Goal: Task Accomplishment & Management: Use online tool/utility

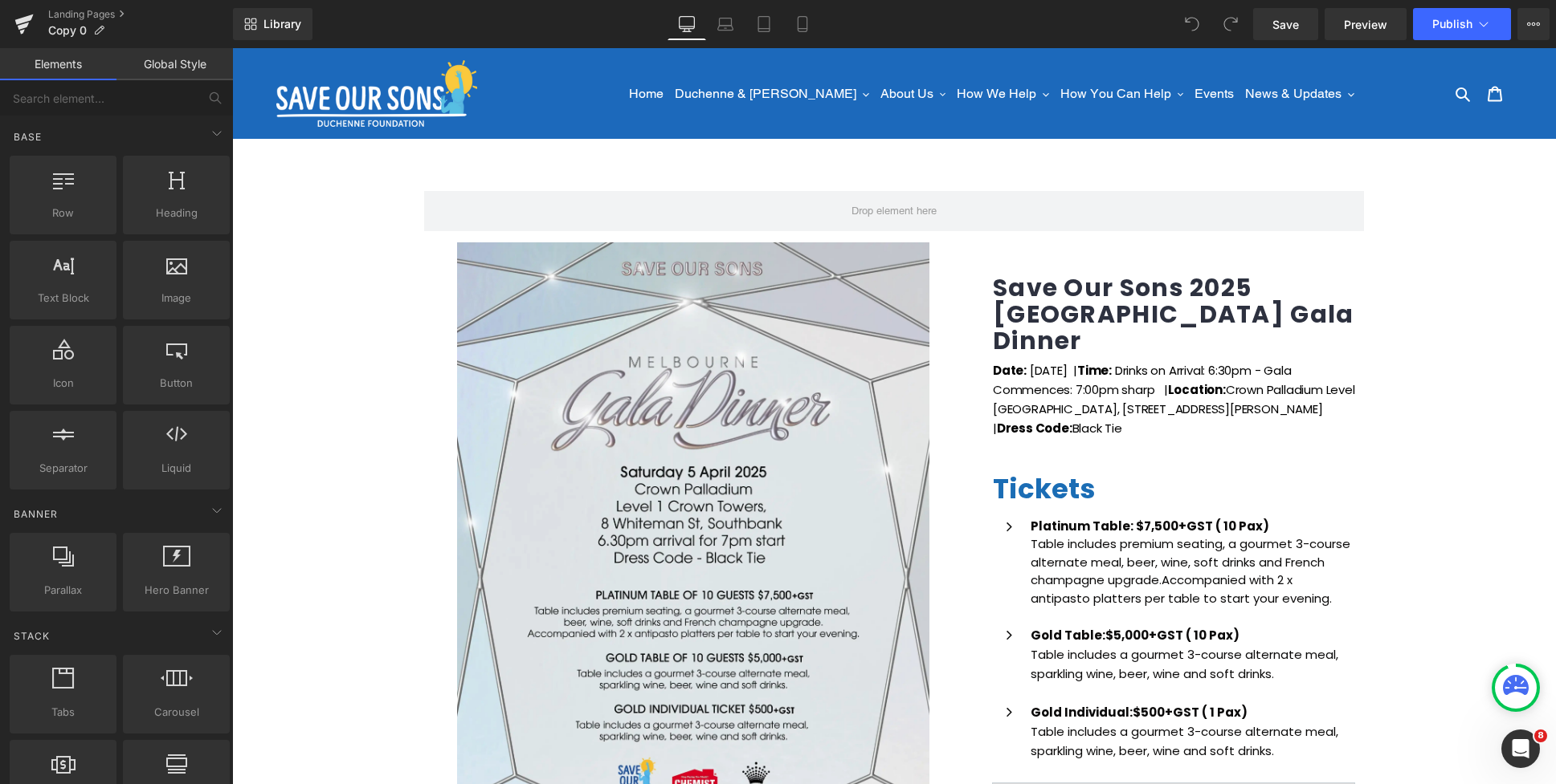
drag, startPoint x: 232, startPoint y: 48, endPoint x: 1041, endPoint y: 251, distance: 834.1
click at [1041, 251] on div "Save Our Sons 2025 Melbourne Gala Dinner (P) Title Date: Saturday 5th April 202…" at bounding box center [1174, 708] width 402 height 933
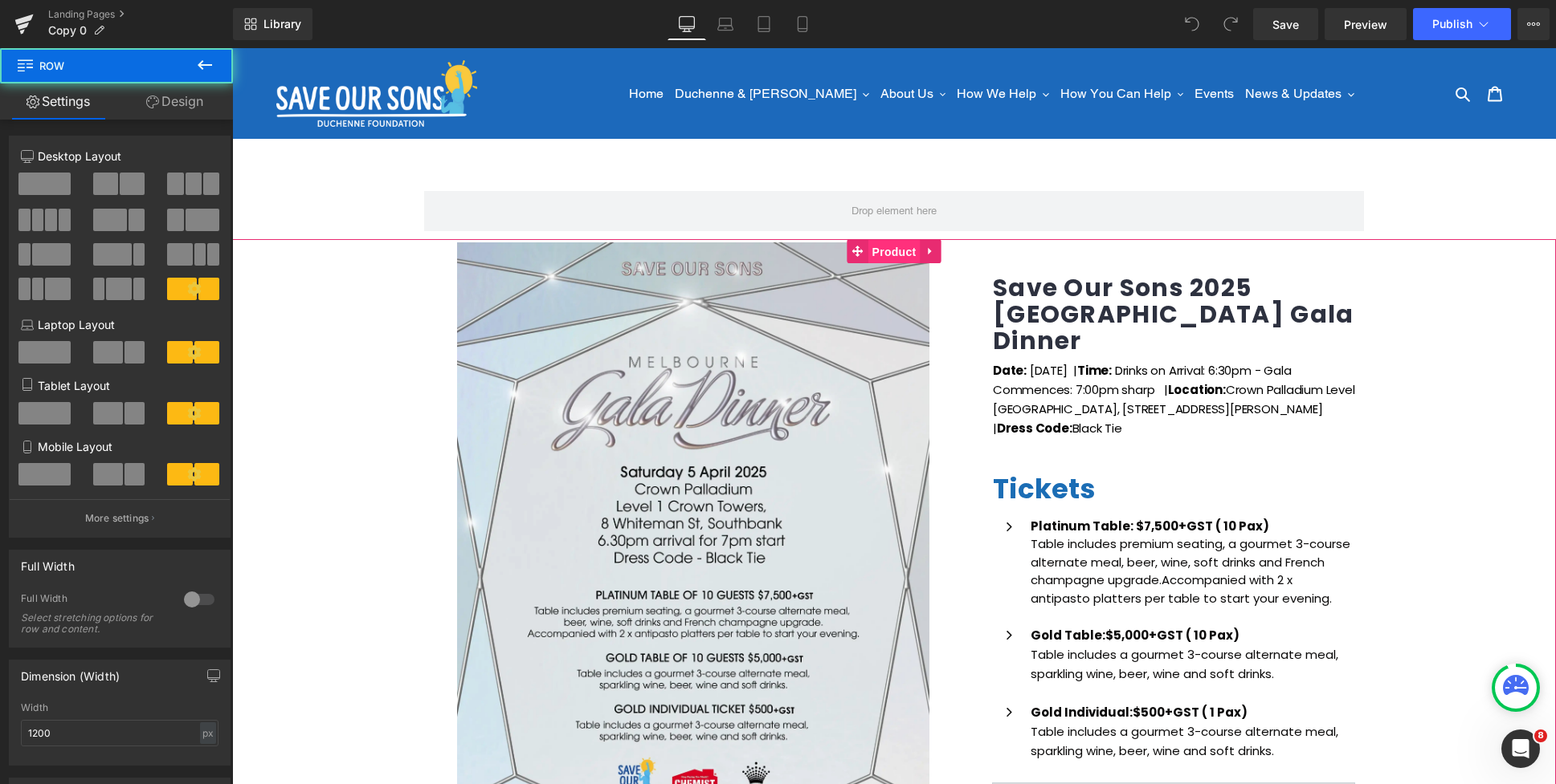
click at [878, 249] on span "Product" at bounding box center [894, 252] width 52 height 24
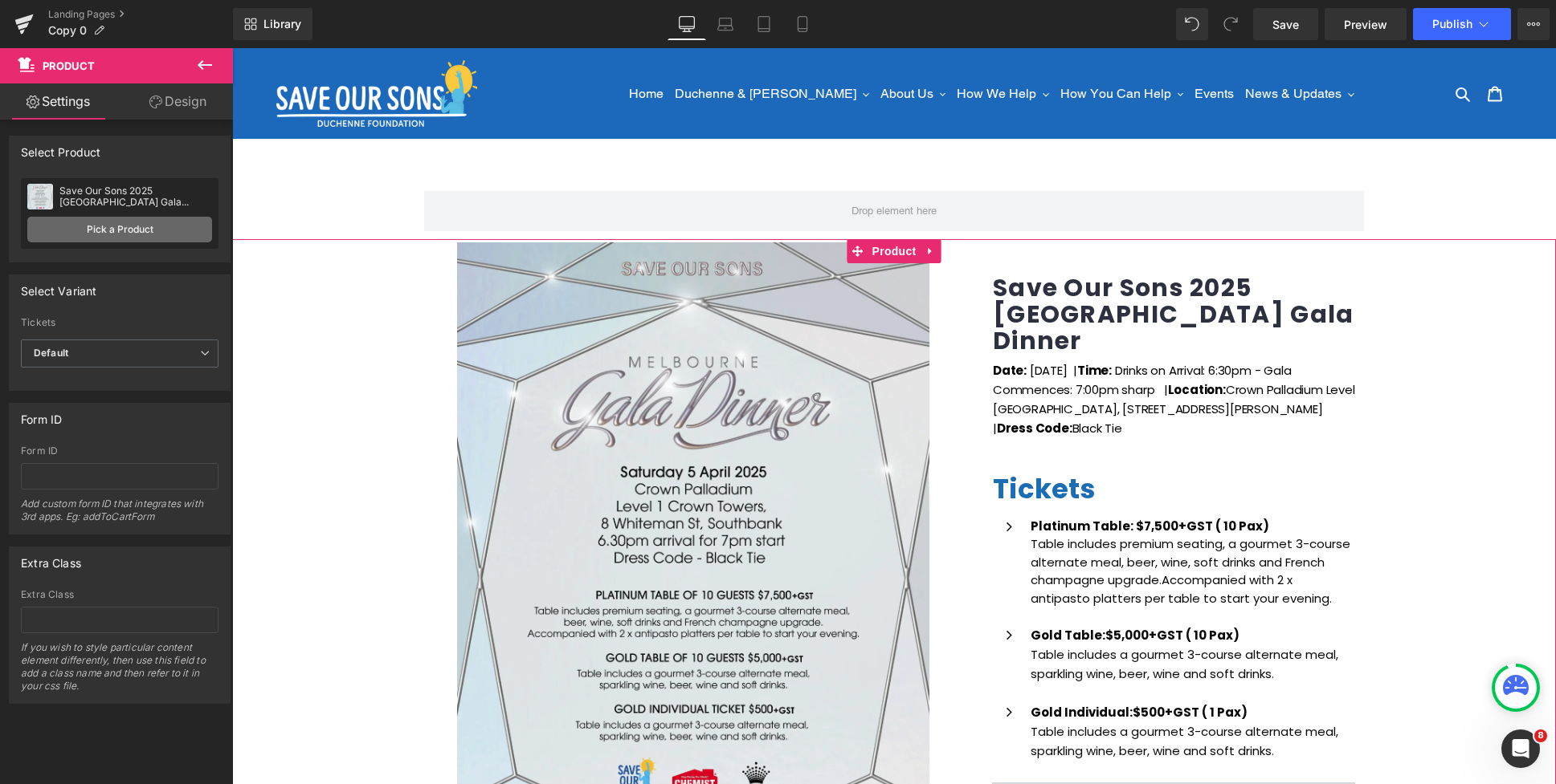
click at [145, 229] on link "Pick a Product" at bounding box center [119, 230] width 184 height 26
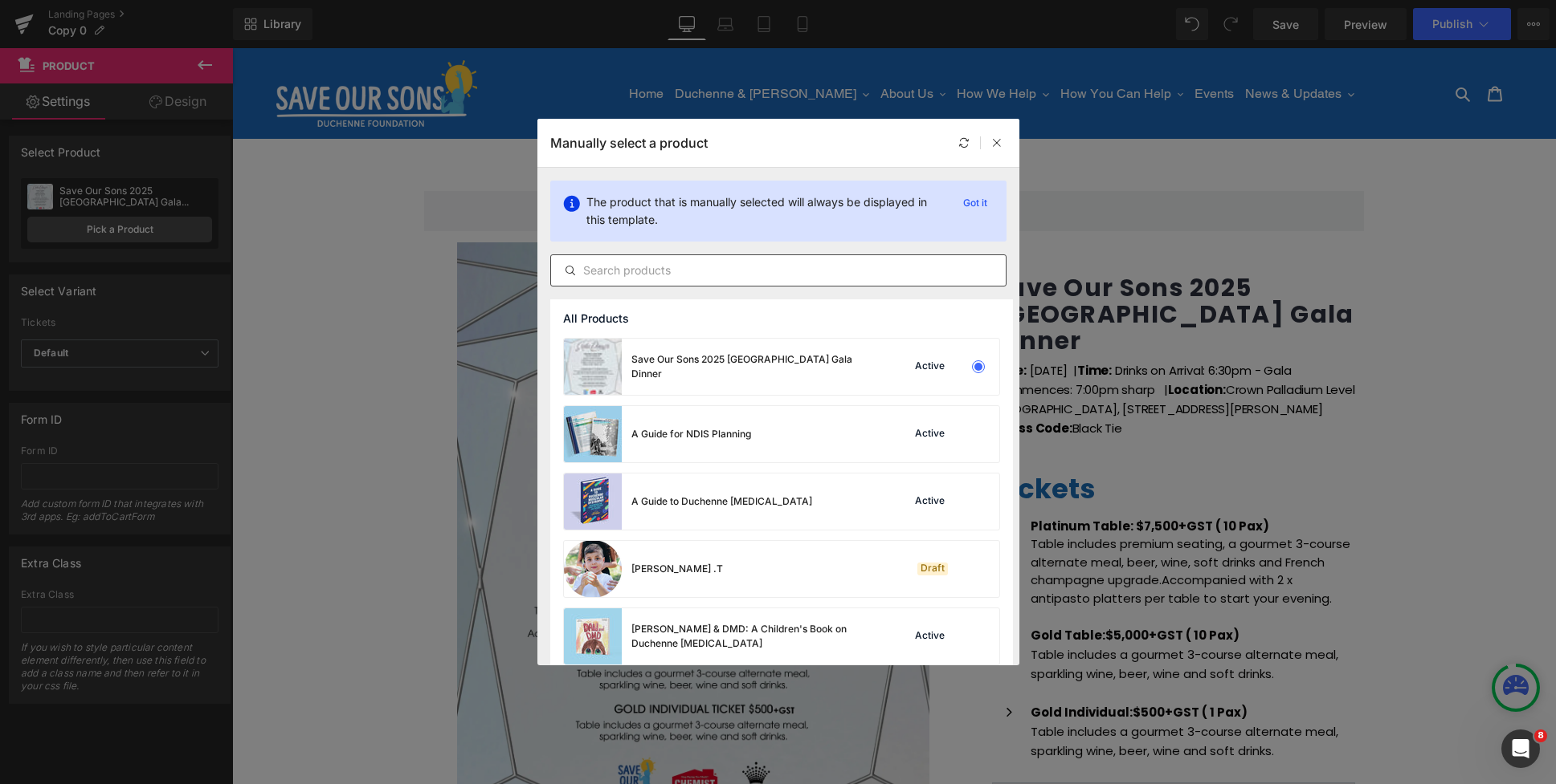
click at [660, 257] on div at bounding box center [778, 270] width 457 height 32
click at [658, 265] on input "text" at bounding box center [778, 270] width 455 height 19
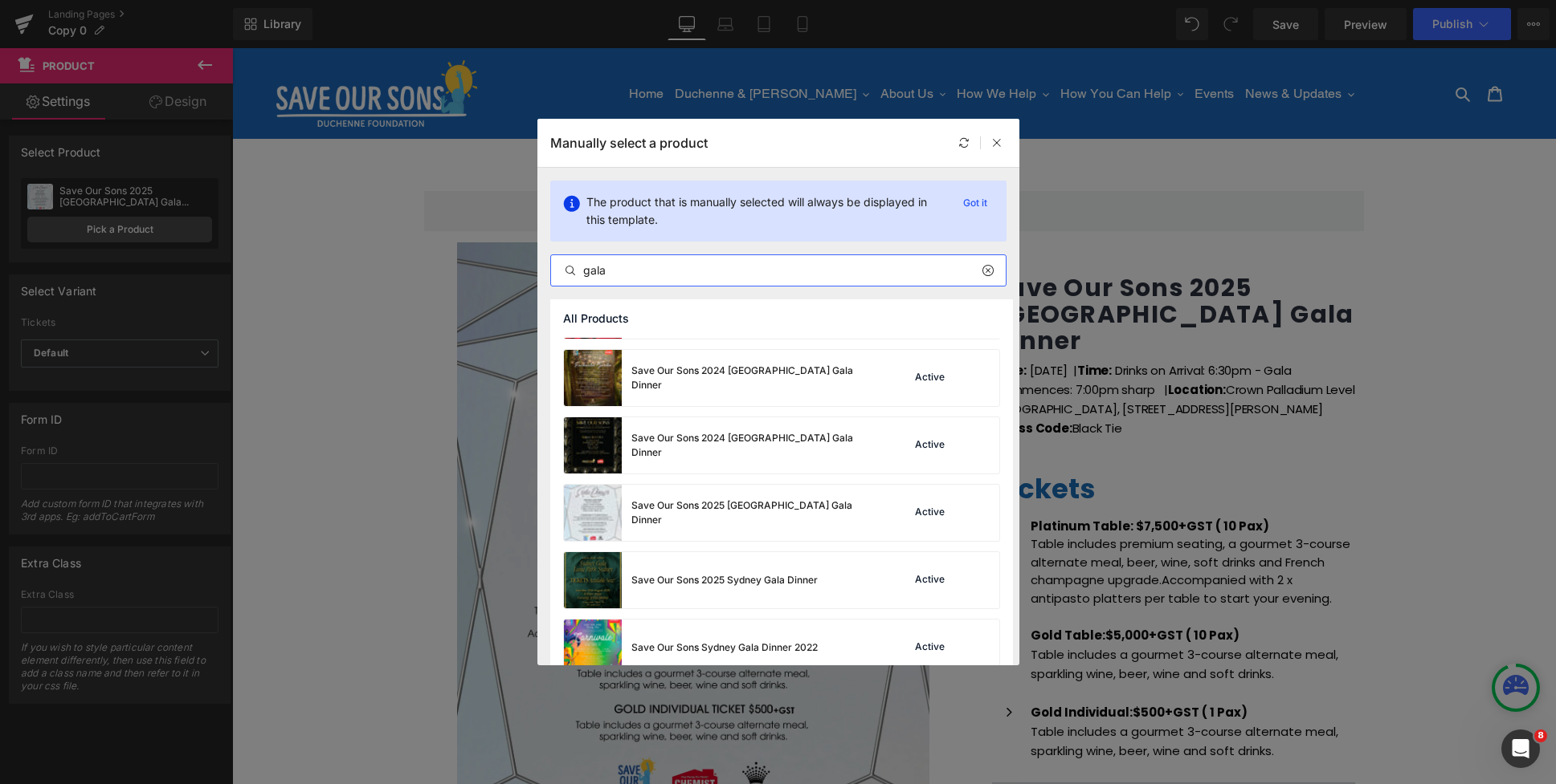
scroll to position [52, 0]
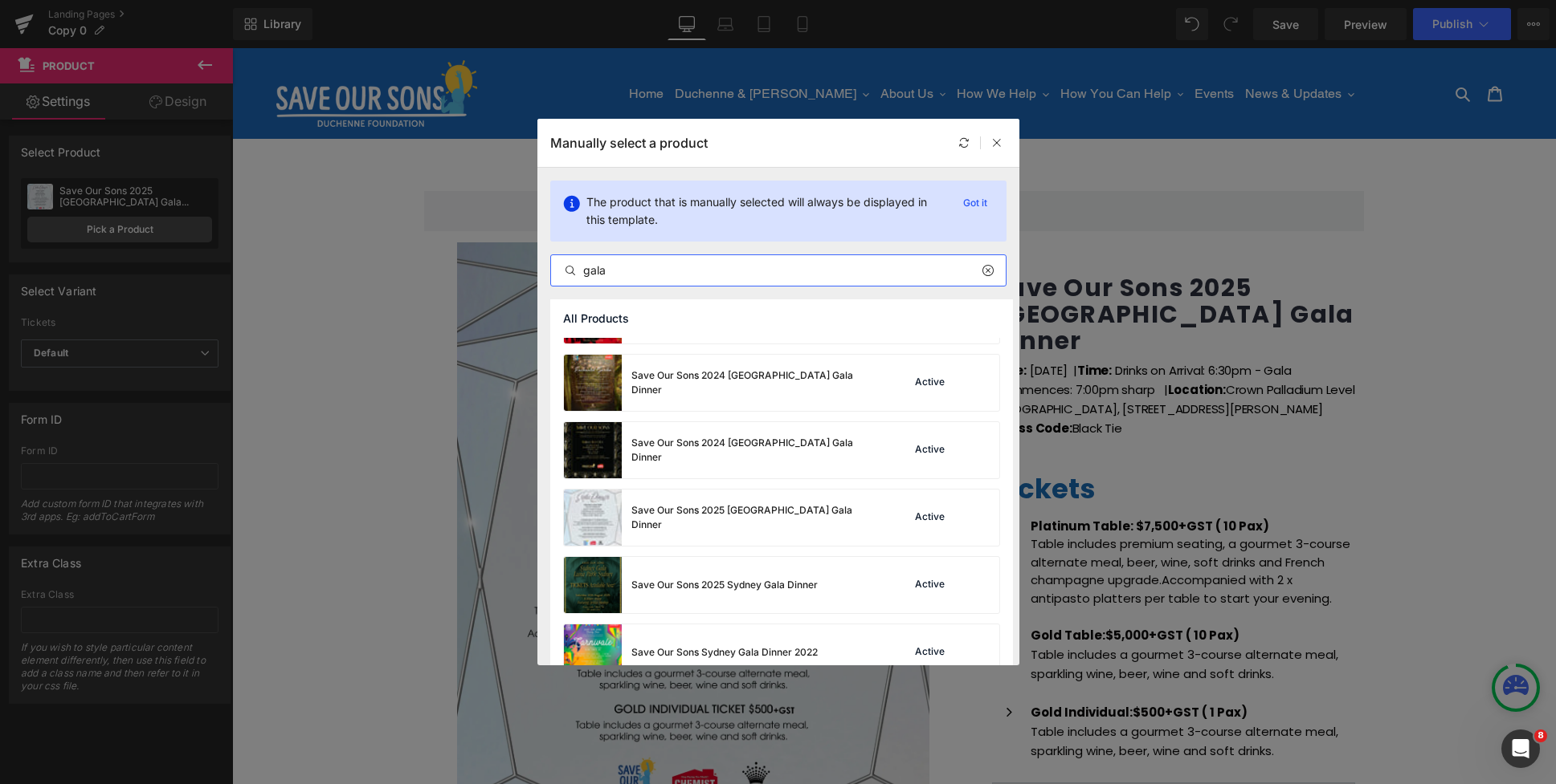
drag, startPoint x: 614, startPoint y: 271, endPoint x: 575, endPoint y: 268, distance: 39.1
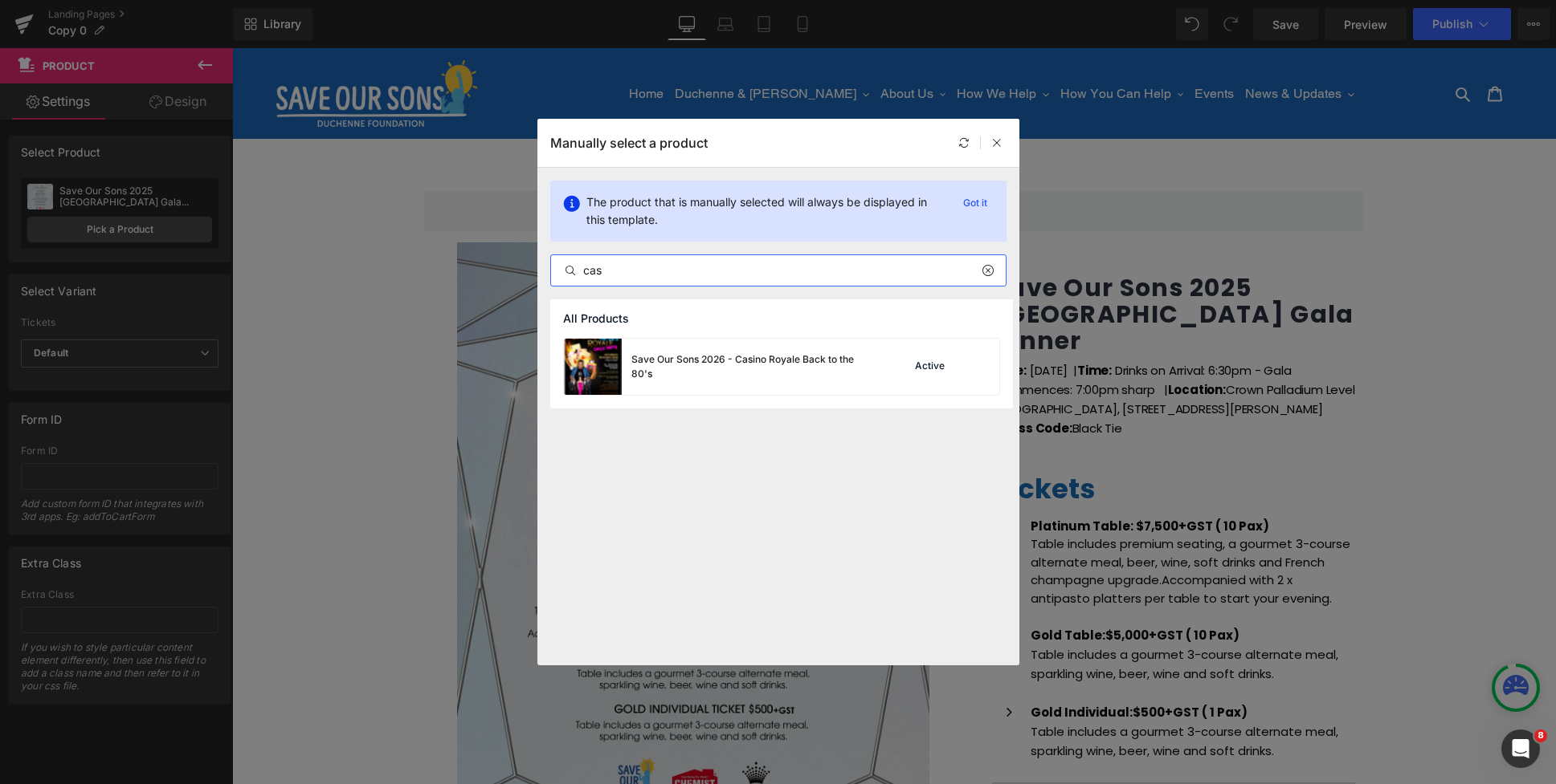
click at [618, 271] on input "cas" at bounding box center [778, 270] width 455 height 19
type input "cas"
click at [0, 0] on div "Save Our Sons 2026 - Casino Royale Back to the 80's" at bounding box center [0, 0] width 0 height 0
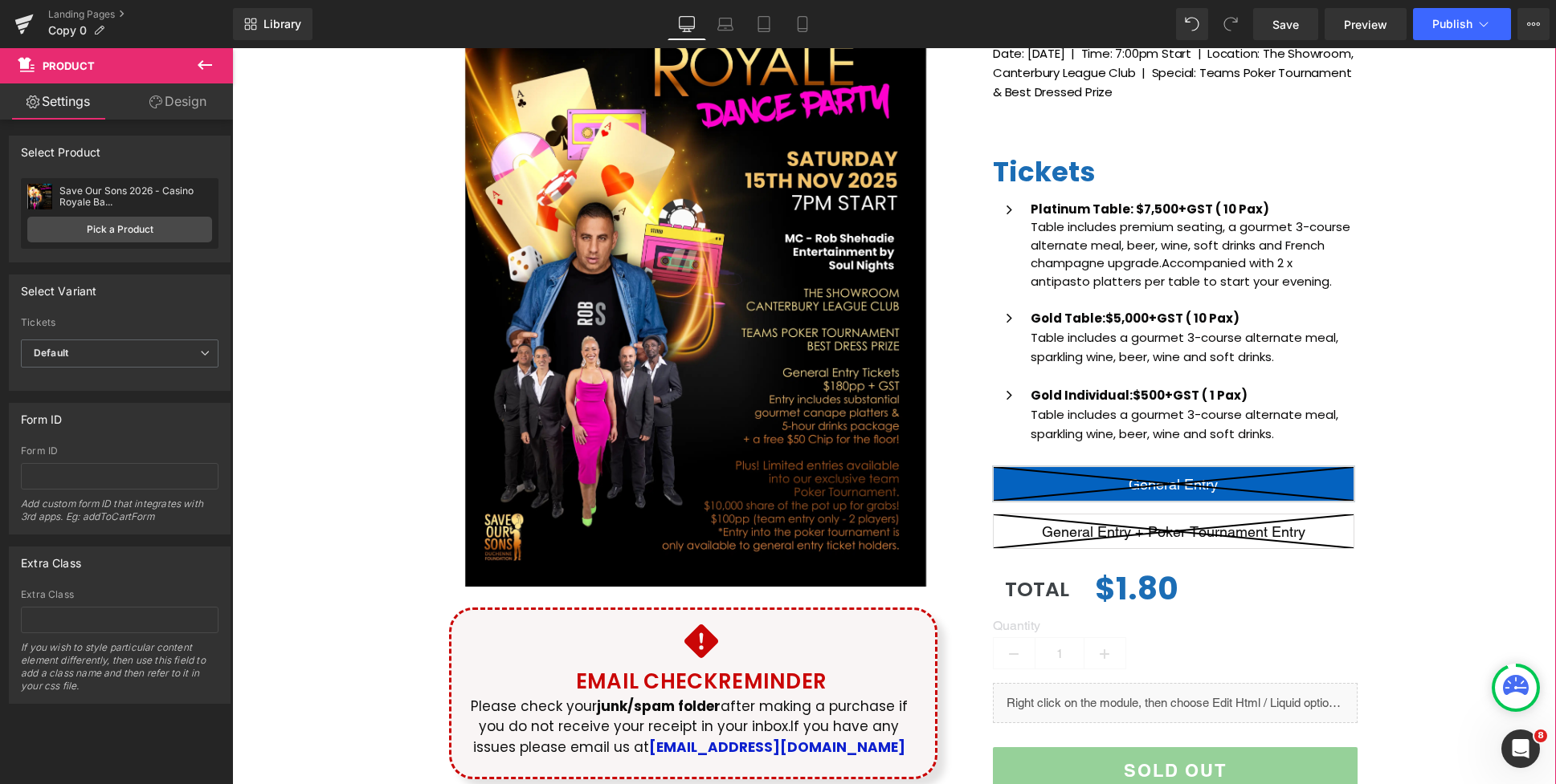
scroll to position [443, 0]
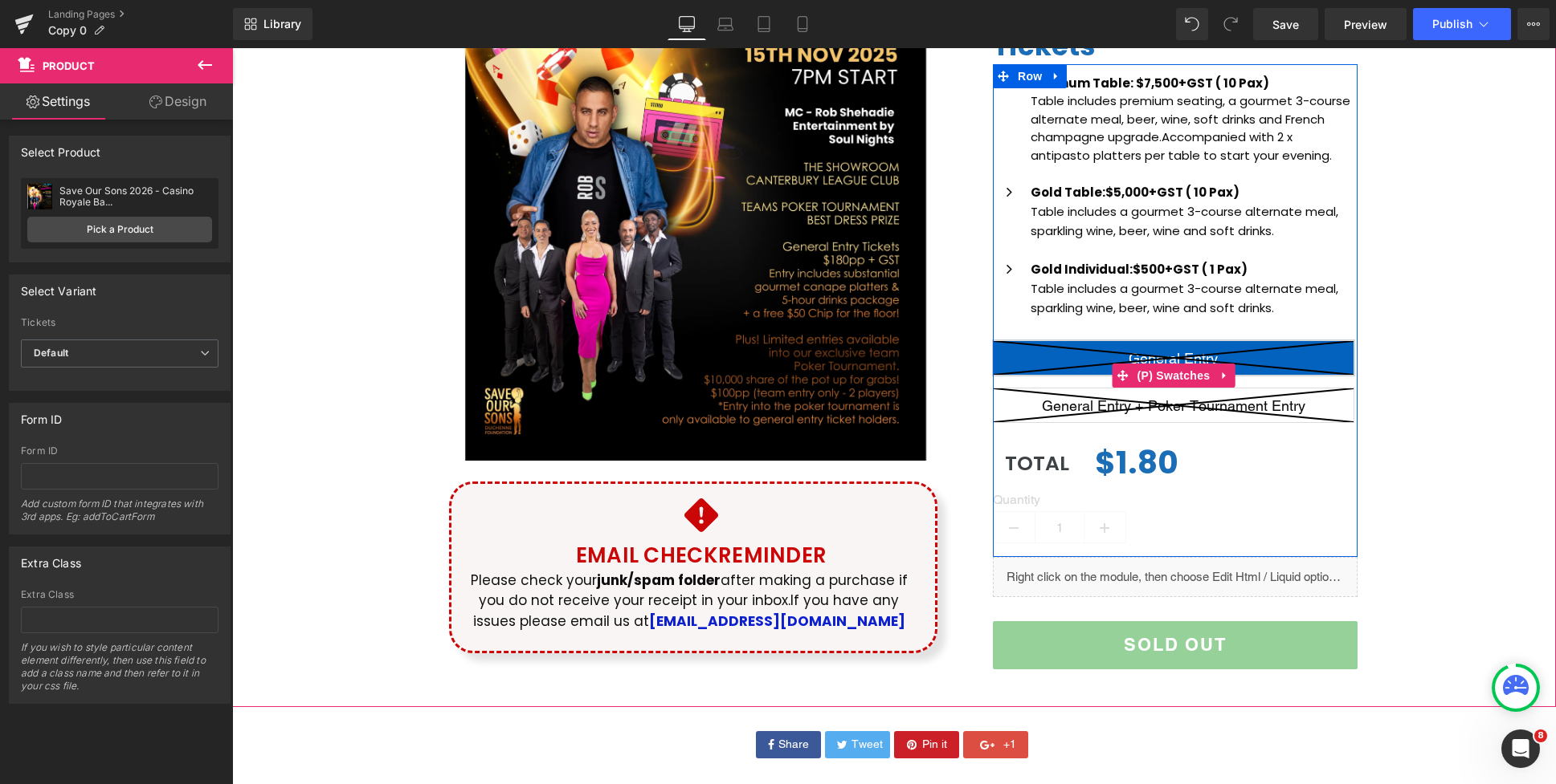
click at [1176, 409] on icon at bounding box center [1173, 405] width 360 height 34
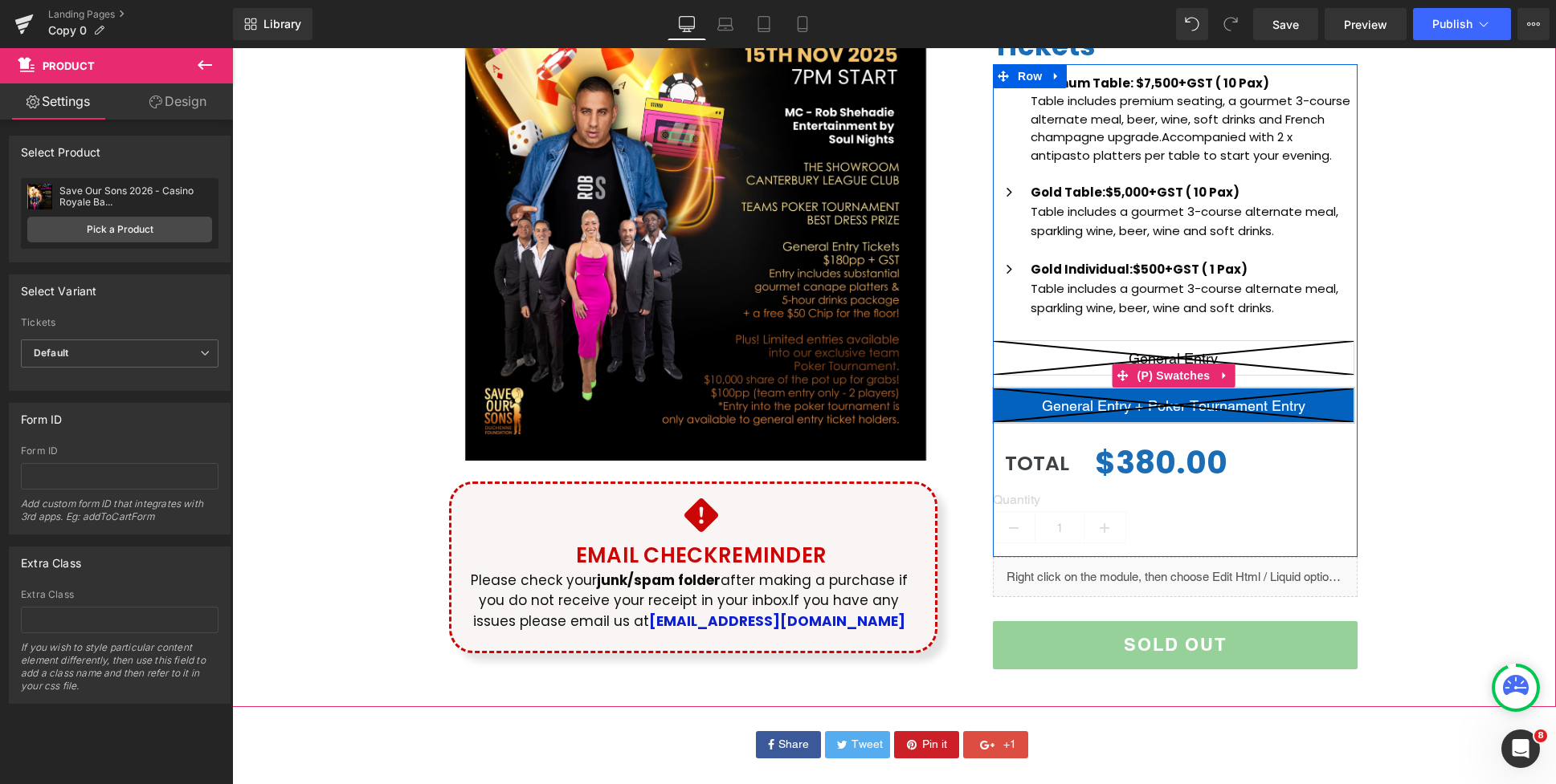
click at [1261, 362] on icon at bounding box center [1173, 358] width 360 height 34
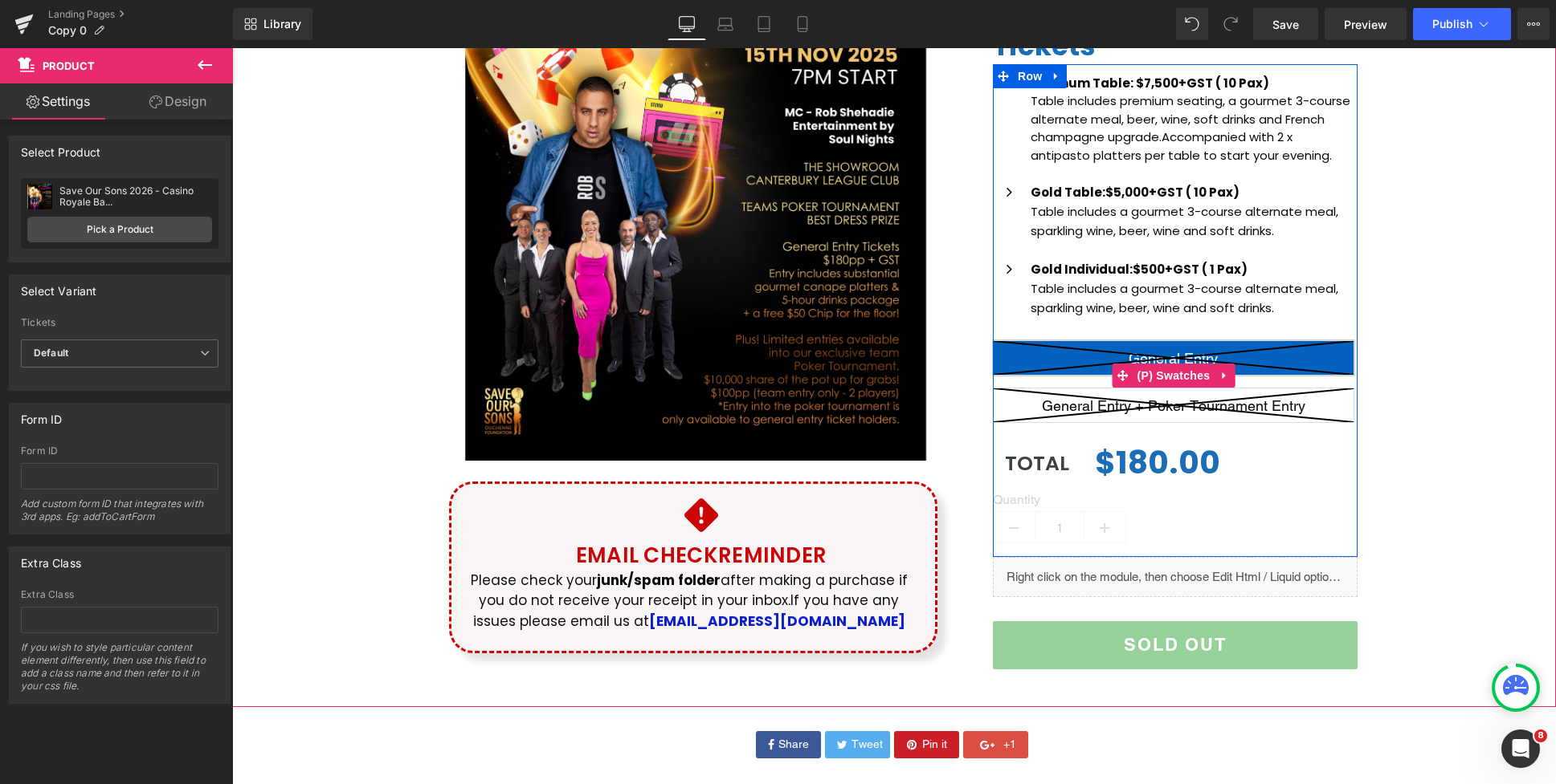
click at [1220, 413] on icon at bounding box center [1173, 405] width 360 height 34
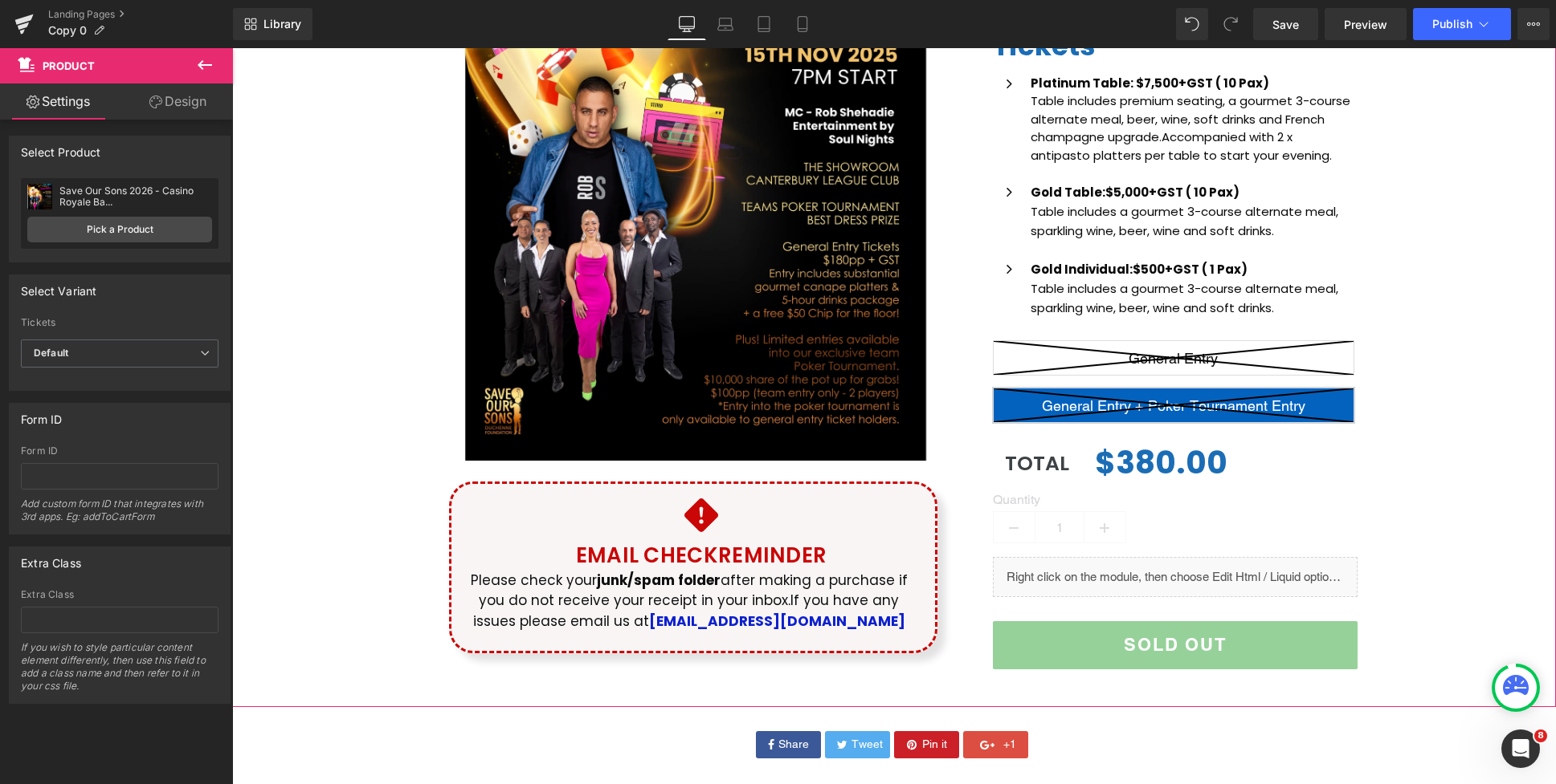
click at [1393, 404] on div "(P) Image Icon Email Check Reminder Text Block Please check your junk/spam fold…" at bounding box center [894, 242] width 1324 height 894
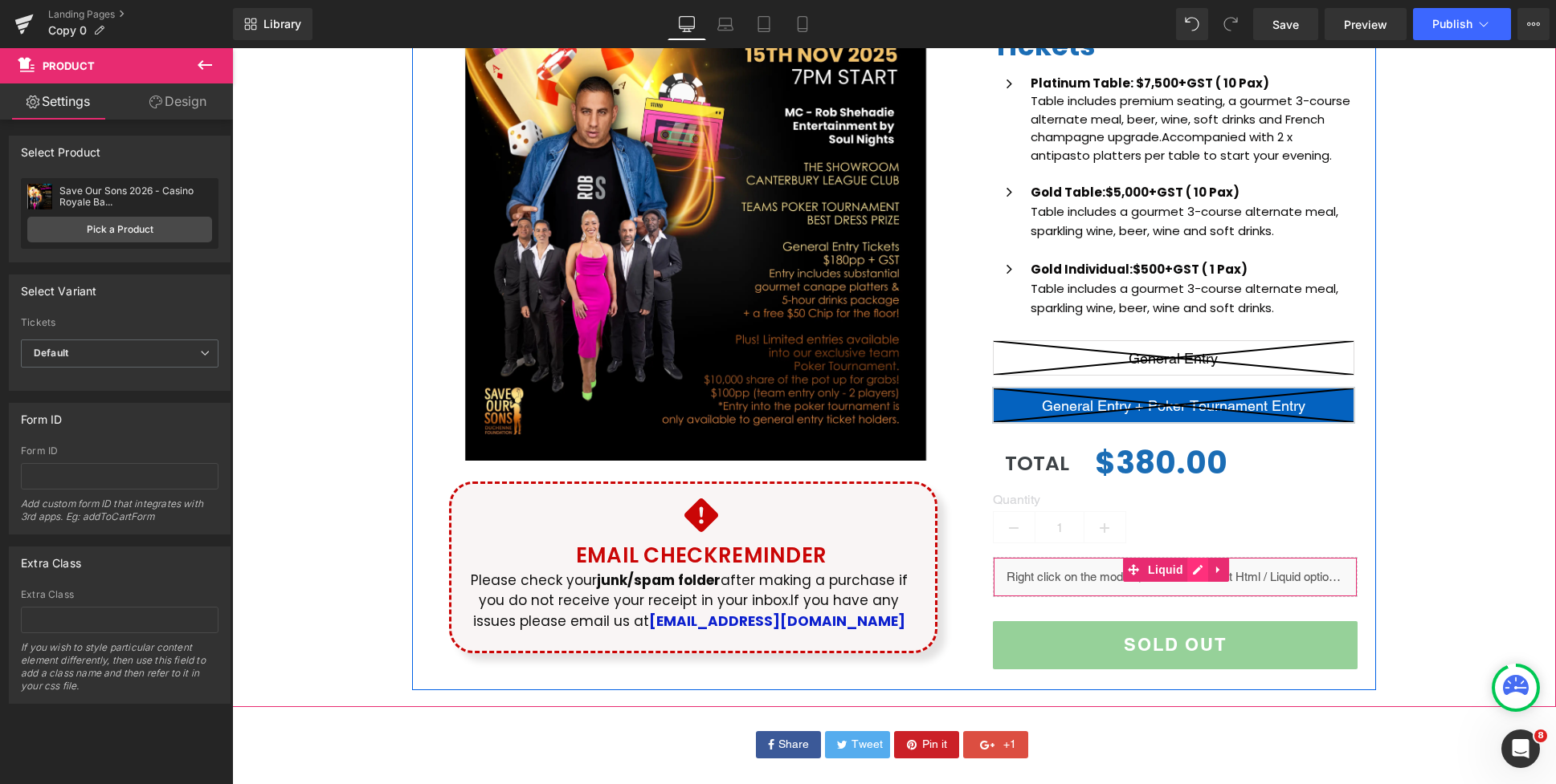
click at [1198, 568] on div "Liquid" at bounding box center [1175, 577] width 365 height 40
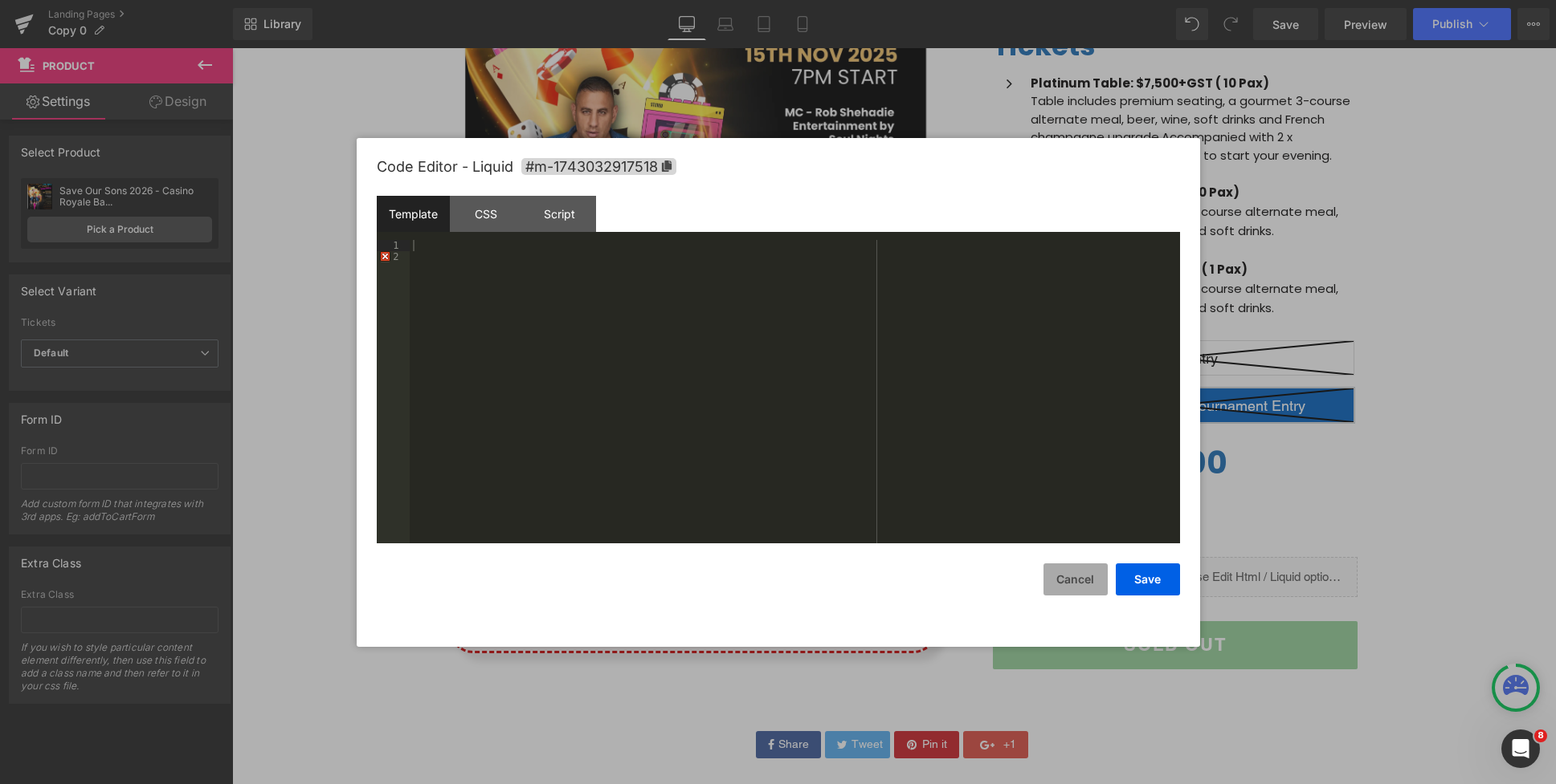
click at [1068, 581] on button "Cancel" at bounding box center [1076, 580] width 64 height 32
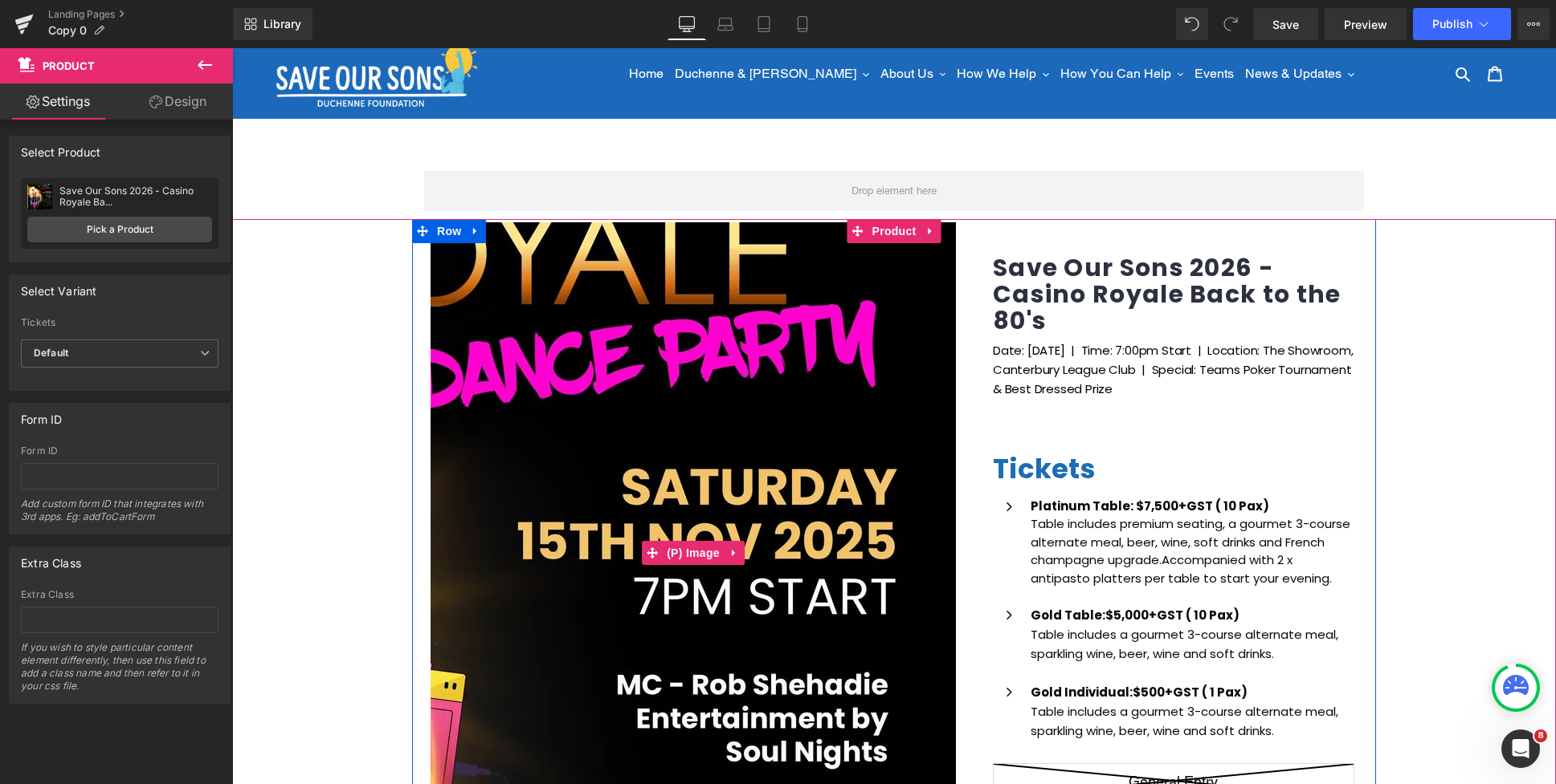
scroll to position [0, 0]
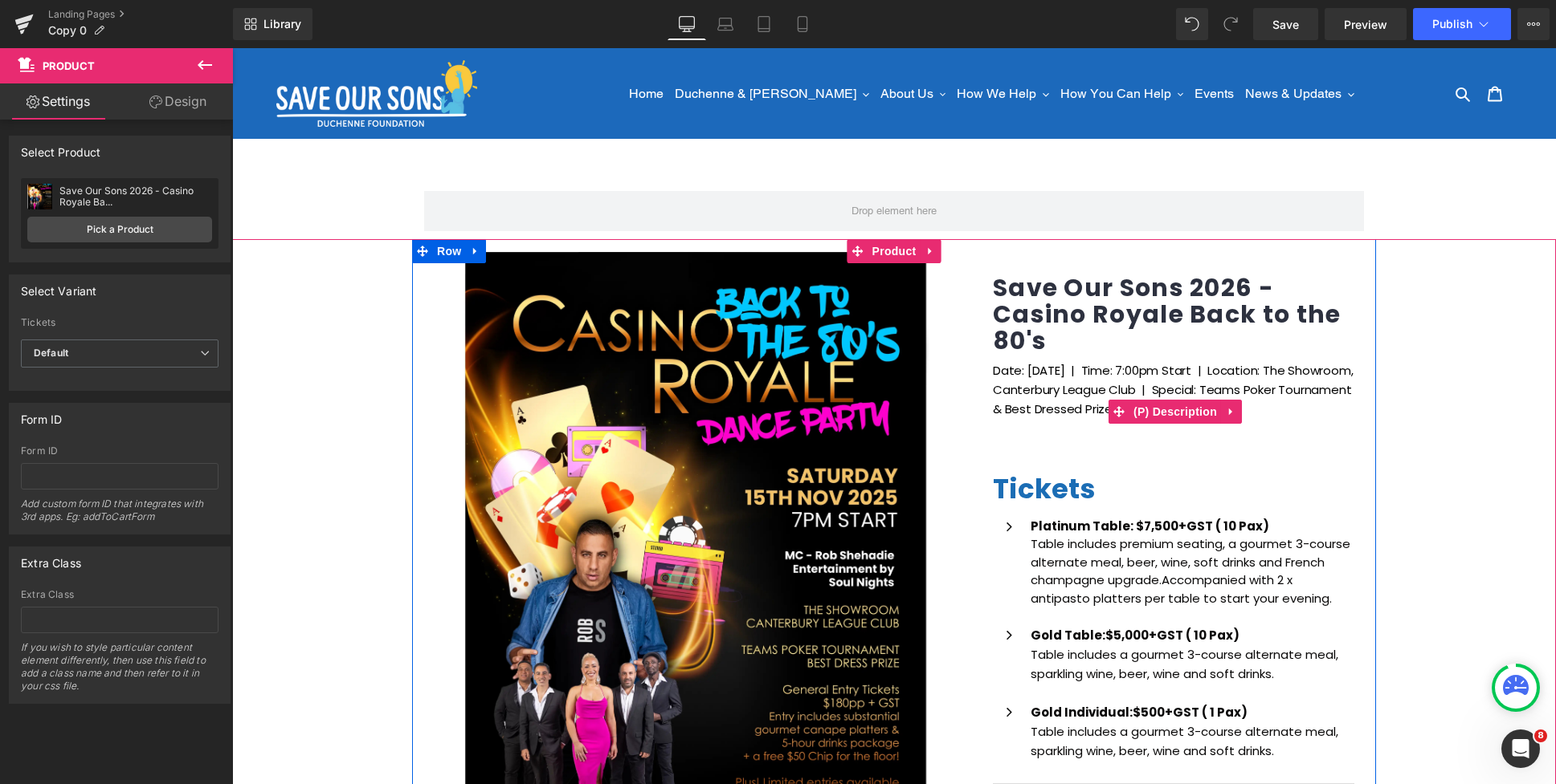
drag, startPoint x: 1131, startPoint y: 368, endPoint x: 1122, endPoint y: 370, distance: 9.2
click at [1130, 368] on p "Date: Saturday 15th Nov 2025 | Time: 7:00pm Start | Location: The Showroom, Can…" at bounding box center [1175, 399] width 365 height 77
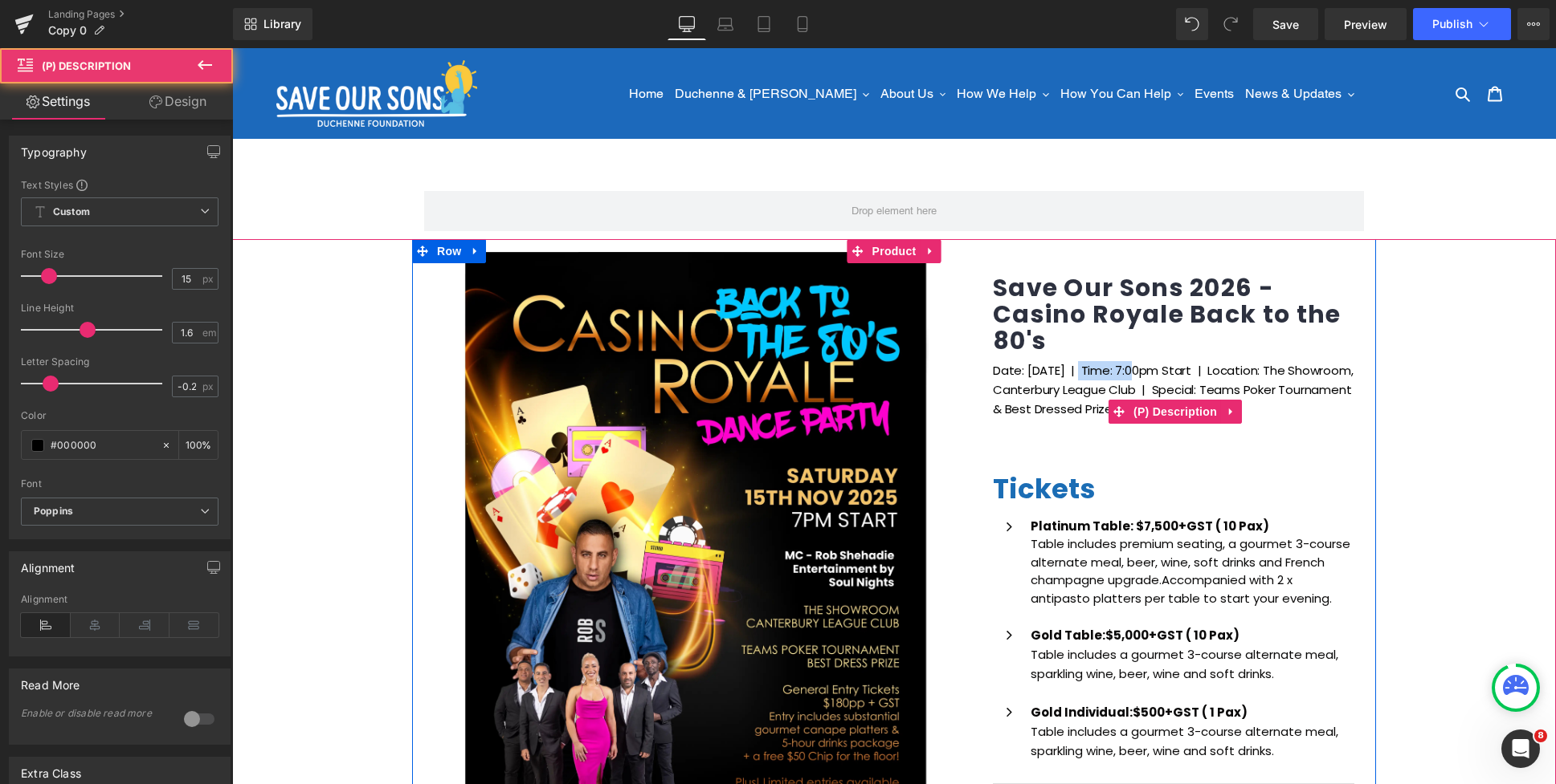
drag, startPoint x: 1088, startPoint y: 370, endPoint x: 1145, endPoint y: 372, distance: 57.0
click at [1145, 372] on p "Date: Saturday 15th Nov 2025 | Time: 7:00pm Start | Location: The Showroom, Can…" at bounding box center [1175, 399] width 365 height 77
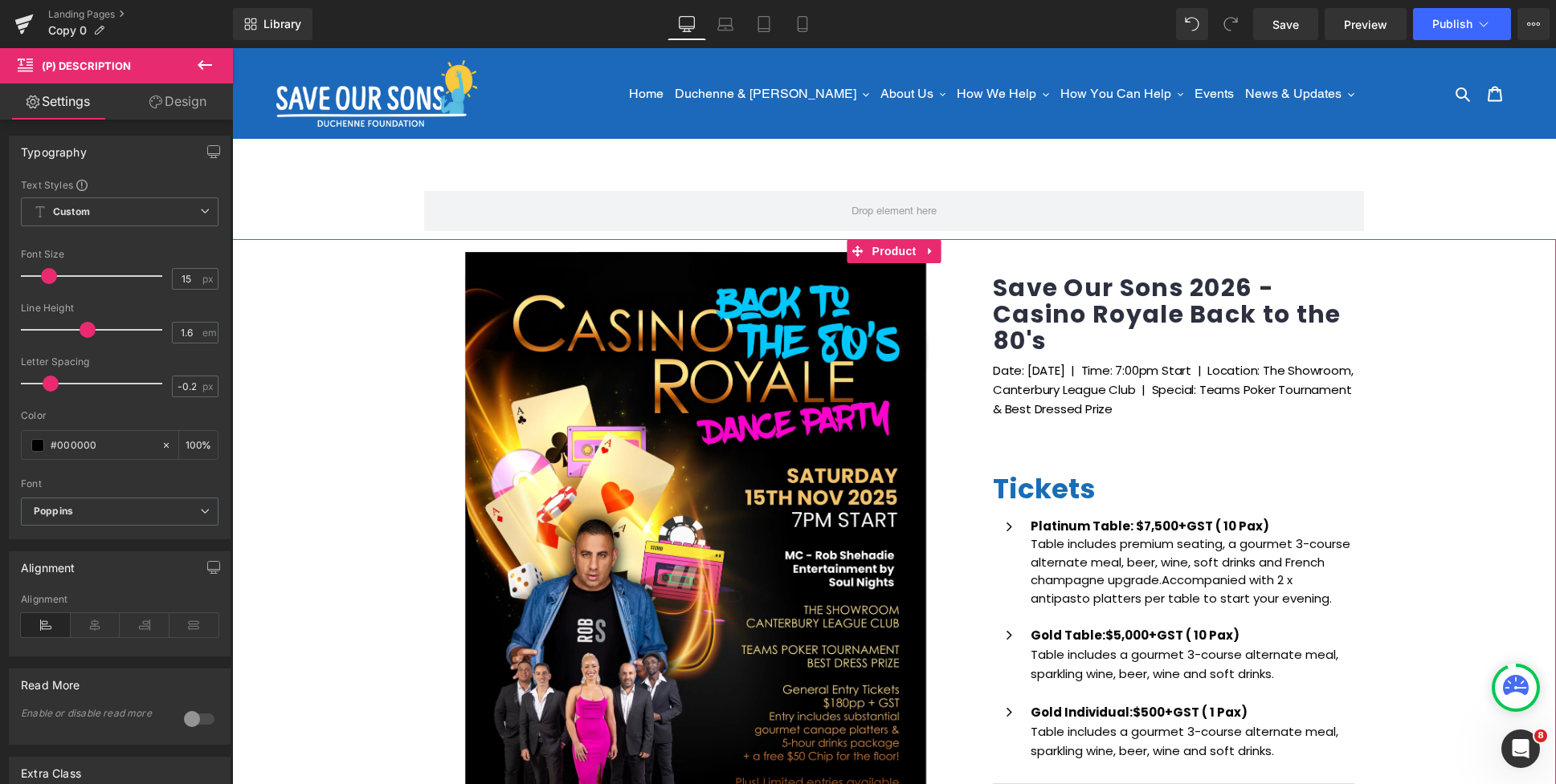
click at [1458, 396] on div "(P) Image Icon Email Check Reminder Text Block Please check your junk/spam fold…" at bounding box center [894, 685] width 1324 height 894
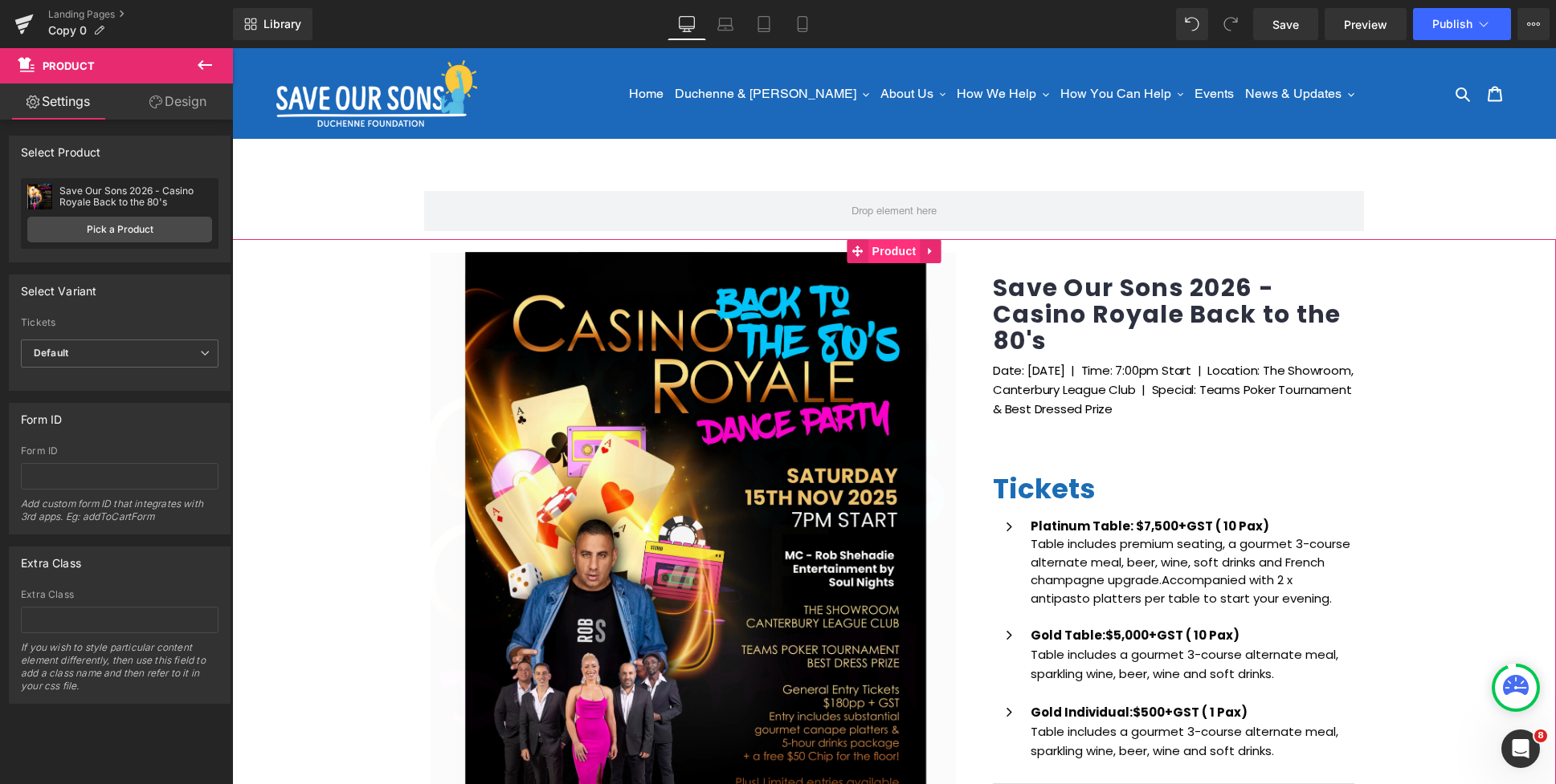
click at [901, 251] on span "Product" at bounding box center [894, 251] width 52 height 24
click at [168, 106] on link "Design" at bounding box center [177, 102] width 117 height 36
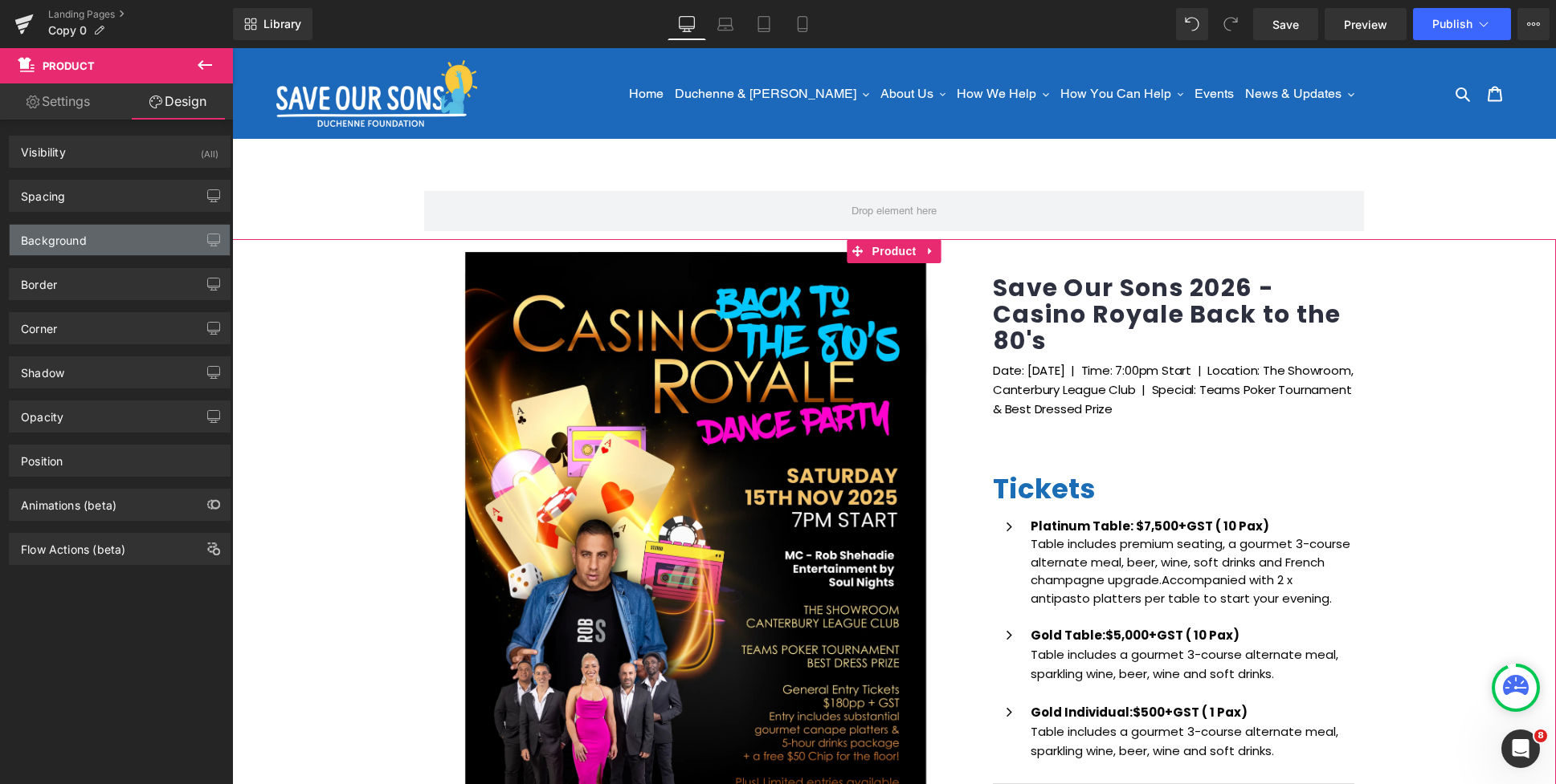
click at [81, 237] on div "Background" at bounding box center [54, 236] width 66 height 23
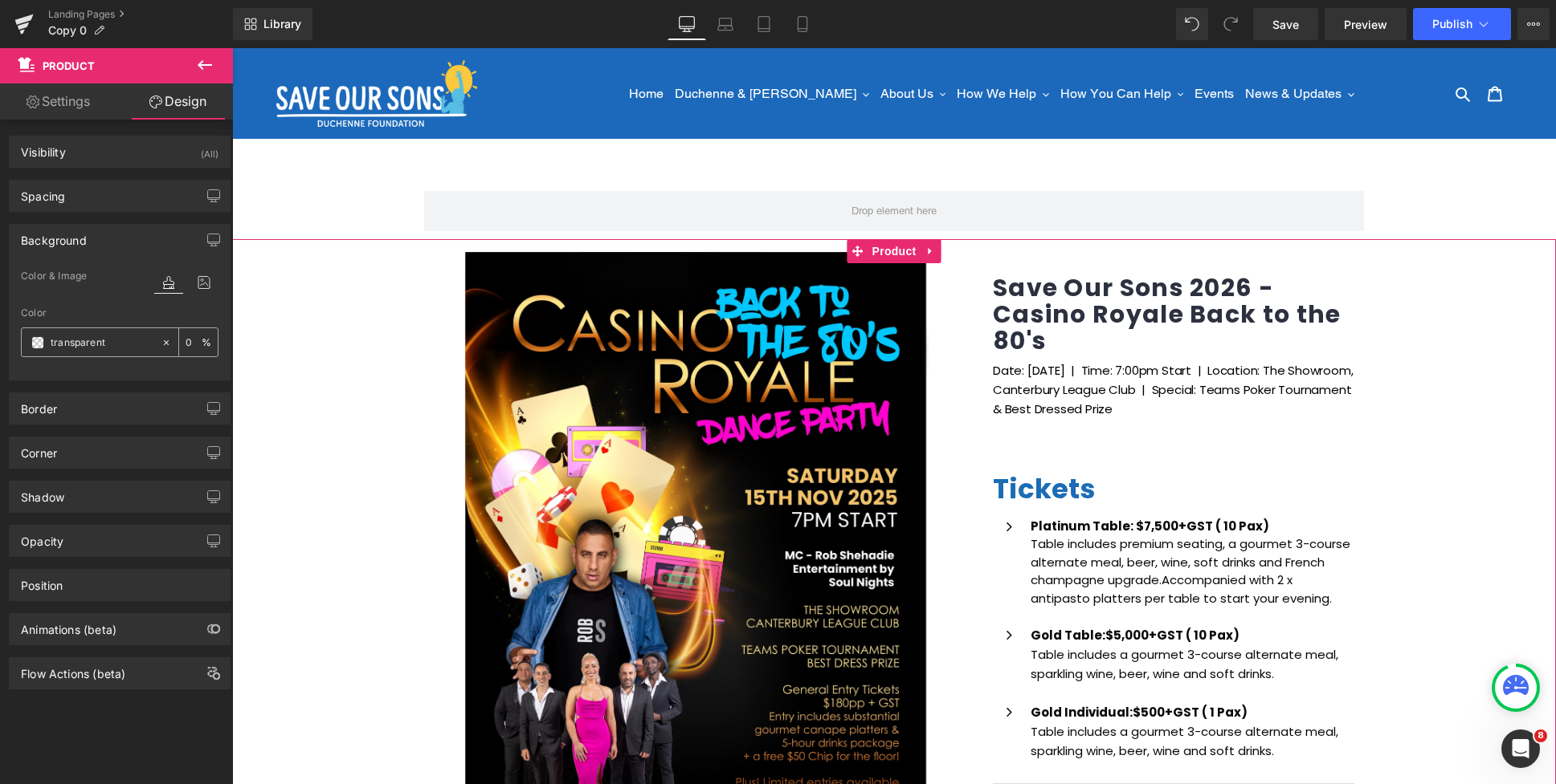
click at [39, 342] on span at bounding box center [37, 343] width 13 height 13
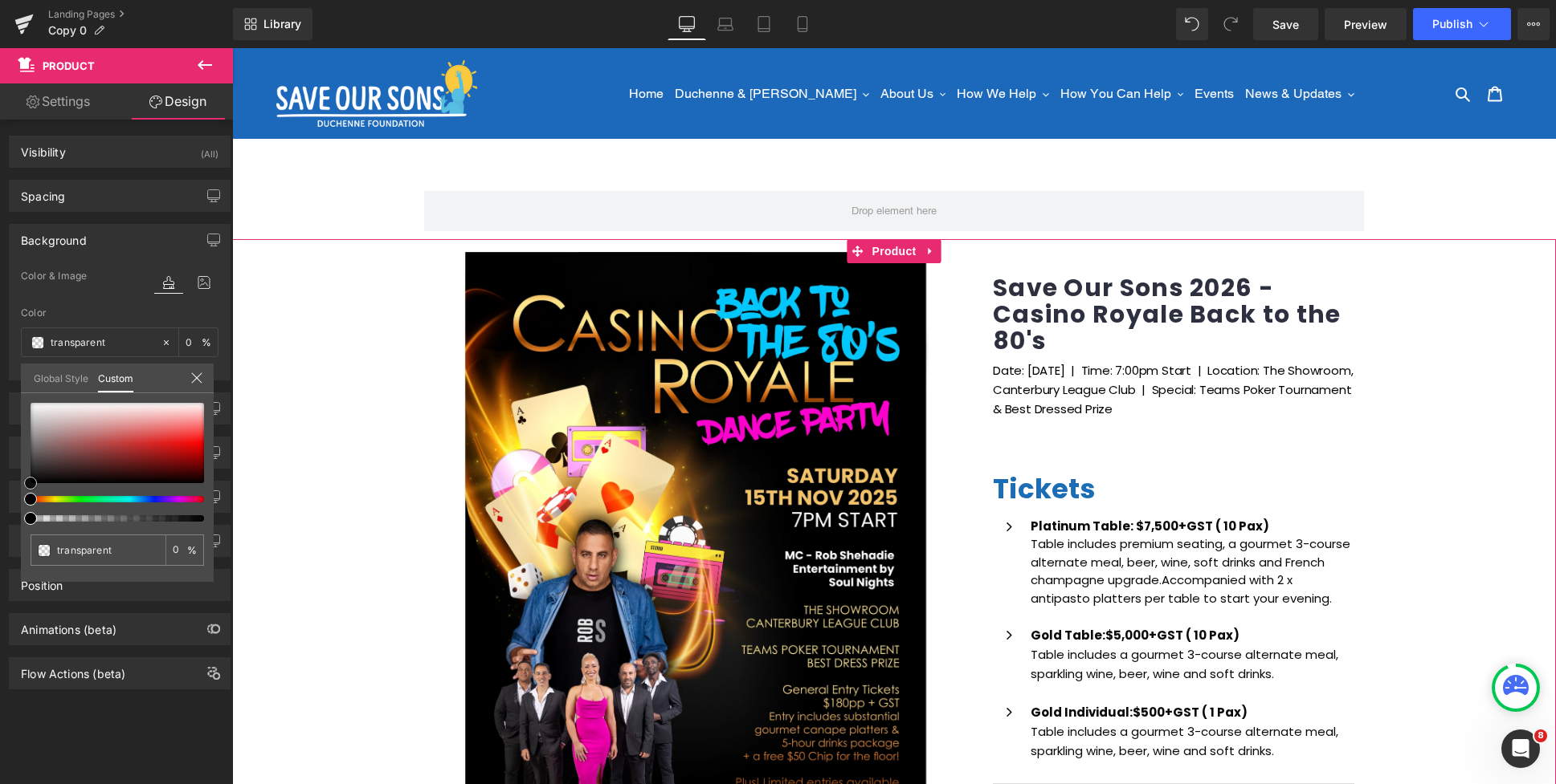
type input "#995656"
type input "100"
type input "#995656"
type input "100"
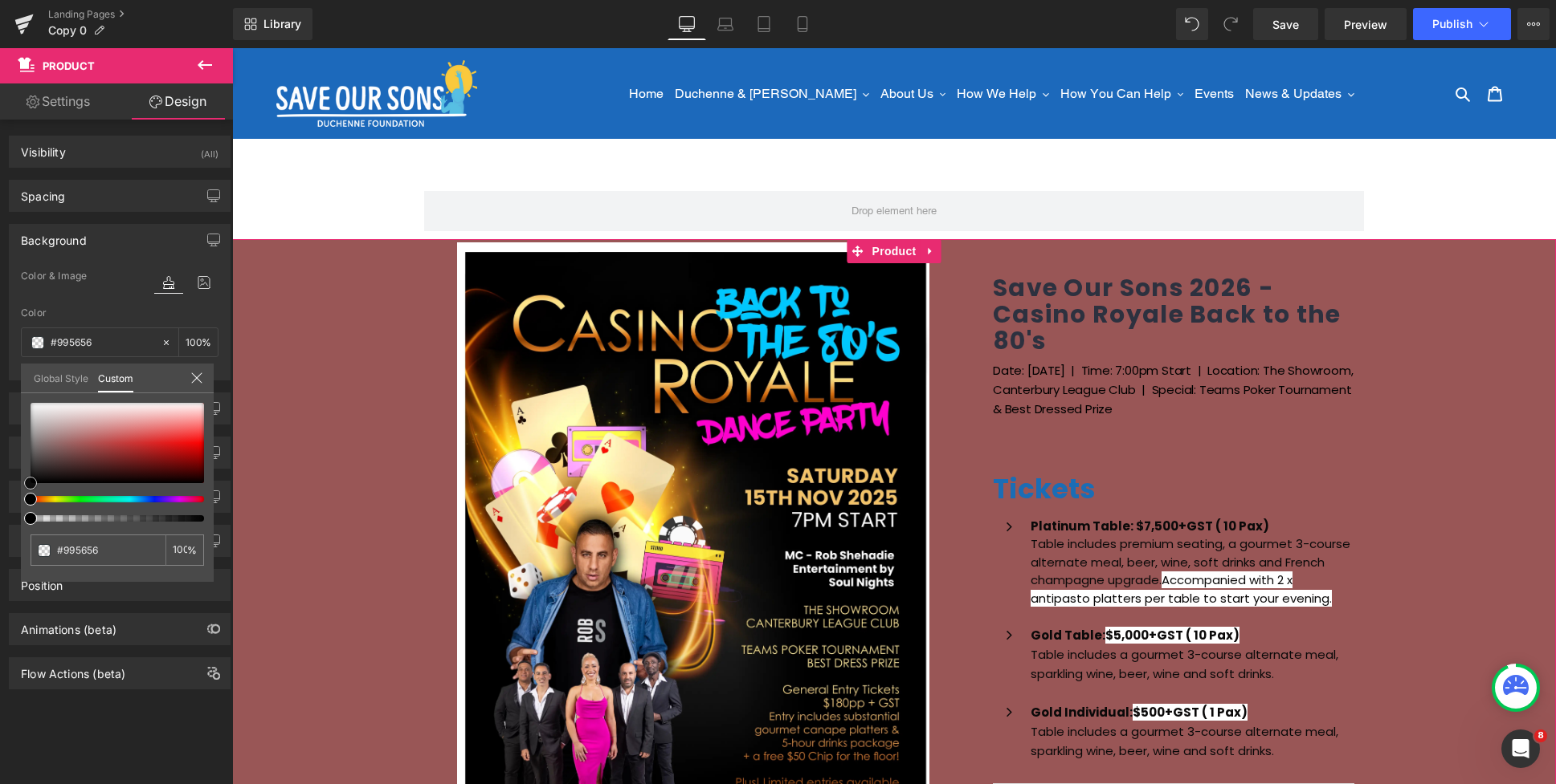
type input "#865454"
type input "#765555"
type input "#6d5454"
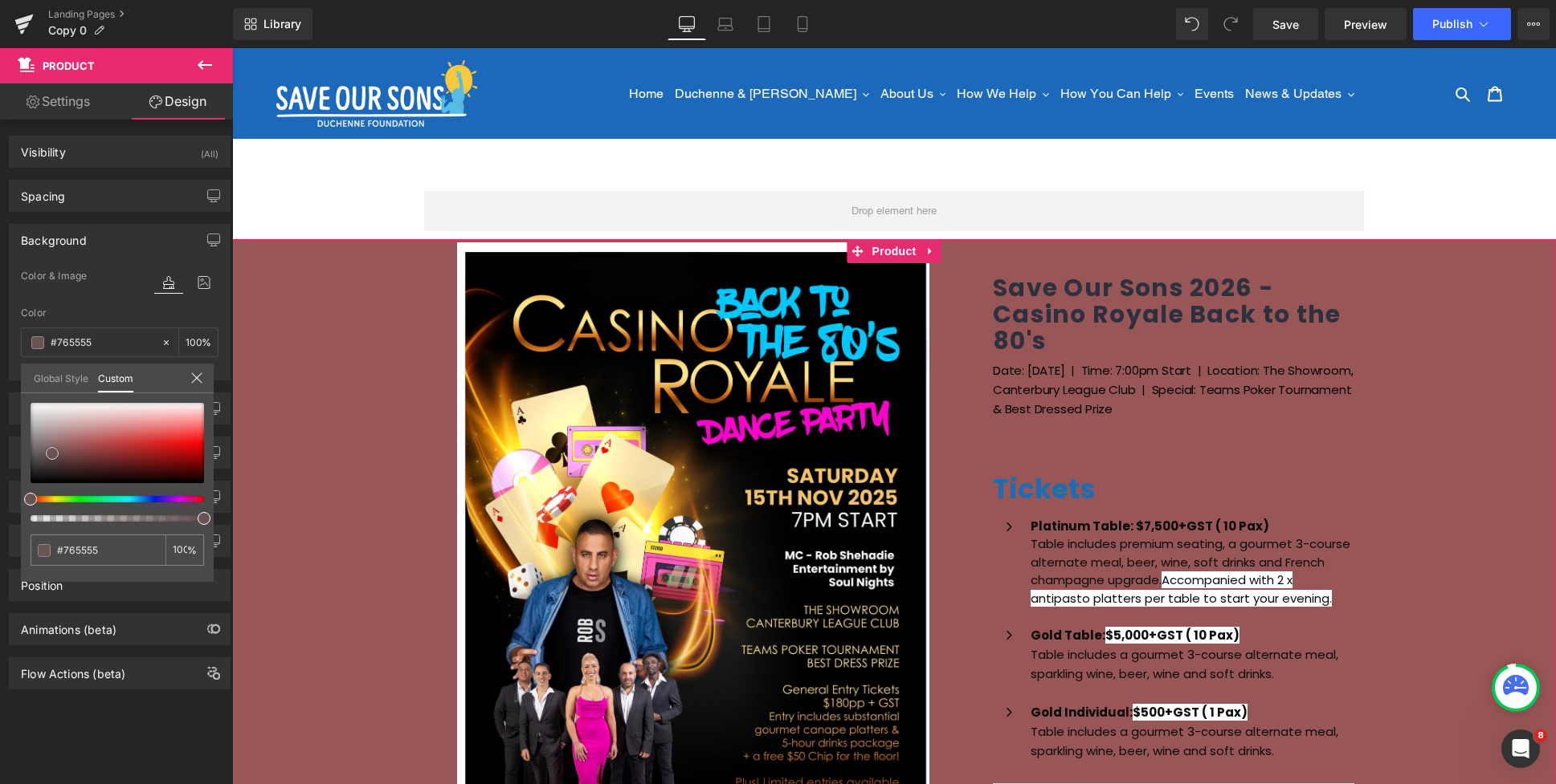
type input "#6d5454"
type input "#634f4f"
type input "#534a4a"
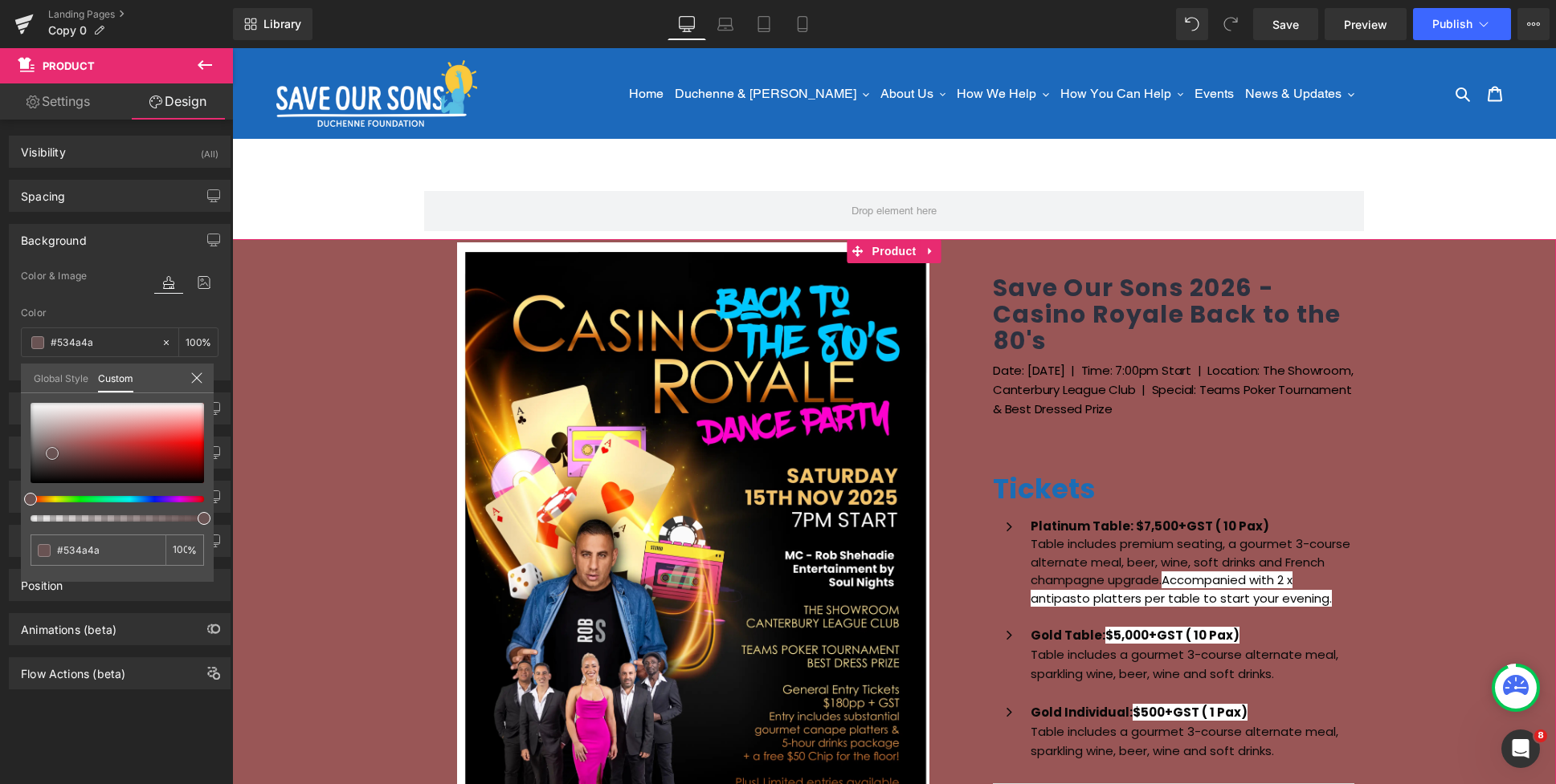
type input "#484646"
type input "#444444"
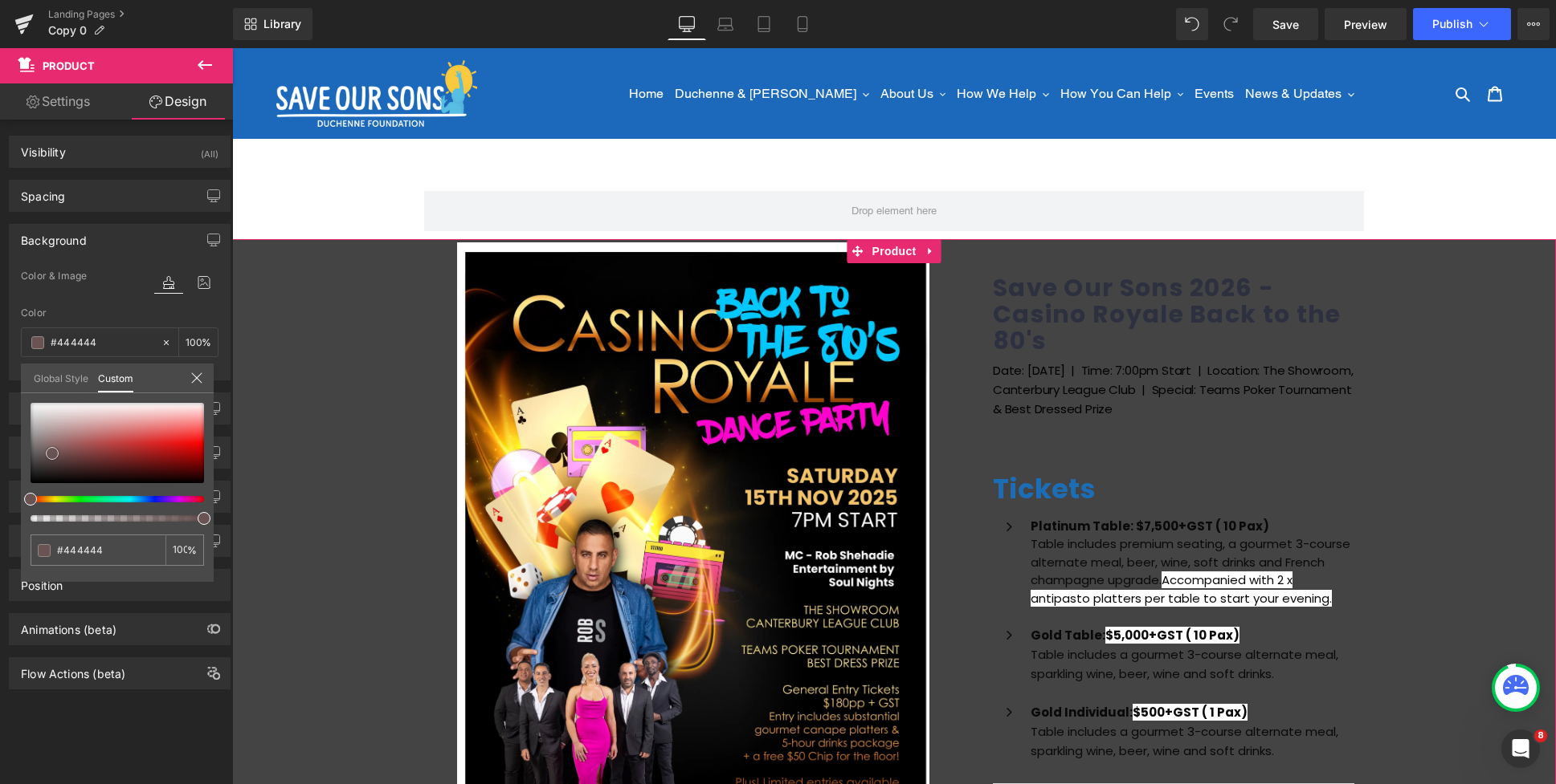
type input "#424242"
type input "#3f3f3f"
type input "#3d3d3d"
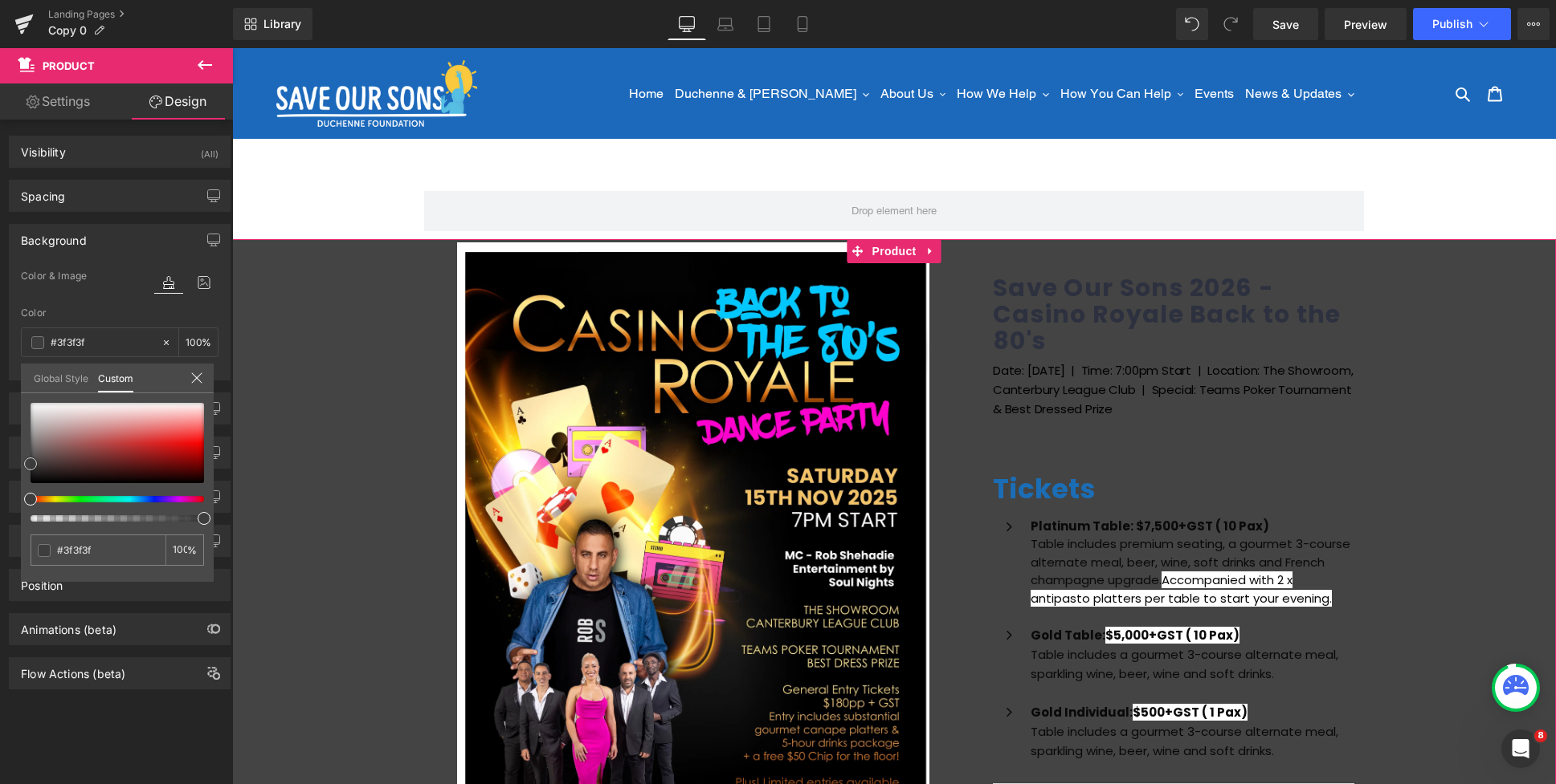
type input "#3d3d3d"
type input "#353535"
type input "#333333"
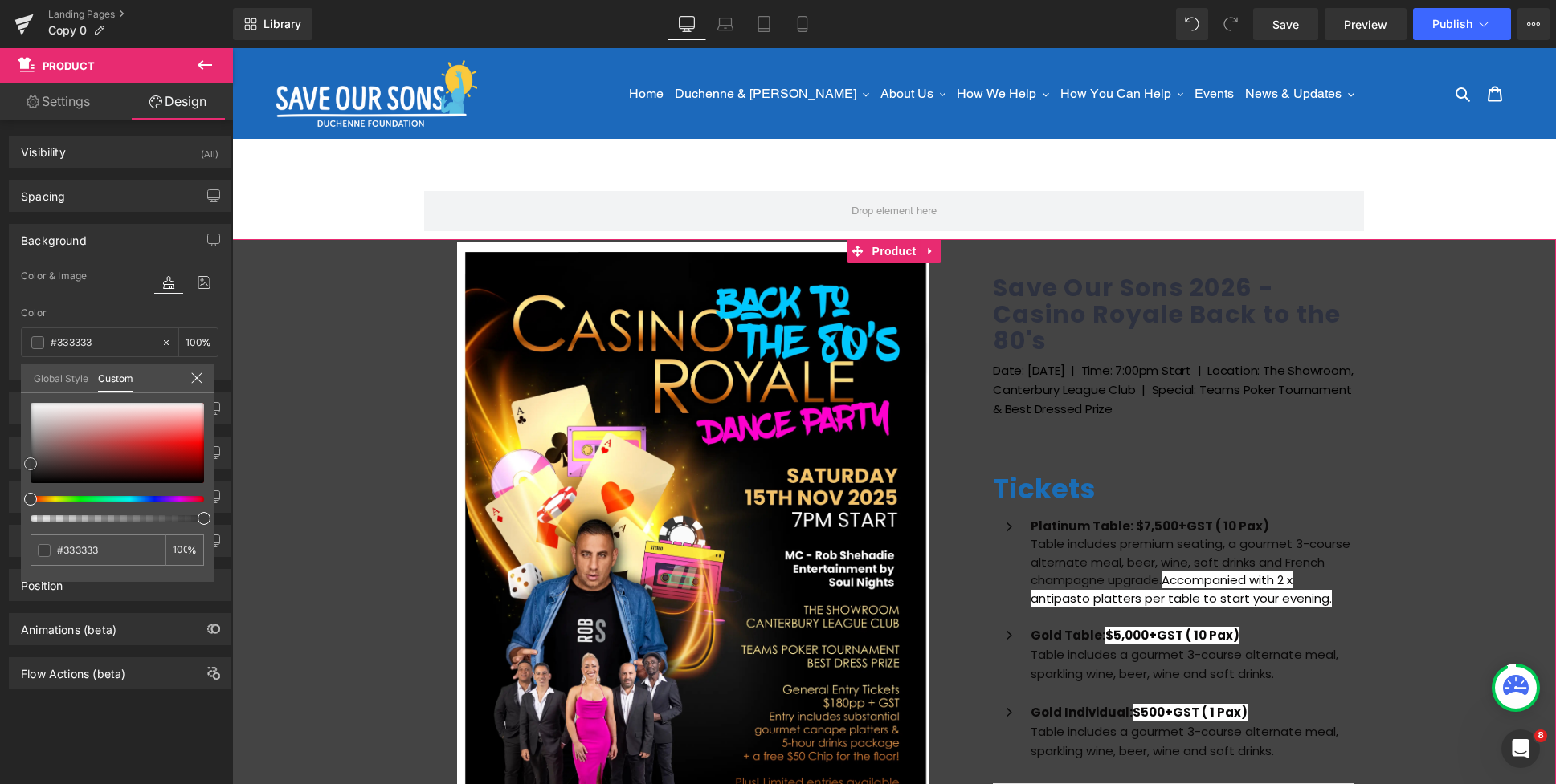
type input "#232323"
type input "#0f0f0f"
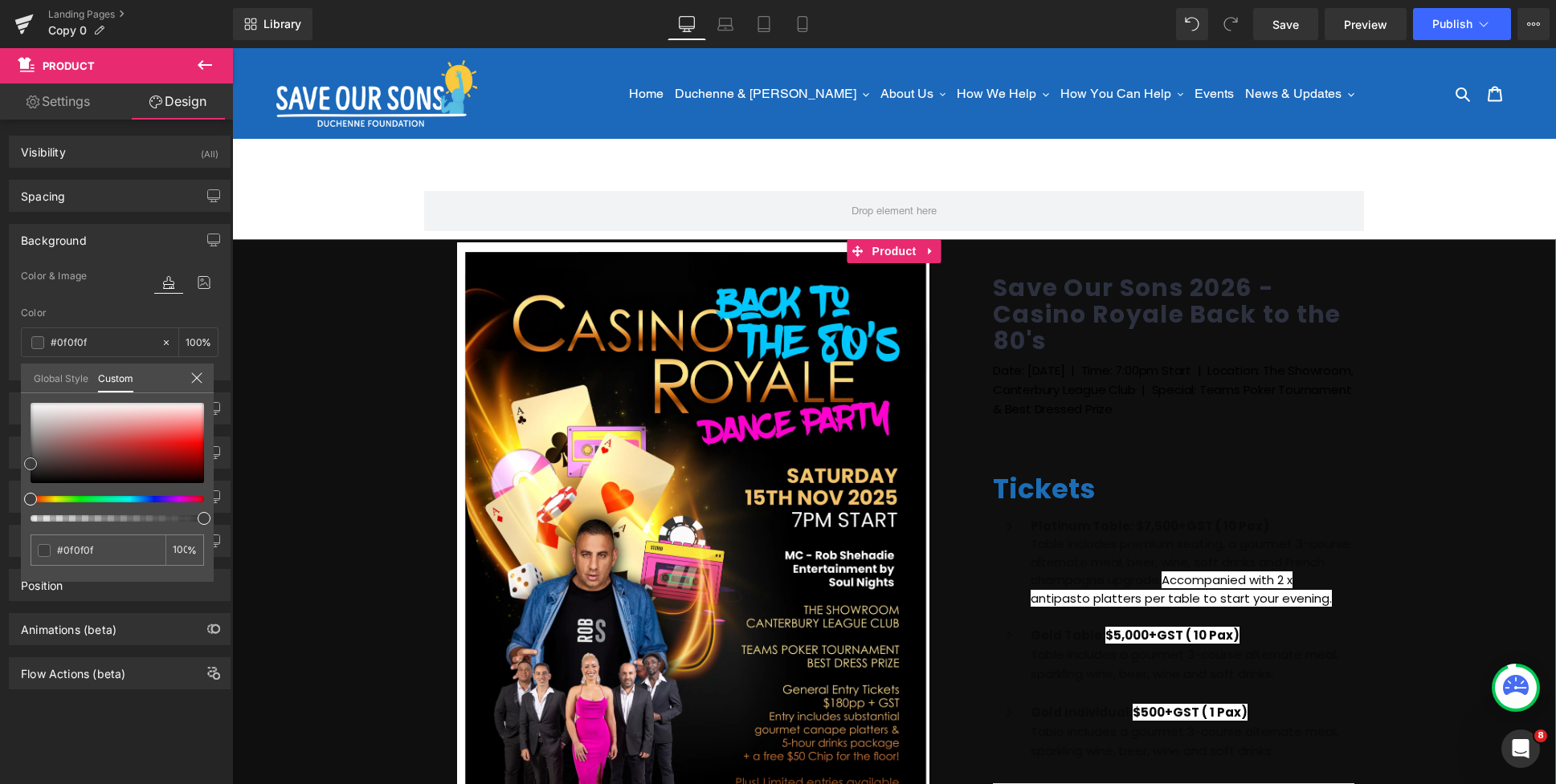
type input "#000000"
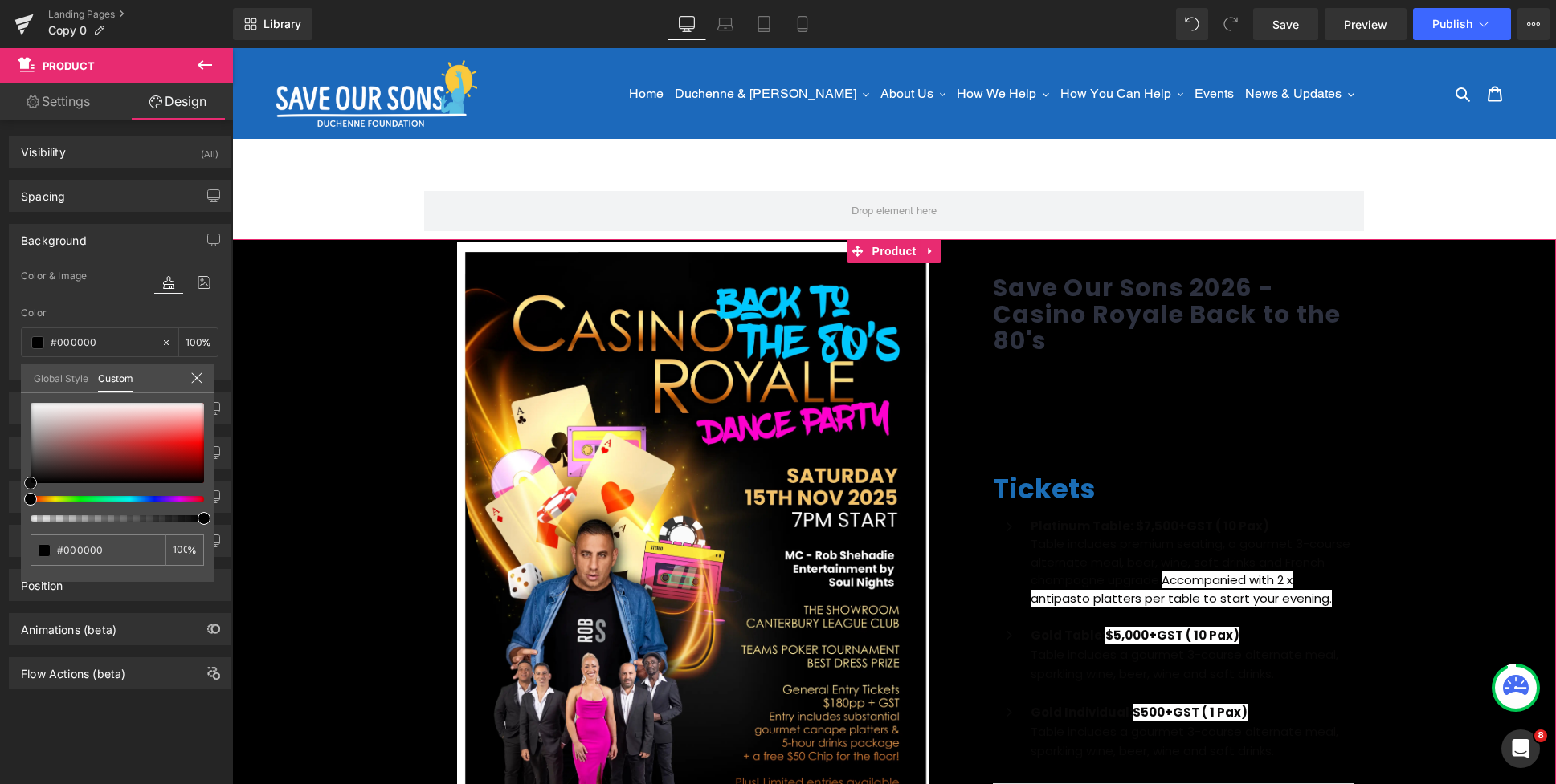
drag, startPoint x: 71, startPoint y: 448, endPoint x: 30, endPoint y: 502, distance: 67.8
click at [31, 503] on div at bounding box center [118, 461] width 173 height 119
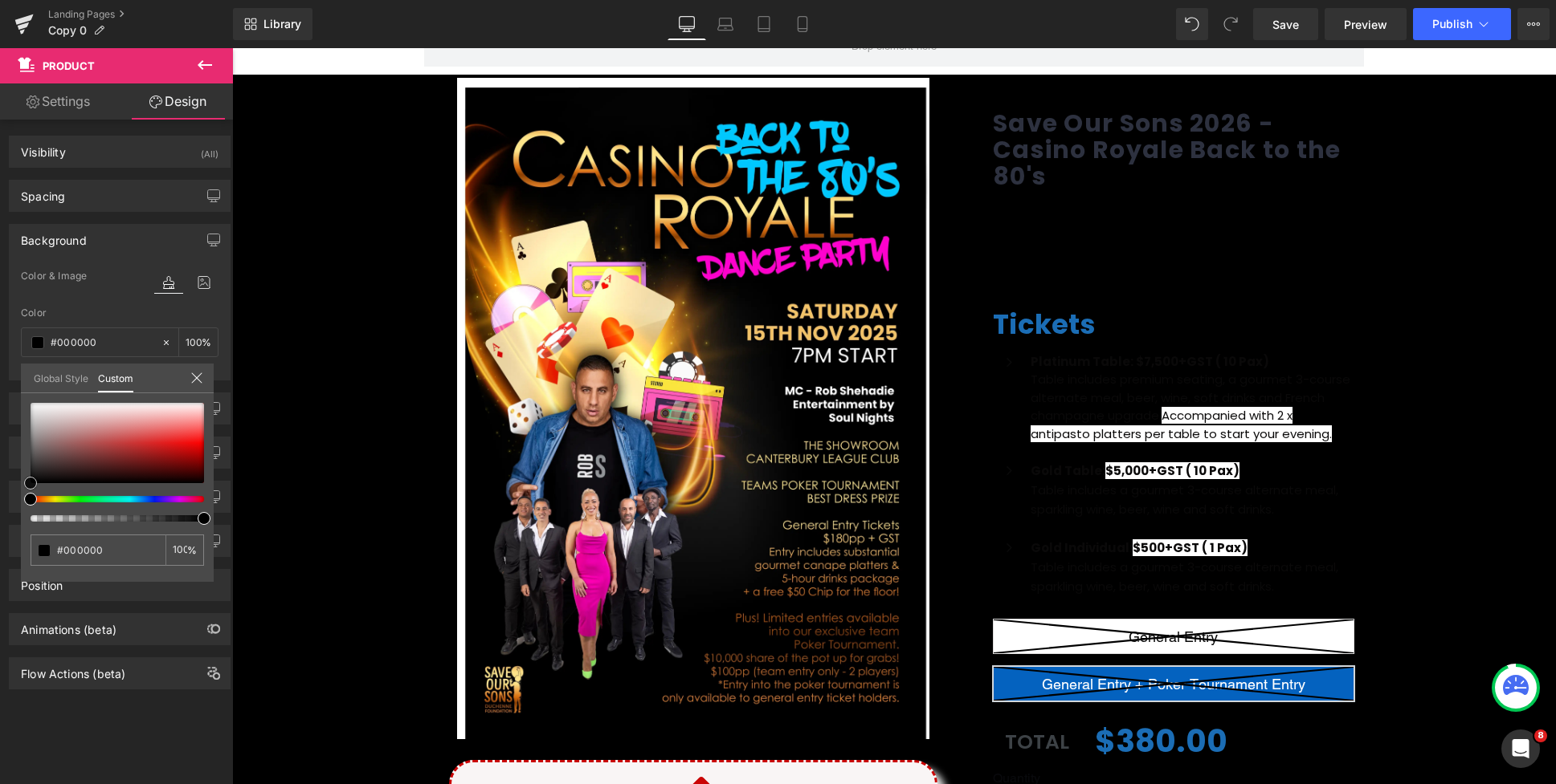
scroll to position [398, 0]
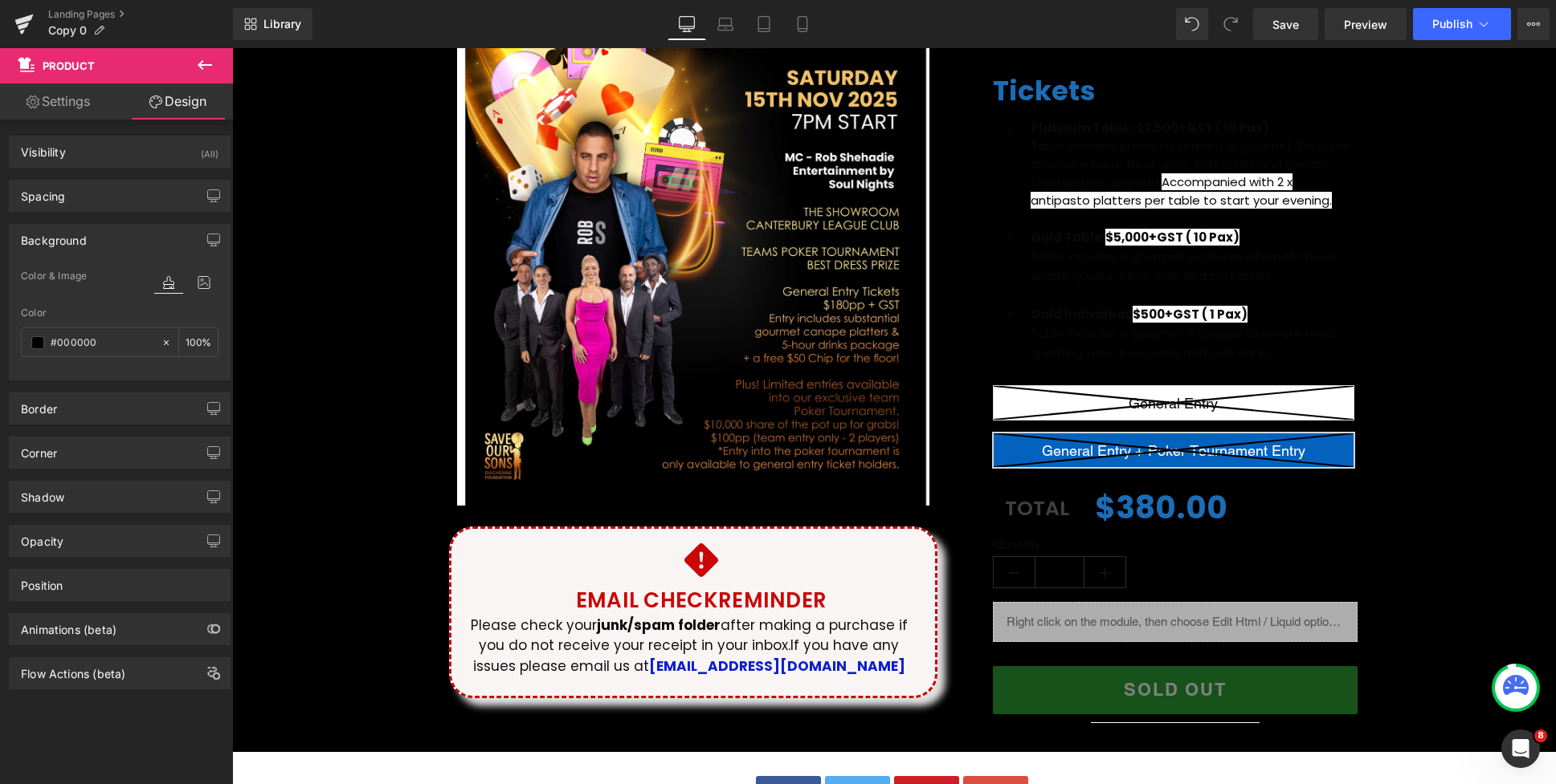
drag, startPoint x: 395, startPoint y: 392, endPoint x: 489, endPoint y: 384, distance: 94.3
click at [395, 392] on body "Skip to content Just added to your cart Qty: View cart ( ) Continue shopping Su…" at bounding box center [894, 623] width 1324 height 1945
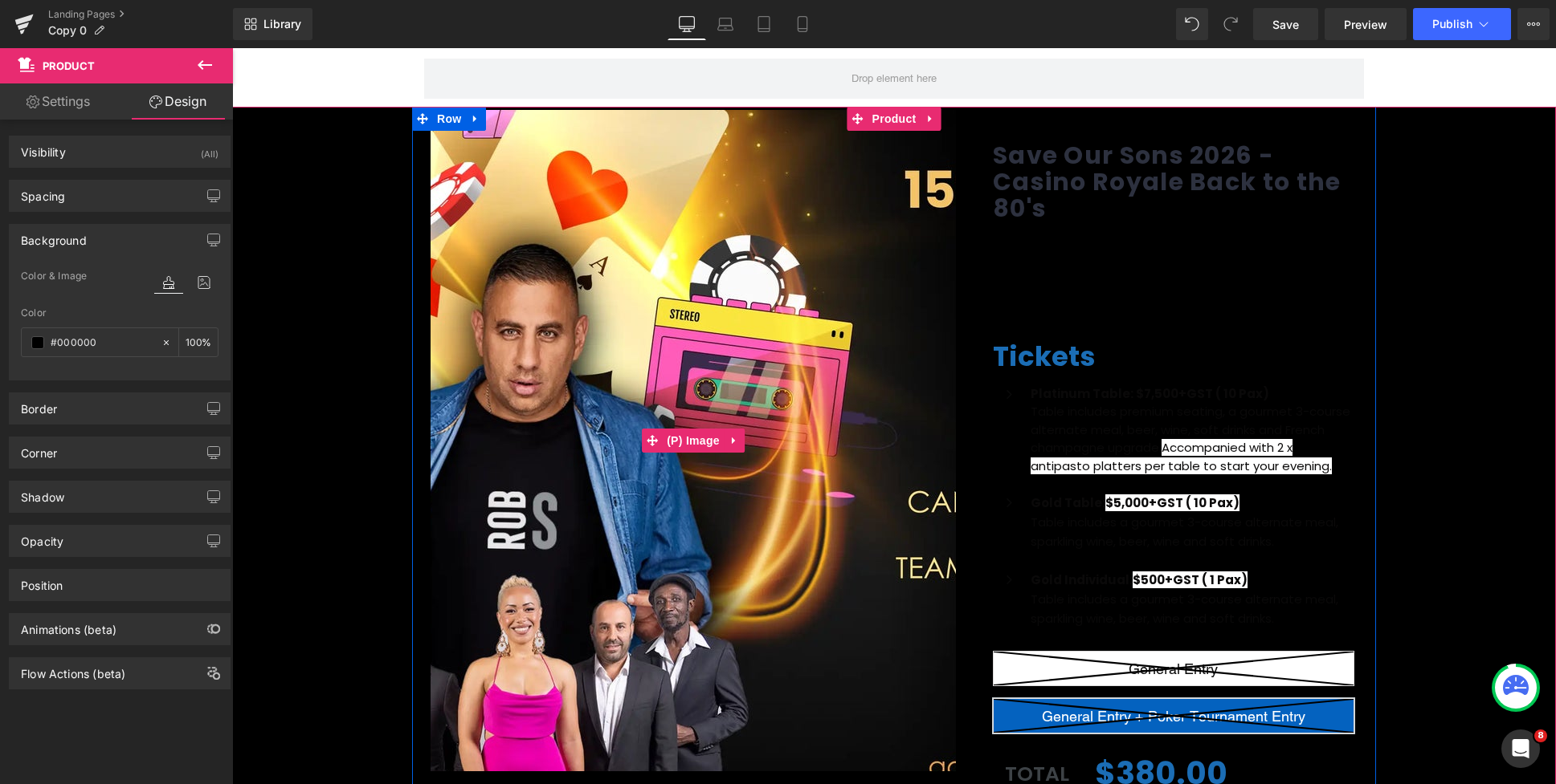
scroll to position [89, 0]
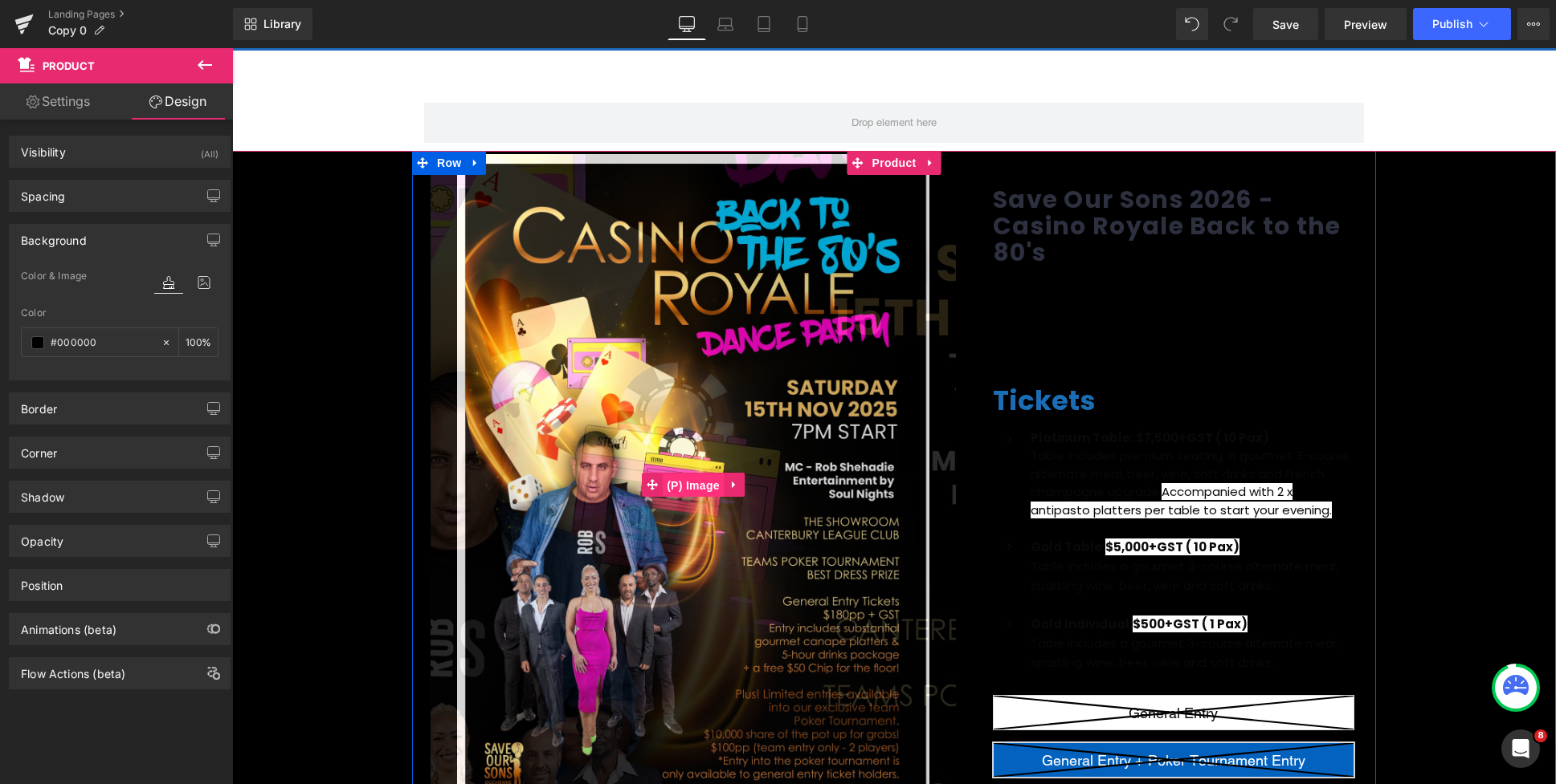
click at [692, 478] on span "(P) Image" at bounding box center [693, 485] width 61 height 24
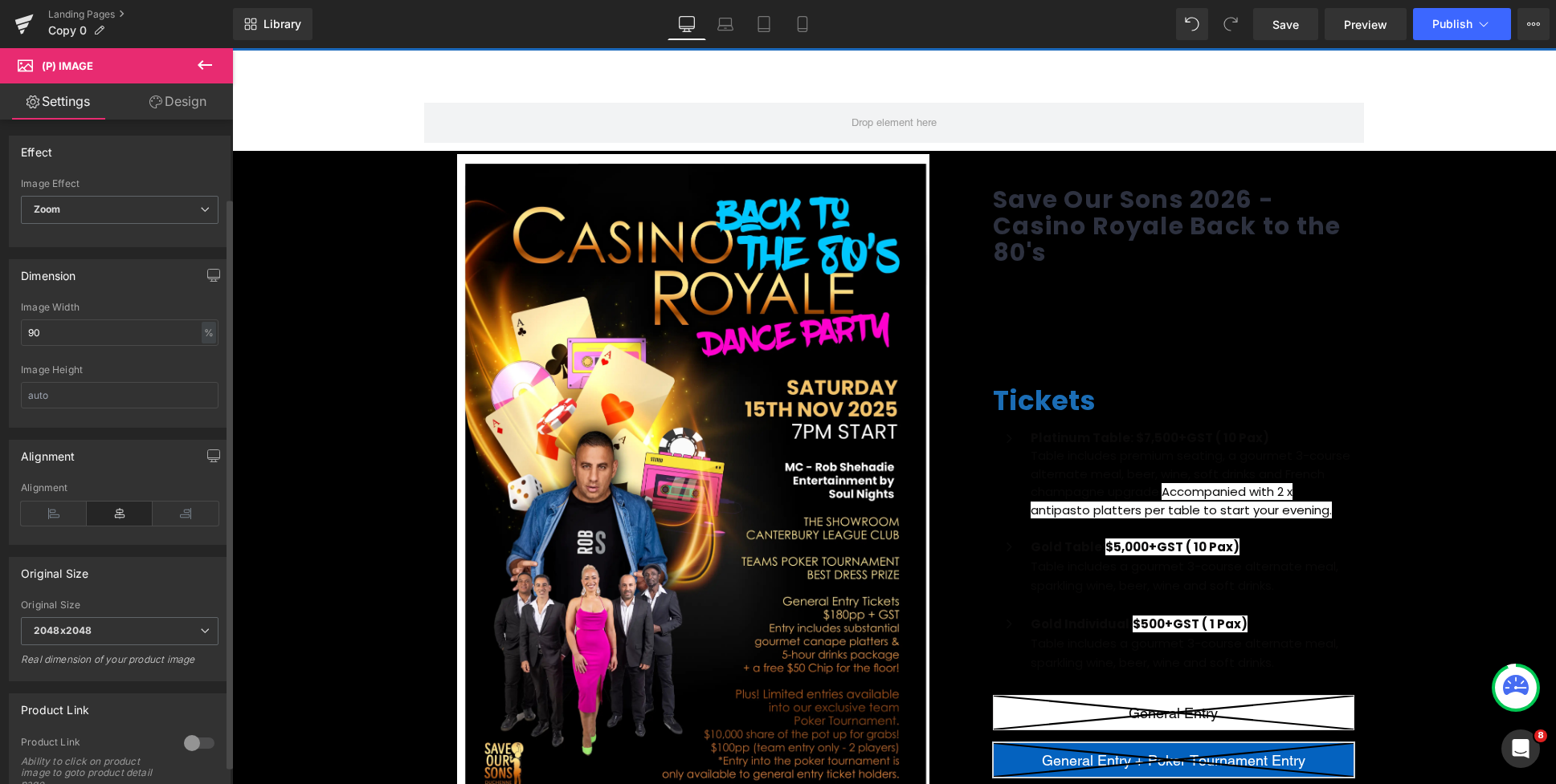
scroll to position [232, 0]
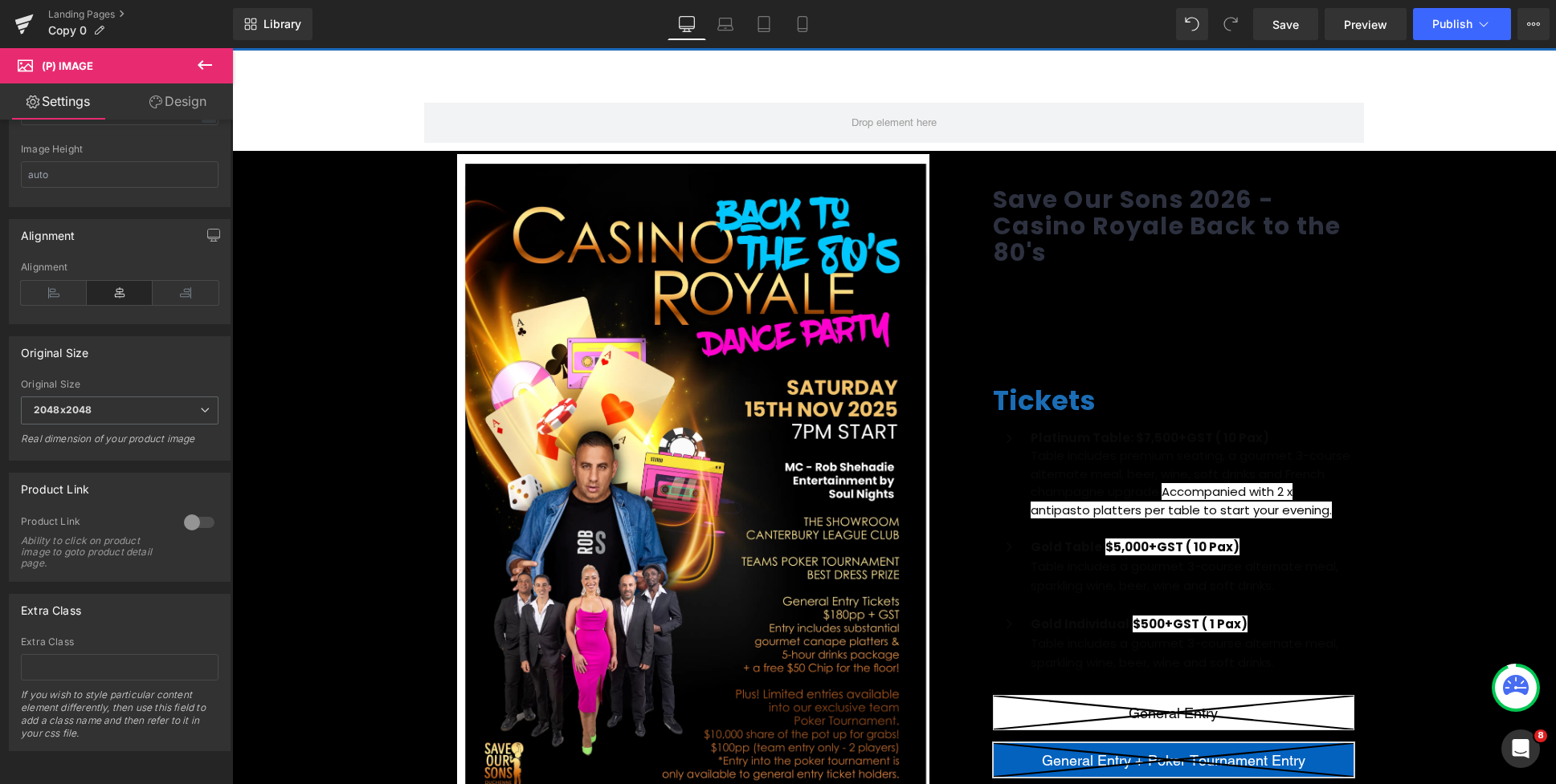
click at [171, 115] on link "Design" at bounding box center [177, 102] width 117 height 36
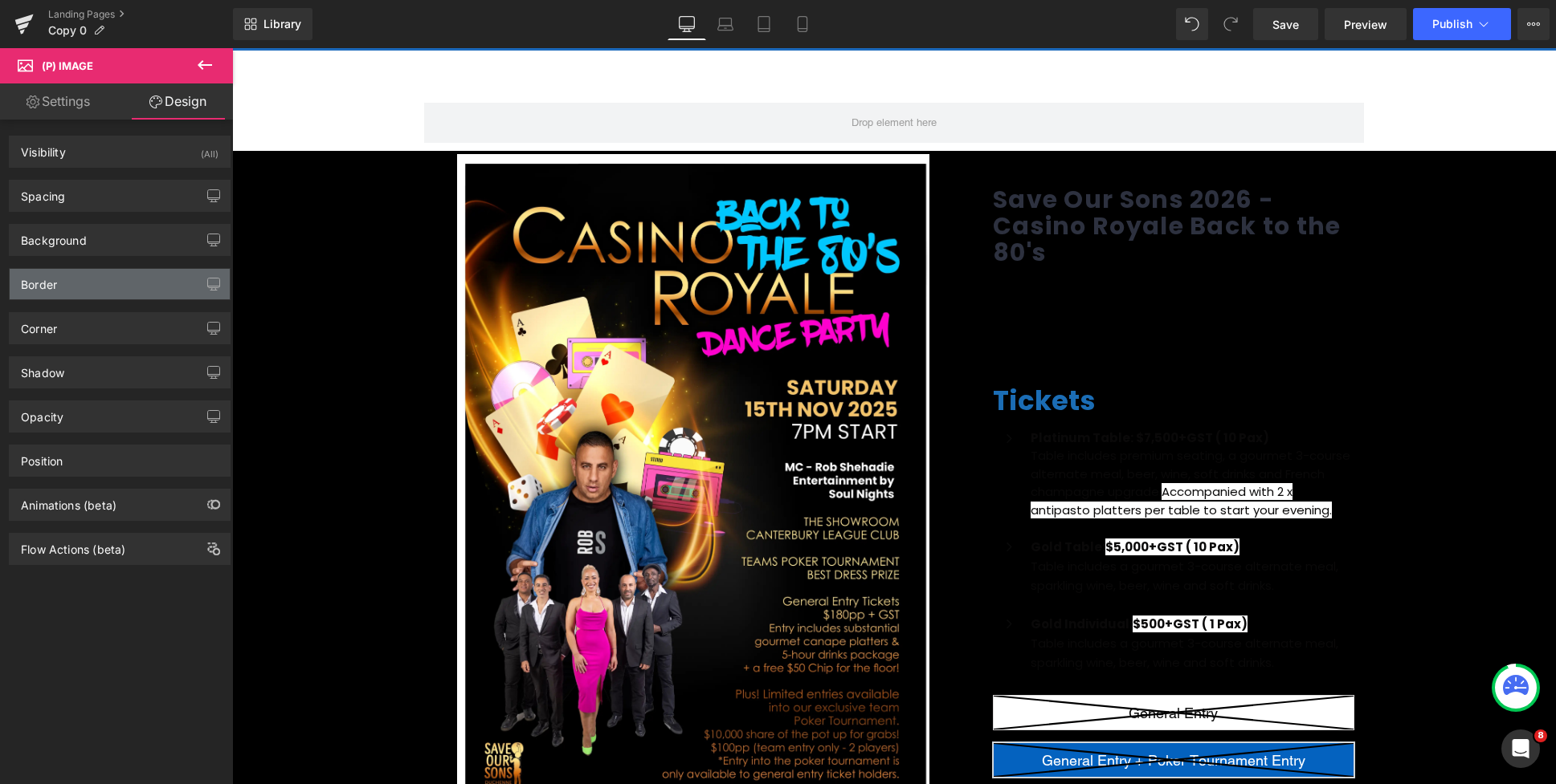
type input "transparent"
type input "0"
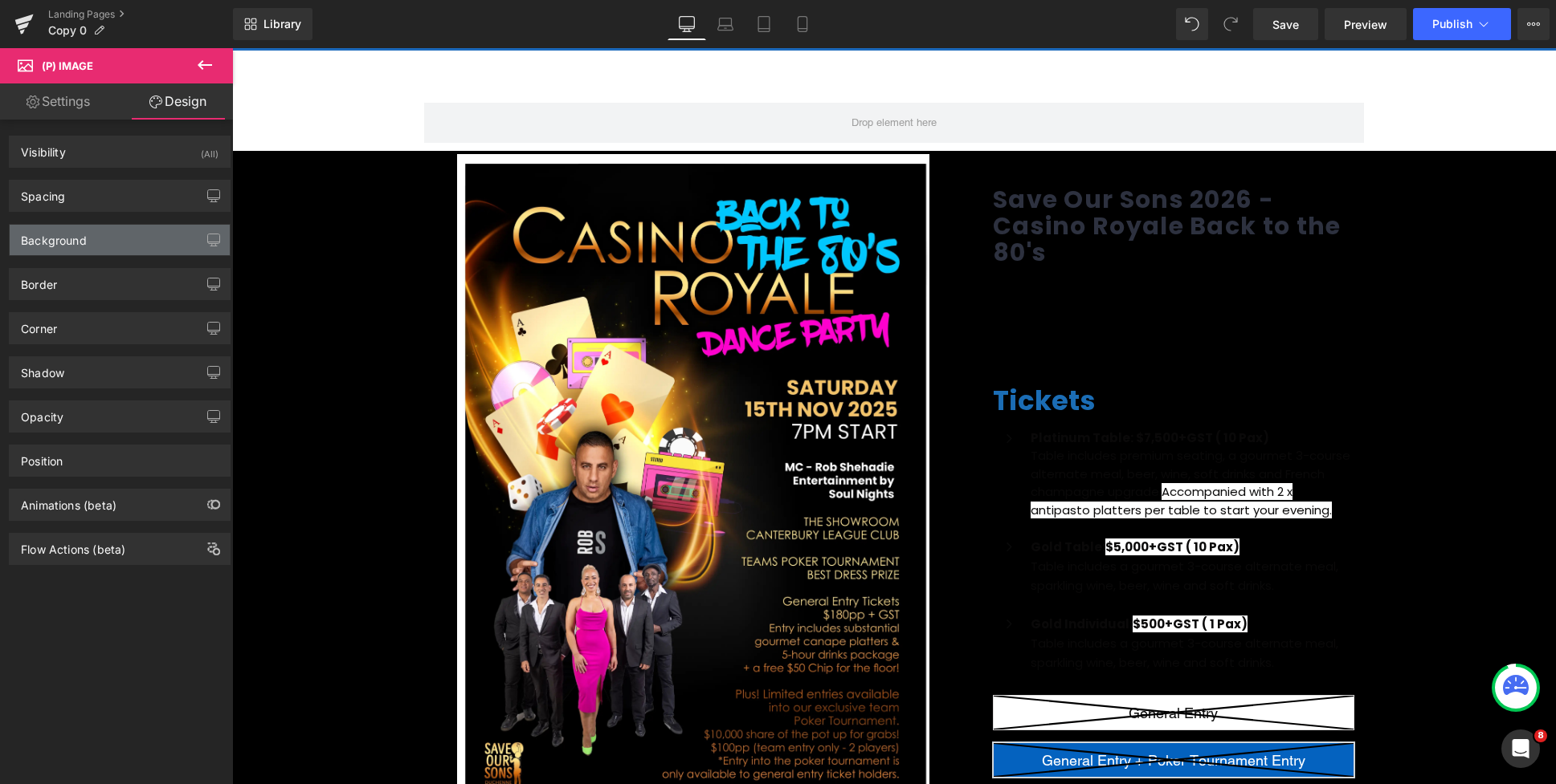
click at [60, 246] on div "Background" at bounding box center [120, 240] width 220 height 31
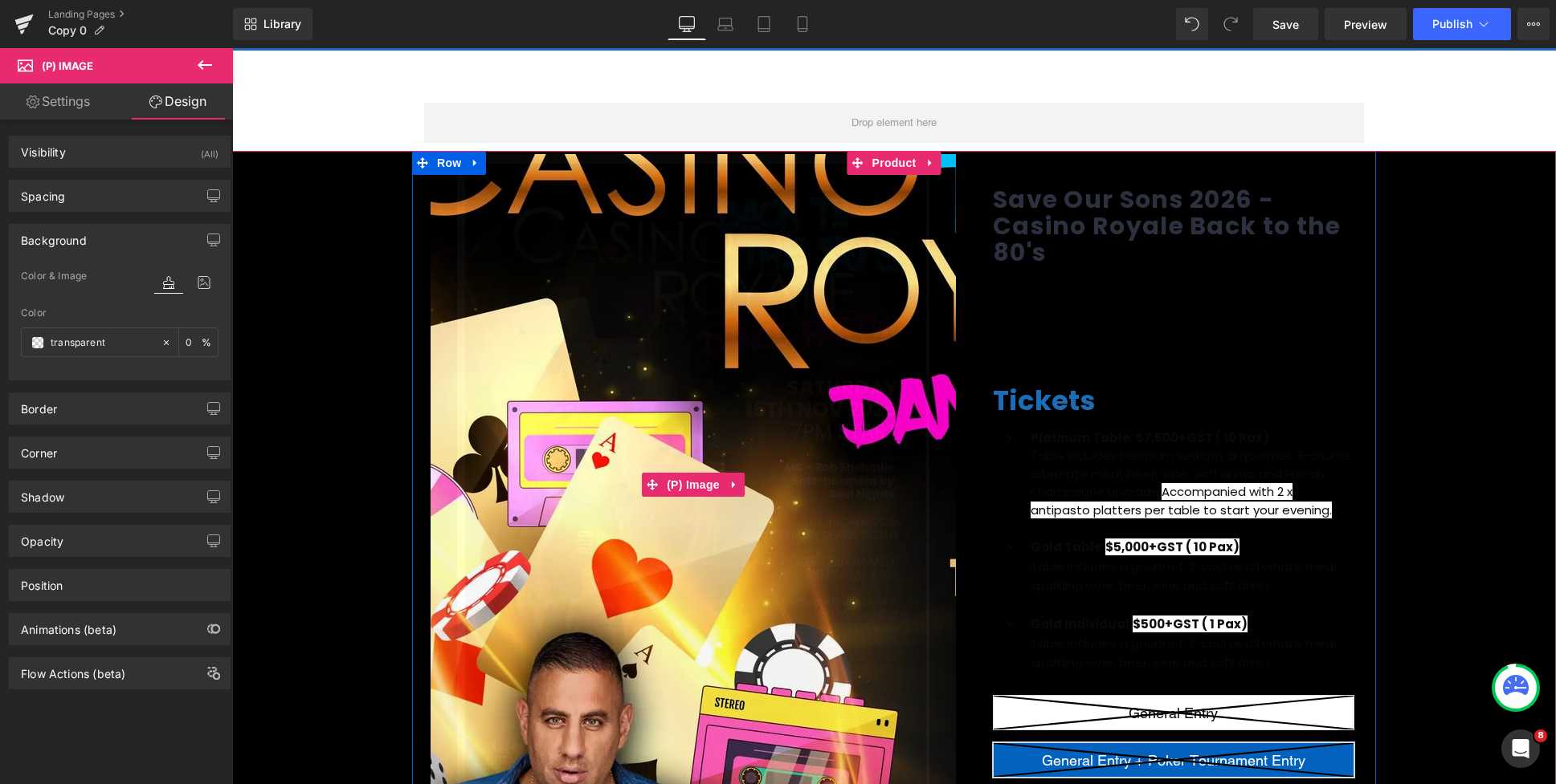
scroll to position [0, 0]
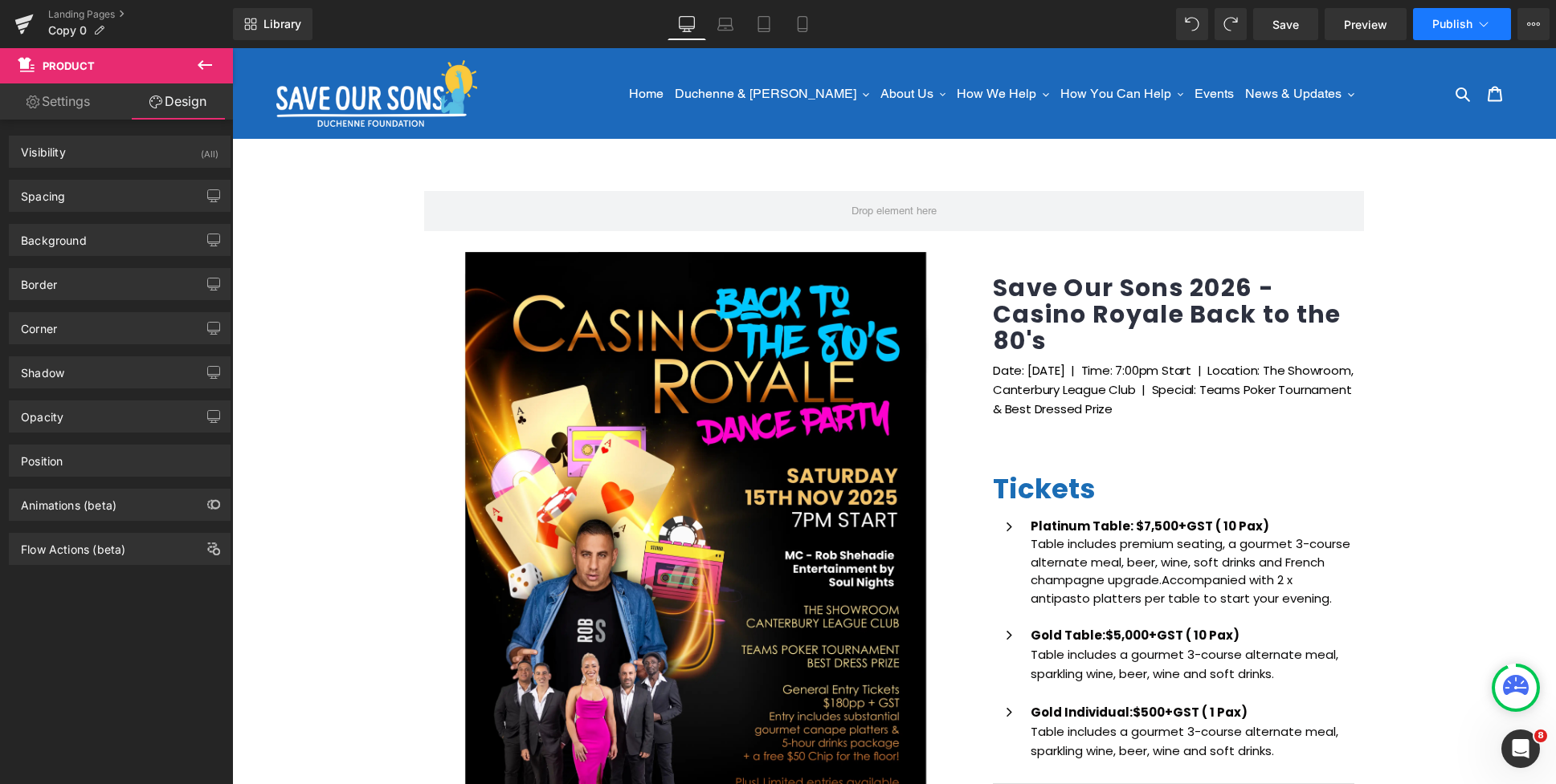
click at [1468, 24] on span "Publish" at bounding box center [1452, 24] width 40 height 13
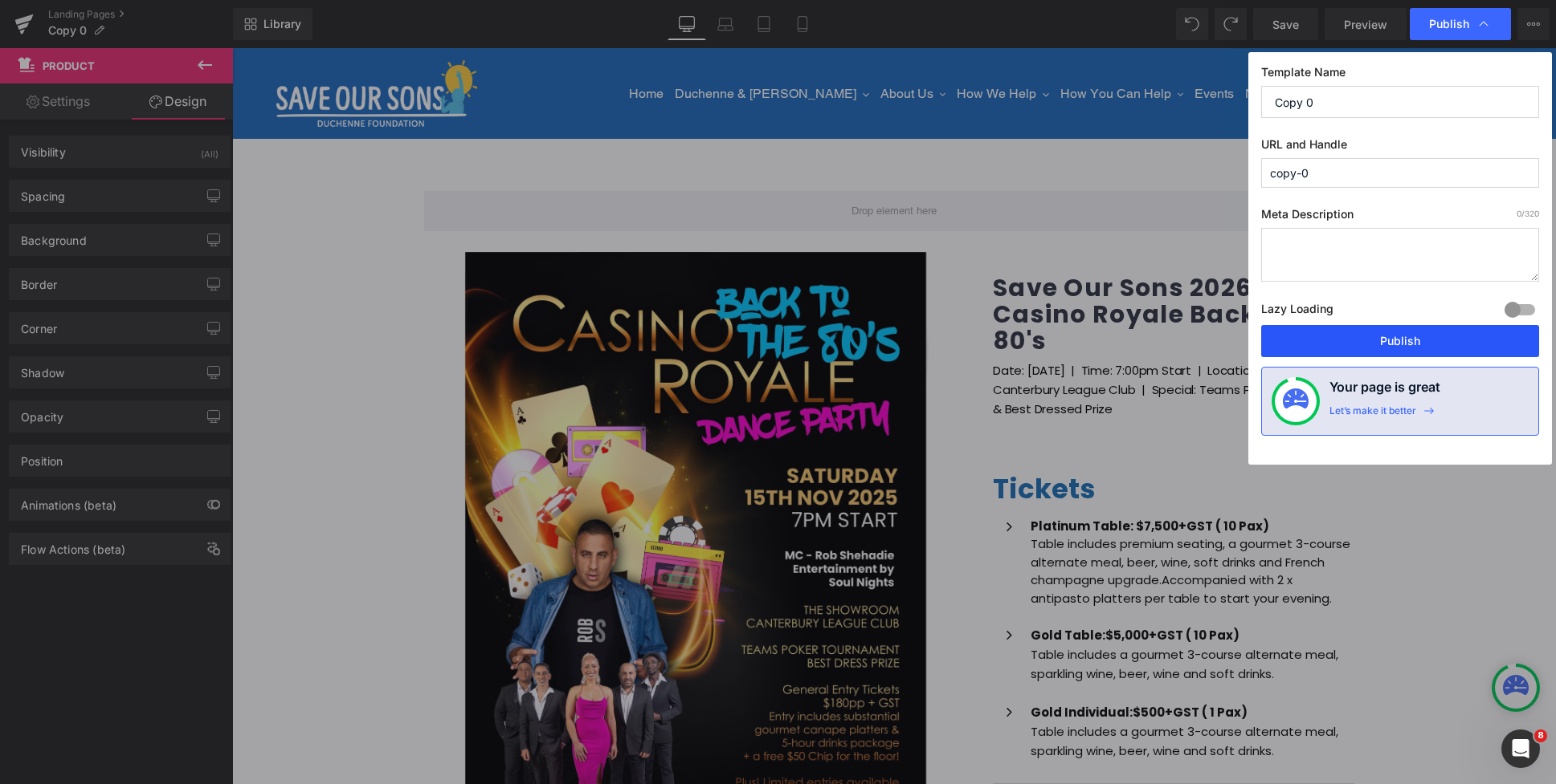
click at [1392, 343] on button "Publish" at bounding box center [1400, 341] width 278 height 32
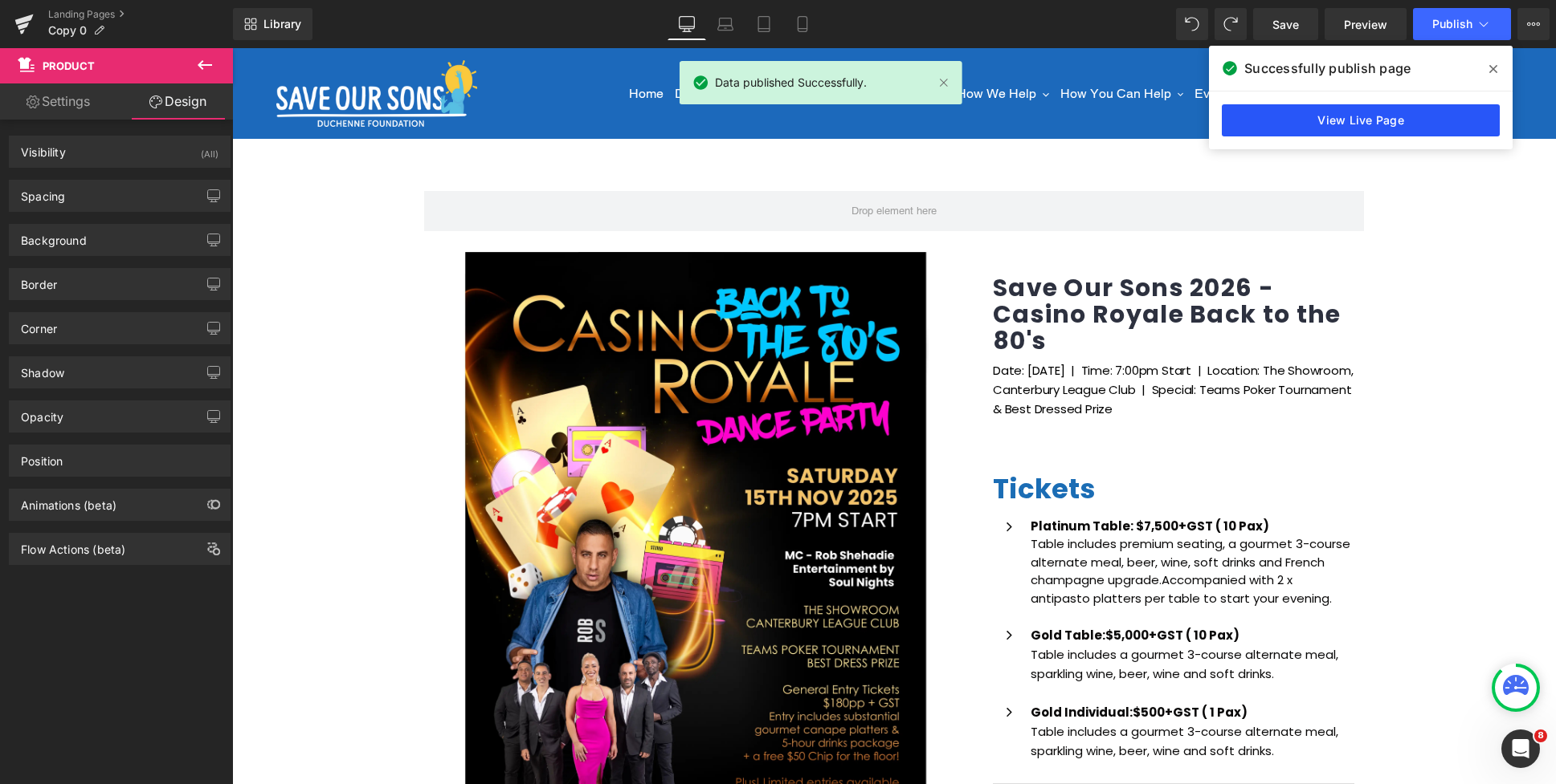
click at [1330, 126] on link "View Live Page" at bounding box center [1360, 121] width 278 height 32
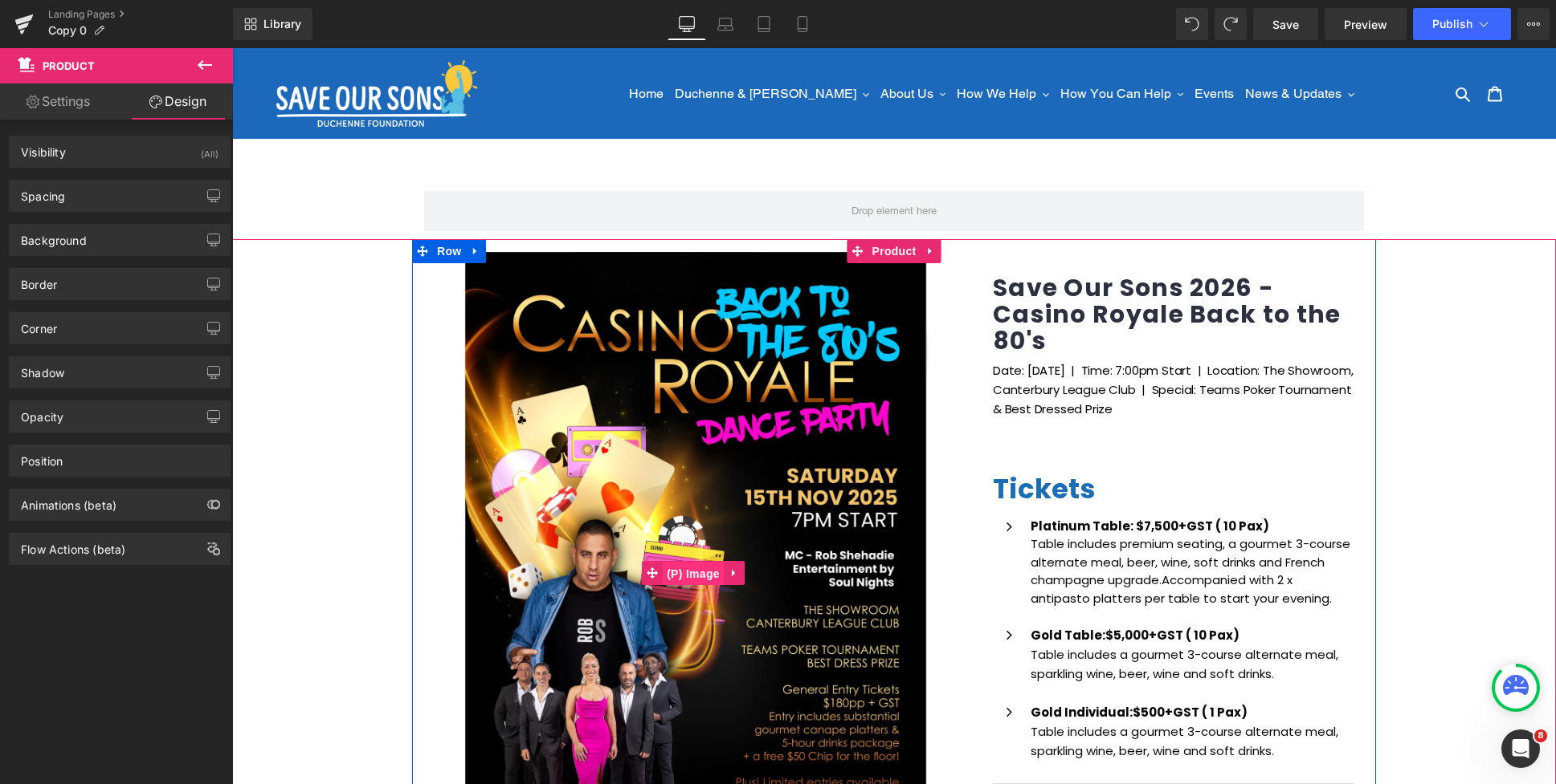
click at [685, 573] on span "(P) Image" at bounding box center [693, 574] width 61 height 24
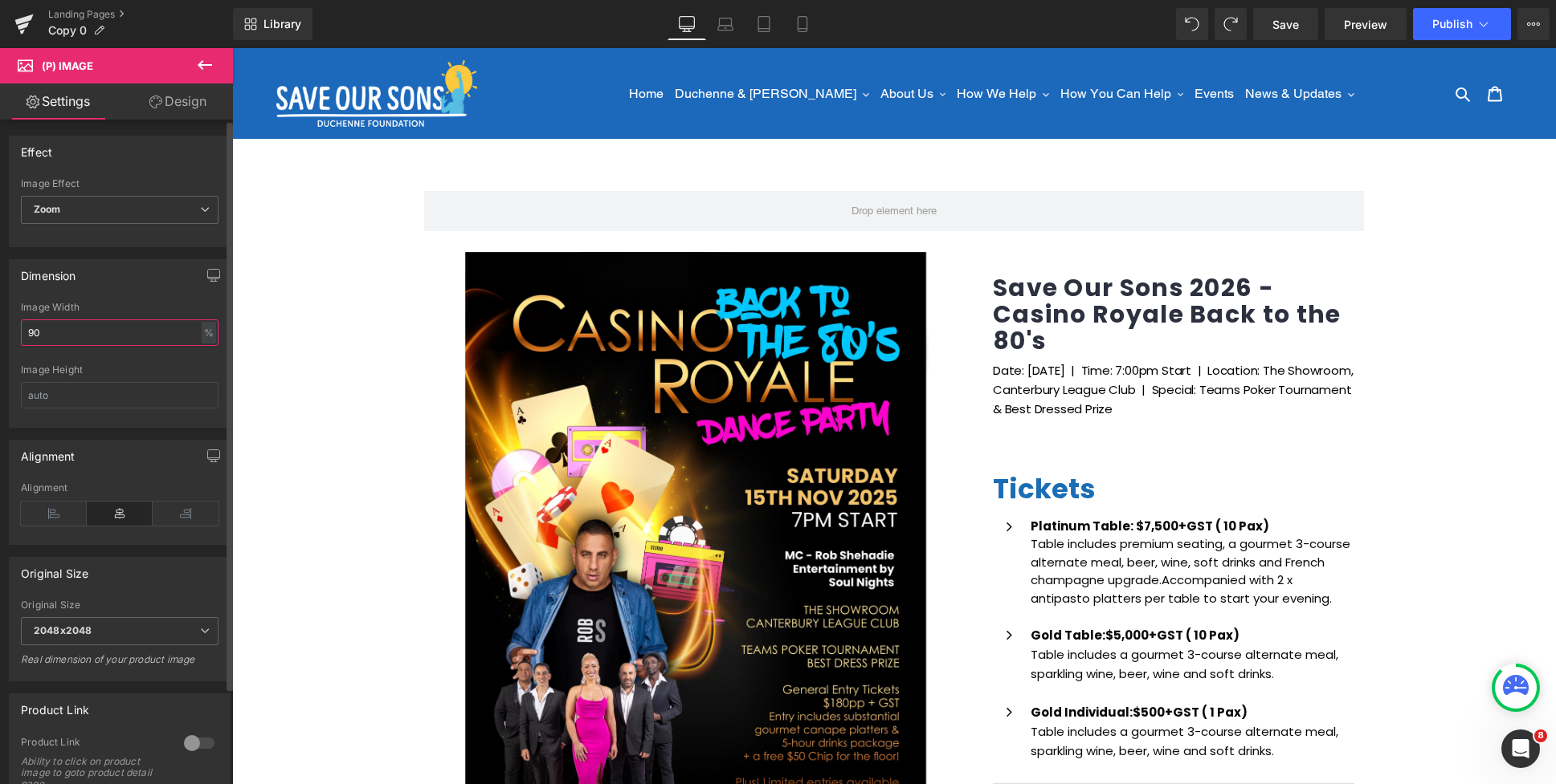
drag, startPoint x: 45, startPoint y: 326, endPoint x: 11, endPoint y: 330, distance: 34.2
click at [9, 330] on div "Dimension 90% Image Width 90 % % px Image Height" at bounding box center [120, 343] width 221 height 168
drag, startPoint x: 54, startPoint y: 337, endPoint x: 25, endPoint y: 331, distance: 29.6
click at [25, 331] on input "90" at bounding box center [120, 333] width 197 height 27
type input "100"
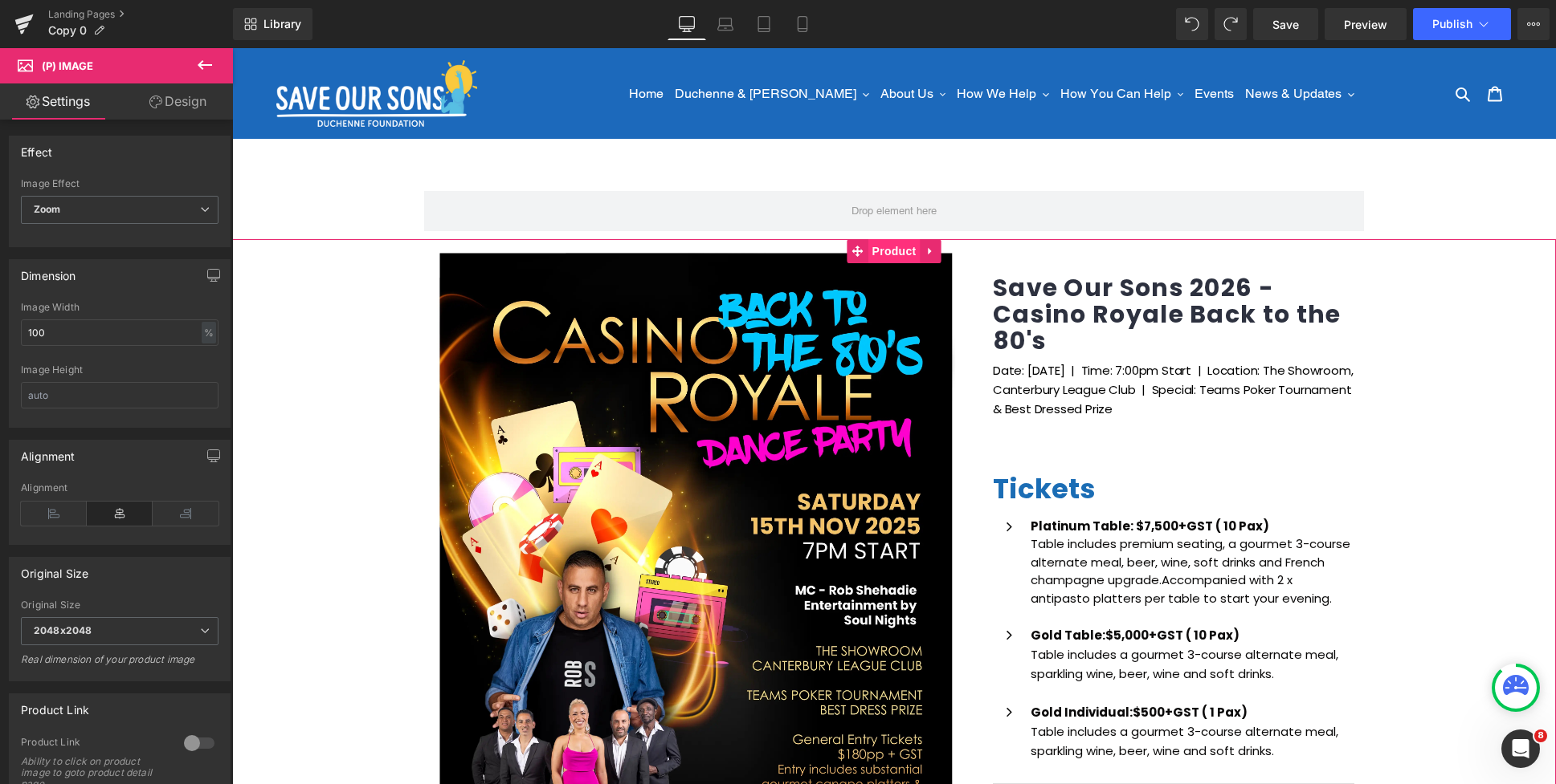
click at [879, 247] on span "Product" at bounding box center [894, 251] width 52 height 24
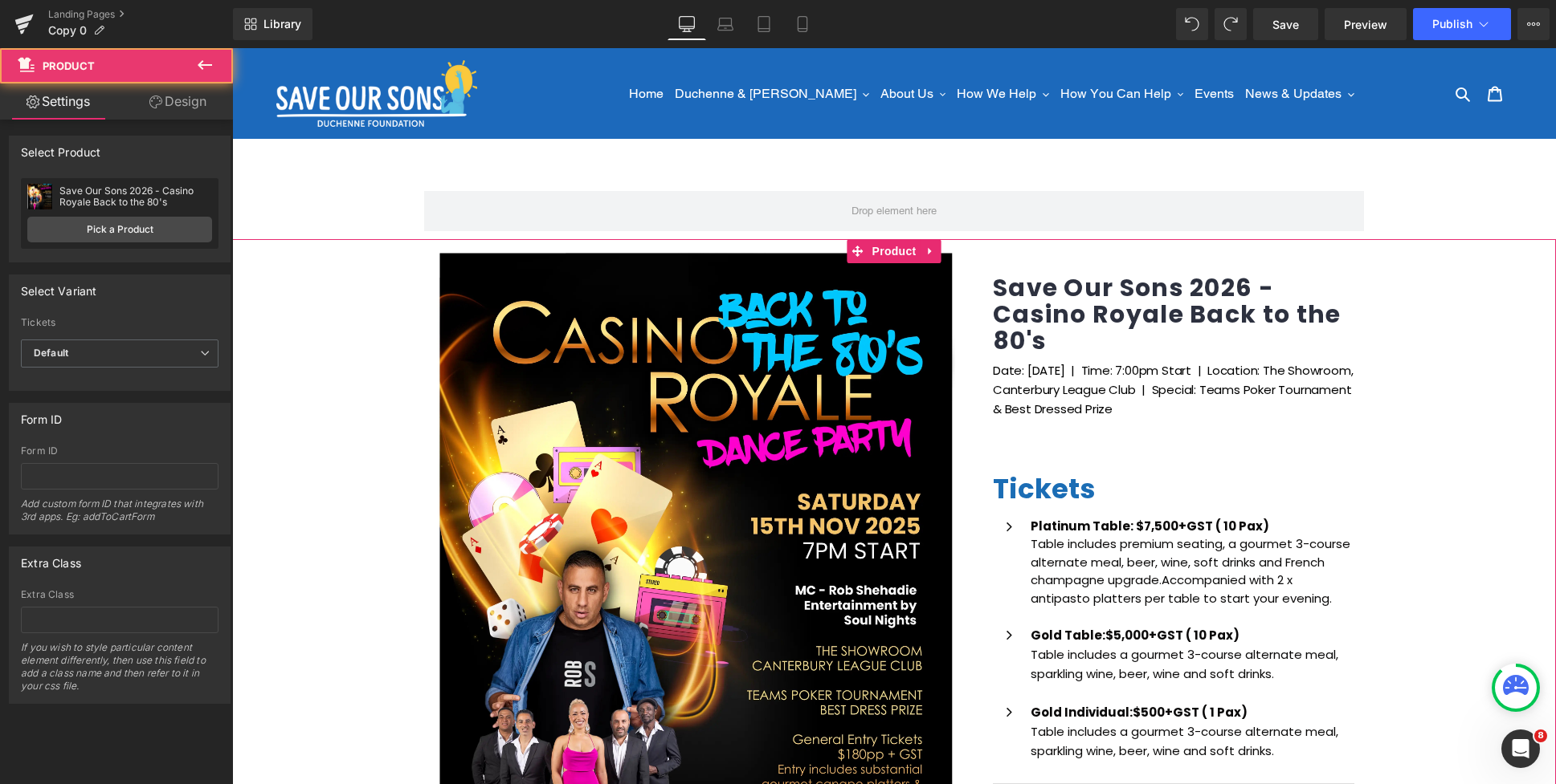
click at [175, 107] on link "Design" at bounding box center [177, 102] width 117 height 36
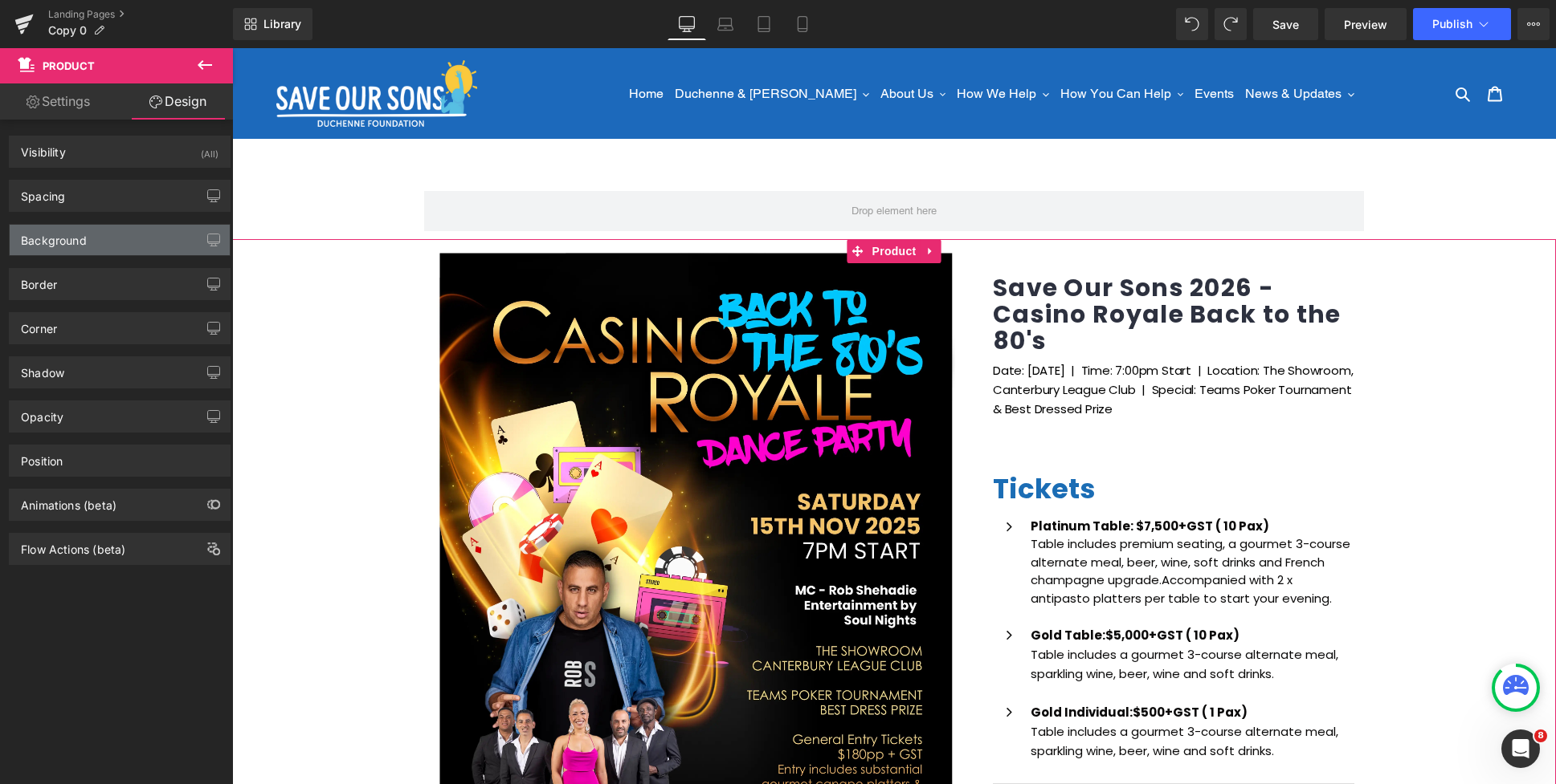
click at [65, 242] on div "Background" at bounding box center [54, 236] width 66 height 23
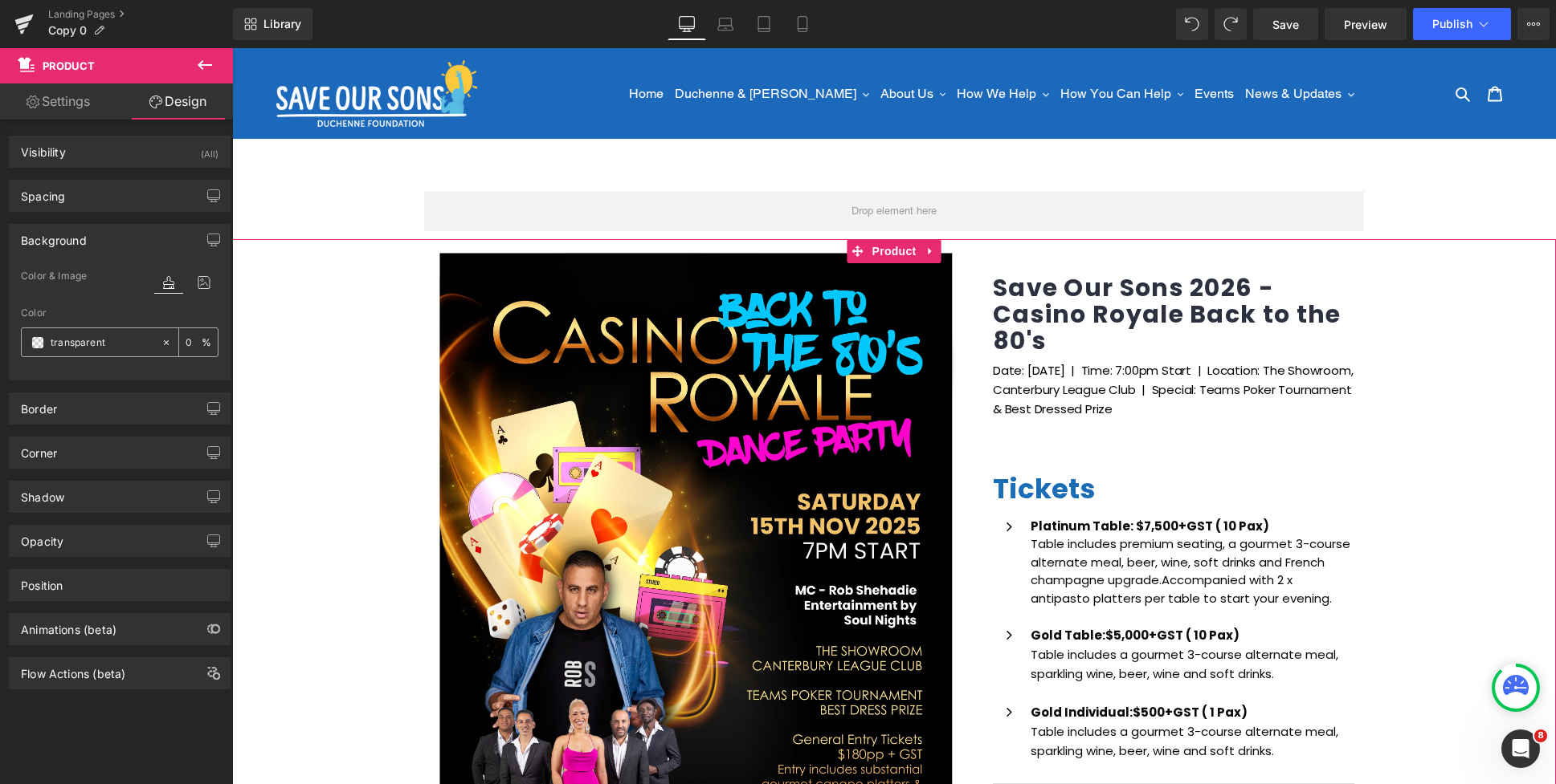
click at [37, 351] on div "transparent" at bounding box center [91, 343] width 139 height 28
click at [38, 341] on span at bounding box center [37, 343] width 13 height 13
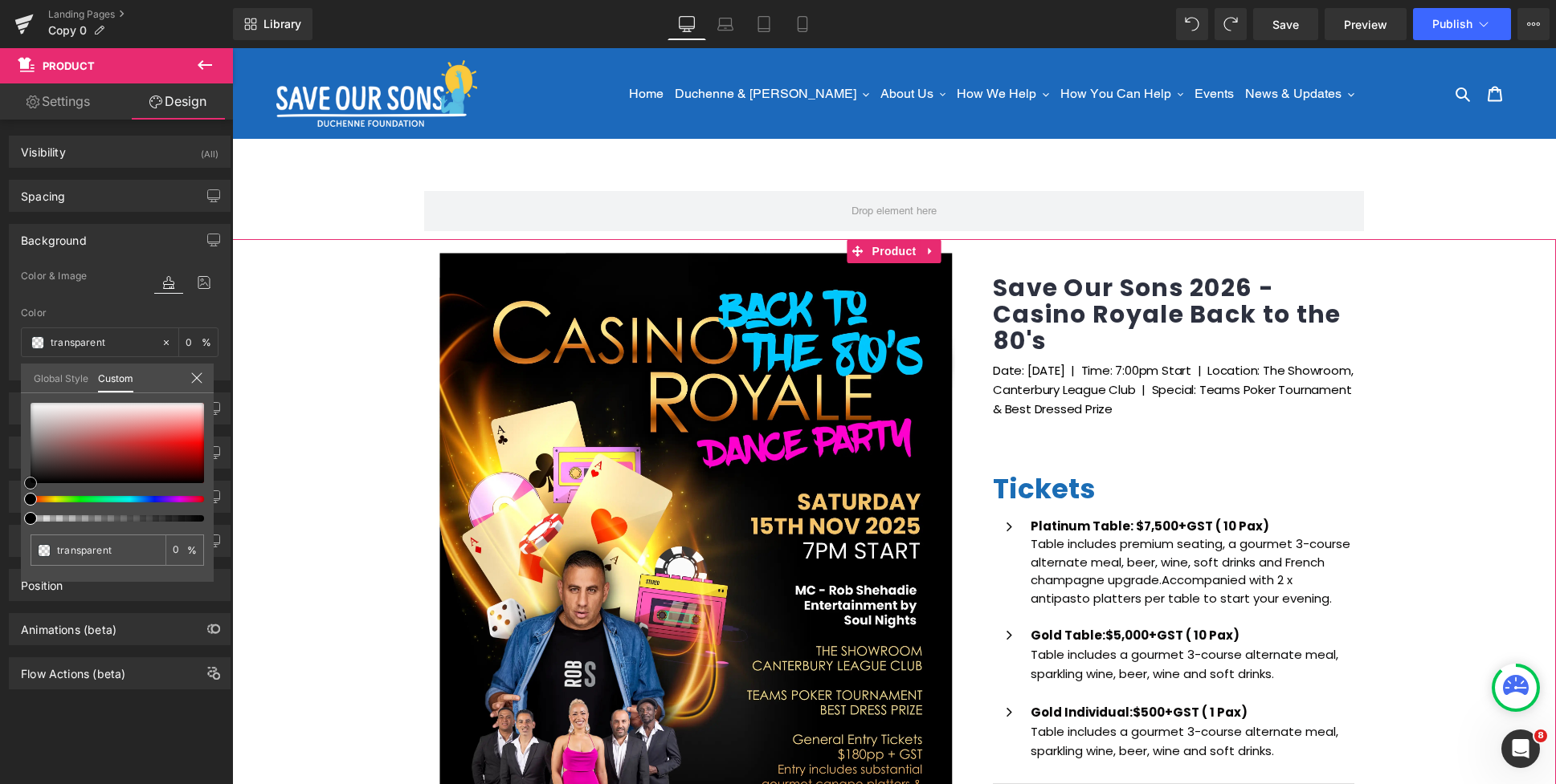
type input "#d9cece"
type input "100"
type input "#d9cece"
type input "100"
type input "#cfc3c3"
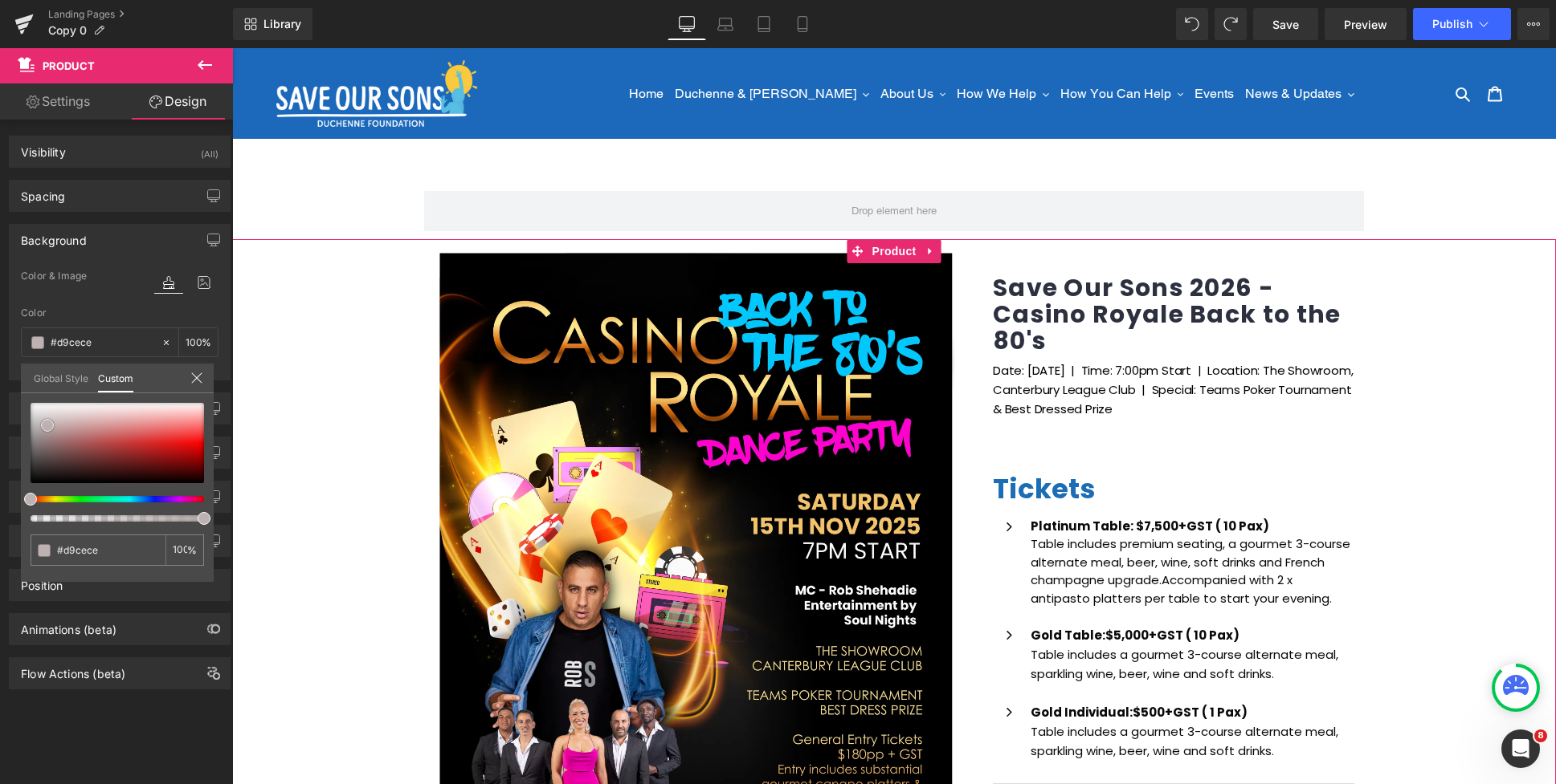
type input "#cfc3c3"
type input "#b1a4a4"
type input "#a09191"
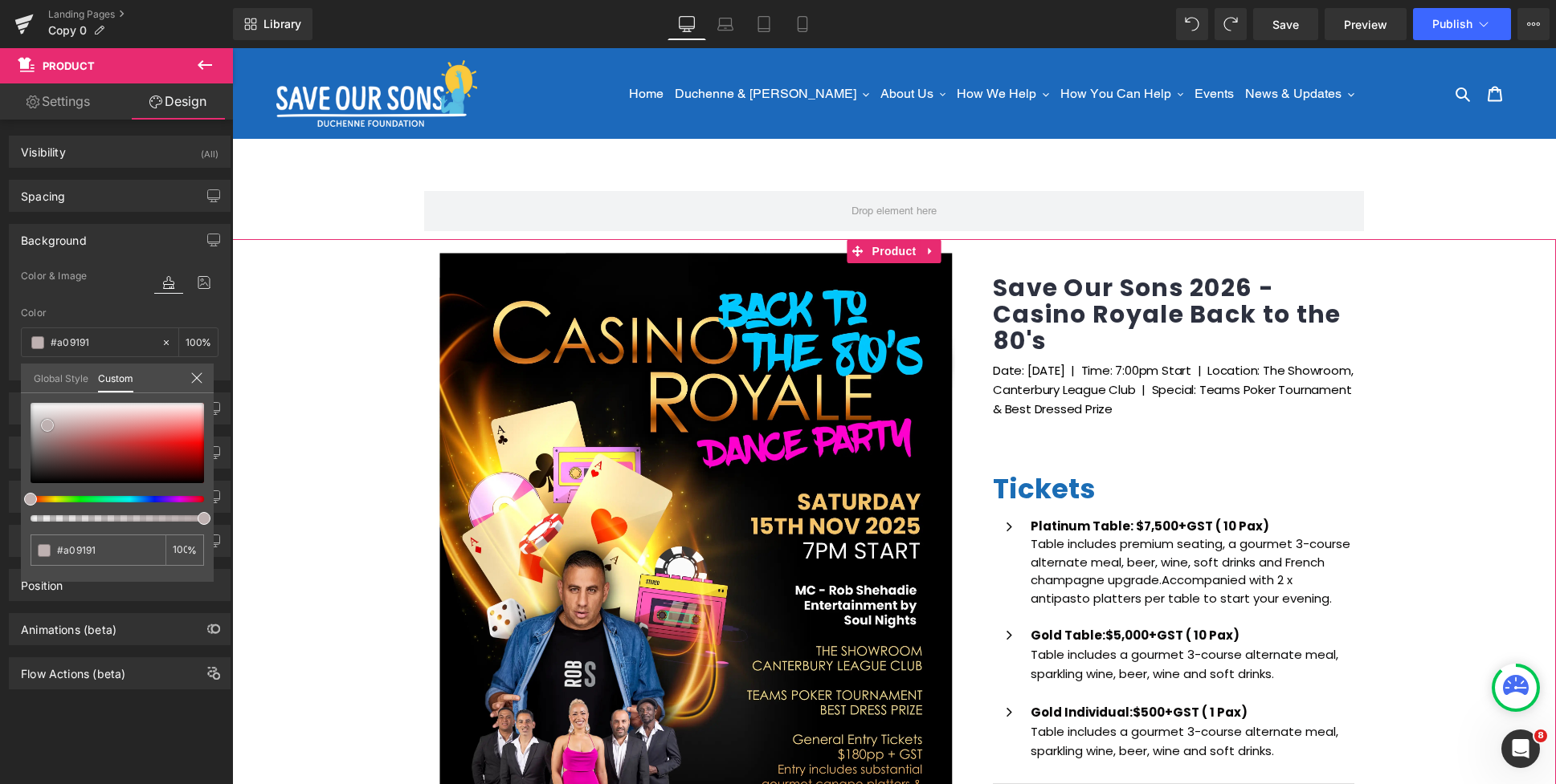
type input "#796b6b"
type input "#544e4e"
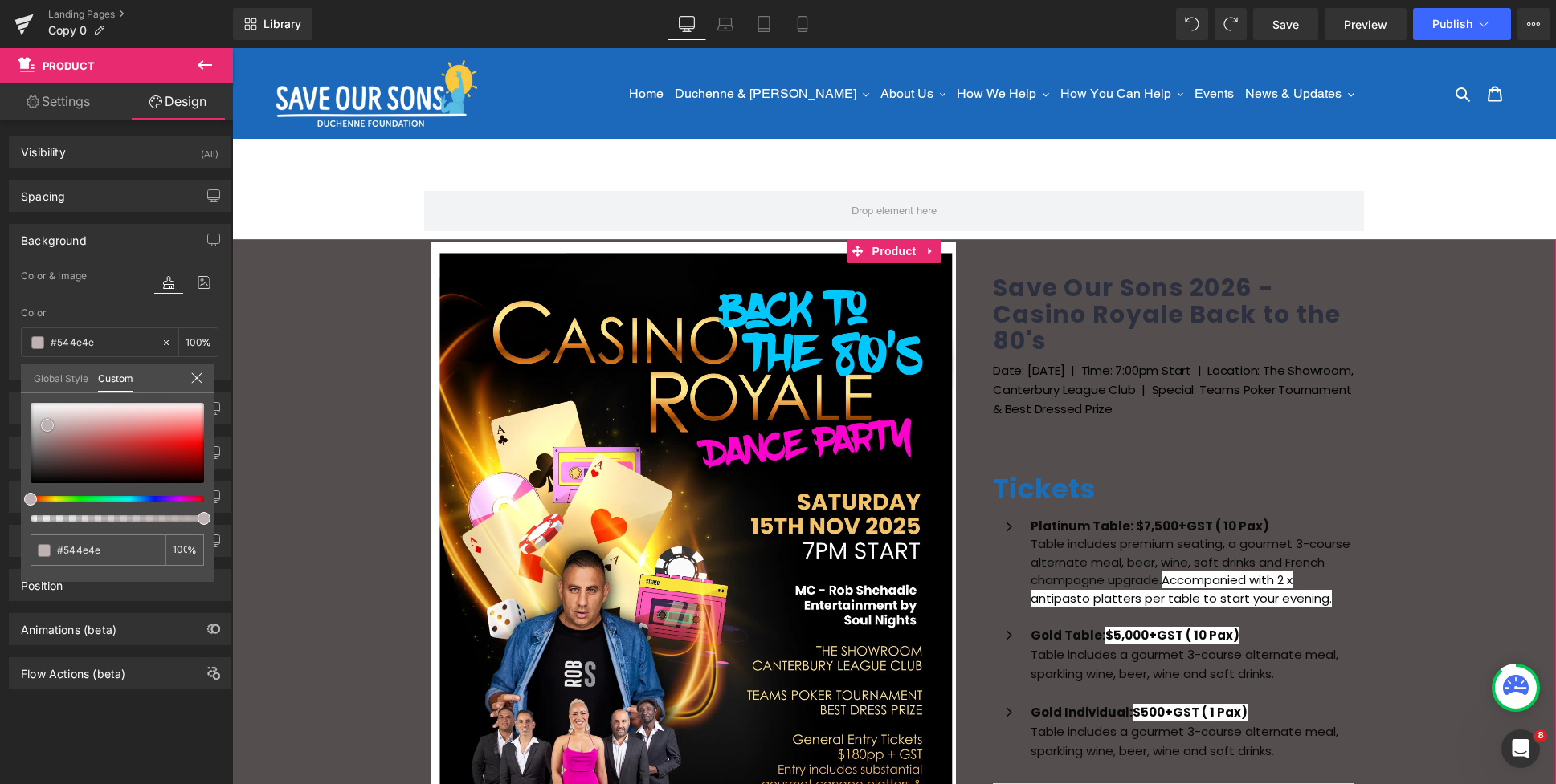
type input "#353030"
type input "#1f1d1d"
type input "#1d1a1a"
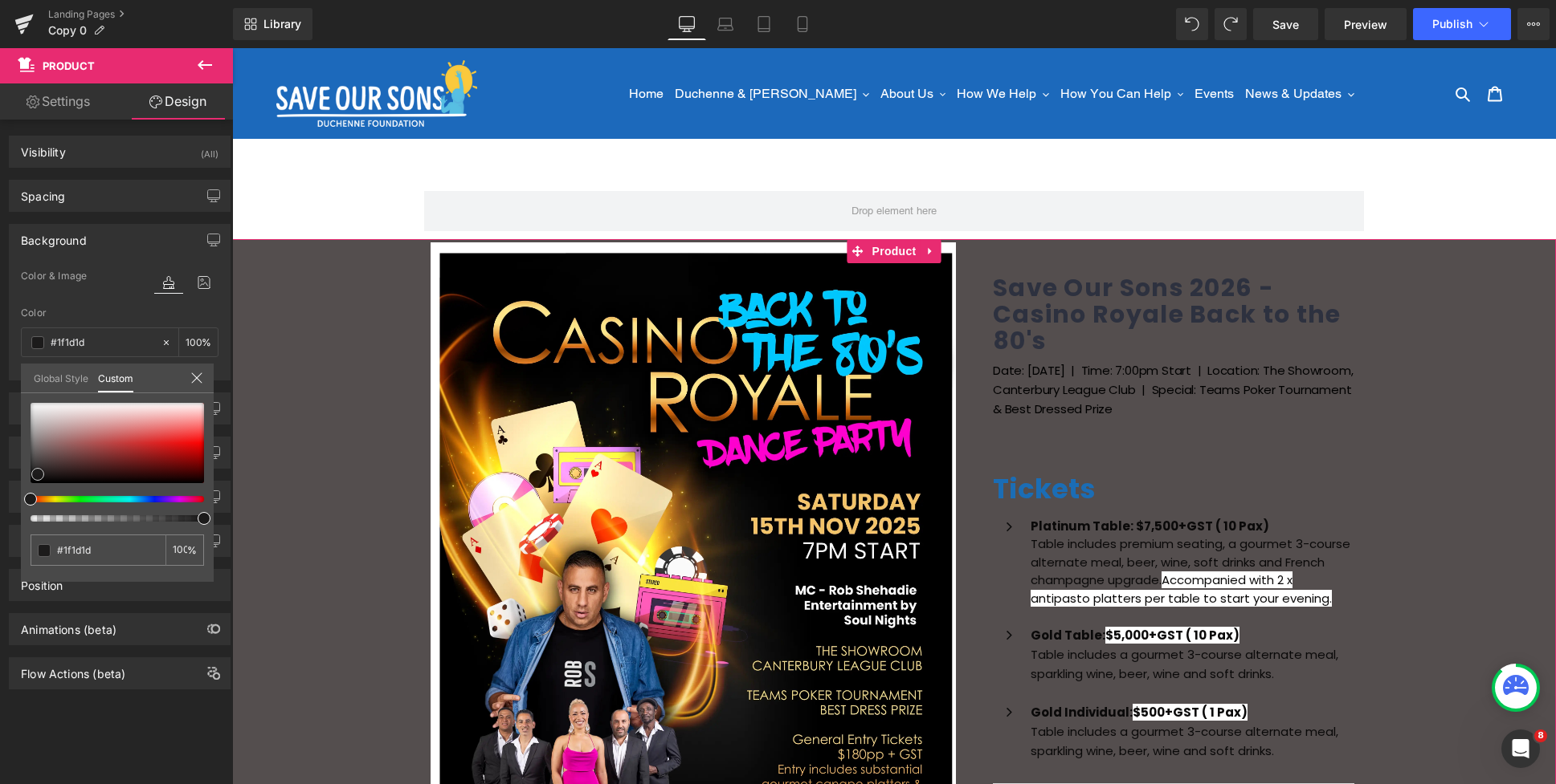
type input "#1d1a1a"
type input "#1a1818"
type input "#171616"
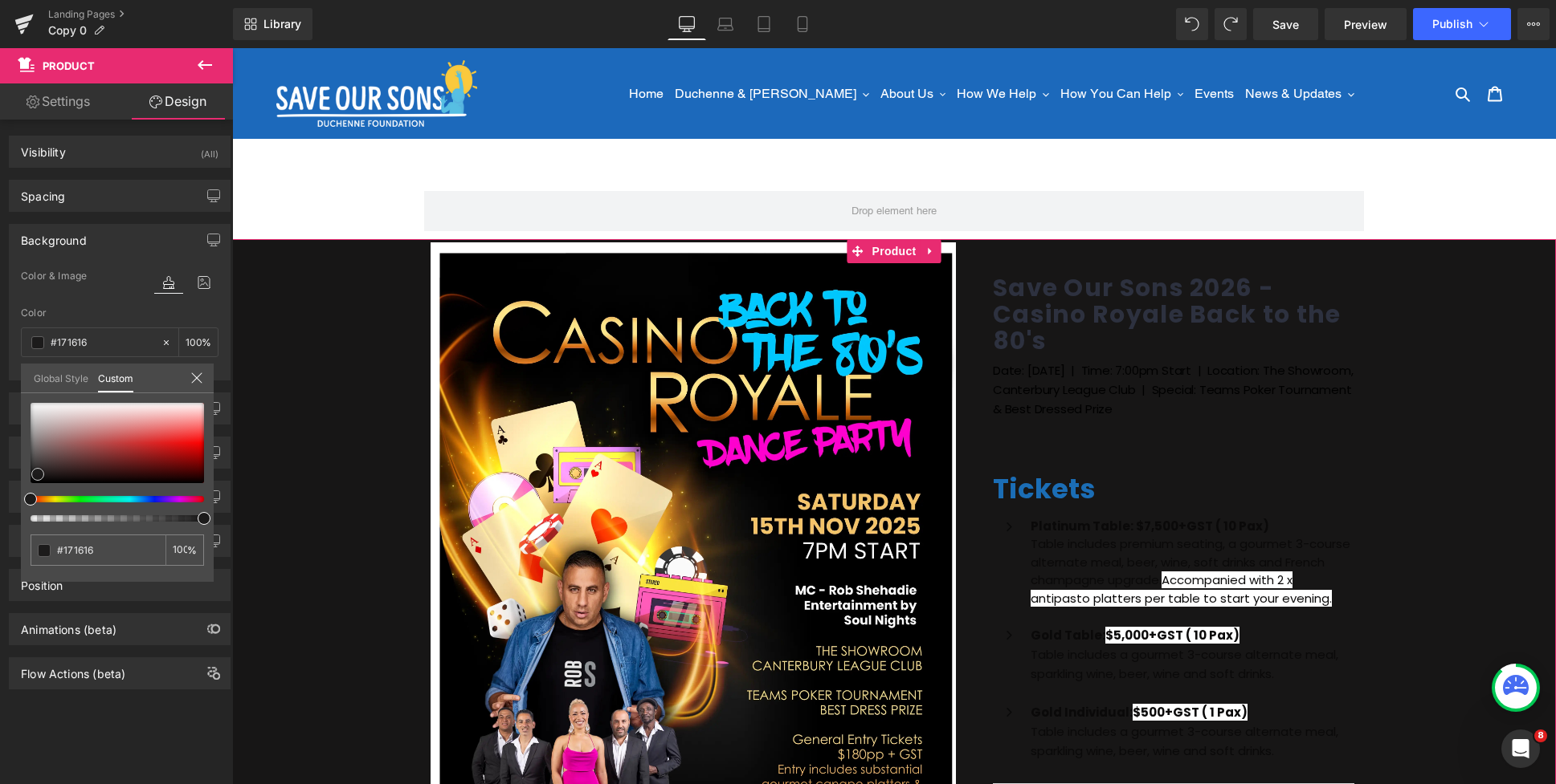
type input "#121010"
type input "#0d0c0c"
type input "#080707"
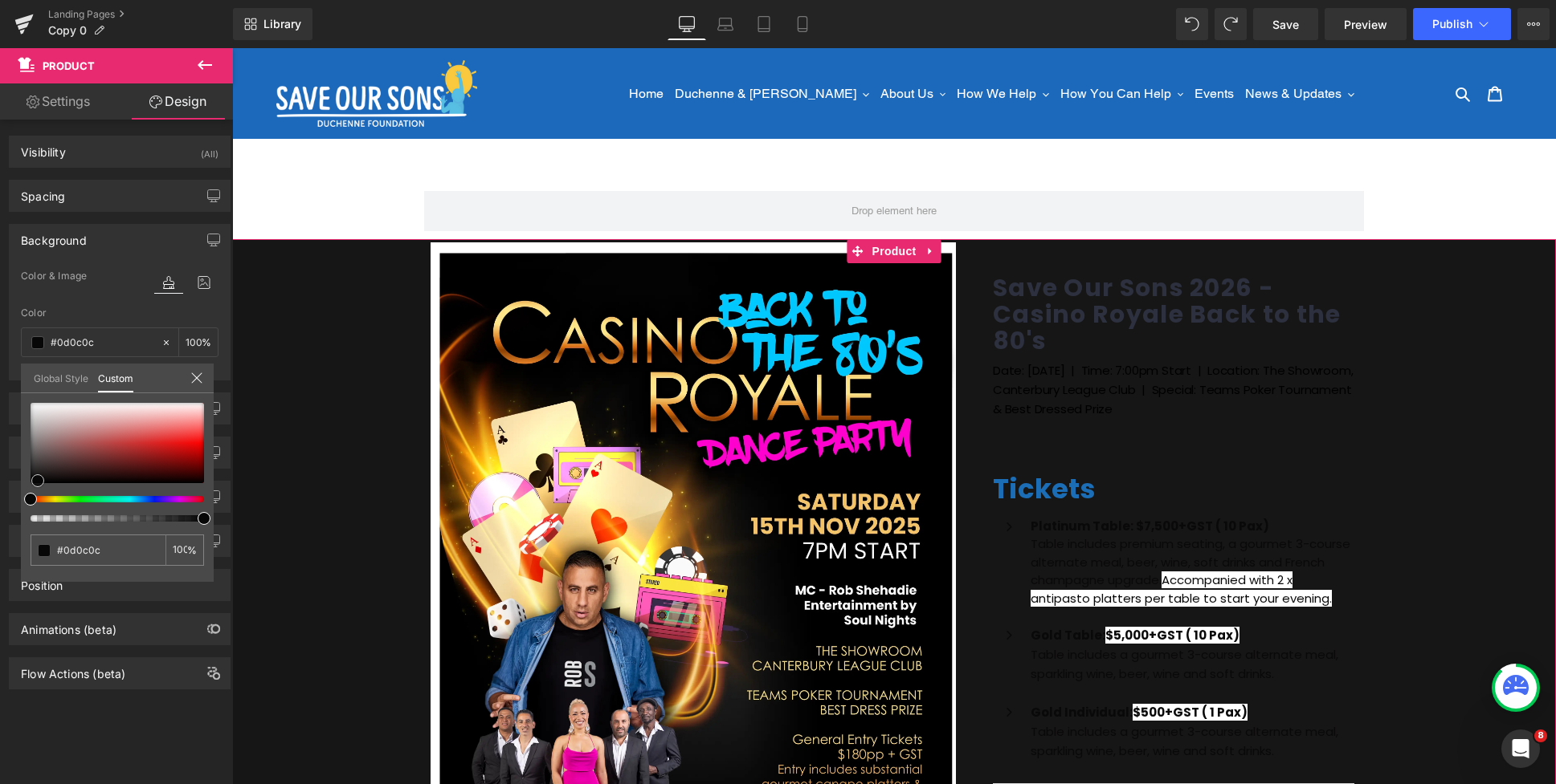
type input "#080707"
type input "#000000"
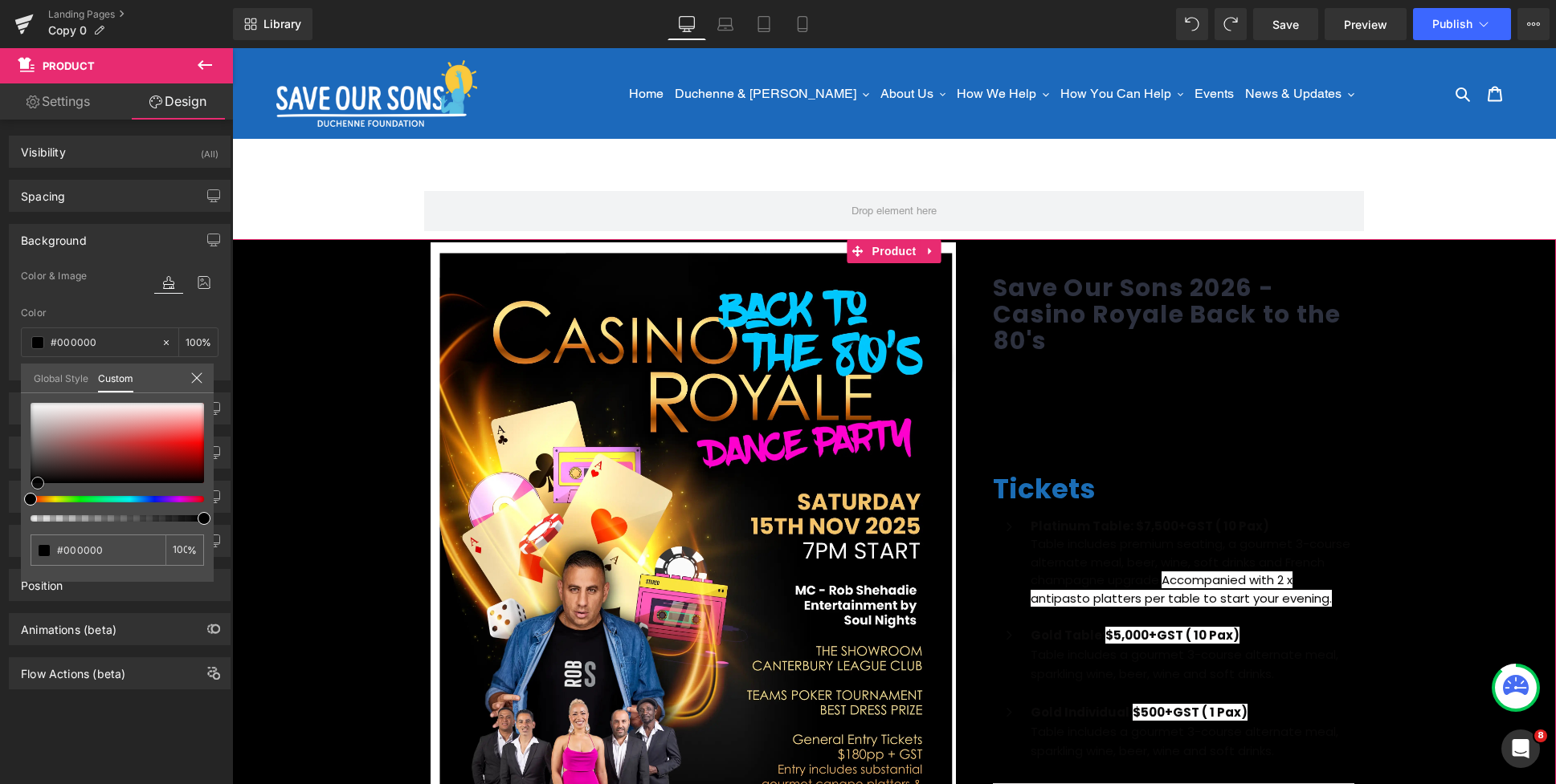
drag, startPoint x: 48, startPoint y: 425, endPoint x: 38, endPoint y: 497, distance: 72.7
click at [38, 498] on div at bounding box center [118, 461] width 173 height 119
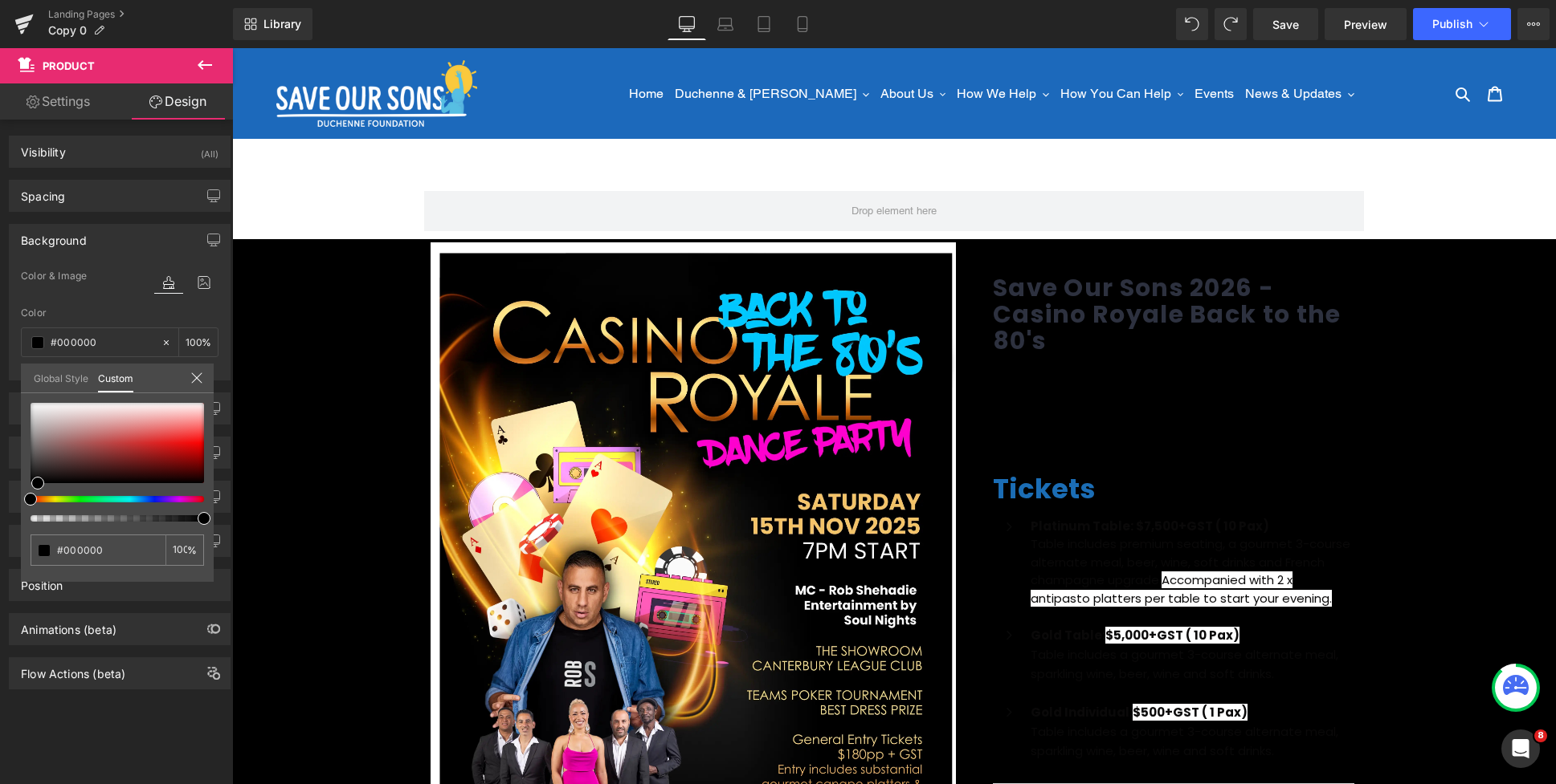
click at [582, 187] on div at bounding box center [894, 415] width 1324 height 736
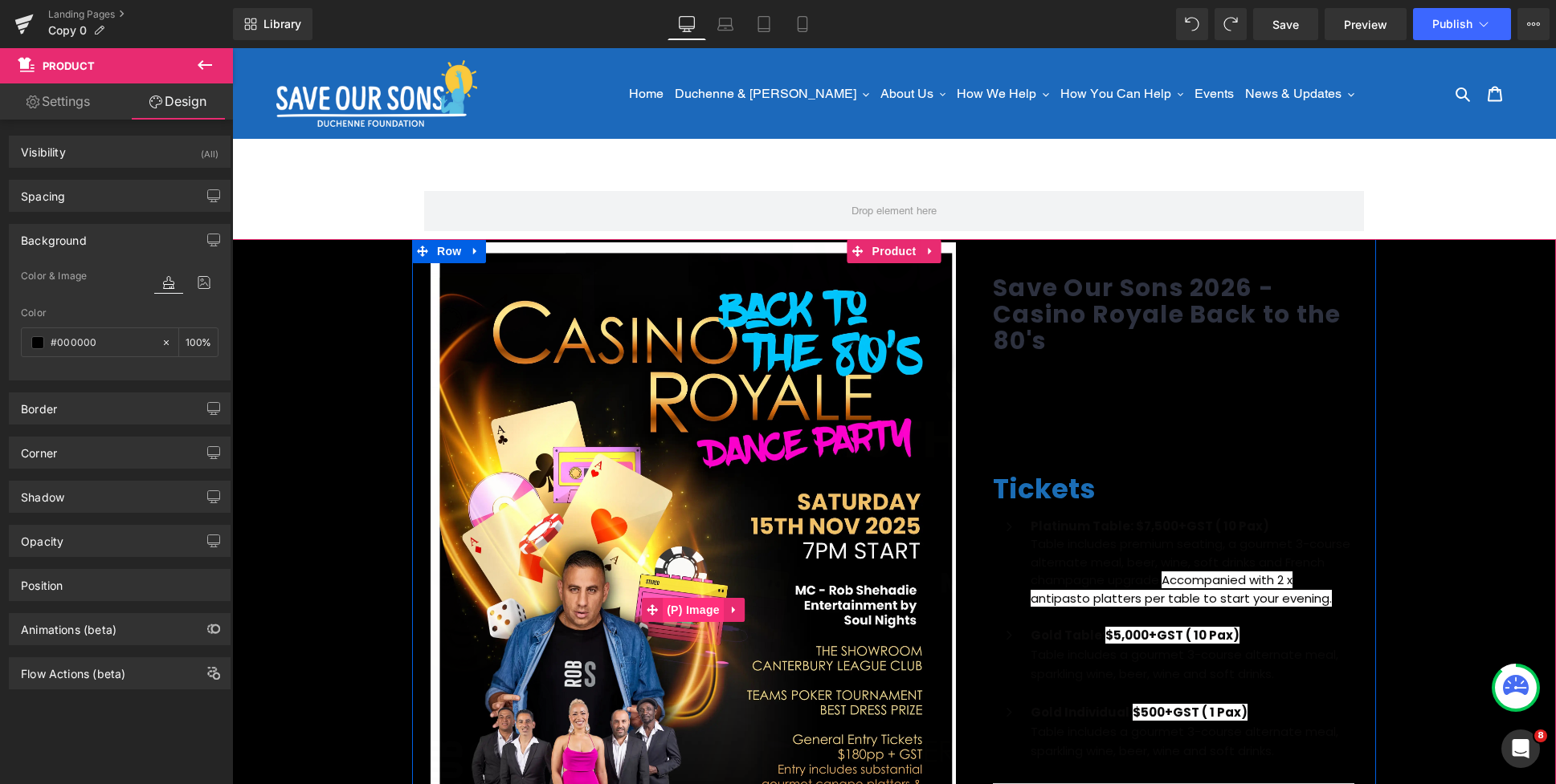
click at [676, 614] on span "(P) Image" at bounding box center [693, 610] width 61 height 24
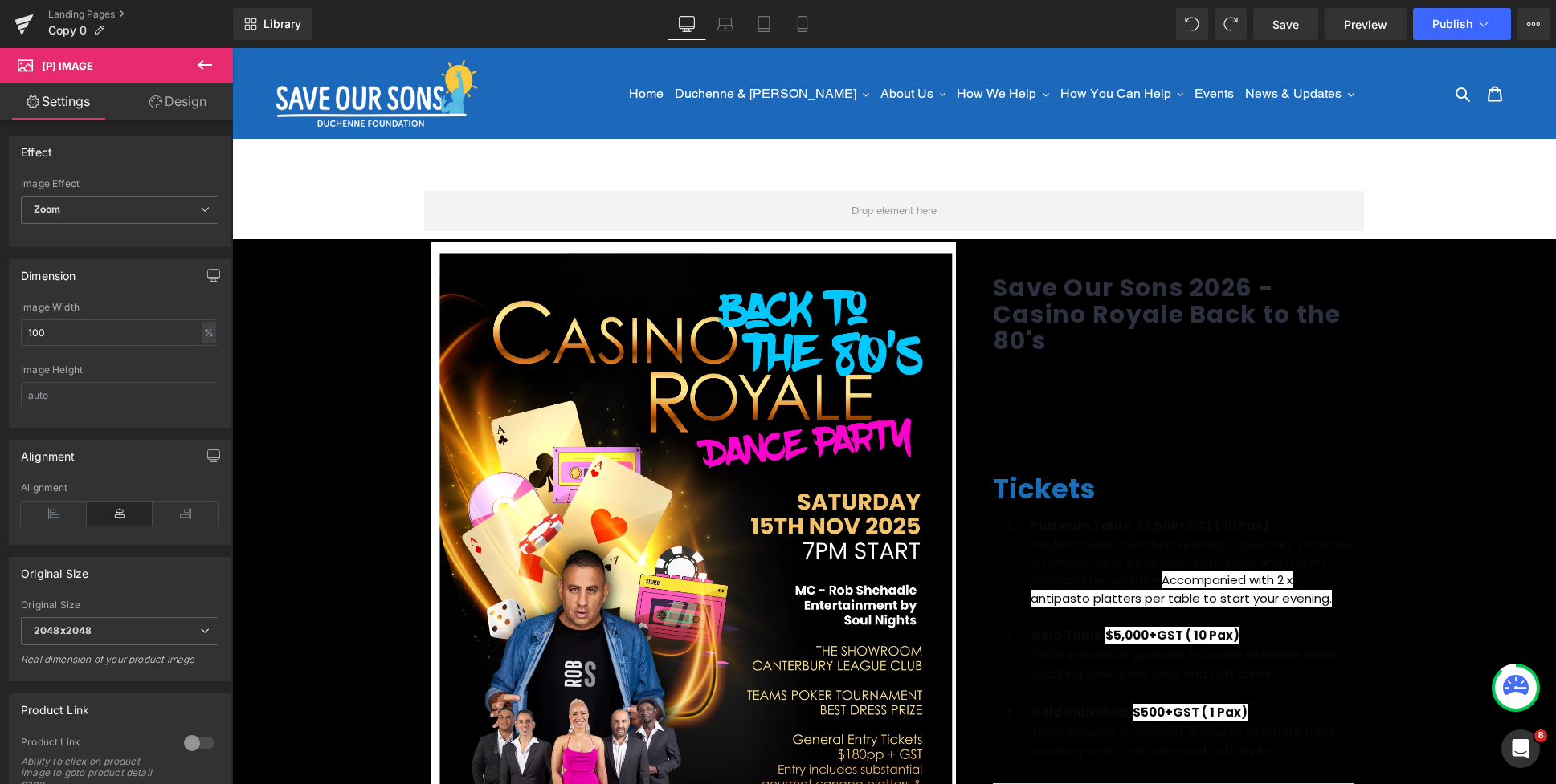
drag, startPoint x: 179, startPoint y: 100, endPoint x: 144, endPoint y: 106, distance: 35.5
click at [179, 100] on link "Design" at bounding box center [177, 102] width 117 height 36
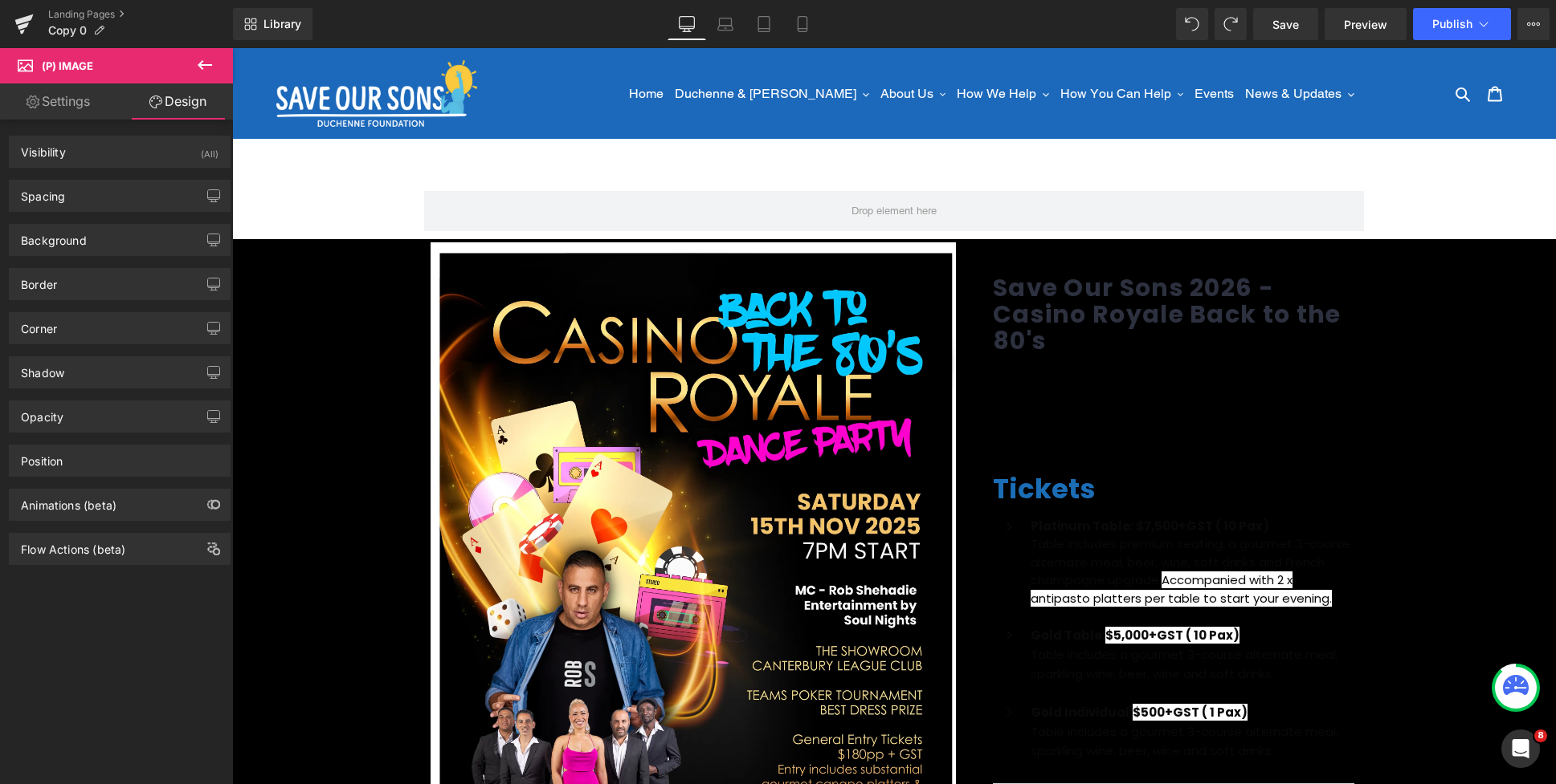
type input "#ffffff"
type input "100"
type input "0"
click at [70, 285] on div "Border" at bounding box center [120, 284] width 220 height 31
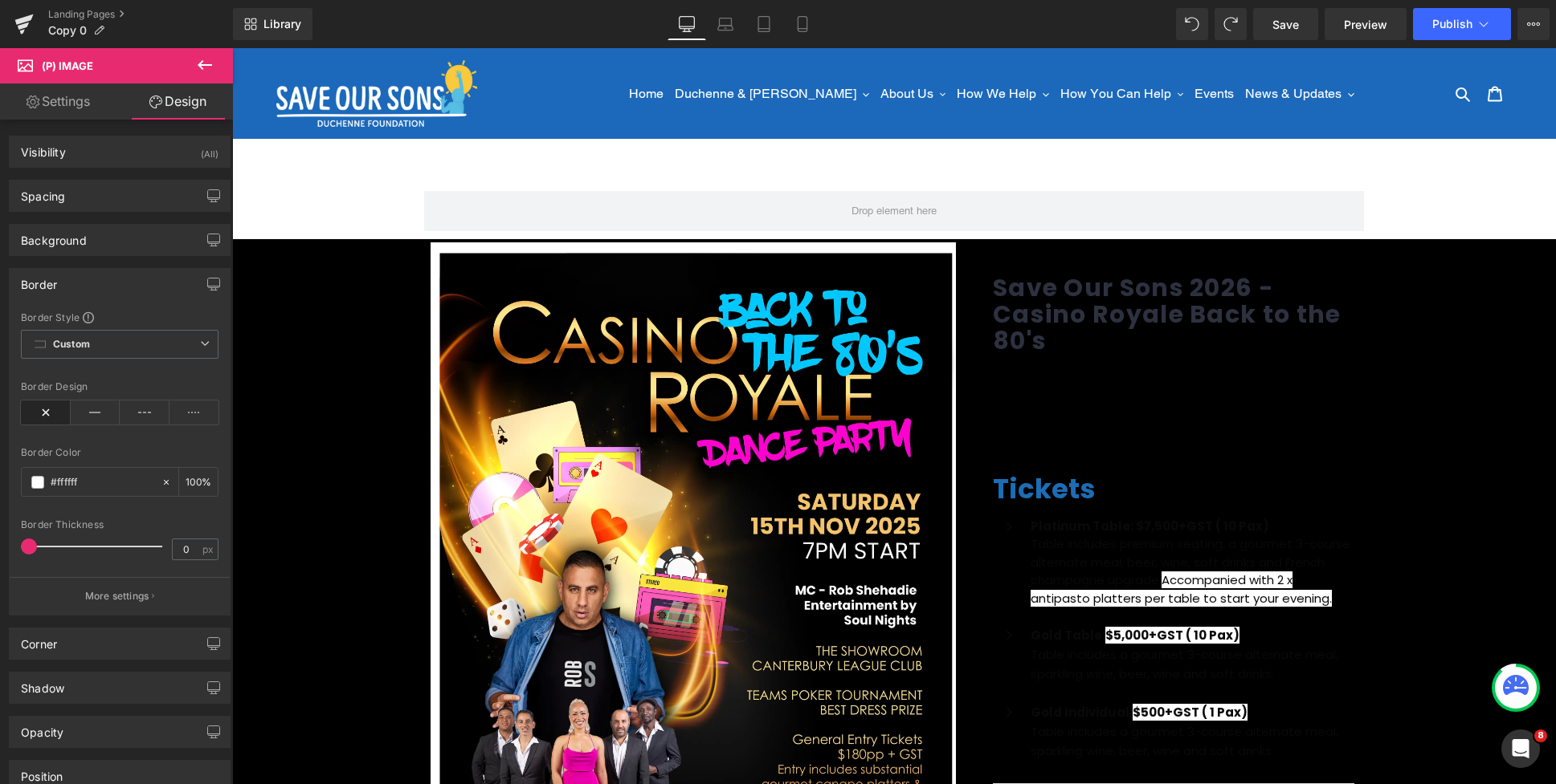
click at [48, 417] on icon at bounding box center [46, 412] width 50 height 24
drag, startPoint x: 364, startPoint y: 204, endPoint x: 374, endPoint y: 205, distance: 10.0
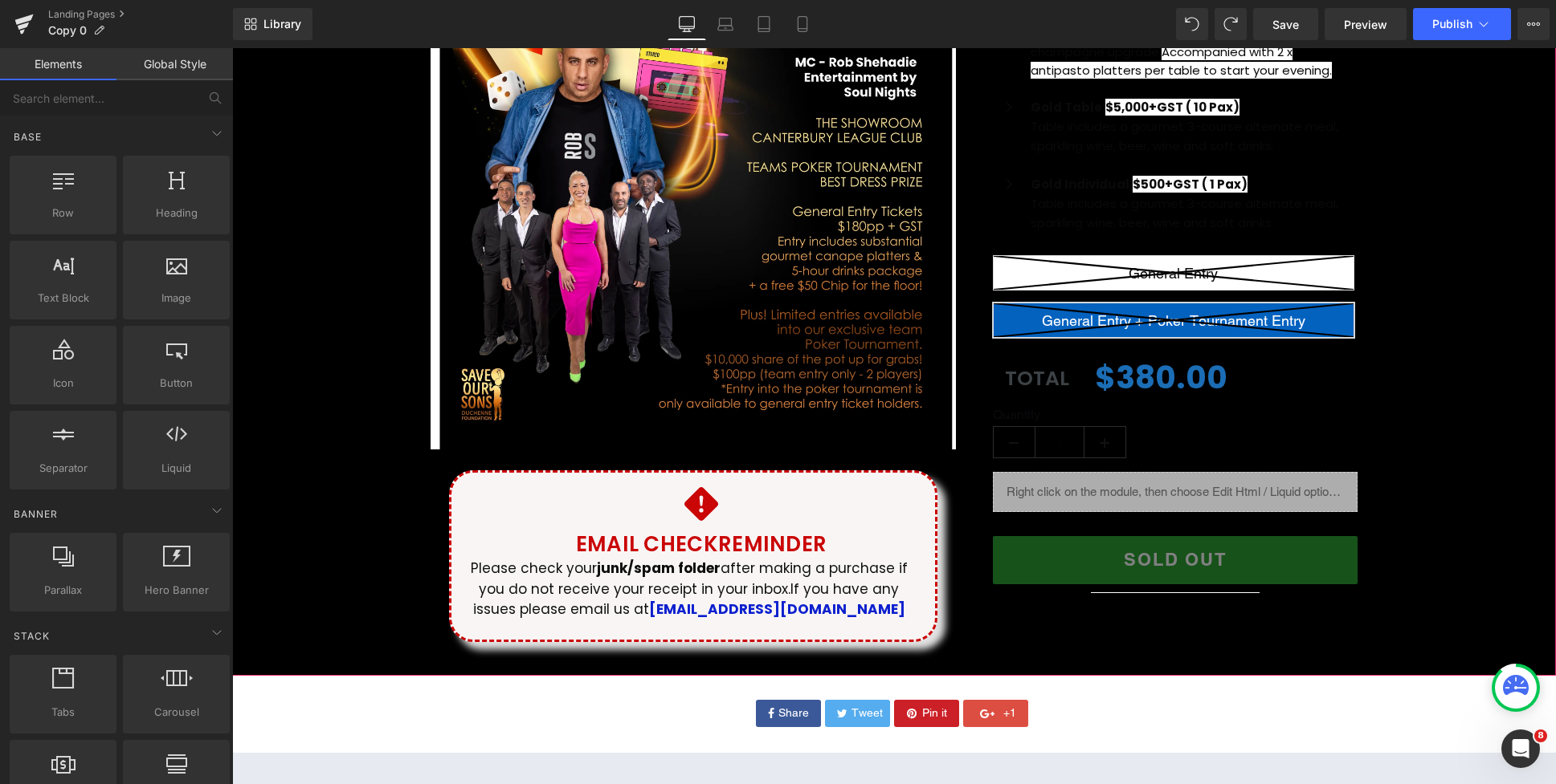
scroll to position [574, 0]
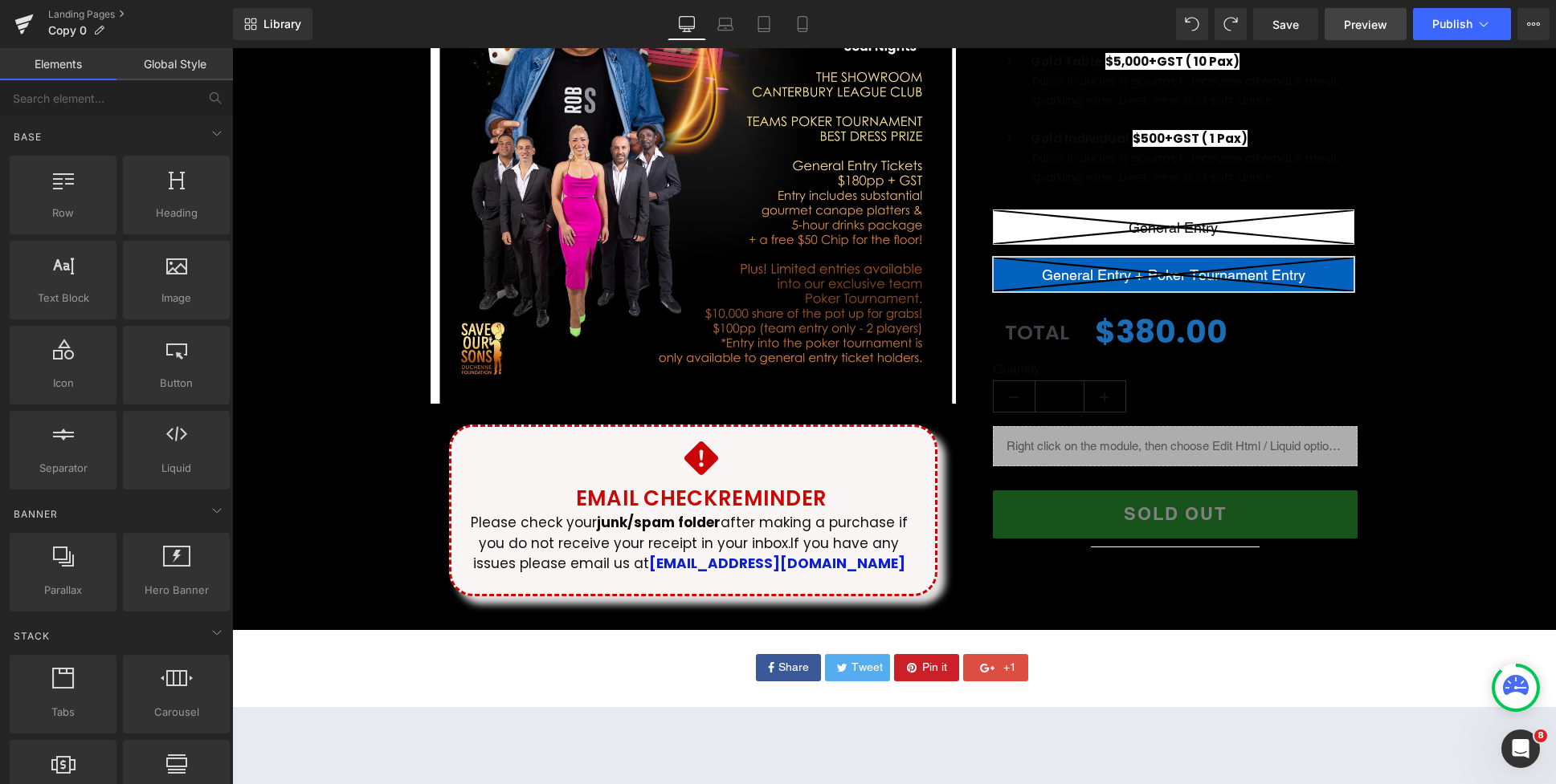
click at [1360, 19] on span "Preview" at bounding box center [1366, 24] width 44 height 17
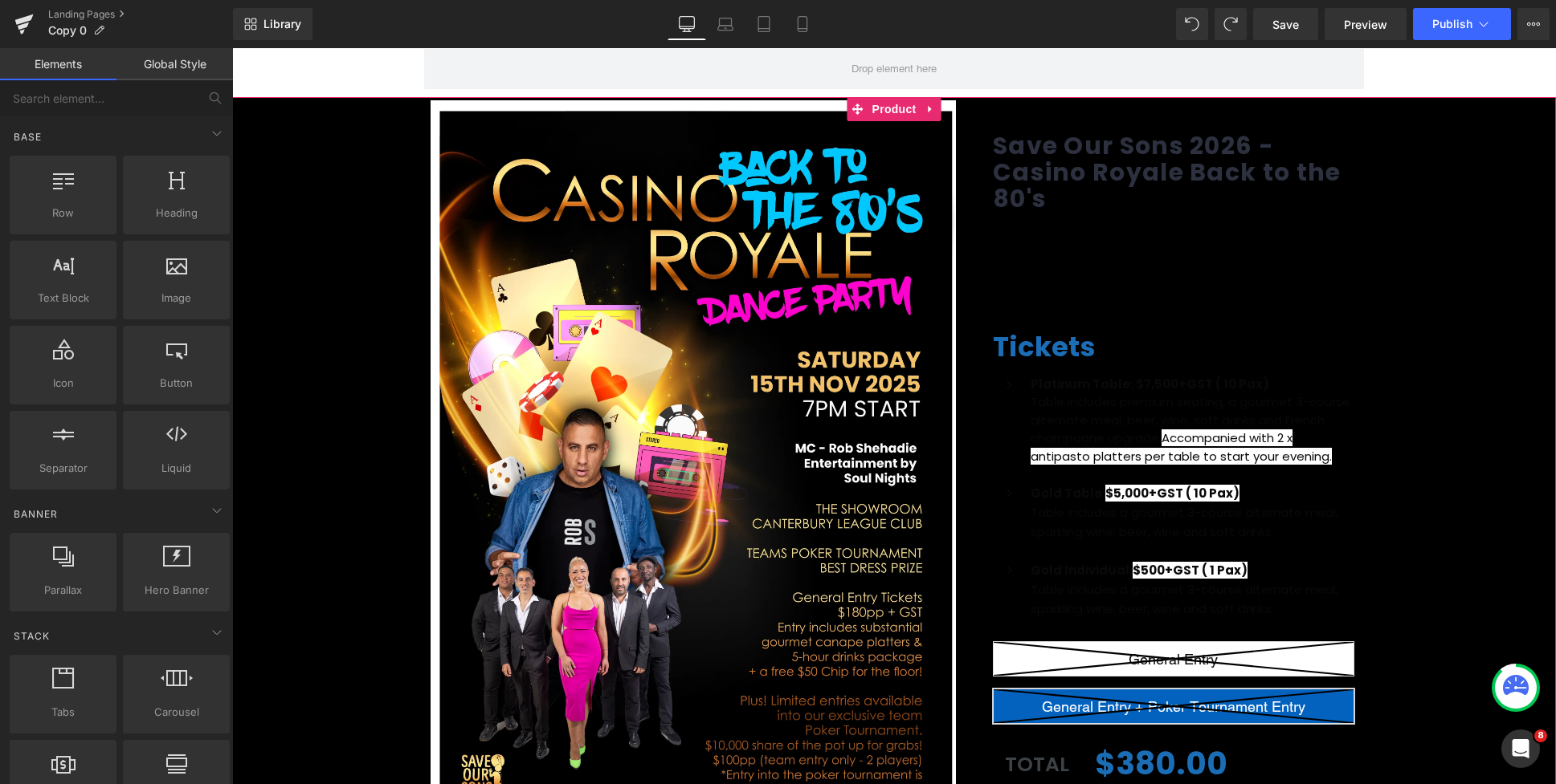
scroll to position [19, 0]
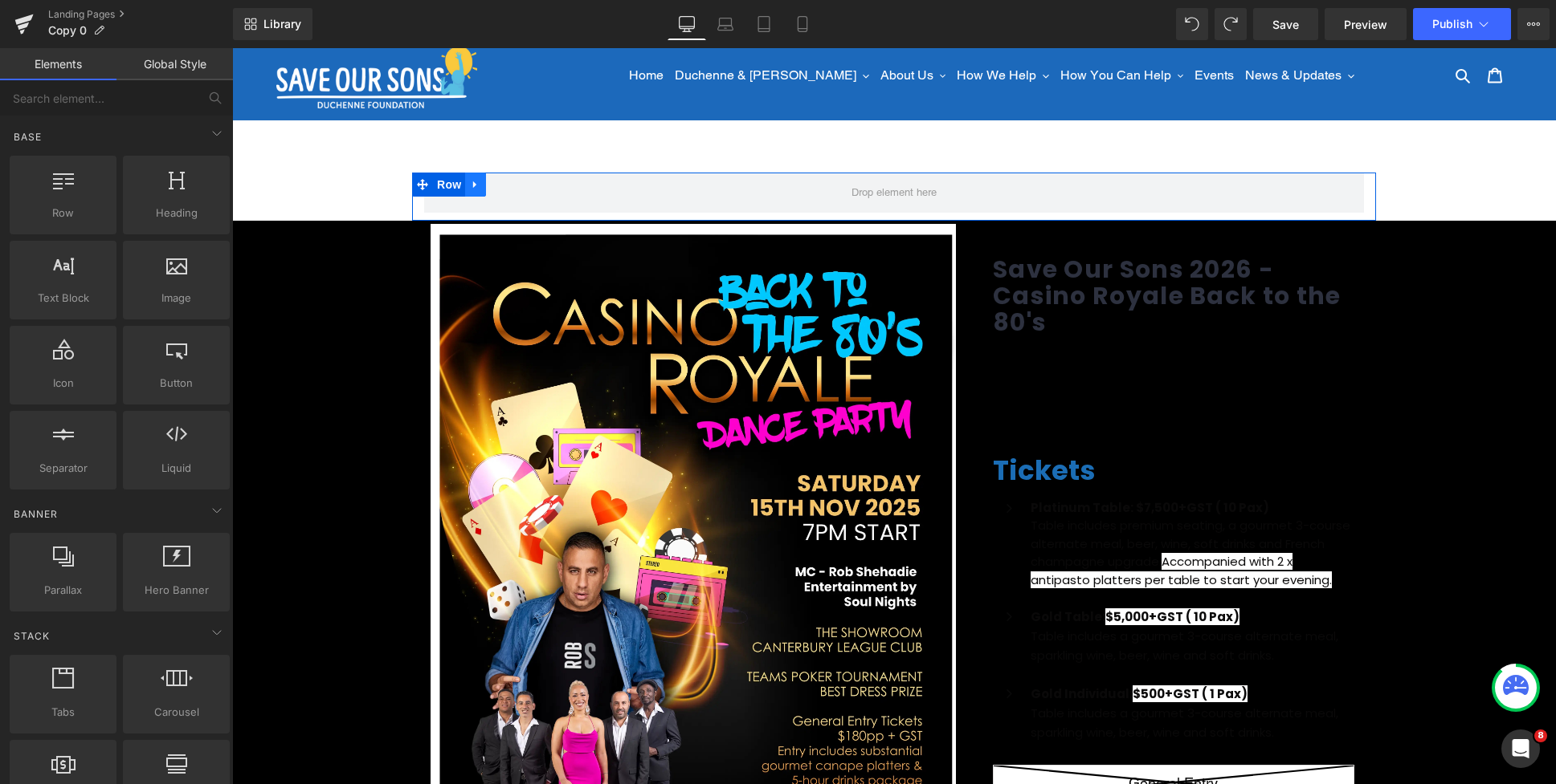
click at [478, 182] on icon at bounding box center [474, 185] width 11 height 12
click at [516, 186] on icon at bounding box center [516, 184] width 11 height 11
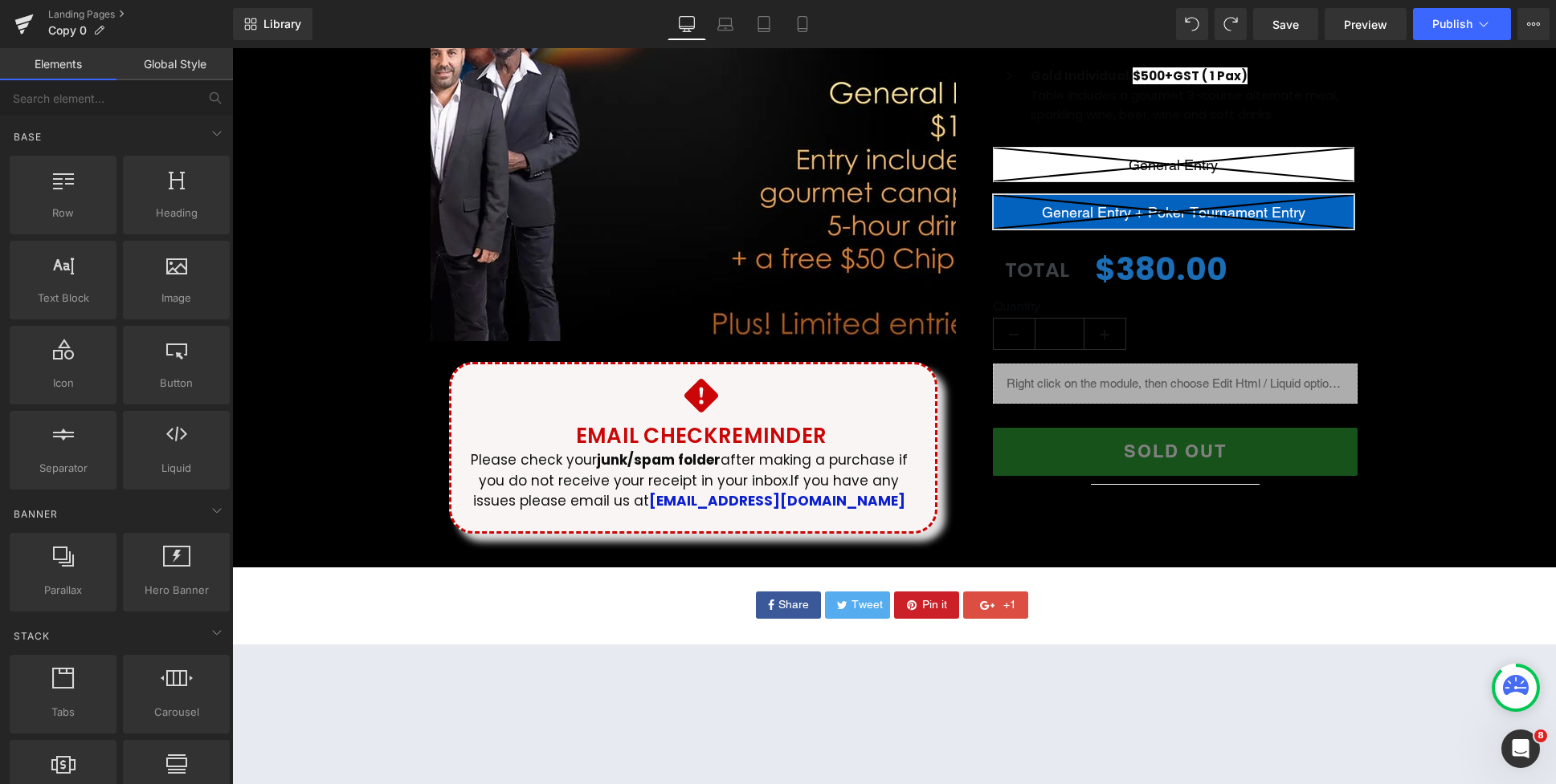
scroll to position [591, 0]
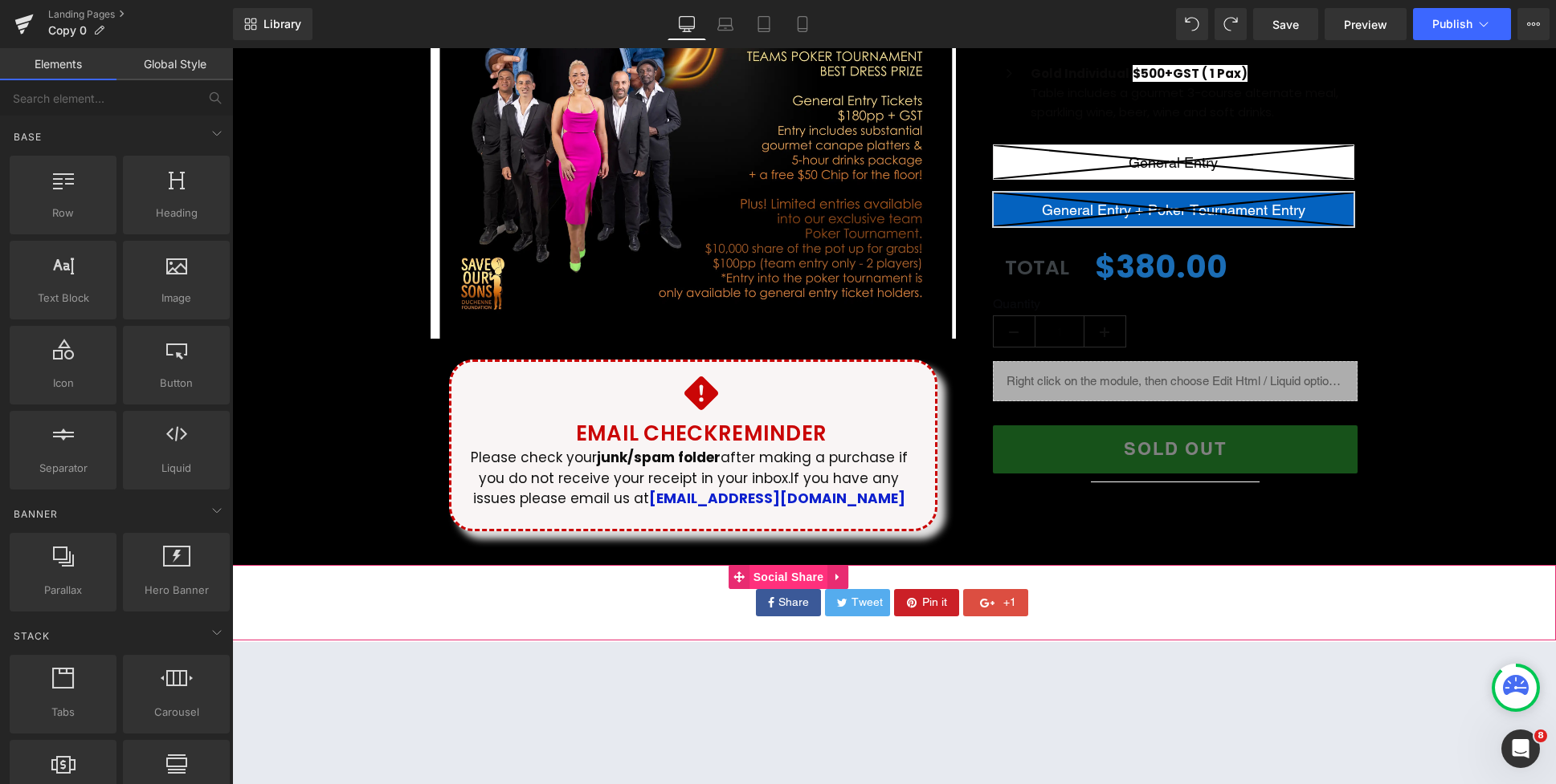
click at [790, 577] on span "Social Share" at bounding box center [788, 577] width 79 height 24
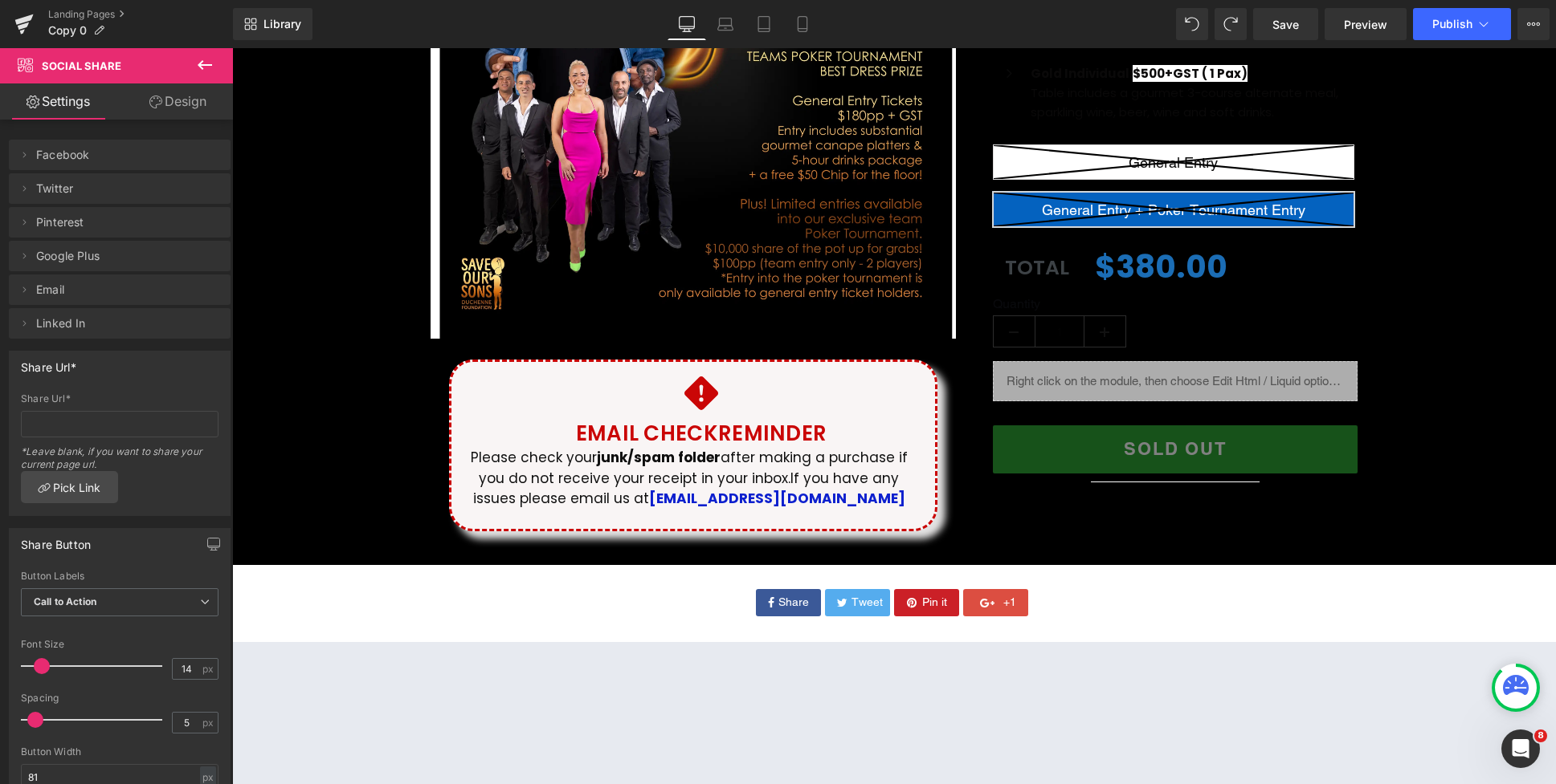
click at [189, 114] on link "Design" at bounding box center [177, 102] width 117 height 36
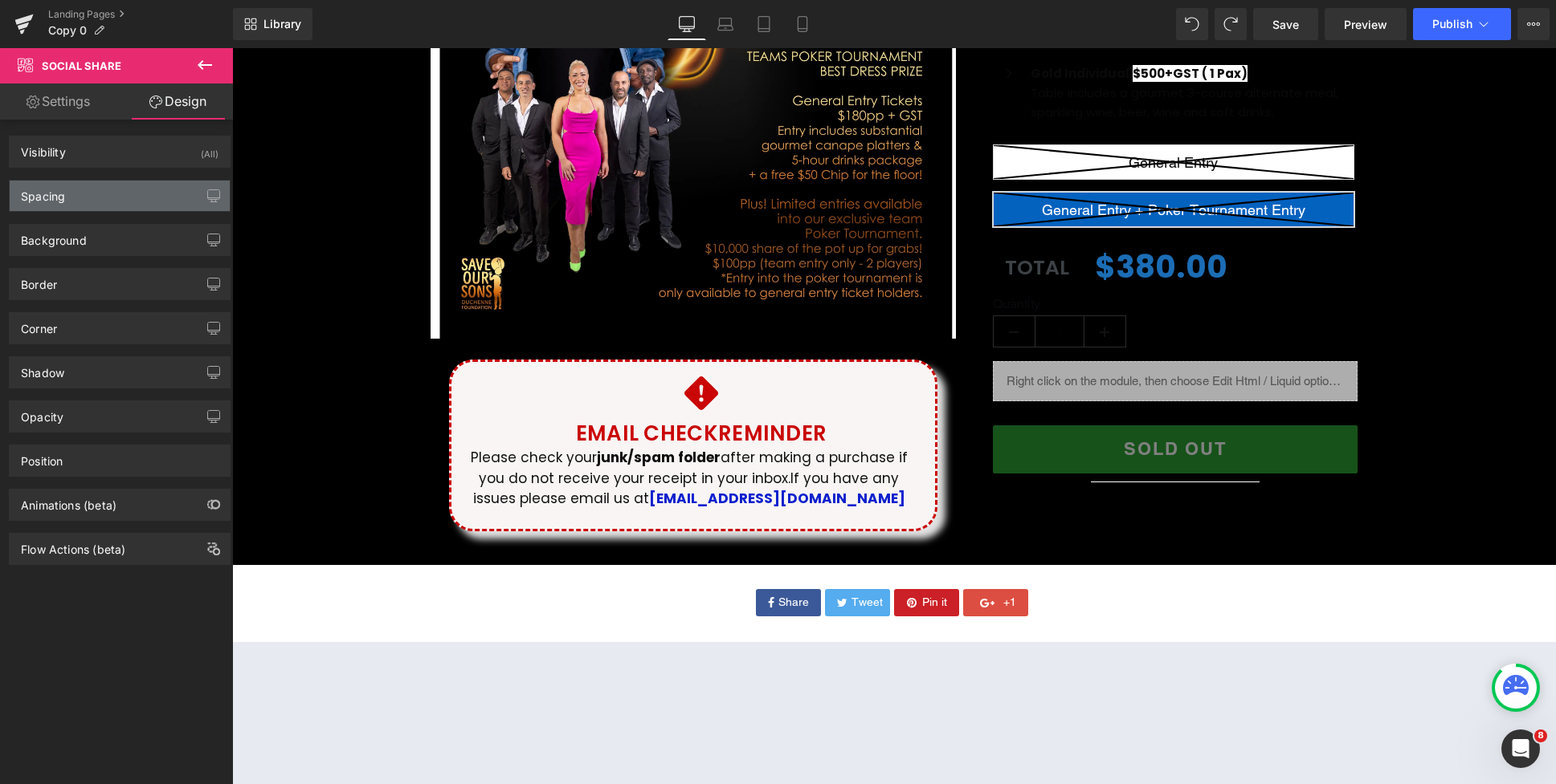
type input "#3b5998"
type input "100"
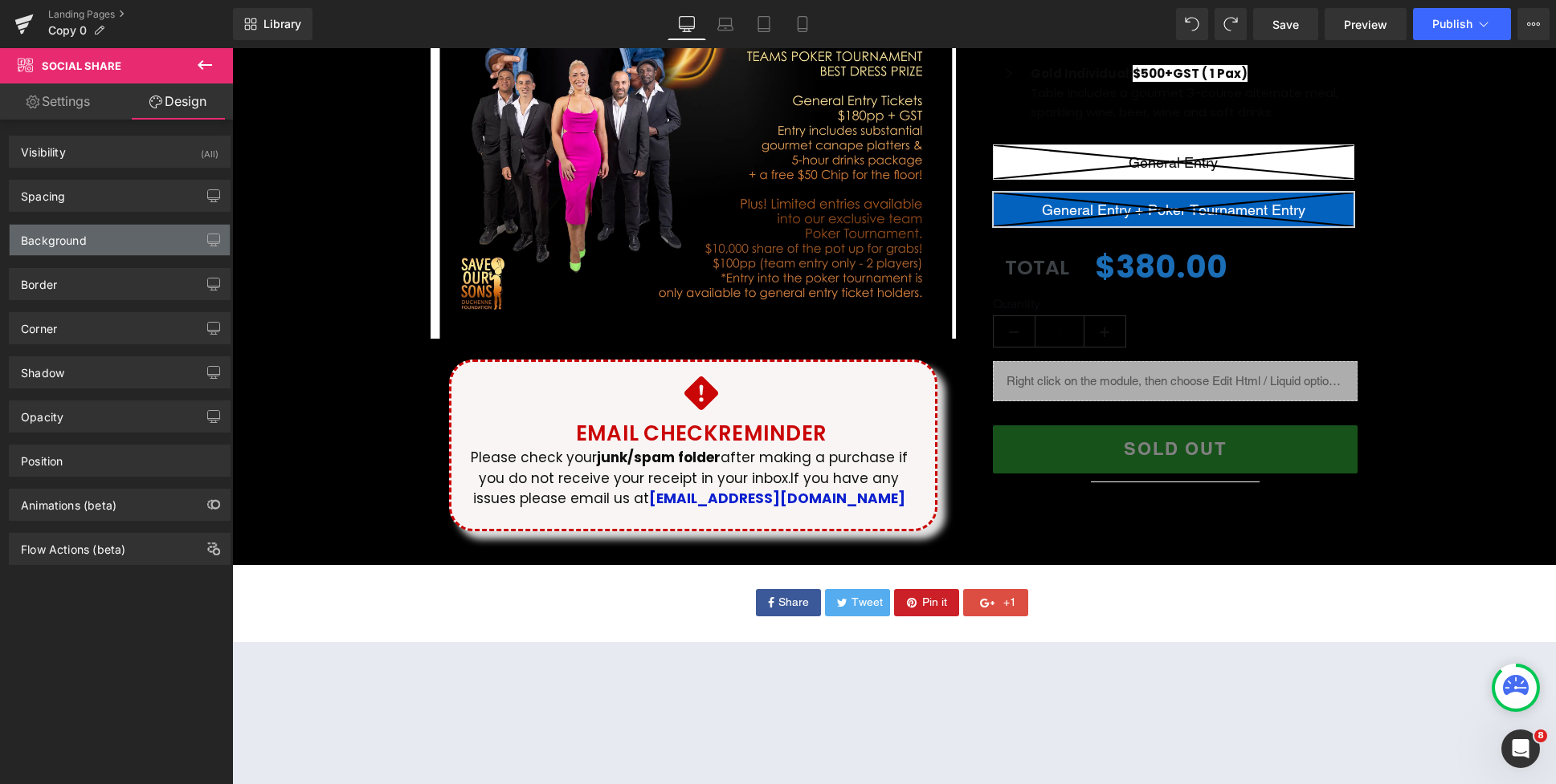
click at [76, 232] on div "Background" at bounding box center [54, 236] width 66 height 23
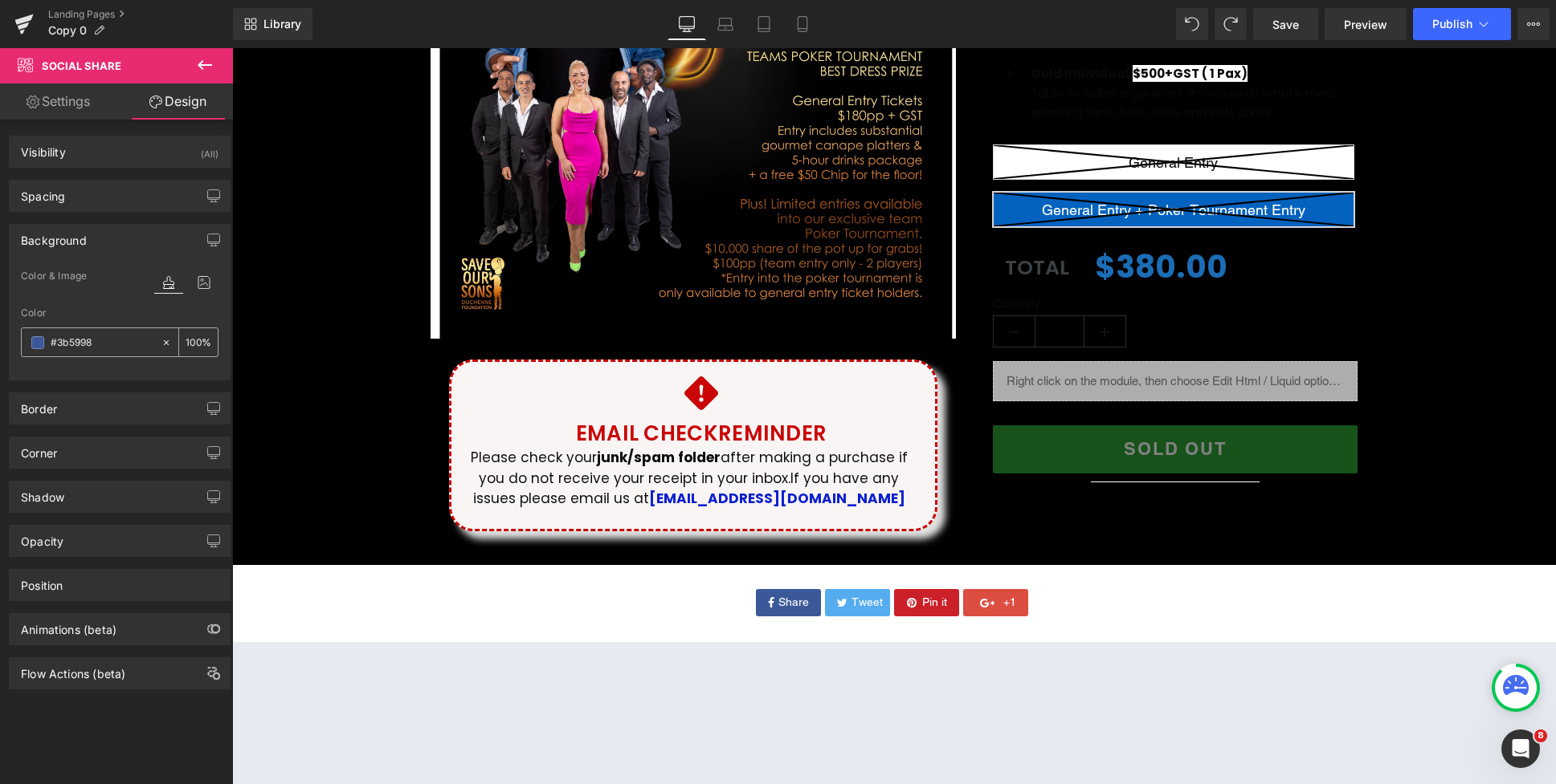
click at [38, 348] on span at bounding box center [37, 343] width 13 height 13
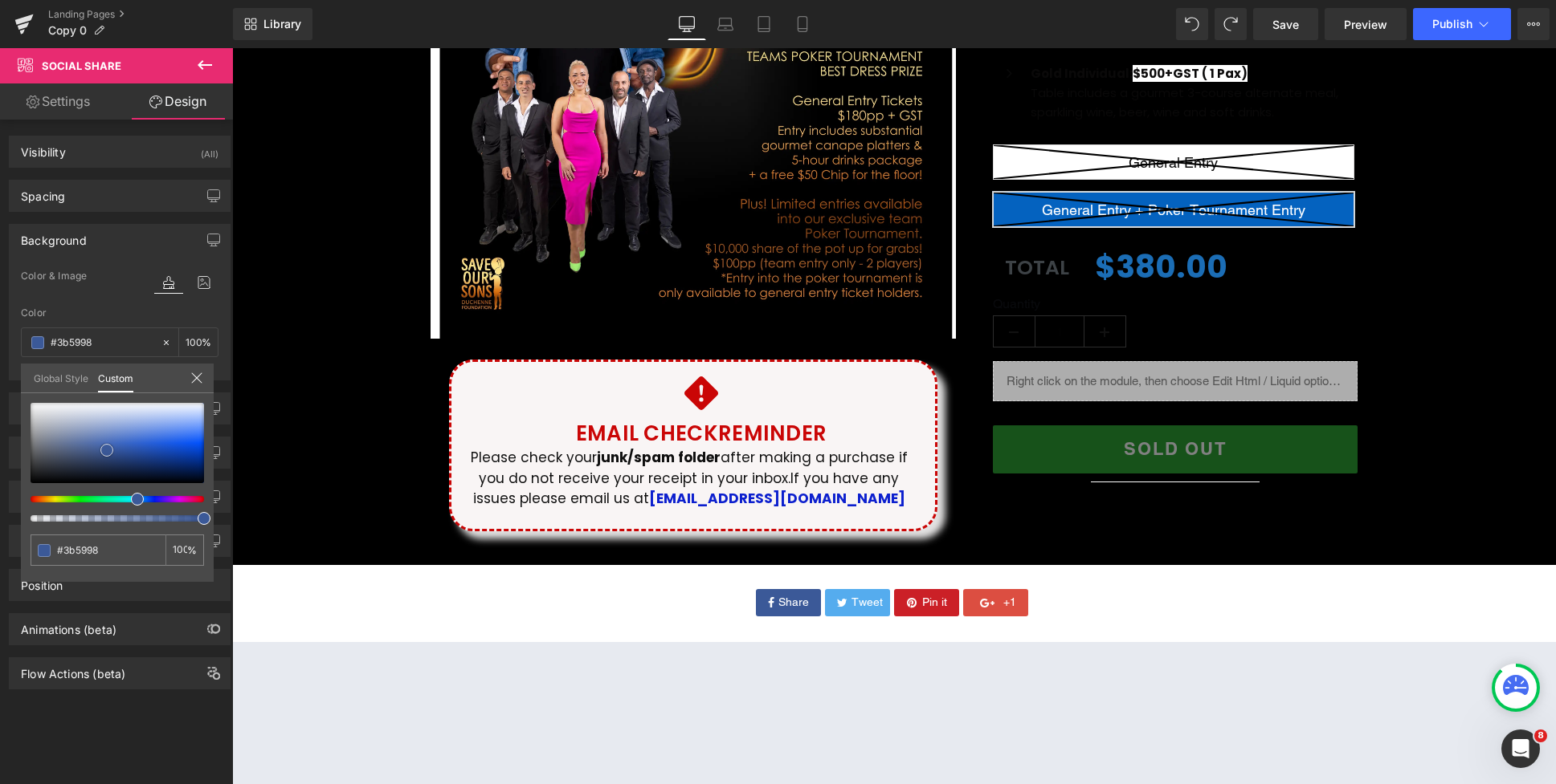
type input "#8f9cb6"
type input "#7a89a8"
type input "#4a5468"
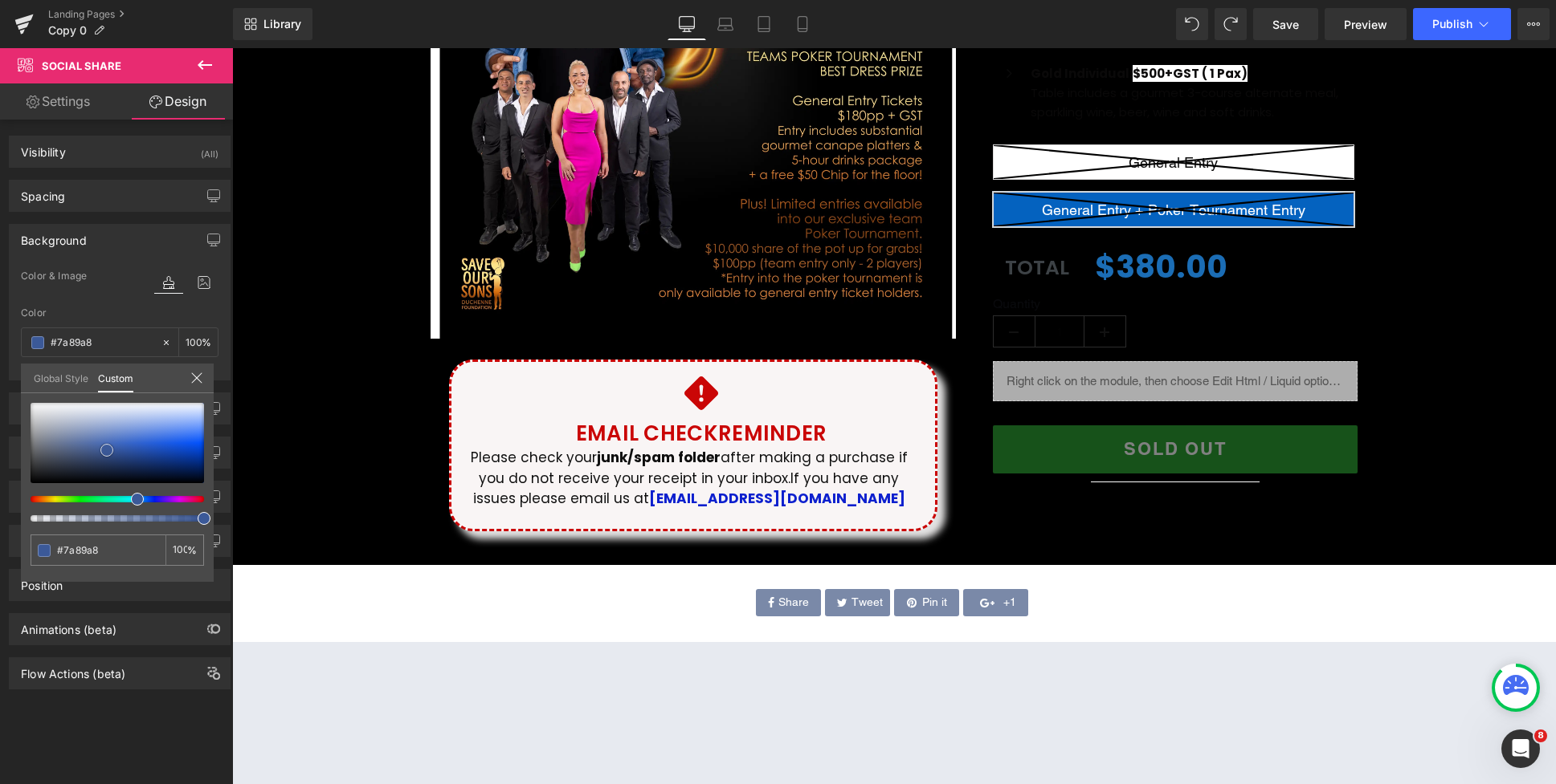
type input "#4a5468"
type input "#121316"
type input "#000000"
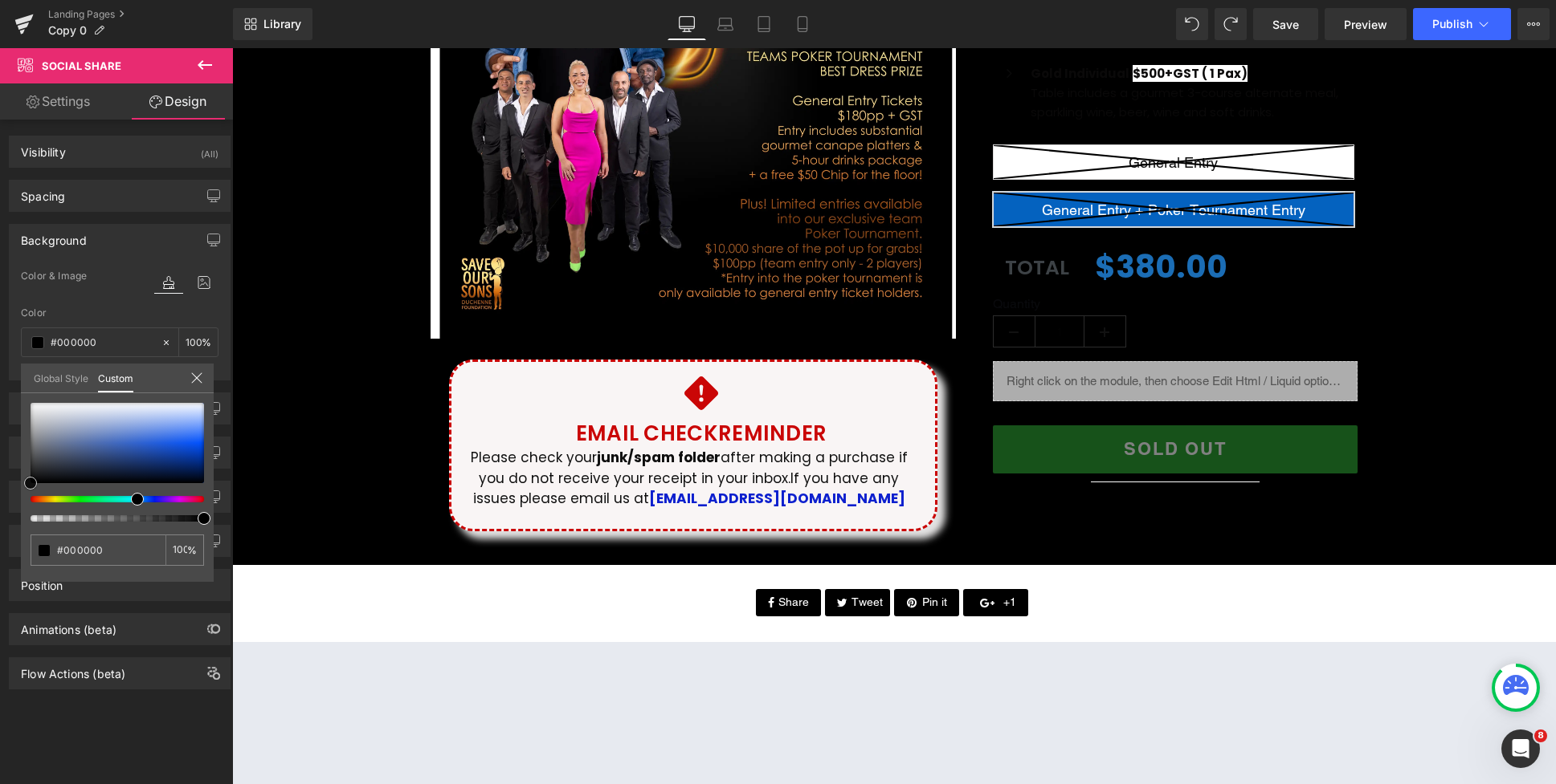
drag, startPoint x: 46, startPoint y: 484, endPoint x: 15, endPoint y: 518, distance: 46.0
click at [15, 381] on div "Background Color & Image color rgba(0, 0, 0, 1) Color #000000 100 % Image Repla…" at bounding box center [120, 296] width 240 height 168
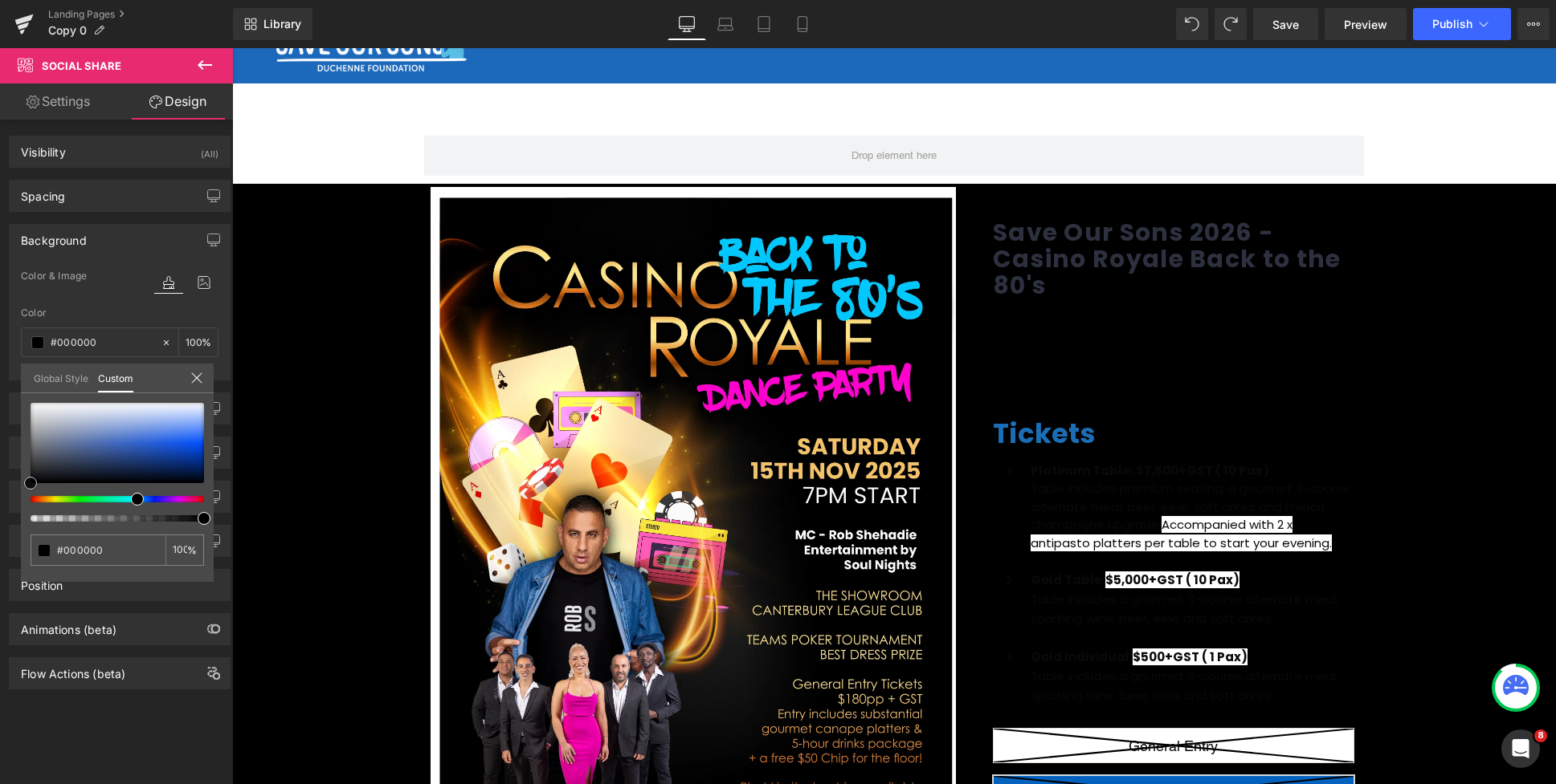
scroll to position [0, 0]
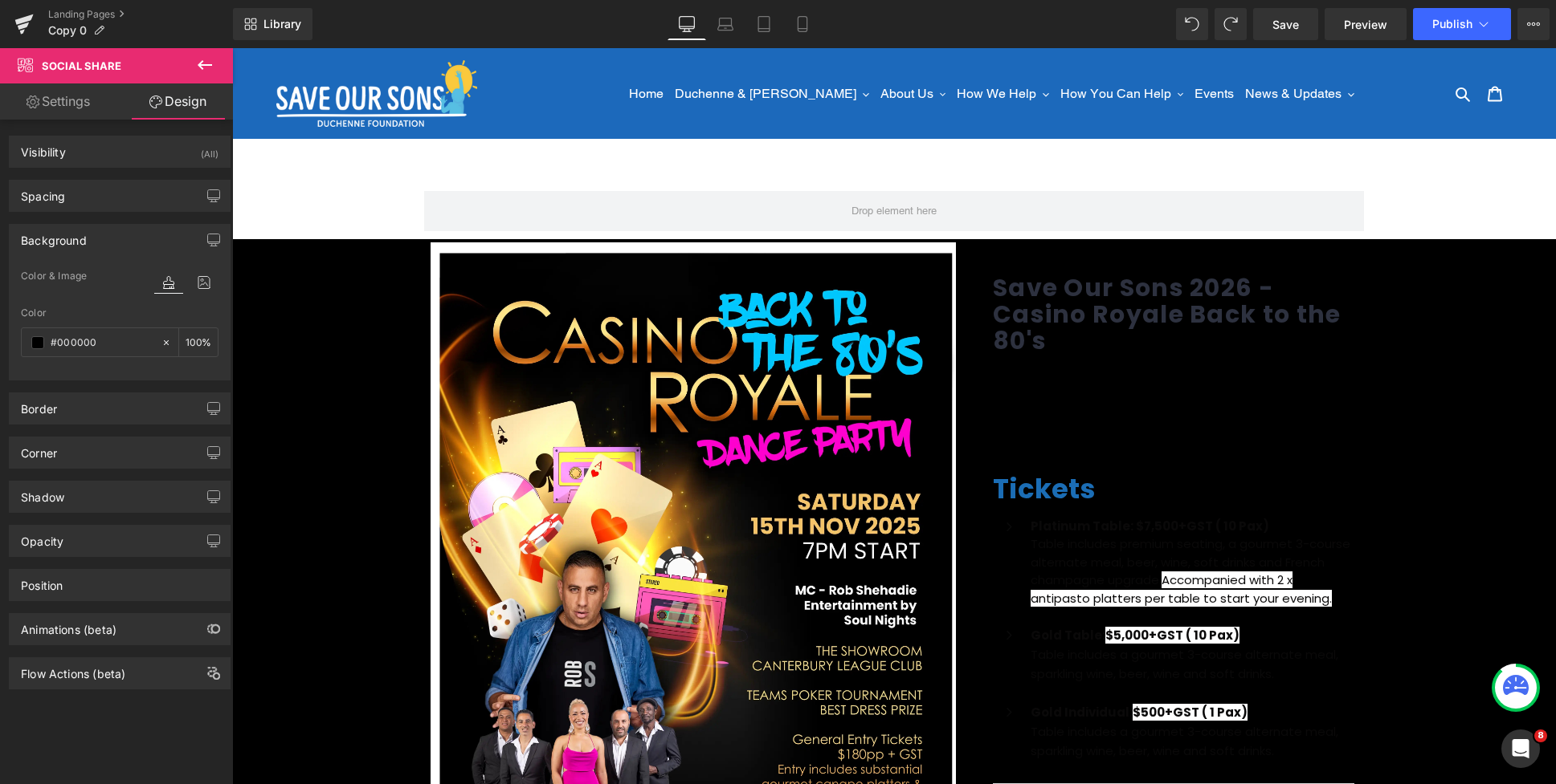
type input "#3b5998"
type input "100"
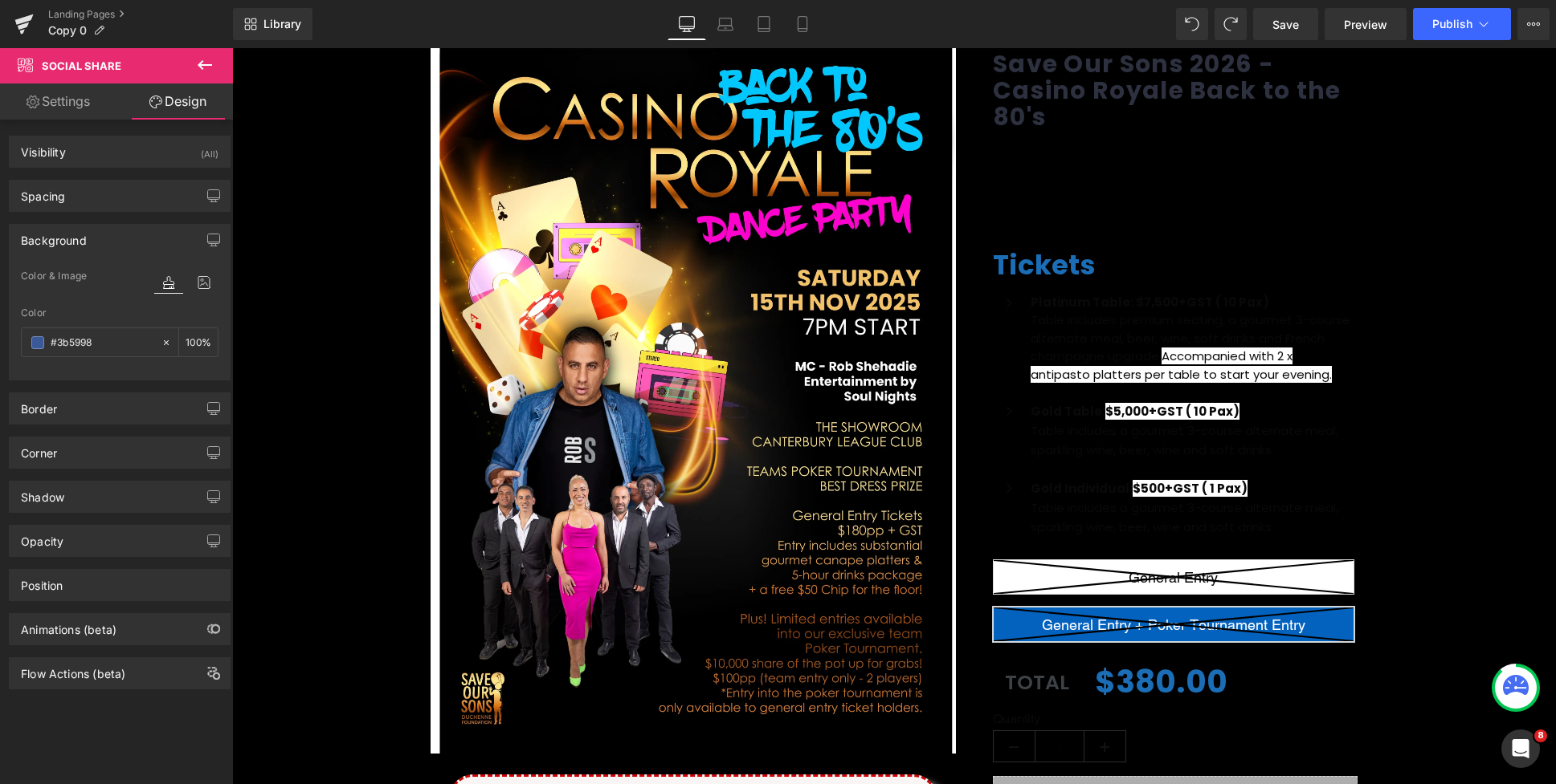
scroll to position [140, 0]
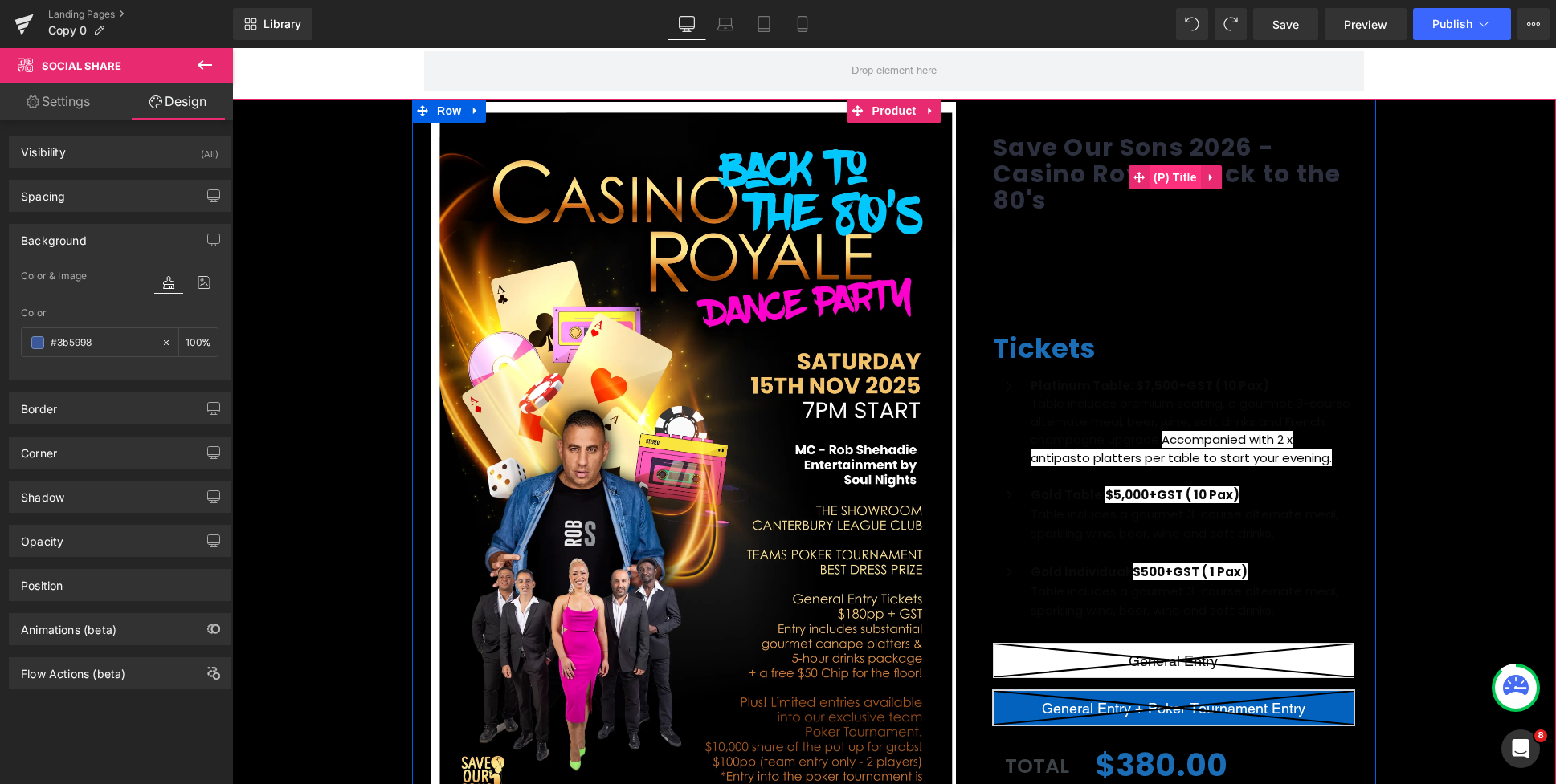
click at [1160, 178] on span "(P) Title" at bounding box center [1175, 177] width 52 height 24
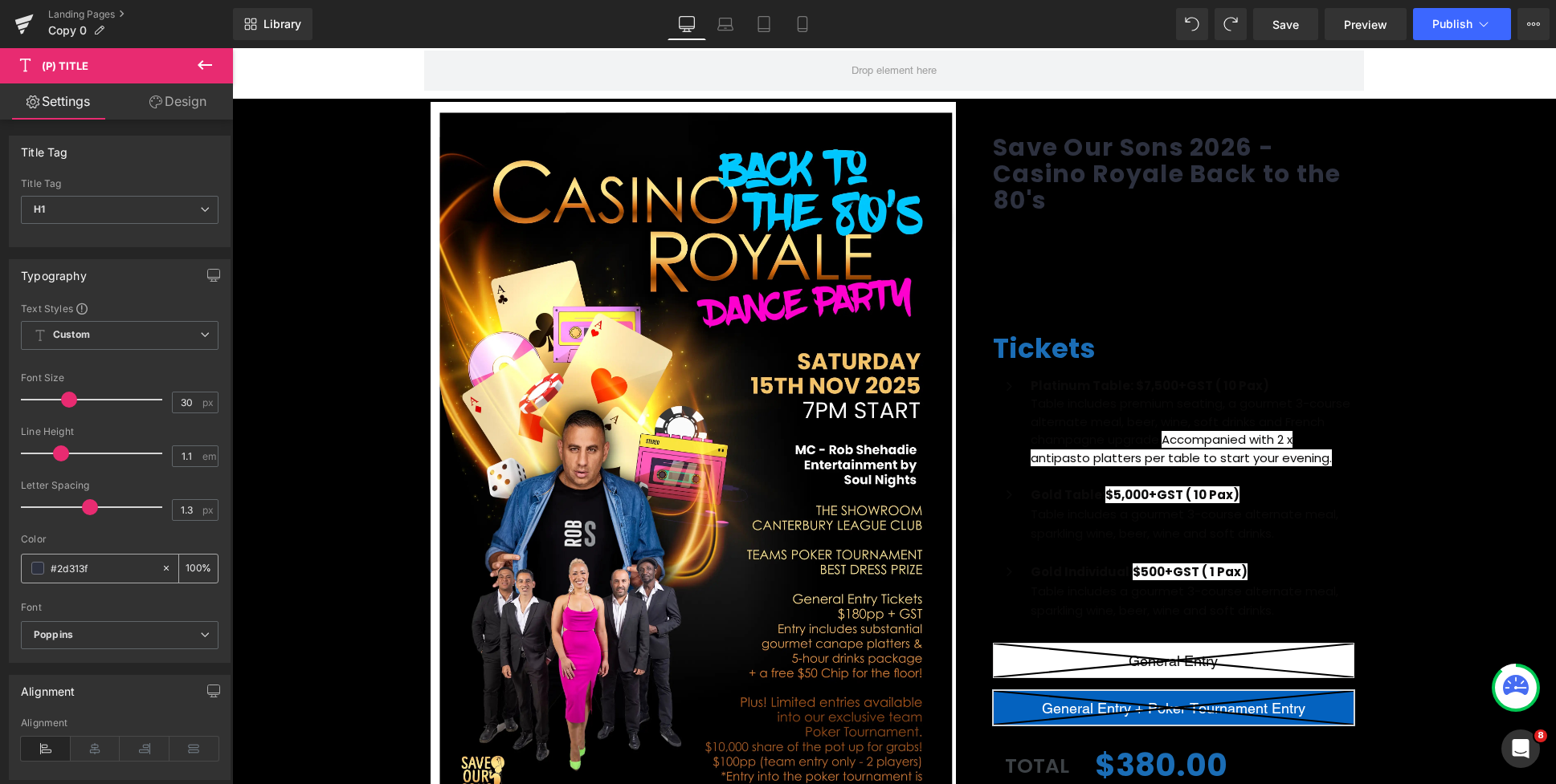
click at [33, 568] on span at bounding box center [37, 568] width 13 height 13
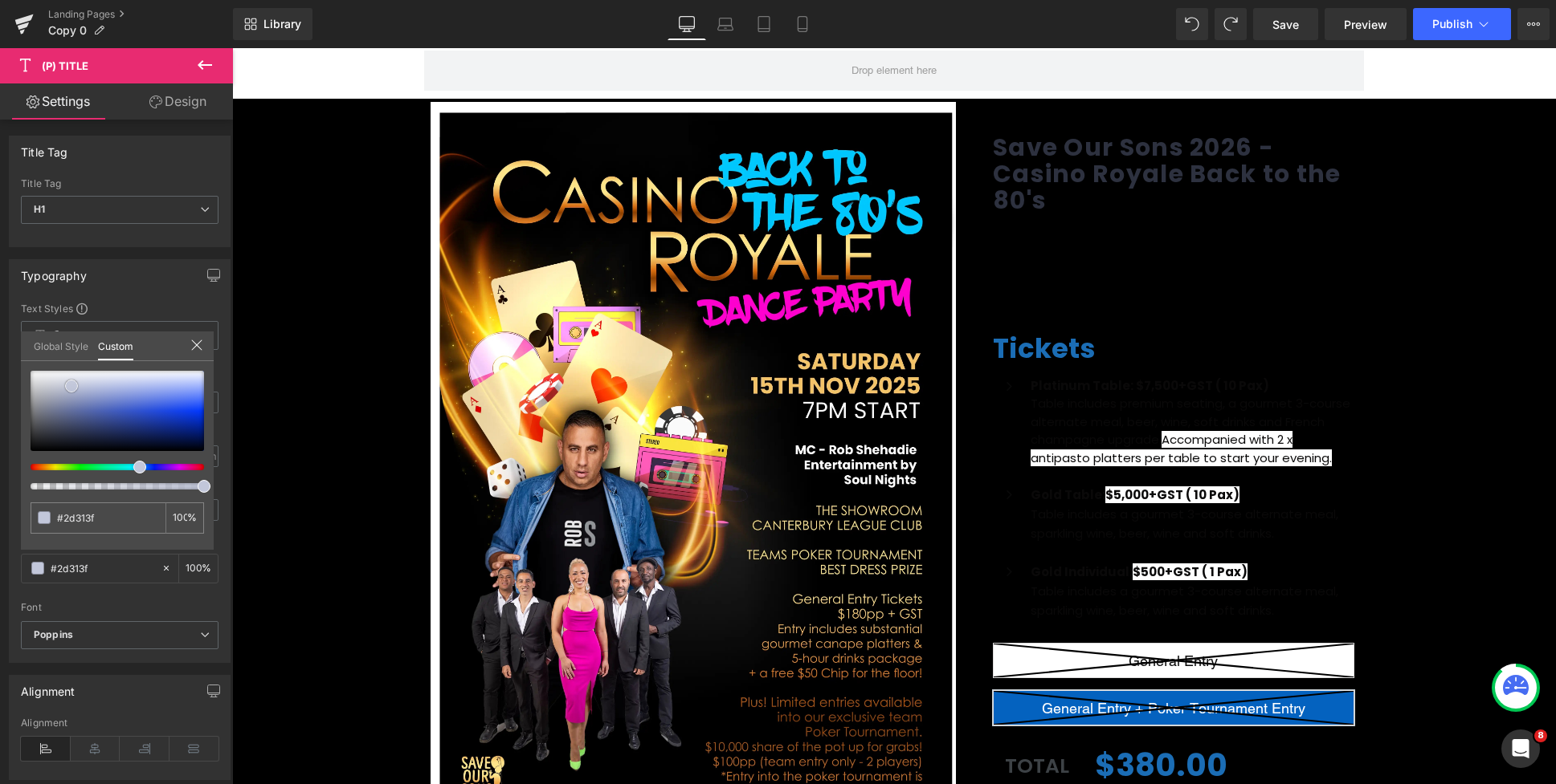
type input "#c2c7da"
type input "#c3c8d9"
type input "#d9dbe2"
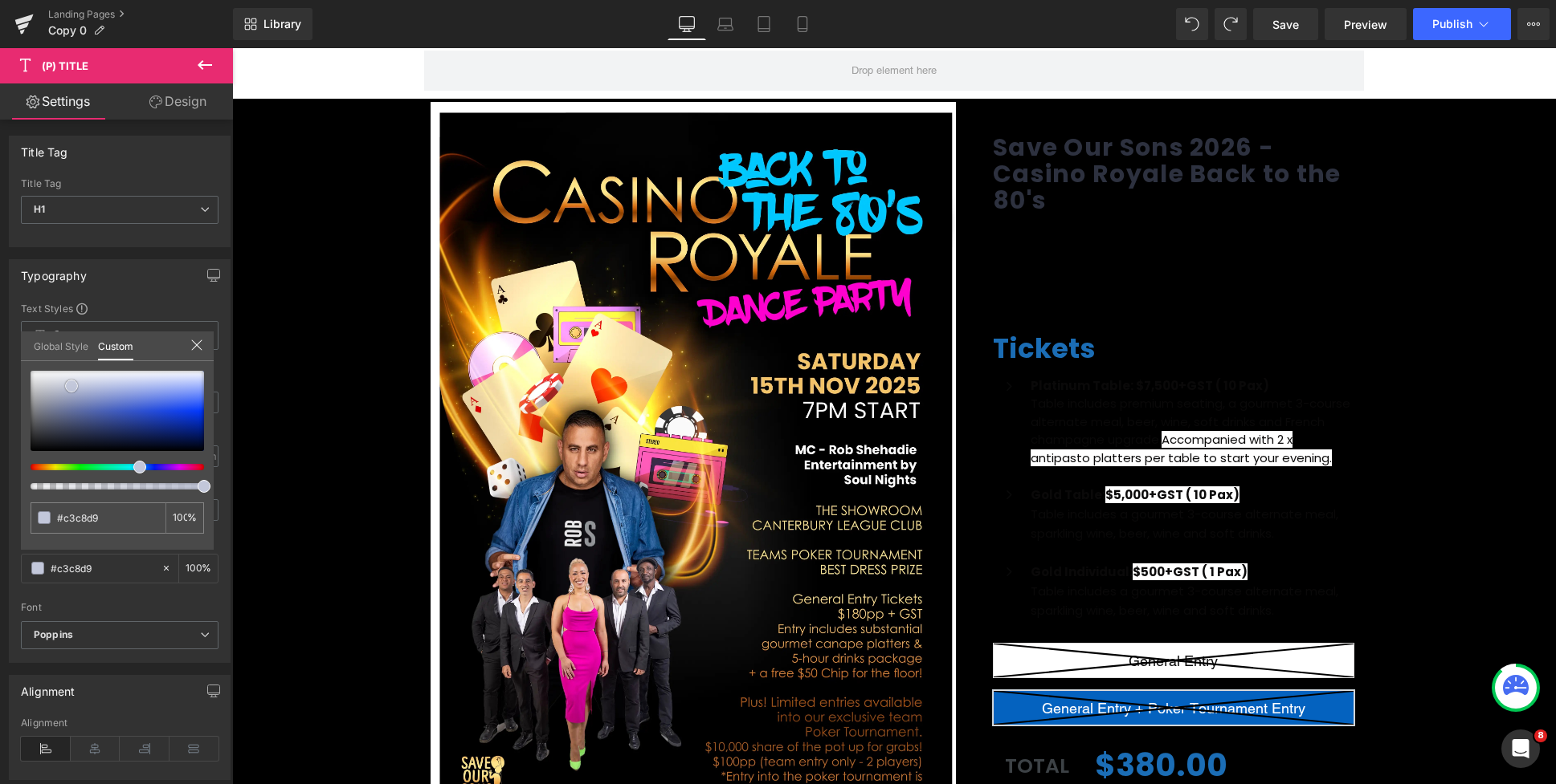
type input "#d9dbe2"
type input "#f7f7f7"
type input "#ffffff"
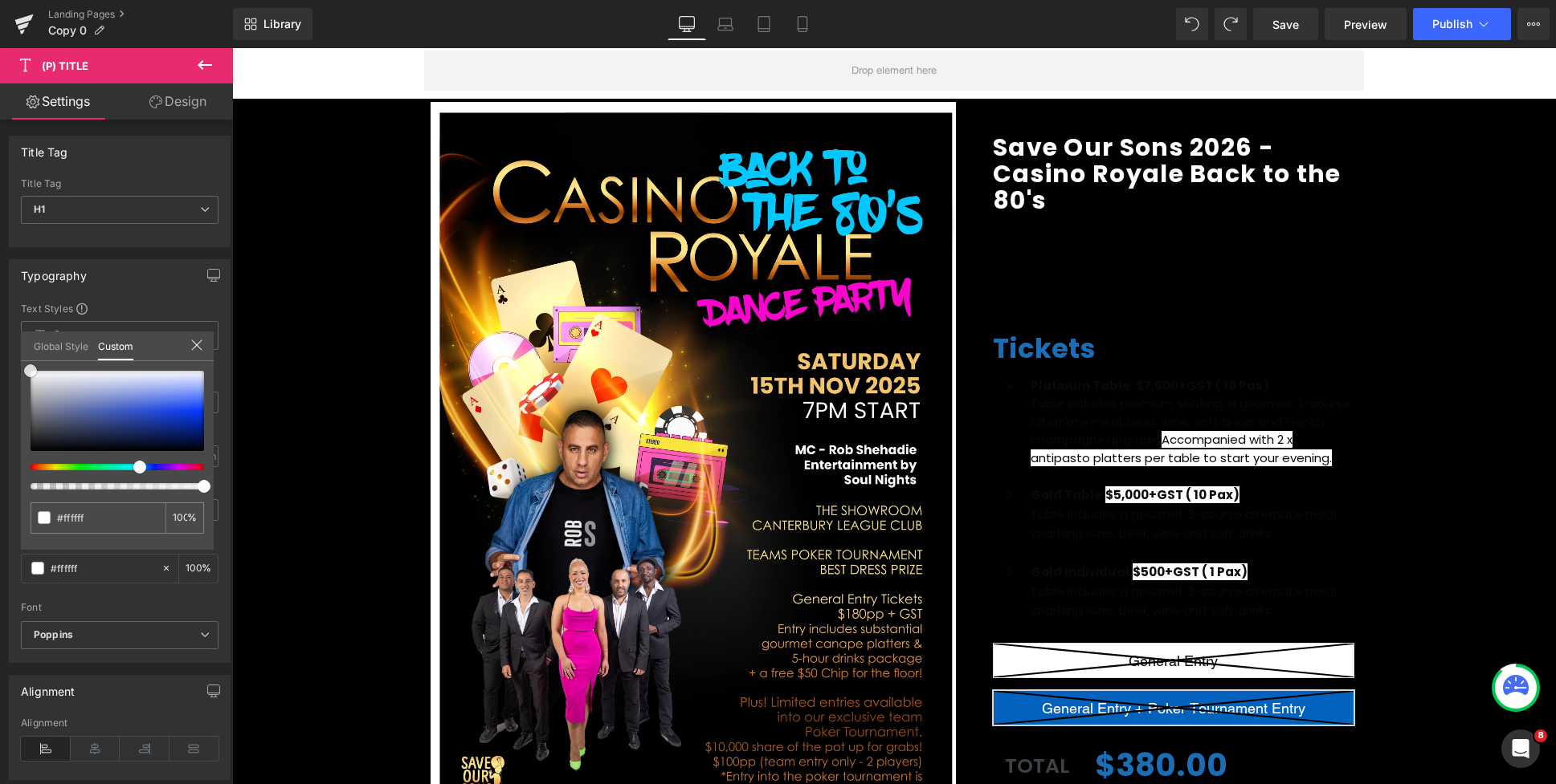
drag, startPoint x: 72, startPoint y: 387, endPoint x: 6, endPoint y: 352, distance: 74.7
click at [6, 352] on div "Typography Text Styles Custom Custom Setup Global Style Custom Setup Global Sty…" at bounding box center [120, 454] width 240 height 415
click at [1069, 286] on div at bounding box center [894, 415] width 1324 height 736
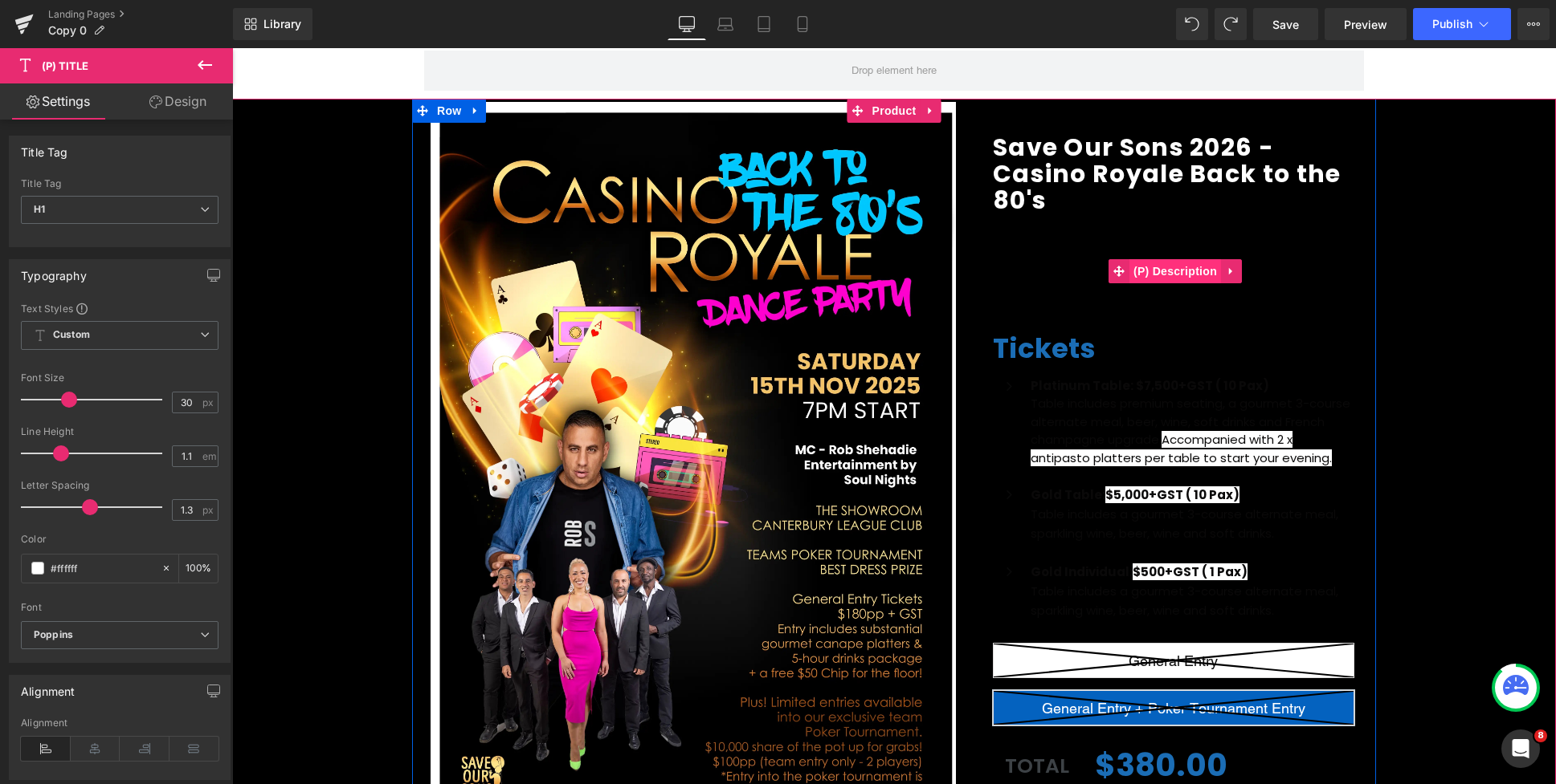
click at [1201, 267] on span "(P) Description" at bounding box center [1175, 271] width 92 height 24
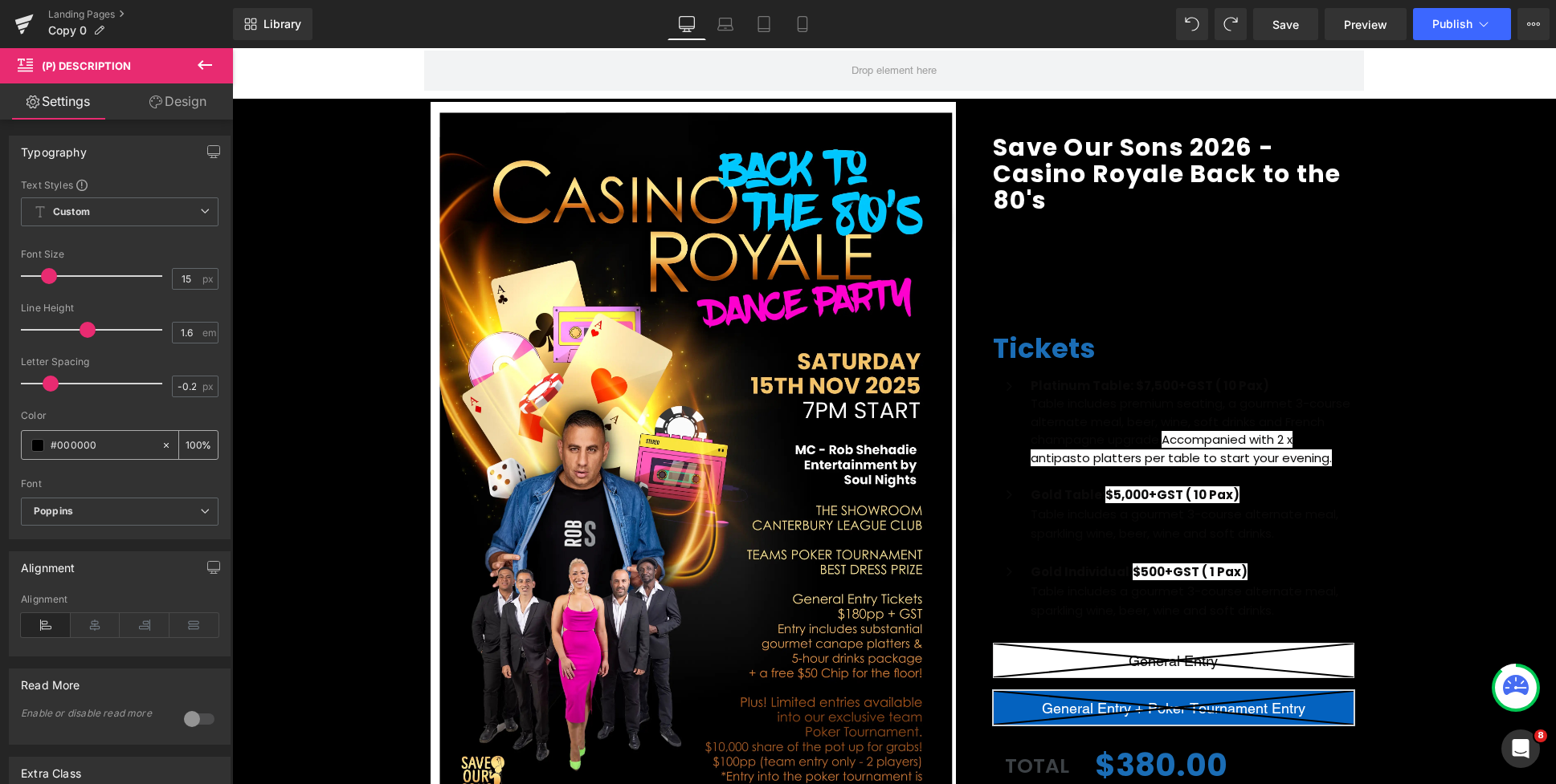
click at [40, 443] on span at bounding box center [37, 445] width 13 height 13
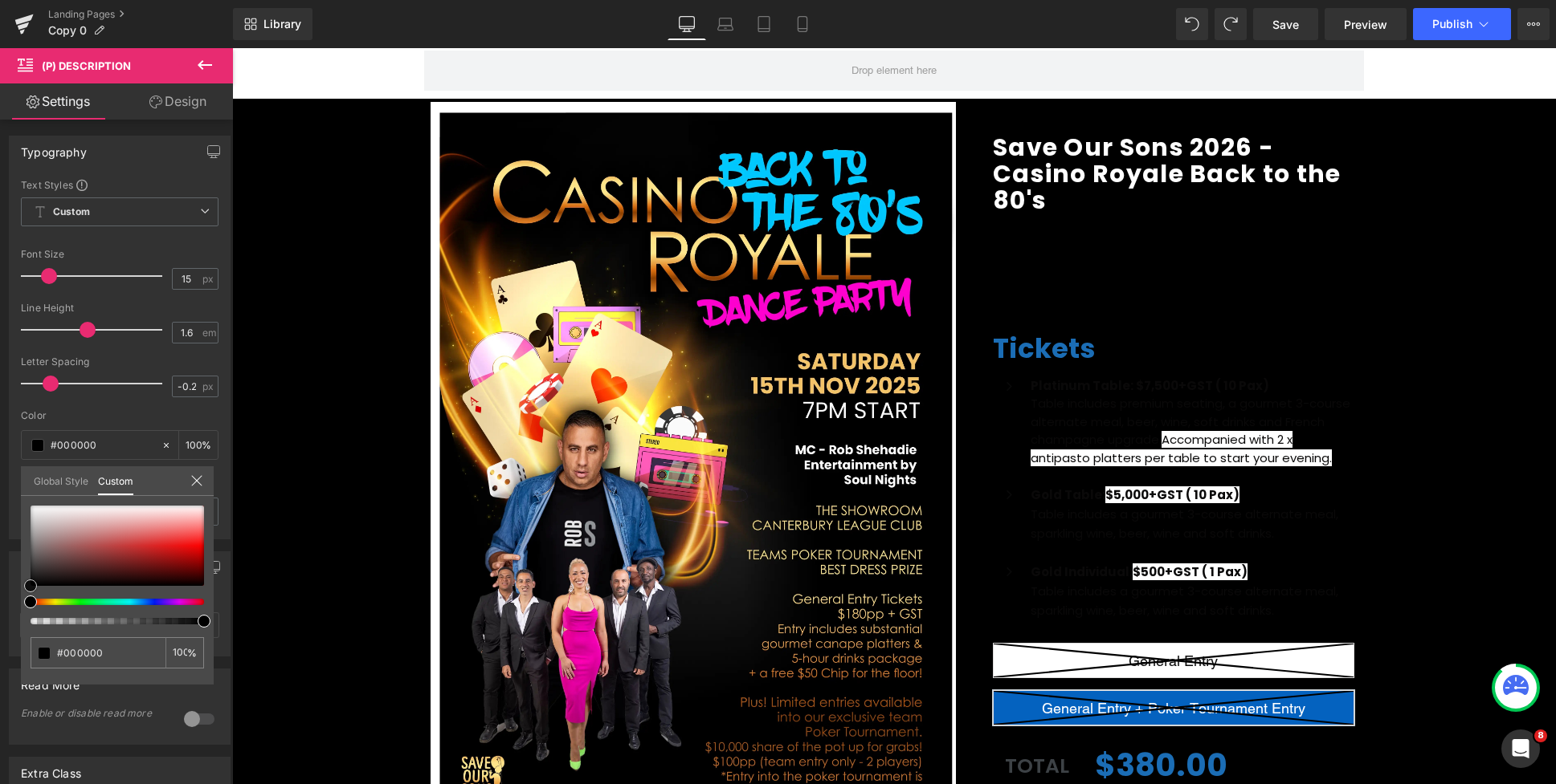
type input "#9a5e5e"
type input "#9f6f6f"
type input "#d3d3d3"
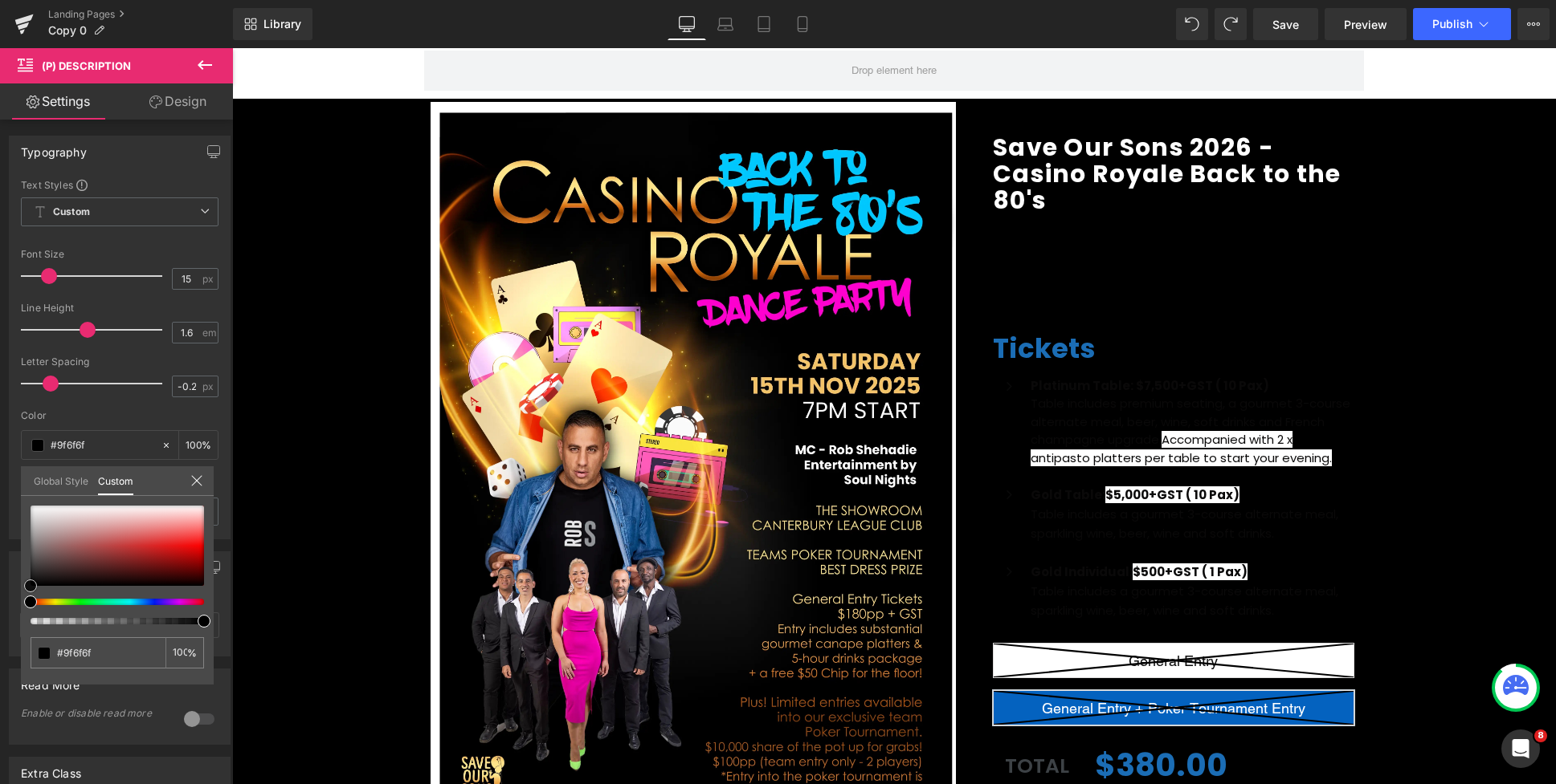
type input "#d3d3d3"
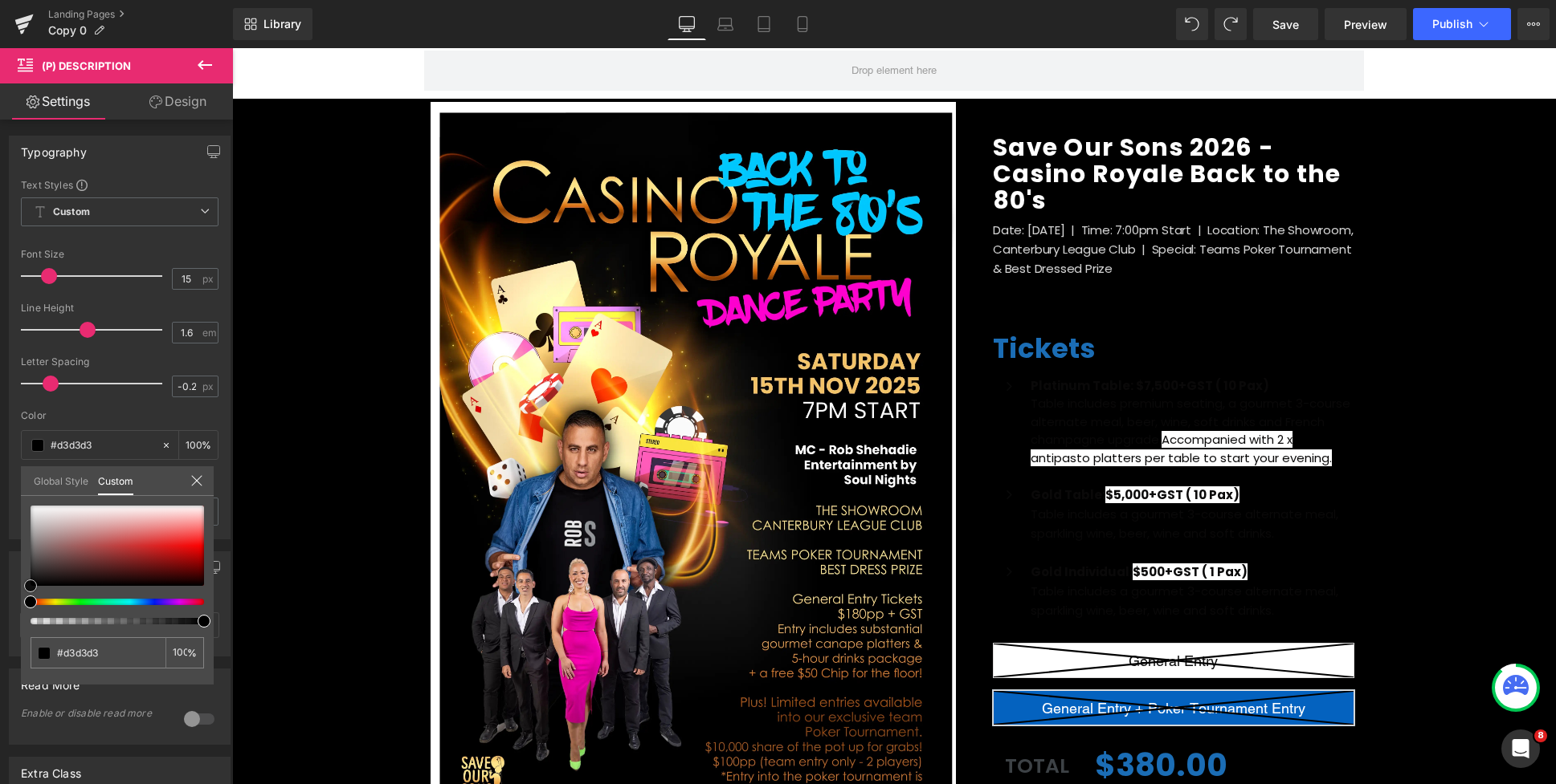
type input "#efefef"
type input "#ffffff"
drag, startPoint x: 56, startPoint y: 535, endPoint x: -10, endPoint y: 477, distance: 87.9
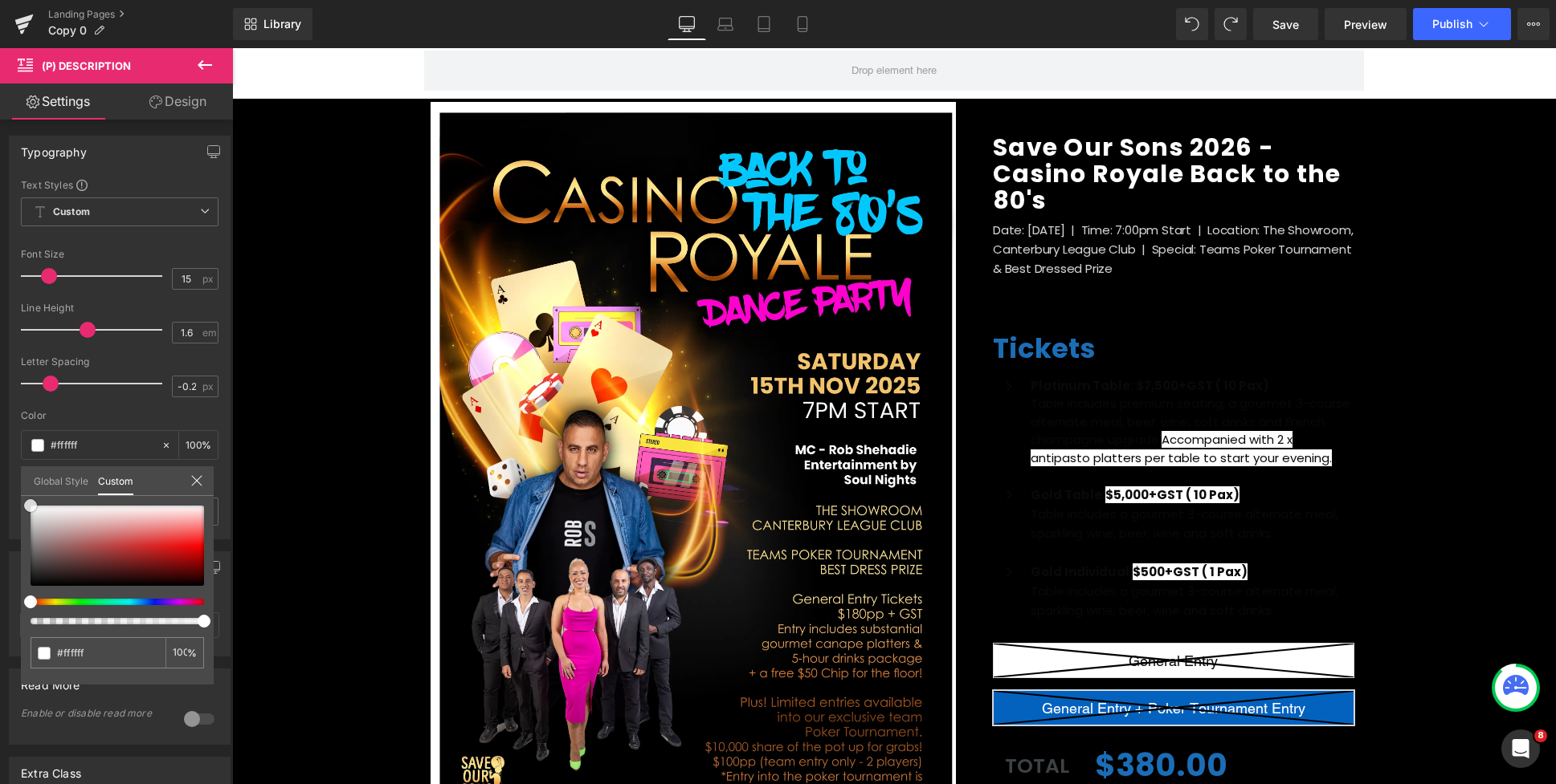
click at [0, 477] on html "(P) Description You are previewing how the will restyle your page. You can not …" at bounding box center [778, 392] width 1556 height 784
click at [1127, 315] on div at bounding box center [894, 415] width 1324 height 736
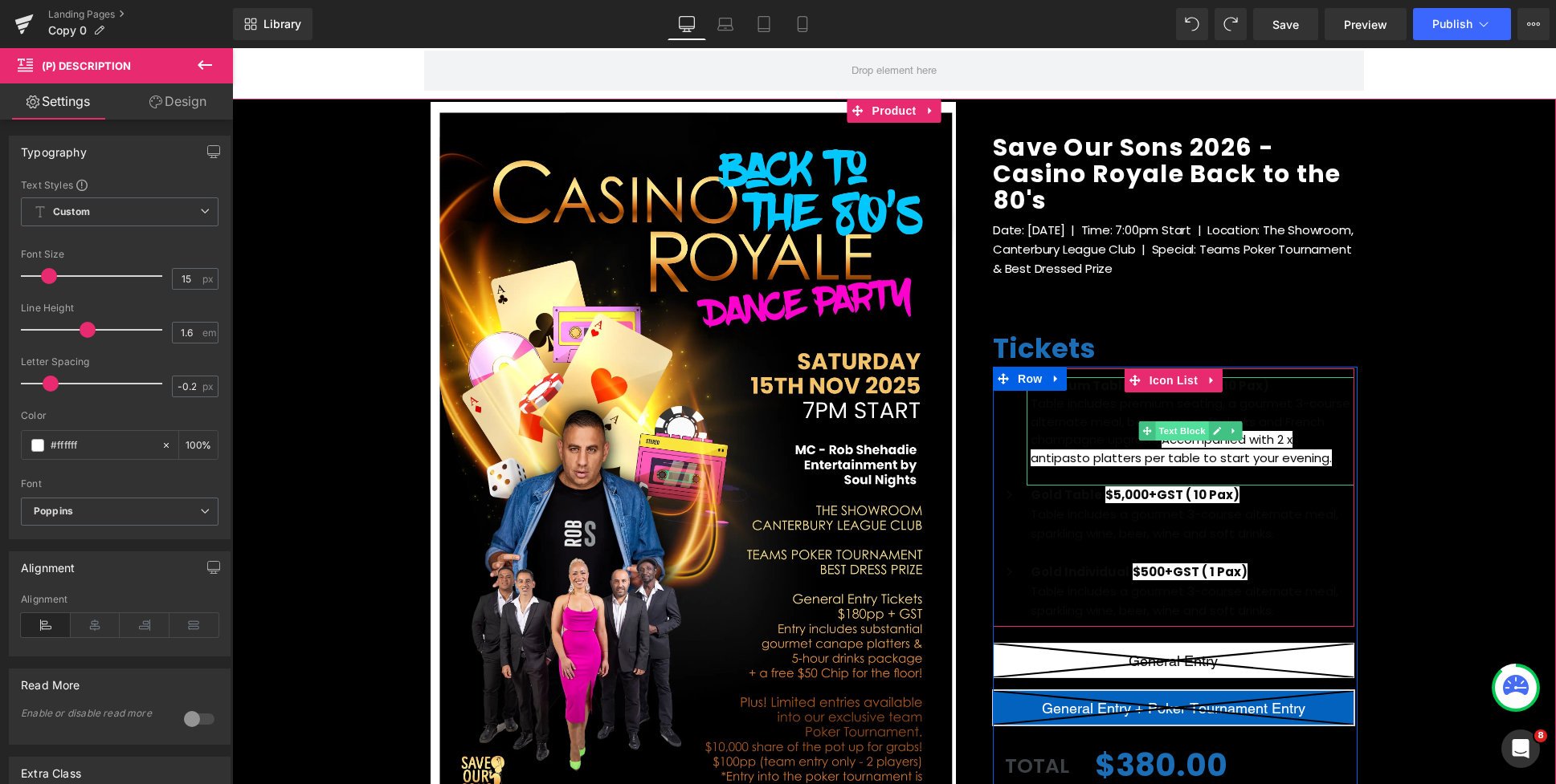
click at [1178, 429] on span "Text Block" at bounding box center [1181, 430] width 53 height 19
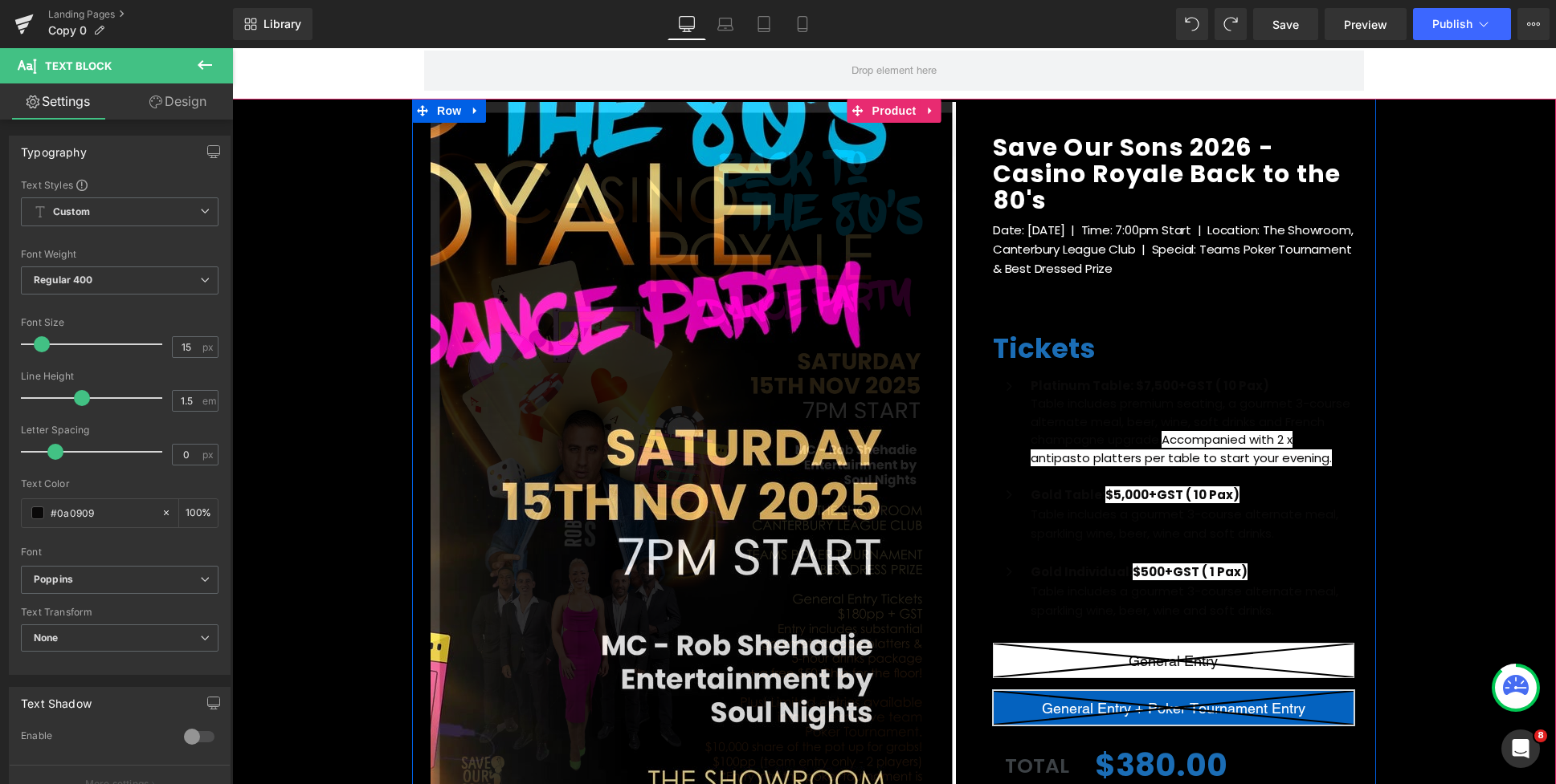
scroll to position [0, 0]
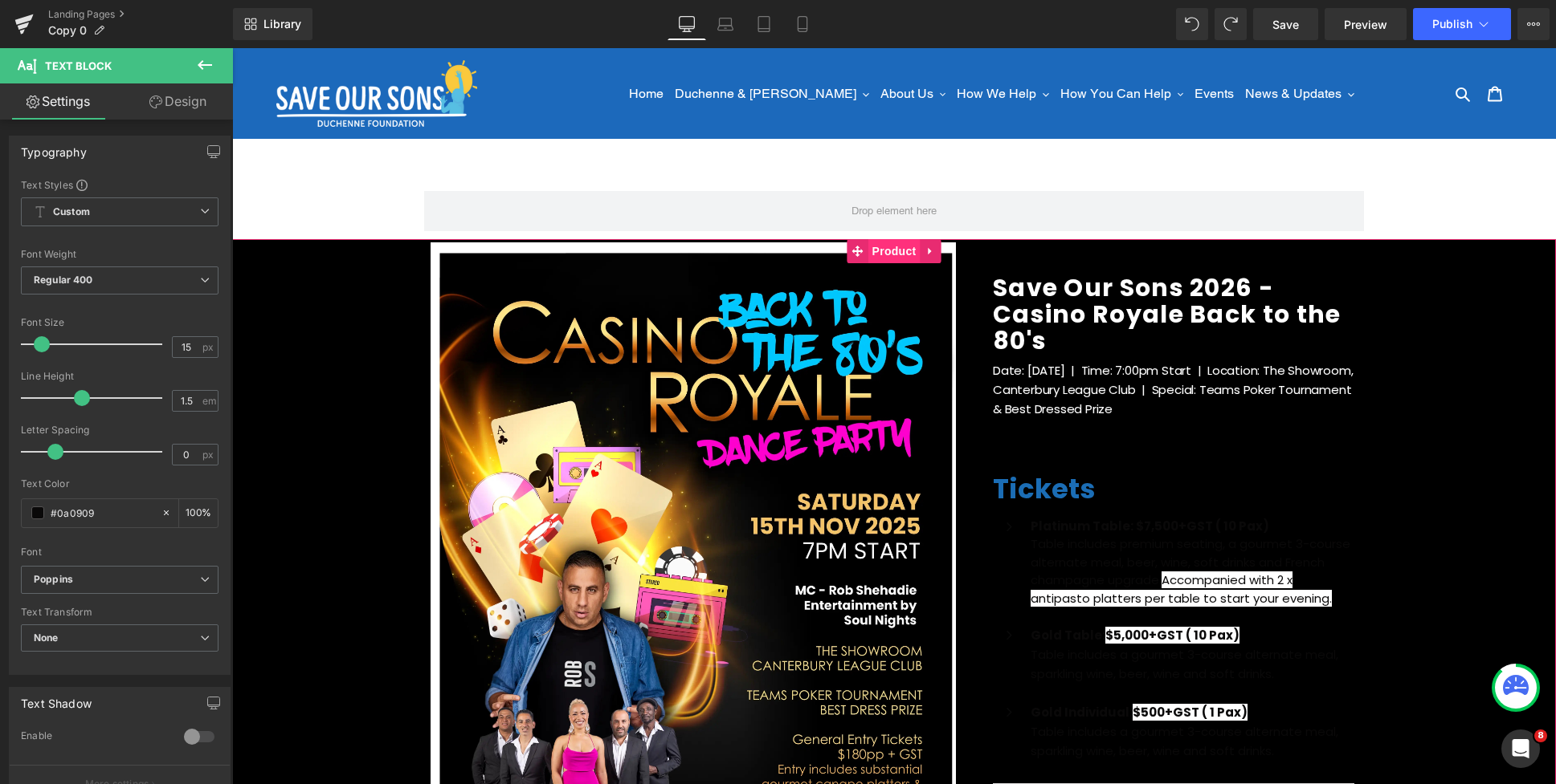
click at [868, 250] on span "Product" at bounding box center [894, 251] width 52 height 24
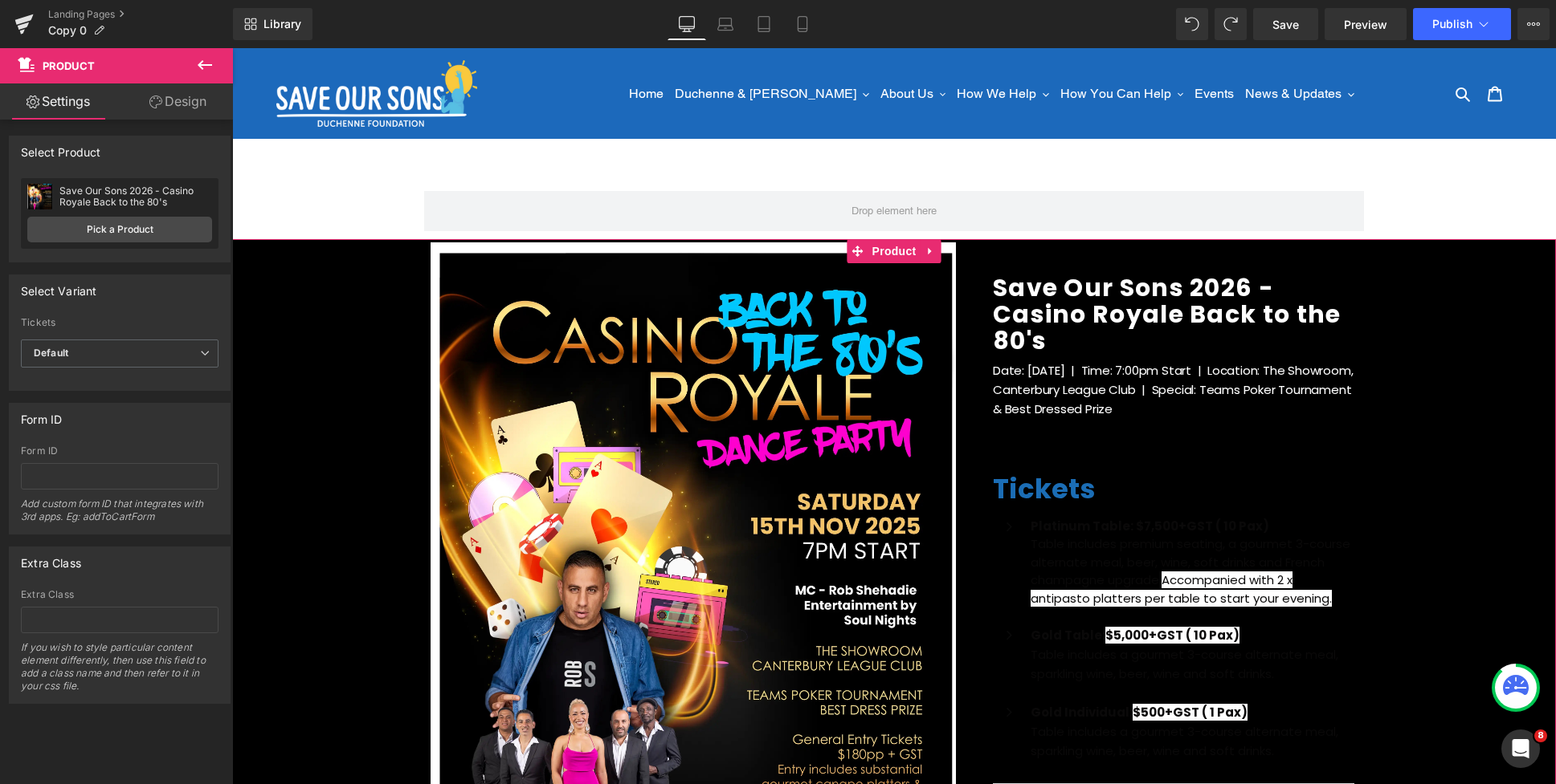
click at [157, 111] on link "Design" at bounding box center [177, 102] width 117 height 36
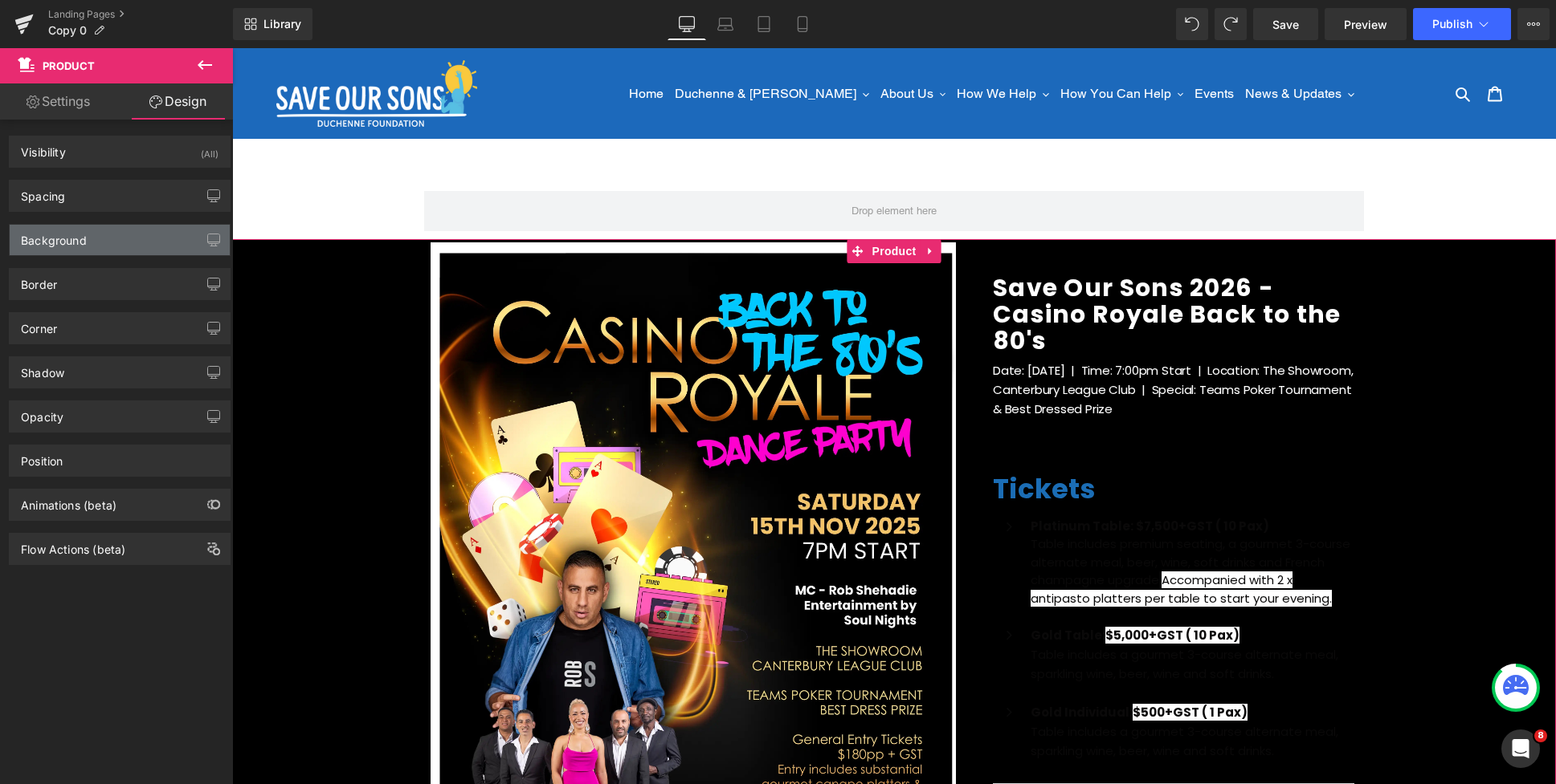
click at [65, 242] on div "Background" at bounding box center [54, 236] width 66 height 23
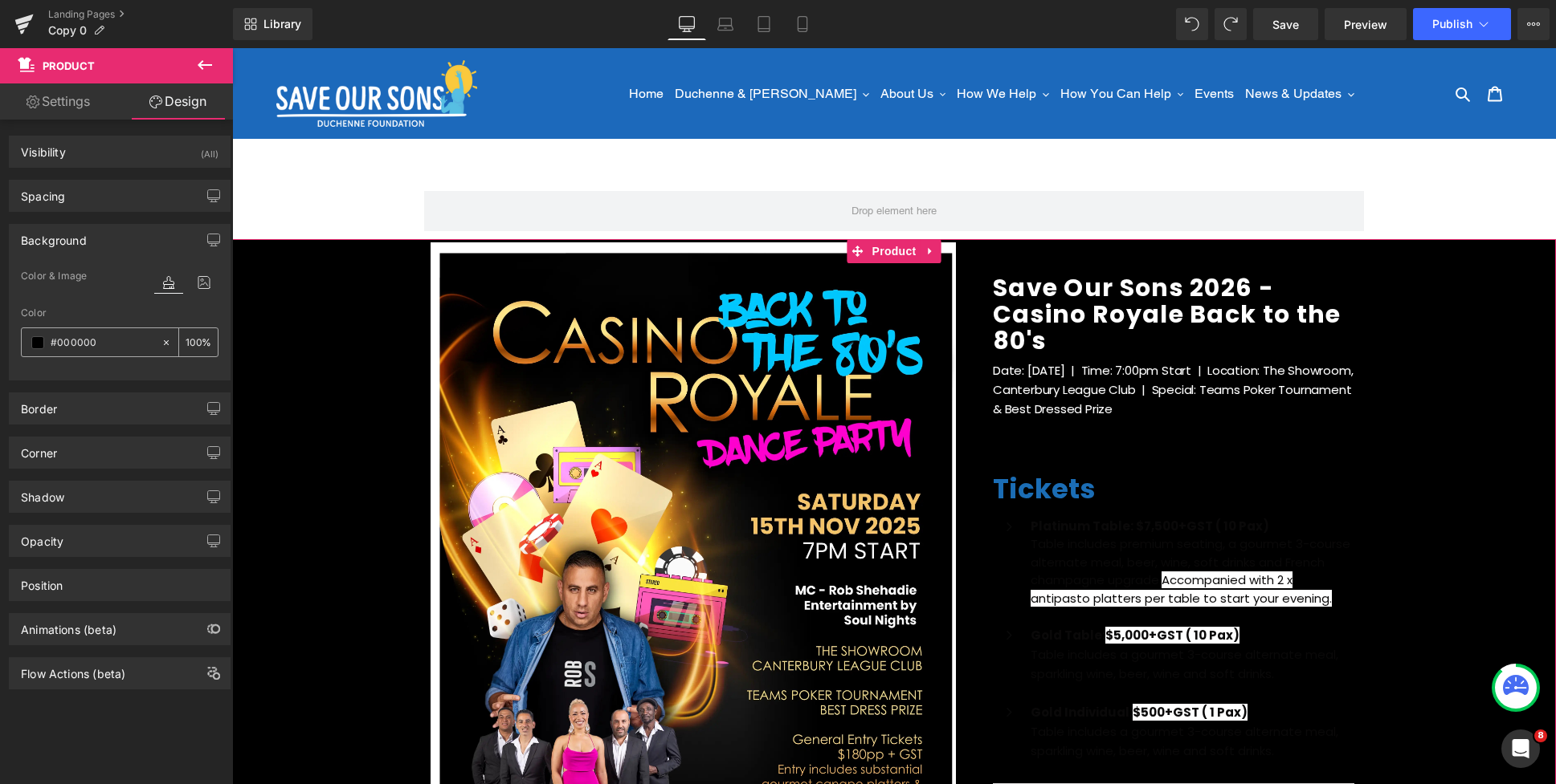
click at [35, 342] on span at bounding box center [37, 343] width 13 height 13
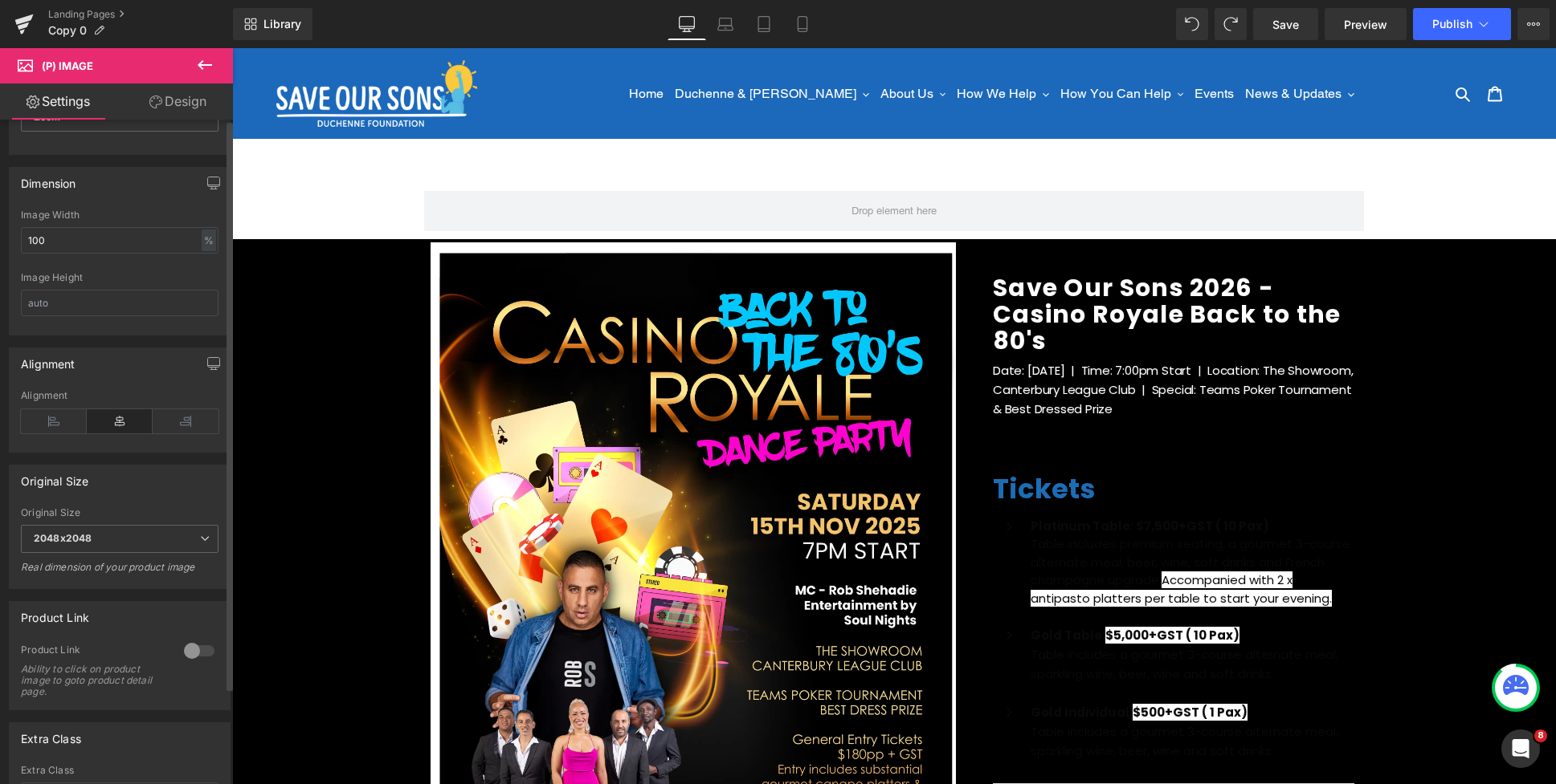
scroll to position [232, 0]
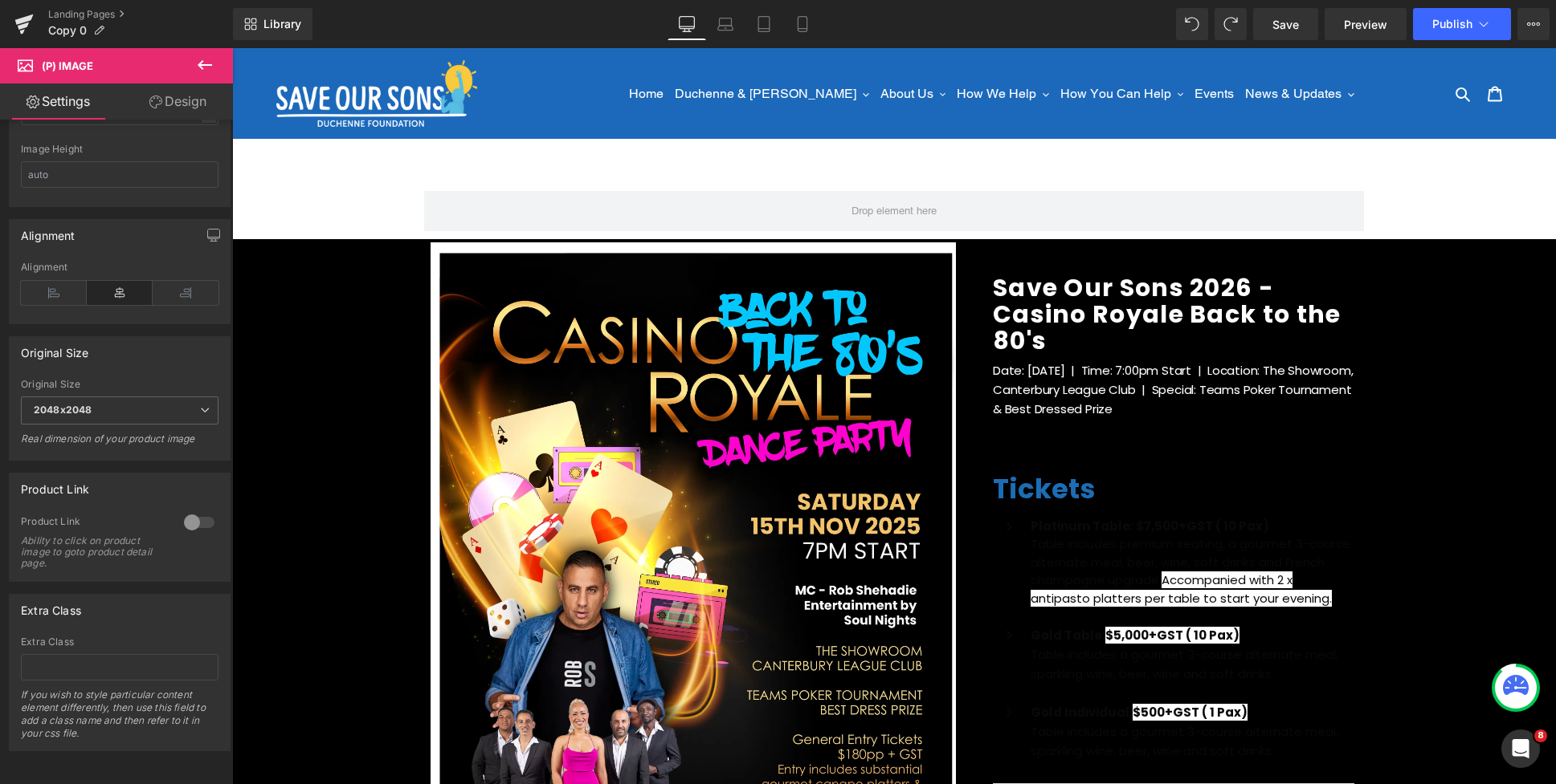
click at [161, 106] on link "Design" at bounding box center [177, 102] width 117 height 36
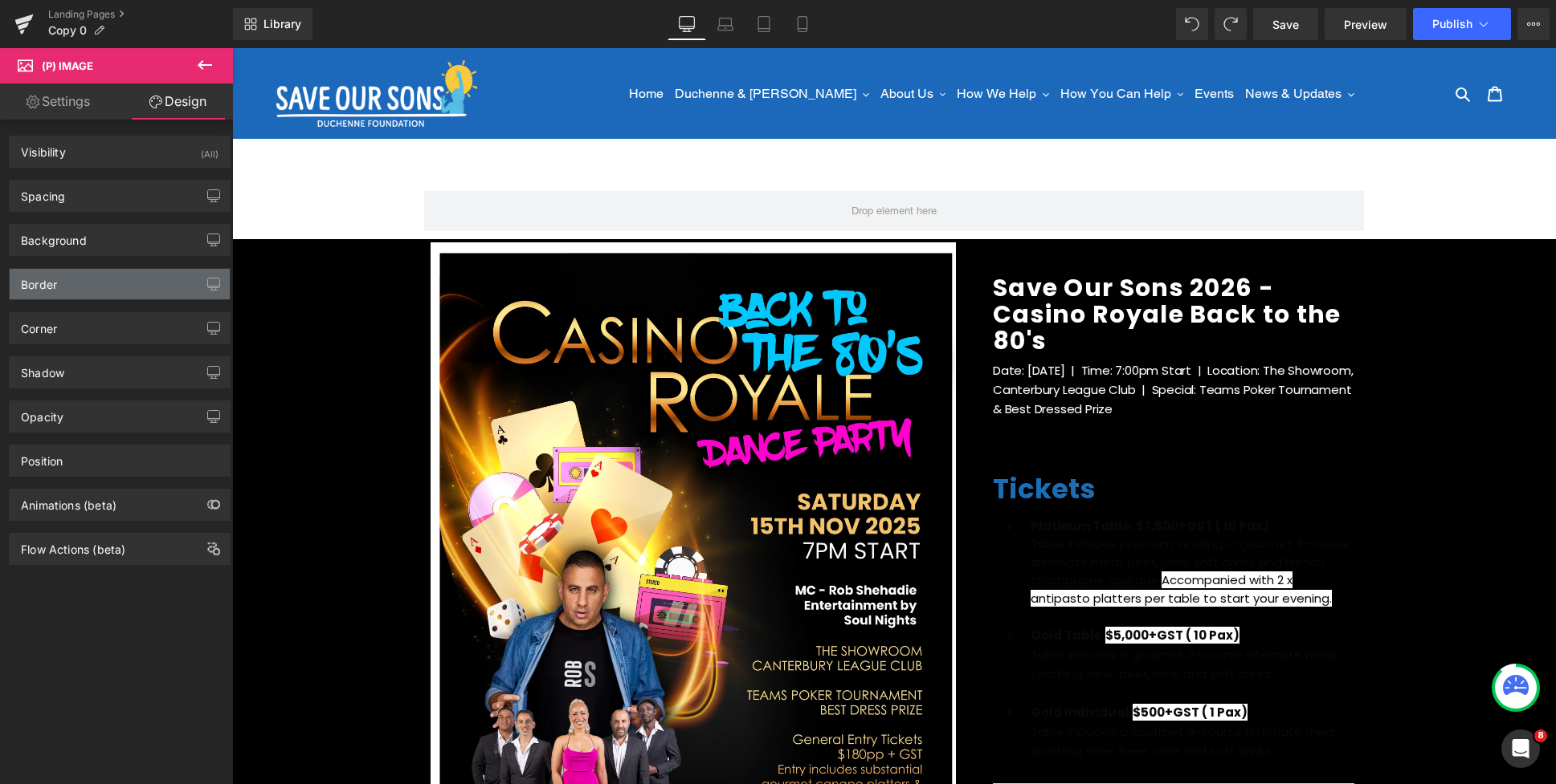
click at [84, 293] on div "Border" at bounding box center [120, 284] width 220 height 31
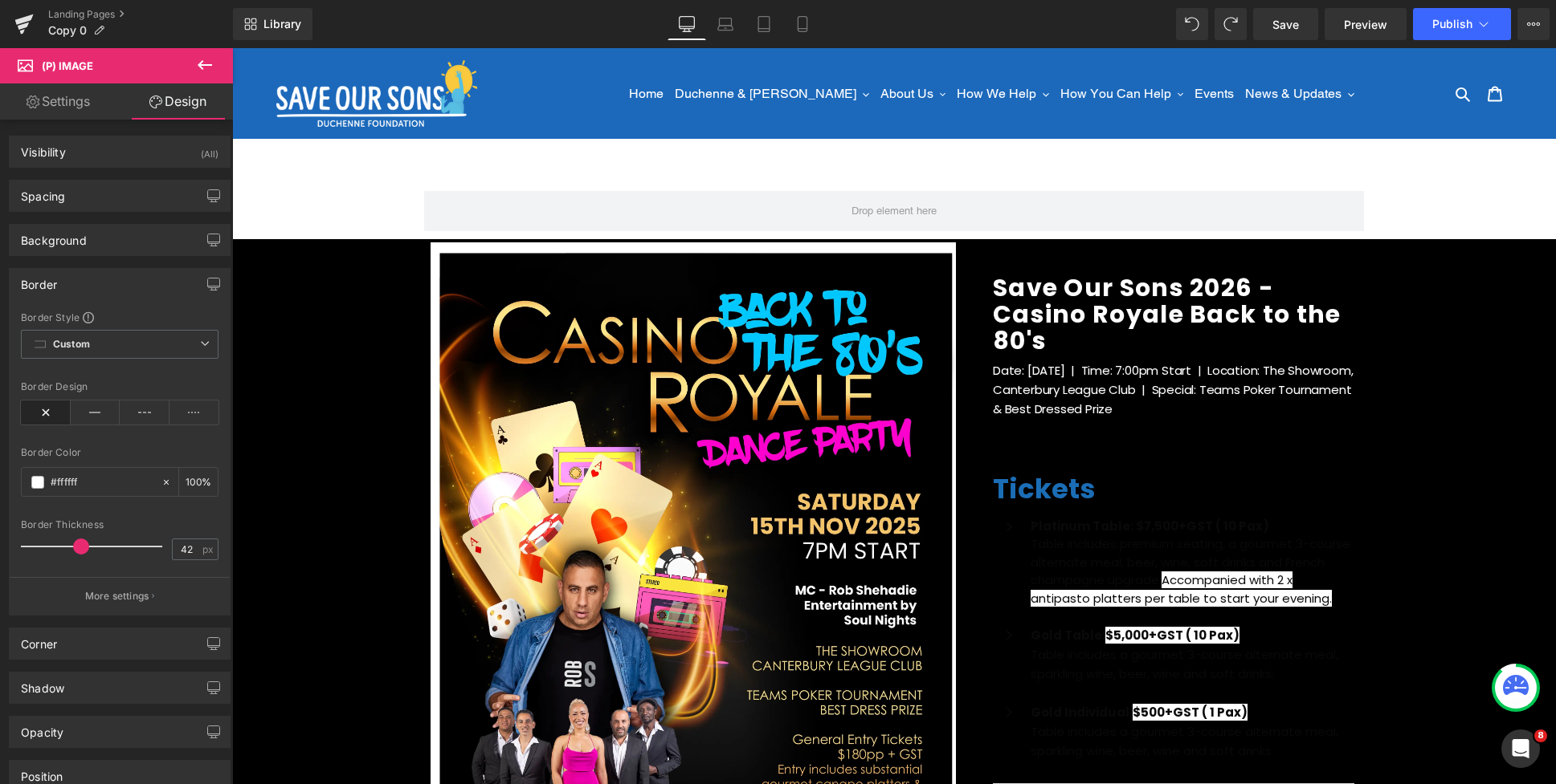
drag, startPoint x: 32, startPoint y: 540, endPoint x: 85, endPoint y: 535, distance: 53.2
click at [85, 535] on div at bounding box center [96, 547] width 134 height 32
click at [90, 412] on icon at bounding box center [96, 412] width 50 height 24
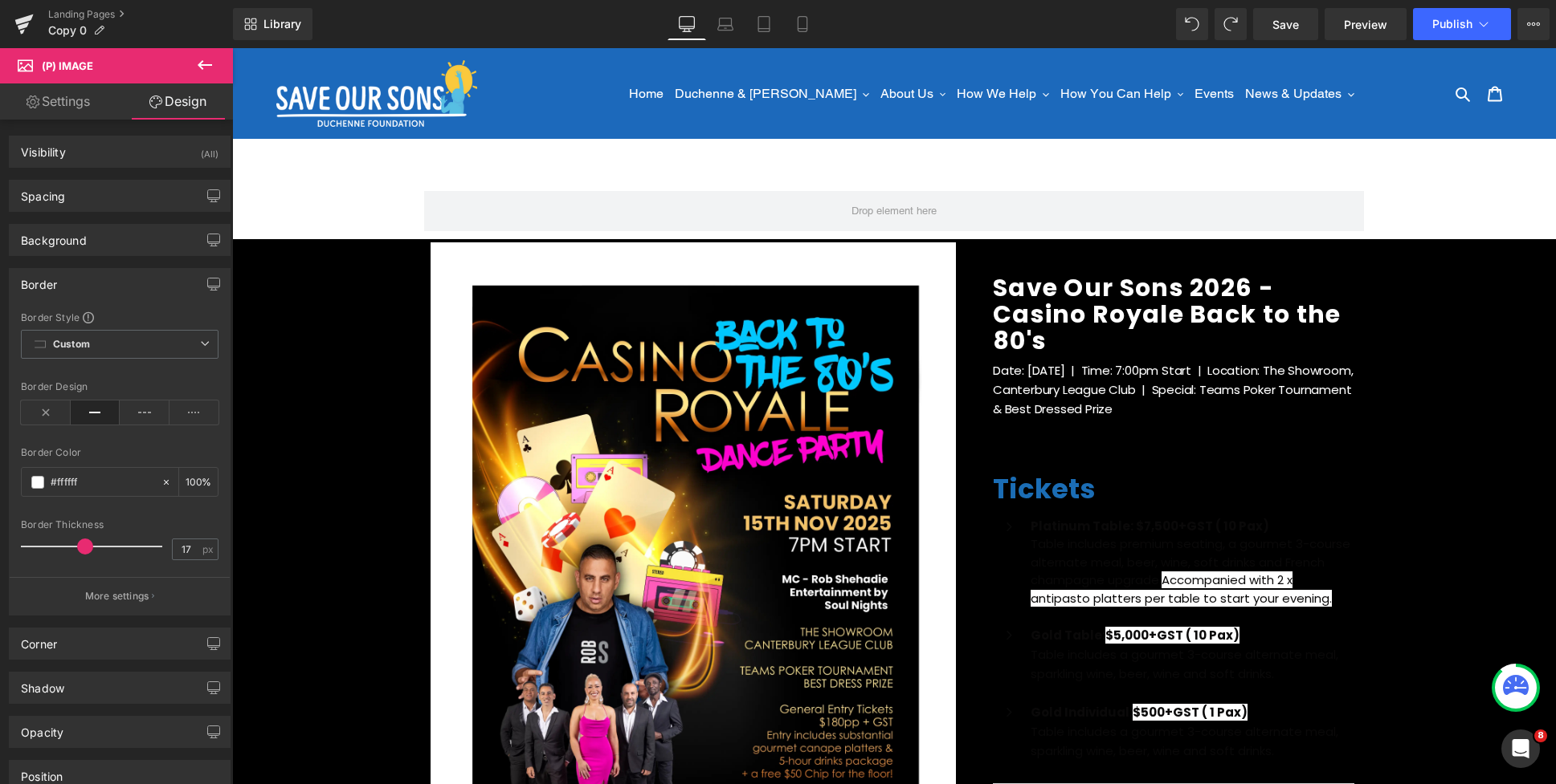
type input "0"
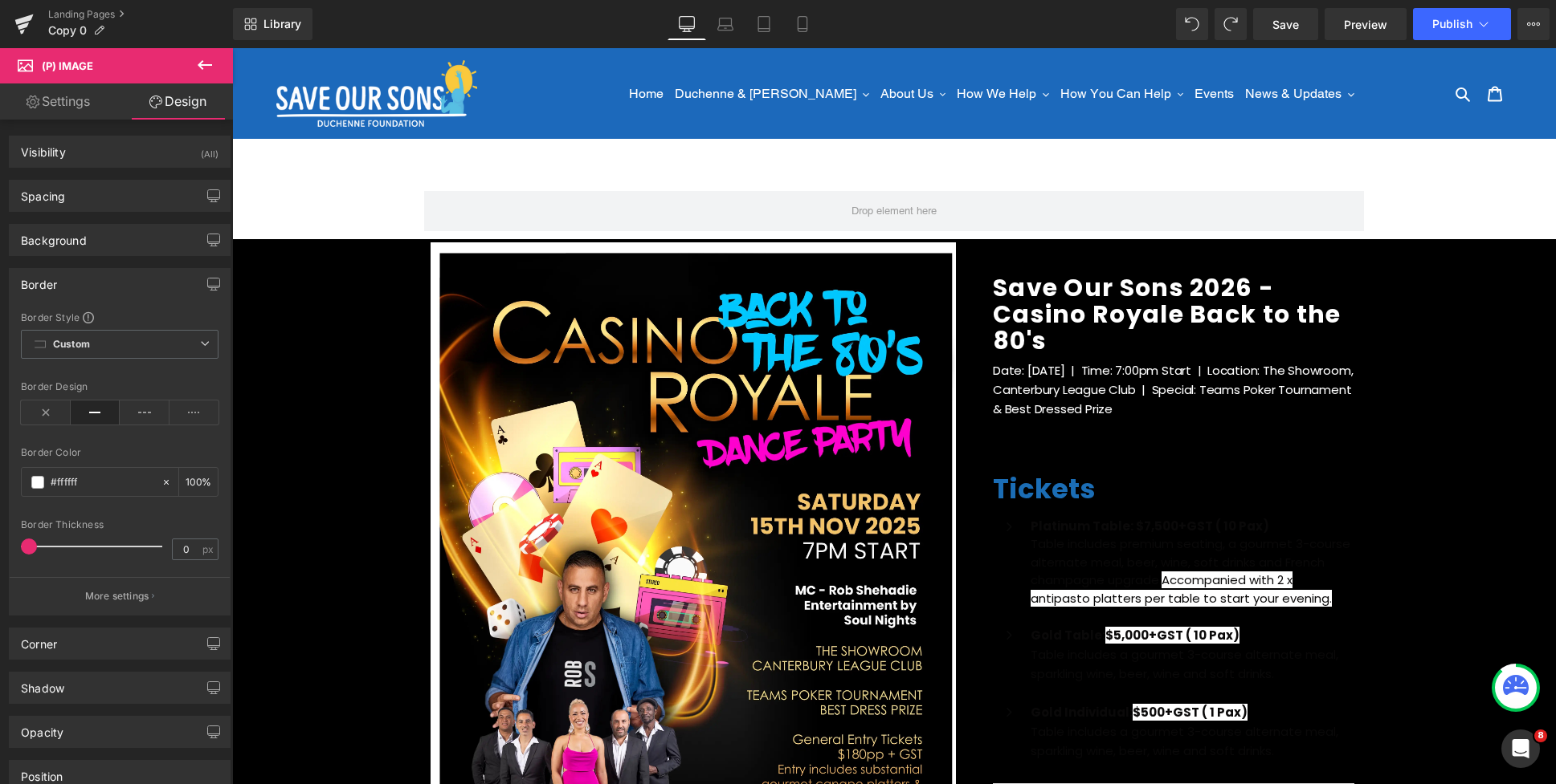
drag, startPoint x: 84, startPoint y: 545, endPoint x: -6, endPoint y: 532, distance: 90.9
click at [0, 532] on html "Product You are previewing how the will restyle your page. You can not edit Ele…" at bounding box center [778, 392] width 1556 height 784
click at [40, 481] on span at bounding box center [37, 482] width 13 height 13
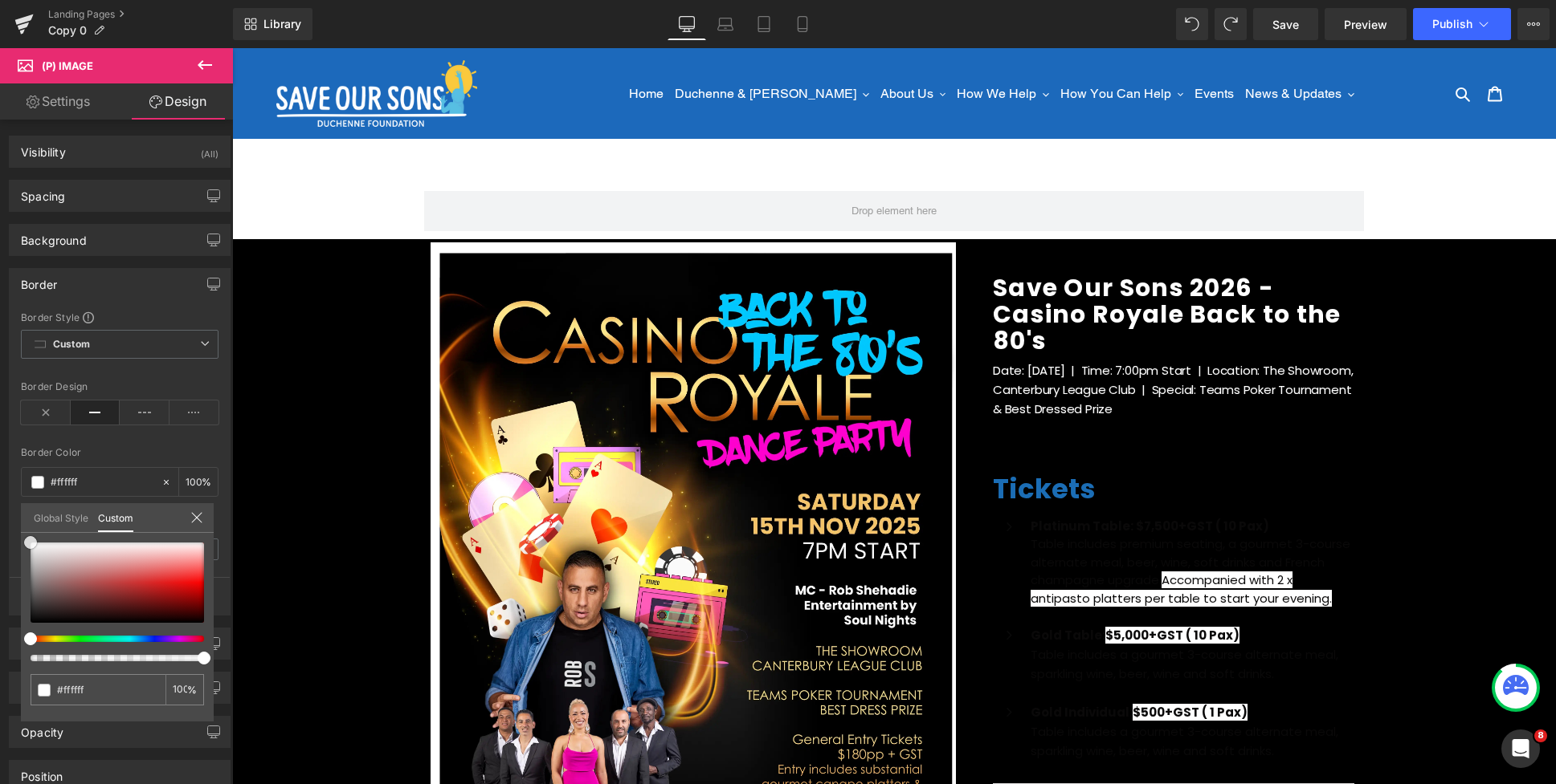
type input "#655151"
type input "#493b3b"
type input "#211b1b"
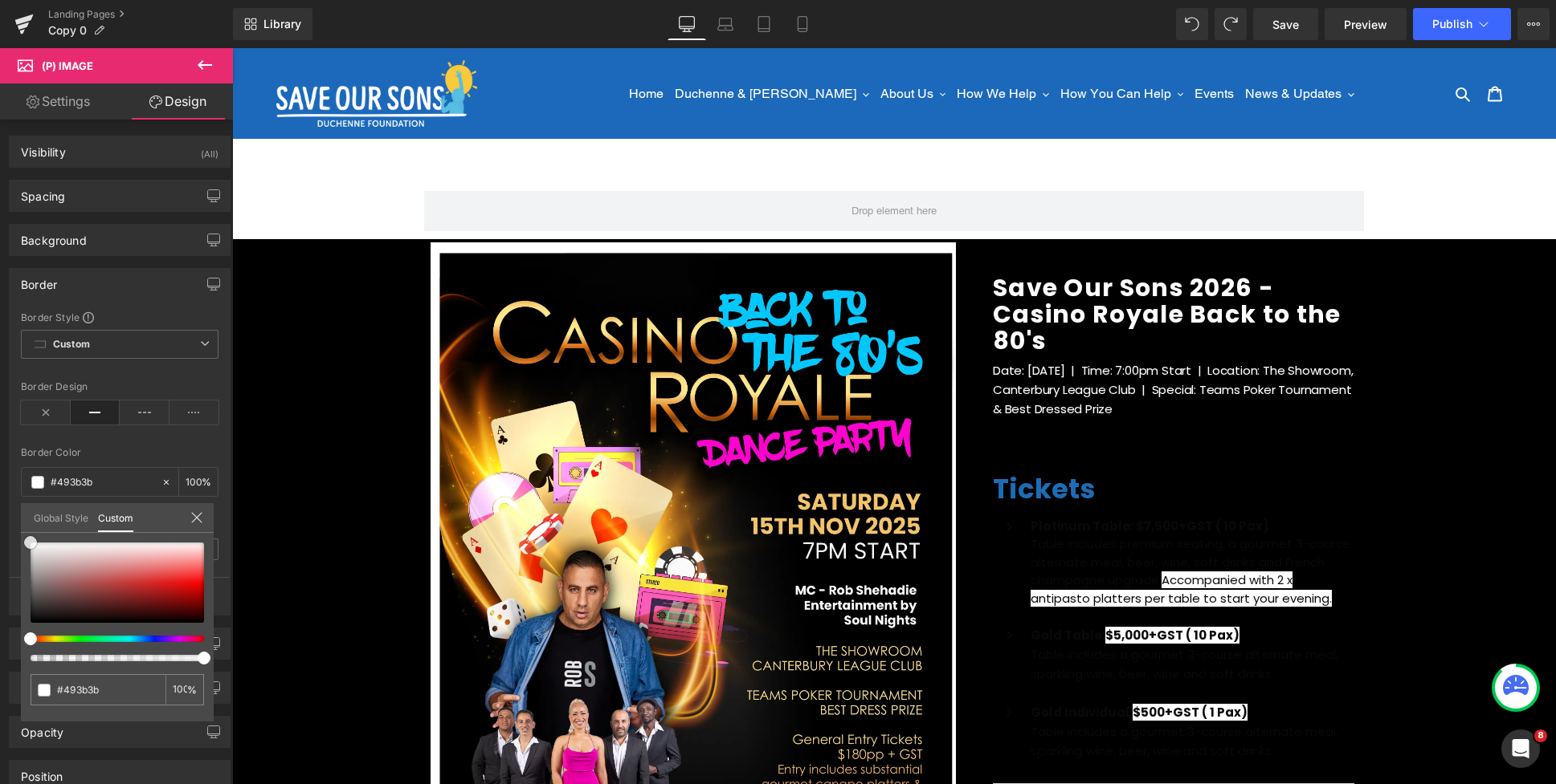
type input "#211b1b"
type input "#000000"
drag, startPoint x: 50, startPoint y: 599, endPoint x: 33, endPoint y: 628, distance: 33.6
click at [33, 623] on div at bounding box center [118, 583] width 173 height 81
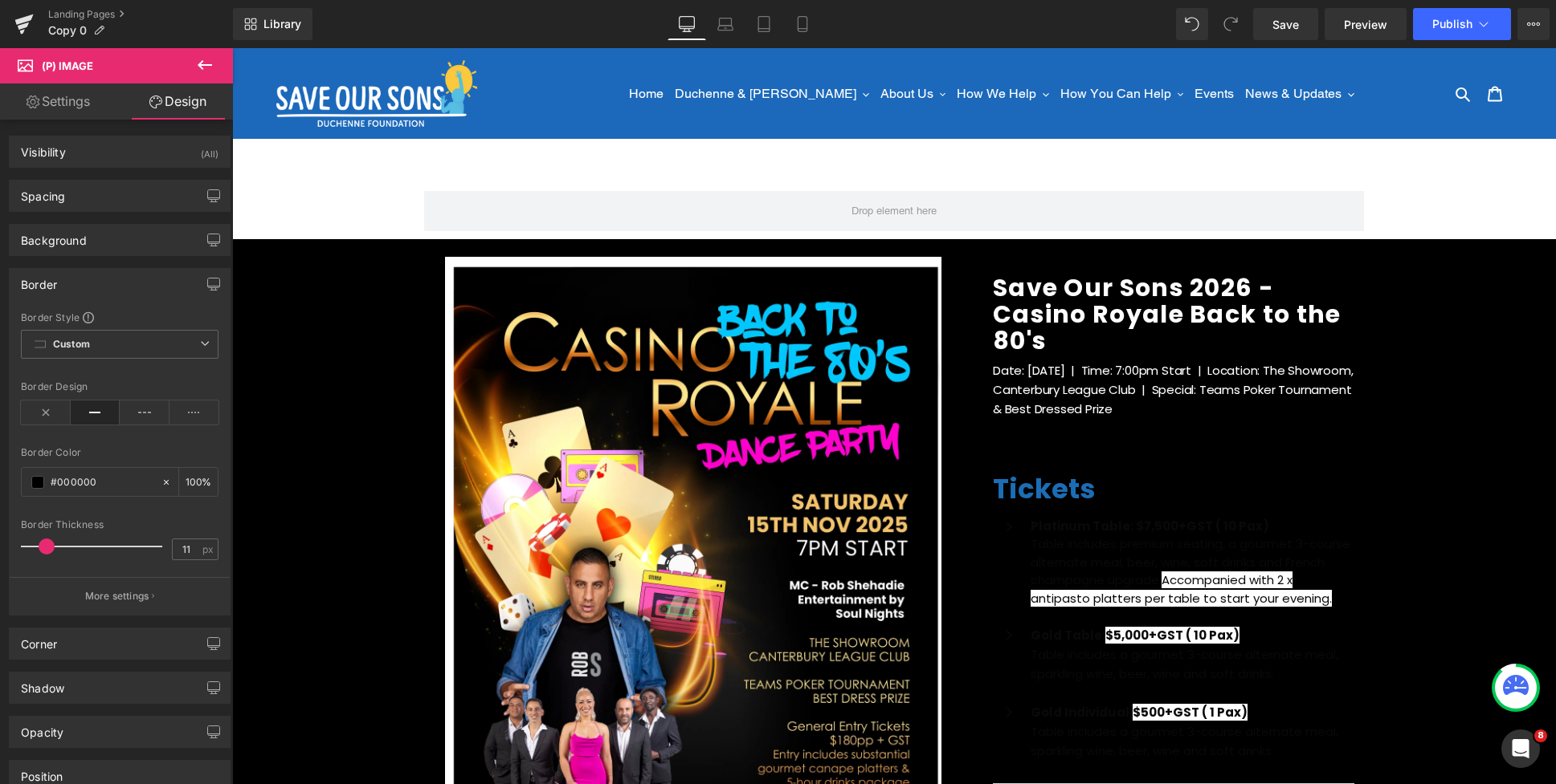
type input "0"
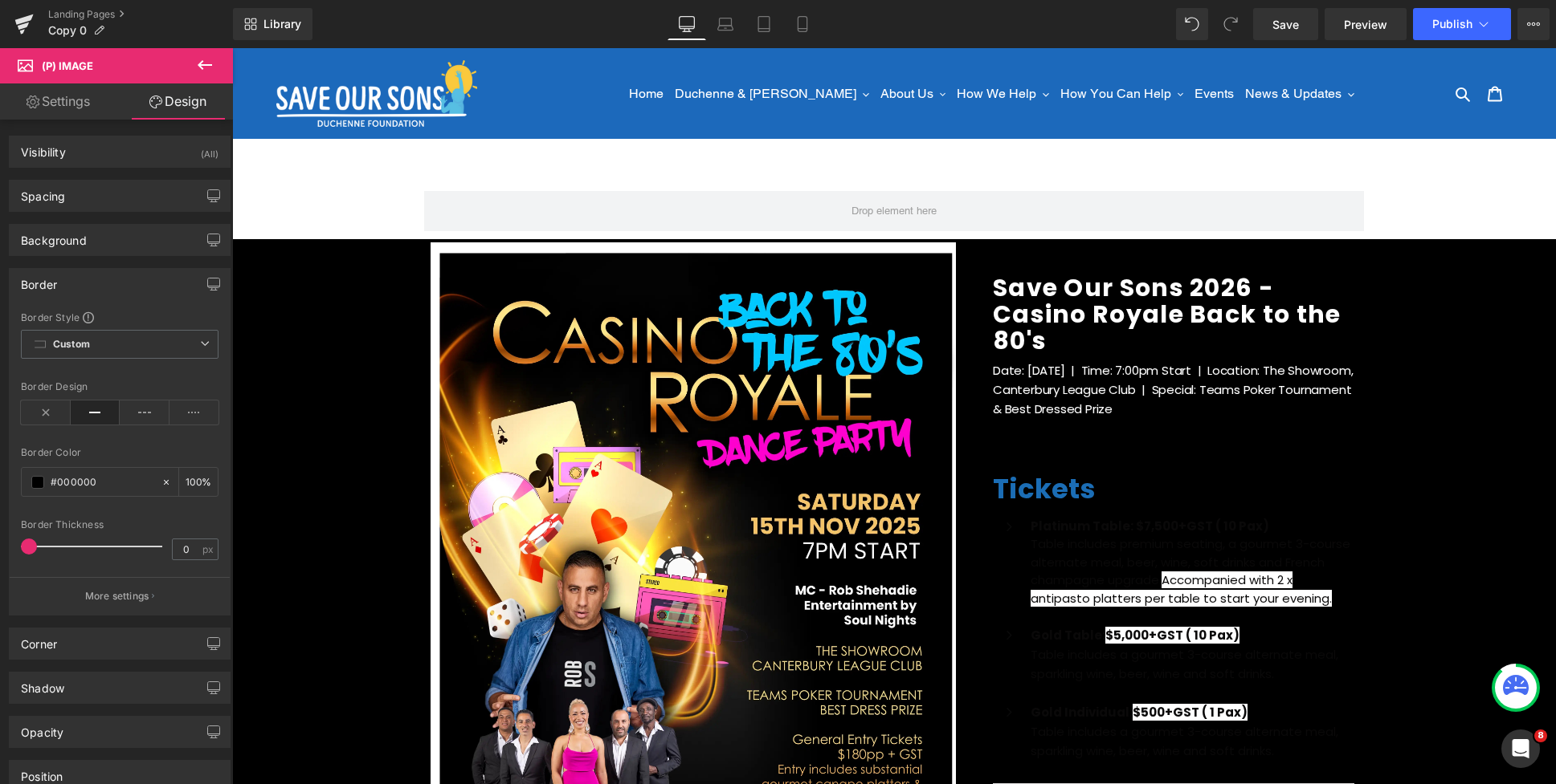
drag, startPoint x: 27, startPoint y: 550, endPoint x: -6, endPoint y: 543, distance: 33.7
click at [0, 543] on html "Product You are previewing how the will restyle your page. You can not edit Ele…" at bounding box center [778, 392] width 1556 height 784
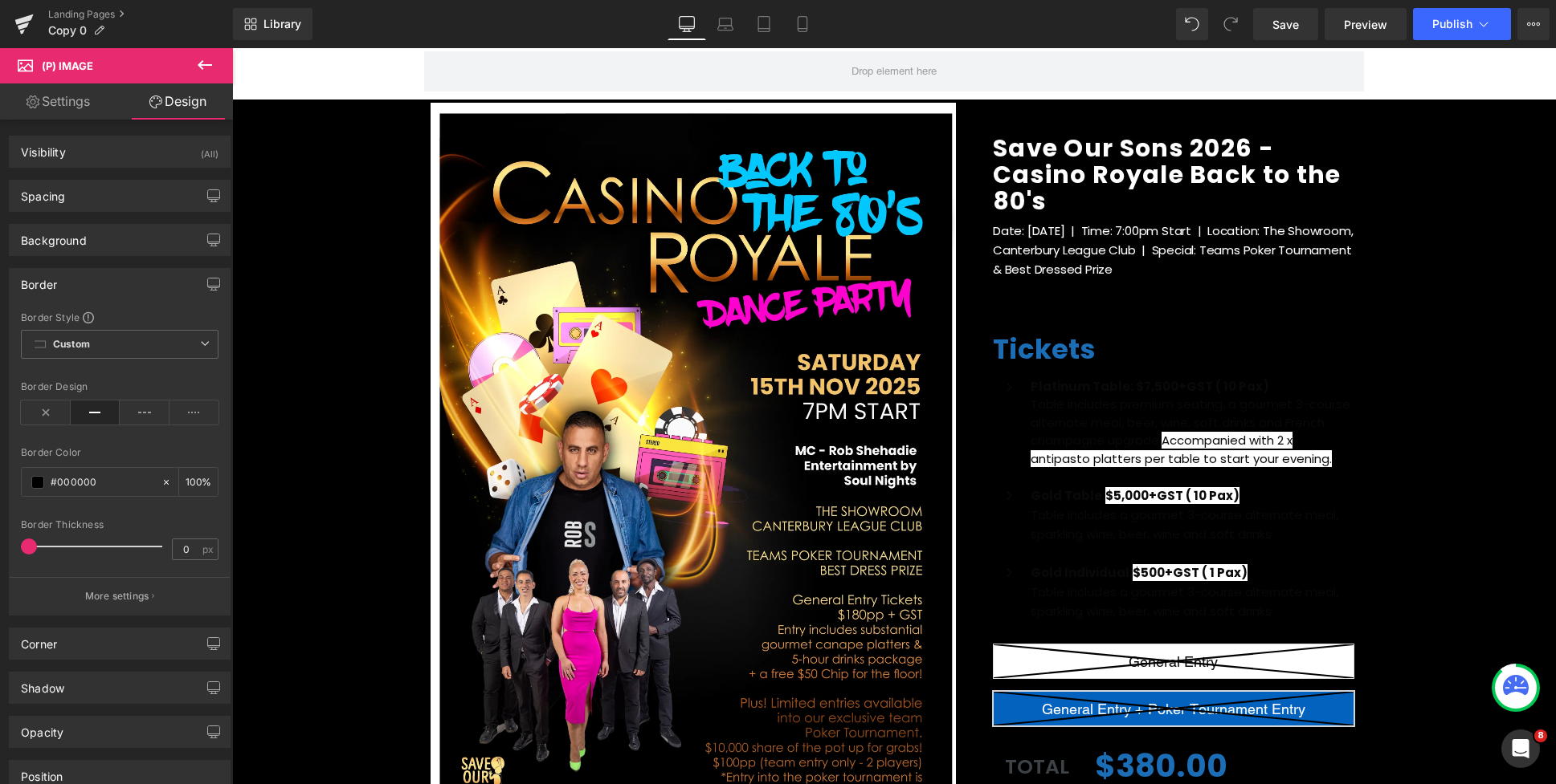
scroll to position [0, 0]
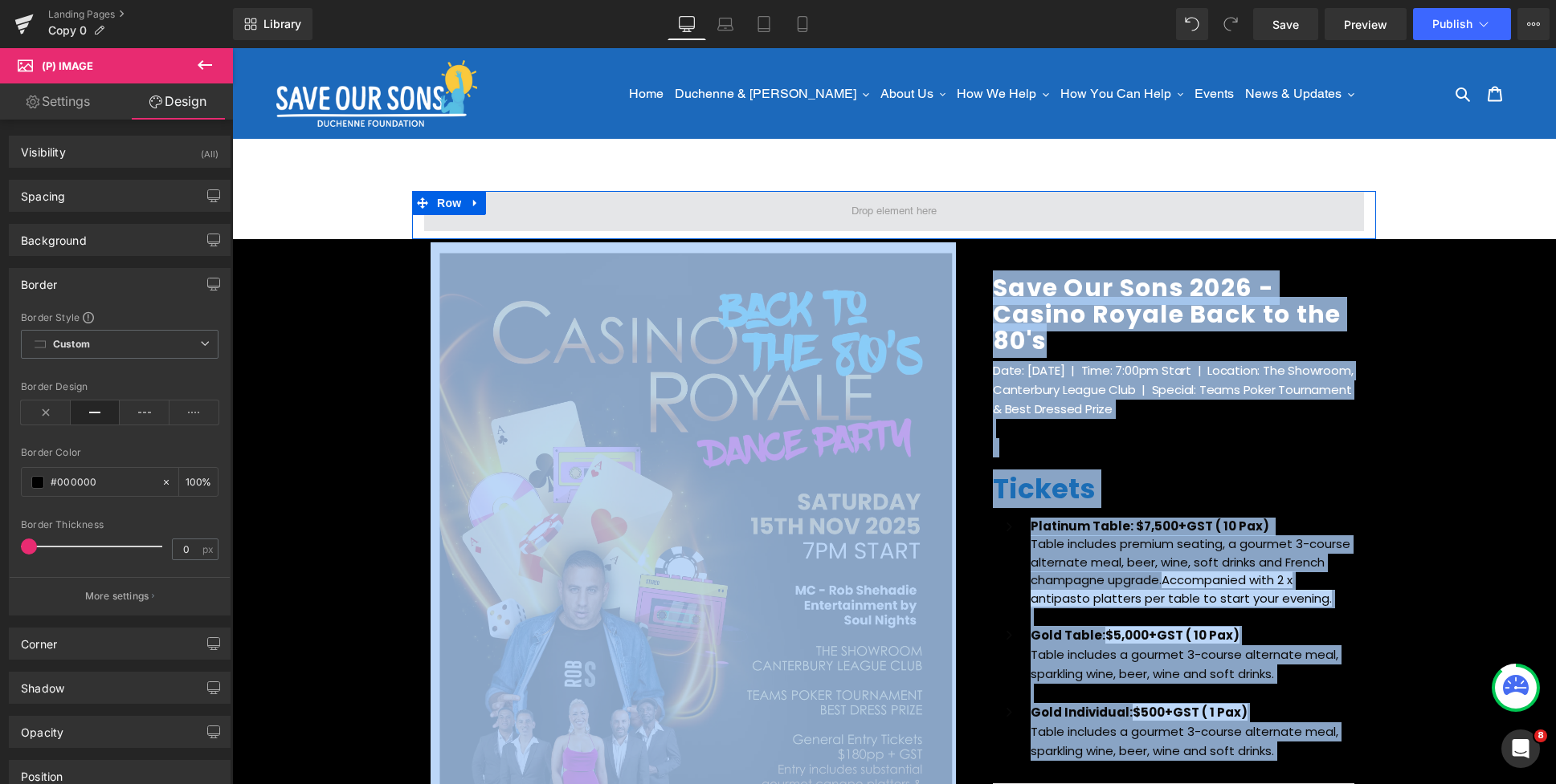
click at [597, 202] on span at bounding box center [893, 211] width 940 height 40
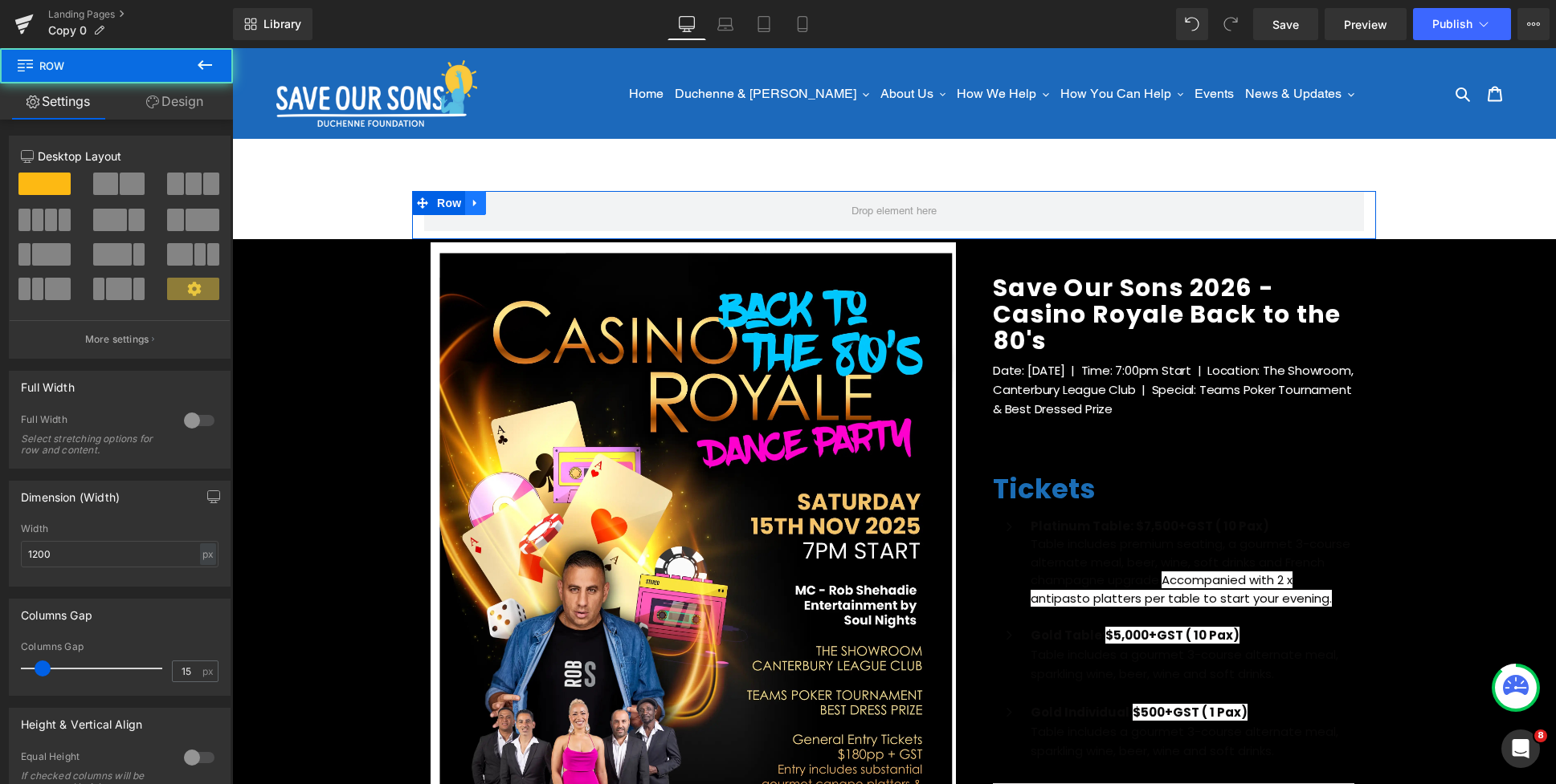
click at [474, 203] on icon at bounding box center [474, 203] width 3 height 7
click at [519, 204] on icon at bounding box center [516, 202] width 11 height 11
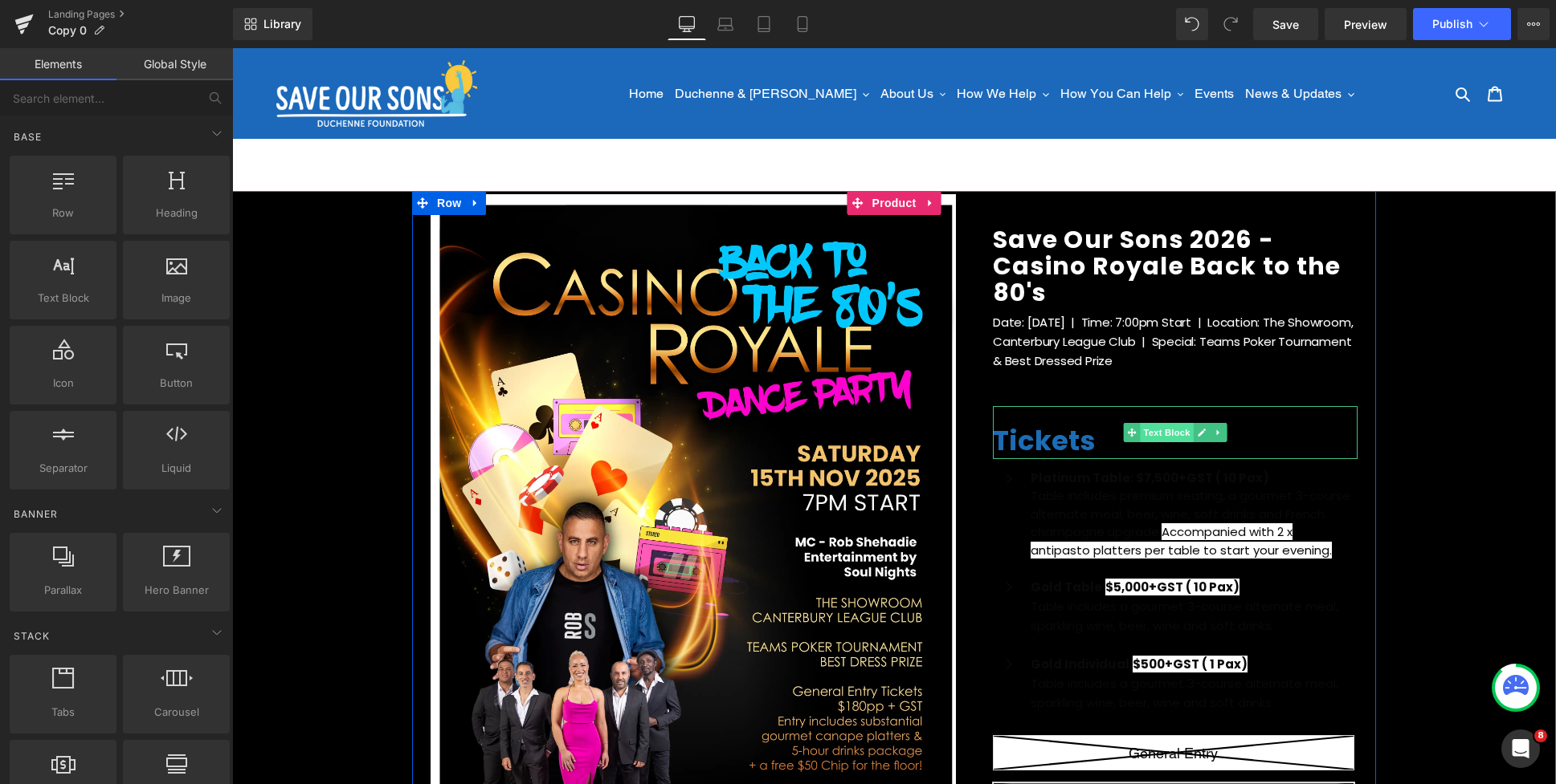
click at [1164, 431] on span "Text Block" at bounding box center [1165, 432] width 53 height 19
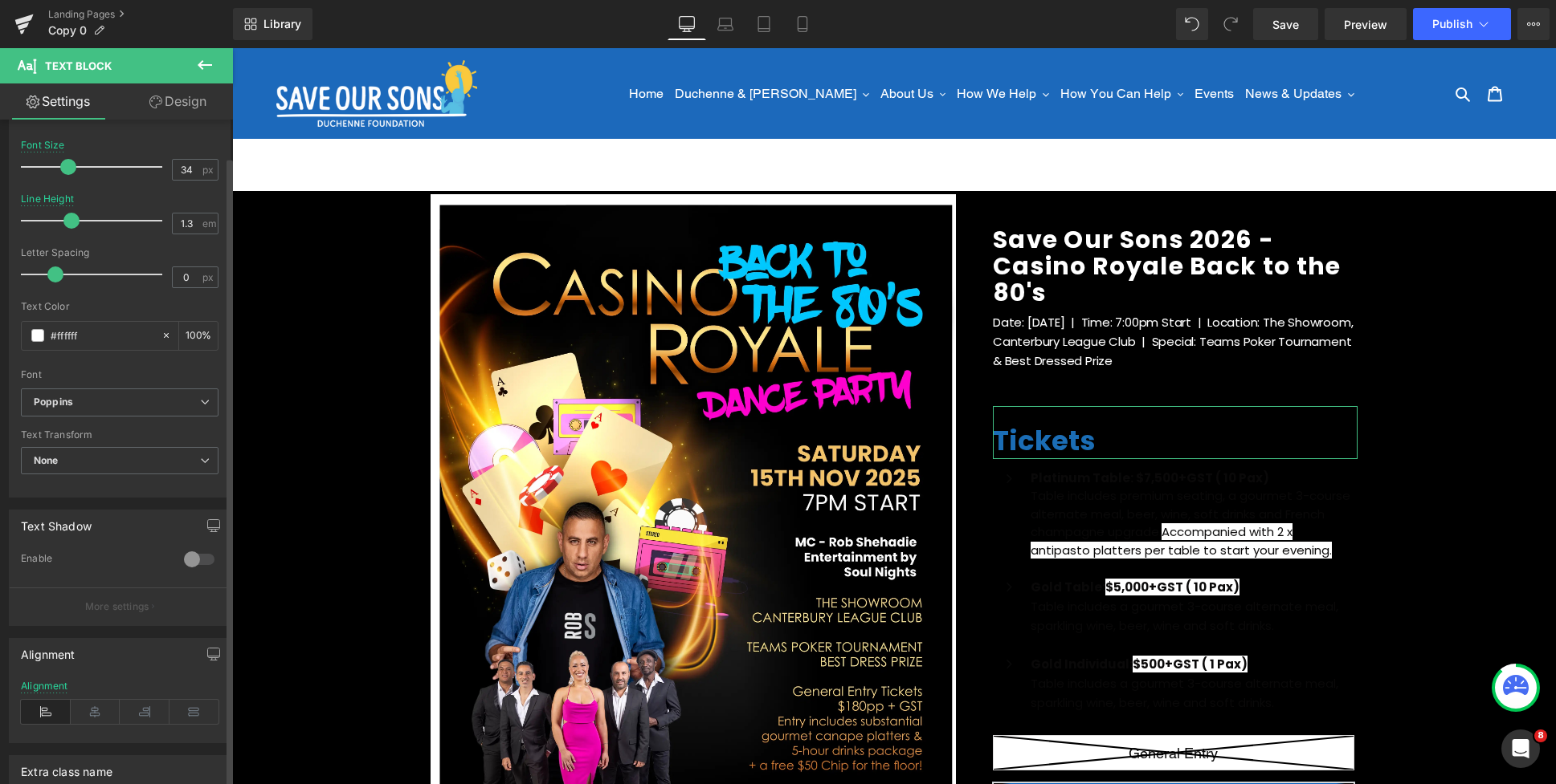
scroll to position [202, 0]
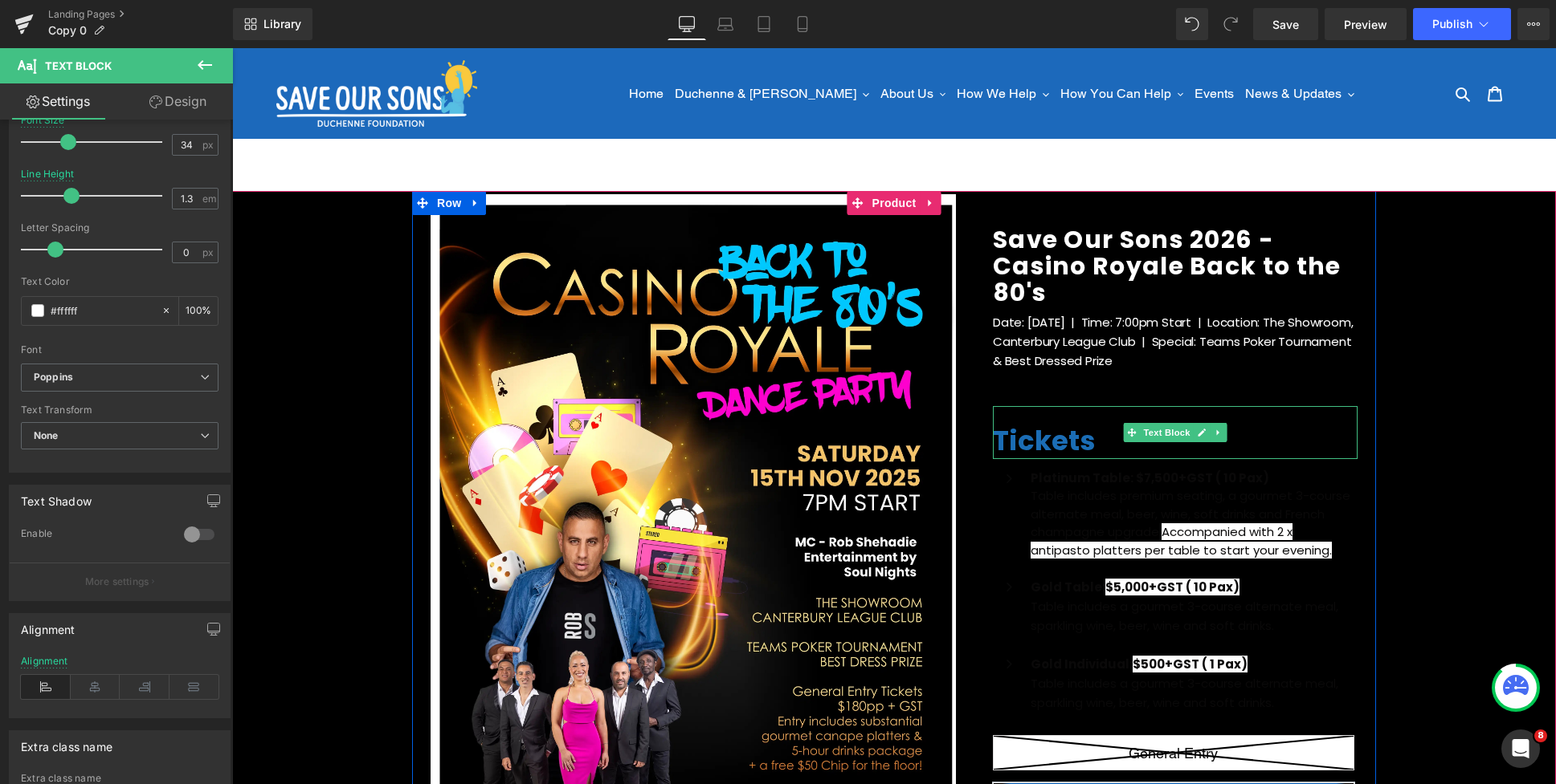
drag, startPoint x: 1068, startPoint y: 438, endPoint x: 1108, endPoint y: 439, distance: 40.0
click at [1068, 438] on span "Tickets" at bounding box center [1044, 440] width 103 height 39
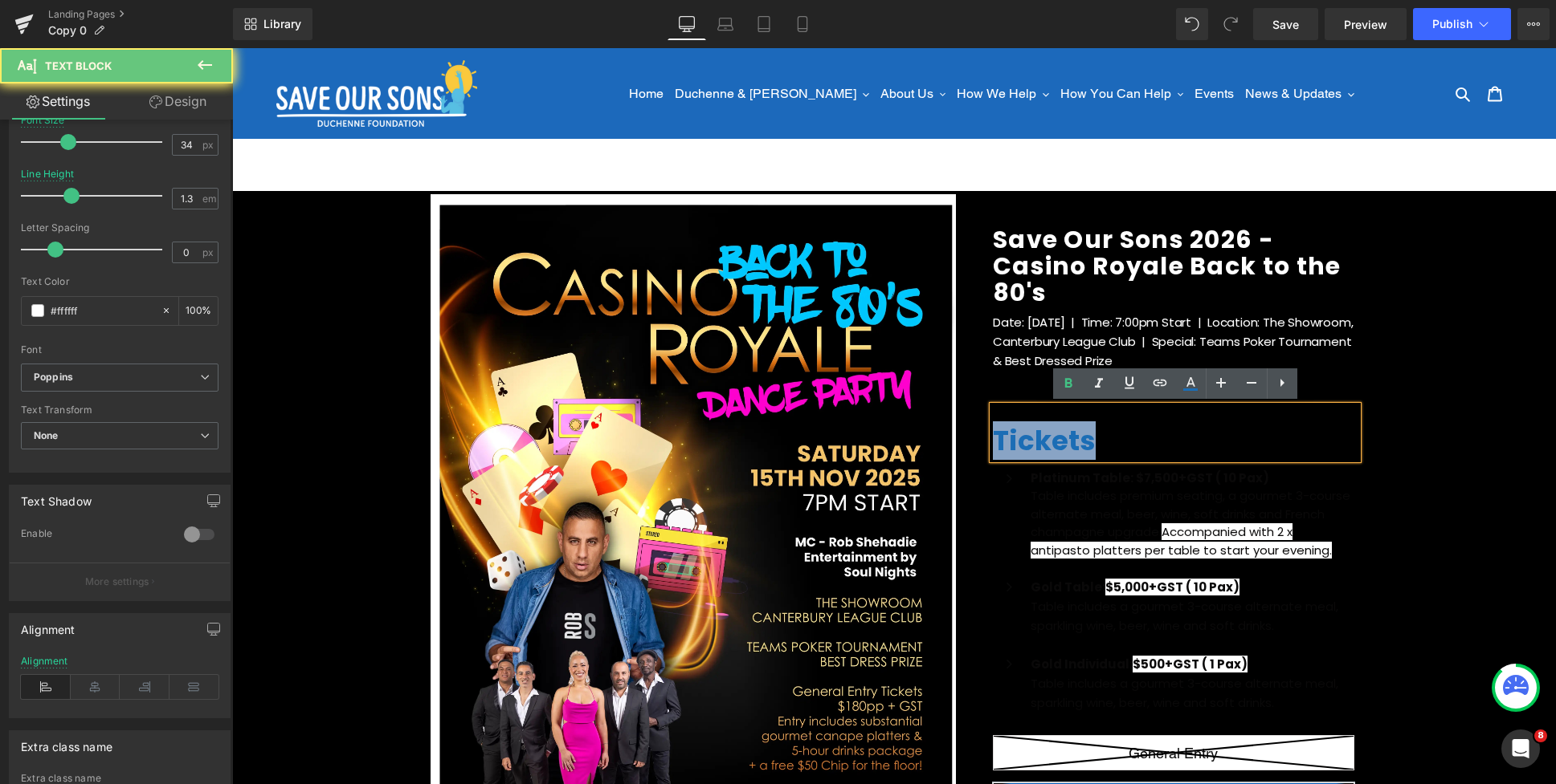
drag, startPoint x: 1105, startPoint y: 439, endPoint x: 985, endPoint y: 419, distance: 121.7
click at [985, 419] on div "Save Our Sons 2026 - Casino Royale Back to the 80's (P) Title Date: Saturday 15…" at bounding box center [1174, 638] width 402 height 887
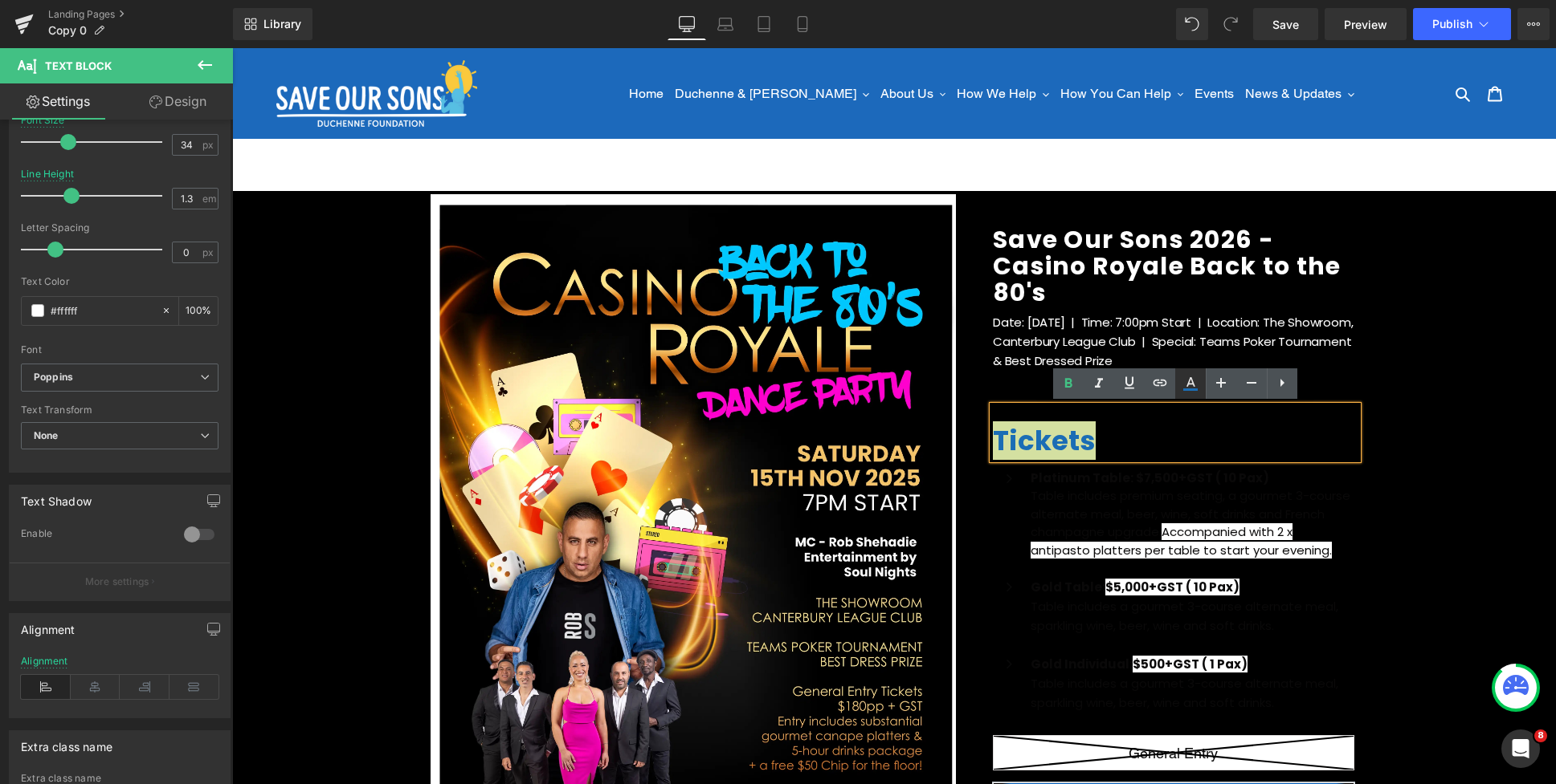
click at [1188, 387] on icon at bounding box center [1189, 383] width 19 height 19
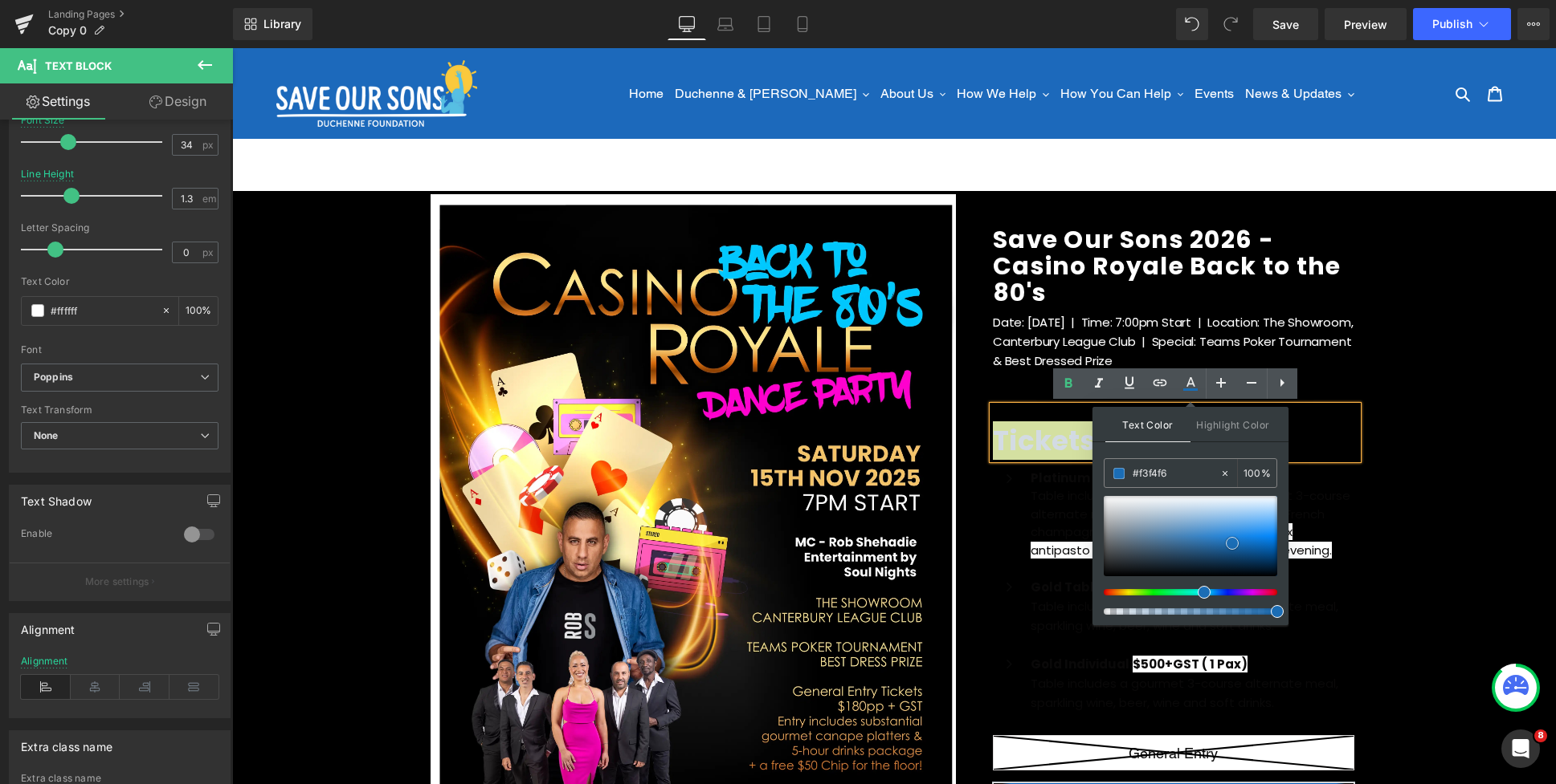
type input "#ffffff"
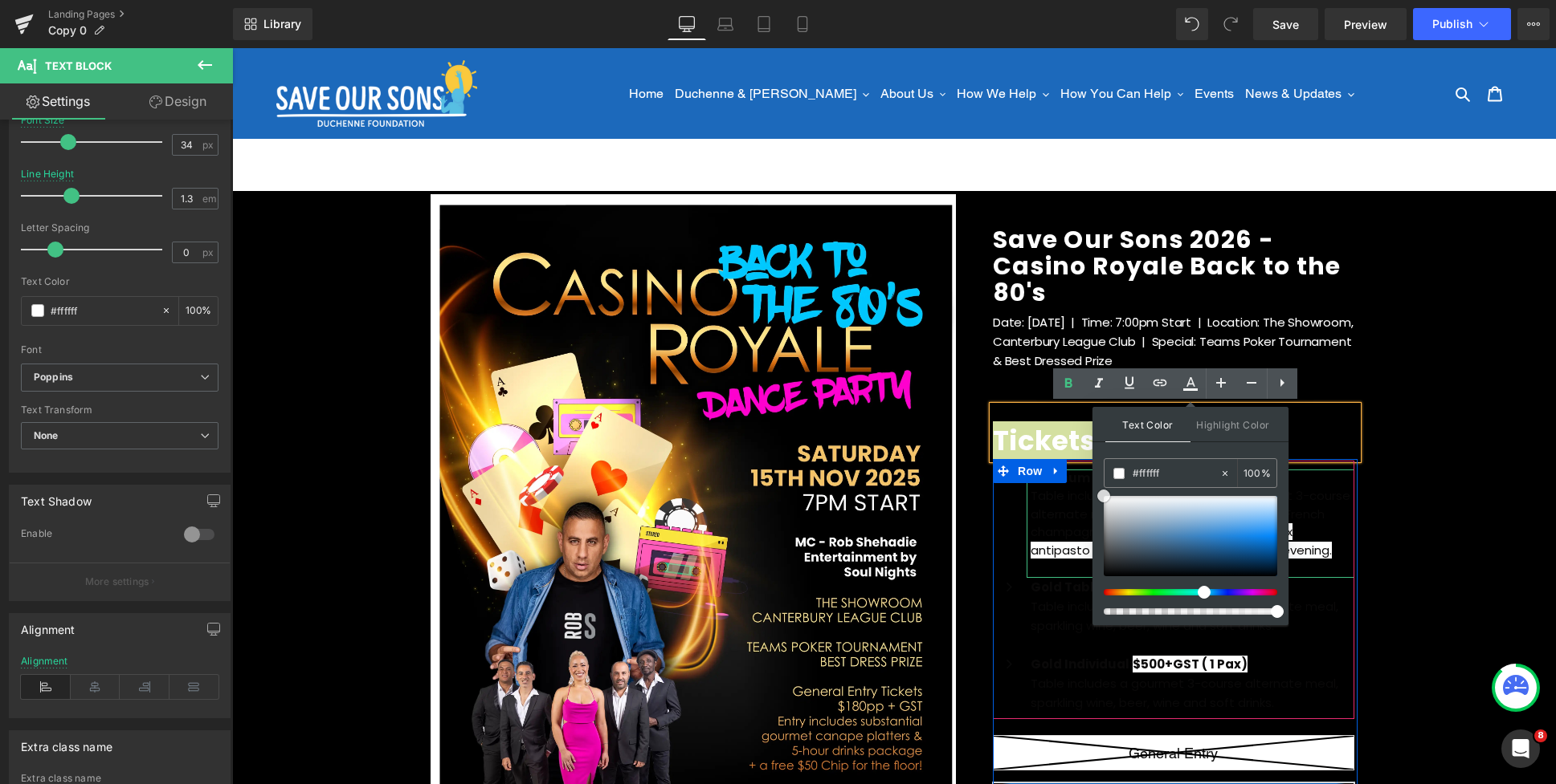
drag, startPoint x: 1376, startPoint y: 556, endPoint x: 1061, endPoint y: 464, distance: 328.2
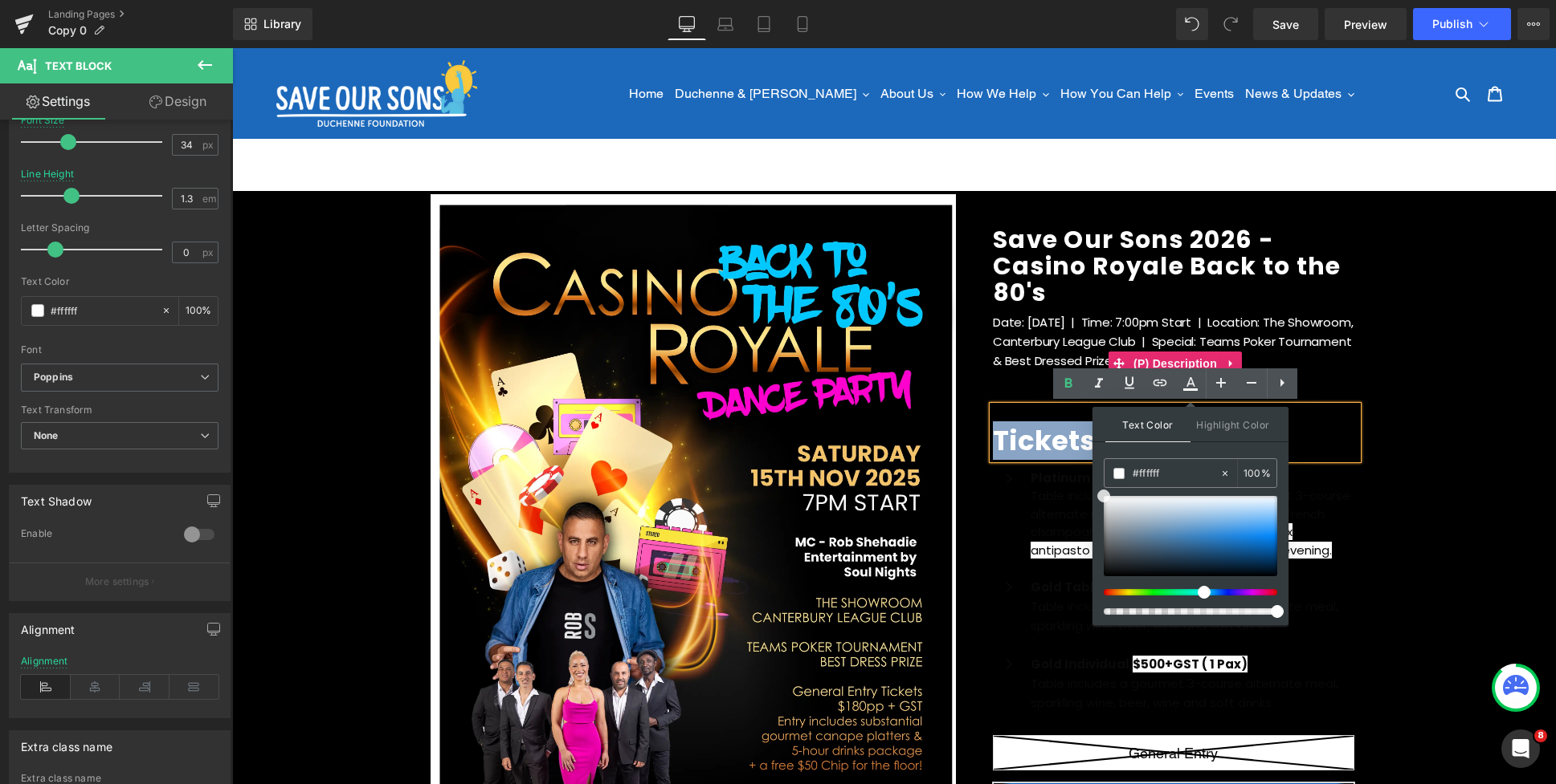
click at [1009, 384] on p "Date: Saturday 15th Nov 2025 | Time: 7:00pm Start | Location: The Showroom, Can…" at bounding box center [1175, 351] width 365 height 77
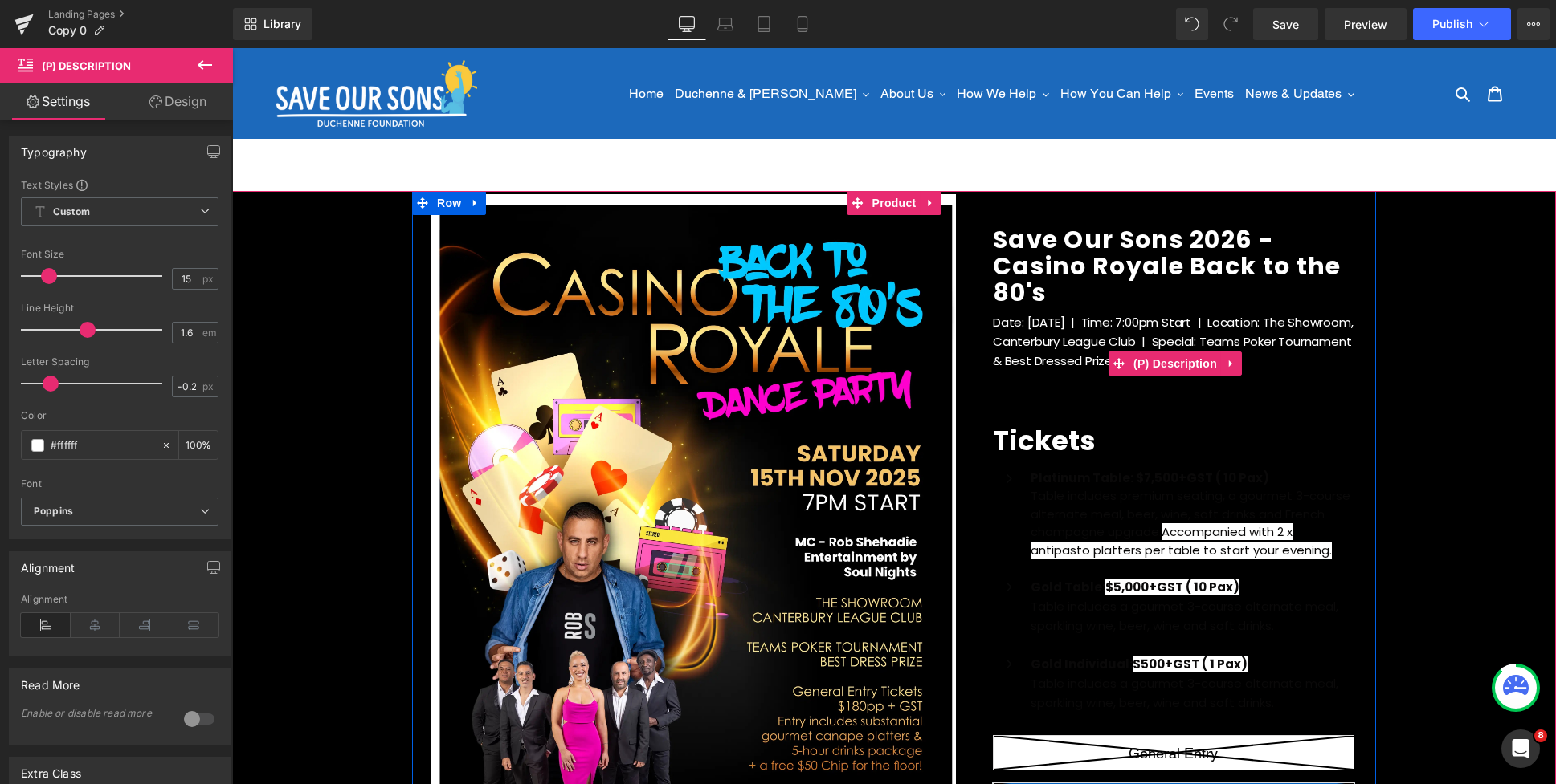
scroll to position [265, 0]
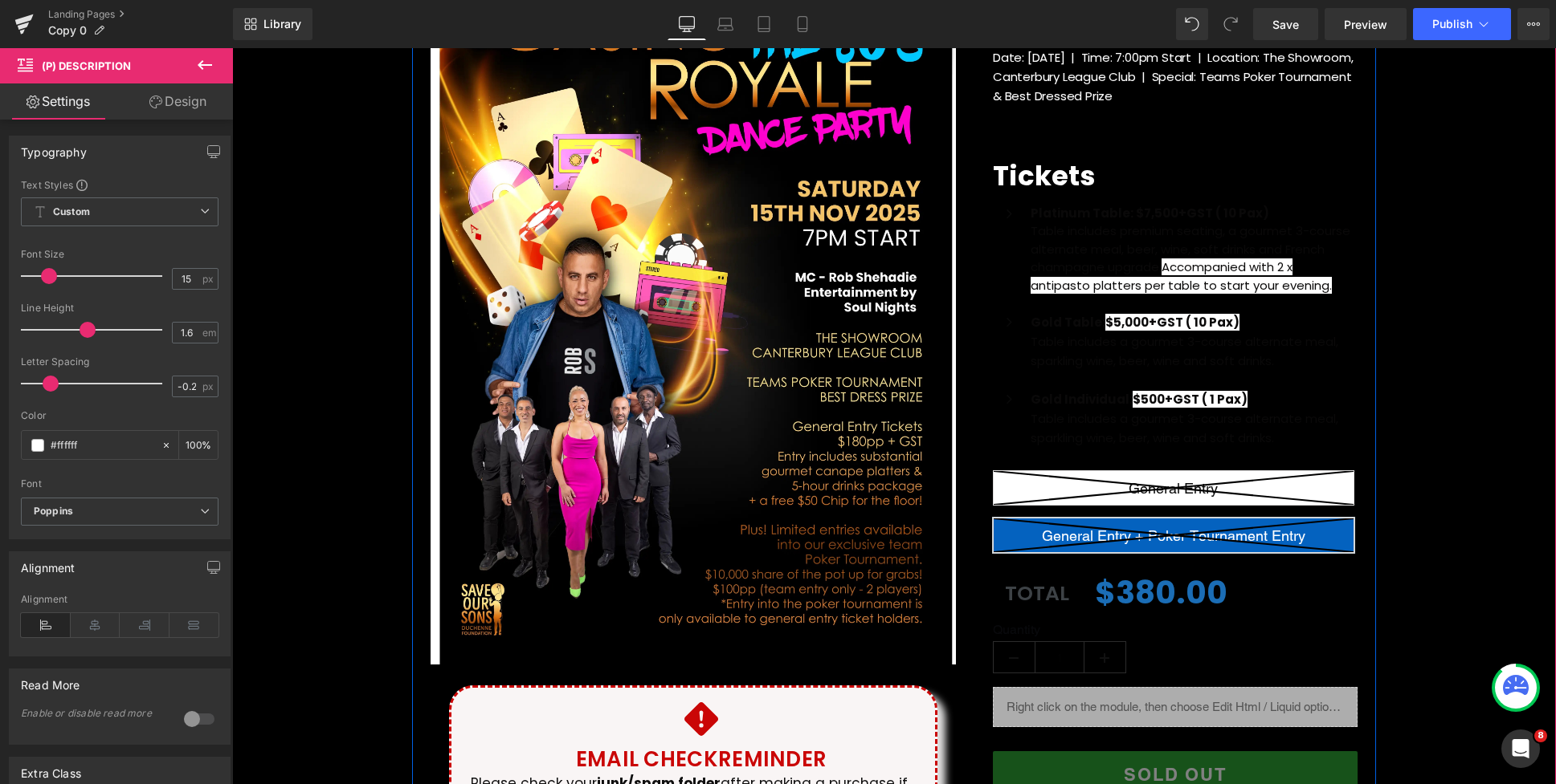
click at [1111, 248] on p "Table includes premium seating, a gourmet 3-course alternate meal, beer, wine, …" at bounding box center [1192, 258] width 324 height 73
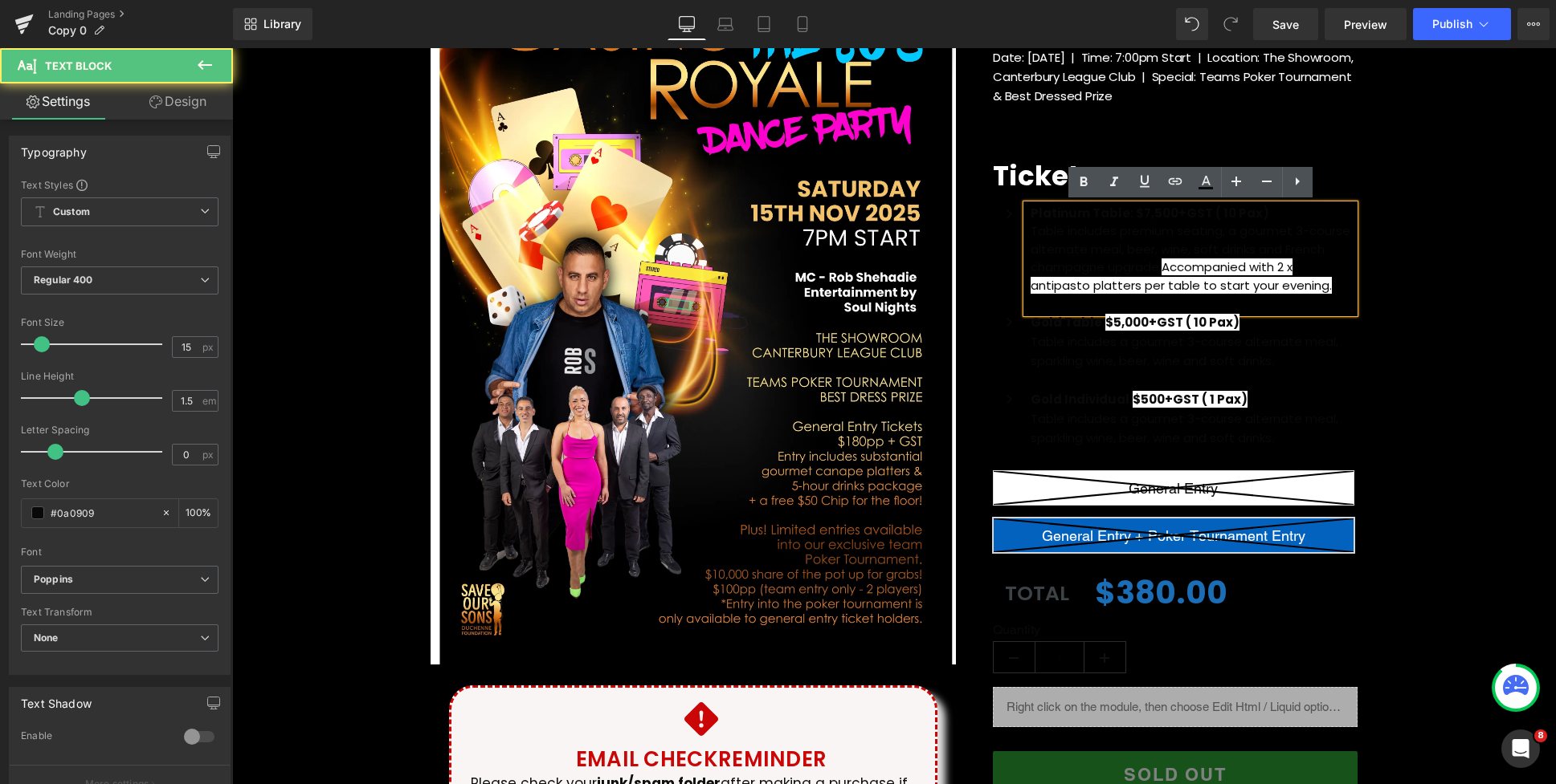
click at [1430, 275] on div "(P) Image Icon Email Check Reminder Text Block Please check your junk/spam fold…" at bounding box center [894, 400] width 1324 height 948
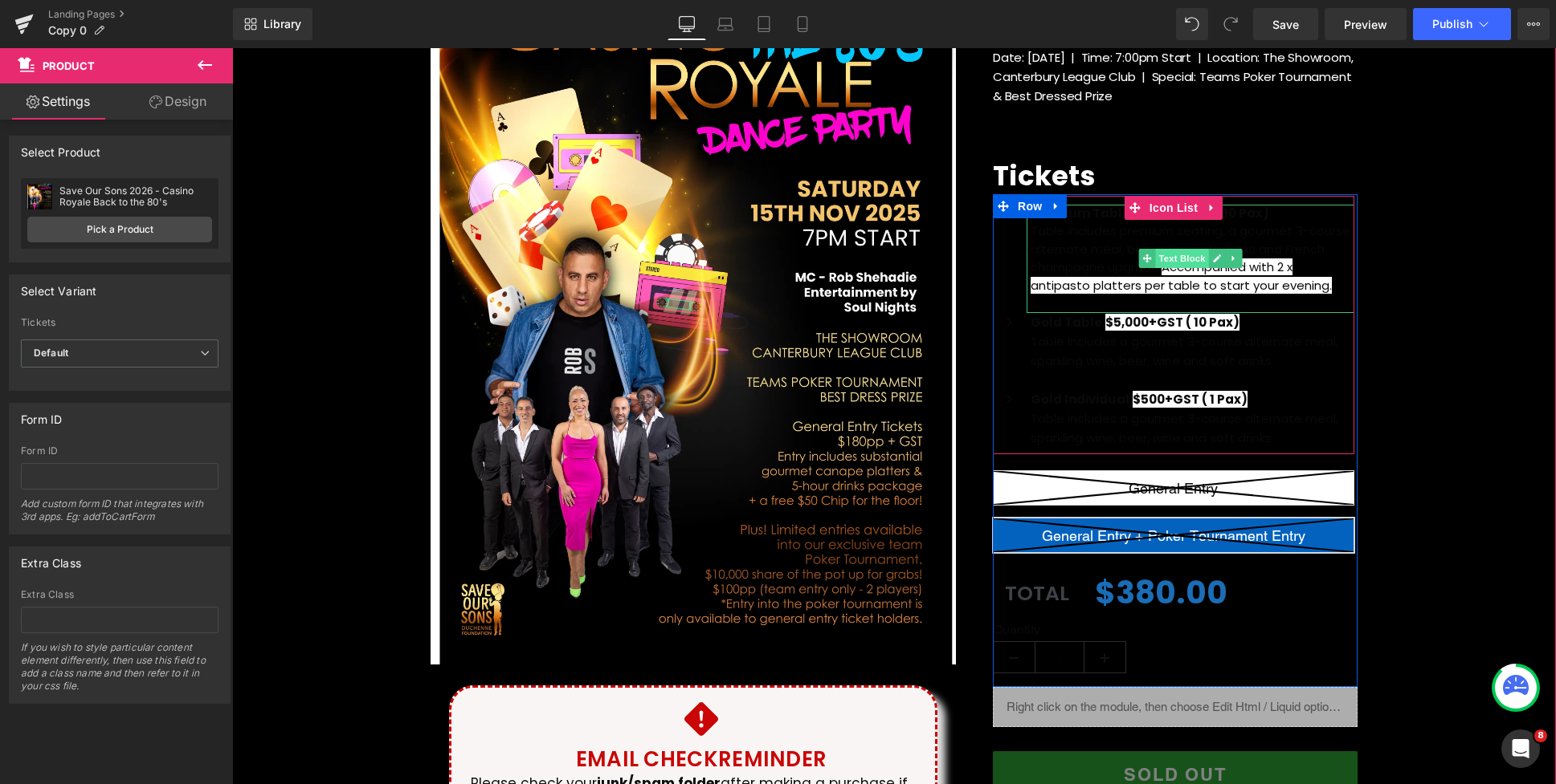
click at [1181, 257] on span "Text Block" at bounding box center [1181, 258] width 53 height 19
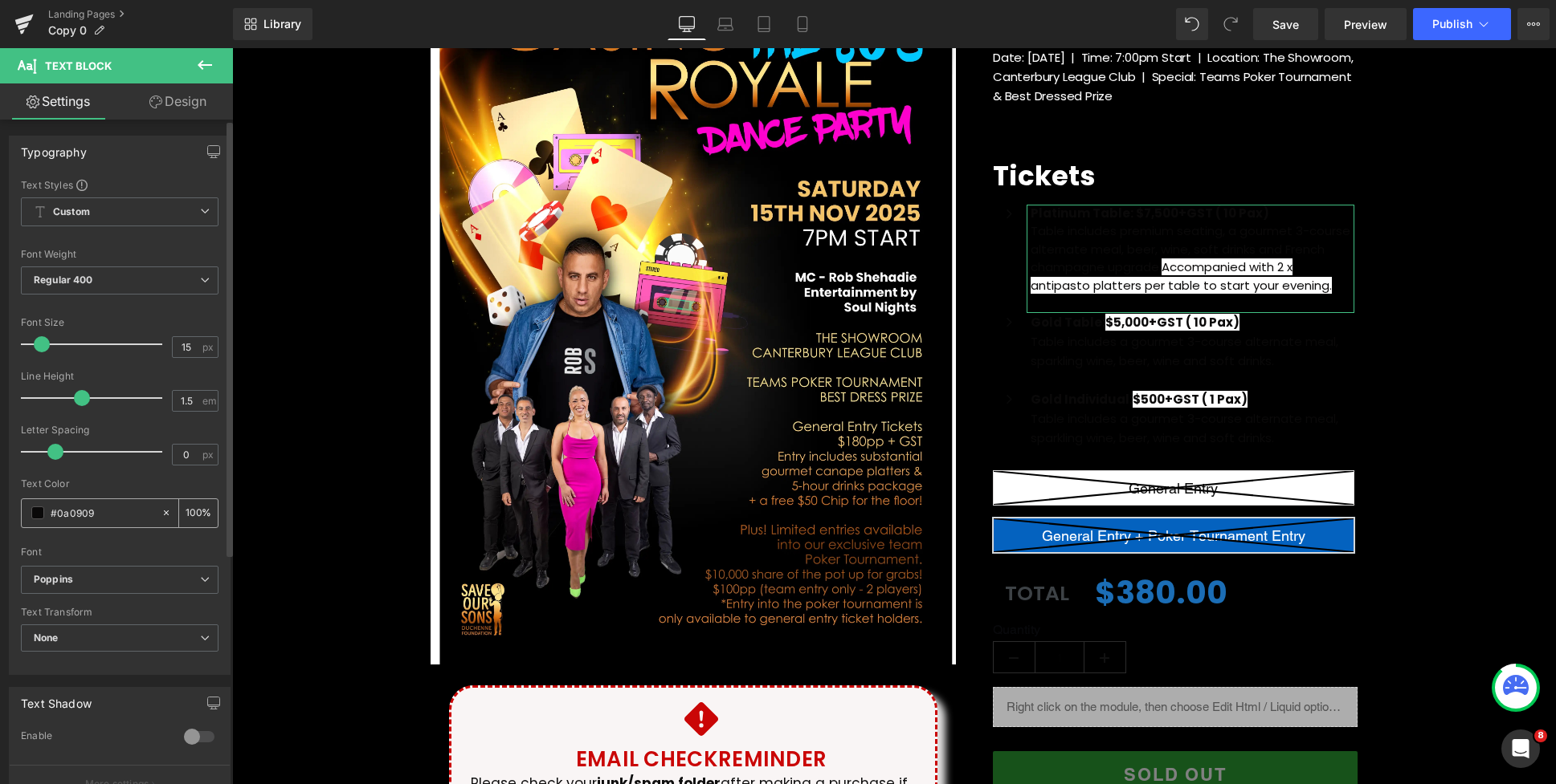
click at [36, 510] on span at bounding box center [37, 512] width 13 height 13
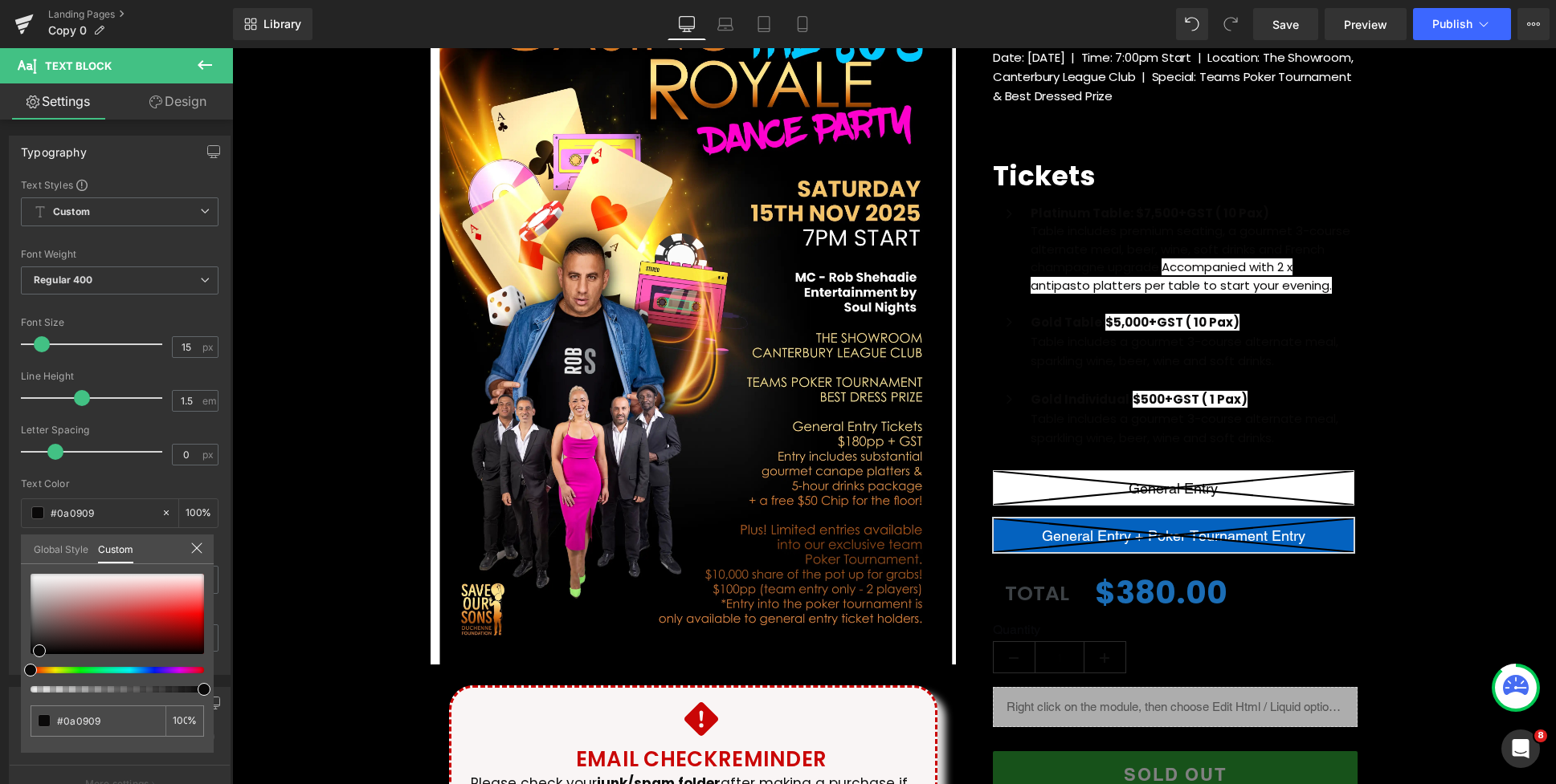
click at [1122, 218] on div at bounding box center [894, 415] width 1324 height 736
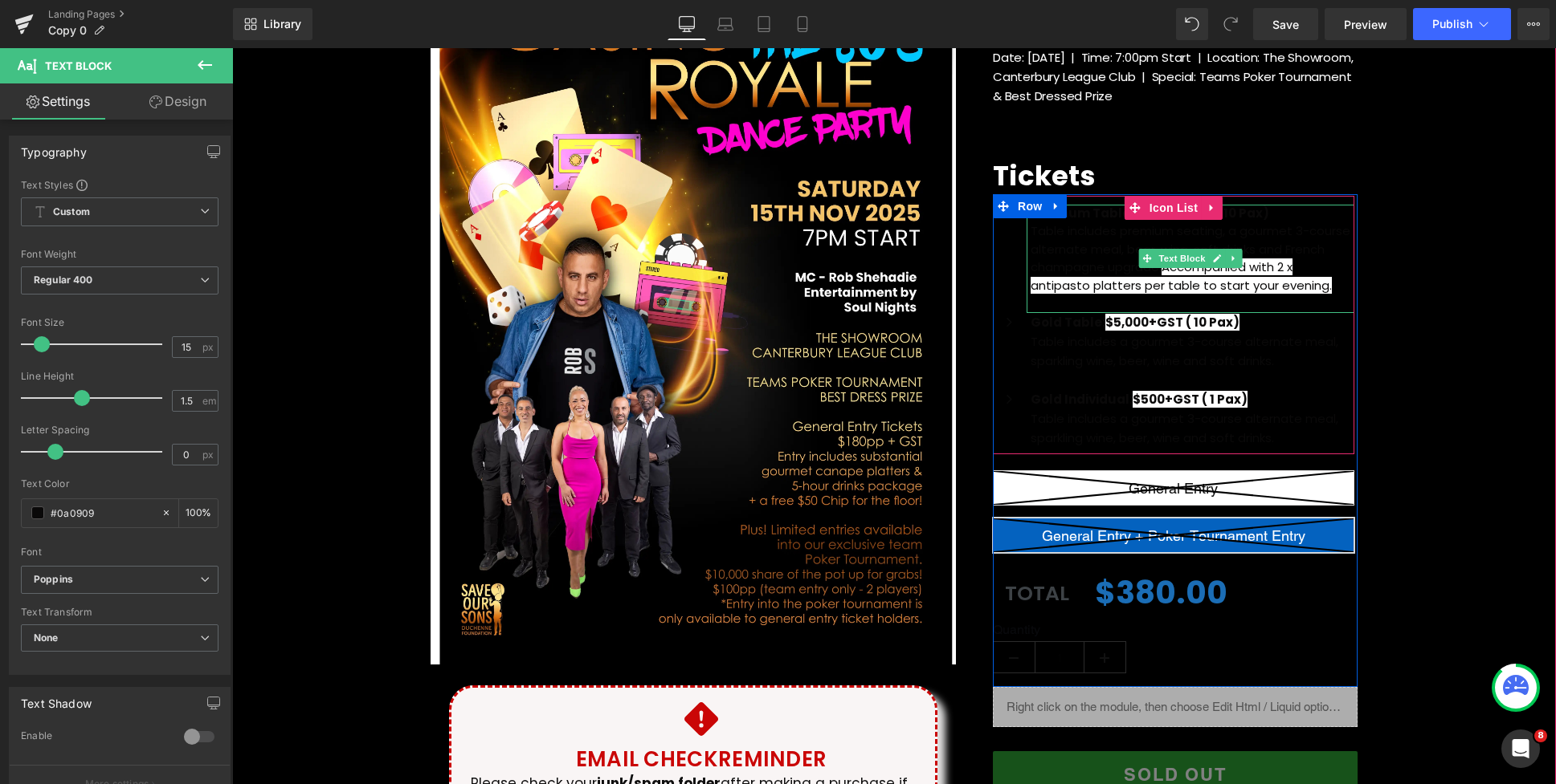
drag, startPoint x: 1305, startPoint y: 283, endPoint x: 1332, endPoint y: 288, distance: 27.5
click at [1305, 282] on span "Accompanied with 2 x antipasto platters per table to start your evening." at bounding box center [1181, 275] width 301 height 35
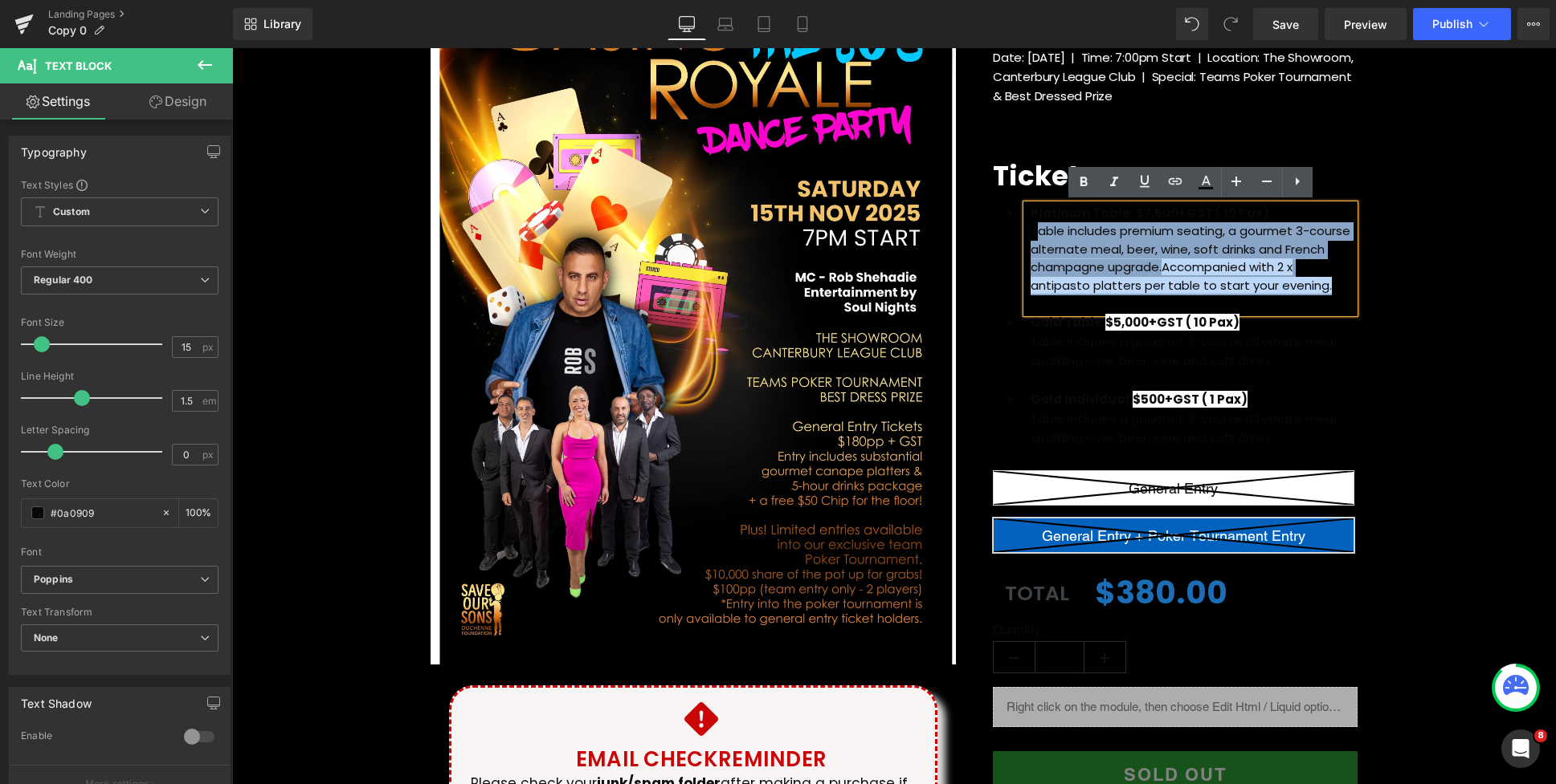
drag, startPoint x: 1332, startPoint y: 287, endPoint x: 1017, endPoint y: 212, distance: 323.8
click at [1016, 211] on li "Icon Platinum Table: $7,500+GST ( 10 Pax) Table includes premium seating, a gou…" at bounding box center [1173, 258] width 362 height 109
click at [1052, 215] on strong "Platinum Table: $7,500+GST ( 10 Pax)" at bounding box center [1149, 212] width 238 height 17
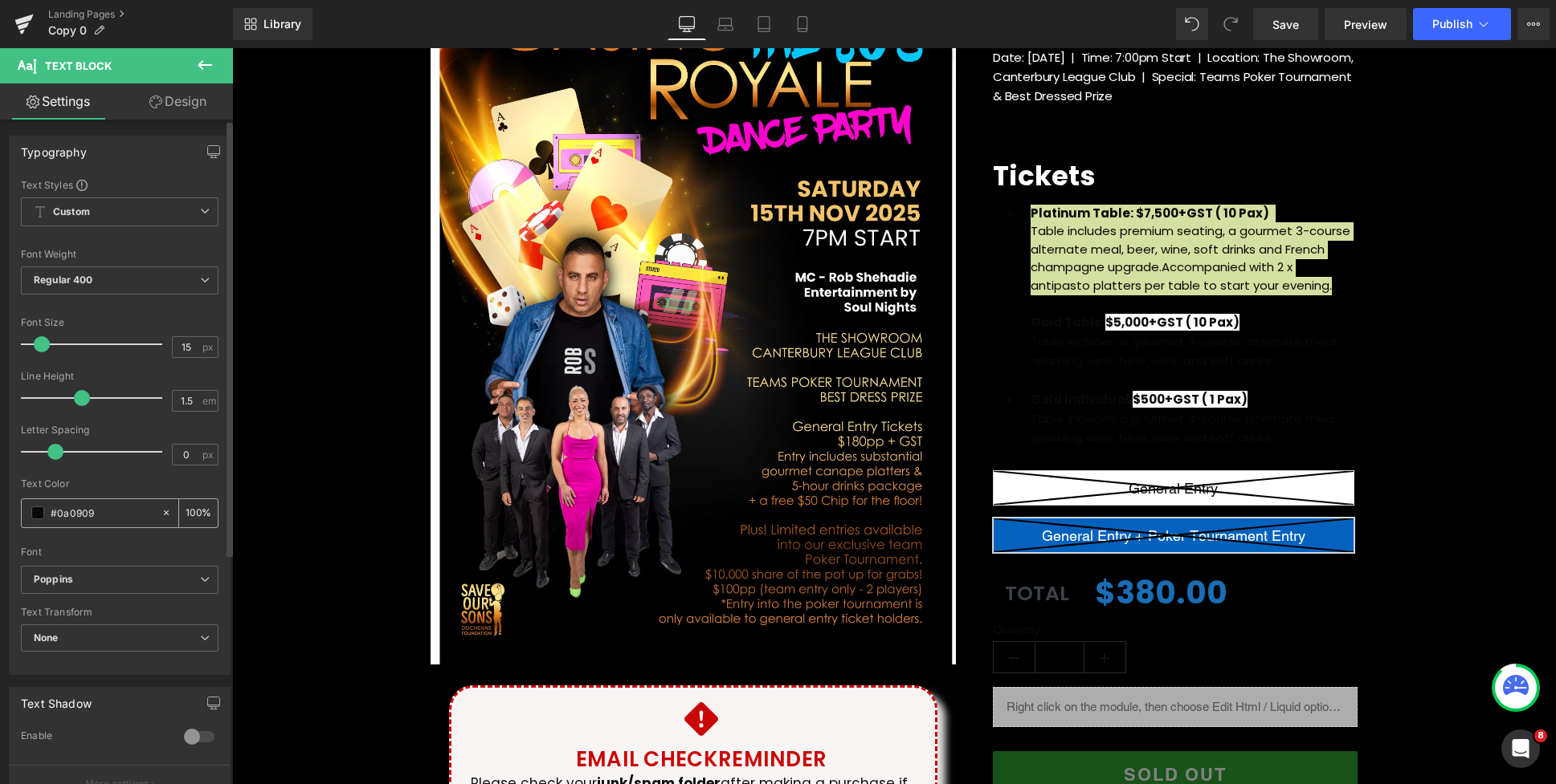
click at [39, 514] on span at bounding box center [37, 512] width 13 height 13
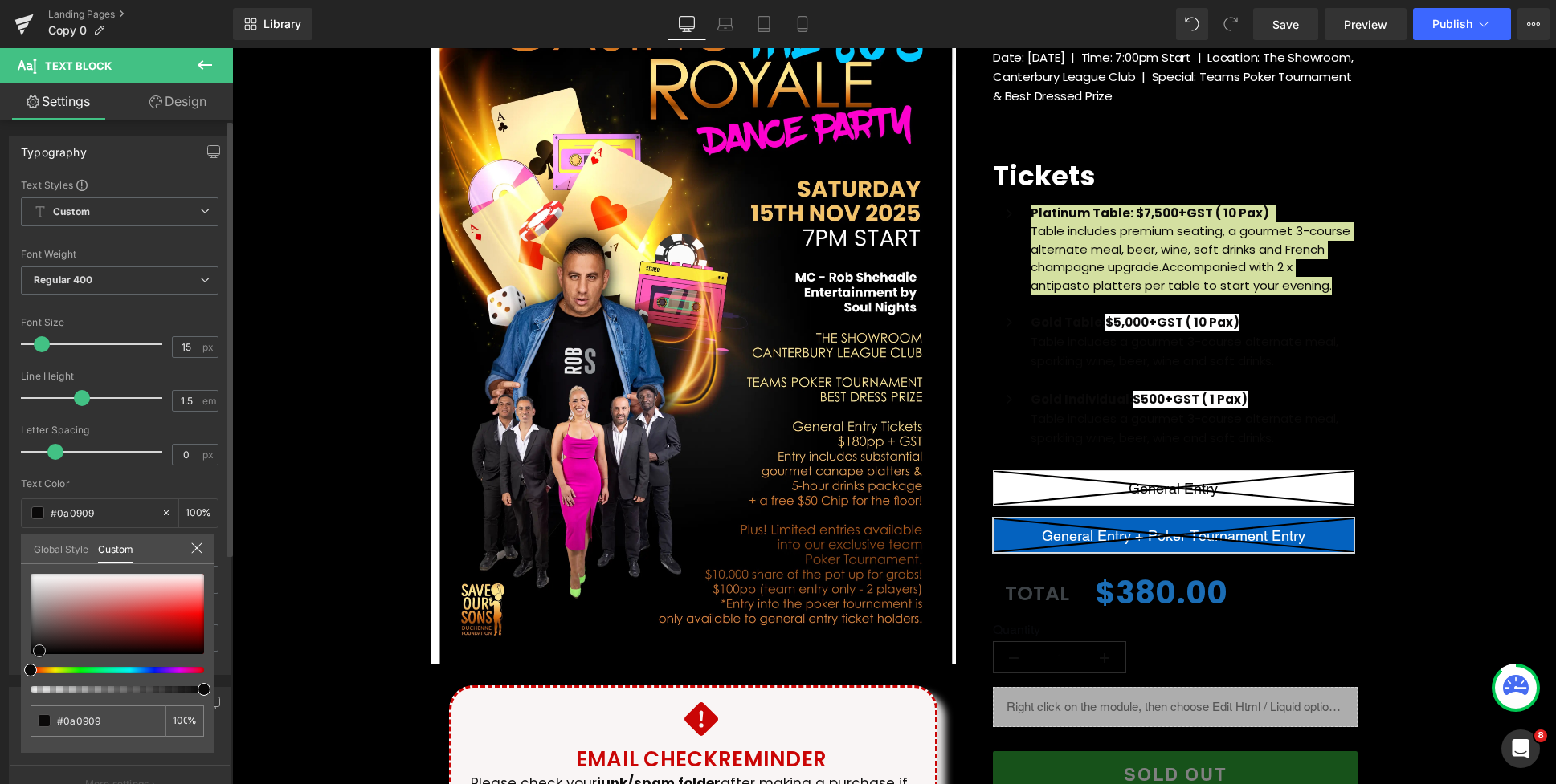
type input "#e9e1e1"
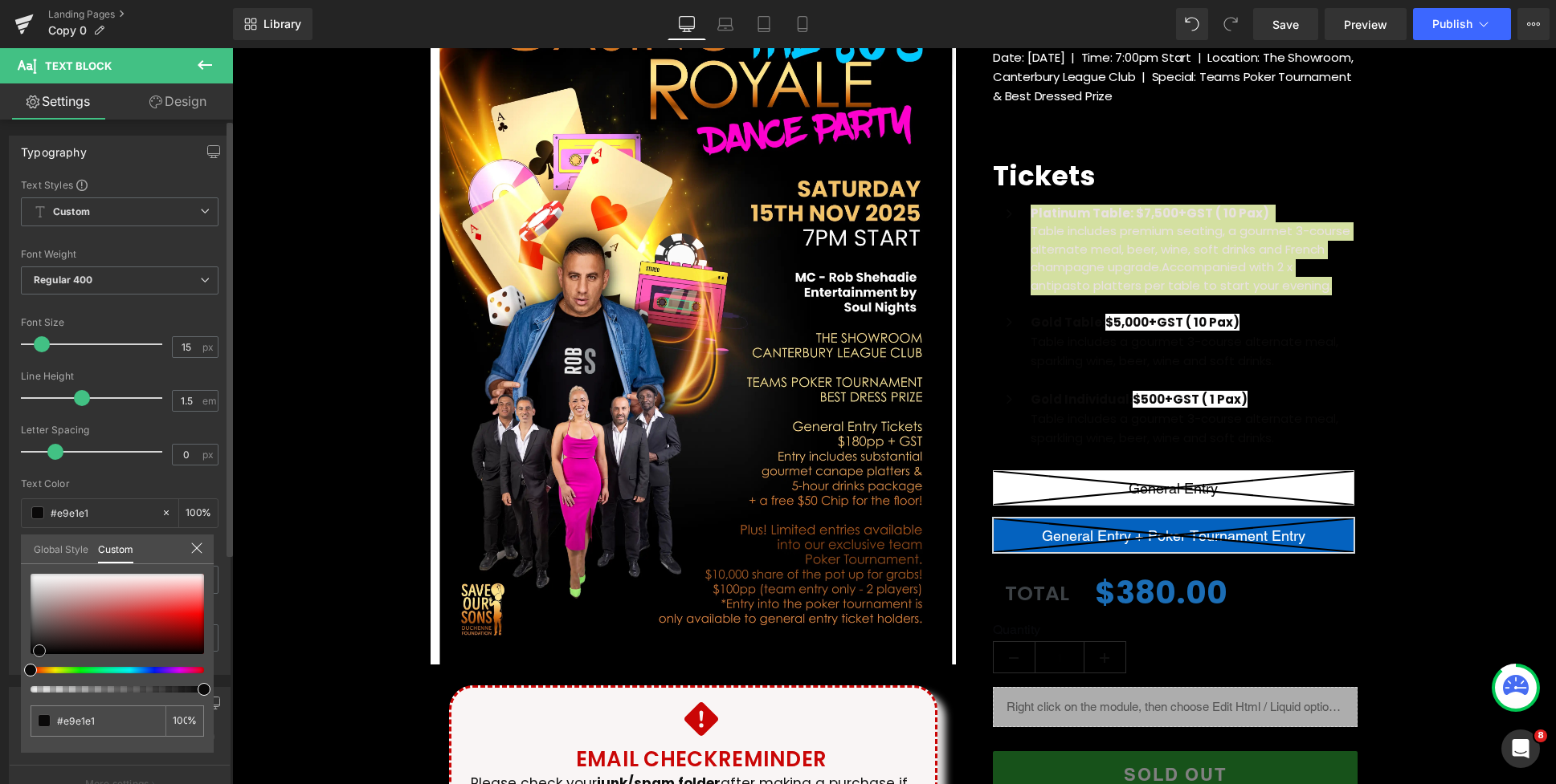
type input "#f4efef"
type input "#f6f2f2"
type input "#f9f5f5"
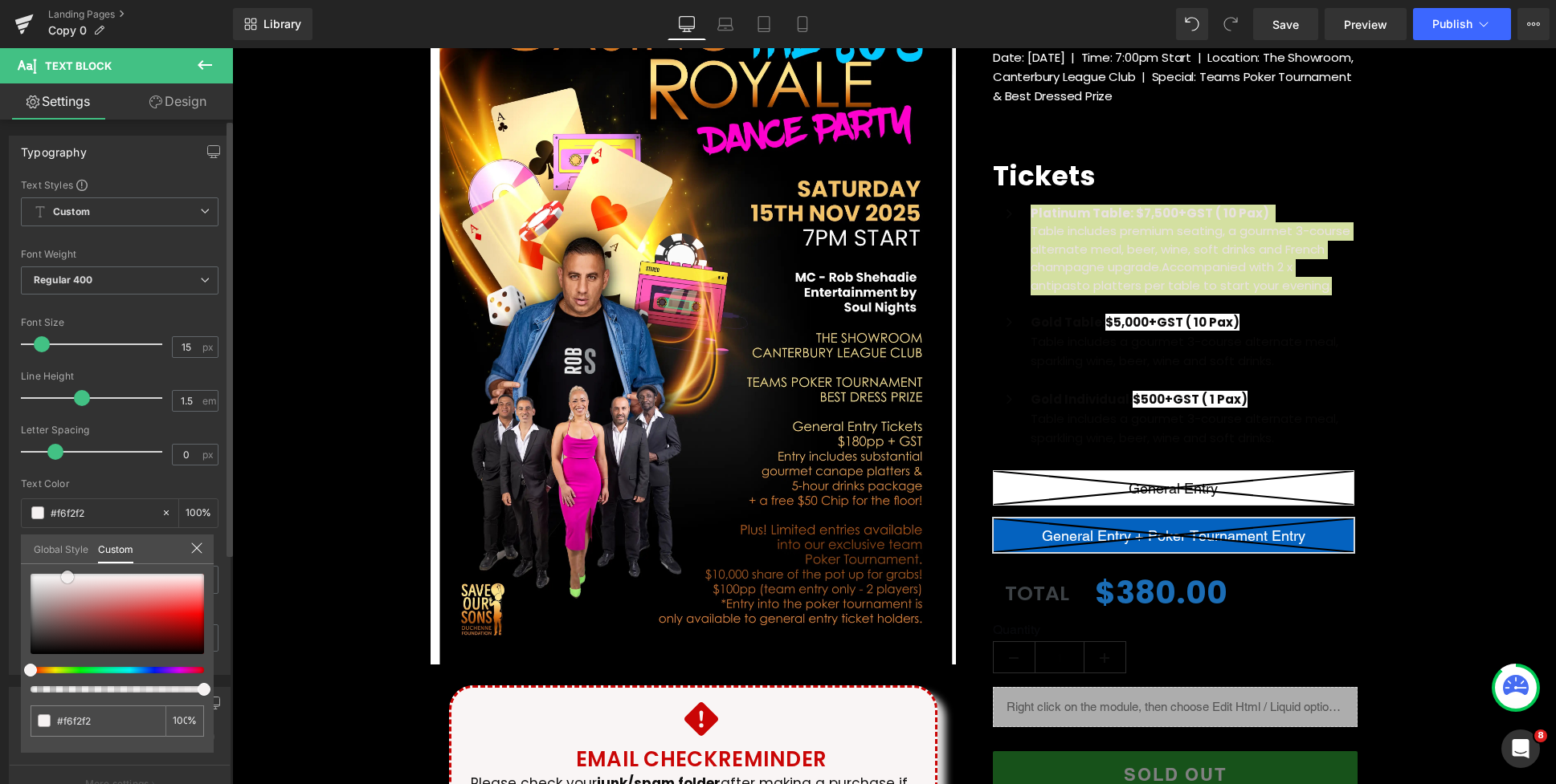
type input "#f9f5f5"
type input "#f7f2f2"
type input "#f8f1f1"
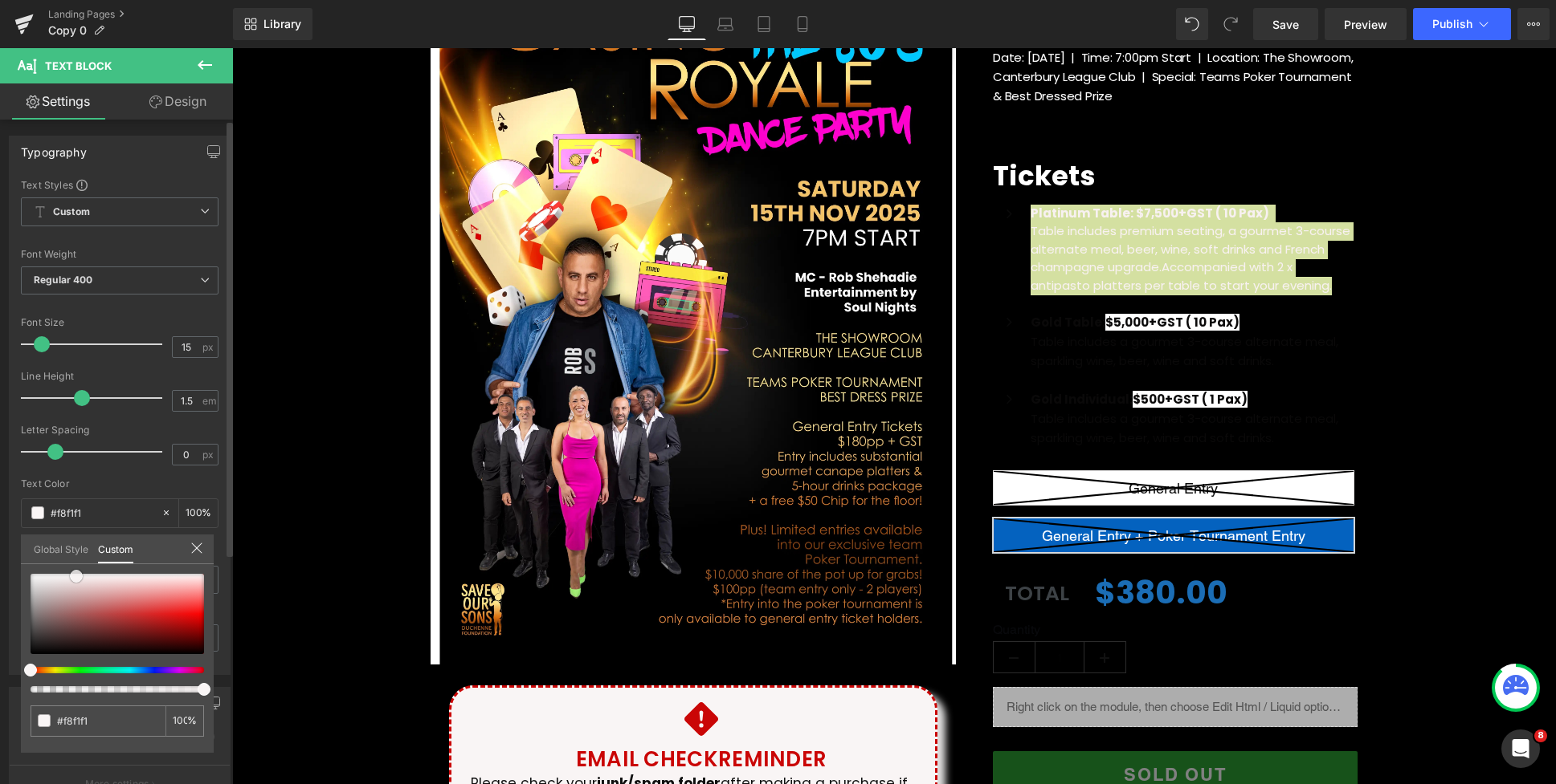
type input "#f7e8e8"
type input "#f6dede"
type input "#f8dddd"
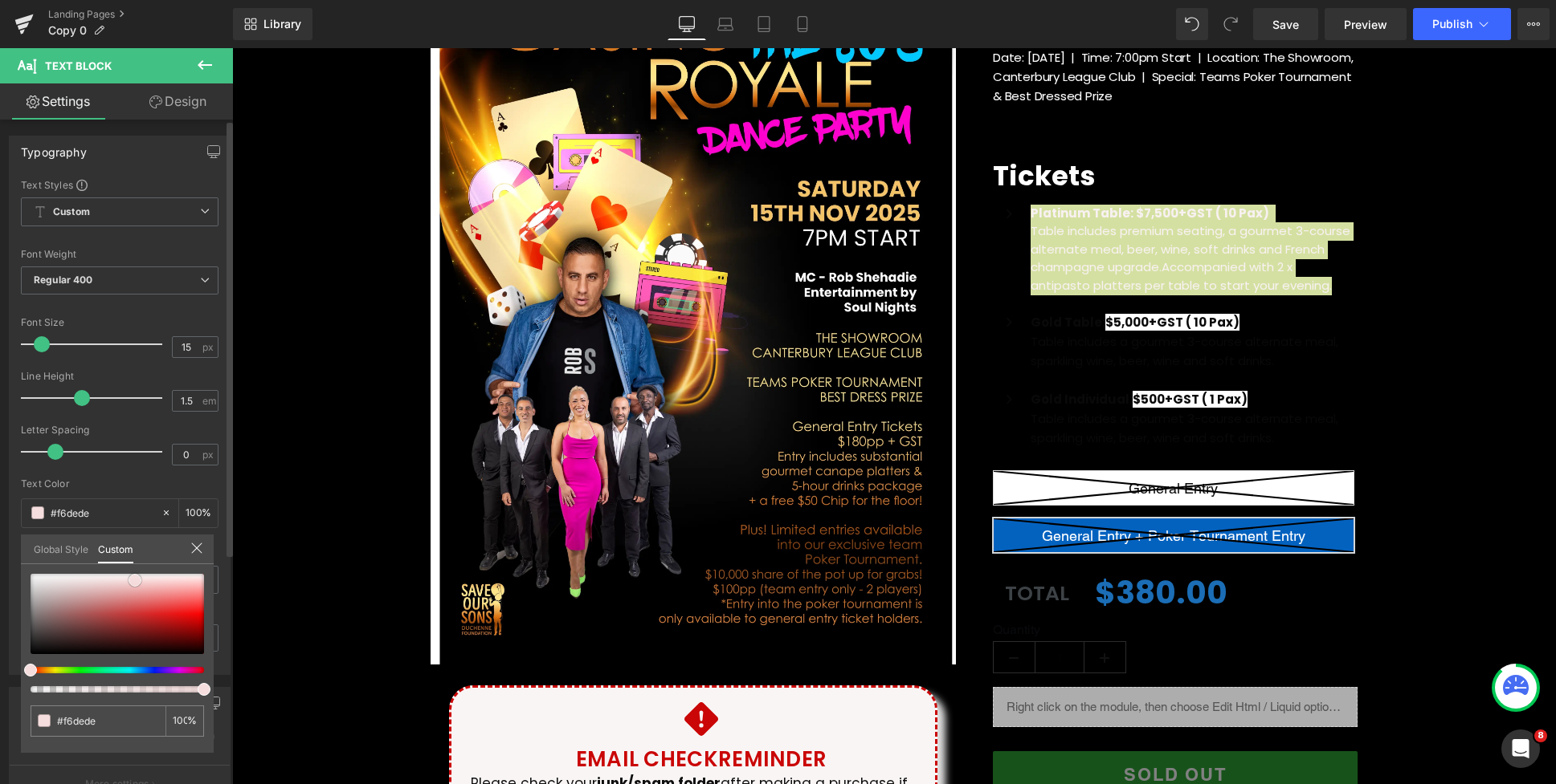
type input "#f8dddd"
type input "#f7d8d8"
type input "#f8d7d7"
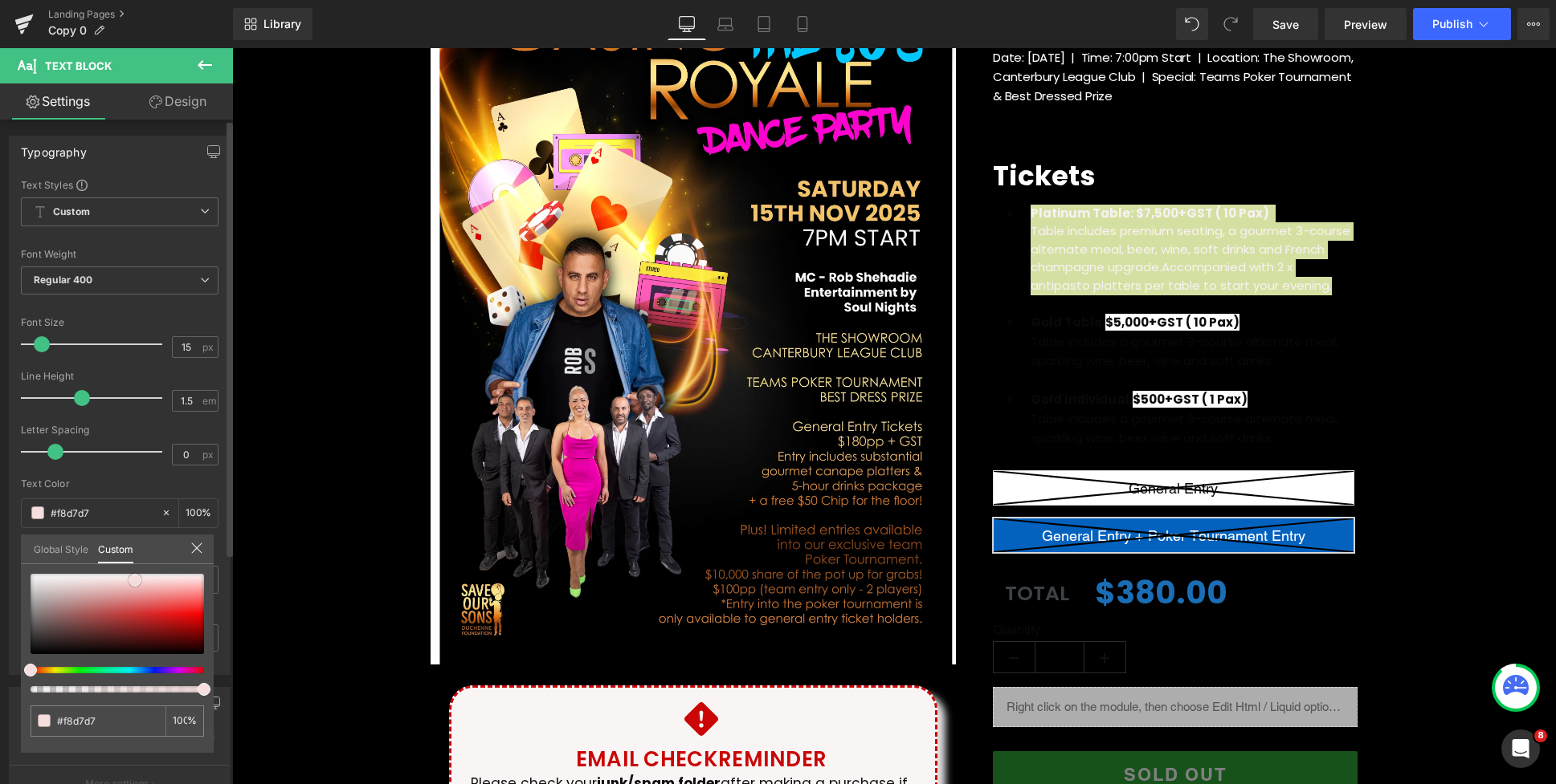
type input "#fbc5c5"
type input "#fcb9b9"
type input "#fdb8b8"
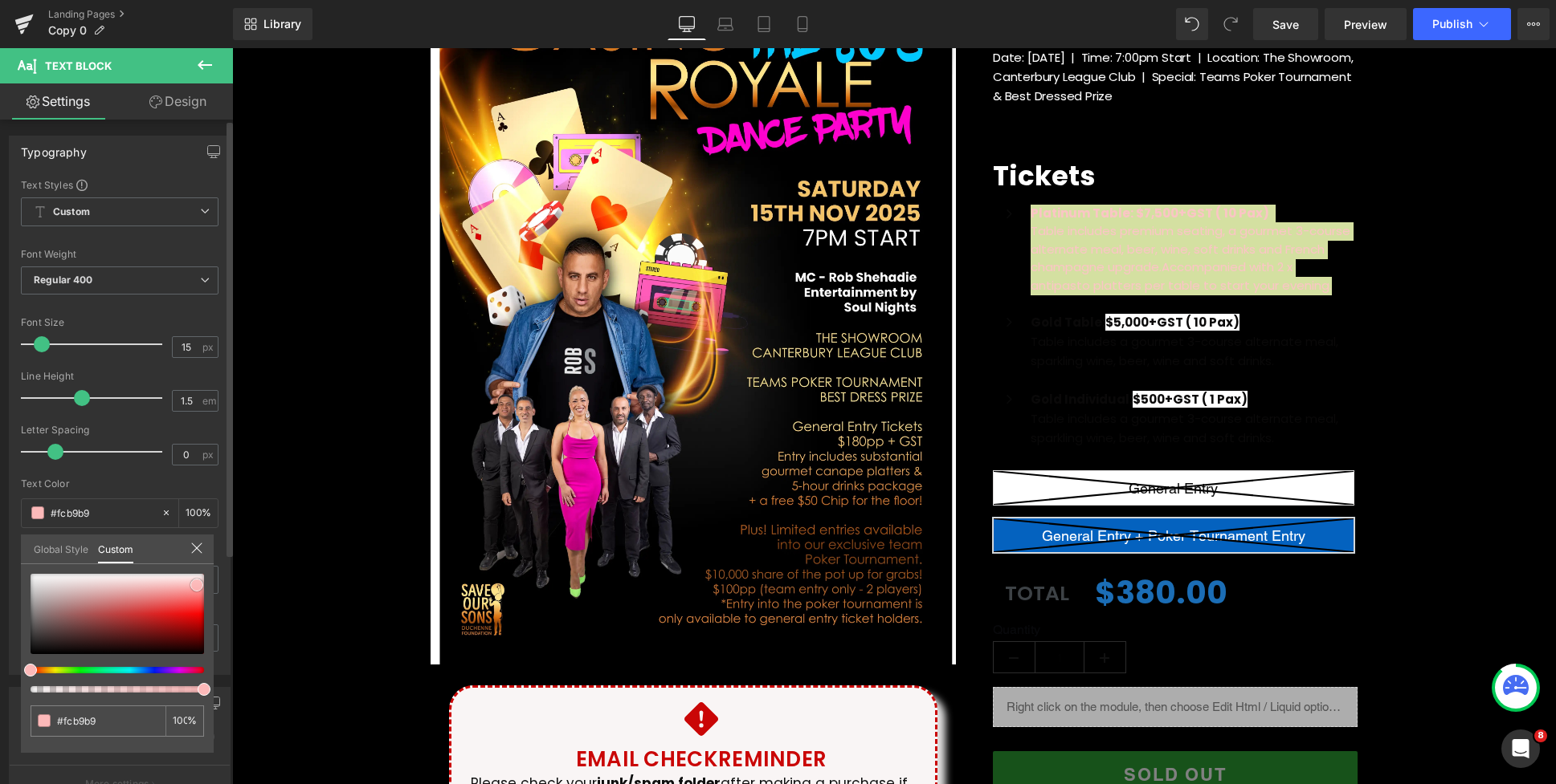
type input "#fdb8b8"
type input "#febdbd"
type input "#ffbcbc"
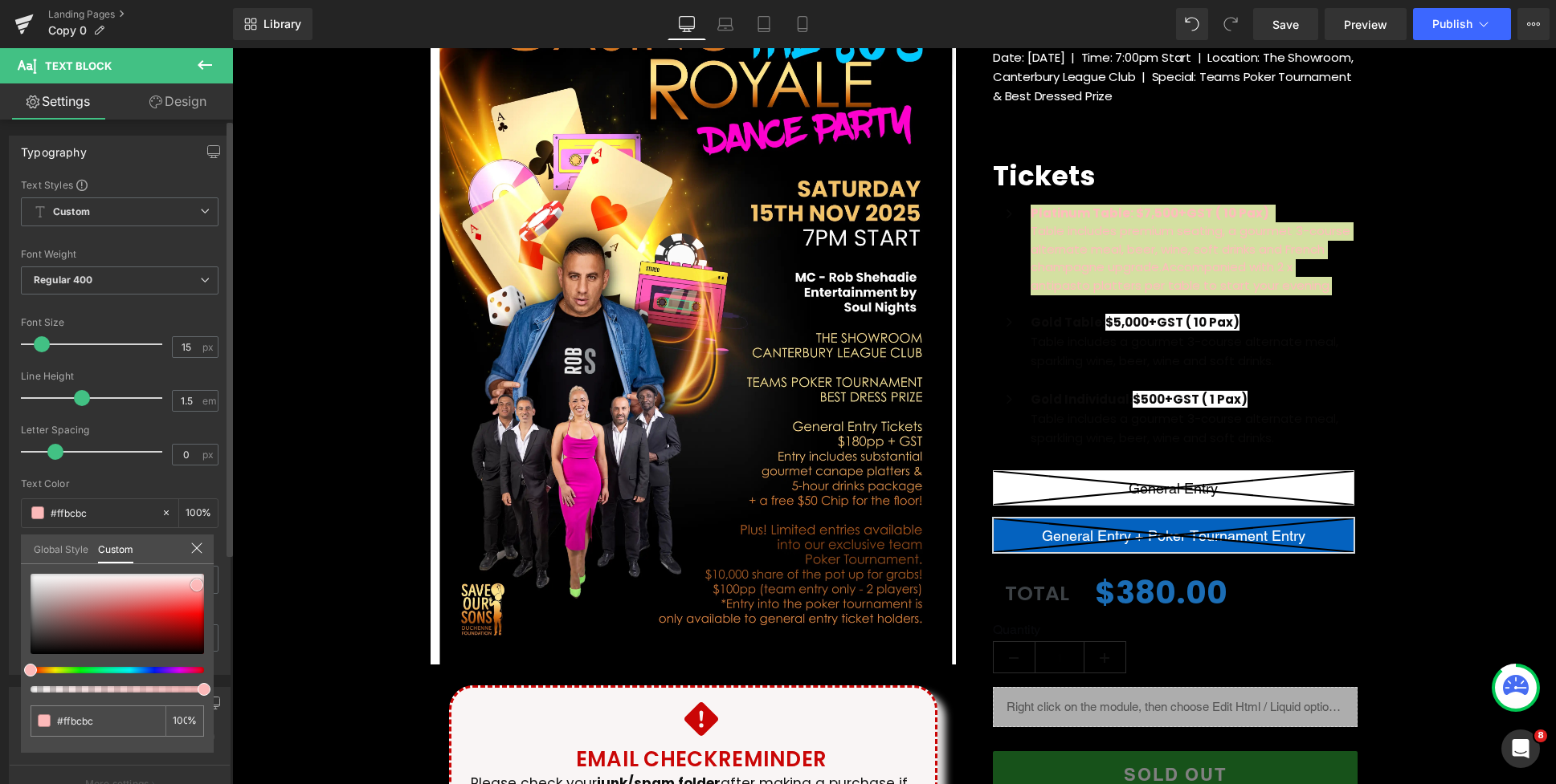
type input "#fec1c1"
type input "#fed6d6"
type input "#fee6e6"
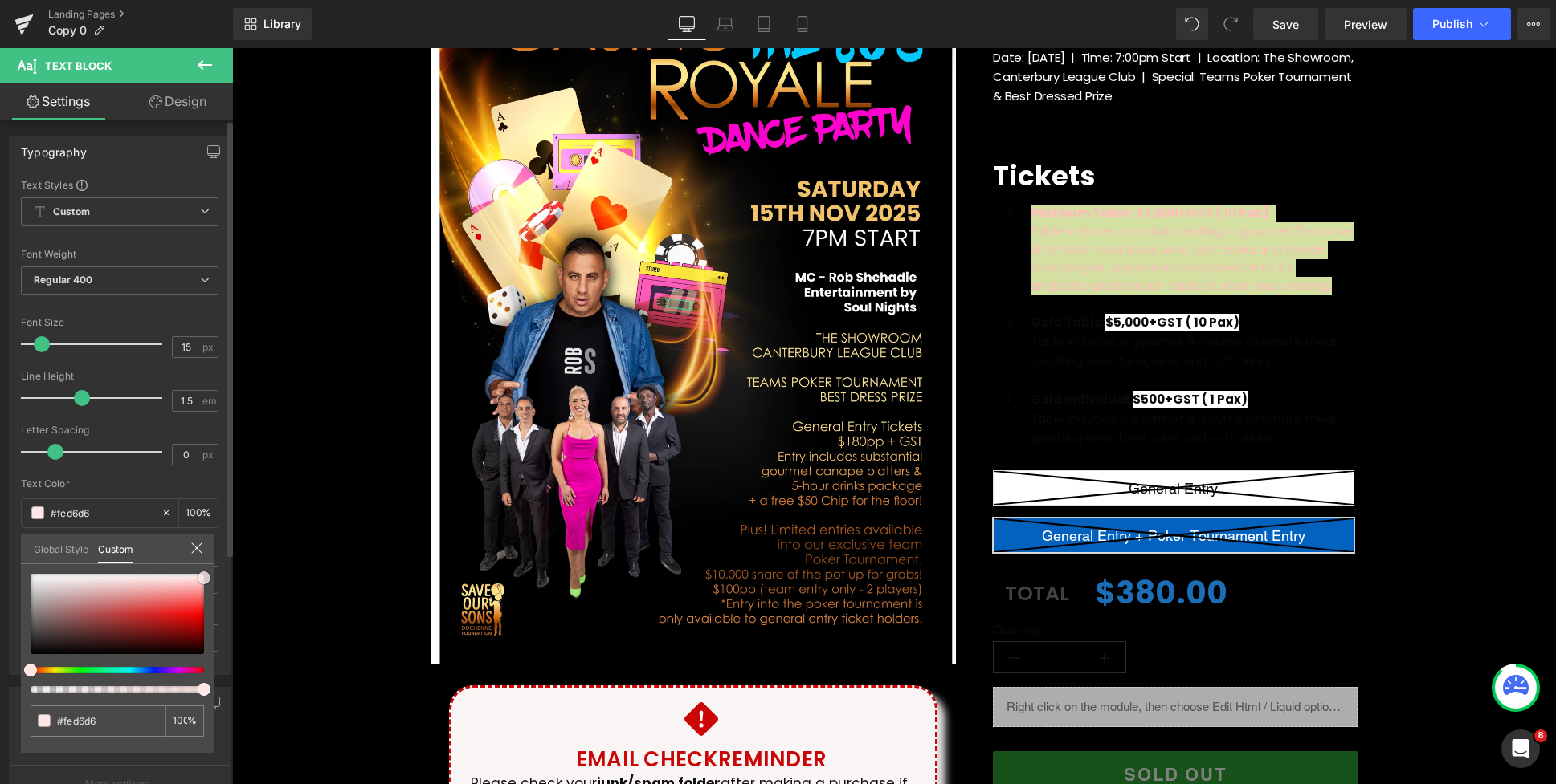
type input "#fee6e6"
type input "#fff4f4"
type input "#ffffff"
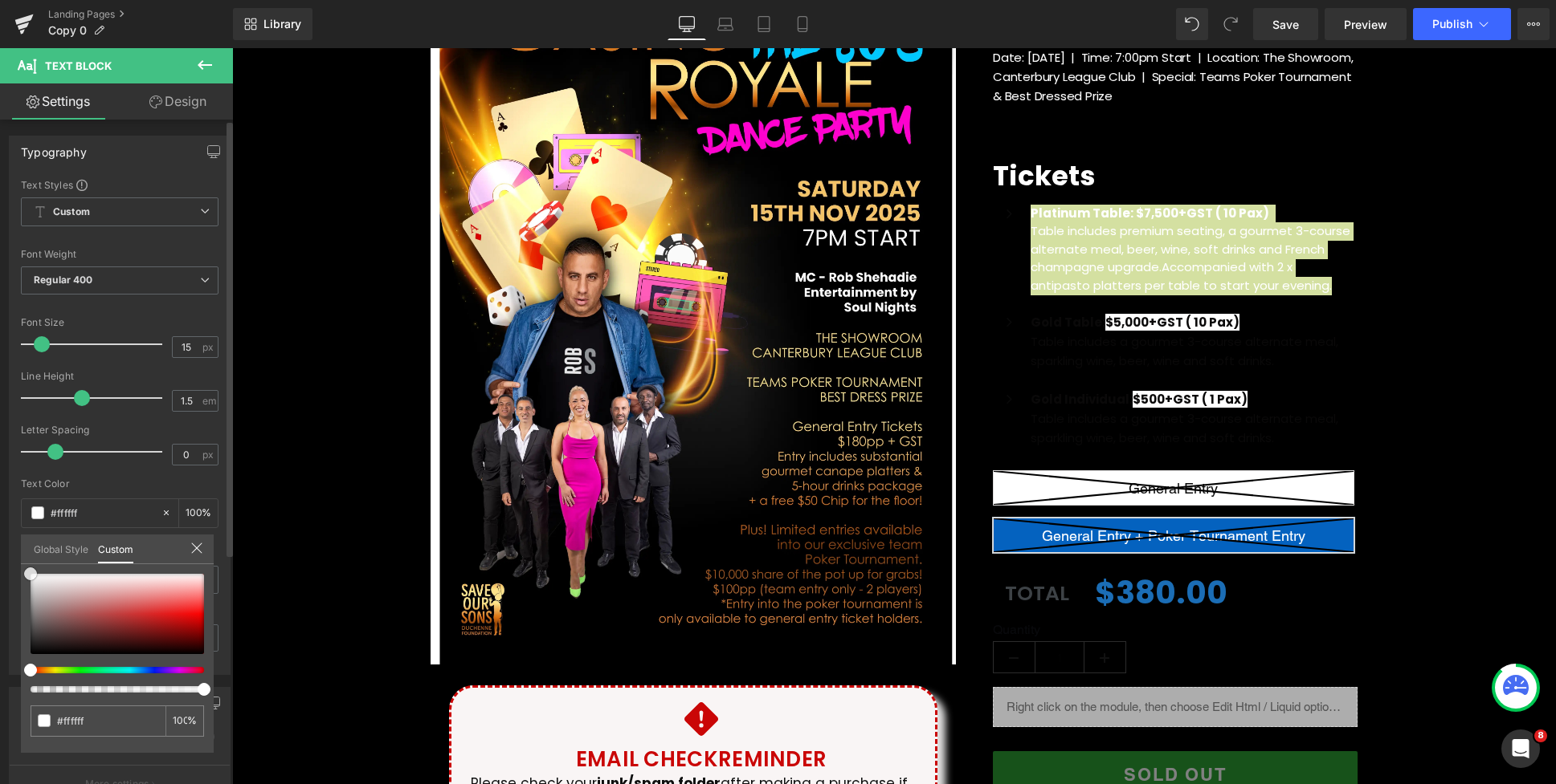
drag, startPoint x: 58, startPoint y: 582, endPoint x: 24, endPoint y: 544, distance: 51.0
click at [24, 544] on div "Global Style Custom Setup Global Style #ffffff 100 %" at bounding box center [117, 559] width 192 height 49
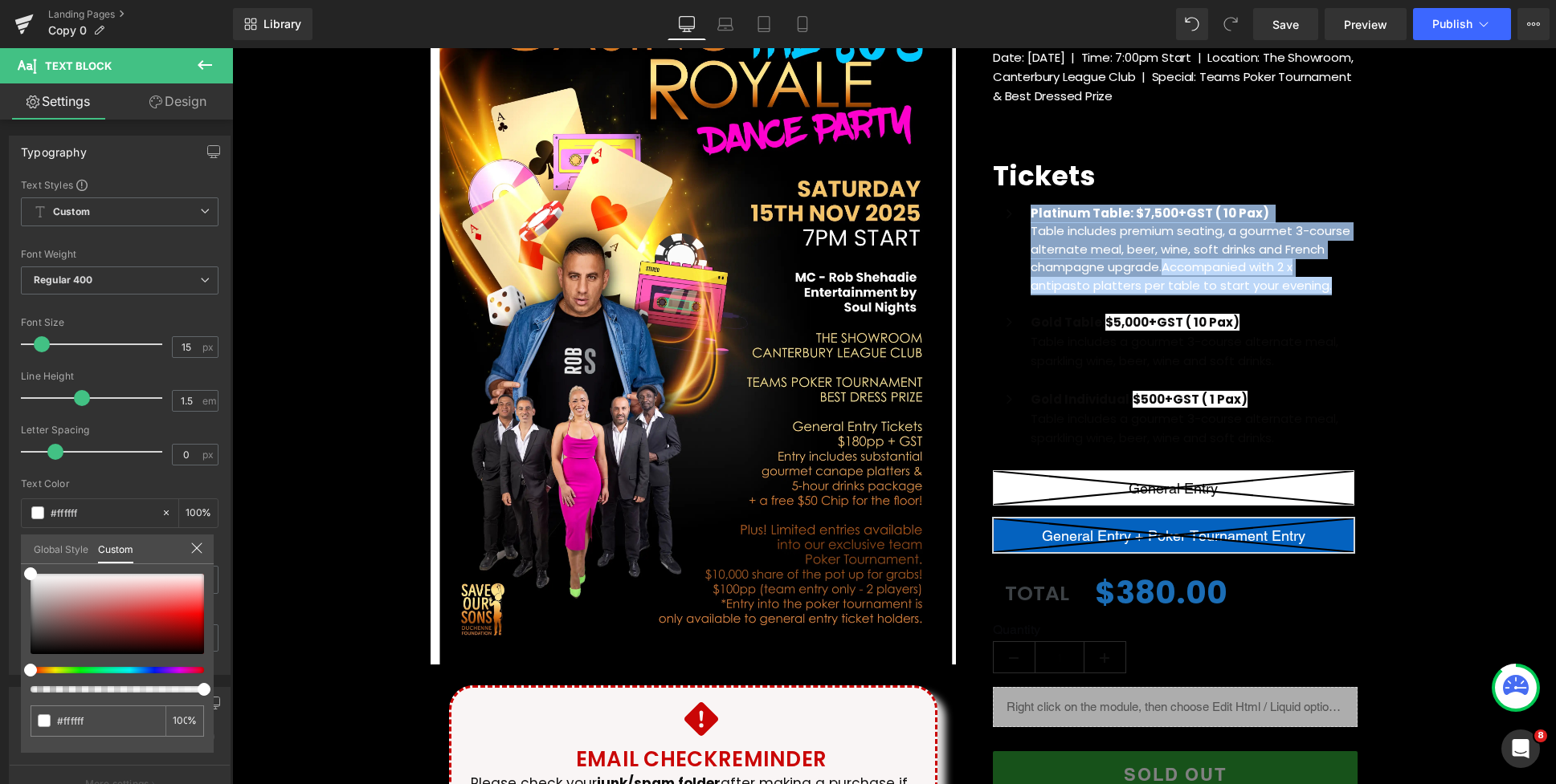
click at [1110, 243] on div at bounding box center [894, 415] width 1324 height 736
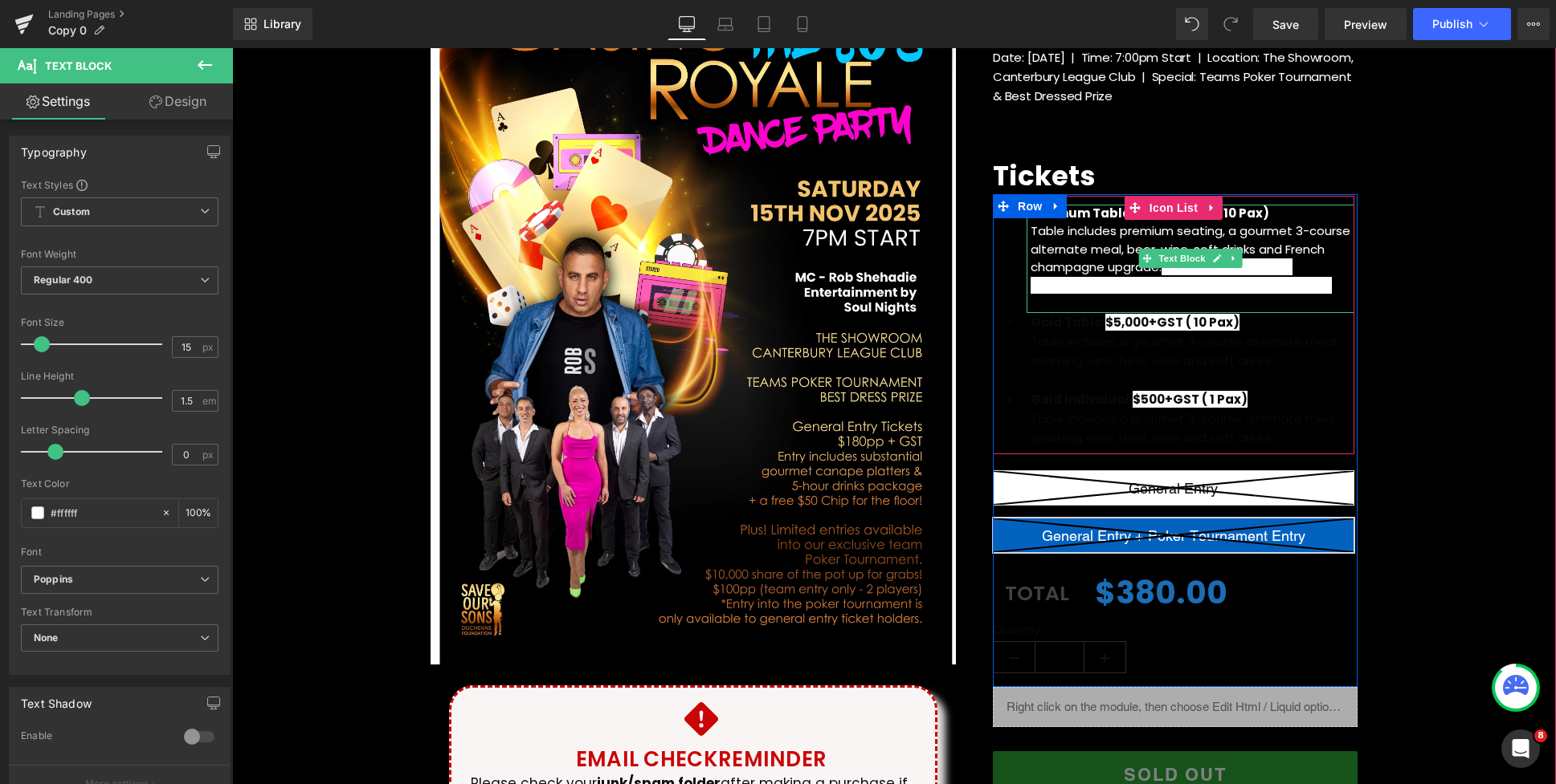
click at [1329, 286] on p "Table includes premium seating, a gourmet 3-course alternate meal, beer, wine, …" at bounding box center [1192, 258] width 324 height 73
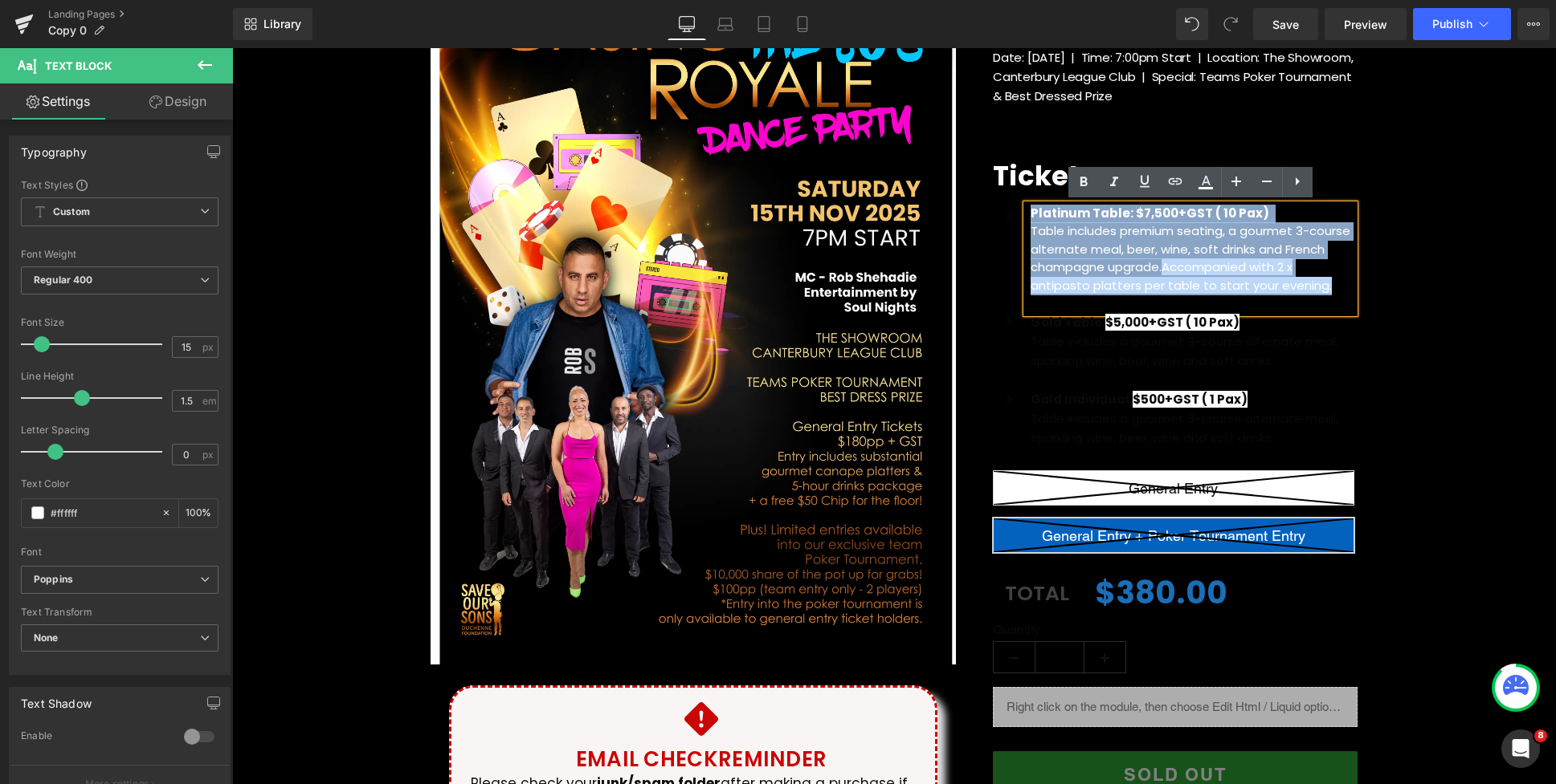
drag, startPoint x: 1329, startPoint y: 287, endPoint x: 1065, endPoint y: 204, distance: 276.7
click at [1028, 209] on div "Platinum Table: $7,500+GST ( 10 Pax) Table includes premium seating, a gourmet …" at bounding box center [1190, 258] width 328 height 109
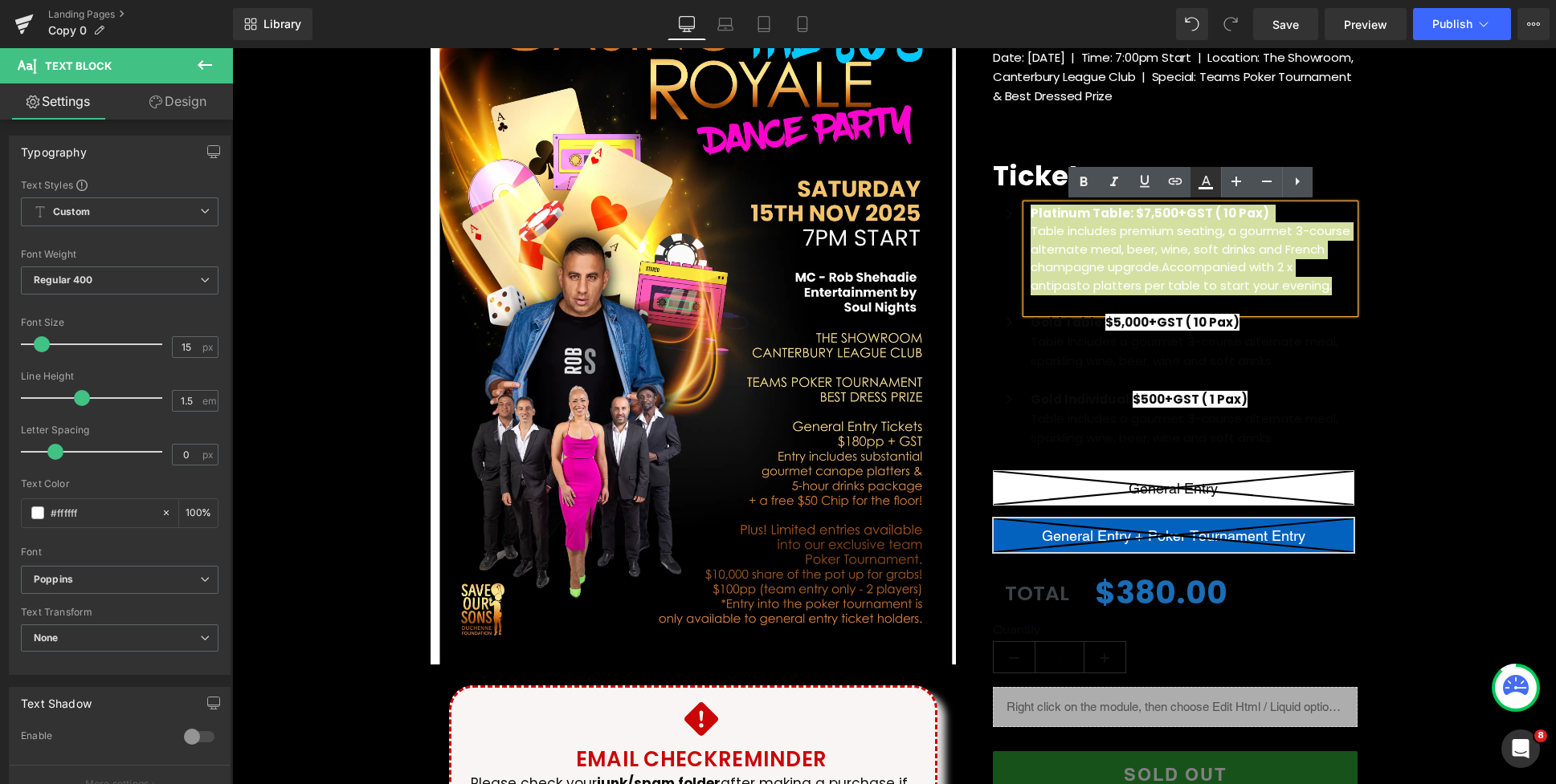
click at [1209, 184] on icon at bounding box center [1205, 181] width 19 height 19
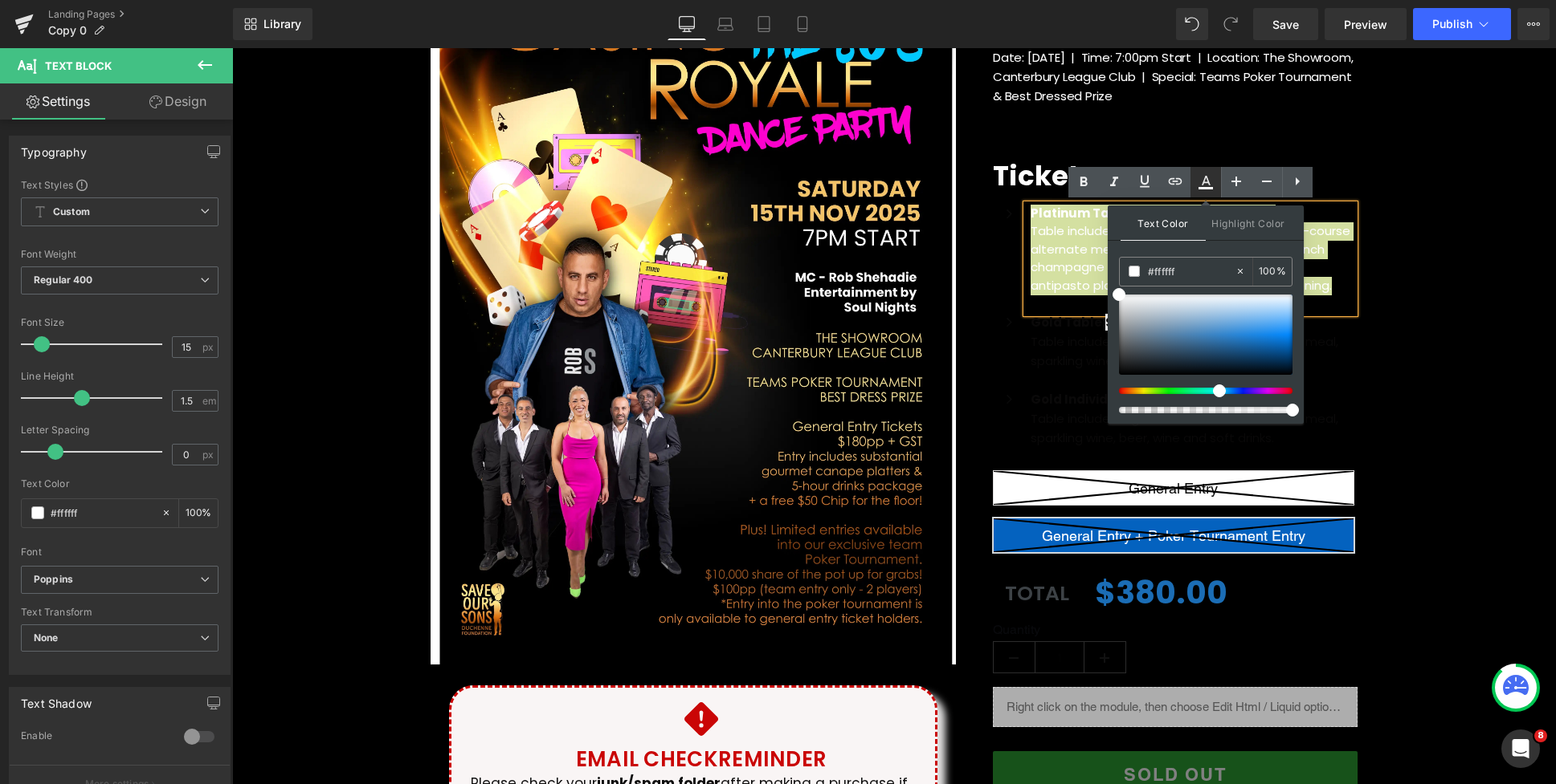
type input "100"
type input "transparent"
type input "0"
click at [1229, 218] on span "Highlight Color" at bounding box center [1247, 222] width 85 height 35
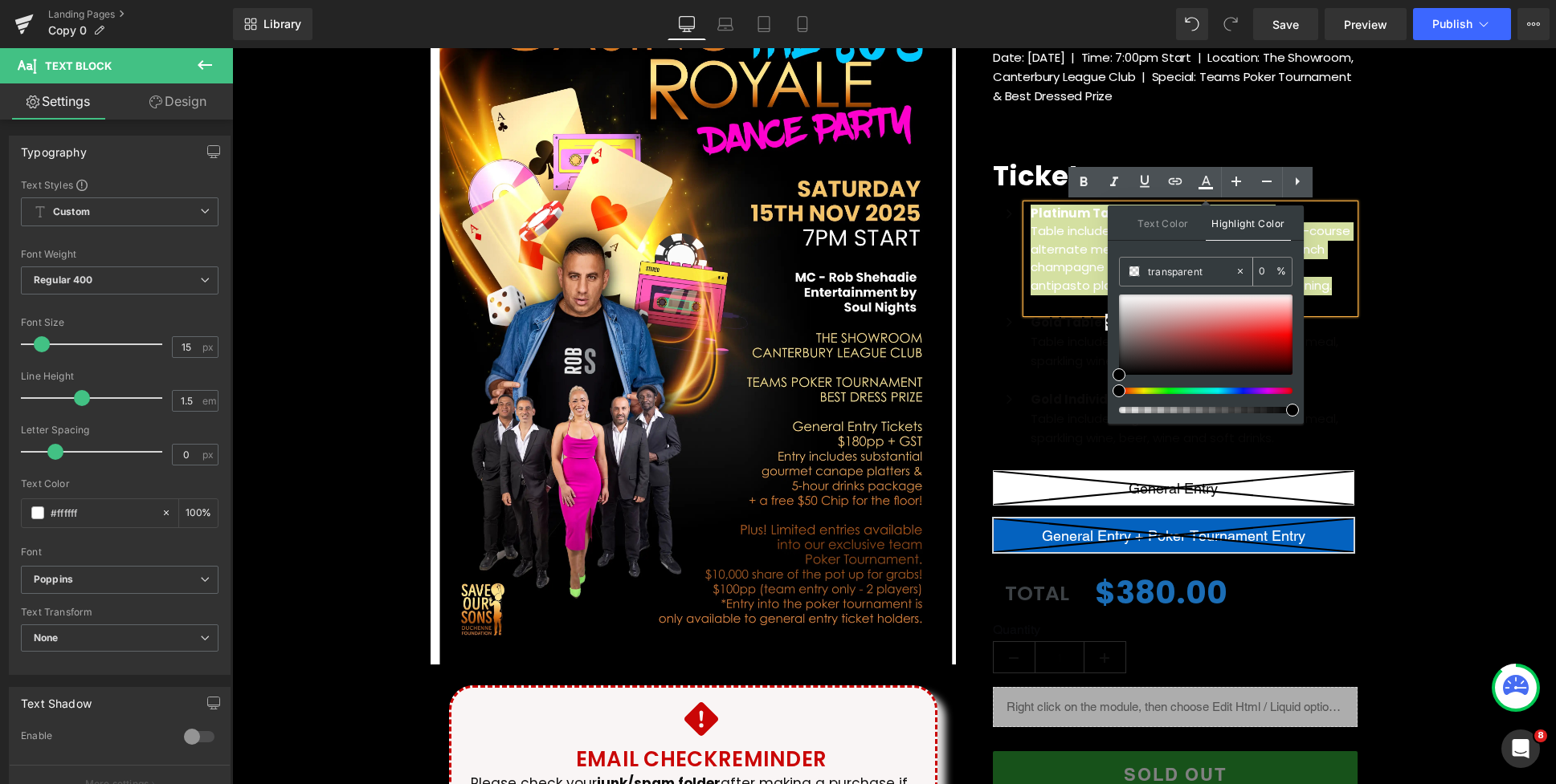
click at [1134, 275] on span at bounding box center [1133, 271] width 11 height 11
type input "#dfdcdc"
type input "100"
type input "#ffffff"
drag, startPoint x: 1127, startPoint y: 305, endPoint x: 1110, endPoint y: 287, distance: 24.8
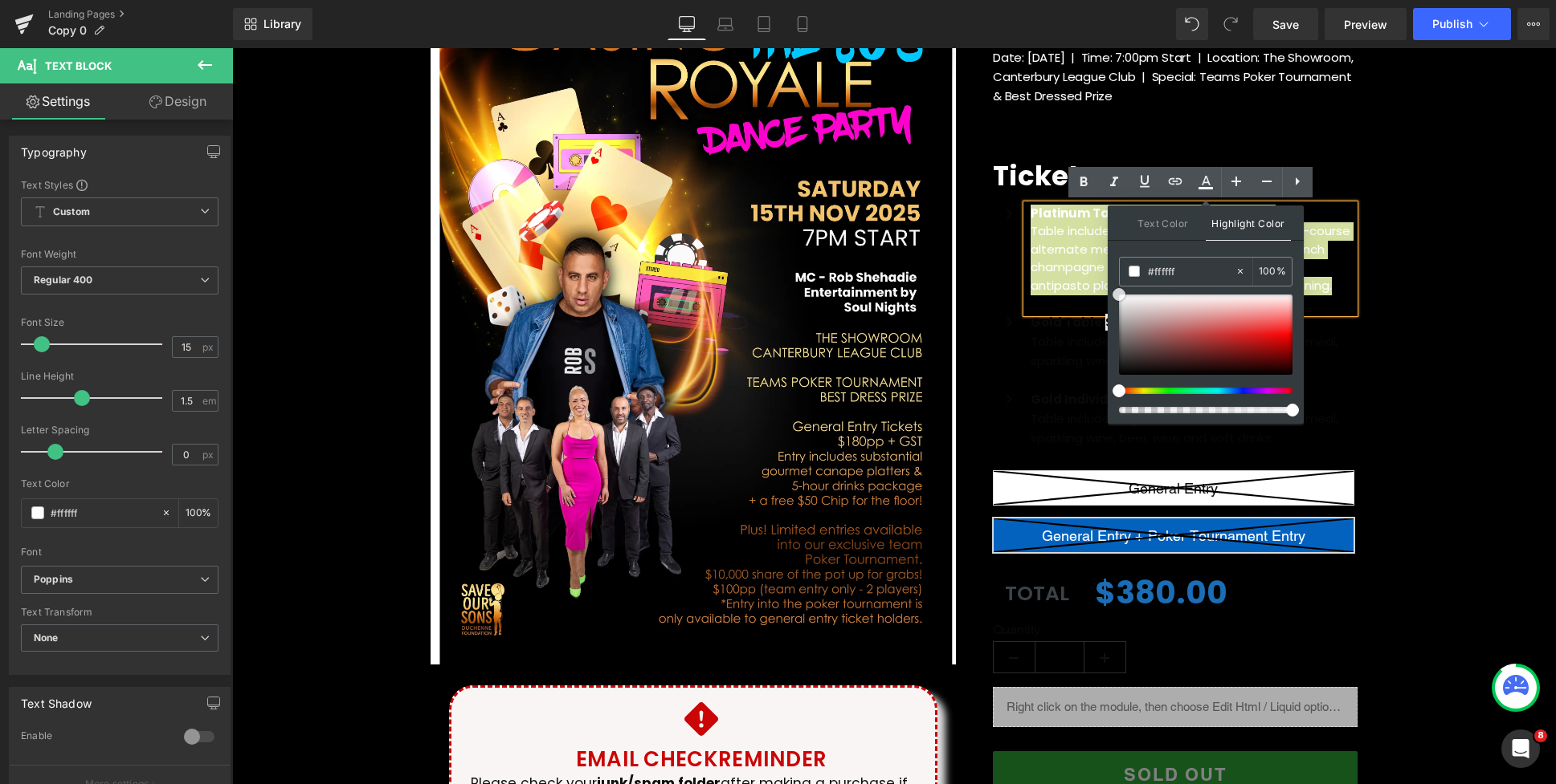
click at [1110, 287] on div "Text Color Highlight Color #ffffff #ffffff 100 % rgba(255, 255, 255, 1) #ffffff…" at bounding box center [1205, 314] width 196 height 218
click at [1057, 237] on span "Table includes premium seating, a gourmet 3-course alternate meal, beer, wine, …" at bounding box center [1190, 258] width 320 height 72
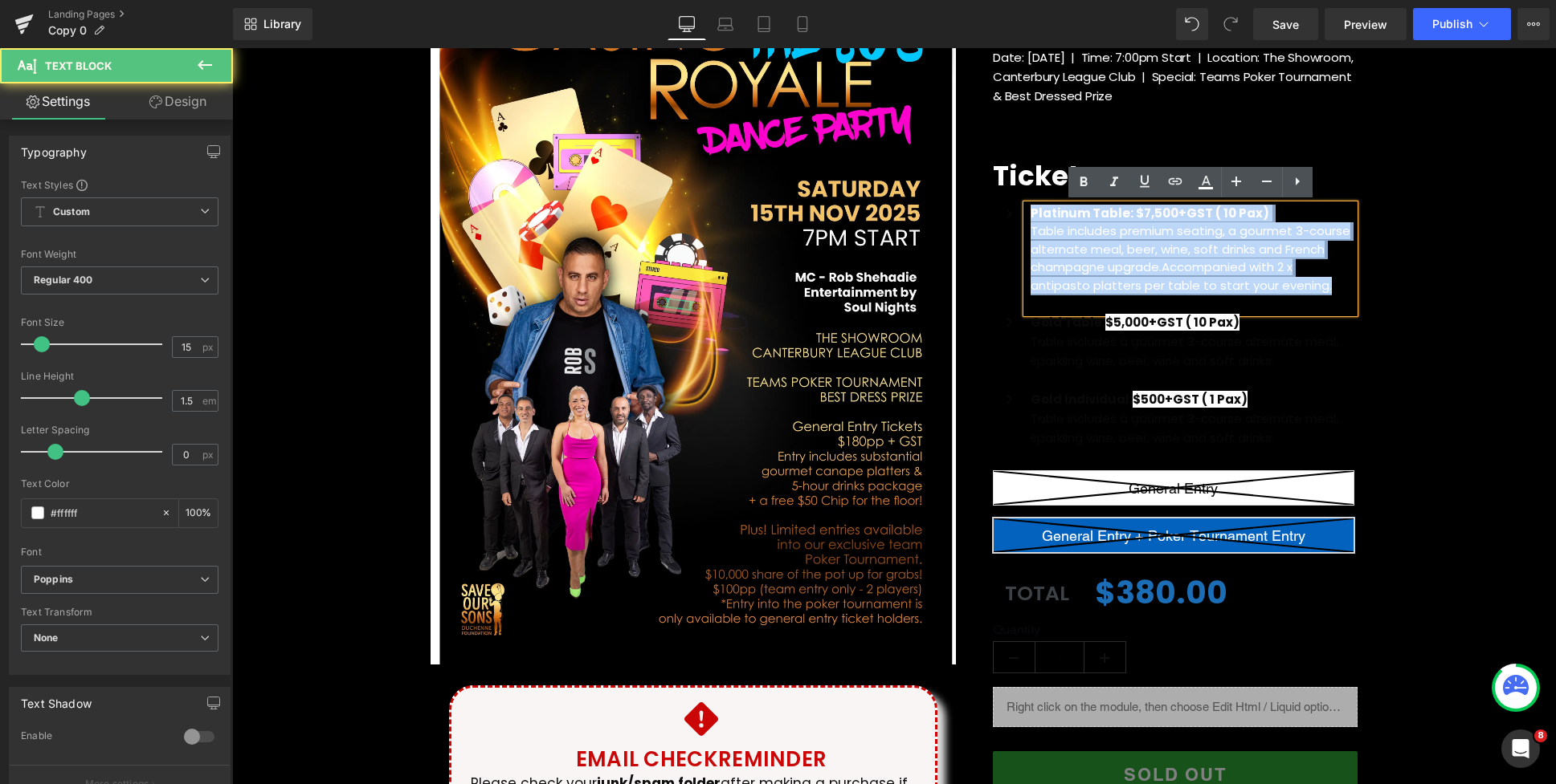
drag, startPoint x: 1036, startPoint y: 202, endPoint x: 1052, endPoint y: 206, distance: 16.5
click at [1027, 208] on div "Platinum Table: $7,500+GST ( 10 Pax) Table includes premium seating, a gourmet …" at bounding box center [1190, 258] width 328 height 109
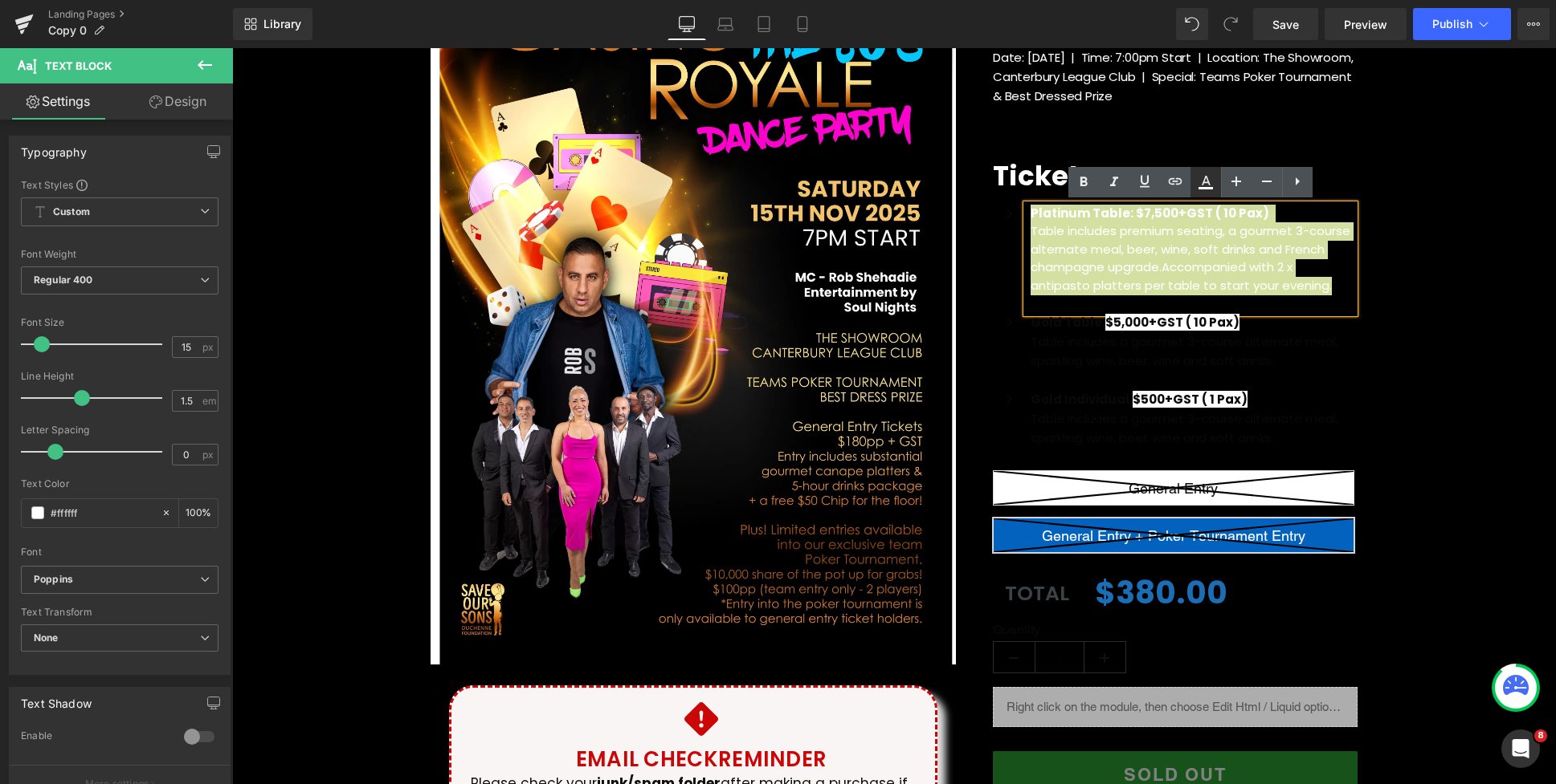
click at [1201, 183] on icon at bounding box center [1205, 181] width 19 height 19
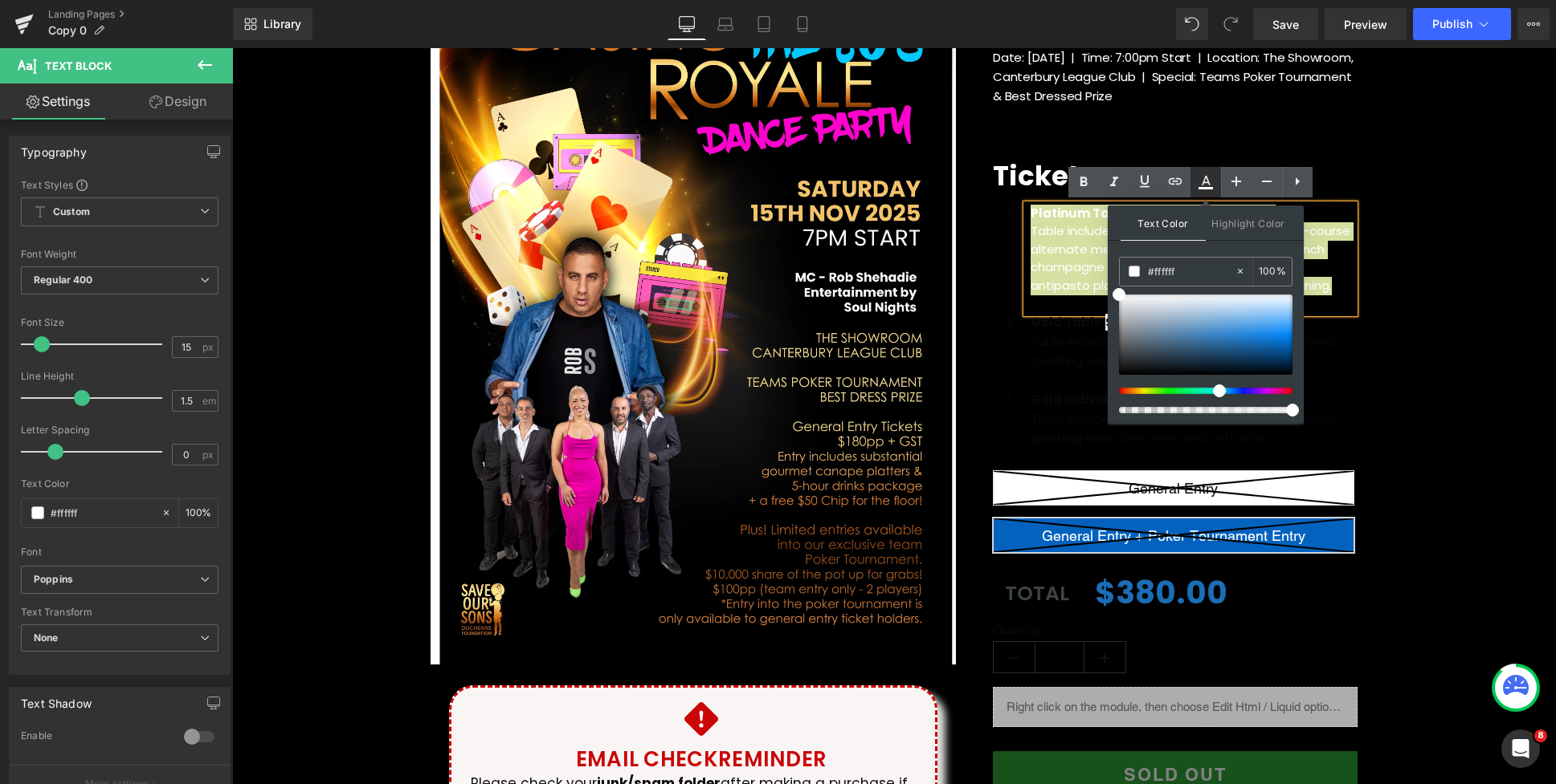
type input "100"
type input "#ffffff"
drag, startPoint x: 1151, startPoint y: 342, endPoint x: 1114, endPoint y: 284, distance: 68.8
click at [1114, 284] on div "Text Color Highlight Color rgba(255, 255, 255, 1) #ffffff 100 % transparent tra…" at bounding box center [1205, 314] width 196 height 218
click at [1234, 219] on span "Highlight Color" at bounding box center [1247, 222] width 85 height 35
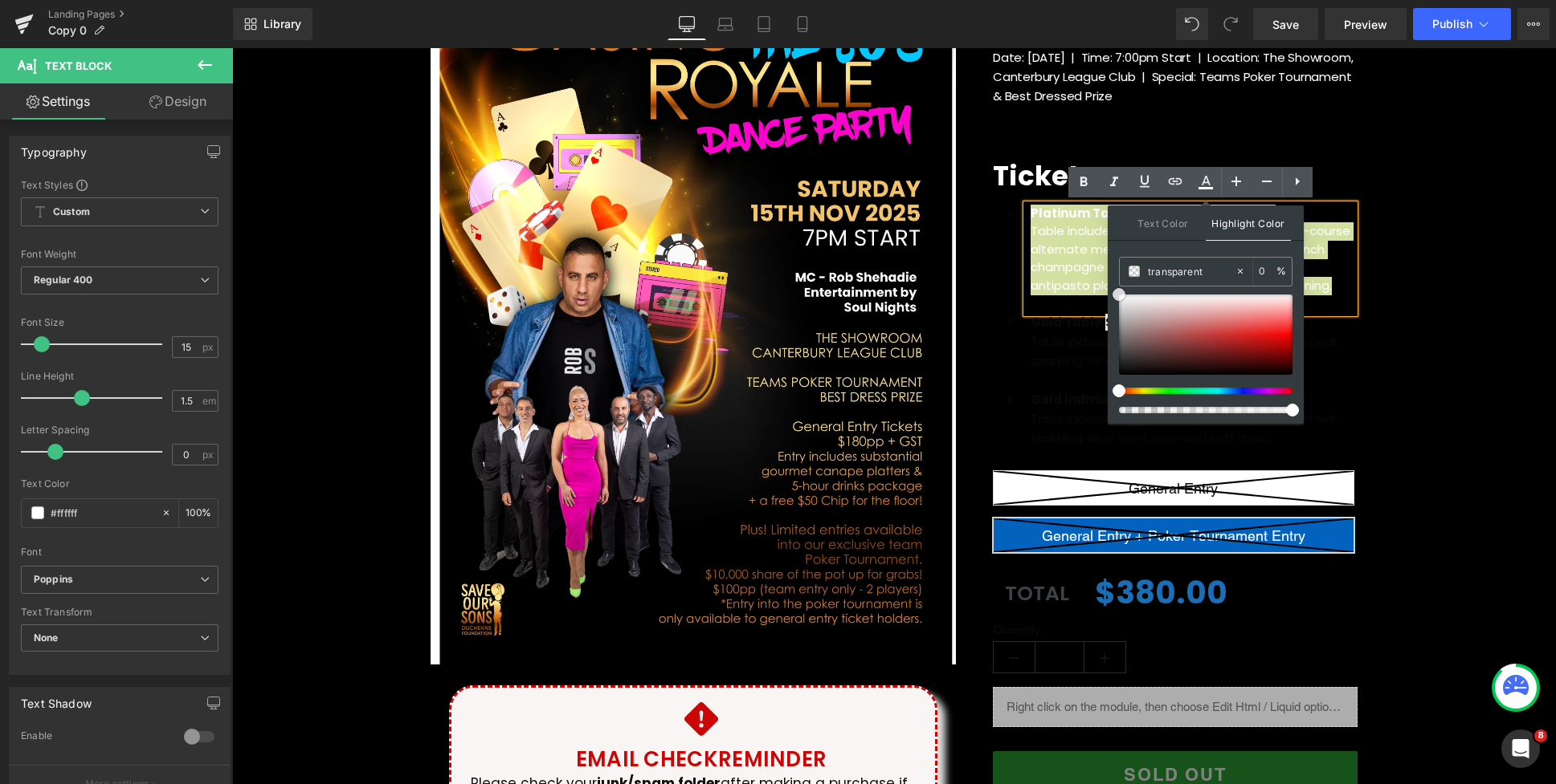
type input "#dab8b8"
type input "100"
type input "#000000"
drag, startPoint x: 1126, startPoint y: 379, endPoint x: 1115, endPoint y: 378, distance: 11.0
click at [1118, 375] on div at bounding box center [1205, 335] width 173 height 81
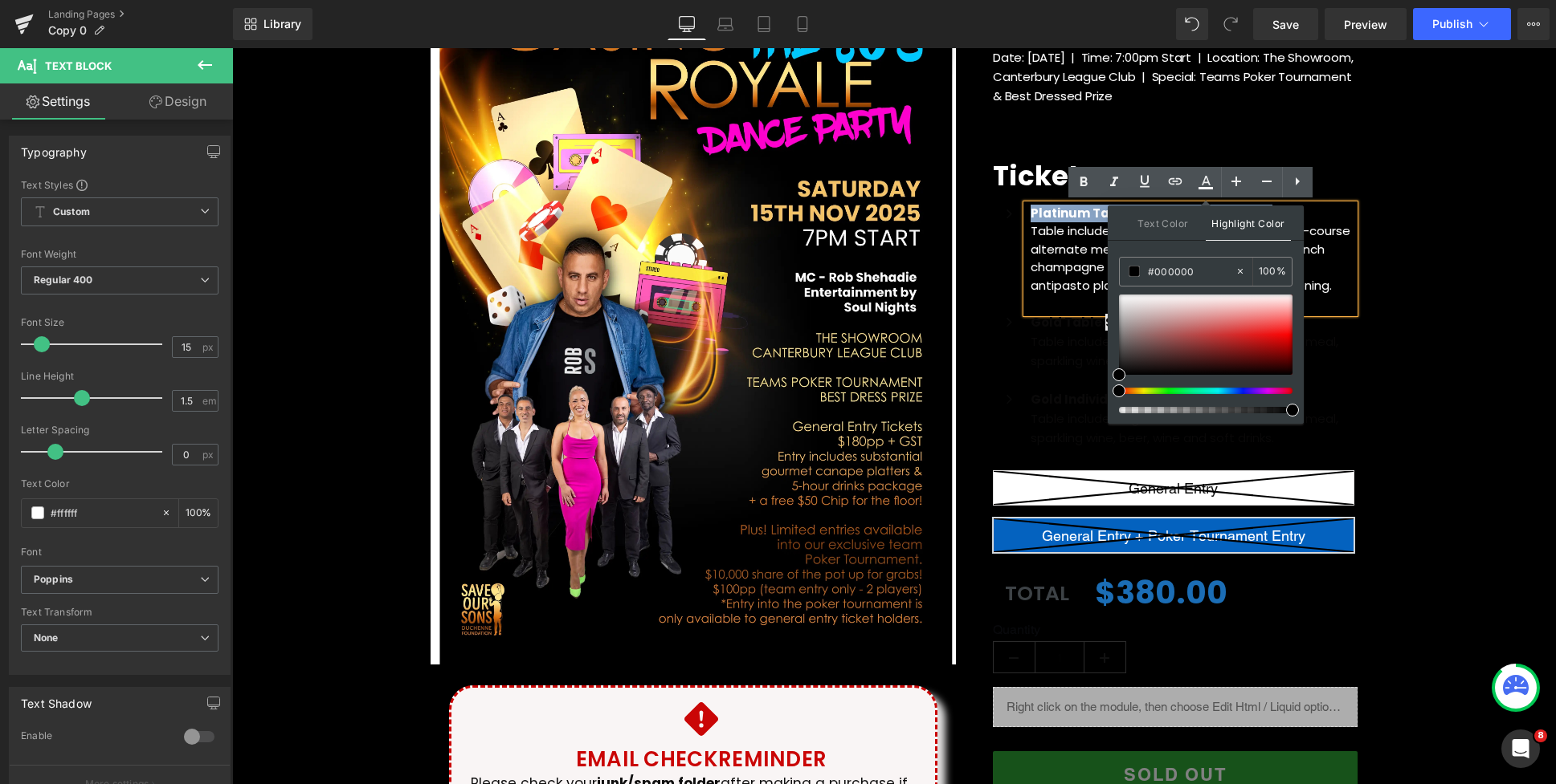
click at [1057, 282] on span "Accompanied with 2 x antipasto platters per table to start your evening." at bounding box center [1181, 275] width 301 height 35
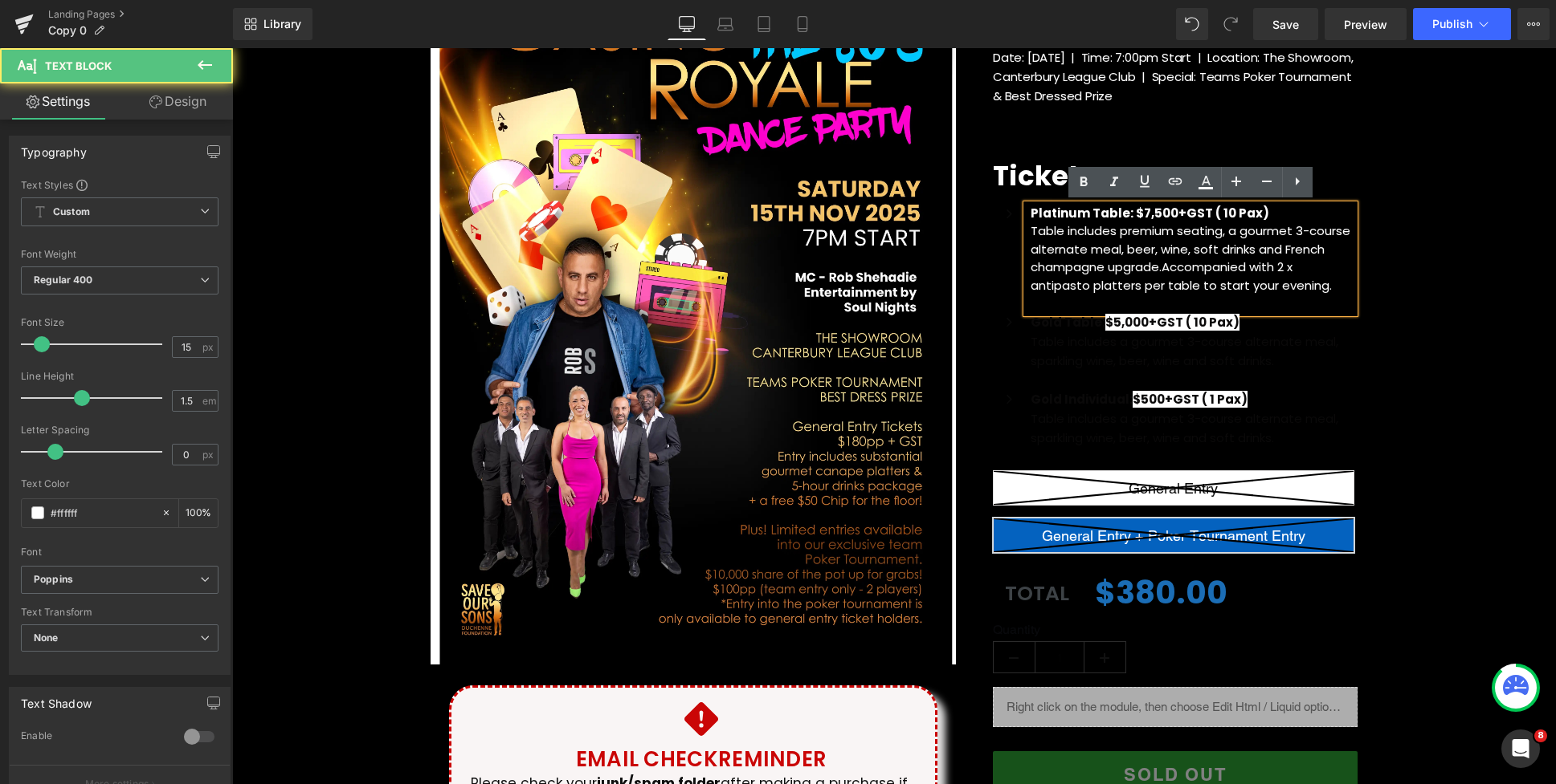
click at [1408, 290] on div "(P) Image Icon Email Check Reminder Text Block Please check your junk/spam fold…" at bounding box center [894, 400] width 1324 height 948
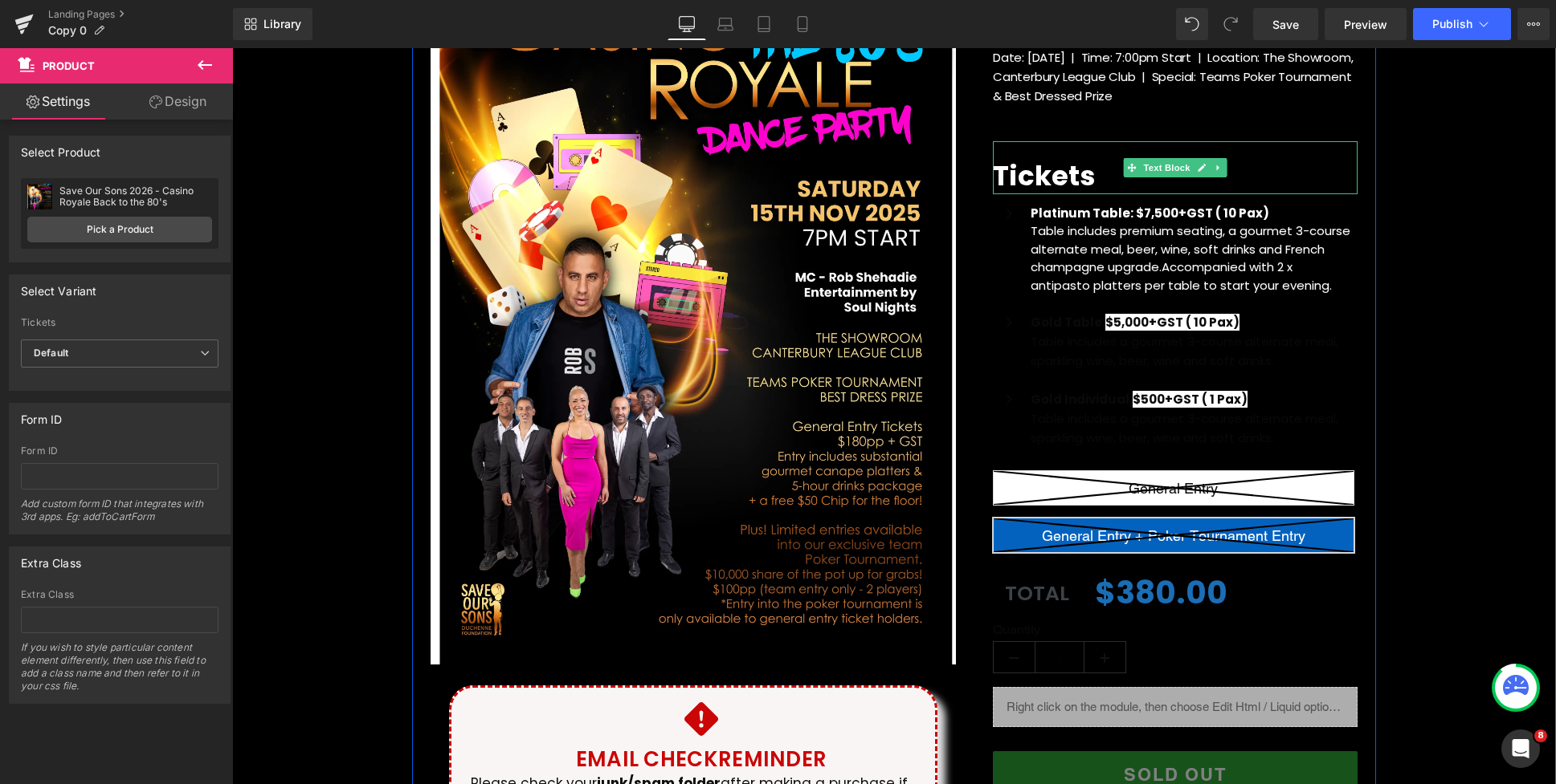
click at [1334, 170] on p "Tickets" at bounding box center [1175, 175] width 365 height 35
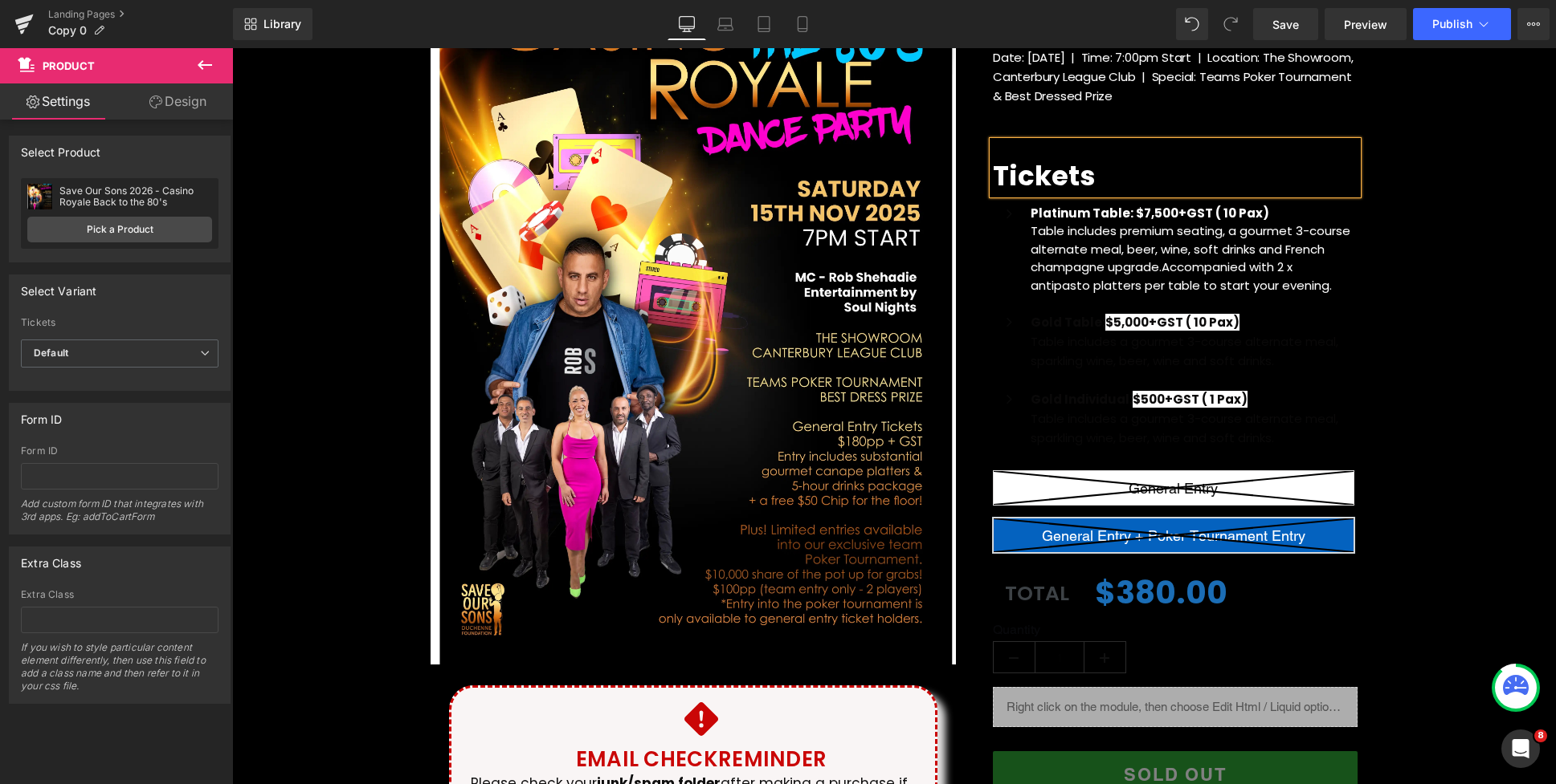
click at [1425, 229] on div "(P) Image Icon Email Check Reminder Text Block Please check your junk/spam fold…" at bounding box center [894, 400] width 1324 height 948
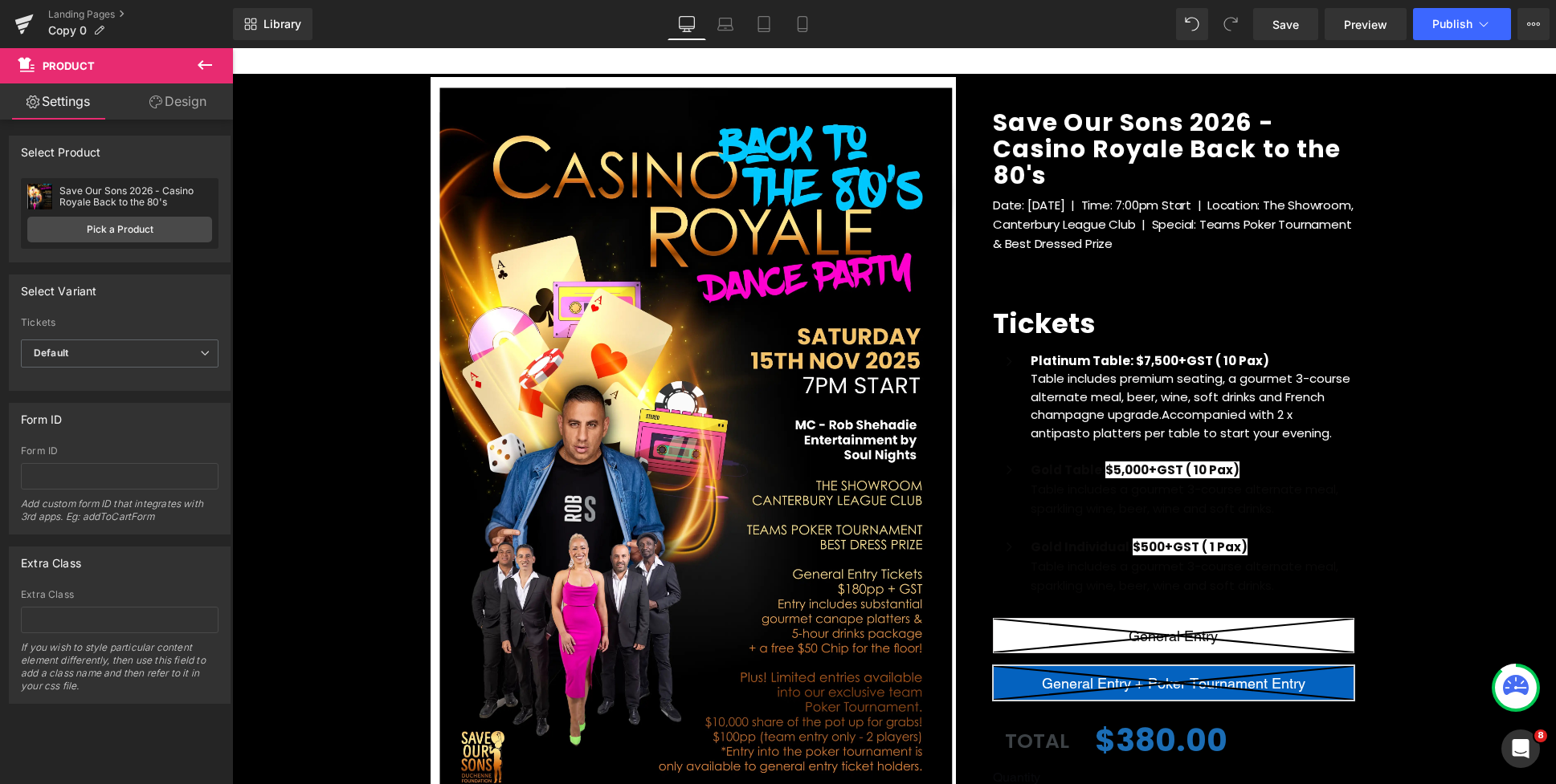
scroll to position [145, 0]
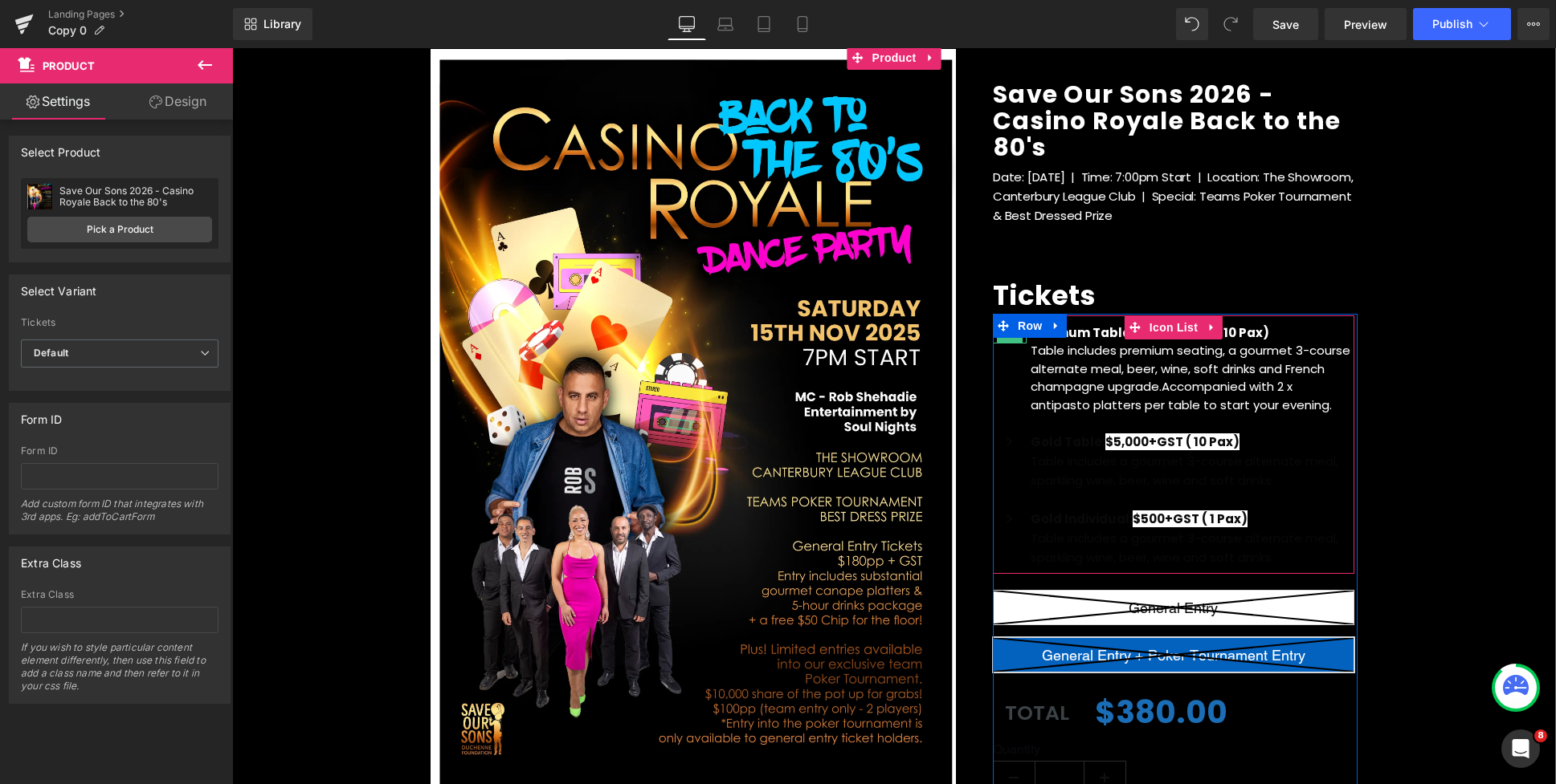
click at [1010, 340] on span "Icon" at bounding box center [1010, 334] width 26 height 19
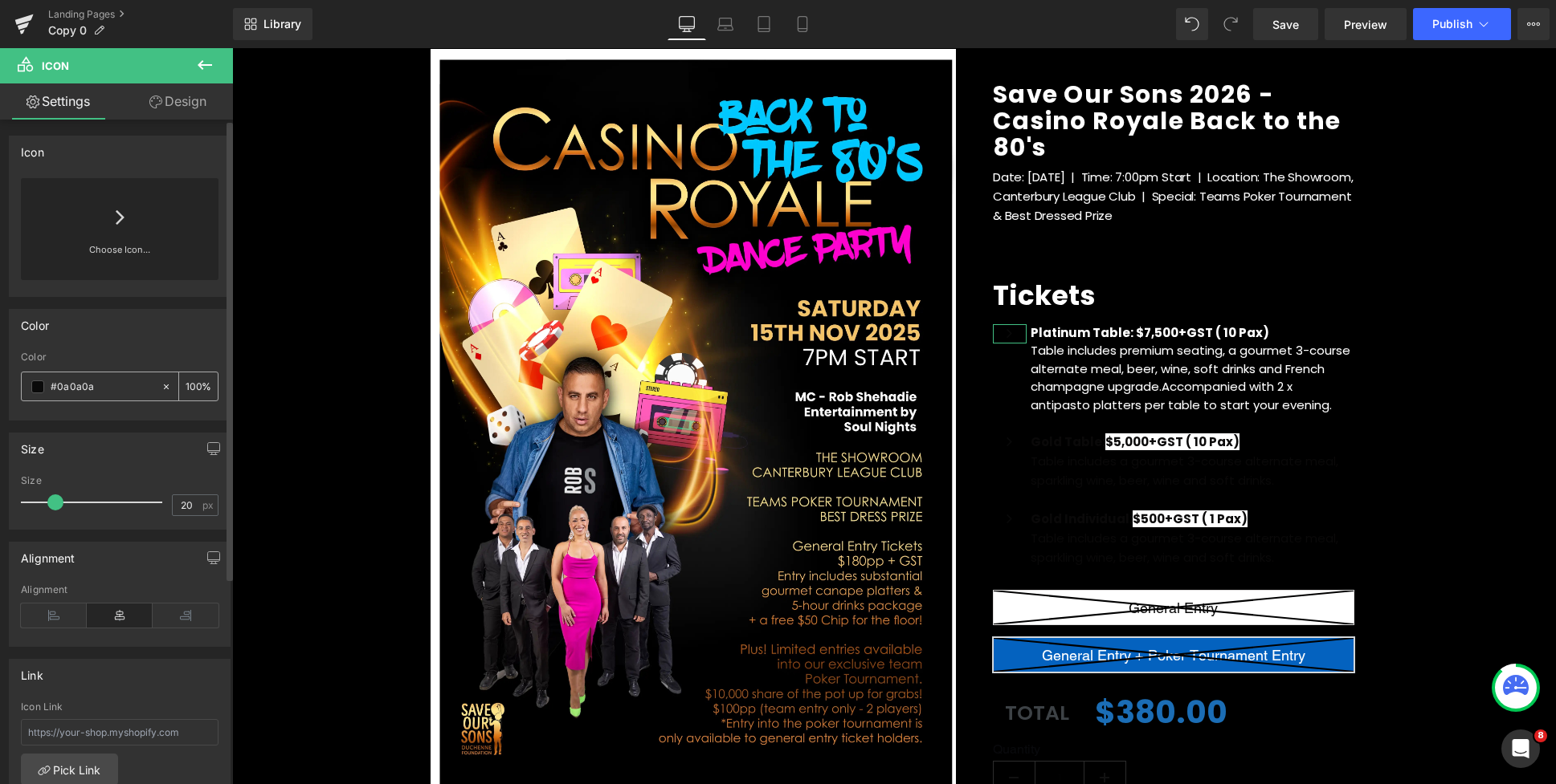
click at [35, 381] on span at bounding box center [37, 387] width 13 height 13
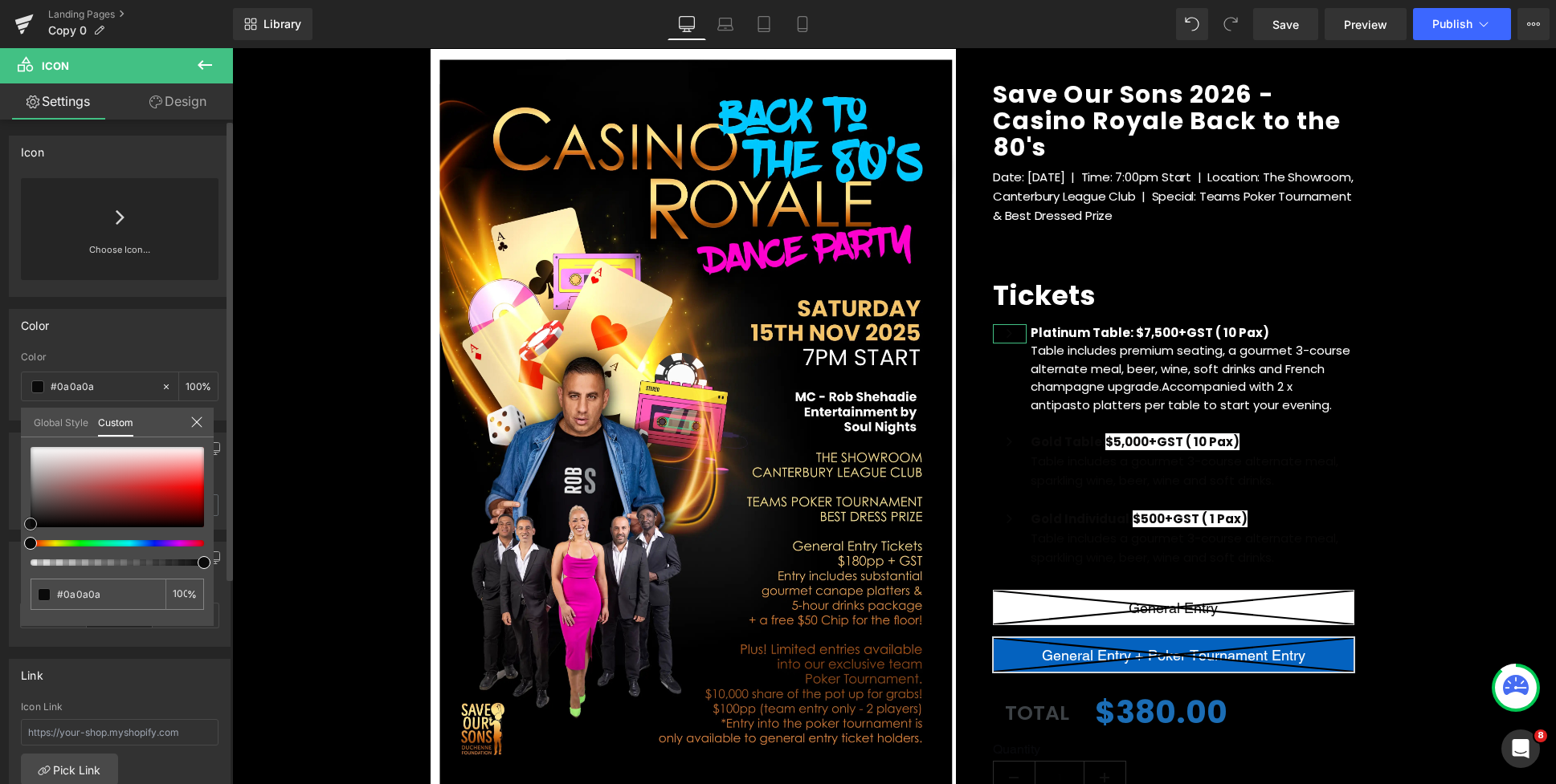
type input "#937b7b"
type input "#ada3a3"
type input "#bbb4b4"
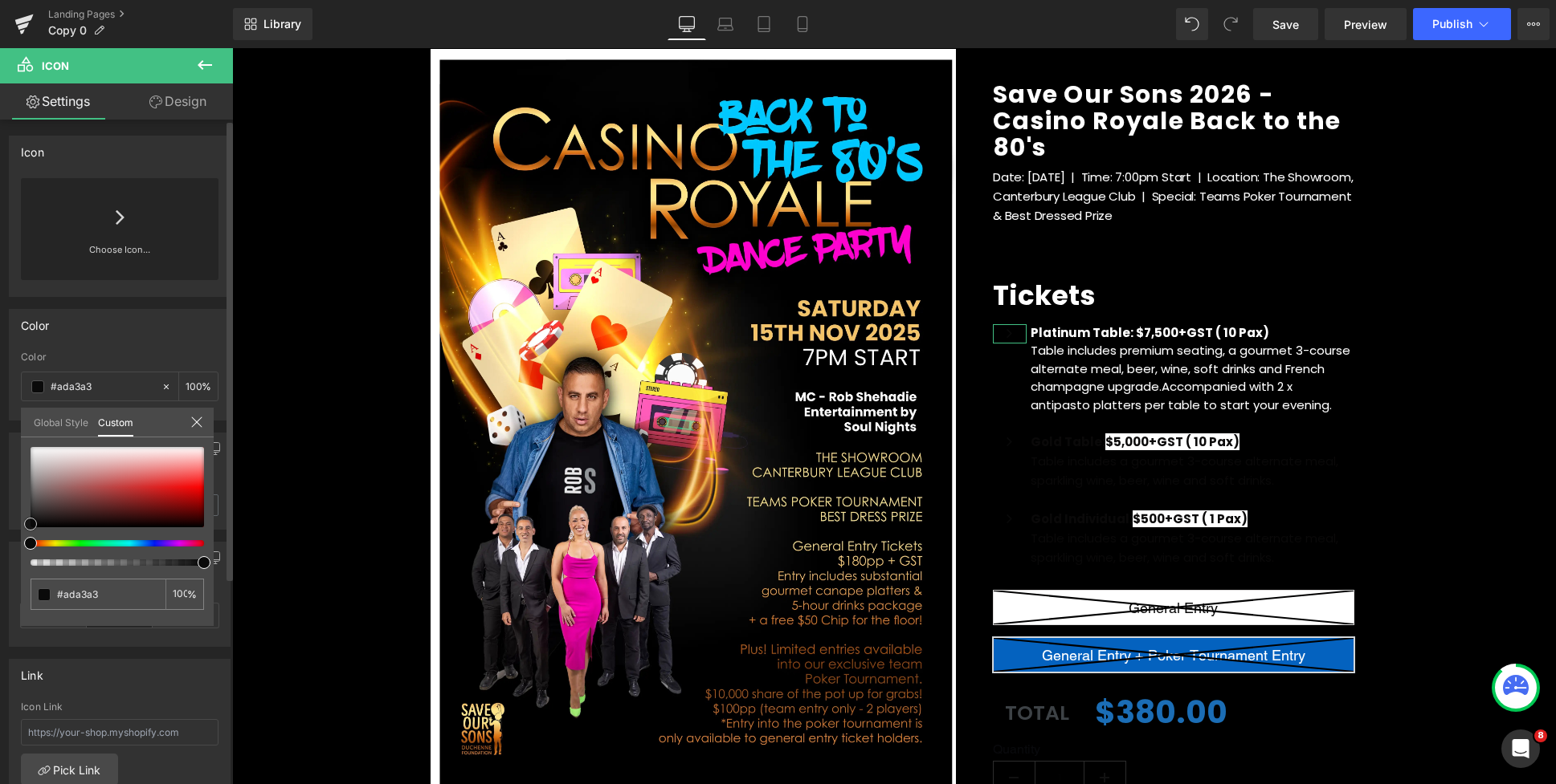
type input "#bbb4b4"
type input "#dedddd"
type input "#f4f4f4"
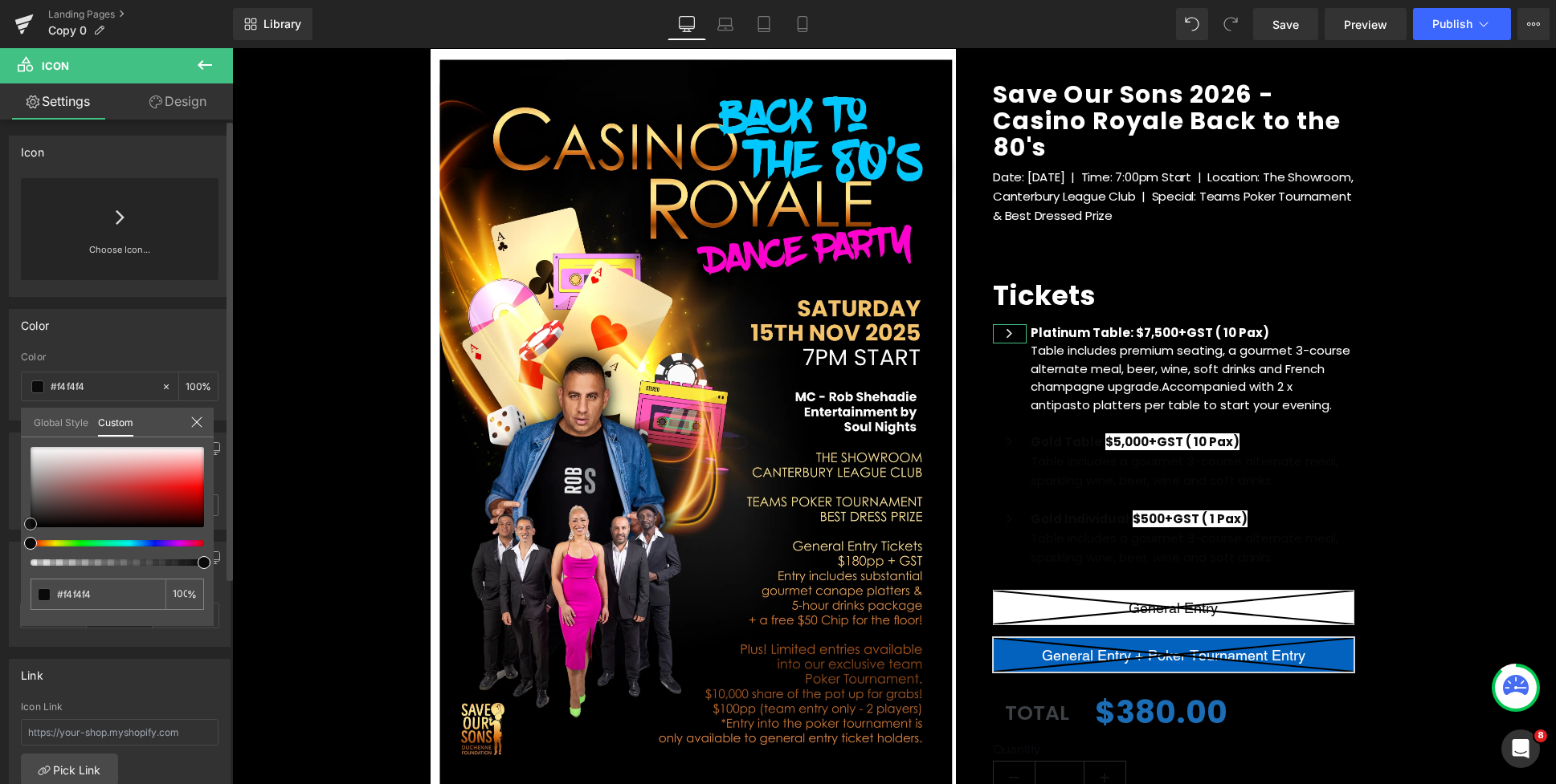
type input "#f9f9f9"
type input "#ffffff"
drag, startPoint x: 33, startPoint y: 457, endPoint x: 26, endPoint y: 440, distance: 18.4
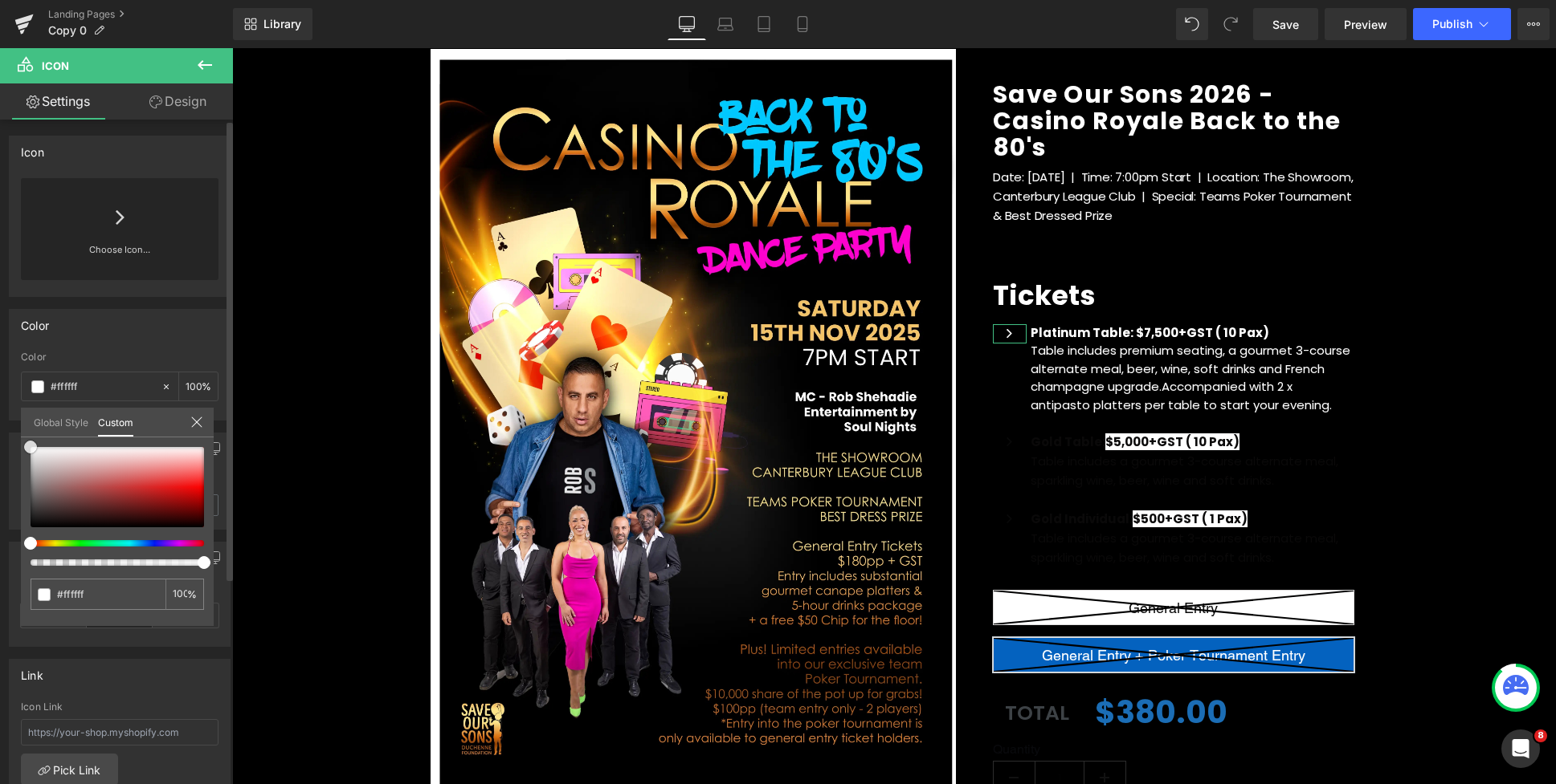
click at [26, 440] on div "#ffffff 100 %" at bounding box center [117, 446] width 192 height 19
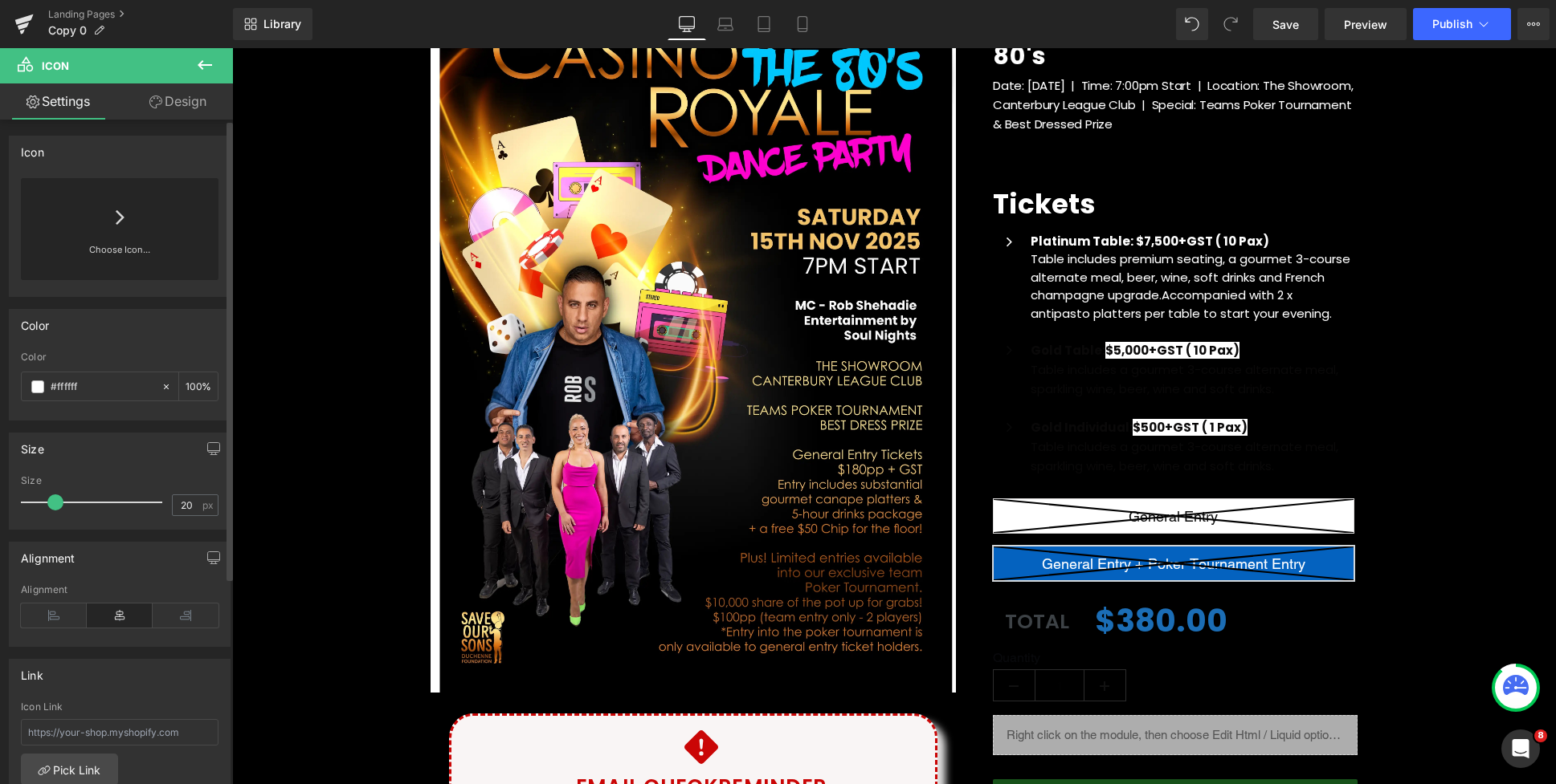
scroll to position [245, 0]
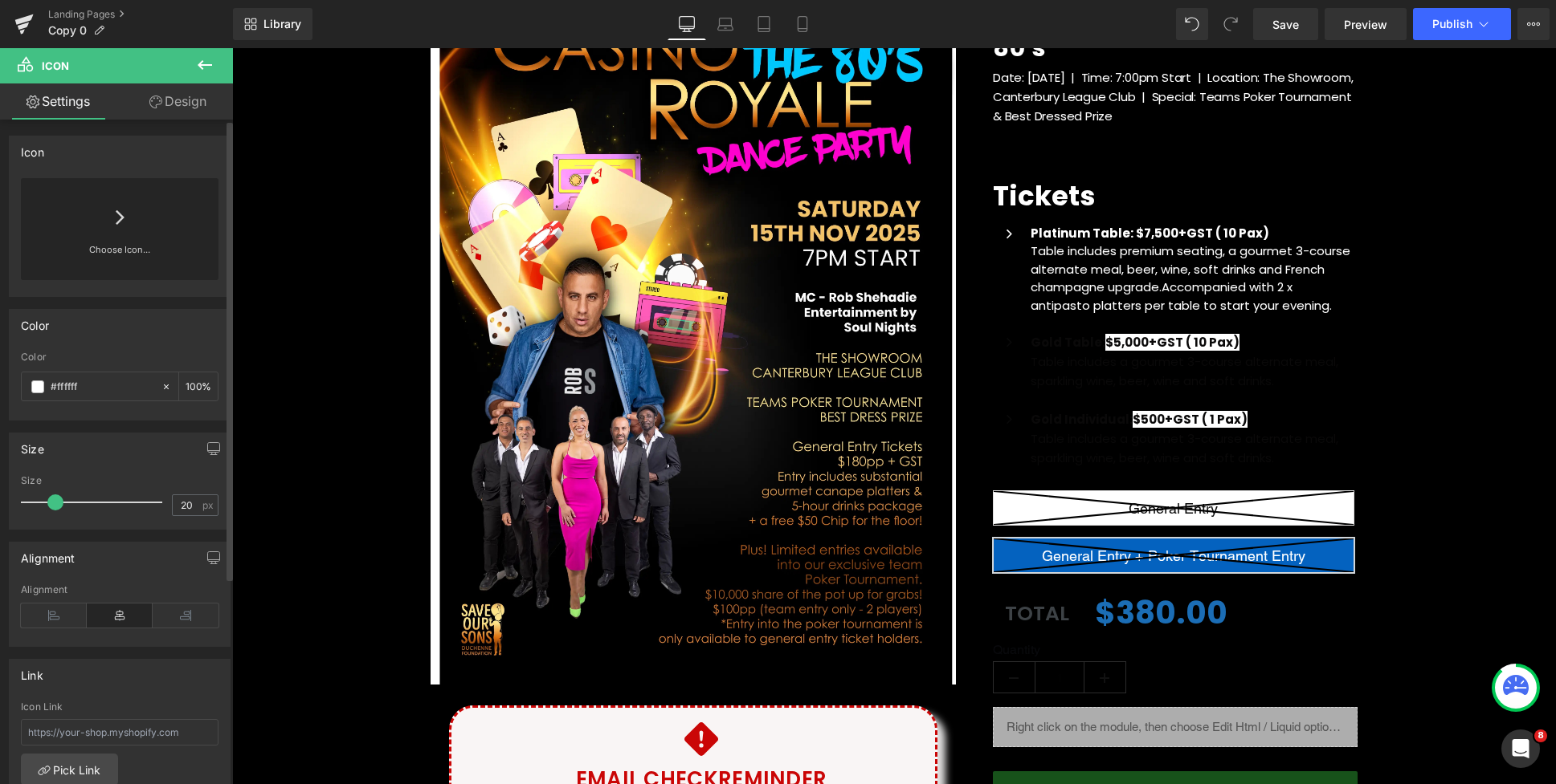
click at [1305, 373] on body "Skip to content Just added to your cart Qty: View cart ( ) Continue shopping Su…" at bounding box center [894, 779] width 1324 height 1951
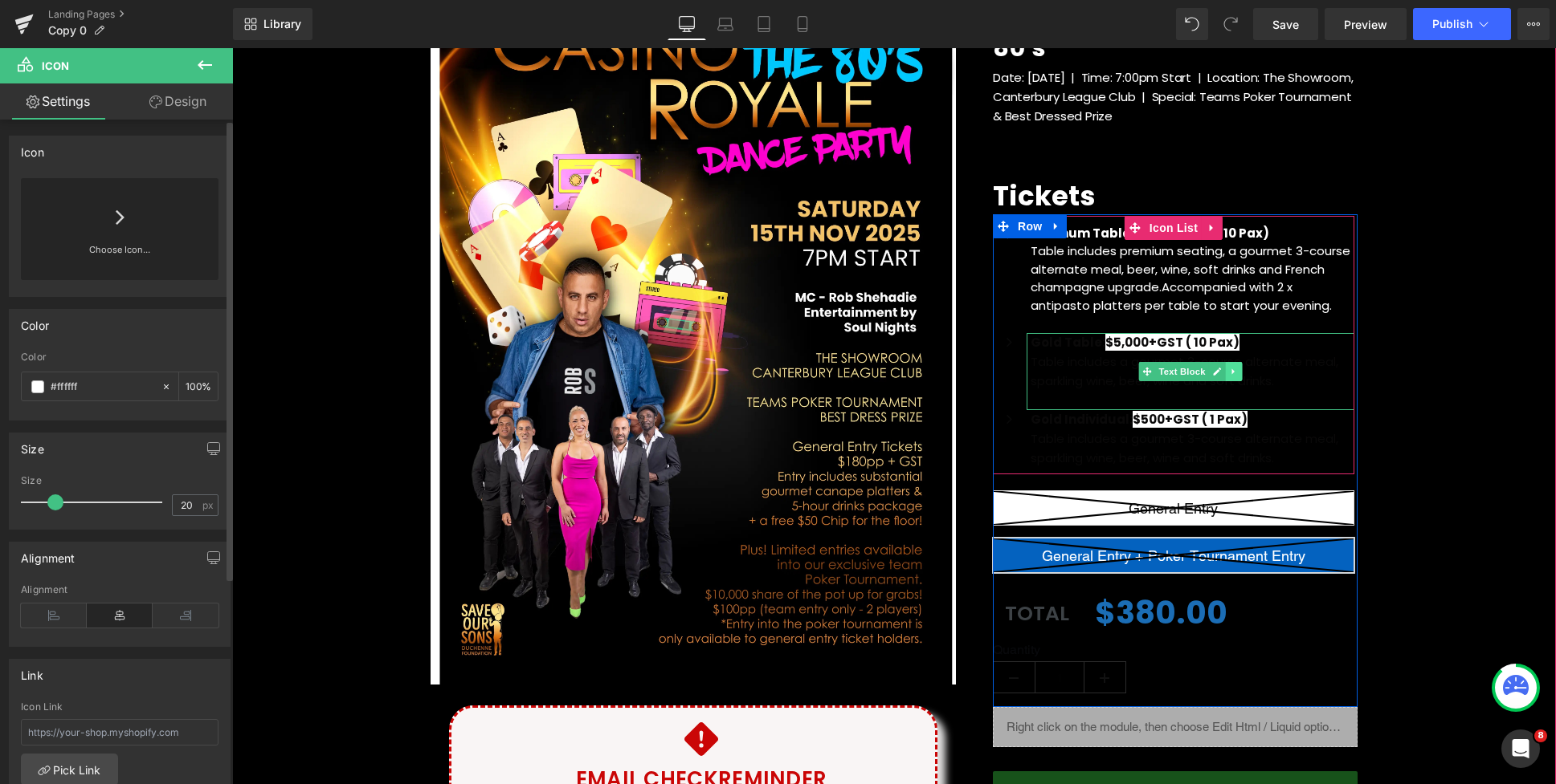
click at [1239, 370] on link at bounding box center [1233, 371] width 17 height 19
click at [1243, 371] on icon at bounding box center [1242, 371] width 9 height 9
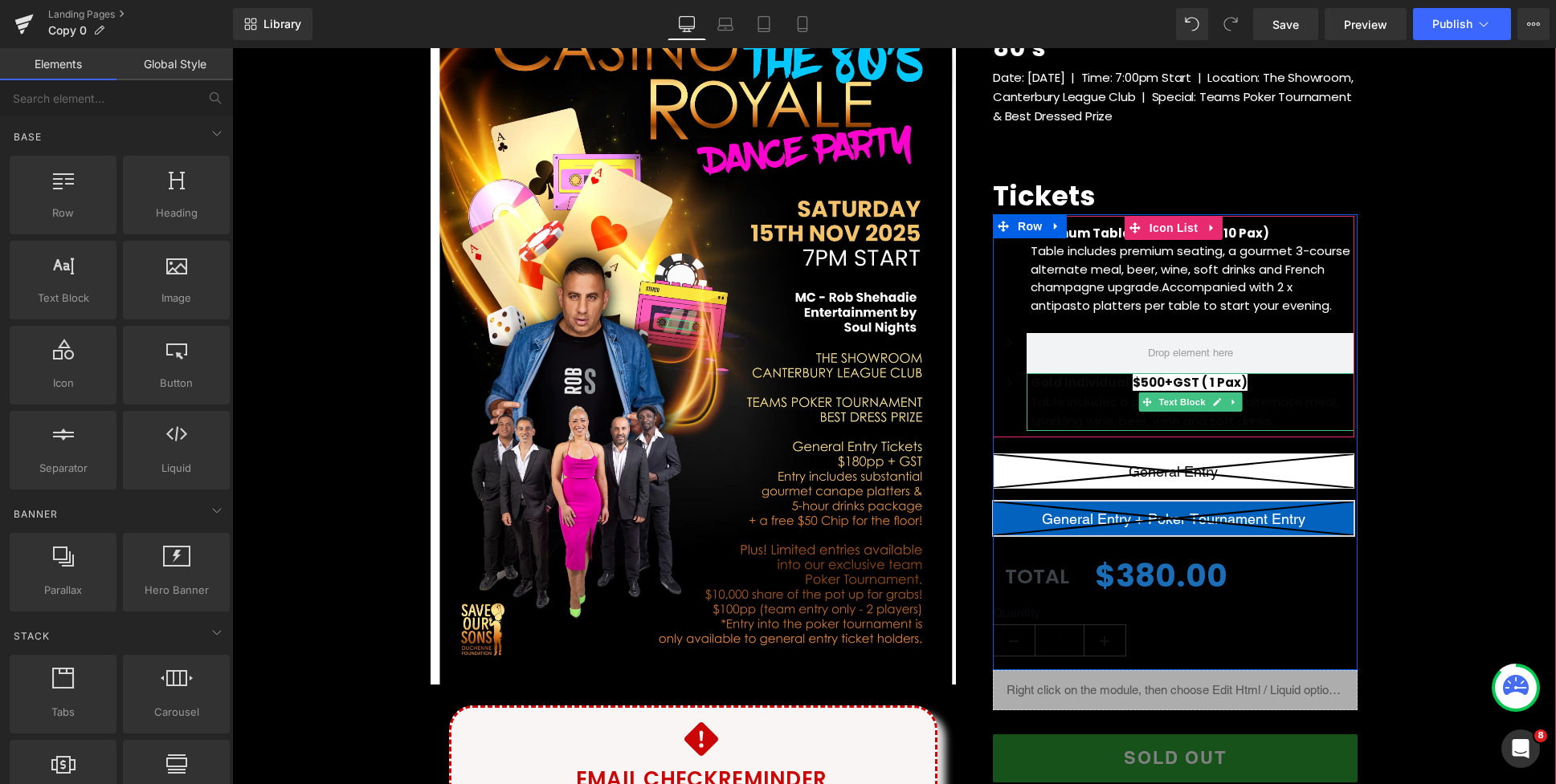
click at [1237, 400] on icon at bounding box center [1233, 402] width 9 height 10
click at [1248, 402] on link at bounding box center [1242, 401] width 17 height 19
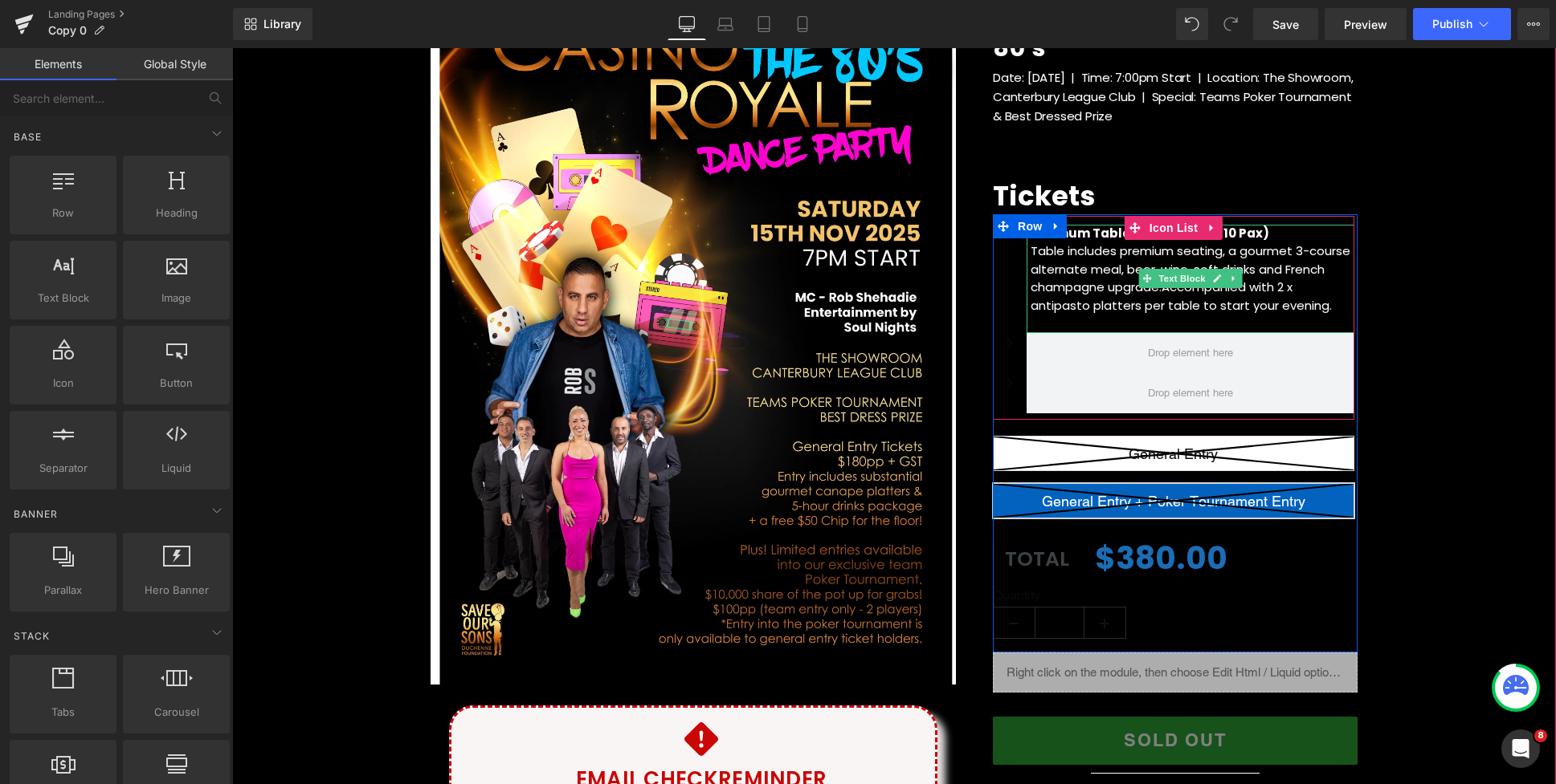
click at [1234, 282] on icon at bounding box center [1233, 279] width 9 height 10
click at [1224, 282] on icon at bounding box center [1225, 278] width 9 height 9
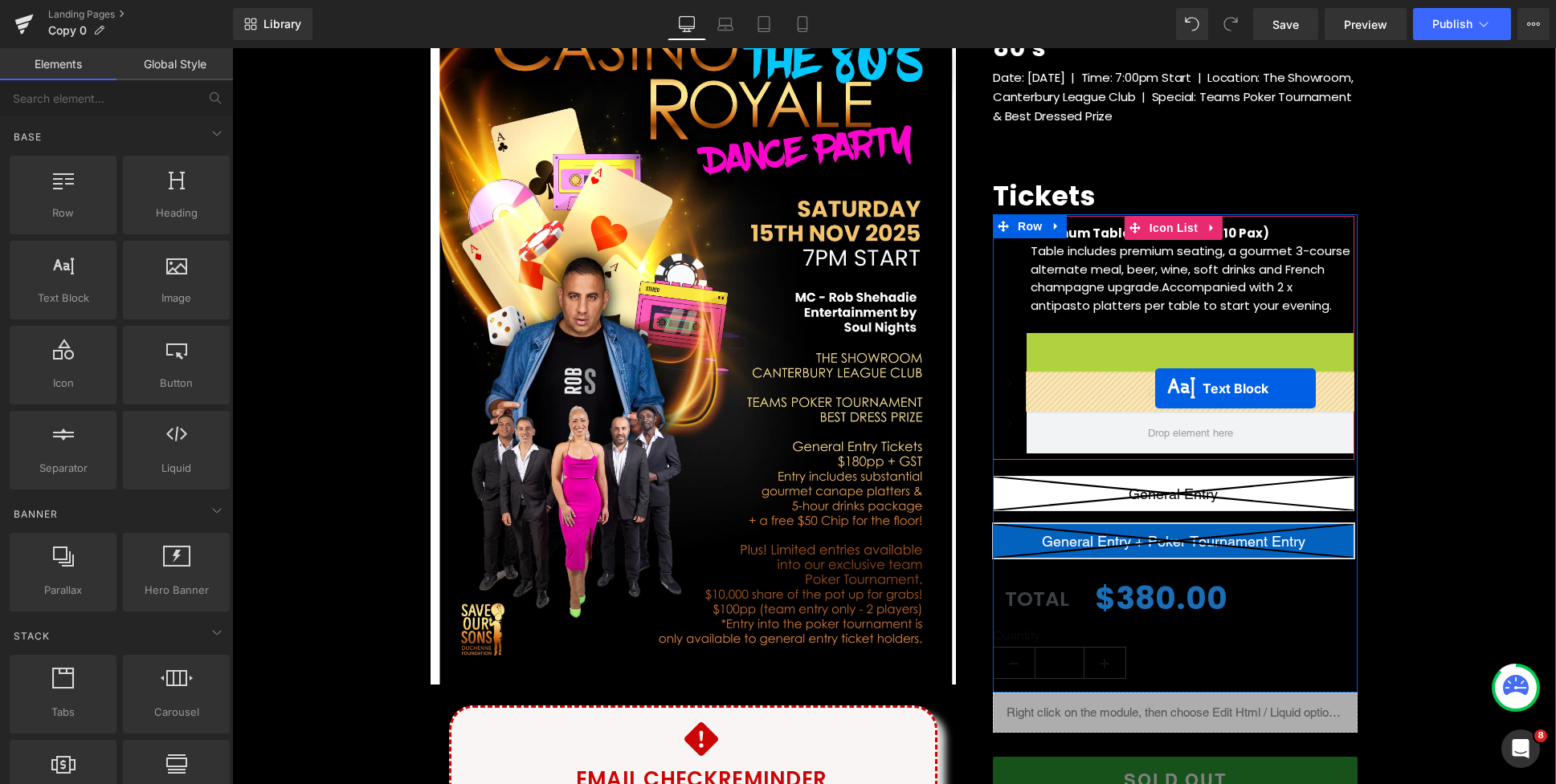
drag, startPoint x: 1159, startPoint y: 436, endPoint x: 1155, endPoint y: 389, distance: 47.2
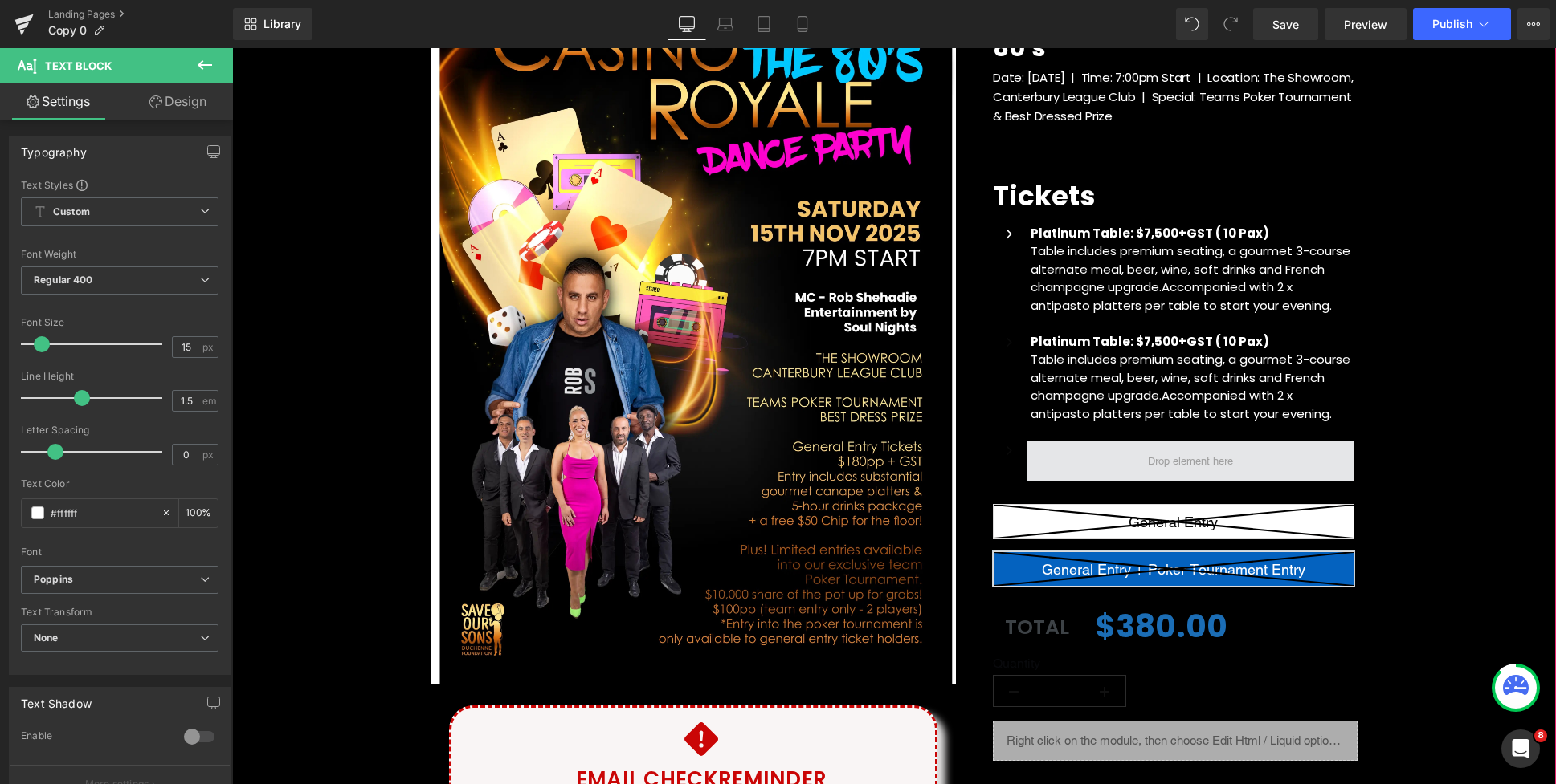
drag, startPoint x: 1407, startPoint y: 376, endPoint x: 1234, endPoint y: 453, distance: 189.4
click at [1407, 376] on div "(P) Image Icon Email Check Reminder Text Block Please check your junk/spam fold…" at bounding box center [894, 420] width 1324 height 948
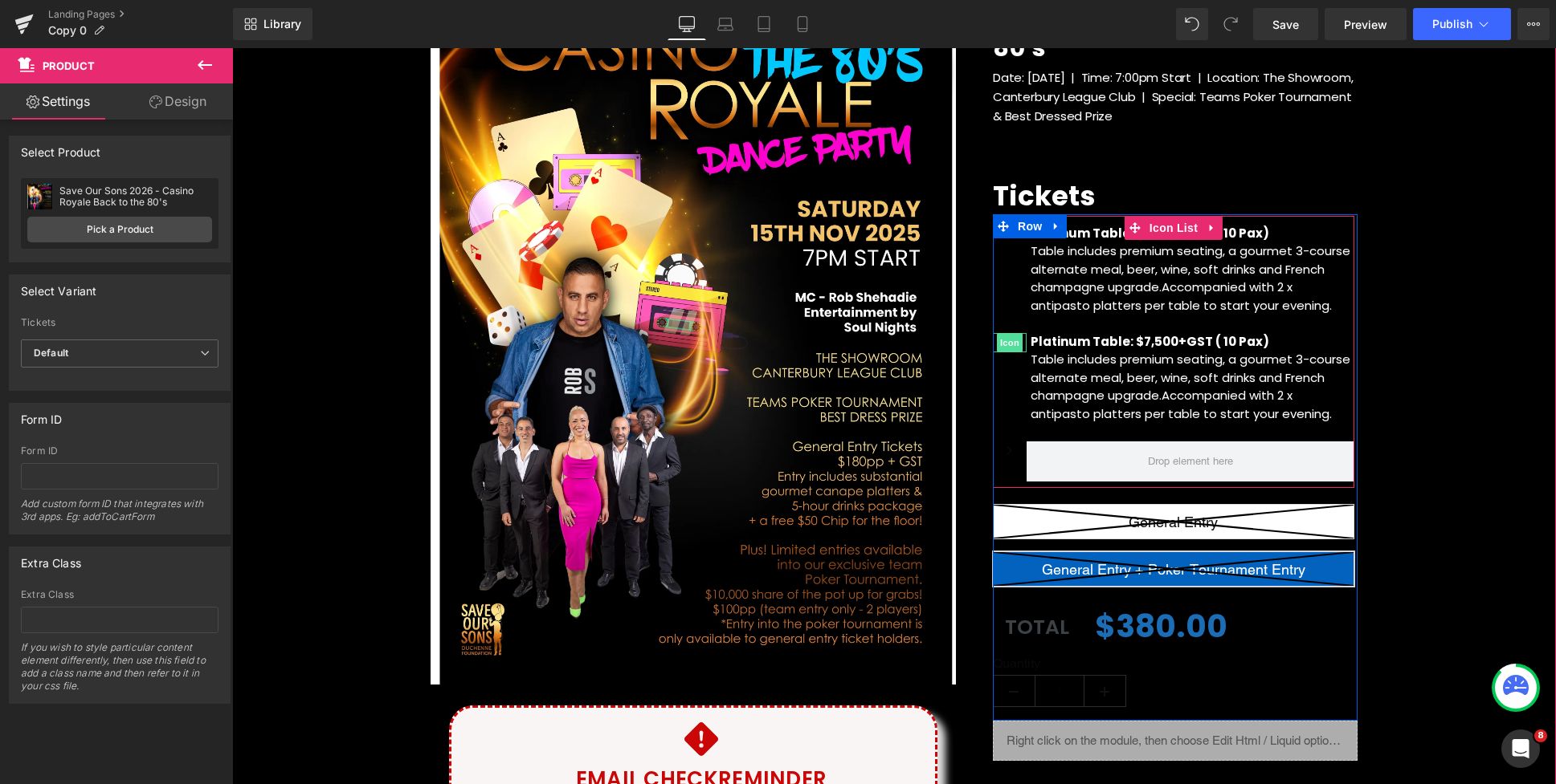
click at [1007, 342] on span "Icon" at bounding box center [1010, 342] width 26 height 19
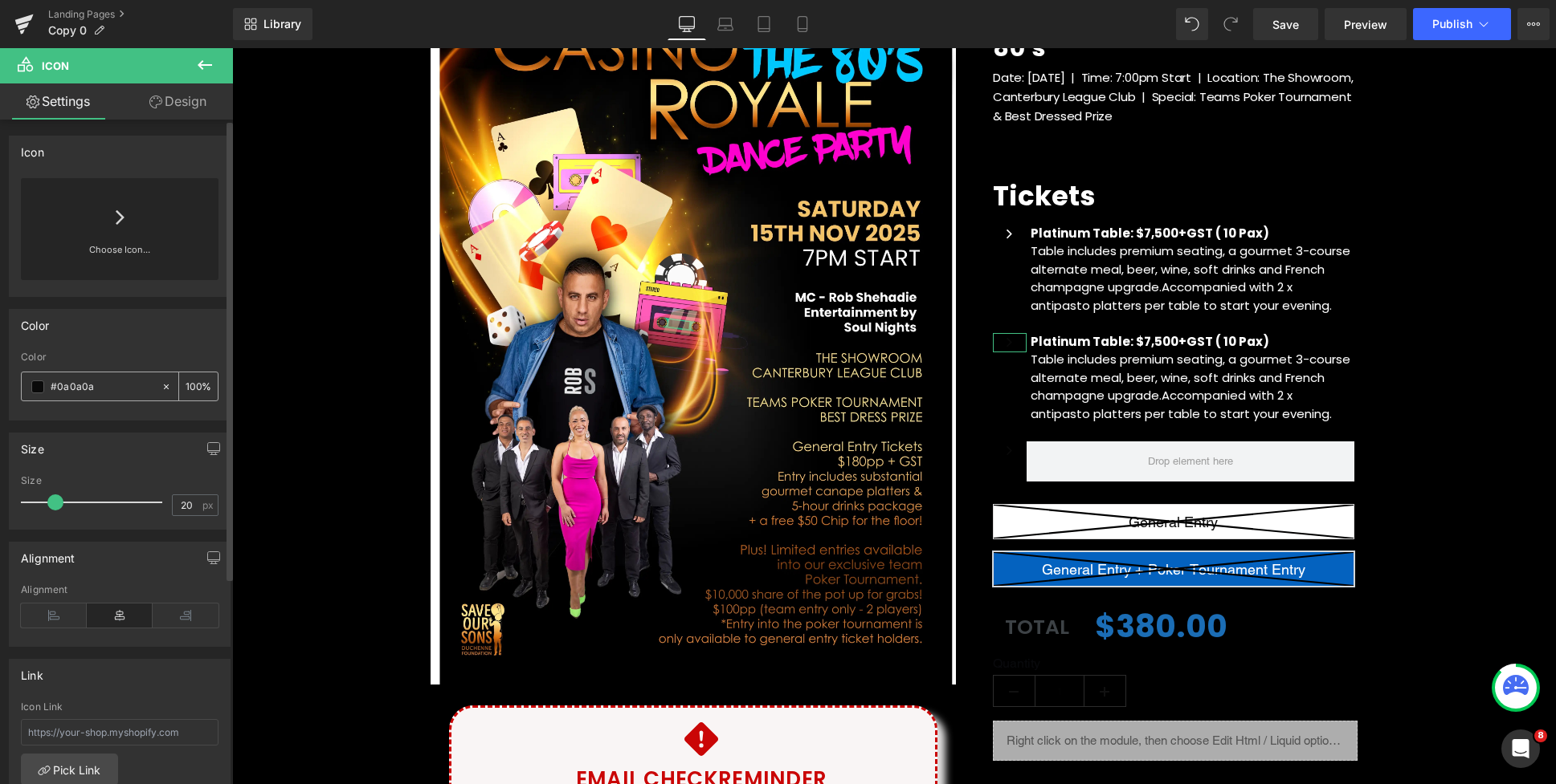
click at [39, 385] on span at bounding box center [37, 387] width 13 height 13
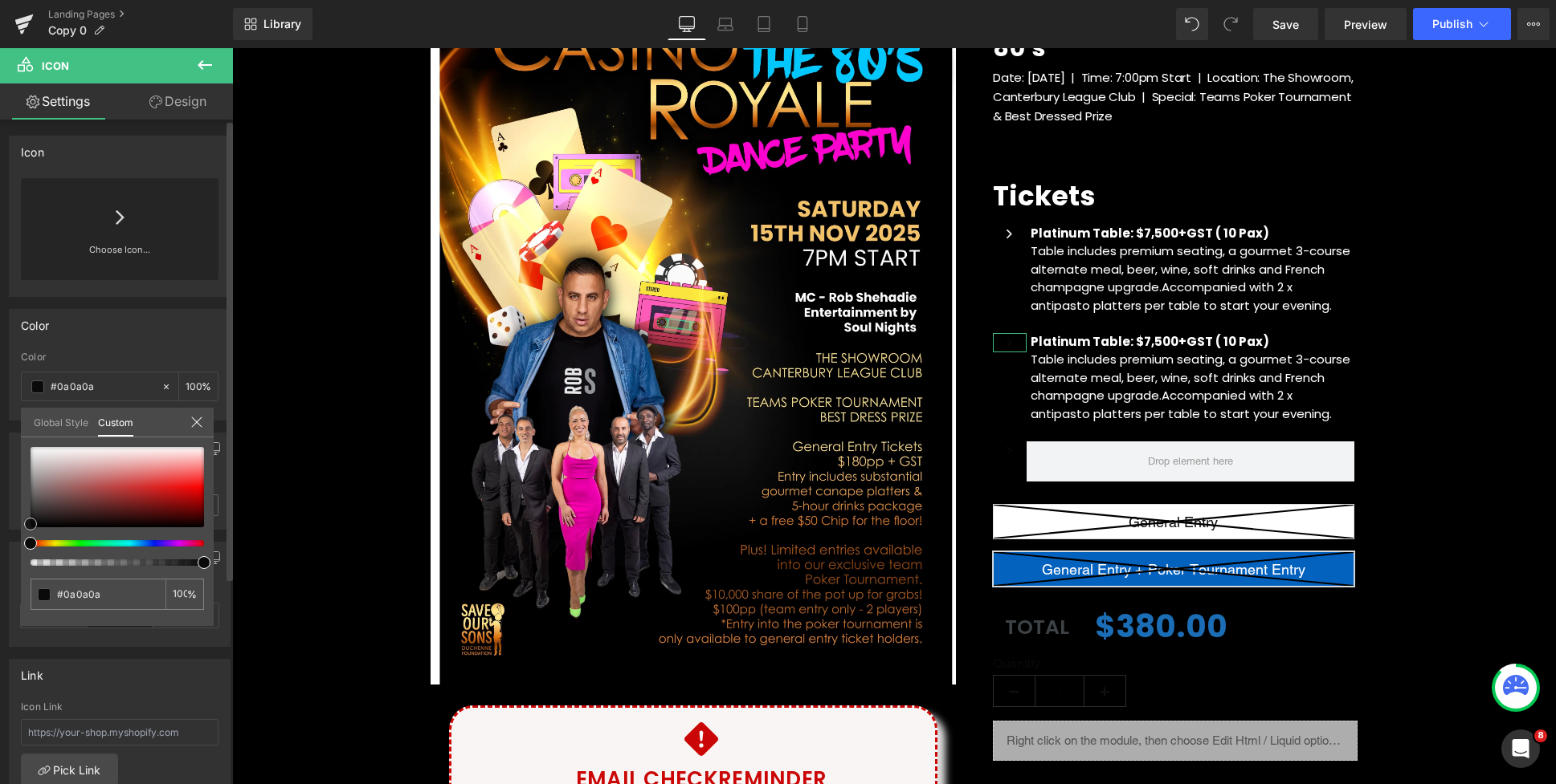
type input "#dac7c7"
type input "#dbd1d1"
type input "#ffffff"
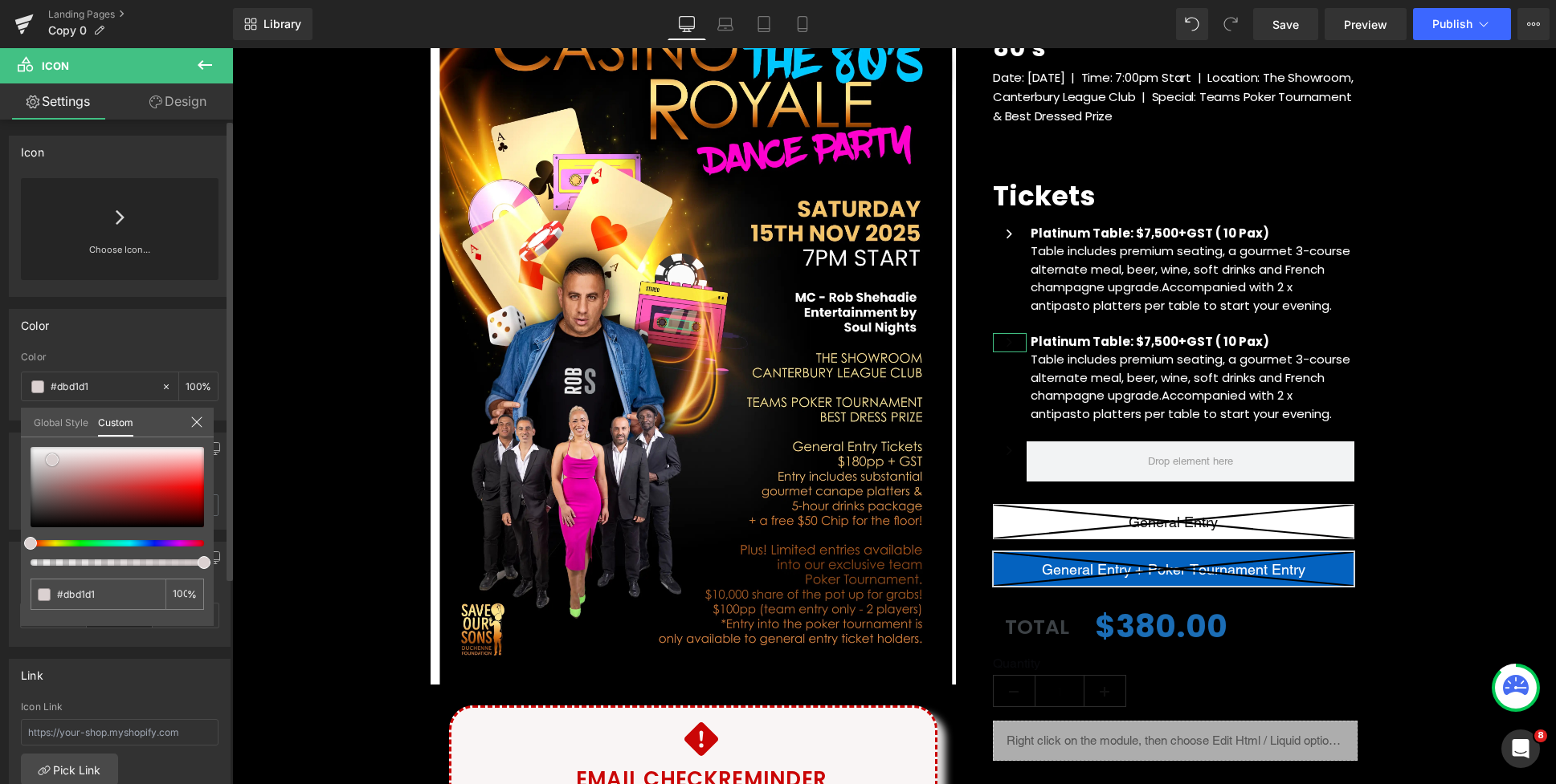
type input "#ffffff"
drag, startPoint x: 63, startPoint y: 461, endPoint x: 20, endPoint y: 430, distance: 53.0
click at [21, 430] on div "Global Style Custom Setup Global Style #ffffff 100 %" at bounding box center [117, 431] width 192 height 49
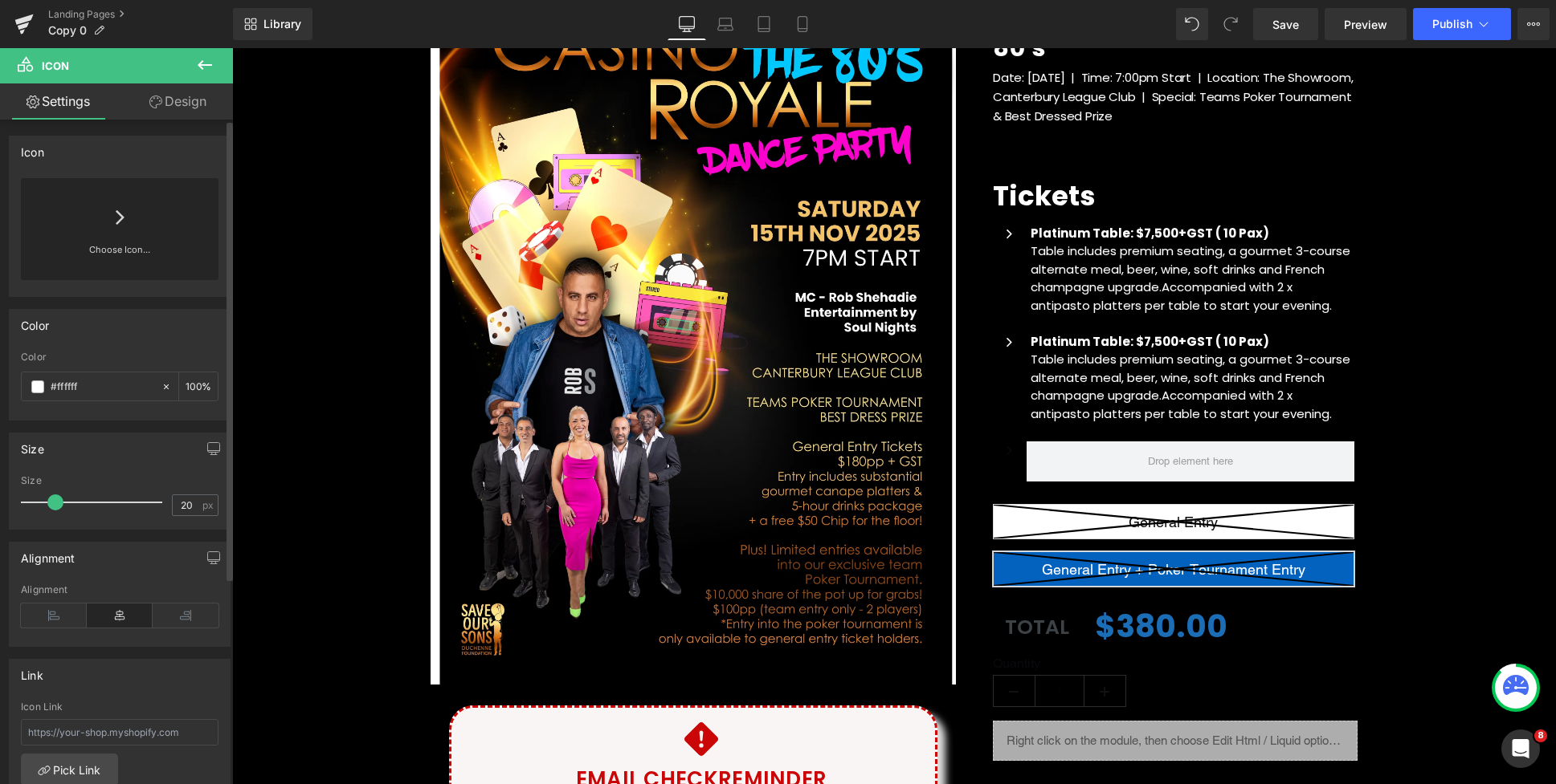
click at [1391, 307] on body "Skip to content Just added to your cart Qty: View cart ( ) Continue shopping Su…" at bounding box center [894, 779] width 1324 height 1951
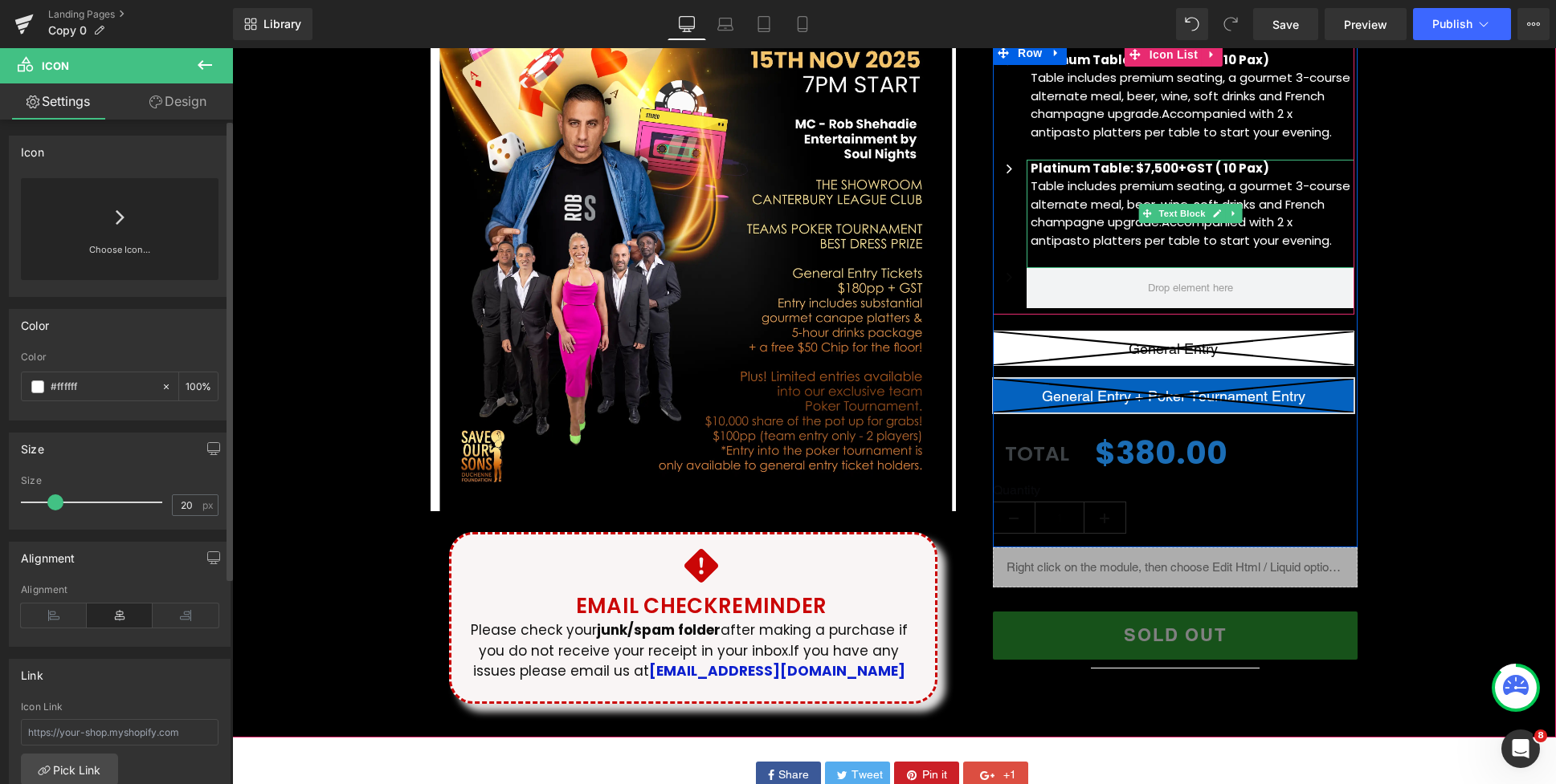
scroll to position [497, 0]
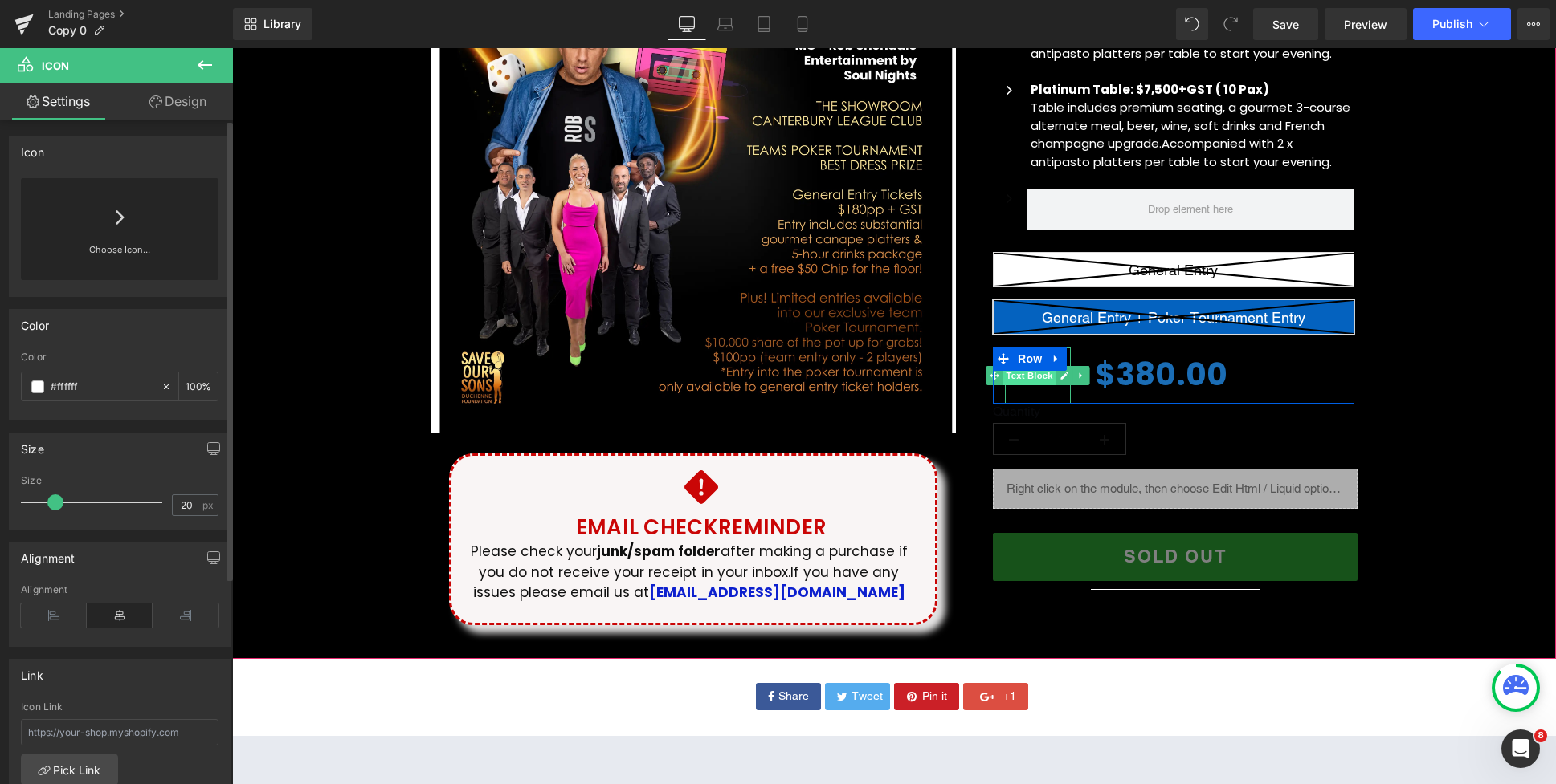
click at [1036, 378] on span "Text Block" at bounding box center [1029, 375] width 53 height 19
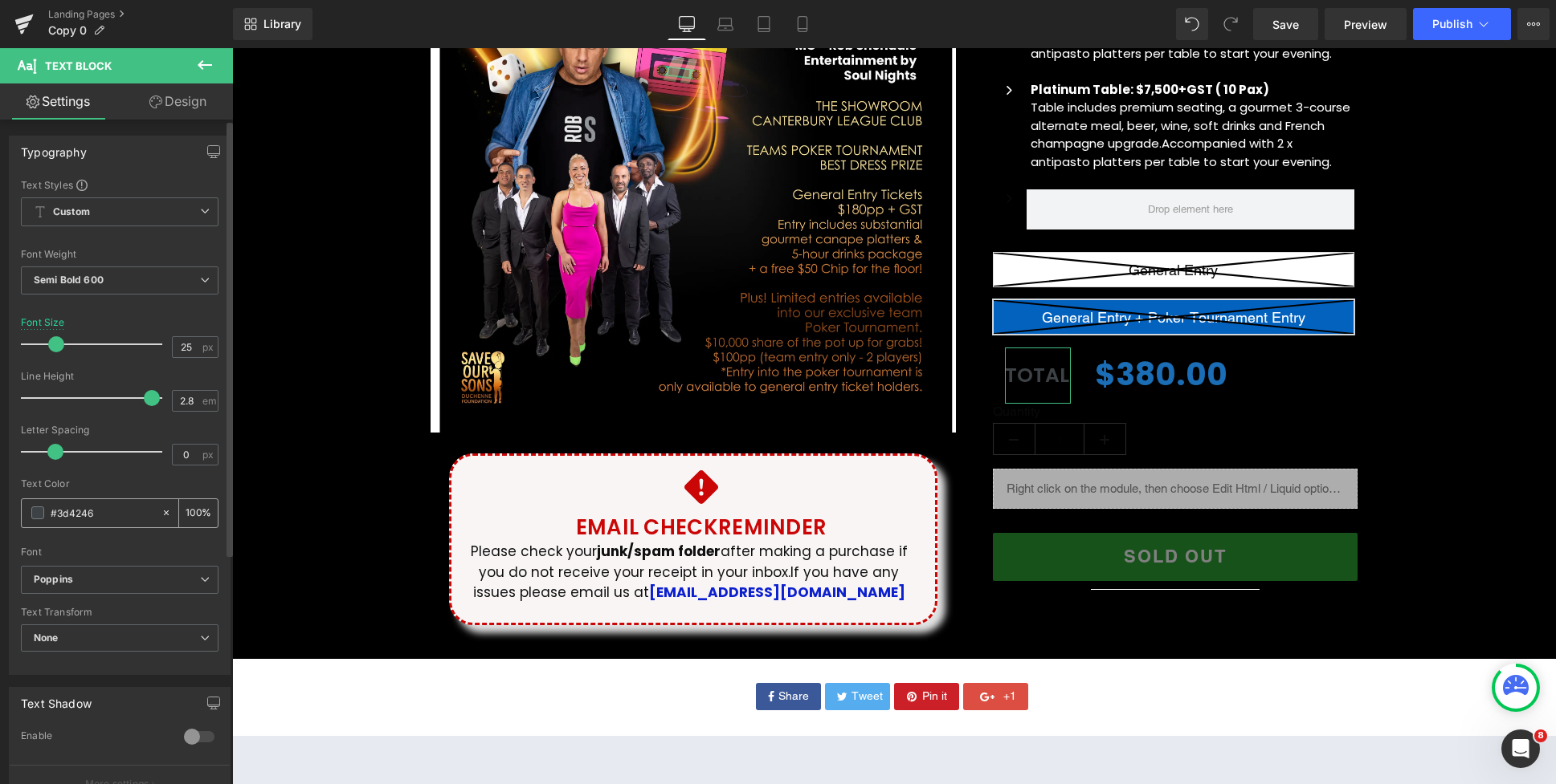
click at [37, 515] on span at bounding box center [37, 512] width 13 height 13
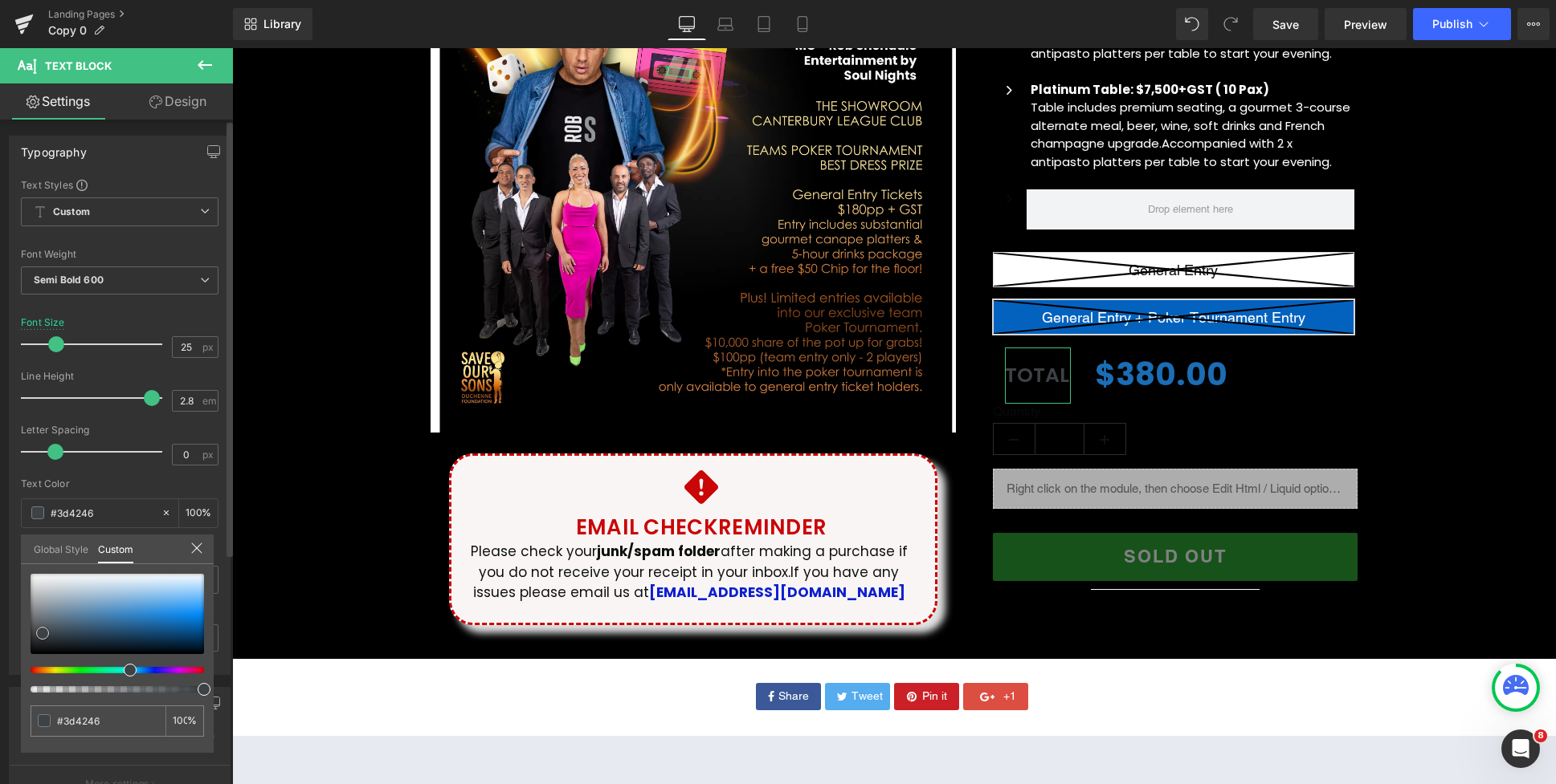
type input "#a6bed3"
type input "#e2e8ed"
type input "#fffeff"
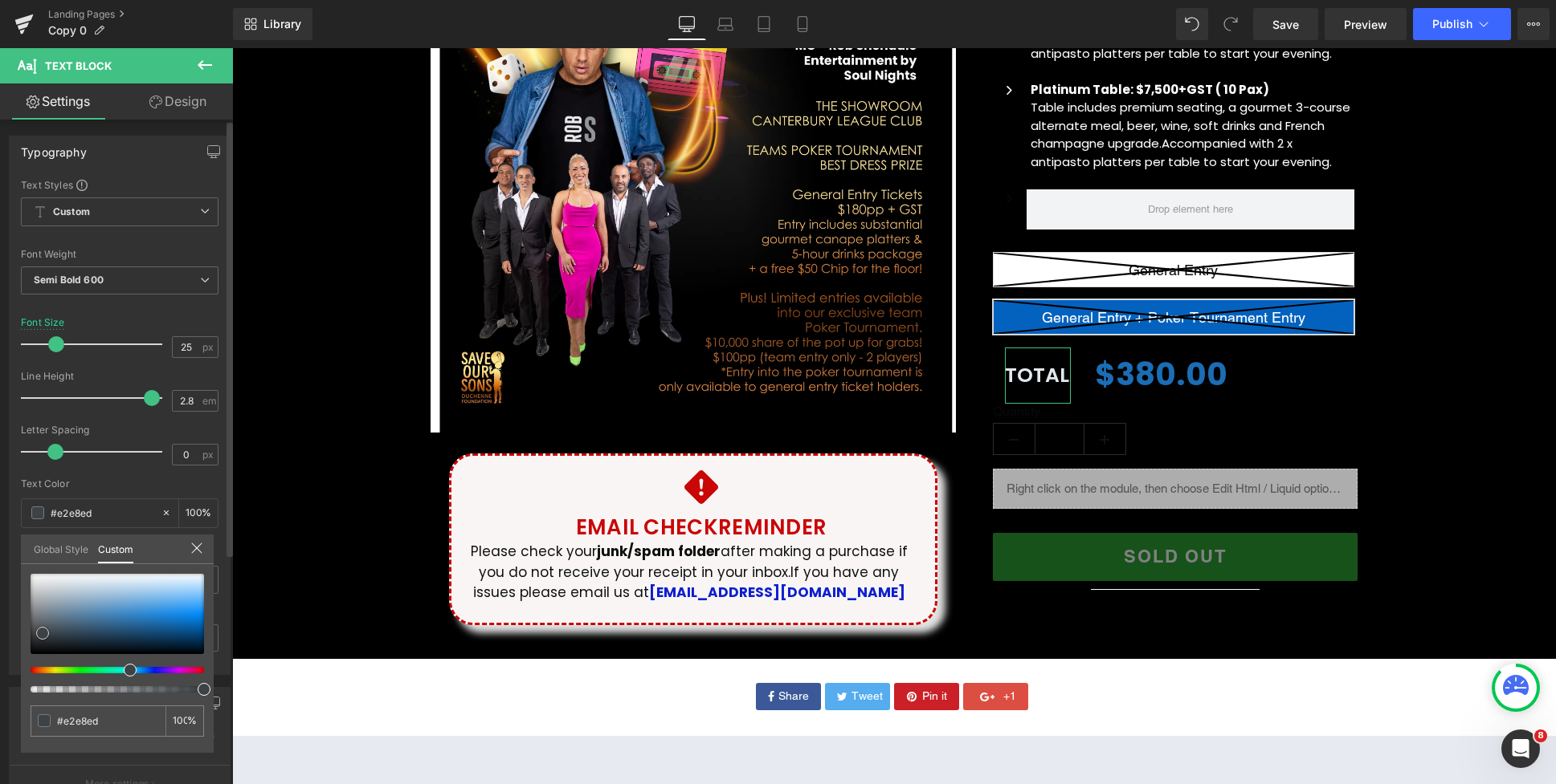
type input "#fffeff"
type input "#ffffff"
drag, startPoint x: 26, startPoint y: 550, endPoint x: 184, endPoint y: 421, distance: 204.0
click at [19, 549] on div "Typography Text Styles Custom Custom Setup Global Style Custom Setup Global Sty…" at bounding box center [120, 399] width 240 height 552
click at [1065, 441] on div at bounding box center [894, 415] width 1324 height 736
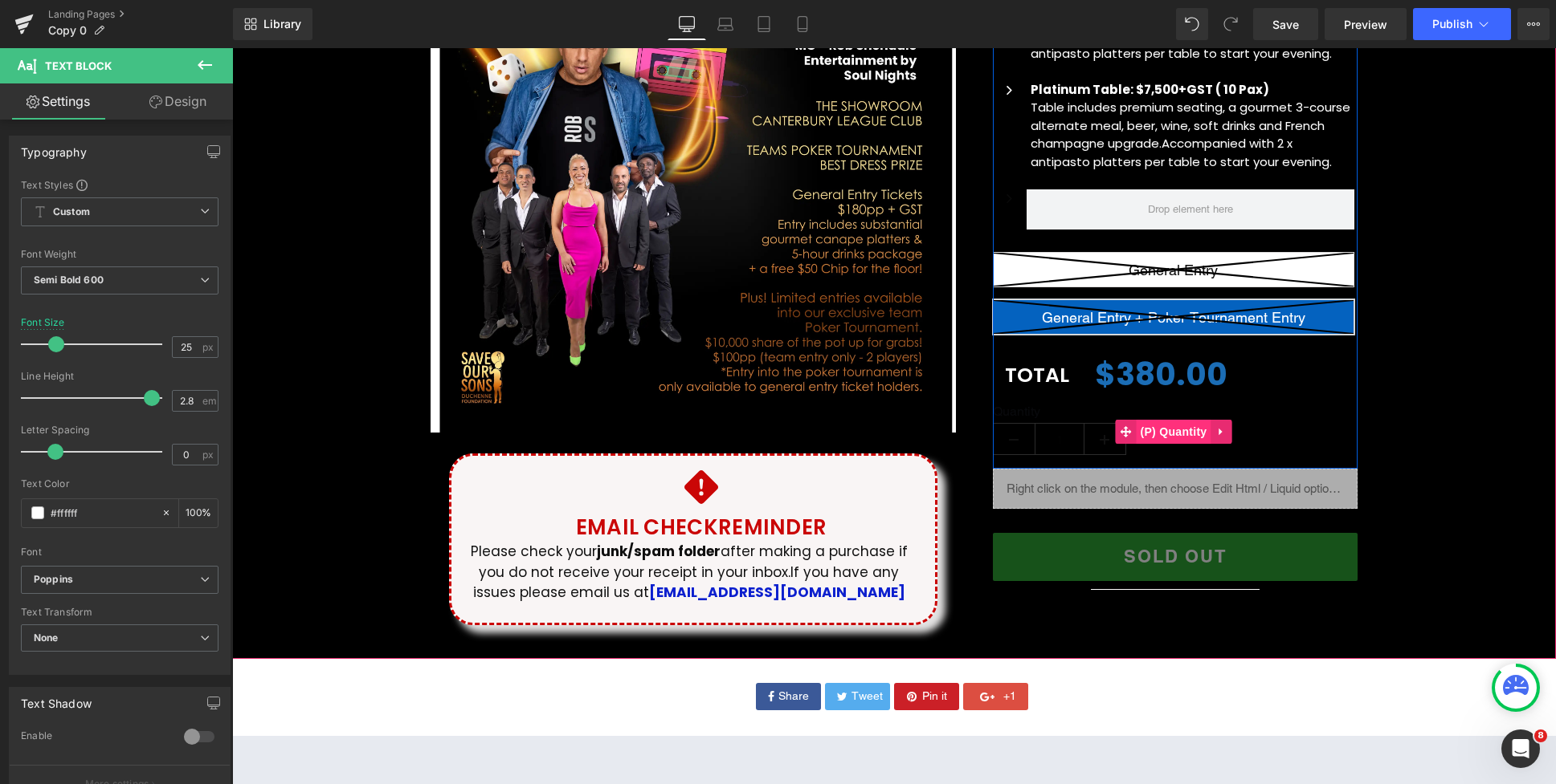
click at [1194, 433] on span "(P) Quantity" at bounding box center [1173, 431] width 75 height 24
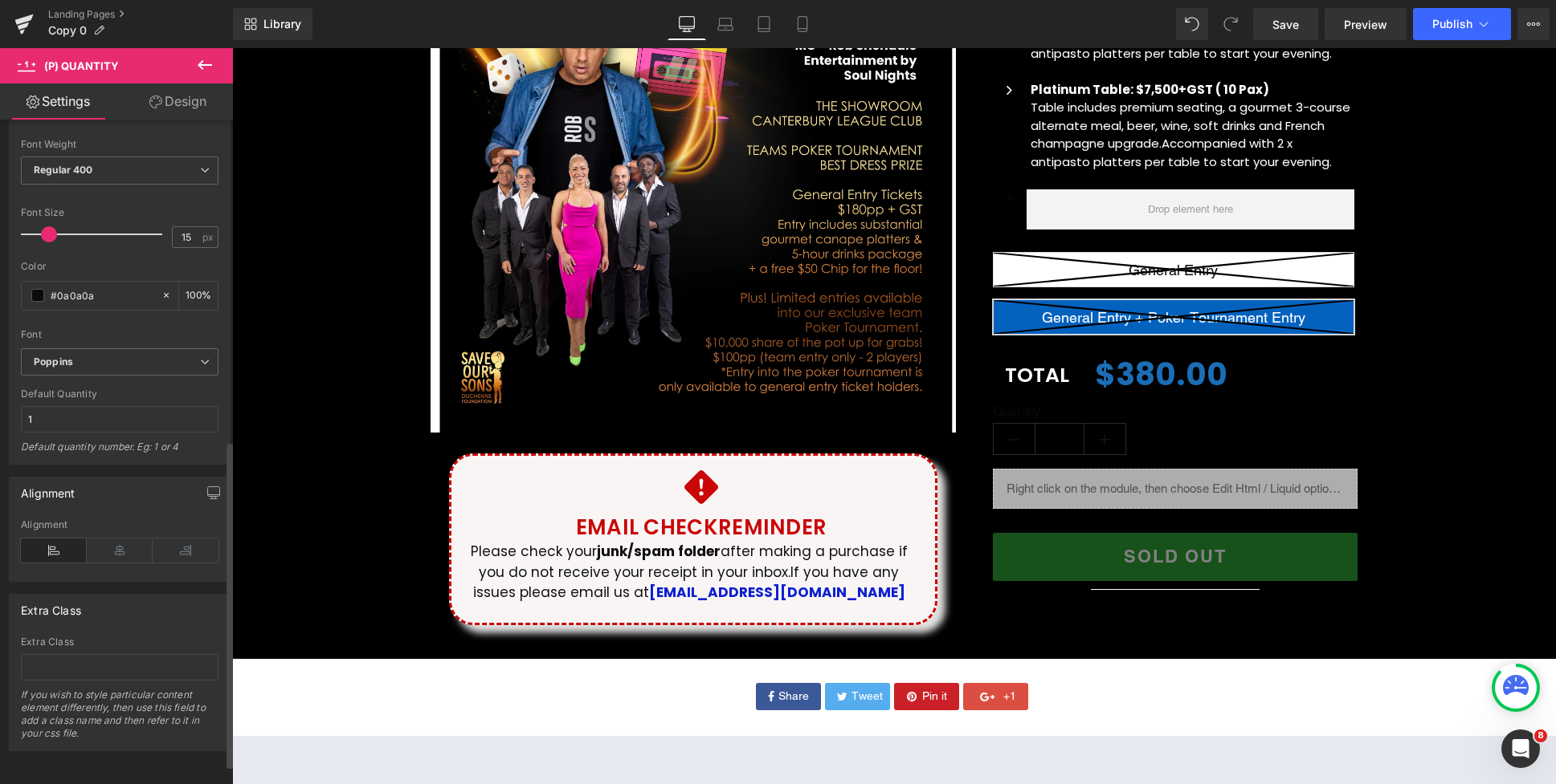
scroll to position [690, 0]
click at [37, 289] on span at bounding box center [37, 295] width 13 height 13
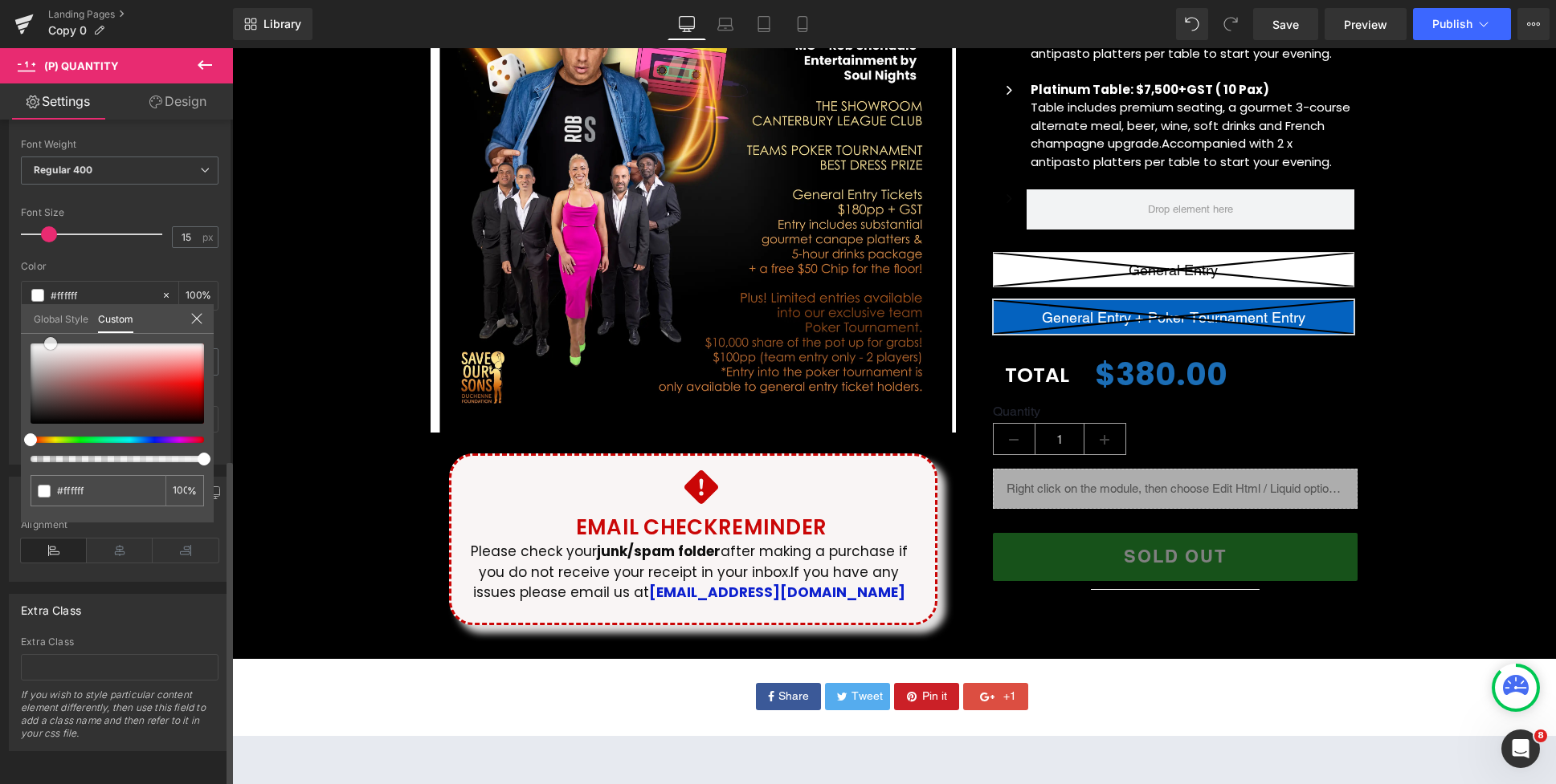
drag, startPoint x: 72, startPoint y: 359, endPoint x: 51, endPoint y: 344, distance: 25.8
click at [51, 344] on div at bounding box center [118, 384] width 173 height 81
drag, startPoint x: 46, startPoint y: 363, endPoint x: 30, endPoint y: 336, distance: 31.4
click at [30, 336] on div "#ffffff 100 %" at bounding box center [117, 343] width 192 height 19
drag, startPoint x: 184, startPoint y: 351, endPoint x: 48, endPoint y: 340, distance: 136.4
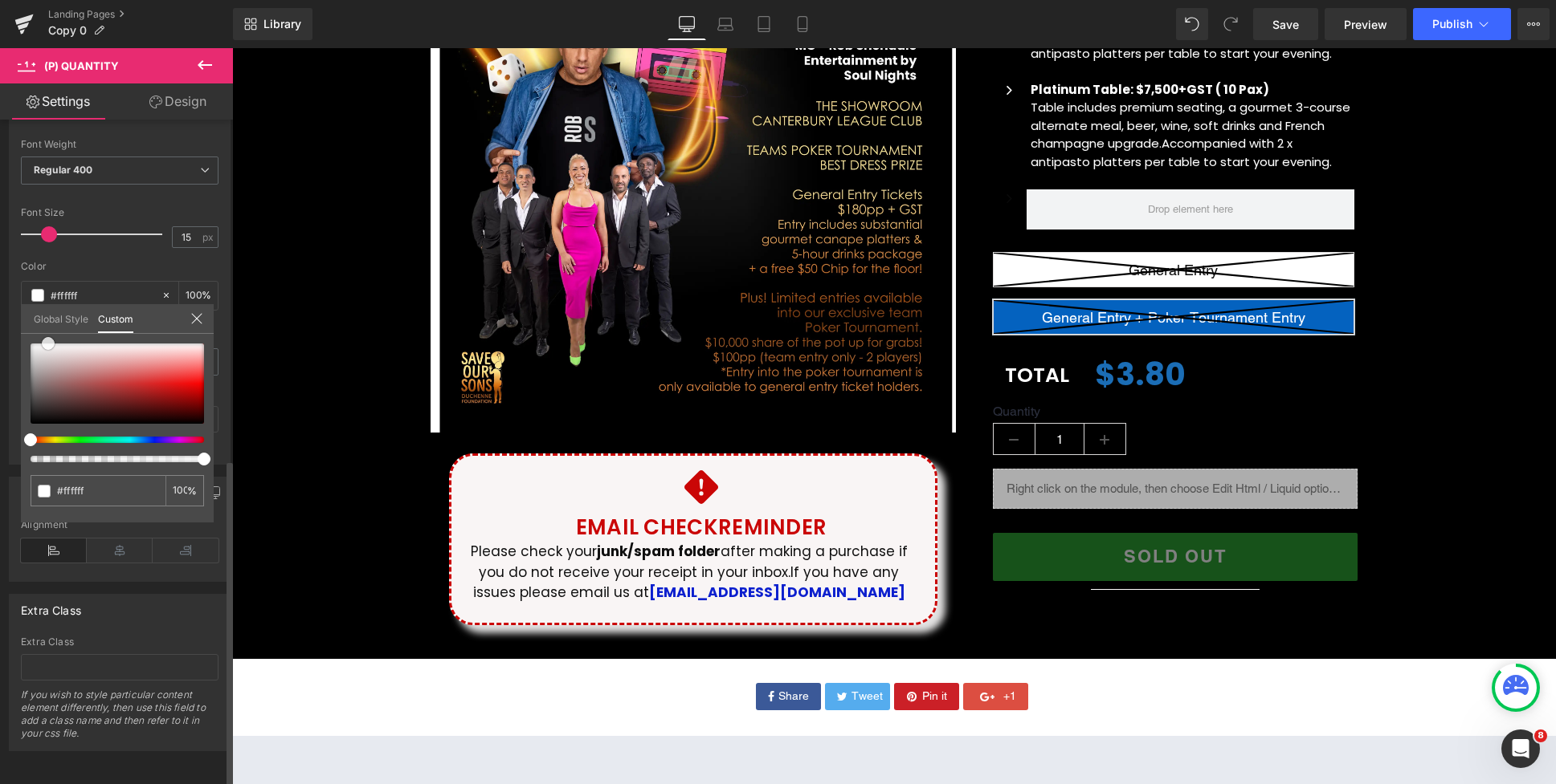
click at [48, 344] on div at bounding box center [118, 384] width 173 height 81
drag, startPoint x: 118, startPoint y: 347, endPoint x: 31, endPoint y: 340, distance: 87.3
click at [31, 344] on div at bounding box center [118, 384] width 173 height 81
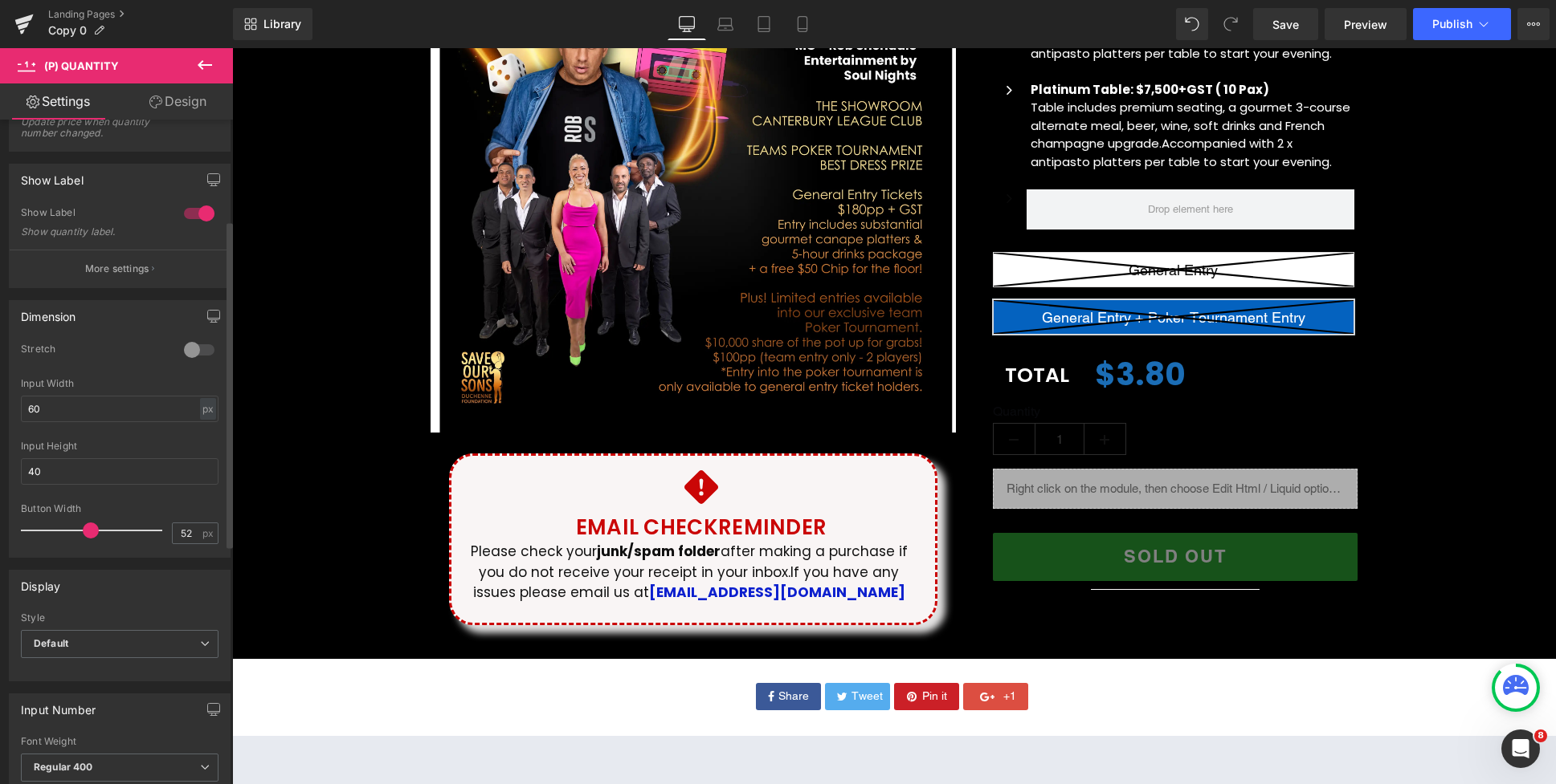
scroll to position [0, 0]
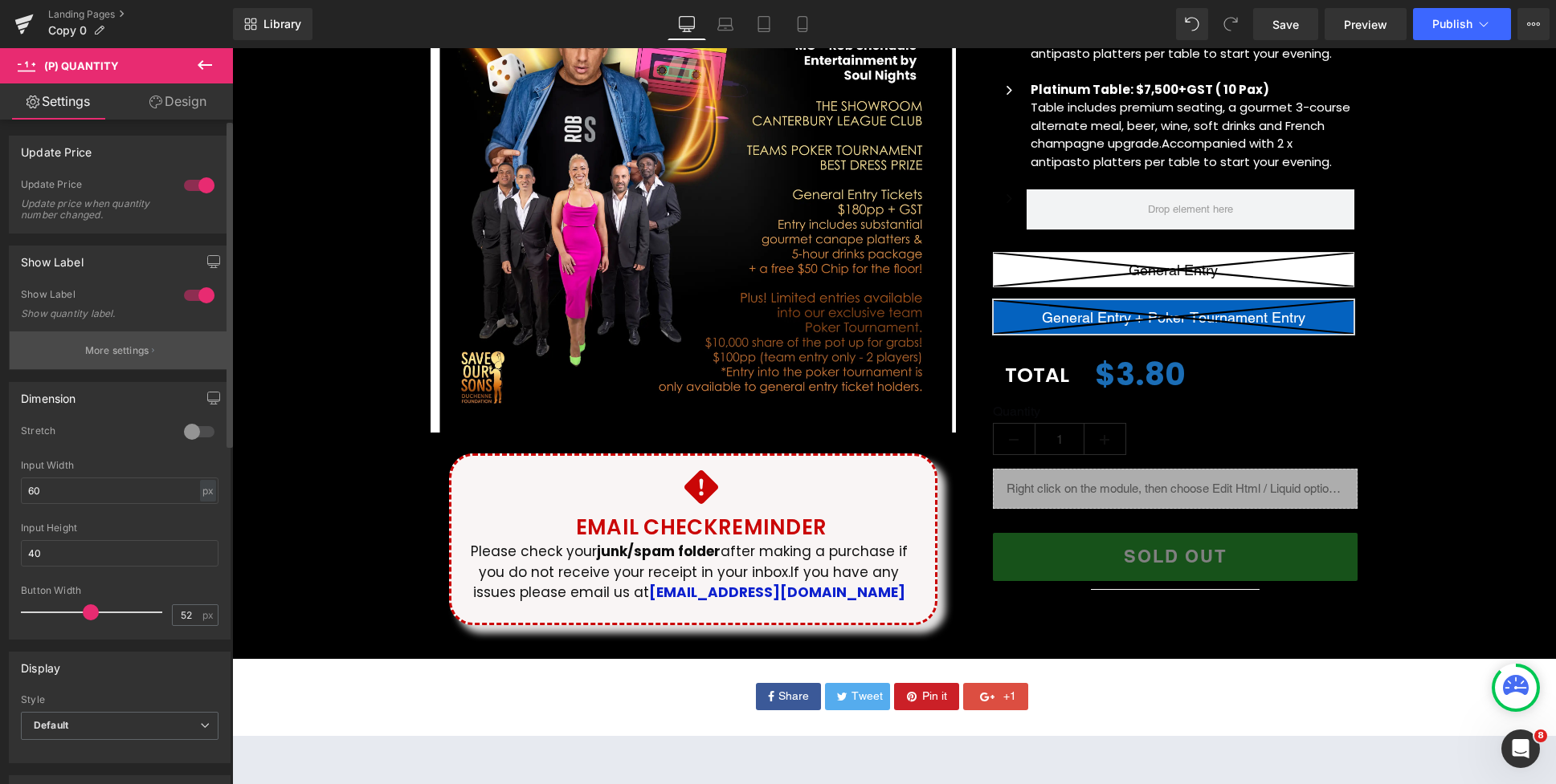
click at [129, 348] on p "More settings" at bounding box center [117, 351] width 64 height 15
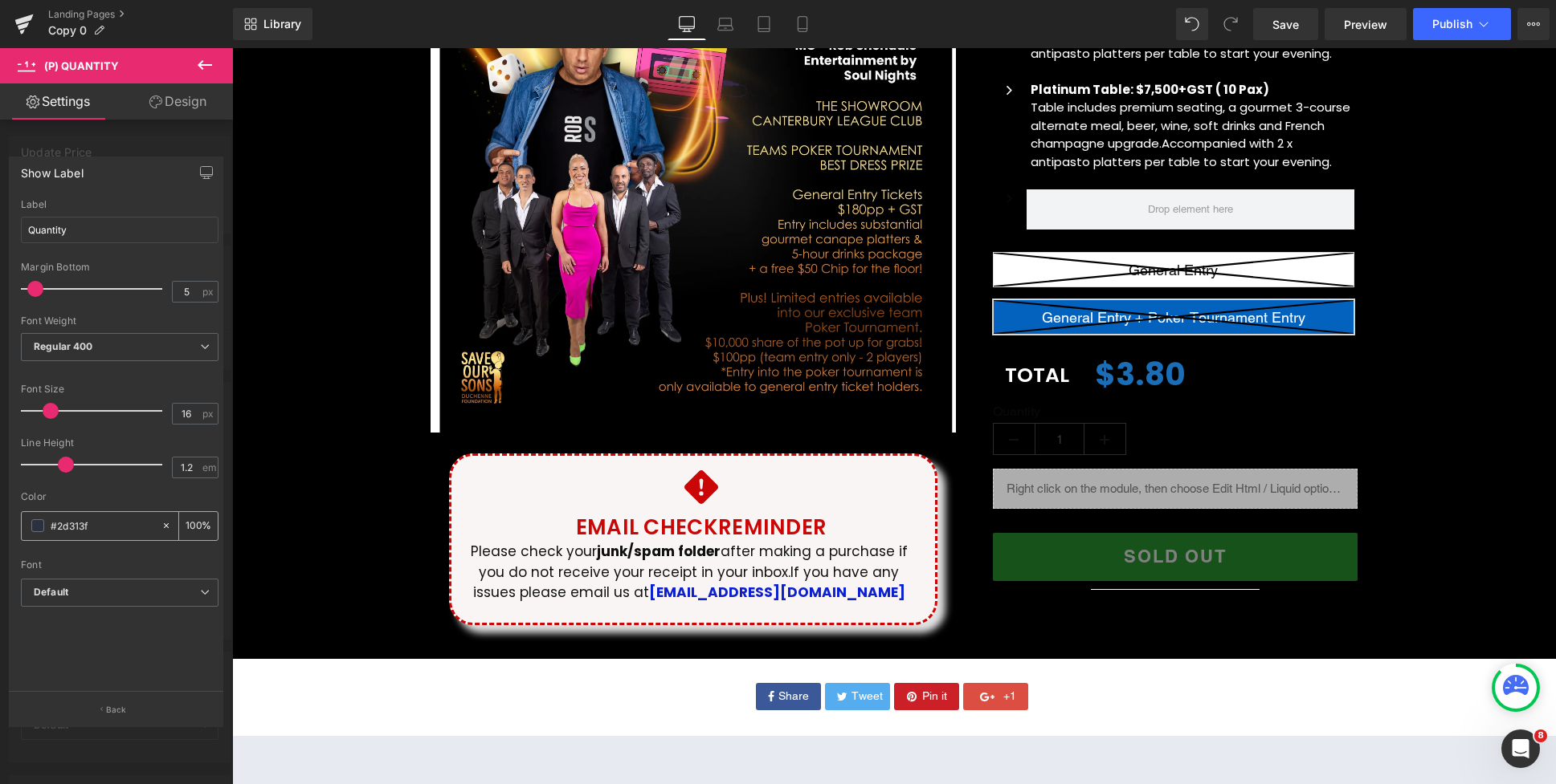
click at [39, 527] on span at bounding box center [37, 525] width 13 height 13
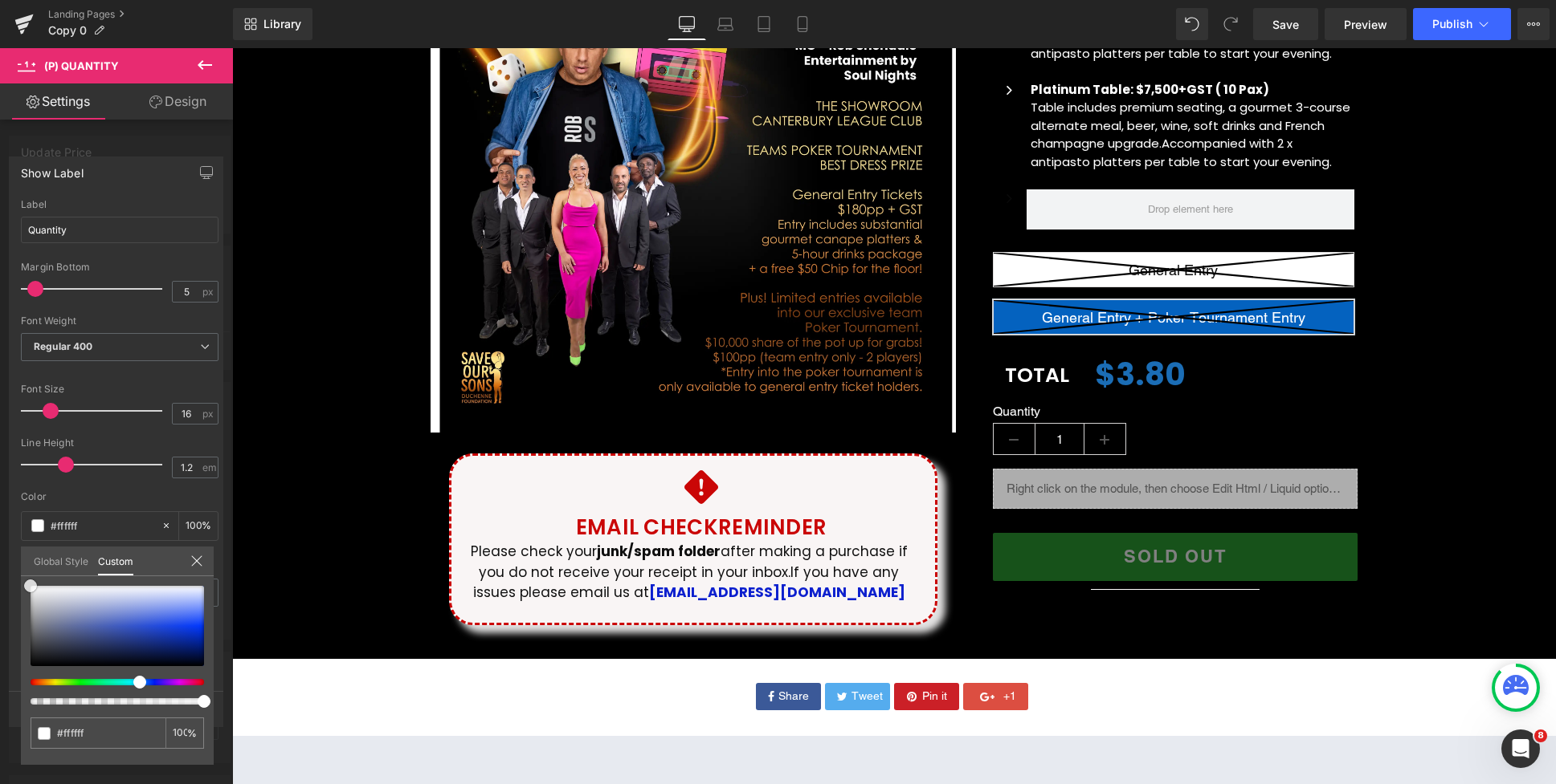
drag, startPoint x: 34, startPoint y: 582, endPoint x: 21, endPoint y: 574, distance: 15.3
click at [21, 574] on div "Global Style Custom Setup Global Style #2d313f 100 %" at bounding box center [117, 571] width 192 height 49
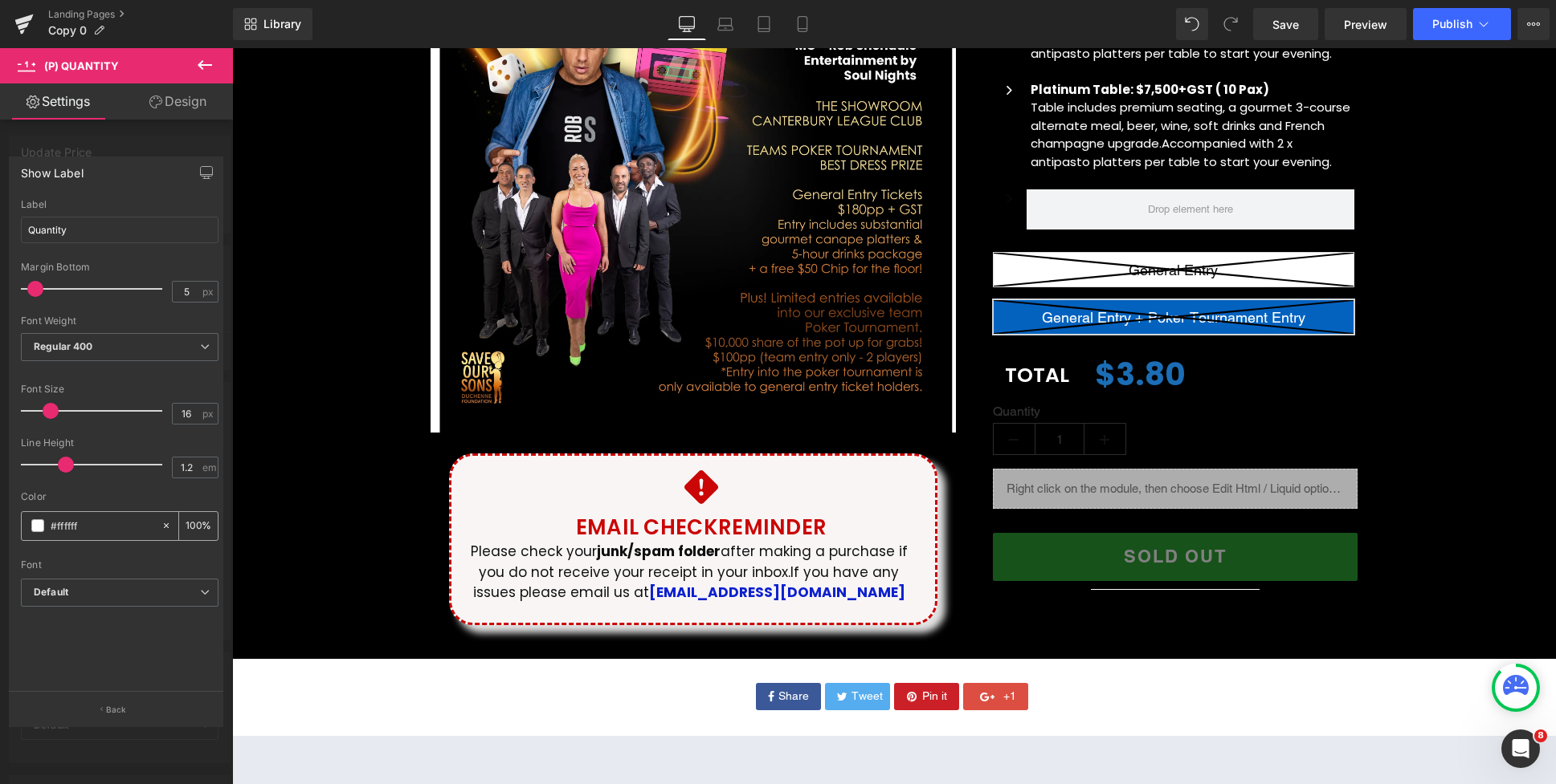
click at [41, 533] on div "#2d313f" at bounding box center [91, 526] width 139 height 28
click at [39, 527] on span at bounding box center [37, 525] width 13 height 13
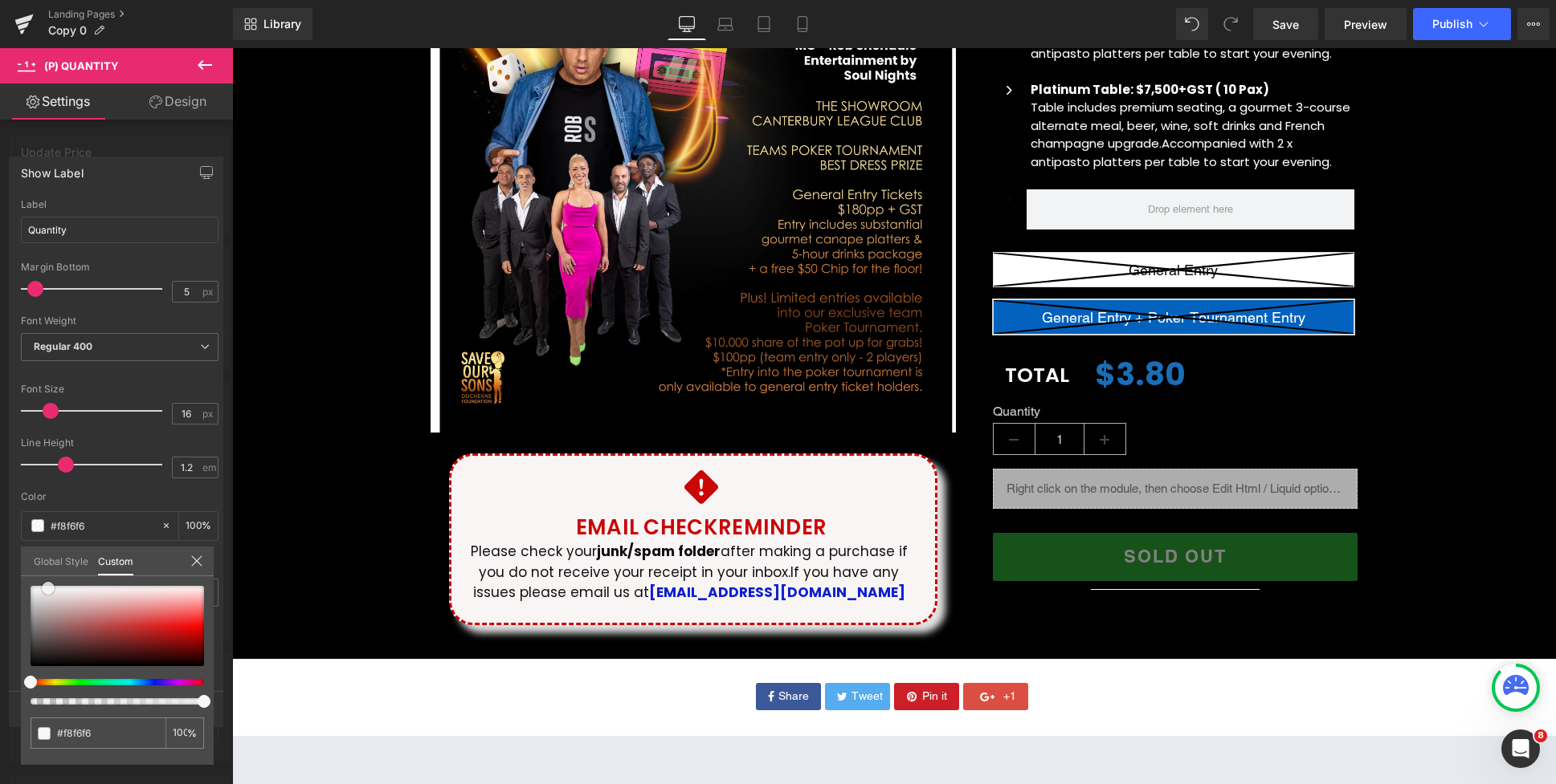
drag, startPoint x: 55, startPoint y: 597, endPoint x: 48, endPoint y: 589, distance: 10.6
click at [48, 589] on div at bounding box center [118, 626] width 173 height 81
click at [1263, 421] on div at bounding box center [894, 415] width 1324 height 736
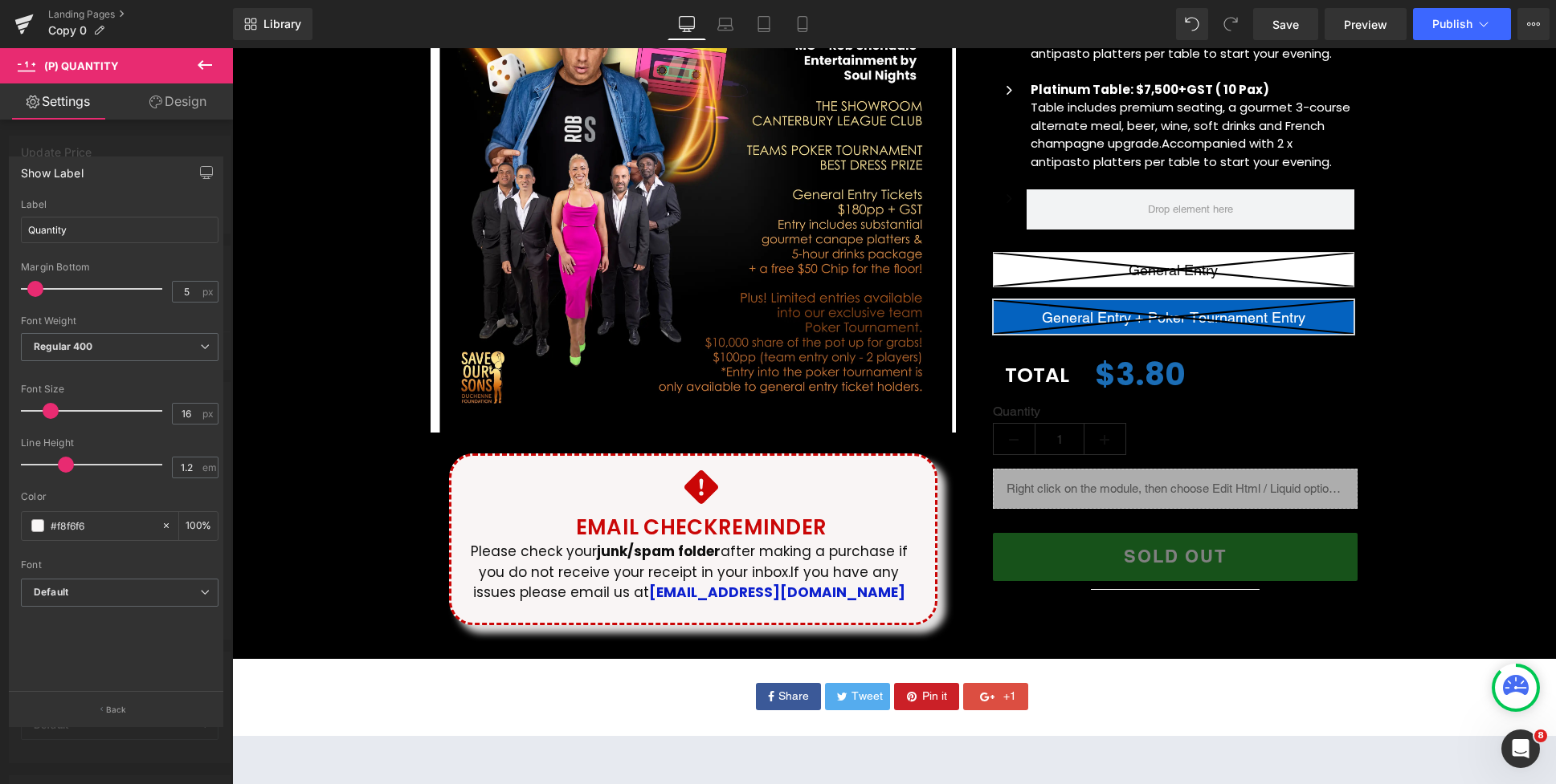
click at [1101, 436] on body "Skip to content Just added to your cart Qty: View cart ( ) Continue shopping Su…" at bounding box center [894, 527] width 1324 height 1951
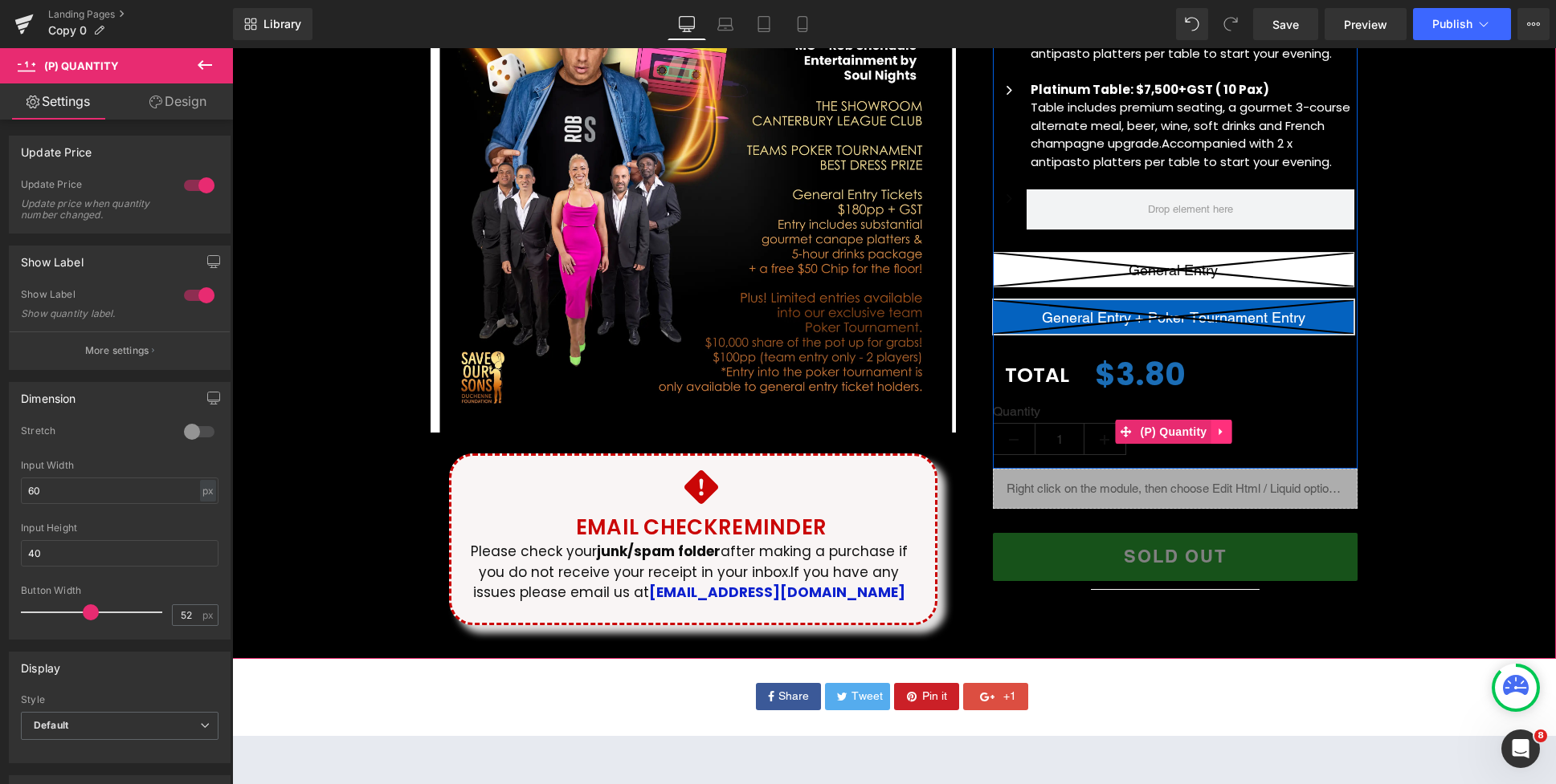
click at [1229, 427] on link at bounding box center [1220, 431] width 21 height 24
click at [1232, 434] on icon at bounding box center [1231, 431] width 11 height 11
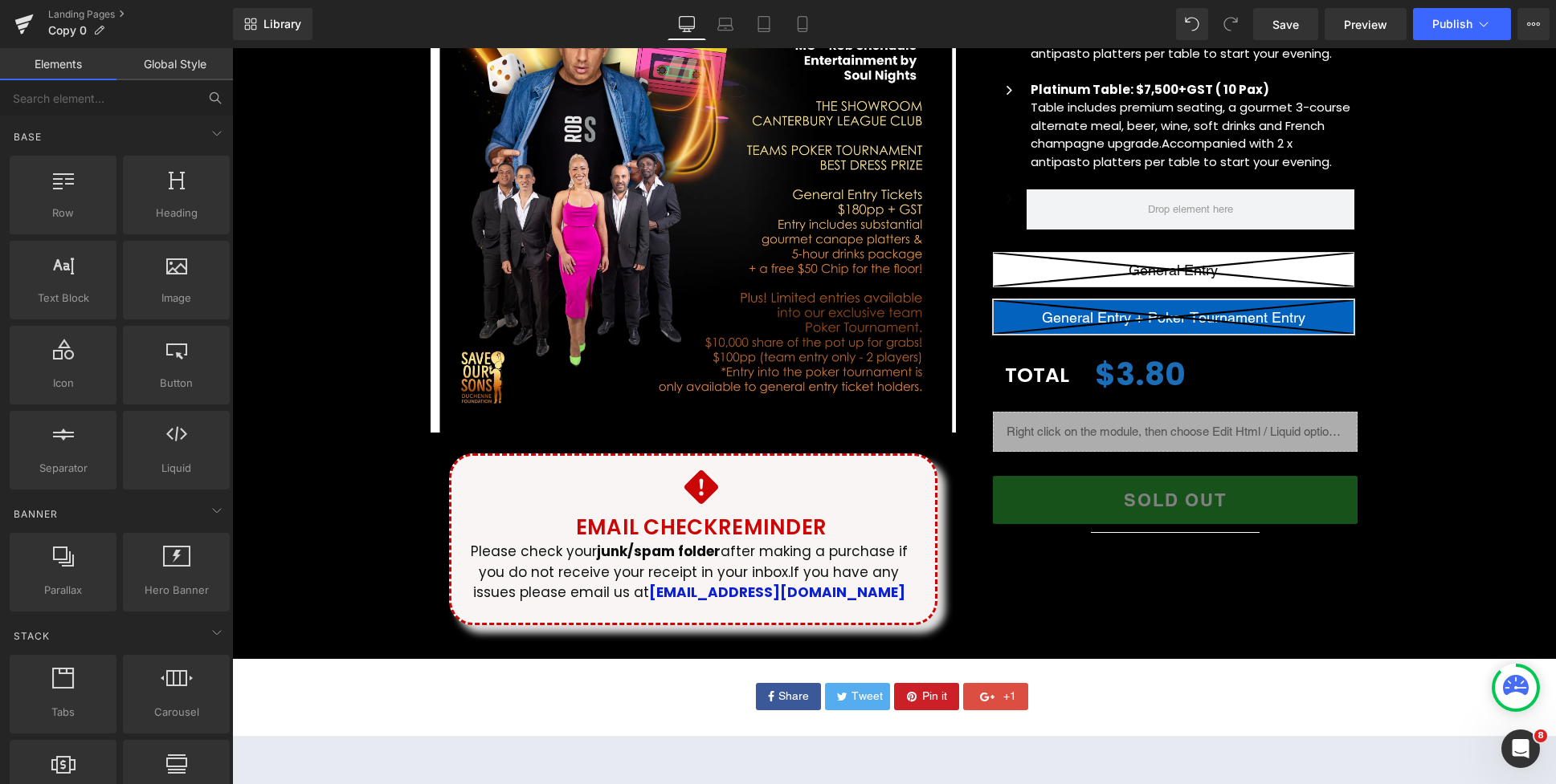
click at [100, 97] on input "text" at bounding box center [99, 98] width 197 height 35
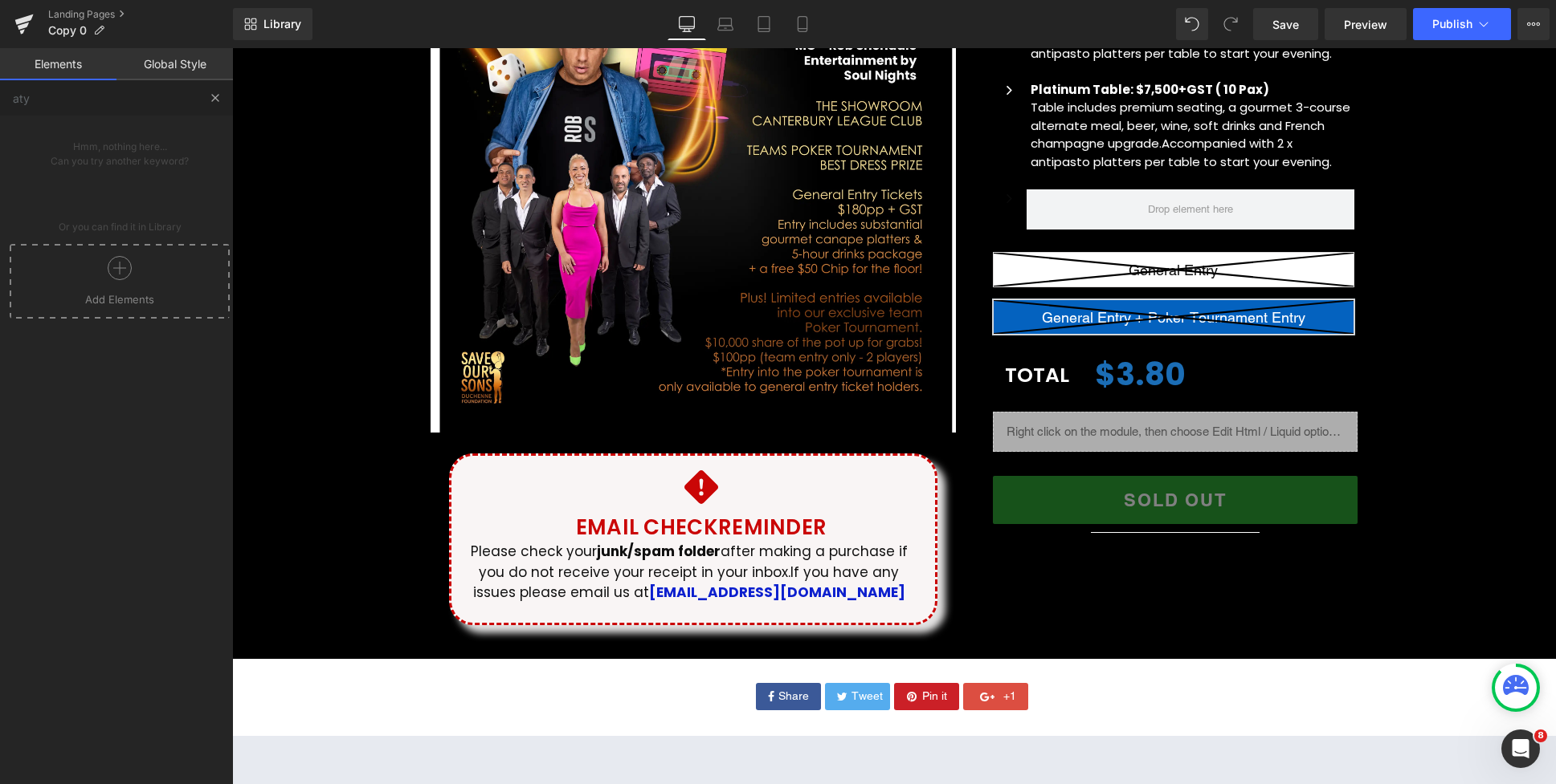
drag, startPoint x: 62, startPoint y: 101, endPoint x: 8, endPoint y: 97, distance: 54.1
click at [8, 97] on input "aty" at bounding box center [99, 98] width 197 height 35
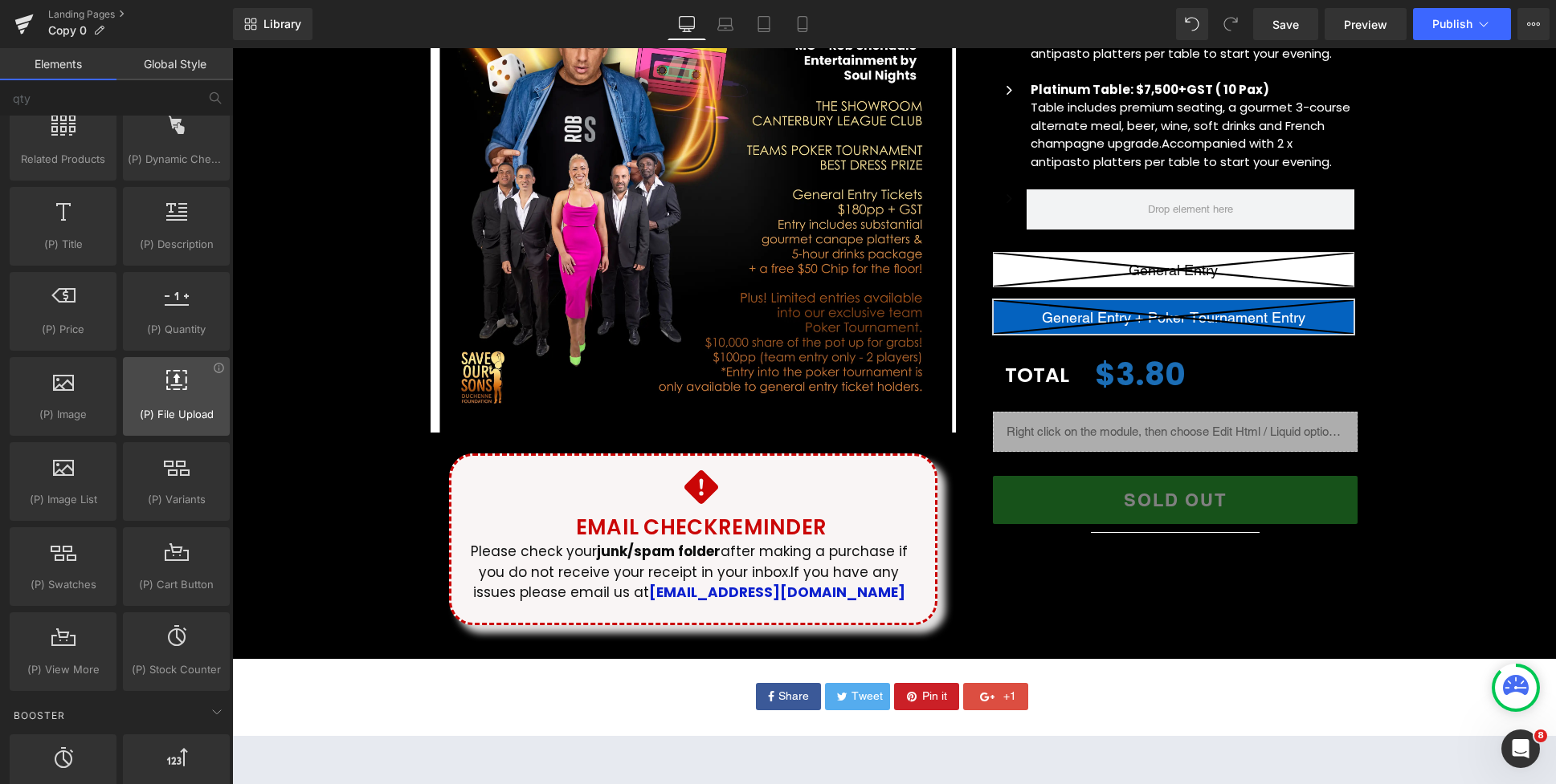
scroll to position [1436, 0]
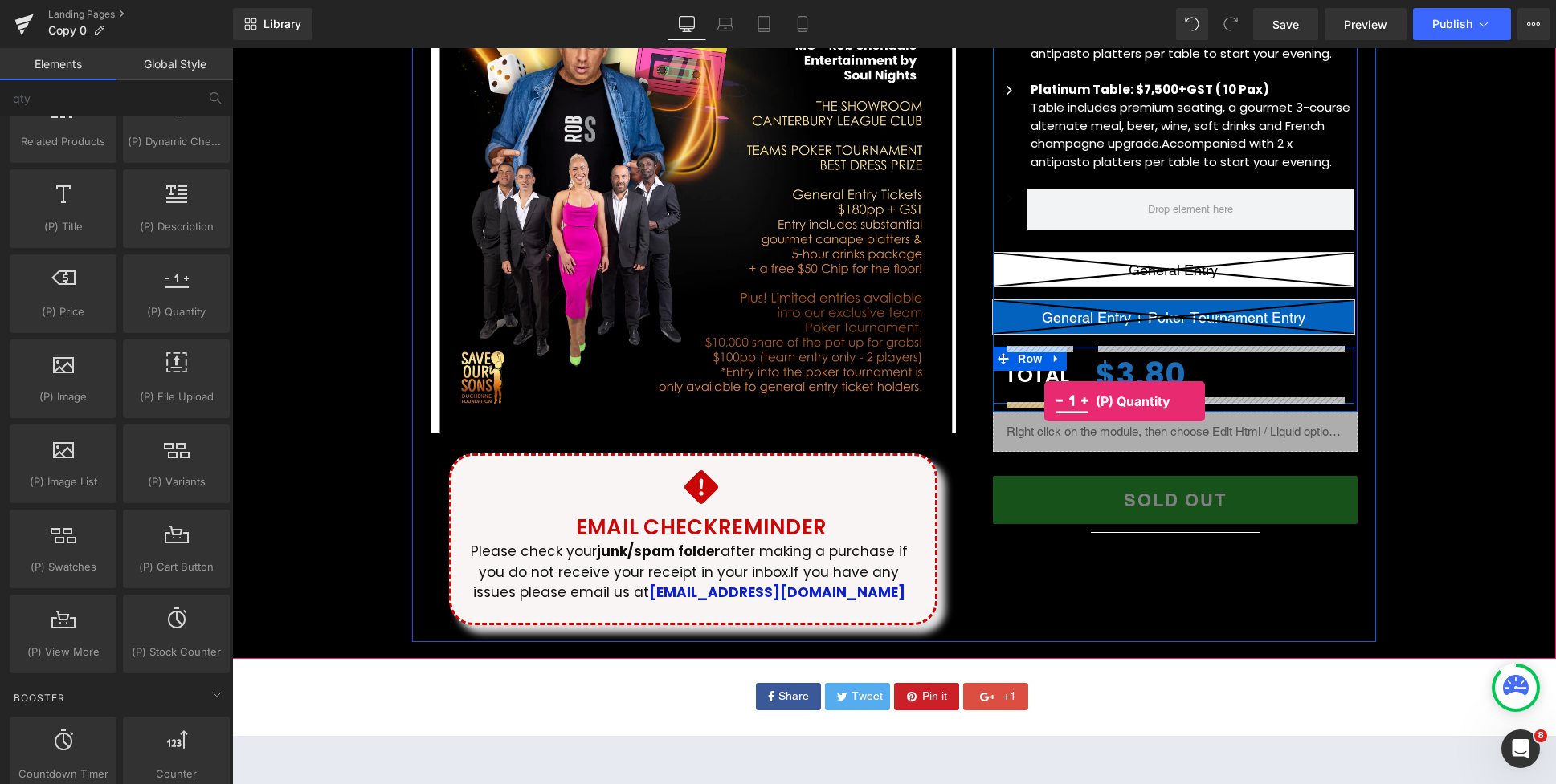
drag, startPoint x: 391, startPoint y: 362, endPoint x: 1044, endPoint y: 401, distance: 654.2
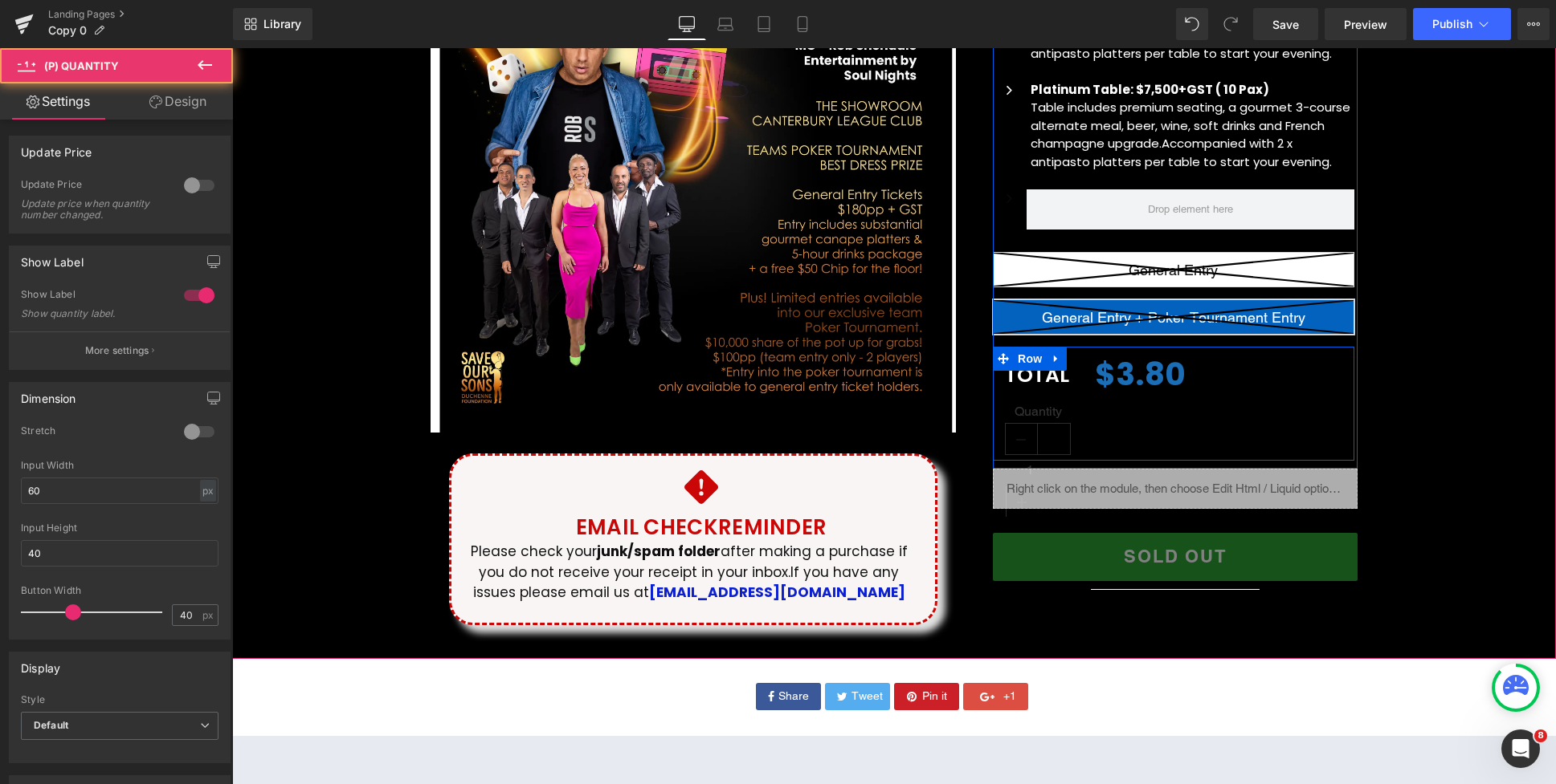
click at [1068, 446] on div "1" at bounding box center [1038, 439] width 67 height 32
click at [1058, 426] on span "(P) Quantity" at bounding box center [1038, 431] width 75 height 24
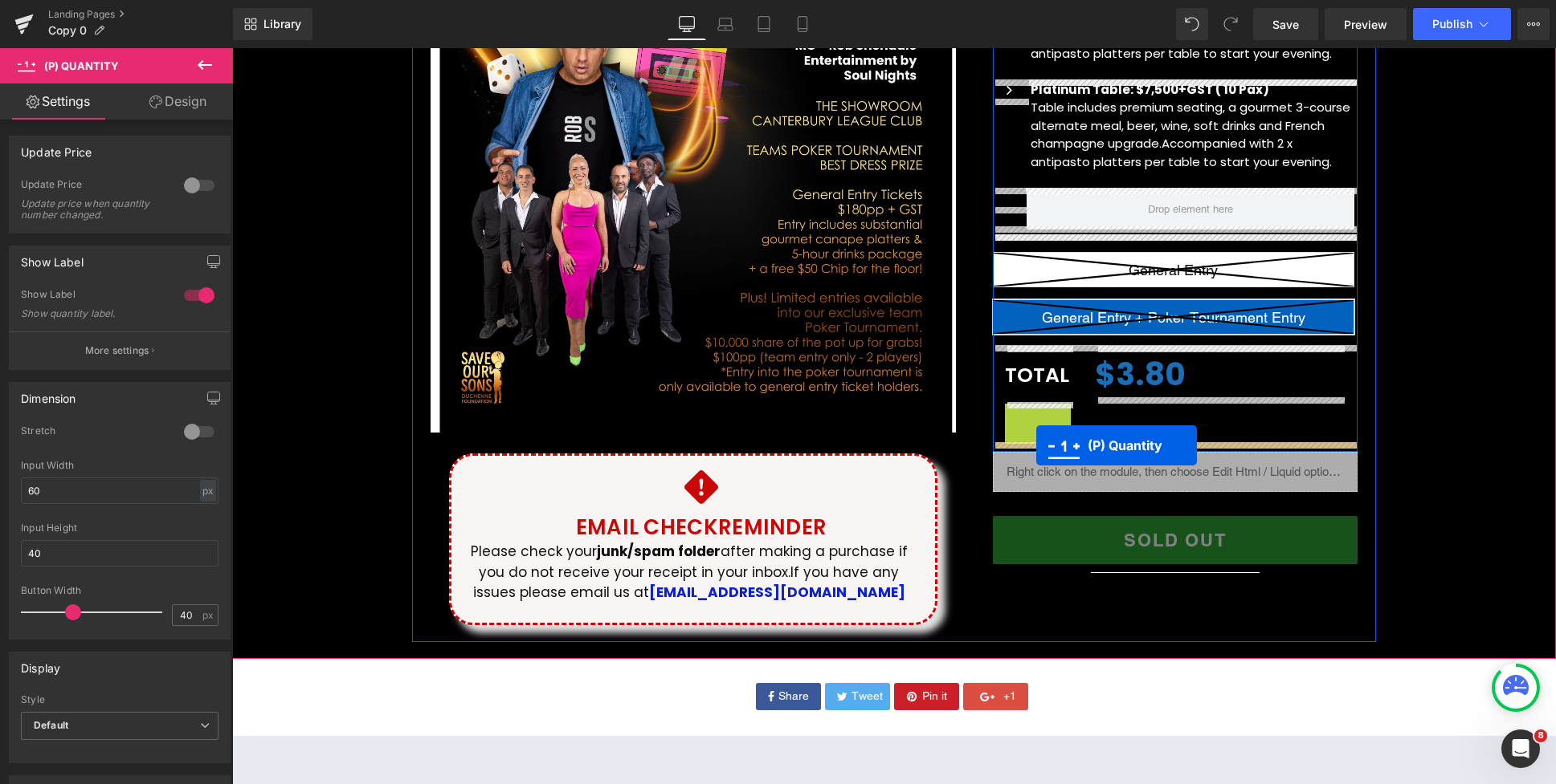
drag, startPoint x: 1042, startPoint y: 420, endPoint x: 1036, endPoint y: 445, distance: 25.7
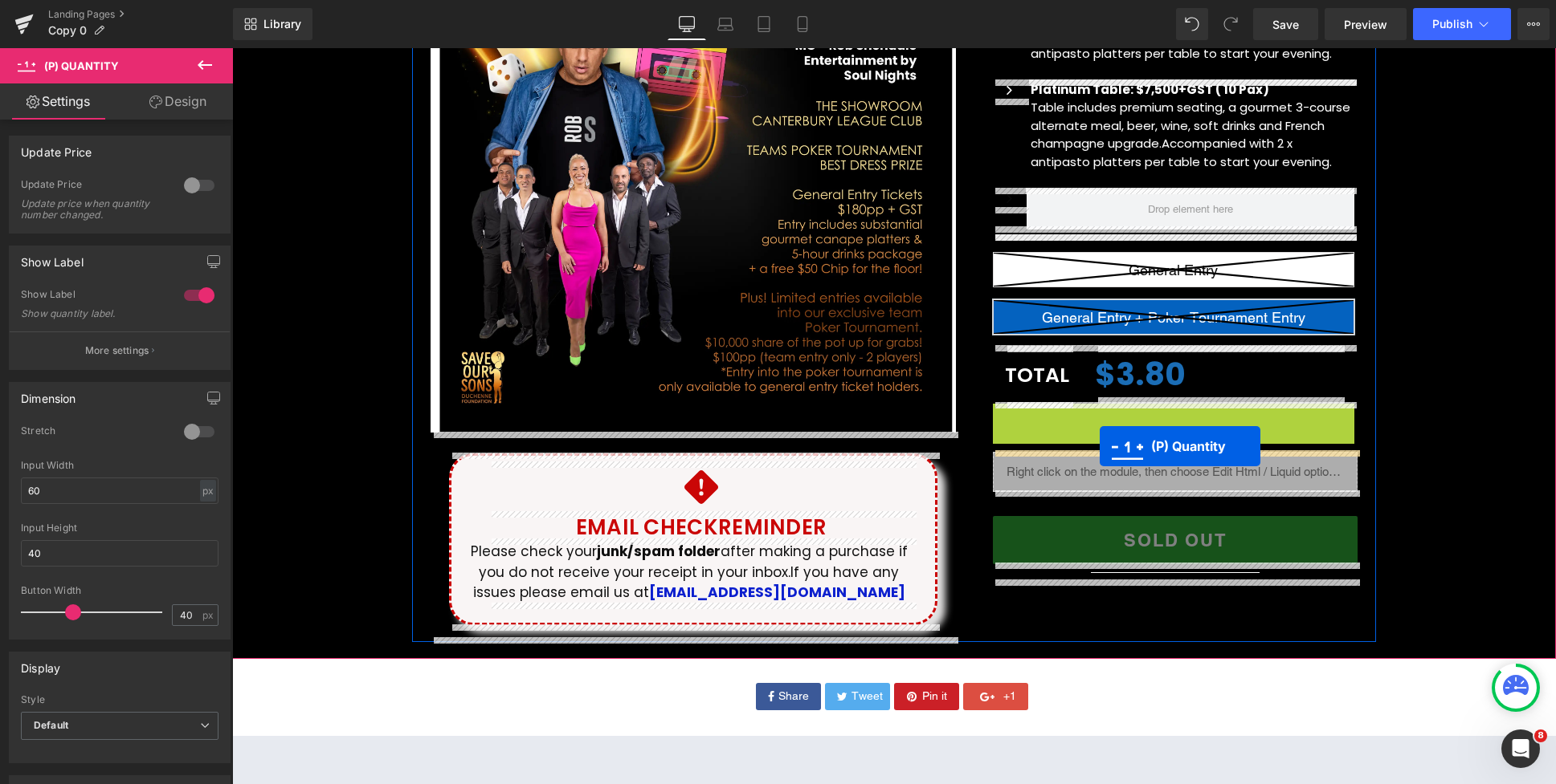
drag, startPoint x: 1127, startPoint y: 430, endPoint x: 1099, endPoint y: 446, distance: 32.2
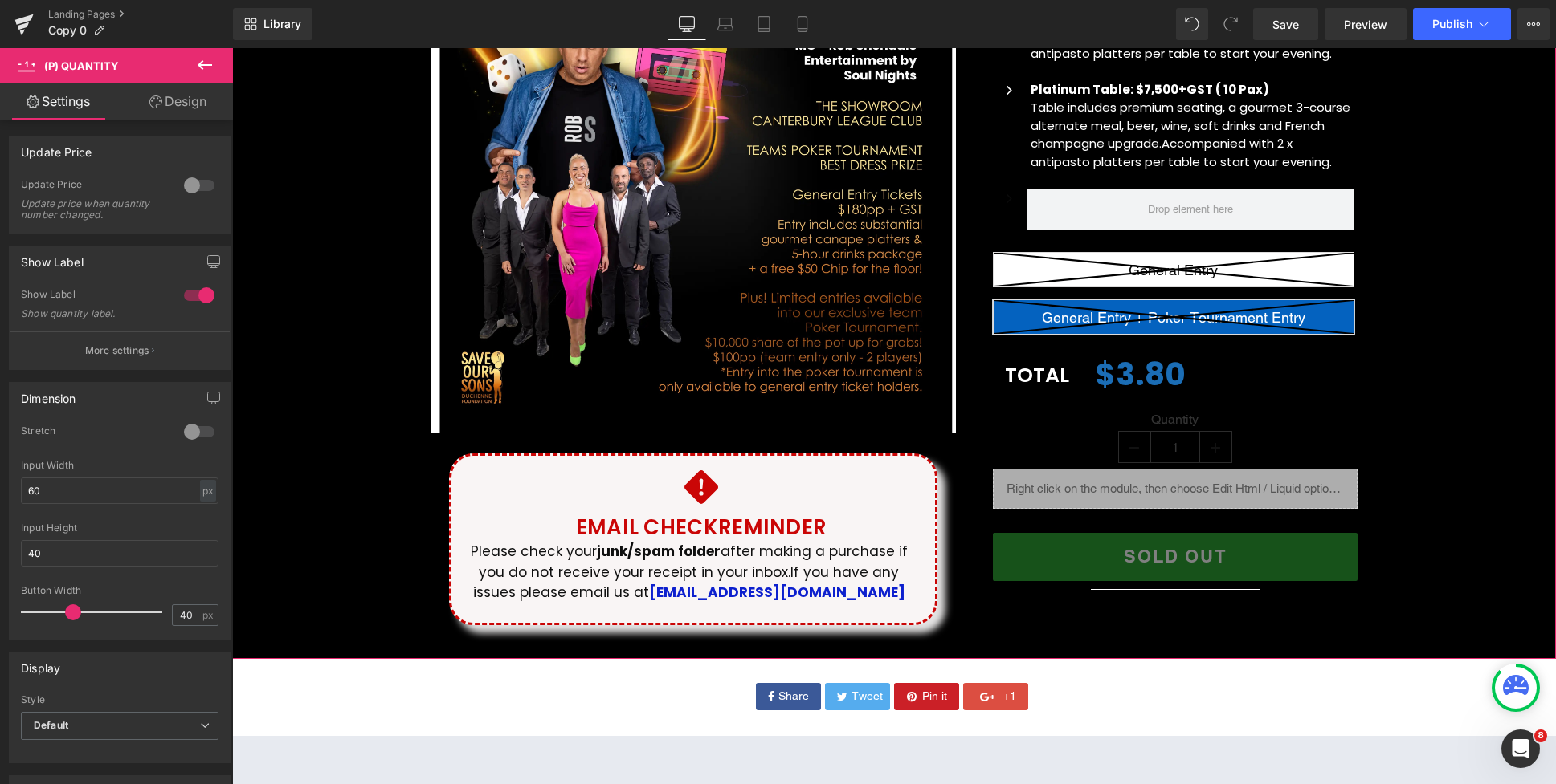
click at [1419, 394] on div "(P) Image Icon Email Check Reminder Text Block Please check your junk/spam fold…" at bounding box center [894, 168] width 1324 height 948
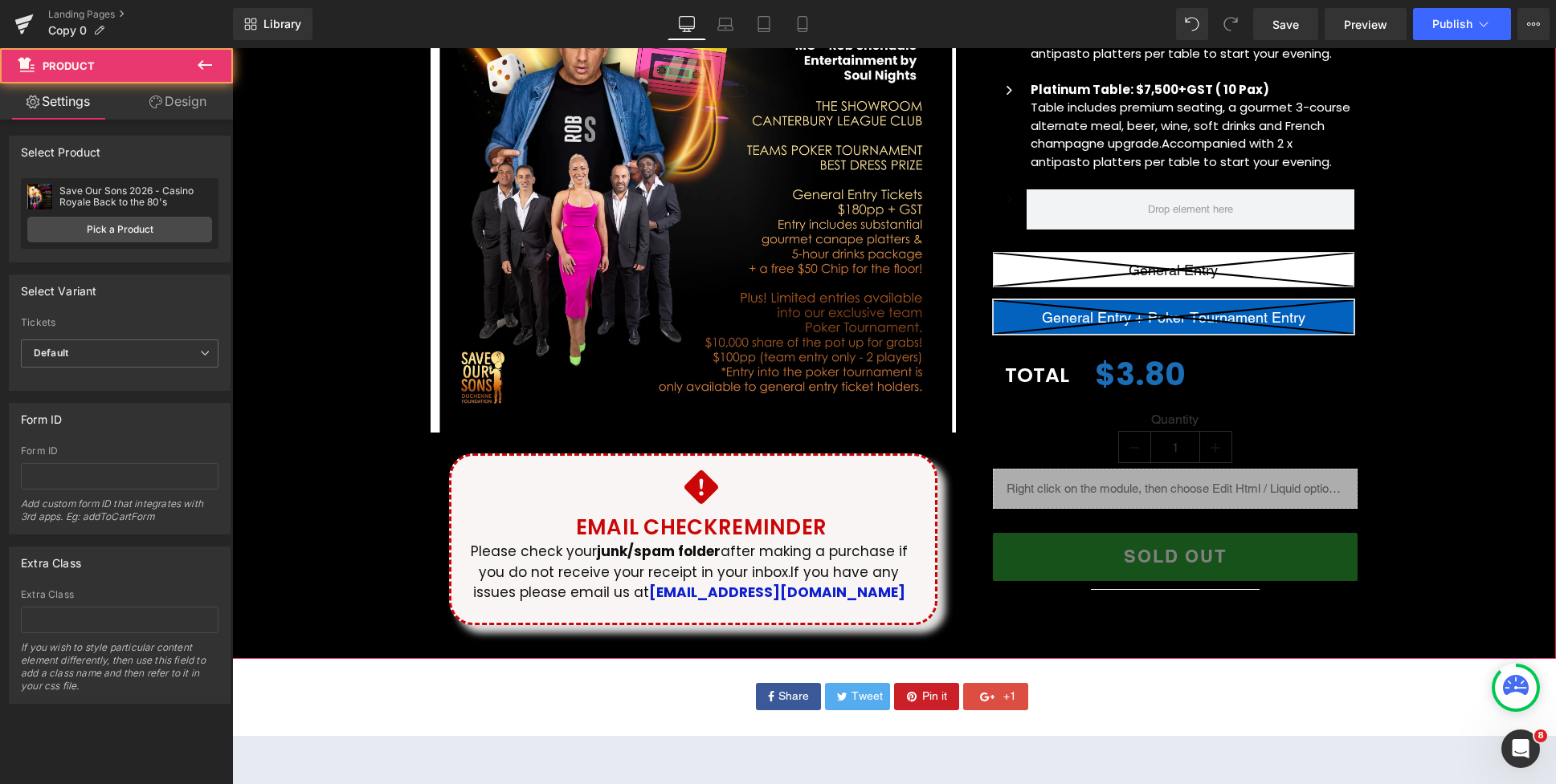
click at [1185, 429] on div "Quantity 1 (P) Quantity" at bounding box center [1175, 439] width 365 height 57
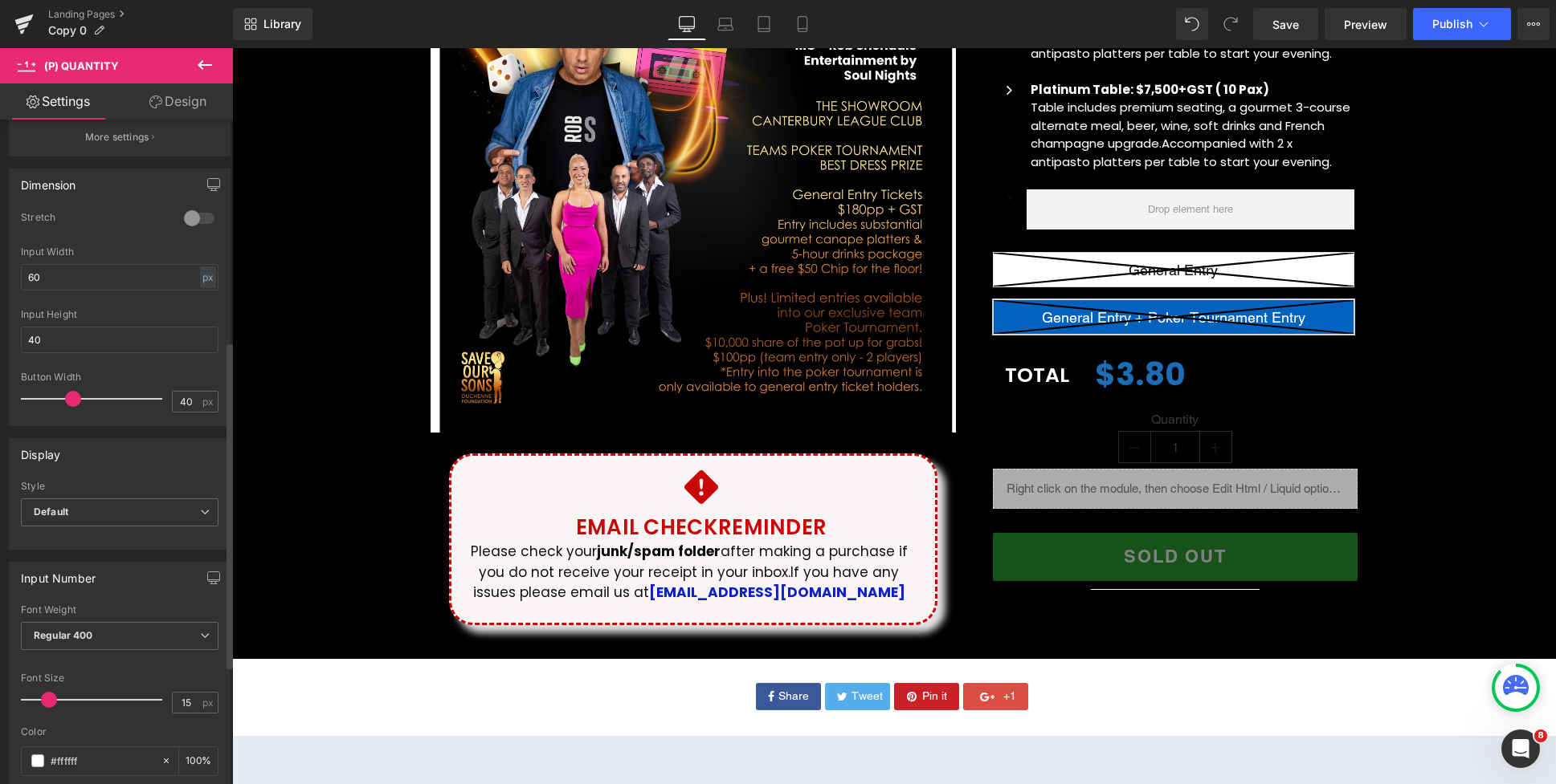
scroll to position [0, 0]
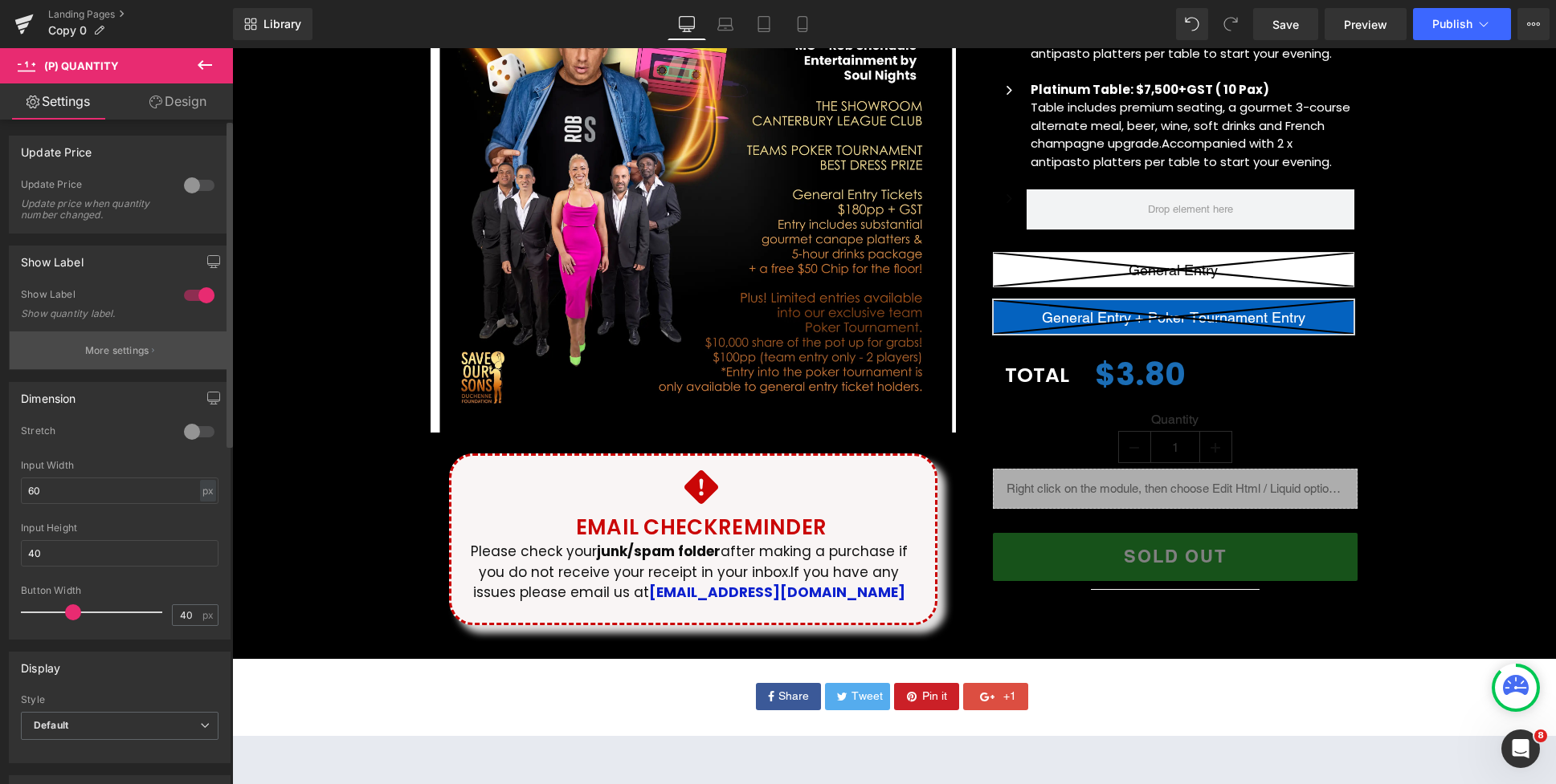
click at [118, 356] on p "More settings" at bounding box center [117, 351] width 64 height 15
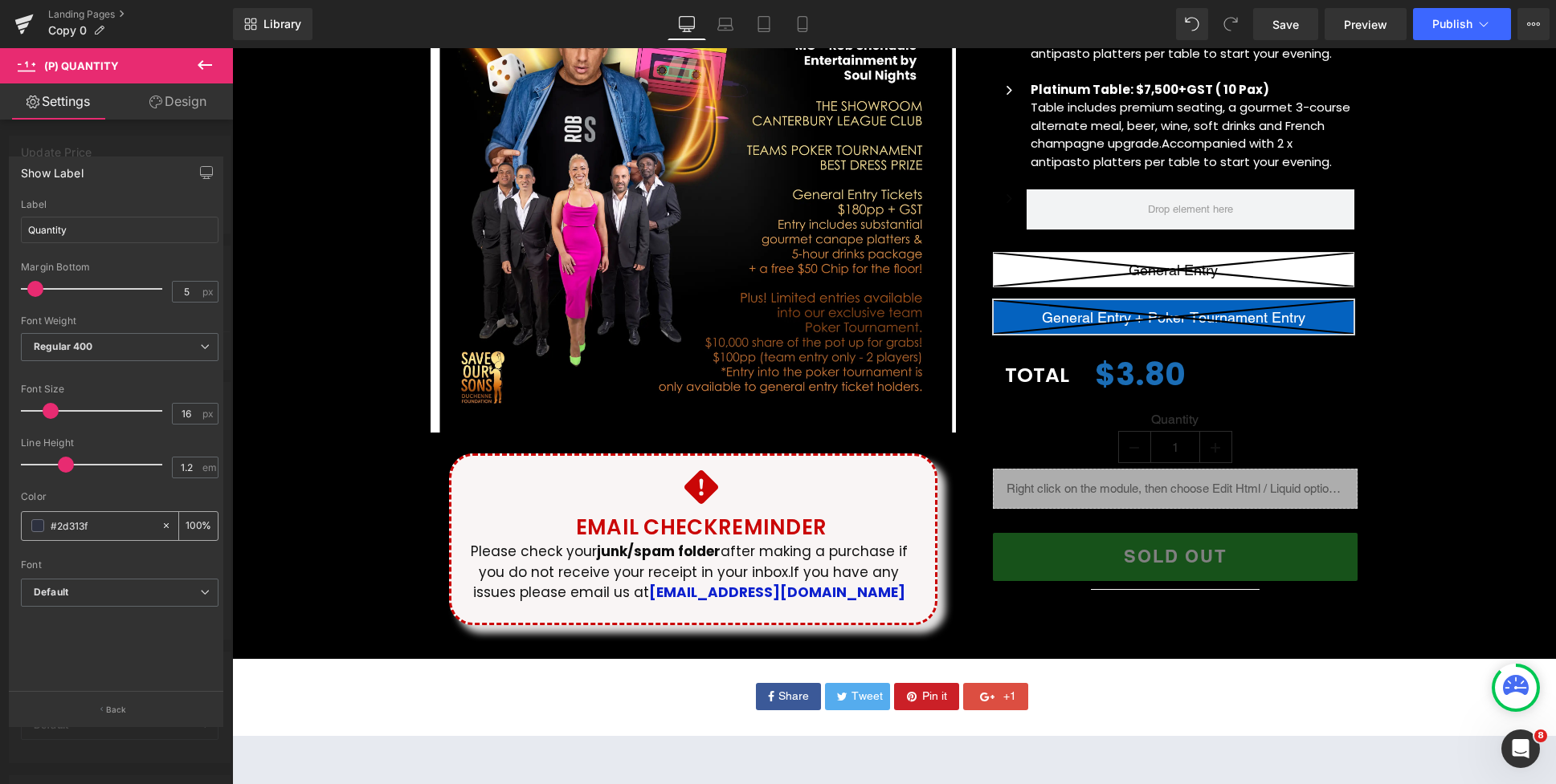
click at [36, 524] on span at bounding box center [37, 525] width 13 height 13
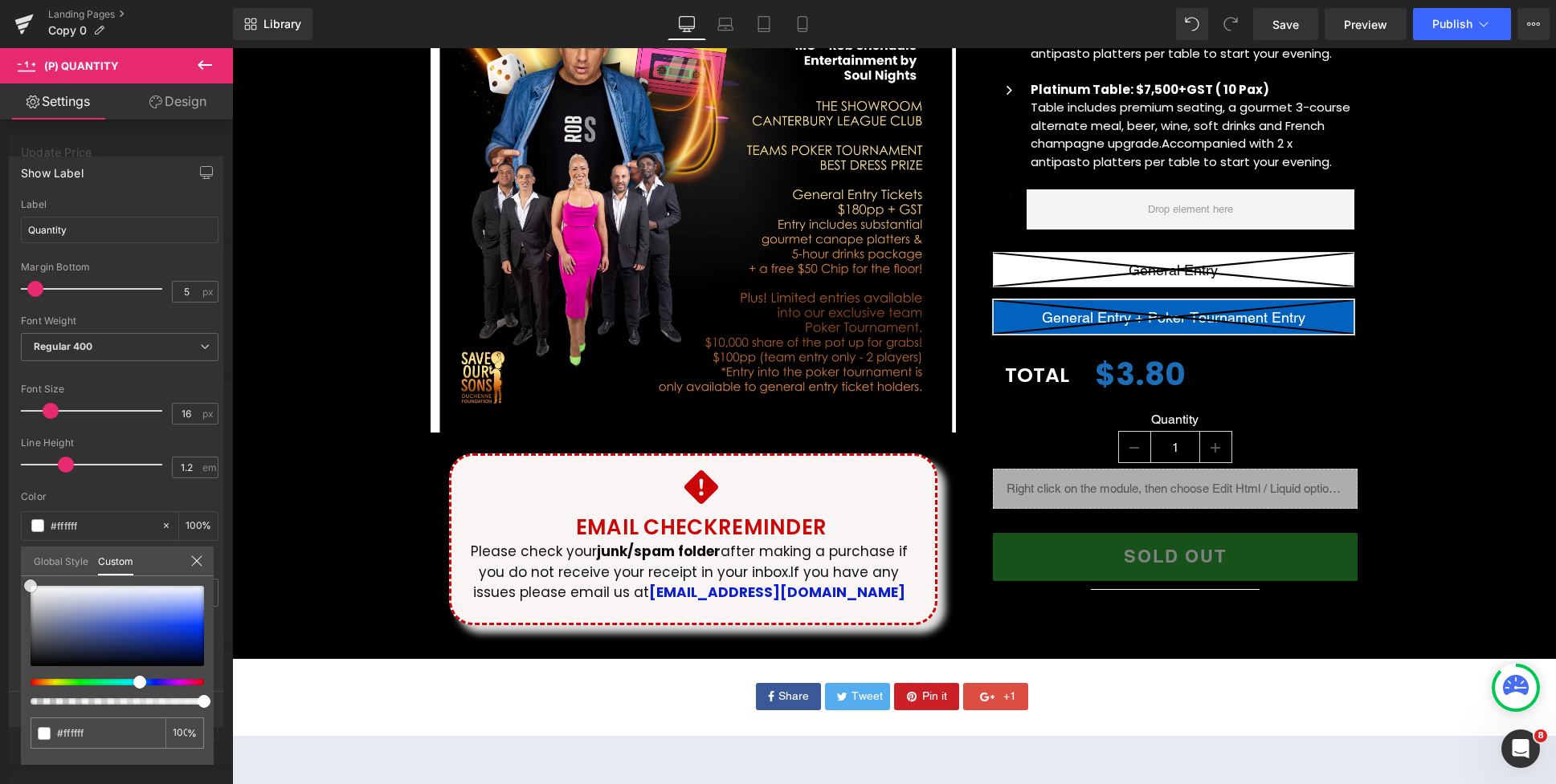
drag, startPoint x: 28, startPoint y: 589, endPoint x: 27, endPoint y: 568, distance: 21.0
click at [27, 568] on div "Global Style Custom Setup Global Style #2d313f 100 %" at bounding box center [117, 571] width 192 height 49
drag, startPoint x: 53, startPoint y: 592, endPoint x: 52, endPoint y: 583, distance: 9.1
click at [52, 586] on div at bounding box center [118, 626] width 173 height 81
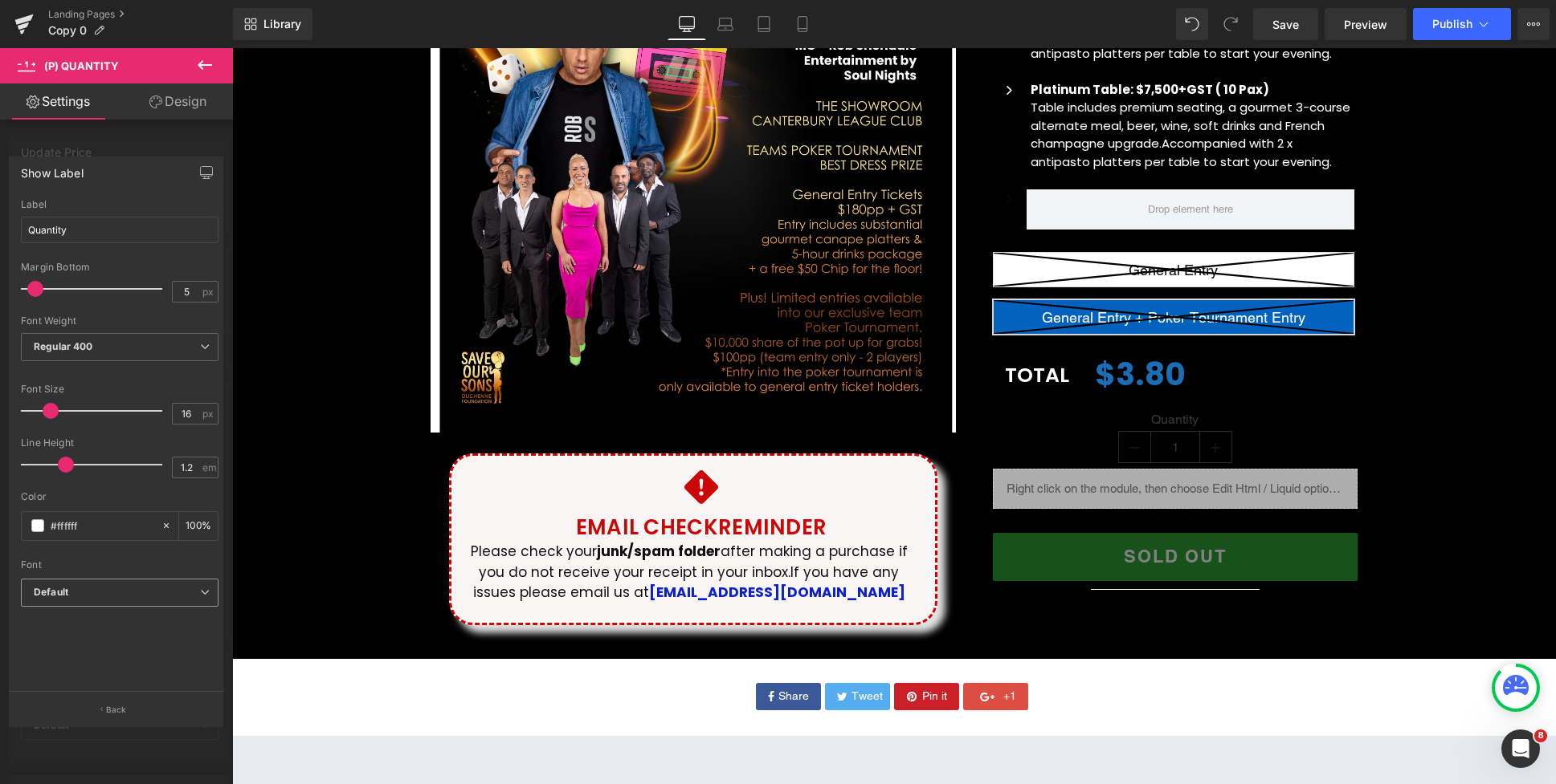
click at [81, 607] on div "Default Default Poppins Work Sans Montserrat Open Font Manager" at bounding box center [120, 597] width 197 height 37
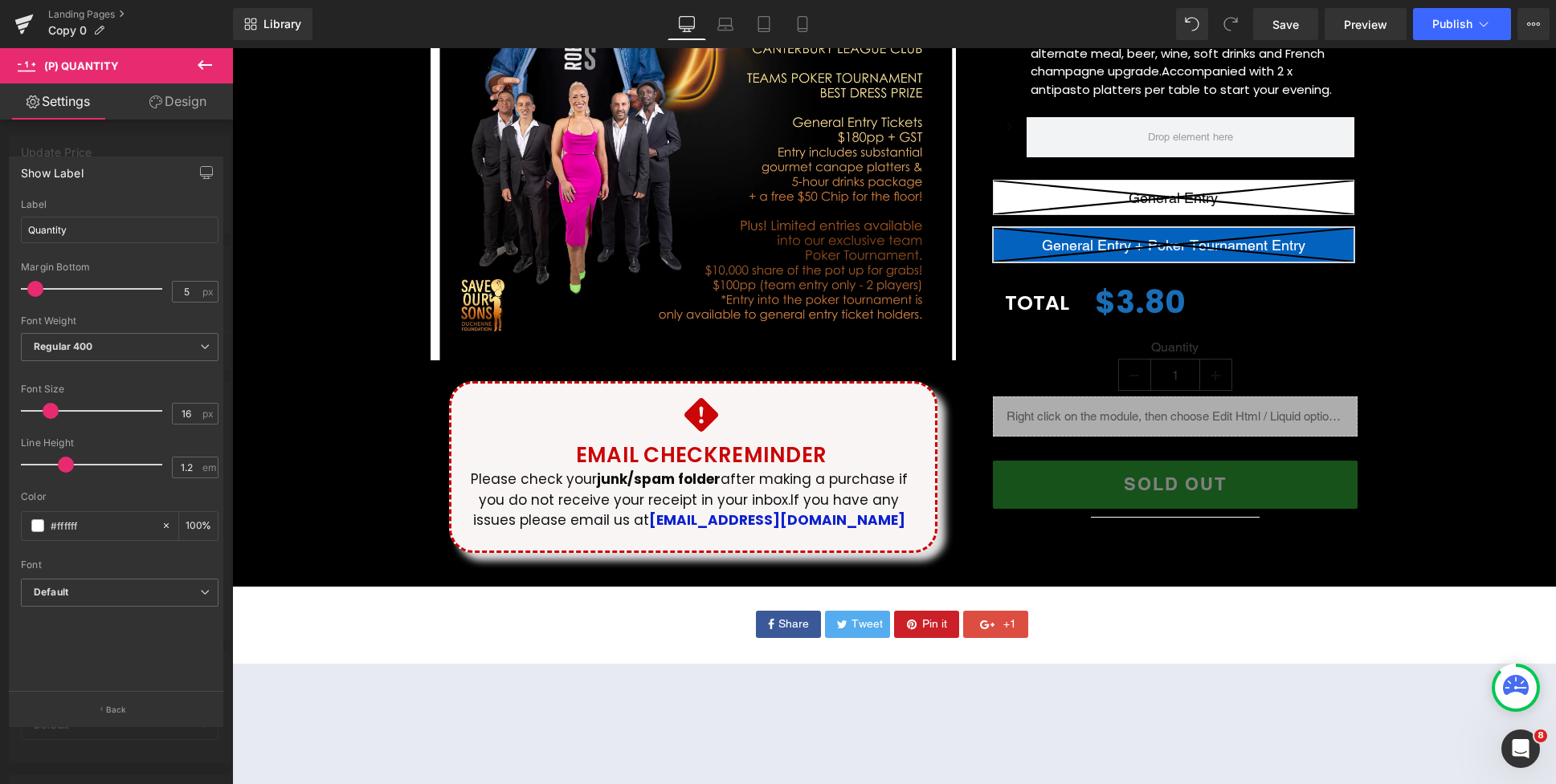
scroll to position [472, 0]
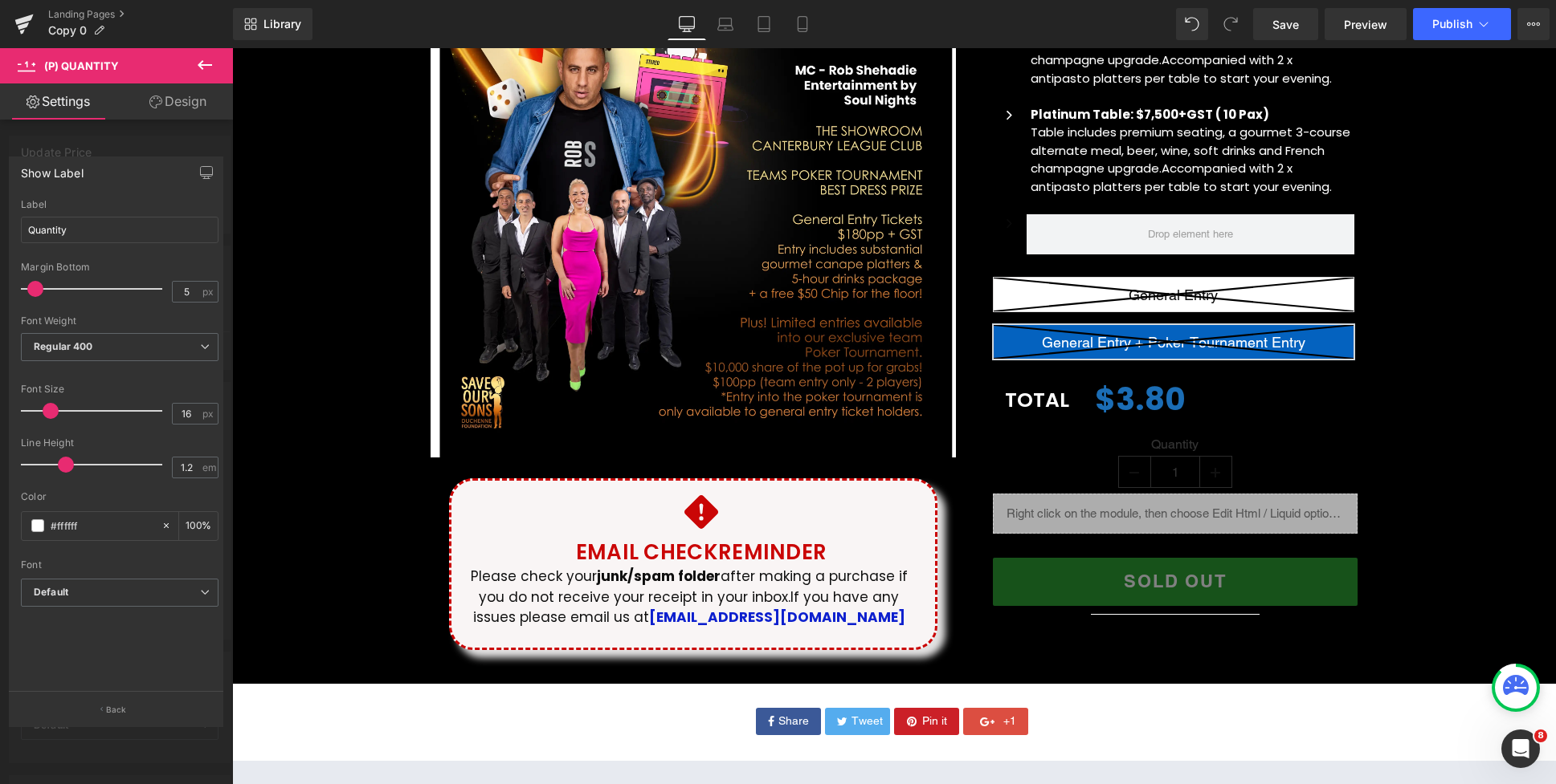
click at [1173, 449] on div at bounding box center [894, 415] width 1324 height 736
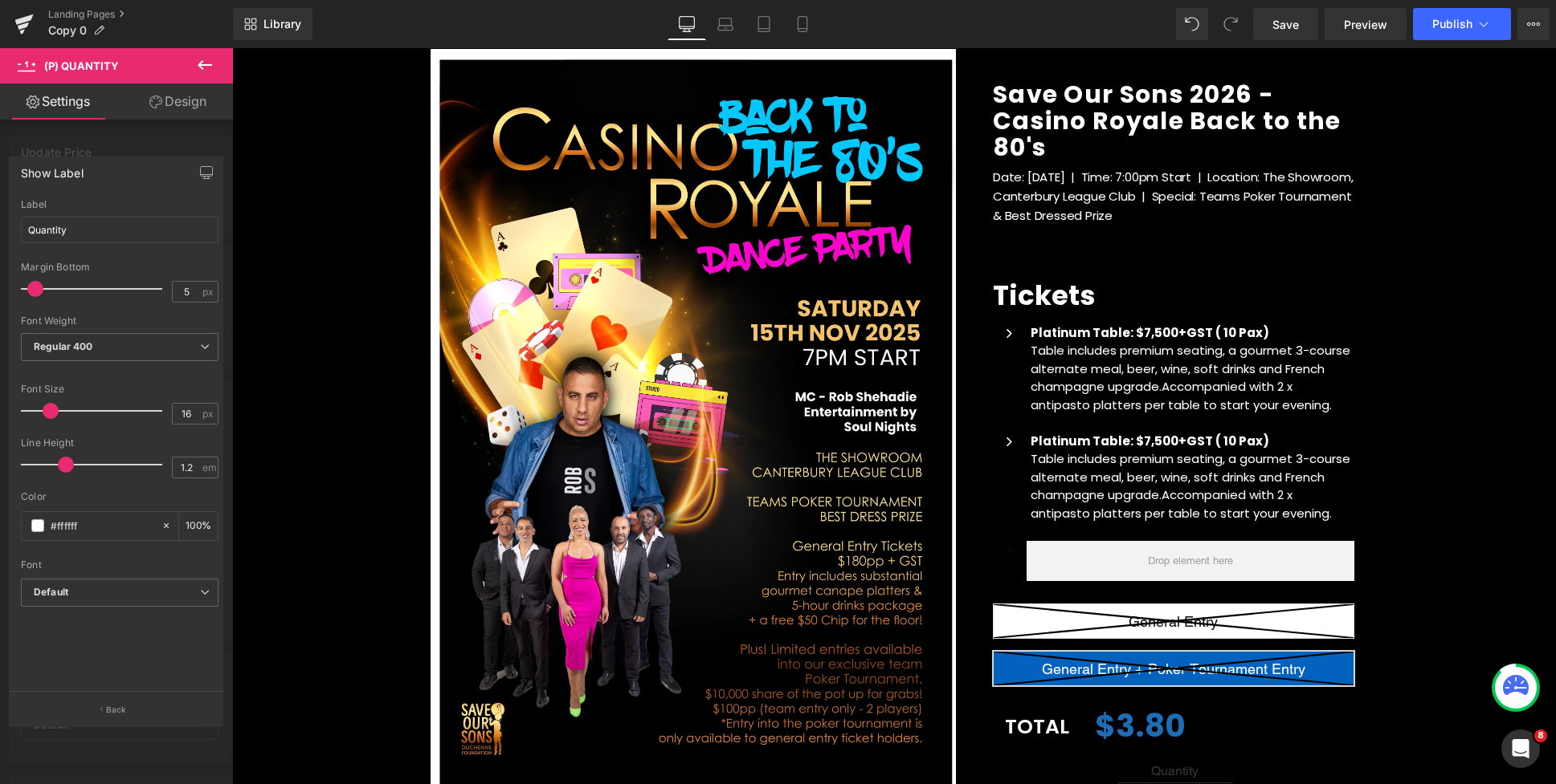
scroll to position [131, 0]
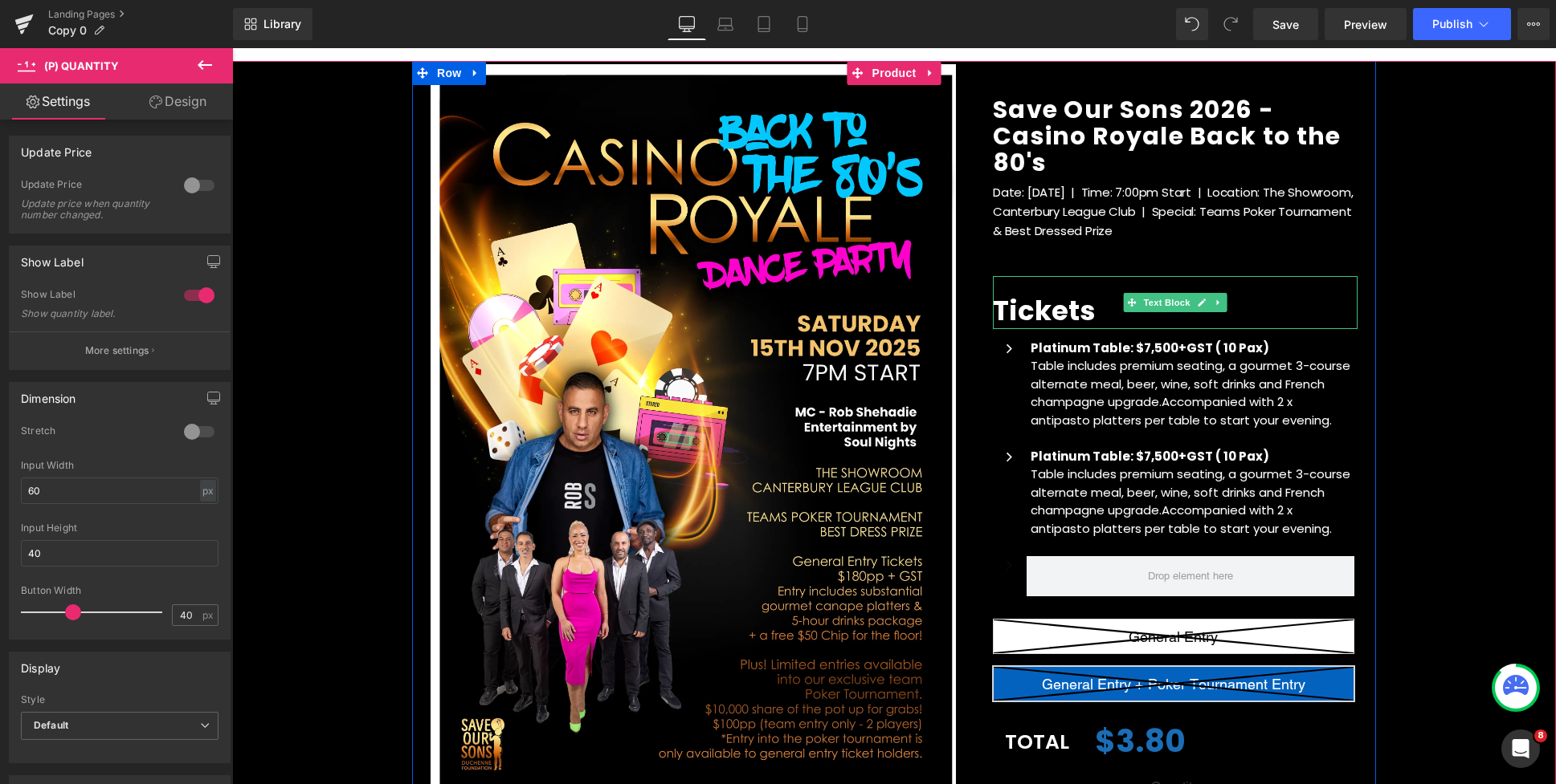
click at [1059, 285] on div "Tickets" at bounding box center [1175, 302] width 365 height 52
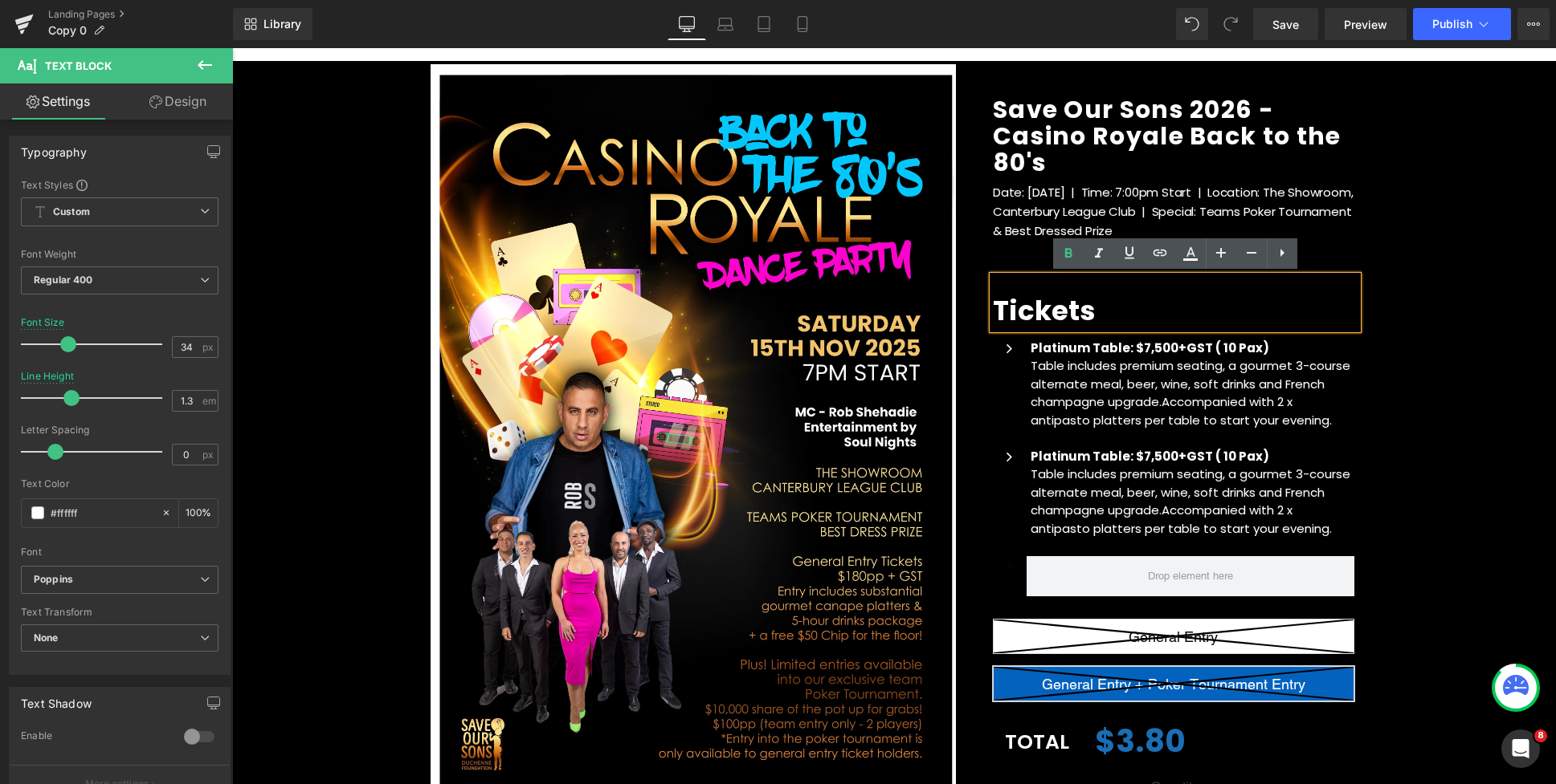
click at [1026, 246] on p "Date: Saturday 15th Nov 2025 | Time: 7:00pm Start | Location: The Showroom, Can…" at bounding box center [1175, 221] width 365 height 77
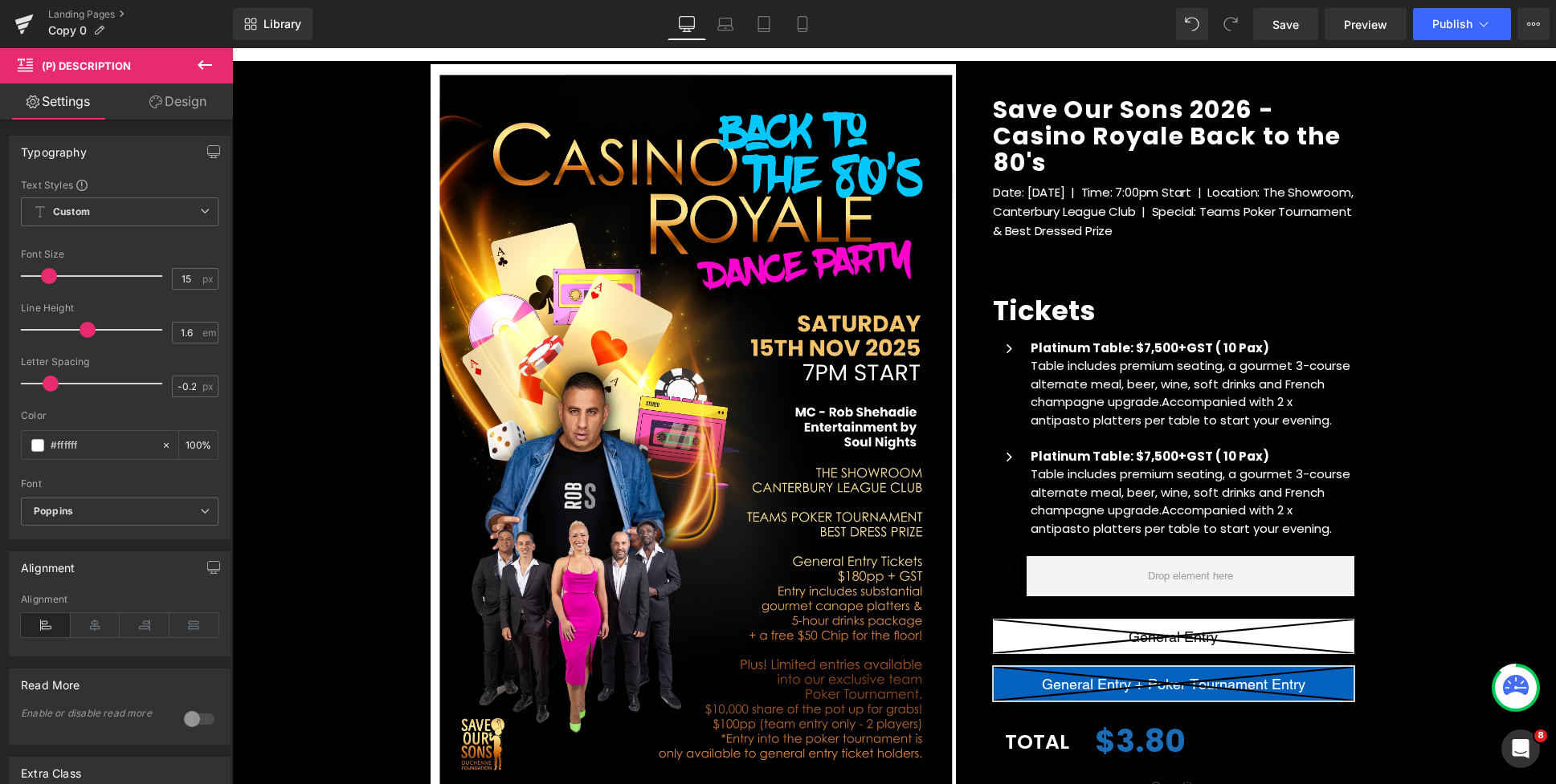
drag, startPoint x: 167, startPoint y: 104, endPoint x: 97, endPoint y: 196, distance: 115.6
click at [167, 104] on link "Design" at bounding box center [177, 102] width 117 height 36
click at [0, 0] on div "Spacing" at bounding box center [0, 0] width 0 height 0
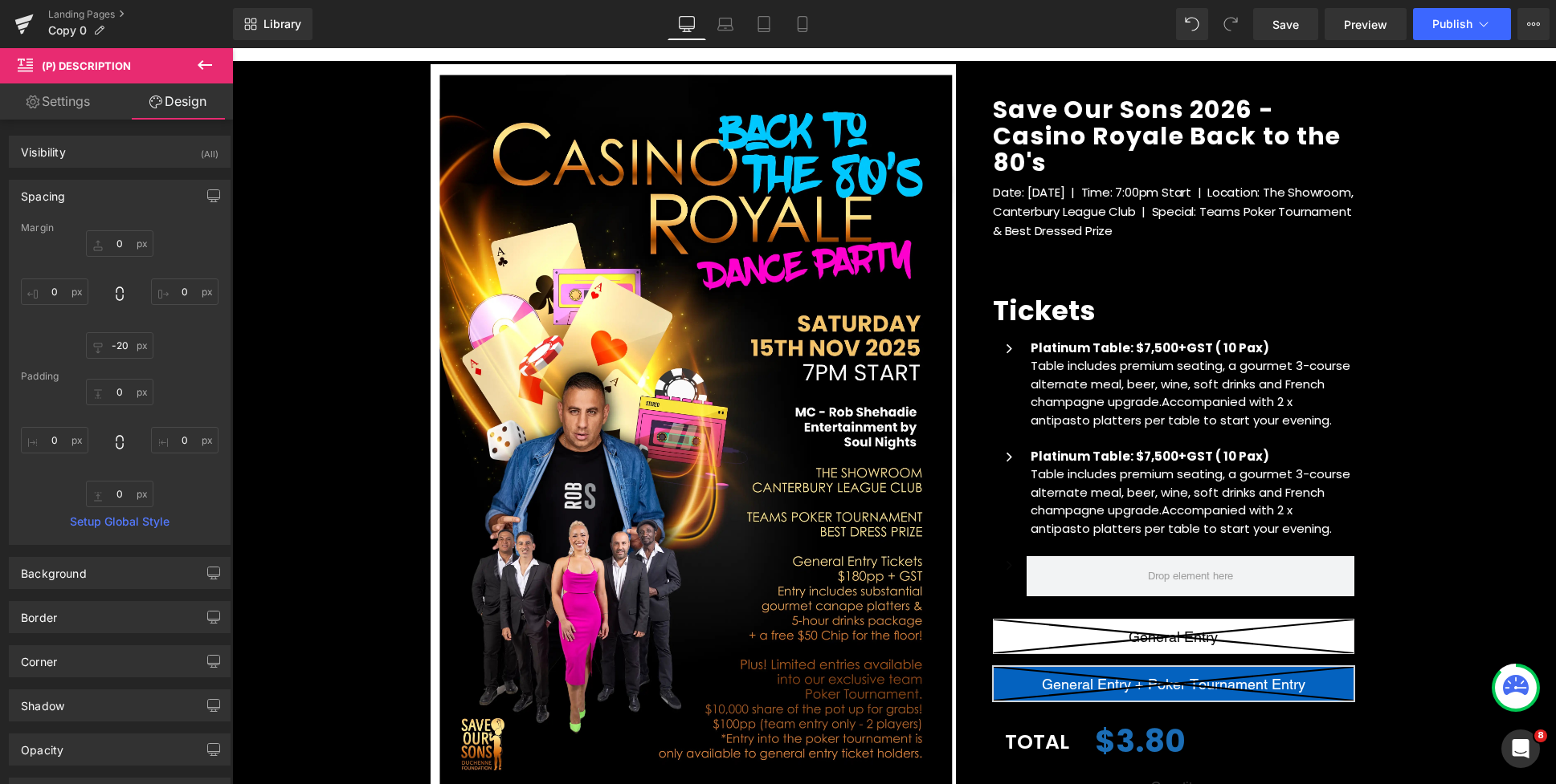
click at [82, 106] on link "Settings" at bounding box center [58, 102] width 117 height 36
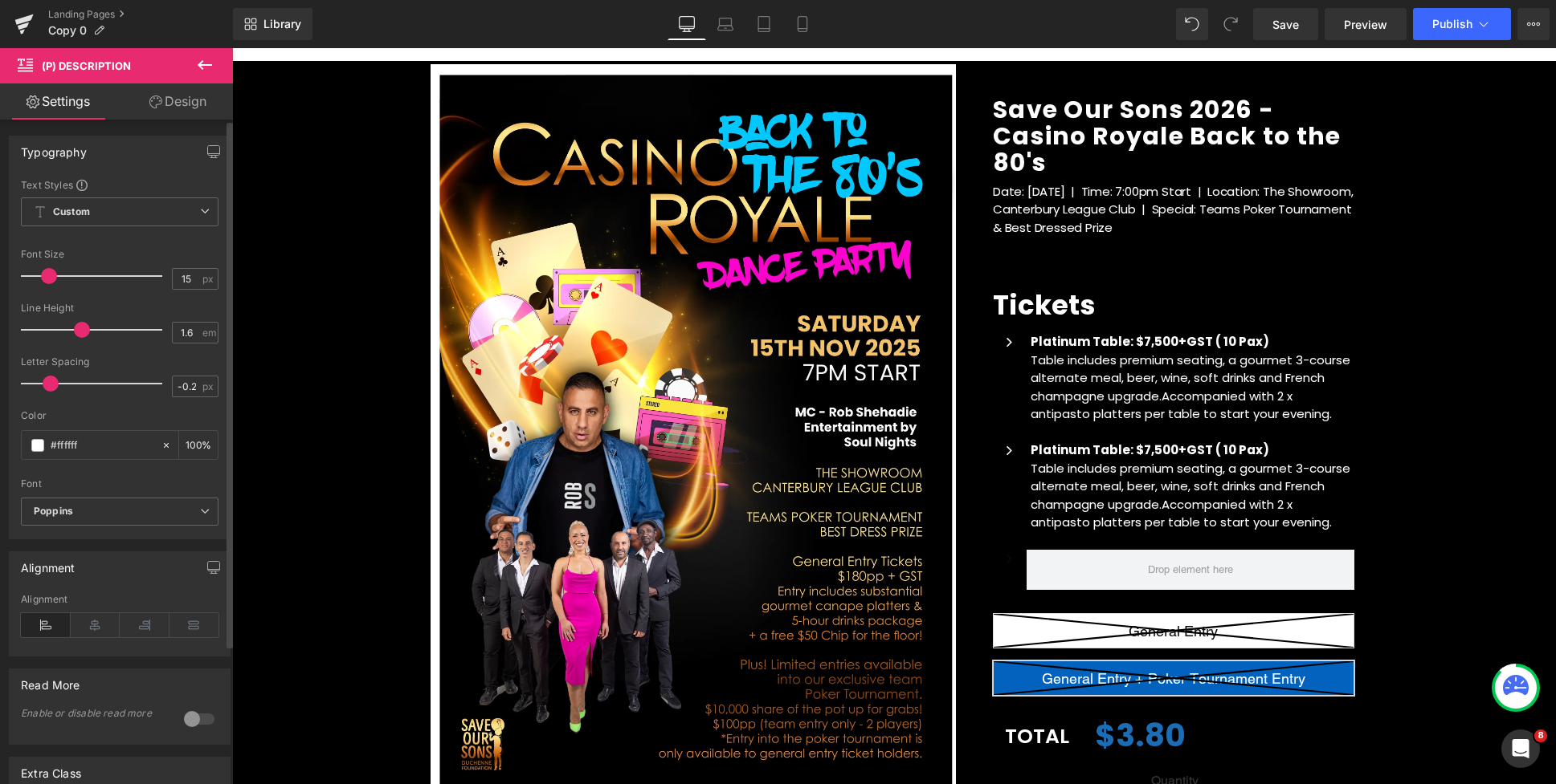
click at [77, 325] on span at bounding box center [82, 330] width 16 height 16
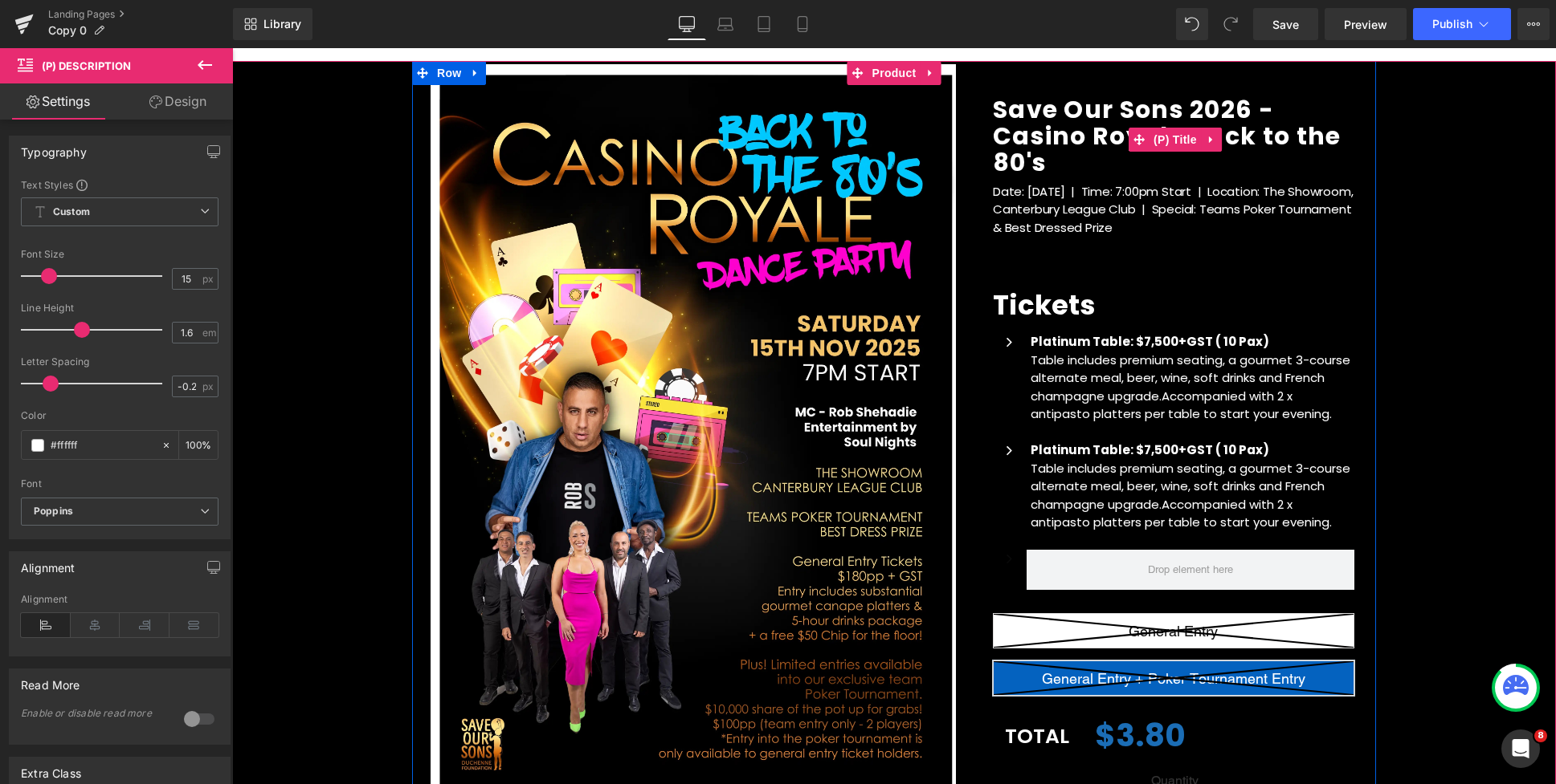
click at [1341, 131] on span "Save Our Sons 2026 - Casino Royale Back to the 80's" at bounding box center [1175, 136] width 365 height 80
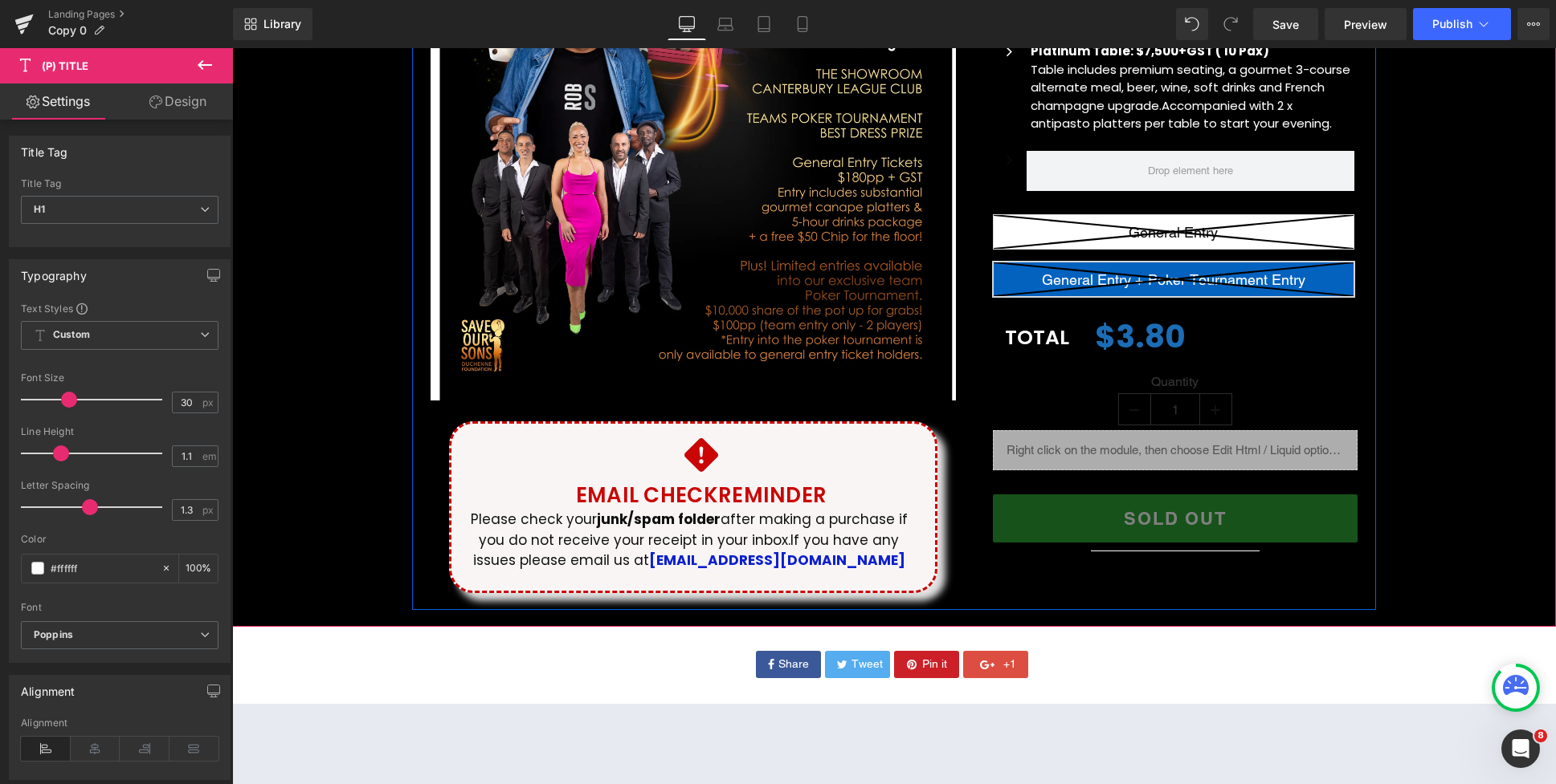
scroll to position [0, 0]
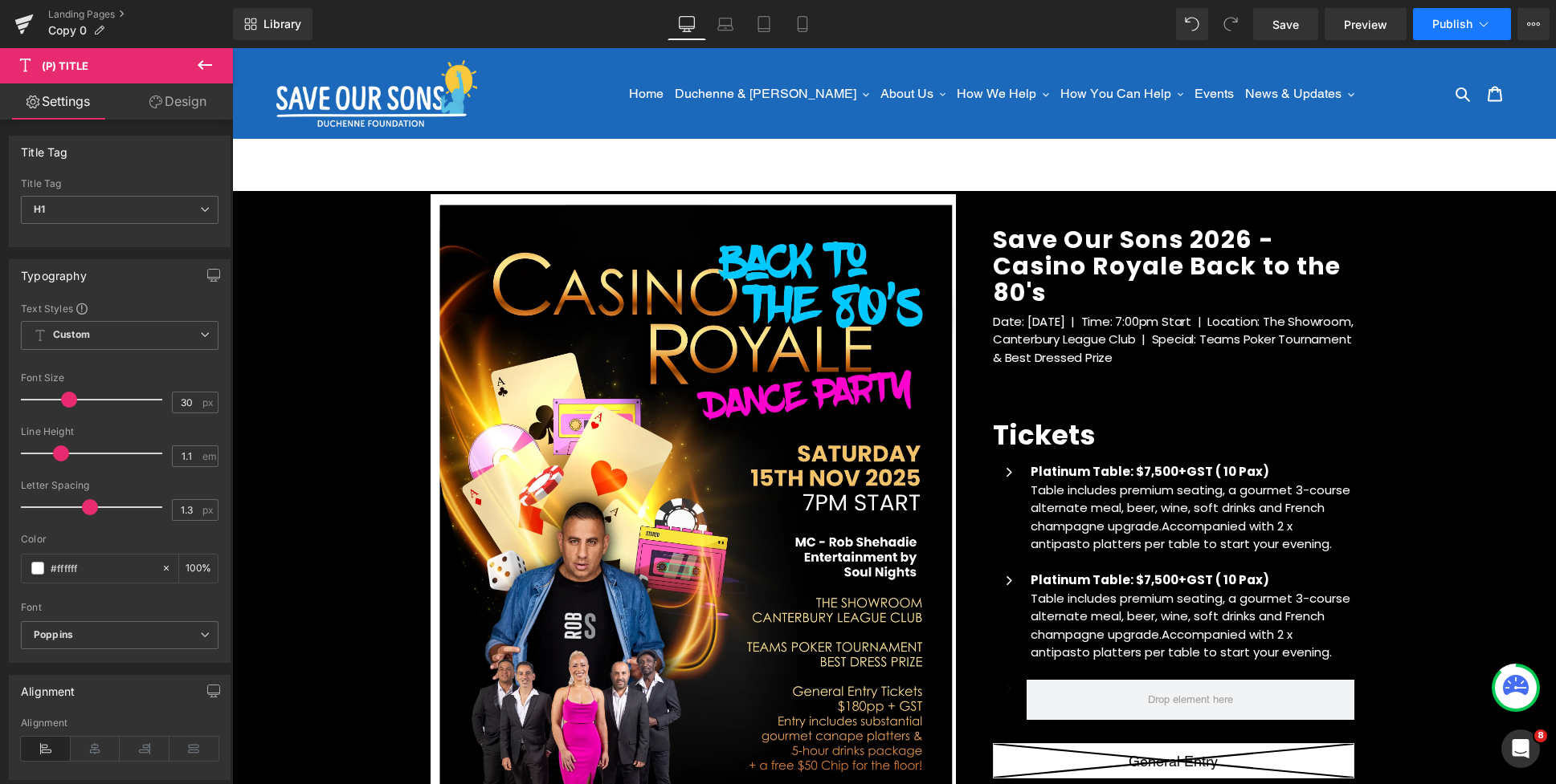
click at [1438, 27] on span "Publish" at bounding box center [1452, 24] width 40 height 13
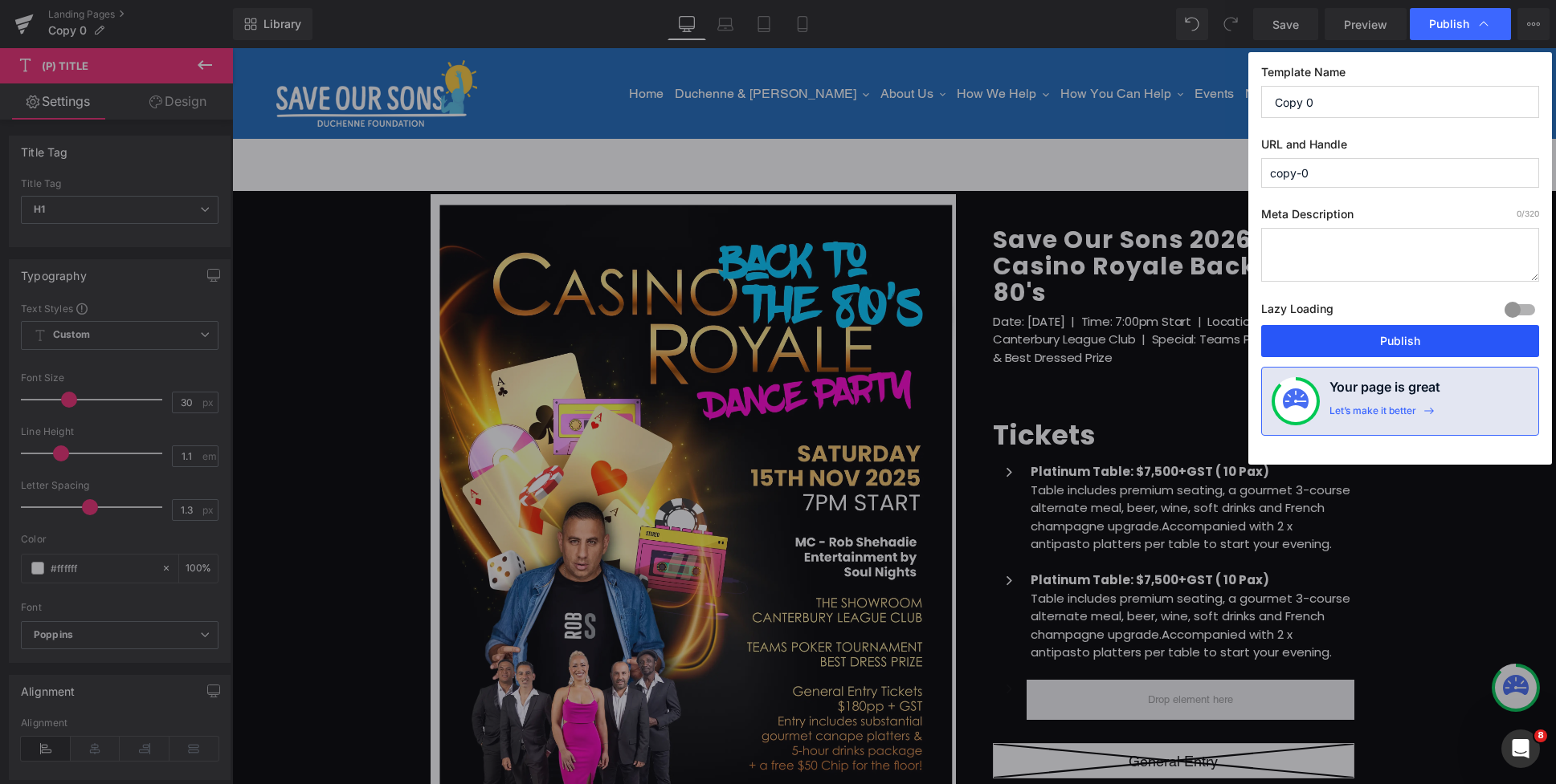
drag, startPoint x: 879, startPoint y: 173, endPoint x: 1405, endPoint y: 346, distance: 553.7
click at [1405, 346] on button "Publish" at bounding box center [1400, 341] width 278 height 32
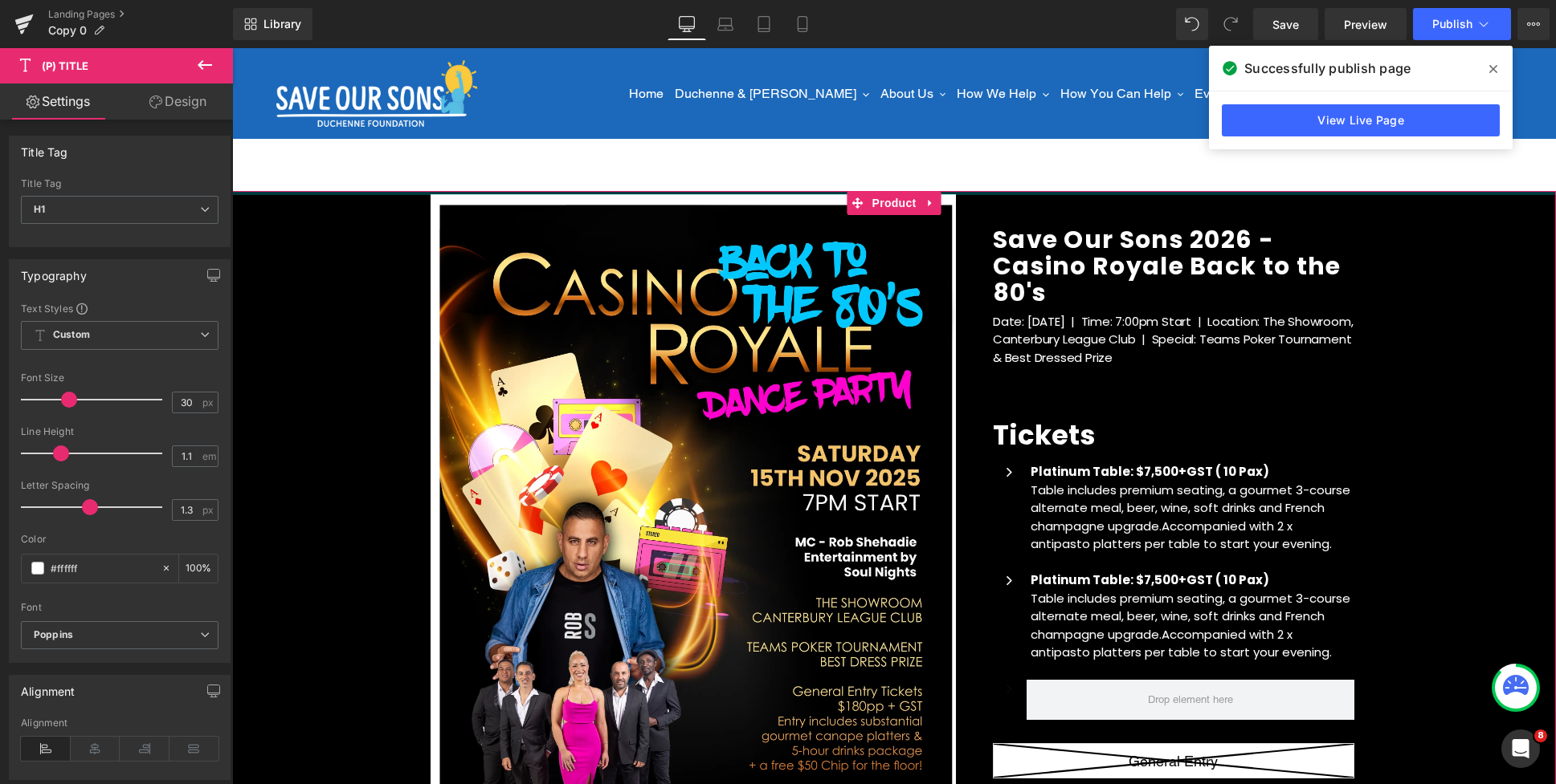
drag, startPoint x: 510, startPoint y: 191, endPoint x: 527, endPoint y: 193, distance: 17.1
click at [510, 200] on div "(P) Image Icon Email Check Reminder Text Block Please check your junk/spam fold…" at bounding box center [894, 673] width 1324 height 964
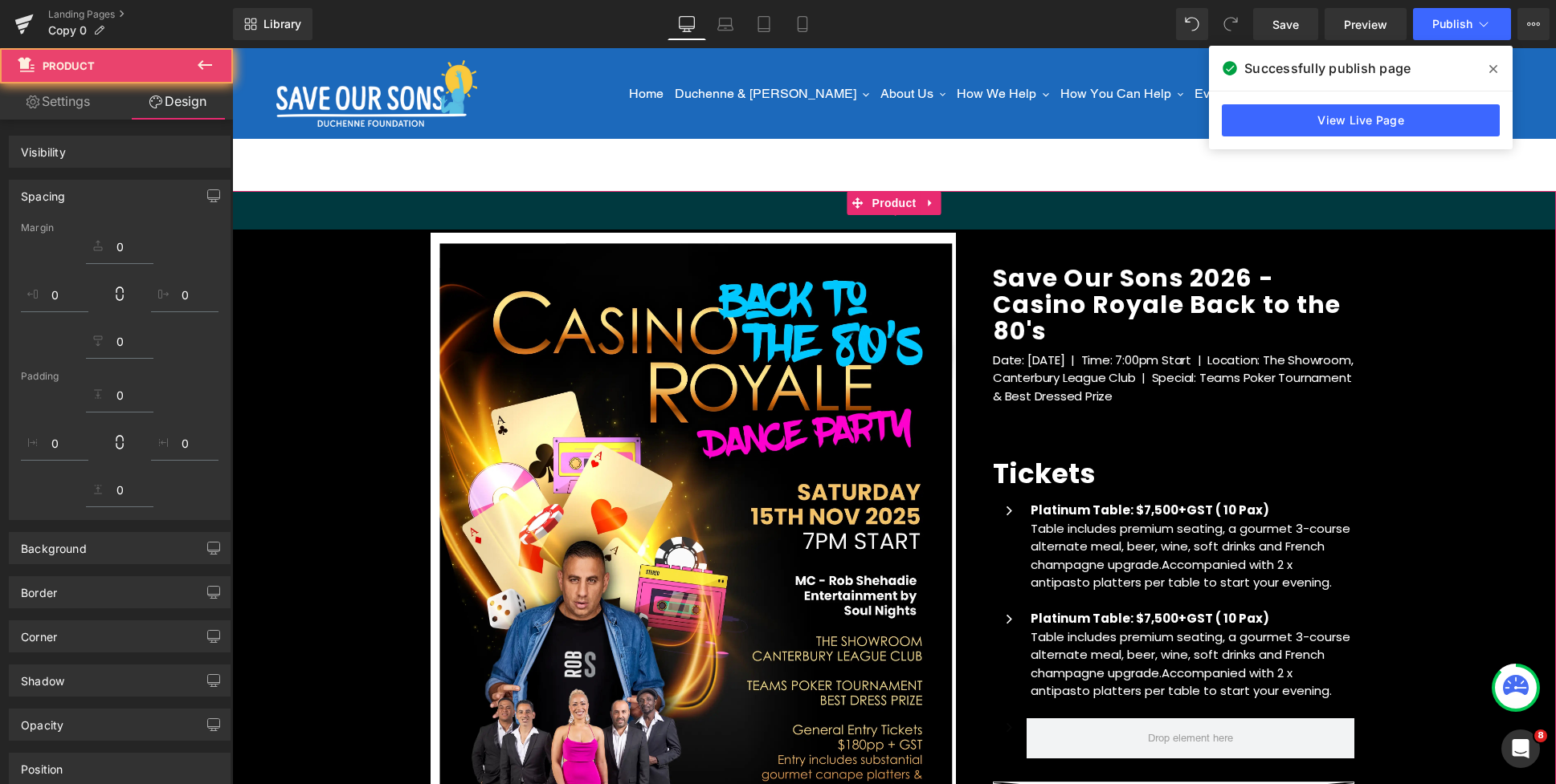
drag, startPoint x: 526, startPoint y: 225, endPoint x: 523, endPoint y: 243, distance: 18.2
click at [523, 229] on div "48px" at bounding box center [894, 210] width 1324 height 39
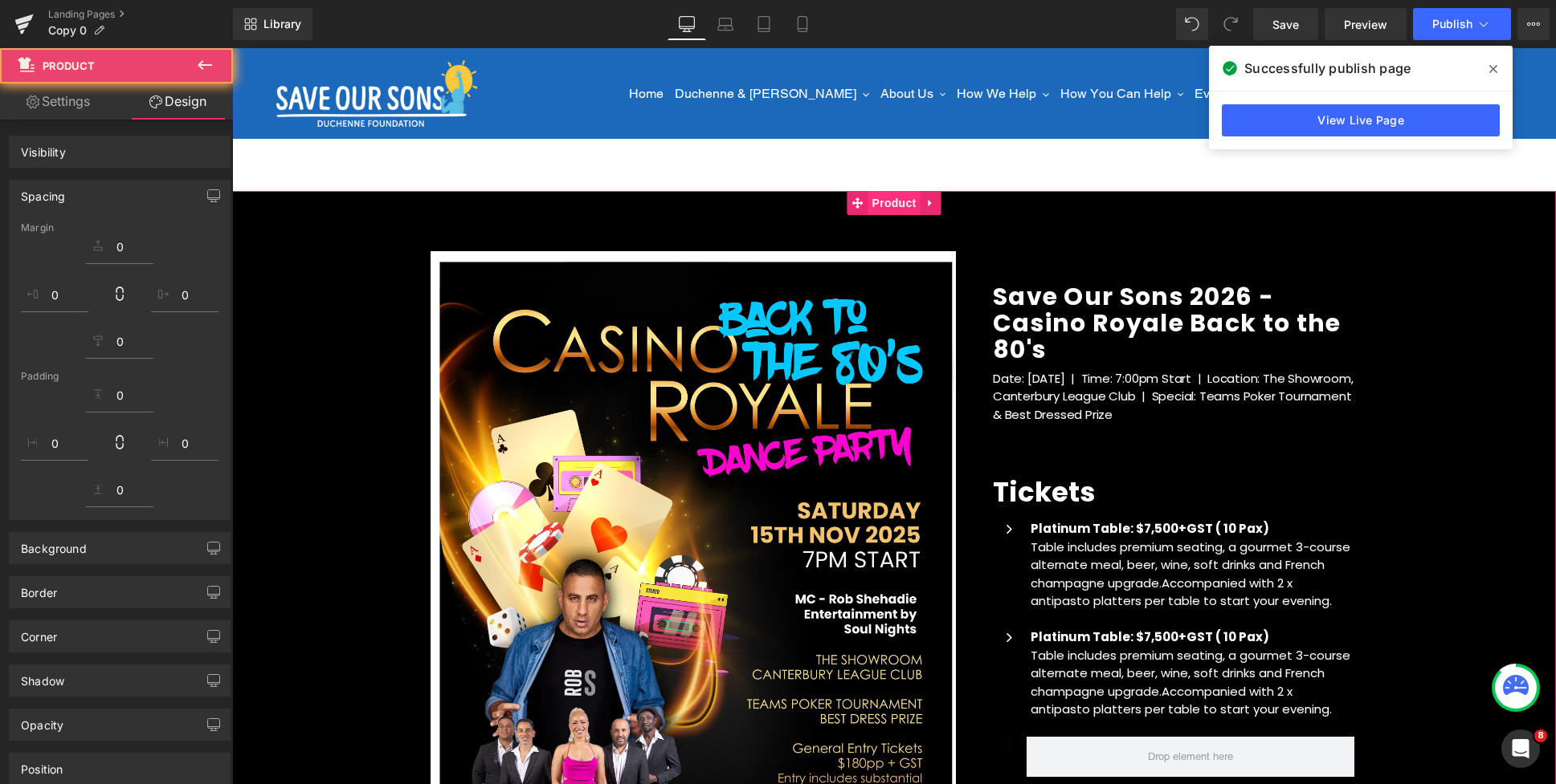
click at [898, 207] on span "Product" at bounding box center [894, 203] width 52 height 24
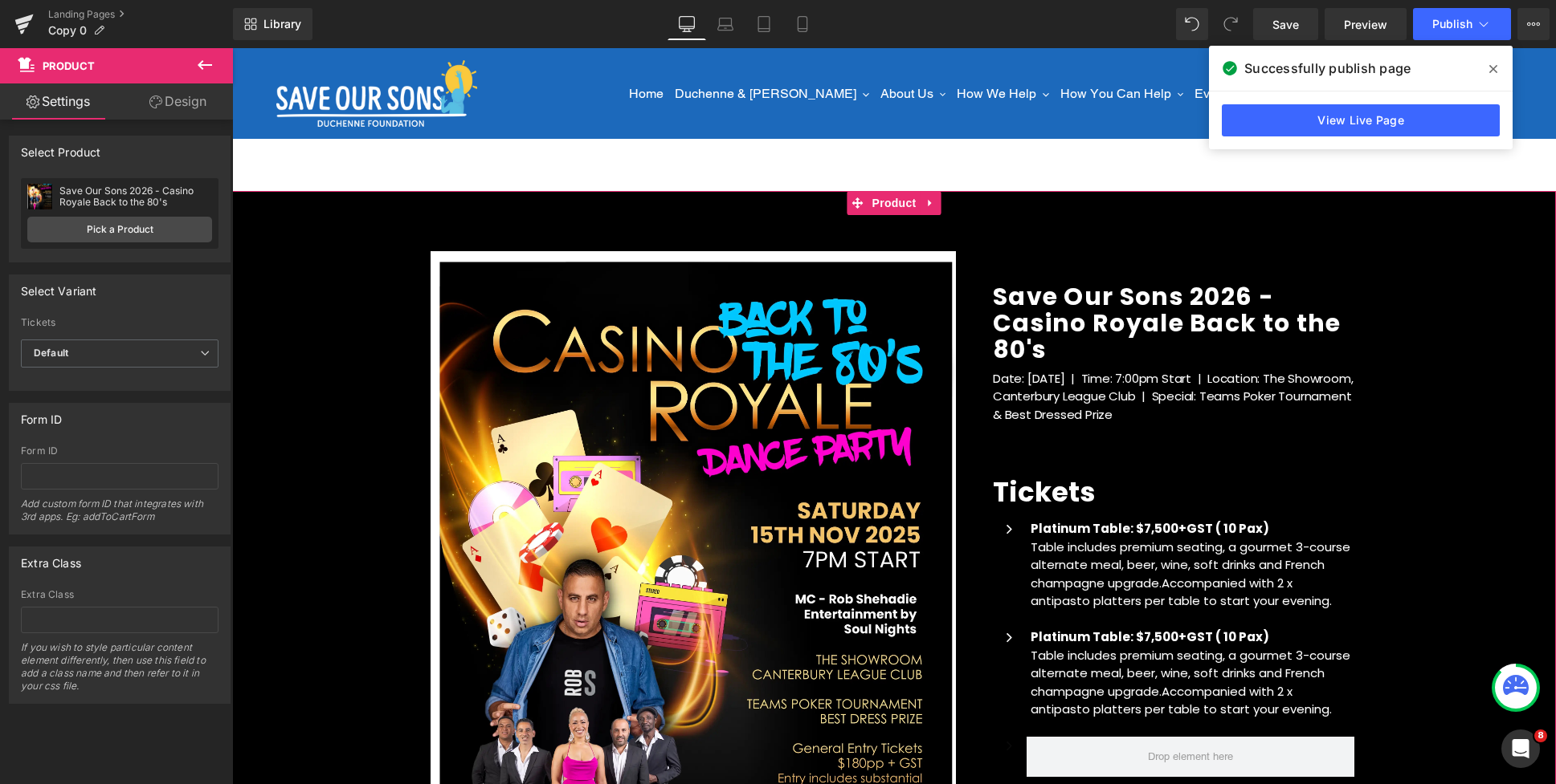
drag, startPoint x: 179, startPoint y: 97, endPoint x: 110, endPoint y: 192, distance: 117.4
click at [179, 97] on link "Design" at bounding box center [177, 102] width 117 height 36
click at [0, 0] on div "Spacing" at bounding box center [0, 0] width 0 height 0
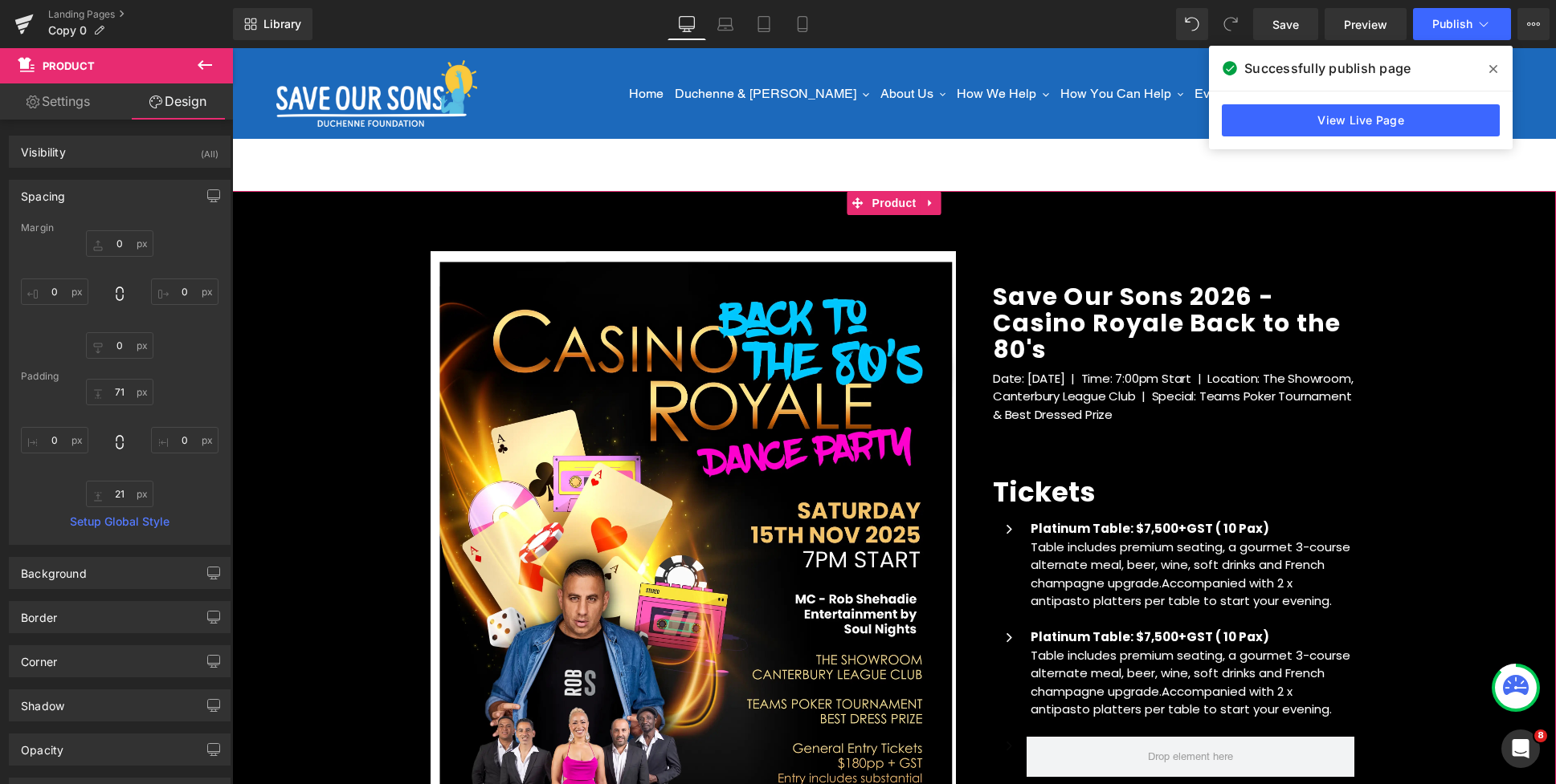
click at [115, 231] on div "Margin" at bounding box center [120, 227] width 197 height 11
click at [111, 238] on input "text" at bounding box center [120, 243] width 68 height 27
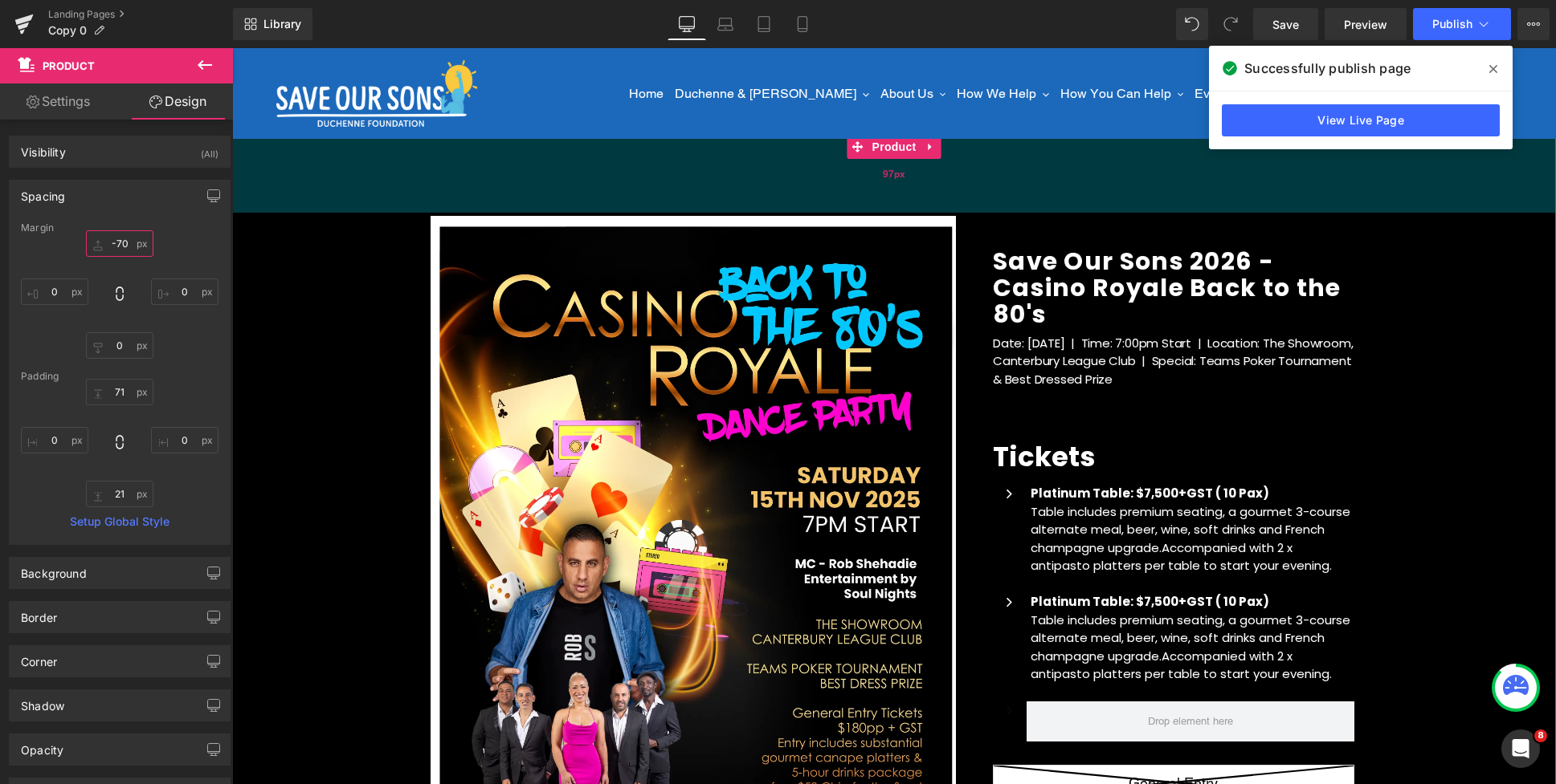
drag, startPoint x: 767, startPoint y: 155, endPoint x: 768, endPoint y: 175, distance: 20.0
click at [768, 175] on div "97px" at bounding box center [894, 173] width 1324 height 78
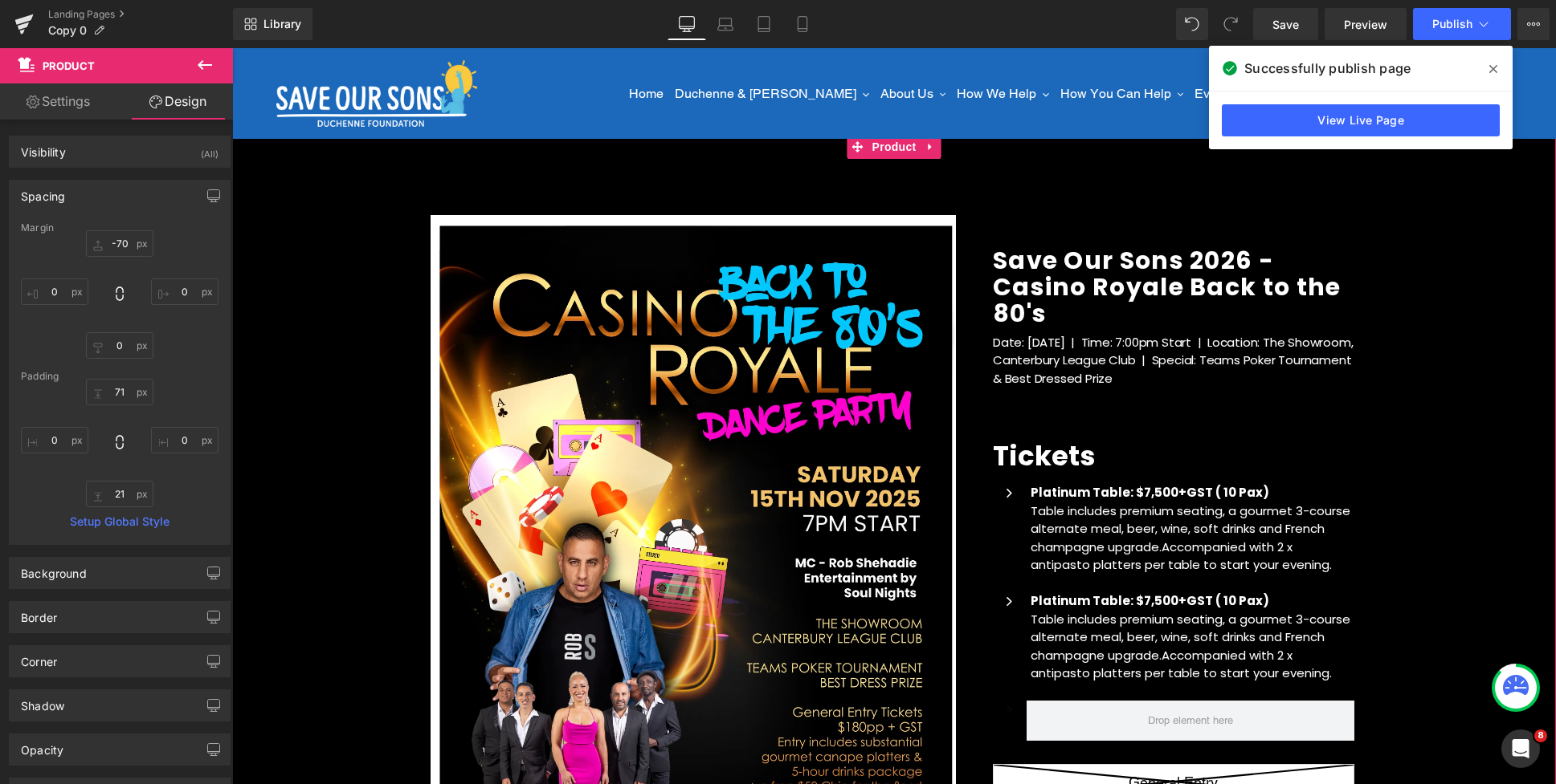
click at [1411, 285] on div "(P) Image Icon Email Check Reminder Text Block Please check your junk/spam fold…" at bounding box center [894, 686] width 1324 height 948
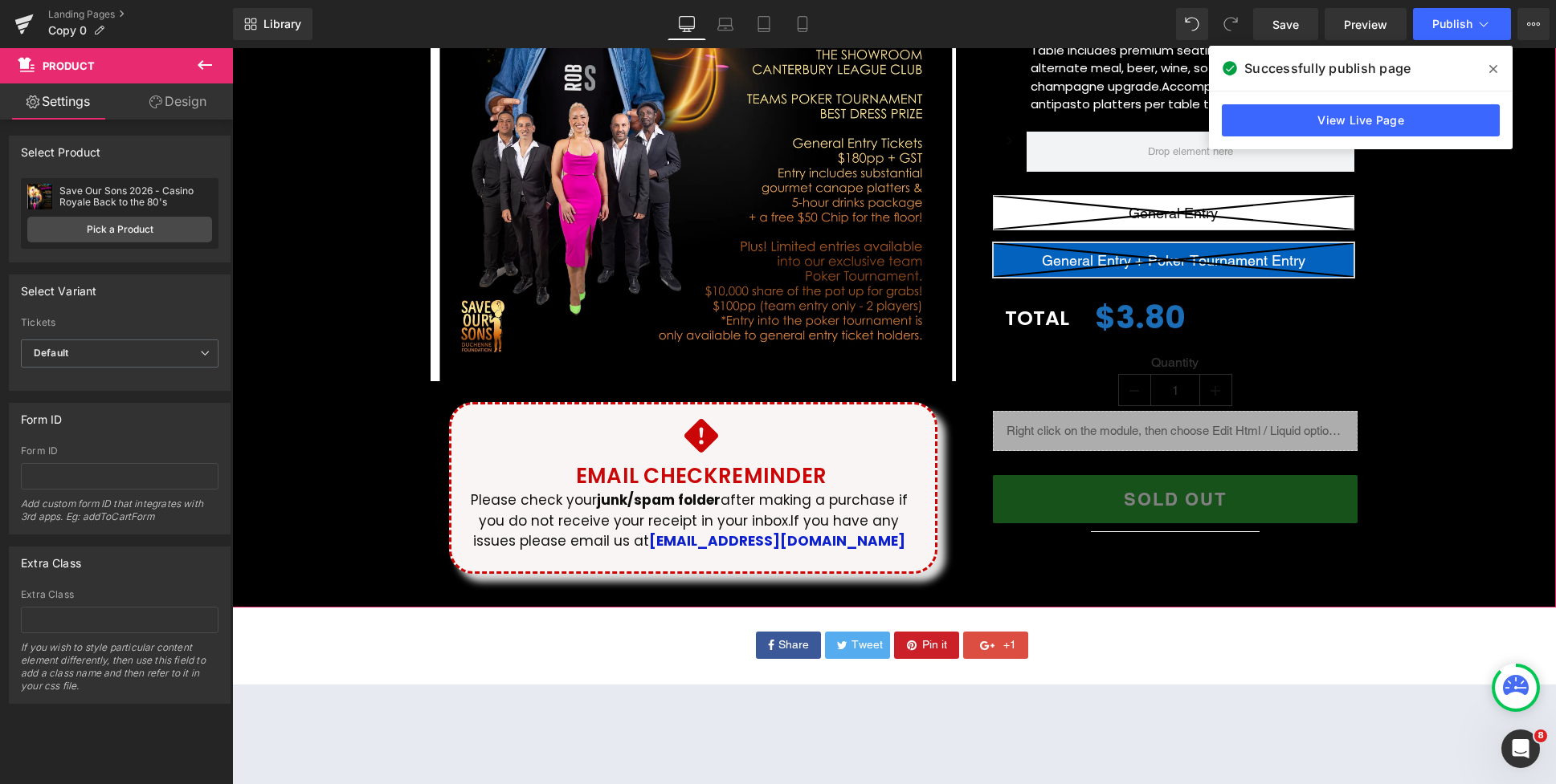
scroll to position [737, 0]
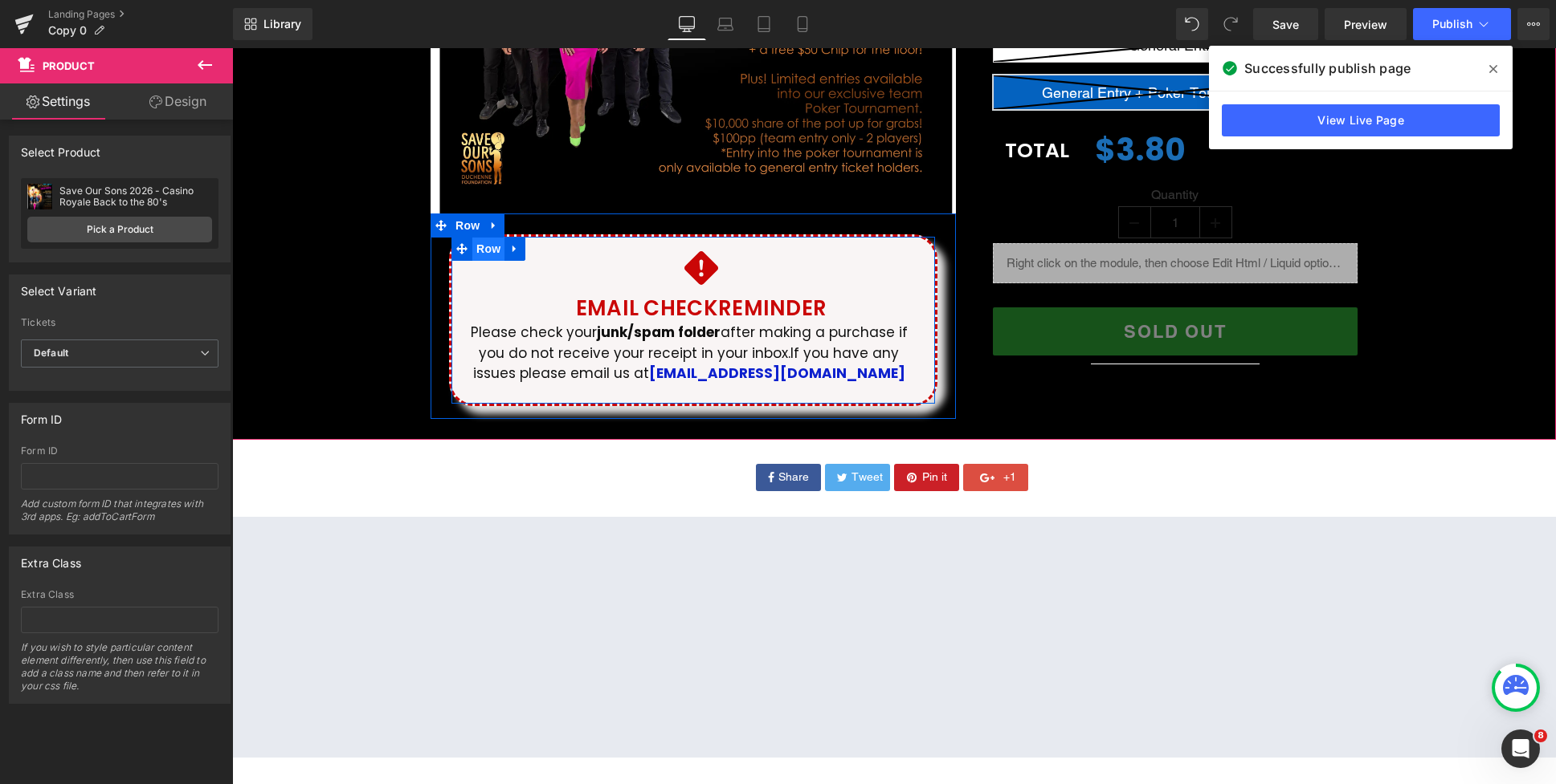
click at [485, 253] on span "Row" at bounding box center [488, 249] width 32 height 24
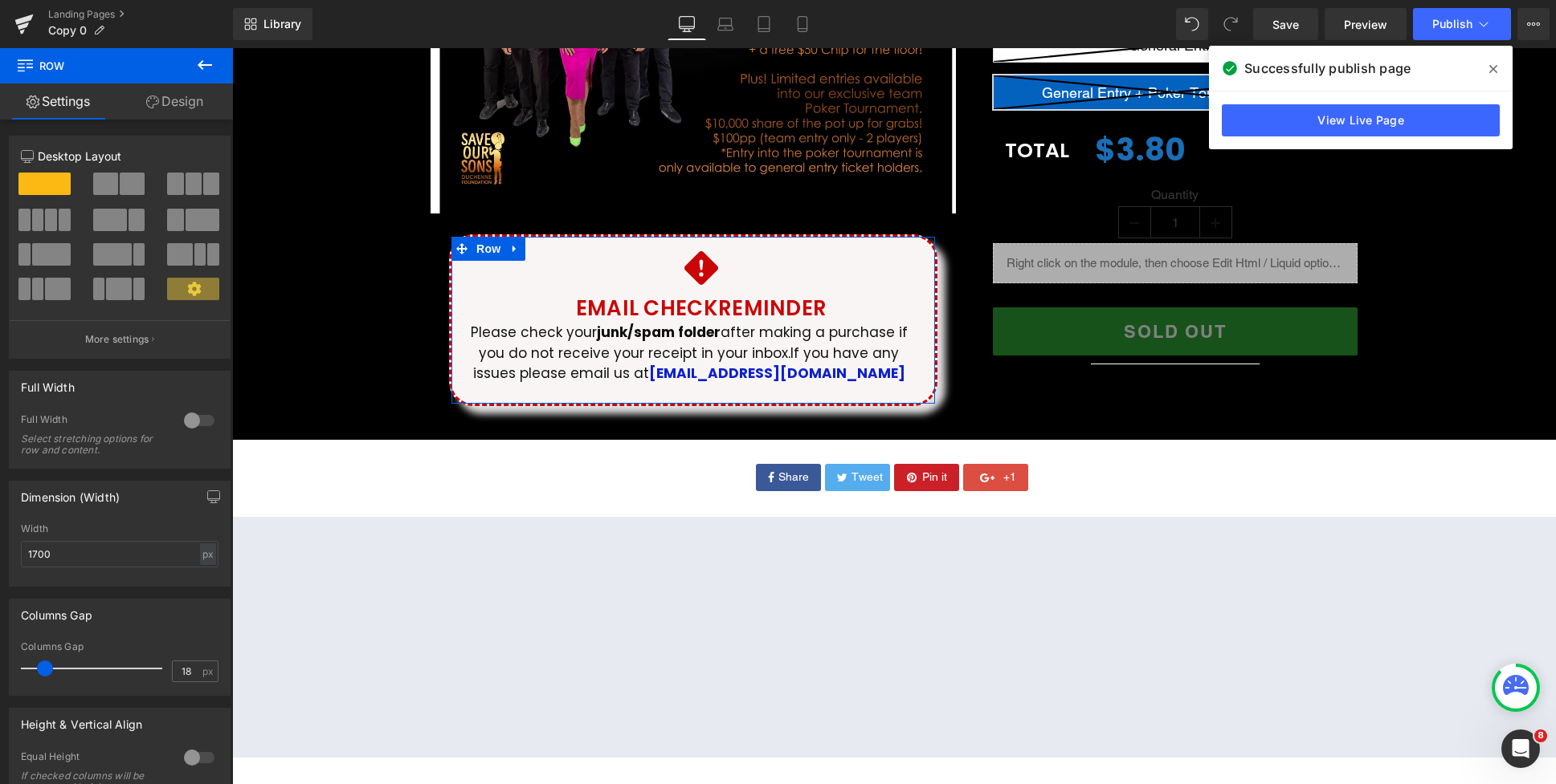
click at [156, 104] on icon at bounding box center [153, 102] width 13 height 13
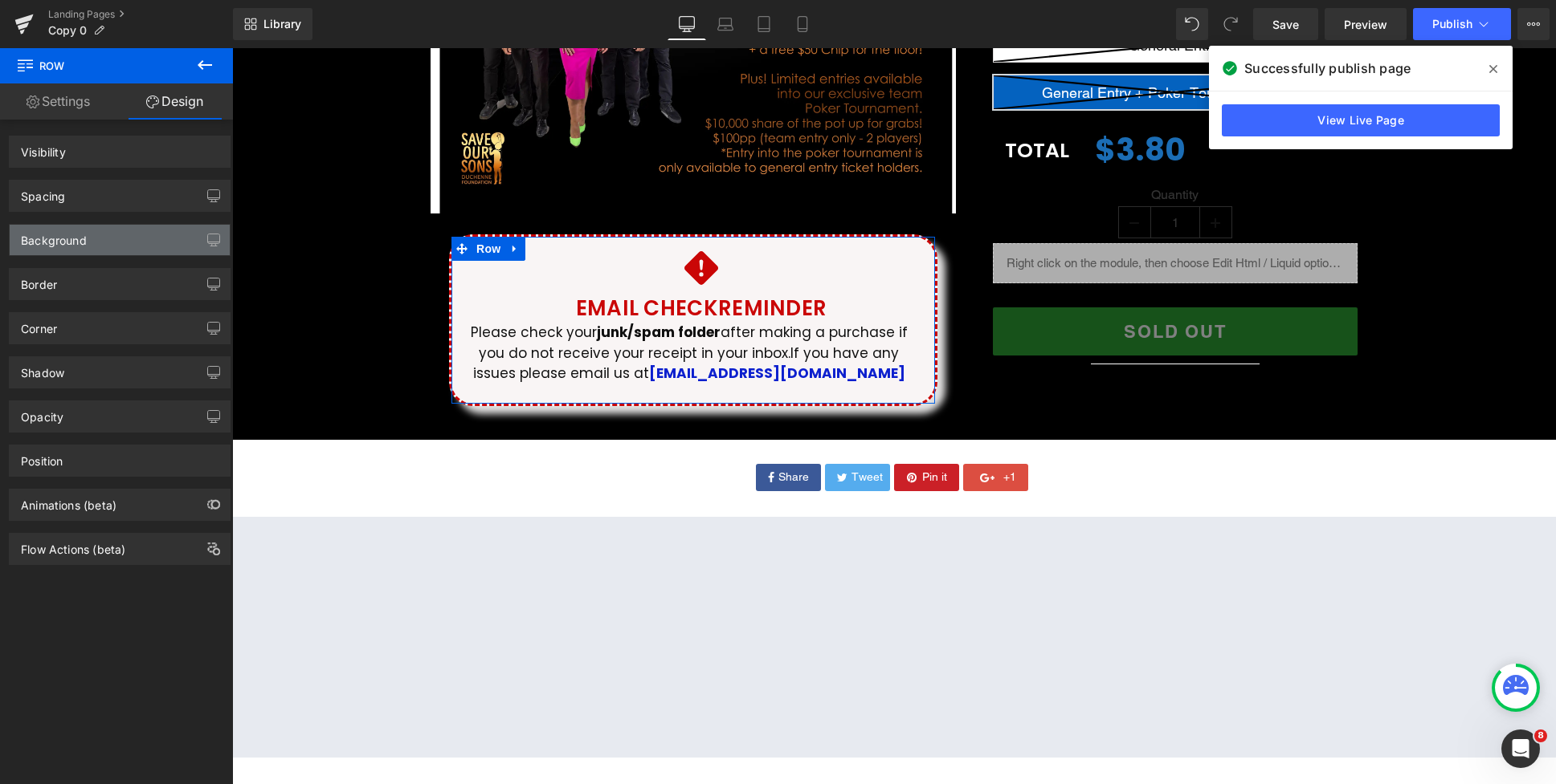
click at [89, 232] on div "Background" at bounding box center [120, 240] width 220 height 31
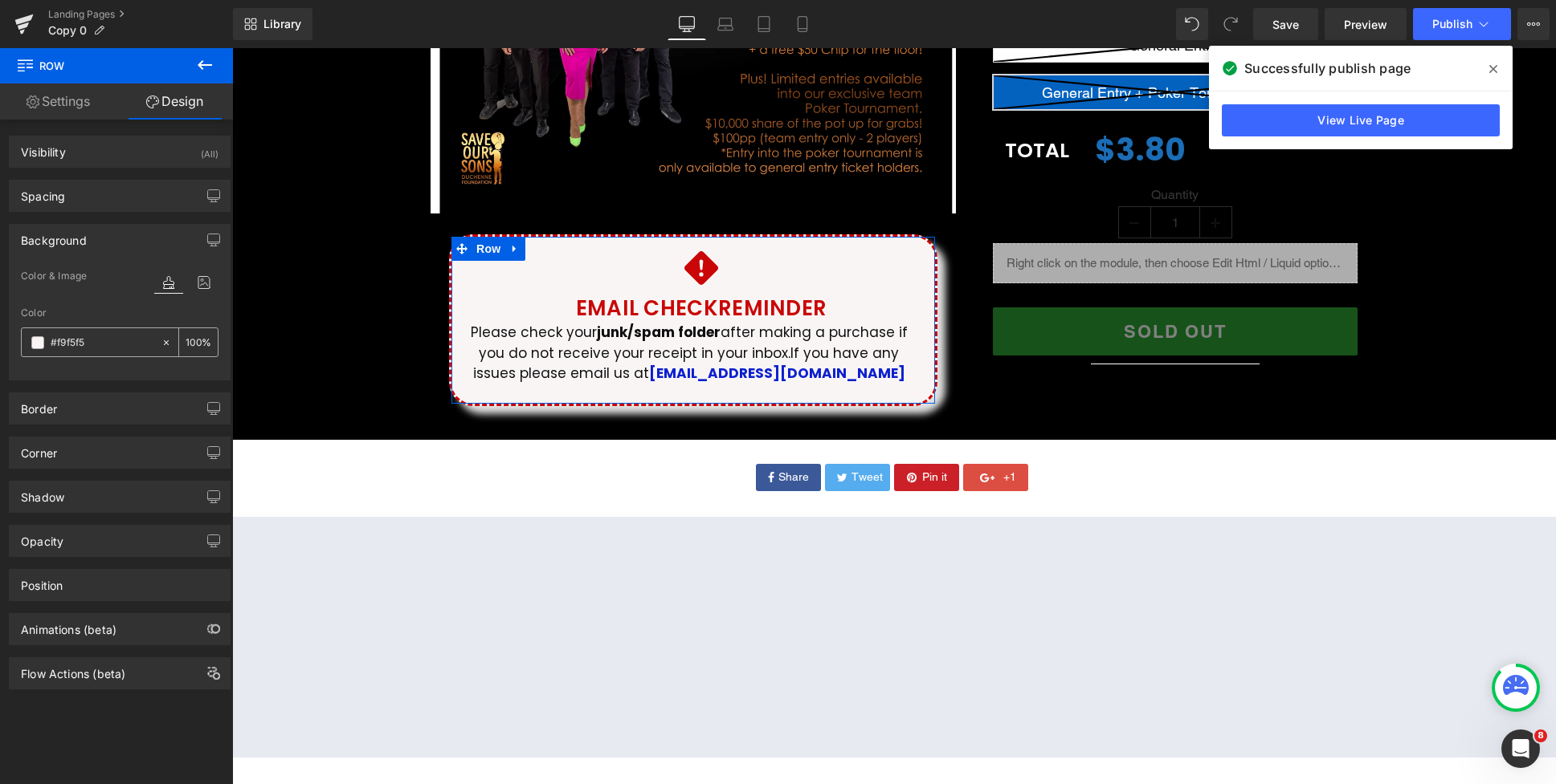
click at [38, 343] on span at bounding box center [37, 343] width 13 height 13
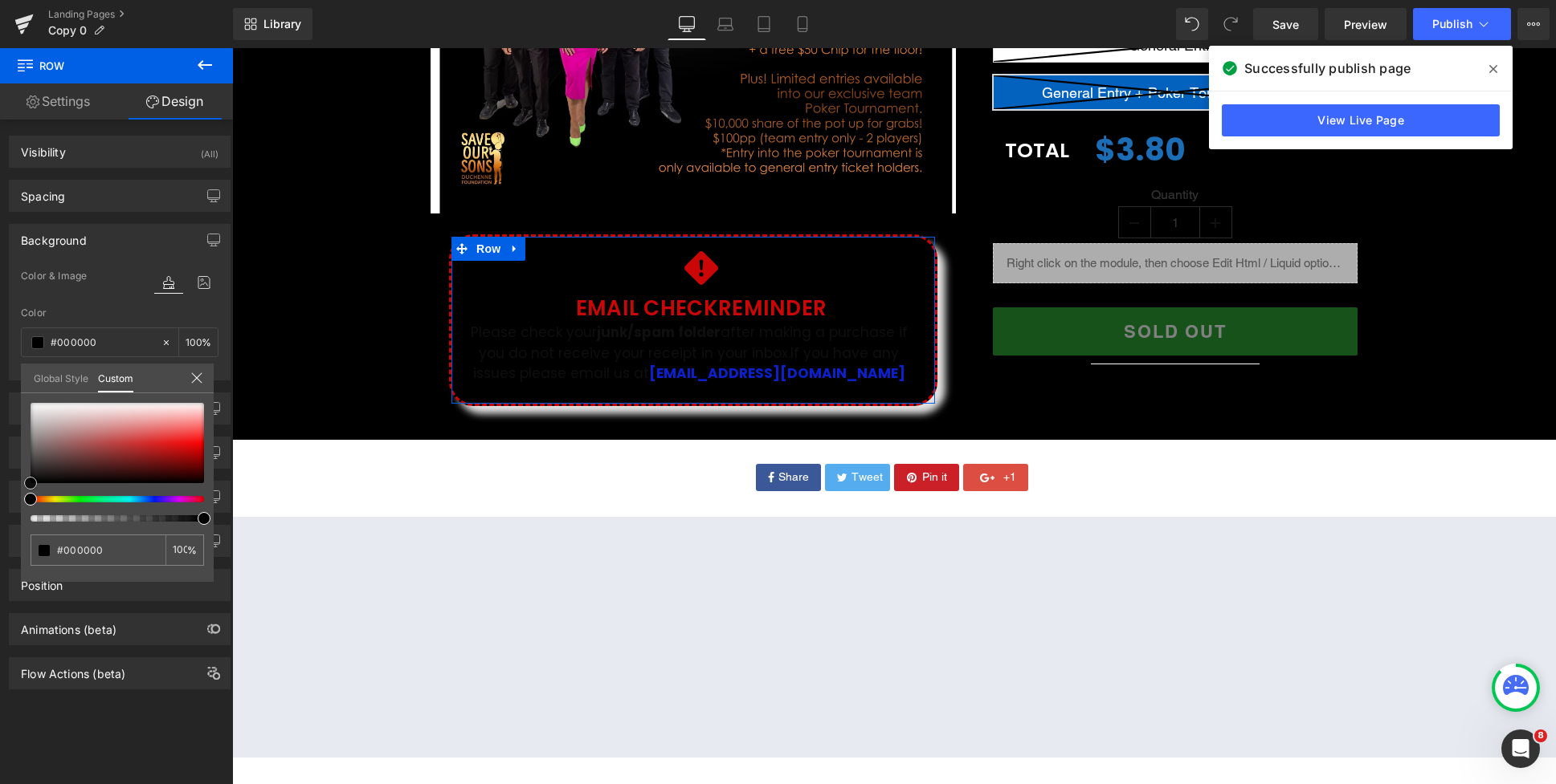
drag, startPoint x: 51, startPoint y: 465, endPoint x: 29, endPoint y: 489, distance: 32.6
click at [31, 483] on div at bounding box center [118, 442] width 173 height 81
click at [724, 334] on div at bounding box center [894, 415] width 1324 height 736
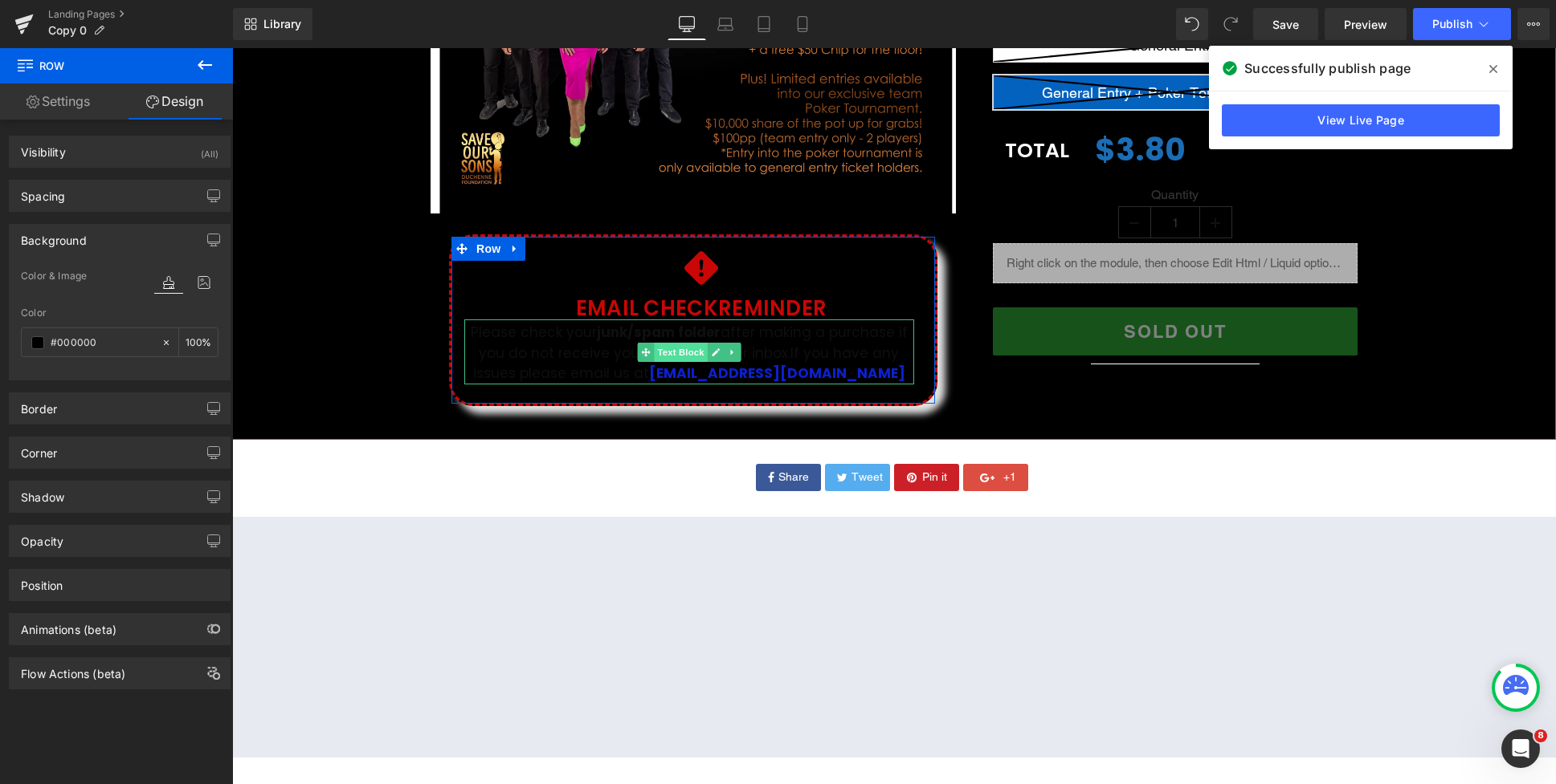
click at [700, 354] on span "Text Block" at bounding box center [680, 352] width 53 height 19
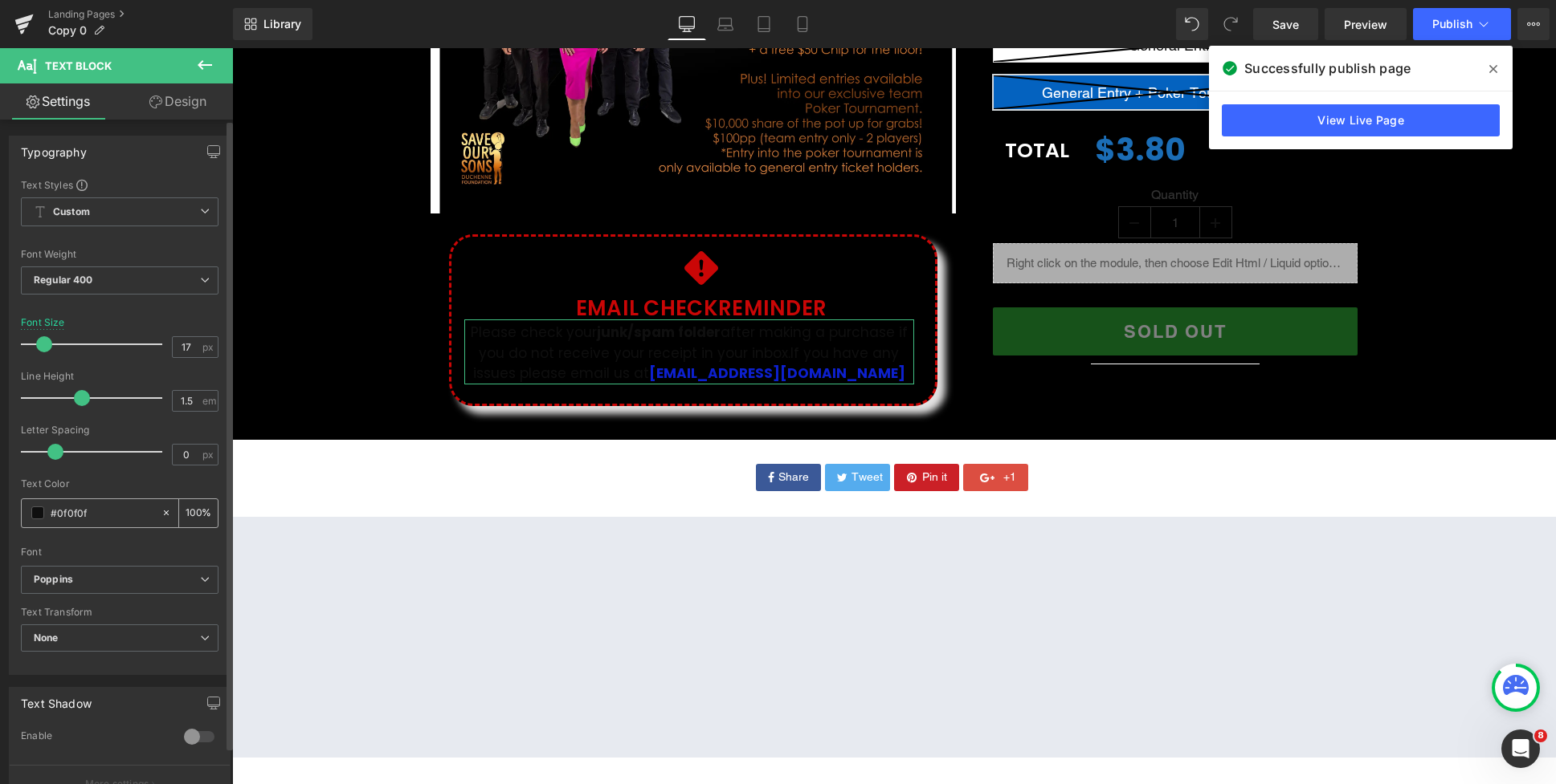
click at [37, 515] on span at bounding box center [37, 512] width 13 height 13
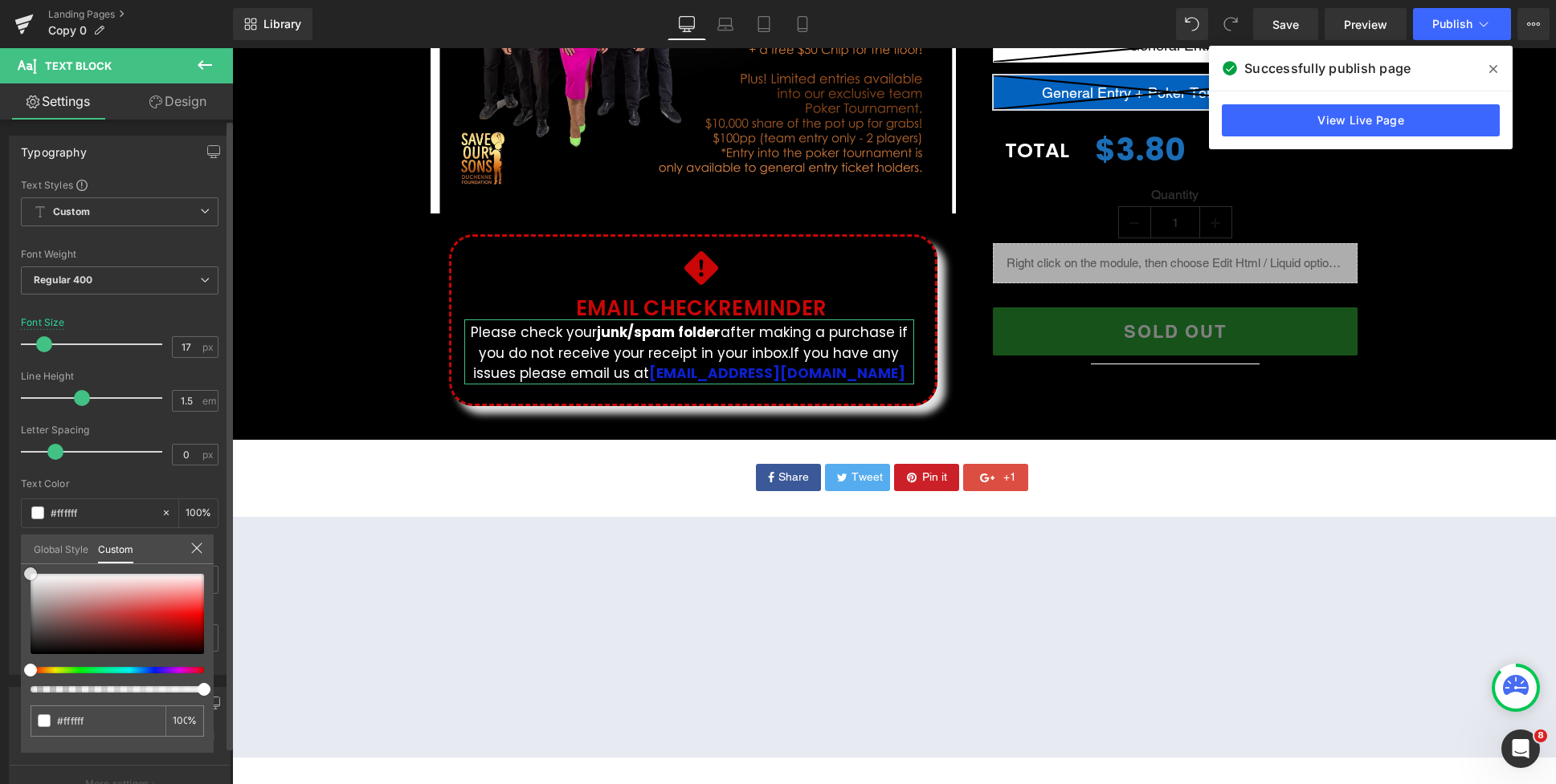
drag, startPoint x: 59, startPoint y: 589, endPoint x: 8, endPoint y: 561, distance: 58.2
click at [8, 561] on div "Typography Text Styles Custom Custom Setup Global Style Custom Setup Global Sty…" at bounding box center [120, 399] width 240 height 552
click at [670, 417] on div at bounding box center [894, 415] width 1324 height 736
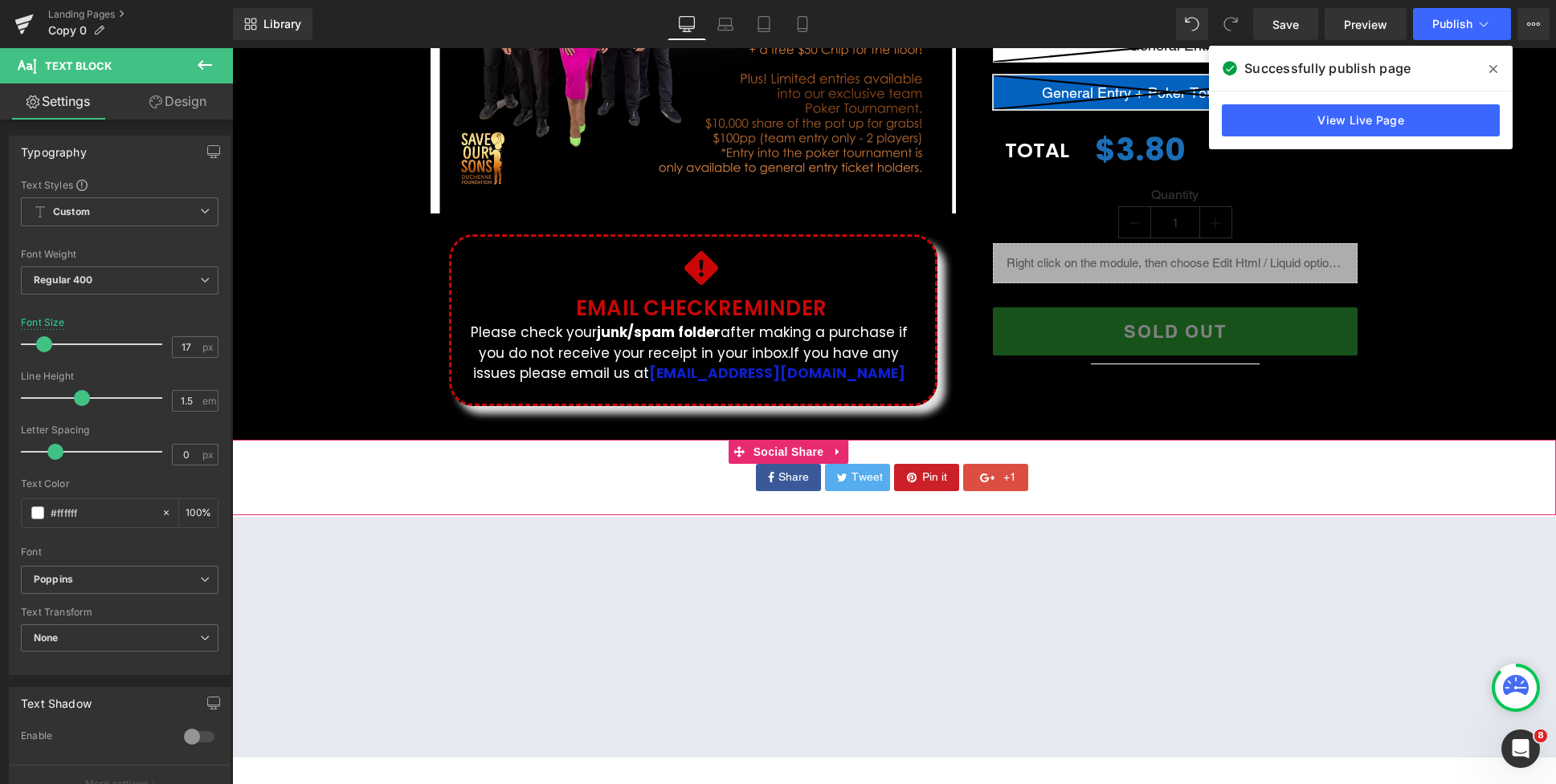
click at [531, 469] on div "Share Tweet Pin it +1" at bounding box center [894, 477] width 1324 height 27
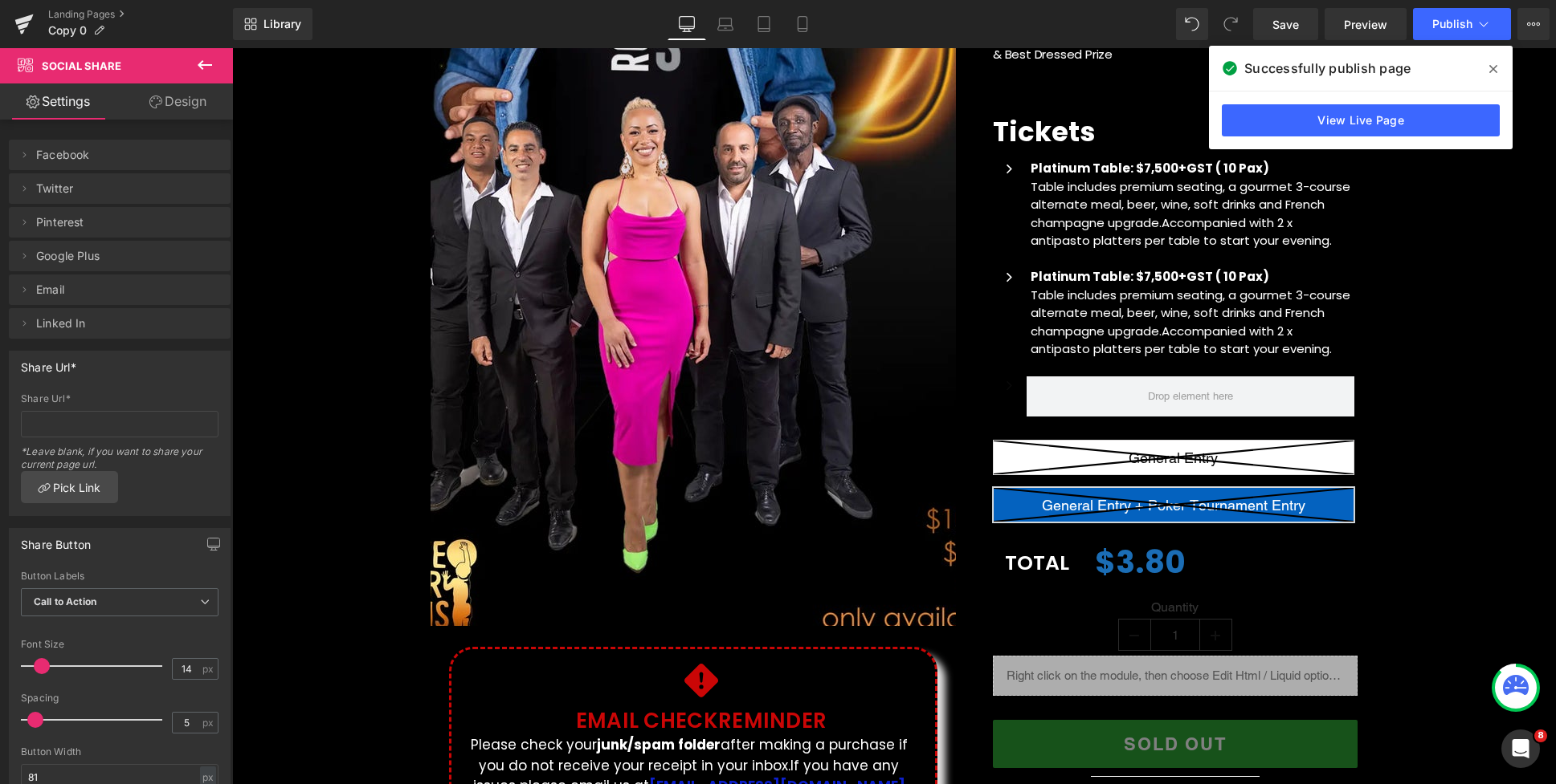
scroll to position [0, 0]
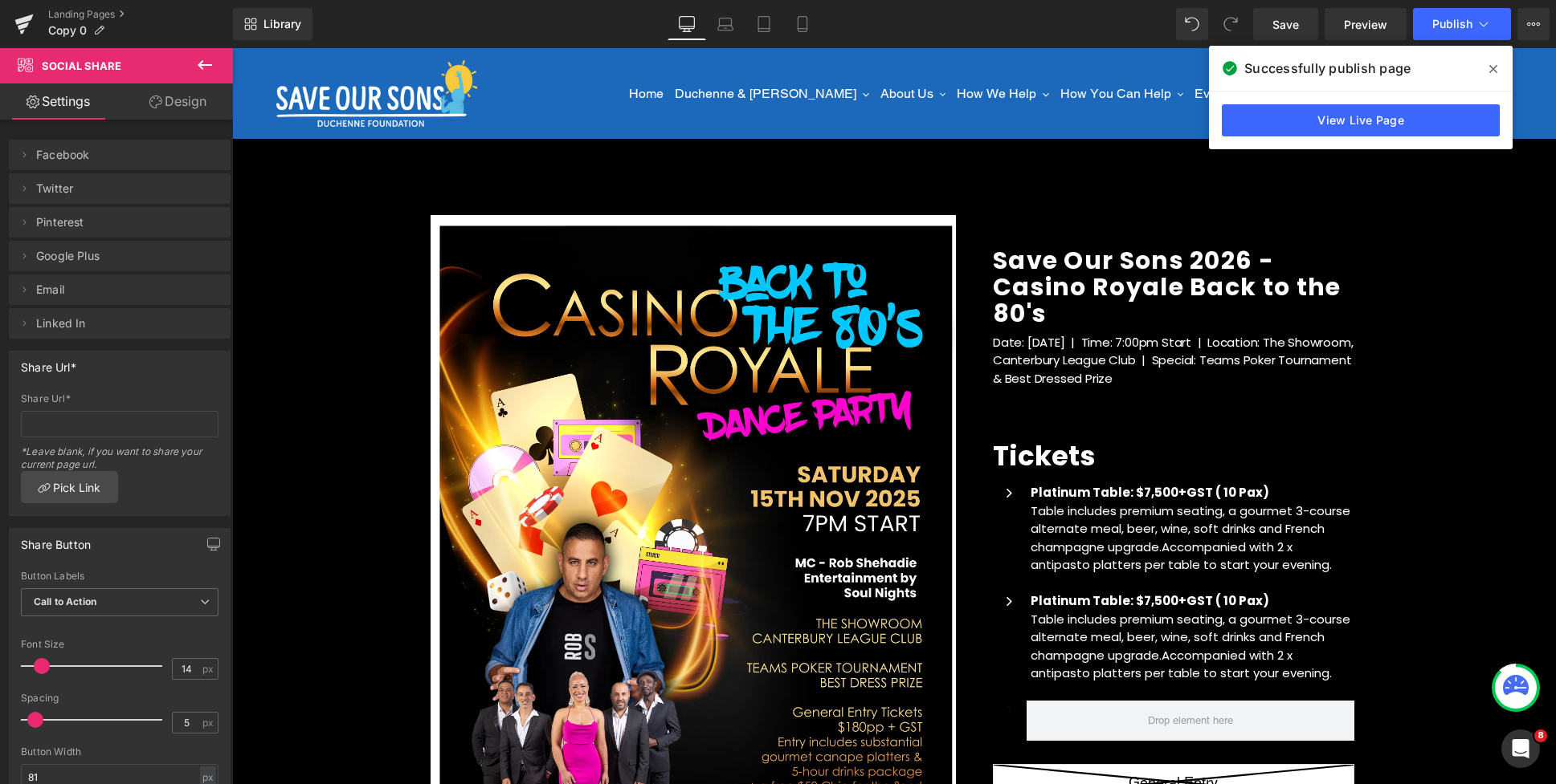
click at [1491, 72] on icon at bounding box center [1493, 69] width 8 height 13
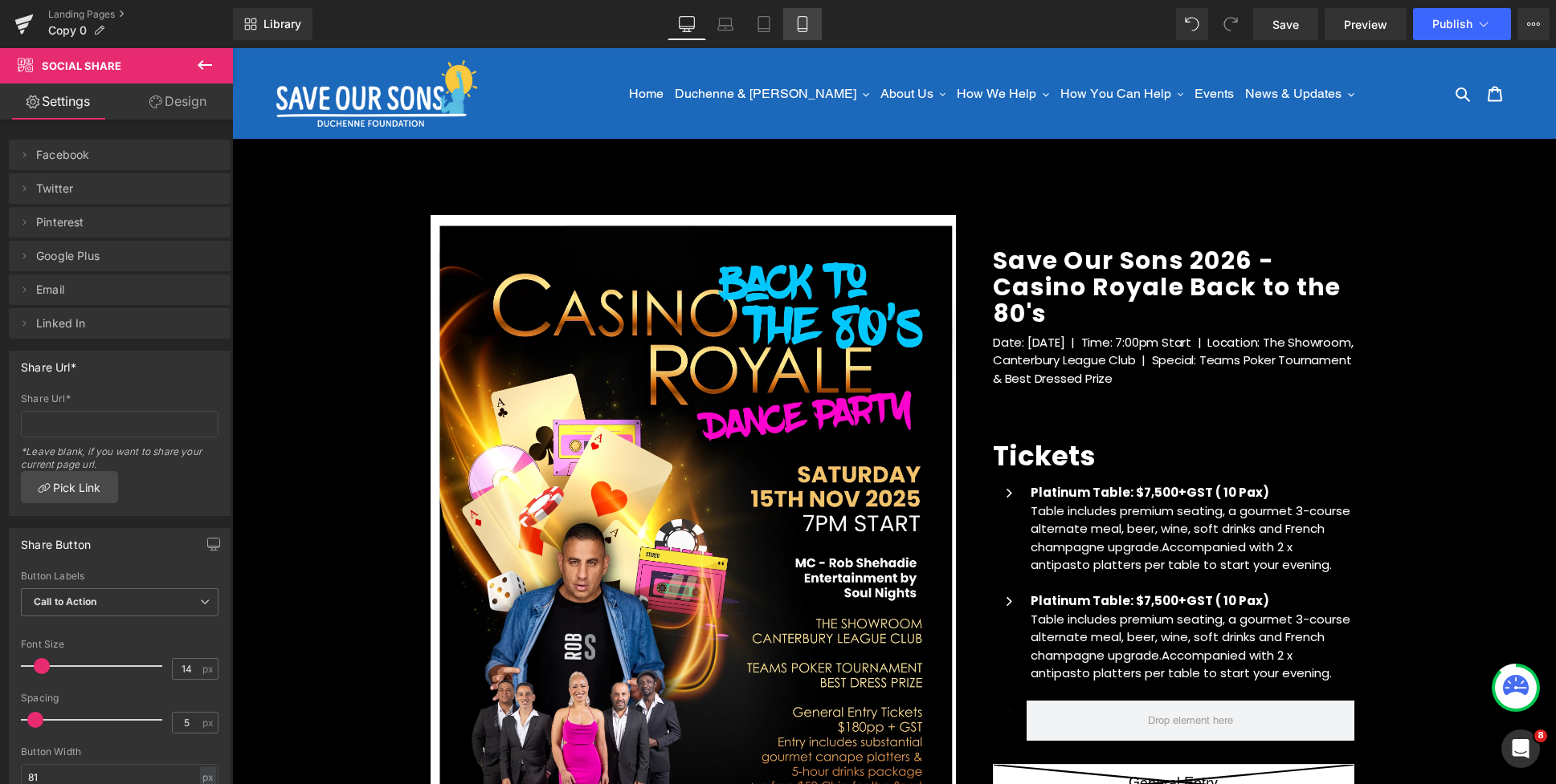
click at [797, 24] on icon at bounding box center [801, 24] width 9 height 15
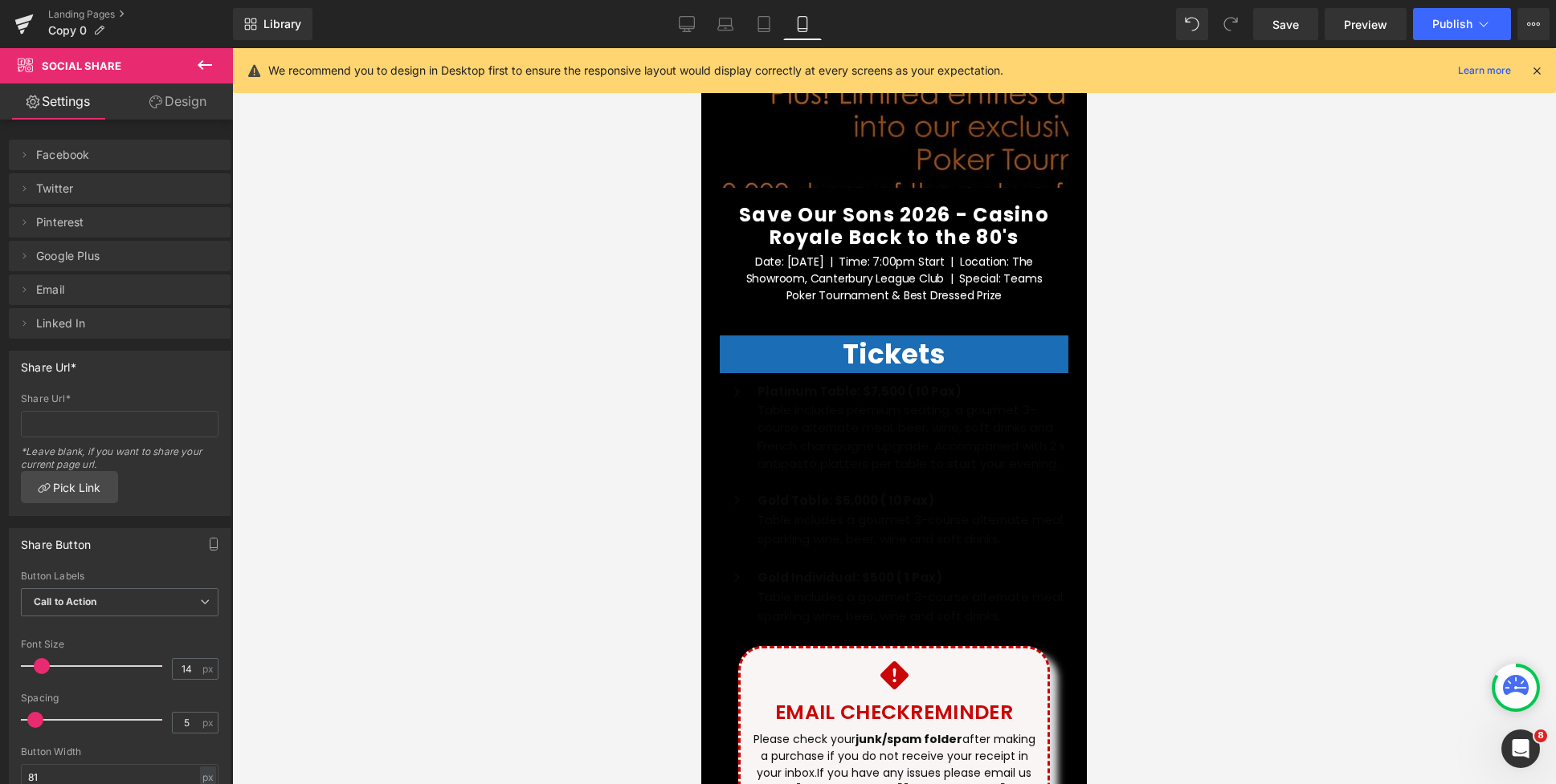
scroll to position [563, 0]
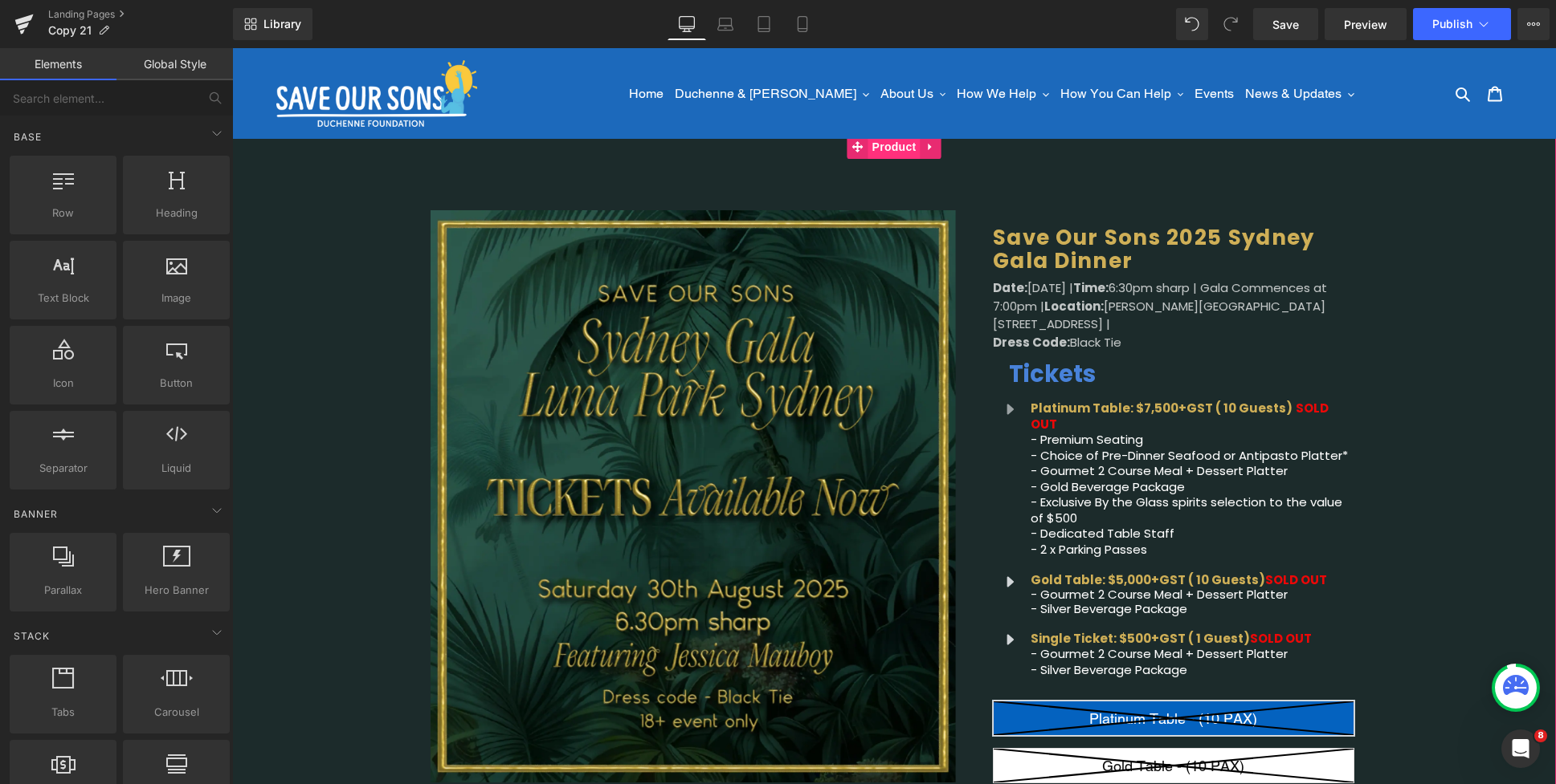
click at [885, 156] on span "Product" at bounding box center [894, 146] width 52 height 24
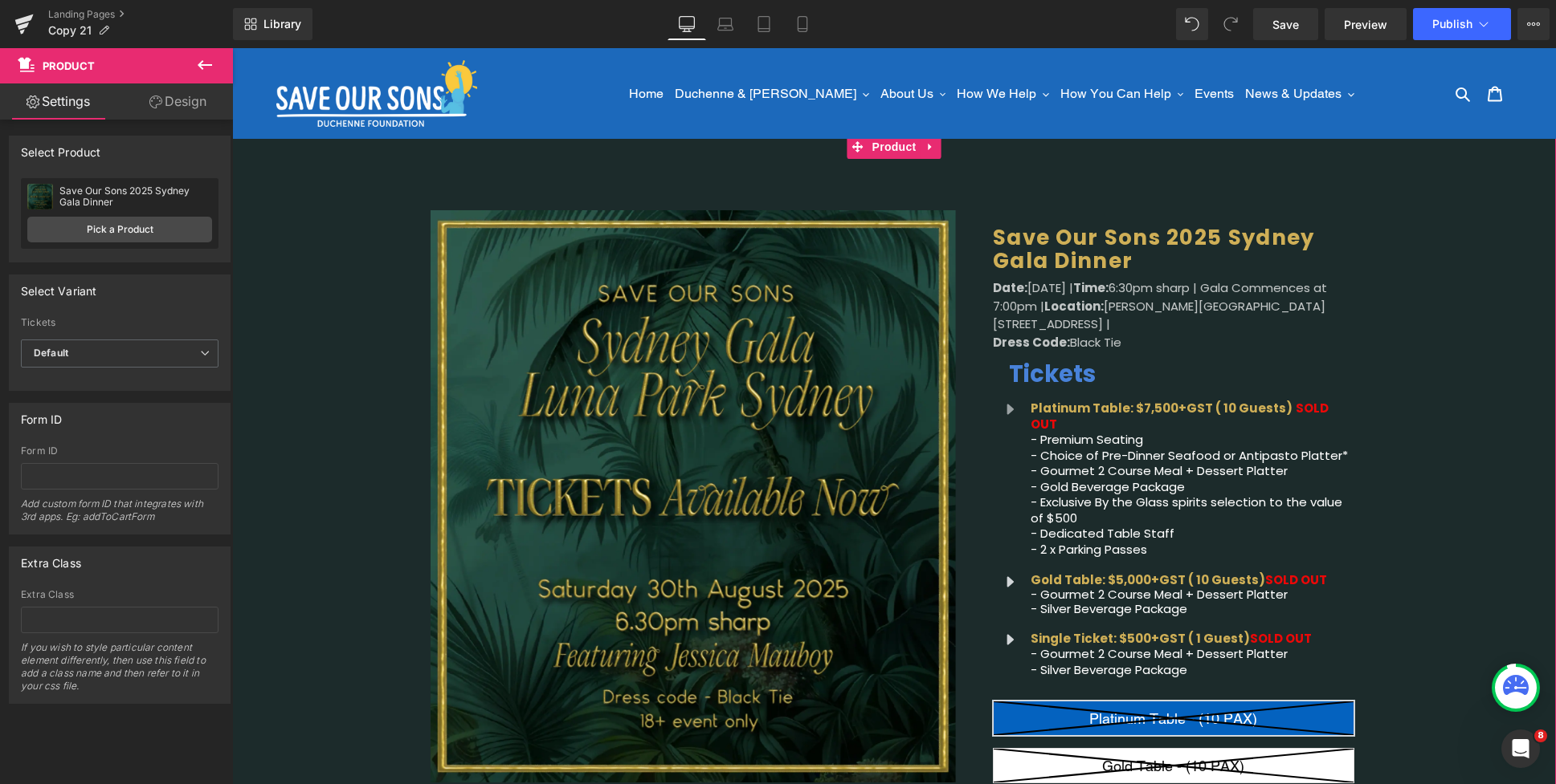
click at [179, 110] on link "Design" at bounding box center [177, 102] width 117 height 36
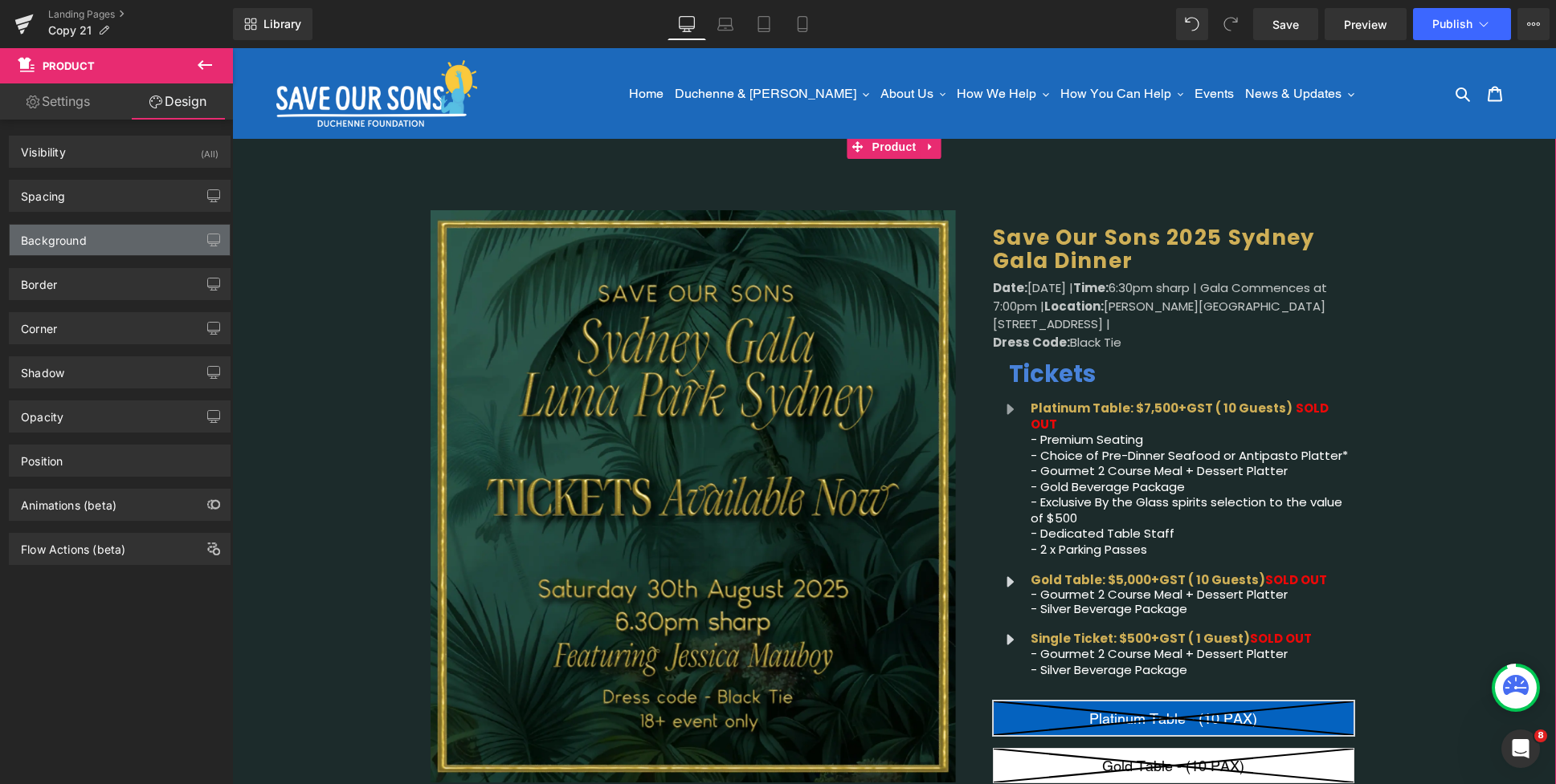
click at [78, 244] on div "Background" at bounding box center [54, 236] width 66 height 23
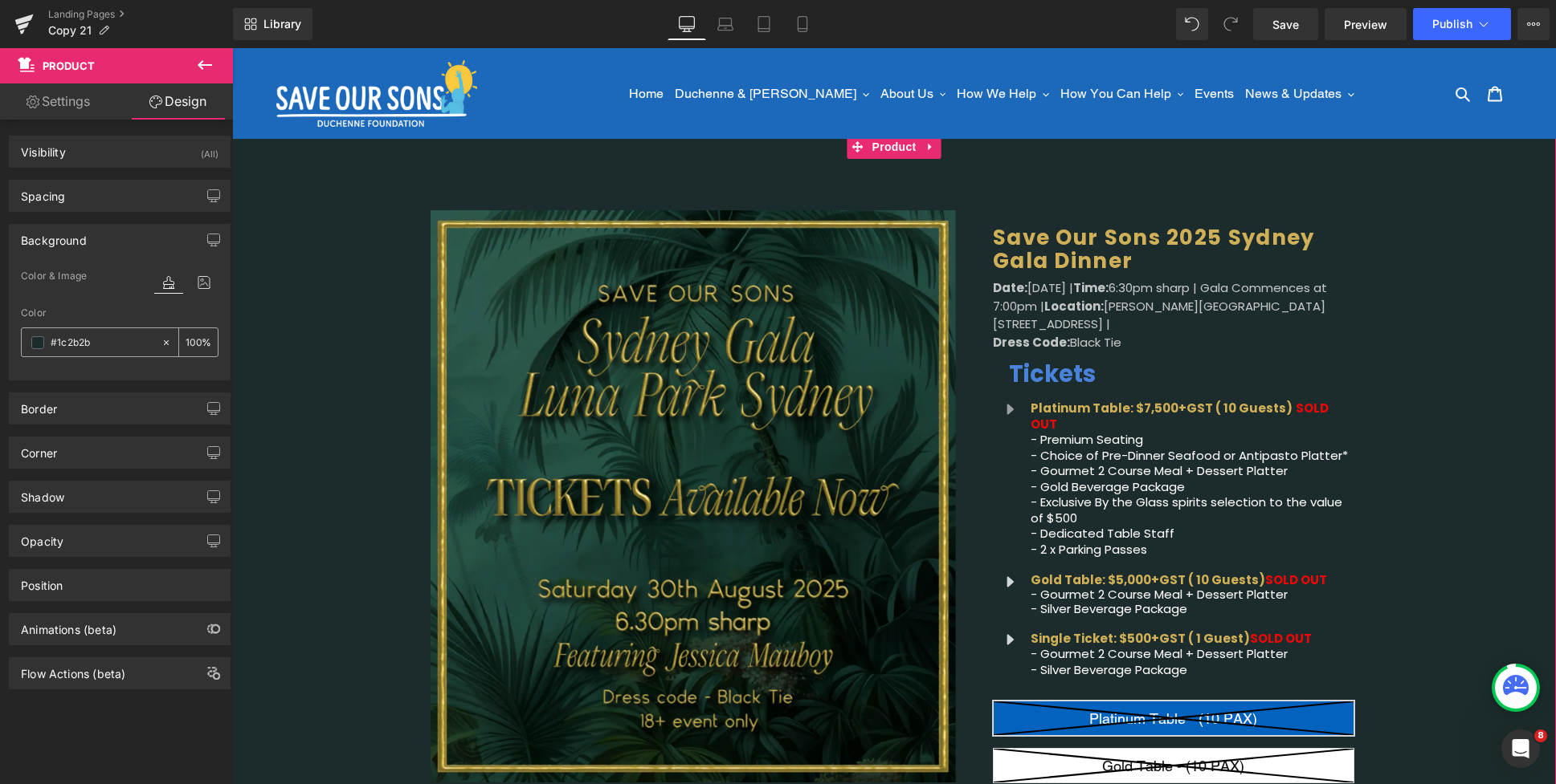
click at [41, 342] on span at bounding box center [37, 343] width 13 height 13
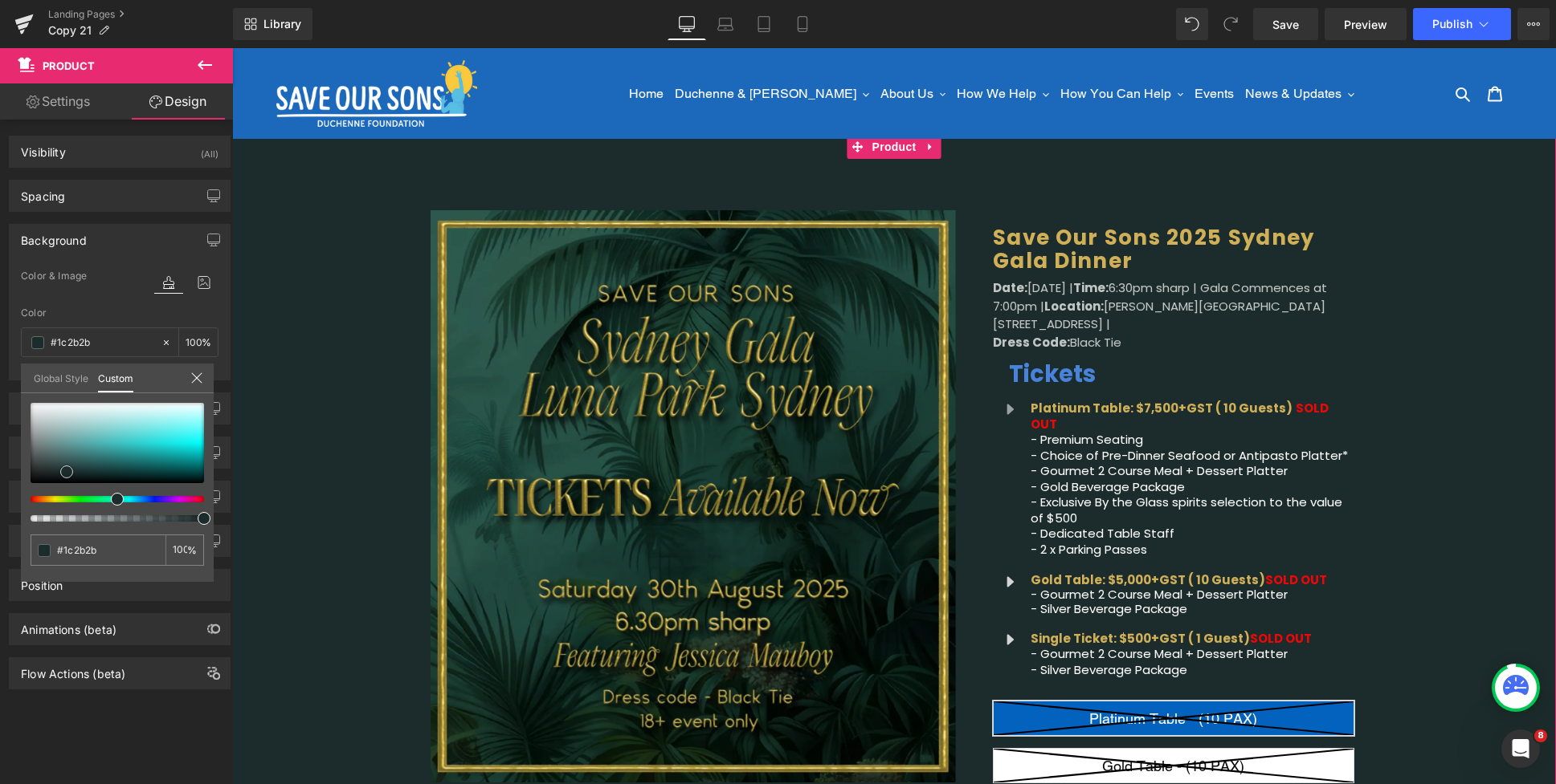
type input "#889595"
type input "#758484"
type input "#626e6e"
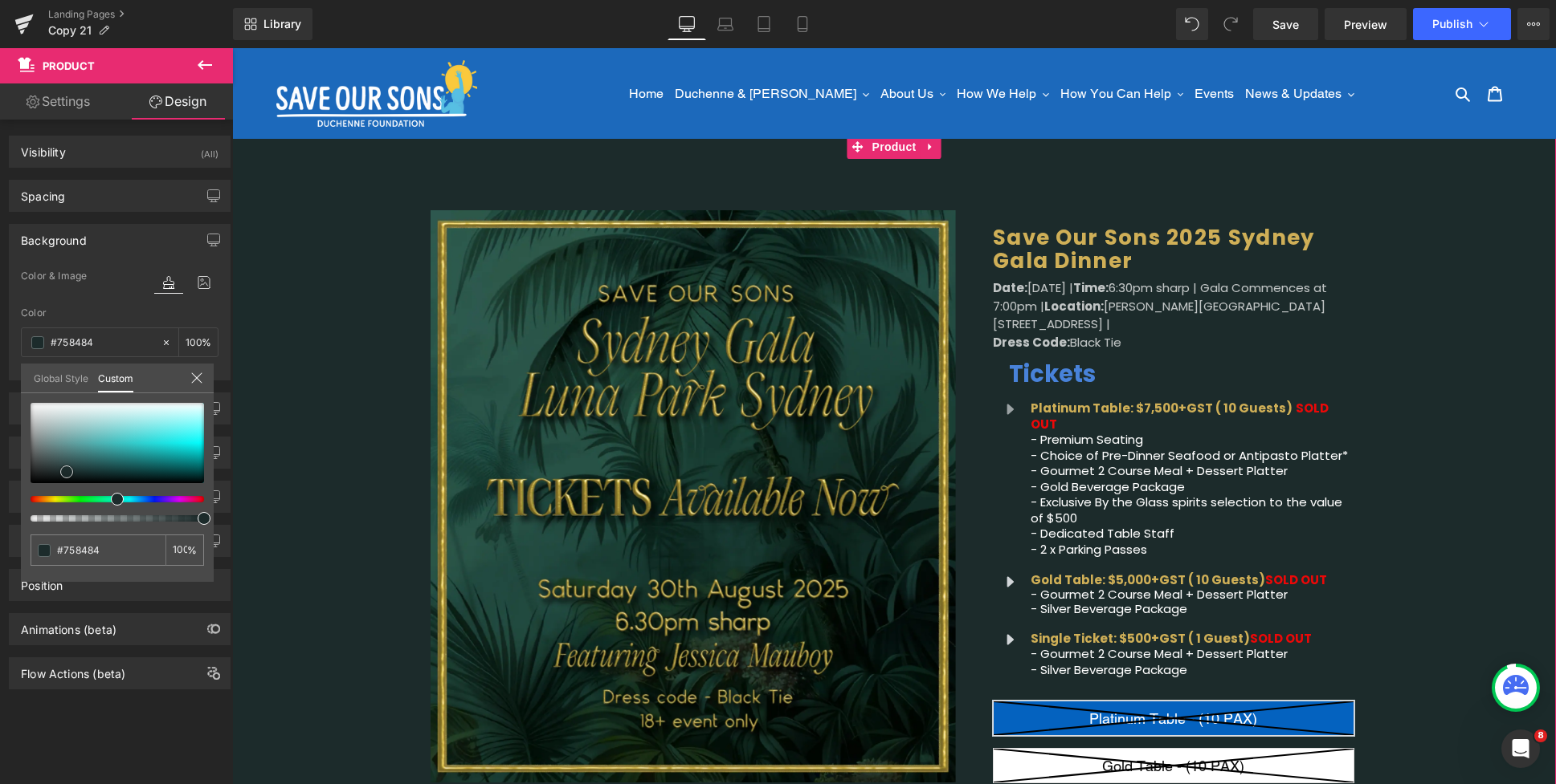
type input "#626e6e"
type input "#586464"
type input "#4d5555"
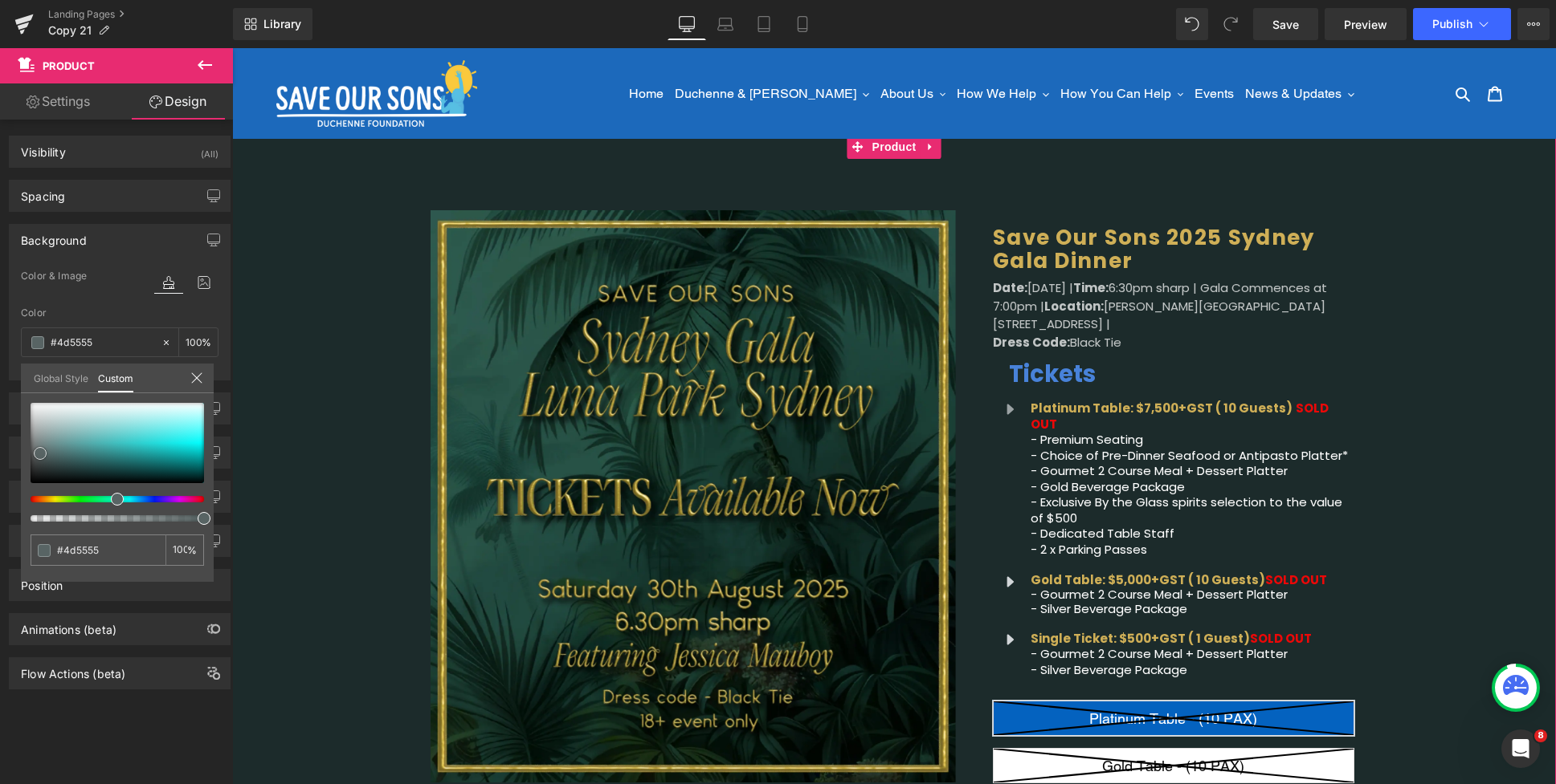
type input "#434a4a"
type input "#373d3d"
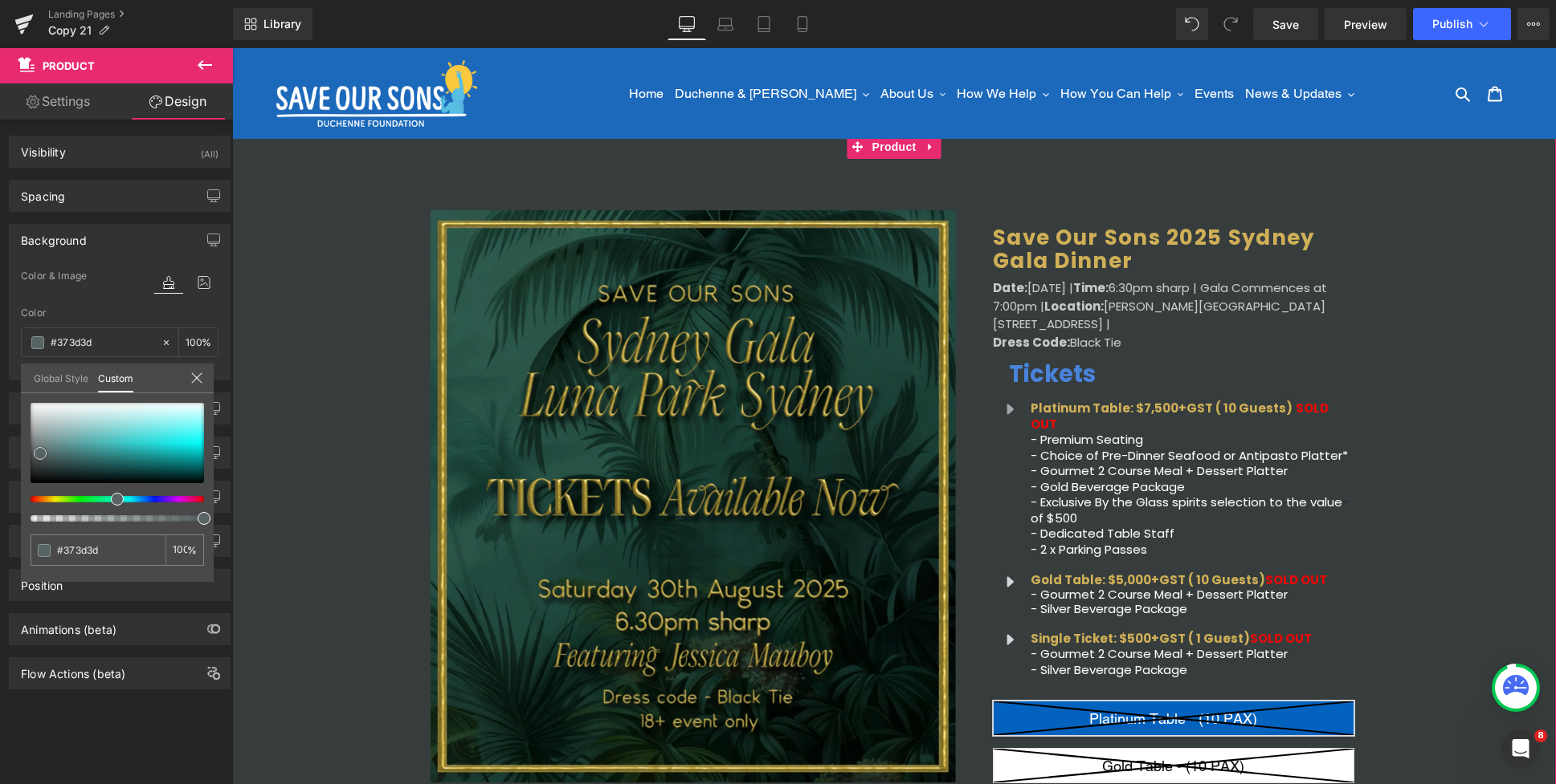
type input "#323838"
type input "#2e3232"
type input "#2c2f2f"
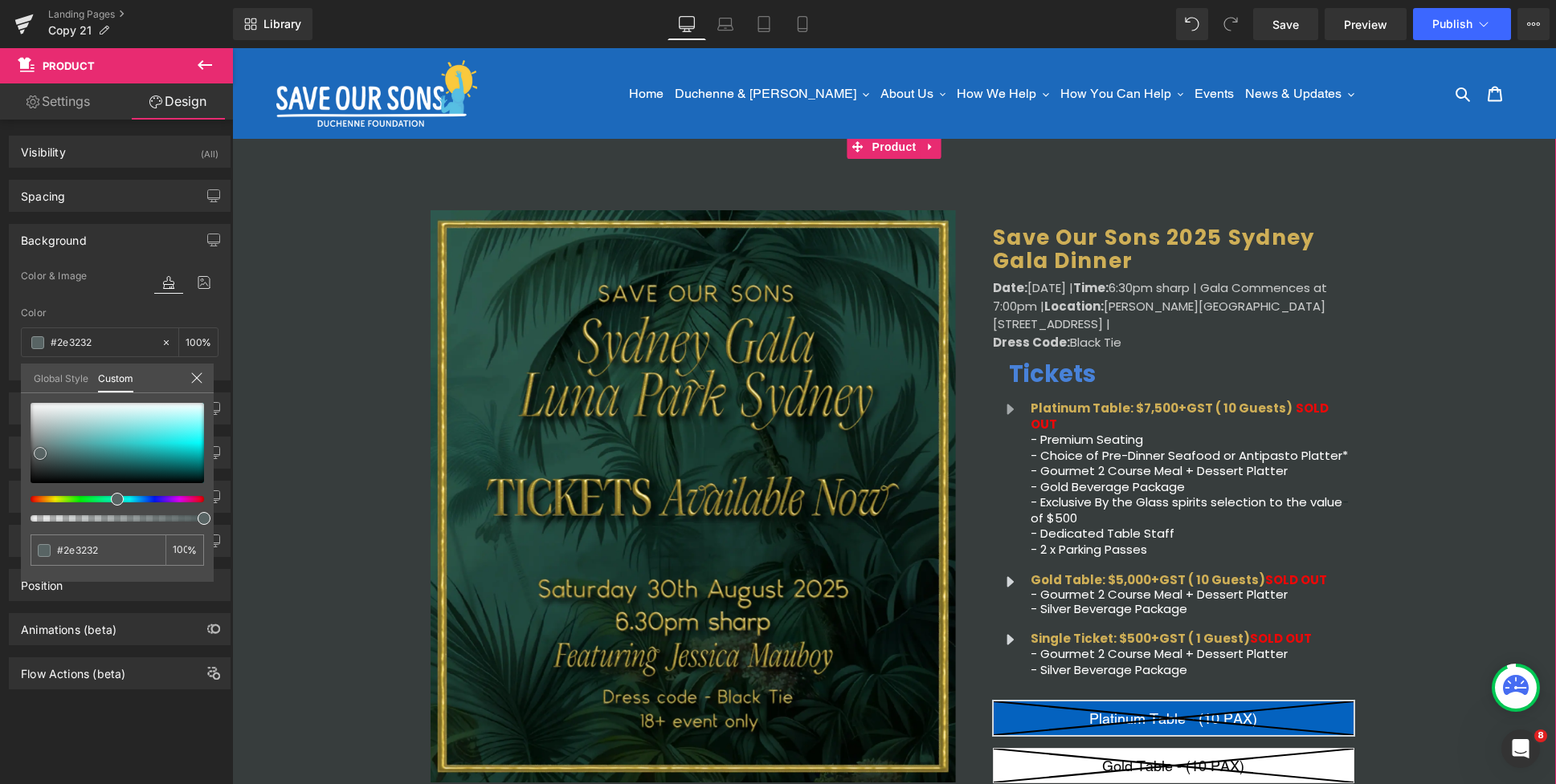
type input "#2c2f2f"
type input "#292d2d"
type input "#262a2a"
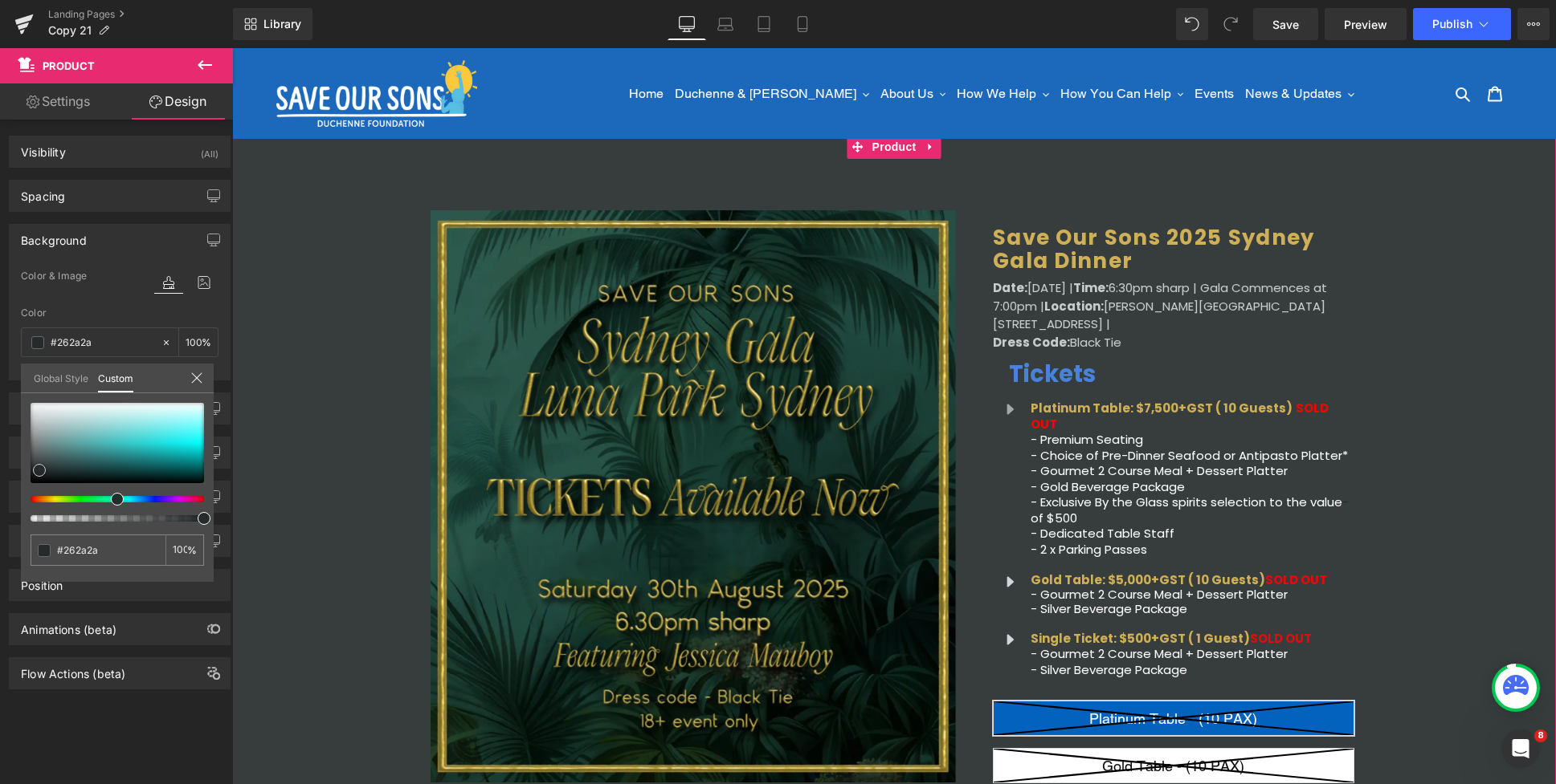
type input "#212525"
type input "#1a1d1d"
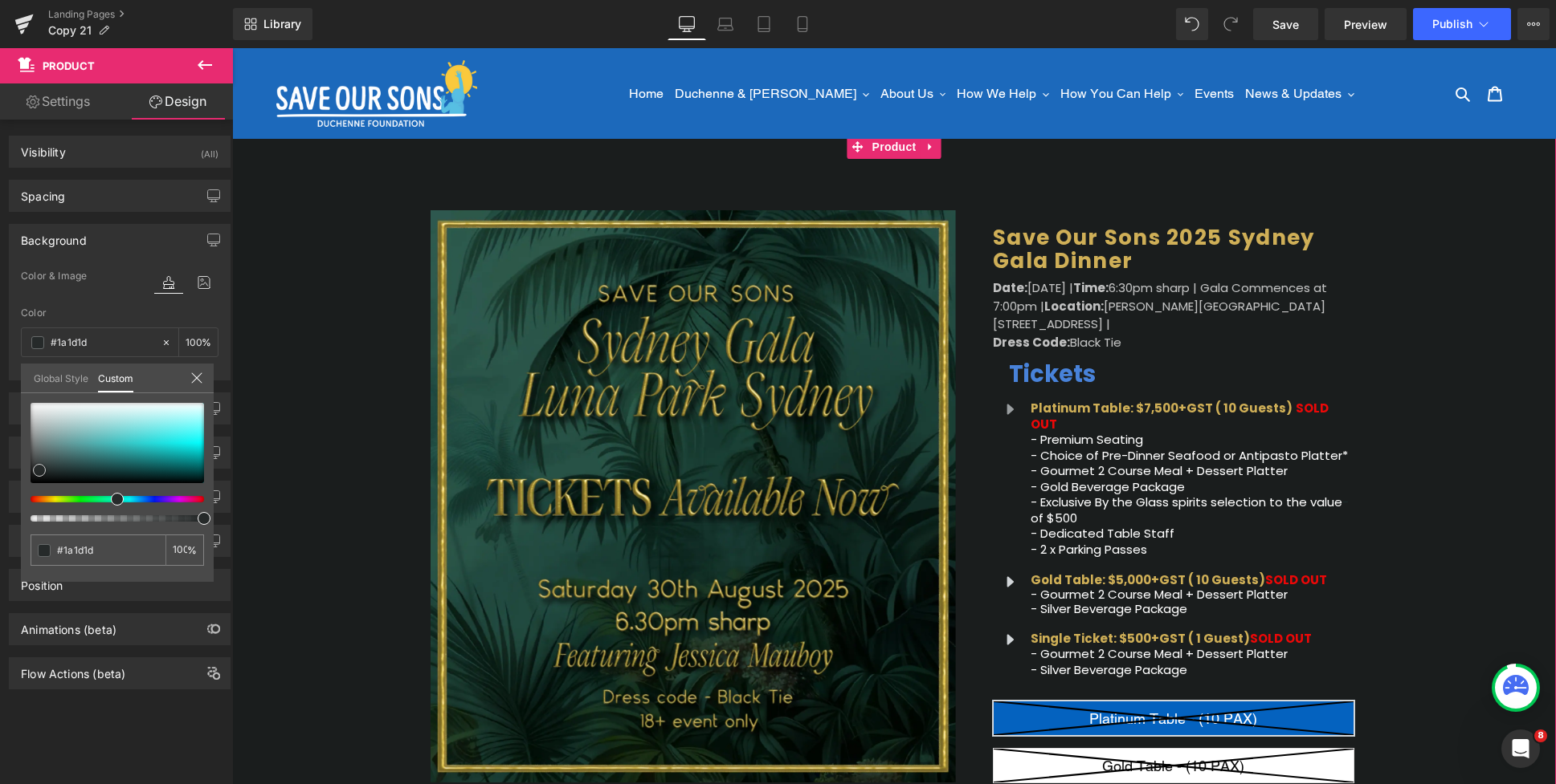
type input "#181a1a"
type input "#121515"
type input "#101212"
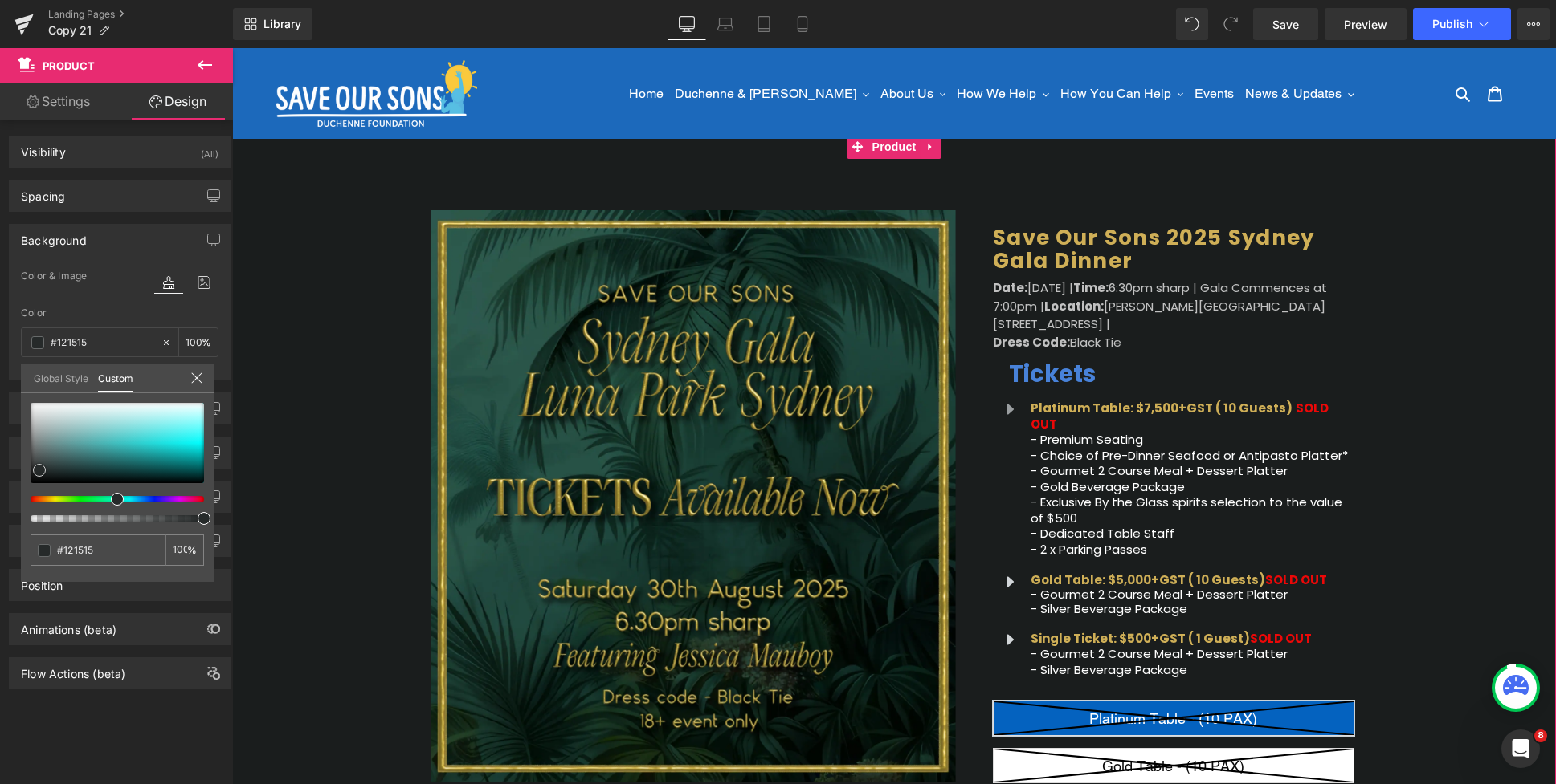
type input "#101212"
type input "#0b0d0d"
type input "#0c0d0d"
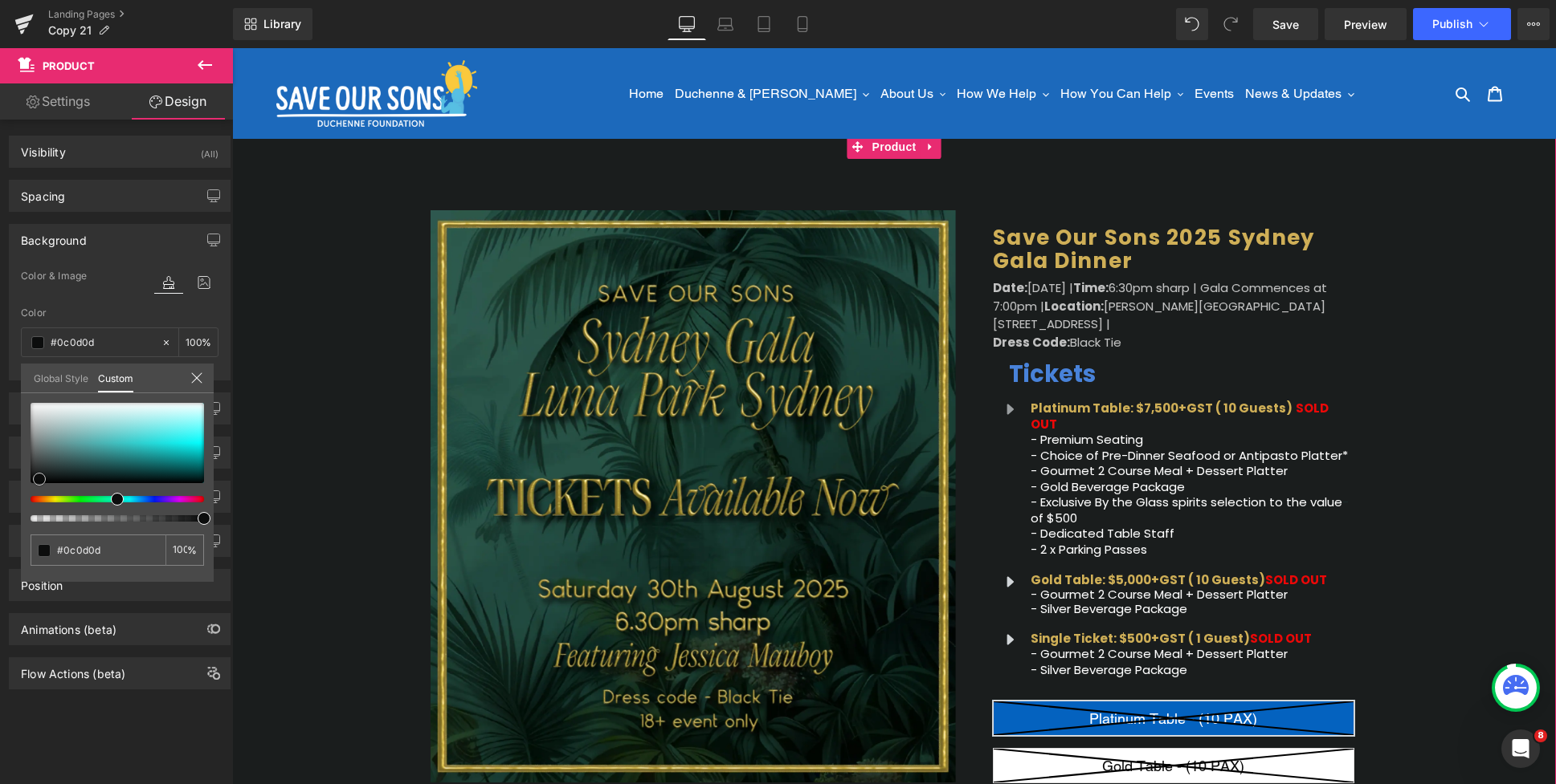
type input "#090a0a"
type input "#070808"
type input "#020202"
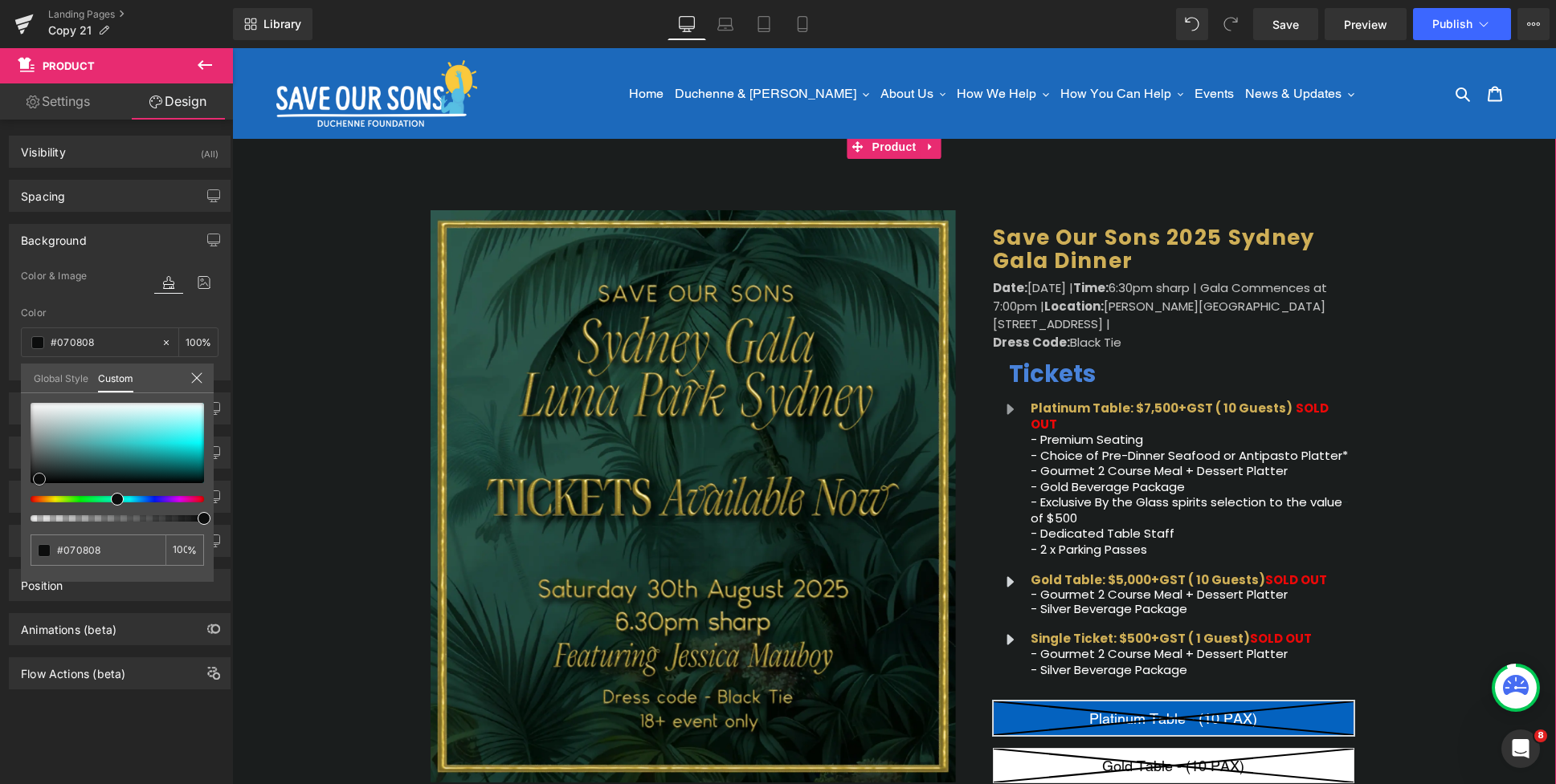
type input "#020202"
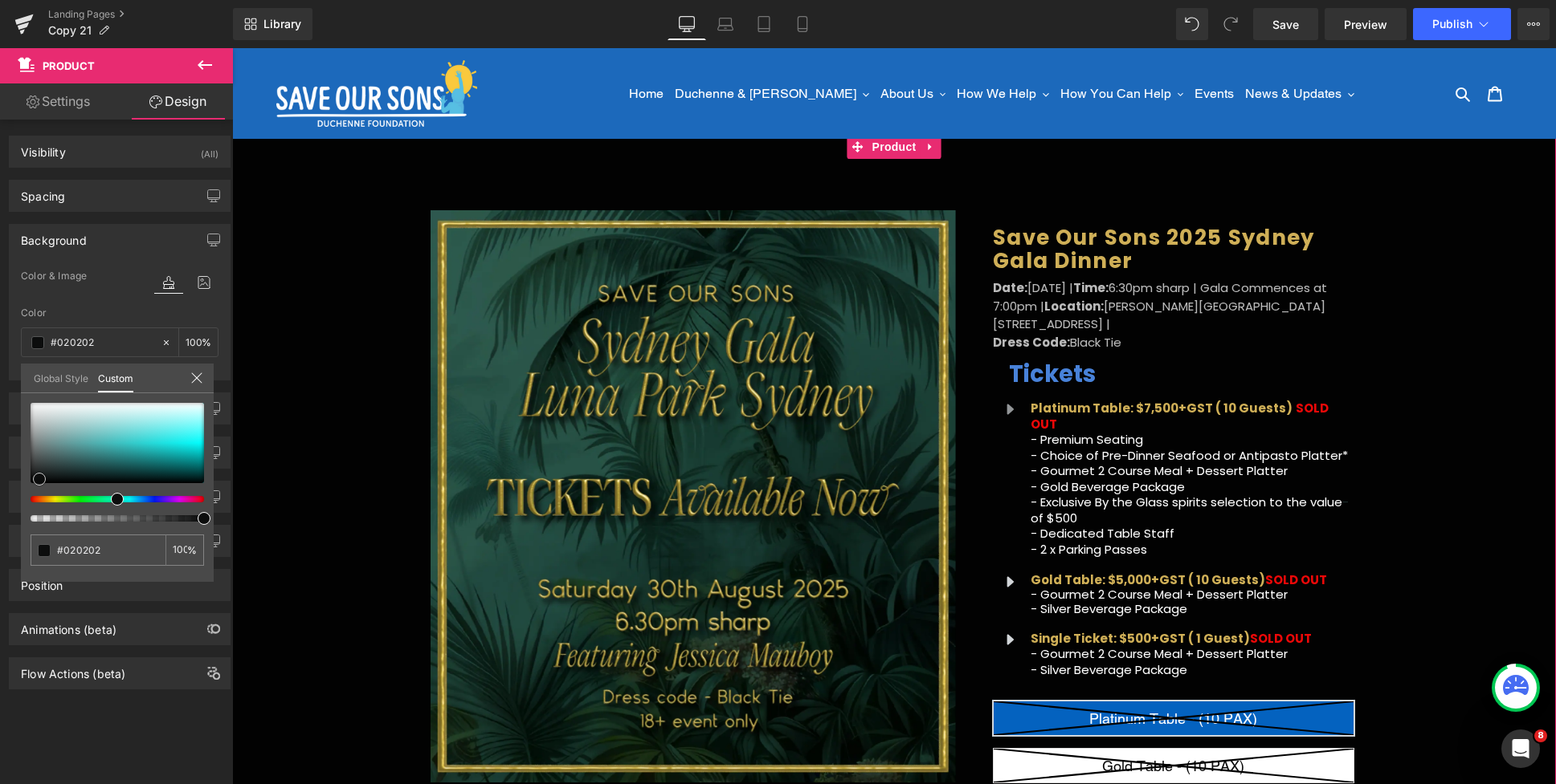
type input "#000000"
type input "#040505"
type input "#070808"
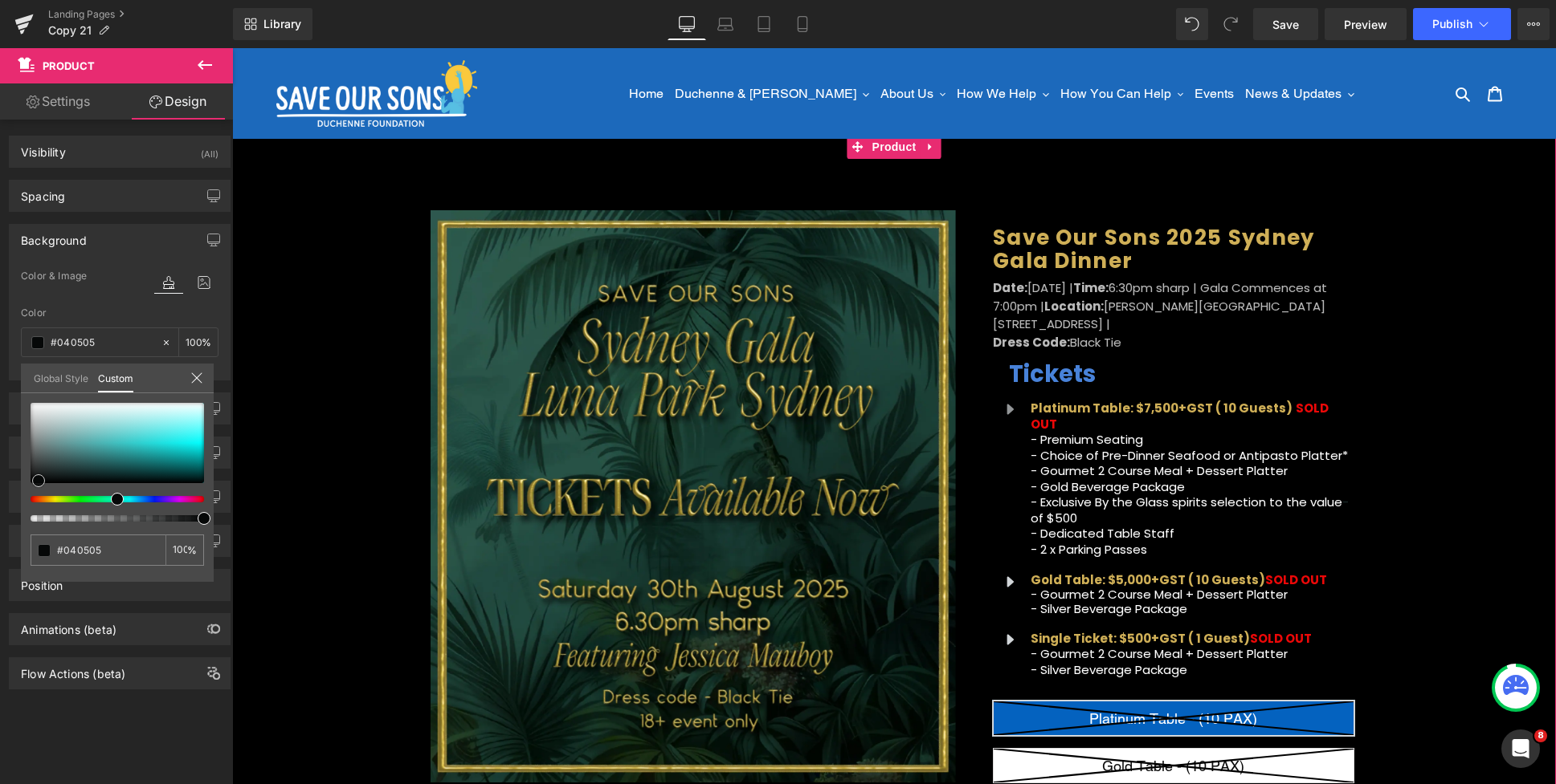
type input "#070808"
type input "#0c0d0d"
type input "#101313"
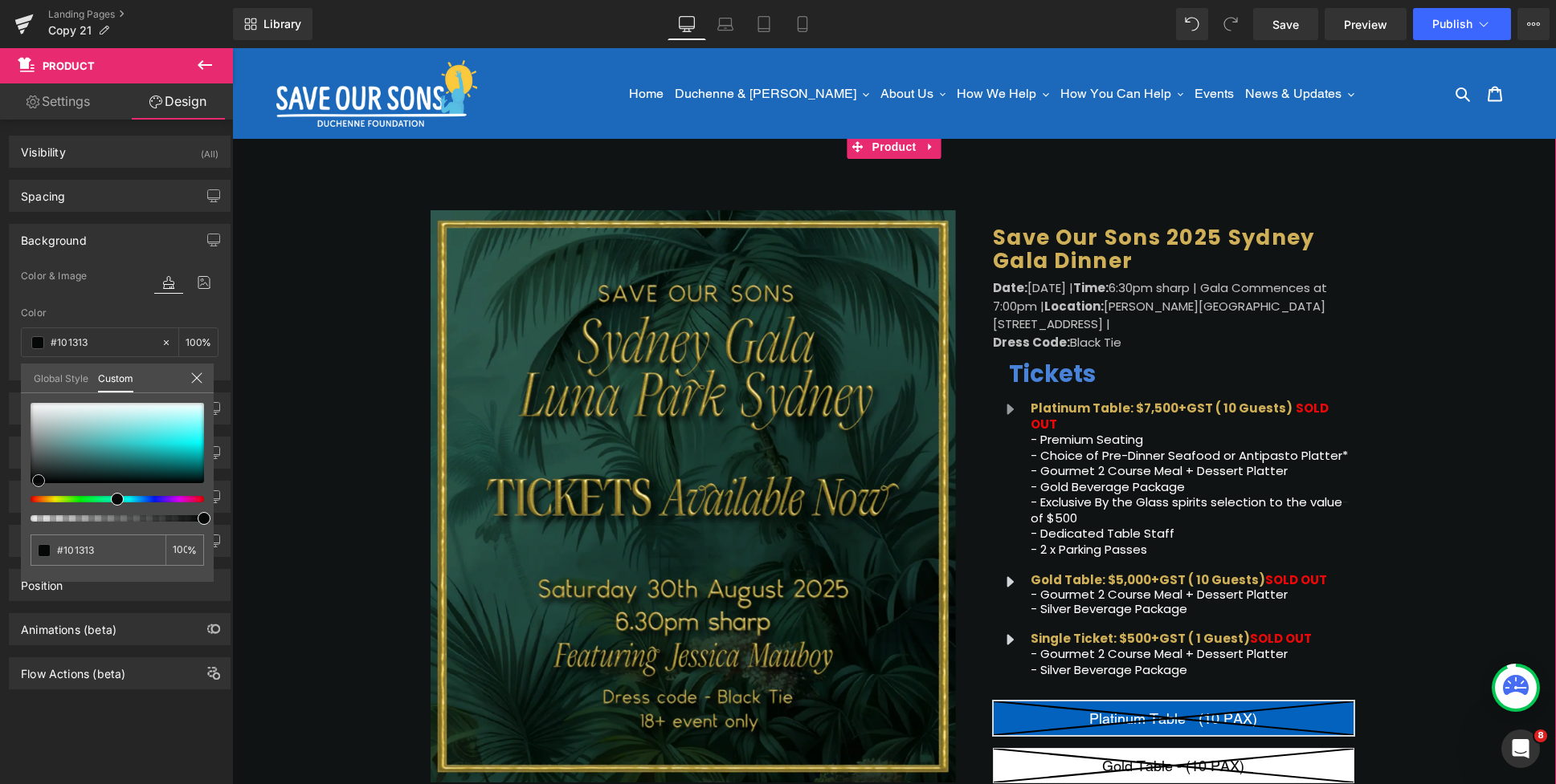
type input "#101212"
type input "#151818"
type input "#171b1b"
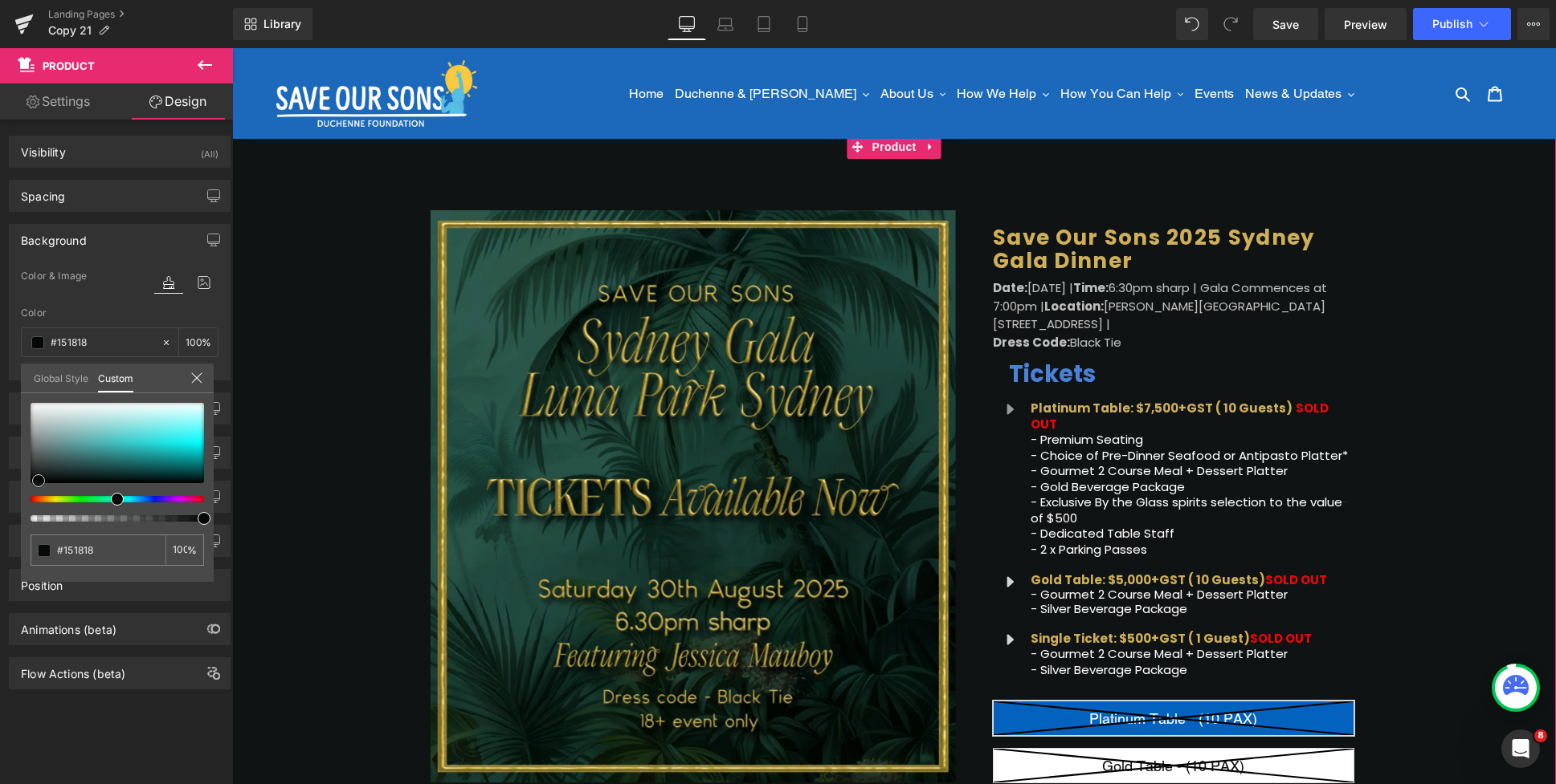
type input "#171b1b"
type input "#1f2222"
type input "#252b2b"
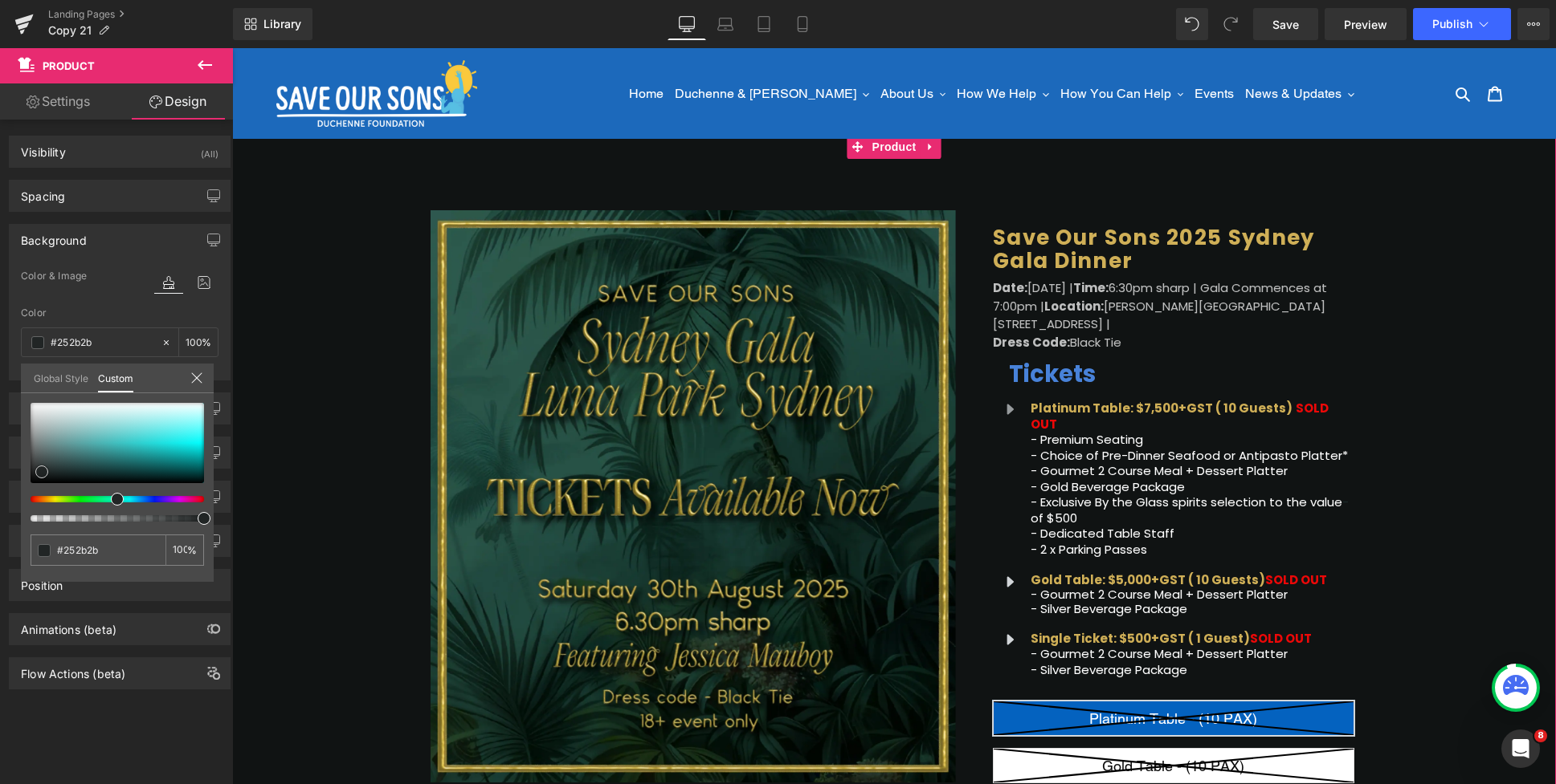
type input "#2a3131"
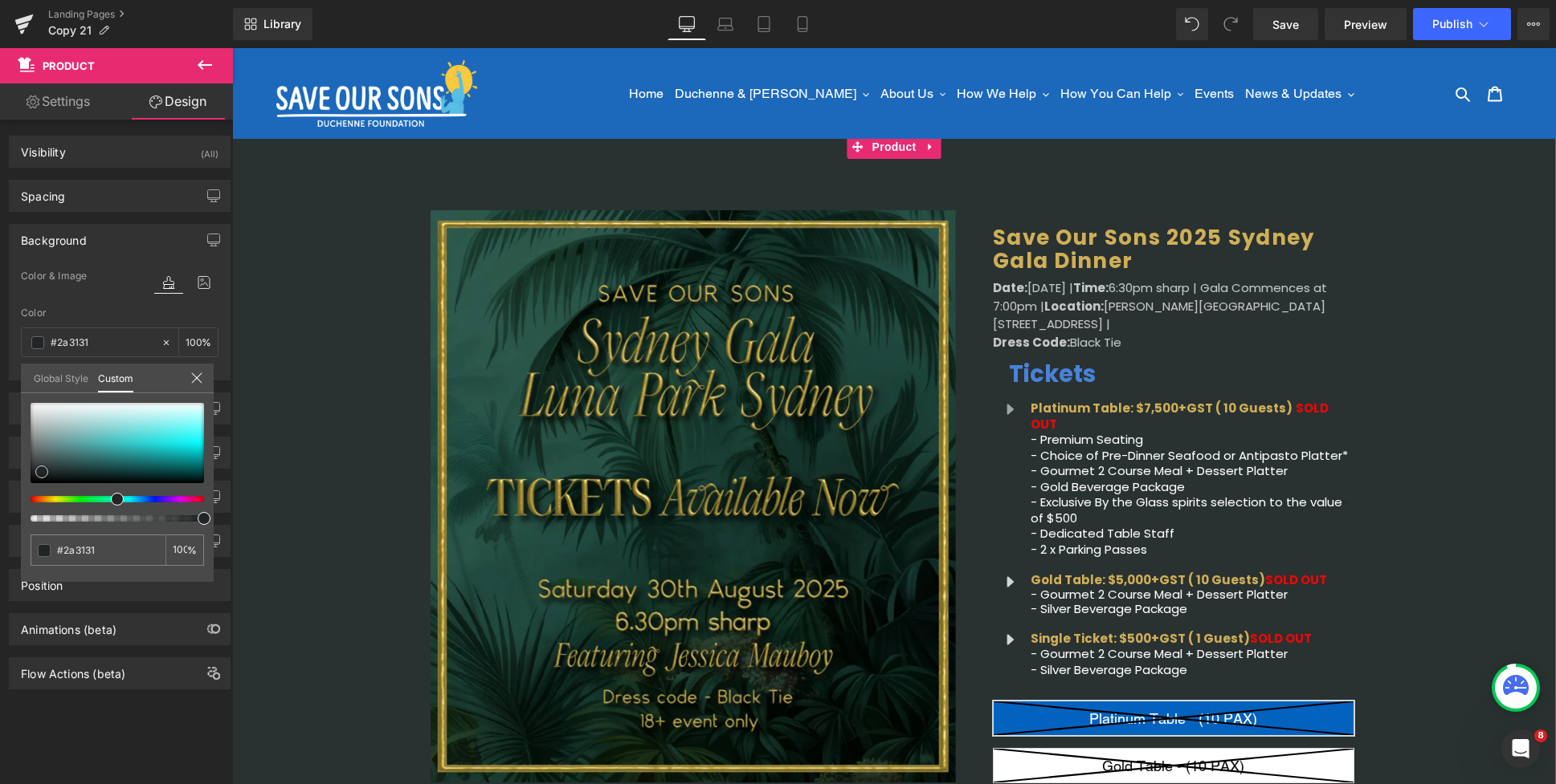
type input "#282e2e"
type input "#252b2b"
type input "#232929"
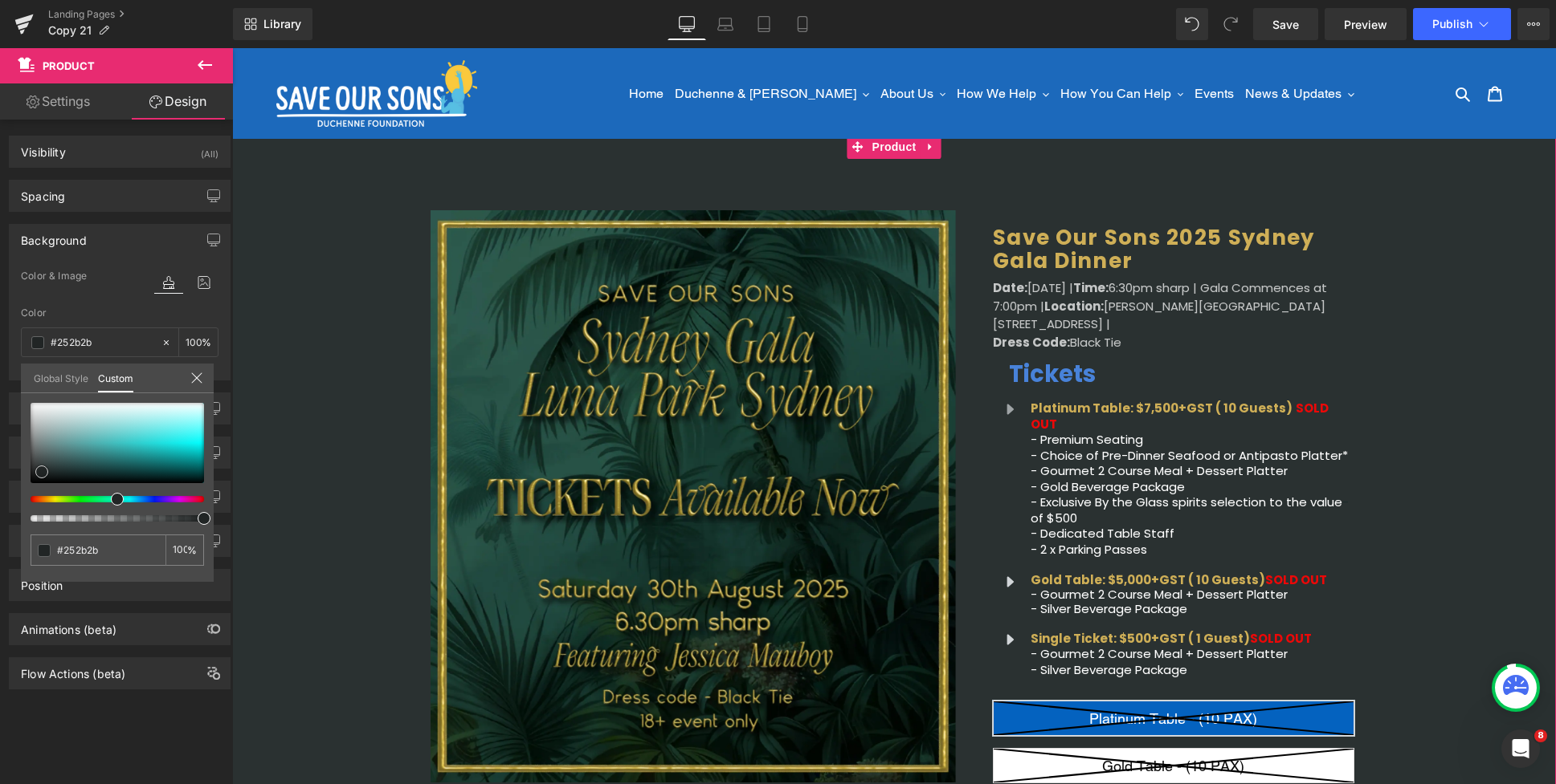
type input "#232929"
type input "#1c2121"
type input "#1c2020"
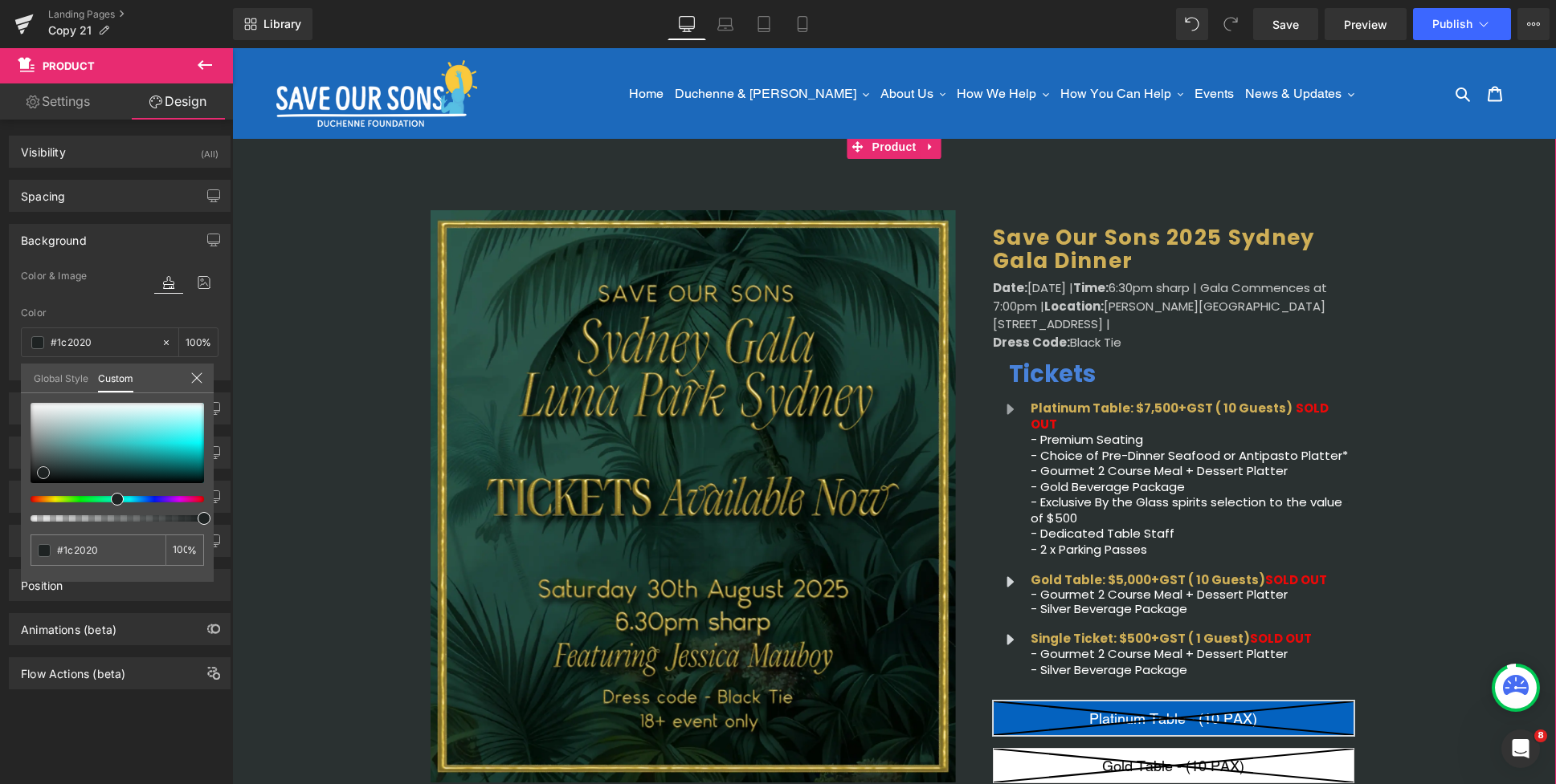
type input "#171b1b"
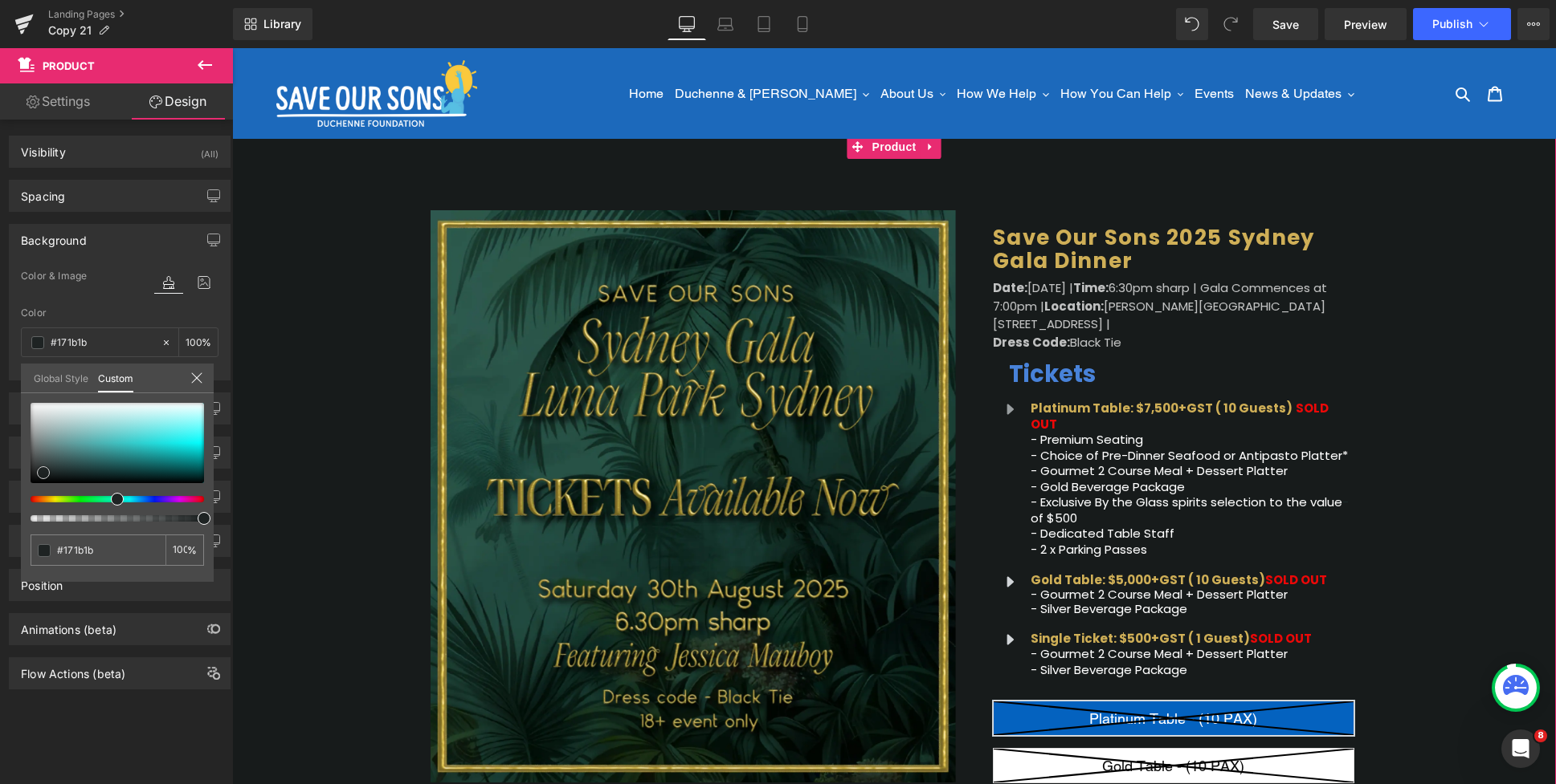
type input "#151818"
type input "#121616"
type input "#101313"
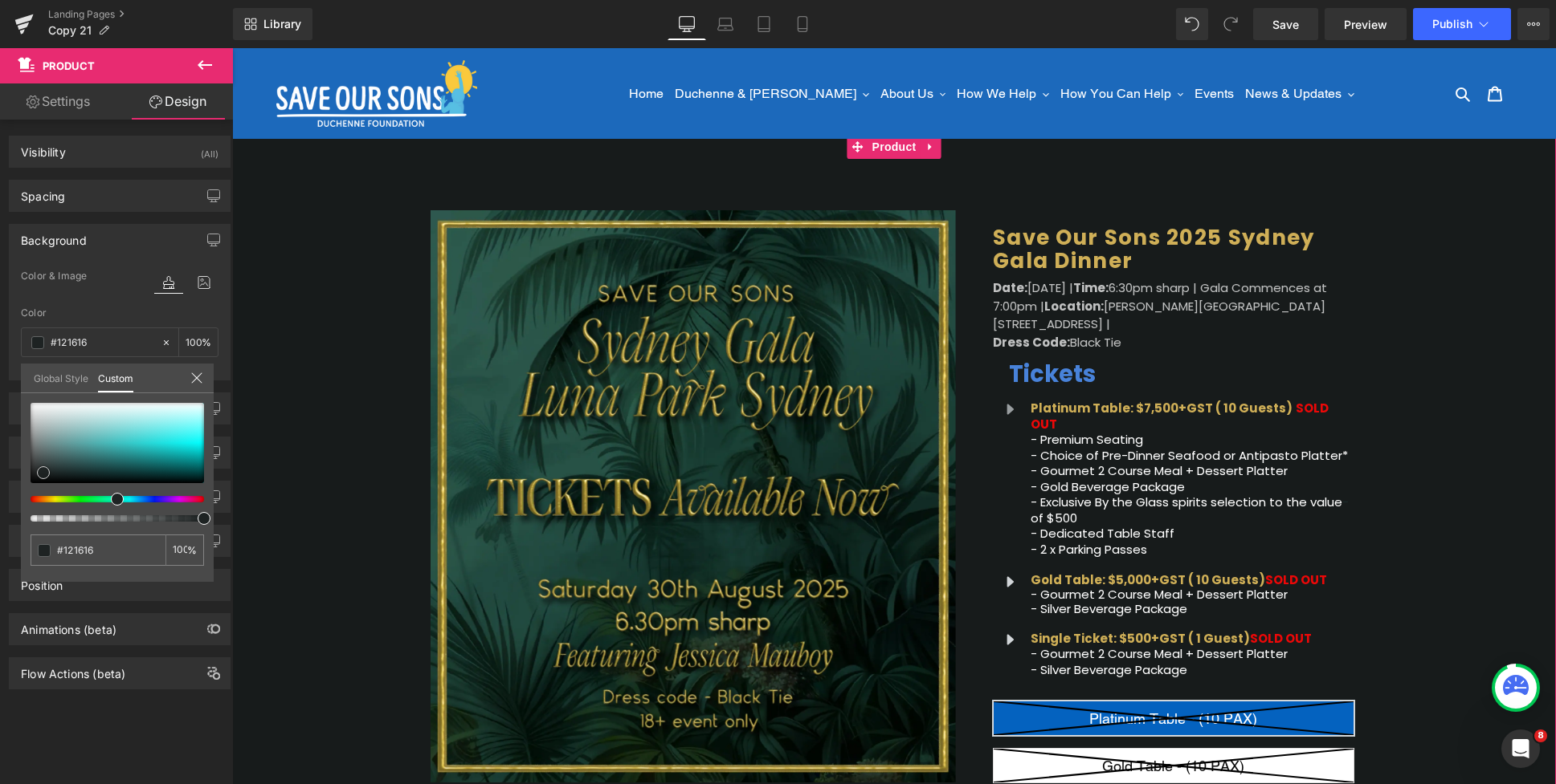
type input "#101313"
type input "#131515"
type input "#151818"
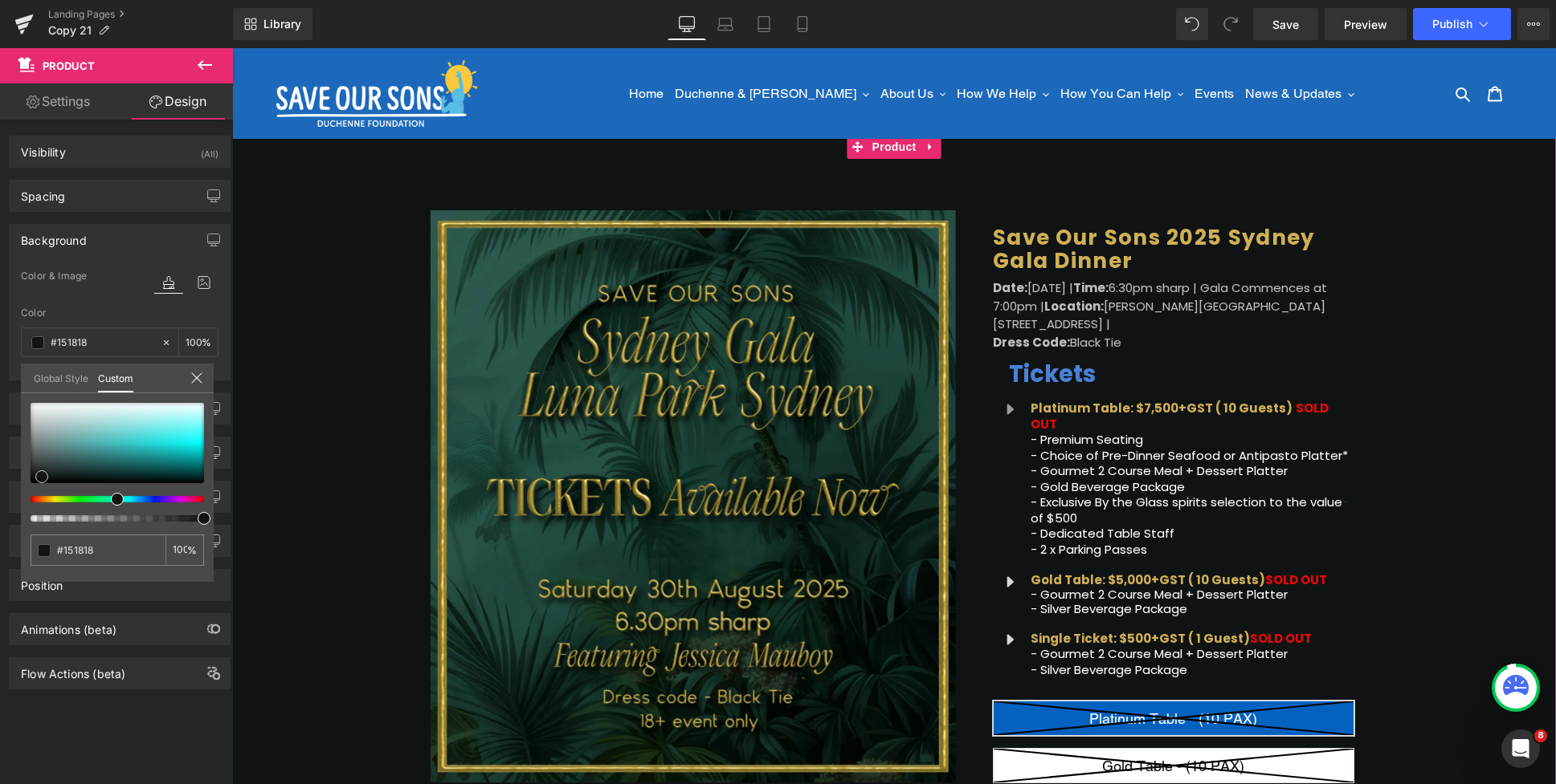
type input "#171b1b"
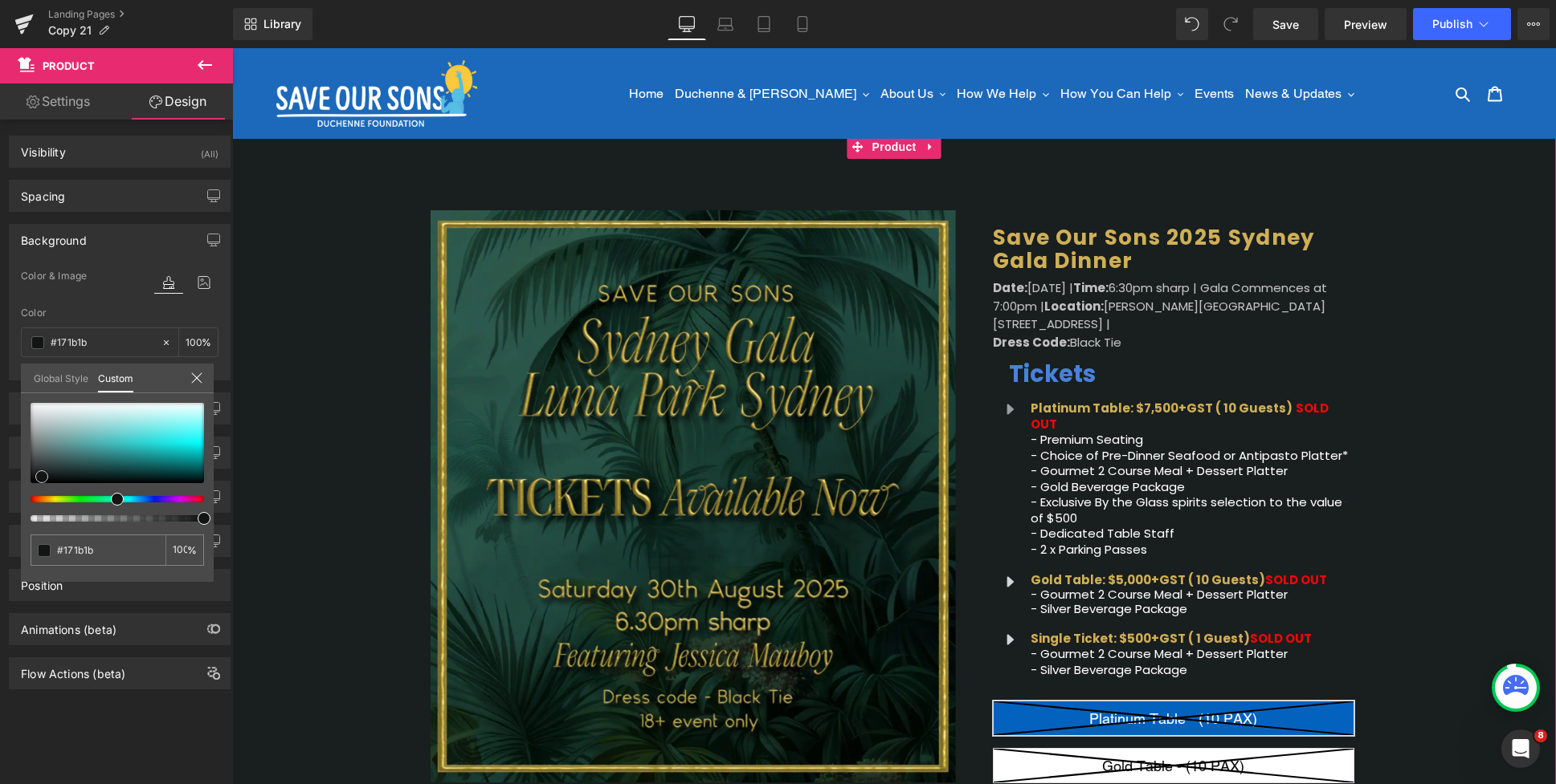
type input "#191e1e"
type input "#1a1e1e"
type input "#1c2020"
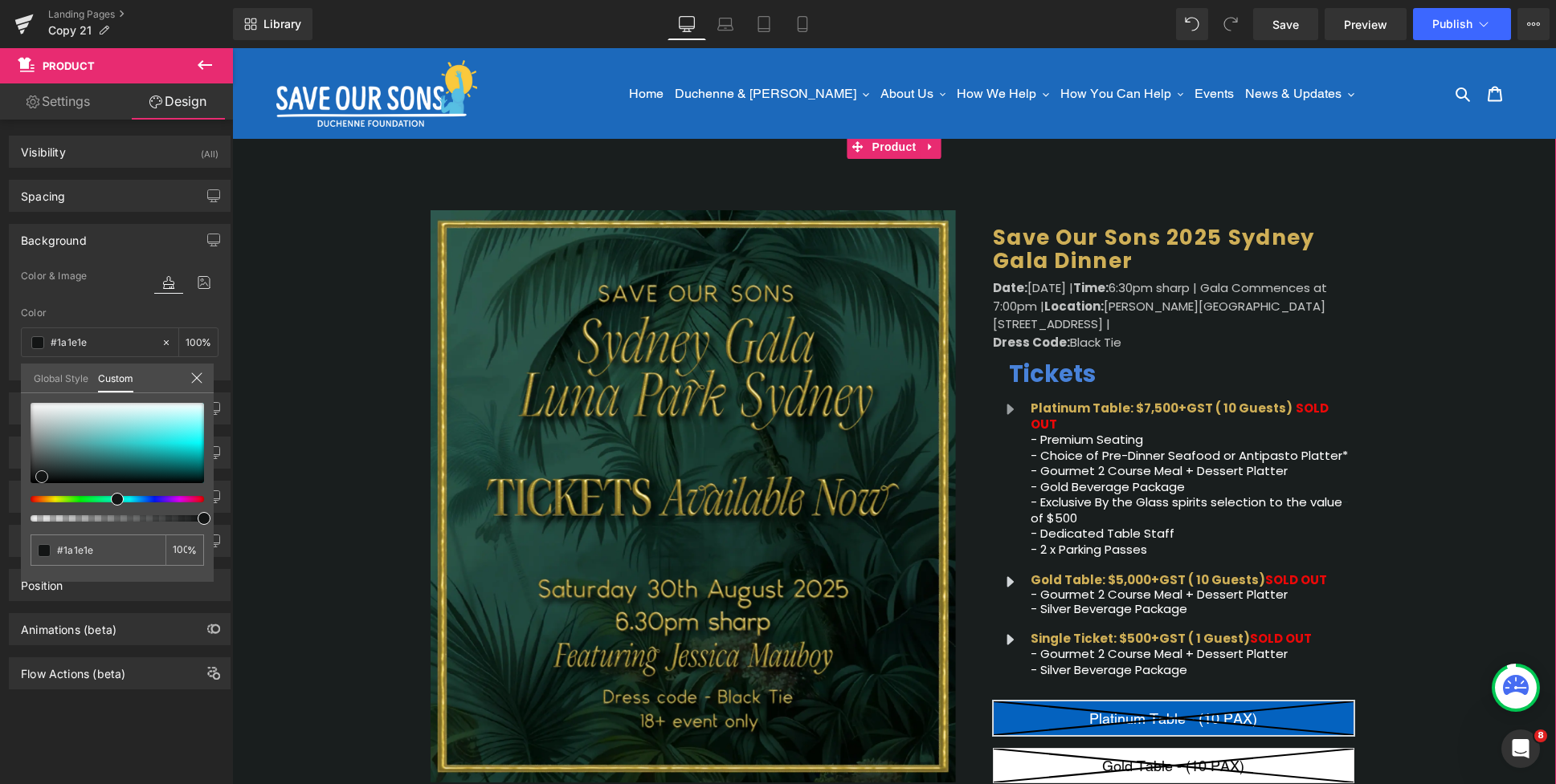
type input "#1c2020"
type input "#1a1e1e"
type input "#1a1d1d"
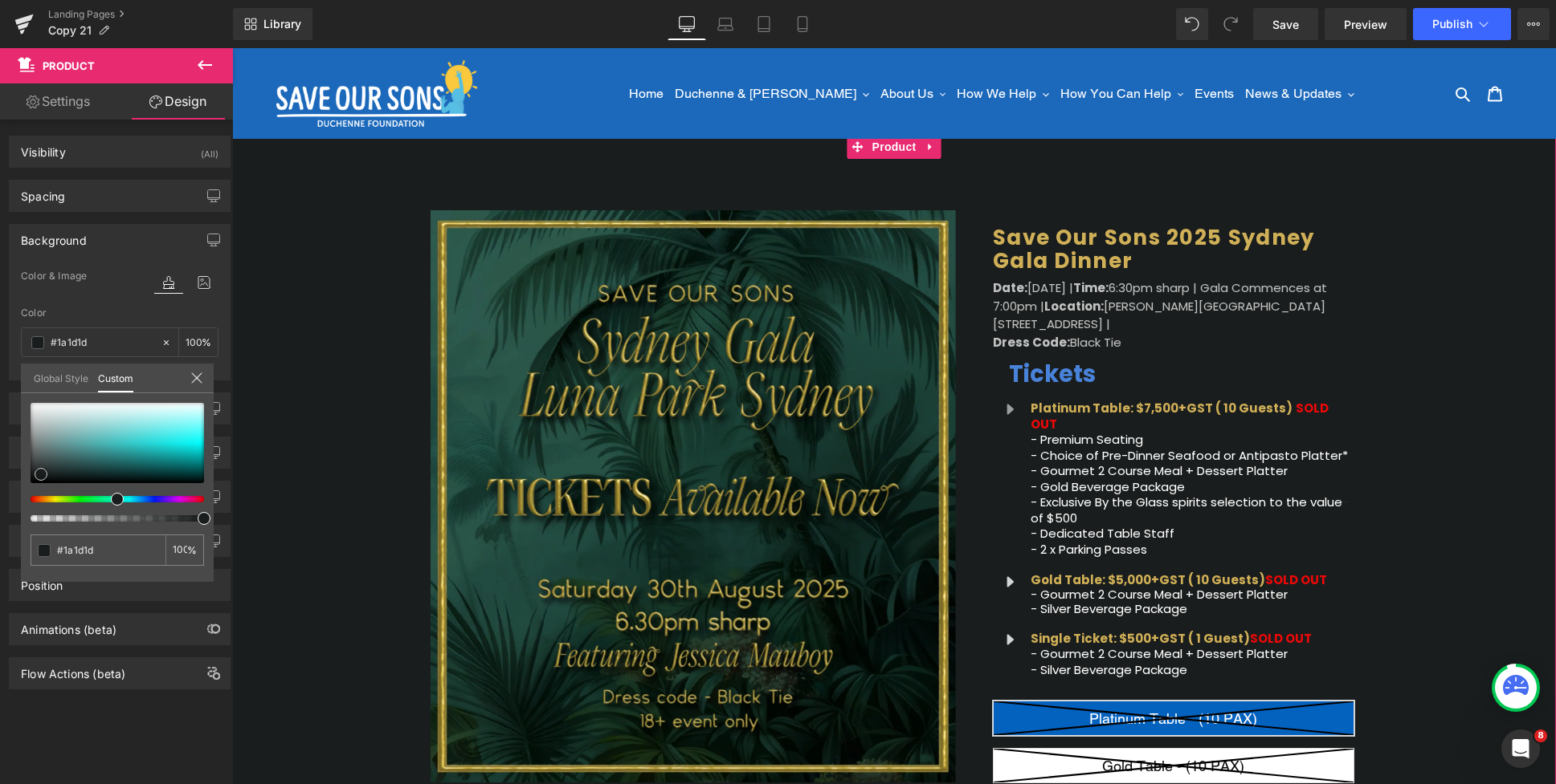
drag, startPoint x: 41, startPoint y: 448, endPoint x: 41, endPoint y: 474, distance: 26.0
click at [41, 474] on div at bounding box center [118, 442] width 173 height 81
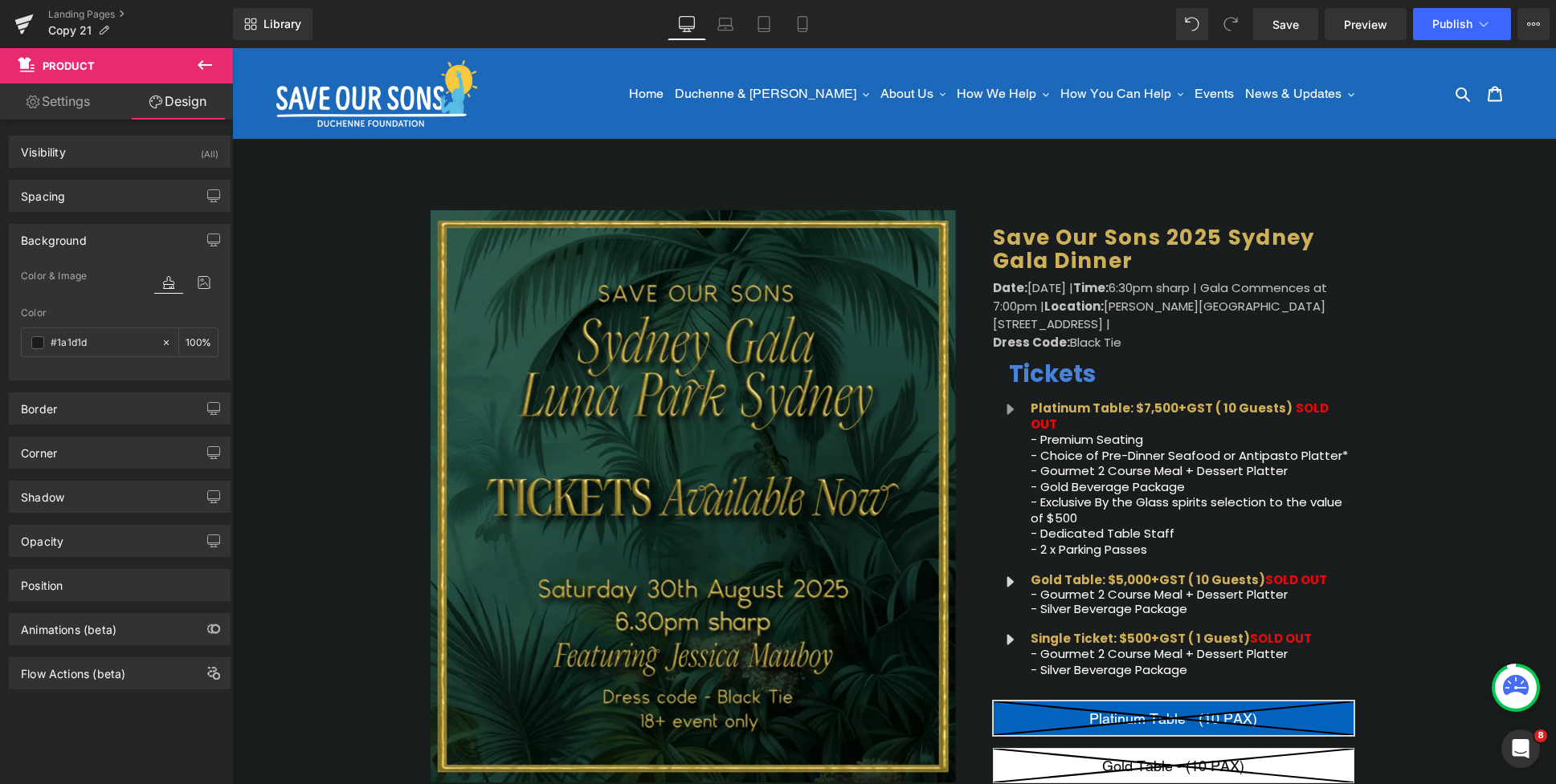
click at [901, 151] on span "Product" at bounding box center [894, 146] width 52 height 24
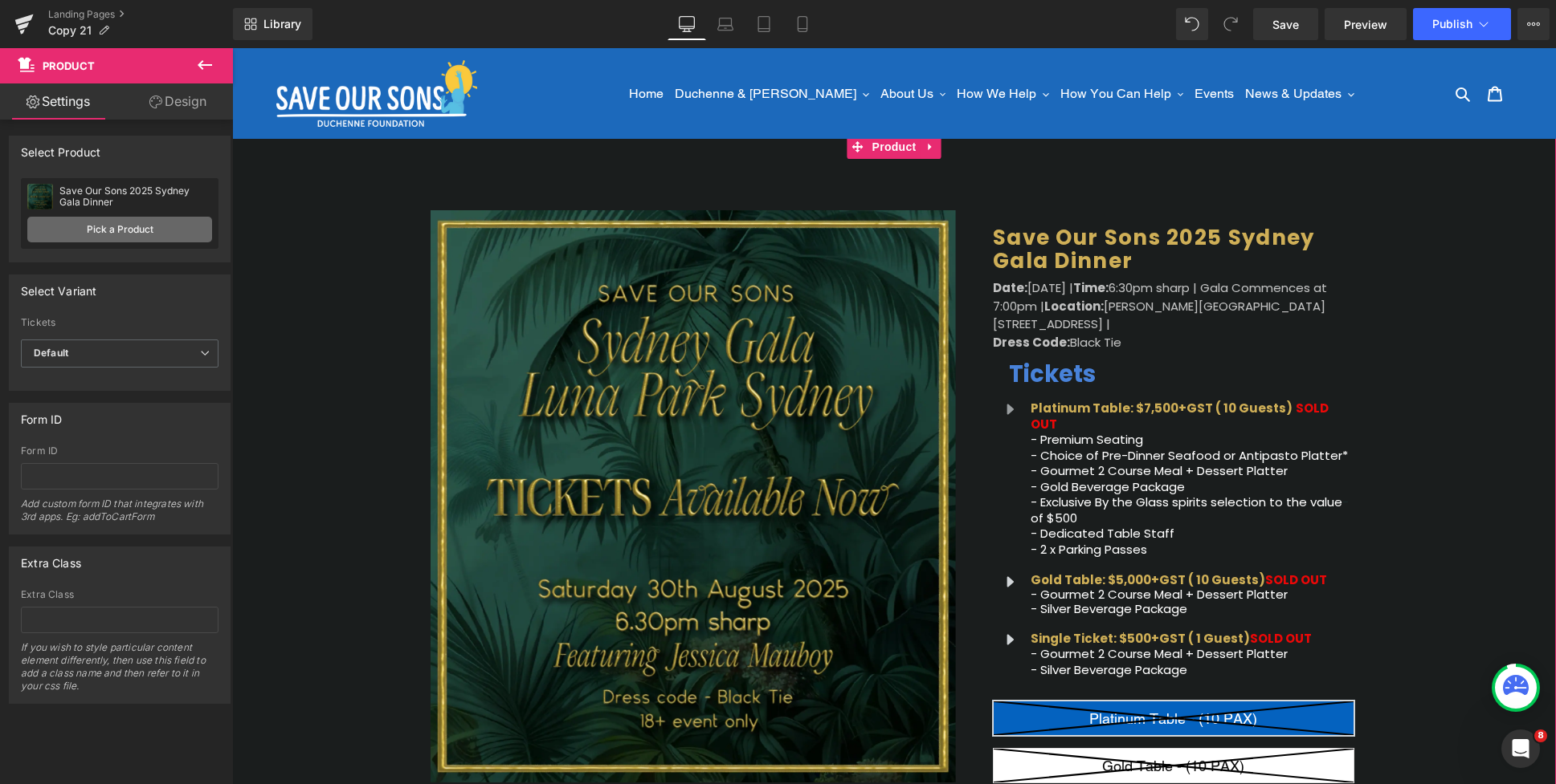
click at [147, 231] on link "Pick a Product" at bounding box center [119, 230] width 184 height 26
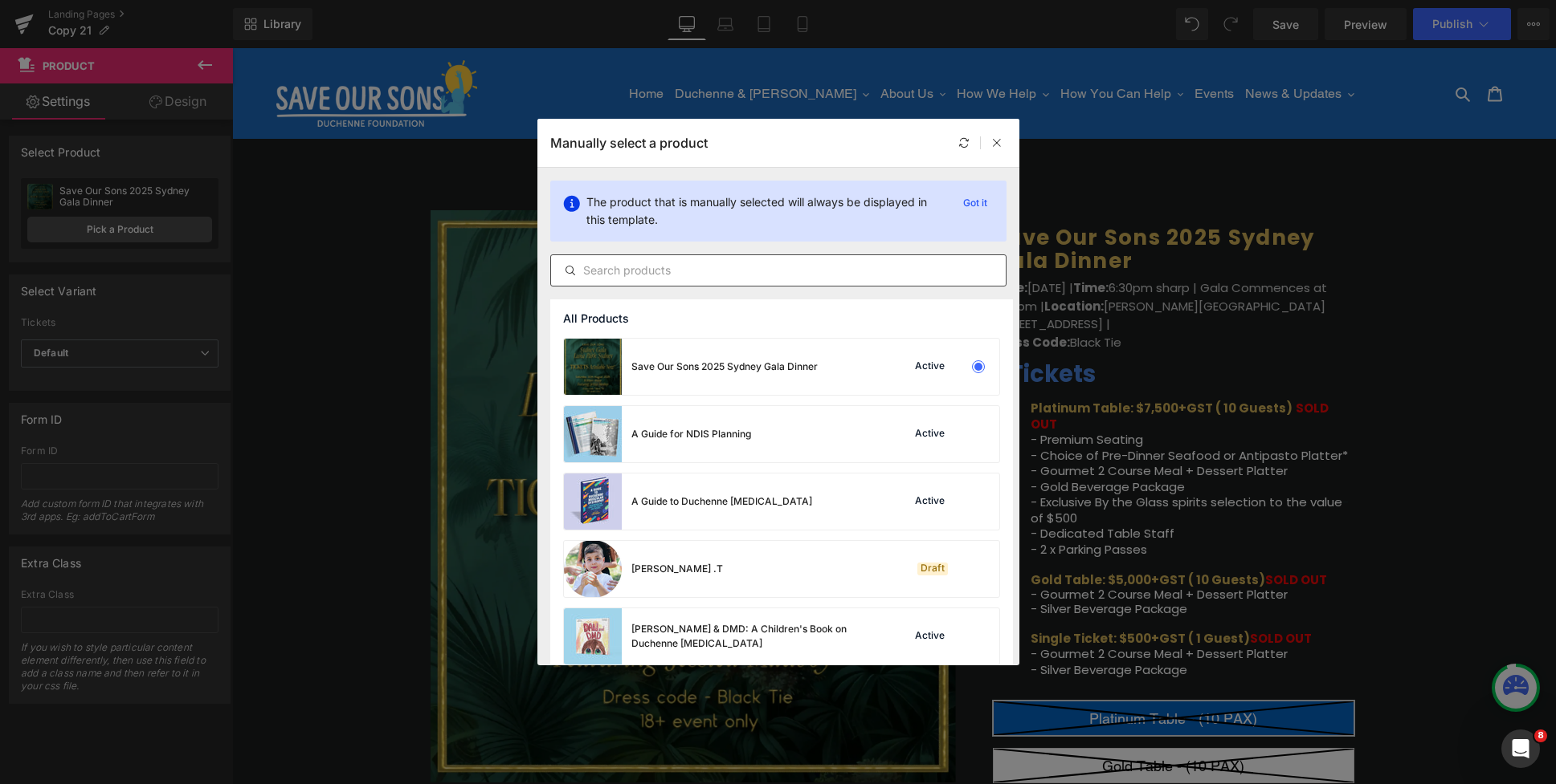
click at [645, 272] on input "text" at bounding box center [778, 270] width 455 height 19
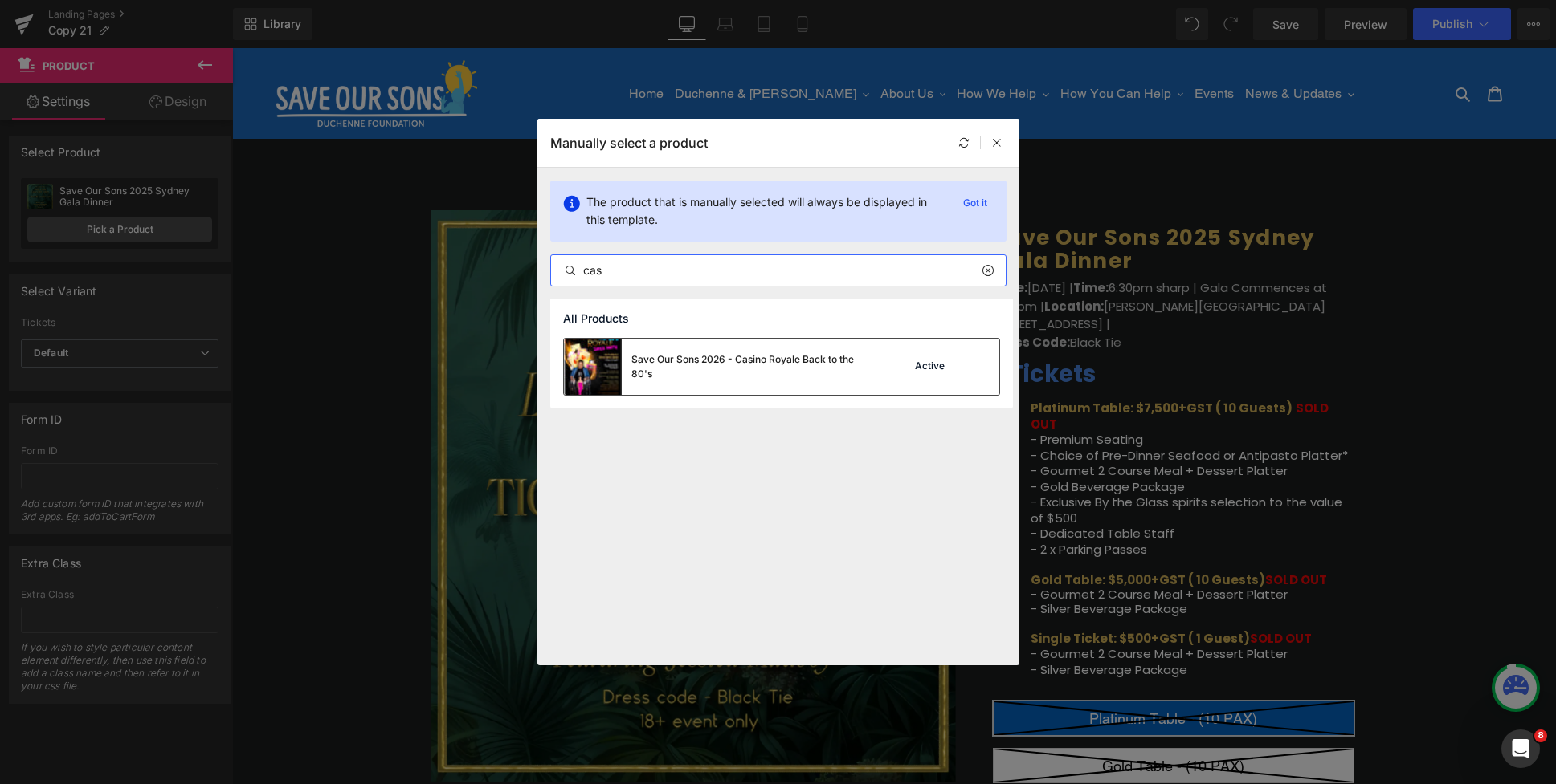
type input "cas"
click at [677, 355] on div "Save Our Sons 2026 - Casino Royale Back to the 80's" at bounding box center [752, 367] width 241 height 29
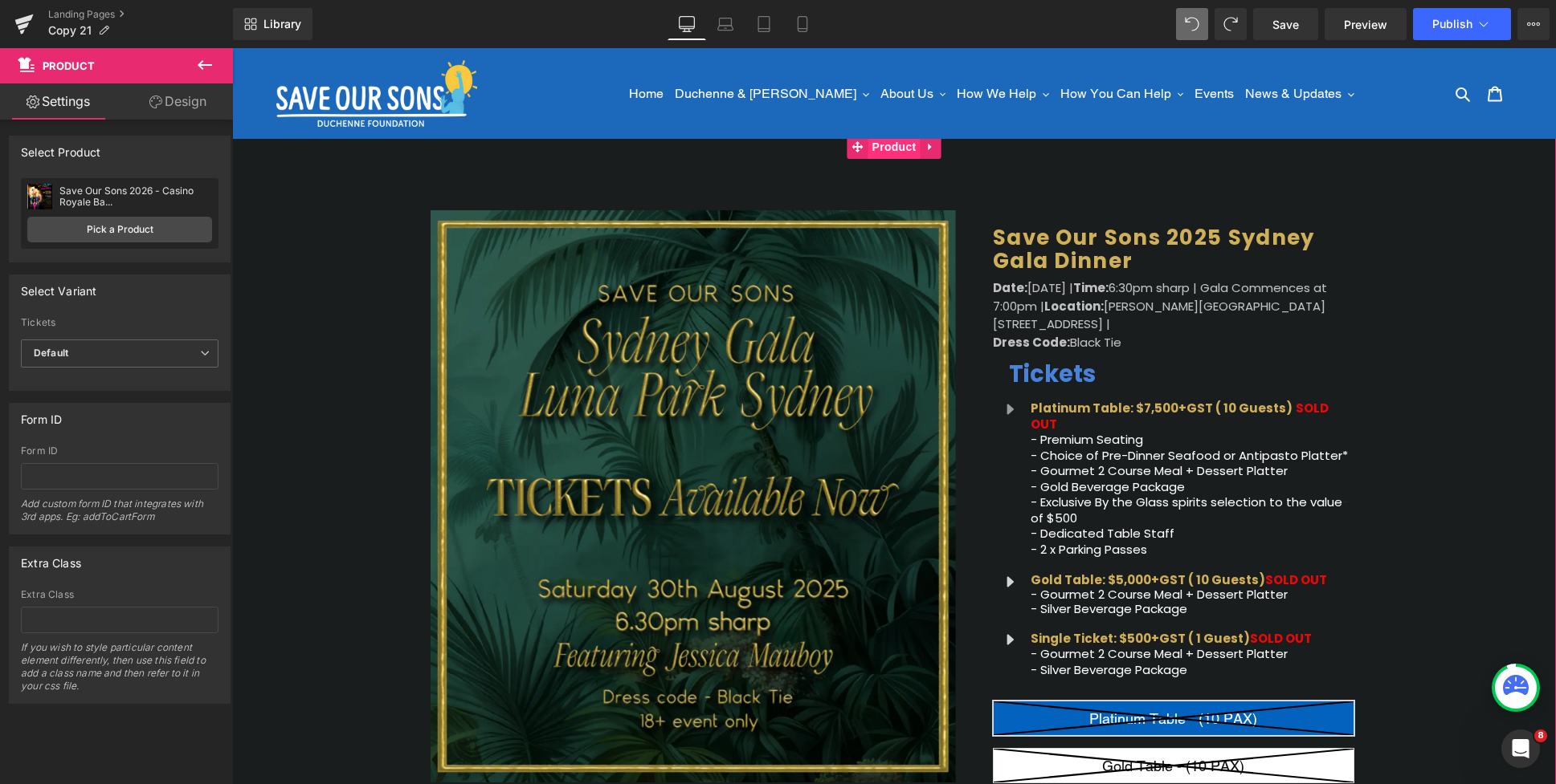
click at [887, 154] on span "Product" at bounding box center [894, 146] width 52 height 24
click at [119, 233] on link "Pick a Product" at bounding box center [119, 230] width 184 height 26
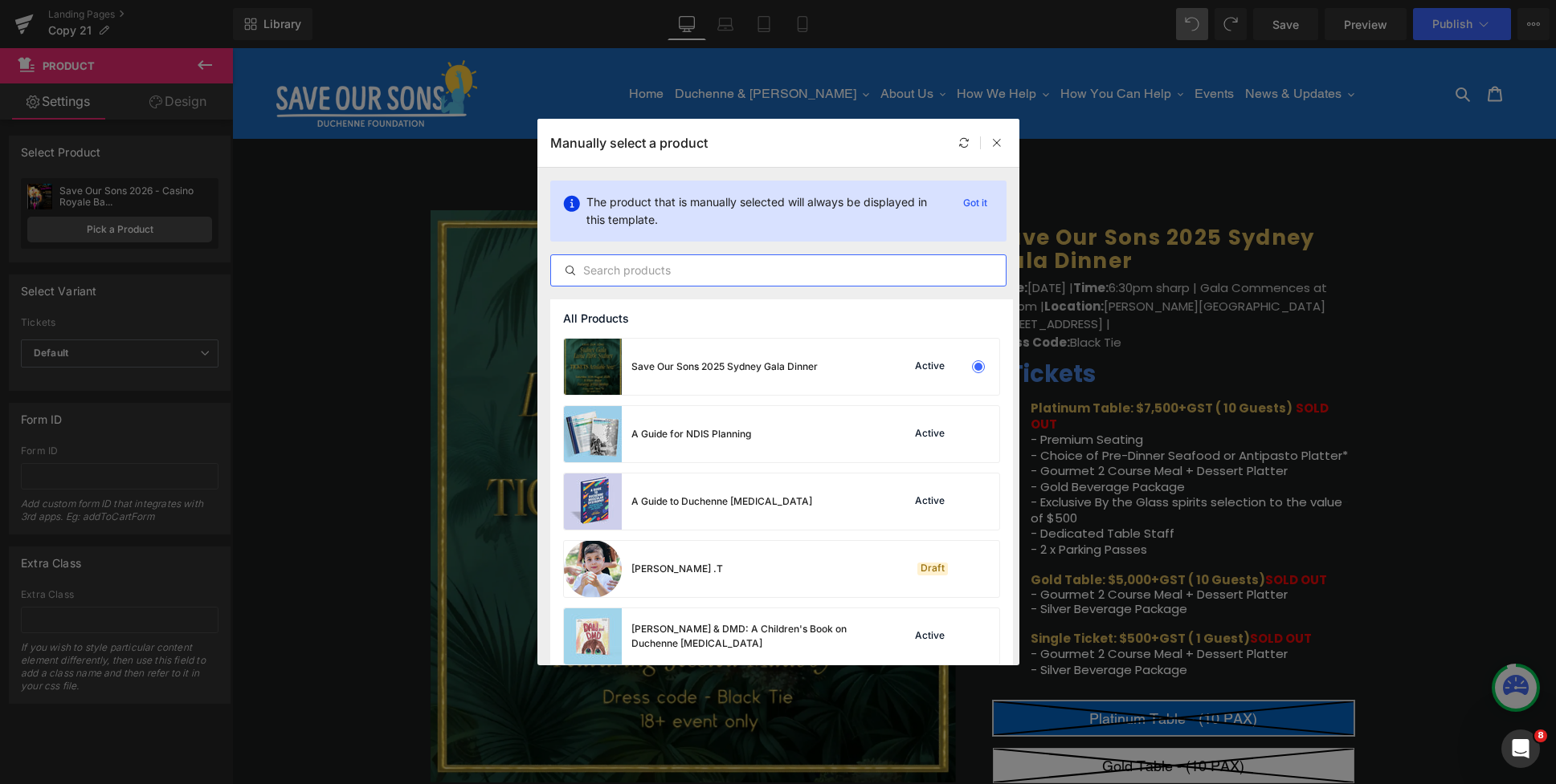
click at [642, 278] on input "text" at bounding box center [778, 270] width 455 height 19
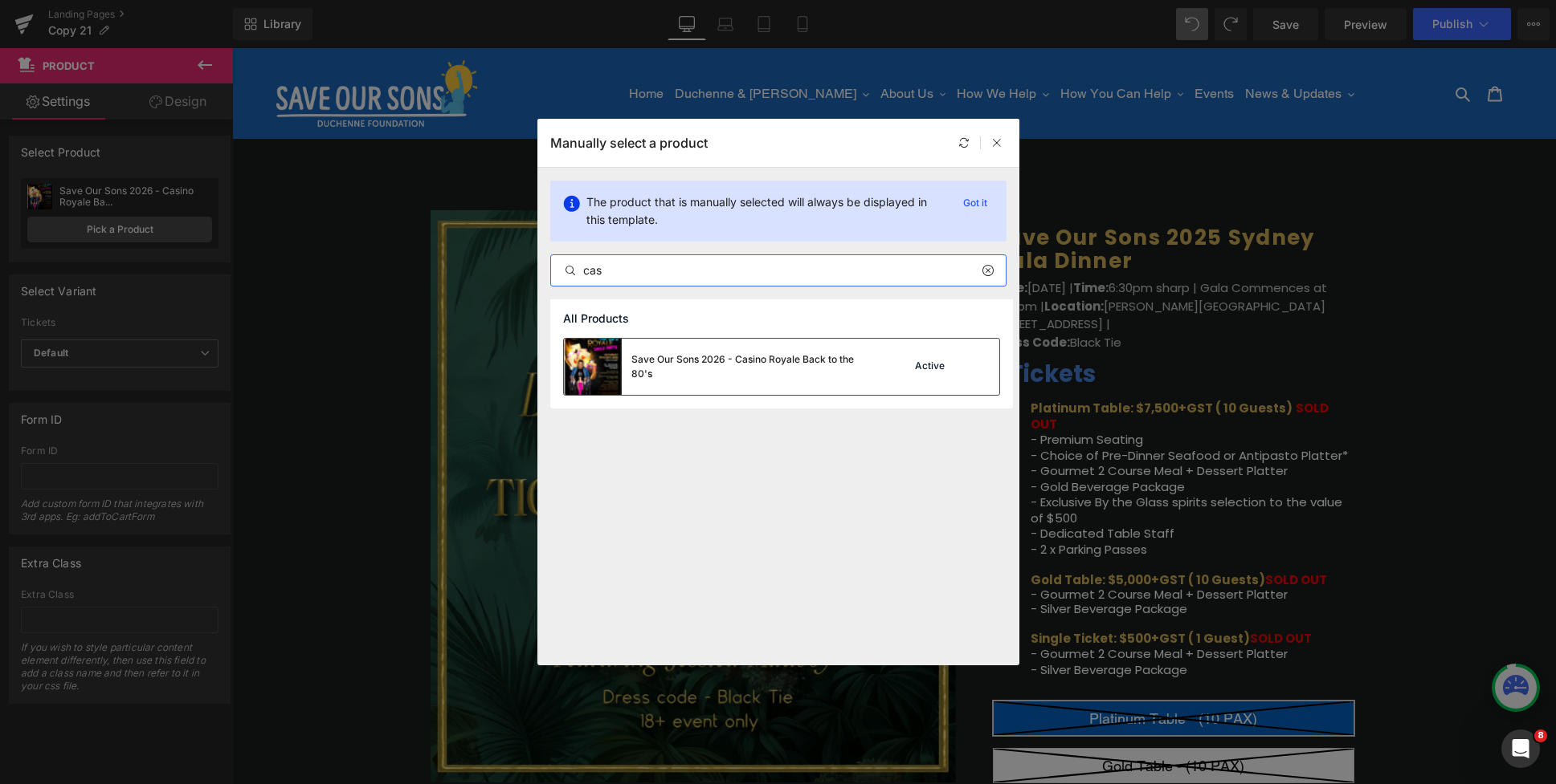
type input "cas"
click at [668, 367] on div "Save Our Sons 2026 - Casino Royale Back to the 80's" at bounding box center [752, 367] width 241 height 29
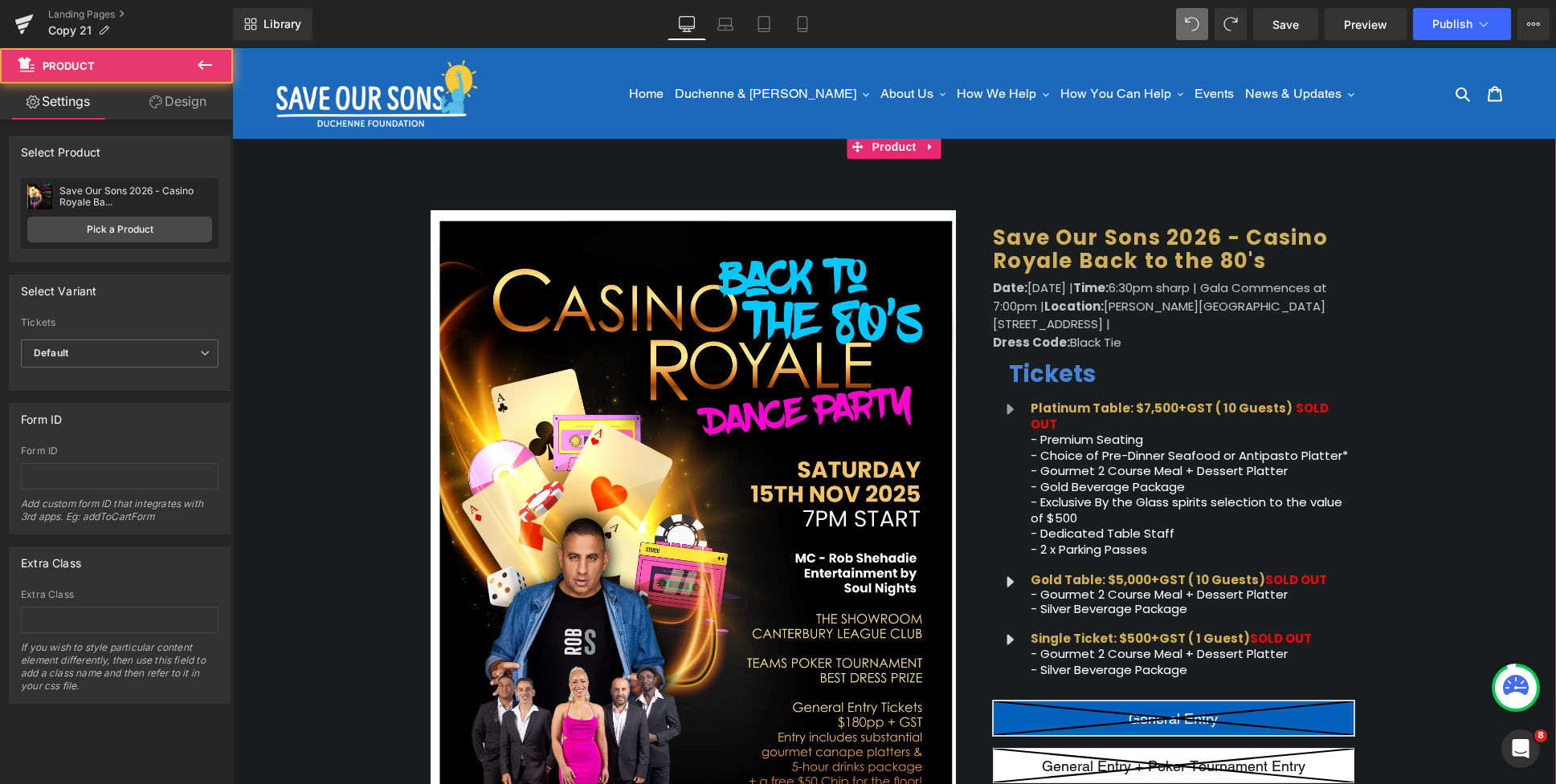
click at [1399, 325] on div "(P) Image Icon Email Check Reminder Text Block Please check your junk/spam fold…" at bounding box center [894, 749] width 1324 height 1149
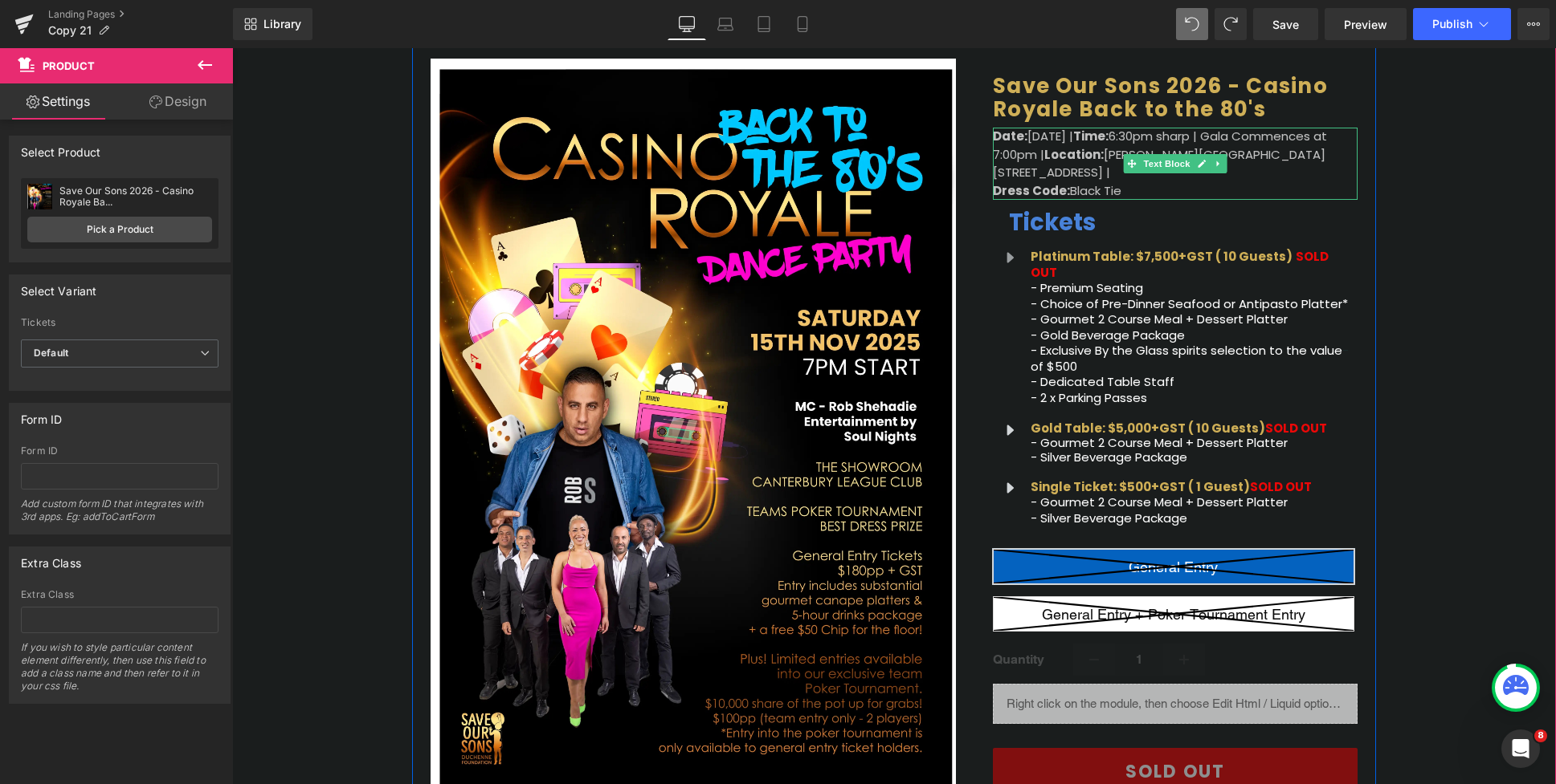
scroll to position [212, 0]
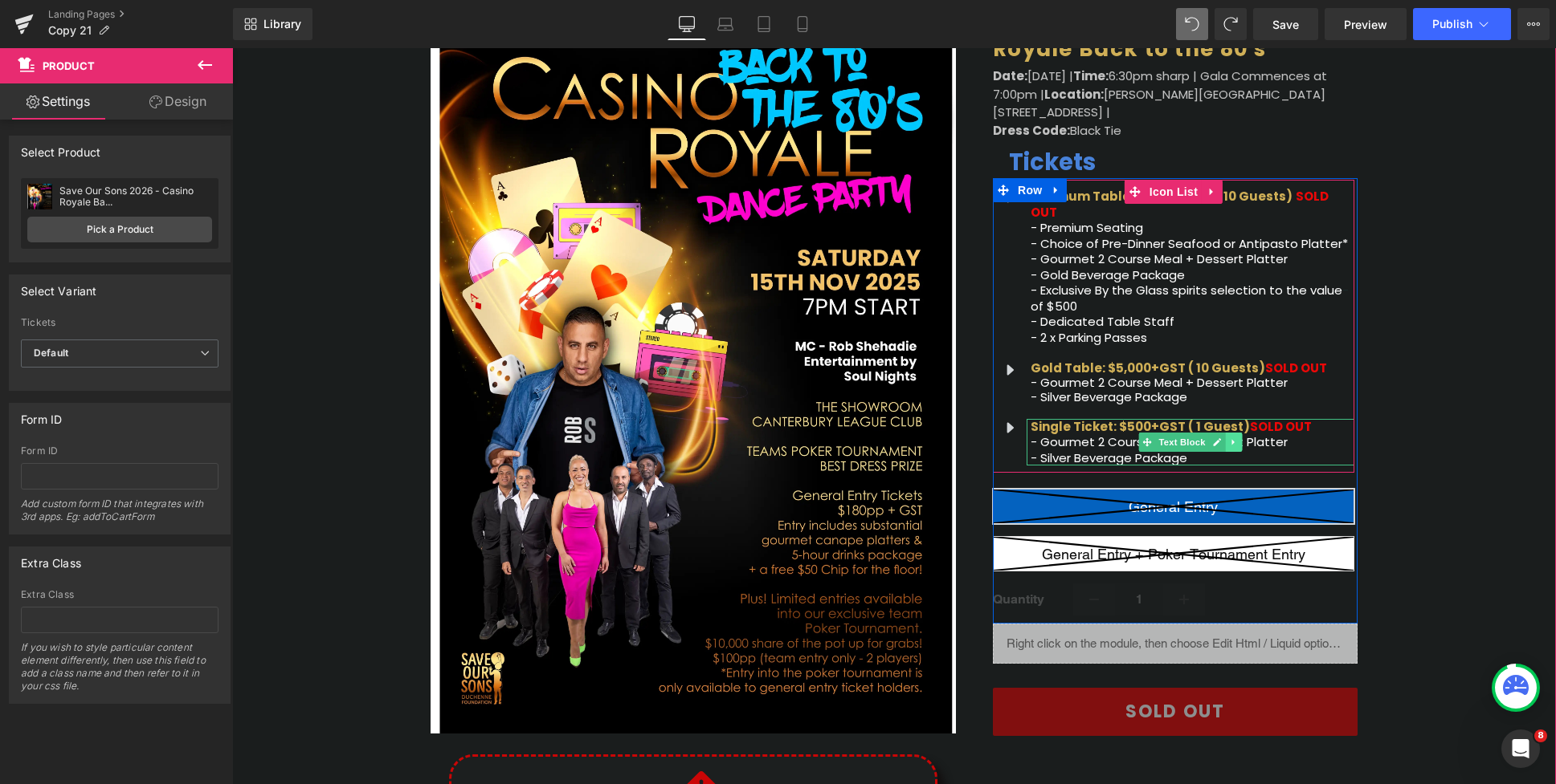
click at [1238, 437] on icon at bounding box center [1233, 442] width 9 height 10
click at [1242, 437] on icon at bounding box center [1242, 441] width 9 height 9
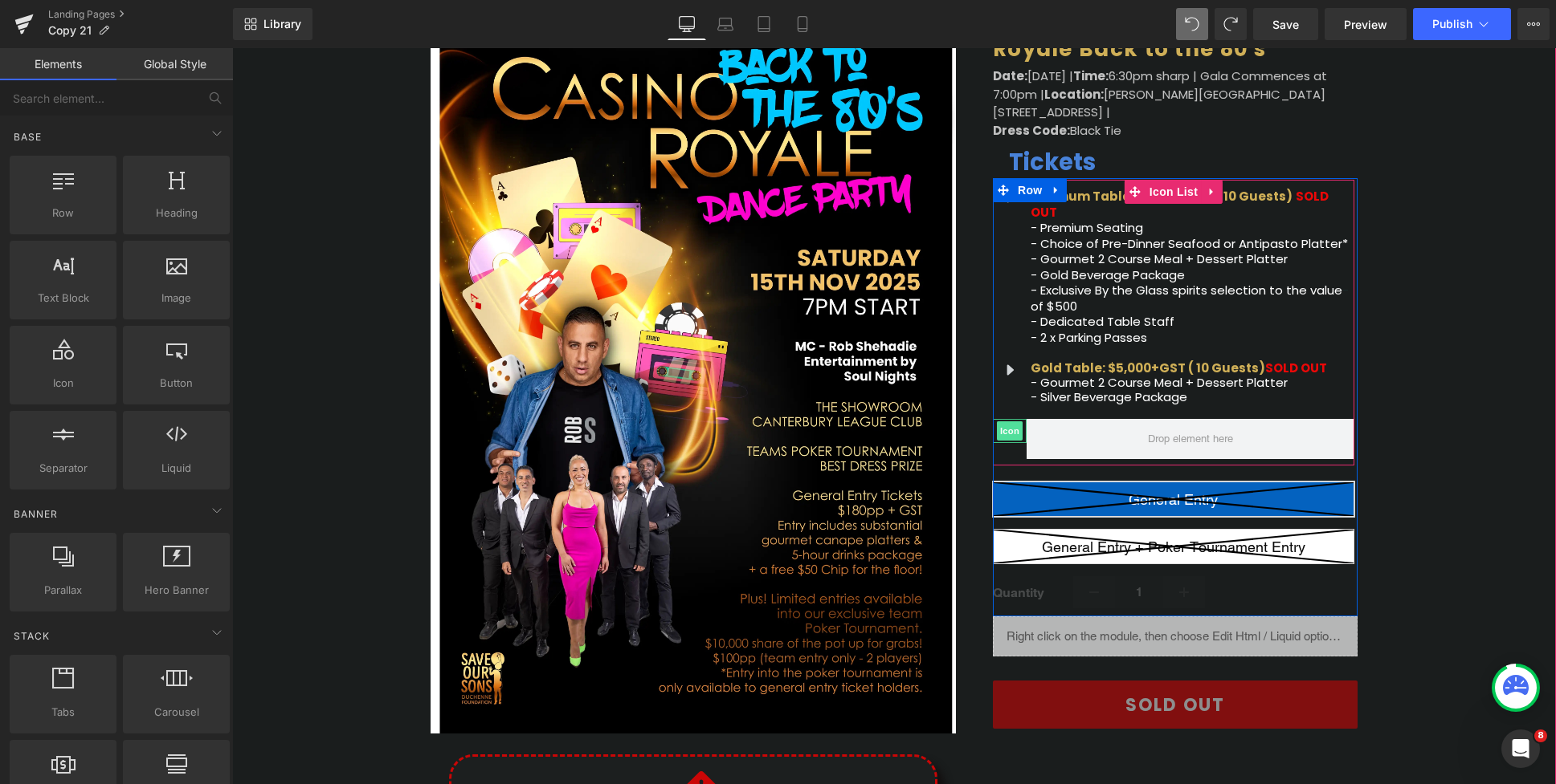
click at [1023, 421] on span "Icon" at bounding box center [1010, 430] width 26 height 19
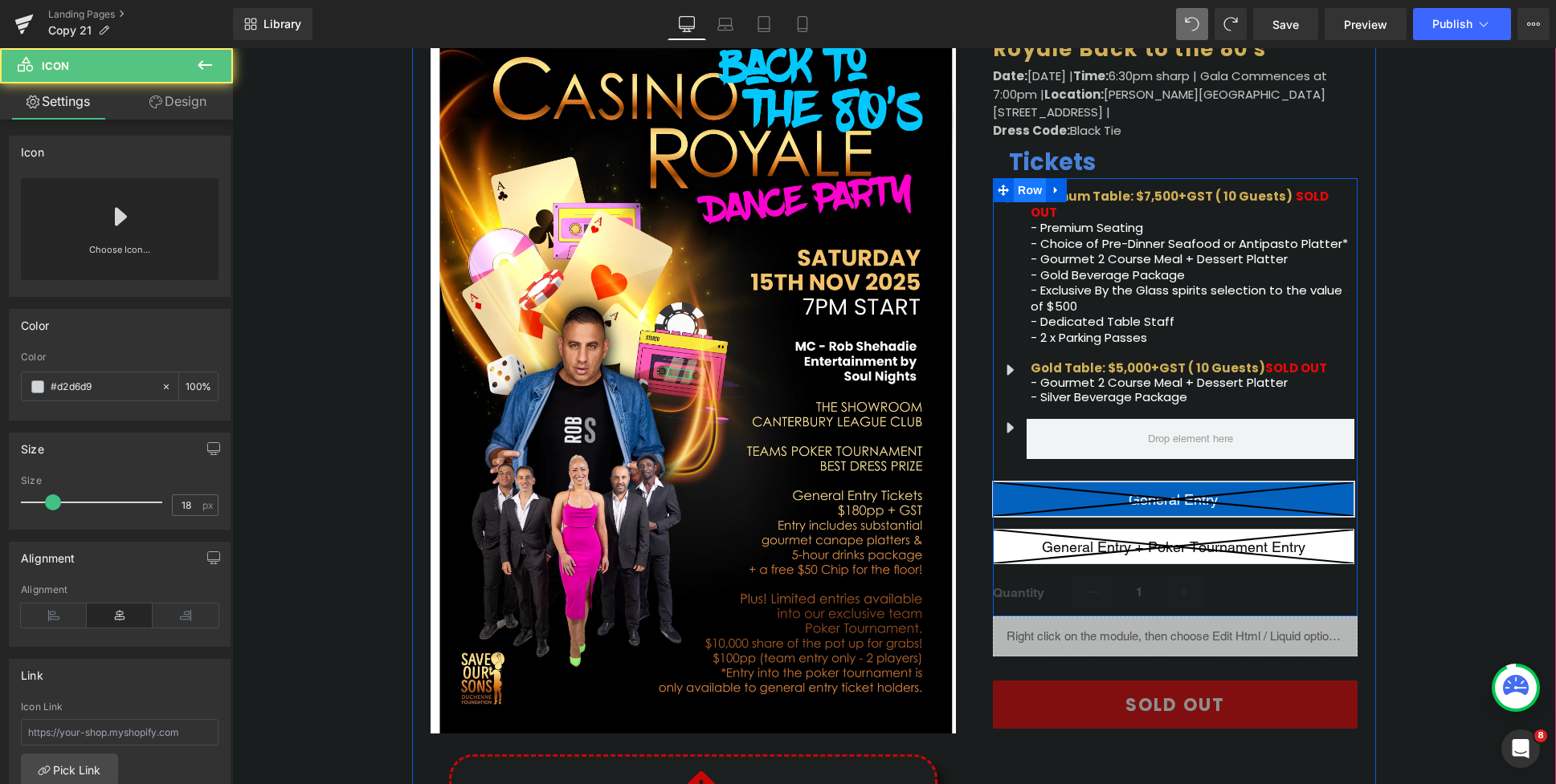
click at [1028, 198] on span "Row" at bounding box center [1030, 190] width 32 height 24
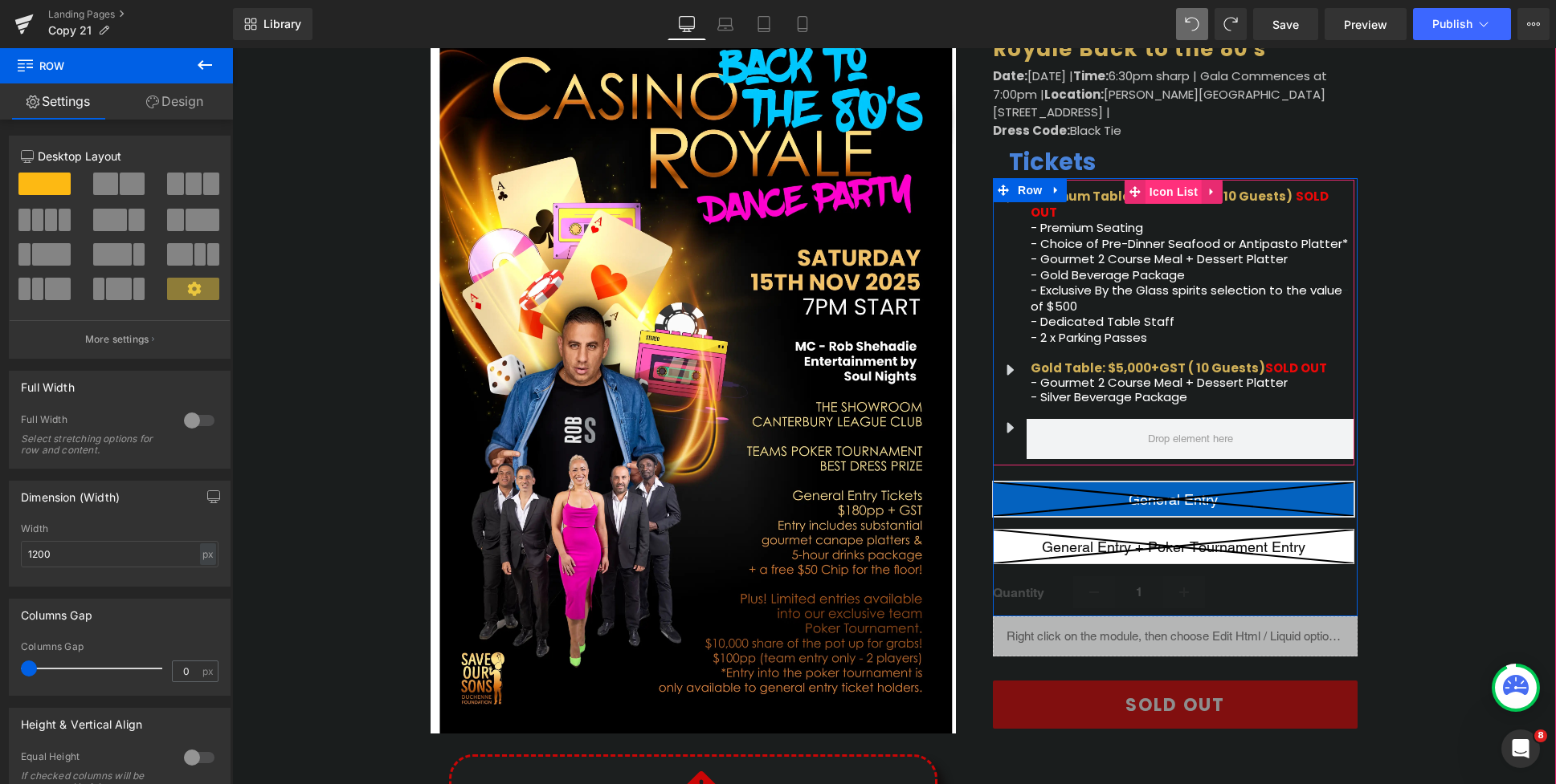
click at [1164, 188] on span "Icon List" at bounding box center [1173, 191] width 56 height 24
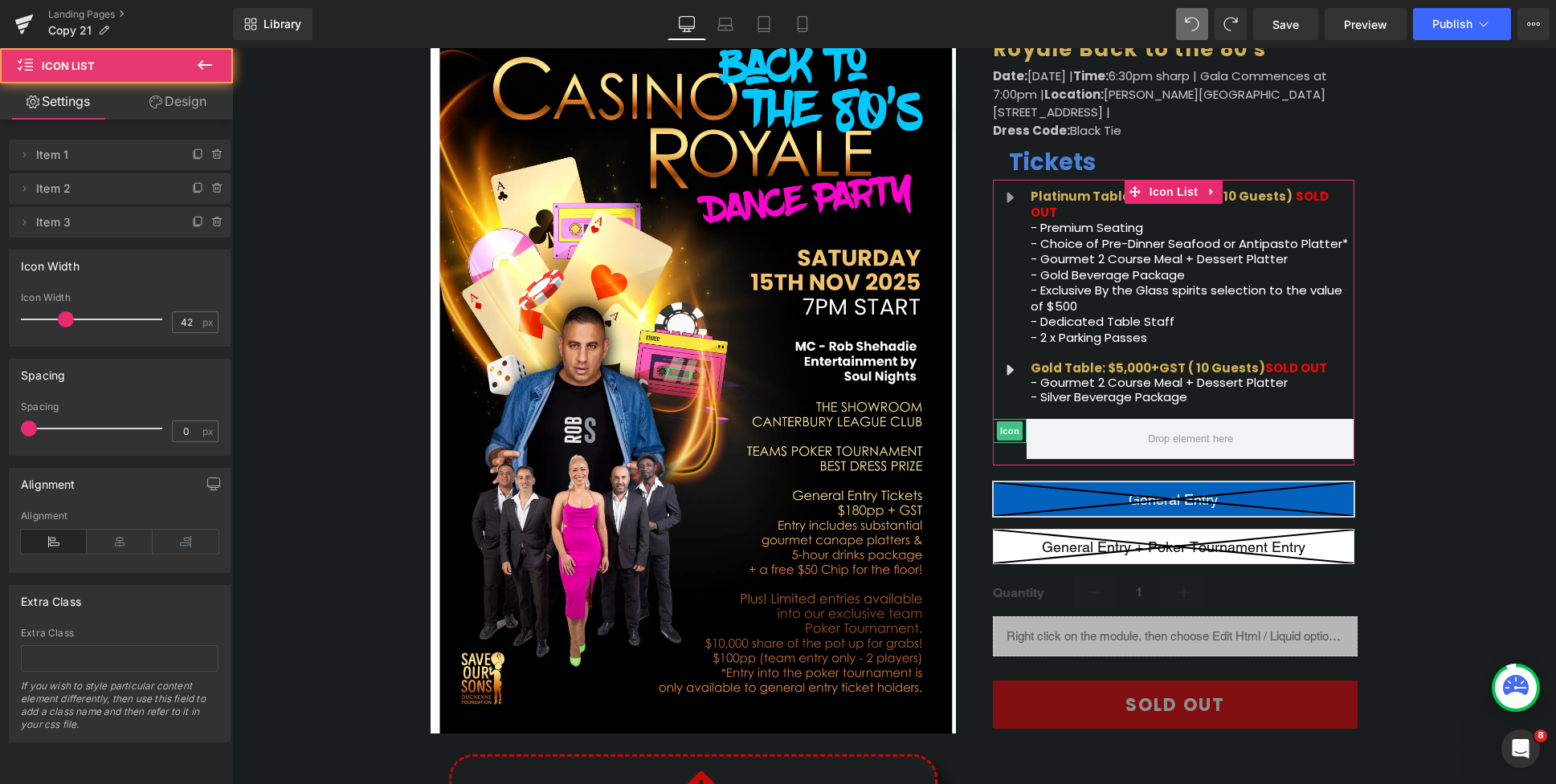
click at [217, 222] on icon at bounding box center [217, 222] width 13 height 13
click at [199, 220] on button "Delete" at bounding box center [200, 223] width 51 height 21
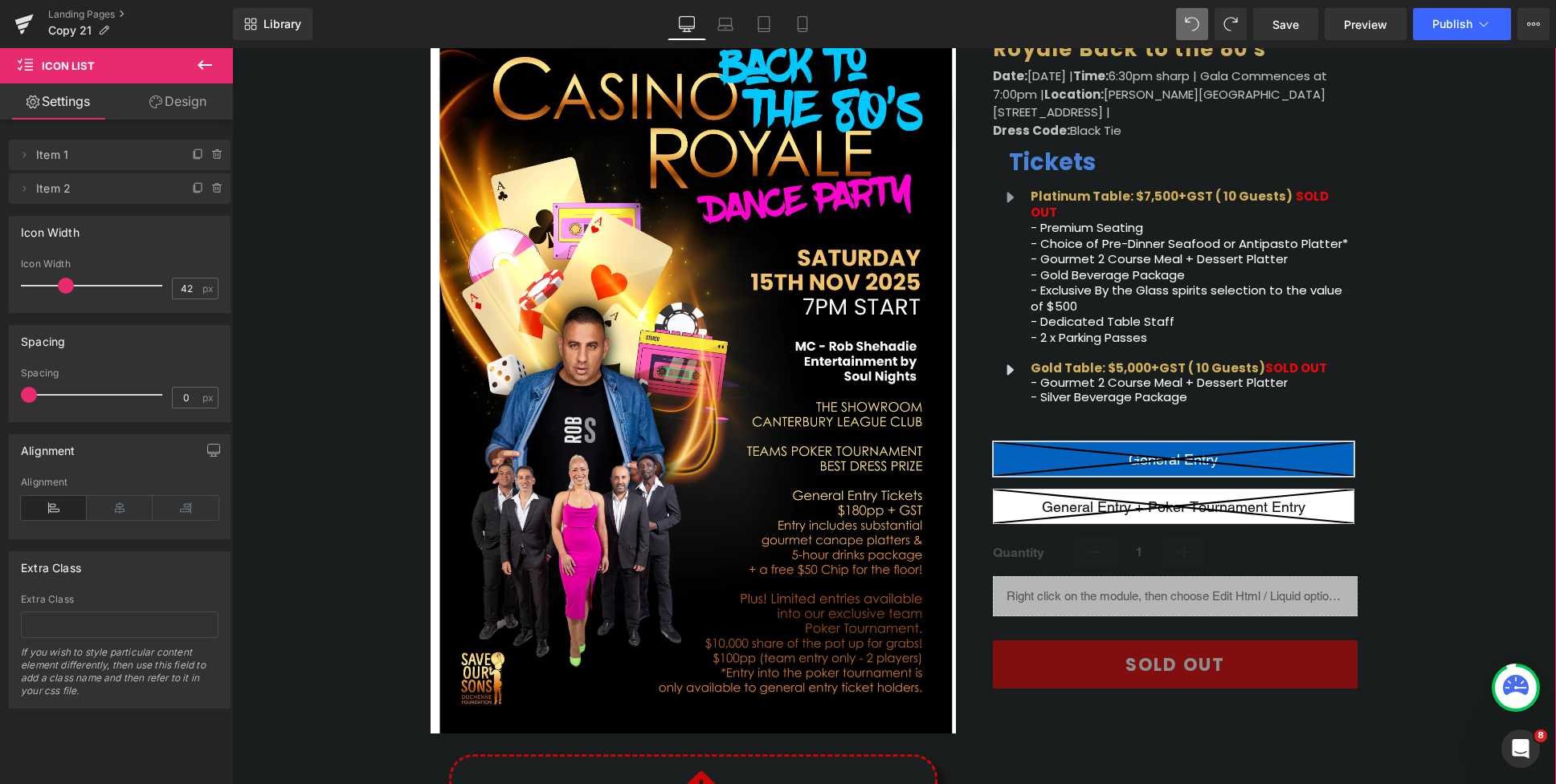
click at [1465, 378] on div "(P) Image Icon Email Check Reminder Text Block Please check your junk/spam fold…" at bounding box center [894, 537] width 1324 height 1149
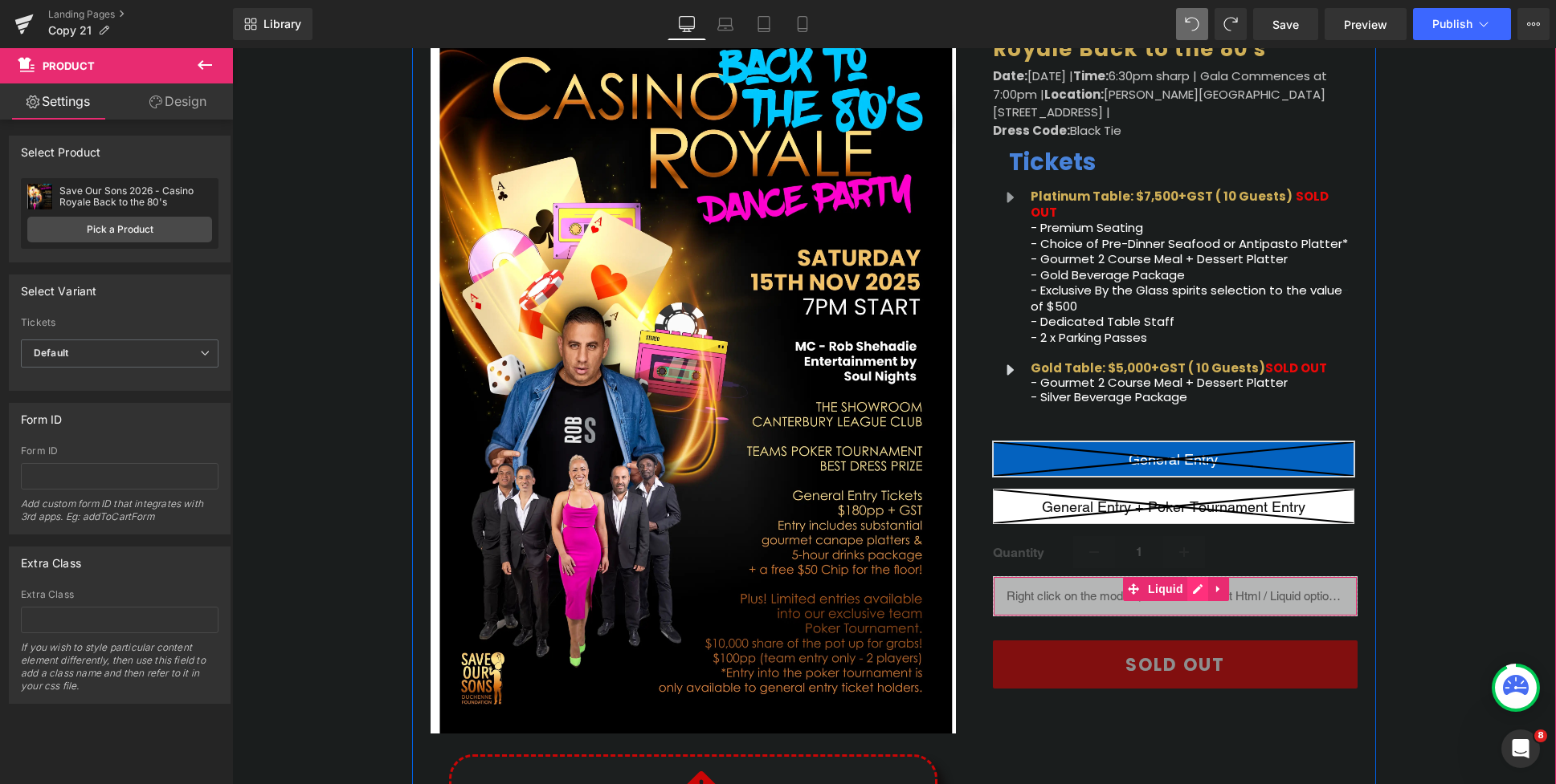
click at [1196, 577] on div "Liquid" at bounding box center [1175, 597] width 365 height 40
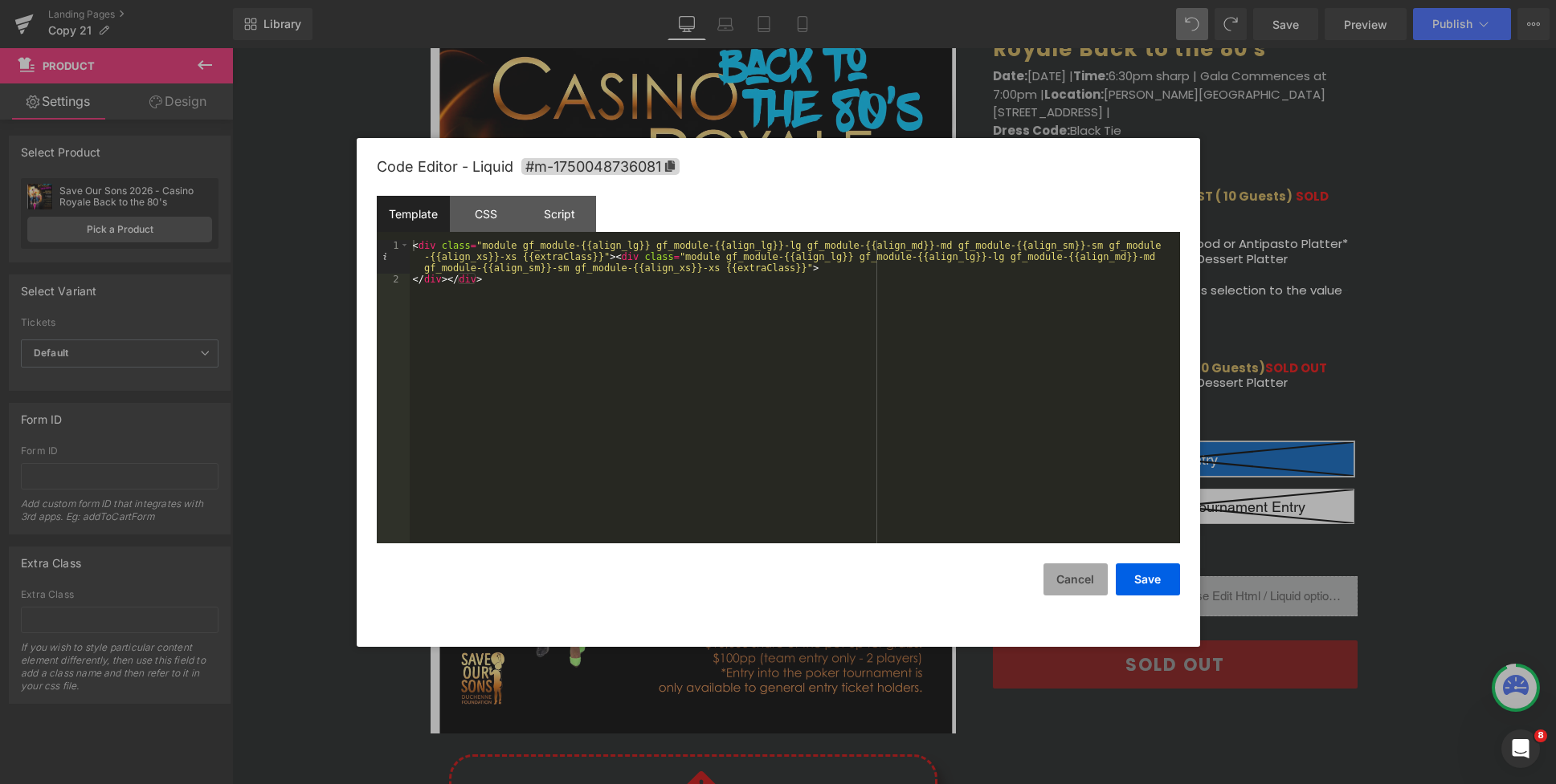
click at [1093, 583] on button "Cancel" at bounding box center [1076, 580] width 64 height 32
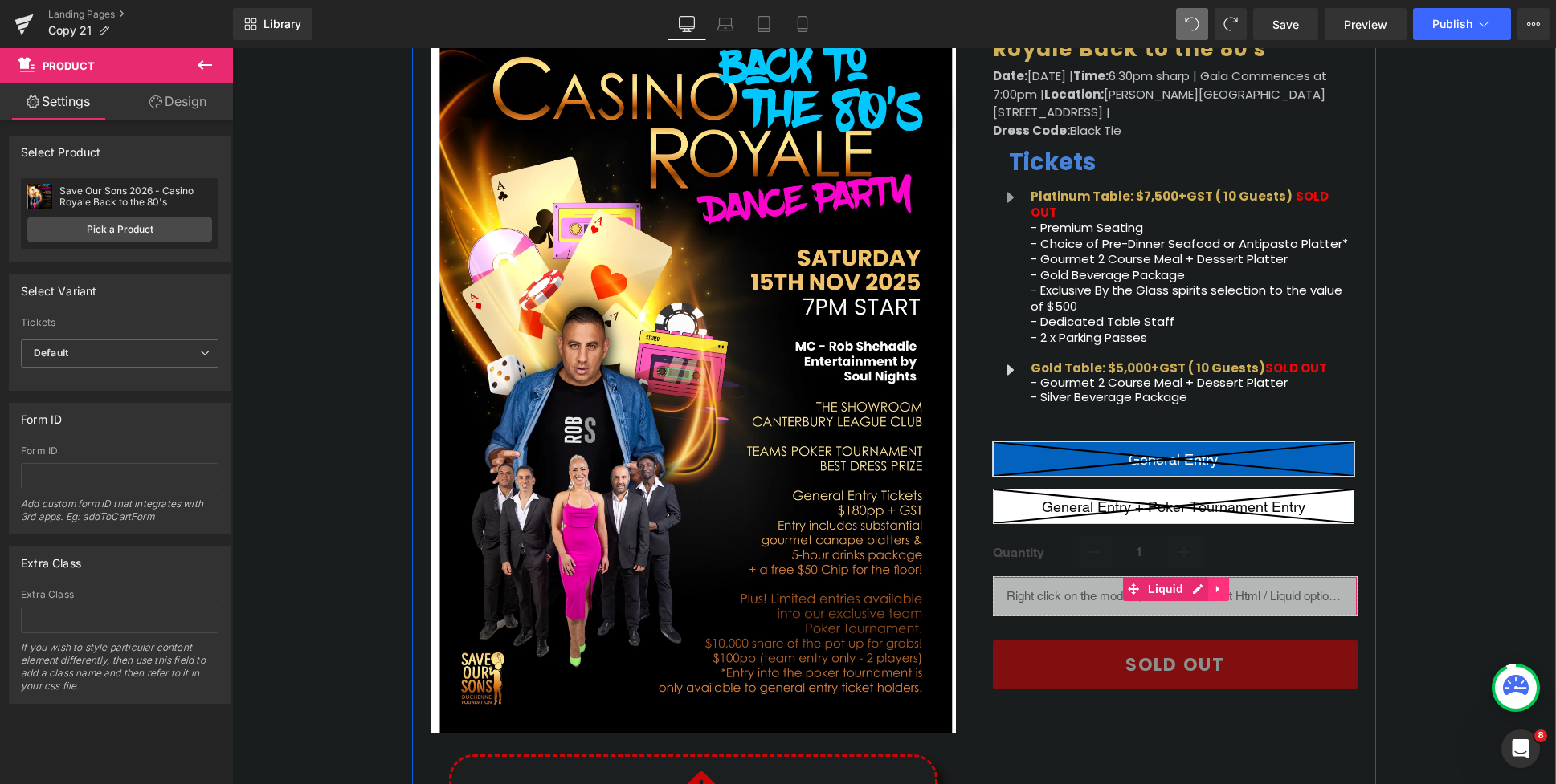
click at [1221, 584] on icon at bounding box center [1218, 590] width 11 height 12
drag, startPoint x: 1230, startPoint y: 572, endPoint x: 1275, endPoint y: 581, distance: 45.9
click at [1231, 584] on icon at bounding box center [1228, 589] width 11 height 11
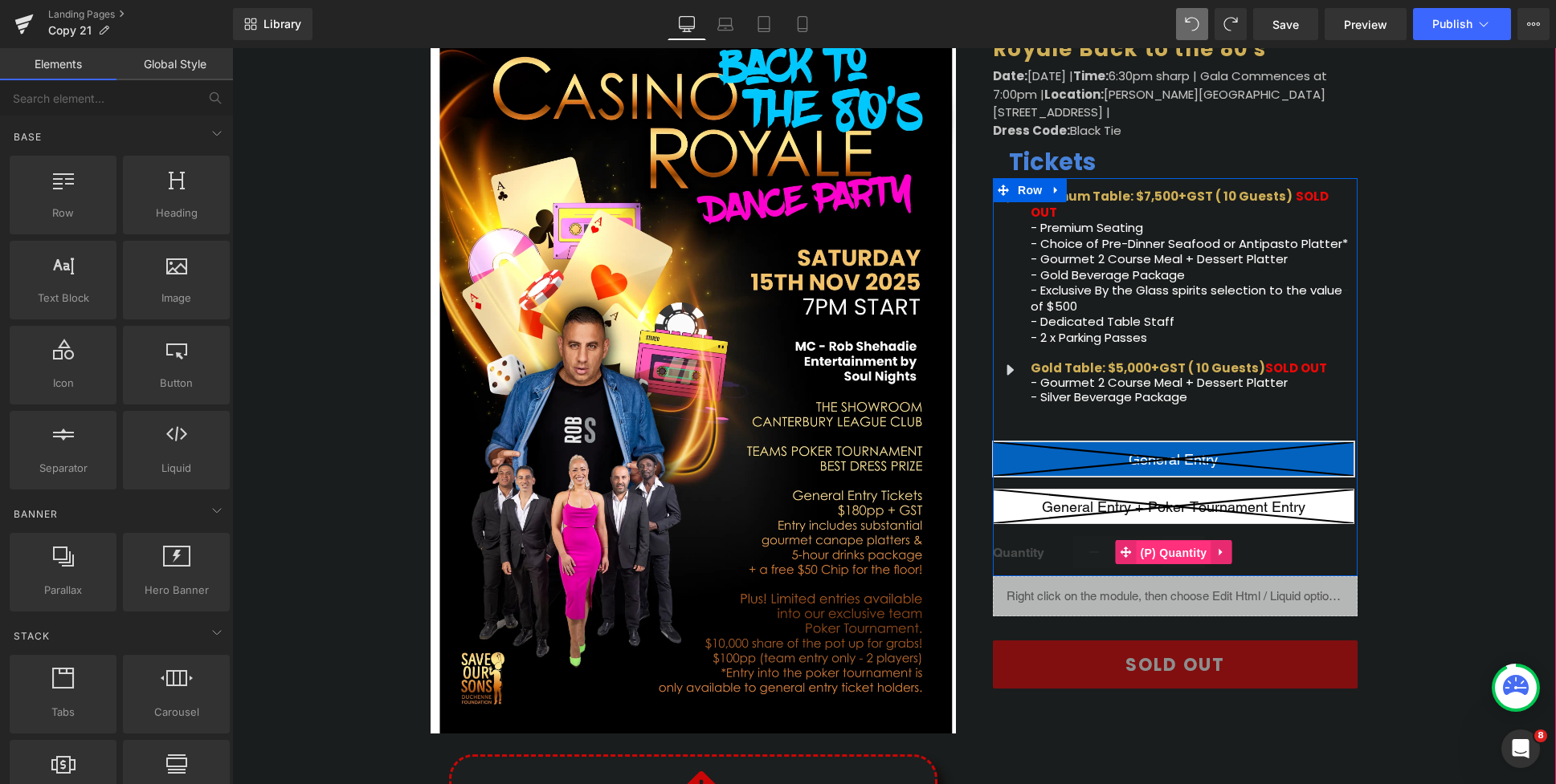
click at [1179, 541] on span "(P) Quantity" at bounding box center [1173, 553] width 75 height 24
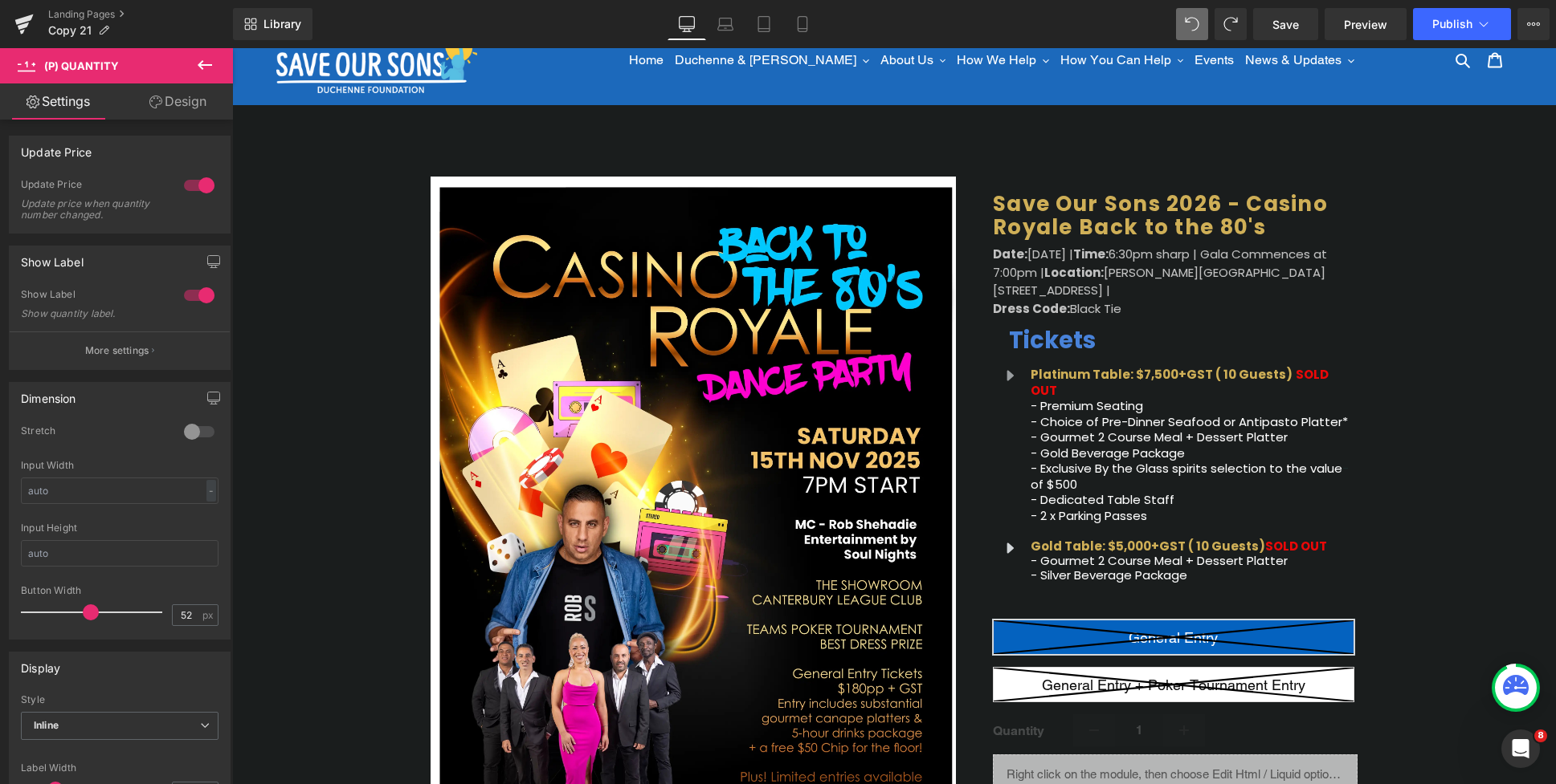
scroll to position [0, 0]
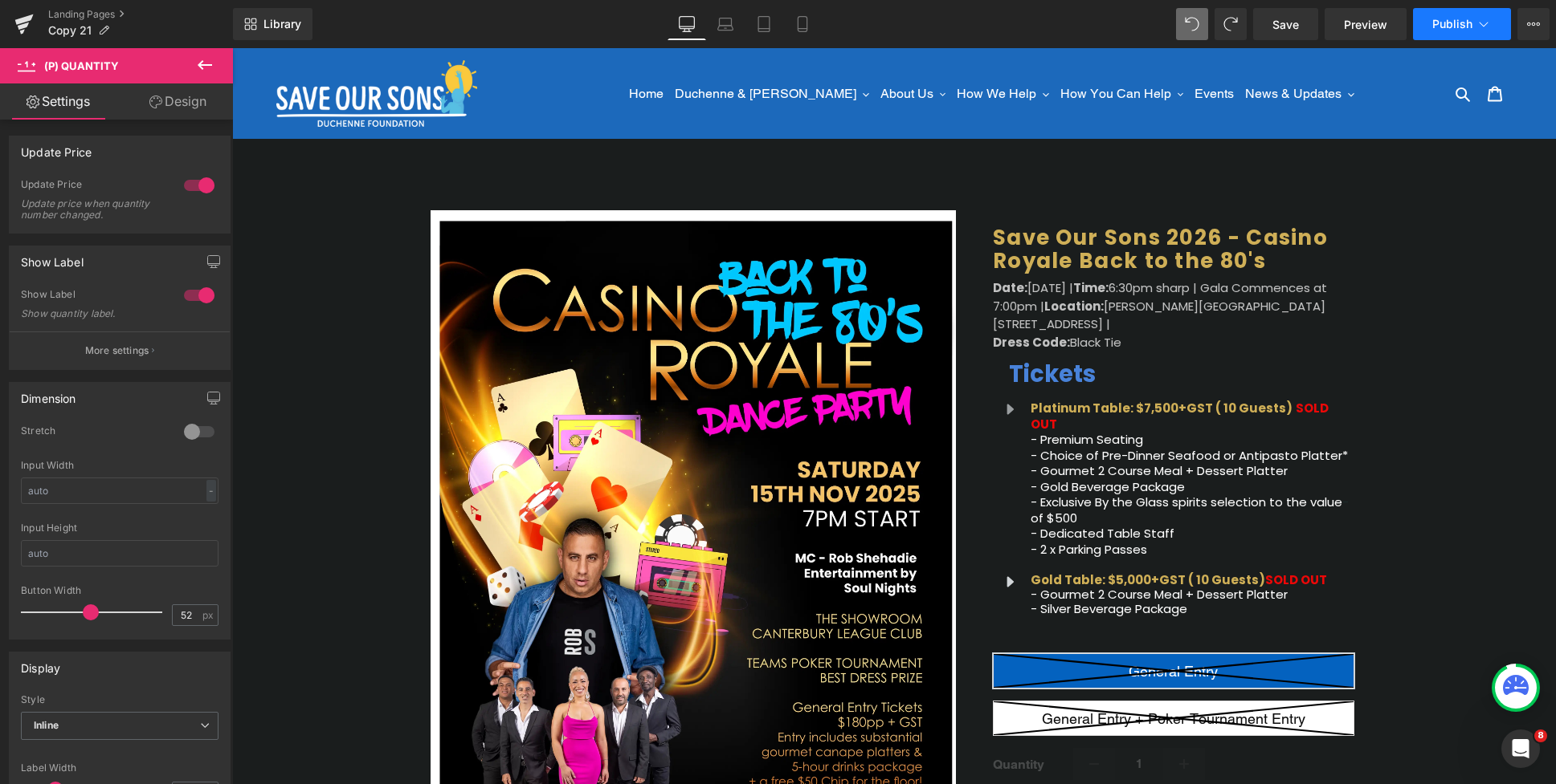
click at [1465, 31] on button "Publish" at bounding box center [1461, 24] width 98 height 32
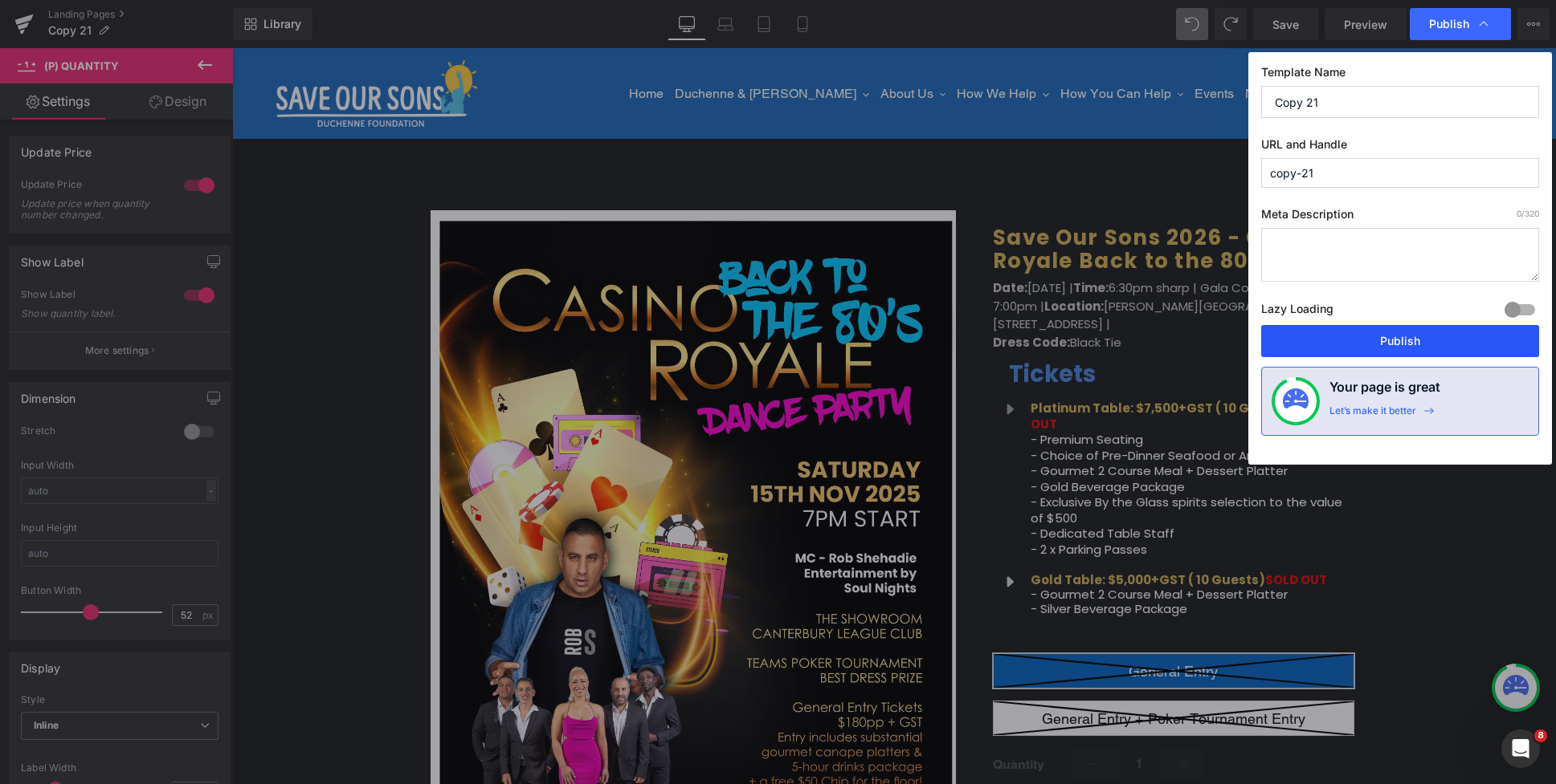
click at [1381, 336] on button "Publish" at bounding box center [1400, 341] width 278 height 32
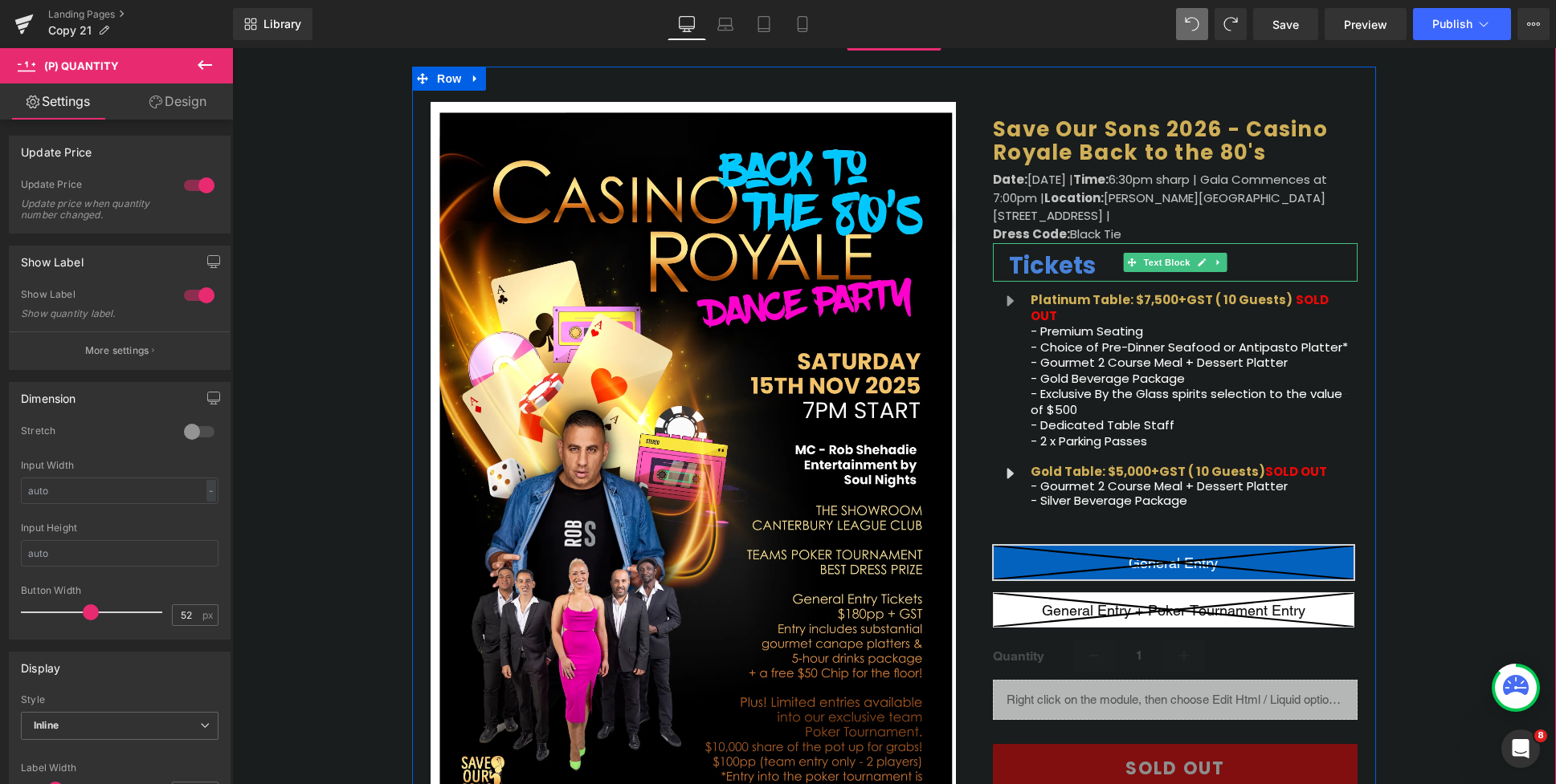
scroll to position [336, 0]
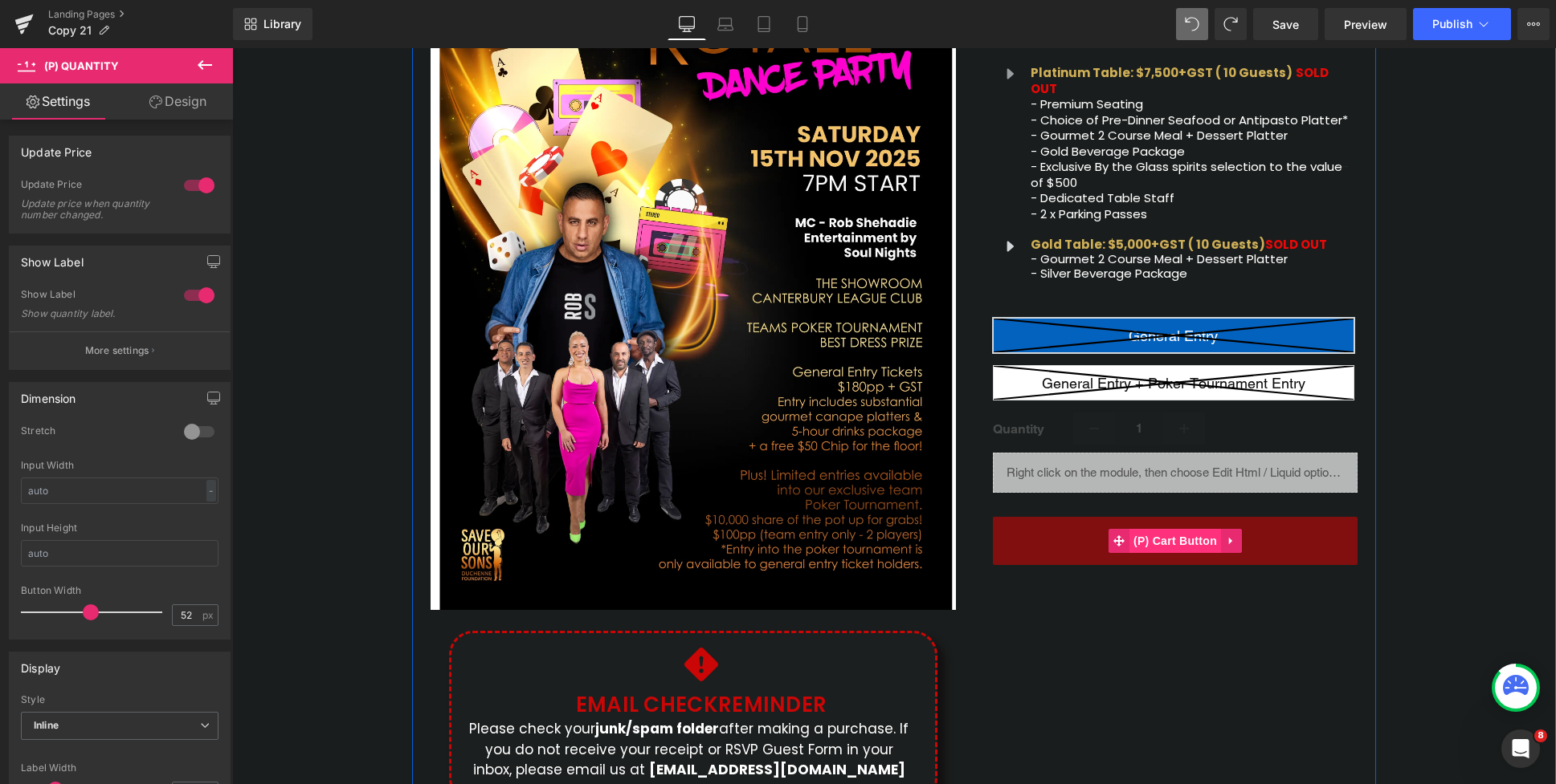
click at [1173, 529] on span "(P) Cart Button" at bounding box center [1175, 541] width 92 height 24
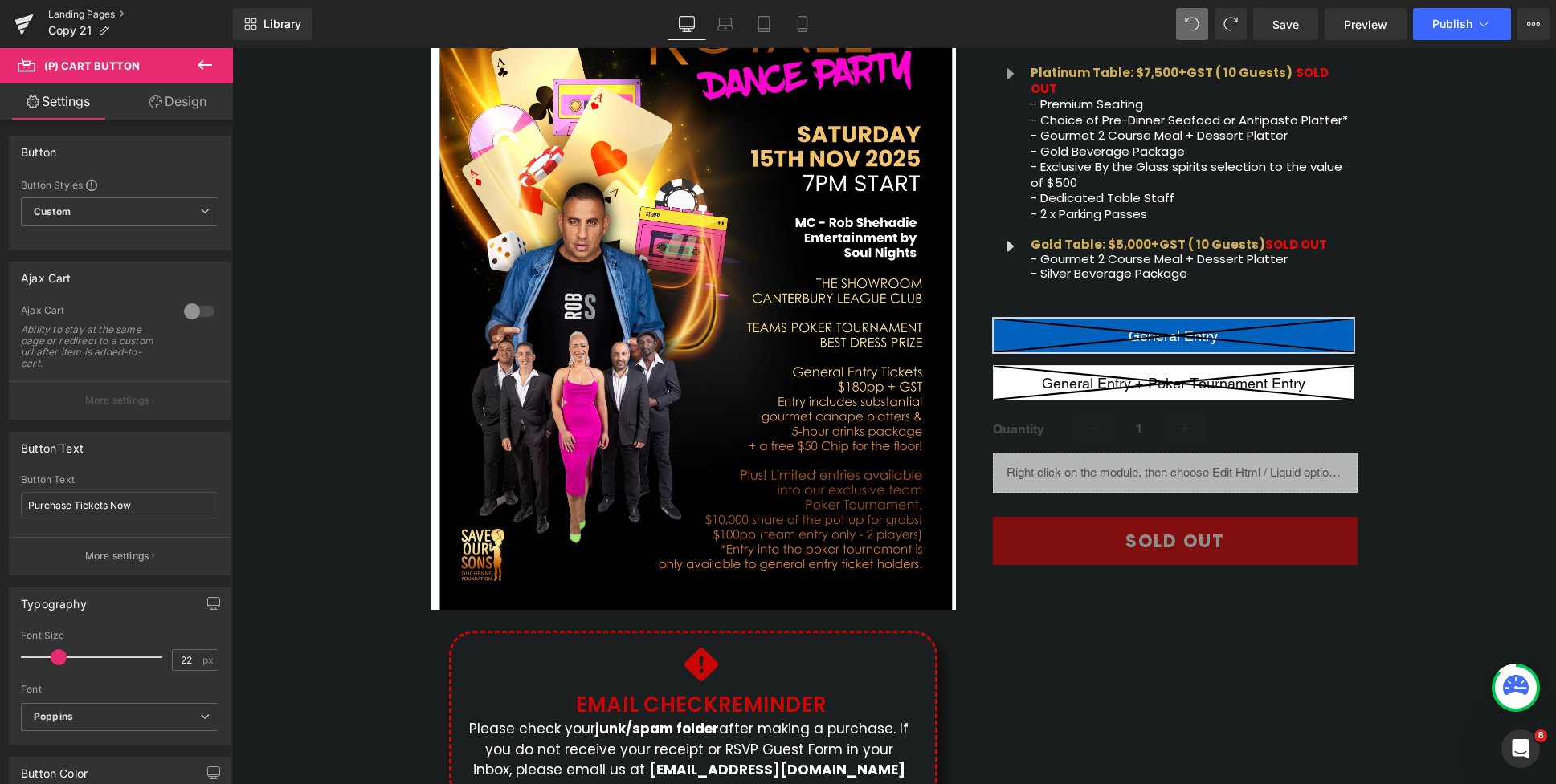
click at [78, 15] on link "Landing Pages" at bounding box center [140, 14] width 184 height 13
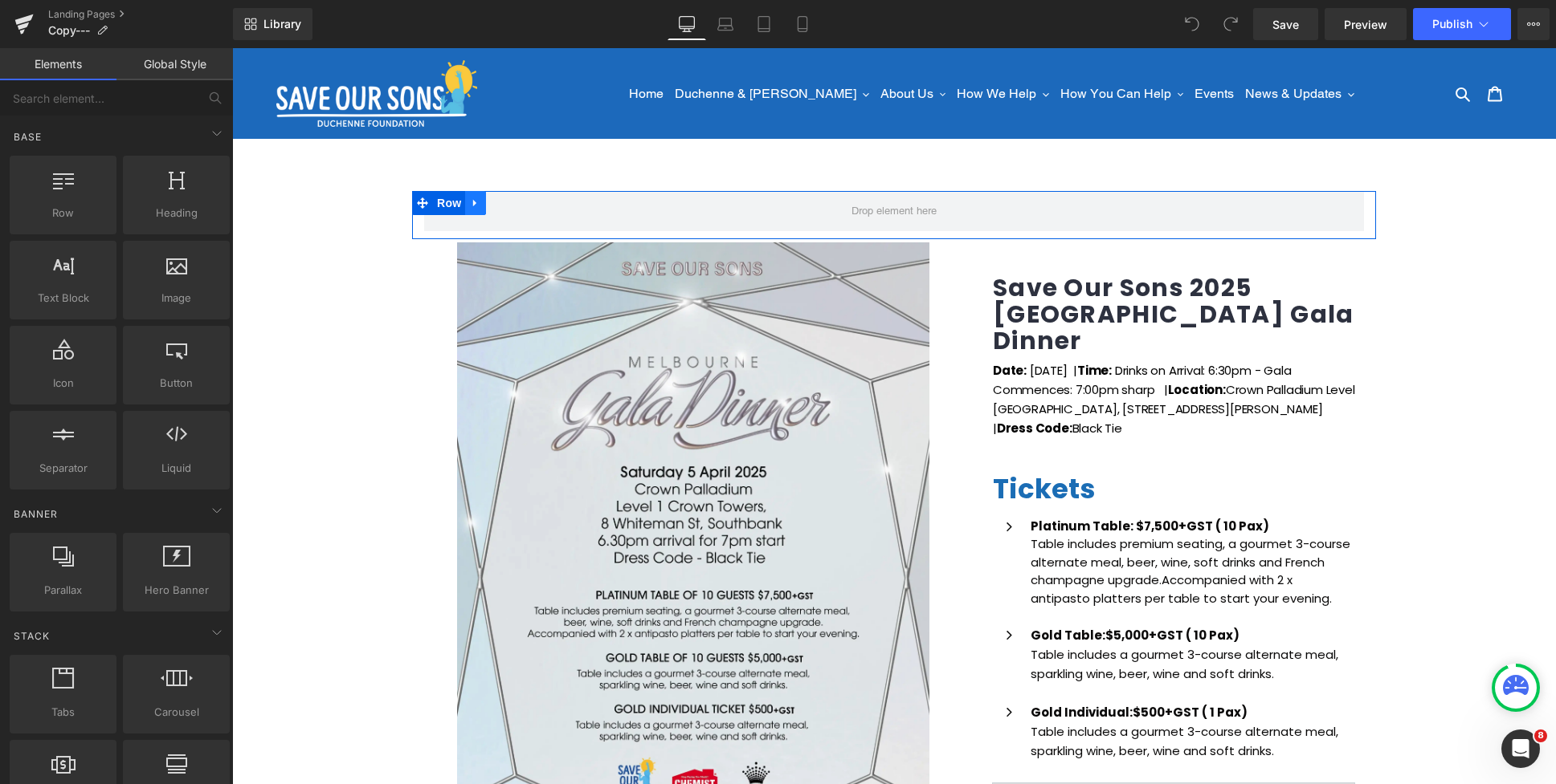
click at [481, 204] on link at bounding box center [475, 203] width 21 height 24
click at [516, 202] on icon at bounding box center [516, 203] width 11 height 12
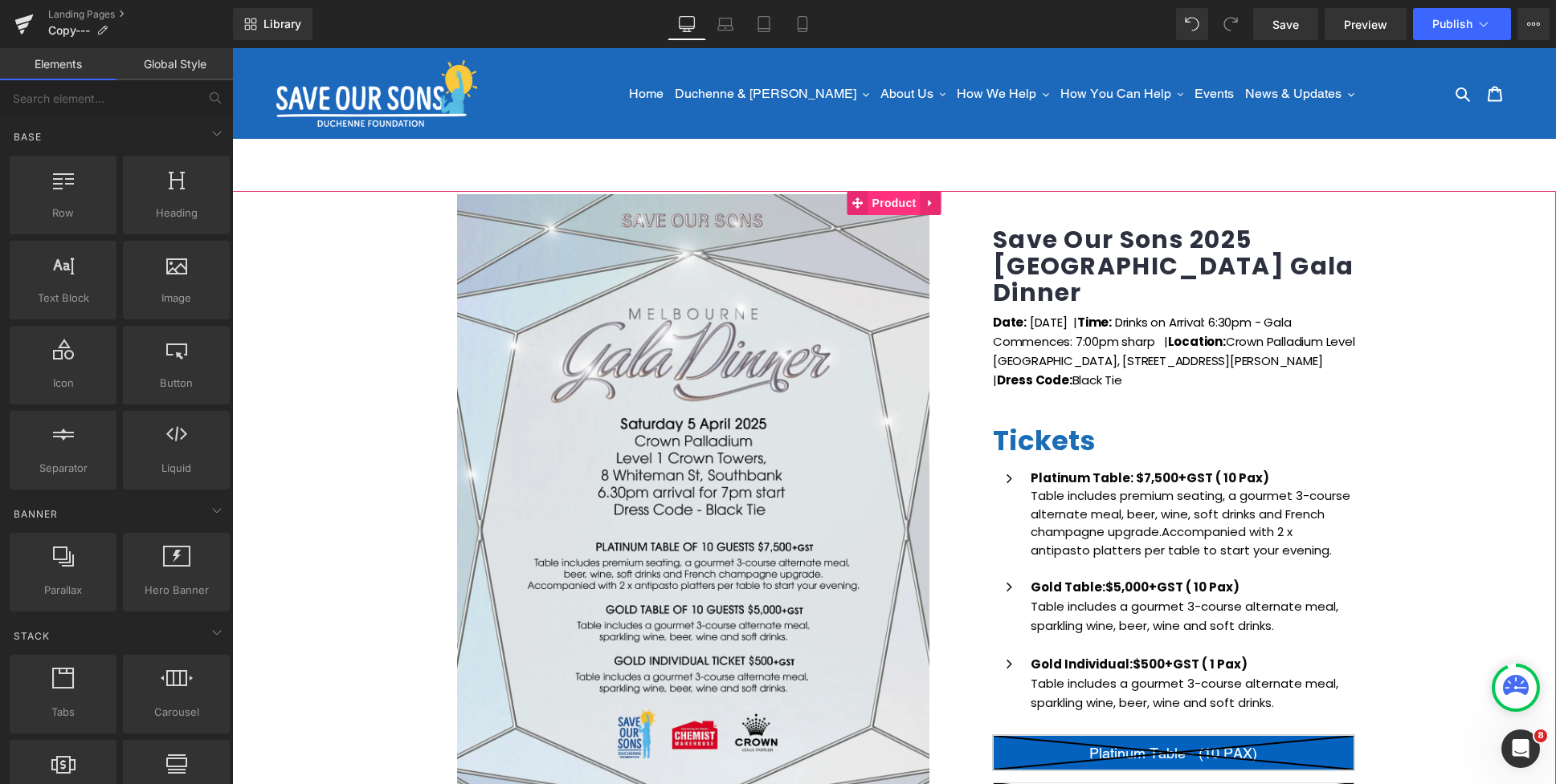
click at [872, 199] on span "Product" at bounding box center [894, 203] width 52 height 24
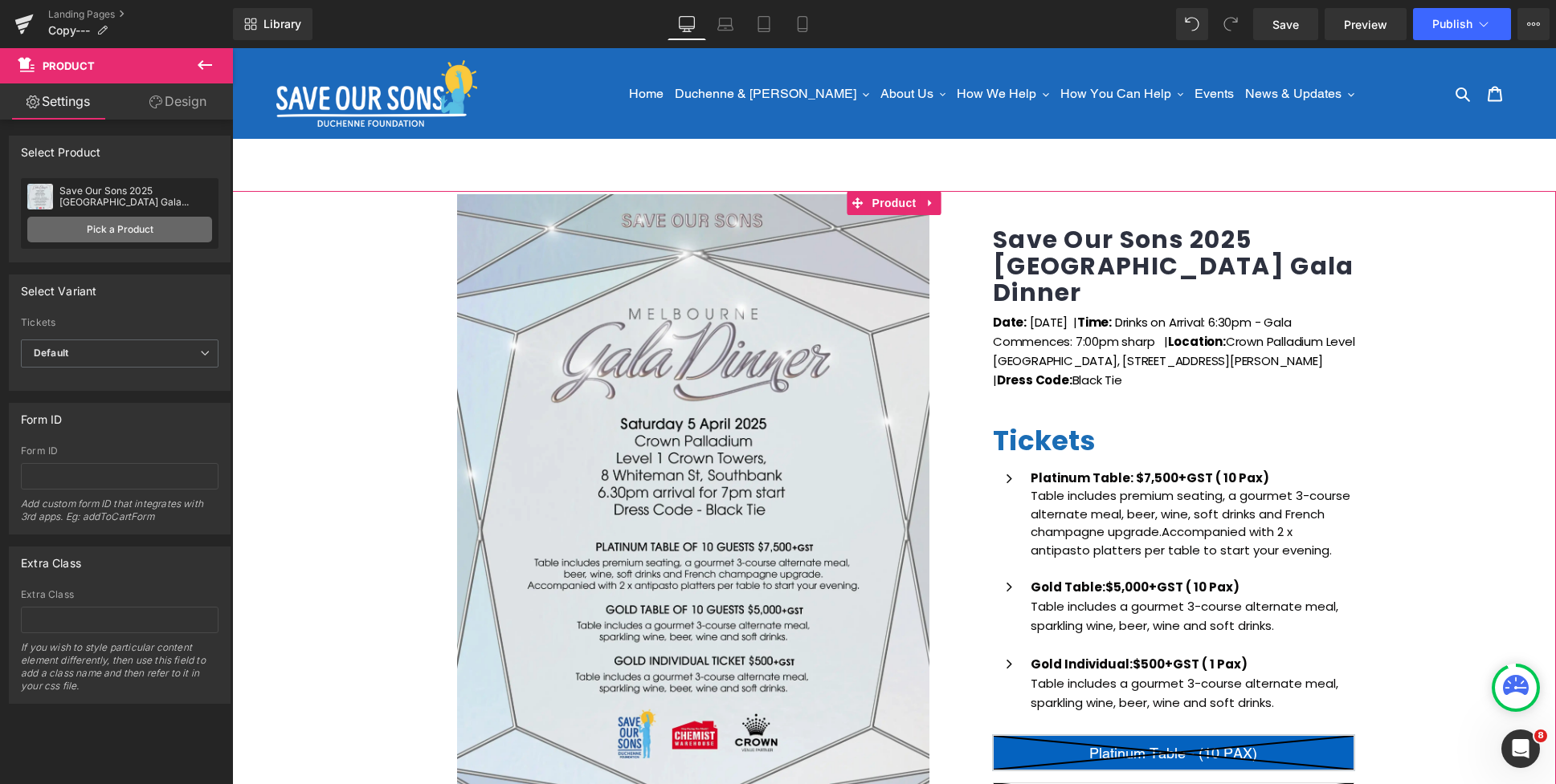
click at [154, 235] on link "Pick a Product" at bounding box center [119, 230] width 184 height 26
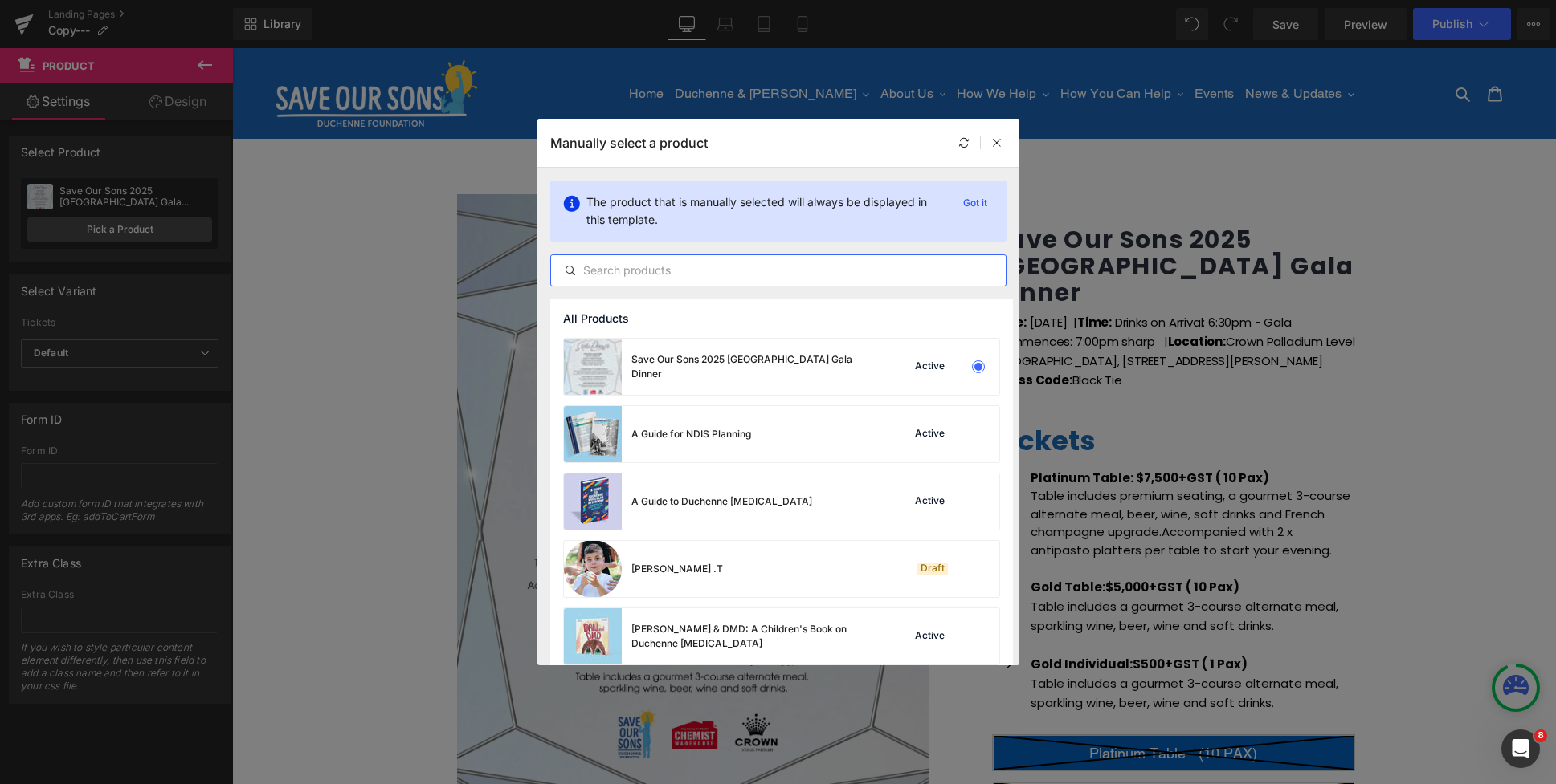
click at [651, 273] on input "text" at bounding box center [778, 270] width 455 height 19
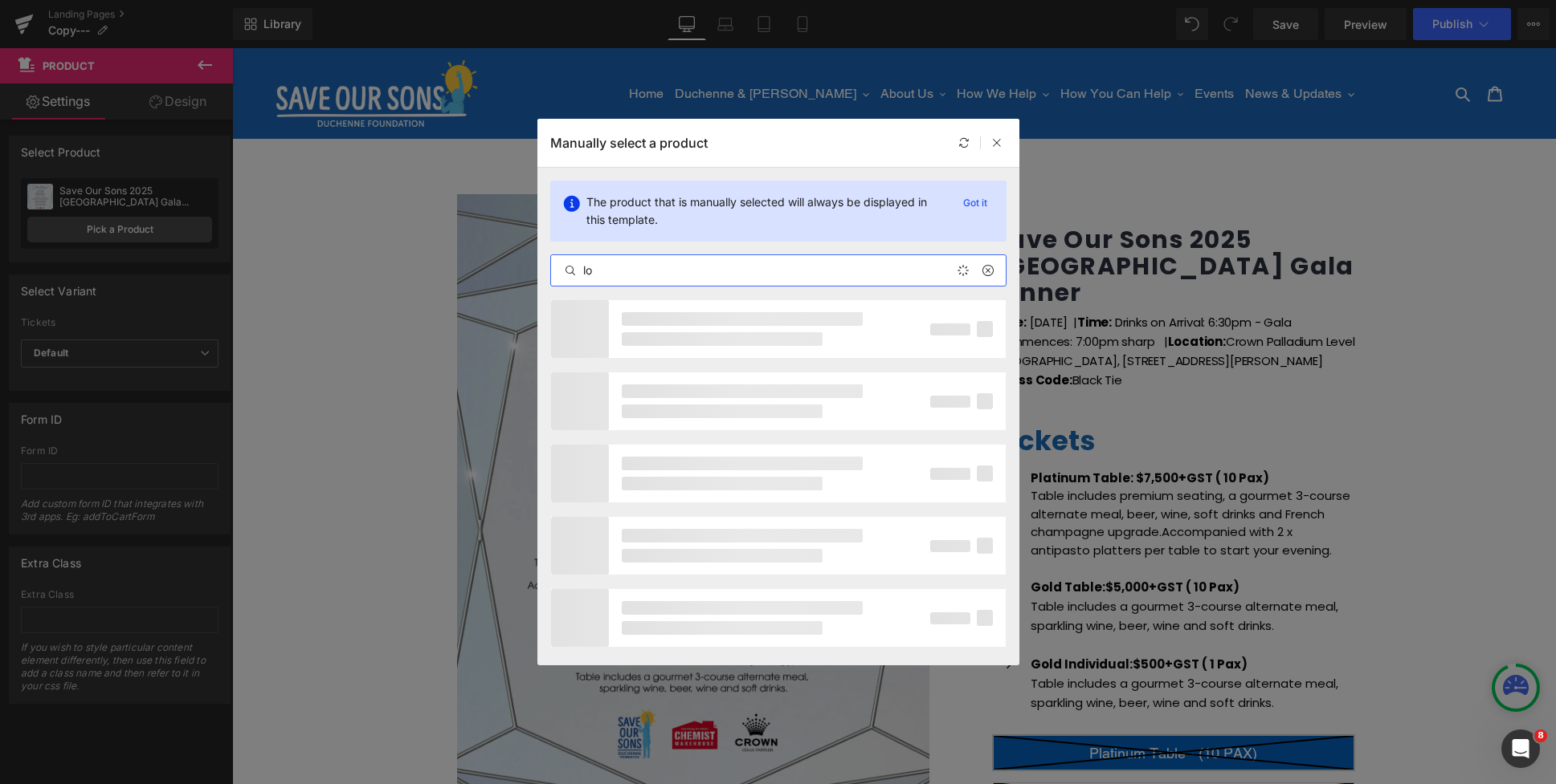
type input "l"
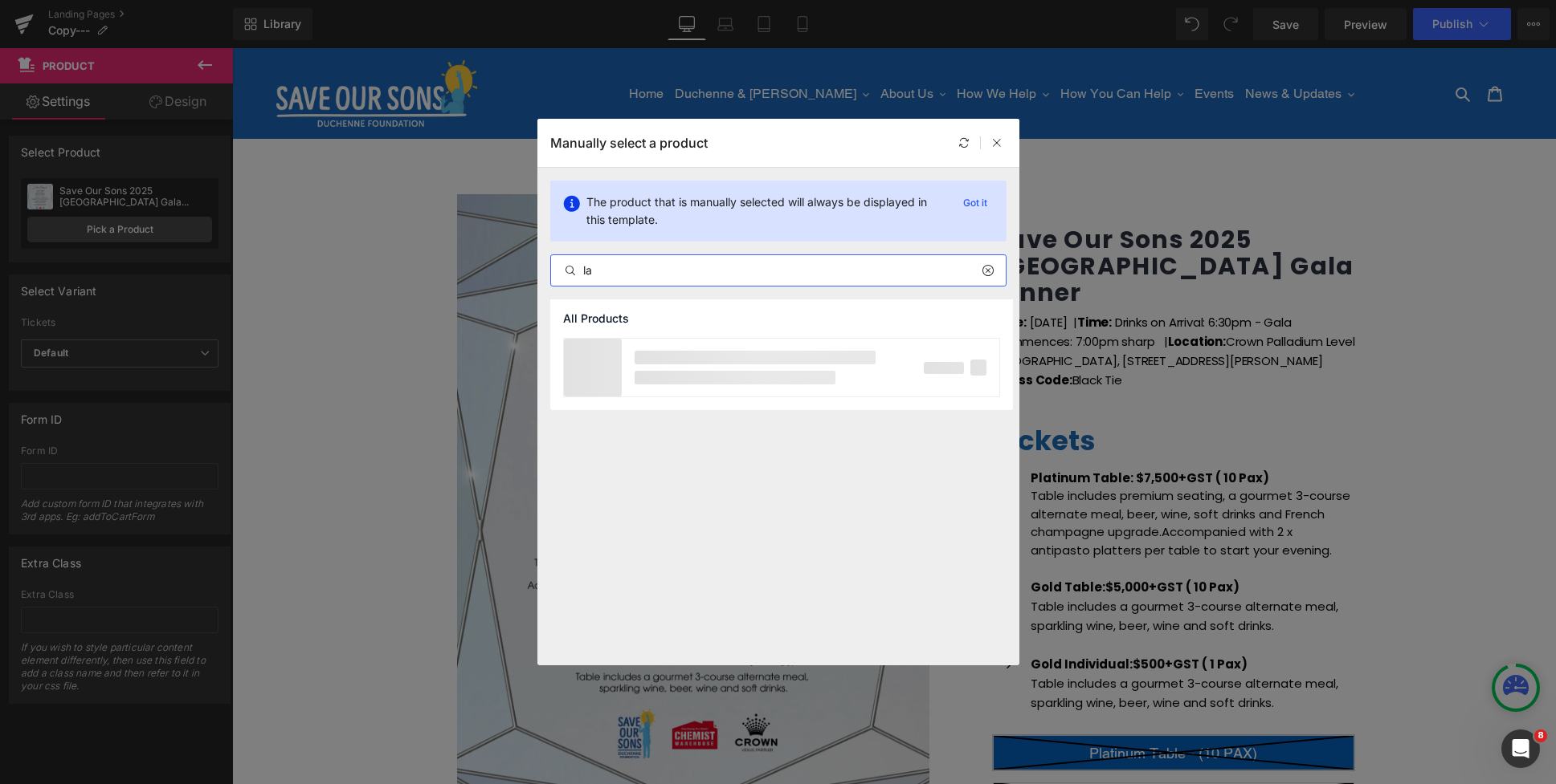
type input "l"
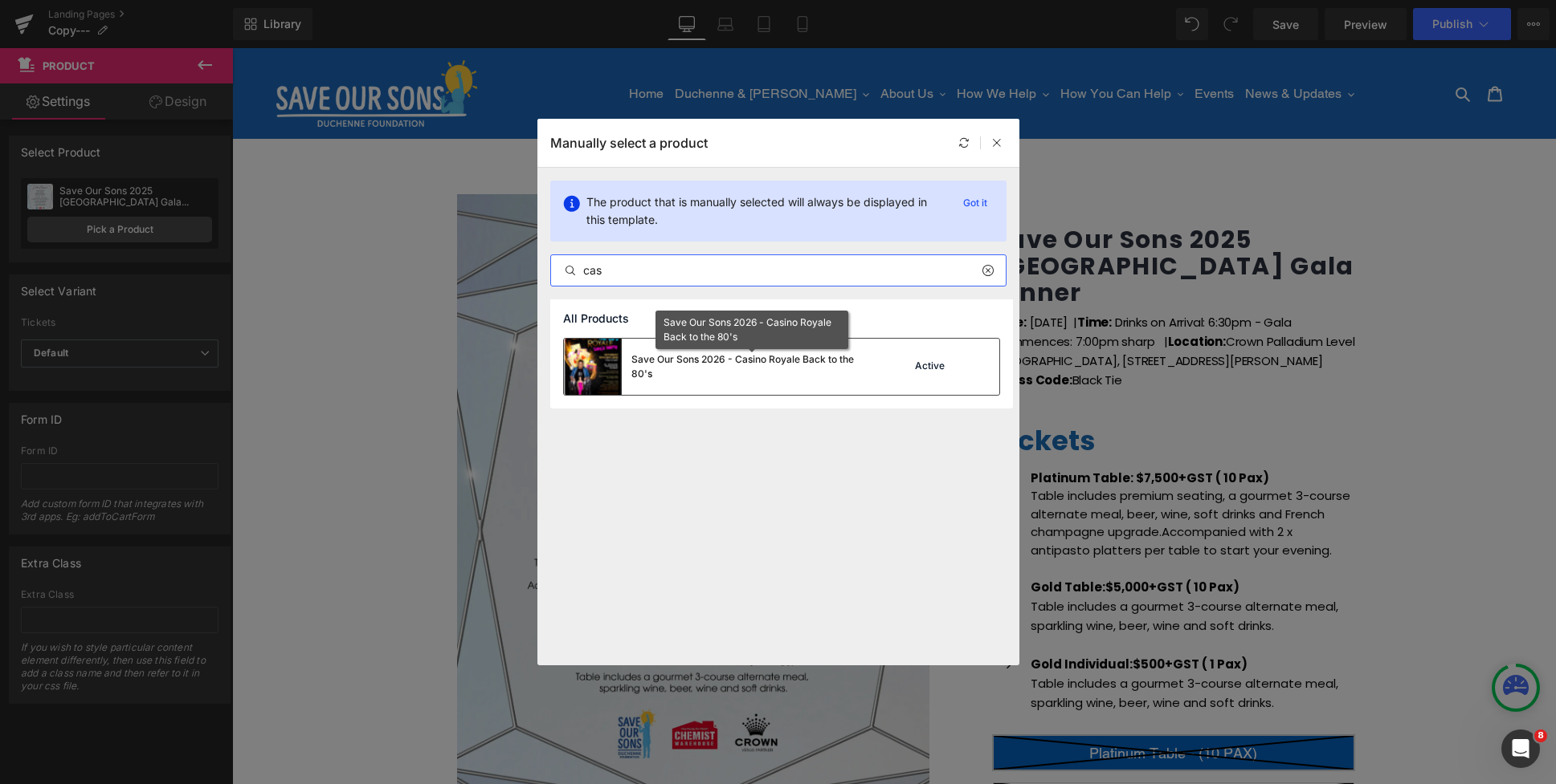
type input "cas"
click at [727, 373] on div "Save Our Sons 2026 - Casino Royale Back to the 80's" at bounding box center [752, 367] width 241 height 29
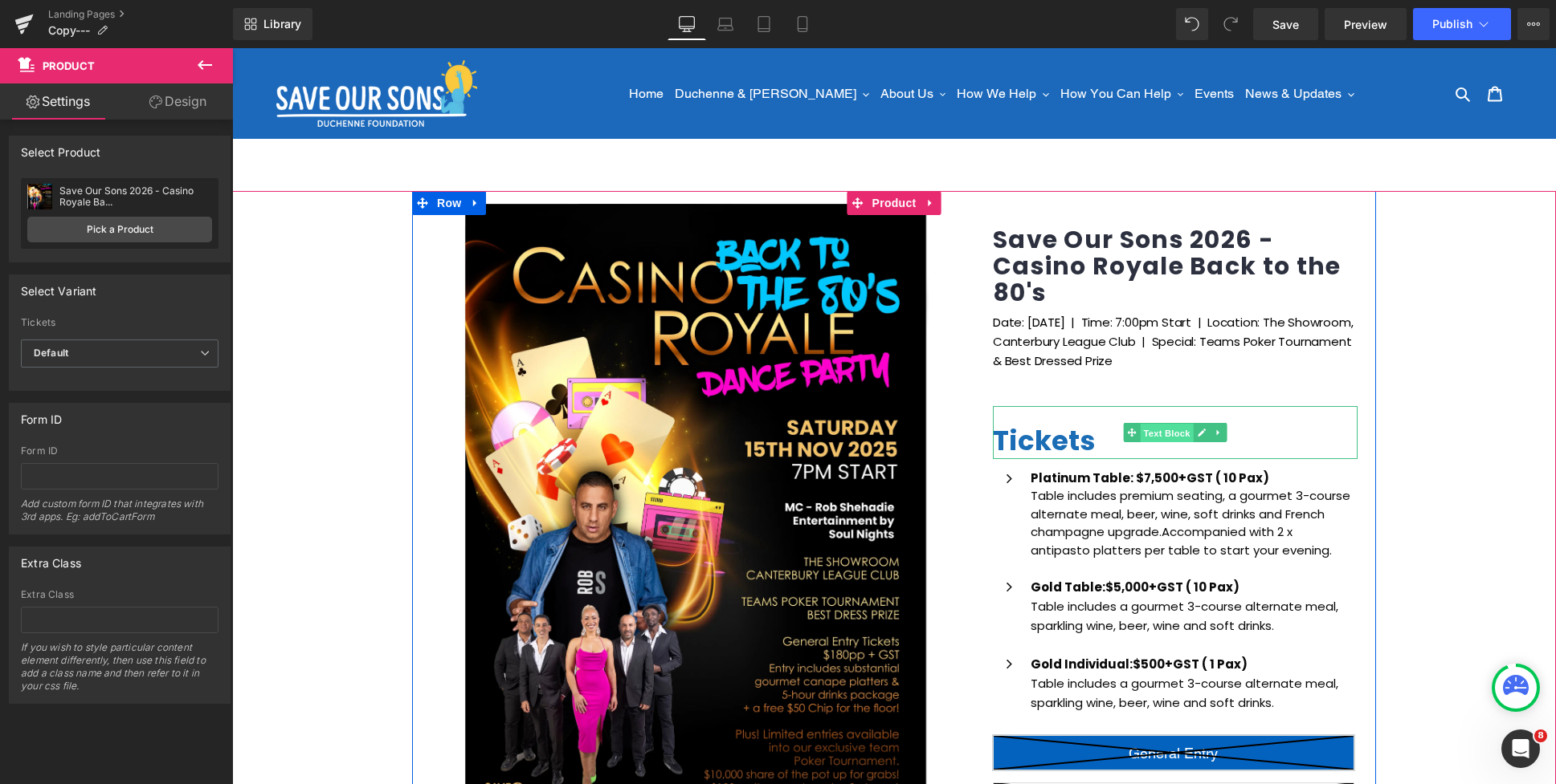
click at [1178, 436] on span "Text Block" at bounding box center [1165, 432] width 53 height 19
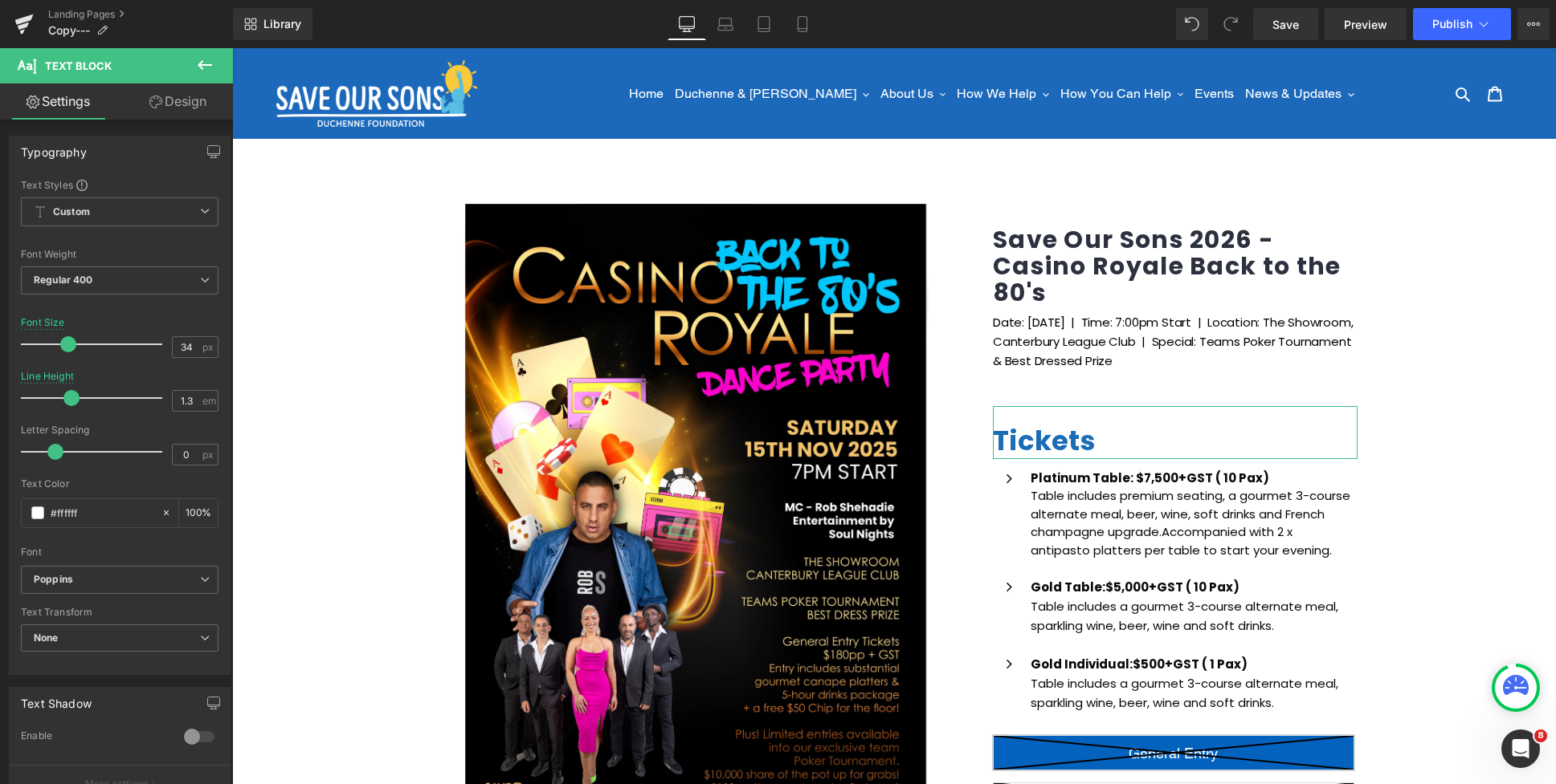
click at [155, 98] on icon at bounding box center [156, 102] width 13 height 13
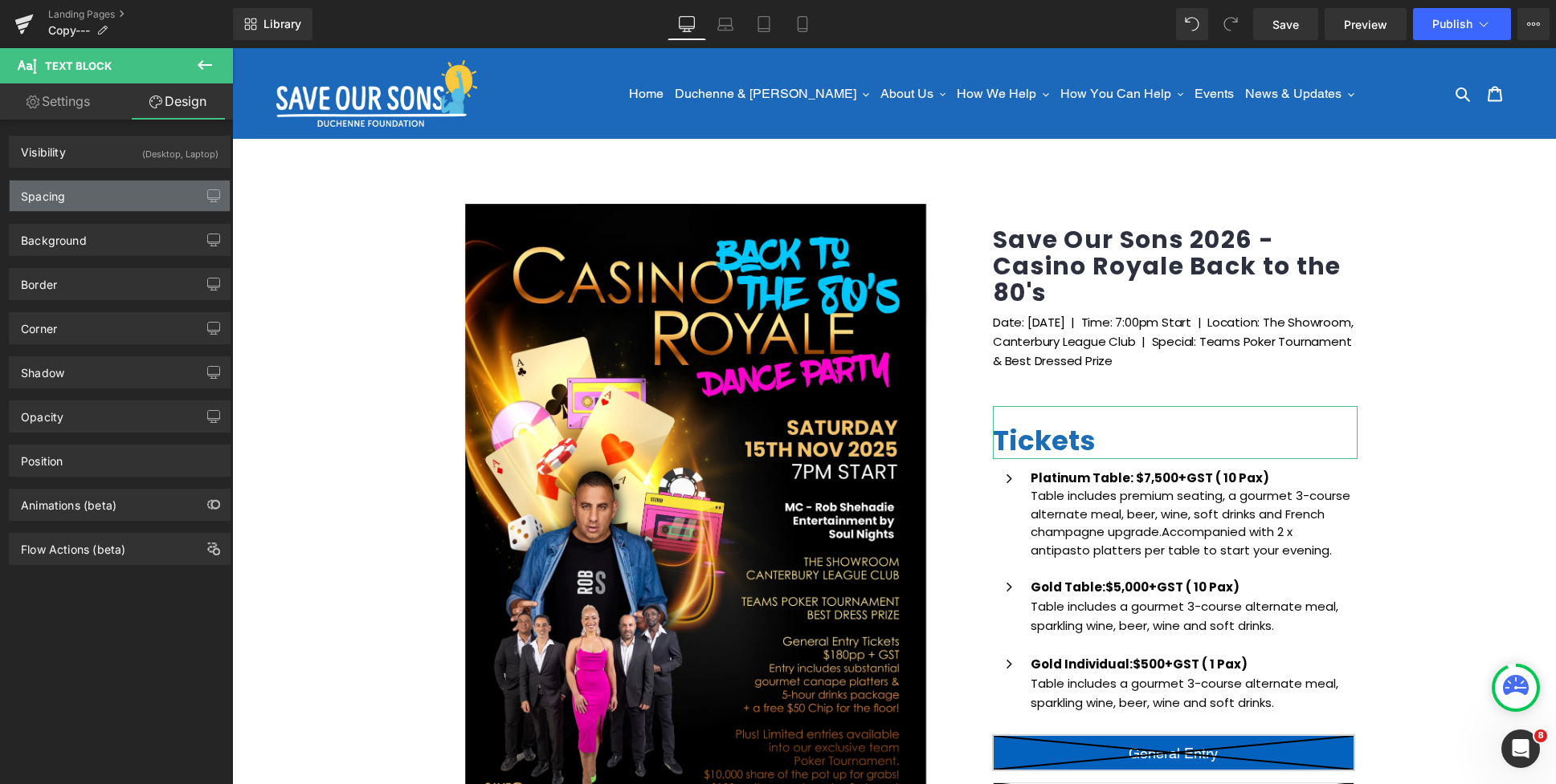
click at [79, 208] on div "Spacing" at bounding box center [120, 195] width 220 height 31
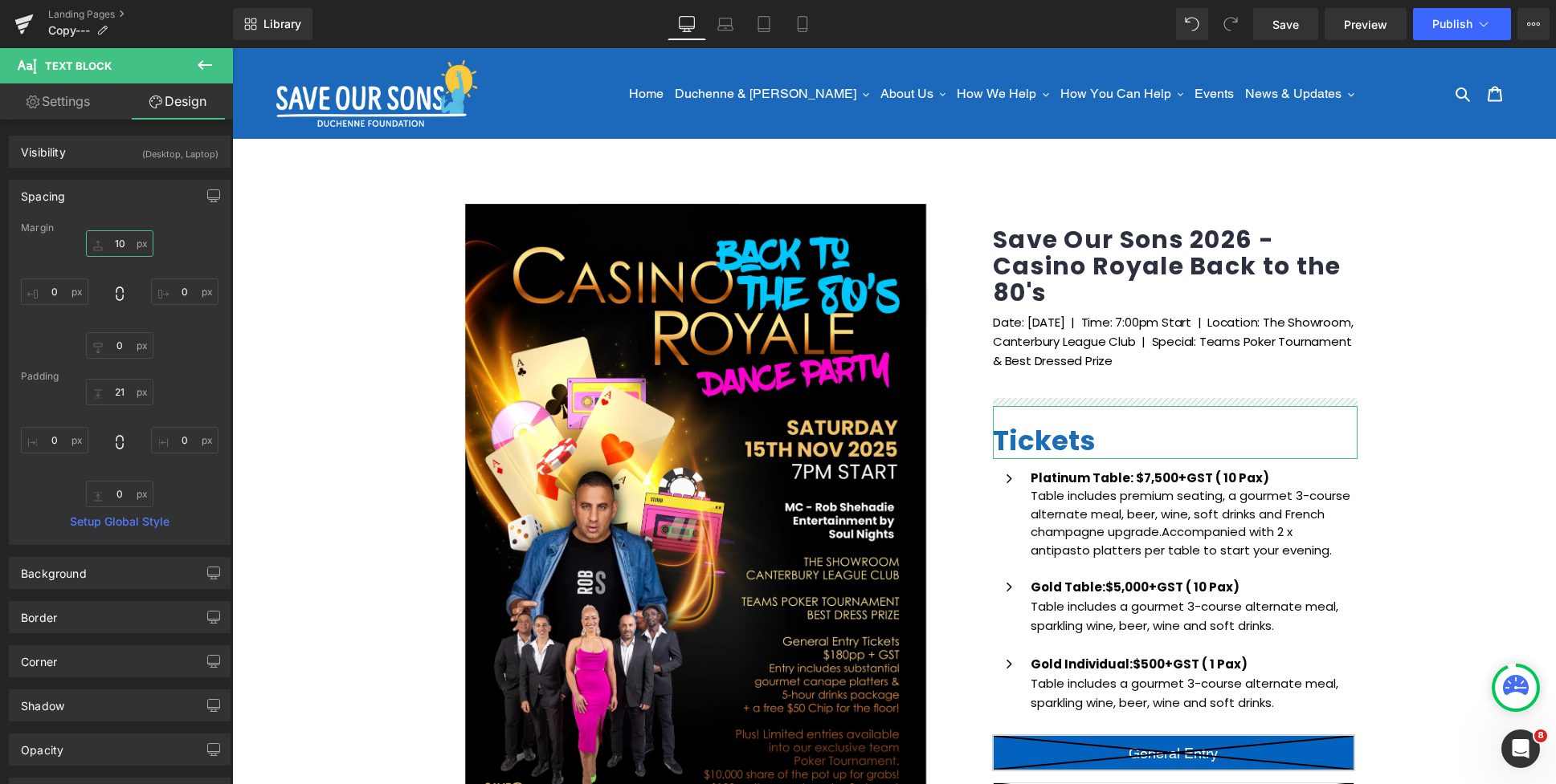
click at [120, 243] on input "10" at bounding box center [120, 243] width 68 height 27
type input "0"
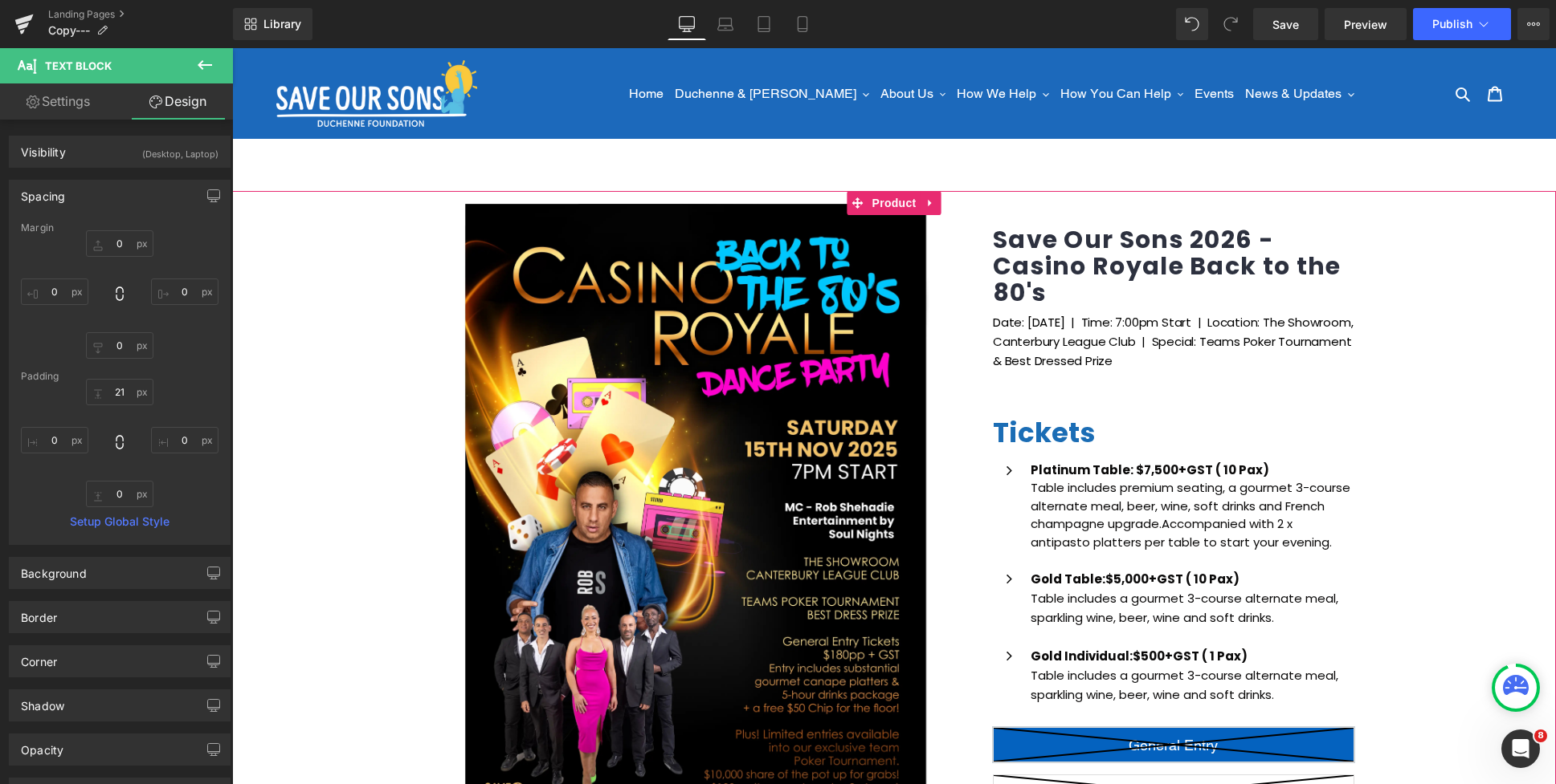
click at [1449, 365] on div "(P) Image Icon Email Check Reminder Text Block Please check your junk/spam fold…" at bounding box center [894, 634] width 1324 height 886
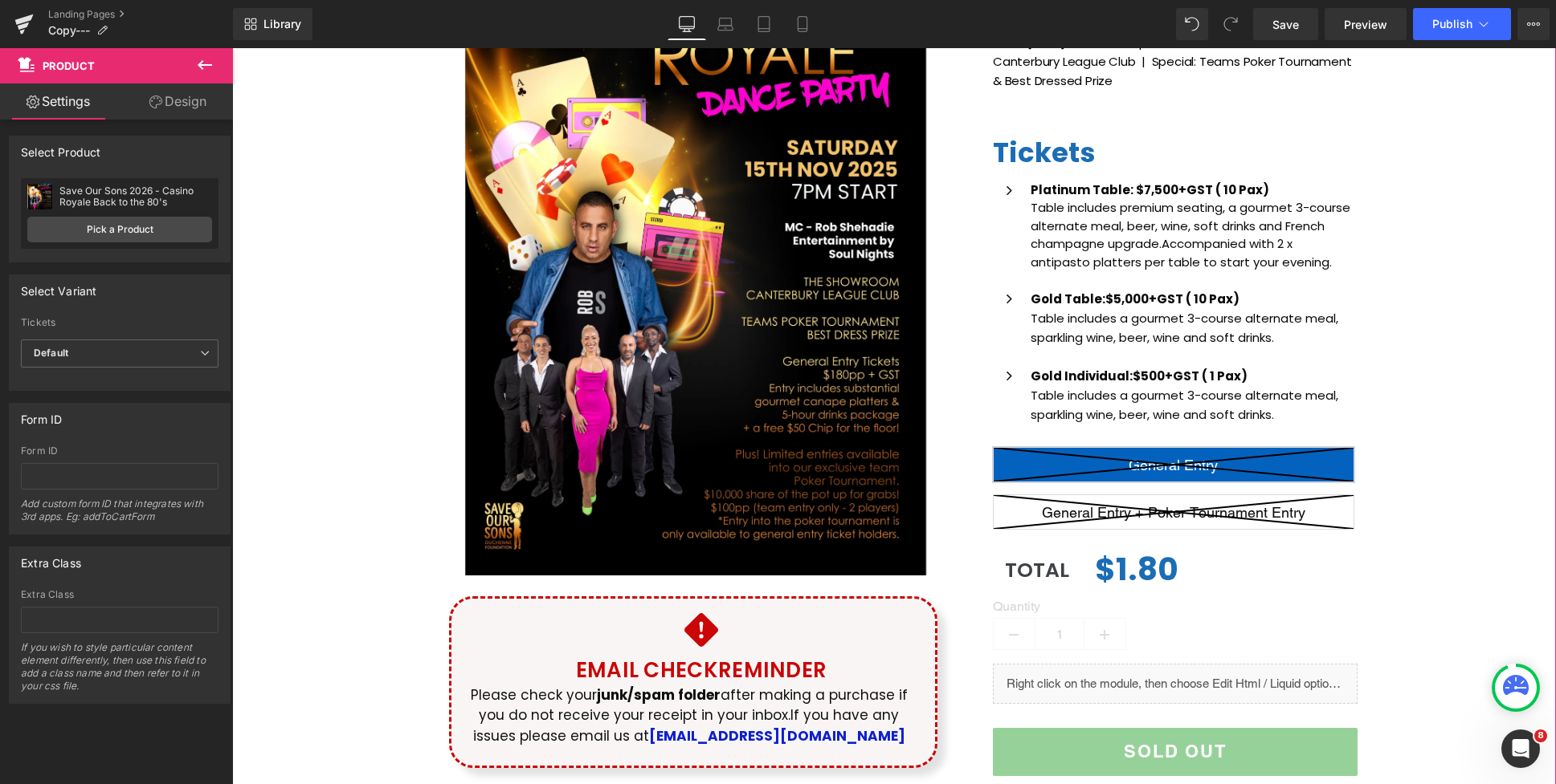
scroll to position [291, 0]
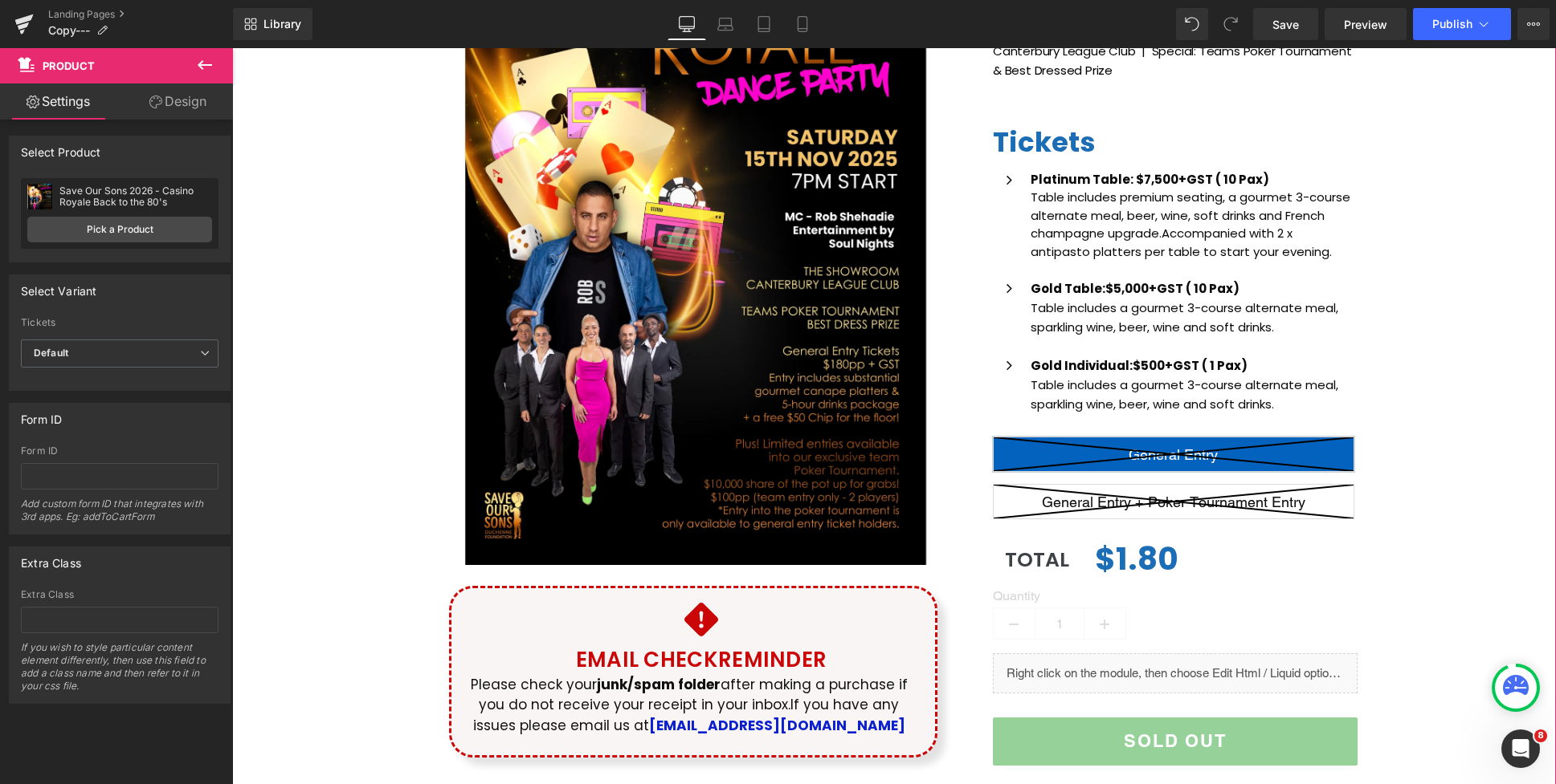
click at [1415, 288] on div "(P) Image Icon Email Check Reminder Text Block Please check your junk/spam fold…" at bounding box center [894, 343] width 1324 height 886
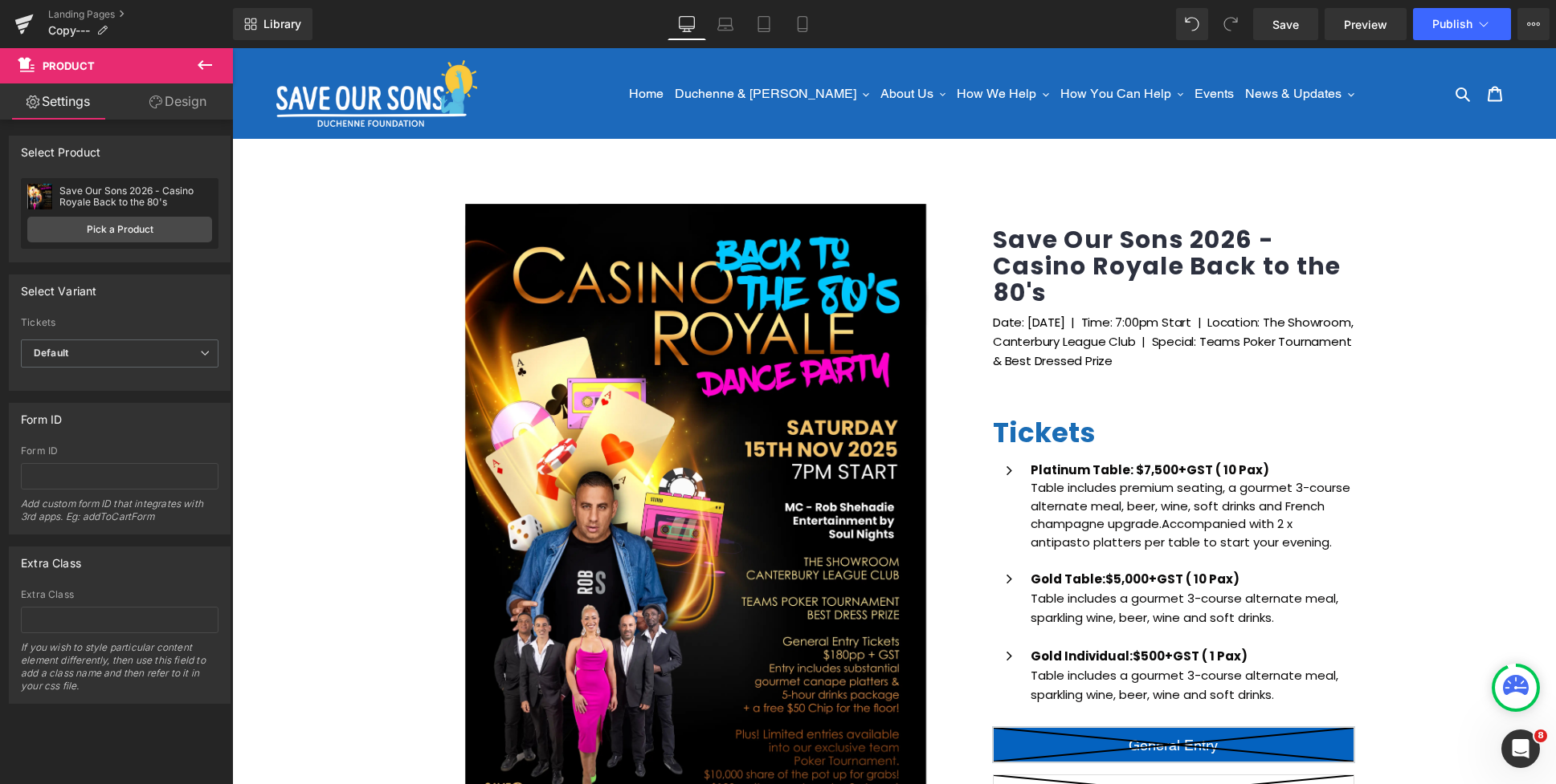
scroll to position [8, 0]
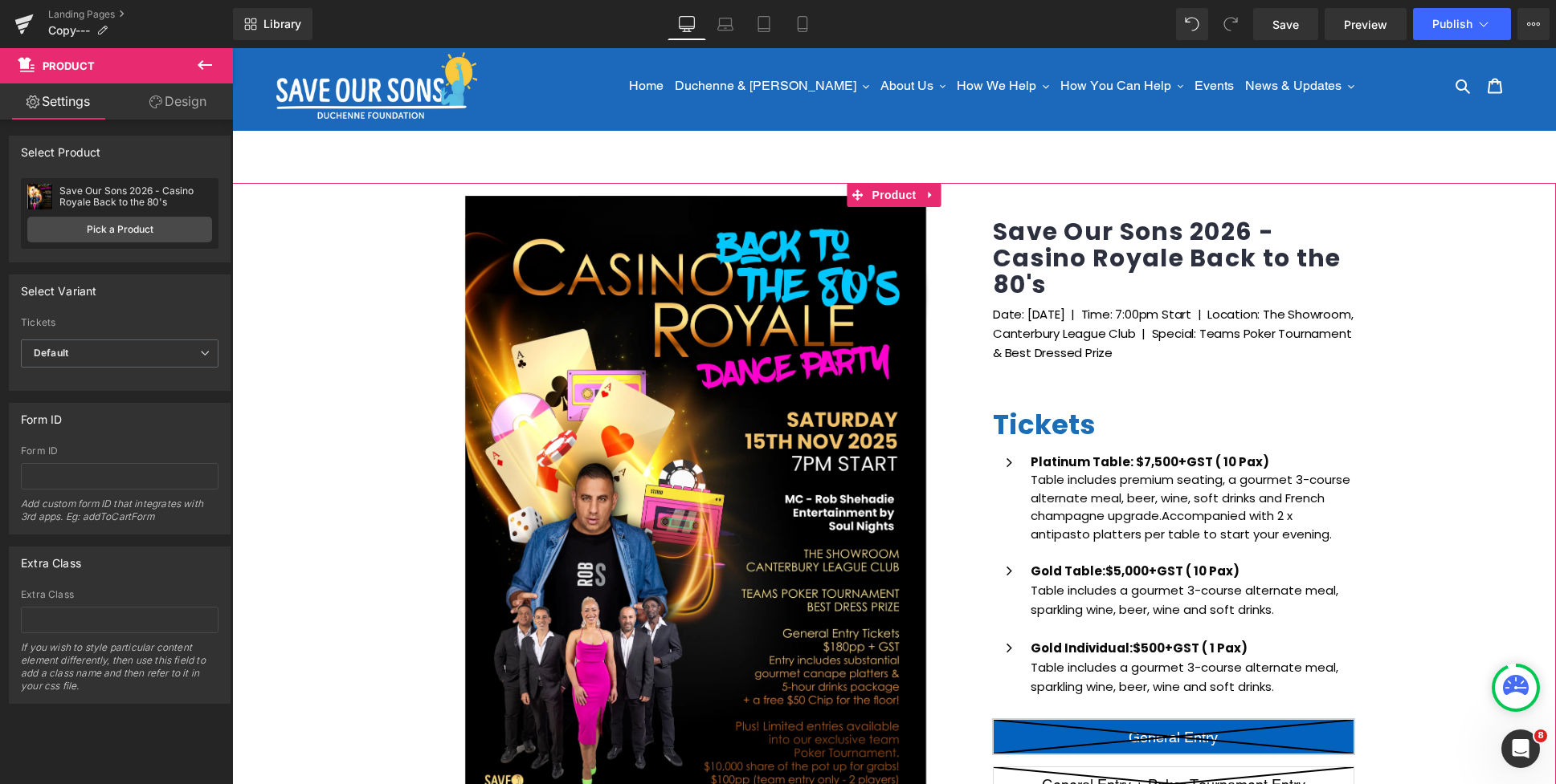
click at [1380, 466] on div "(P) Image Icon Email Check Reminder Text Block Please check your junk/spam fold…" at bounding box center [894, 626] width 1324 height 886
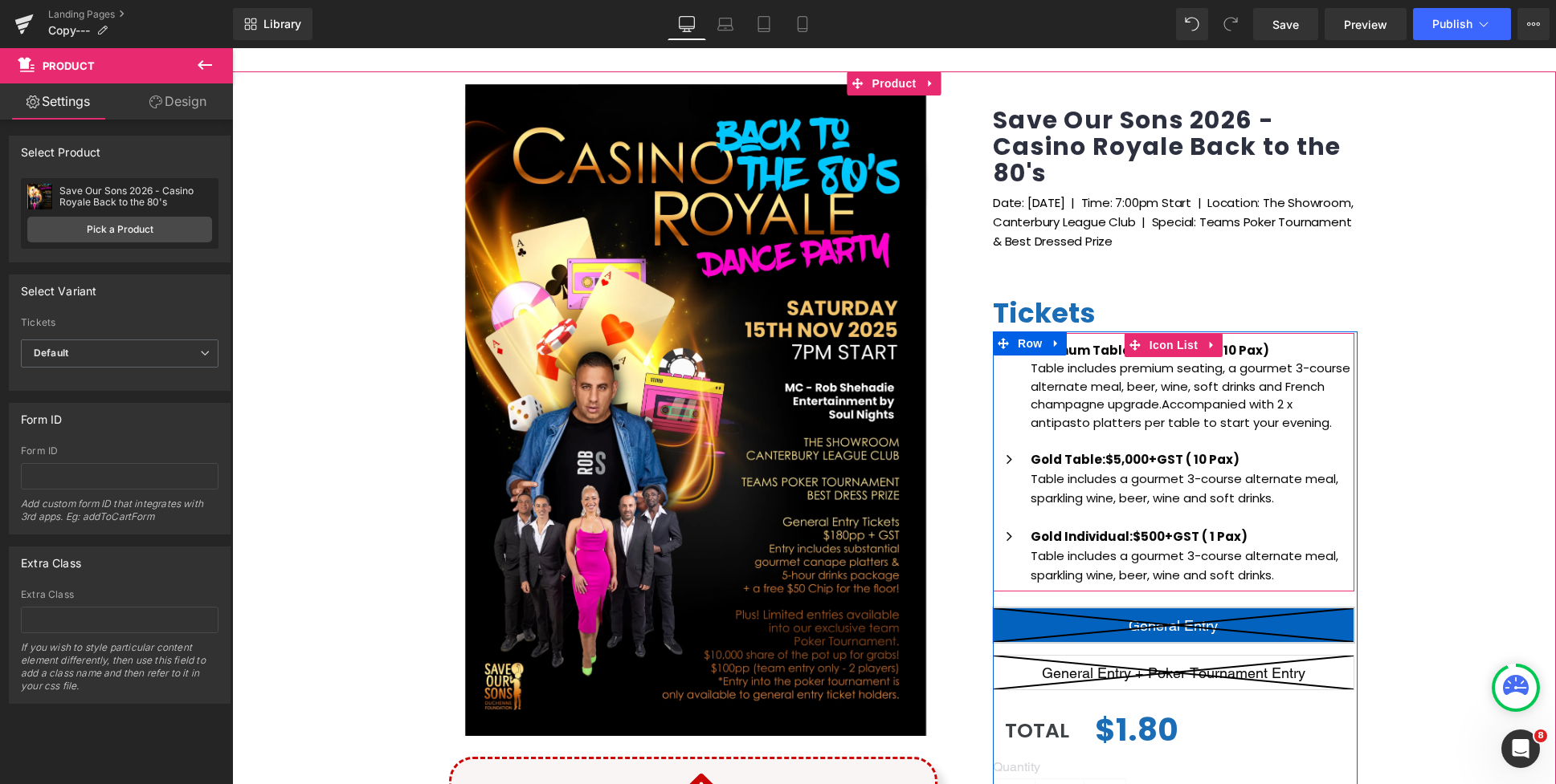
scroll to position [240, 0]
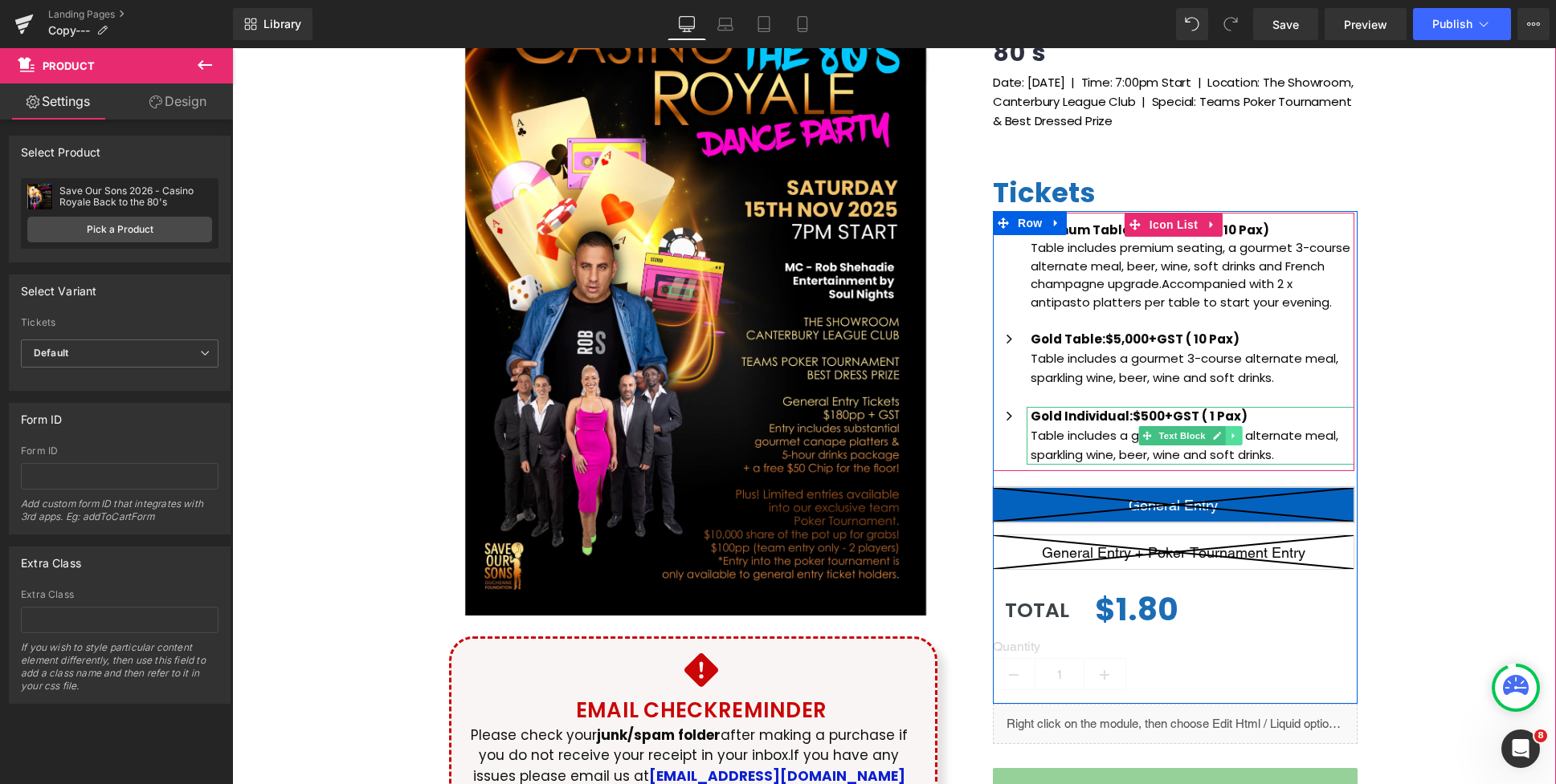
click at [1232, 435] on icon at bounding box center [1232, 435] width 2 height 6
click at [1246, 436] on icon at bounding box center [1242, 435] width 9 height 9
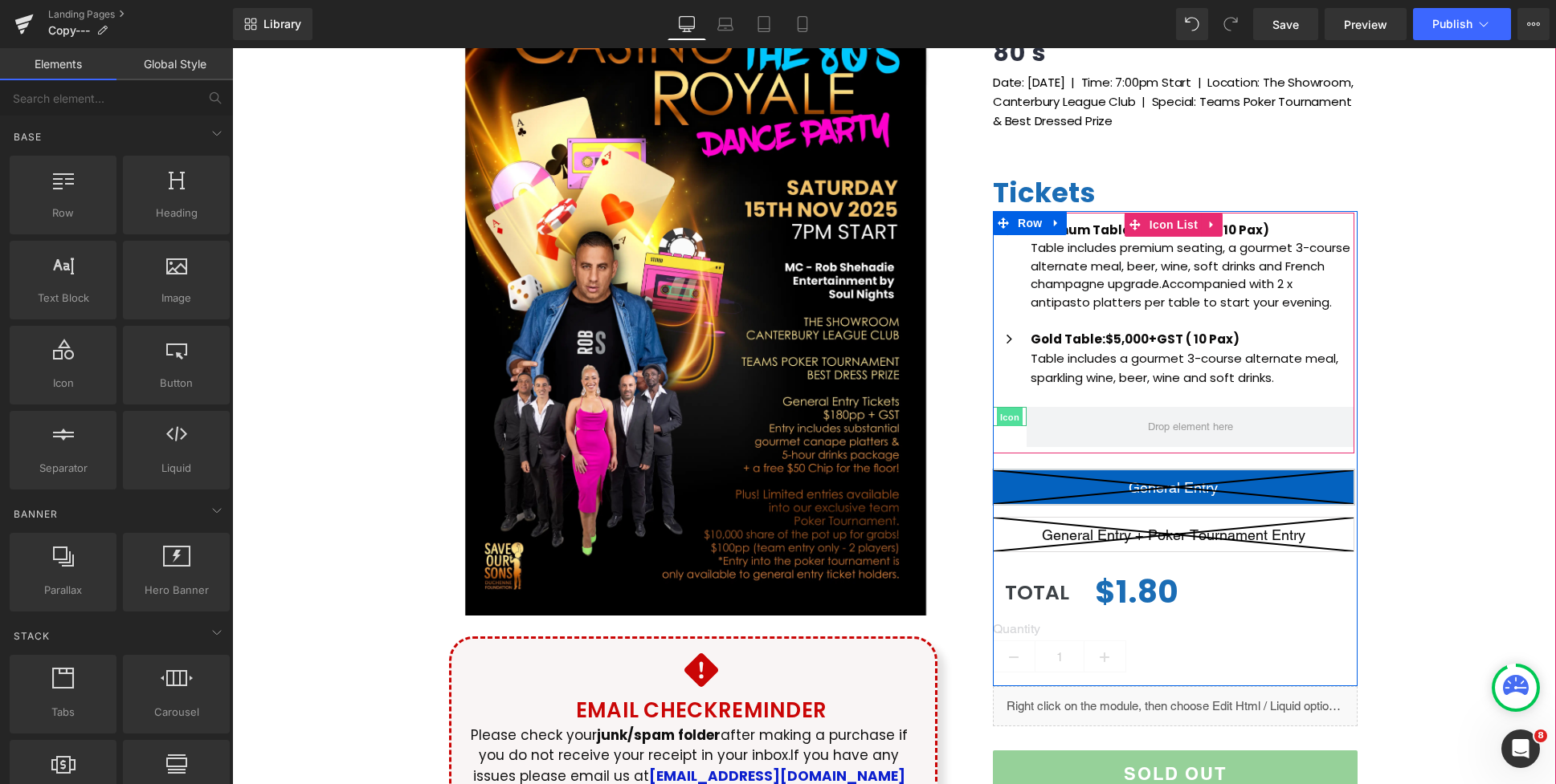
click at [1019, 413] on span "Icon" at bounding box center [1010, 416] width 26 height 19
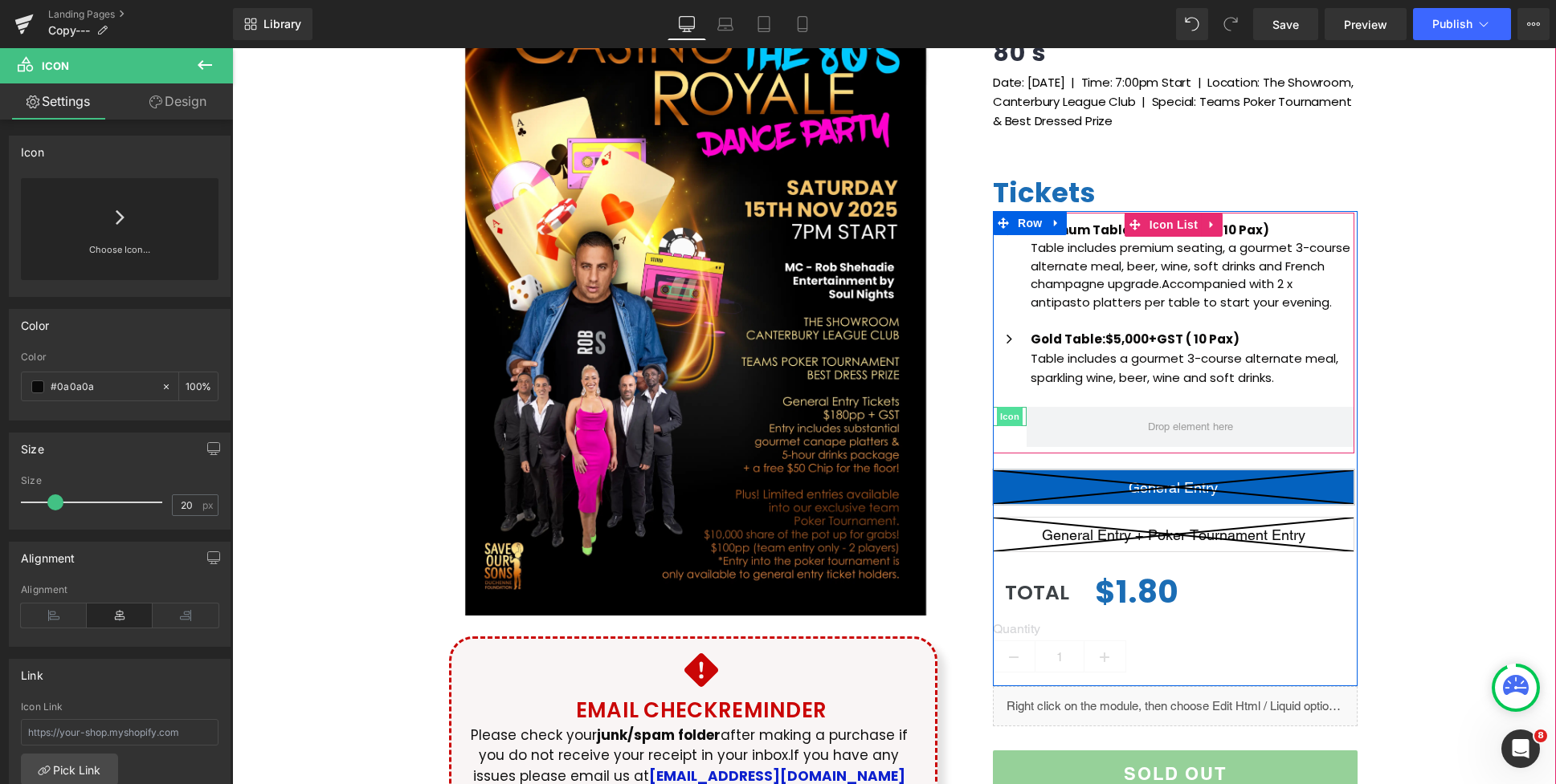
click at [1013, 414] on span "Icon" at bounding box center [1010, 415] width 26 height 19
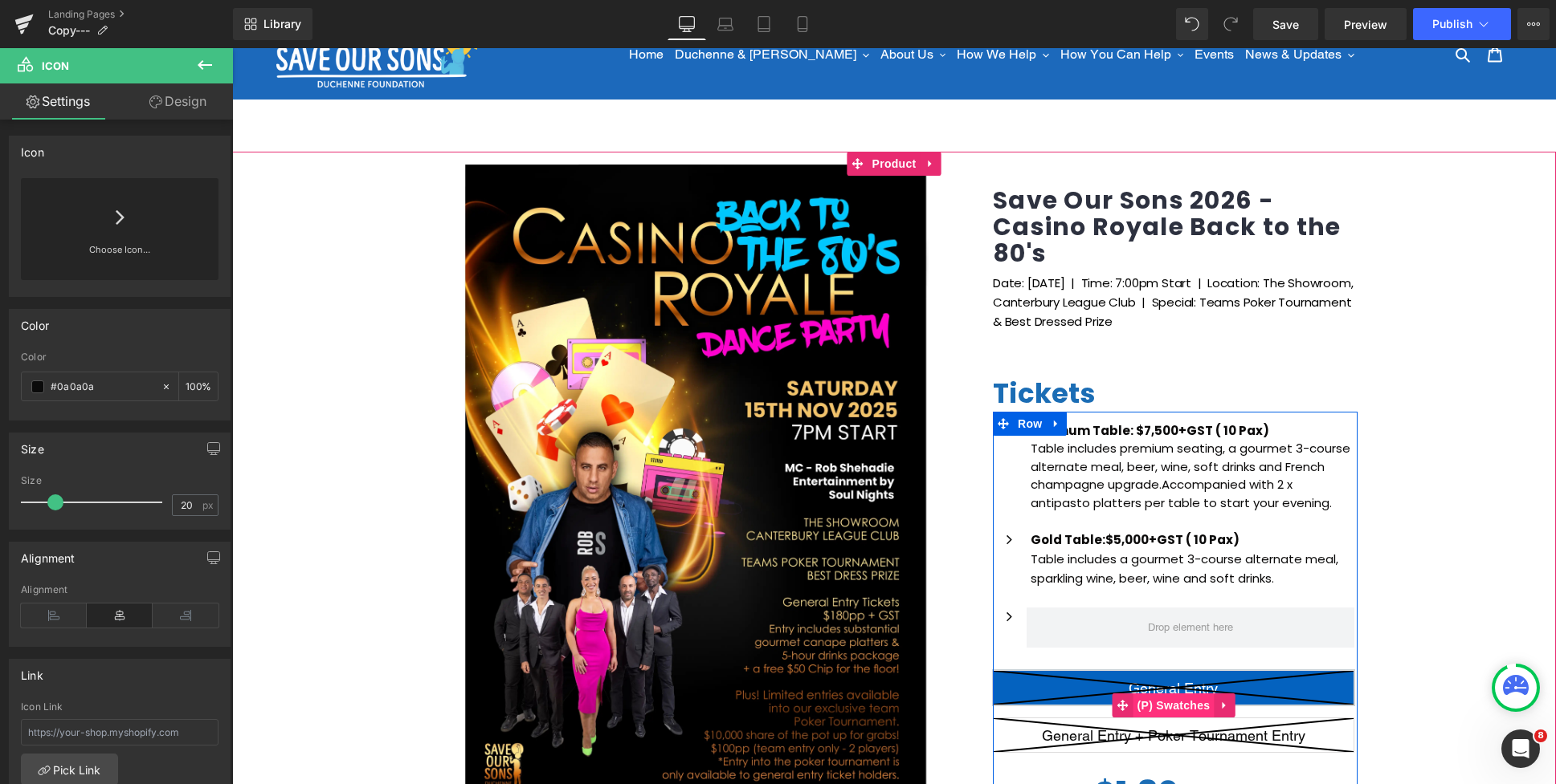
scroll to position [18, 0]
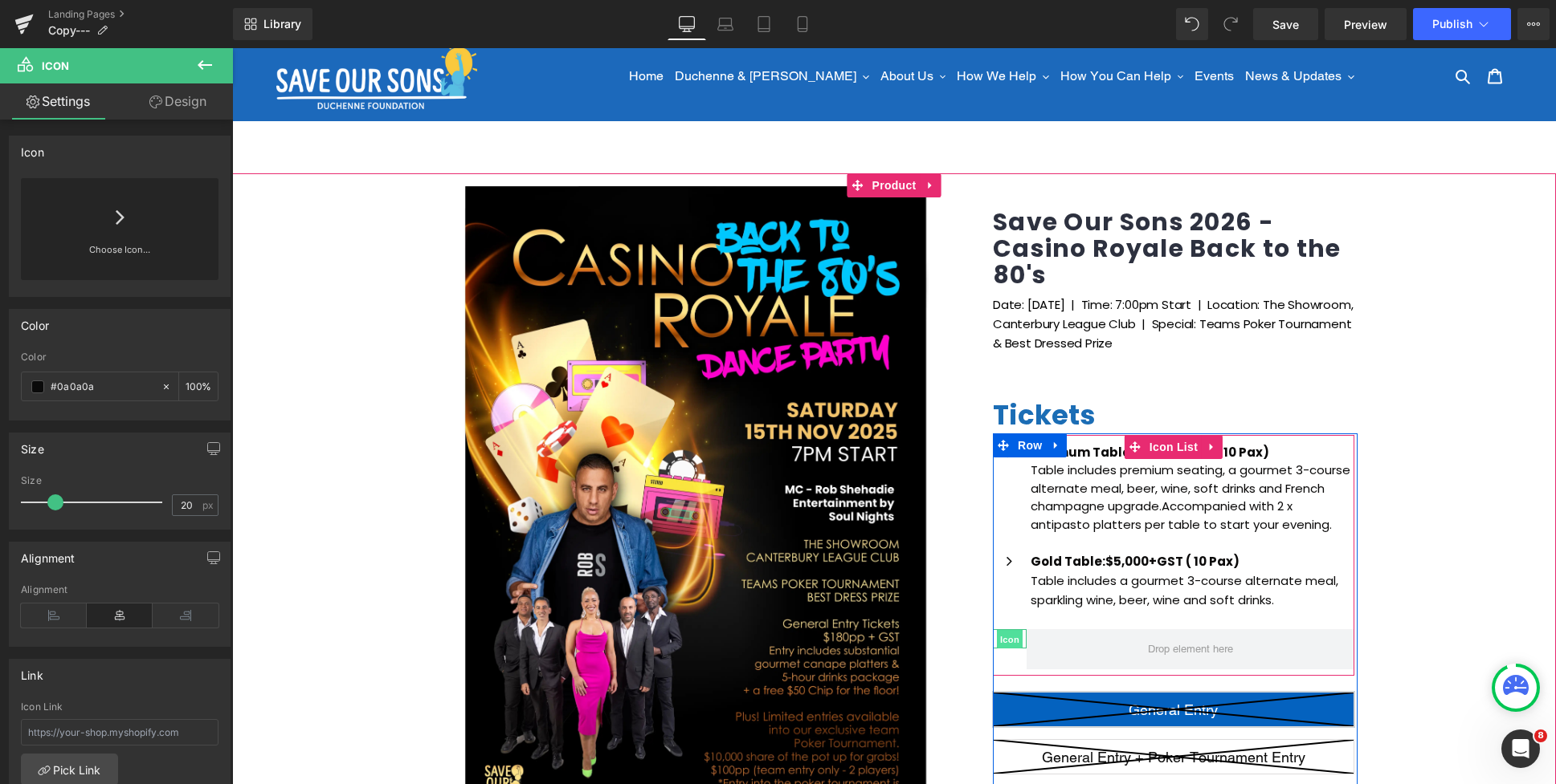
click at [1011, 636] on span "Icon" at bounding box center [1010, 639] width 26 height 19
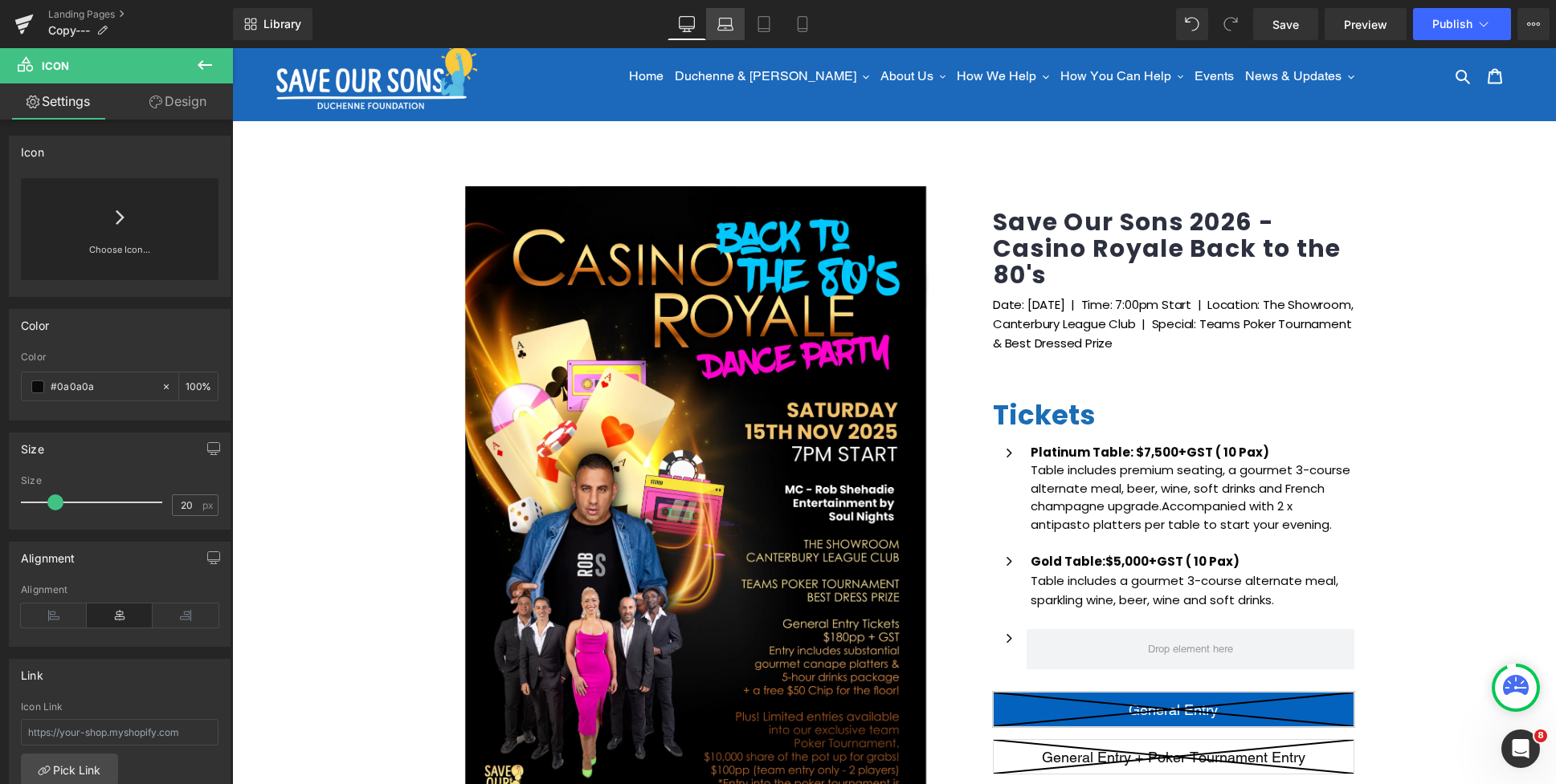
click at [730, 27] on icon at bounding box center [726, 24] width 16 height 16
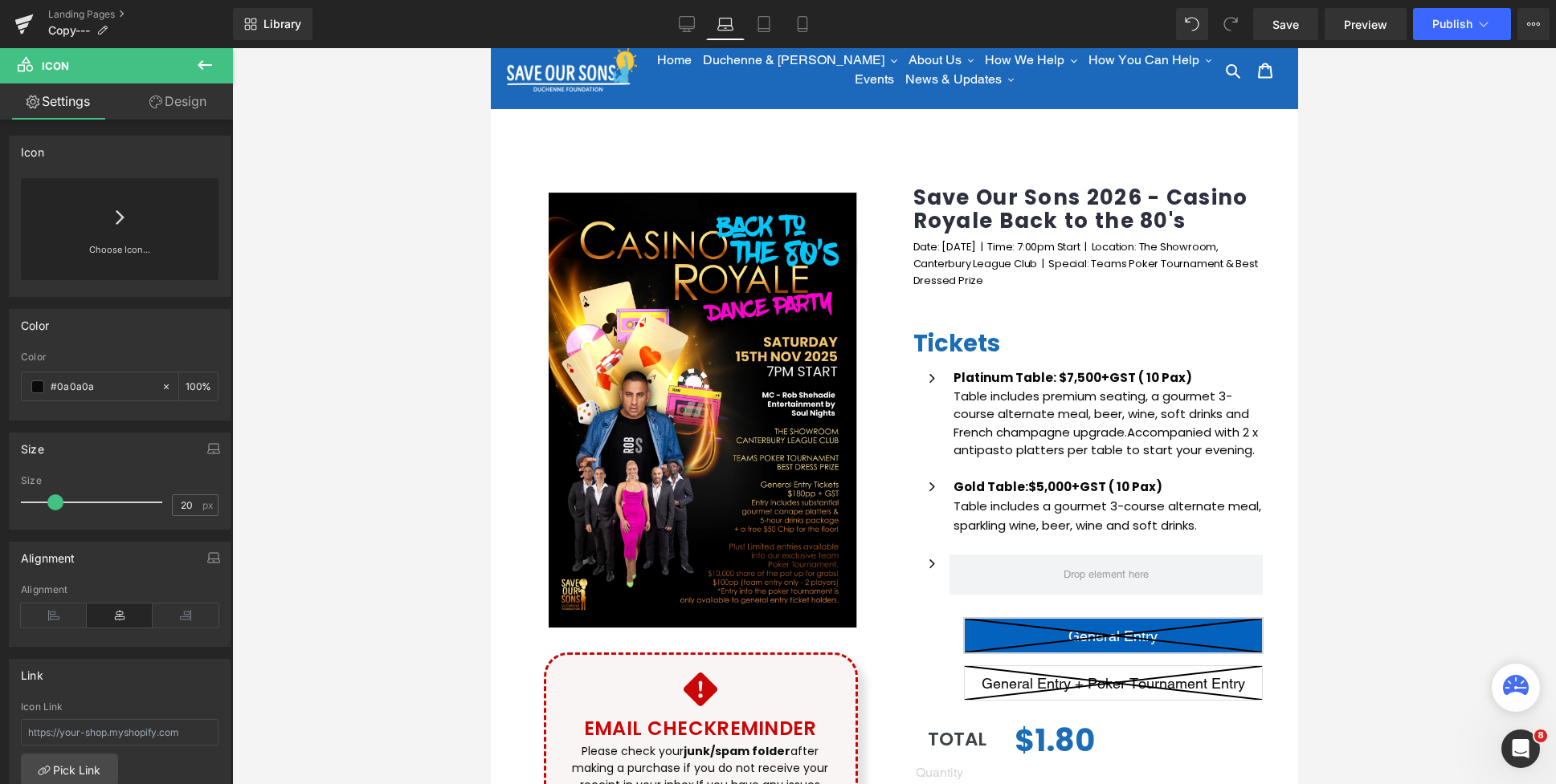
scroll to position [277, 0]
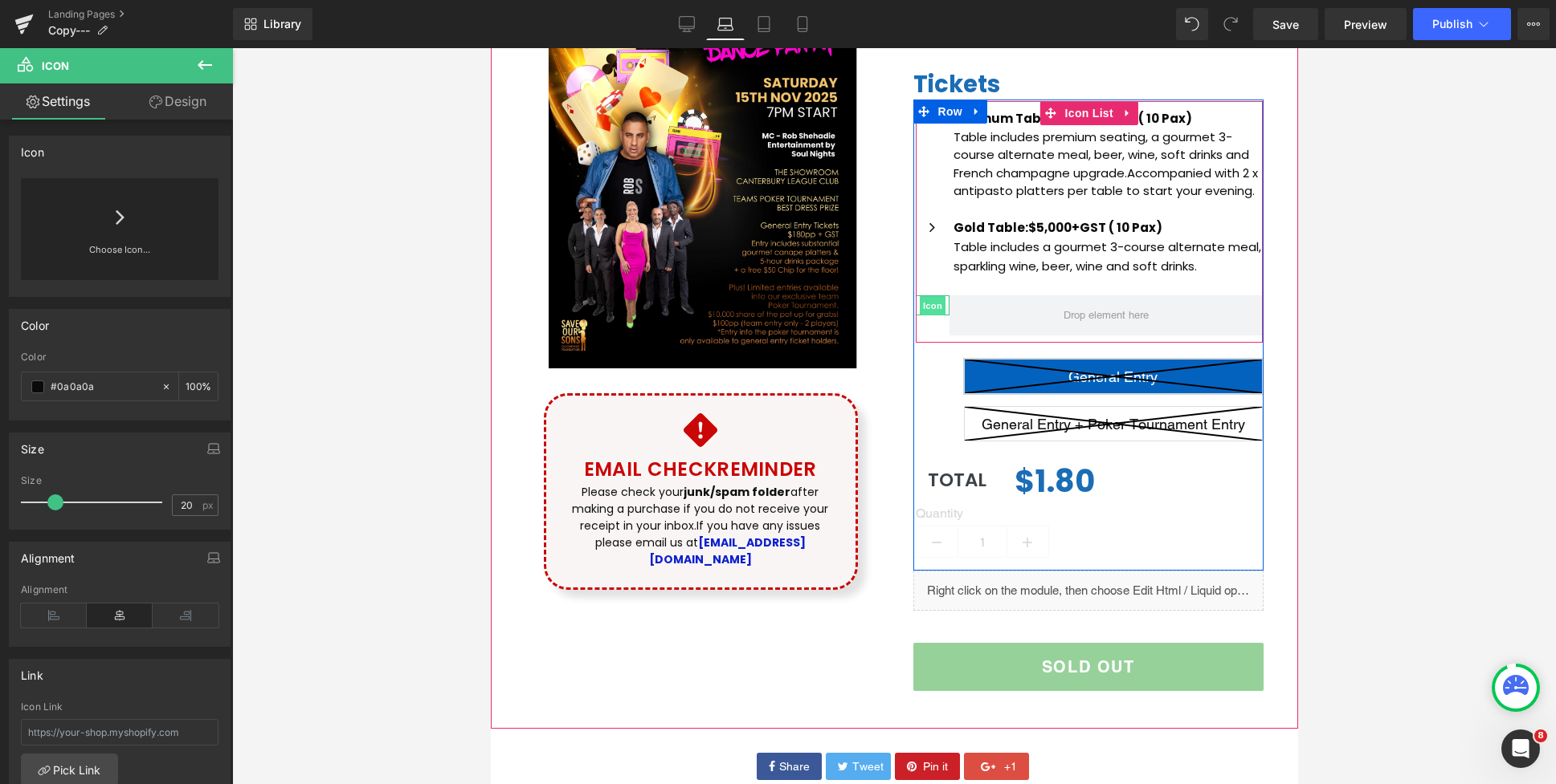
click at [942, 309] on span "Icon" at bounding box center [932, 305] width 26 height 19
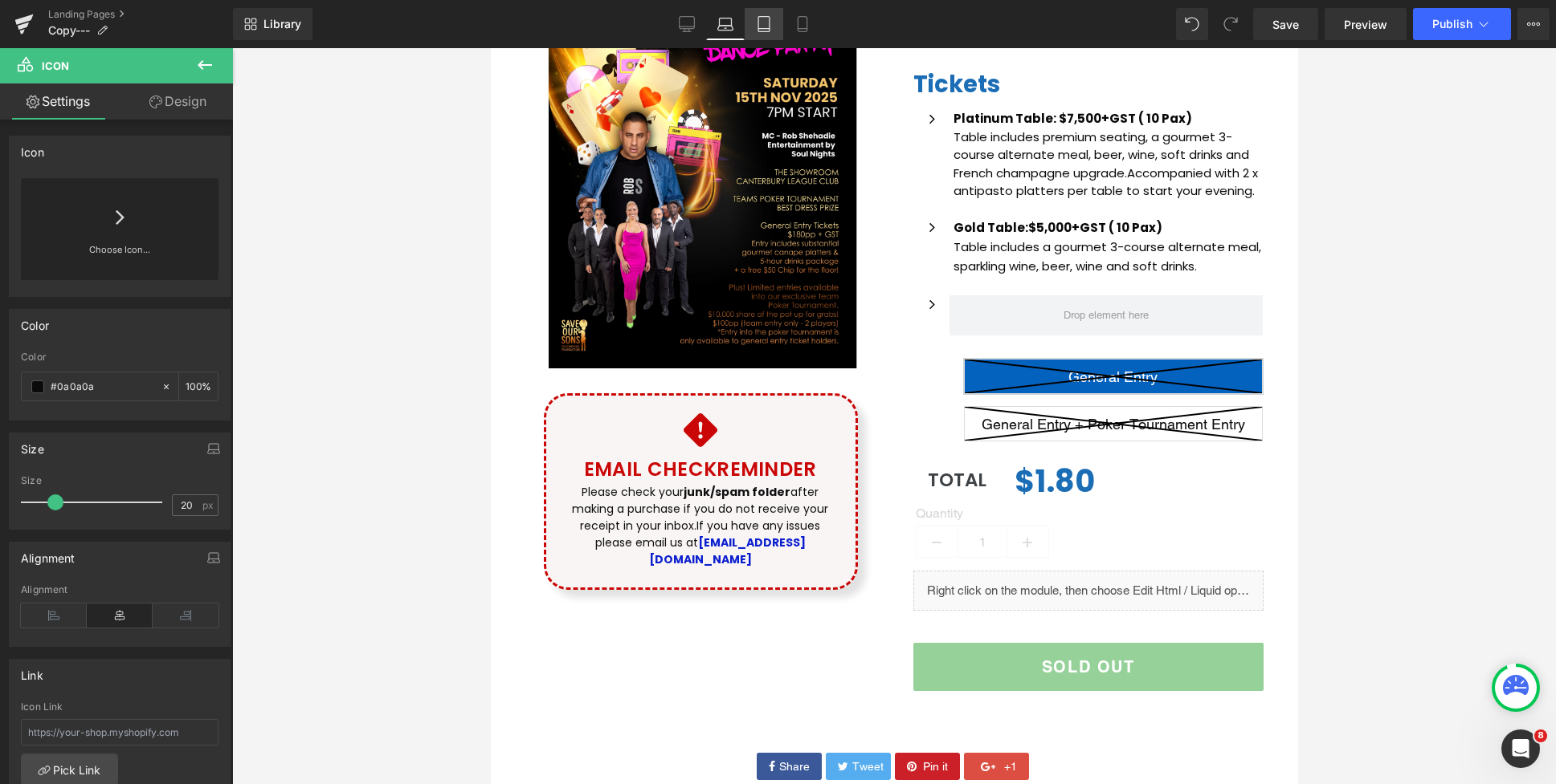
click at [763, 33] on link "Tablet" at bounding box center [764, 24] width 39 height 32
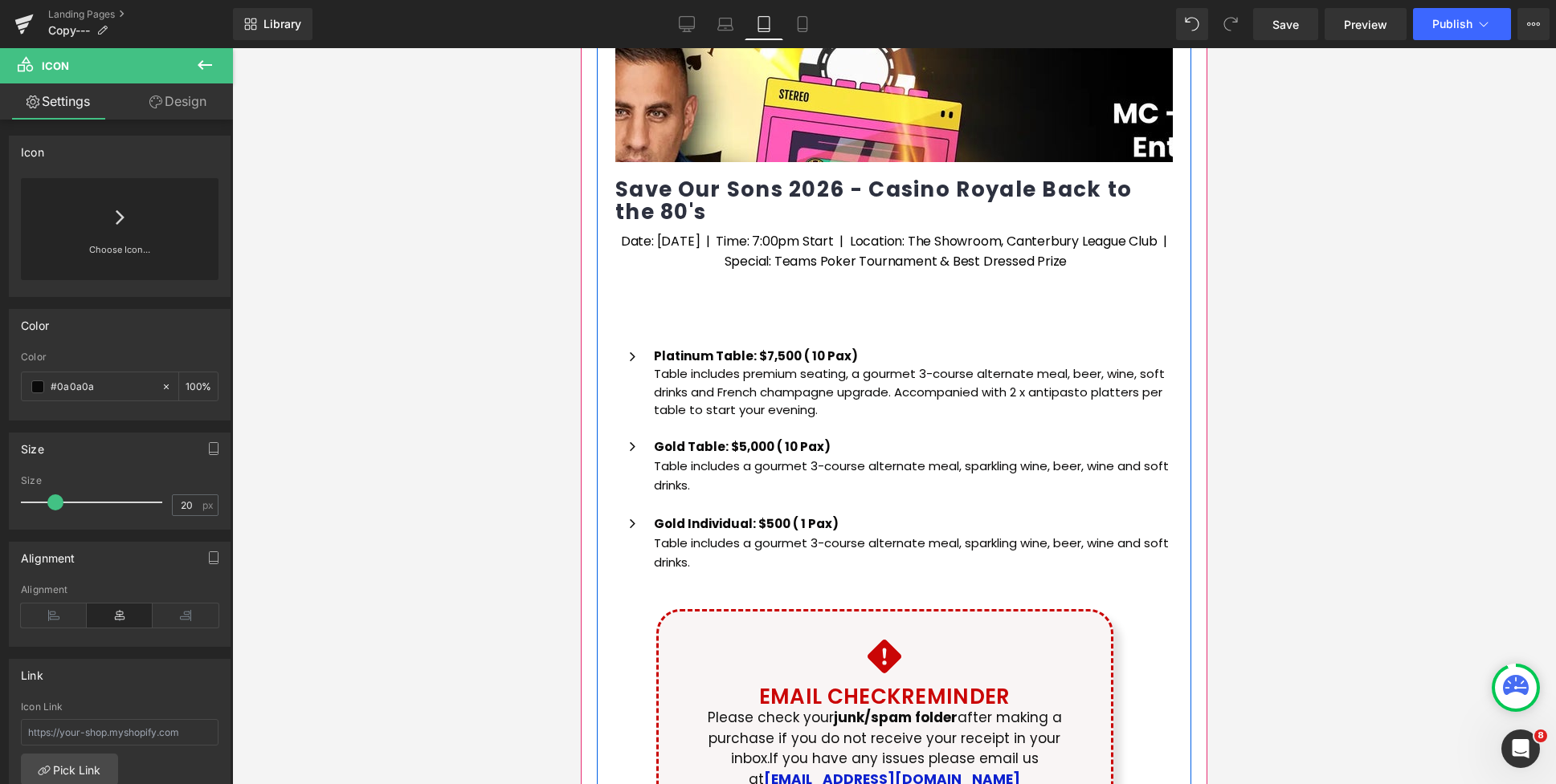
scroll to position [717, 0]
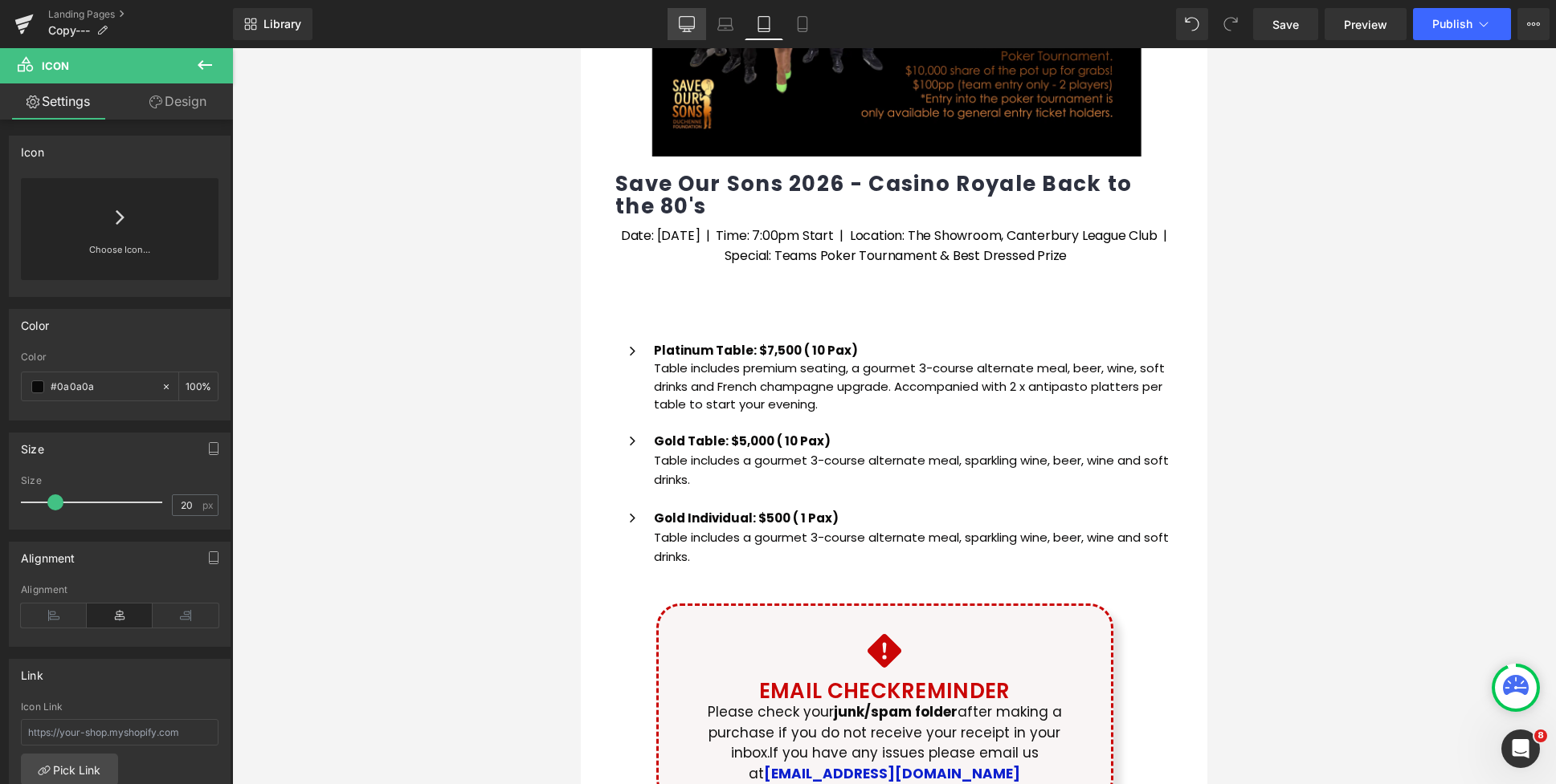
click at [693, 18] on icon at bounding box center [687, 24] width 16 height 16
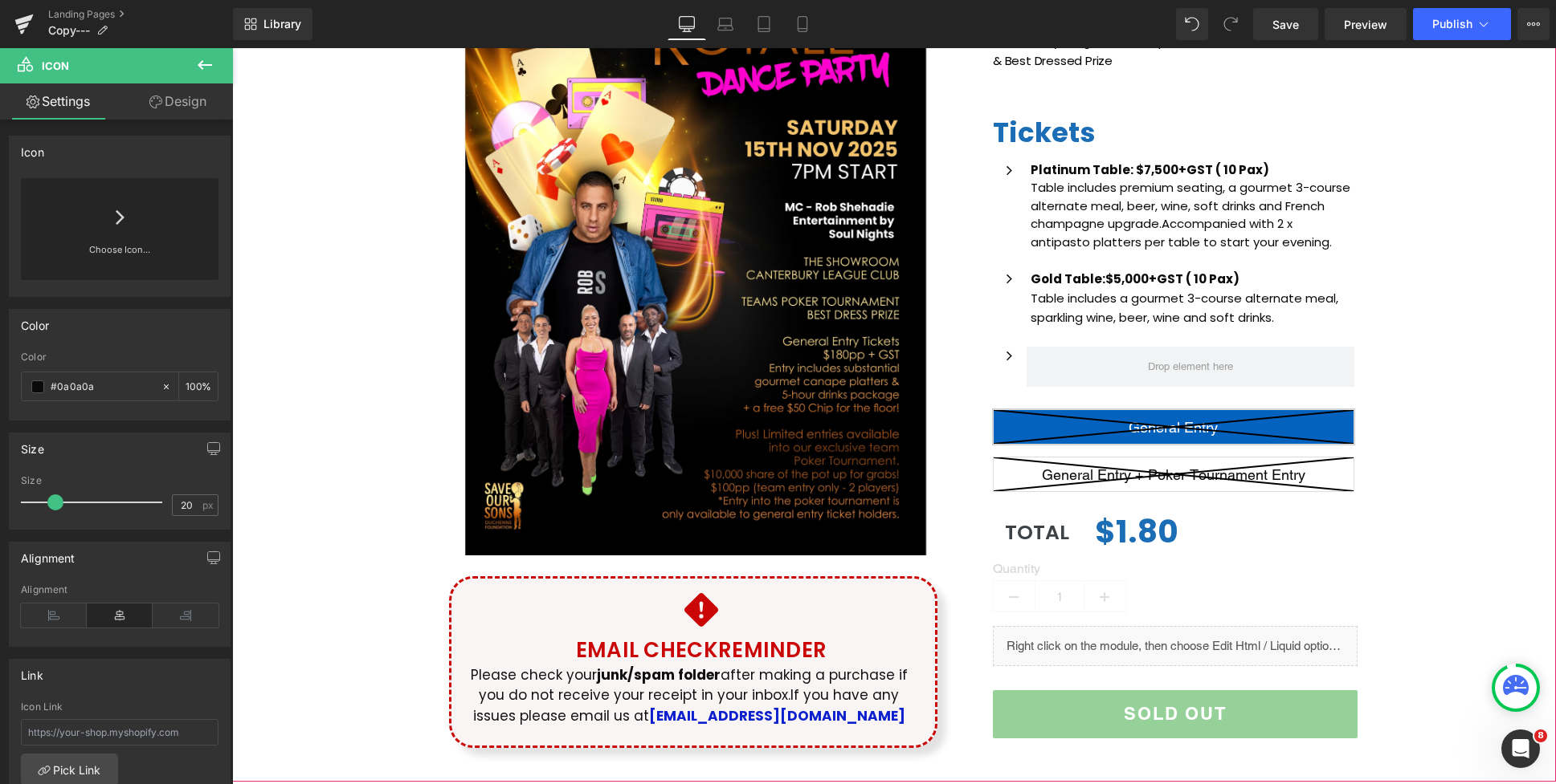
scroll to position [341, 0]
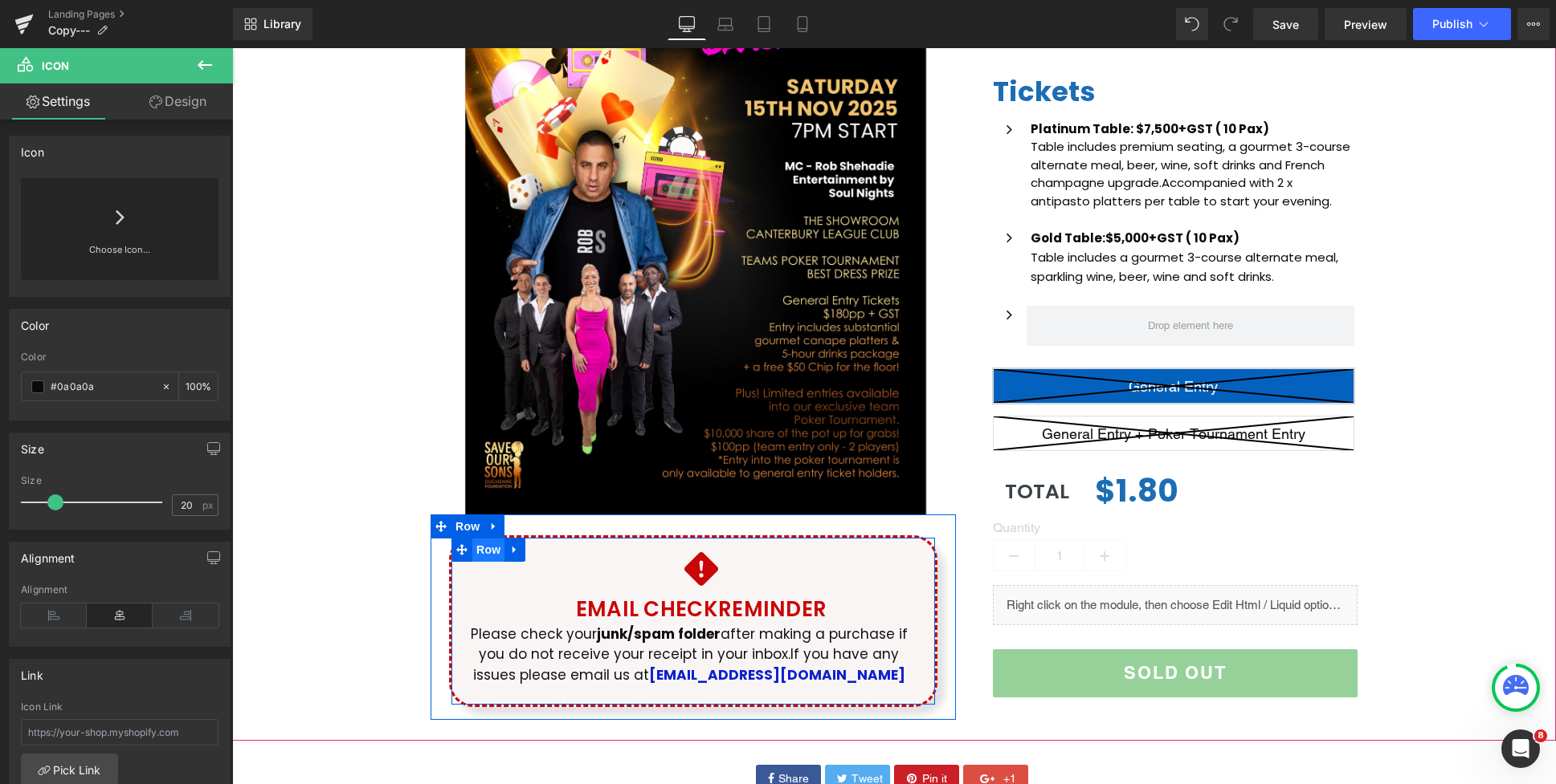
click at [486, 548] on span "Row" at bounding box center [488, 550] width 32 height 24
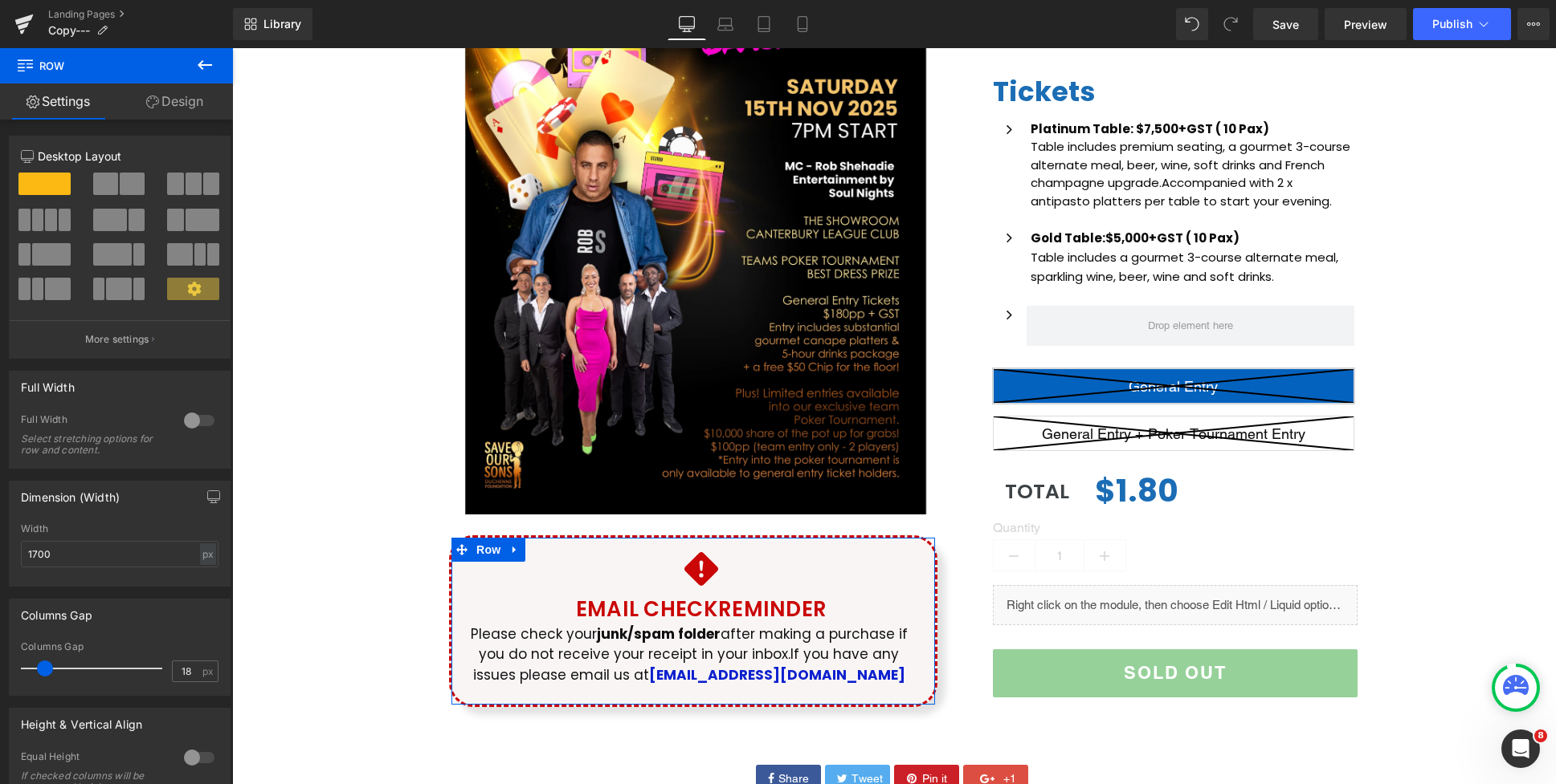
click at [155, 109] on link "Design" at bounding box center [174, 102] width 117 height 36
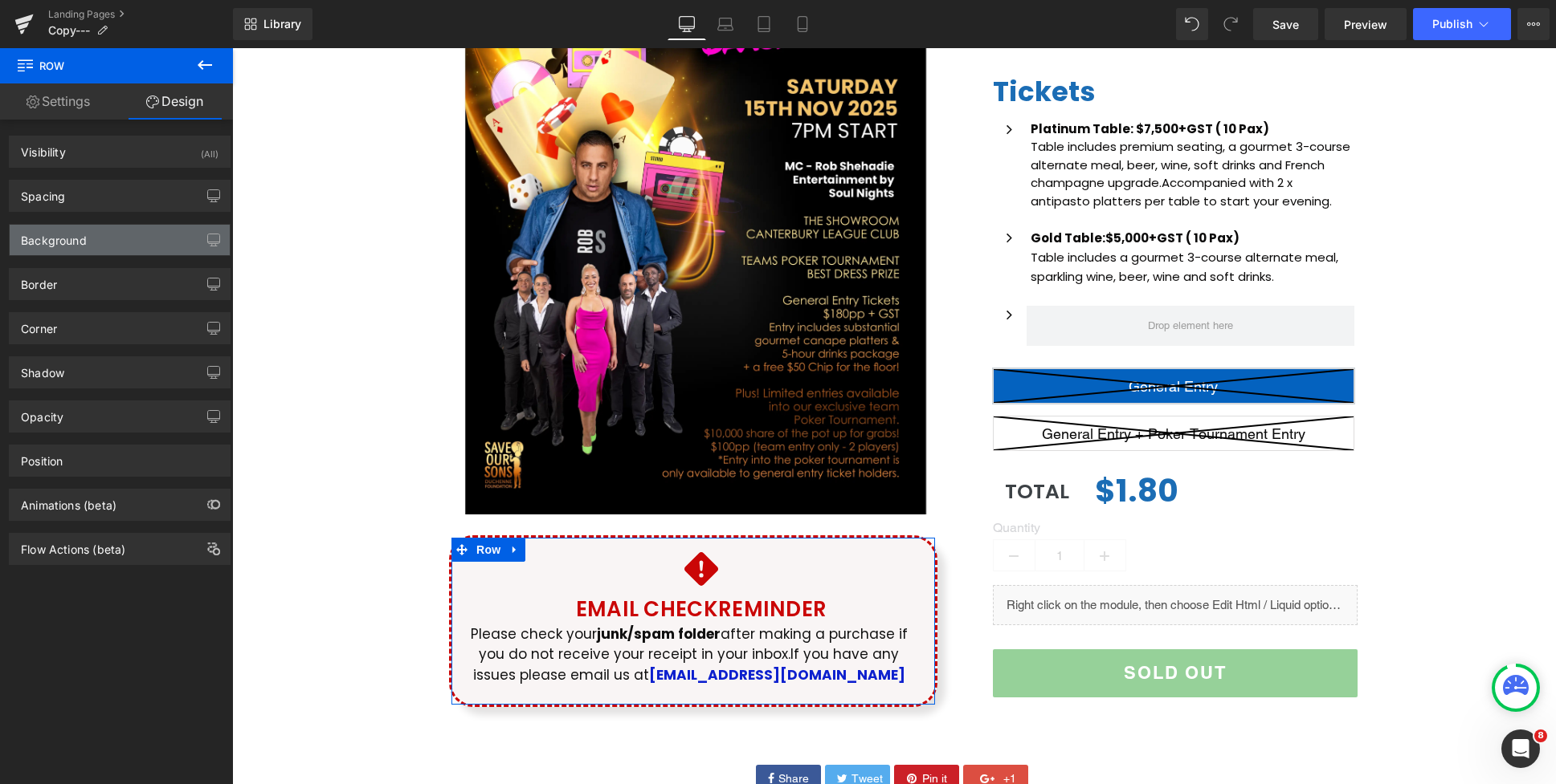
click at [87, 243] on div "Background" at bounding box center [120, 240] width 220 height 31
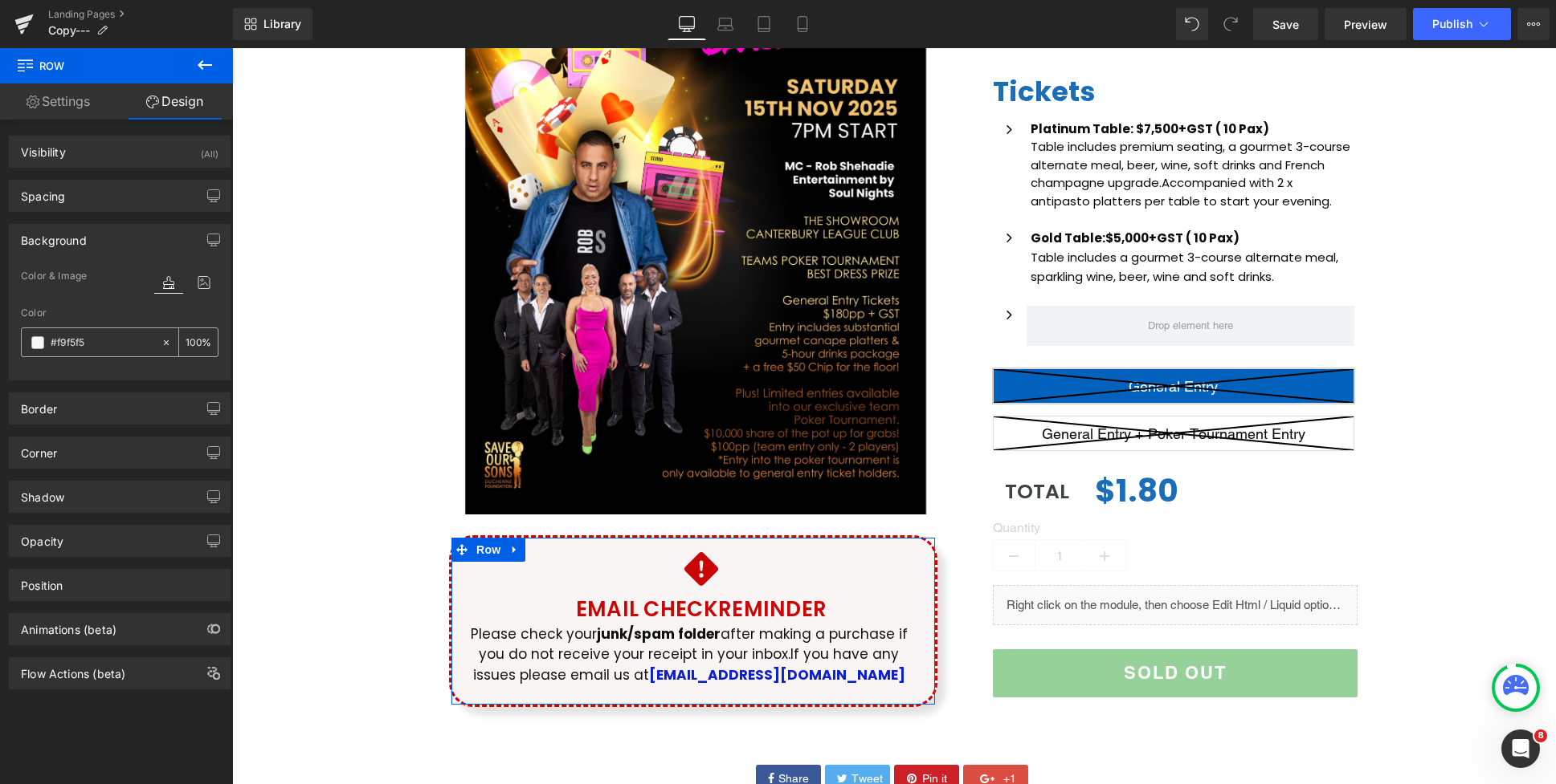
click at [35, 346] on span at bounding box center [37, 343] width 13 height 13
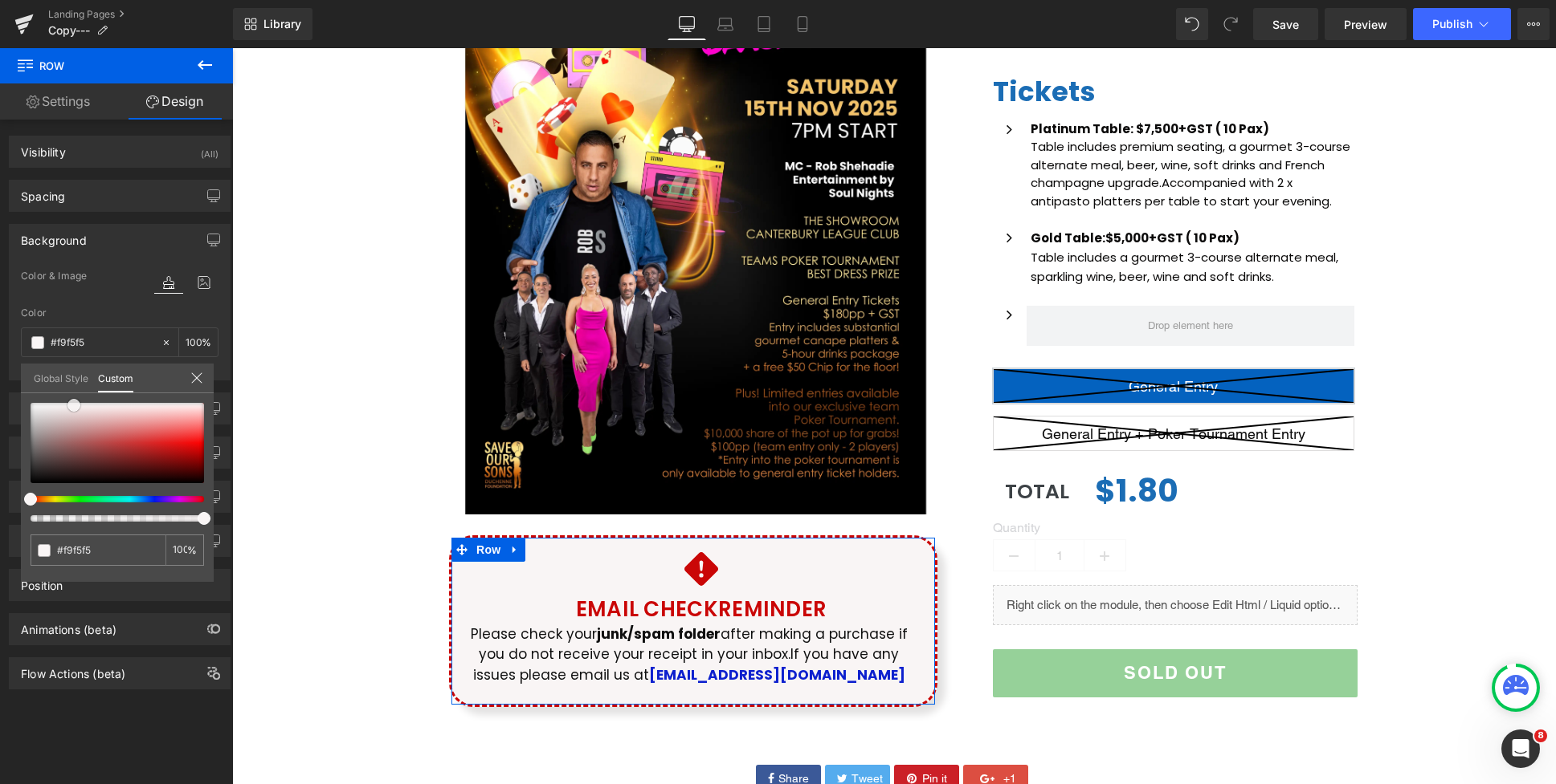
type input "#ebe9e9"
type input "#eeebeb"
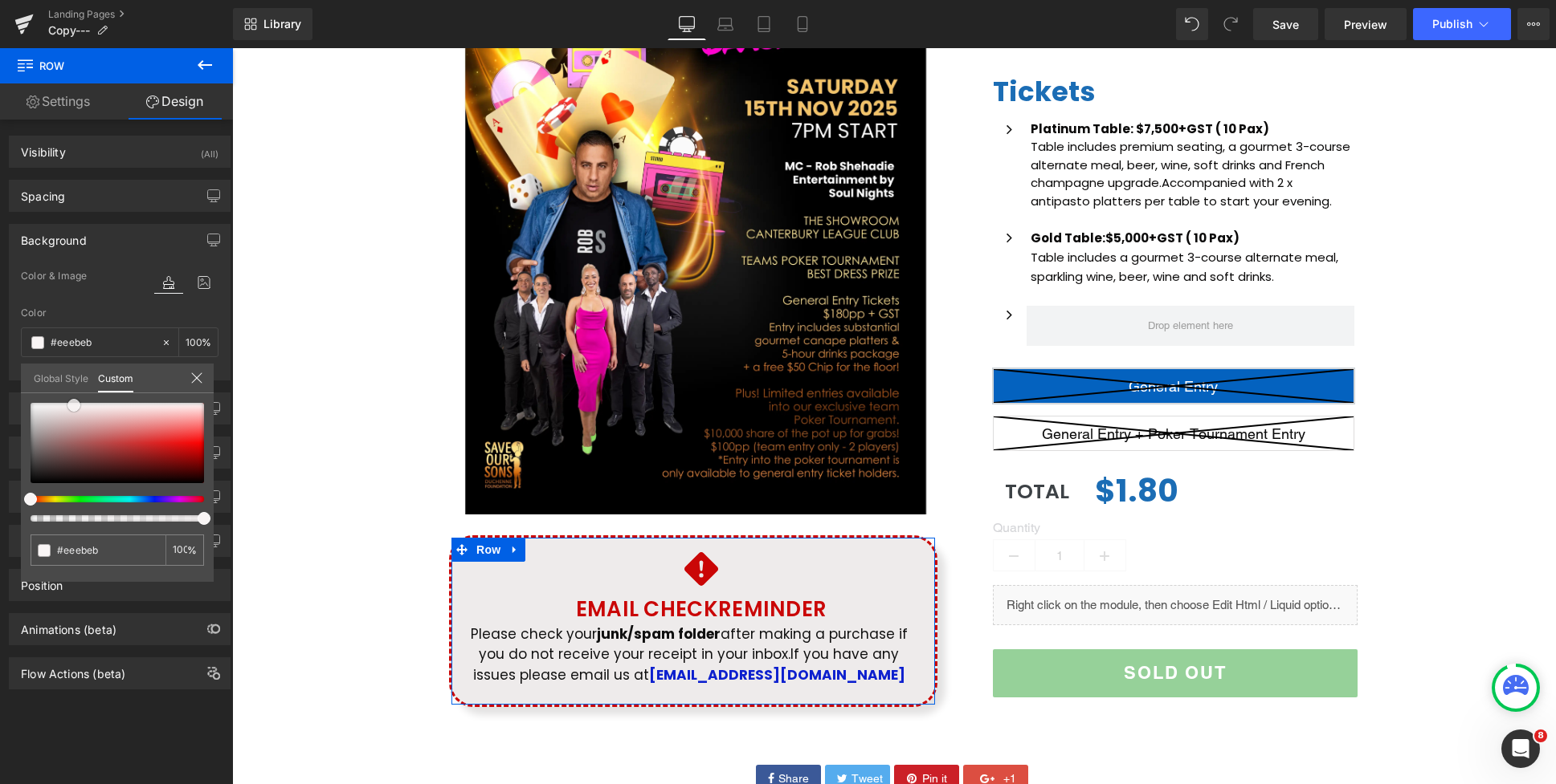
type input "#f3f1f1"
type input "#f7f6f6"
type input "#ffffff"
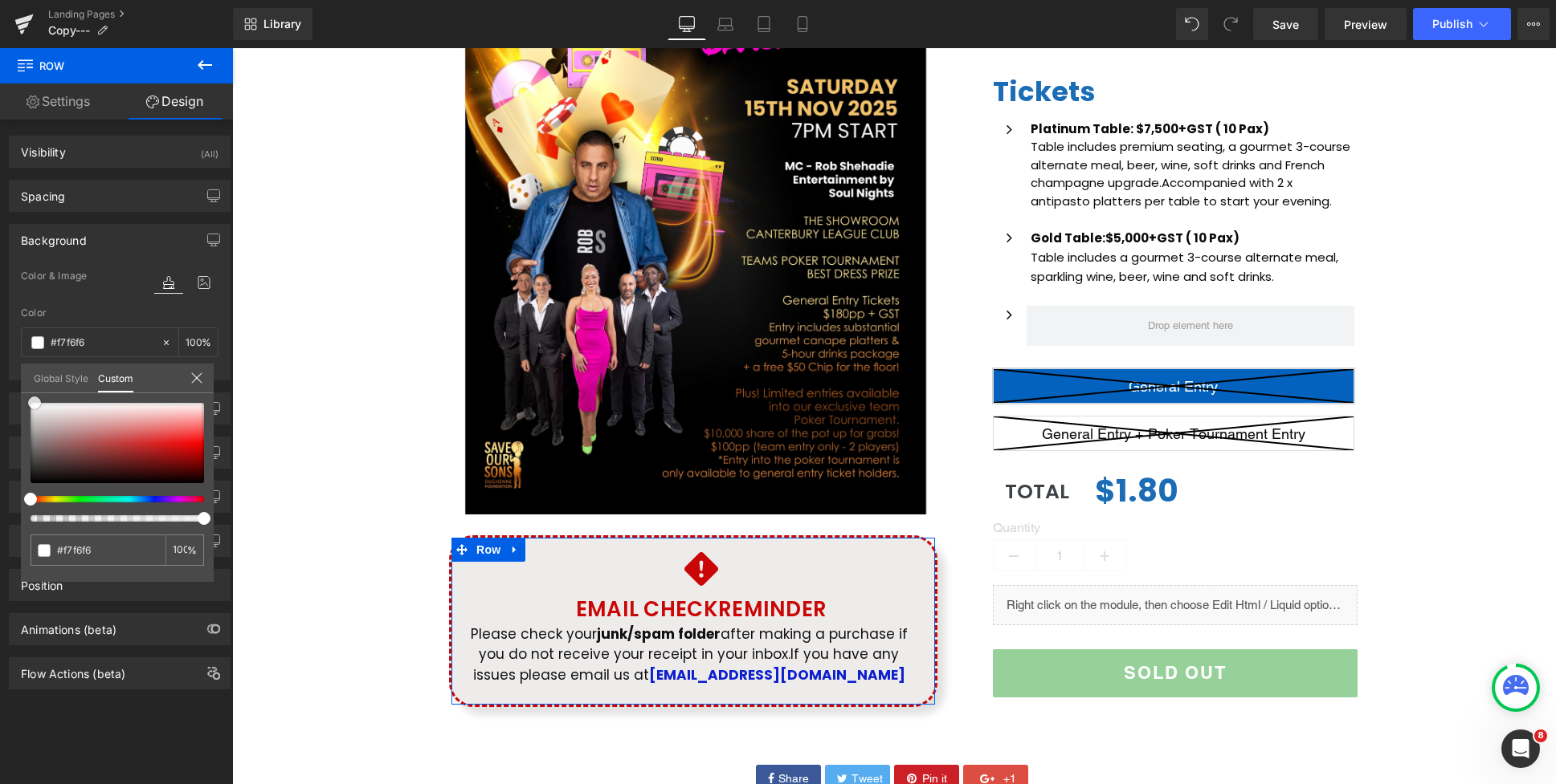
type input "#ffffff"
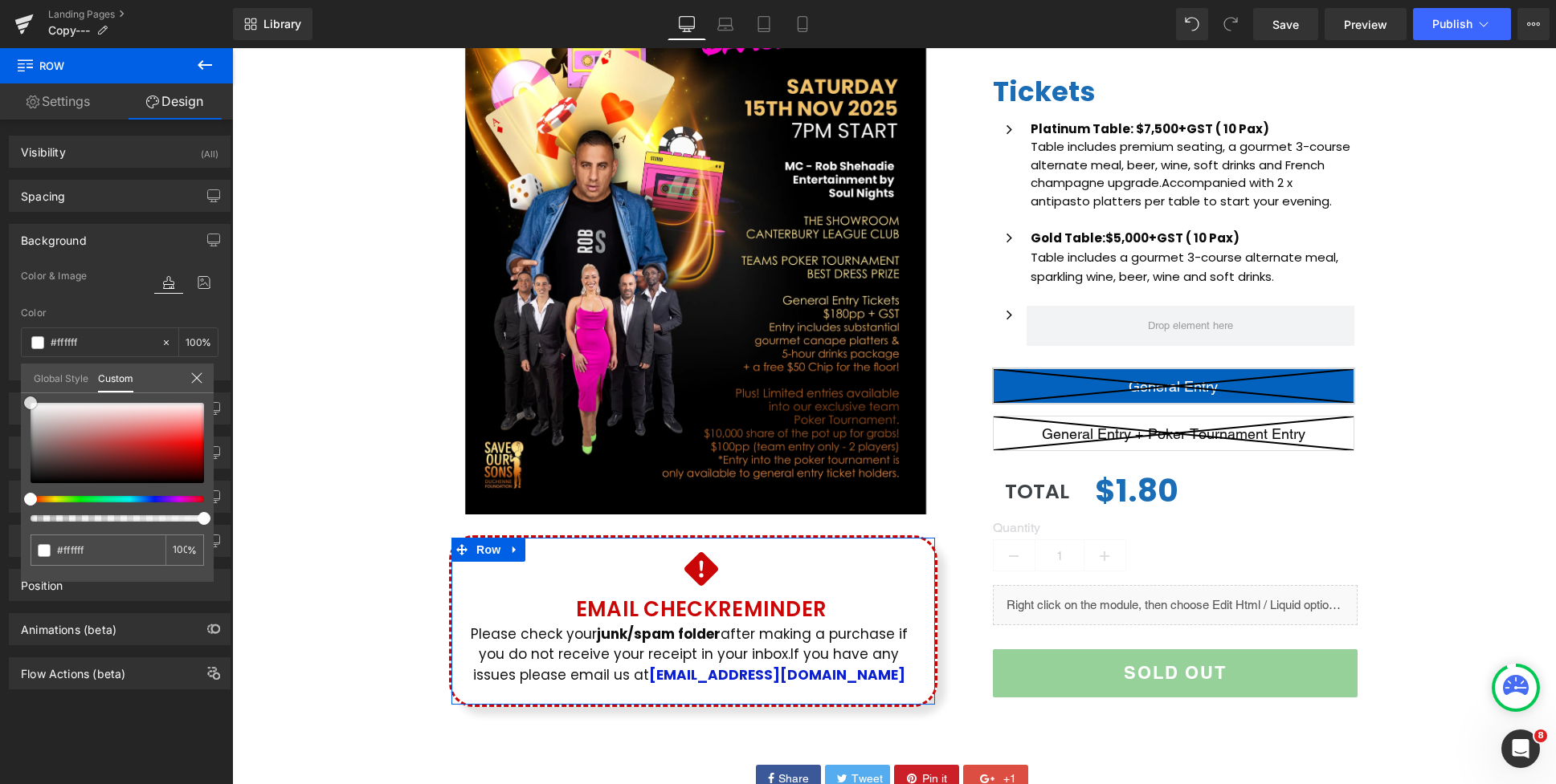
drag, startPoint x: 45, startPoint y: 409, endPoint x: 22, endPoint y: 394, distance: 27.5
click at [22, 394] on div "#ffffff 100 %" at bounding box center [117, 402] width 192 height 19
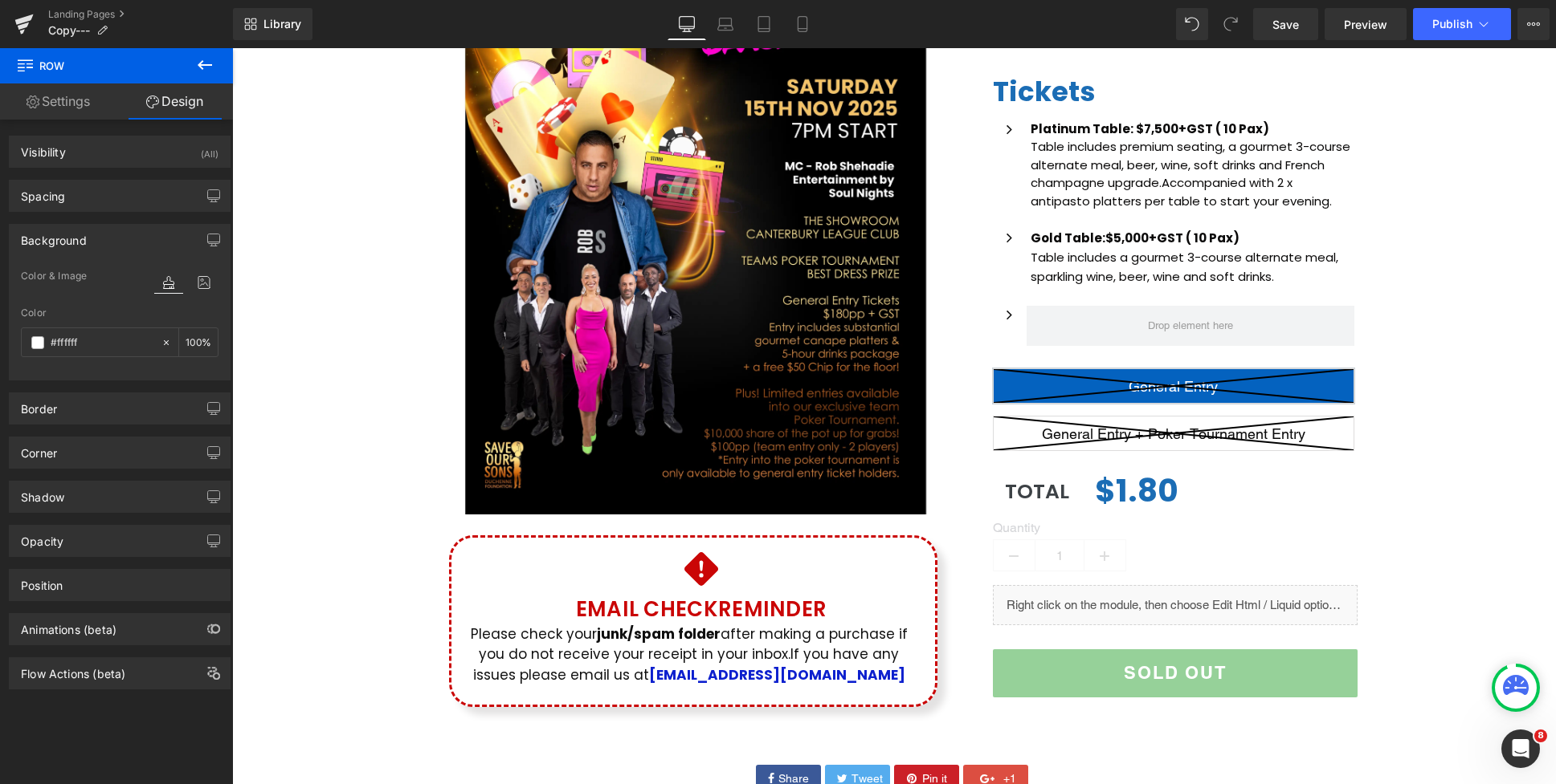
click at [388, 485] on body "Skip to content Just added to your cart Qty: View cart ( ) Continue shopping Su…" at bounding box center [894, 646] width 1324 height 1877
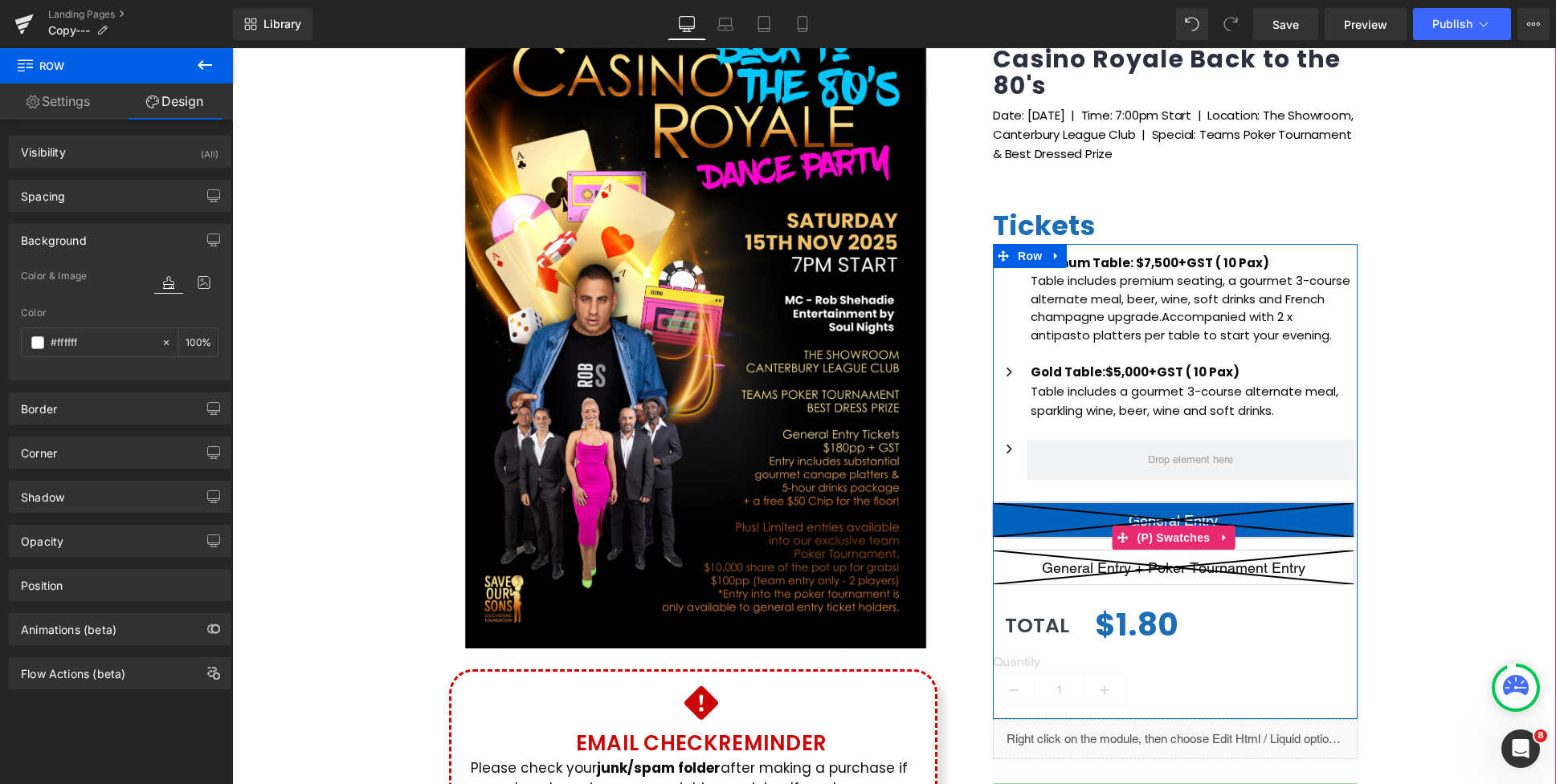
scroll to position [191, 0]
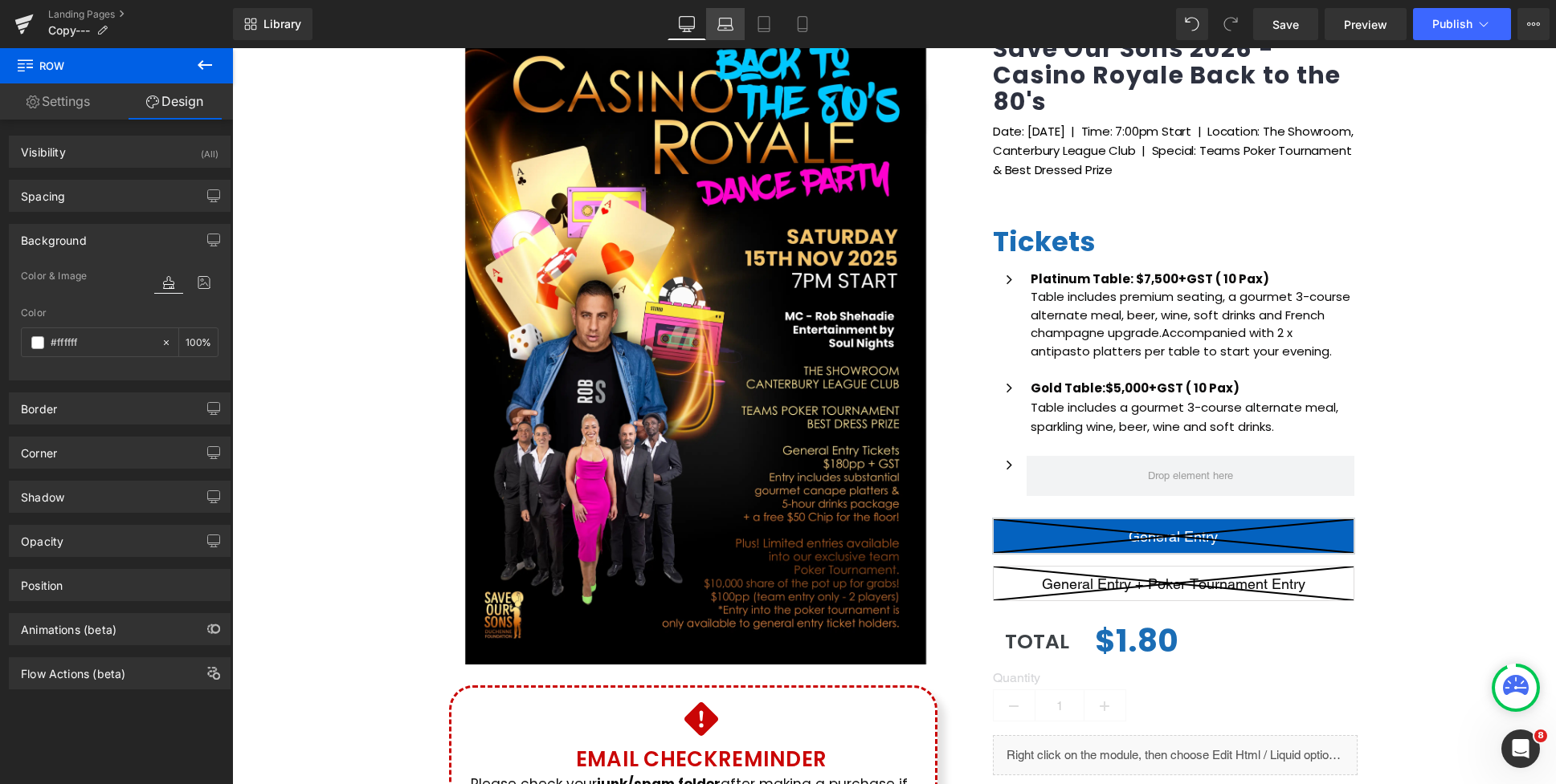
click at [711, 20] on link "Laptop" at bounding box center [725, 24] width 39 height 32
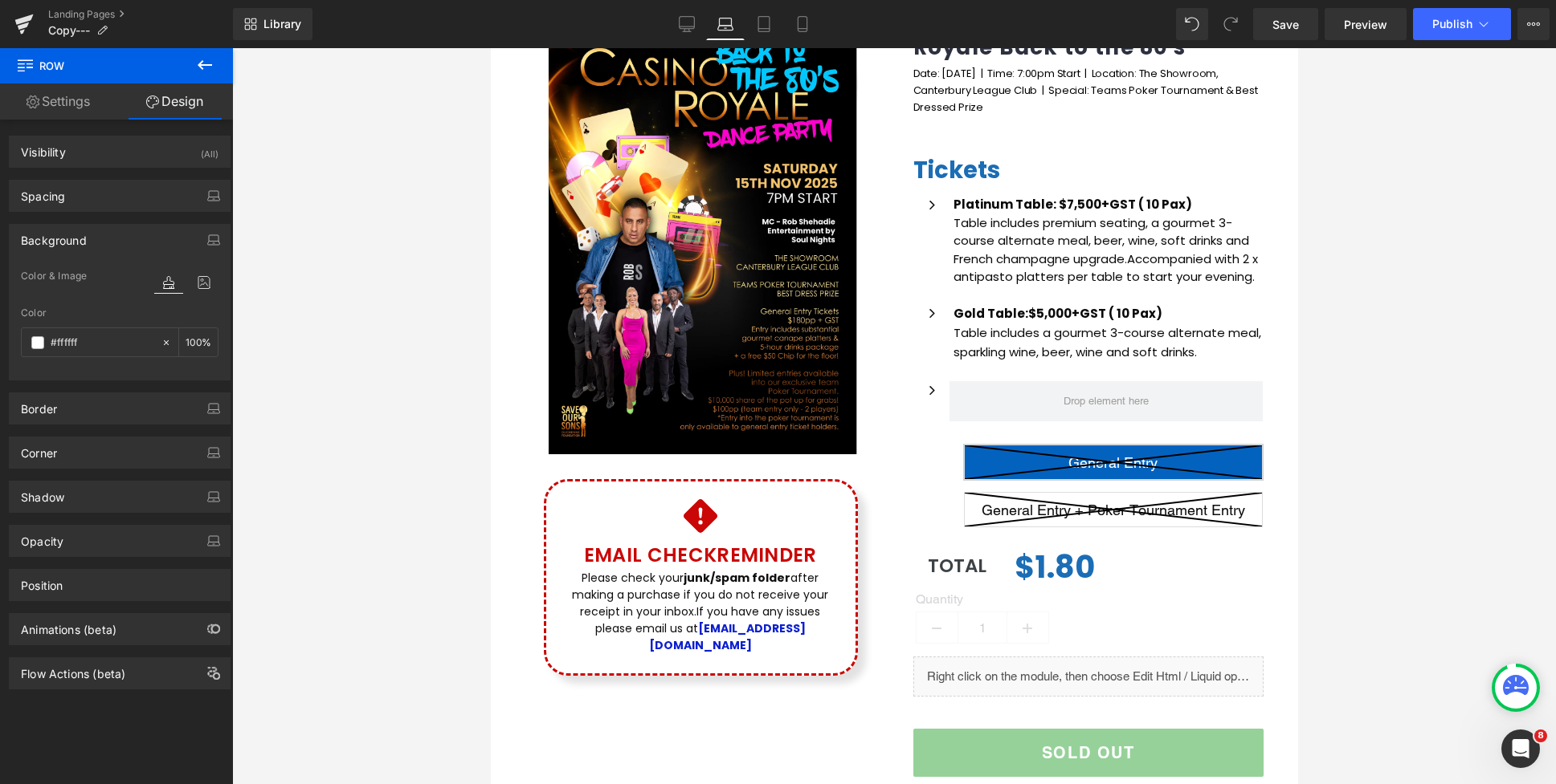
type input "100"
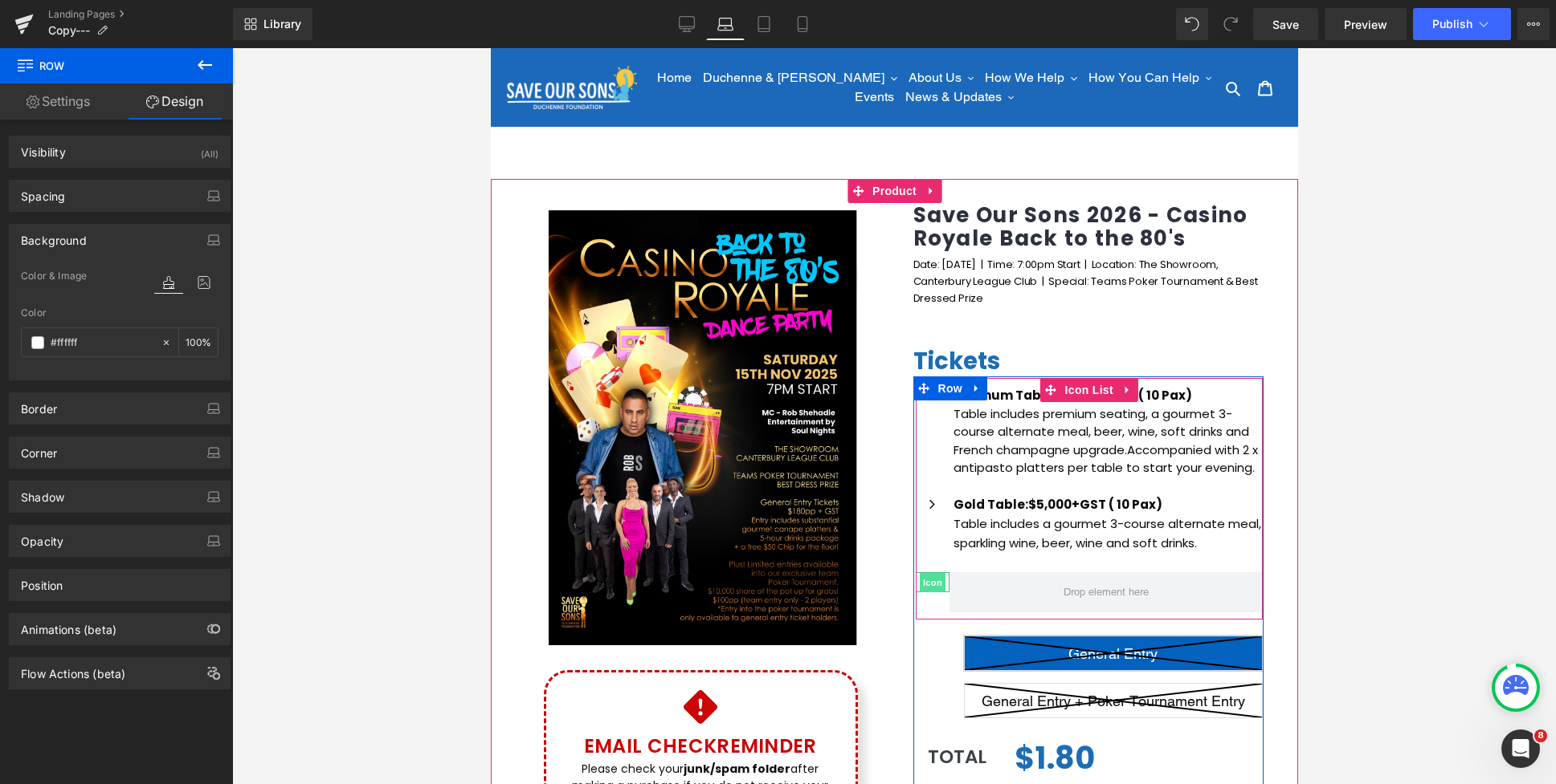
click at [934, 587] on span "Icon" at bounding box center [932, 582] width 26 height 19
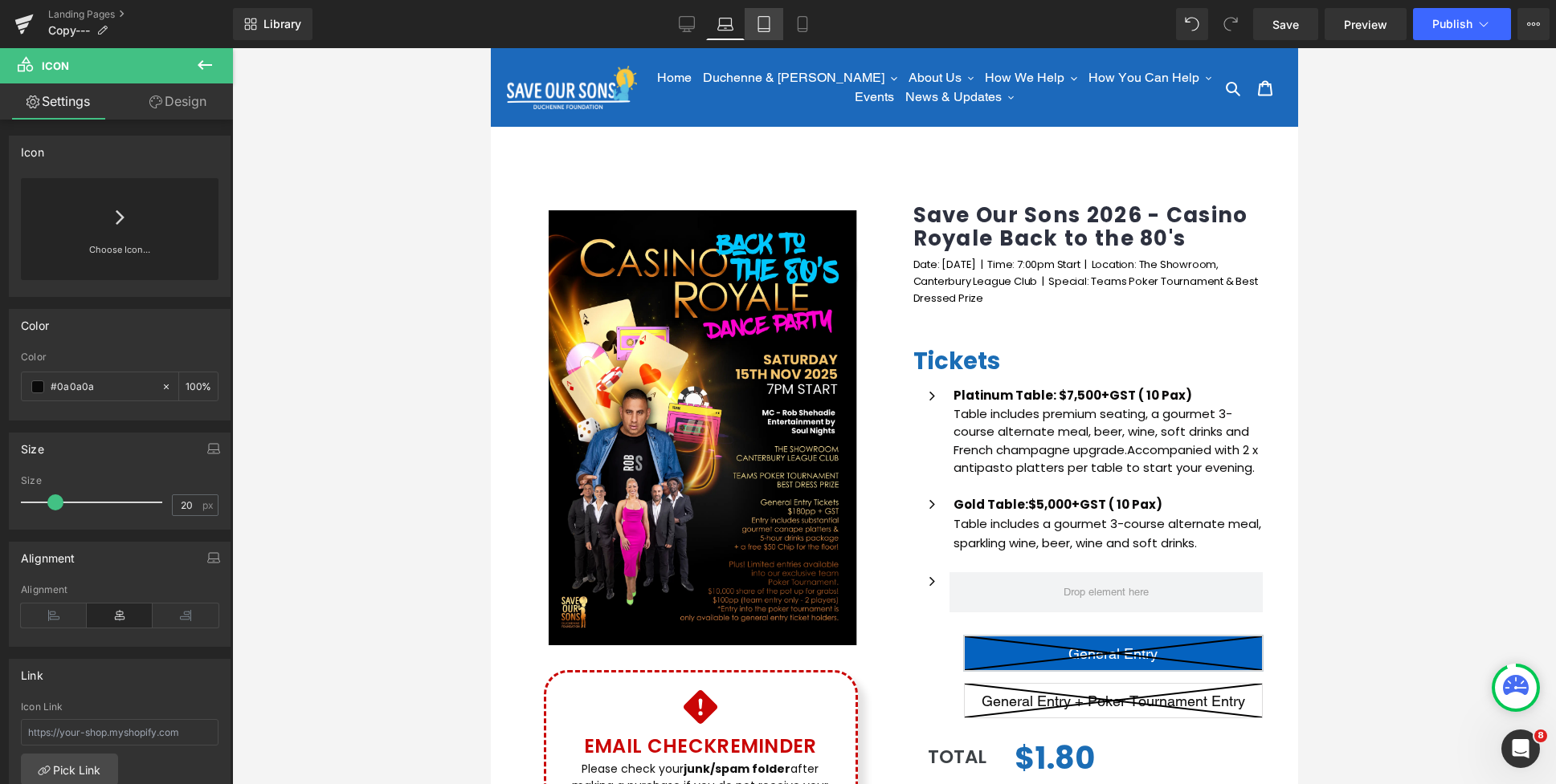
click at [752, 27] on link "Tablet" at bounding box center [764, 24] width 39 height 32
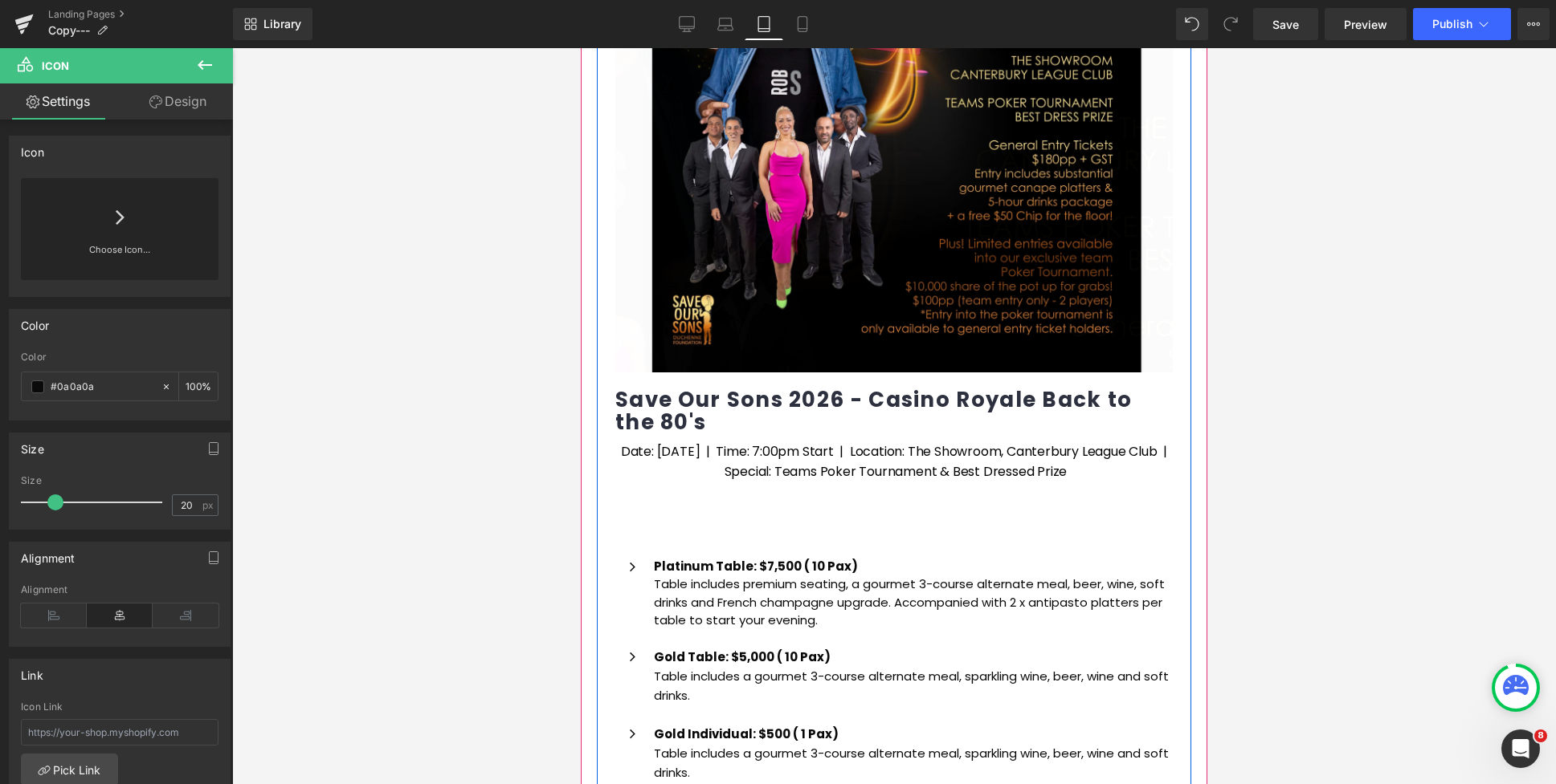
scroll to position [656, 0]
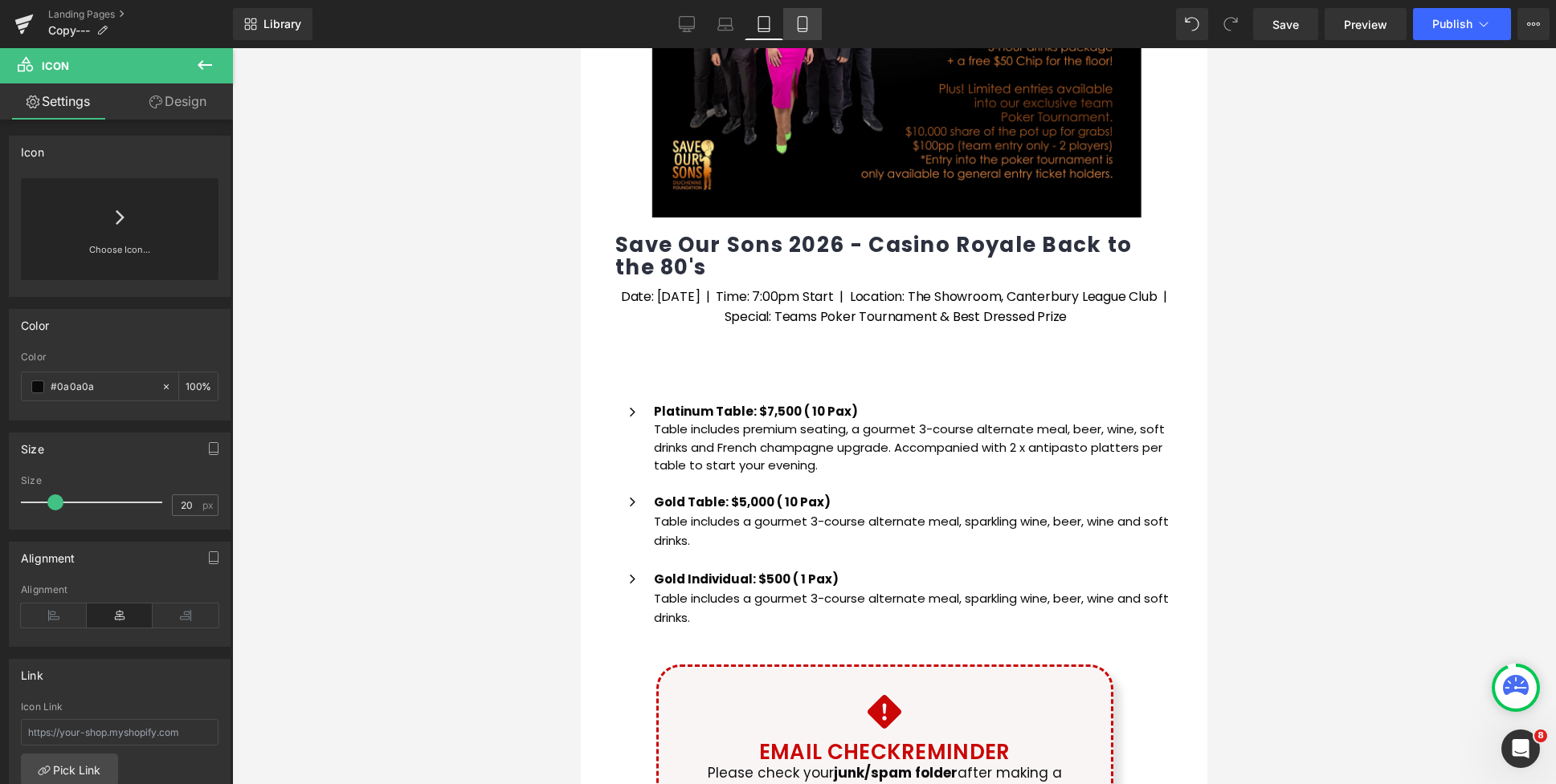
click at [787, 18] on link "Mobile" at bounding box center [802, 24] width 39 height 32
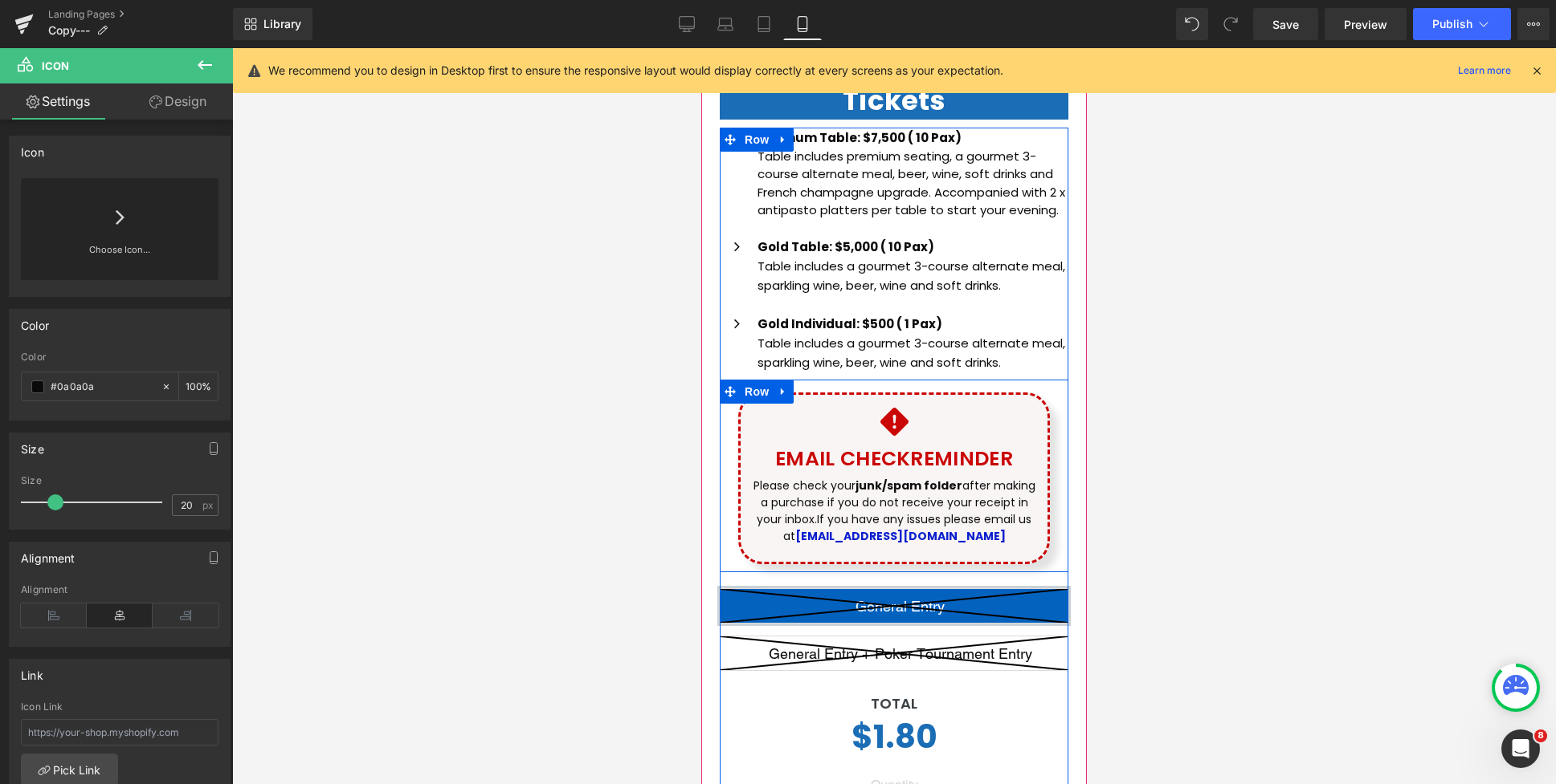
scroll to position [715, 0]
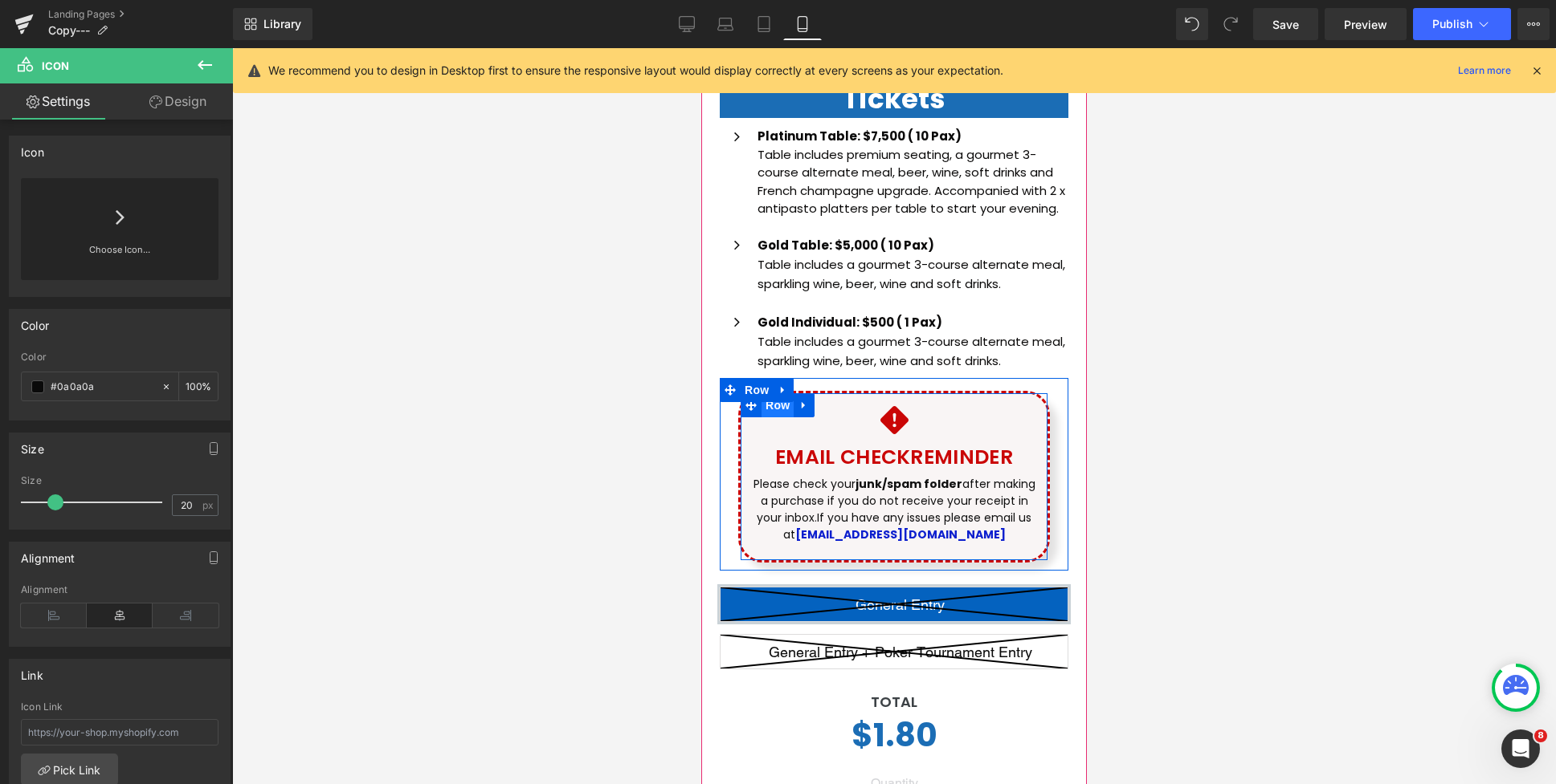
click at [790, 406] on span "Row" at bounding box center [778, 405] width 32 height 24
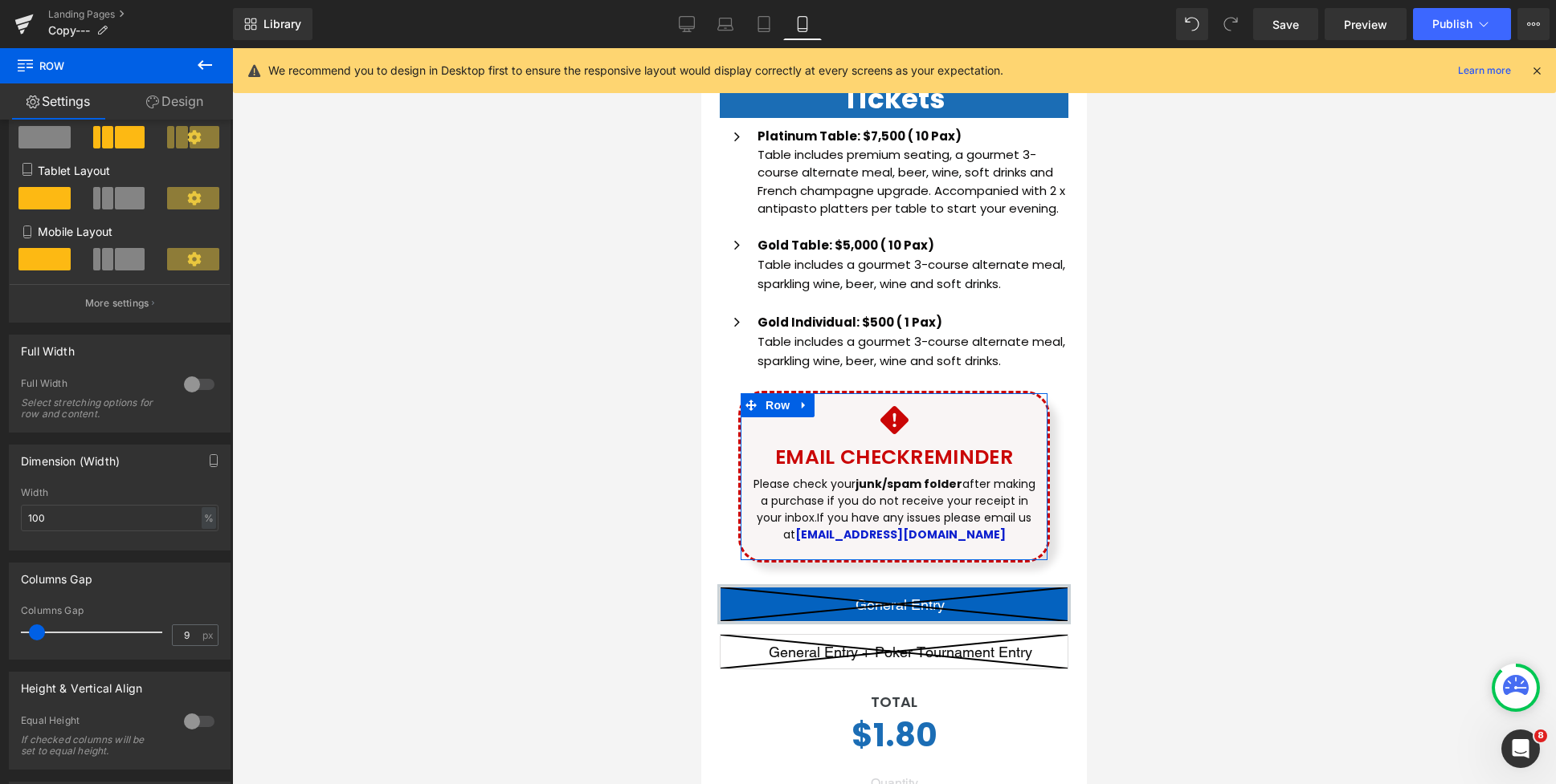
scroll to position [0, 0]
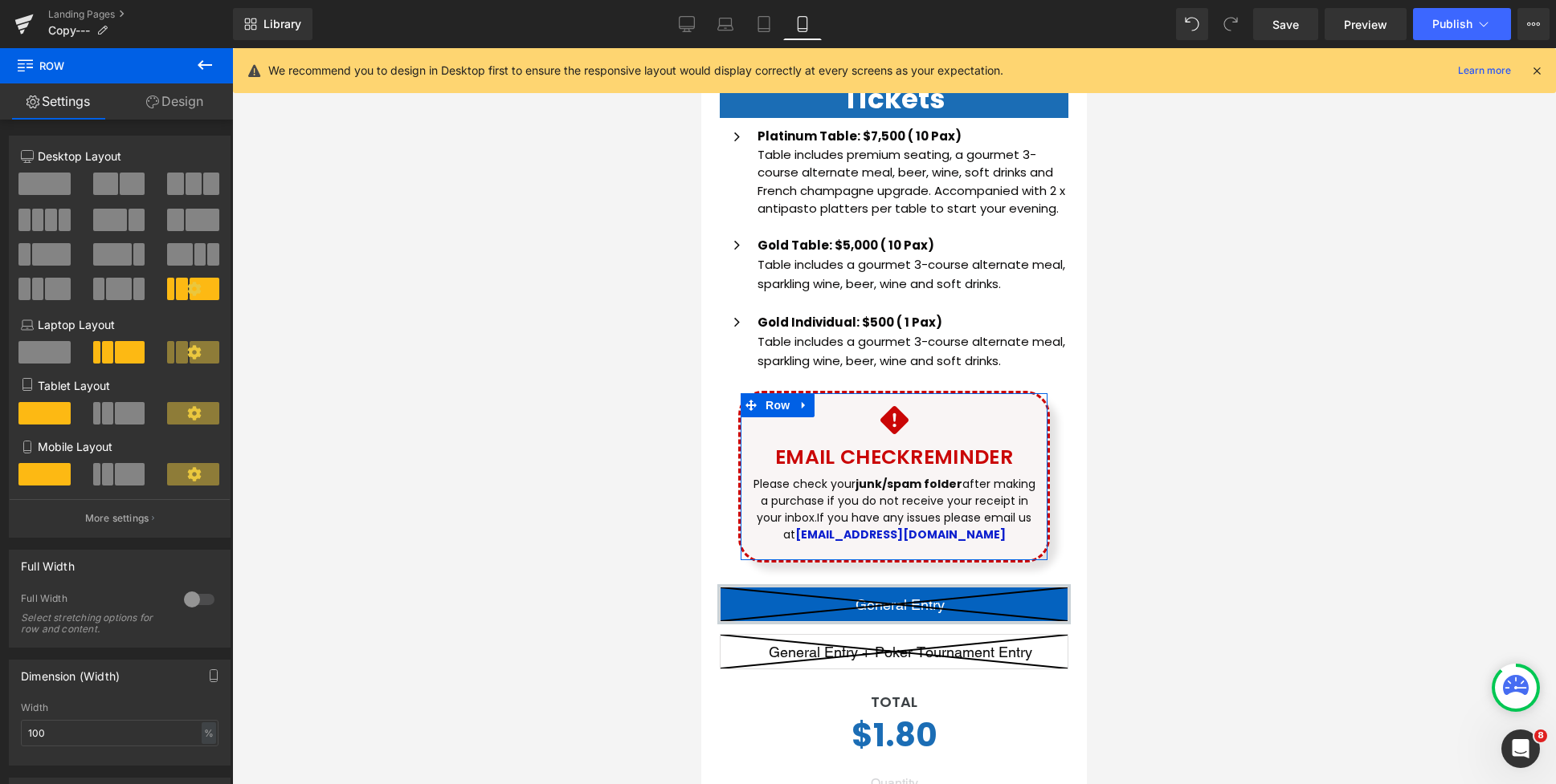
click at [170, 108] on link "Design" at bounding box center [174, 102] width 117 height 36
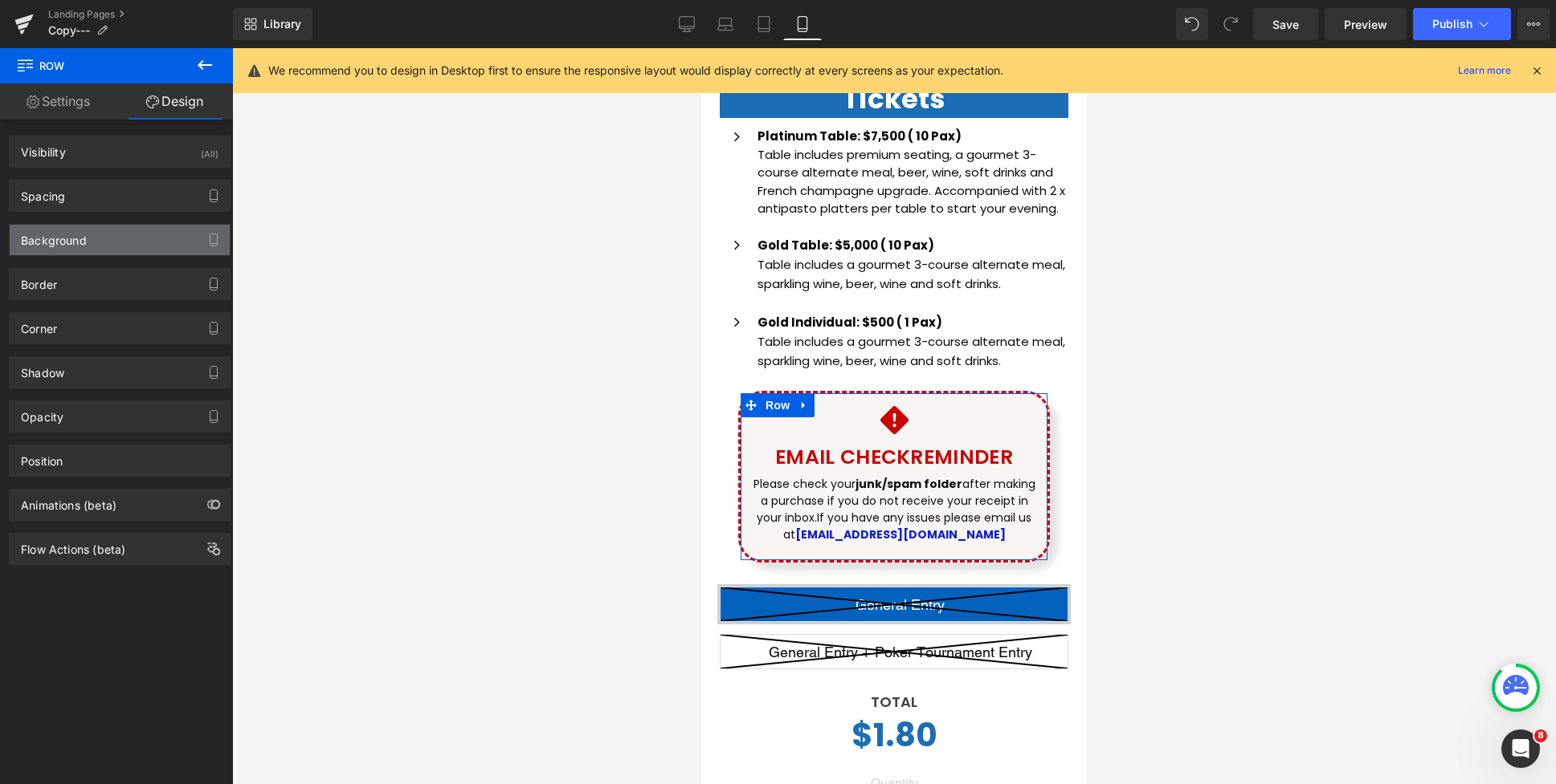
click at [68, 237] on div "Background" at bounding box center [54, 236] width 66 height 23
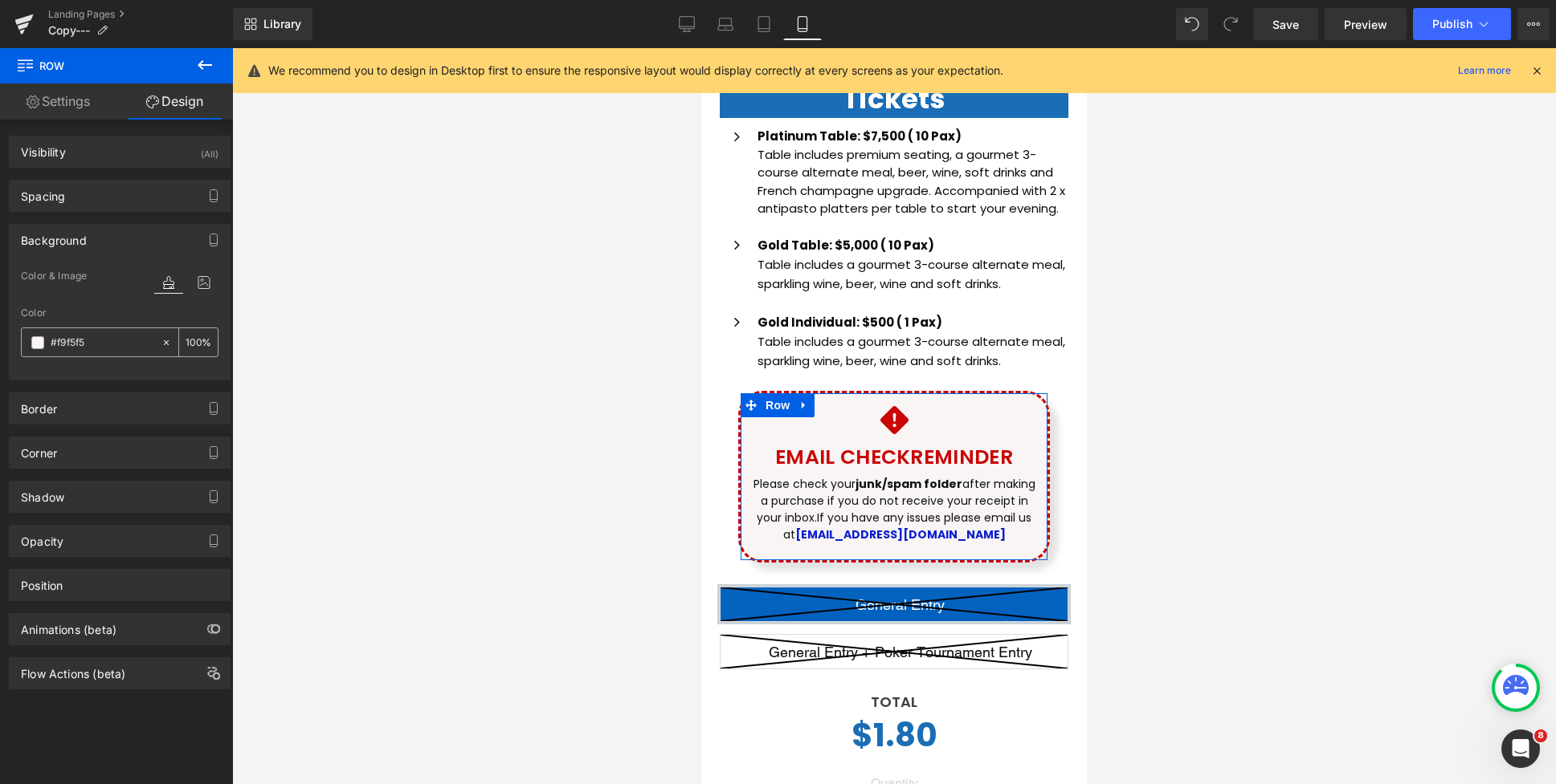
click at [39, 342] on span at bounding box center [37, 343] width 13 height 13
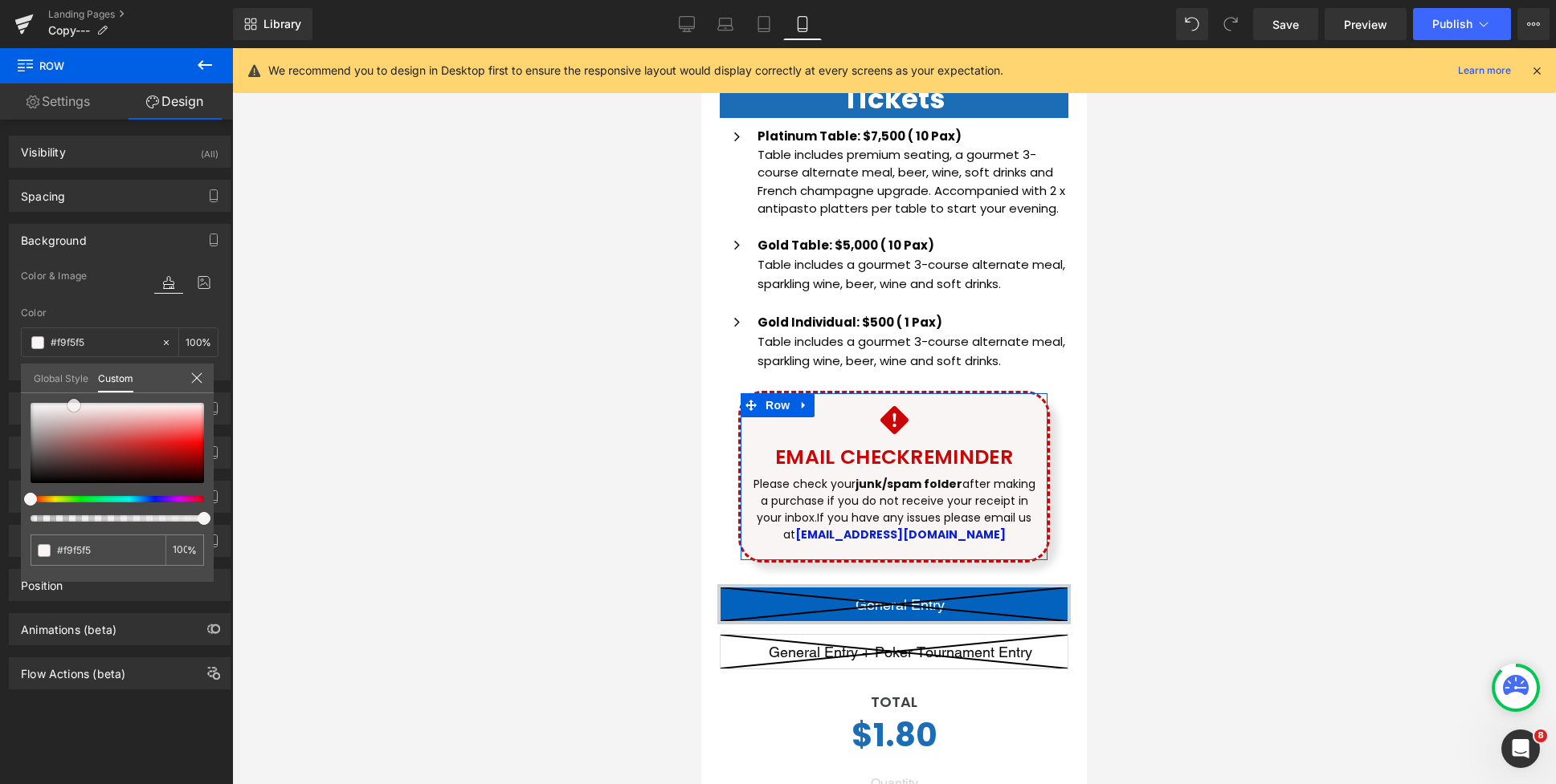
type input "#dfd7d7"
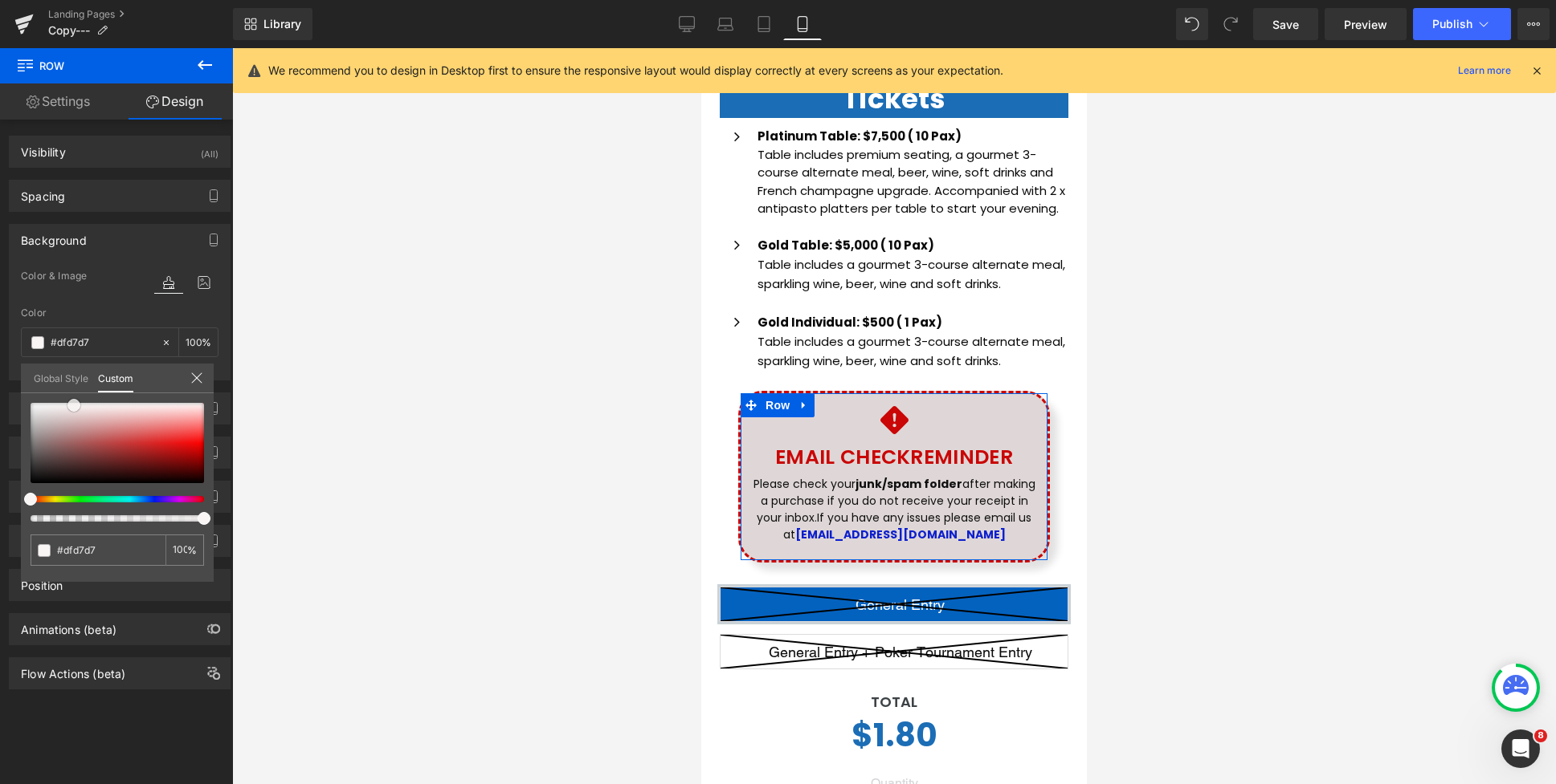
type input "#eae5e5"
type input "#f5f4f4"
type input "#ffffff"
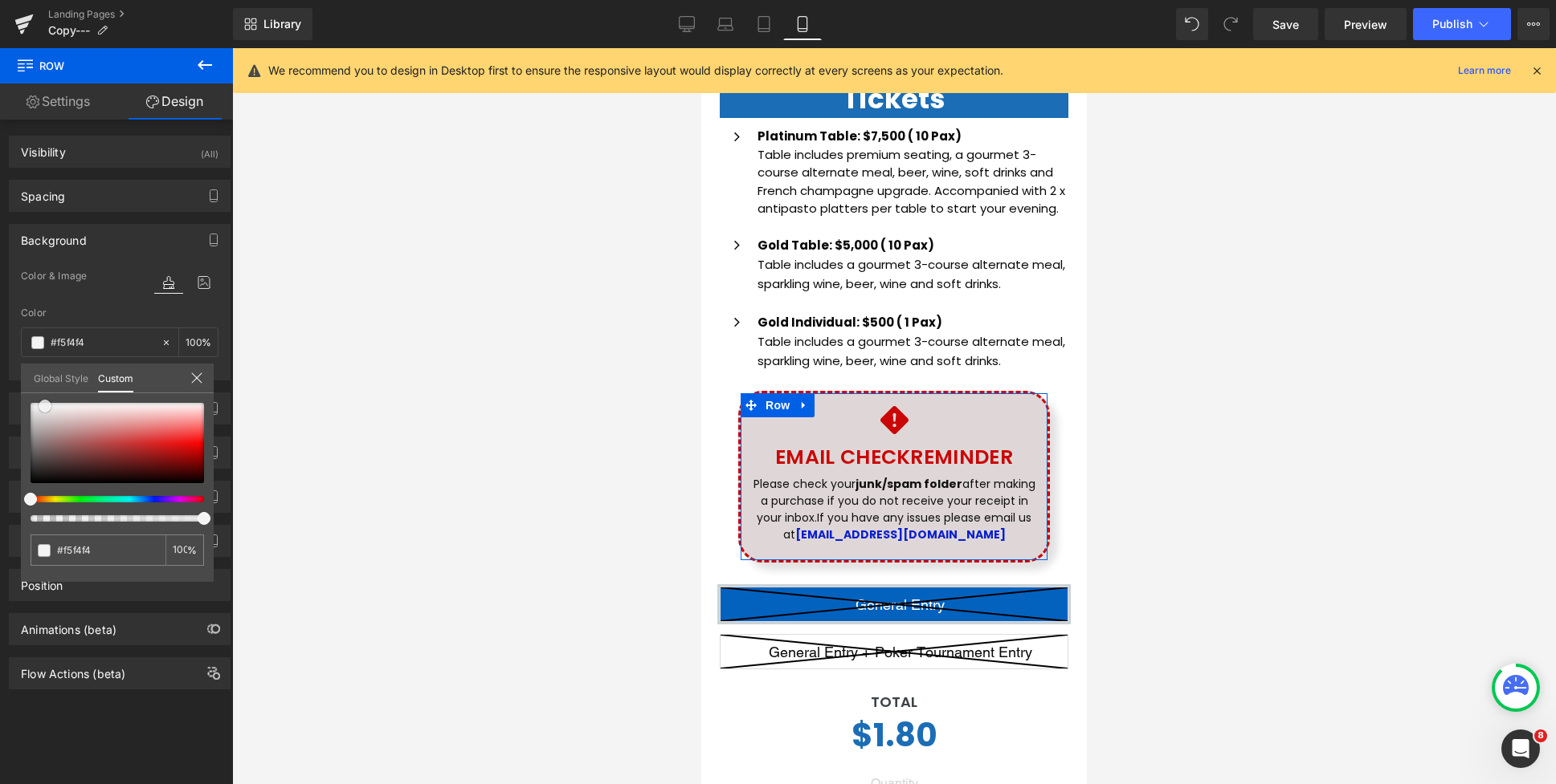
type input "#ffffff"
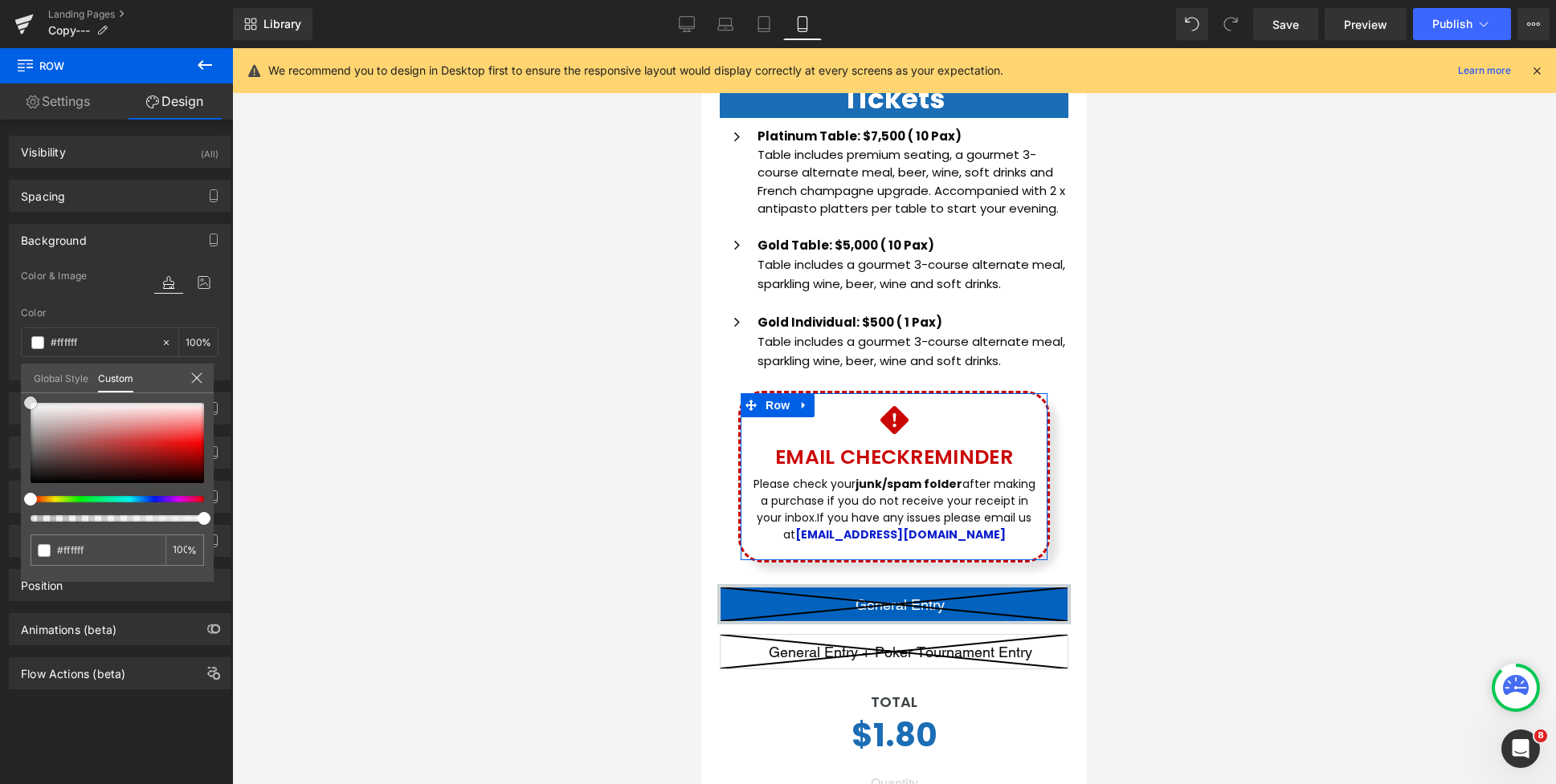
drag, startPoint x: 48, startPoint y: 407, endPoint x: 26, endPoint y: 389, distance: 28.4
click at [26, 389] on div "Global Style Custom Setup Global Style #ffffff 100 %" at bounding box center [117, 388] width 192 height 49
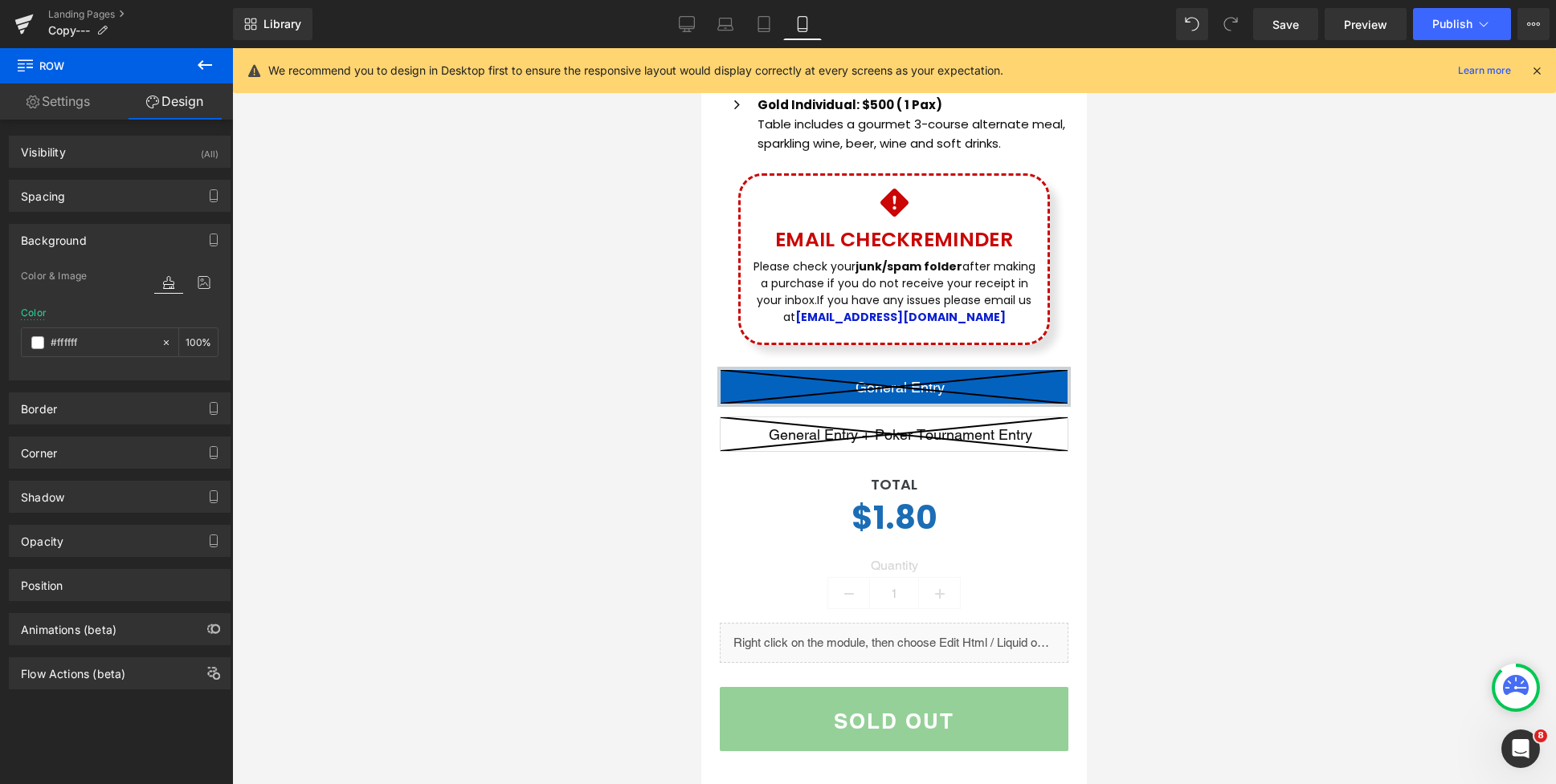
scroll to position [649, 0]
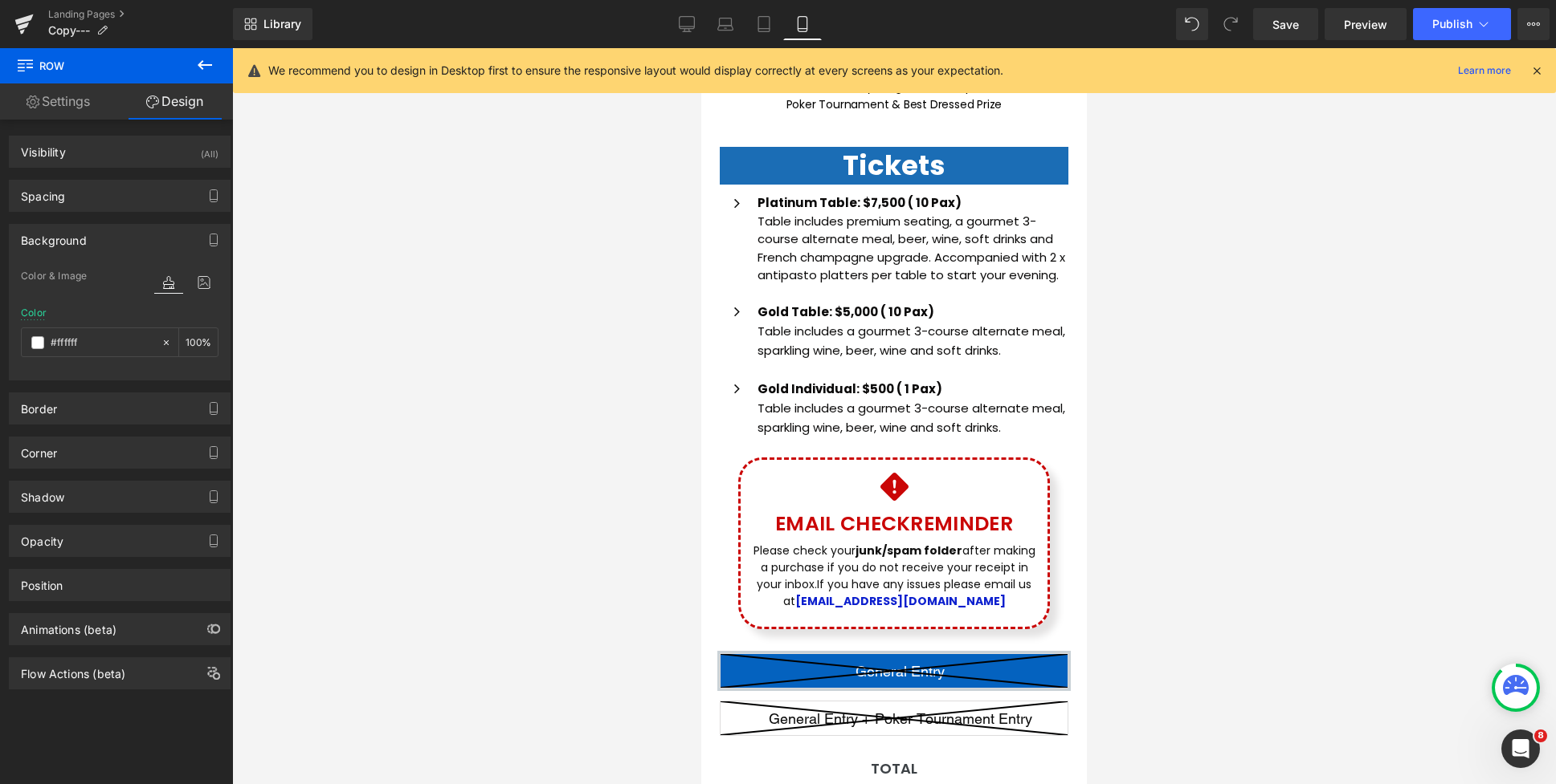
click at [688, 28] on icon at bounding box center [686, 23] width 15 height 12
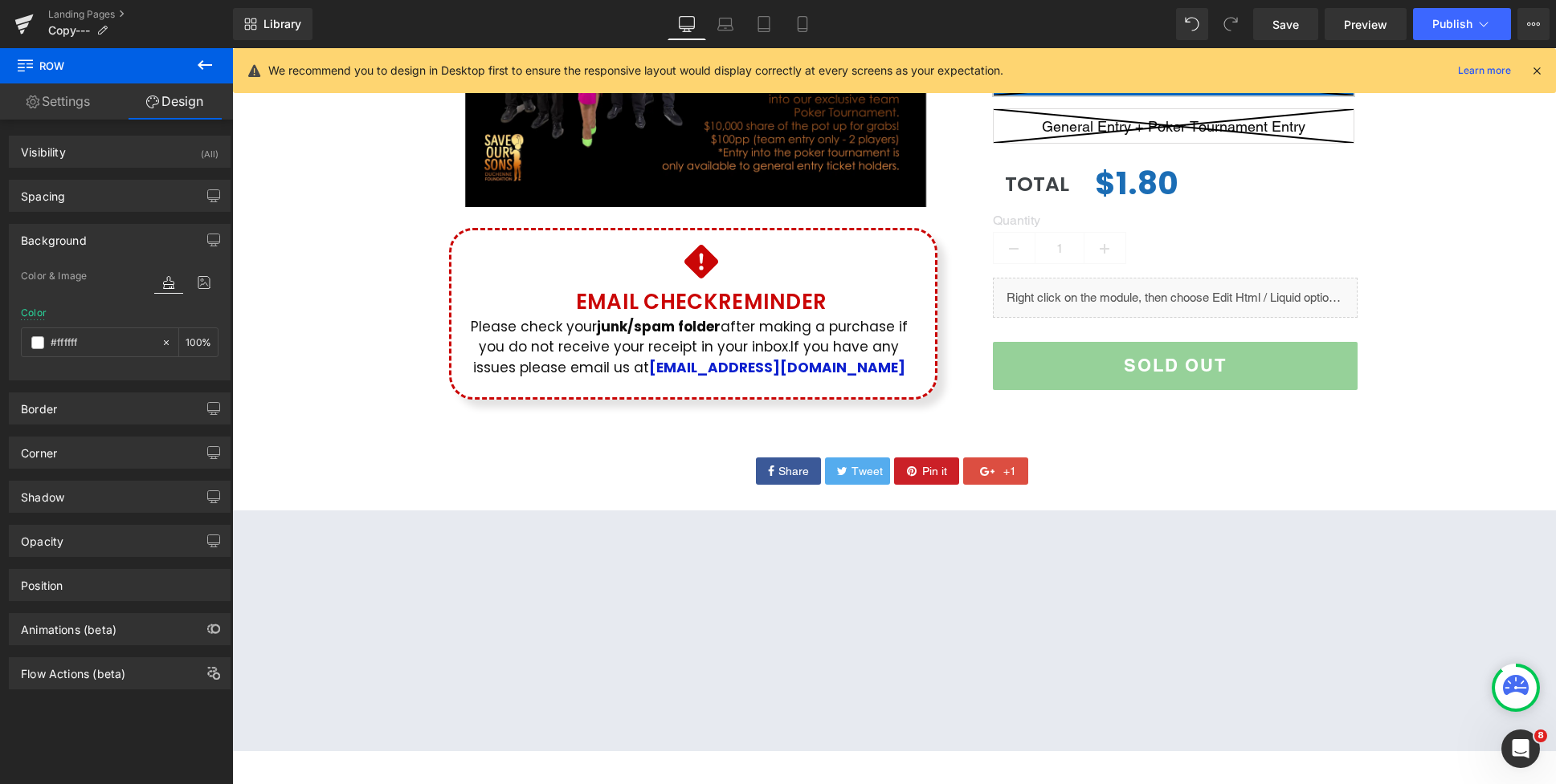
scroll to position [0, 0]
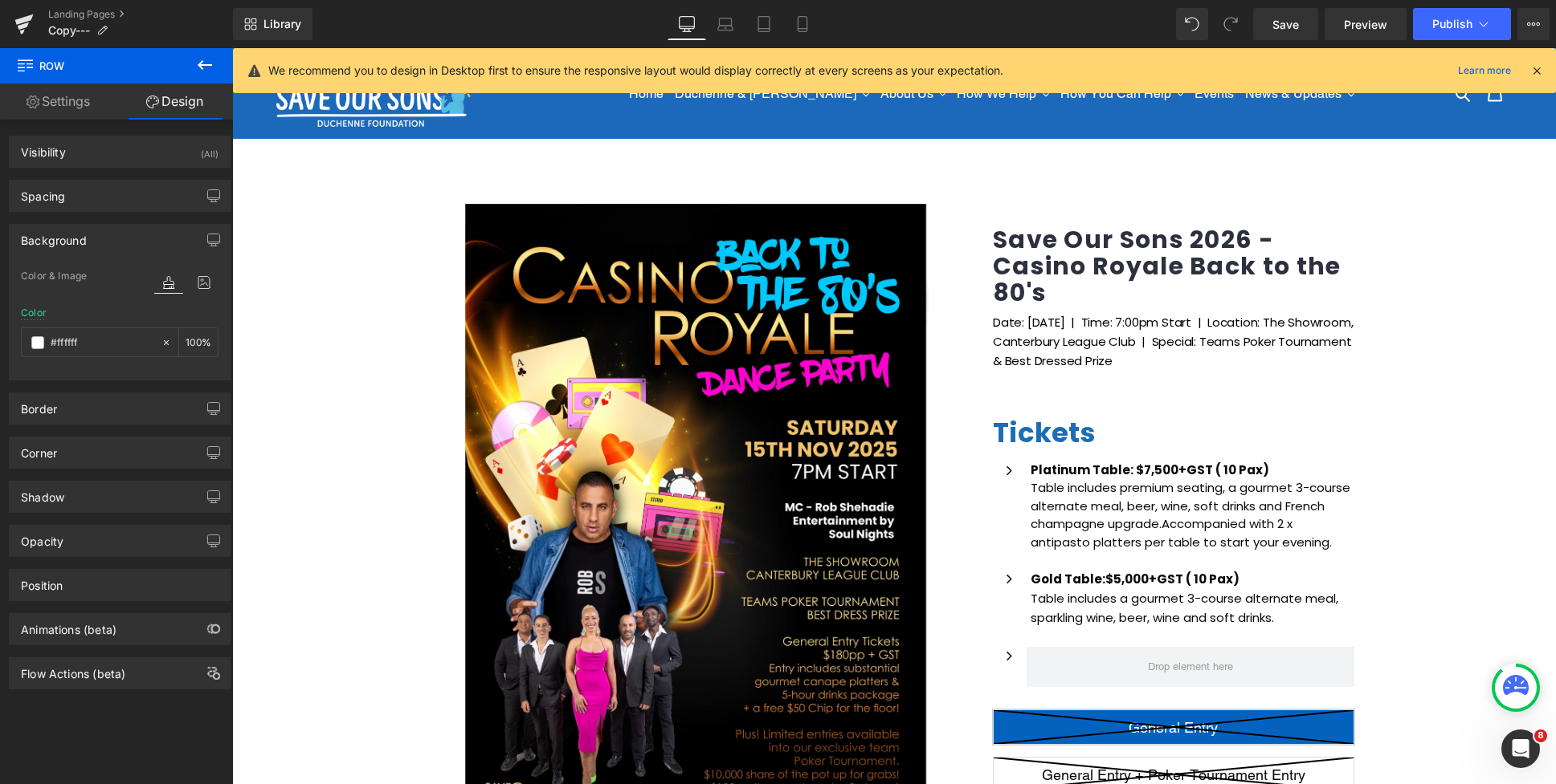
type input "#f9f5f5"
type input "100"
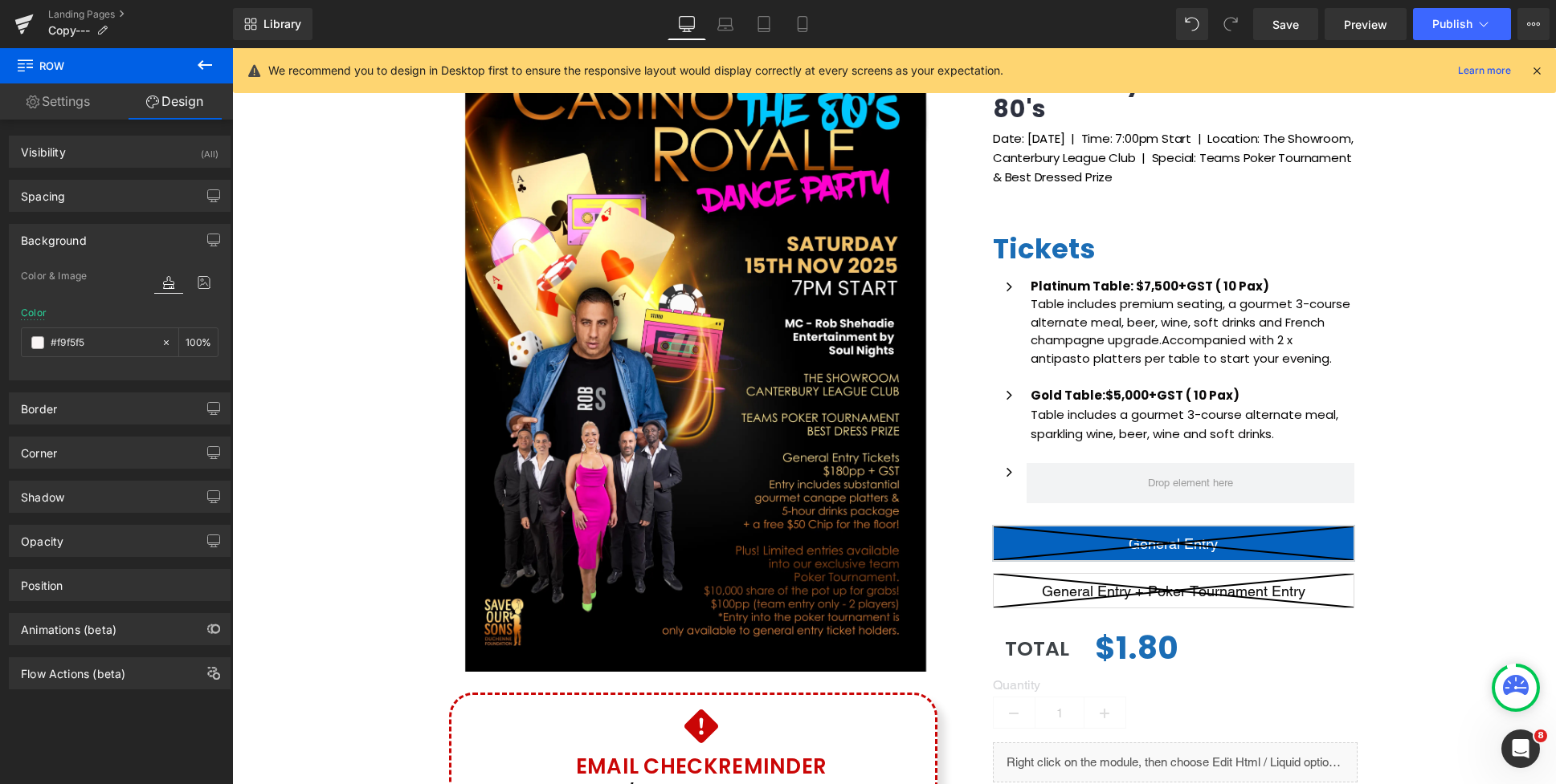
scroll to position [206, 0]
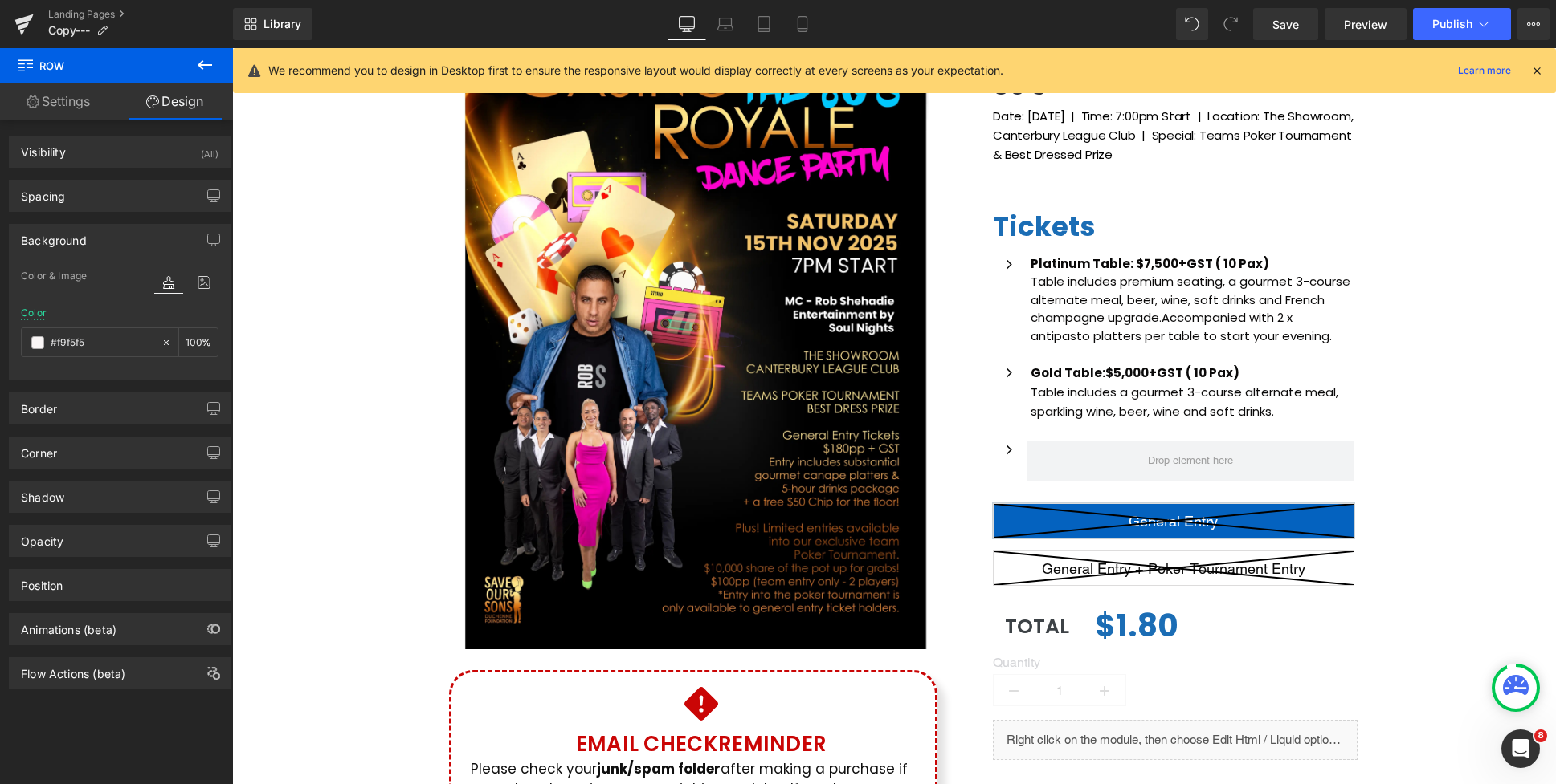
click at [1093, 369] on body "Skip to content Just added to your cart Qty: View cart ( ) Continue shopping Su…" at bounding box center [894, 780] width 1324 height 1877
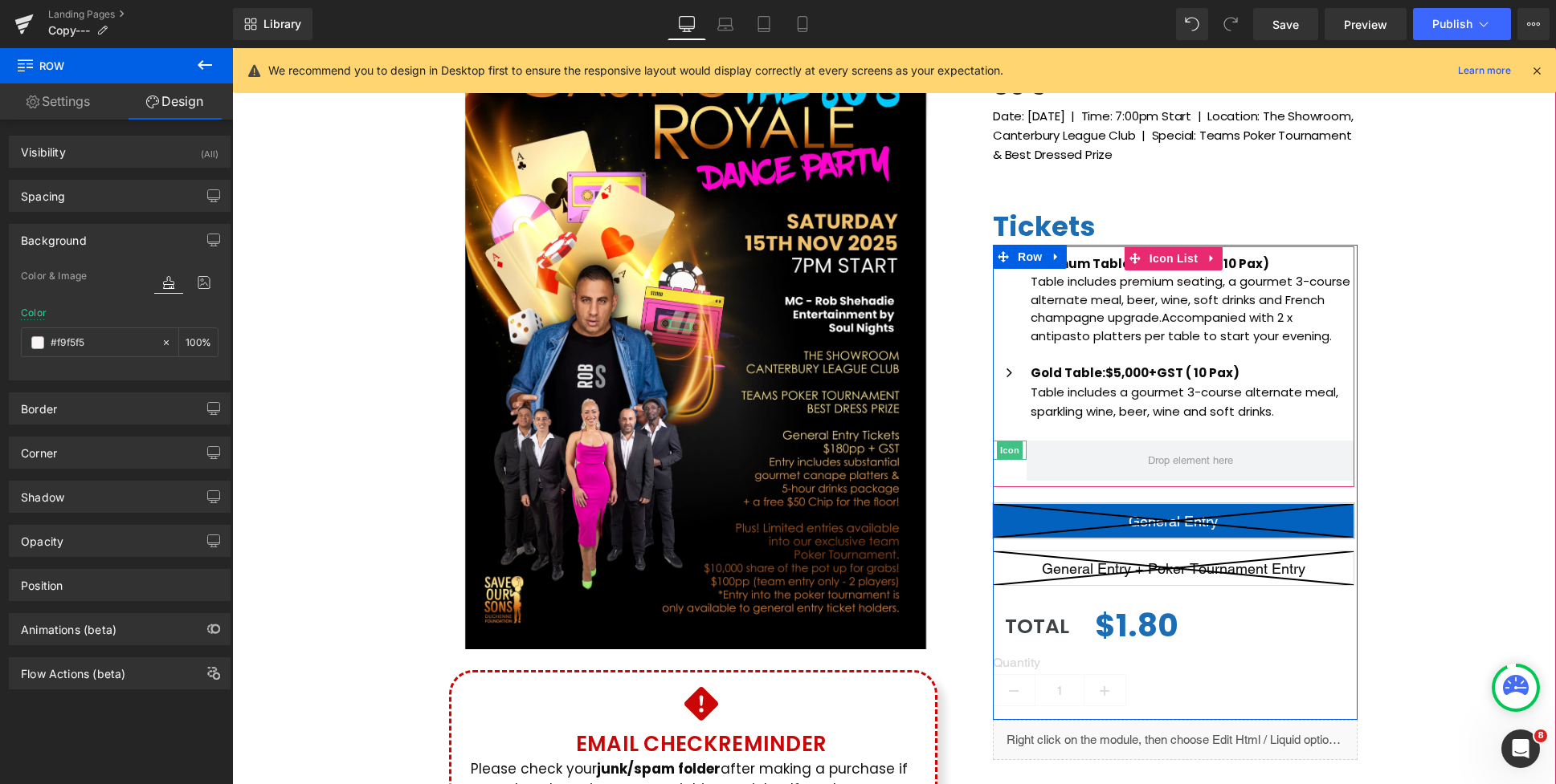
click at [1023, 452] on div at bounding box center [1025, 450] width 4 height 20
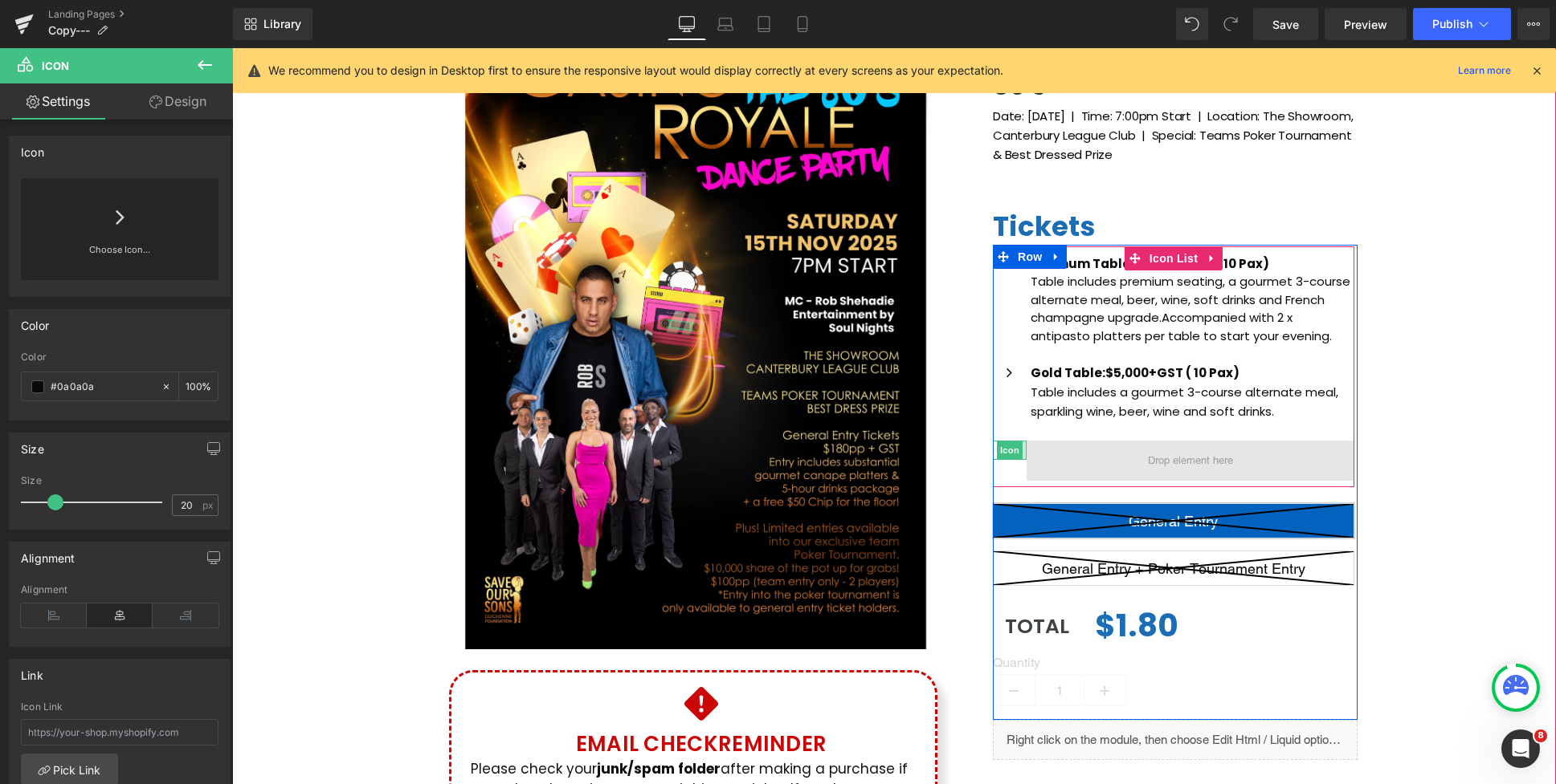
click at [1032, 448] on li "Icon" at bounding box center [1173, 460] width 362 height 40
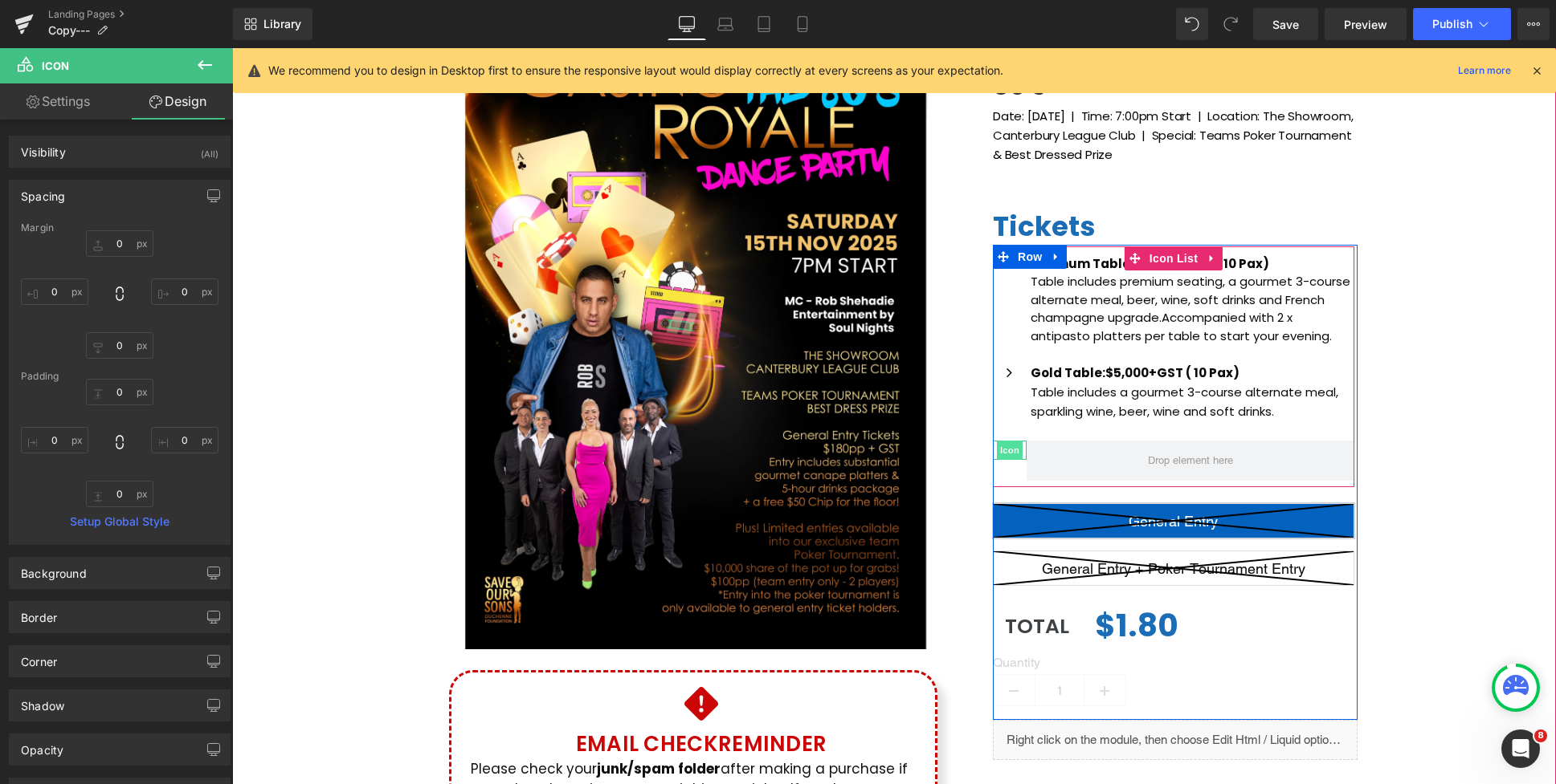
click at [1018, 447] on span "Icon" at bounding box center [1010, 449] width 26 height 19
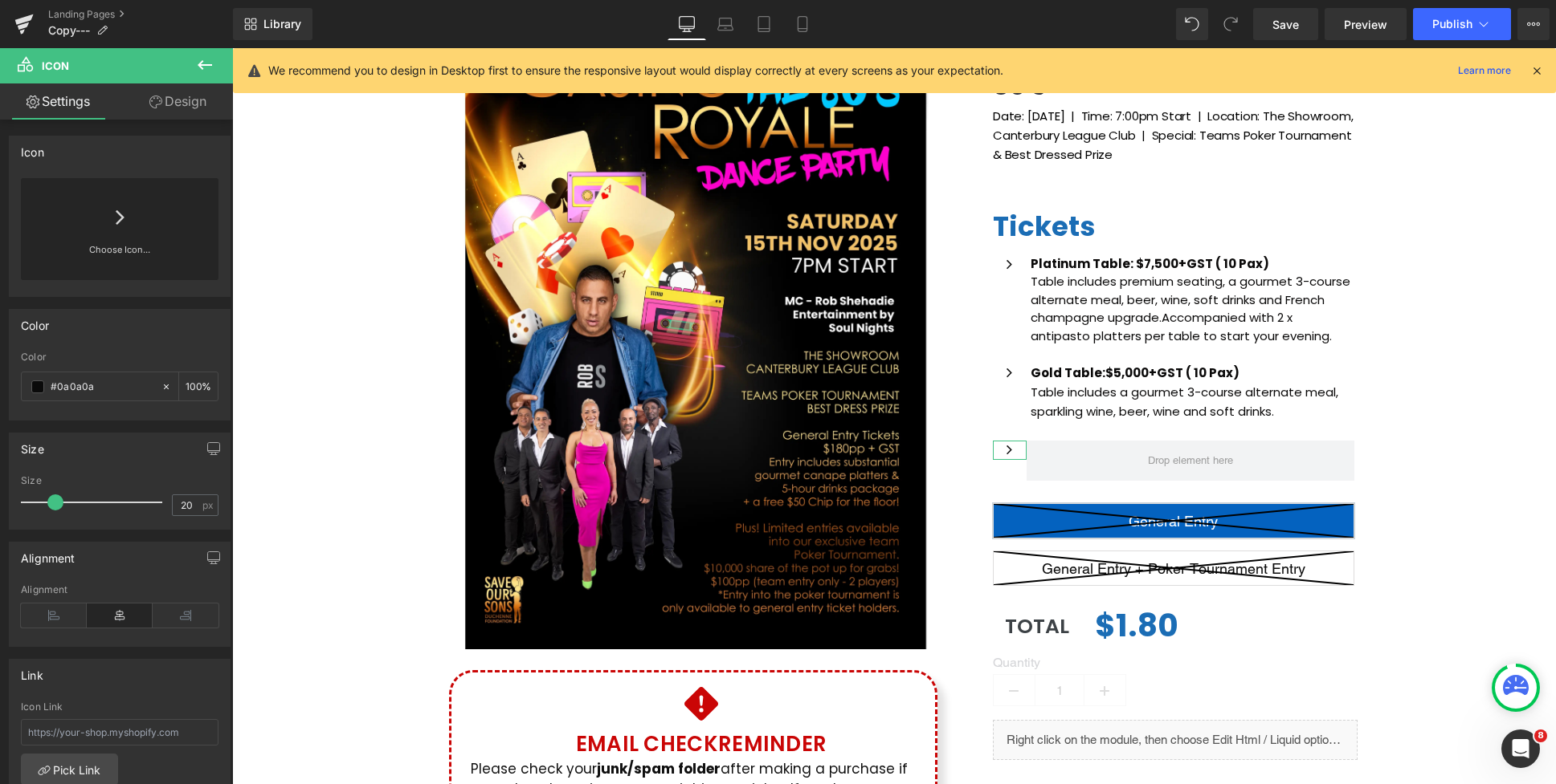
click at [91, 225] on div "Choose Icon..." at bounding box center [120, 229] width 197 height 102
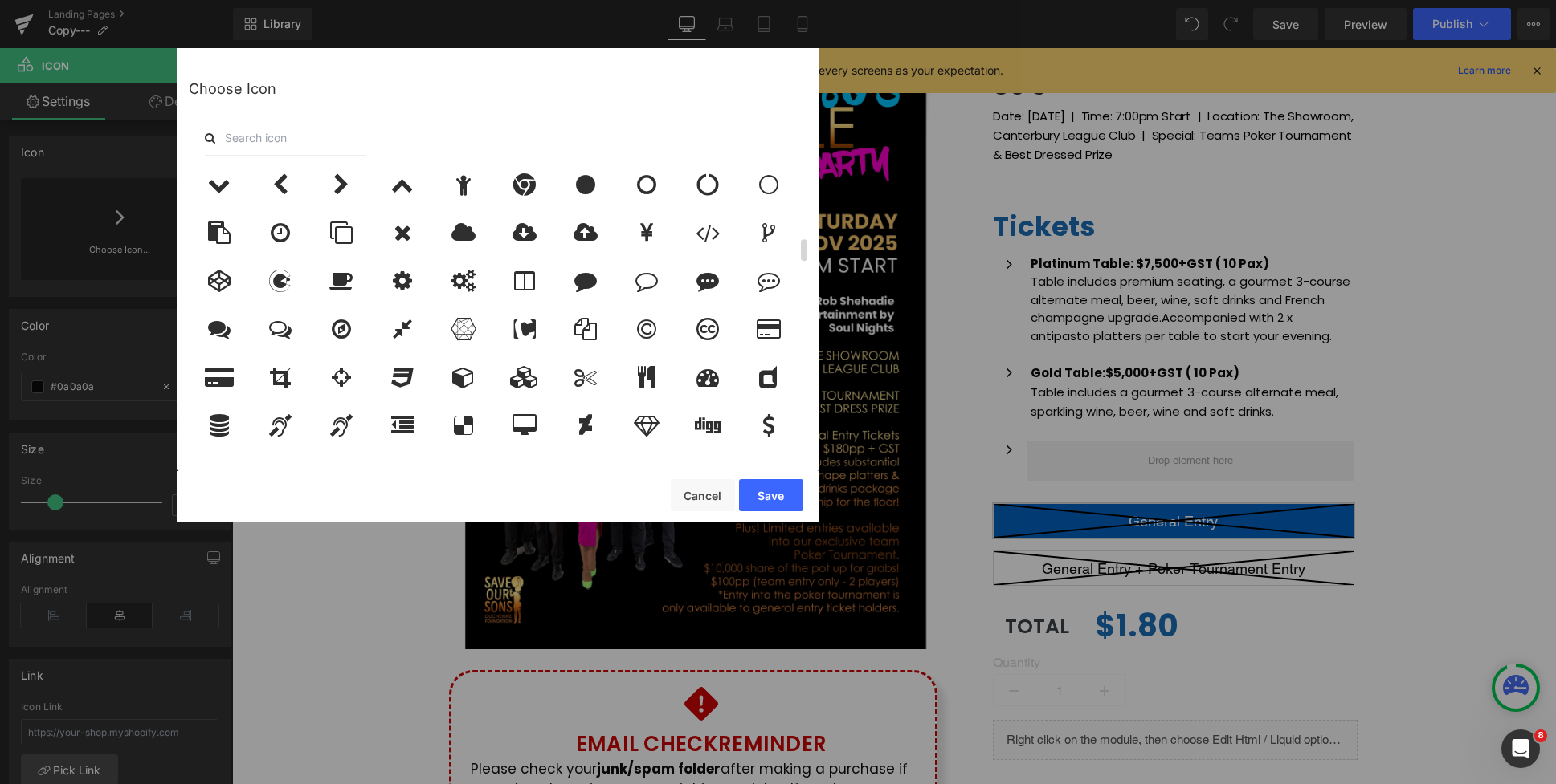
scroll to position [931, 0]
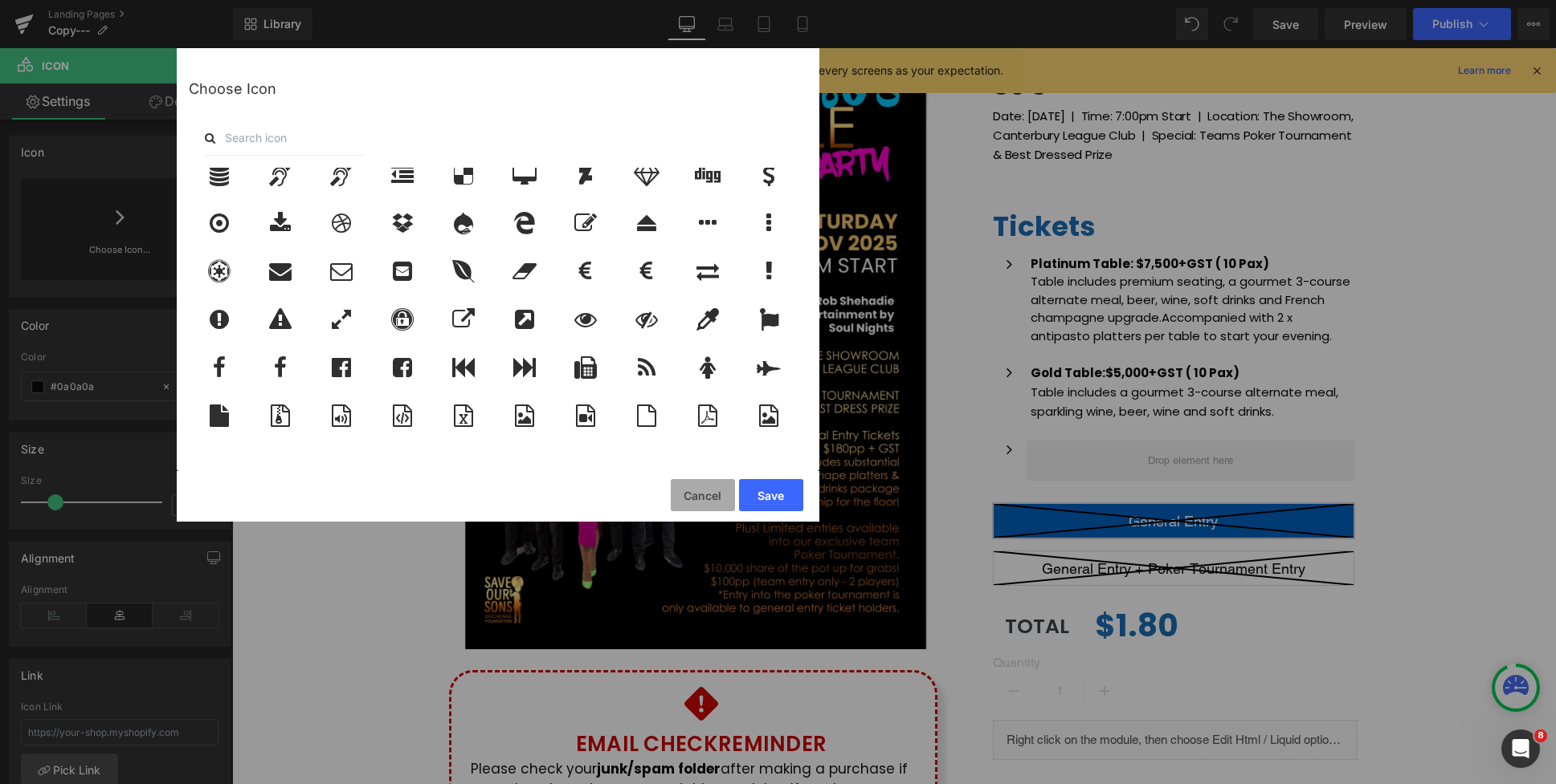
click at [694, 503] on button "Cancel" at bounding box center [703, 495] width 64 height 32
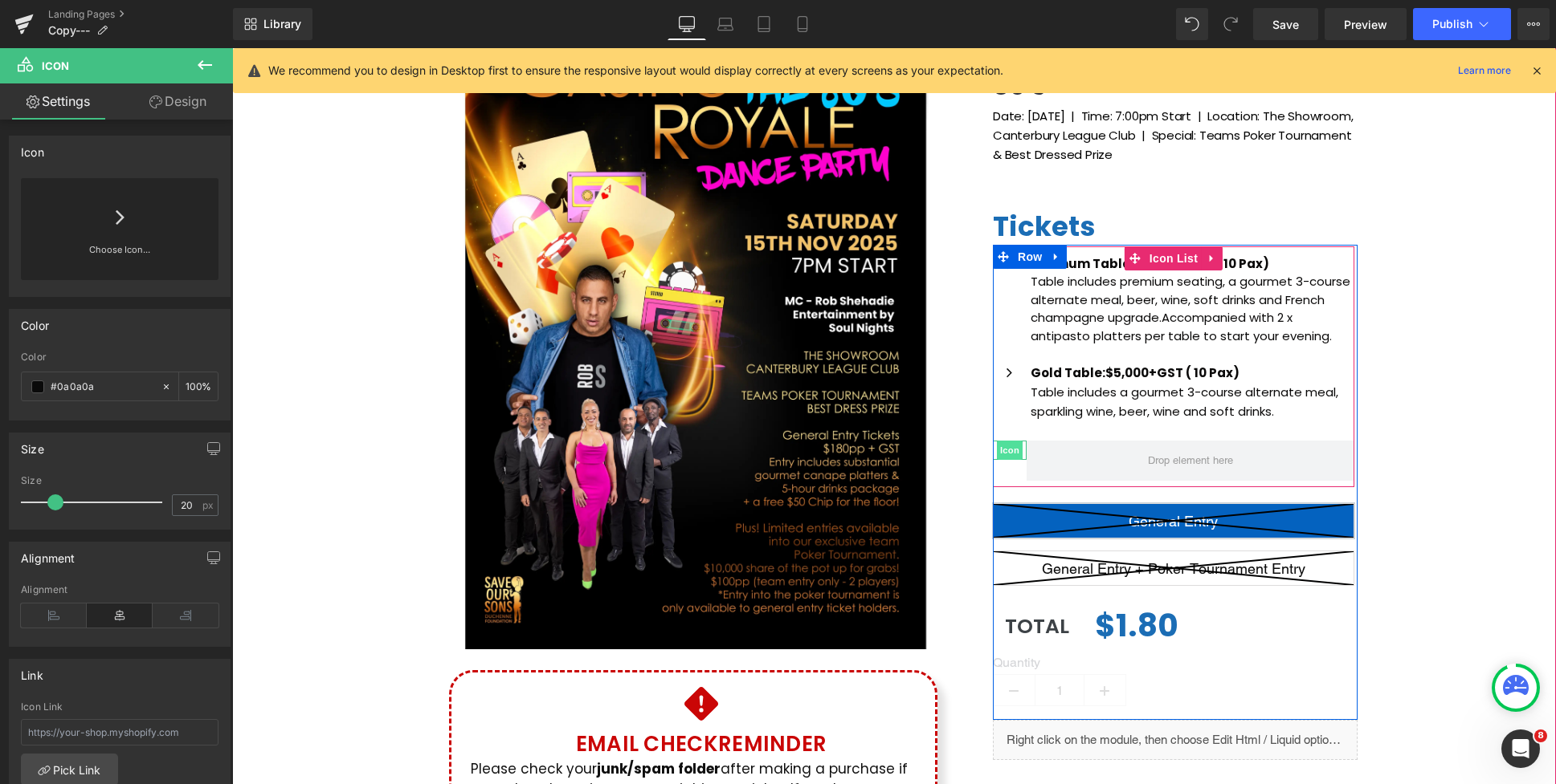
click at [1015, 453] on span "Icon" at bounding box center [1010, 449] width 26 height 19
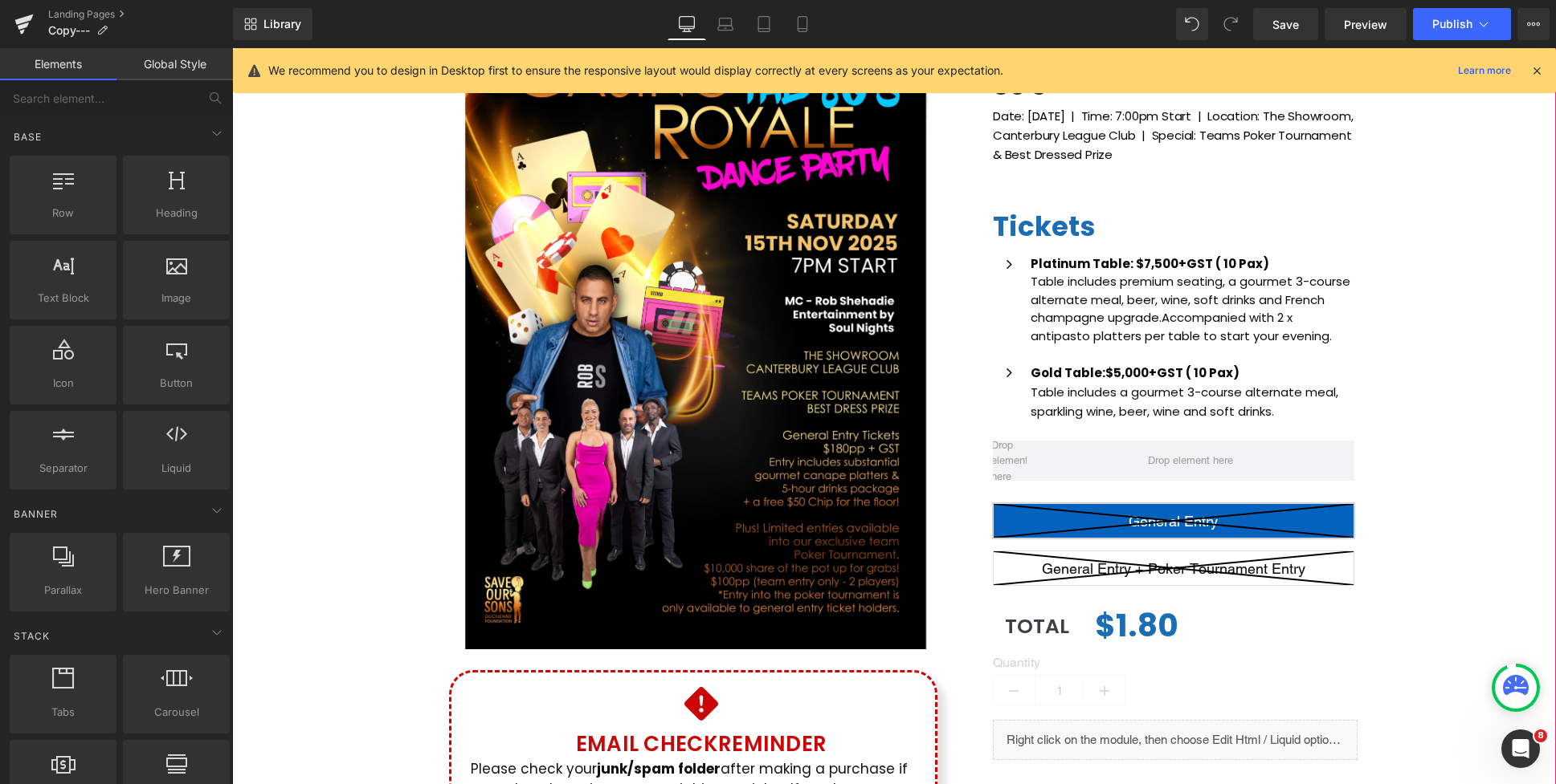
click at [1411, 430] on div "(P) Image Icon Email Check Reminder Text Block Please check your junk/spam fold…" at bounding box center [894, 421] width 1324 height 874
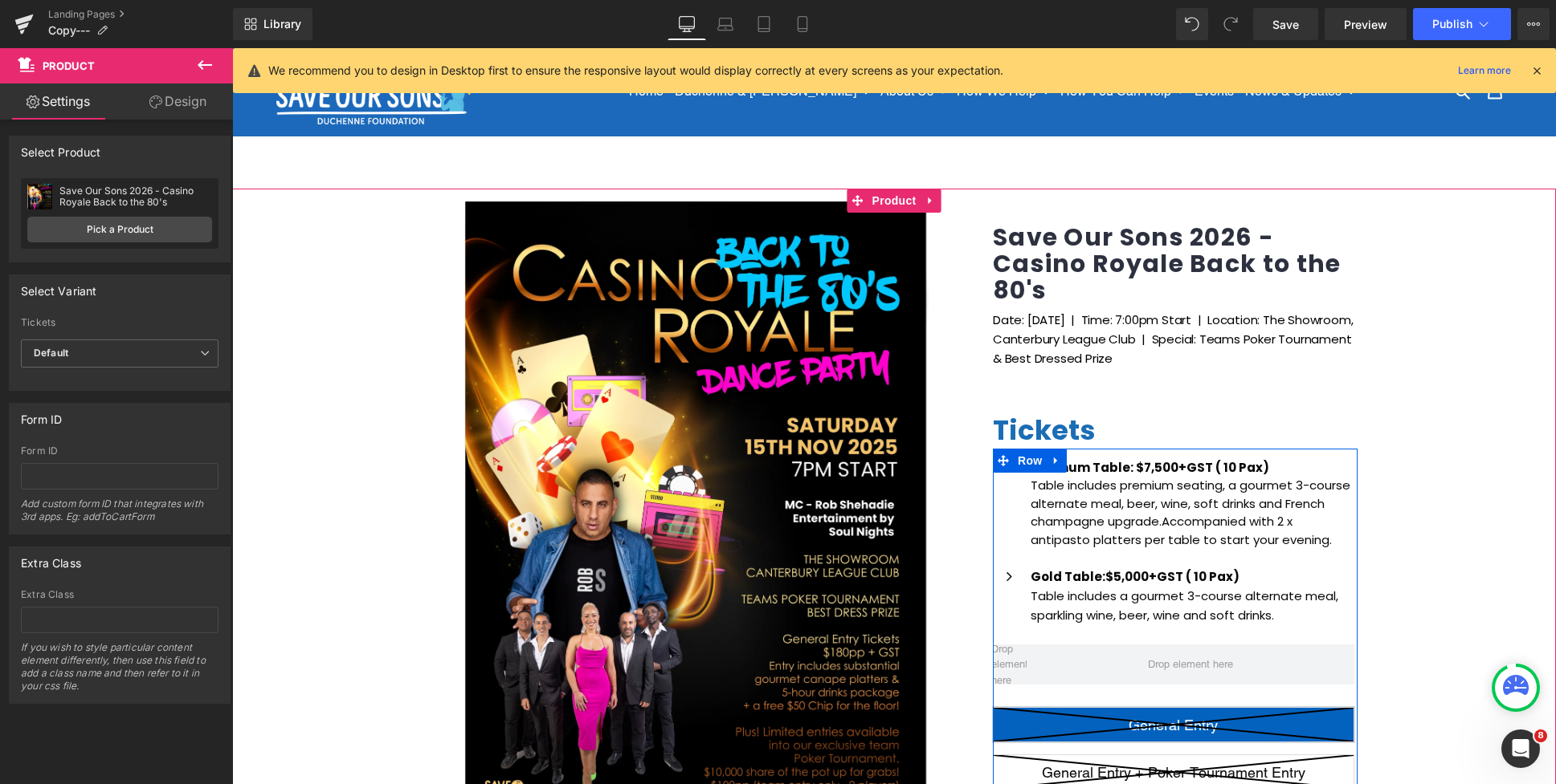
scroll to position [0, 0]
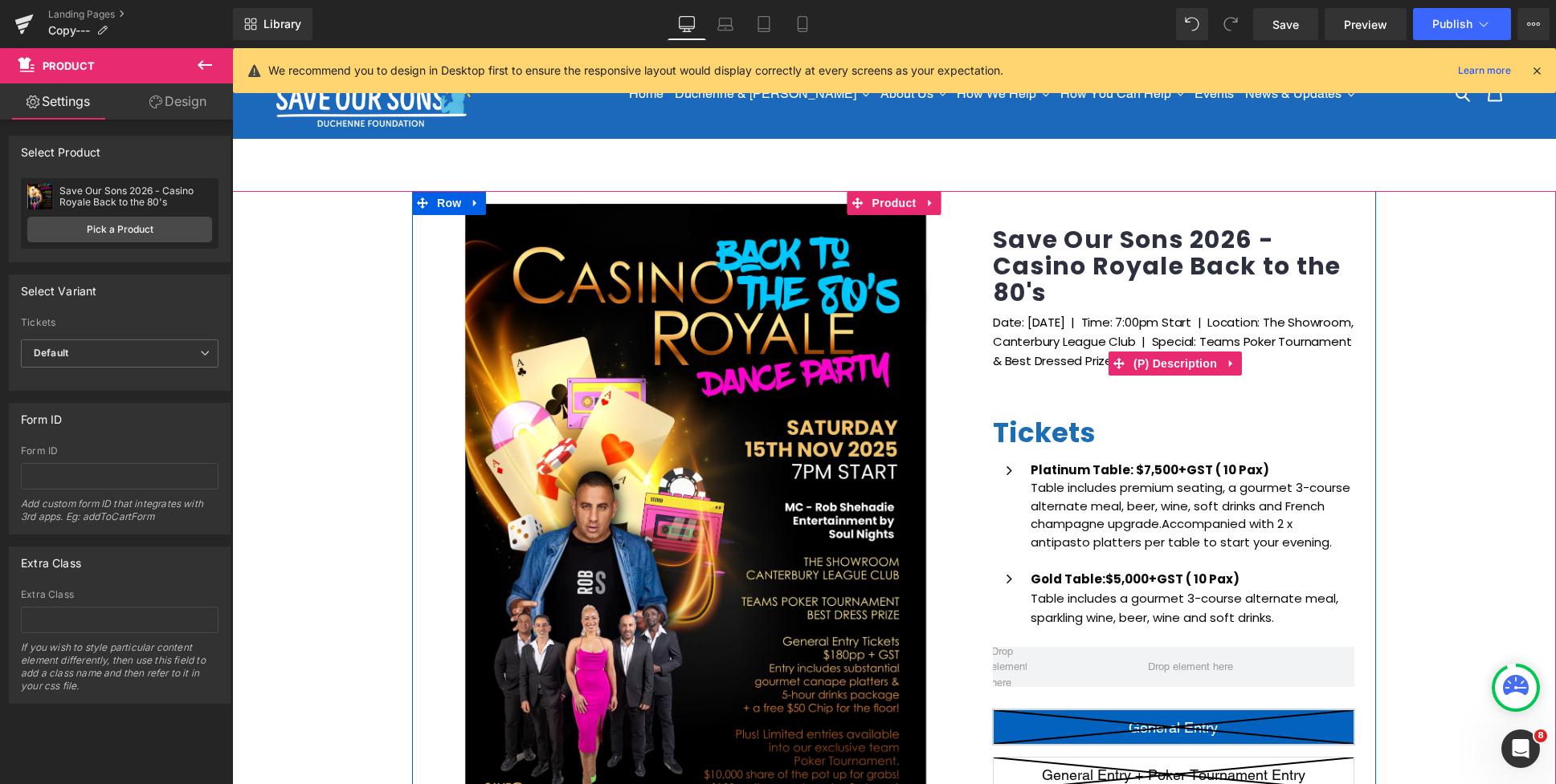
click at [1044, 326] on p "Date: Saturday 15th Nov 2025 | Time: 7:00pm Start | Location: The Showroom, Can…" at bounding box center [1175, 351] width 365 height 77
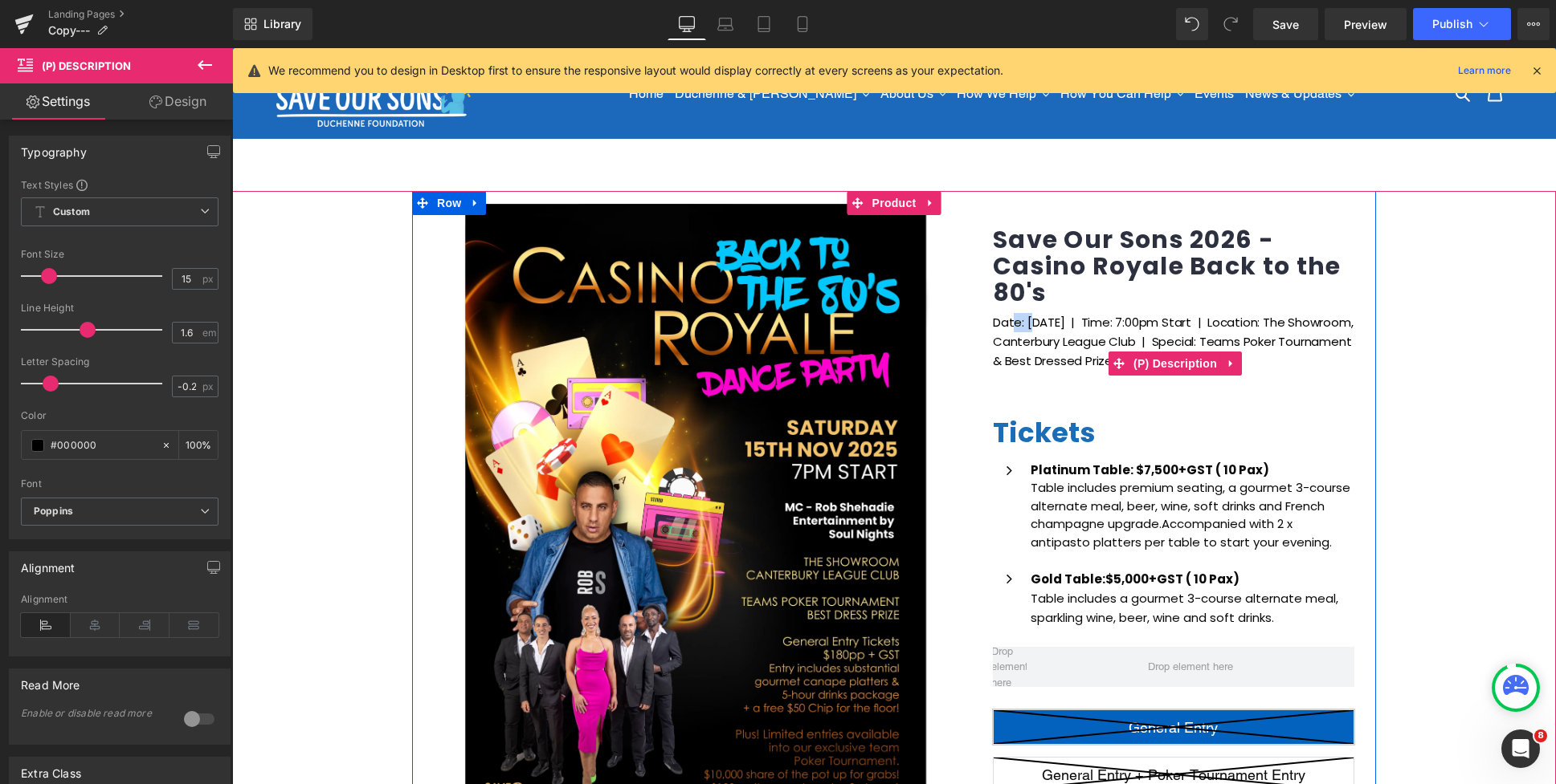
drag, startPoint x: 1032, startPoint y: 322, endPoint x: 1011, endPoint y: 321, distance: 21.0
click at [1011, 321] on p "Date: Saturday 15th Nov 2025 | Time: 7:00pm Start | Location: The Showroom, Can…" at bounding box center [1175, 351] width 365 height 77
click at [1014, 322] on p "Date: Saturday 15th Nov 2025 | Time: 7:00pm Start | Location: The Showroom, Can…" at bounding box center [1175, 351] width 365 height 77
drag, startPoint x: 1025, startPoint y: 322, endPoint x: 1163, endPoint y: 320, distance: 138.0
click at [1163, 320] on p "Date: Saturday 15th Nov 2025 | Time: 7:00pm Start | Location: The Showroom, Can…" at bounding box center [1175, 351] width 365 height 77
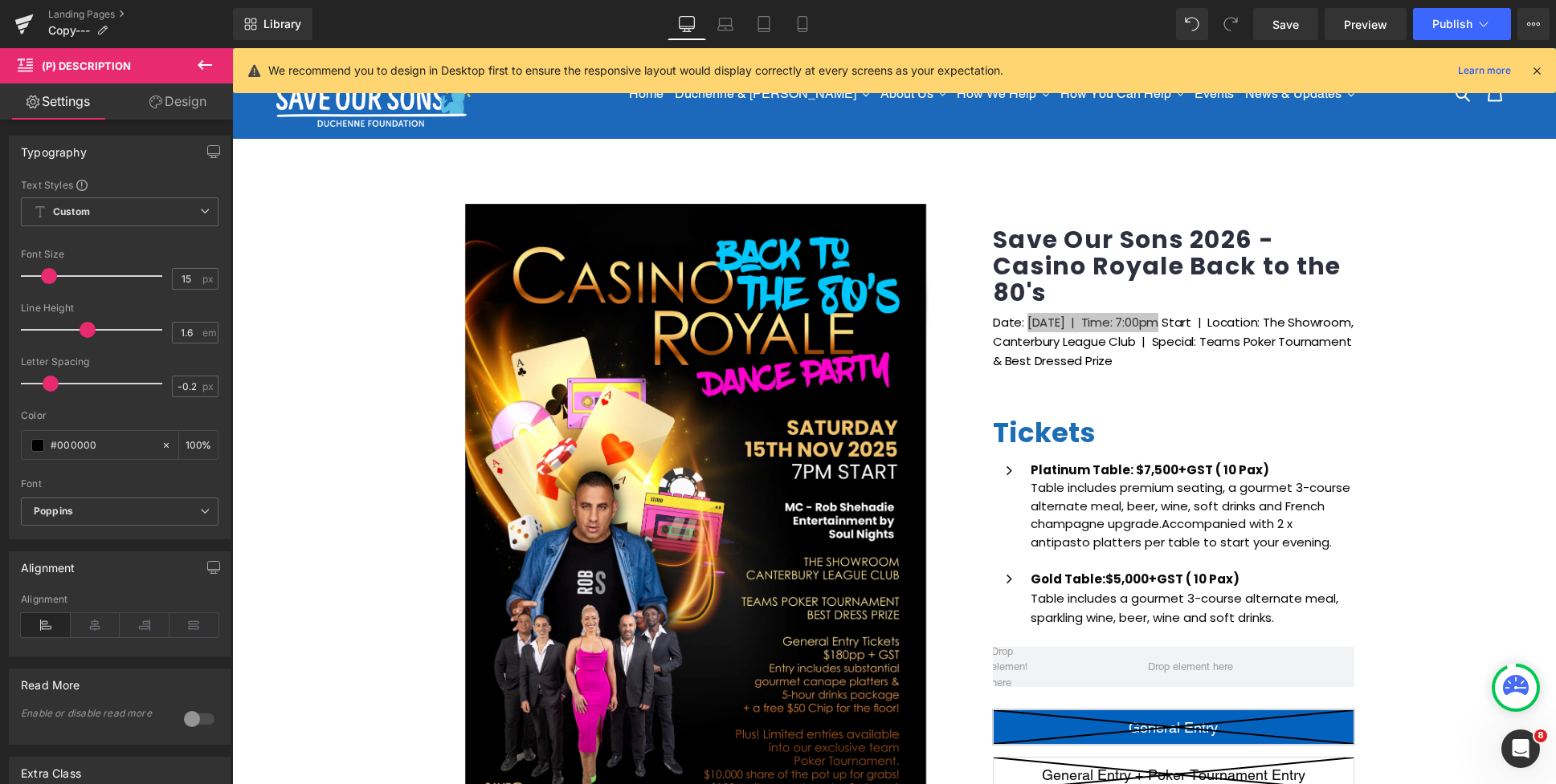
click at [159, 111] on link "Design" at bounding box center [177, 102] width 117 height 36
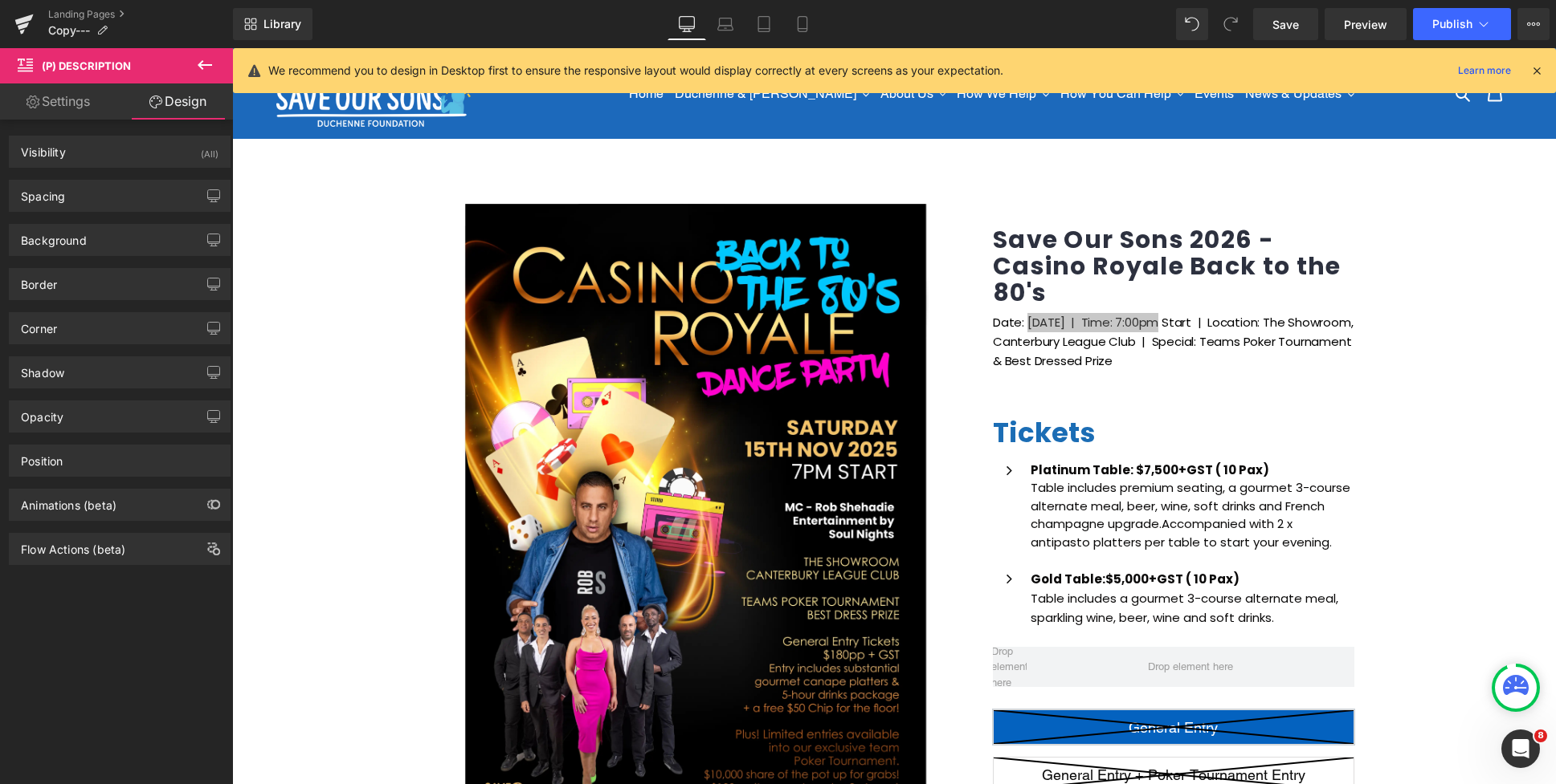
click at [73, 111] on link "Settings" at bounding box center [58, 102] width 117 height 36
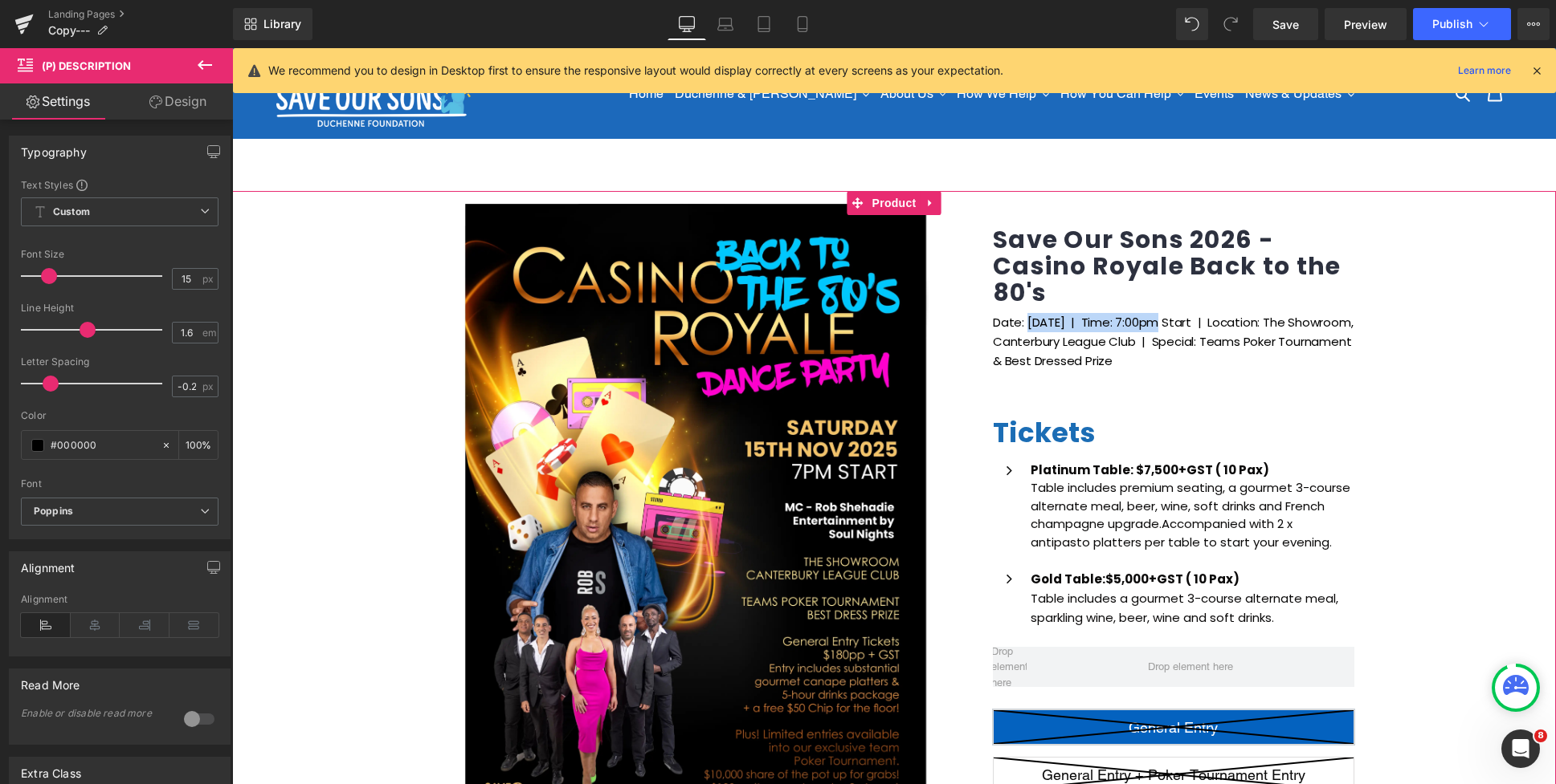
click at [1428, 330] on div "(P) Image Icon Email Check Reminder Text Block Please check your junk/spam fold…" at bounding box center [894, 628] width 1324 height 874
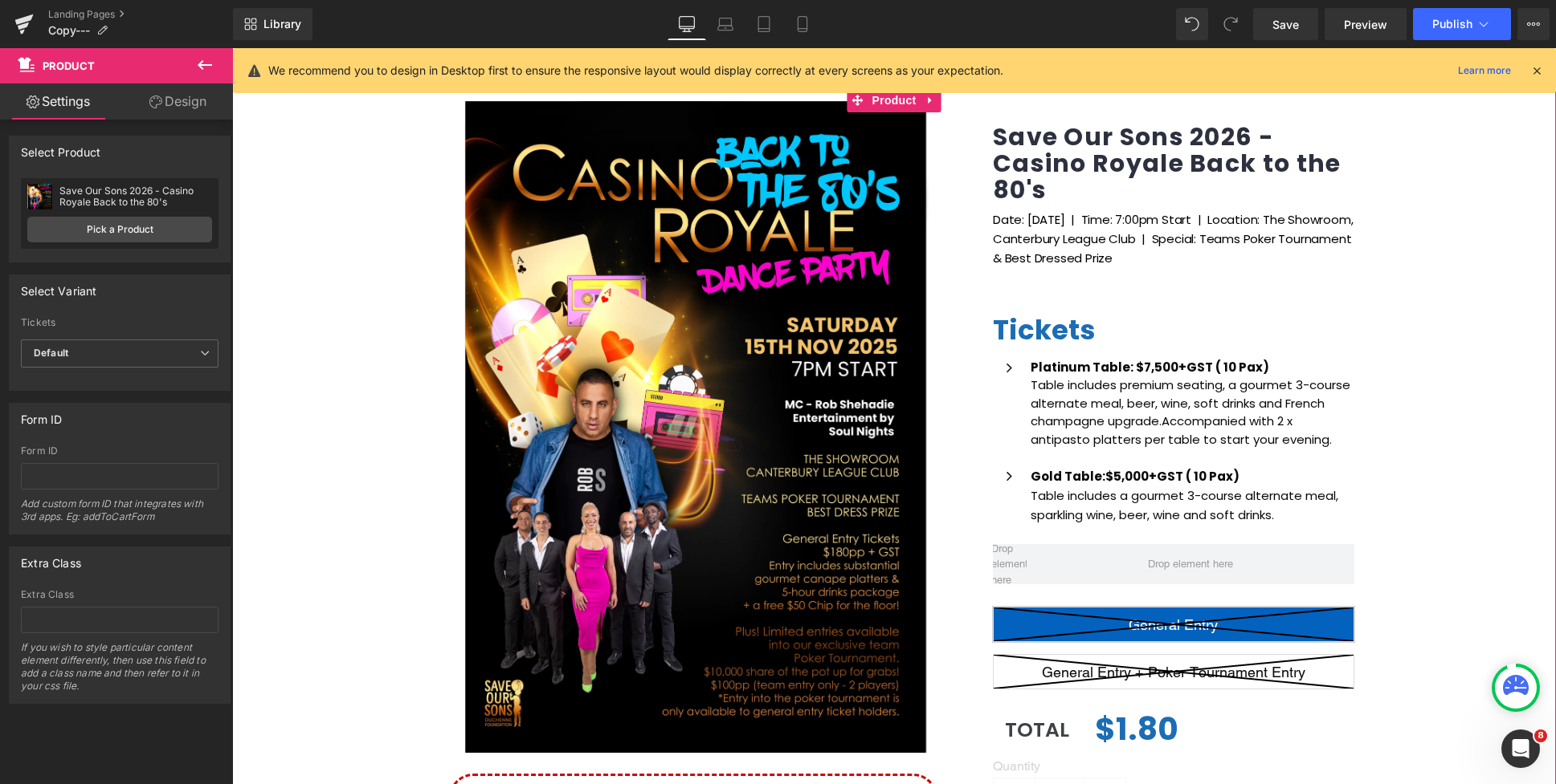
scroll to position [40, 0]
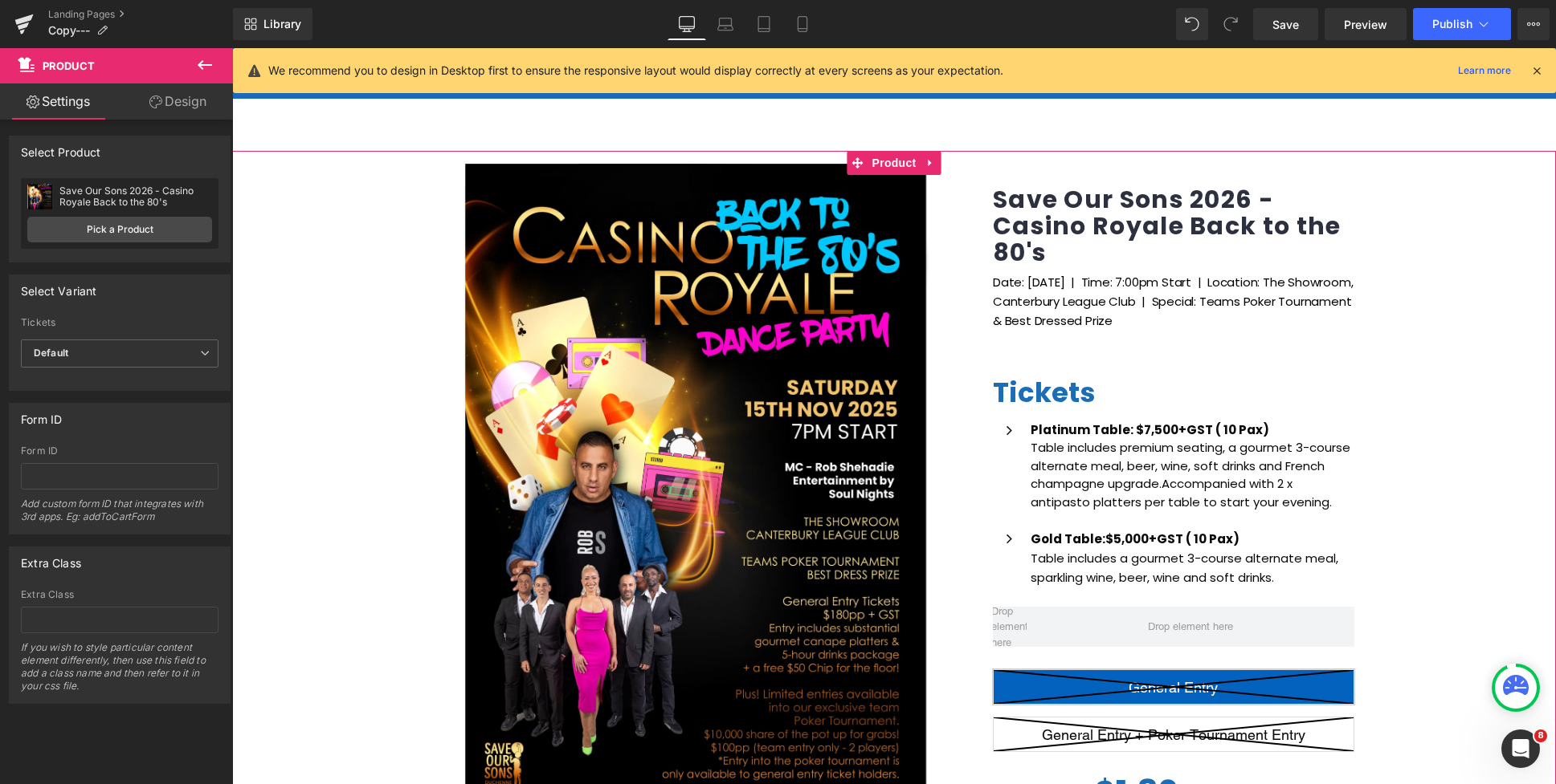
click at [1419, 312] on div "(P) Image Icon Email Check Reminder Text Block Please check your junk/spam fold…" at bounding box center [894, 587] width 1324 height 874
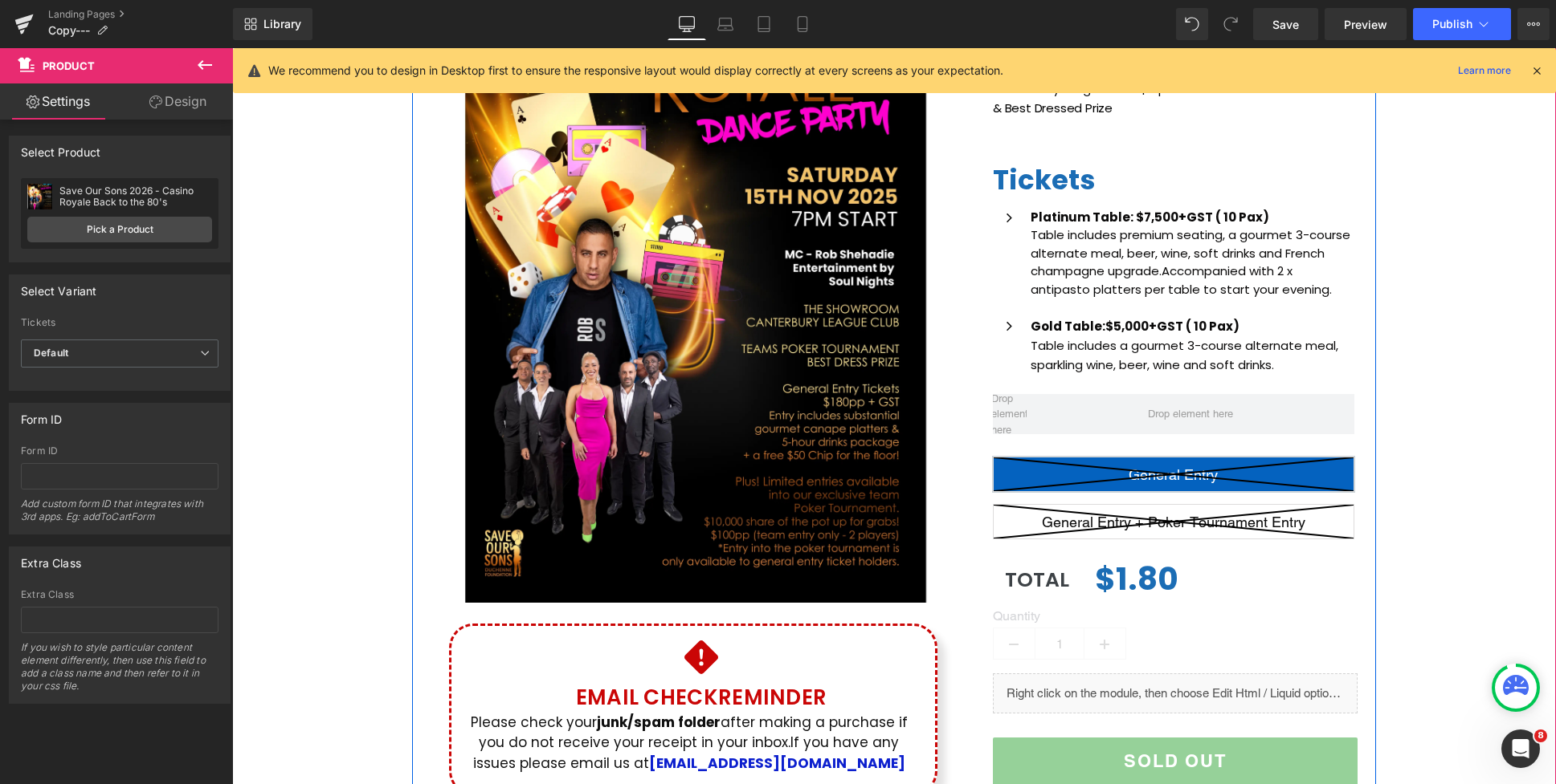
scroll to position [255, 0]
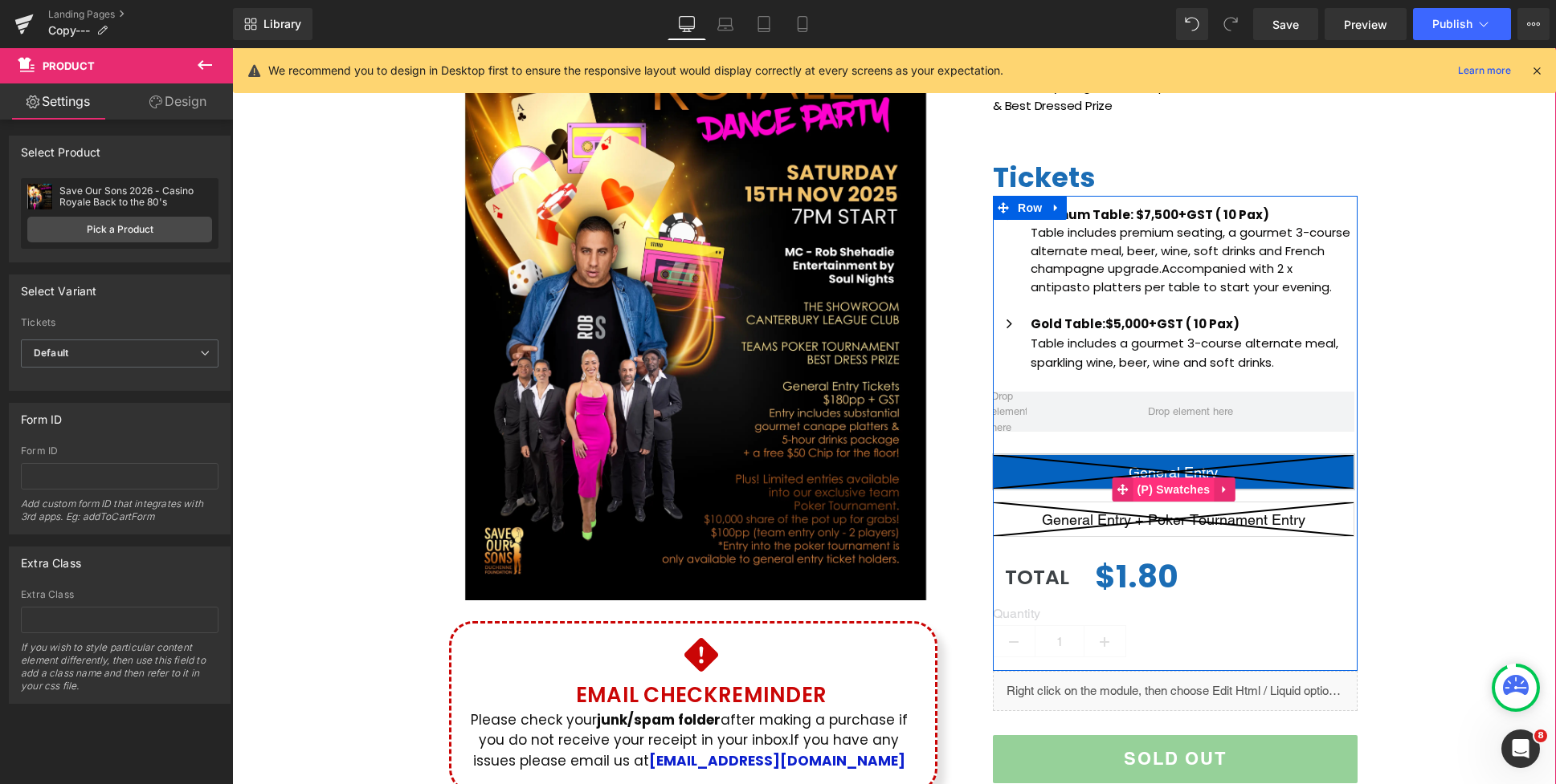
click at [1164, 492] on span "(P) Swatches" at bounding box center [1173, 489] width 81 height 24
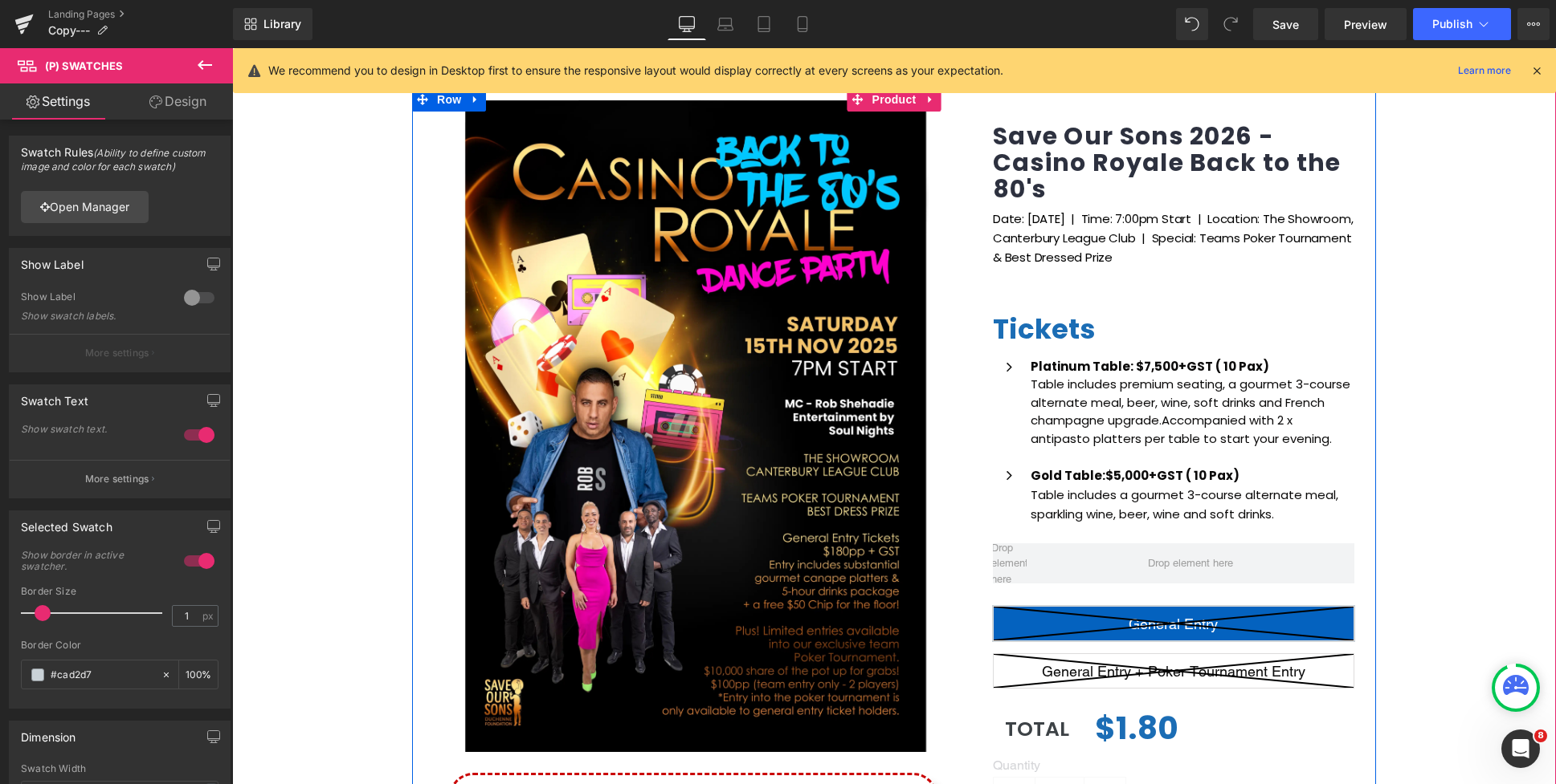
scroll to position [0, 0]
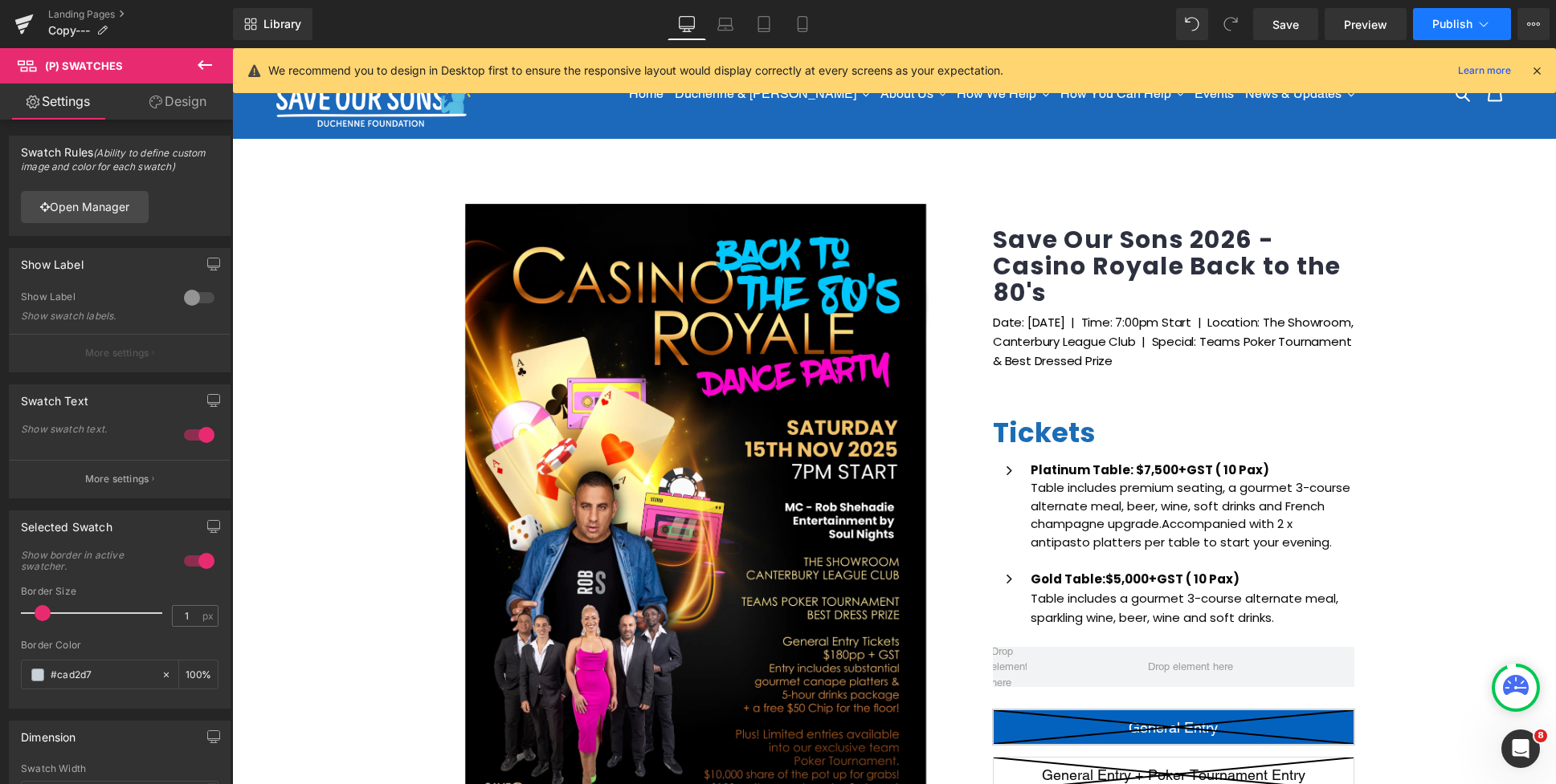
click at [1460, 21] on span "Publish" at bounding box center [1452, 24] width 40 height 13
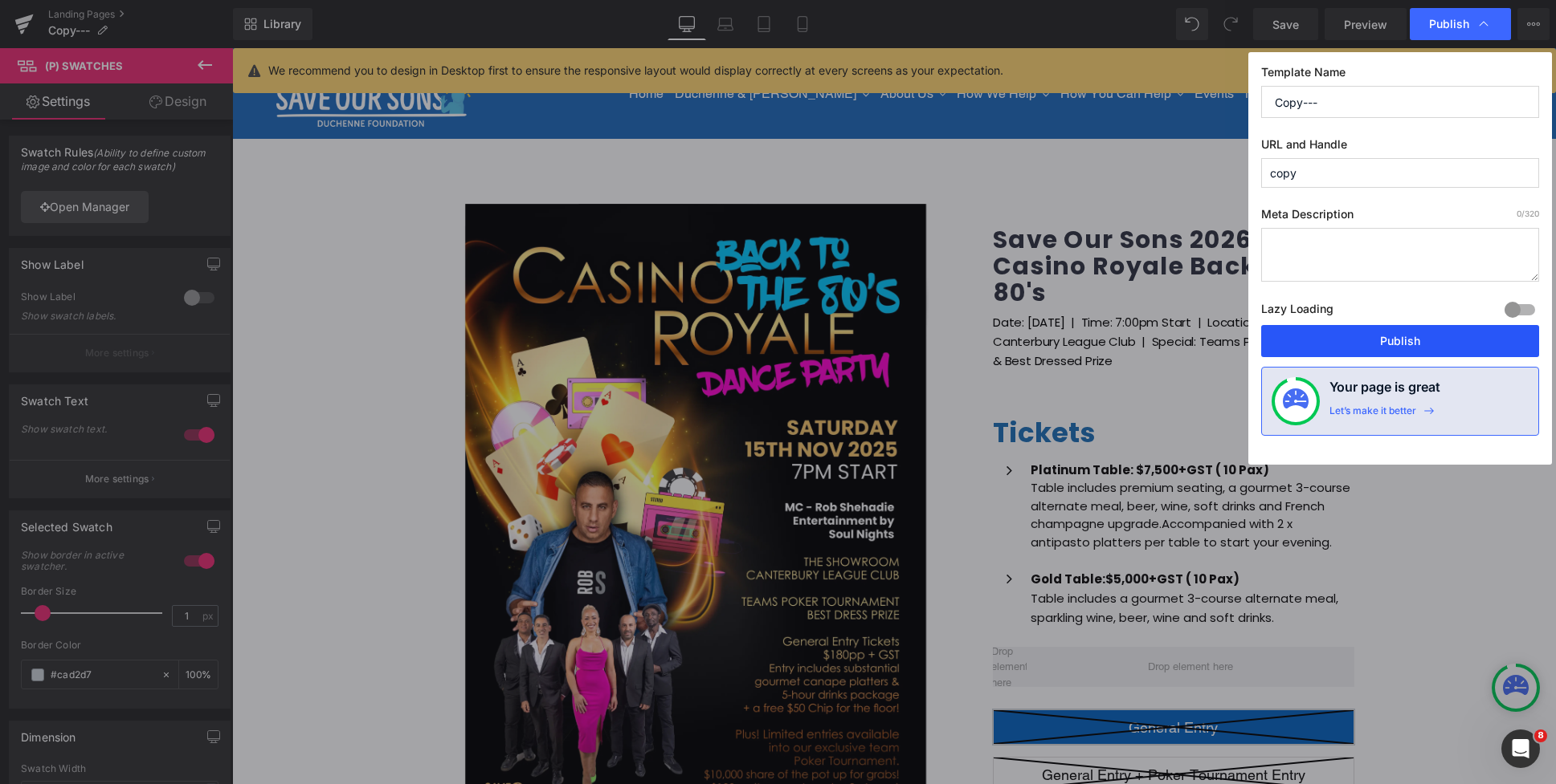
click at [1385, 341] on button "Publish" at bounding box center [1400, 341] width 278 height 32
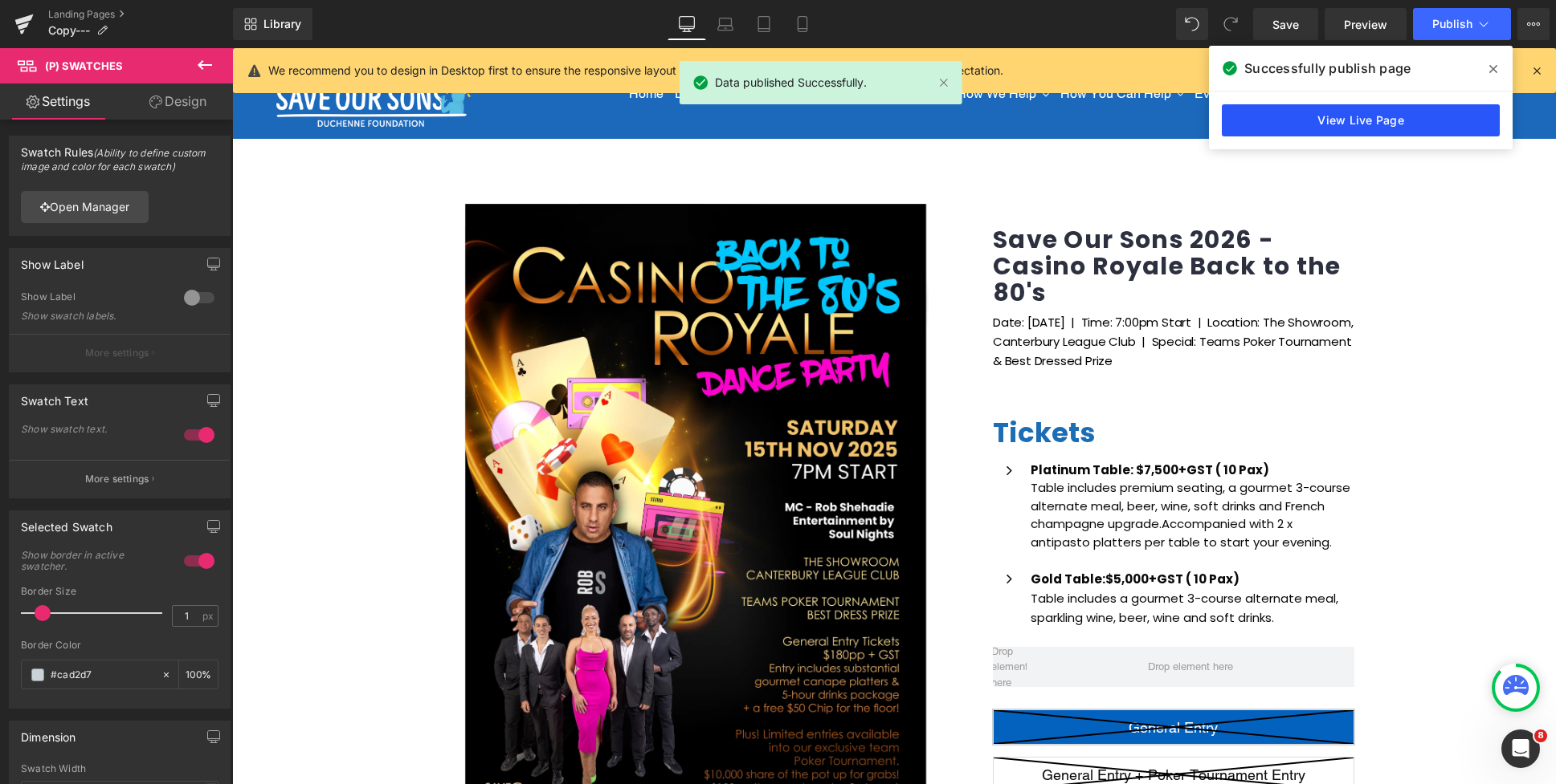
drag, startPoint x: 1284, startPoint y: 117, endPoint x: 1017, endPoint y: 93, distance: 268.1
click at [1284, 117] on link "View Live Page" at bounding box center [1360, 121] width 278 height 32
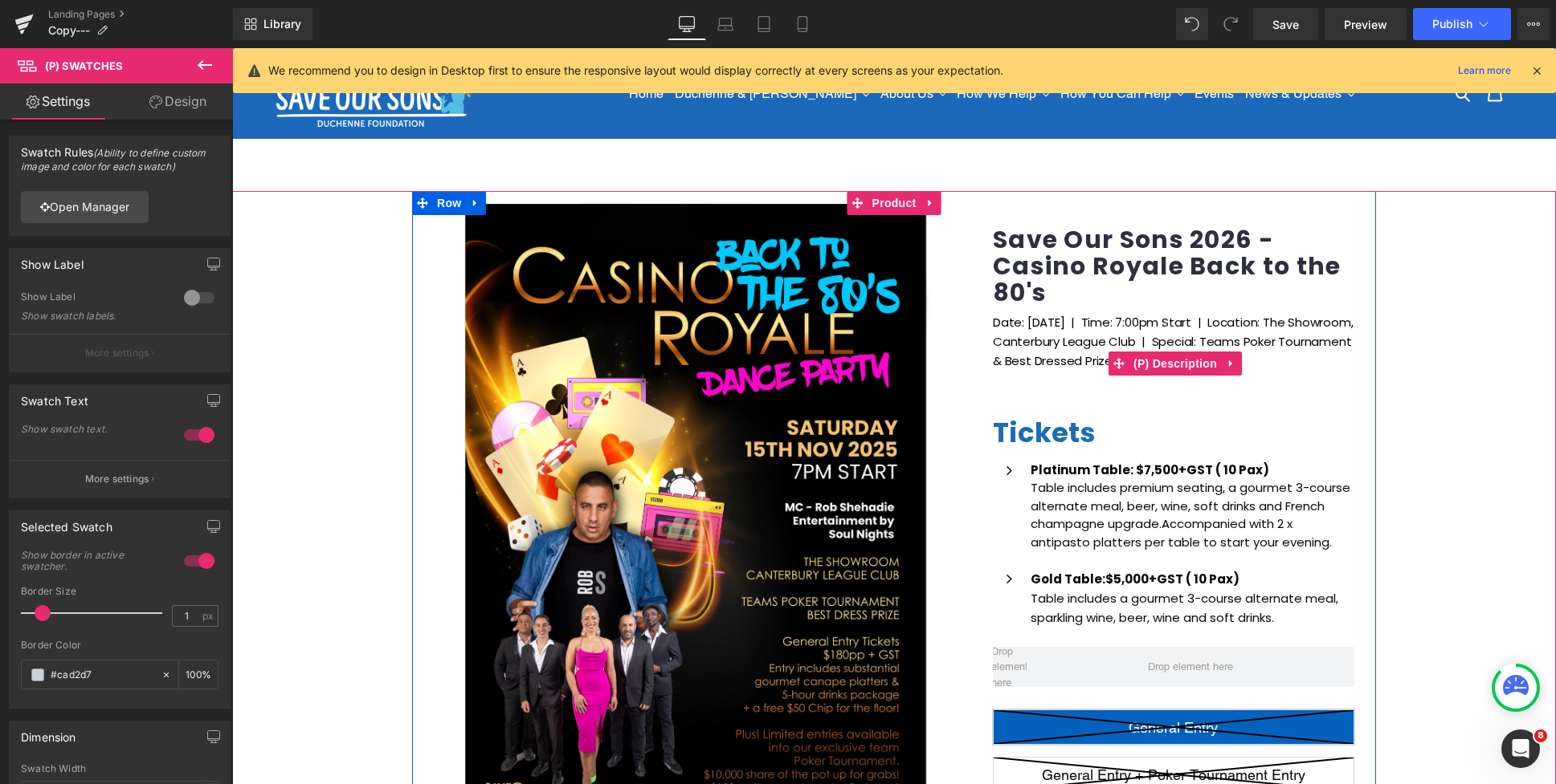
click at [1086, 319] on p "Date: Saturday 15th Nov 2025 | Time: 7:00pm Start | Location: The Showroom, Can…" at bounding box center [1175, 351] width 365 height 77
click at [1069, 325] on p "Date: Saturday 15th Nov 2025 | Time: 7:00pm Start | Location: The Showroom, Can…" at bounding box center [1175, 351] width 365 height 77
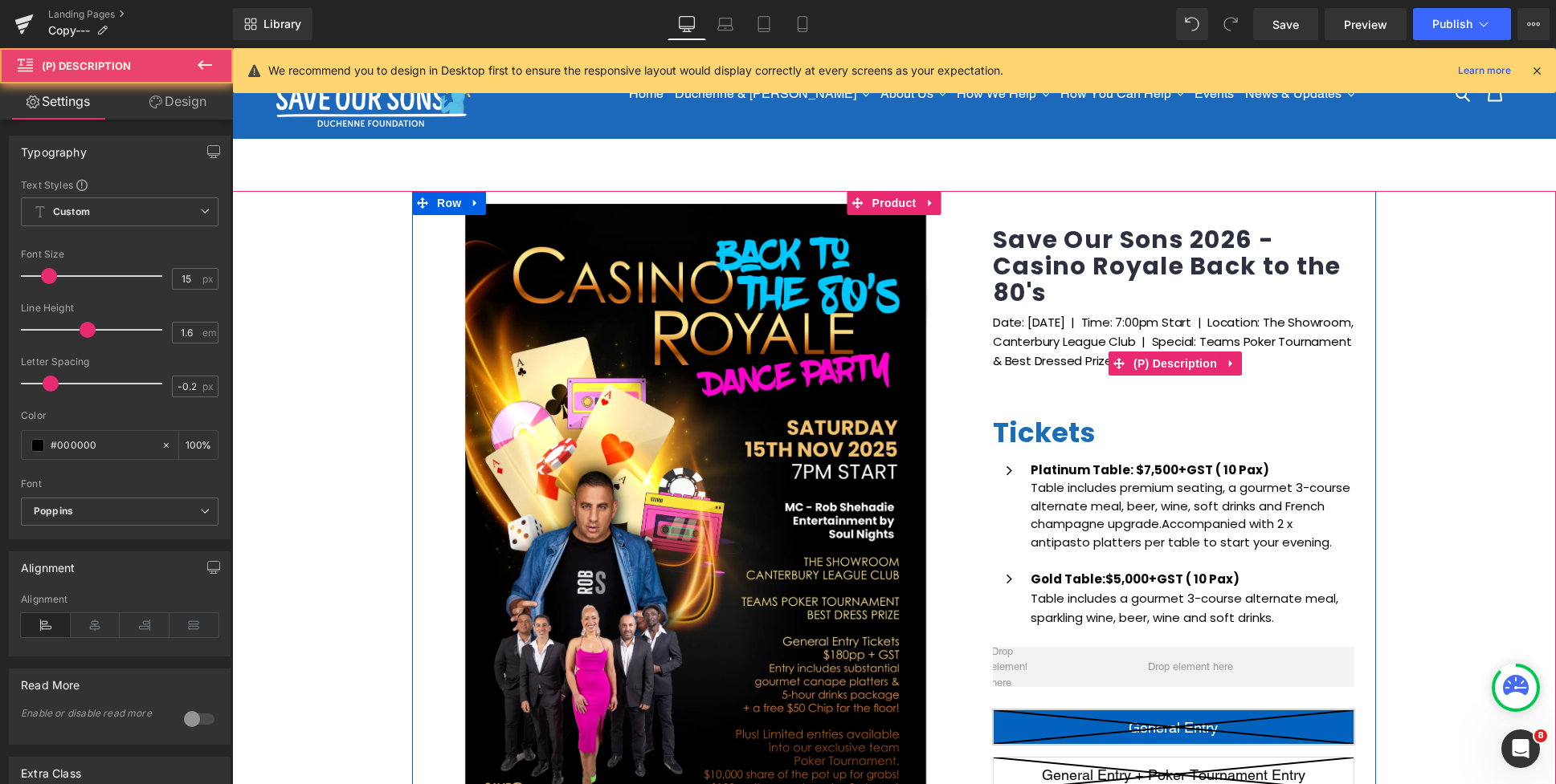
click at [1104, 320] on p "Date: Saturday 15th Nov 2025 | Time: 7:00pm Start | Location: The Showroom, Can…" at bounding box center [1175, 351] width 365 height 77
click at [1031, 326] on p "Date: Saturday 15th Nov 2025 | Time: 7:00pm Start | Location: The Showroom, Can…" at bounding box center [1175, 351] width 365 height 77
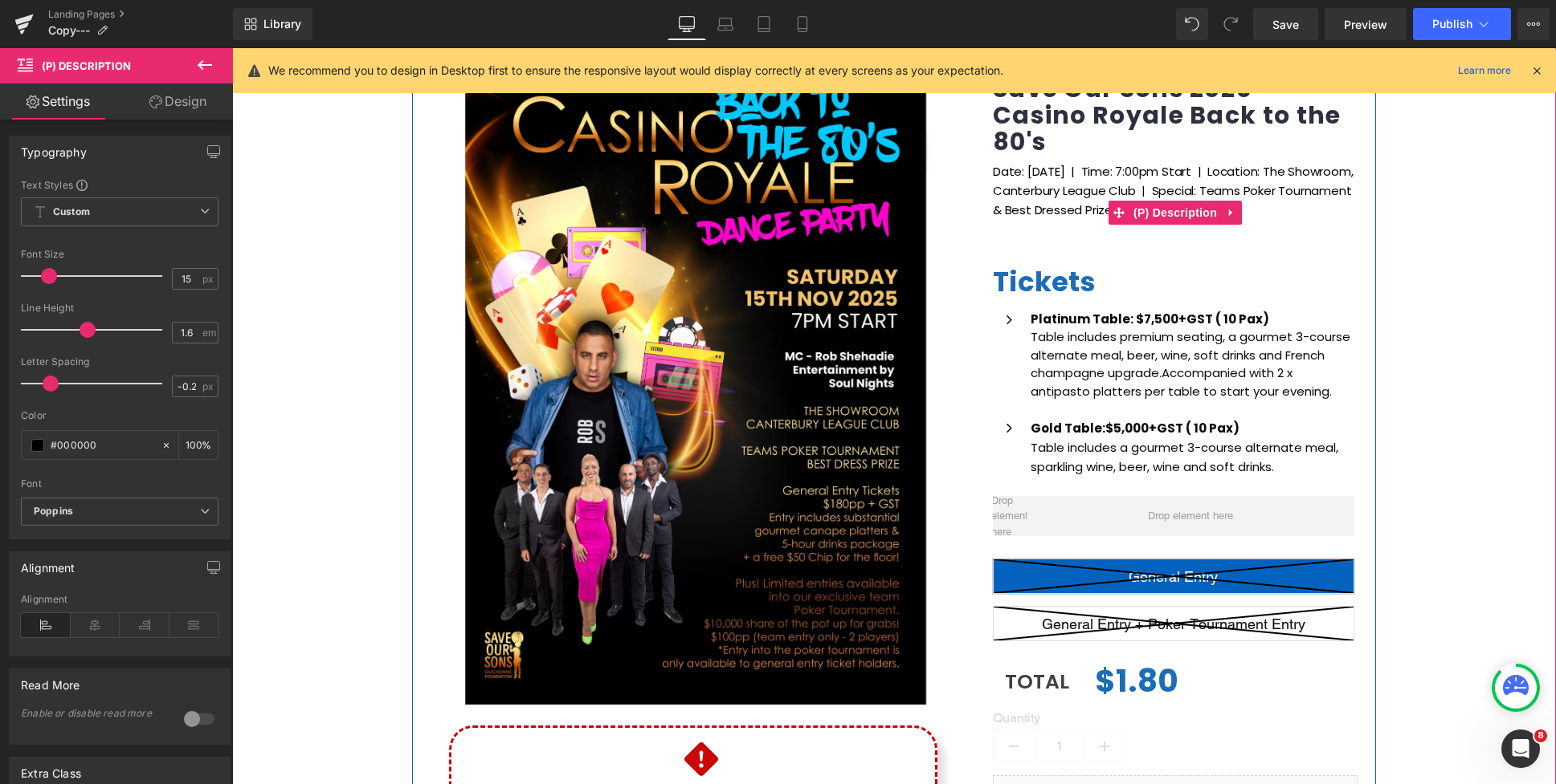
scroll to position [304, 0]
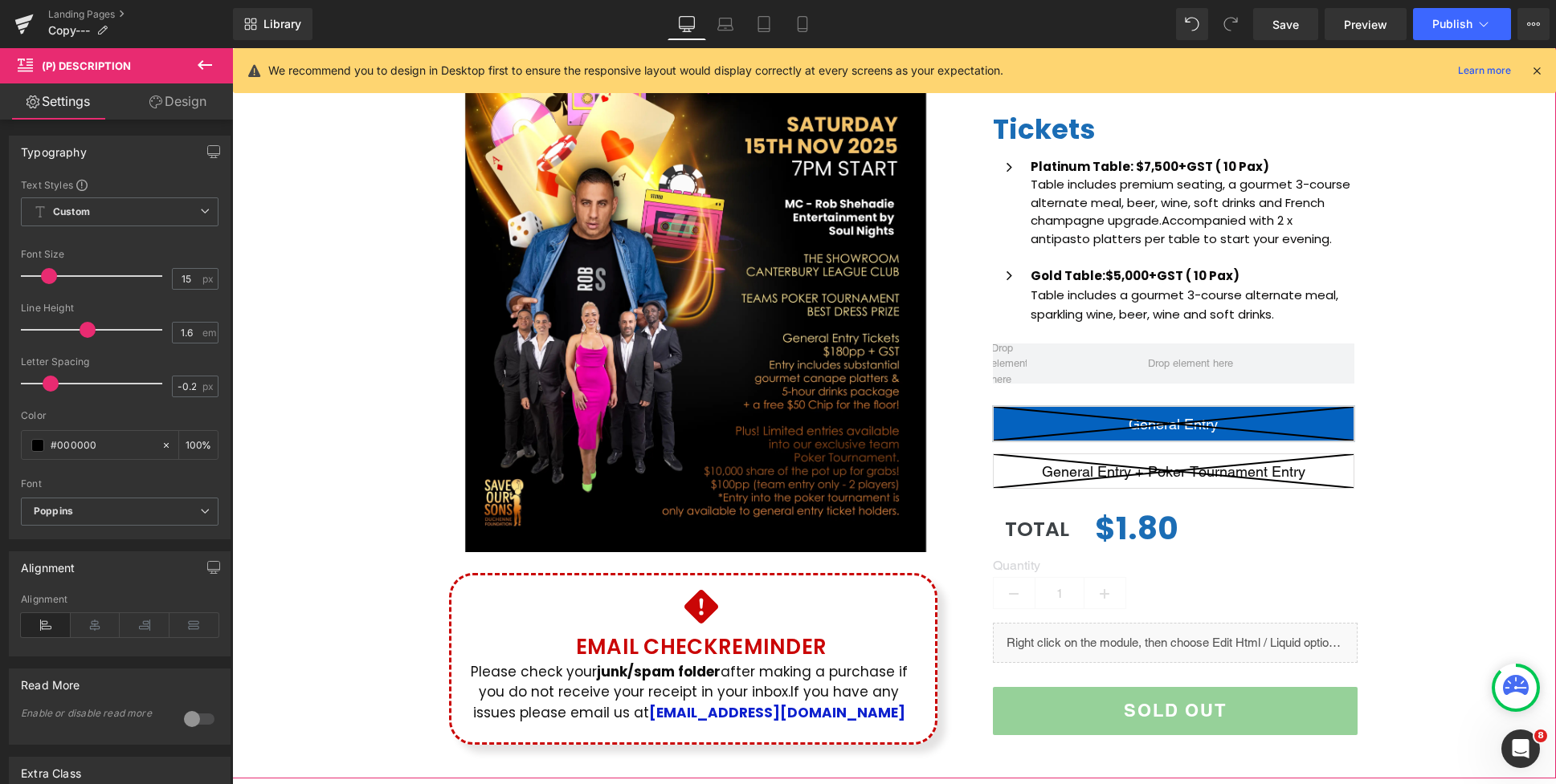
click at [1402, 369] on div "(P) Image Icon Email Check Reminder Text Block Please check your junk/spam fold…" at bounding box center [894, 324] width 1324 height 874
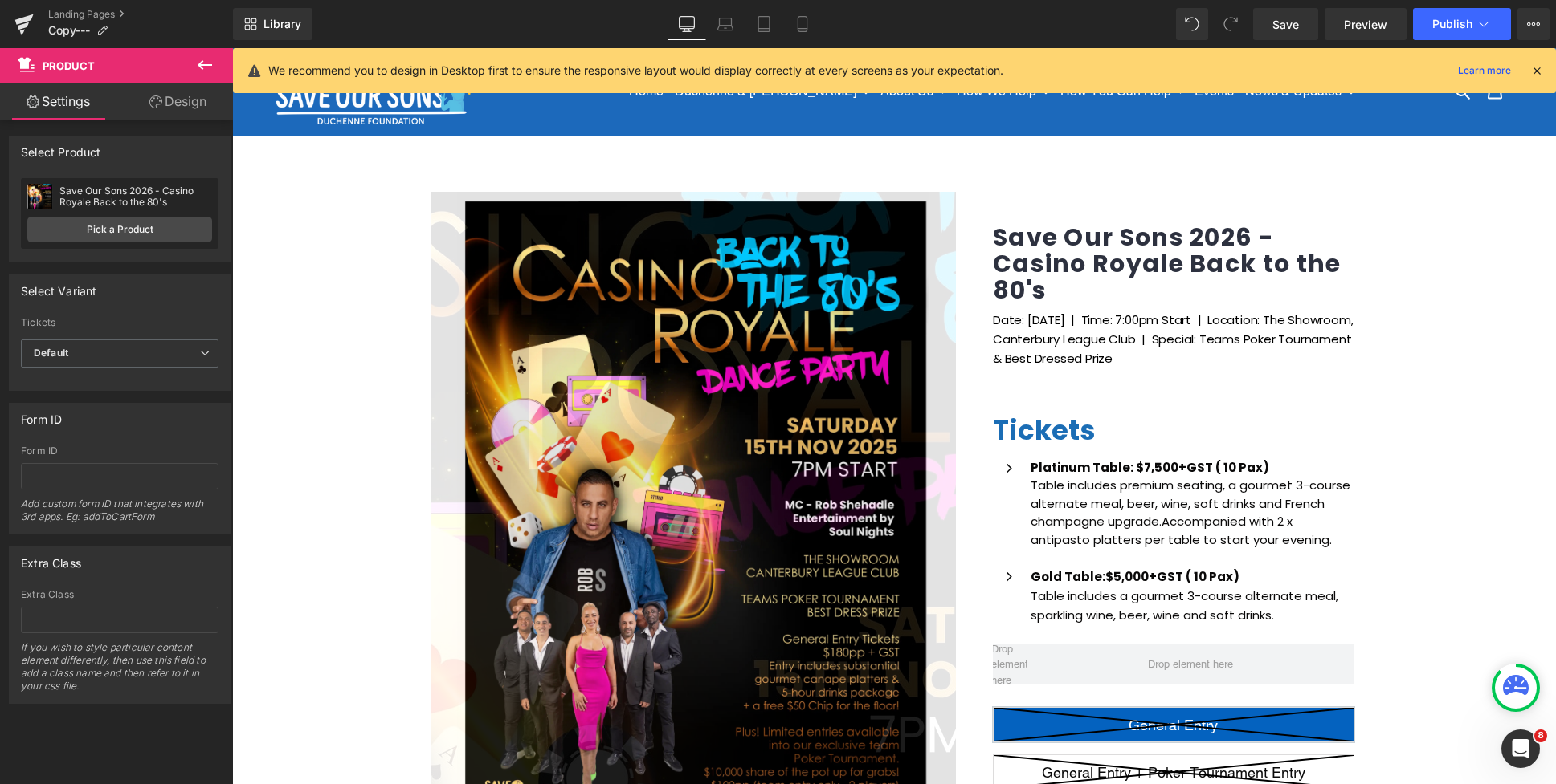
scroll to position [0, 0]
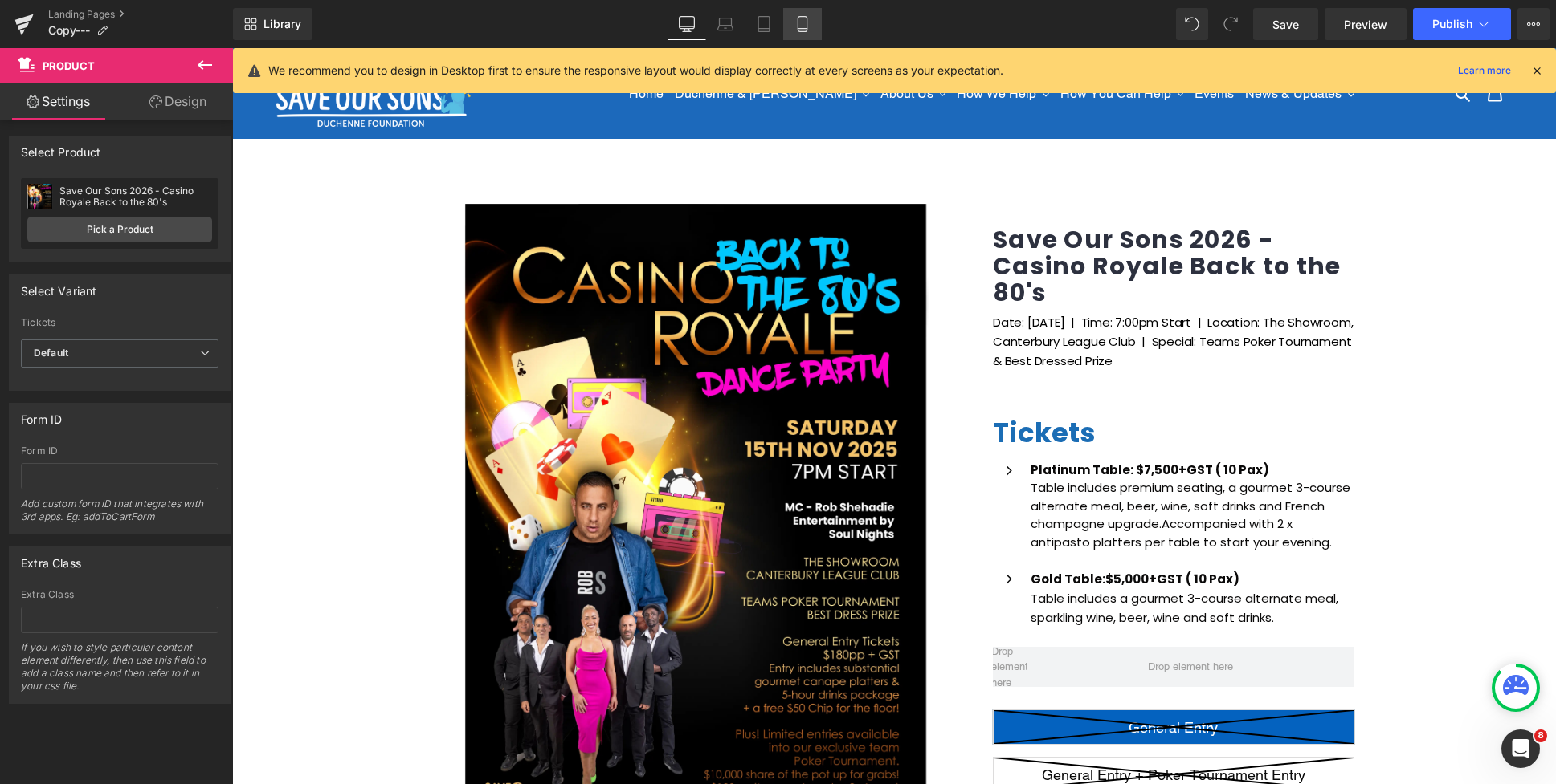
click at [798, 24] on icon at bounding box center [801, 24] width 9 height 15
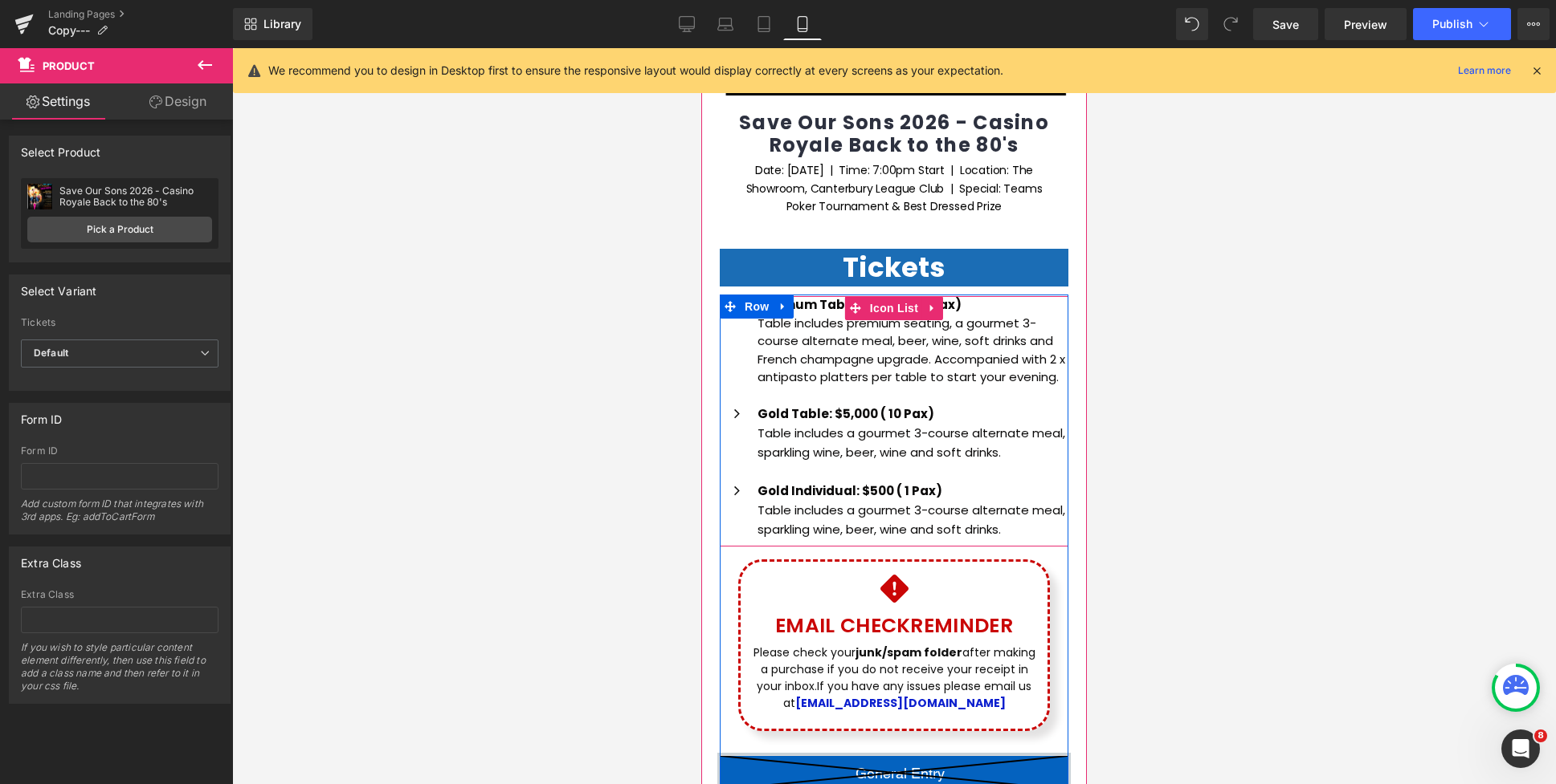
scroll to position [552, 0]
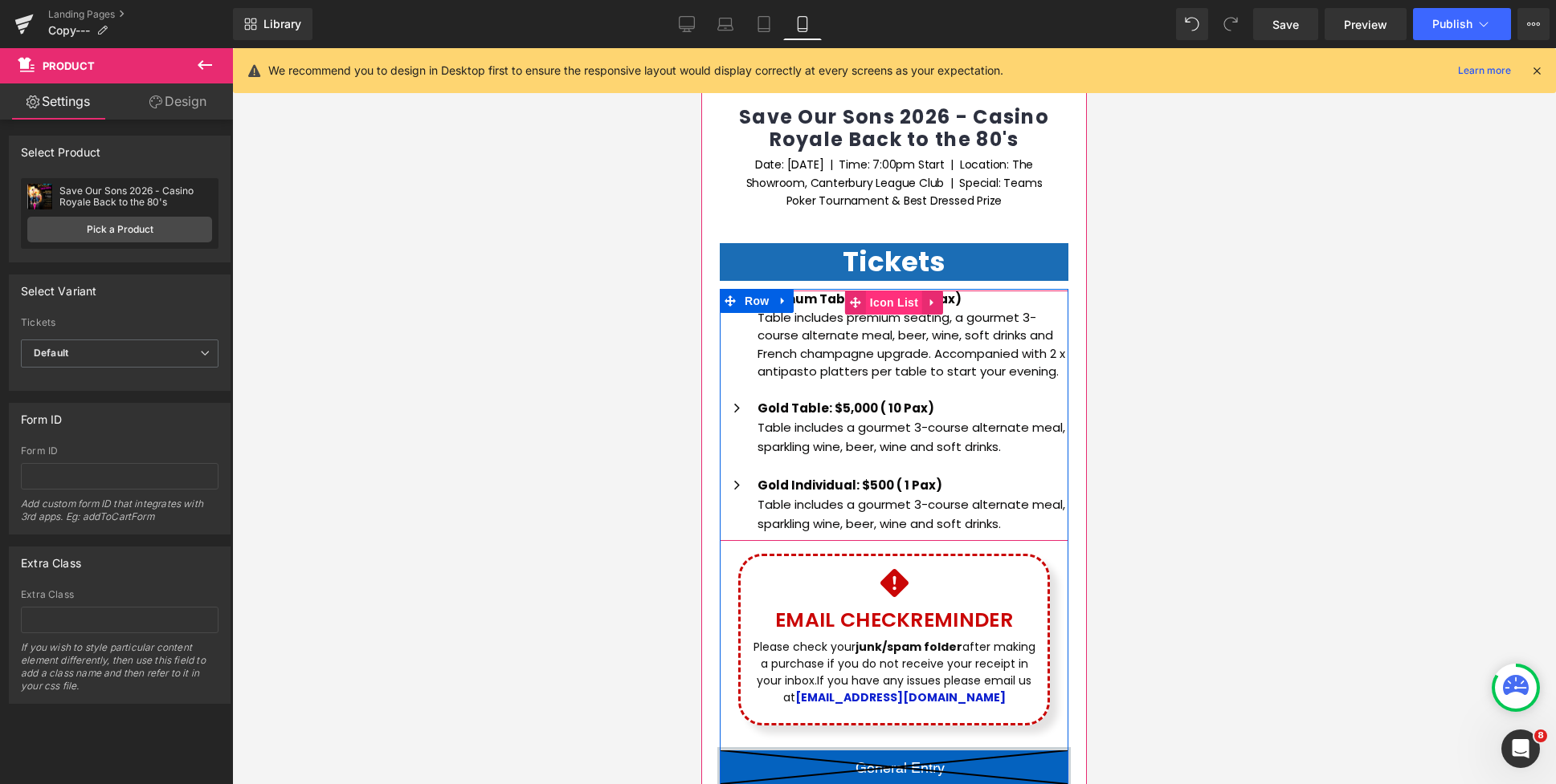
click at [882, 298] on span "Icon List" at bounding box center [894, 303] width 56 height 24
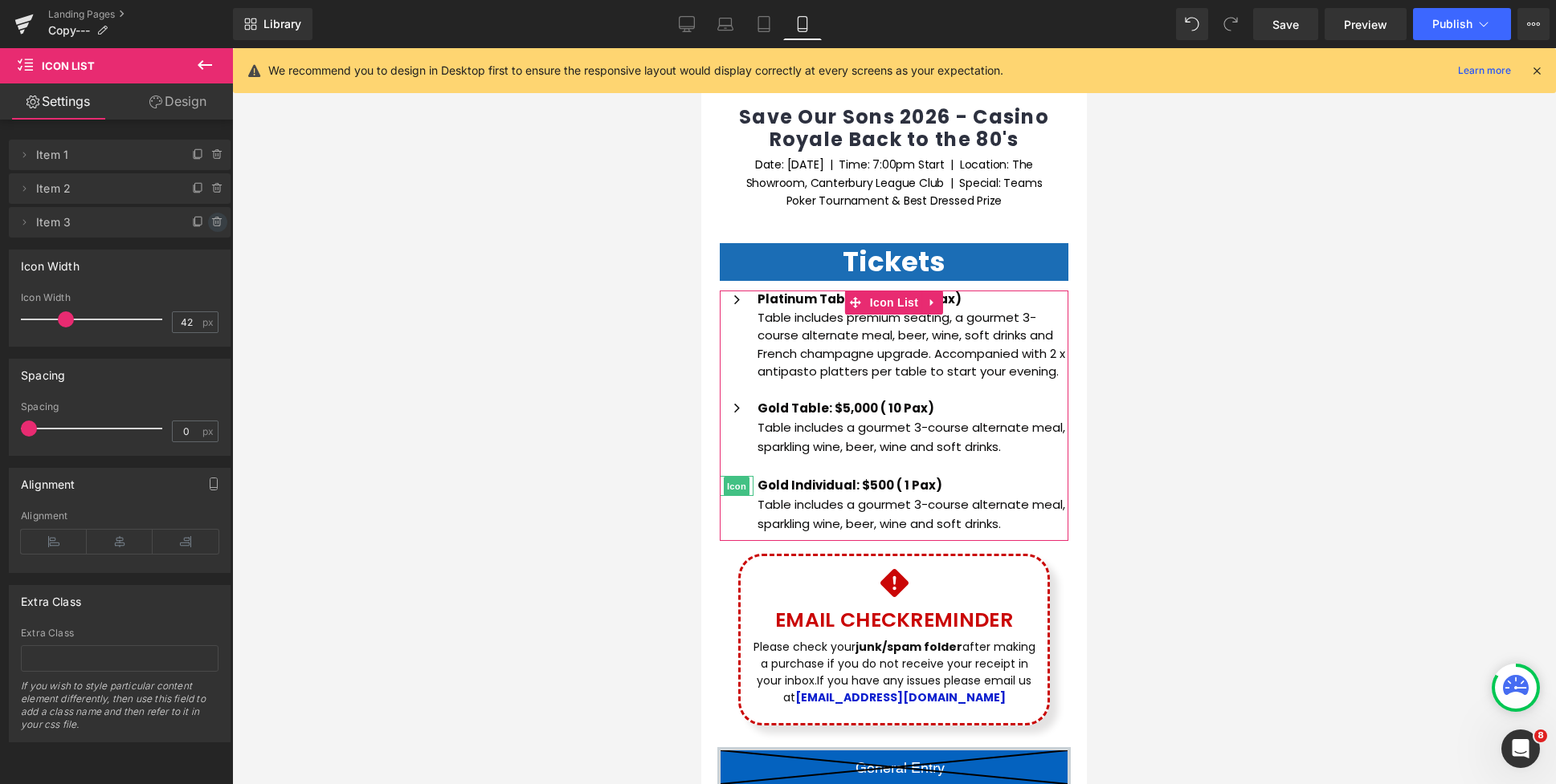
click at [212, 219] on icon at bounding box center [216, 219] width 9 height 0
click at [208, 222] on button "Delete" at bounding box center [200, 223] width 51 height 21
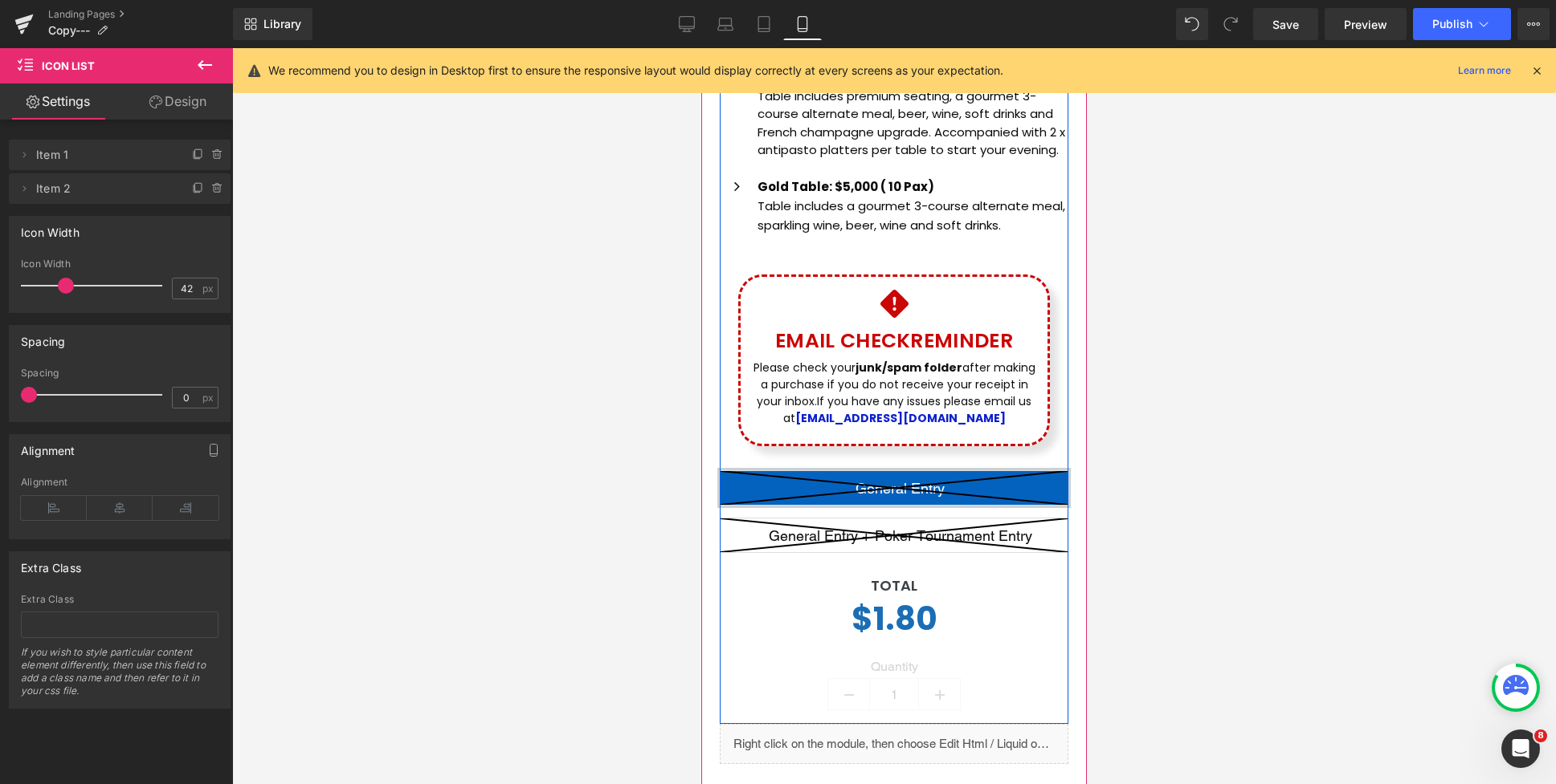
scroll to position [701, 0]
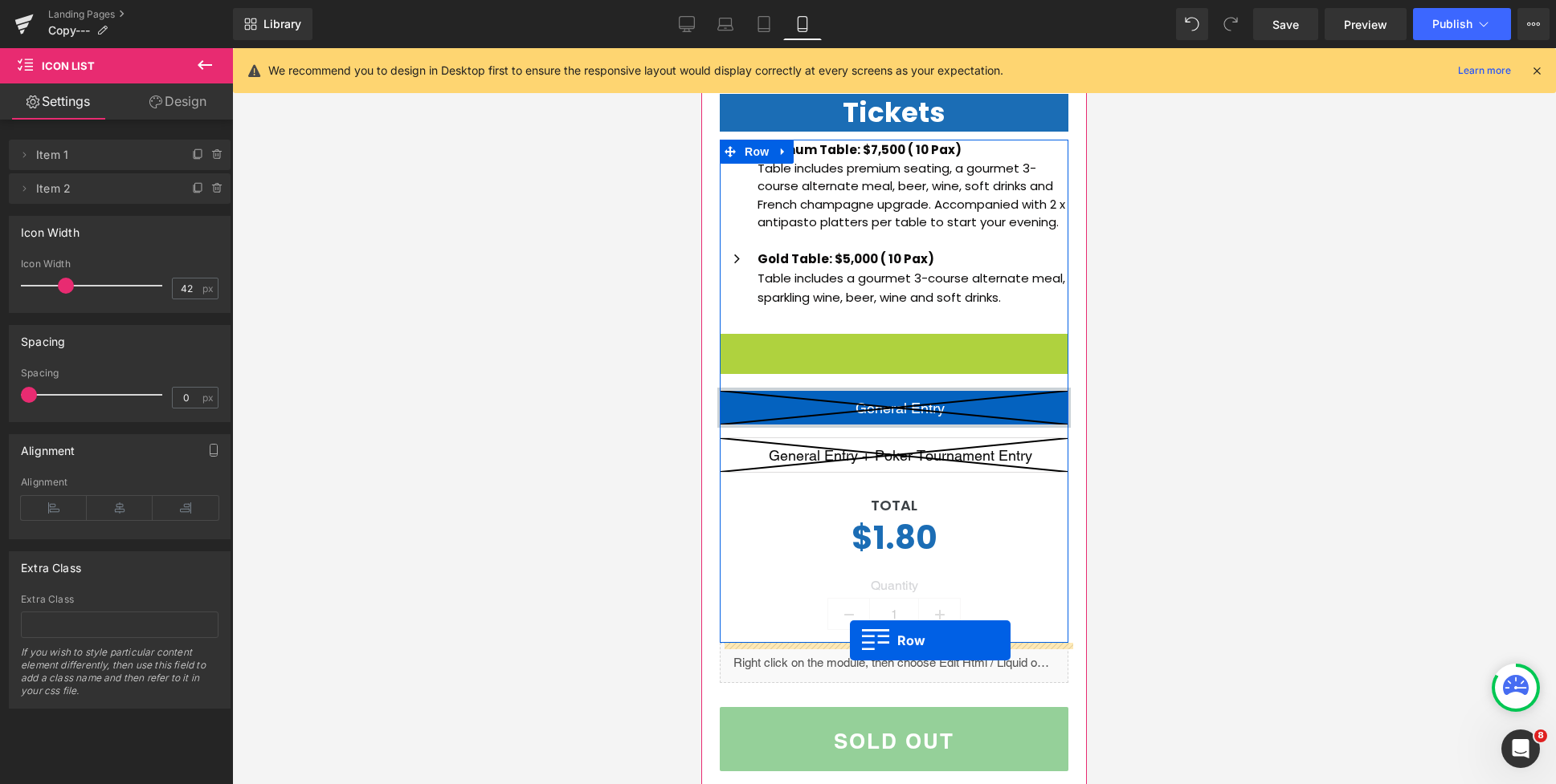
drag, startPoint x: 730, startPoint y: 344, endPoint x: 849, endPoint y: 641, distance: 320.0
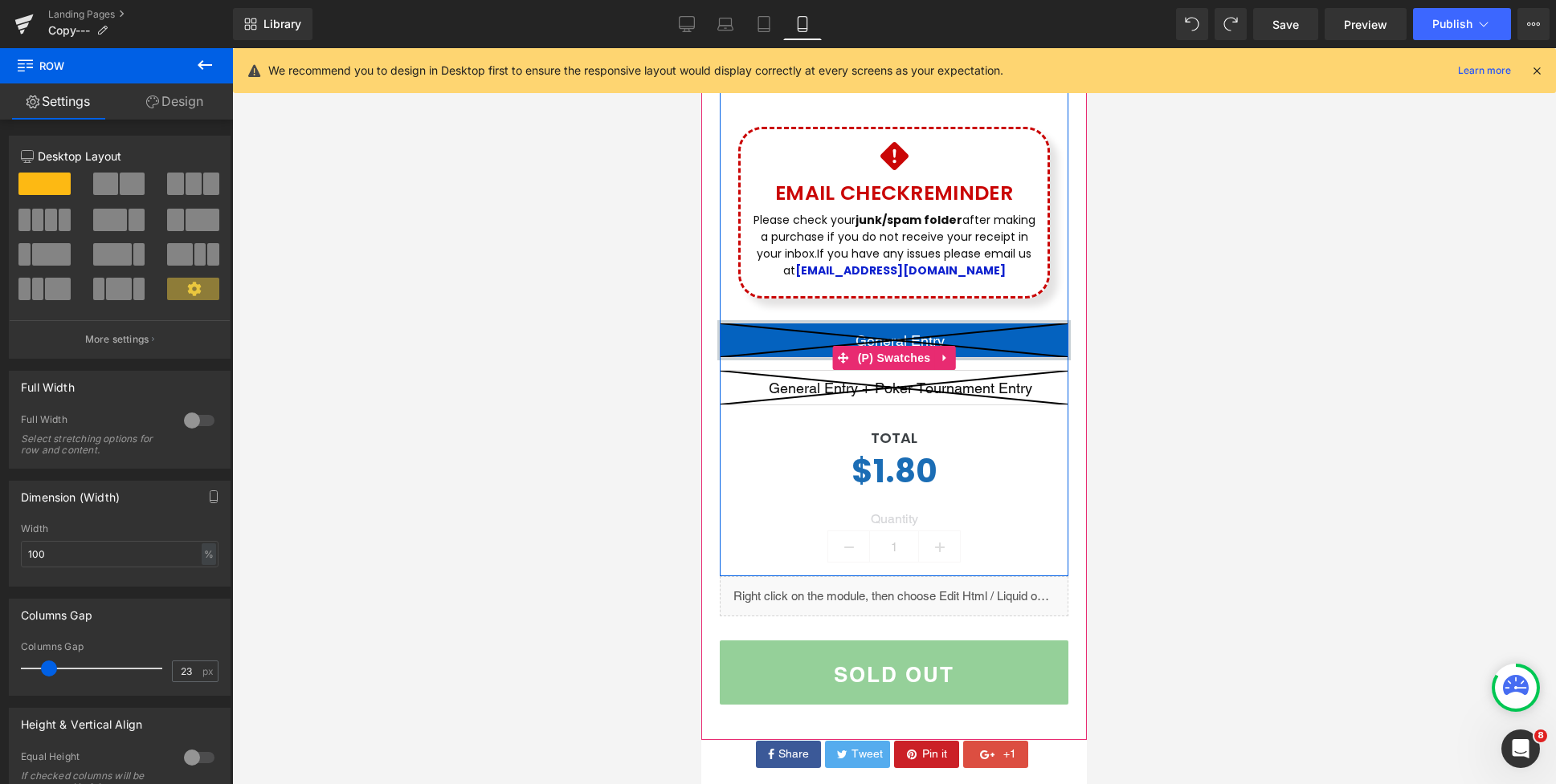
scroll to position [775, 0]
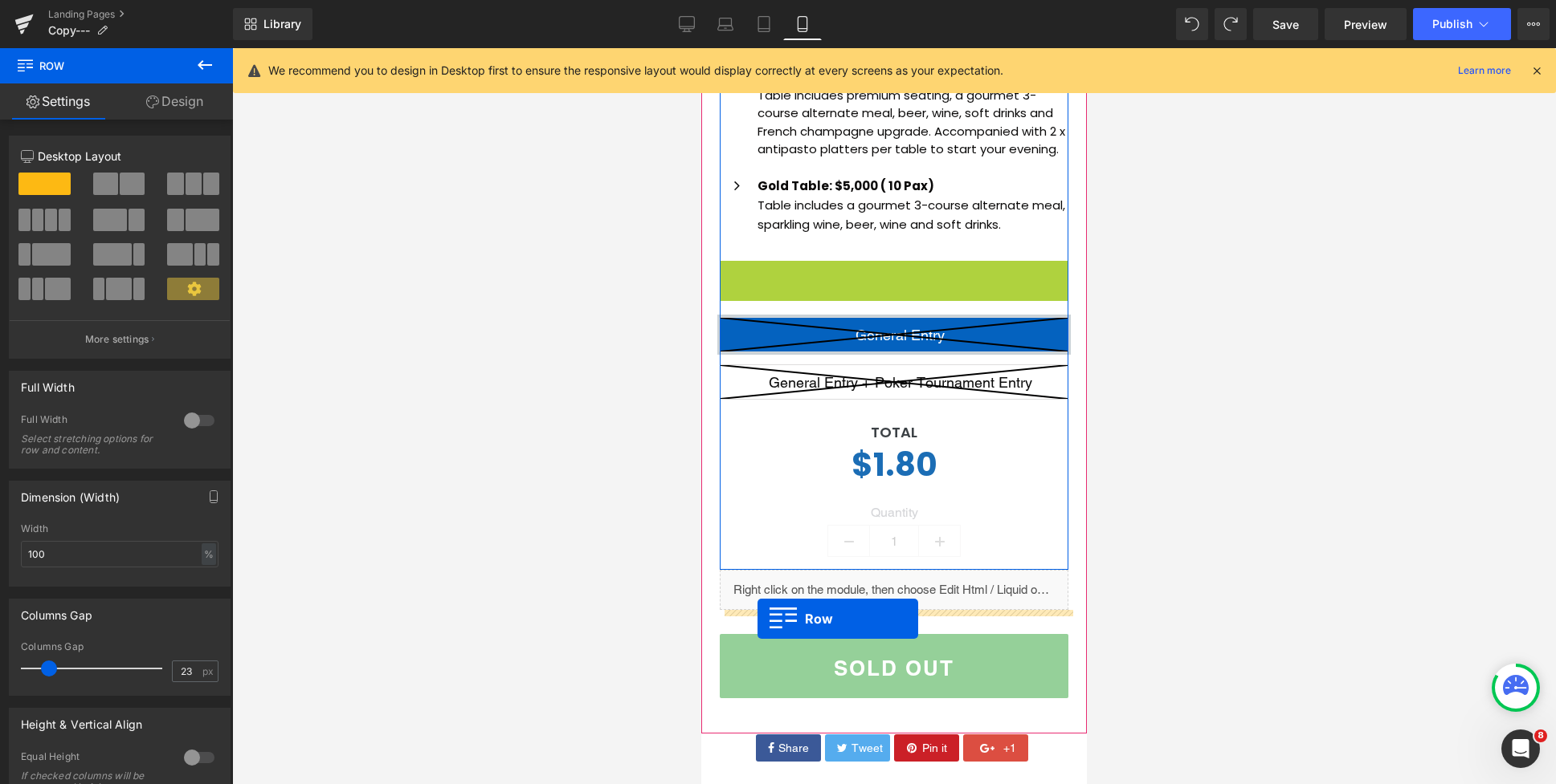
drag, startPoint x: 729, startPoint y: 272, endPoint x: 758, endPoint y: 619, distance: 348.2
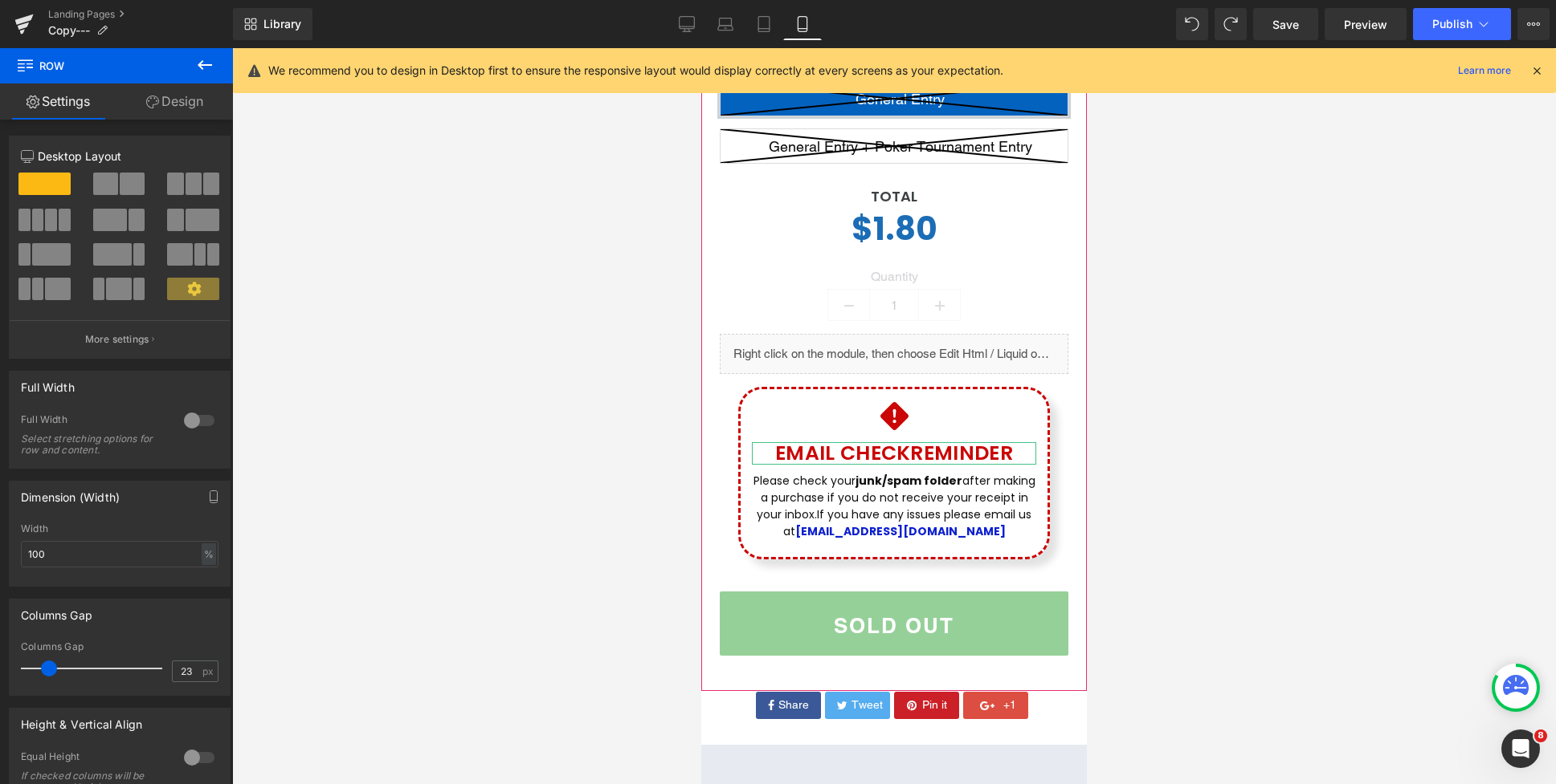
scroll to position [936, 0]
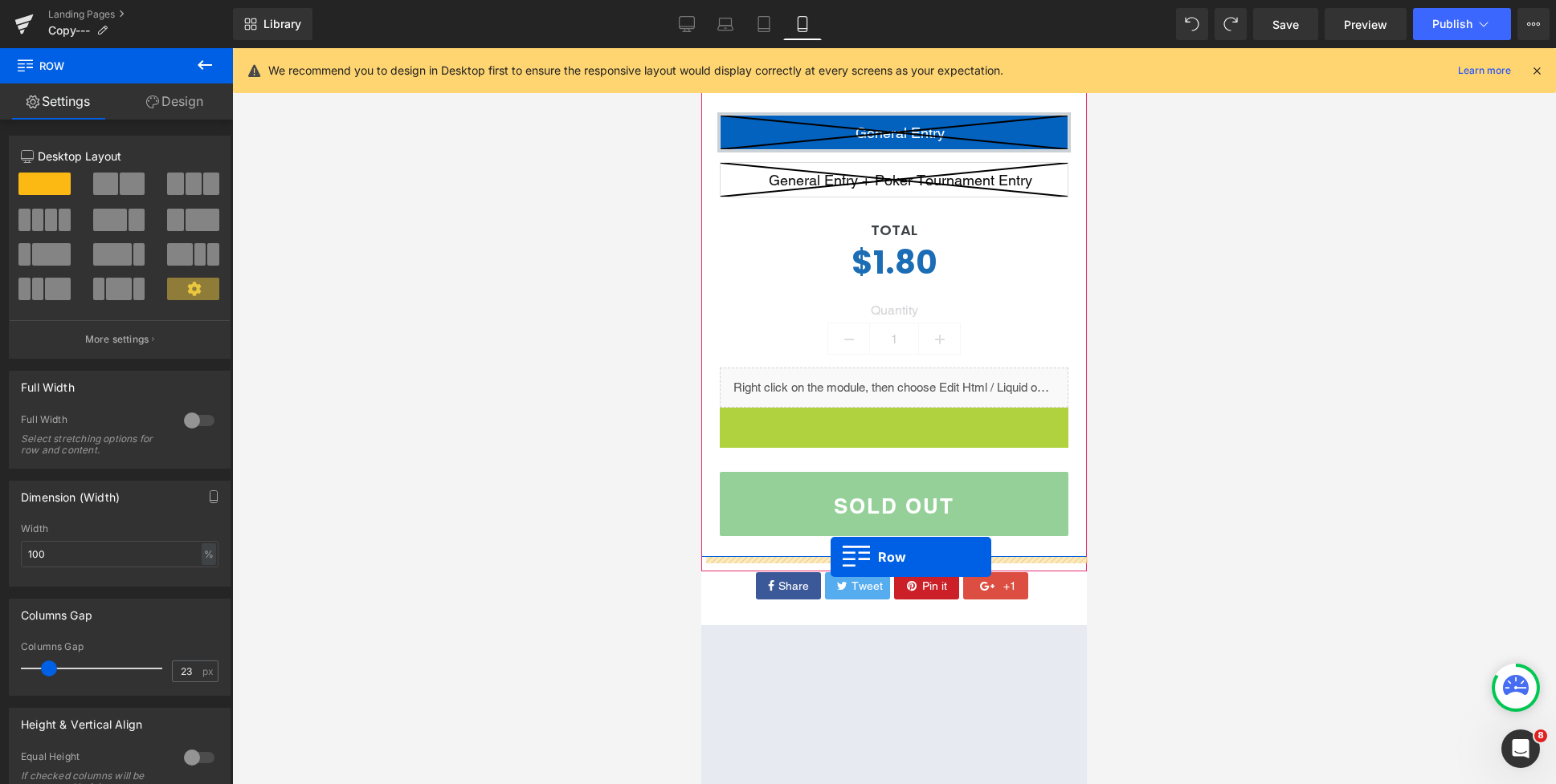
drag, startPoint x: 936, startPoint y: 605, endPoint x: 830, endPoint y: 557, distance: 116.4
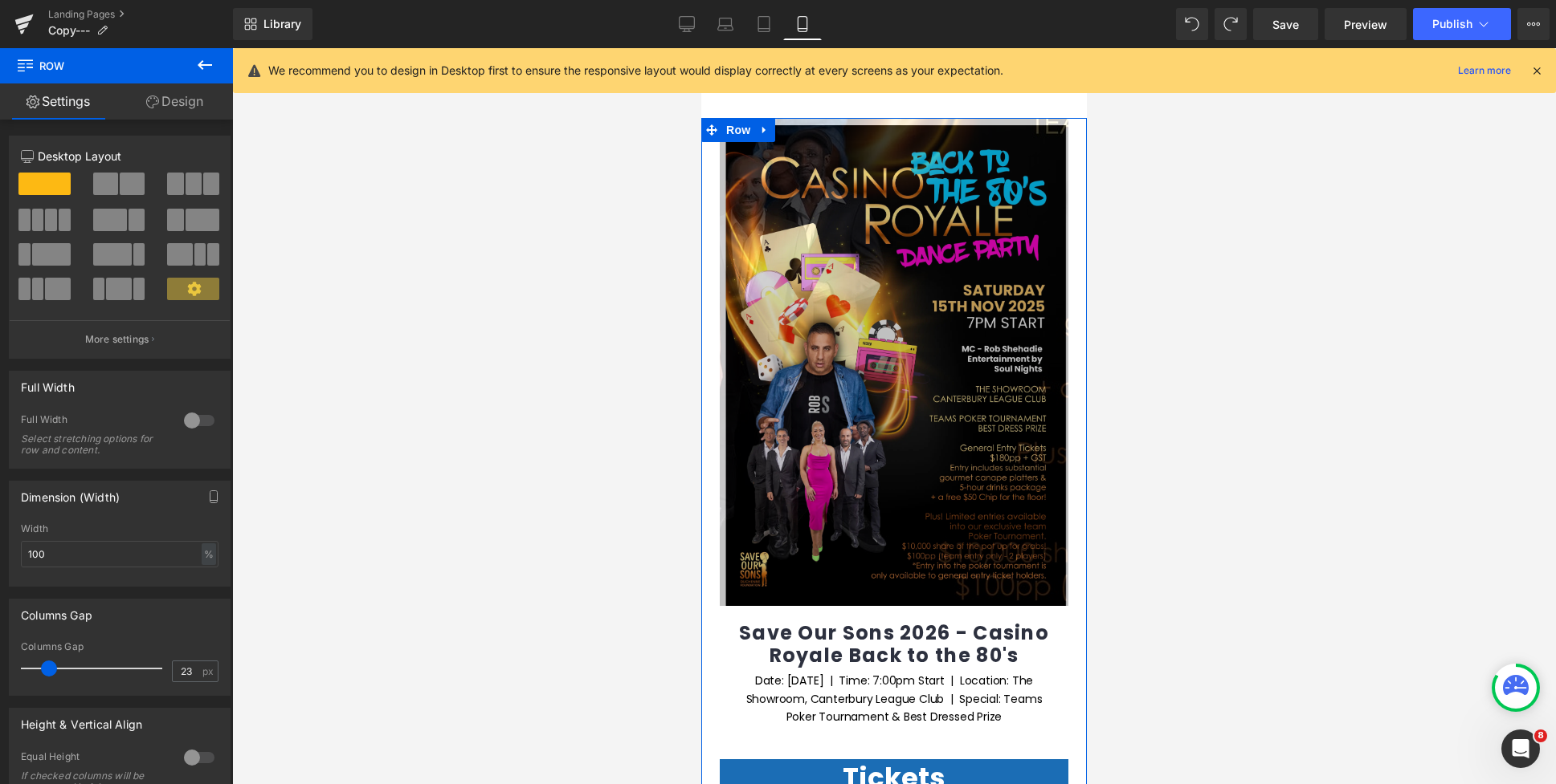
scroll to position [0, 0]
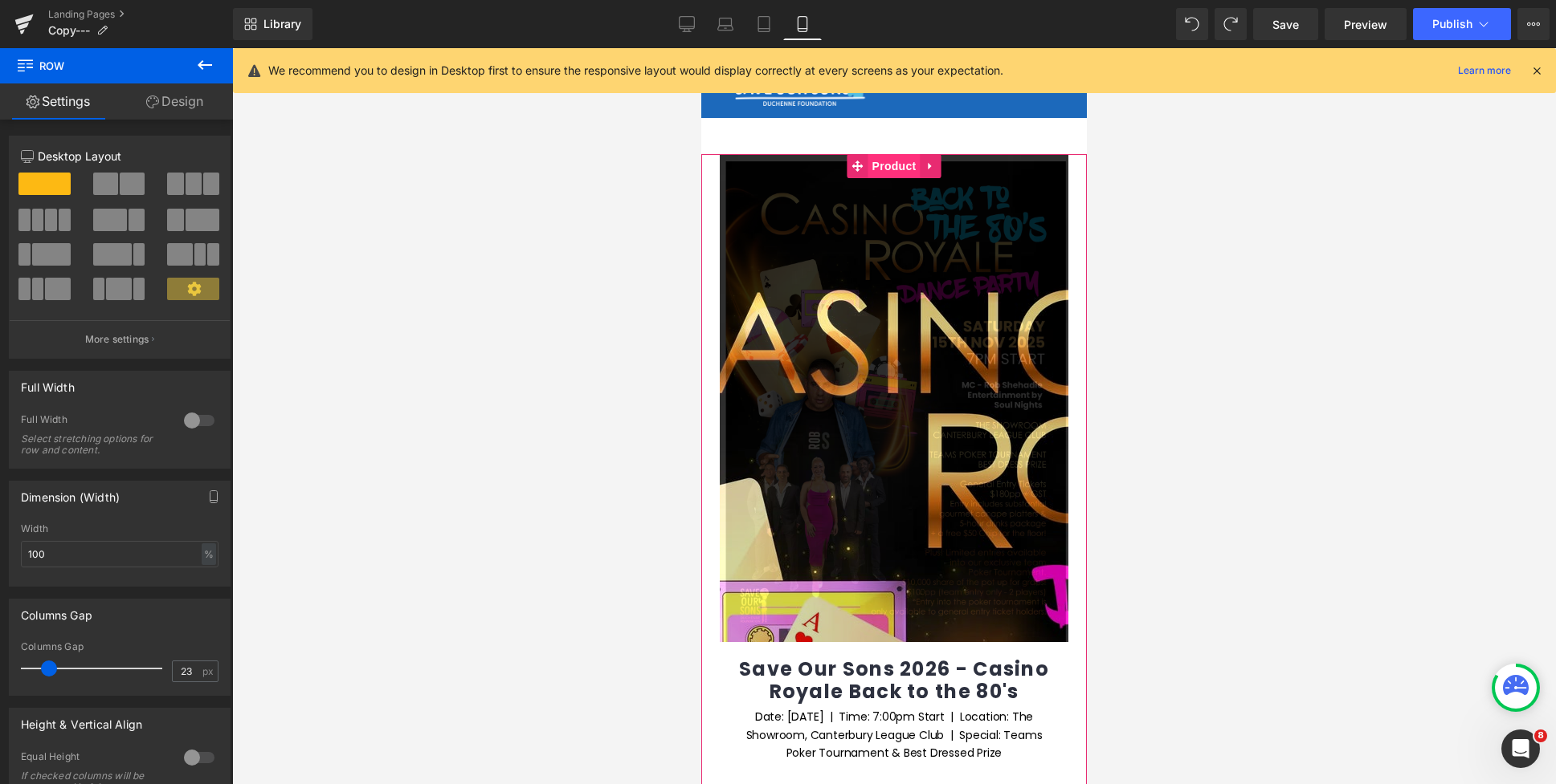
click at [891, 165] on span "Product" at bounding box center [894, 166] width 52 height 24
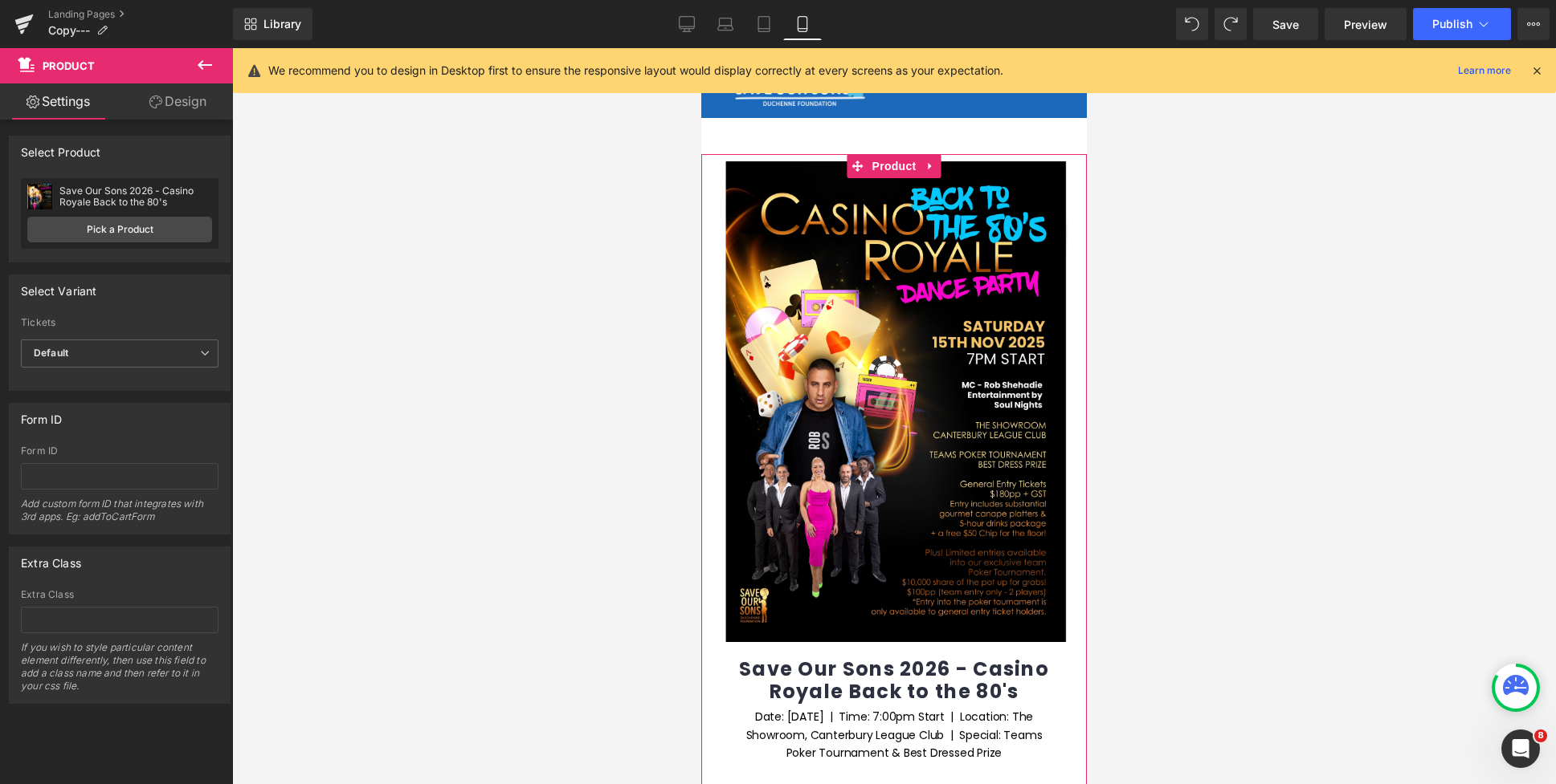
click at [142, 96] on link "Design" at bounding box center [177, 102] width 117 height 36
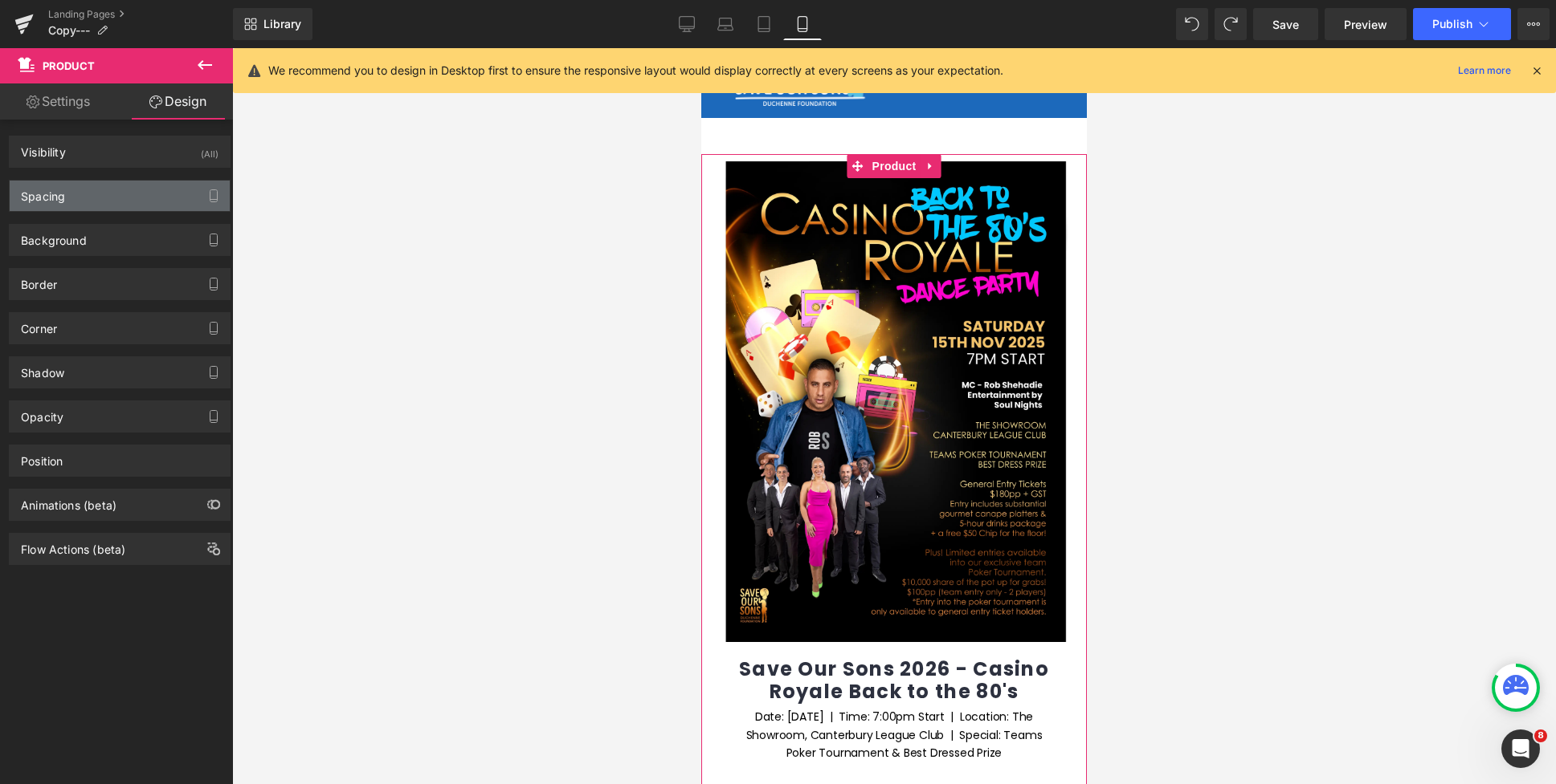
click at [102, 198] on div "Spacing" at bounding box center [120, 195] width 220 height 31
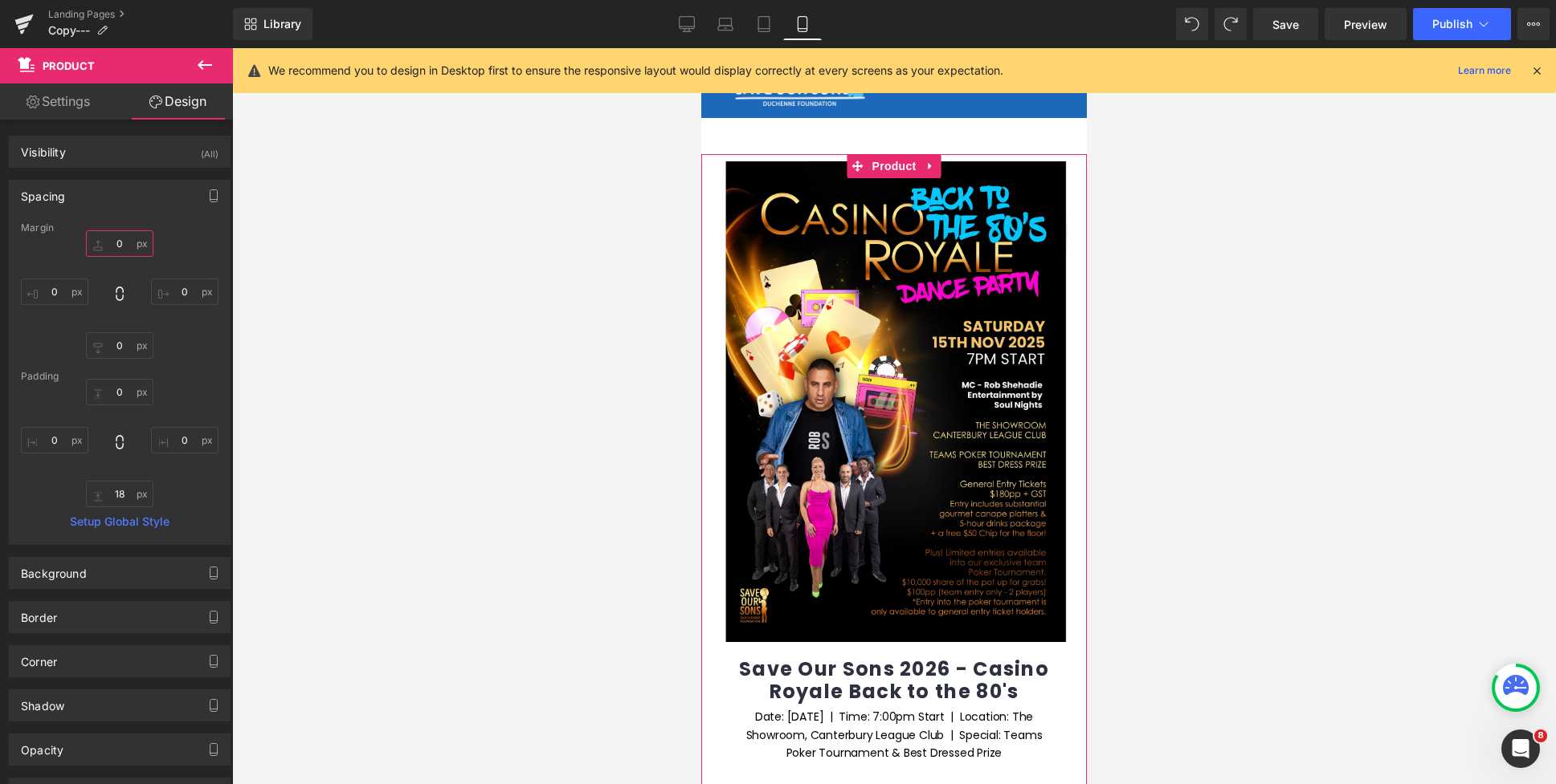
click at [107, 246] on input "text" at bounding box center [120, 243] width 68 height 27
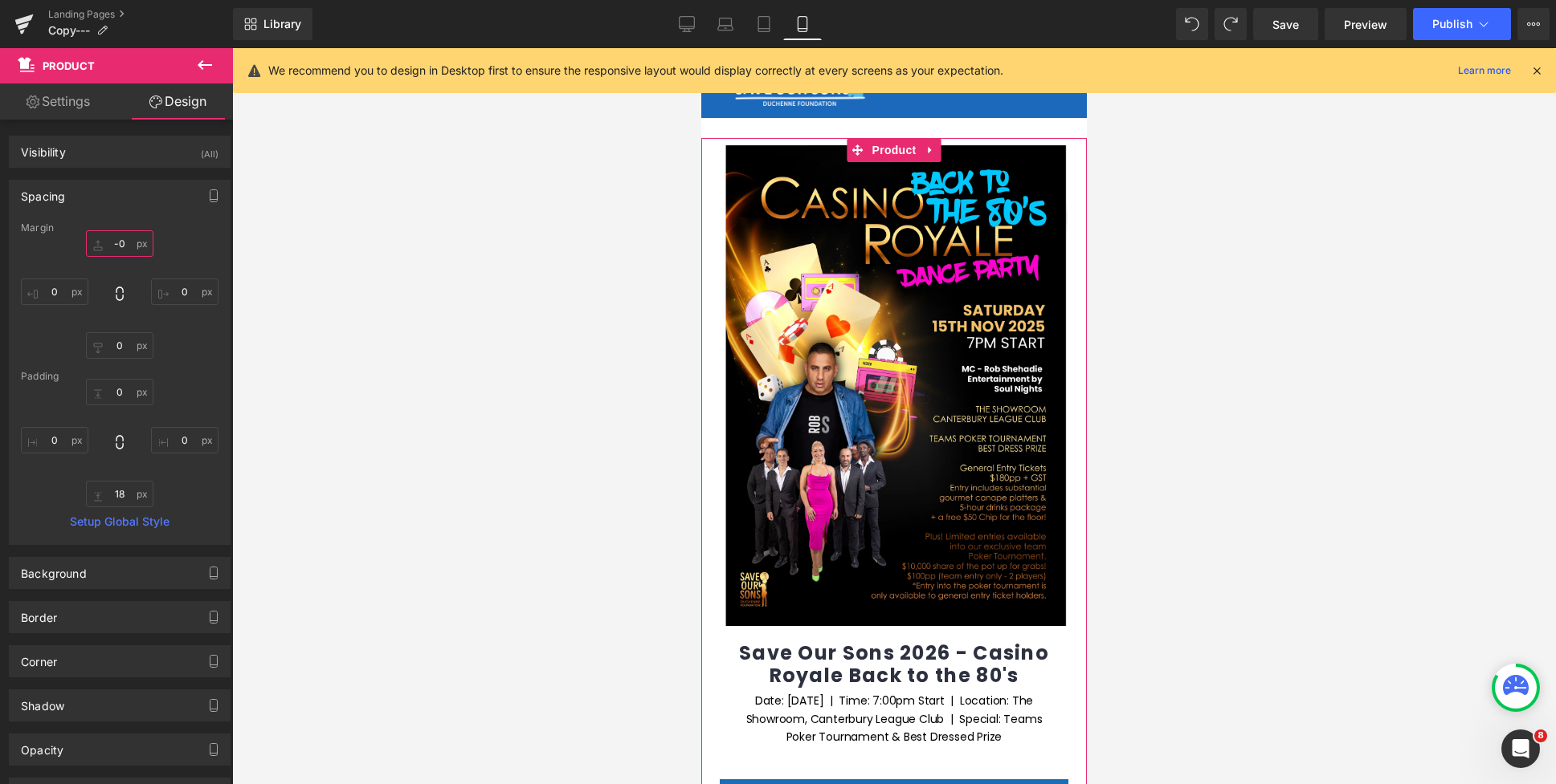
type input "-30"
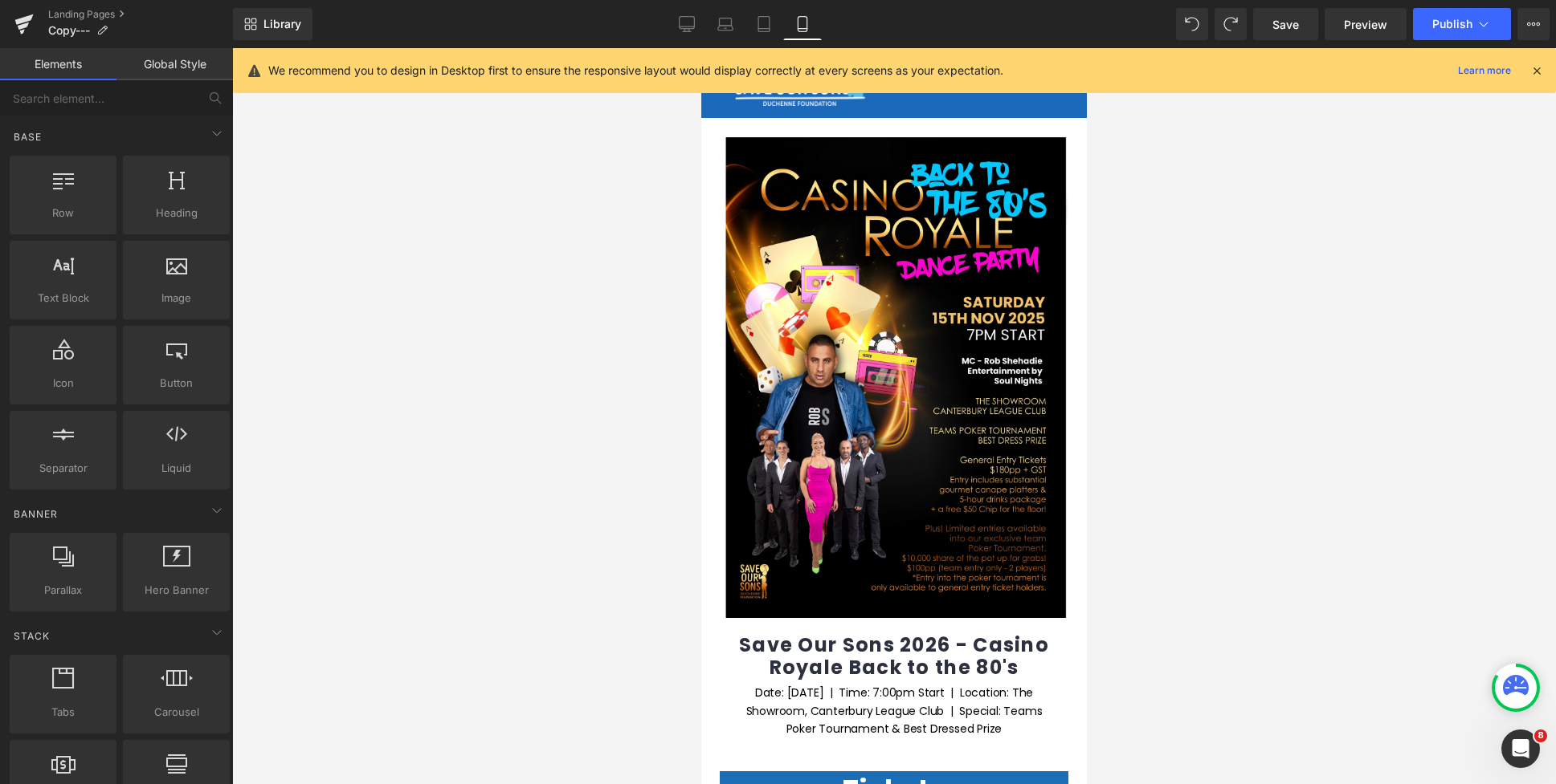
click at [1213, 387] on div at bounding box center [894, 415] width 1324 height 736
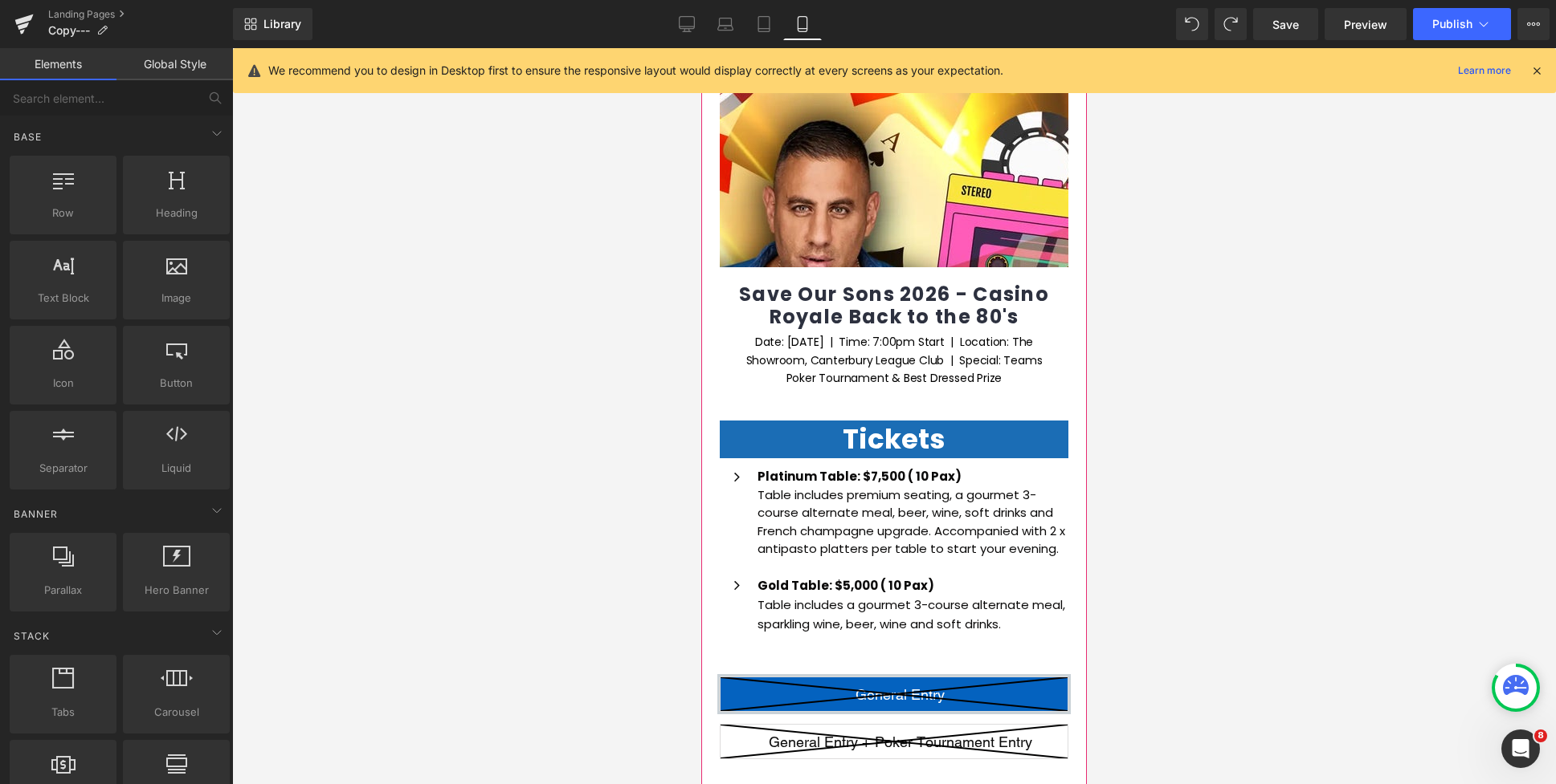
scroll to position [431, 0]
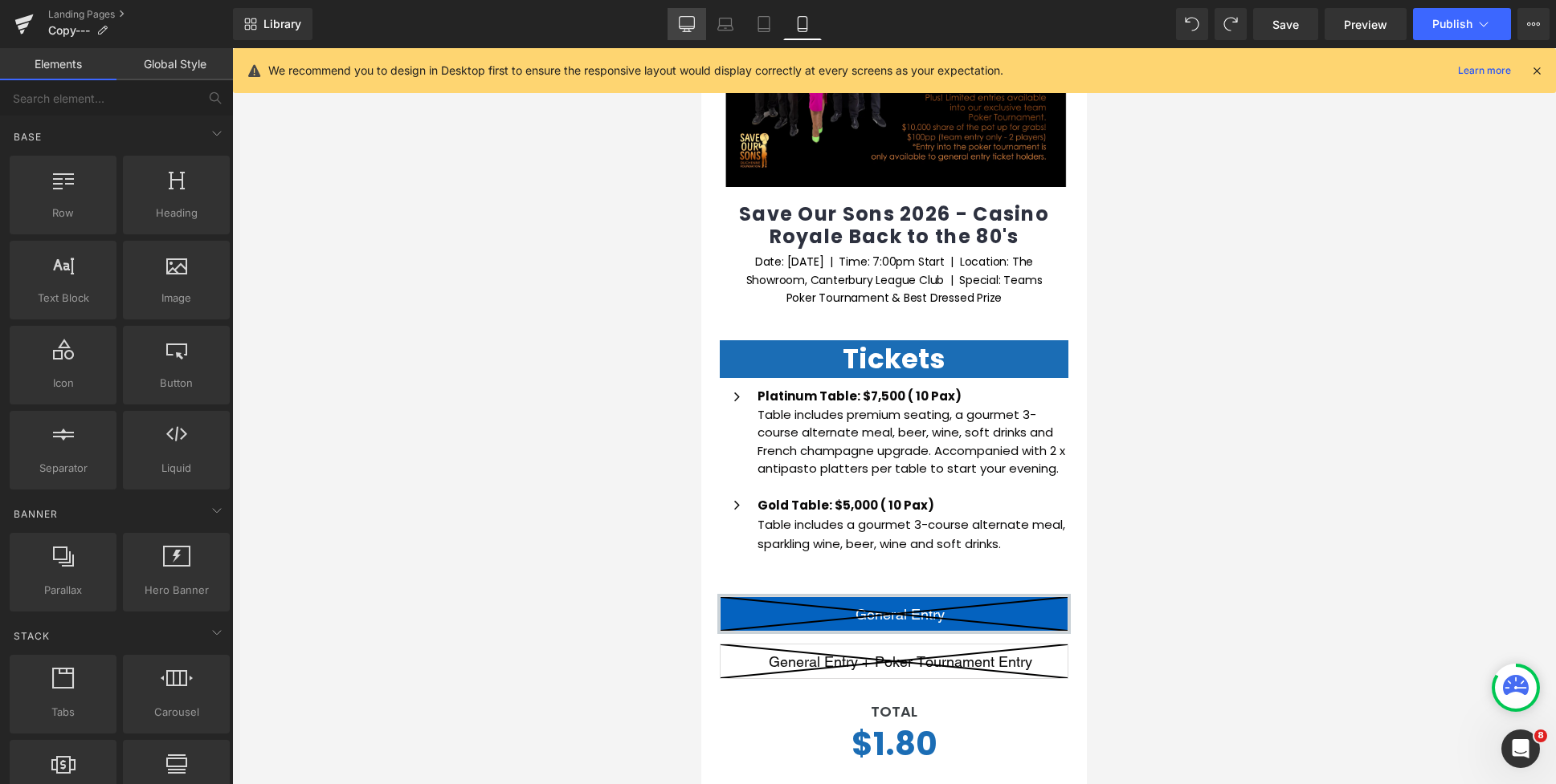
click at [681, 28] on icon at bounding box center [686, 23] width 15 height 12
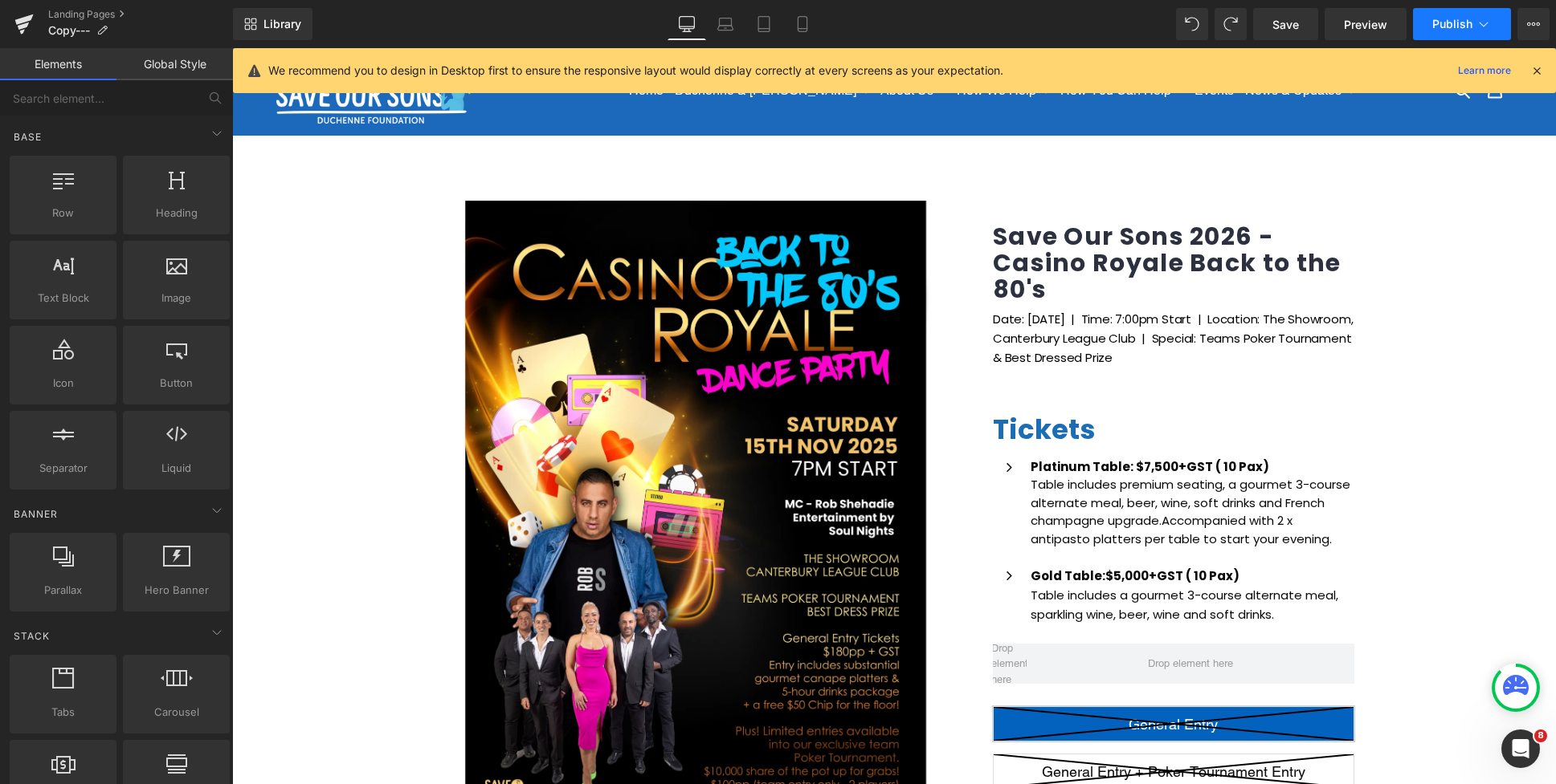
scroll to position [0, 0]
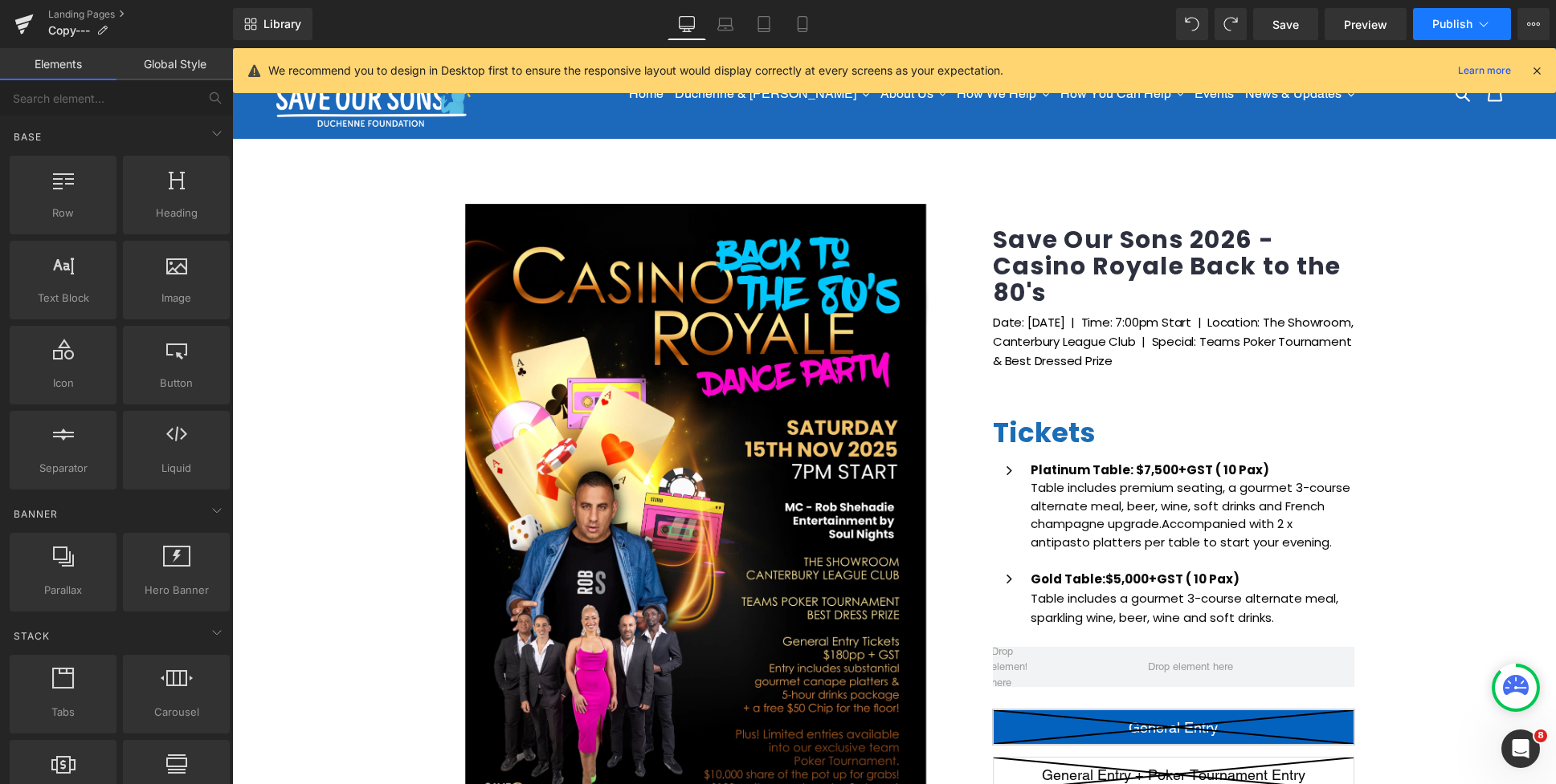
click at [1476, 16] on icon at bounding box center [1483, 24] width 16 height 16
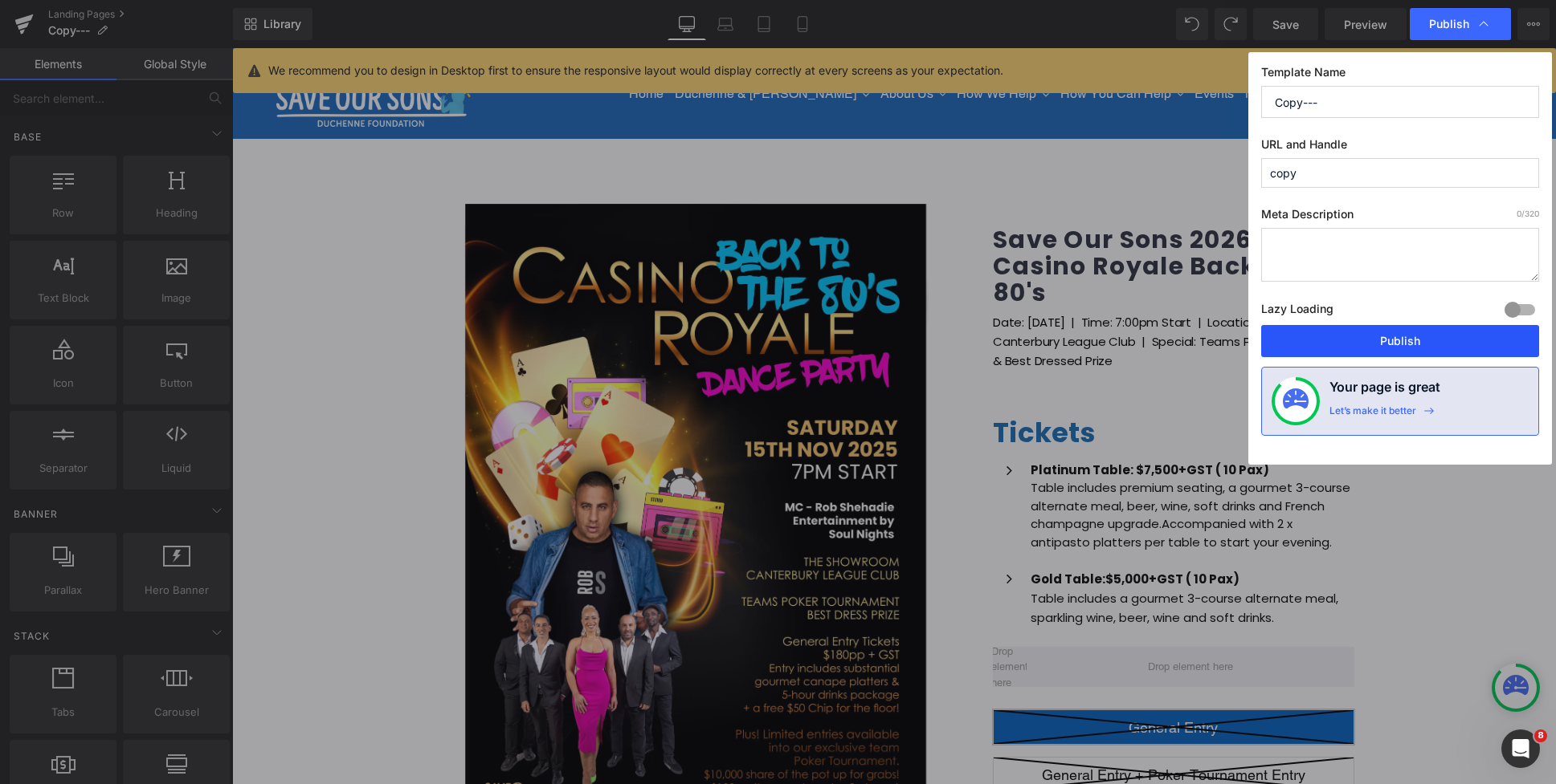
click at [1415, 345] on button "Publish" at bounding box center [1400, 341] width 278 height 32
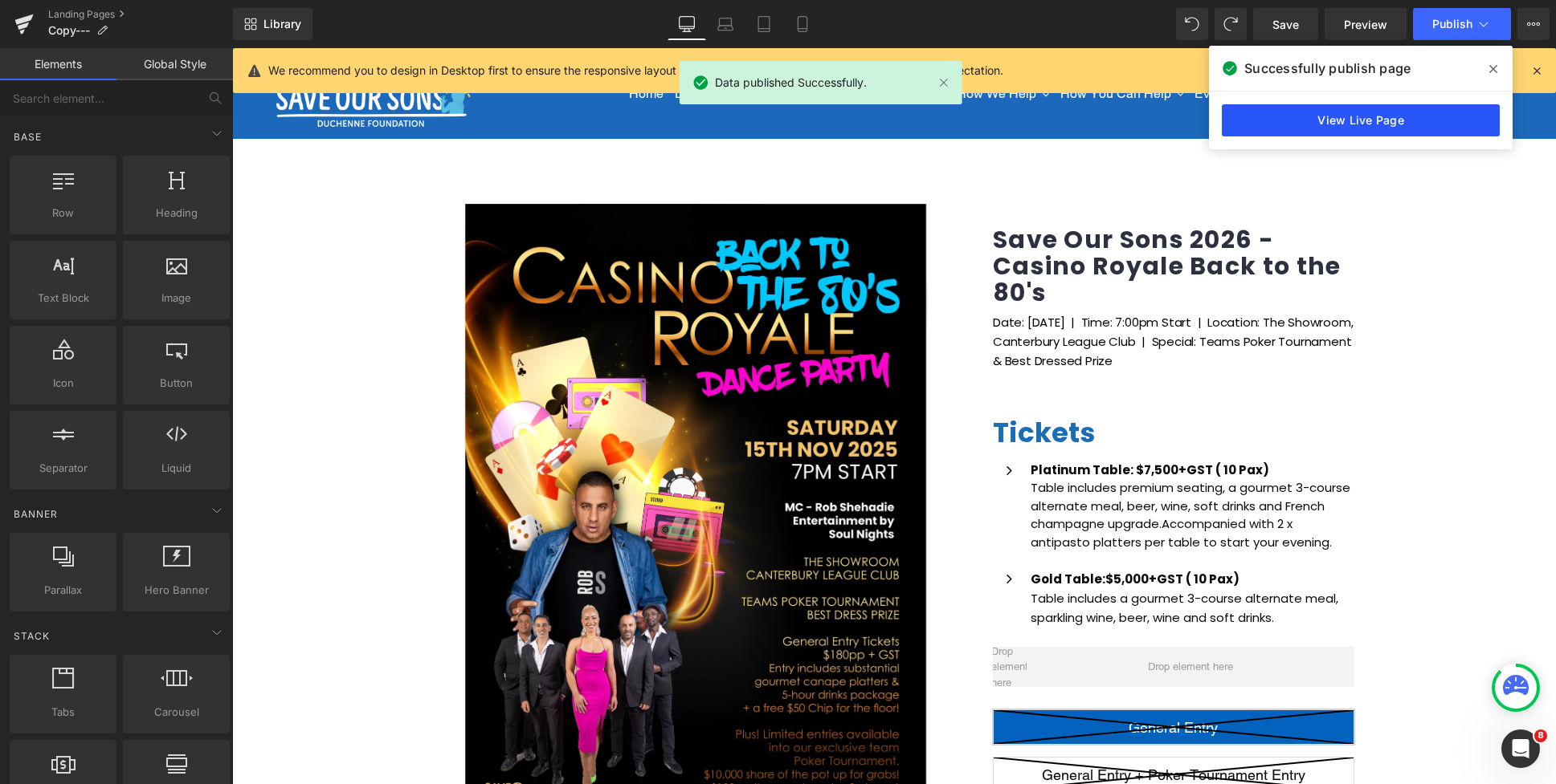
click at [1346, 122] on link "View Live Page" at bounding box center [1360, 121] width 278 height 32
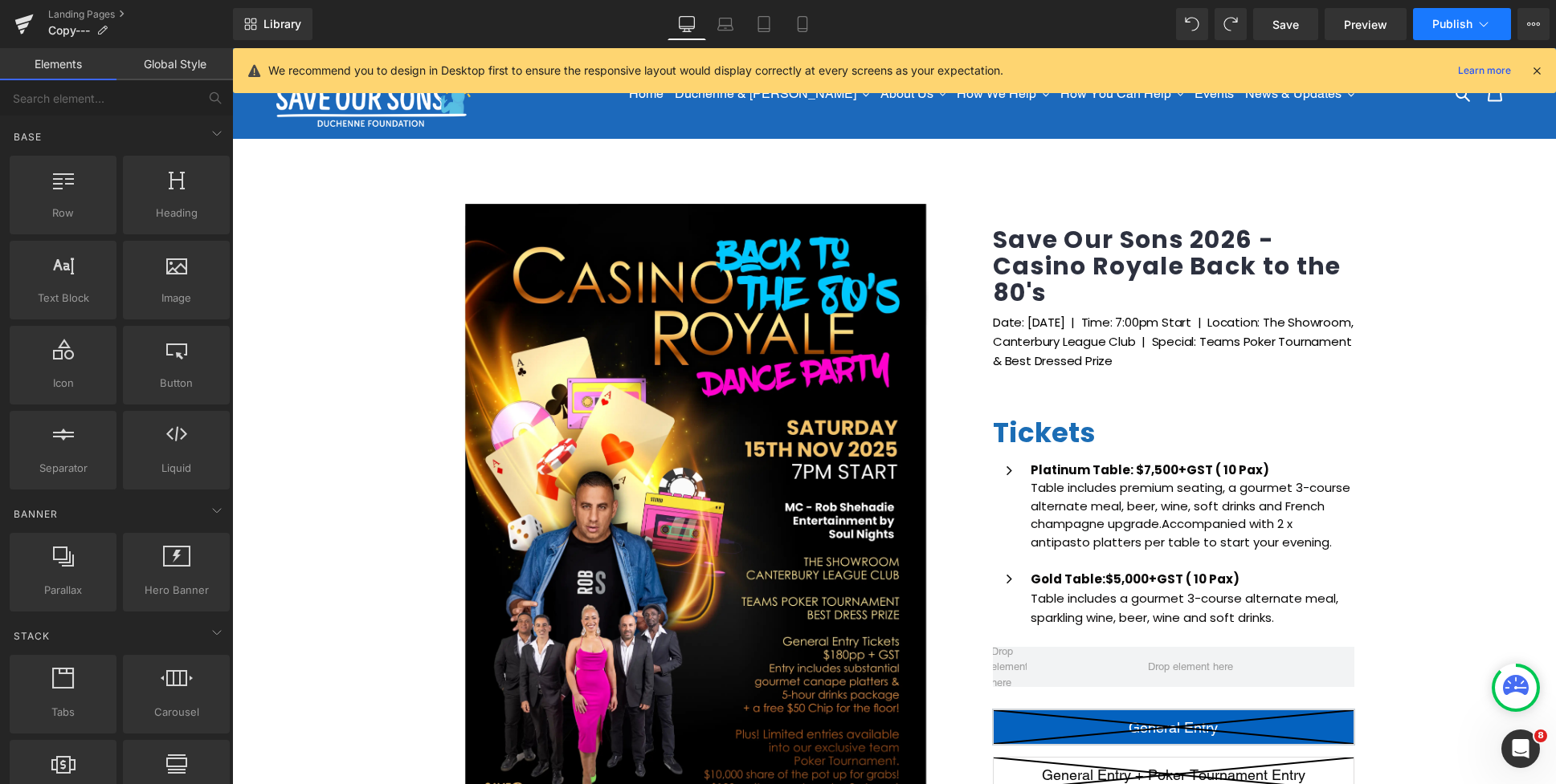
click at [1454, 26] on span "Publish" at bounding box center [1452, 24] width 40 height 13
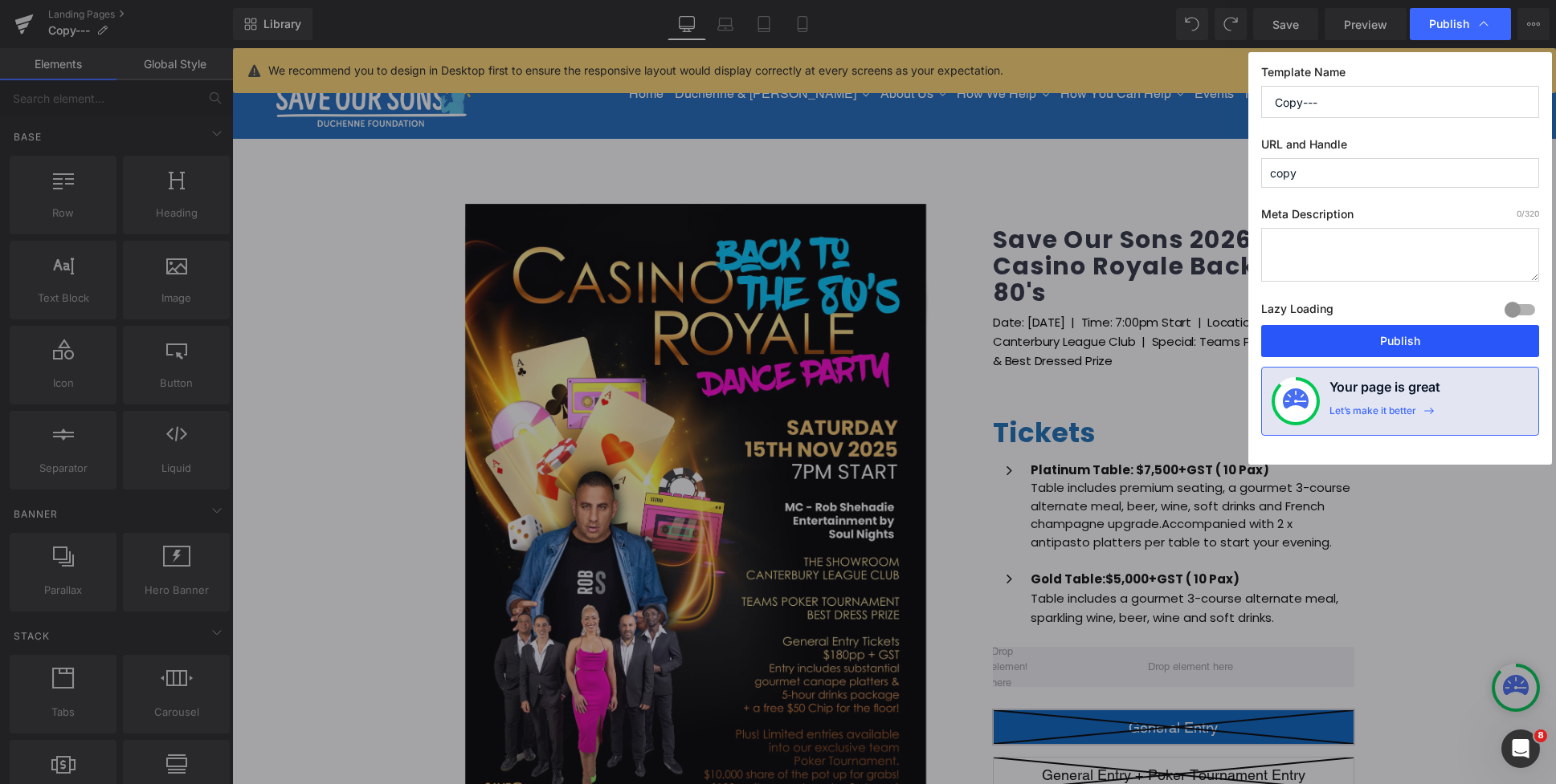
click at [1407, 333] on button "Publish" at bounding box center [1400, 341] width 278 height 32
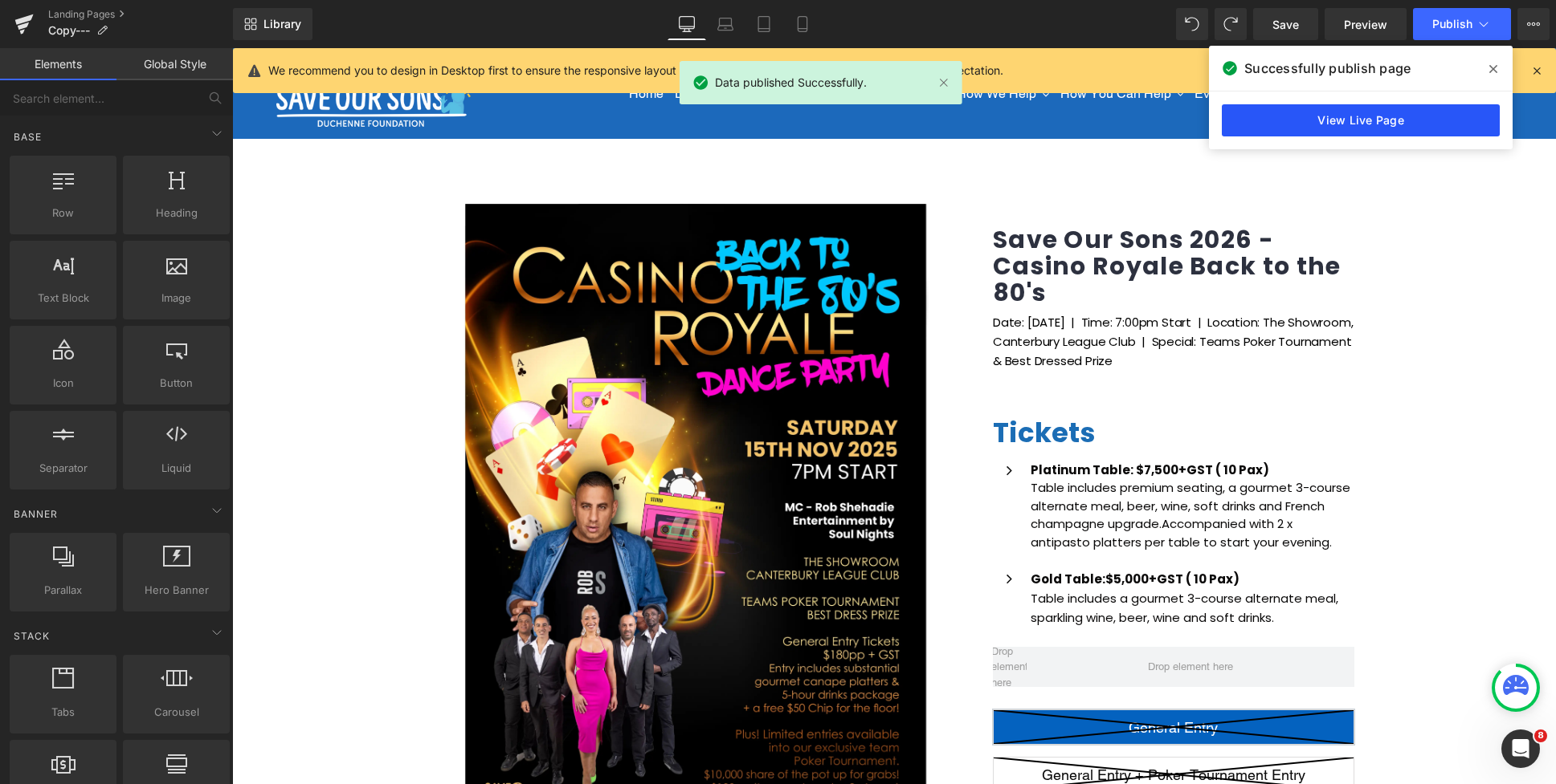
click at [1320, 119] on link "View Live Page" at bounding box center [1360, 121] width 278 height 32
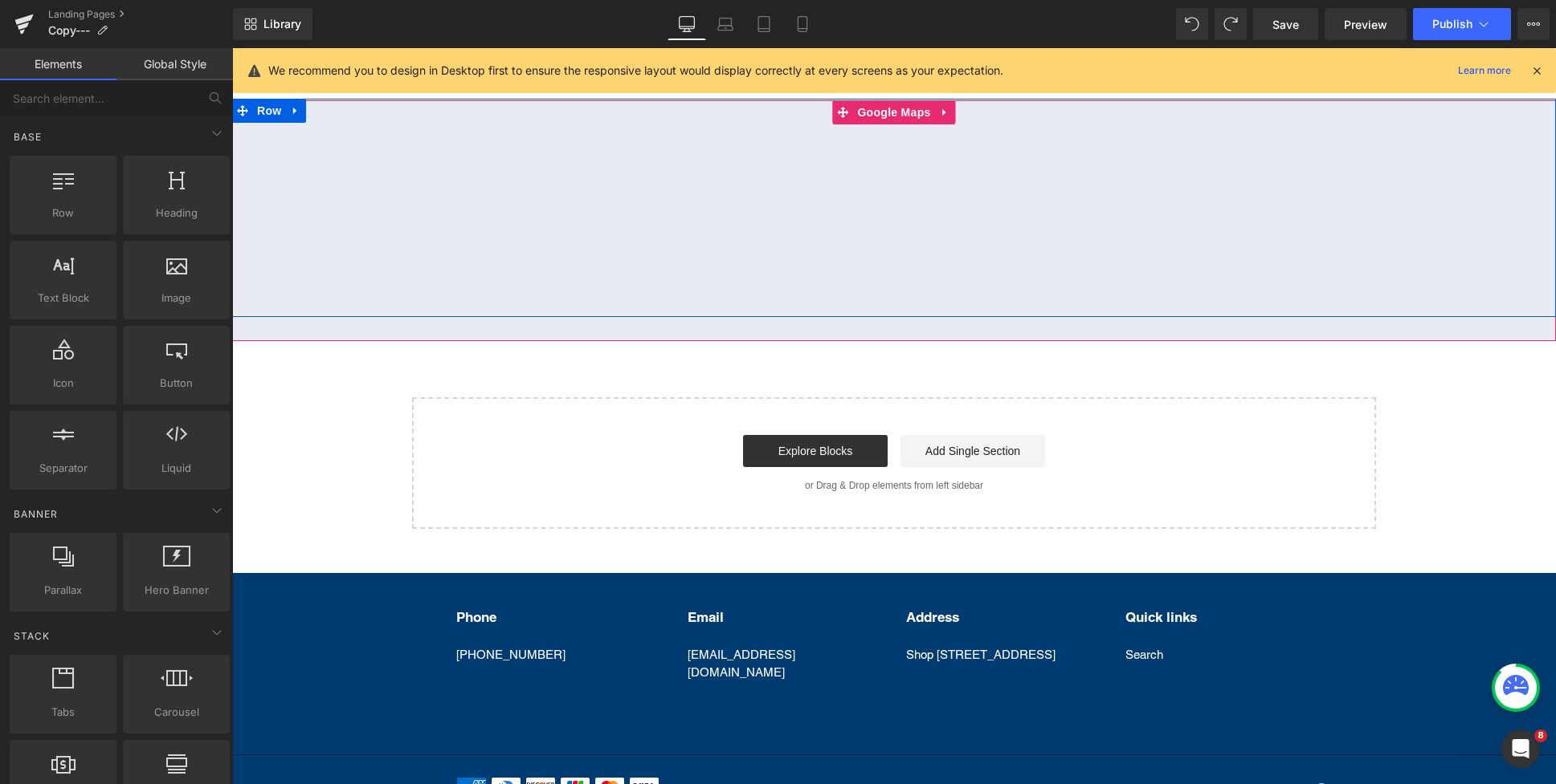
scroll to position [997, 0]
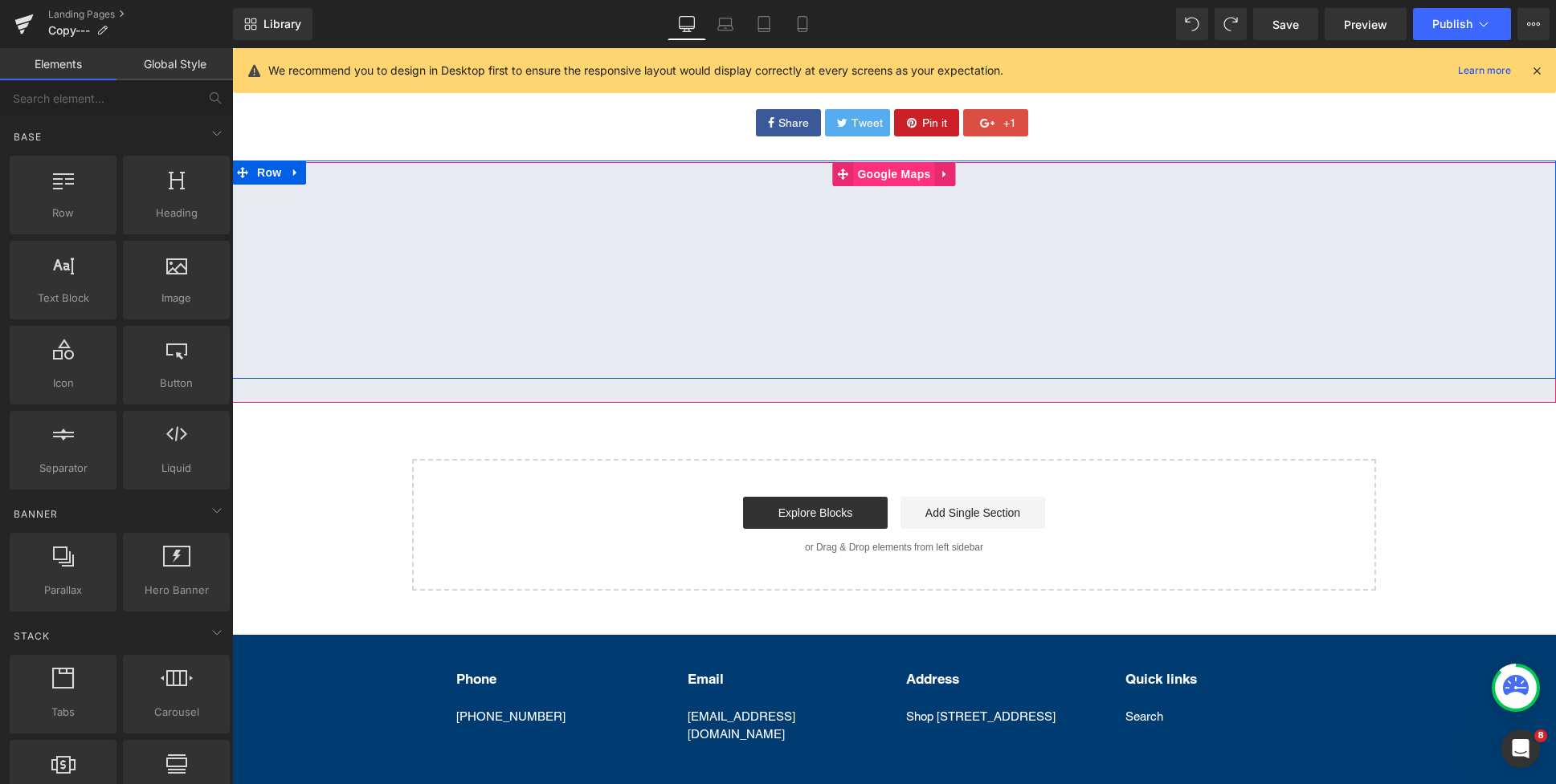
click at [887, 186] on span "Google Maps" at bounding box center [893, 174] width 81 height 24
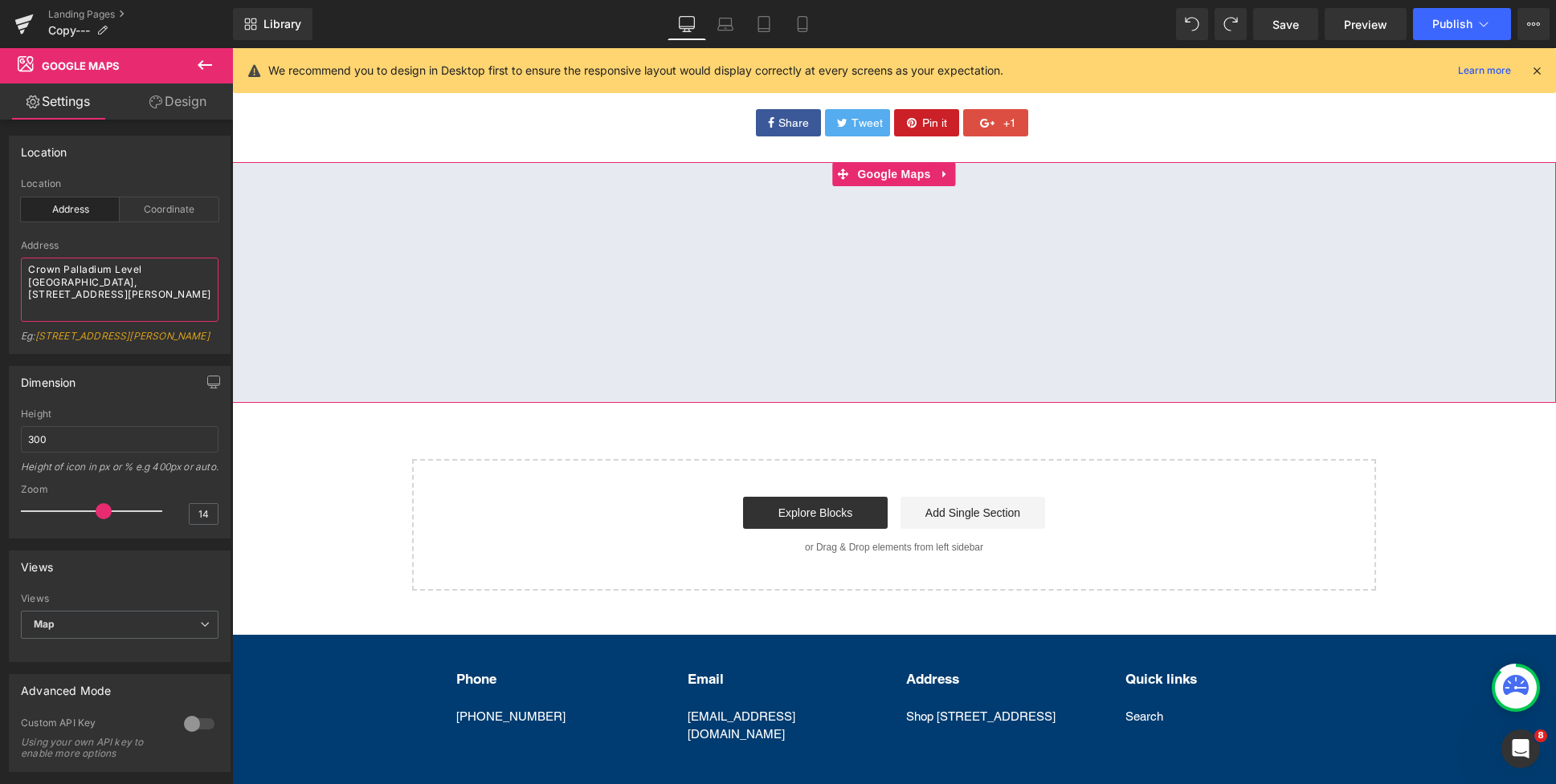
click at [169, 293] on textarea "Crown Palladium Level 1 Crown Towers, 8 Whiteman St, Southbank" at bounding box center [120, 290] width 197 height 64
drag, startPoint x: 195, startPoint y: 283, endPoint x: 22, endPoint y: 272, distance: 173.3
click at [22, 272] on textarea "Crown Palladium Level 1 Crown Towers, 8 Whiteman St, Southbank" at bounding box center [120, 290] width 197 height 64
paste textarea "The Showroom, Canterbury League Club"
drag, startPoint x: 99, startPoint y: 287, endPoint x: 15, endPoint y: 266, distance: 86.6
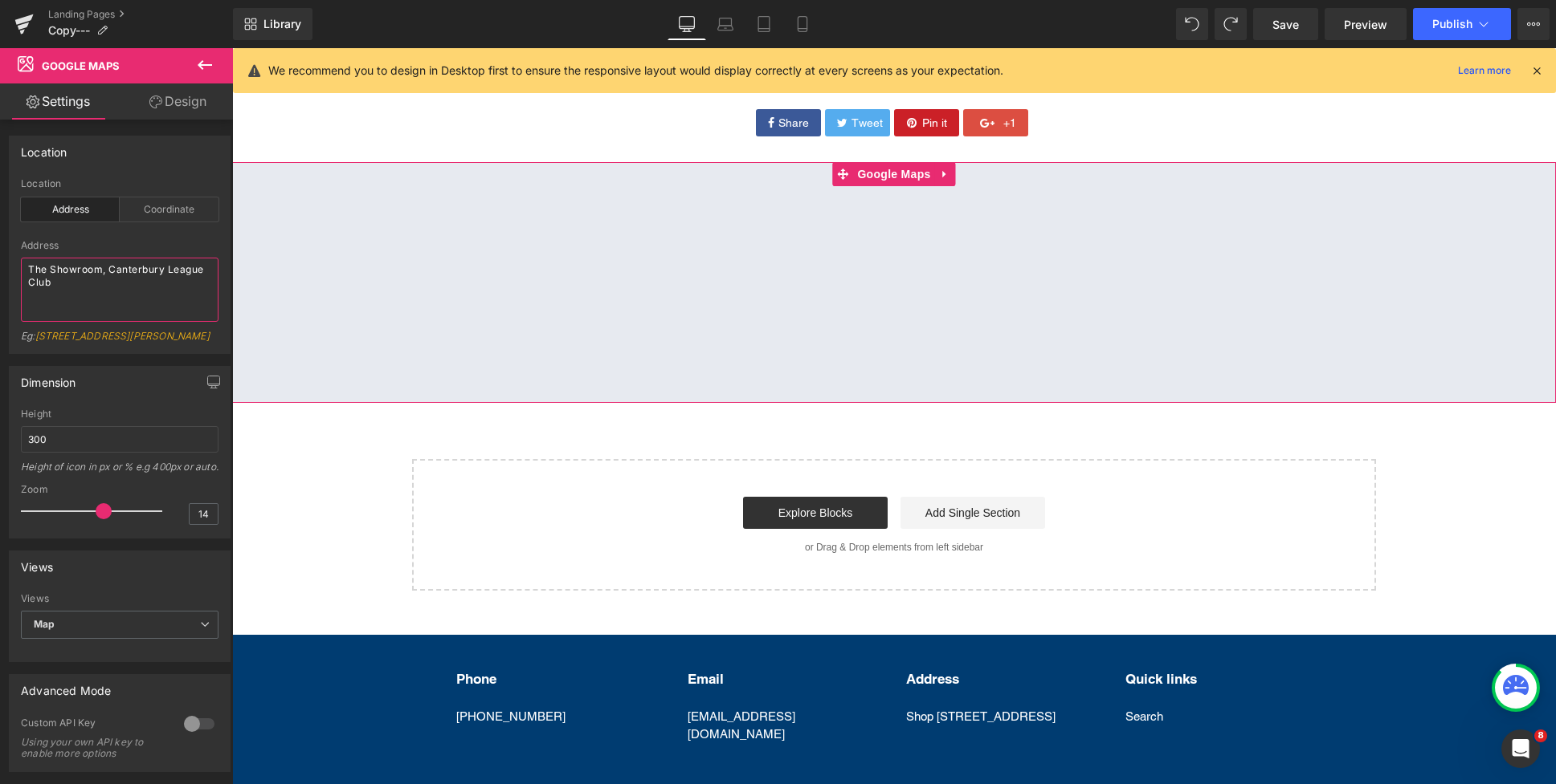
click at [15, 266] on div "address Location Address Coordinate Address The Showroom, Canterbury League Clu…" at bounding box center [120, 266] width 220 height 175
click at [93, 306] on textarea "The Showroom, Canterbury League Club" at bounding box center [120, 290] width 197 height 64
drag, startPoint x: 81, startPoint y: 293, endPoint x: 14, endPoint y: 265, distance: 72.6
click at [13, 266] on div "address Location Address Coordinate Address The Showroom, Canterbury League Clu…" at bounding box center [120, 266] width 220 height 175
click at [72, 291] on textarea "The Showroom, Canterbury League Club" at bounding box center [120, 290] width 197 height 64
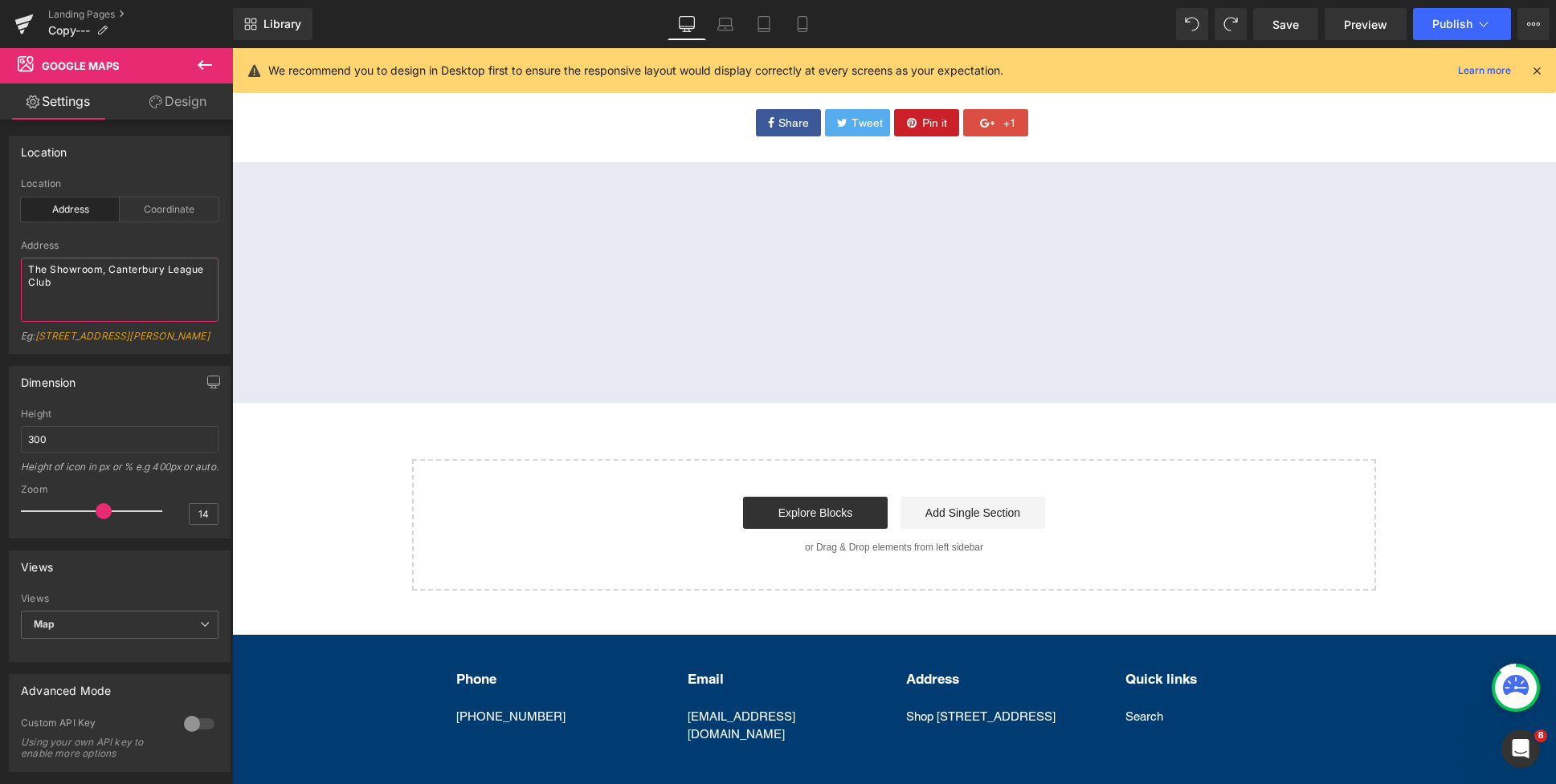
click at [0, 253] on html "Google Maps You are previewing how the will restyle your page. You can not edit…" at bounding box center [778, 392] width 1556 height 784
click at [106, 296] on textarea "The Showroom, Canterbury League Club" at bounding box center [120, 290] width 197 height 64
click at [110, 293] on textarea "The Showroom, Canterbury League Club" at bounding box center [120, 290] width 197 height 64
drag, startPoint x: 94, startPoint y: 291, endPoint x: -21, endPoint y: 247, distance: 123.1
click at [0, 247] on html "Google Maps You are previewing how the will restyle your page. You can not edit…" at bounding box center [778, 392] width 1556 height 784
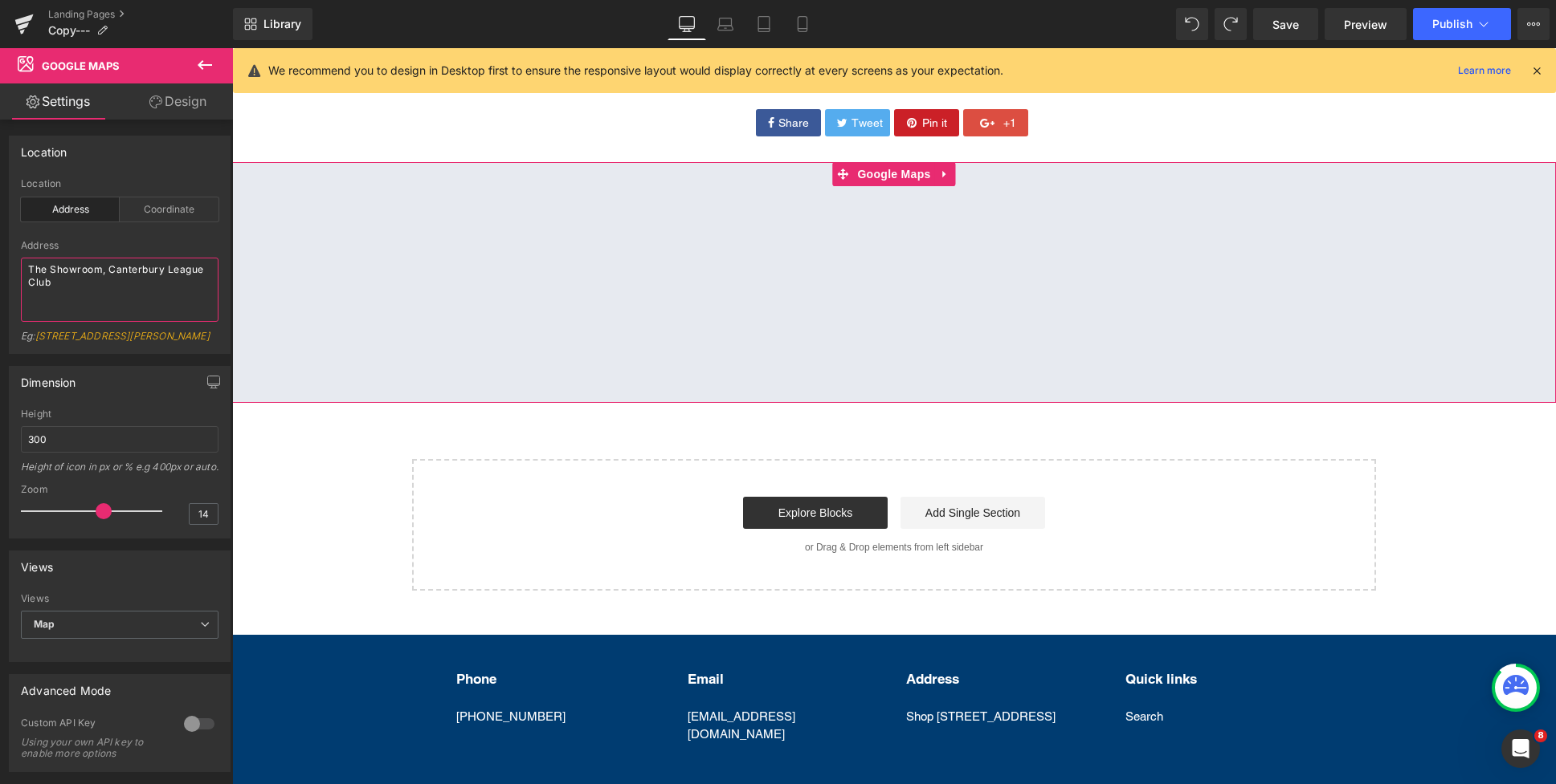
paste textarea "You're asking for the address of The Showroom at Canterbury League Club, locate…"
drag, startPoint x: 114, startPoint y: 288, endPoint x: 126, endPoint y: 291, distance: 12.4
click at [114, 288] on textarea "You're asking for the address of The Showroom at Canterbury League Club, locate…" at bounding box center [120, 290] width 197 height 64
drag, startPoint x: 175, startPoint y: 286, endPoint x: 23, endPoint y: 261, distance: 154.0
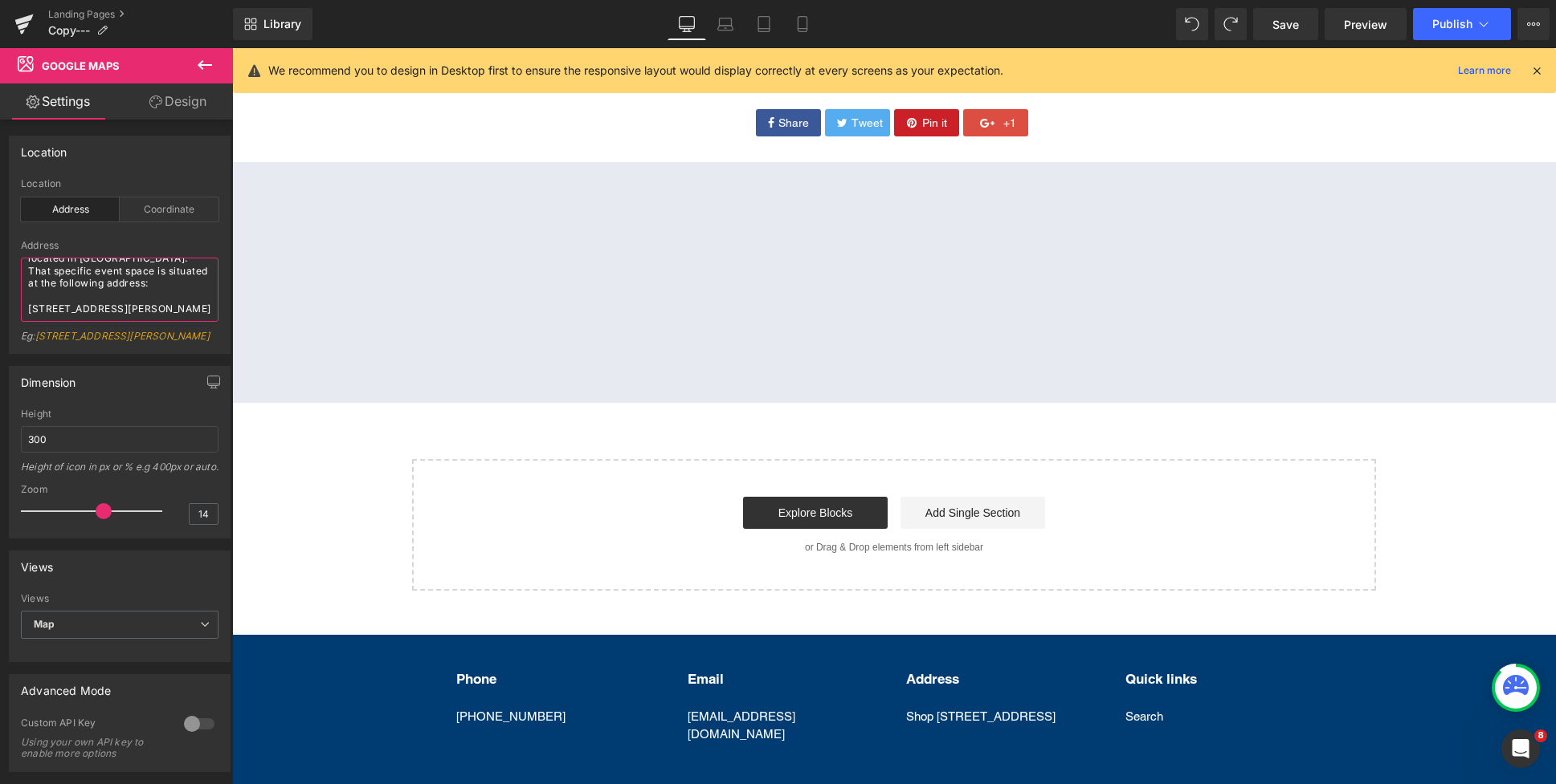
click at [21, 259] on textarea "You're asking for the address of The Showroom at Canterbury League Club, locate…" at bounding box center [120, 290] width 197 height 64
drag, startPoint x: 188, startPoint y: 267, endPoint x: 188, endPoint y: 281, distance: 14.0
click at [188, 267] on textarea "You're asking for the address of The Showroom at Canterbury League Club, locate…" at bounding box center [120, 290] width 197 height 64
drag, startPoint x: 189, startPoint y: 265, endPoint x: 4, endPoint y: 259, distance: 185.1
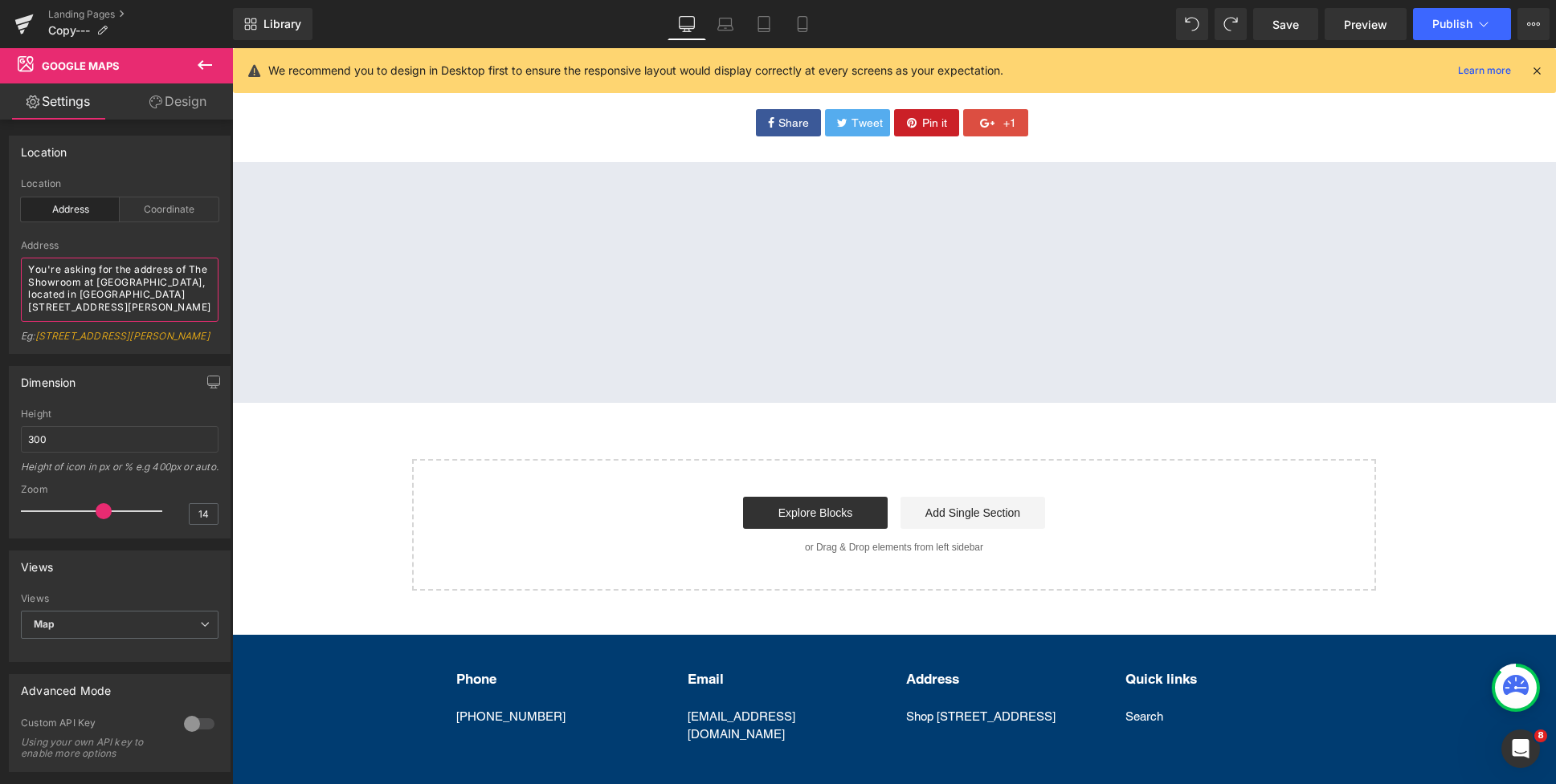
click at [2, 259] on div "Location address Location Address Coordinate Address You're asking for the addr…" at bounding box center [120, 238] width 240 height 230
drag, startPoint x: 68, startPoint y: 262, endPoint x: -11, endPoint y: 262, distance: 79.0
click at [0, 262] on html "Google Maps You are previewing how the will restyle your page. You can not edit…" at bounding box center [778, 392] width 1556 height 784
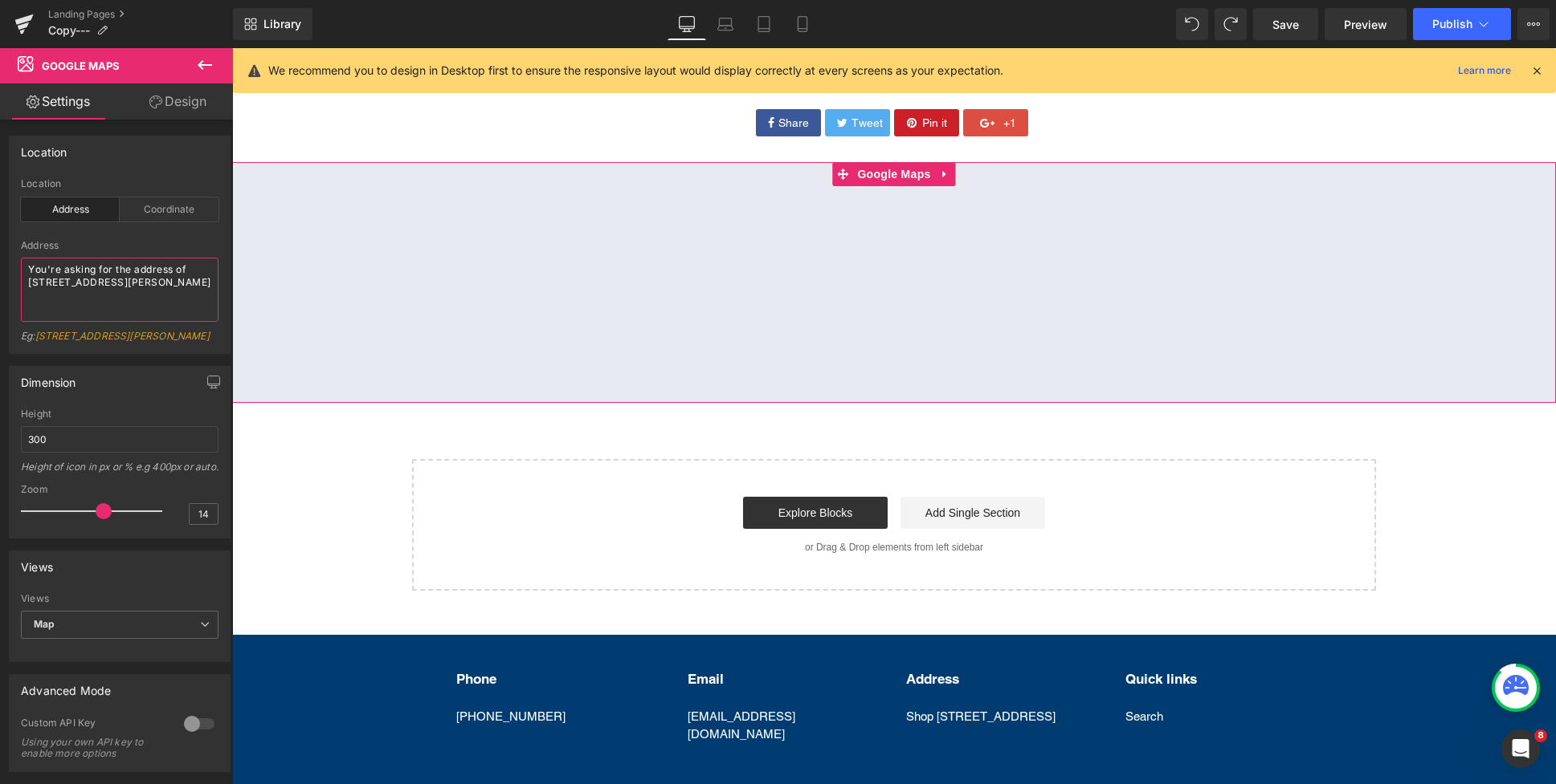
drag, startPoint x: 198, startPoint y: 268, endPoint x: 22, endPoint y: 255, distance: 176.5
click at [22, 255] on div "Address You're asking for the address of 26 Bridge Road, Belmore NSW 2192, Aust…" at bounding box center [120, 297] width 197 height 114
click at [31, 275] on textarea "26 Bridge Road, Belmore NSW 2192, Australia" at bounding box center [120, 290] width 197 height 64
click at [30, 280] on textarea "26 Bridge Road, Belmore NSW 2192, Australia" at bounding box center [120, 290] width 197 height 64
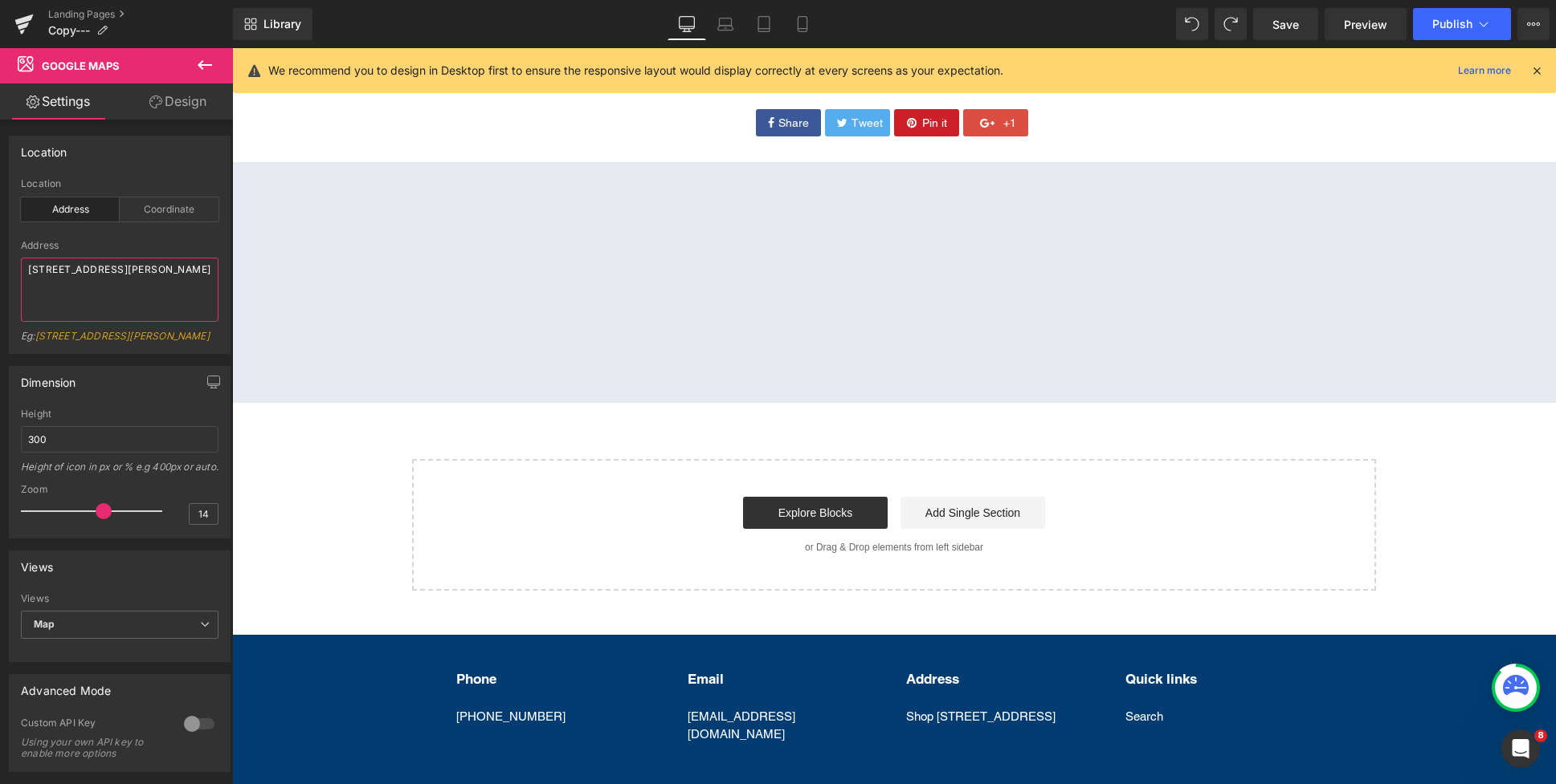
click at [131, 295] on textarea "26 Bridge Road, Belmore NSW 2192, Australia" at bounding box center [120, 290] width 197 height 64
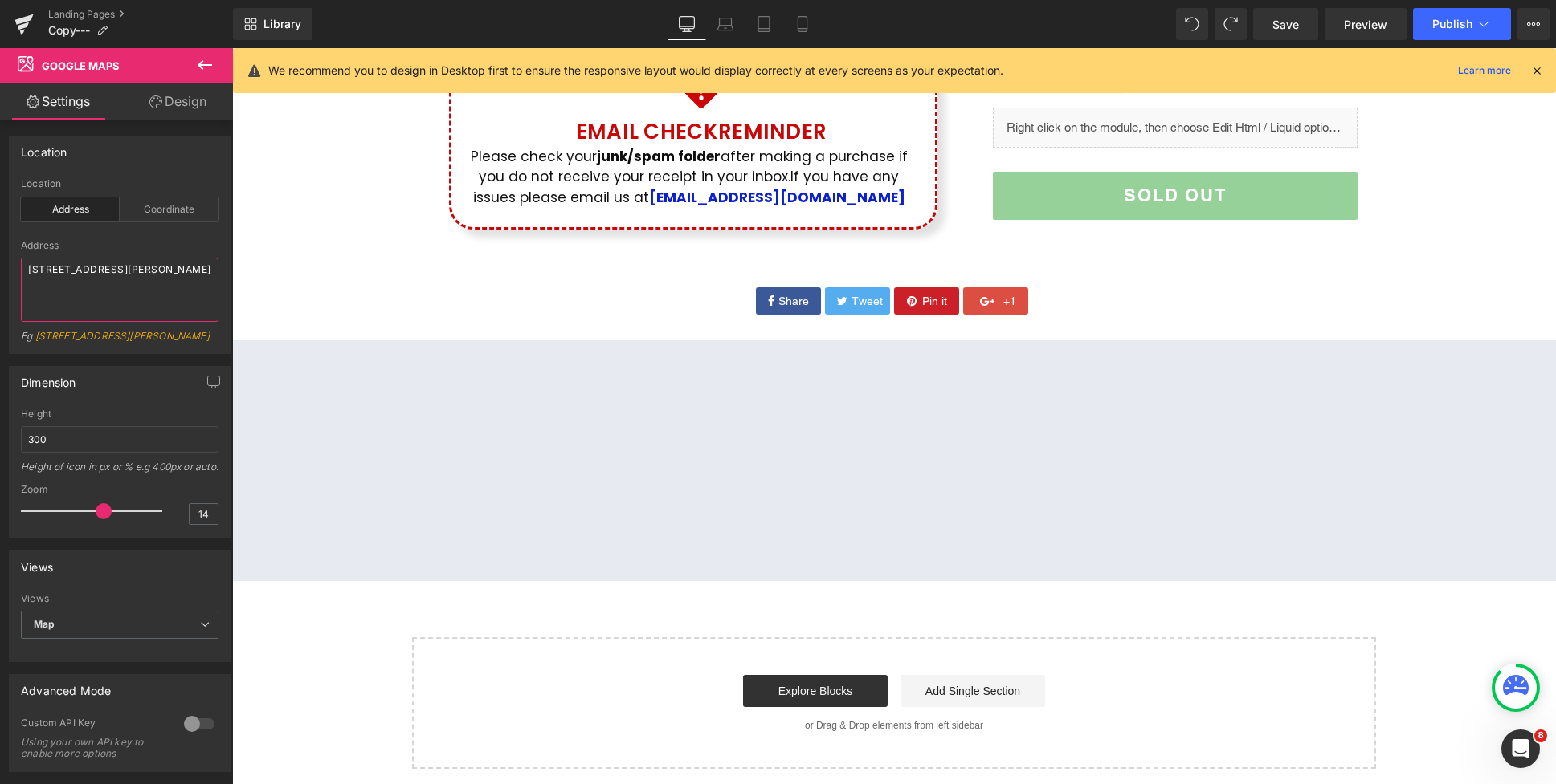
scroll to position [807, 0]
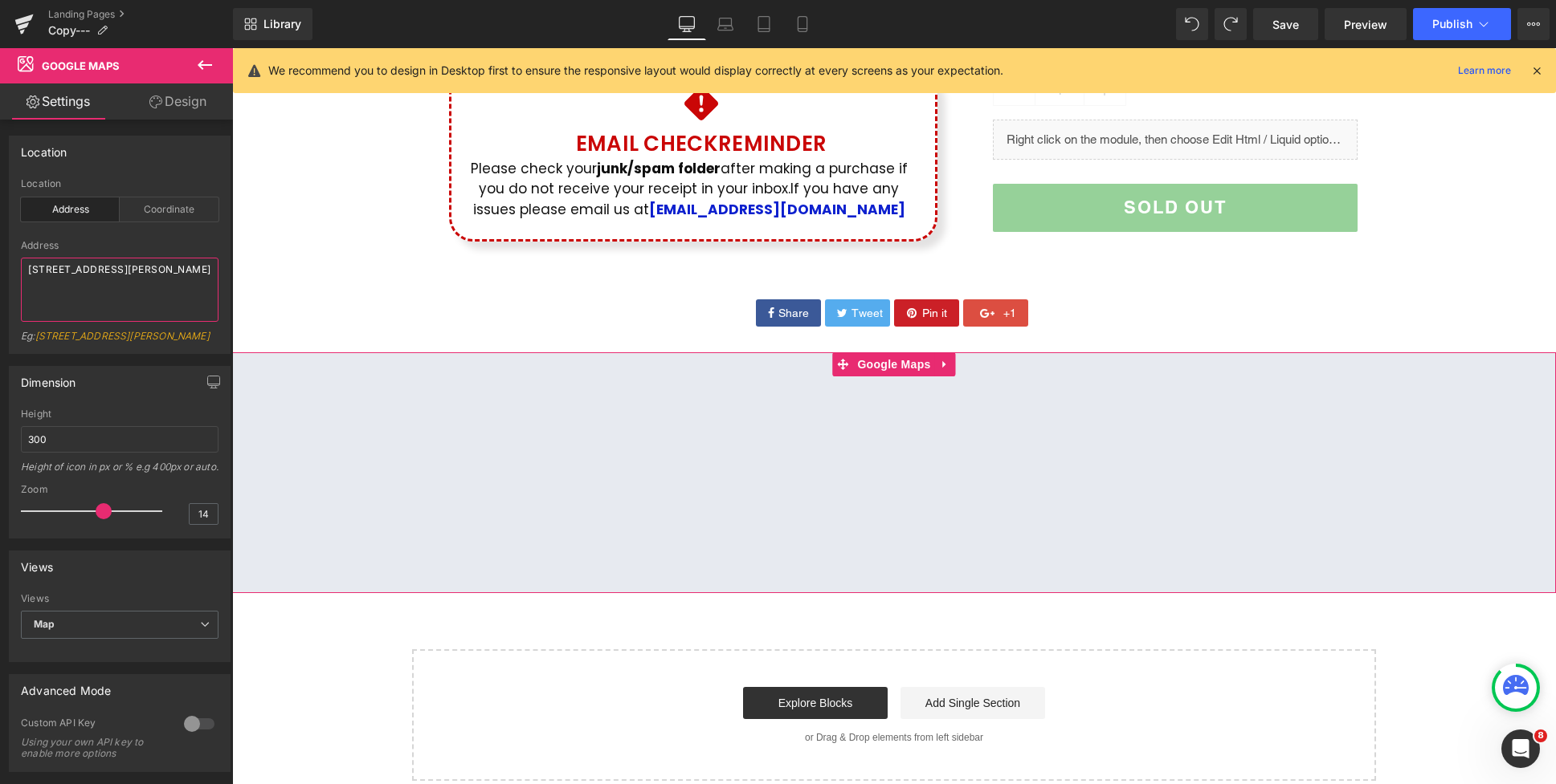
type textarea "26 Bridge Road, Belmore NSW 2192, Australia"
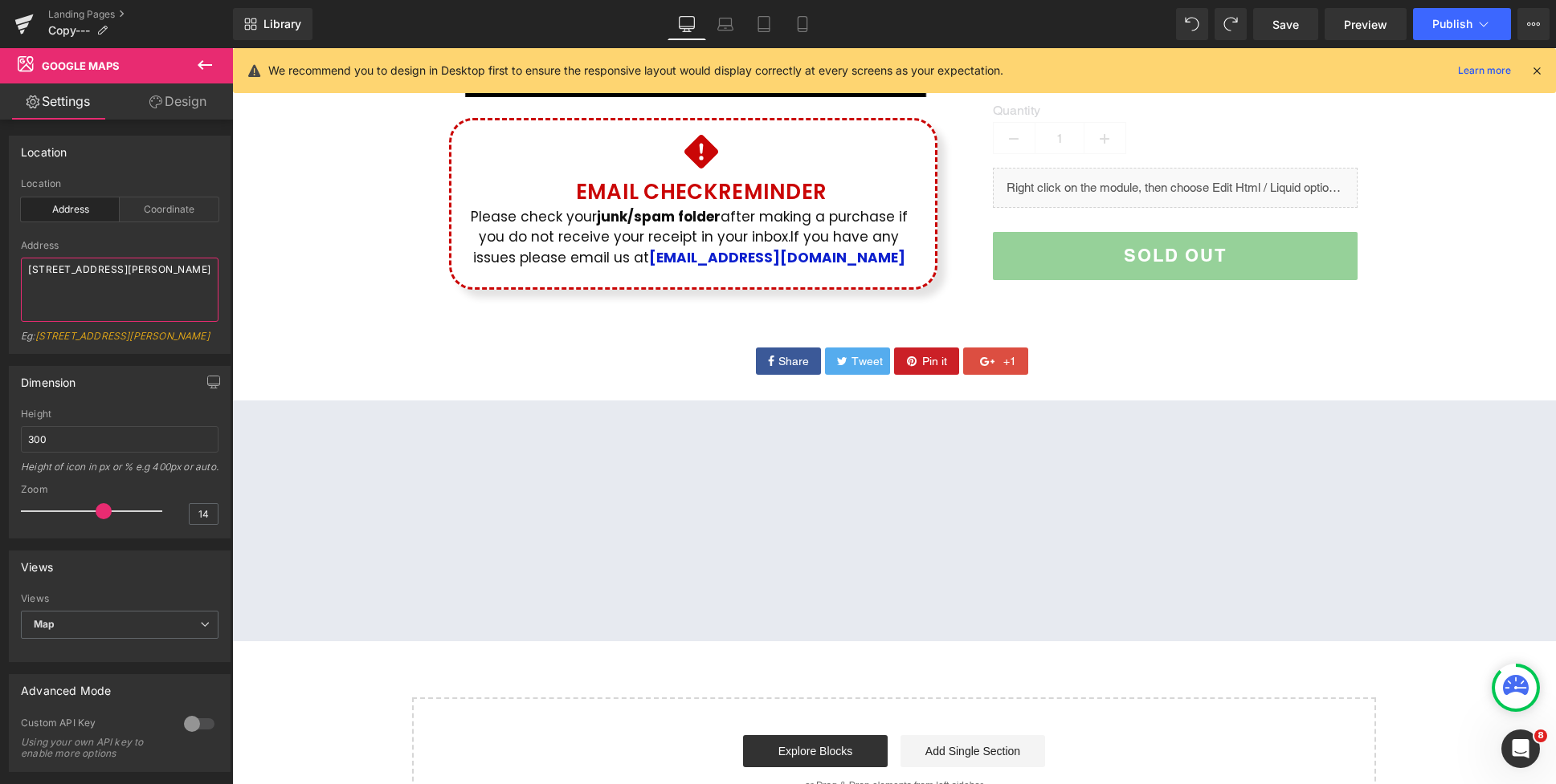
scroll to position [766, 0]
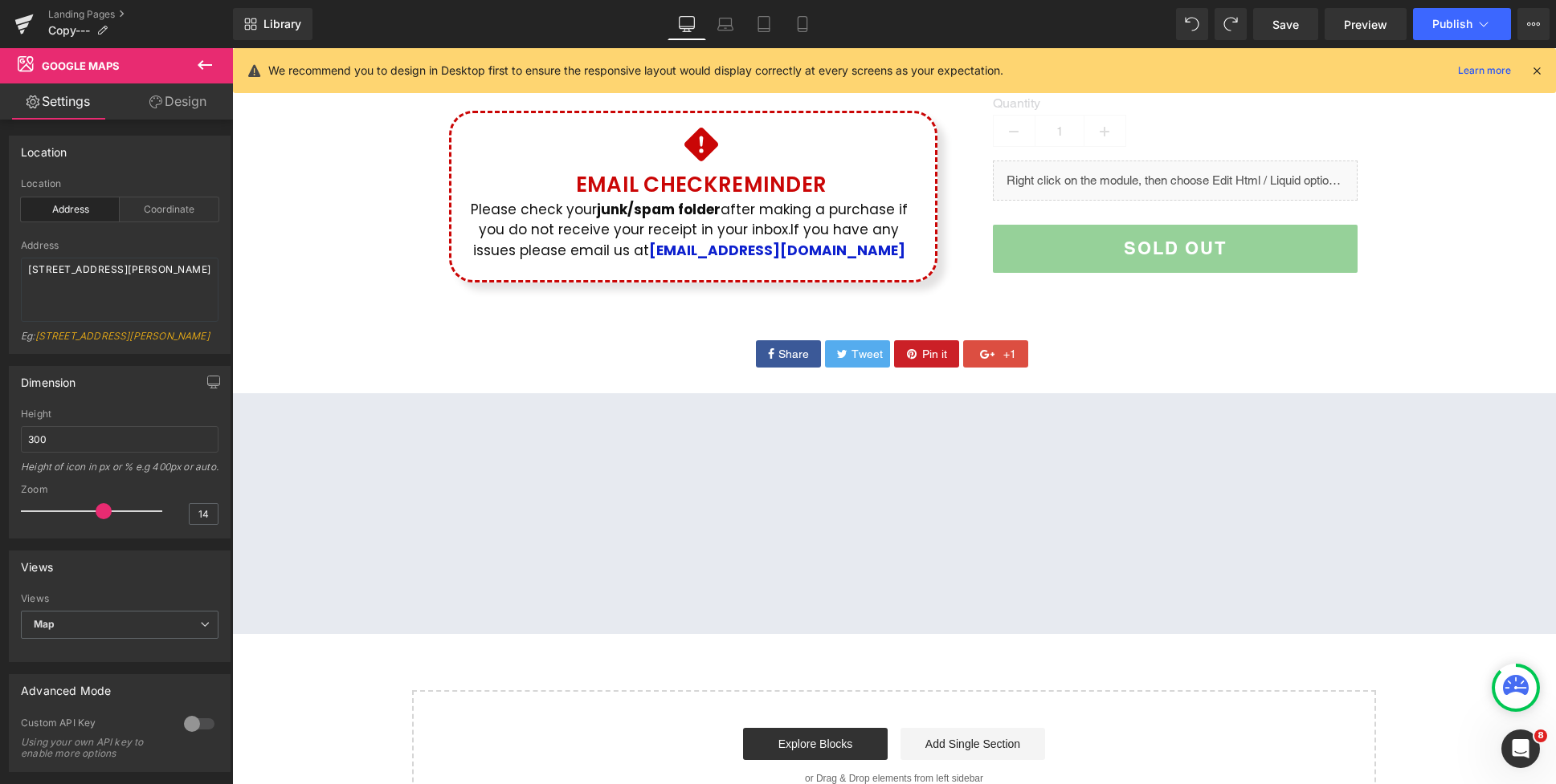
click at [232, 48] on div at bounding box center [232, 48] width 0 height 0
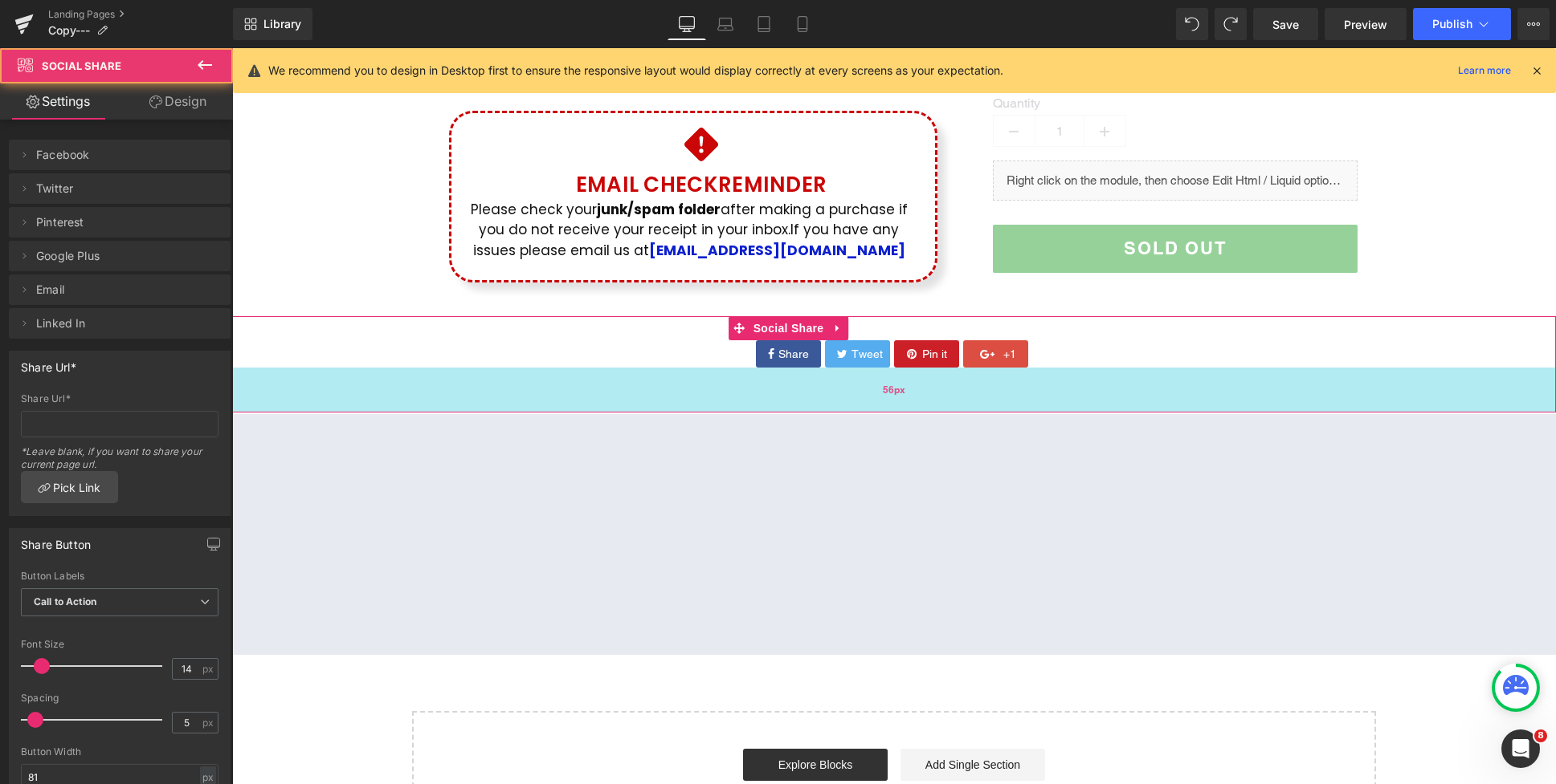
drag, startPoint x: 873, startPoint y: 387, endPoint x: 874, endPoint y: 406, distance: 19.0
click at [874, 406] on div "56px" at bounding box center [894, 390] width 1324 height 45
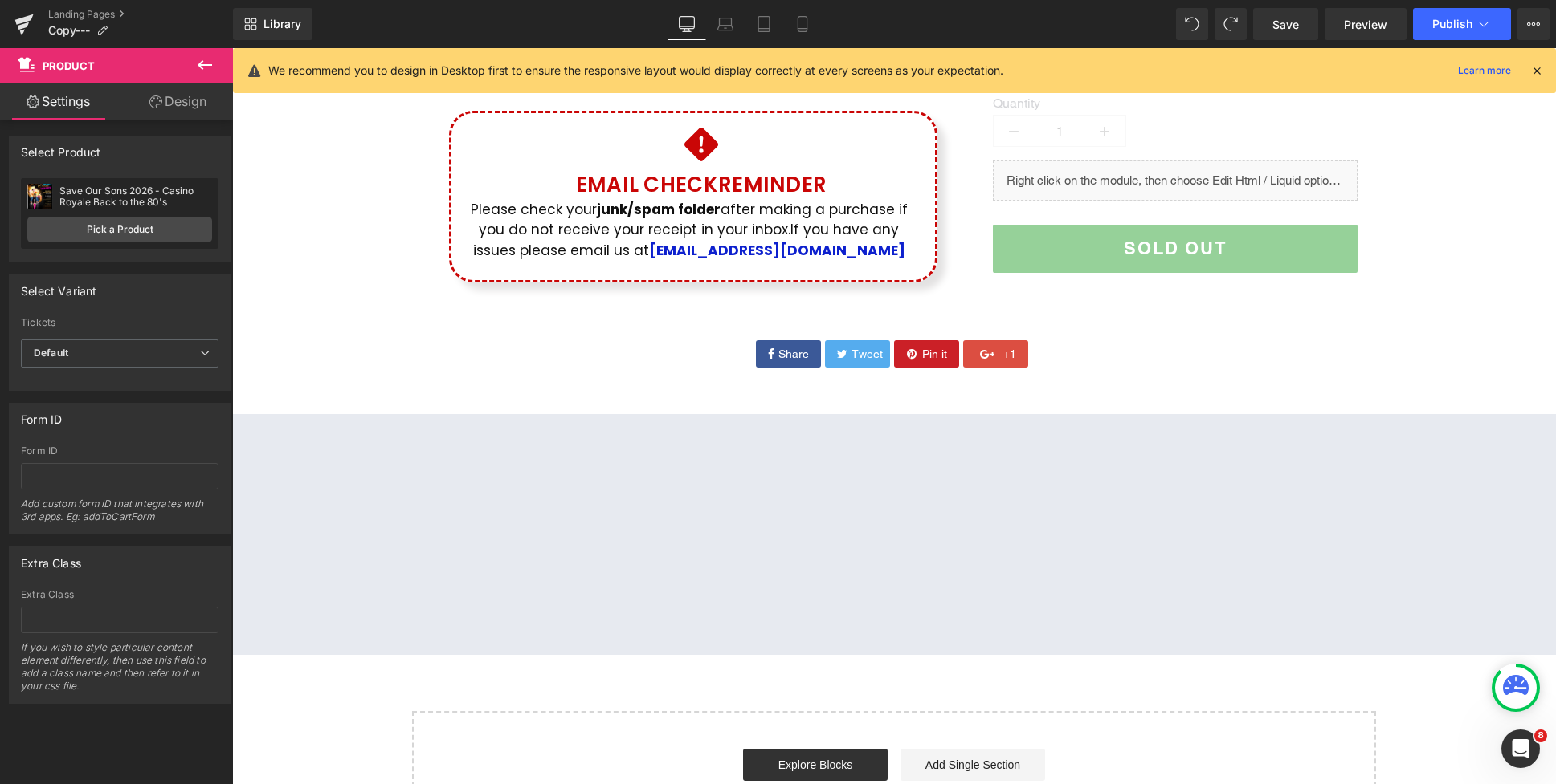
scroll to position [73, 0]
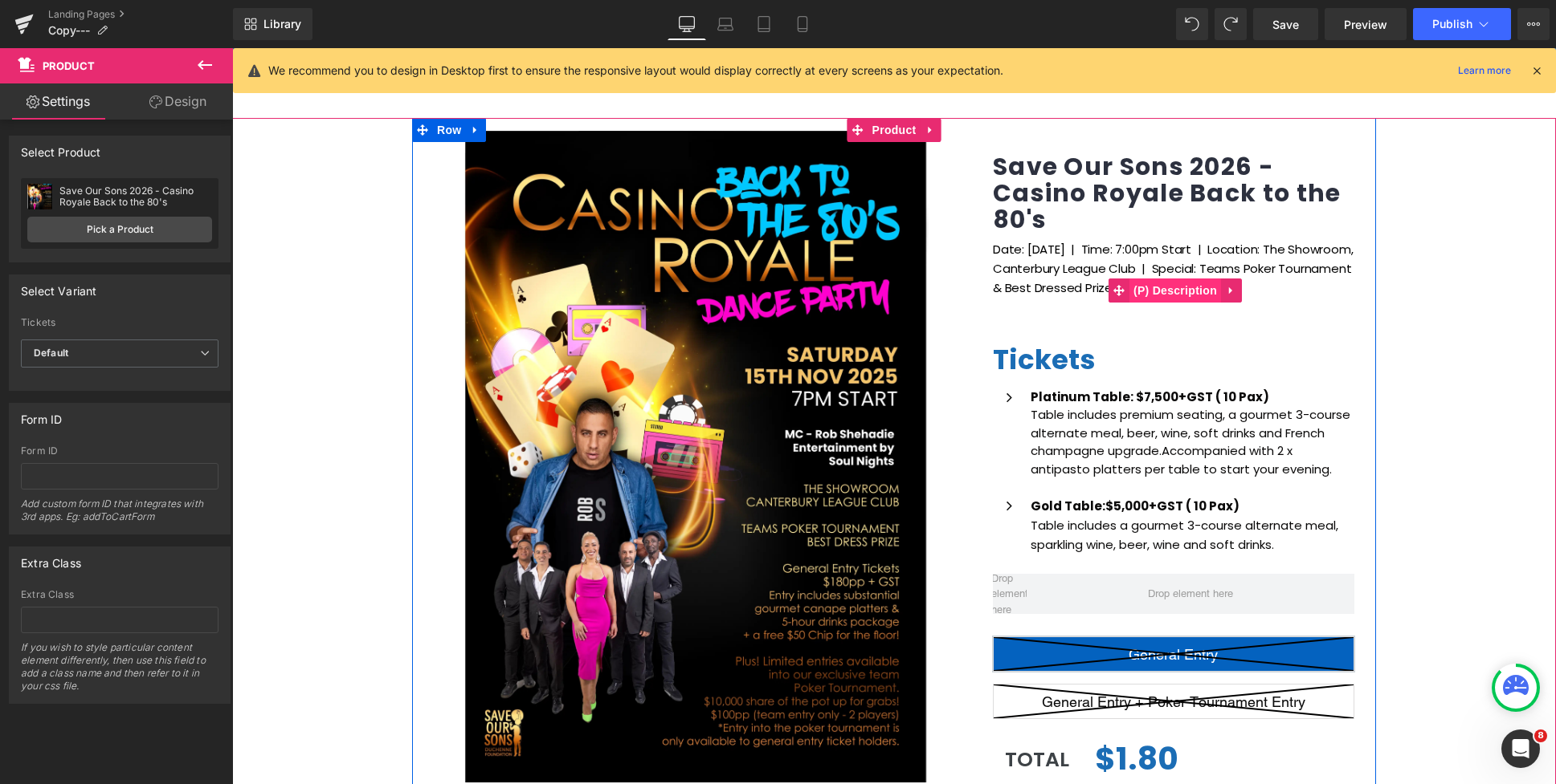
click at [1201, 287] on span "(P) Description" at bounding box center [1175, 291] width 92 height 24
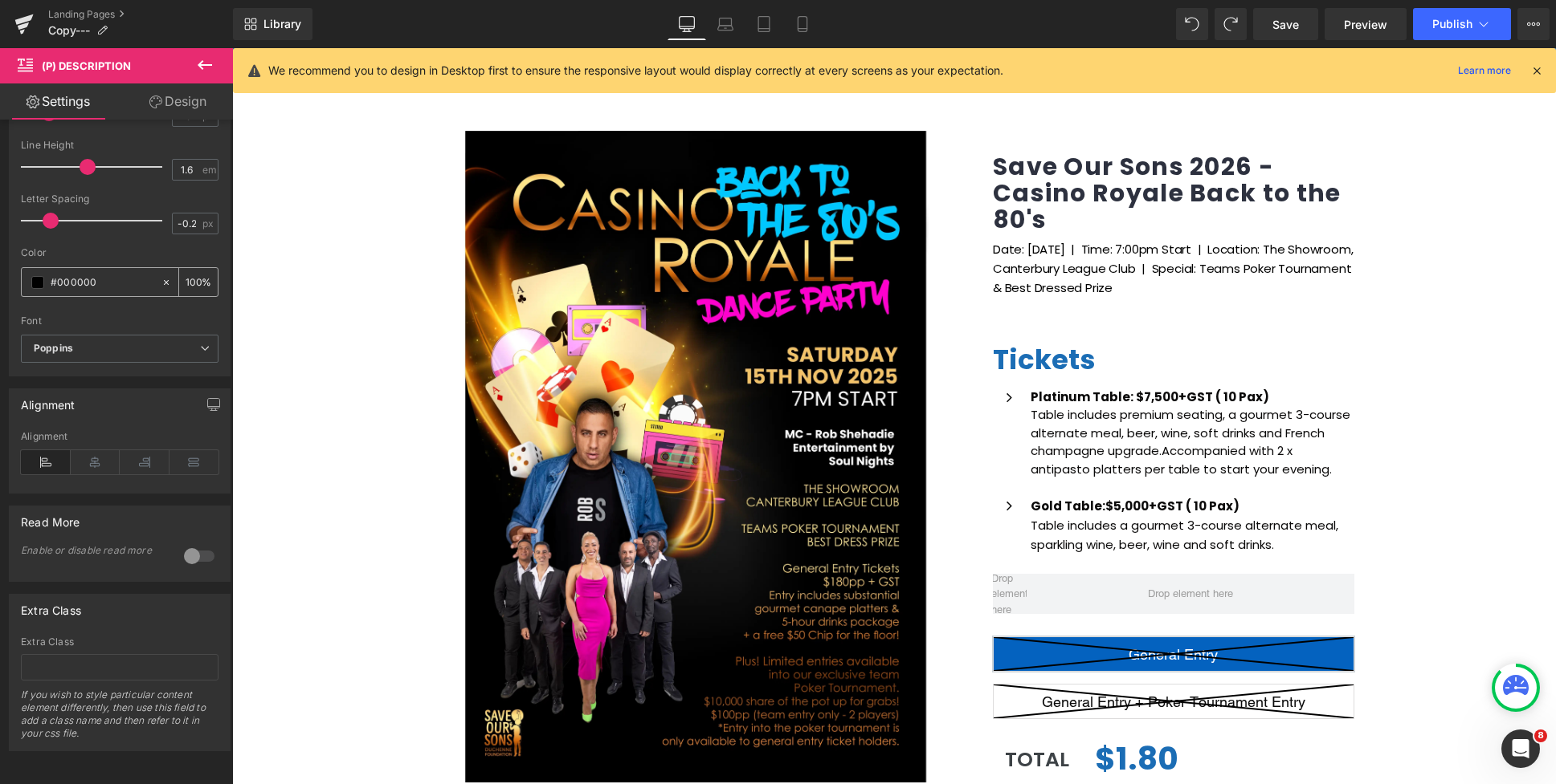
scroll to position [0, 0]
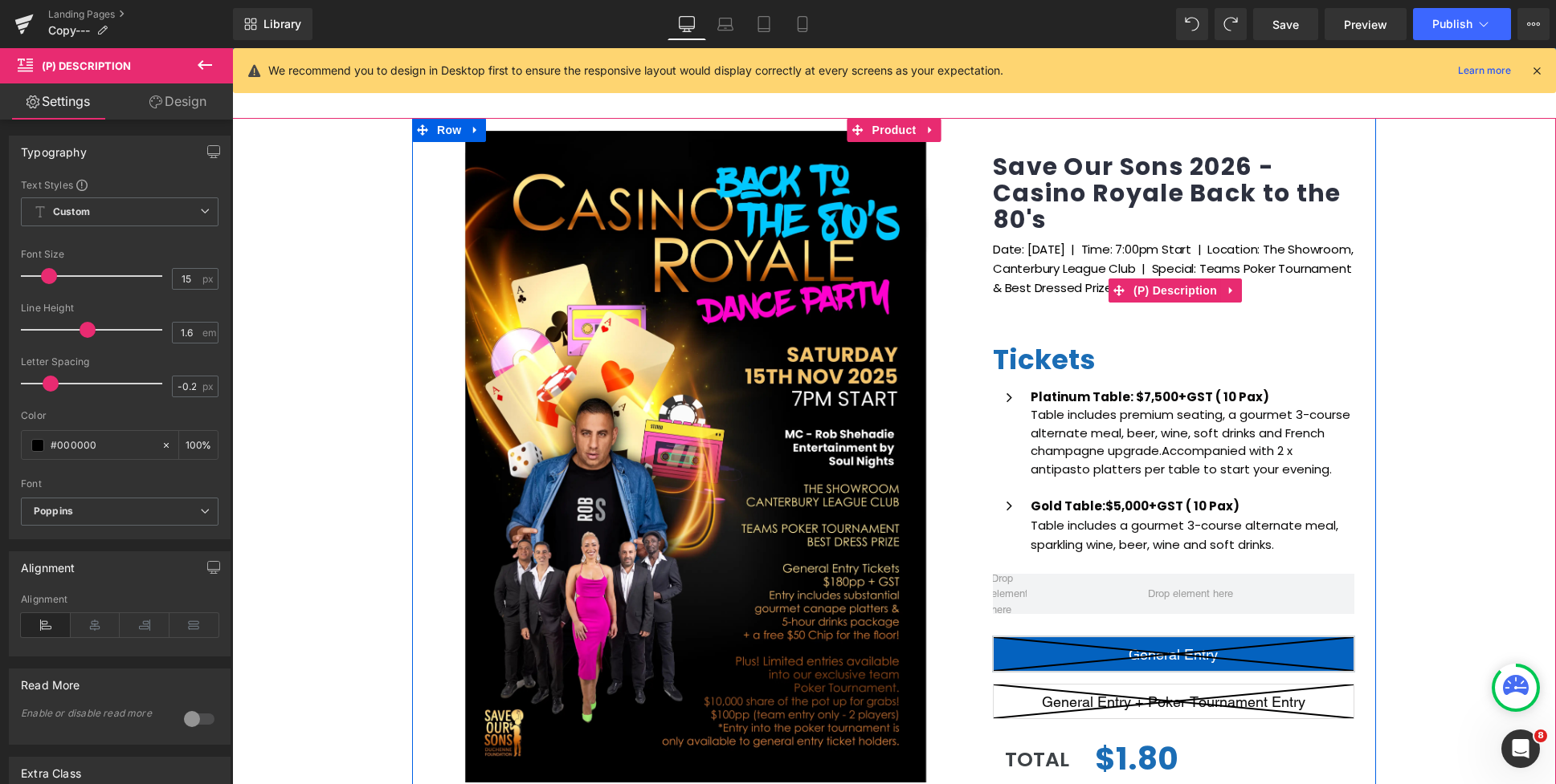
click at [1130, 245] on p "Date: Saturday 15th Nov 2025 | Time: 7:00pm Start | Location: The Showroom, Can…" at bounding box center [1175, 278] width 365 height 77
click at [1020, 250] on p "Date: Saturday 15th Nov 2025 | Time: 7:00pm Start | Location: The Showroom, Can…" at bounding box center [1175, 278] width 365 height 77
click at [1058, 250] on p "Date: Saturday 15th Nov 2025 | Time: 7:00pm Start | Location: The Showroom, Can…" at bounding box center [1175, 278] width 365 height 77
click at [1184, 290] on span "(P) Description" at bounding box center [1175, 291] width 92 height 24
click at [1180, 293] on span "(P) Description" at bounding box center [1175, 291] width 92 height 24
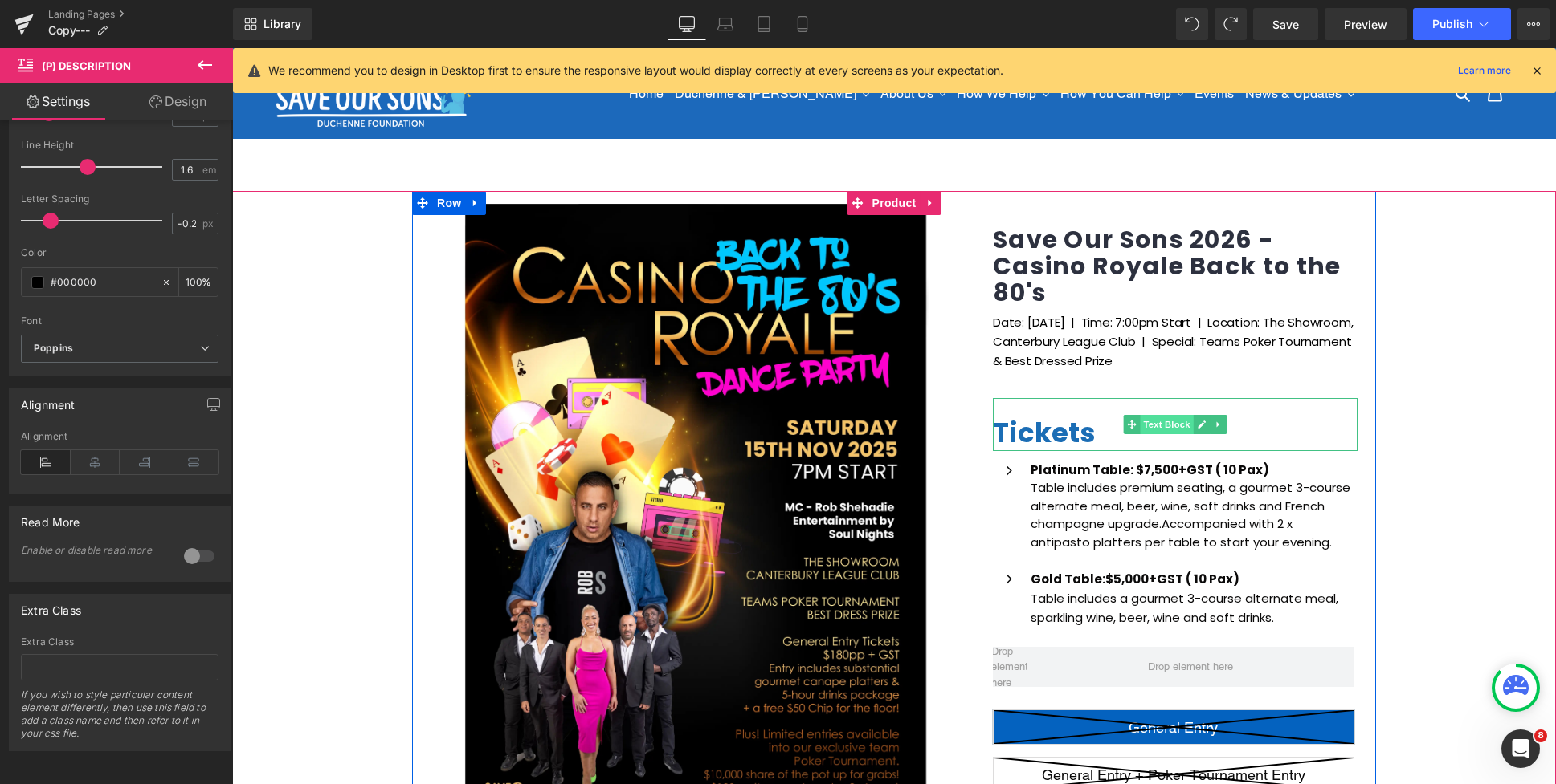
click at [1155, 418] on span "Text Block" at bounding box center [1165, 424] width 53 height 19
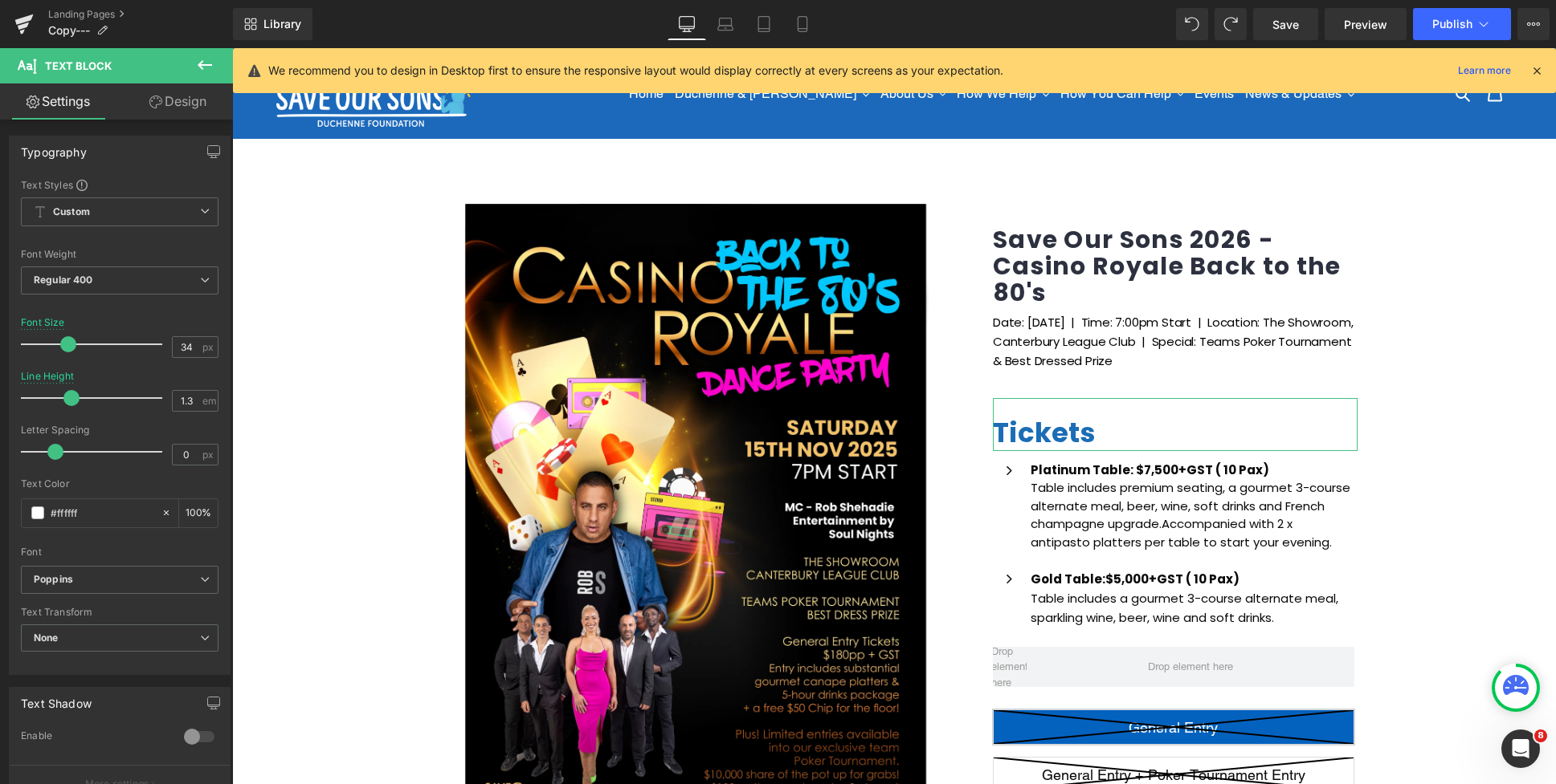
click at [163, 102] on link "Design" at bounding box center [177, 102] width 117 height 36
click at [0, 0] on div "Spacing" at bounding box center [0, 0] width 0 height 0
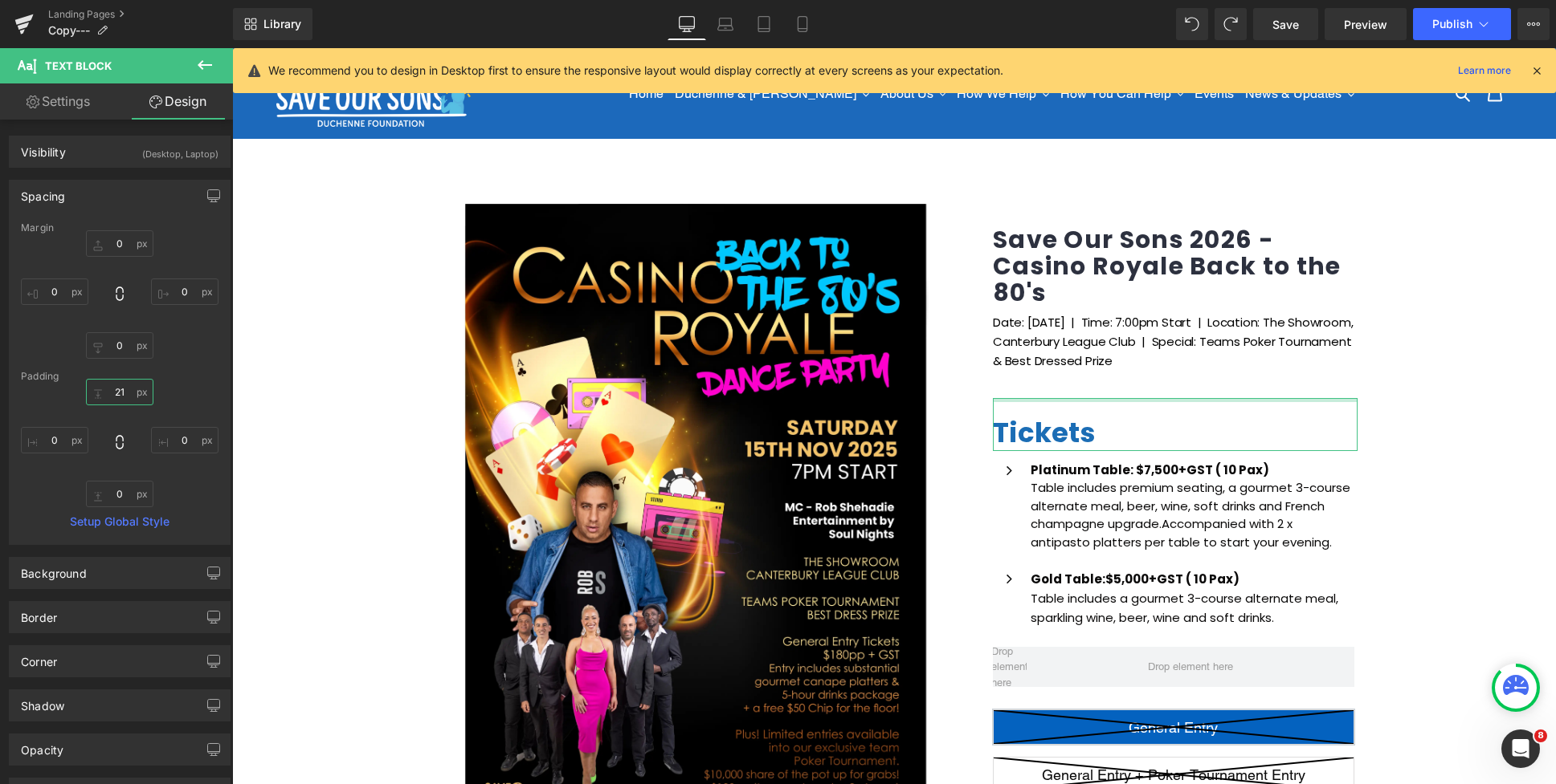
click at [122, 392] on input "text" at bounding box center [120, 392] width 68 height 27
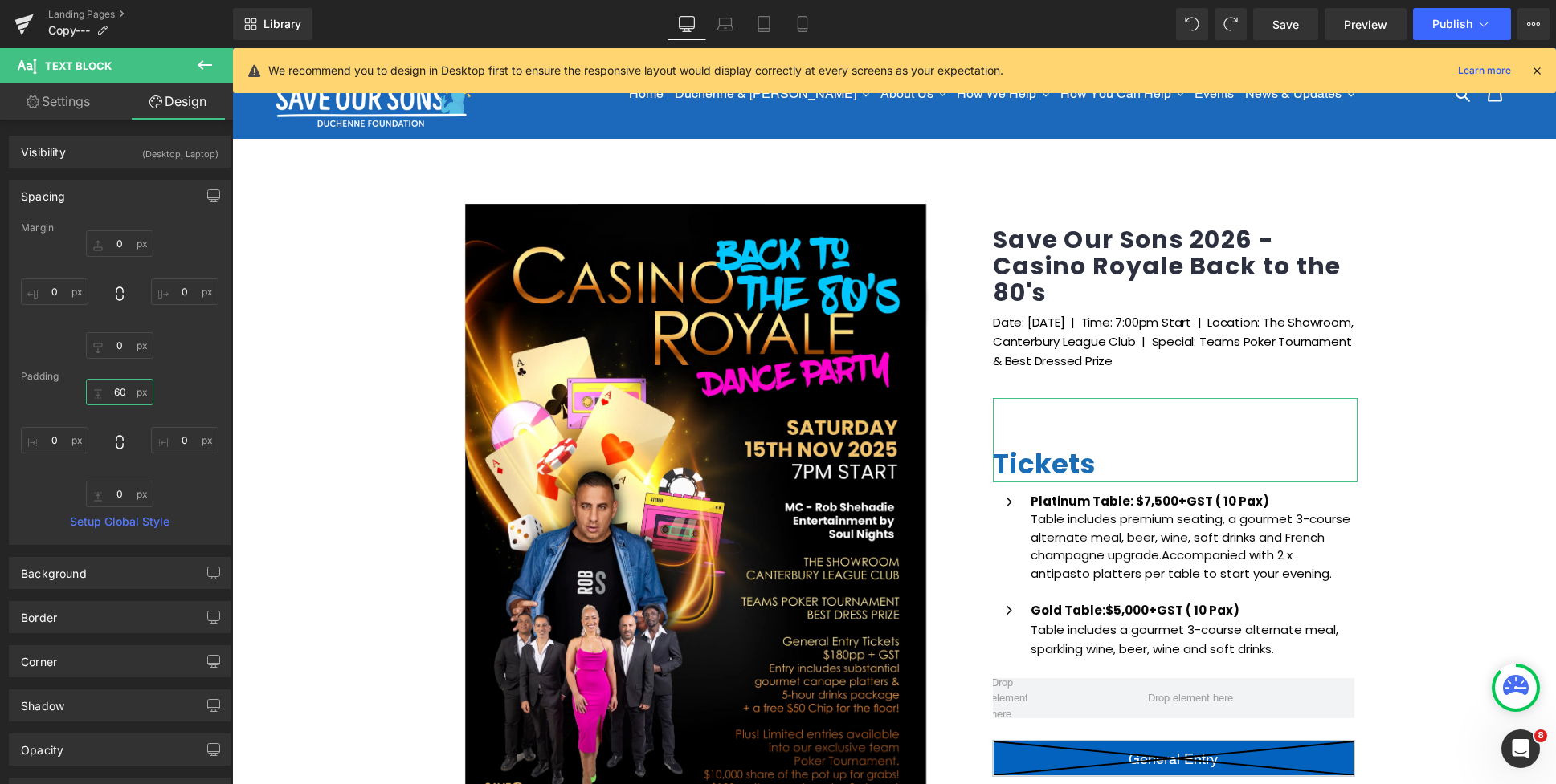
type input "6"
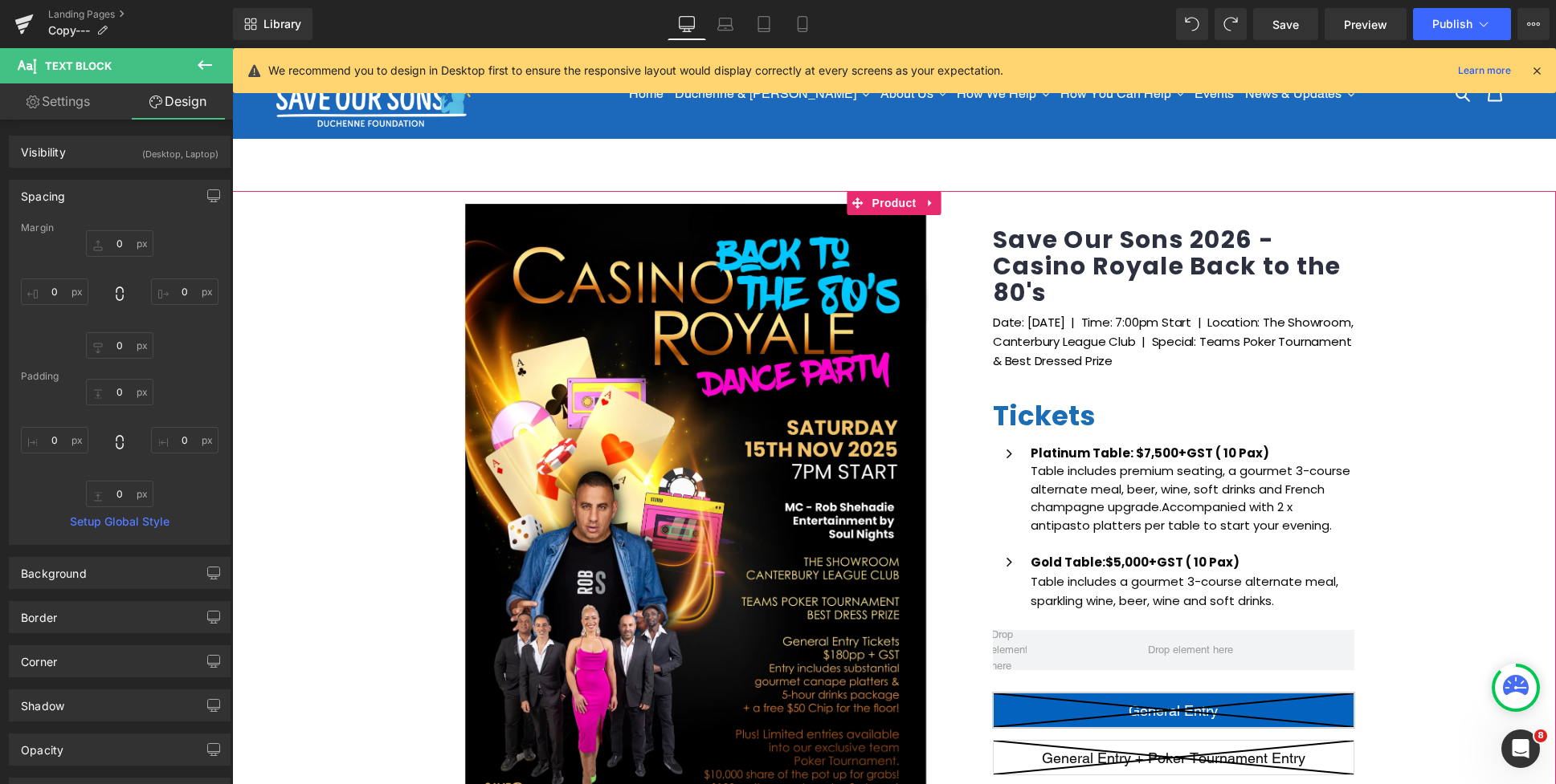
click at [1459, 339] on div "(P) Image Icon Email Check Reminder Text Block Please check your junk/spam fold…" at bounding box center [894, 628] width 1324 height 874
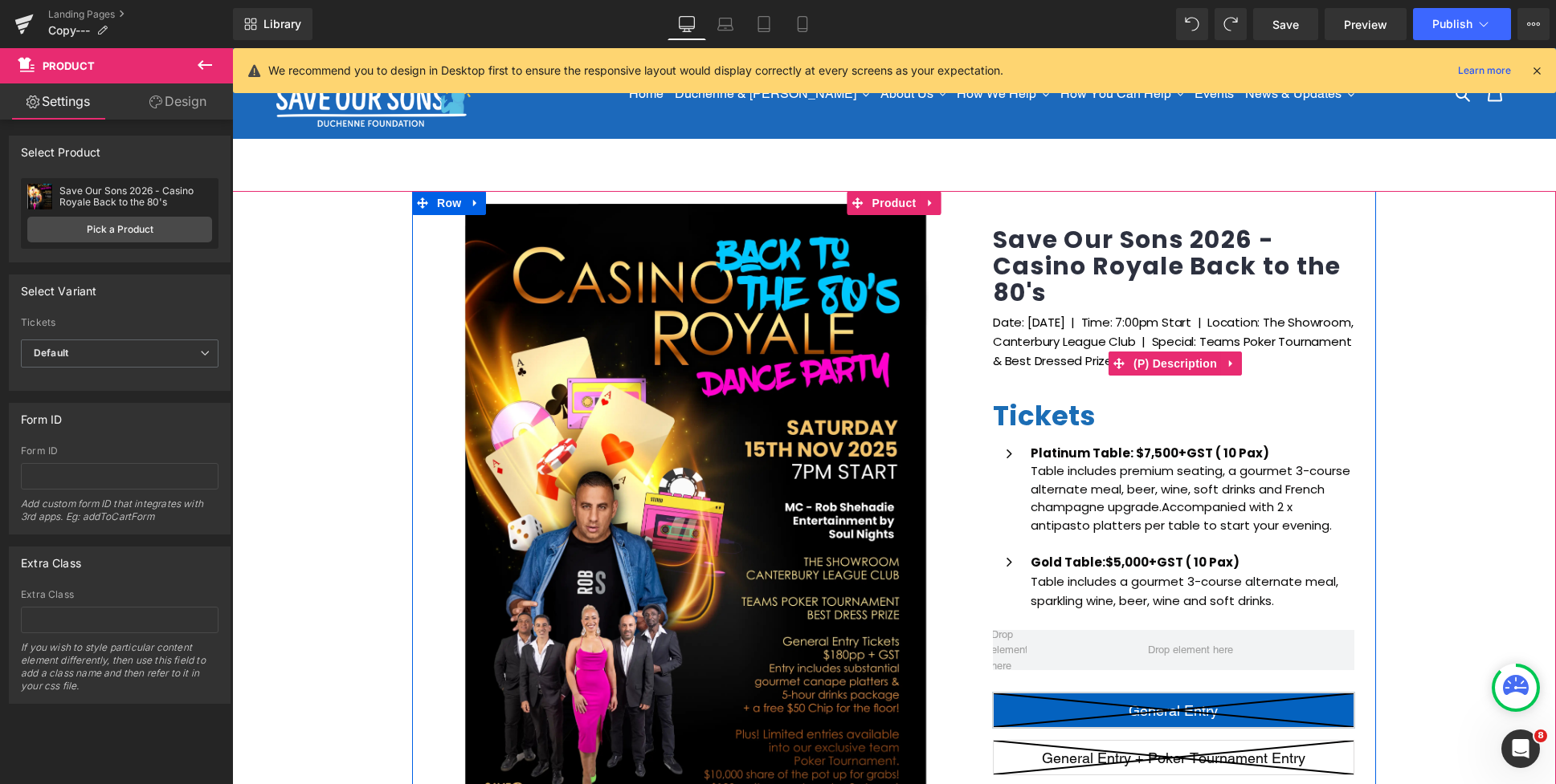
click at [1028, 391] on p at bounding box center [1175, 399] width 365 height 19
click at [1415, 312] on div "(P) Image Icon Email Check Reminder Text Block Please check your junk/spam fold…" at bounding box center [894, 628] width 1324 height 874
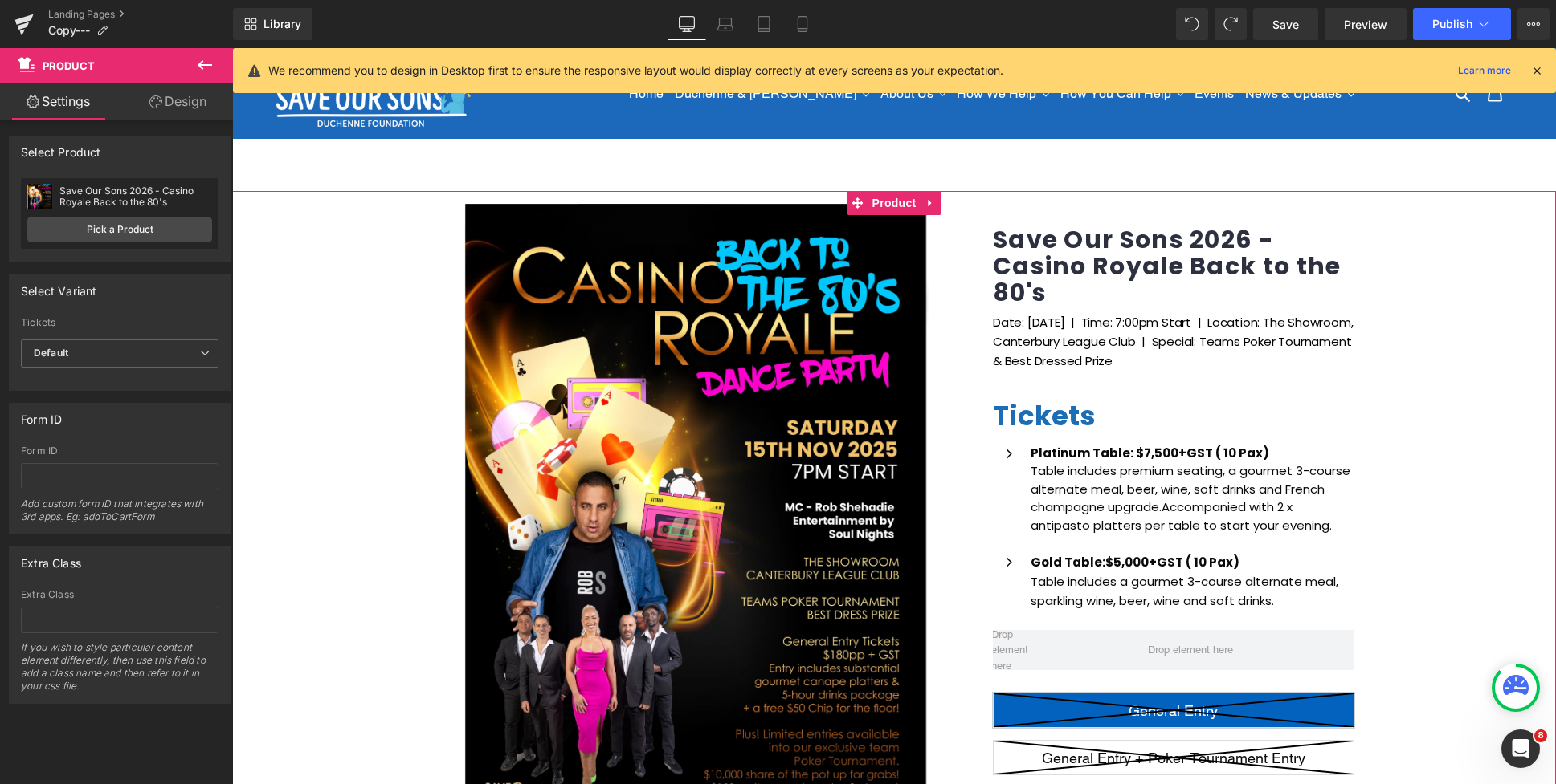
drag, startPoint x: 1425, startPoint y: 418, endPoint x: 1342, endPoint y: 399, distance: 85.1
click at [1424, 419] on div "(P) Image Icon Email Check Reminder Text Block Please check your junk/spam fold…" at bounding box center [894, 628] width 1324 height 874
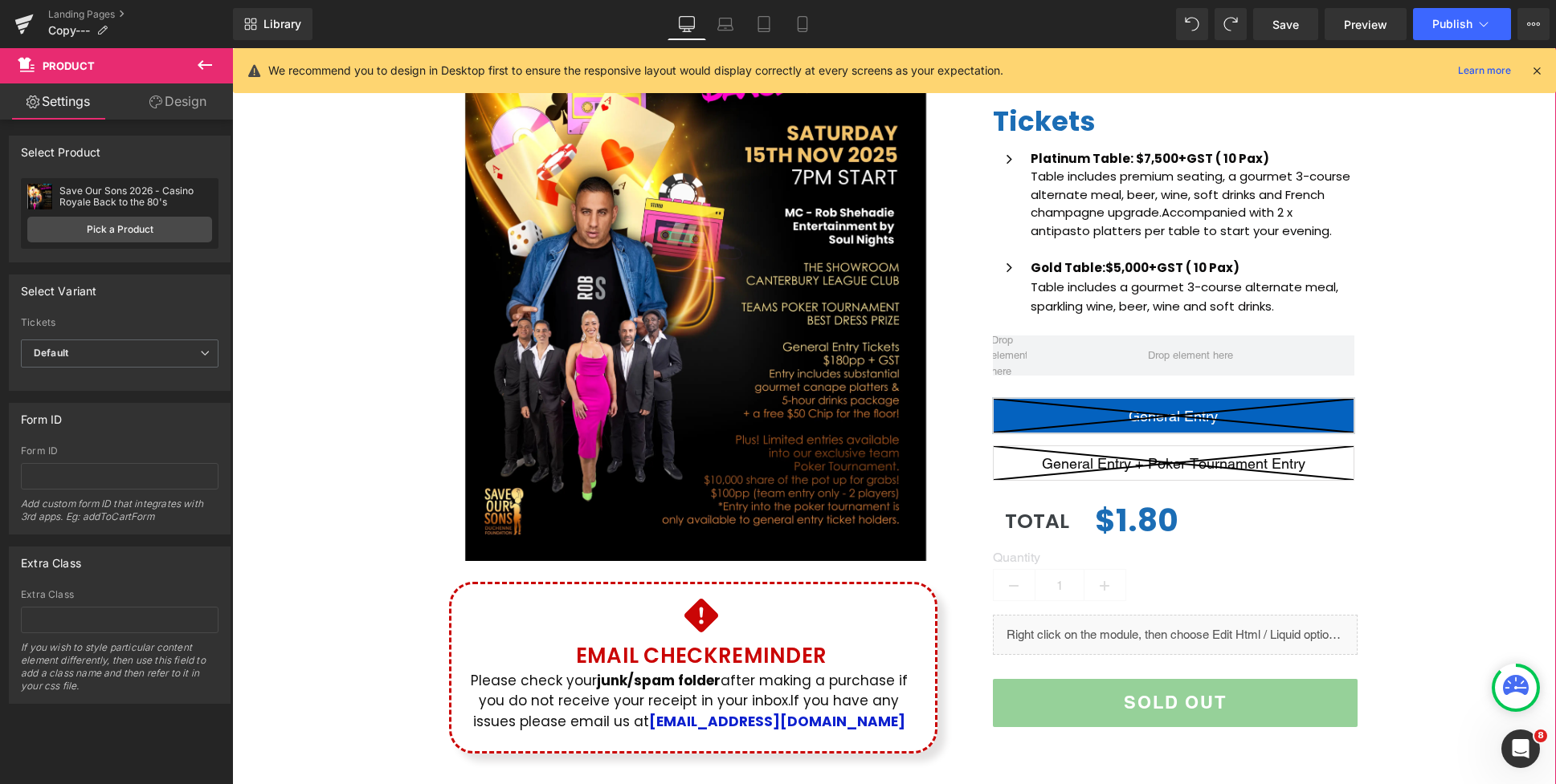
scroll to position [157, 0]
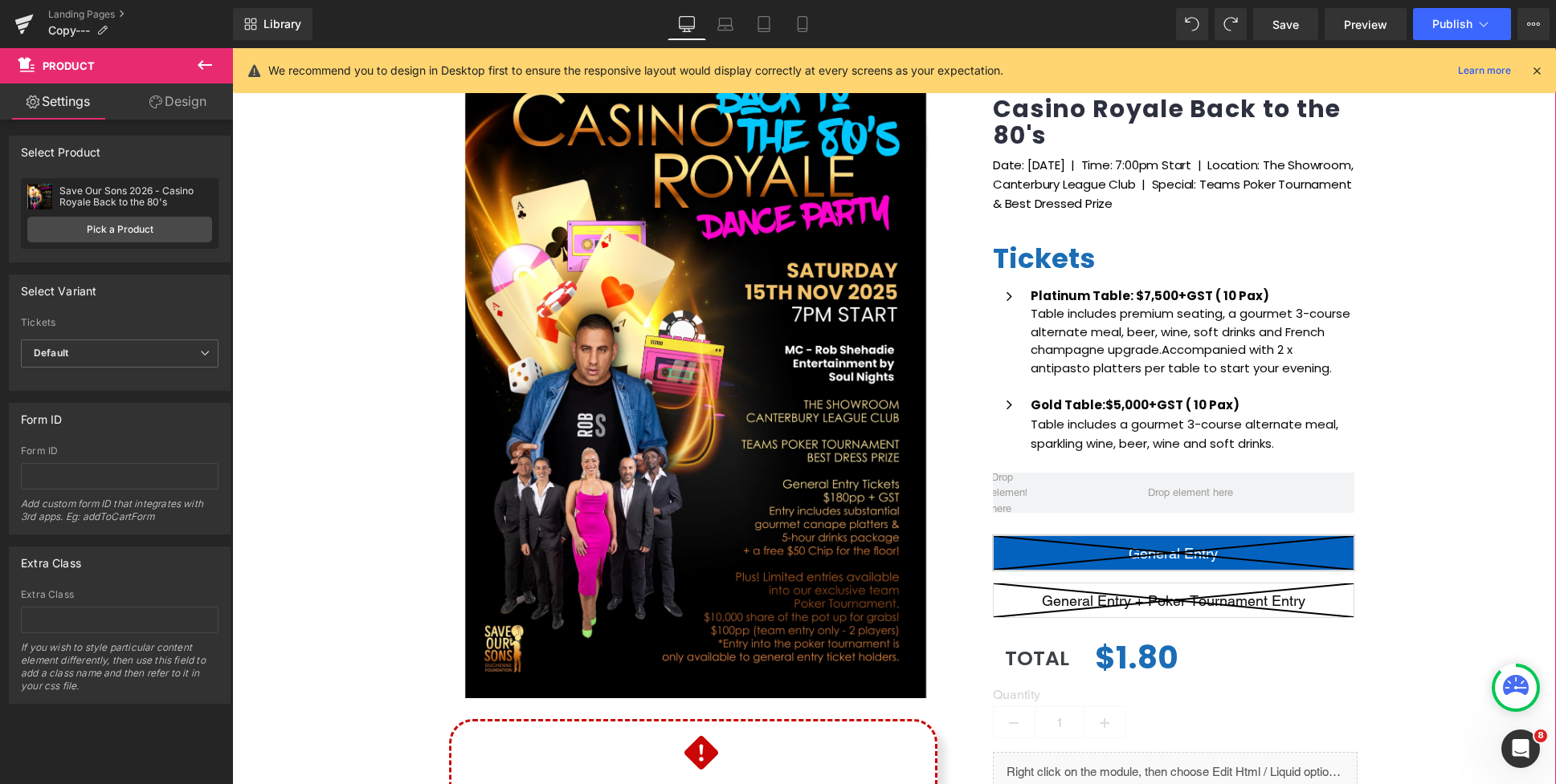
click at [1412, 354] on div "(P) Image Icon Email Check Reminder Text Block Please check your junk/spam fold…" at bounding box center [894, 470] width 1324 height 874
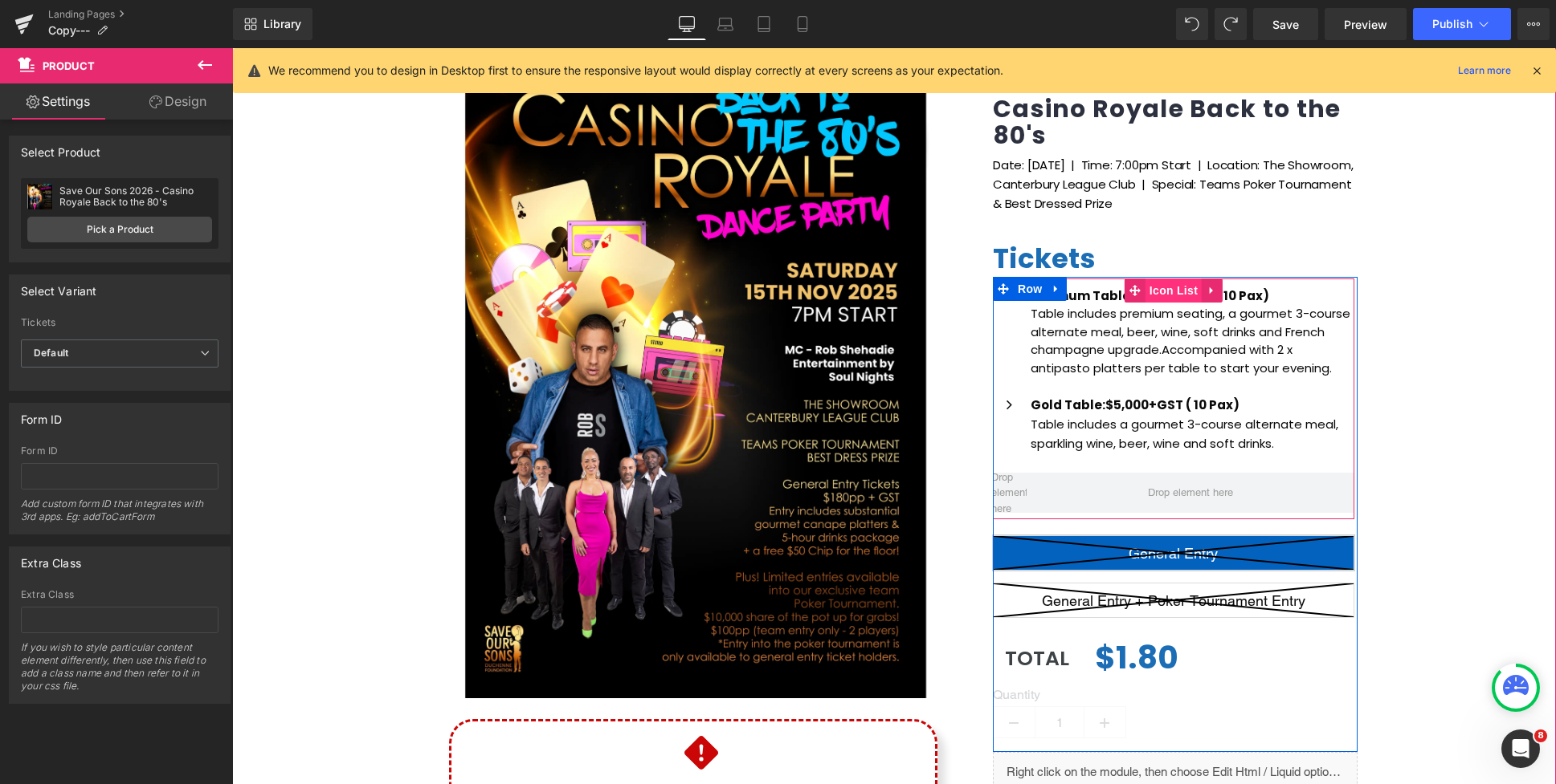
click at [1184, 291] on span "Icon List" at bounding box center [1173, 291] width 56 height 24
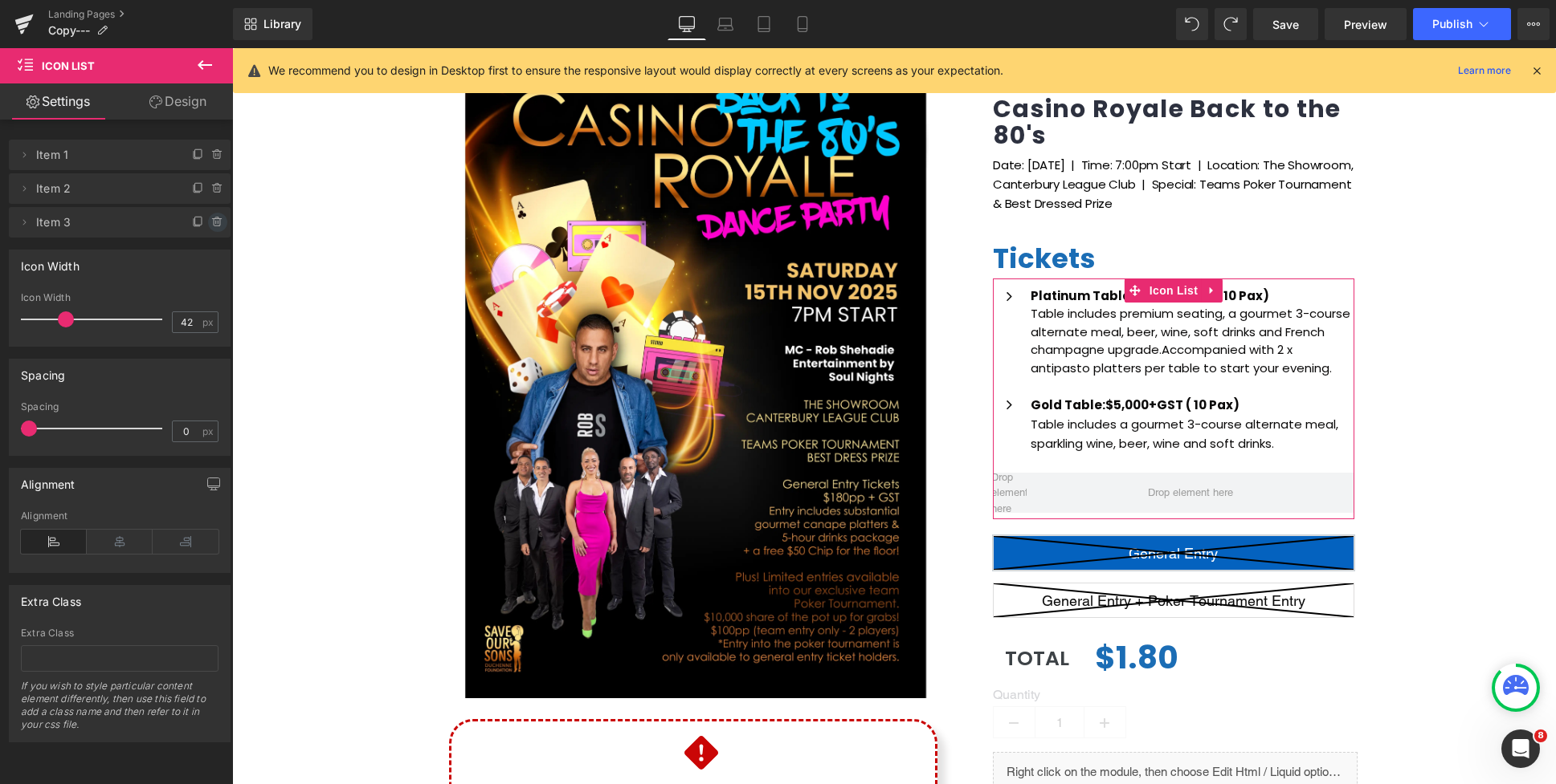
click at [214, 225] on icon at bounding box center [217, 222] width 13 height 13
click at [206, 225] on button "Delete" at bounding box center [200, 223] width 51 height 21
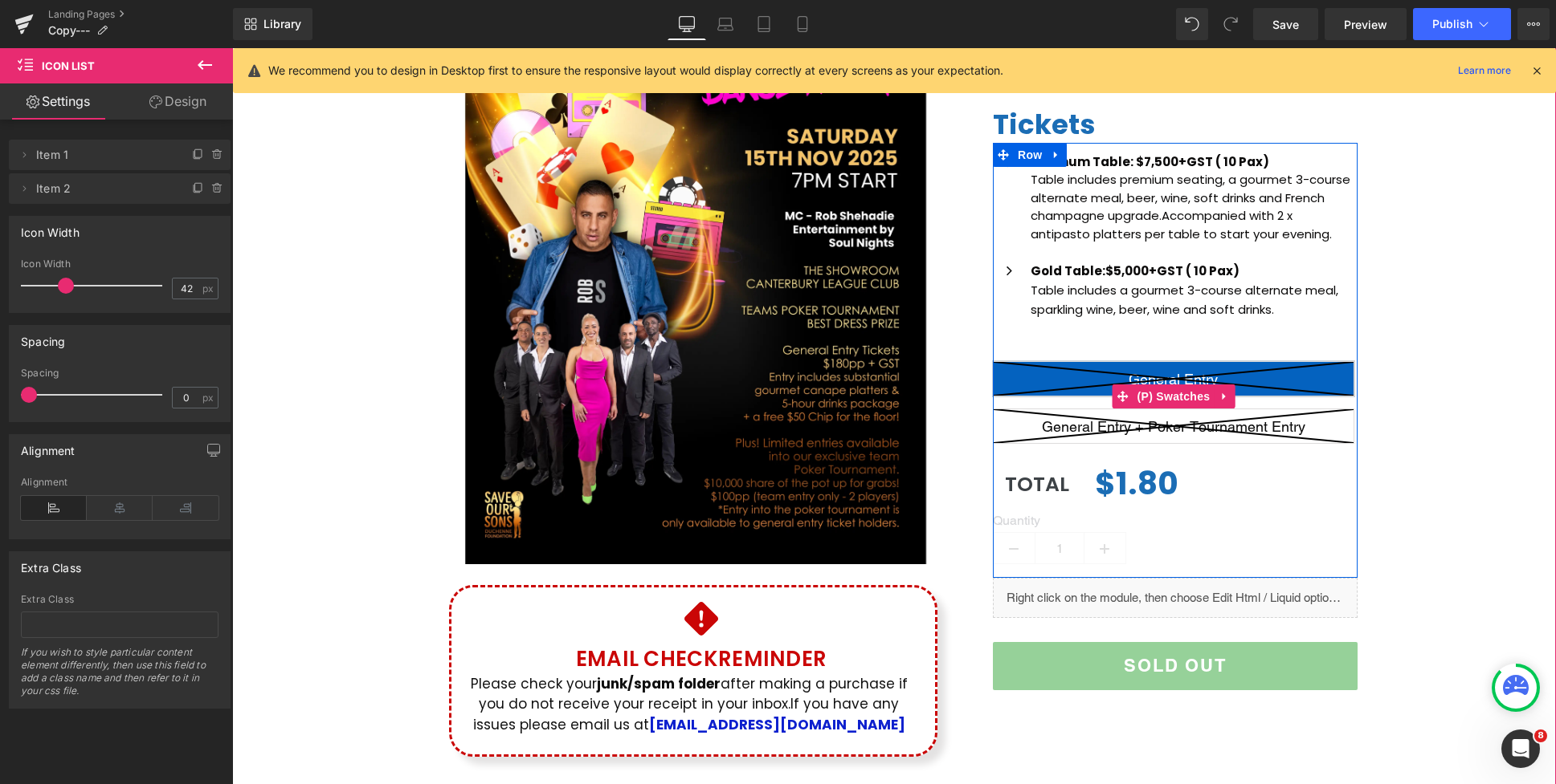
scroll to position [291, 0]
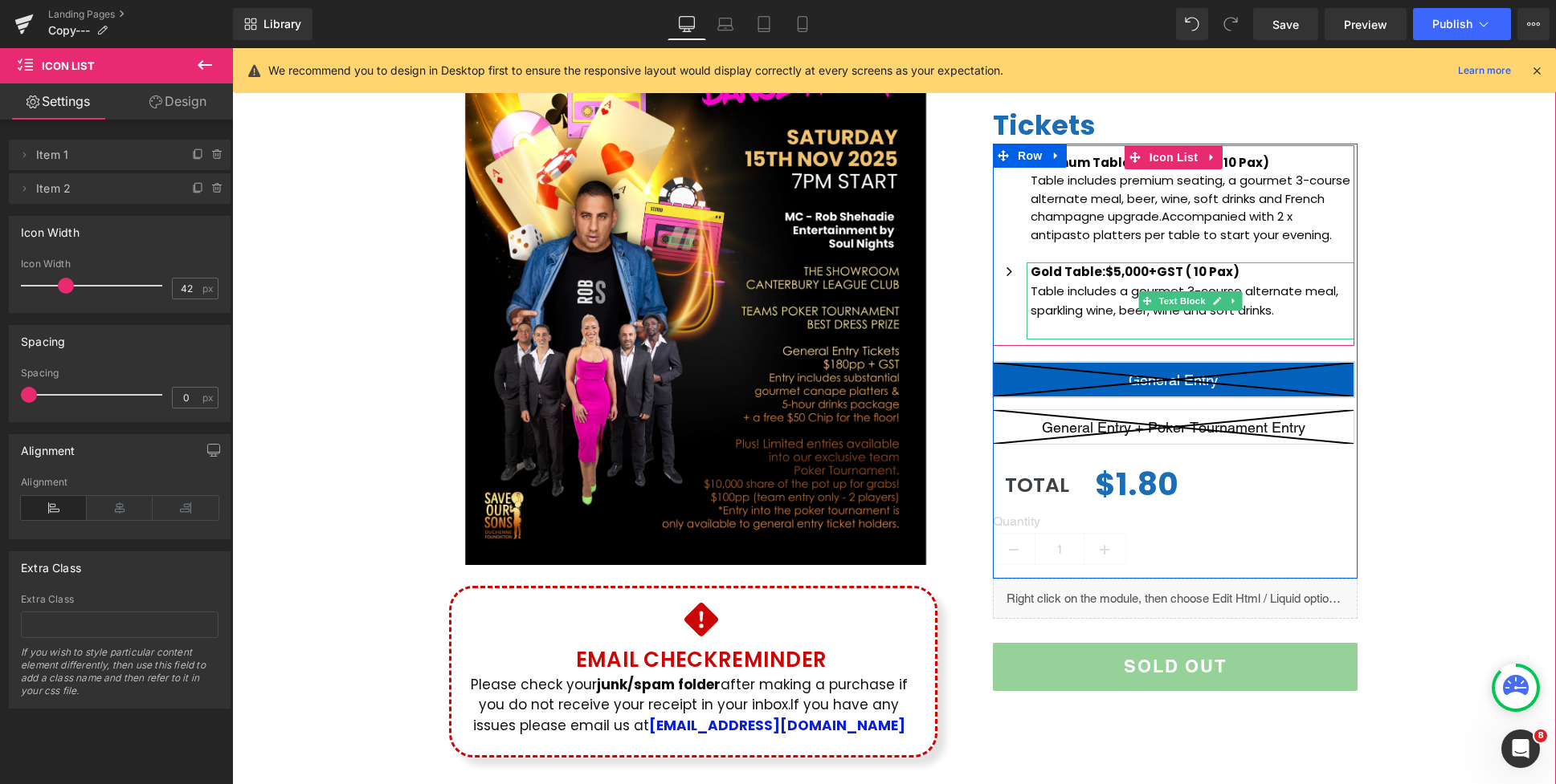
click at [1117, 323] on p at bounding box center [1192, 329] width 324 height 19
click at [1069, 322] on p at bounding box center [1192, 329] width 324 height 19
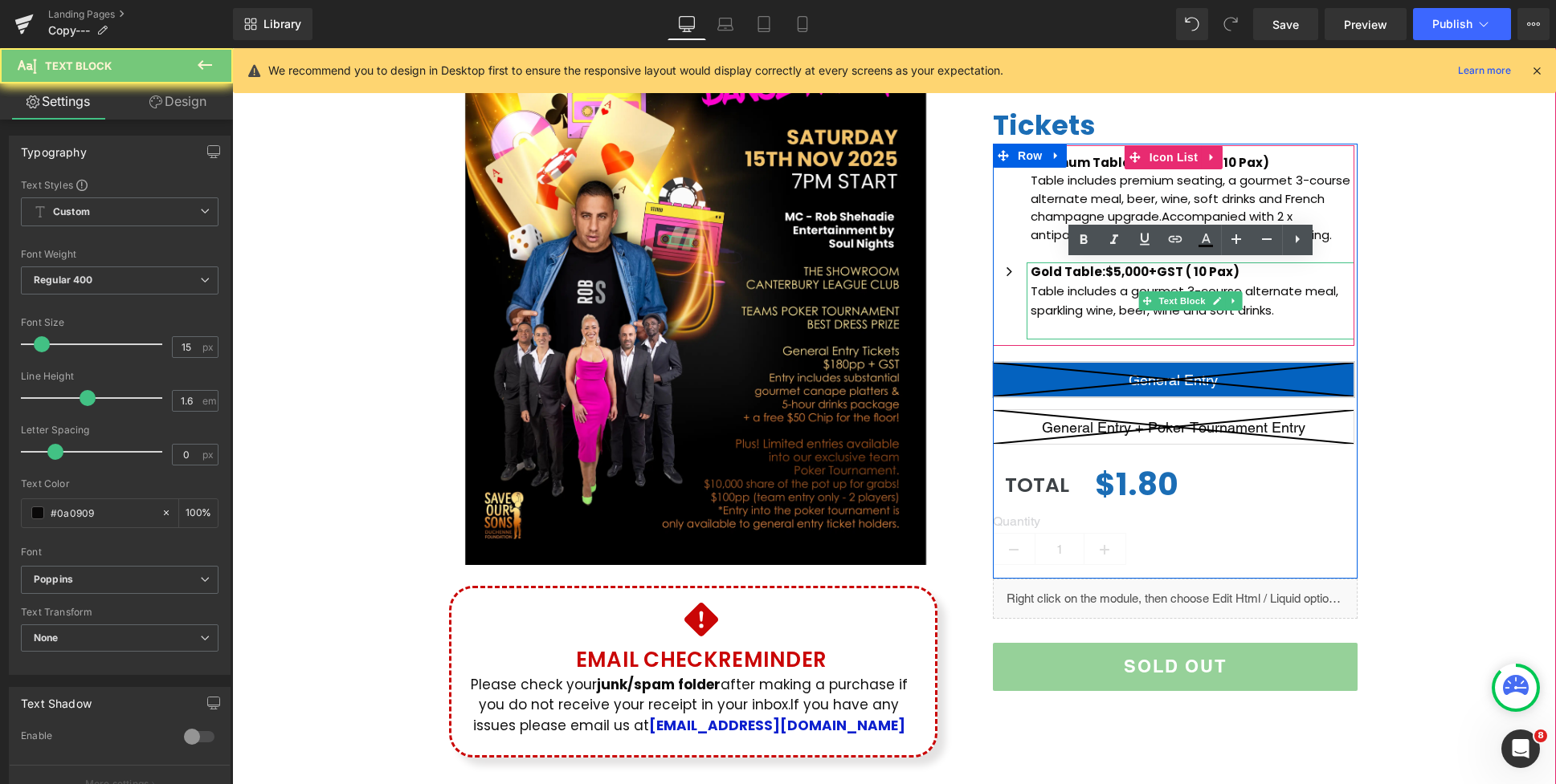
click at [1069, 322] on p at bounding box center [1192, 329] width 324 height 19
click at [1059, 329] on p at bounding box center [1192, 329] width 324 height 19
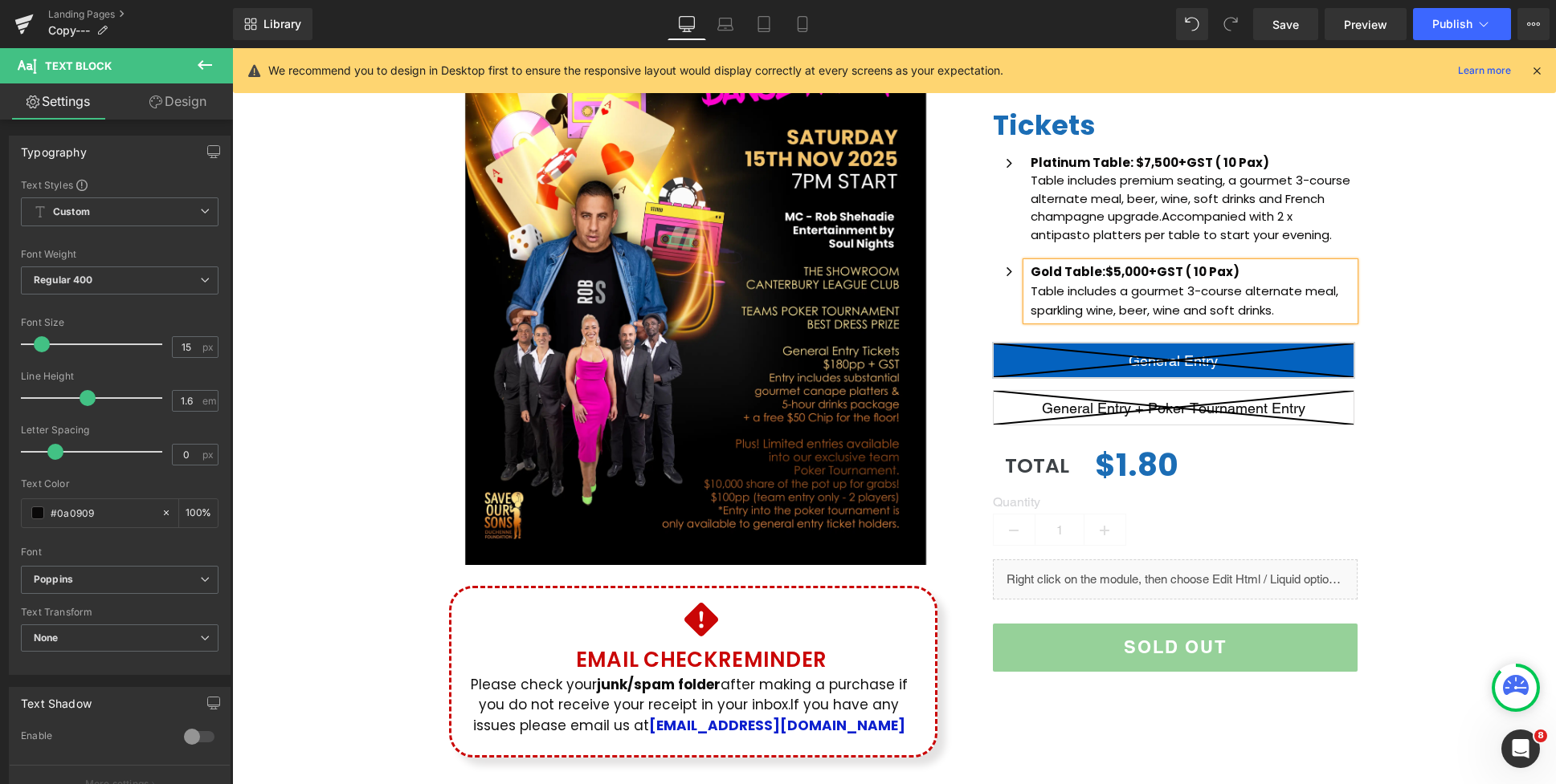
click at [1413, 299] on div "(P) Image Icon Email Check Reminder Text Block Please check your junk/spam fold…" at bounding box center [894, 337] width 1324 height 874
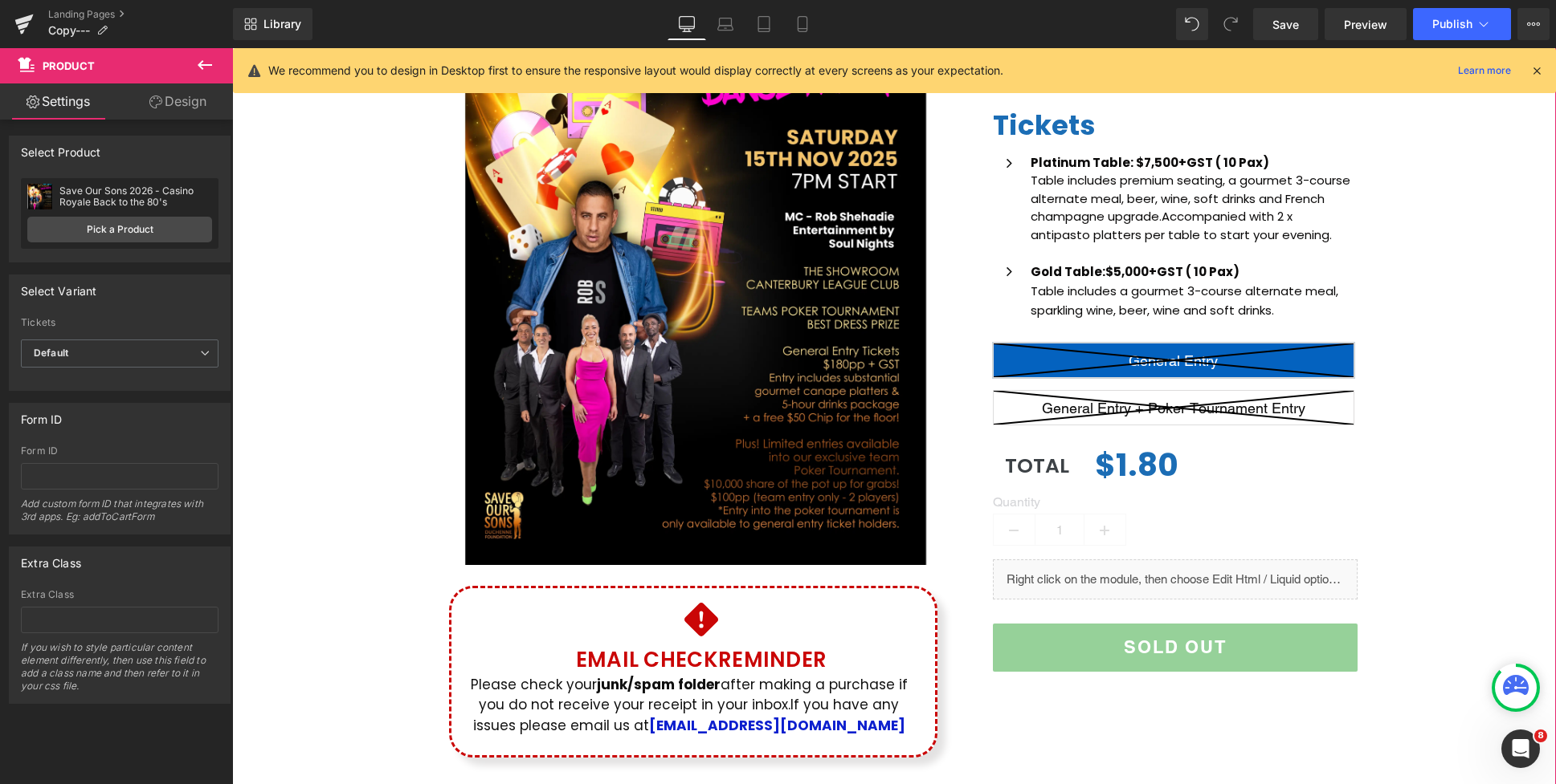
click at [1409, 261] on div "(P) Image Icon Email Check Reminder Text Block Please check your junk/spam fold…" at bounding box center [894, 337] width 1324 height 874
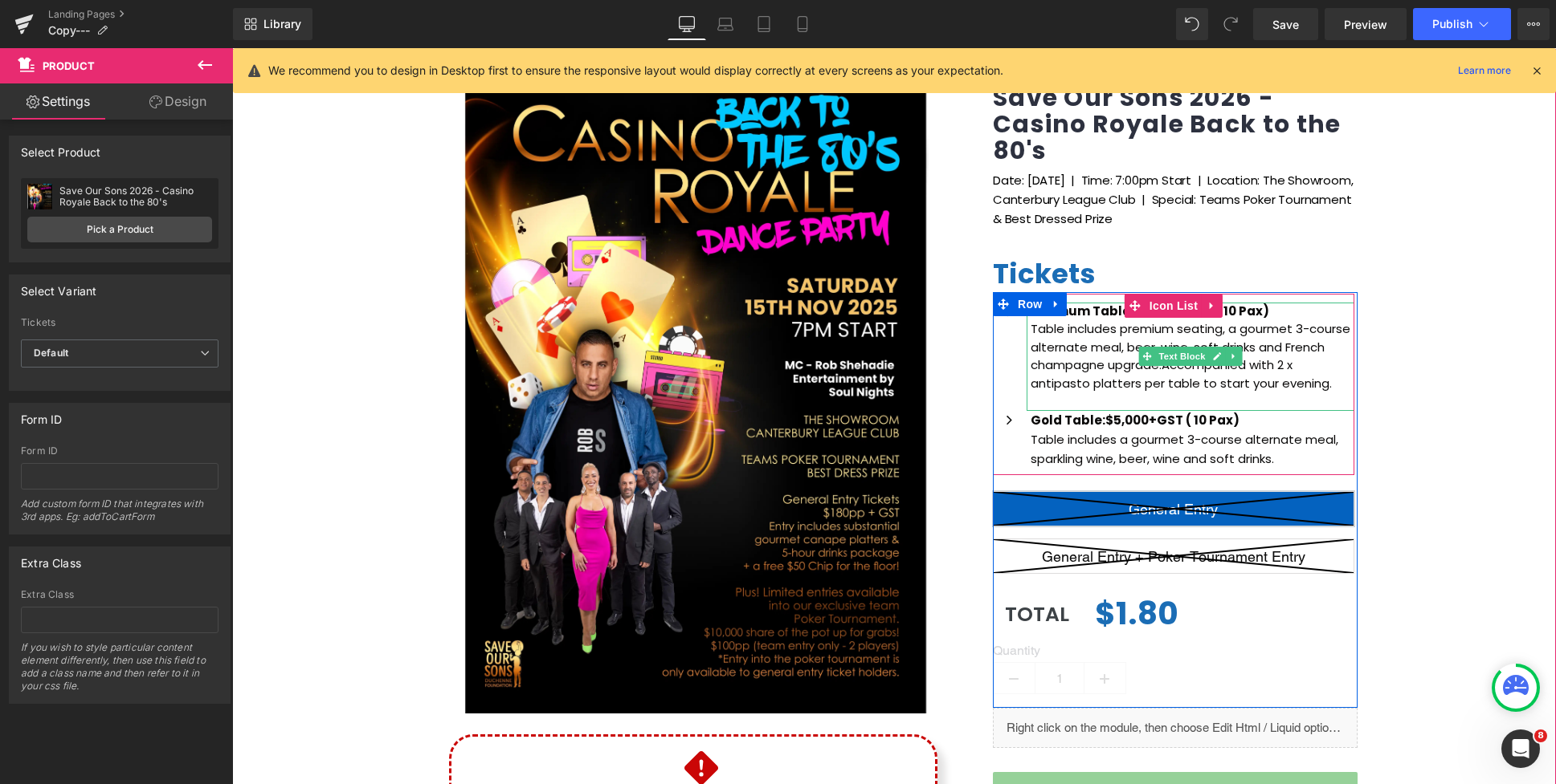
scroll to position [0, 0]
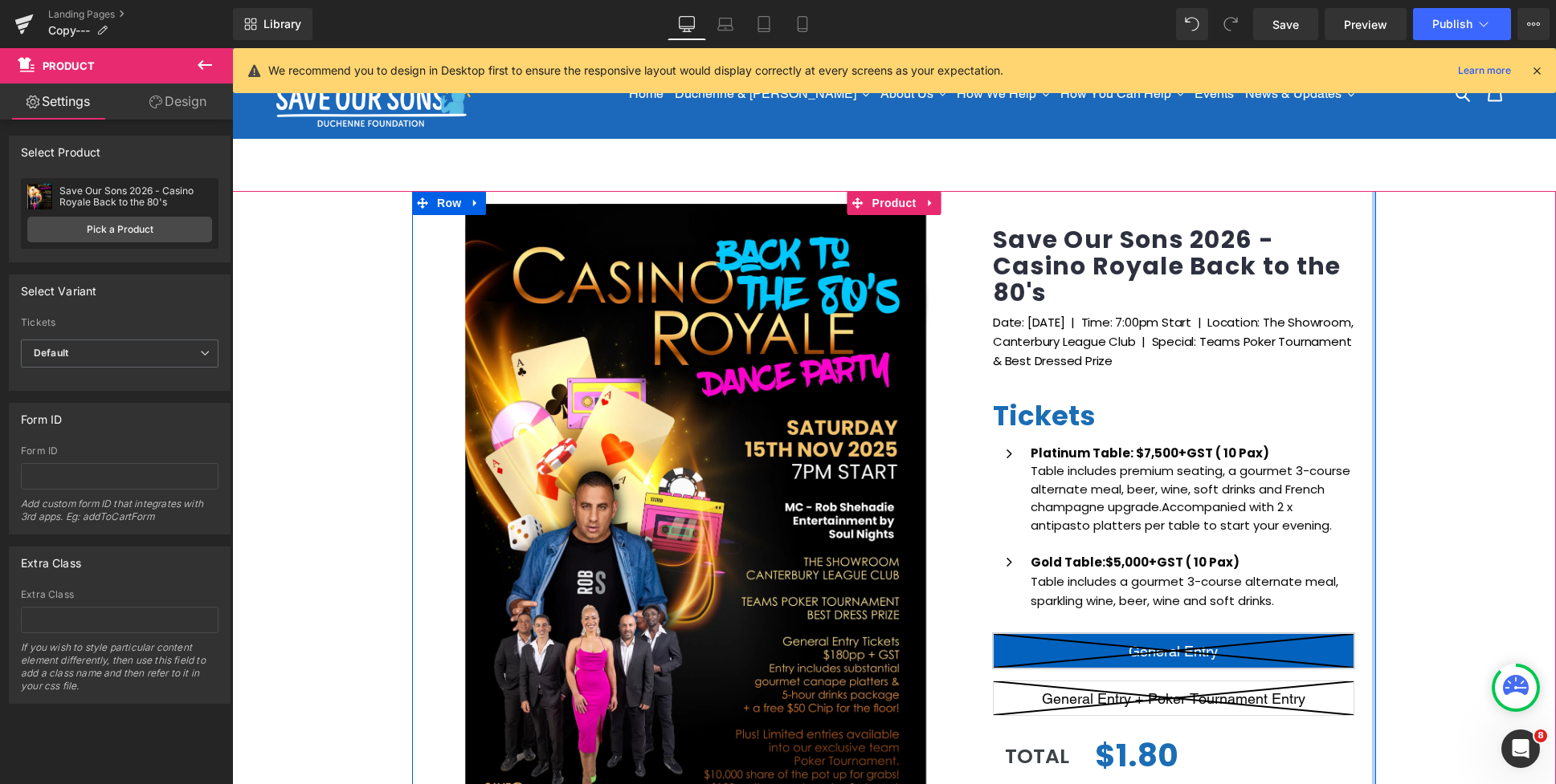
click at [1372, 341] on div at bounding box center [1374, 628] width 4 height 874
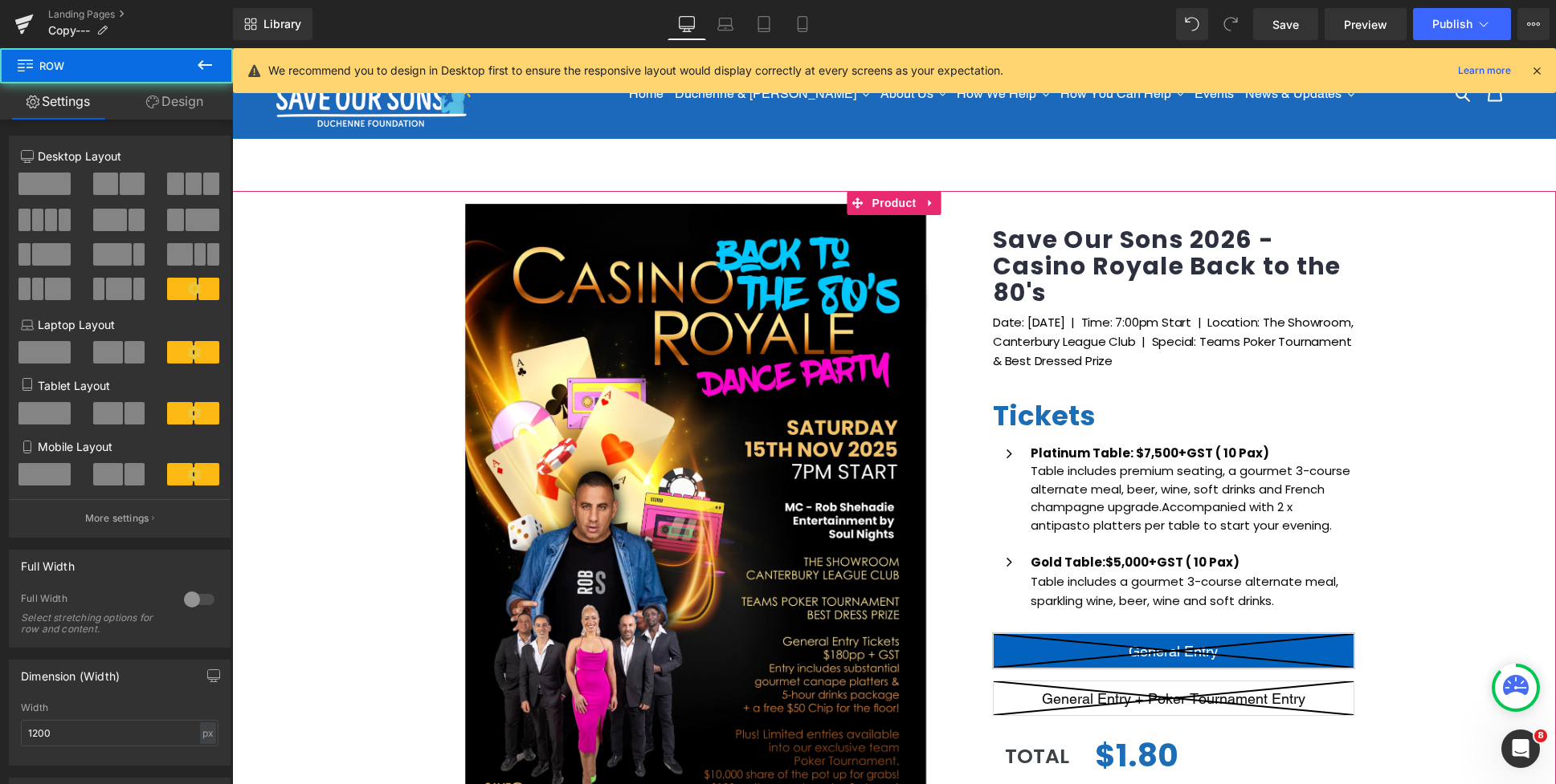
click at [1412, 331] on div "(P) Image Icon Email Check Reminder Text Block Please check your junk/spam fold…" at bounding box center [894, 628] width 1324 height 874
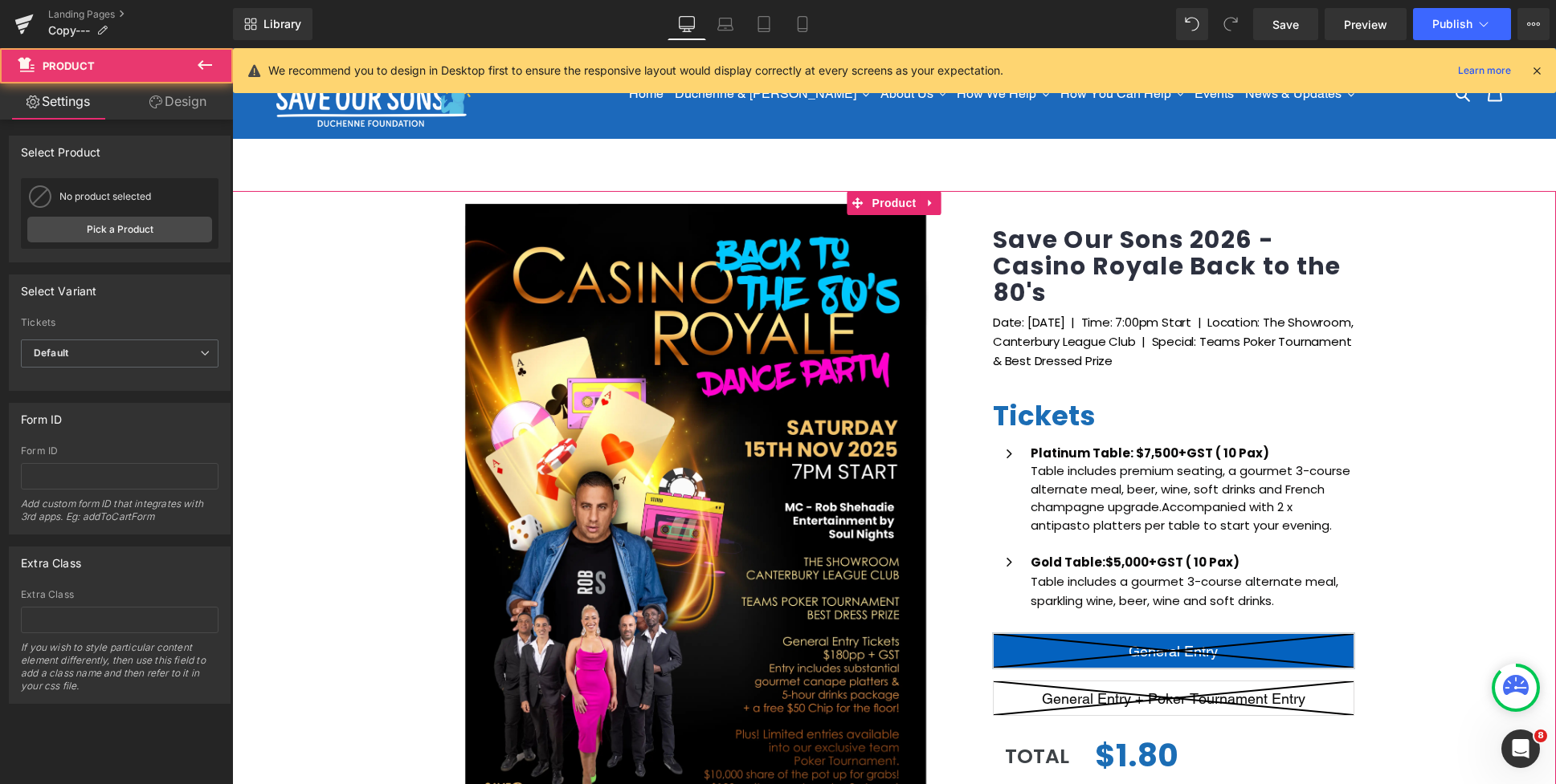
scroll to position [415, 0]
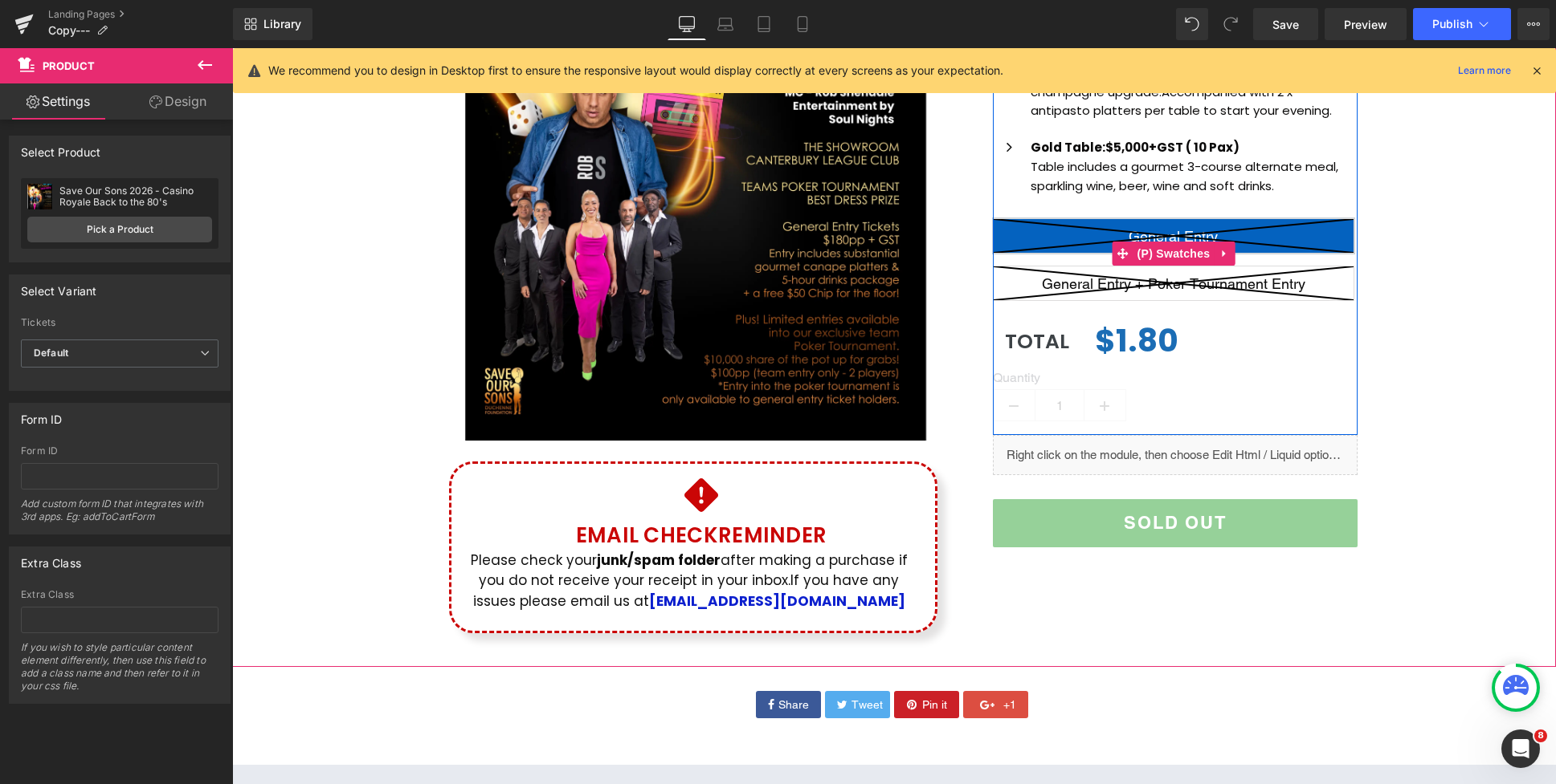
click at [1295, 294] on icon at bounding box center [1173, 283] width 360 height 34
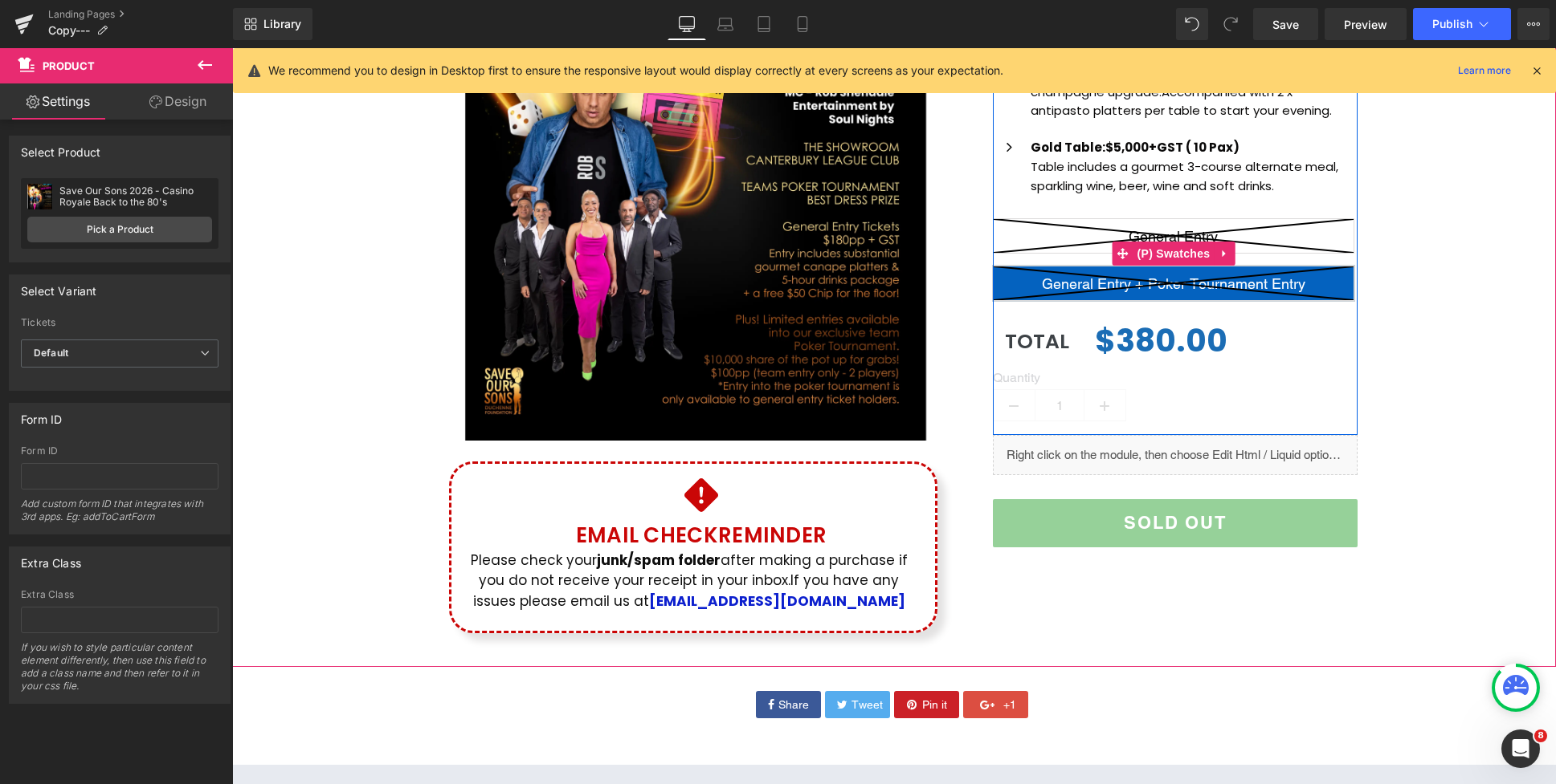
click at [1288, 240] on icon at bounding box center [1173, 236] width 360 height 34
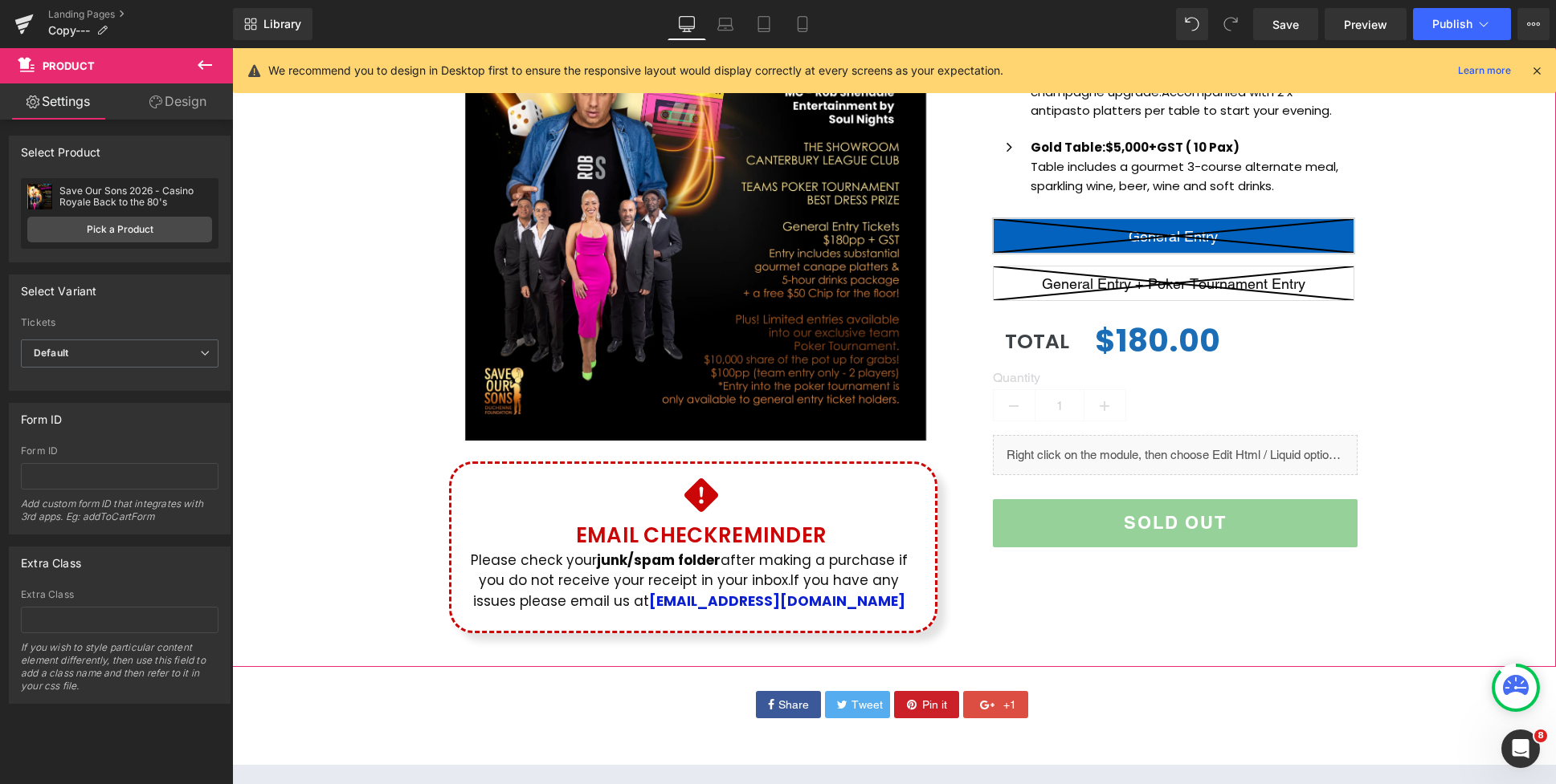
click at [1389, 318] on div "(P) Image Icon Email Check Reminder Text Block Please check your junk/spam fold…" at bounding box center [894, 212] width 1324 height 874
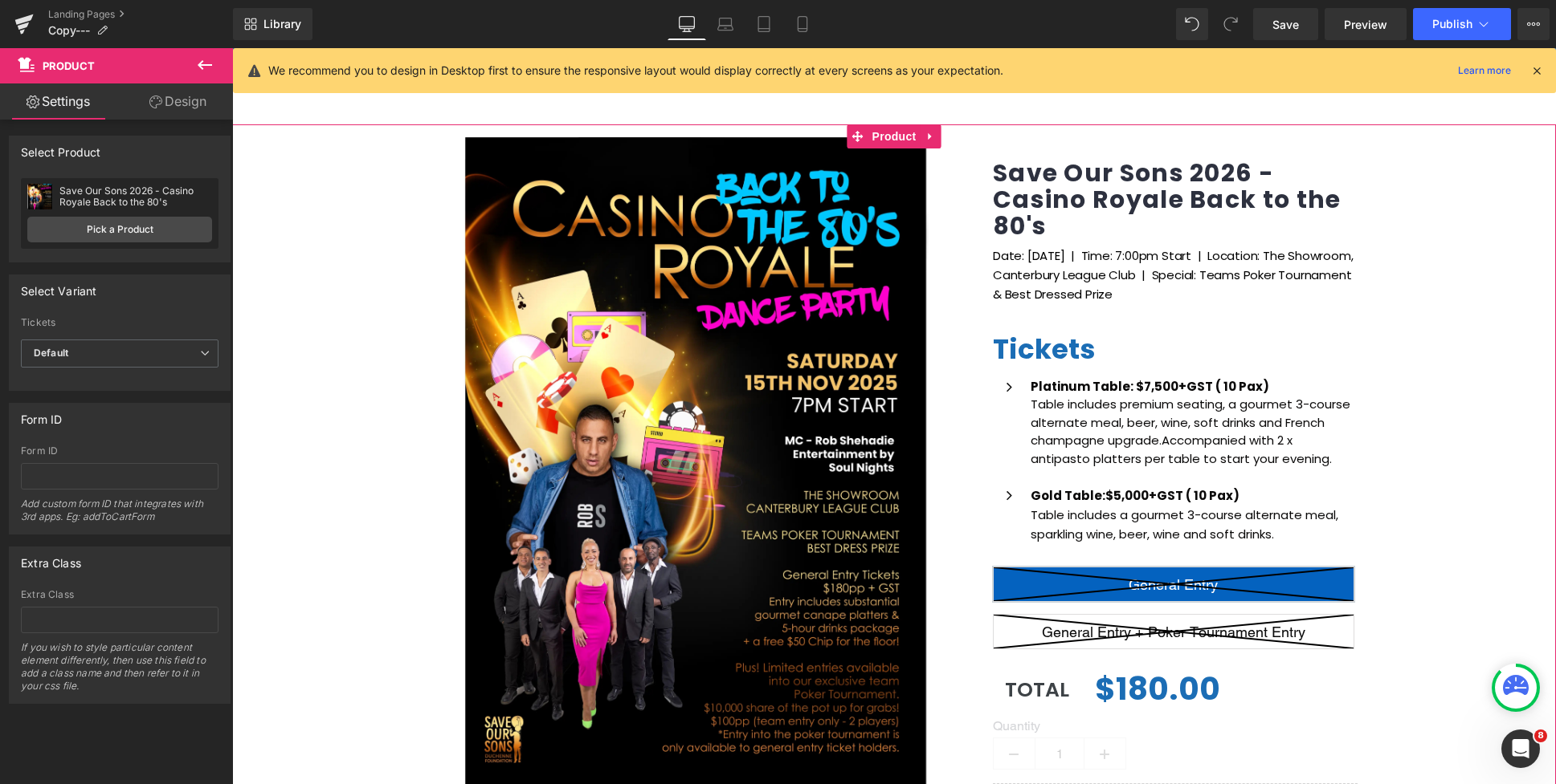
scroll to position [71, 0]
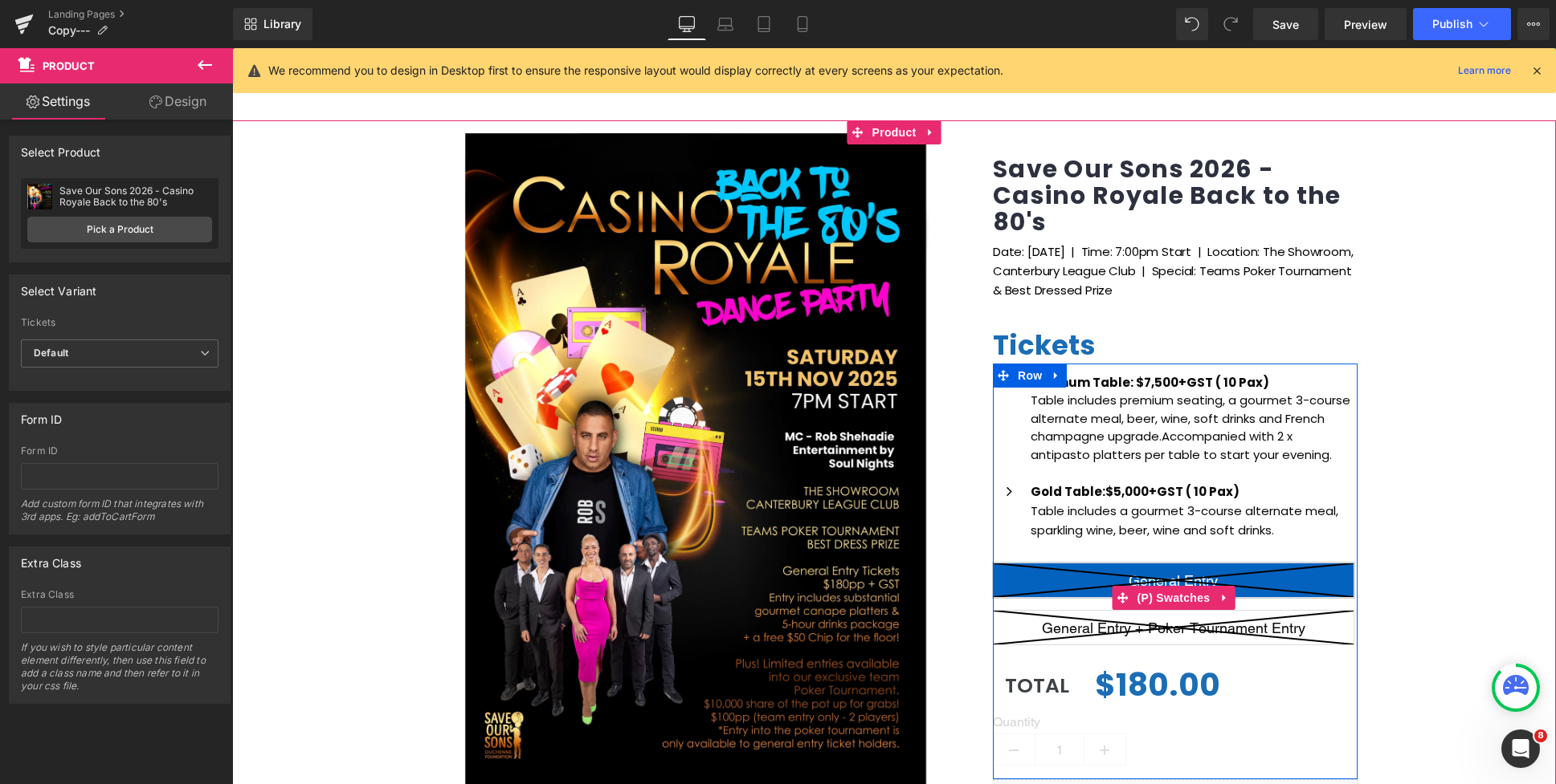
click at [1117, 628] on icon at bounding box center [1173, 628] width 360 height 34
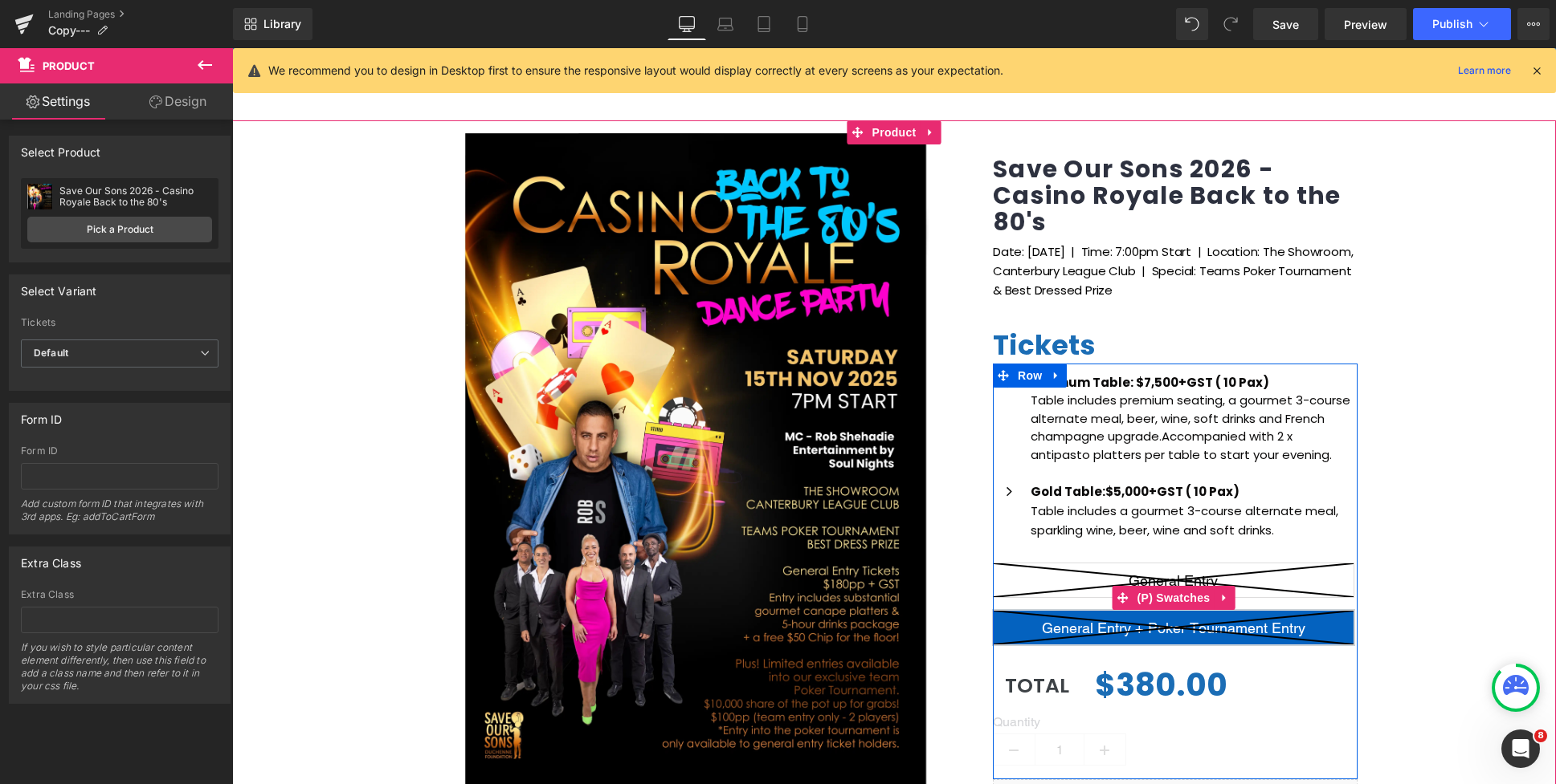
click at [1085, 584] on icon at bounding box center [1173, 581] width 360 height 34
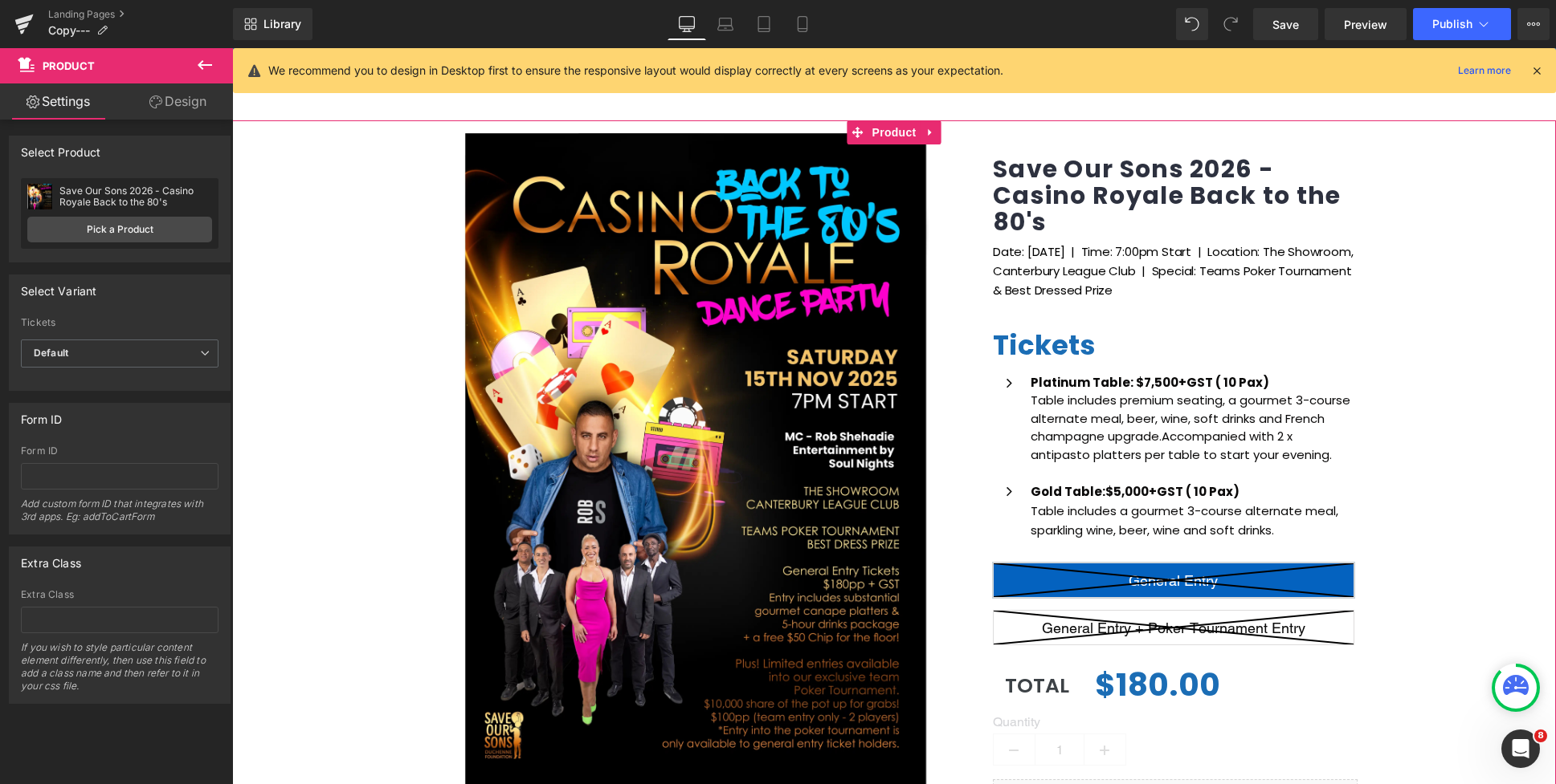
click at [1448, 510] on div "(P) Image Icon Email Check Reminder Text Block Please check your junk/spam fold…" at bounding box center [894, 557] width 1324 height 874
click at [1464, 241] on div "(P) Image Icon Email Check Reminder Text Block Please check your junk/spam fold…" at bounding box center [894, 557] width 1324 height 874
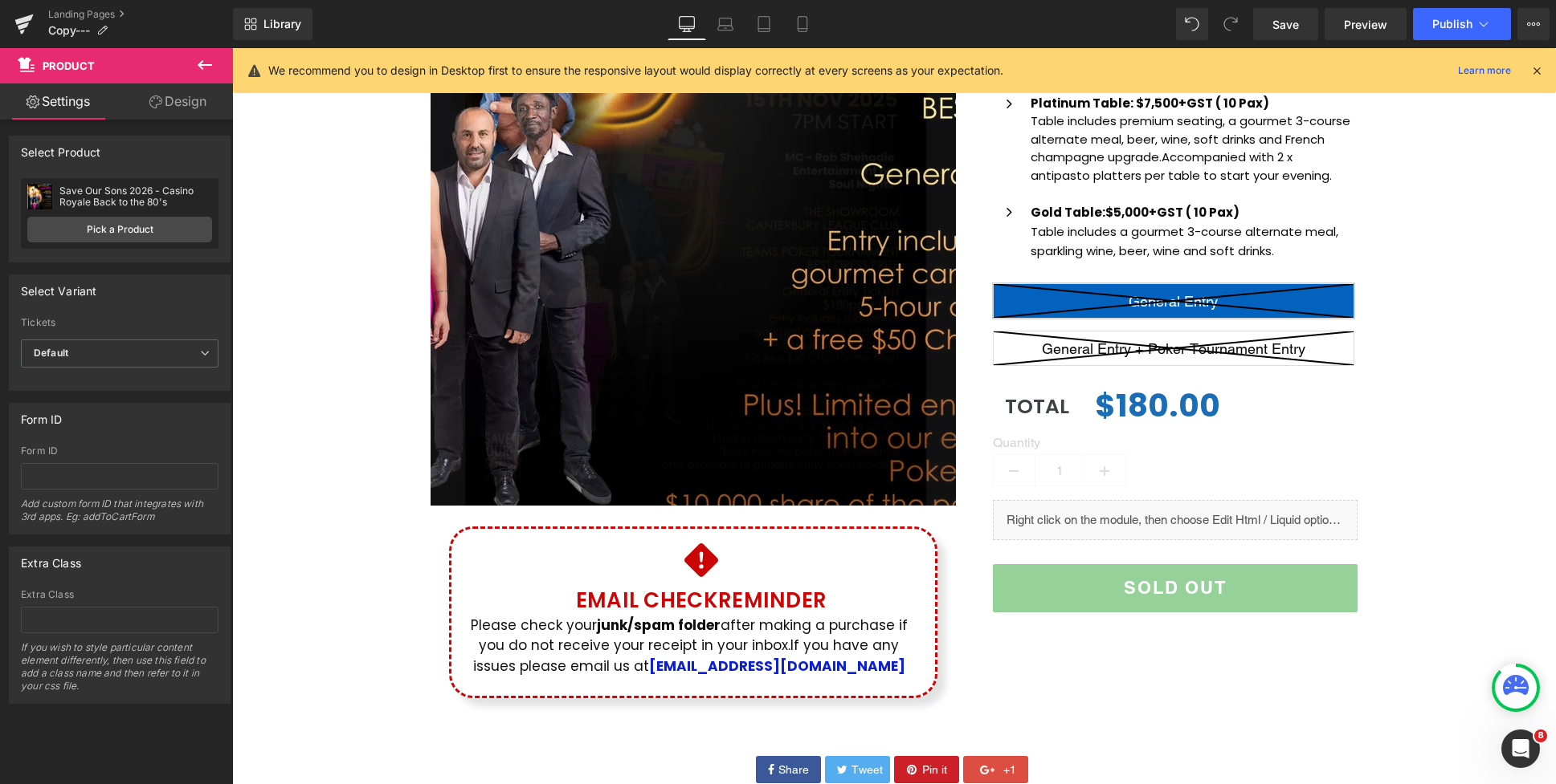
scroll to position [14, 0]
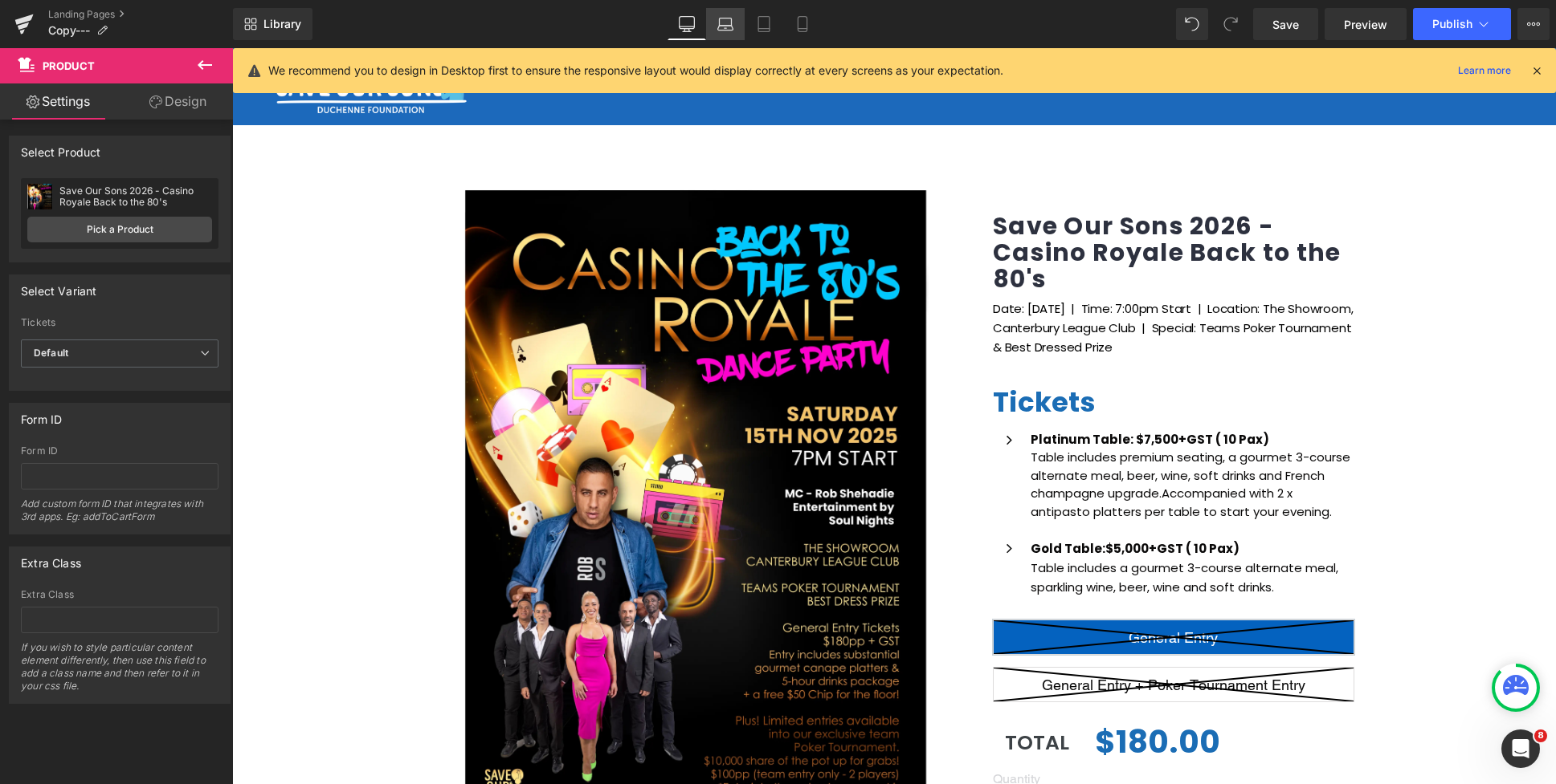
click at [730, 26] on icon at bounding box center [725, 28] width 15 height 5
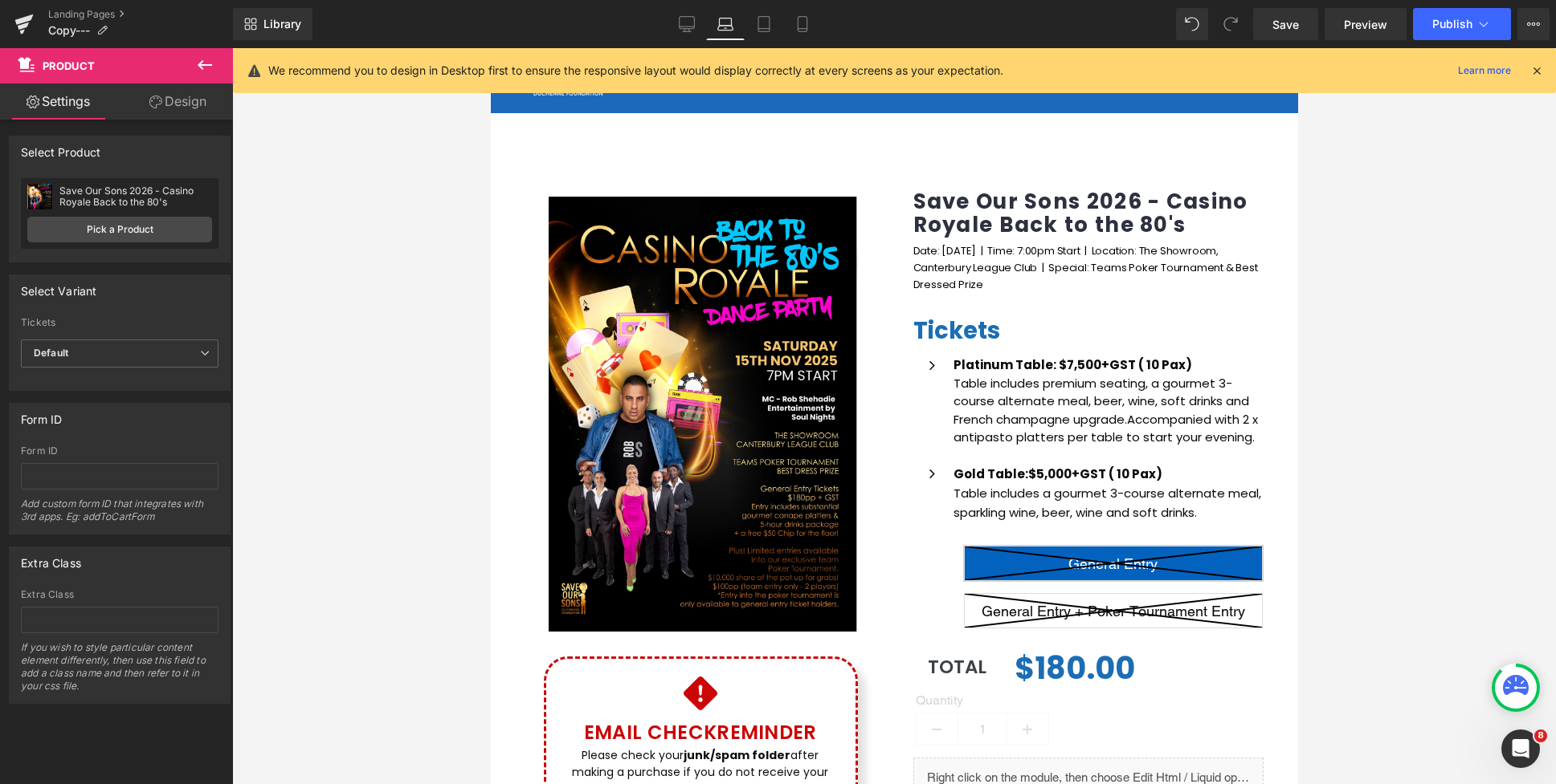
scroll to position [2, 0]
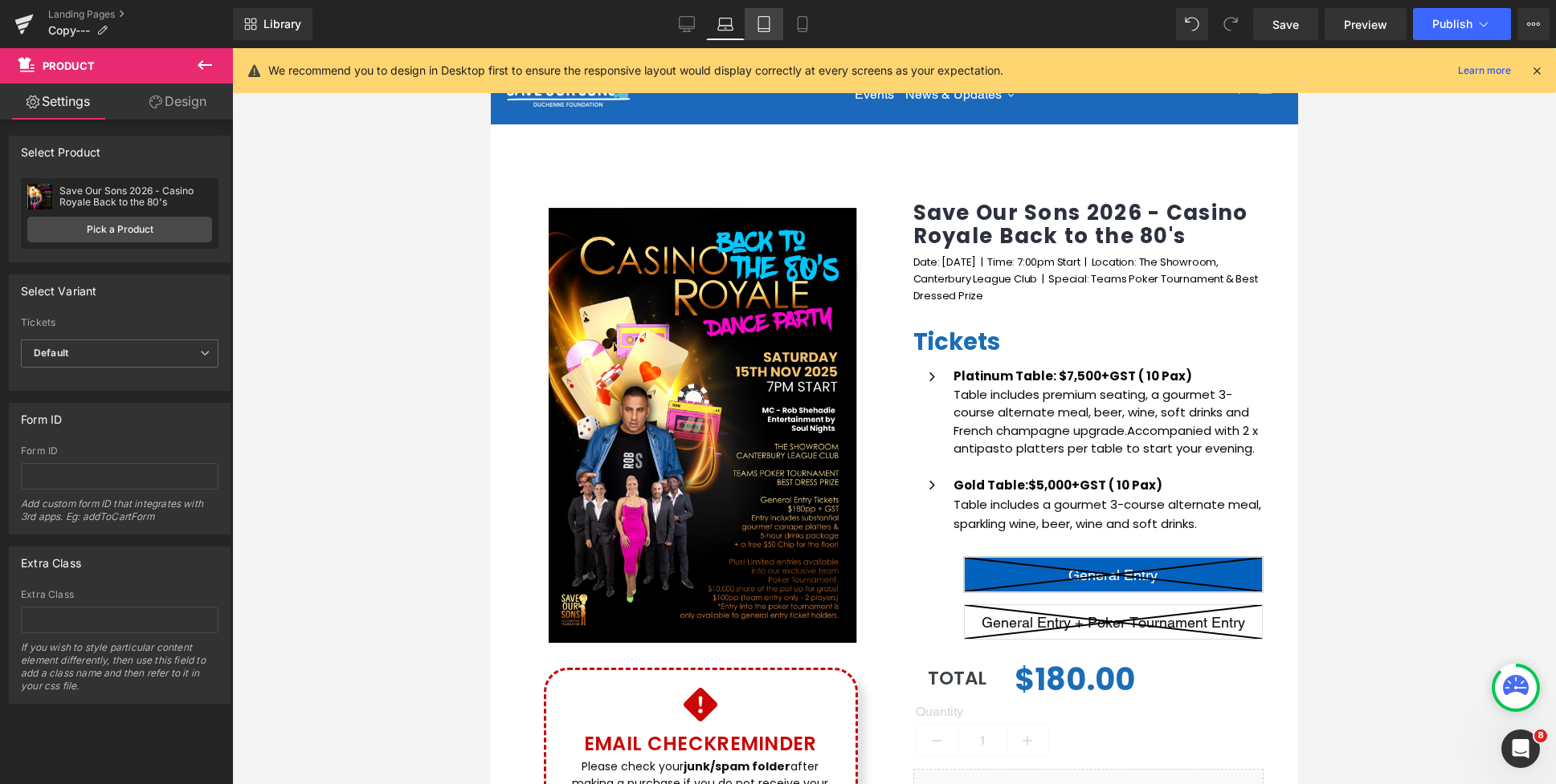
click at [771, 29] on icon at bounding box center [764, 24] width 16 height 16
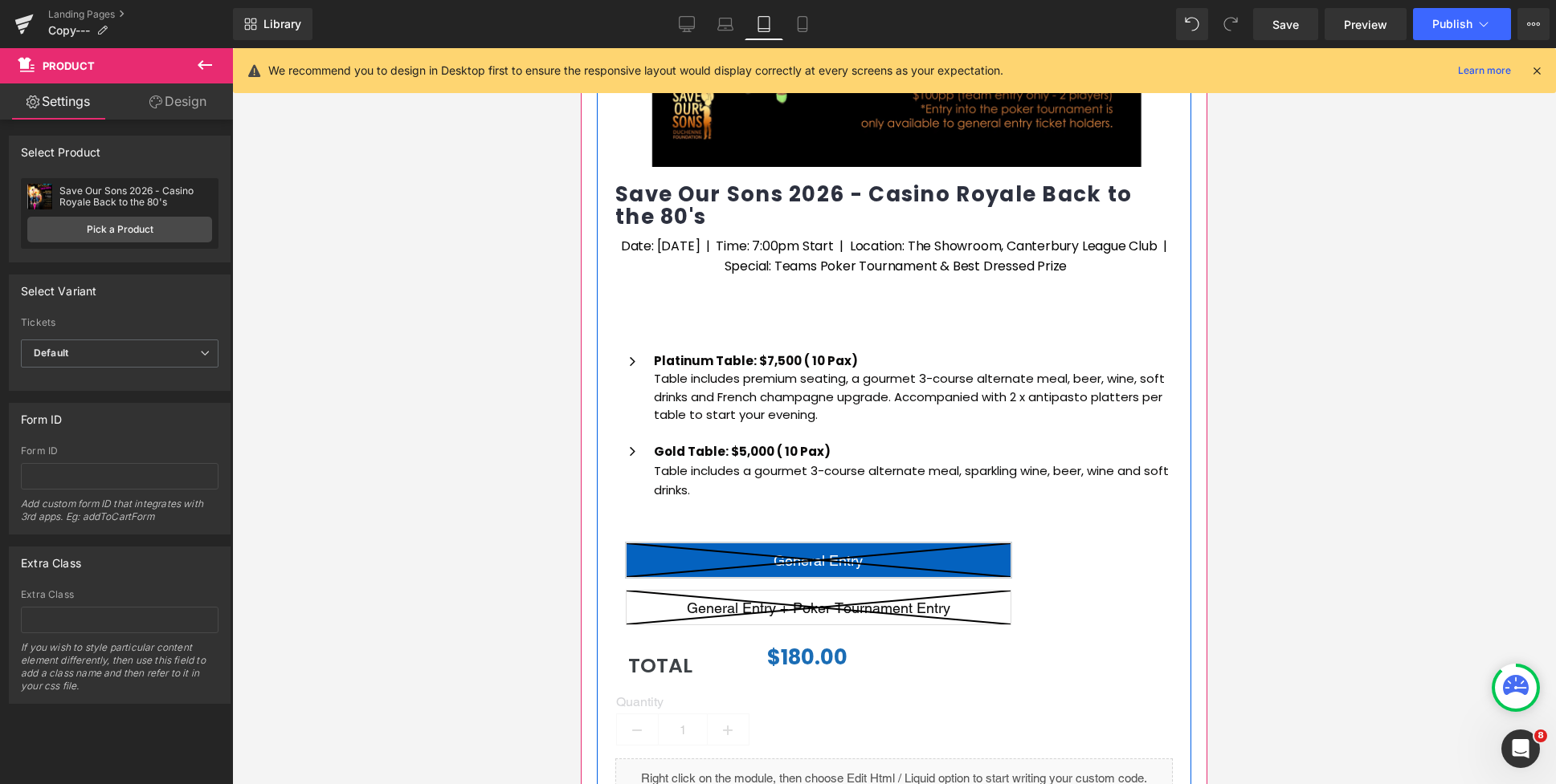
scroll to position [624, 0]
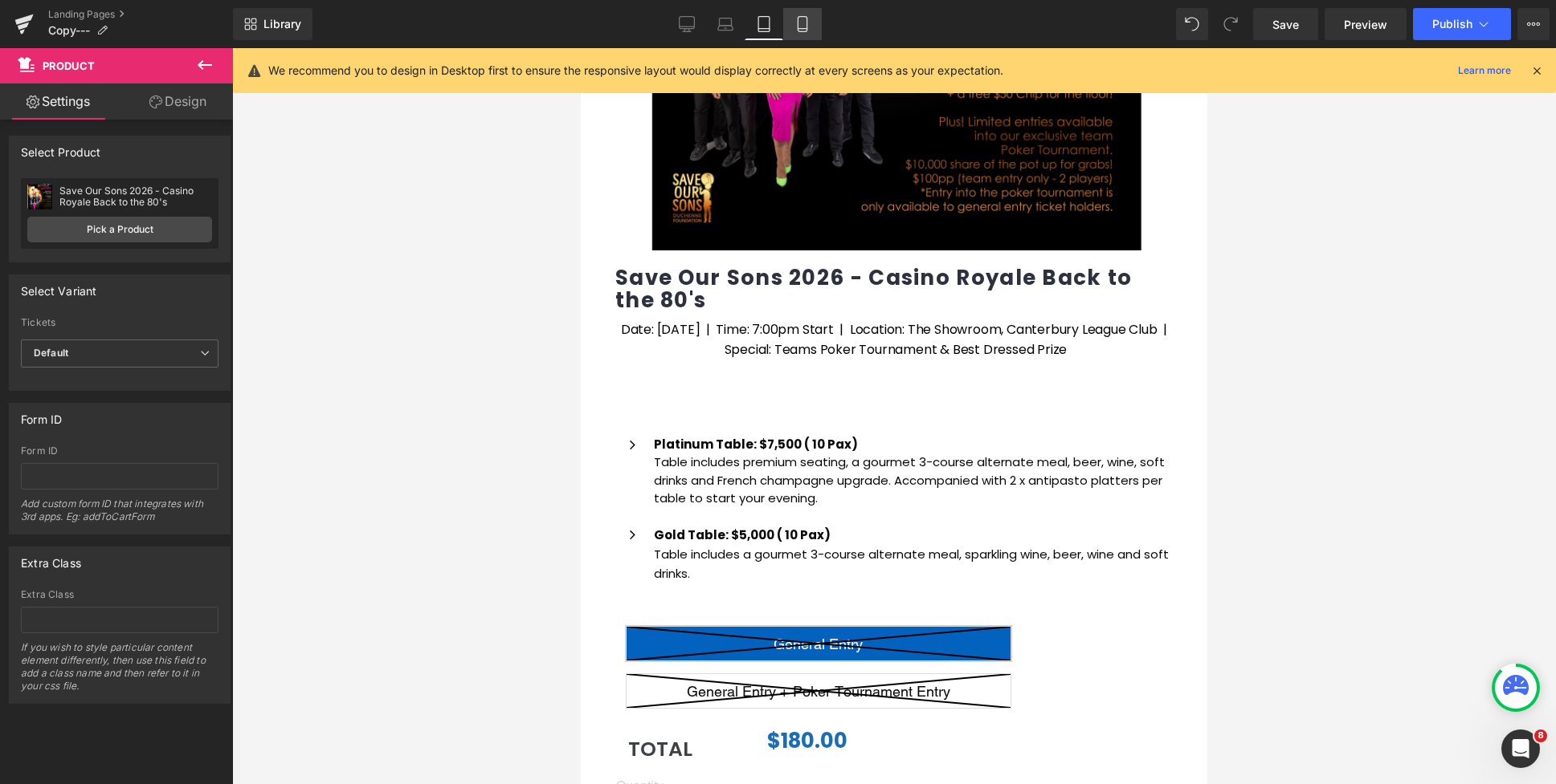
click at [797, 28] on icon at bounding box center [802, 24] width 16 height 16
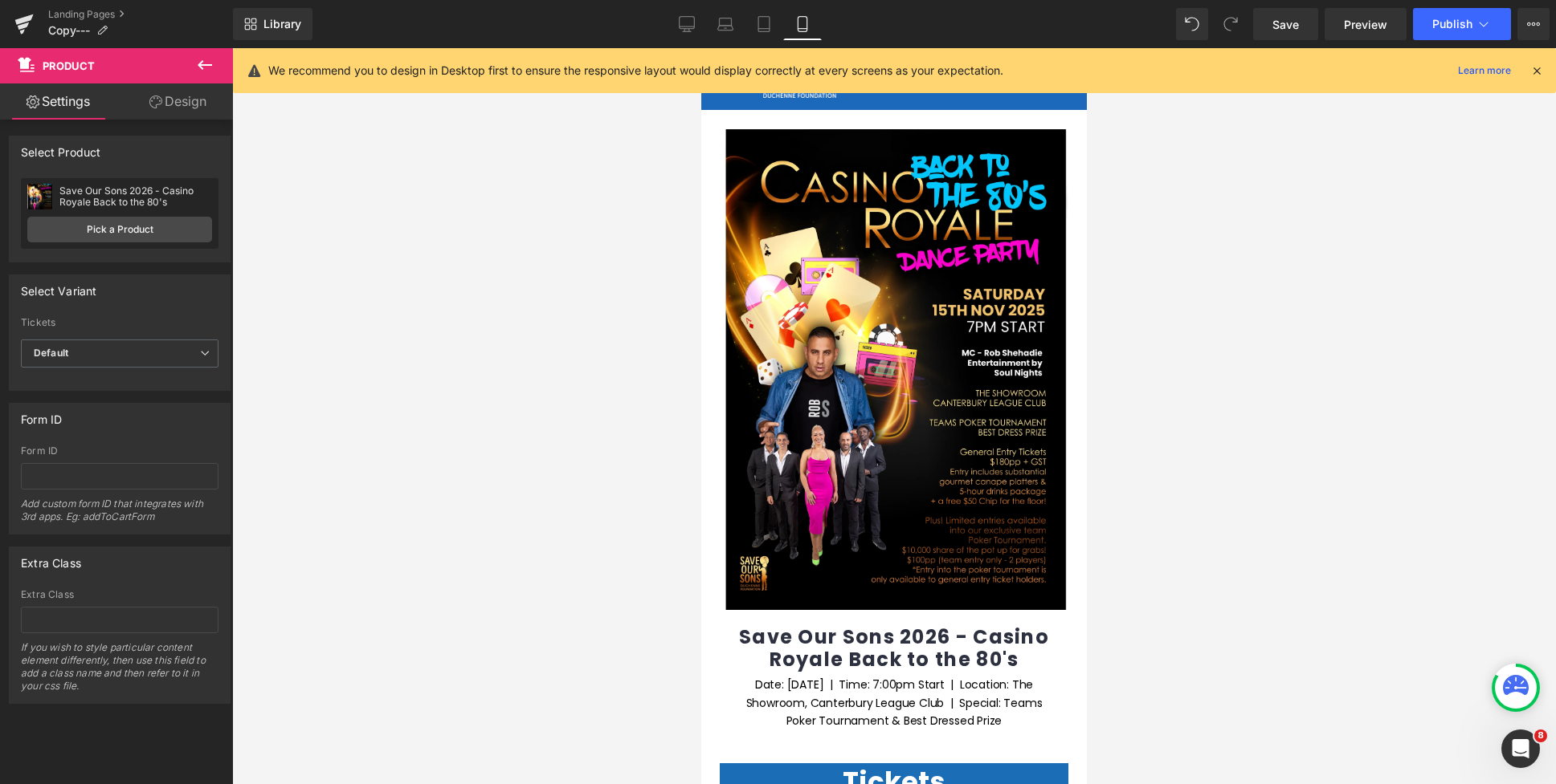
scroll to position [0, 0]
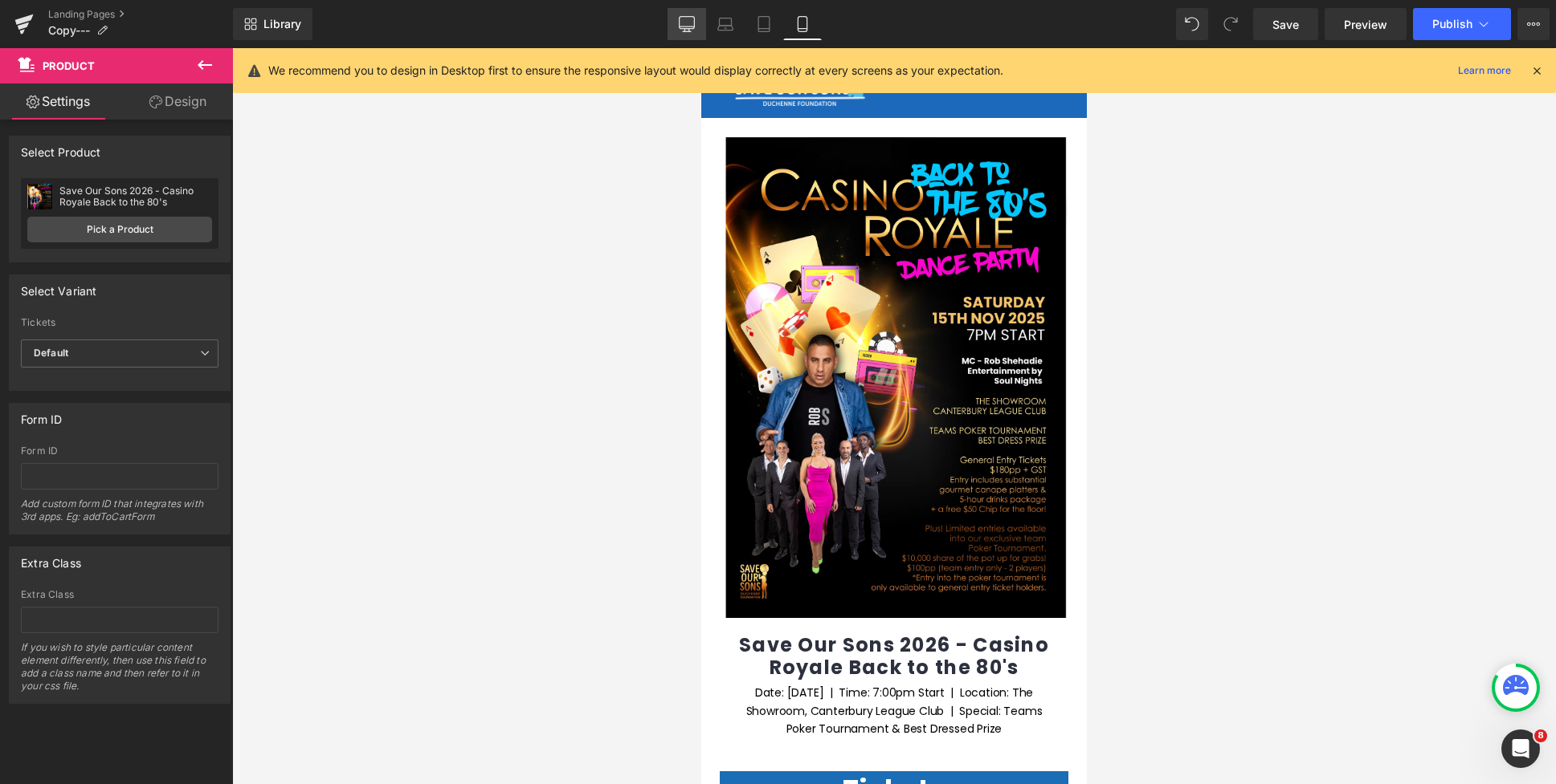
click at [682, 19] on icon at bounding box center [687, 24] width 16 height 16
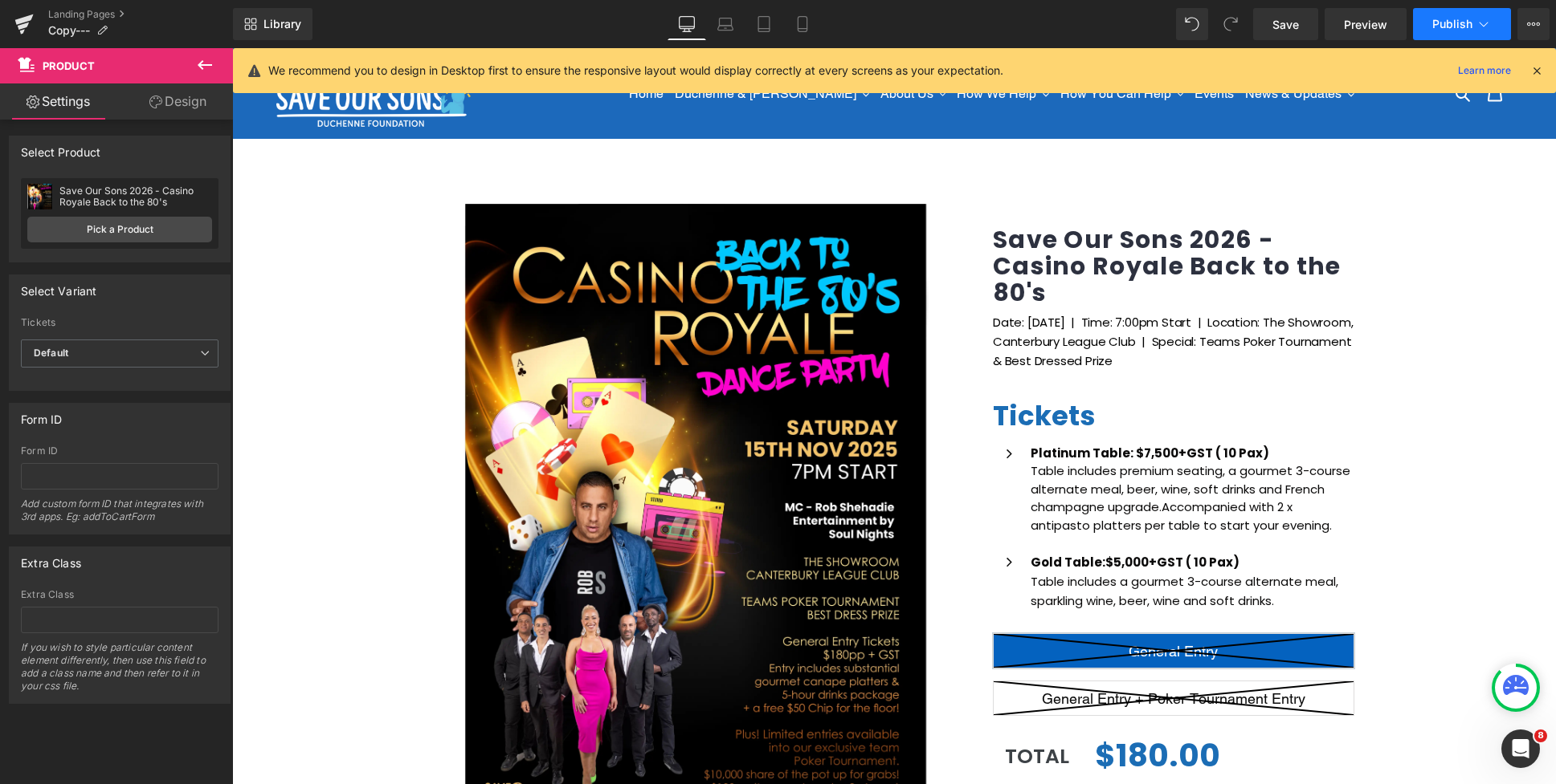
click at [1457, 29] on span "Publish" at bounding box center [1452, 24] width 40 height 13
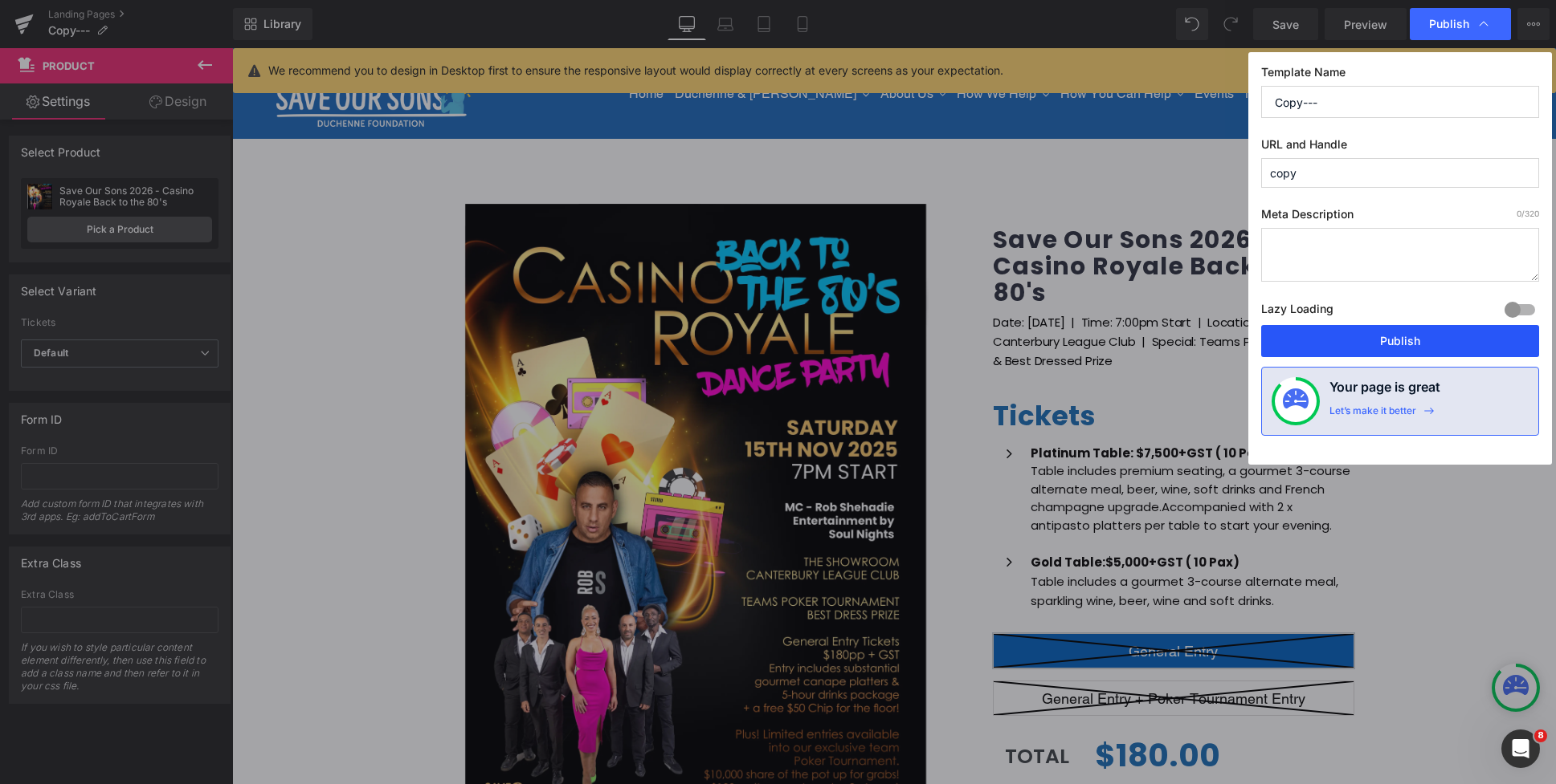
click at [1406, 337] on button "Publish" at bounding box center [1400, 341] width 278 height 32
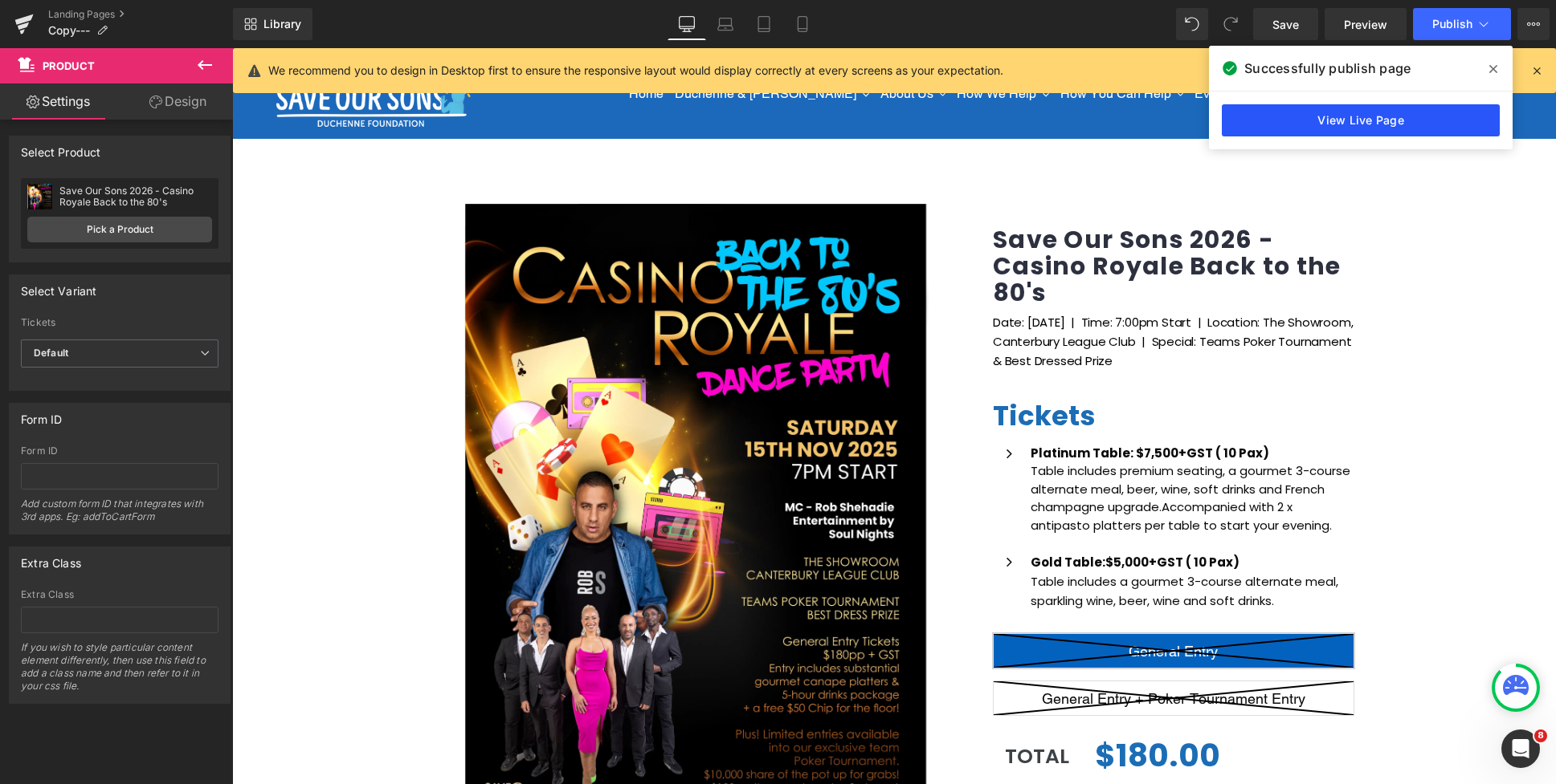
click at [1422, 126] on link "View Live Page" at bounding box center [1360, 121] width 278 height 32
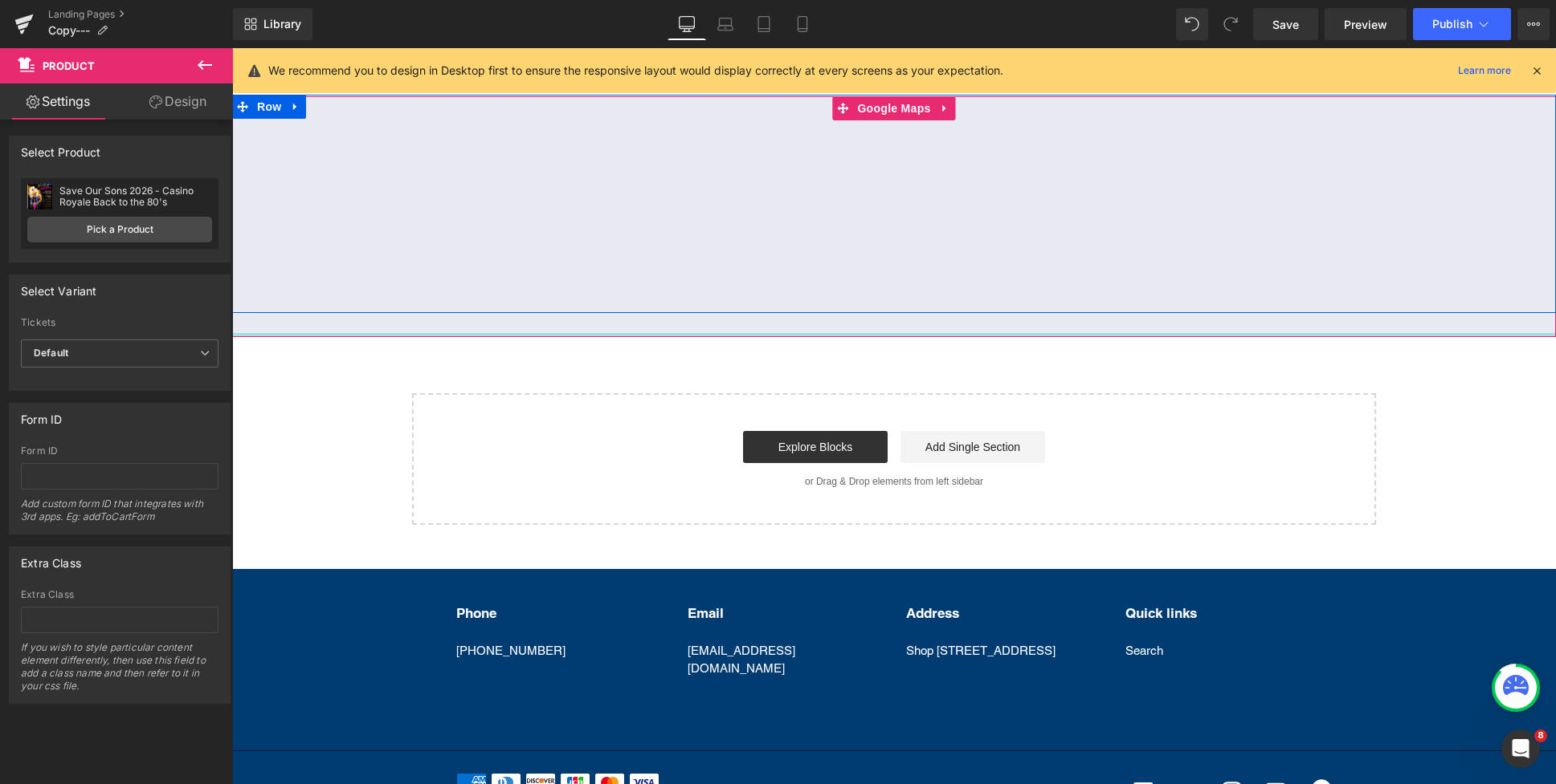
scroll to position [1001, 0]
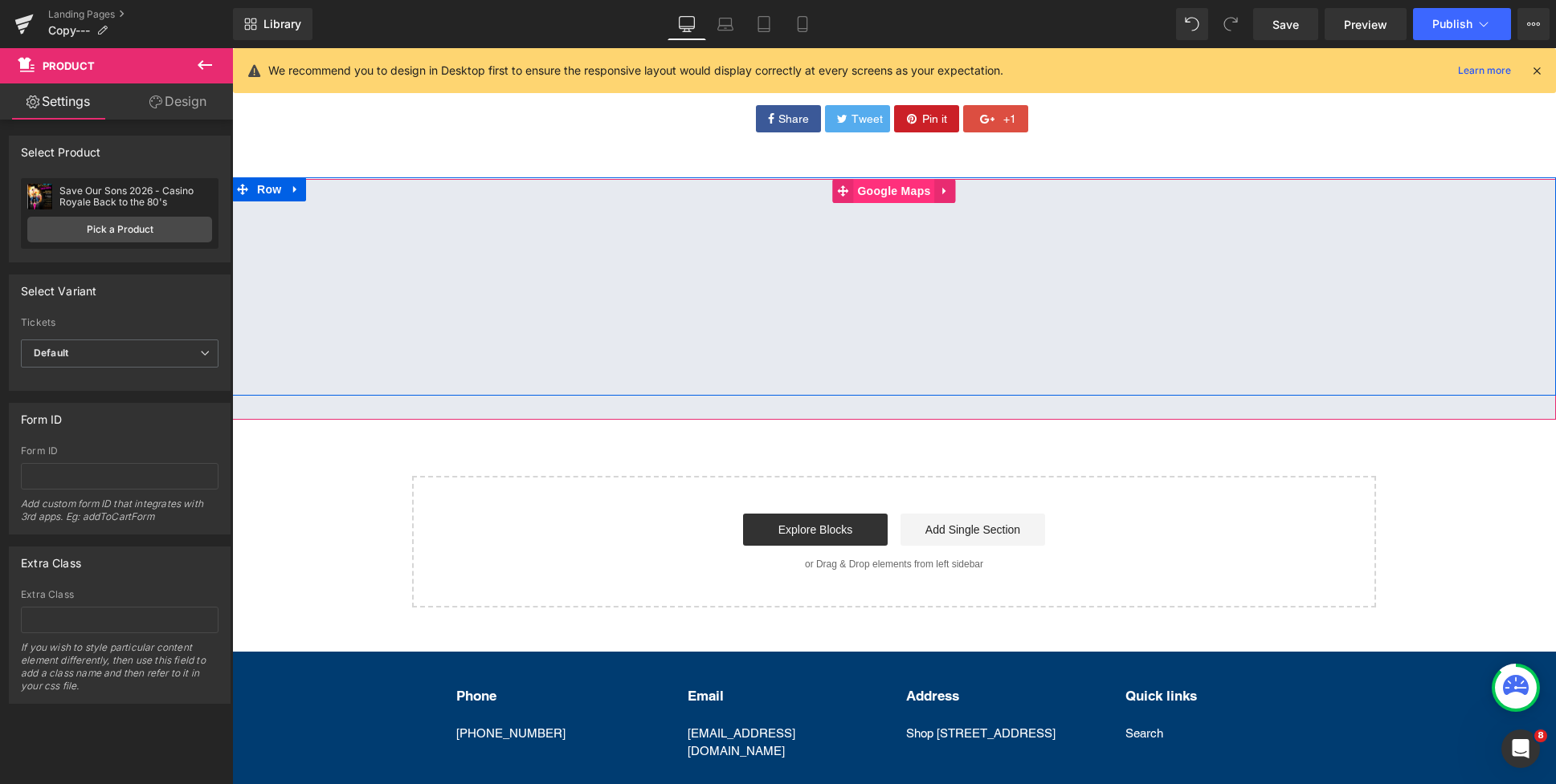
click at [887, 192] on span "Google Maps" at bounding box center [893, 191] width 81 height 24
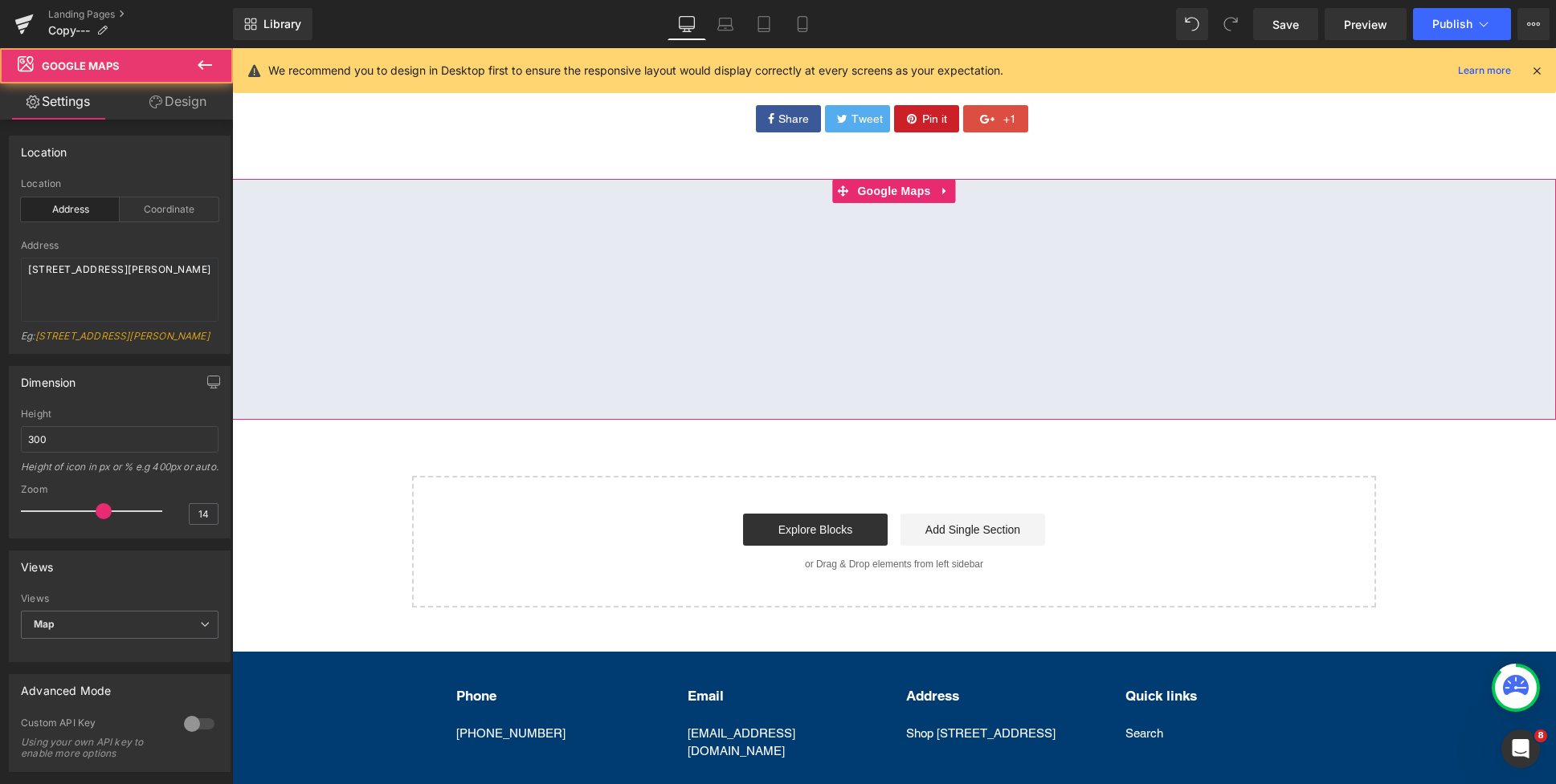
click at [206, 102] on link "Design" at bounding box center [177, 102] width 117 height 36
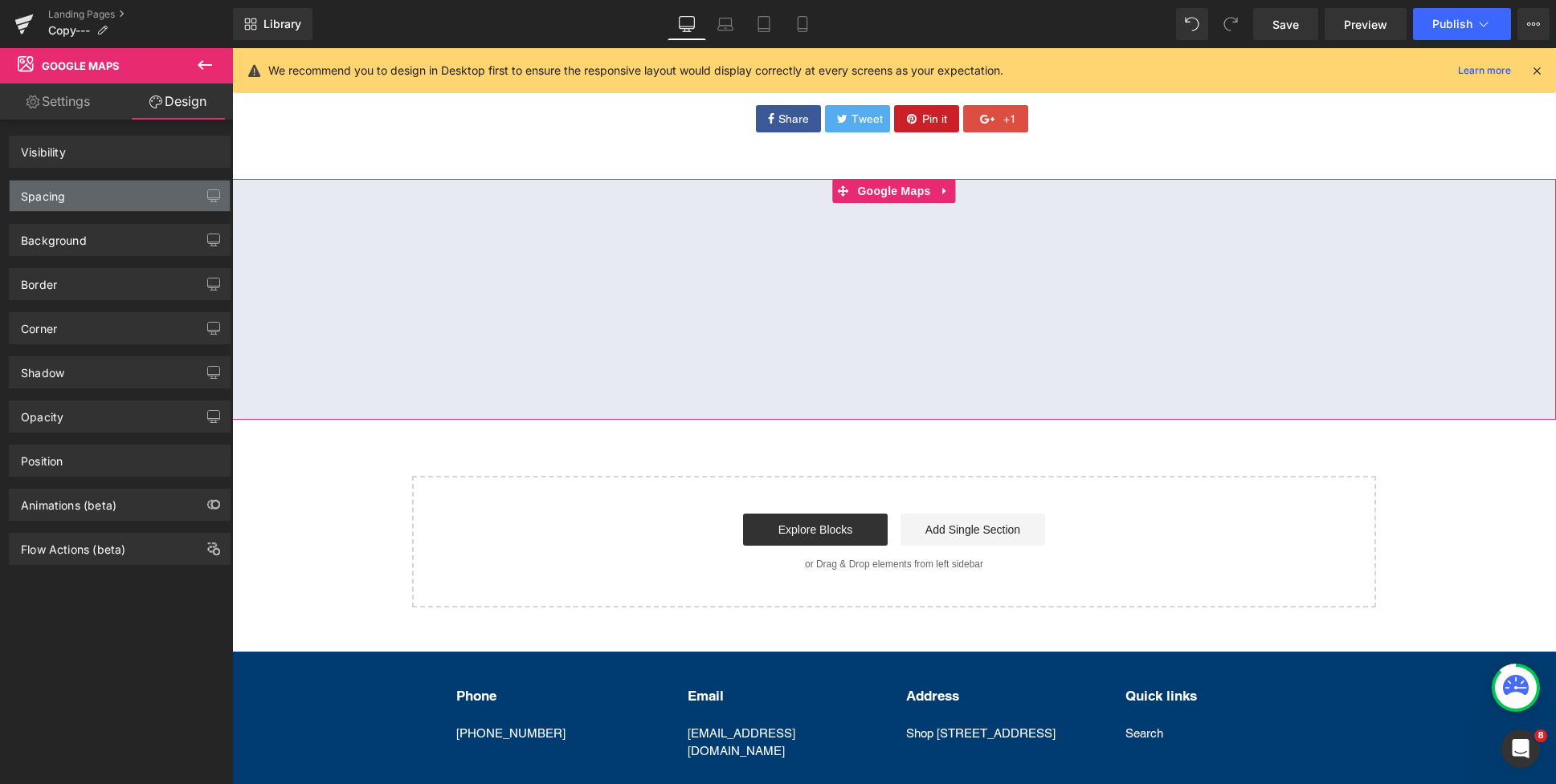
click at [114, 203] on div "Spacing" at bounding box center [120, 195] width 220 height 31
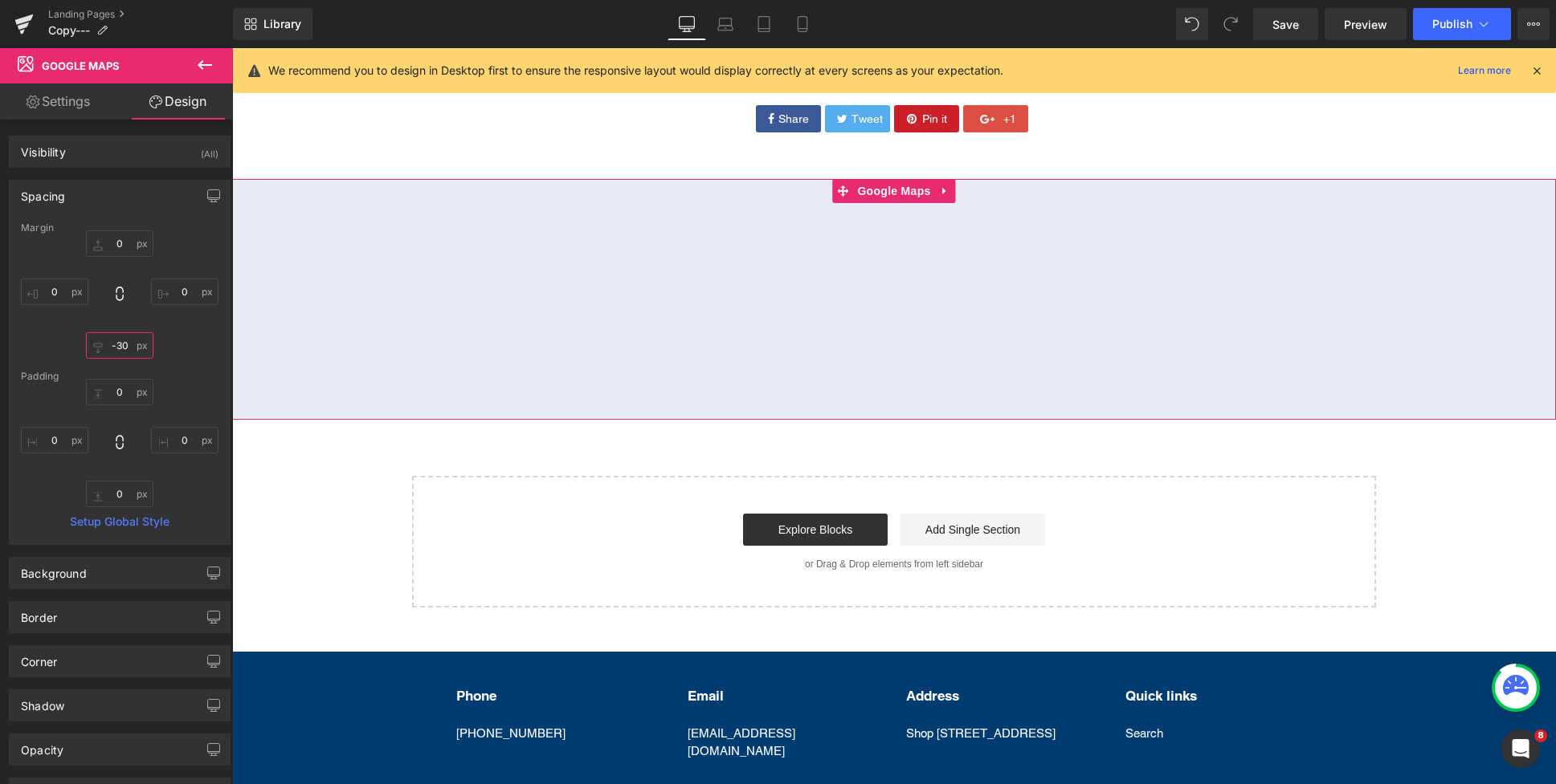
click at [125, 350] on input "text" at bounding box center [120, 346] width 68 height 27
type input "-30"
drag, startPoint x: 115, startPoint y: 341, endPoint x: 117, endPoint y: 349, distance: 8.2
click at [116, 341] on input "-30" at bounding box center [120, 346] width 68 height 27
click at [113, 347] on input "-30" at bounding box center [120, 346] width 68 height 27
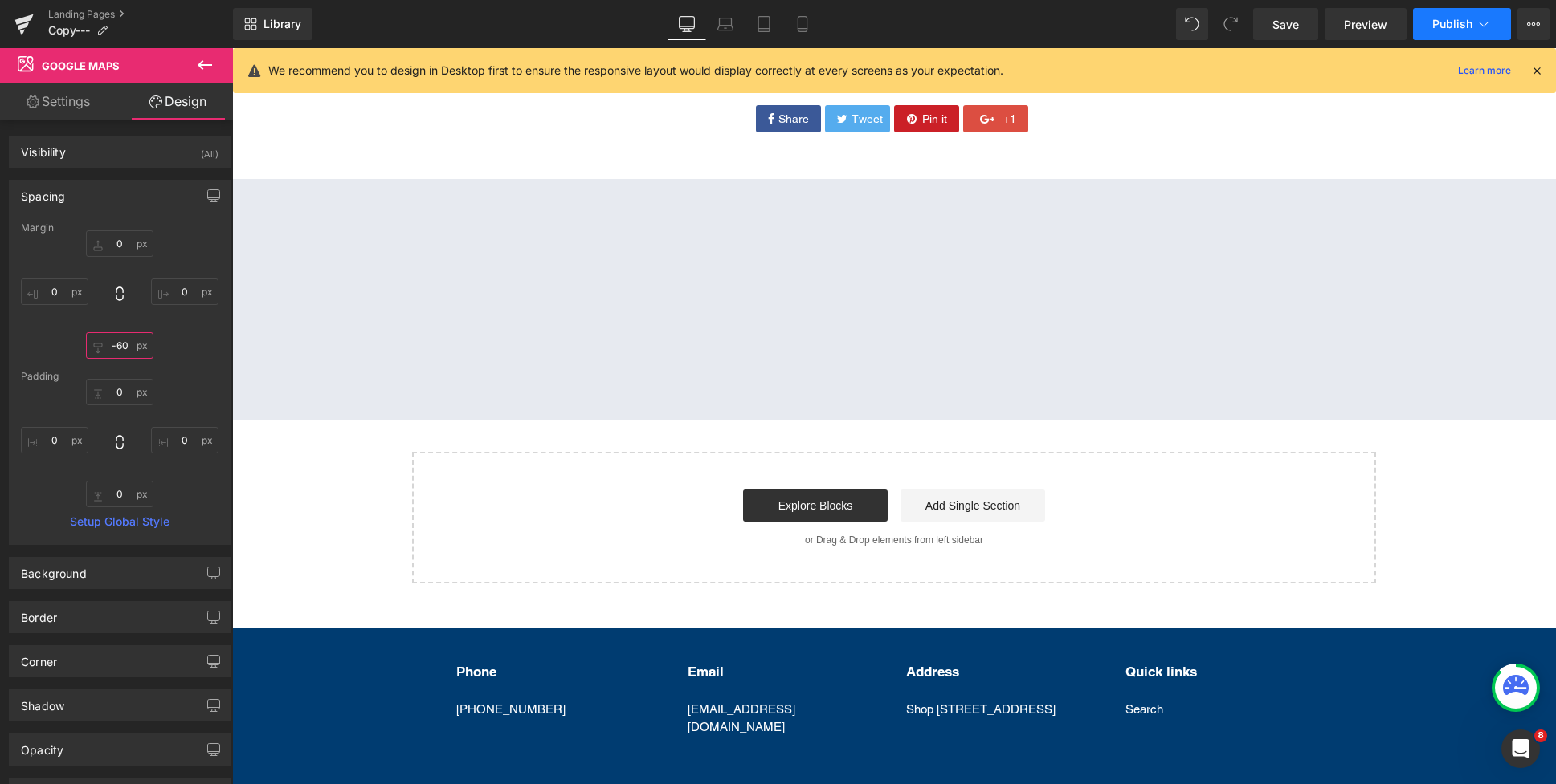
type input "-60"
click at [1449, 19] on span "Publish" at bounding box center [1452, 24] width 40 height 13
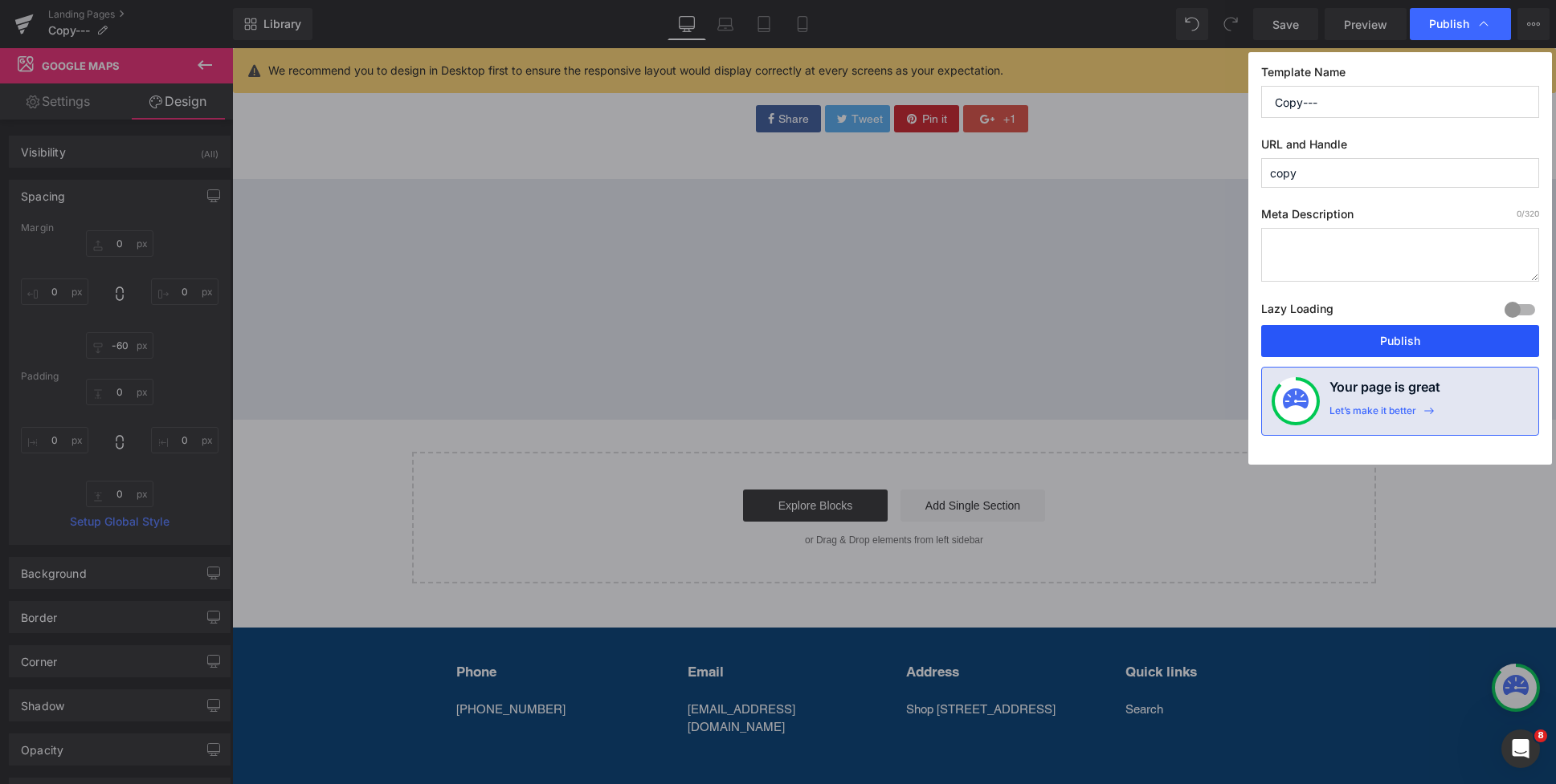
click at [1406, 343] on button "Publish" at bounding box center [1400, 341] width 278 height 32
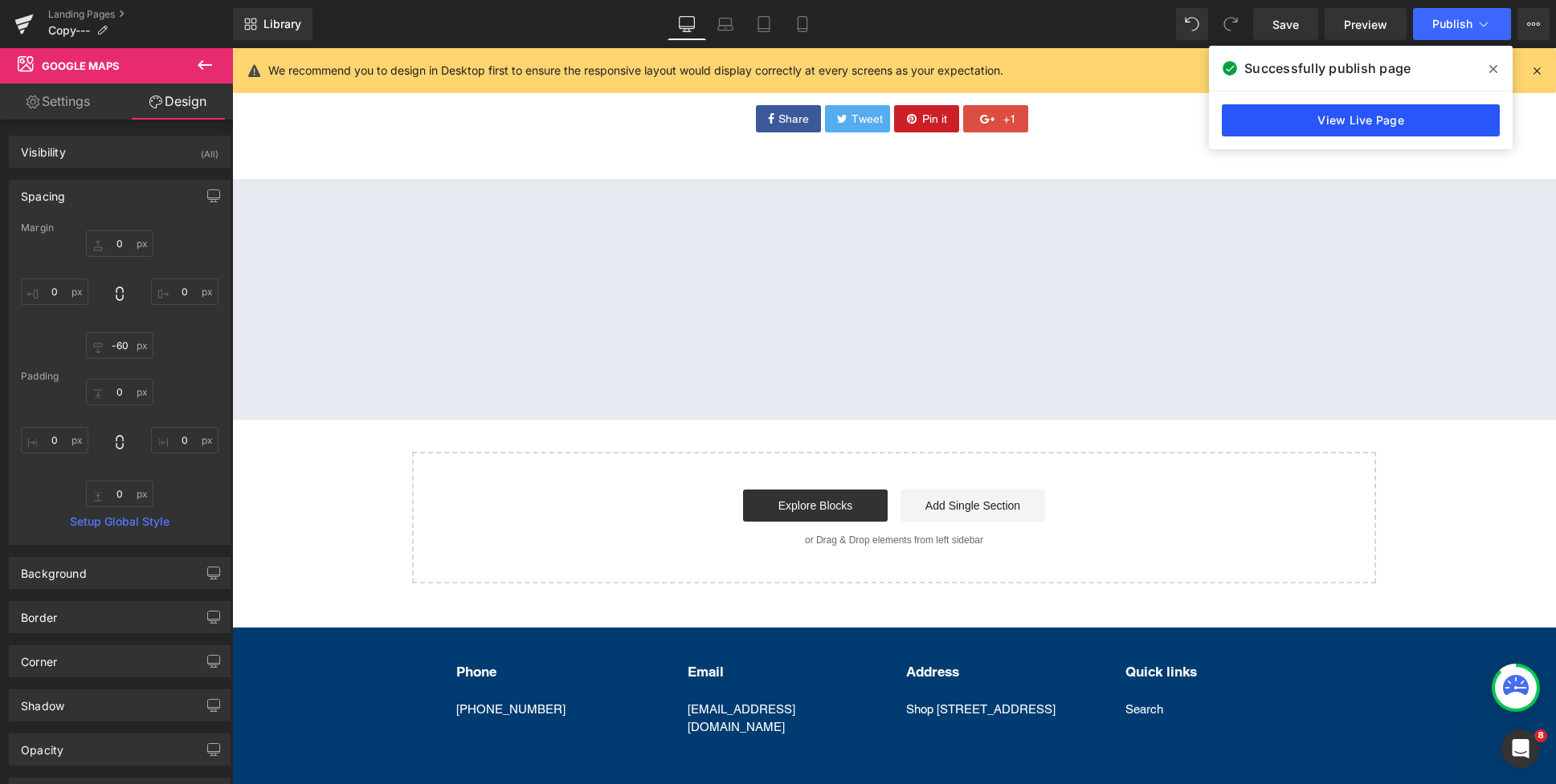
click at [1353, 129] on link "View Live Page" at bounding box center [1360, 121] width 278 height 32
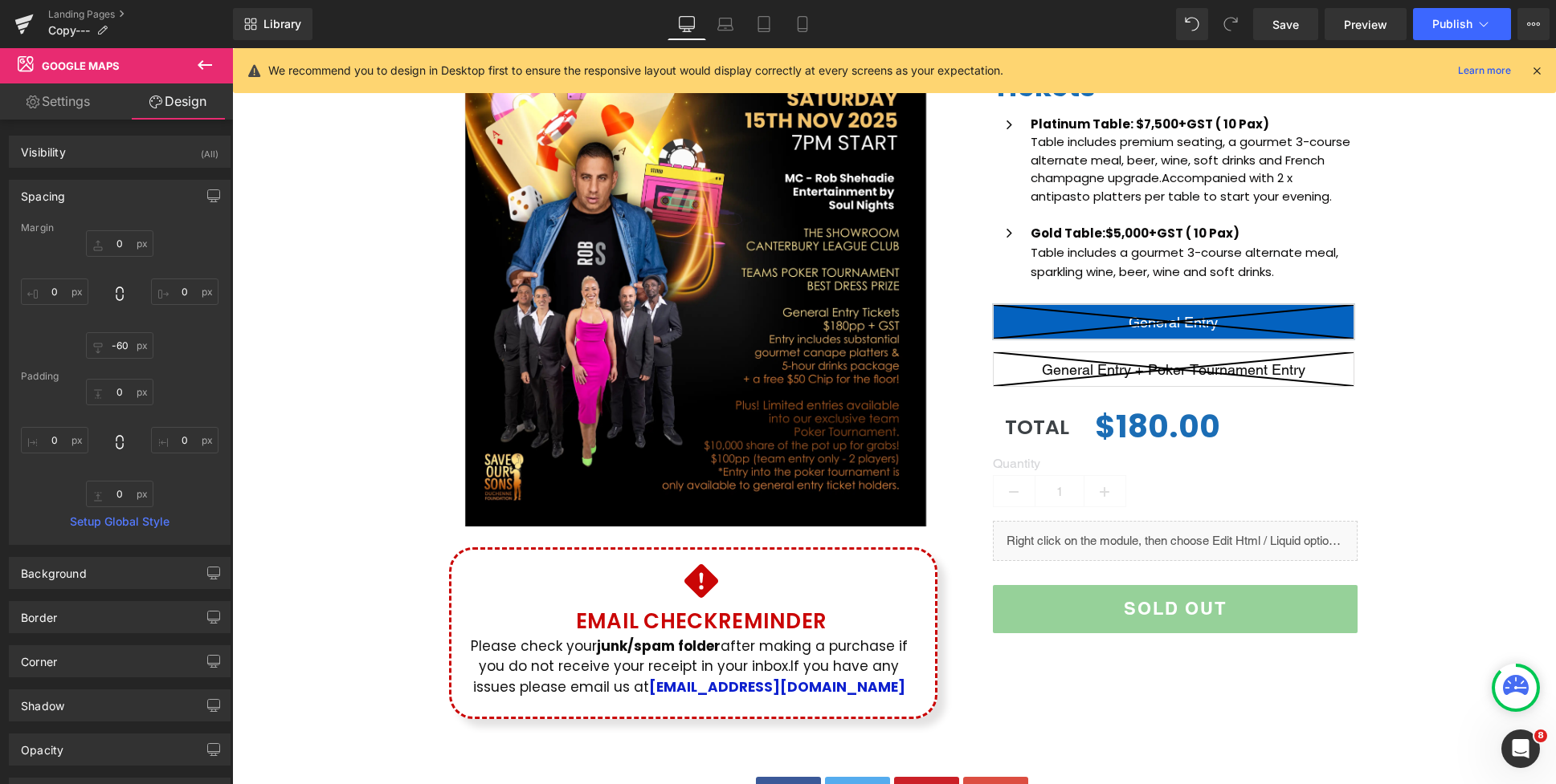
scroll to position [0, 0]
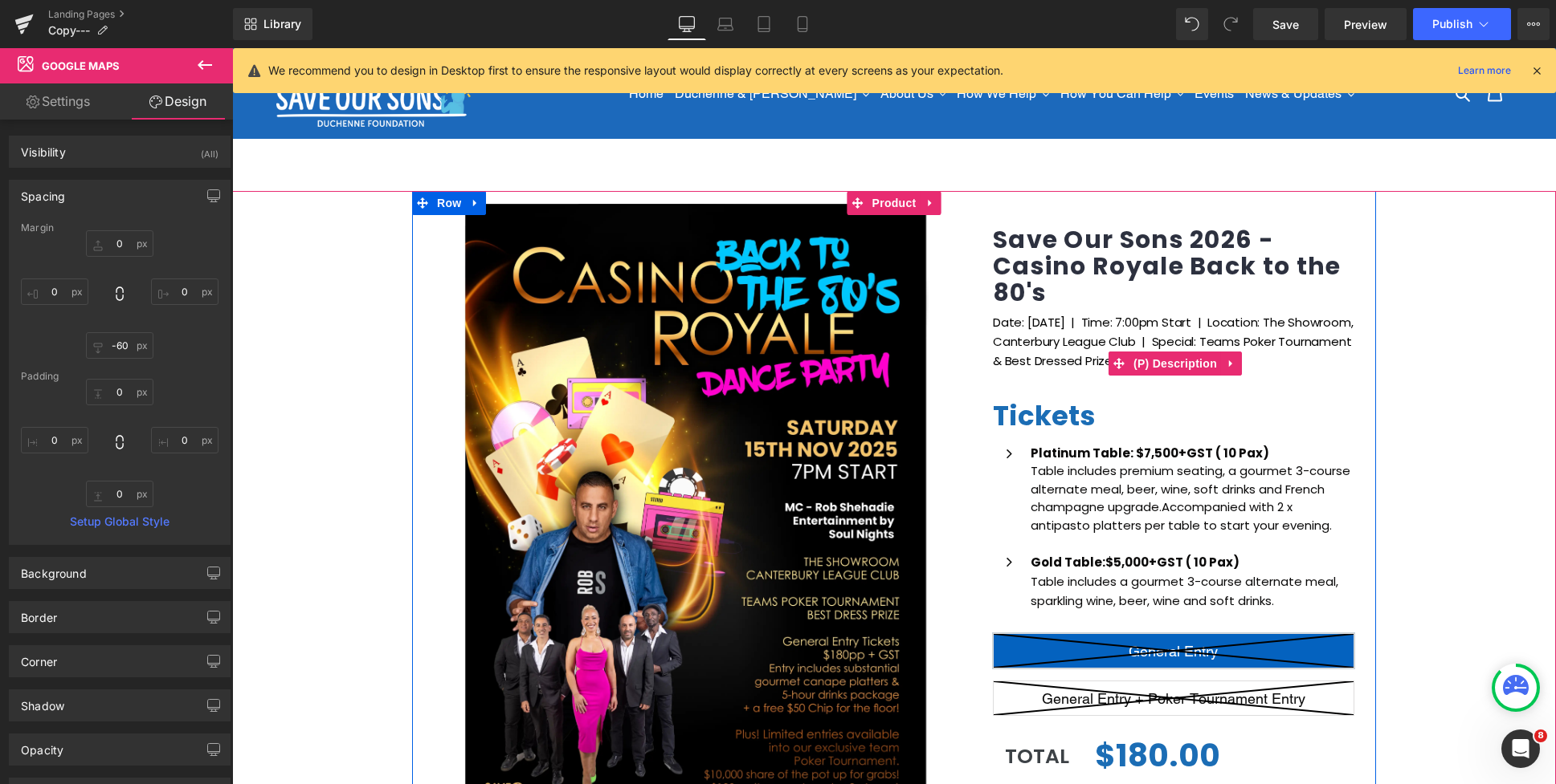
click at [1165, 358] on span "(P) Description" at bounding box center [1175, 364] width 92 height 24
click at [1435, 310] on div "(P) Image Icon Email Check Reminder Text Block Please check your junk/spam fold…" at bounding box center [894, 628] width 1324 height 874
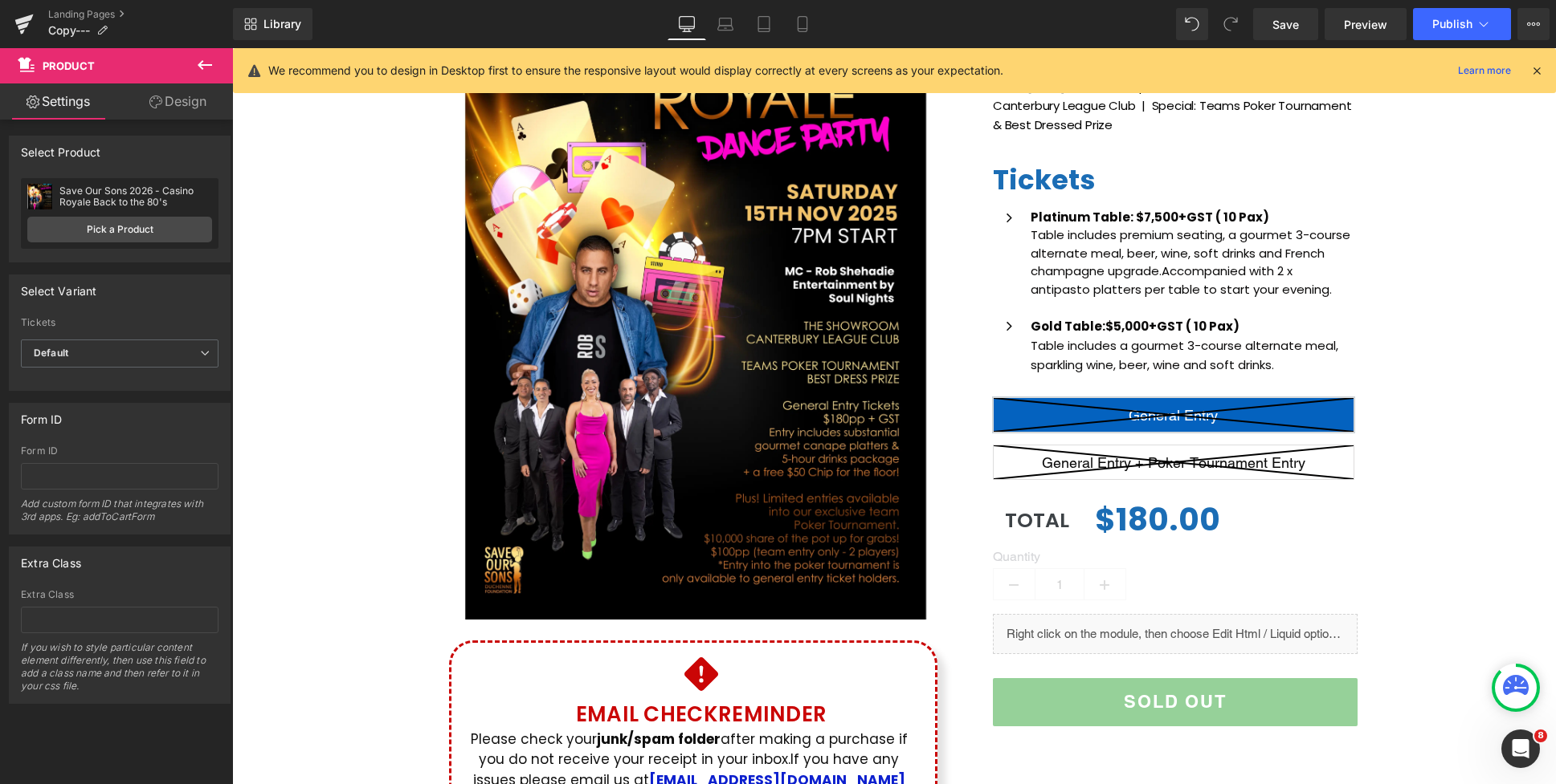
scroll to position [163, 0]
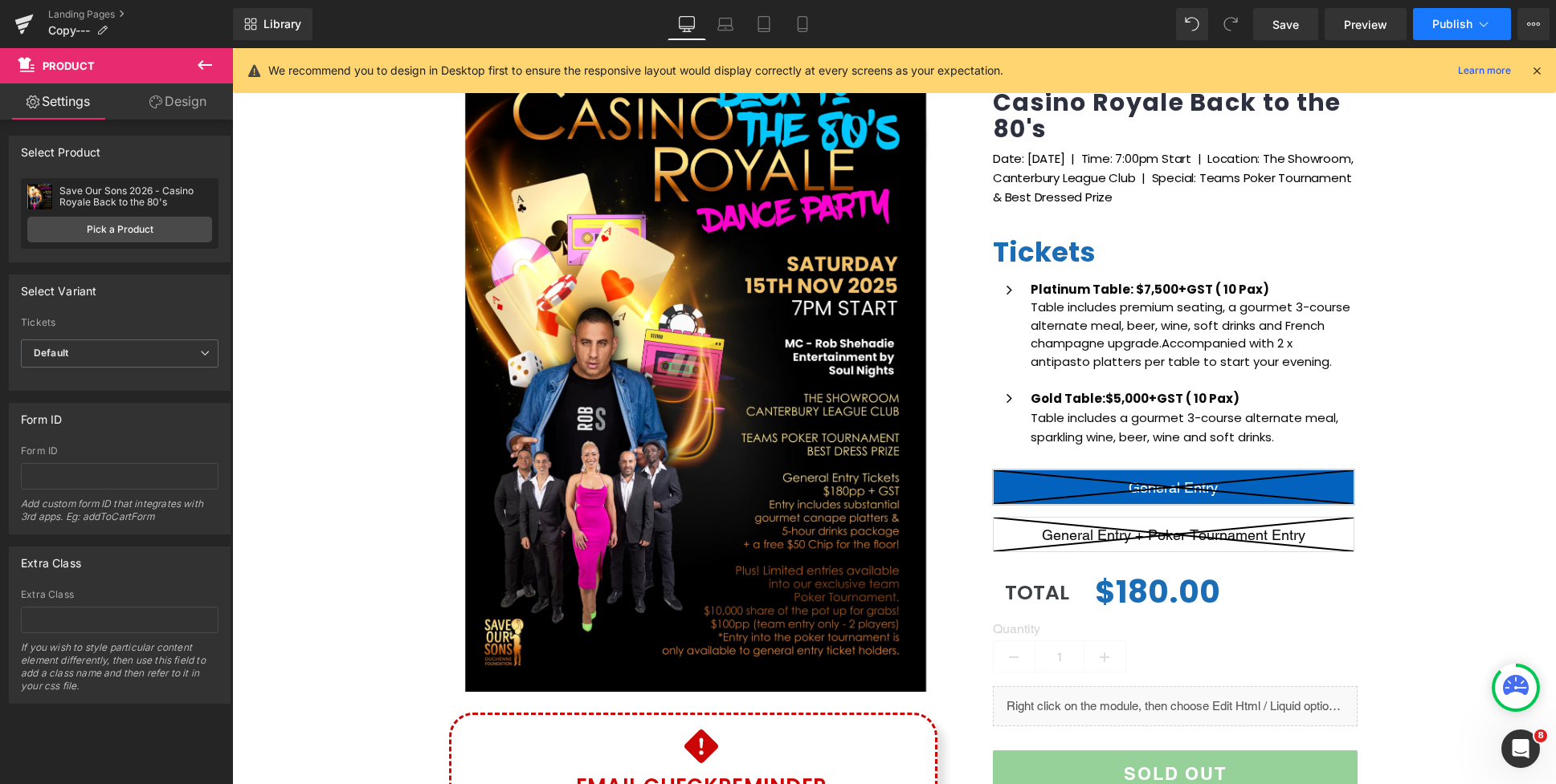
click at [1458, 31] on button "Publish" at bounding box center [1461, 24] width 98 height 32
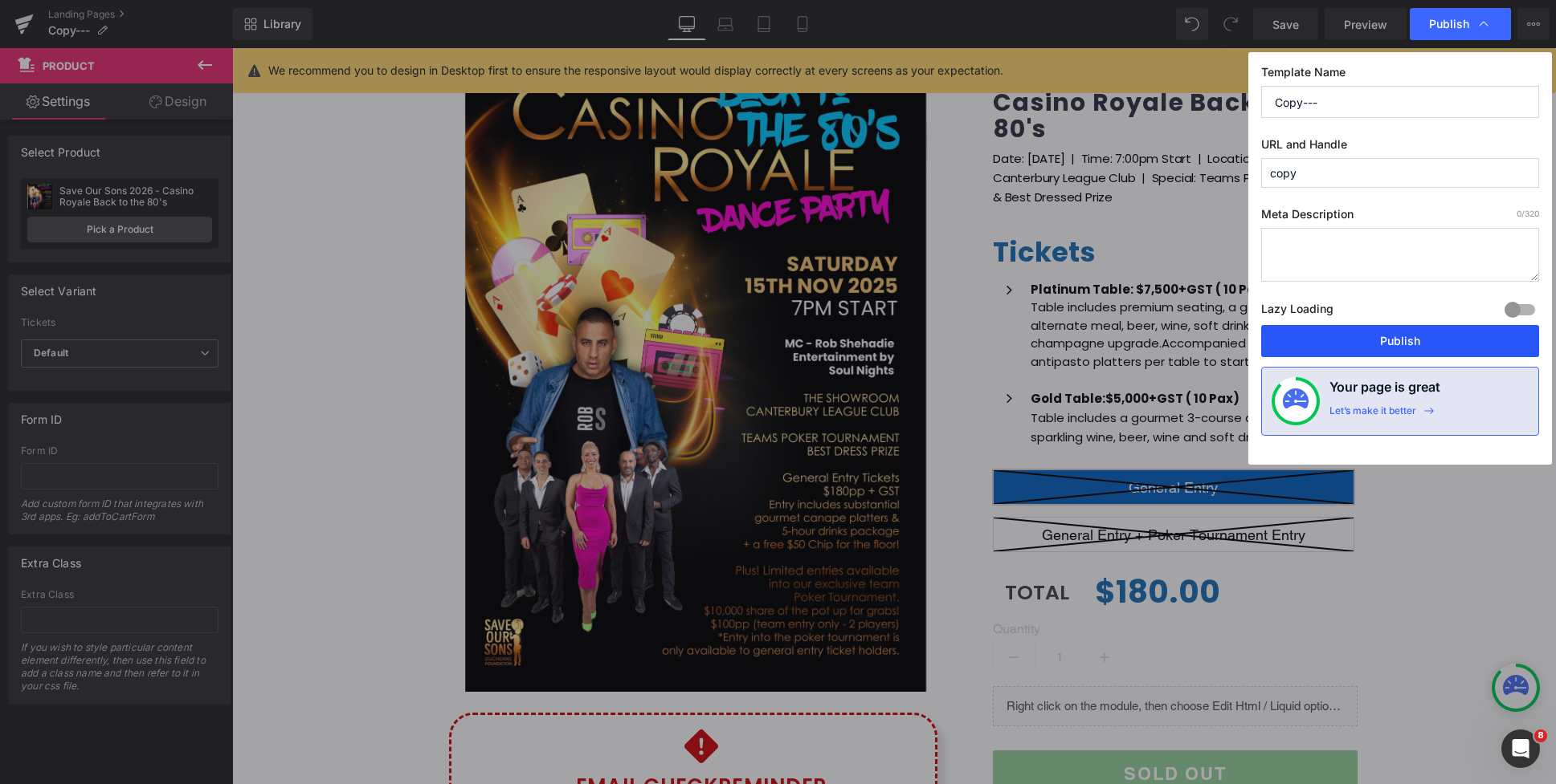
click at [1369, 354] on button "Publish" at bounding box center [1400, 341] width 278 height 32
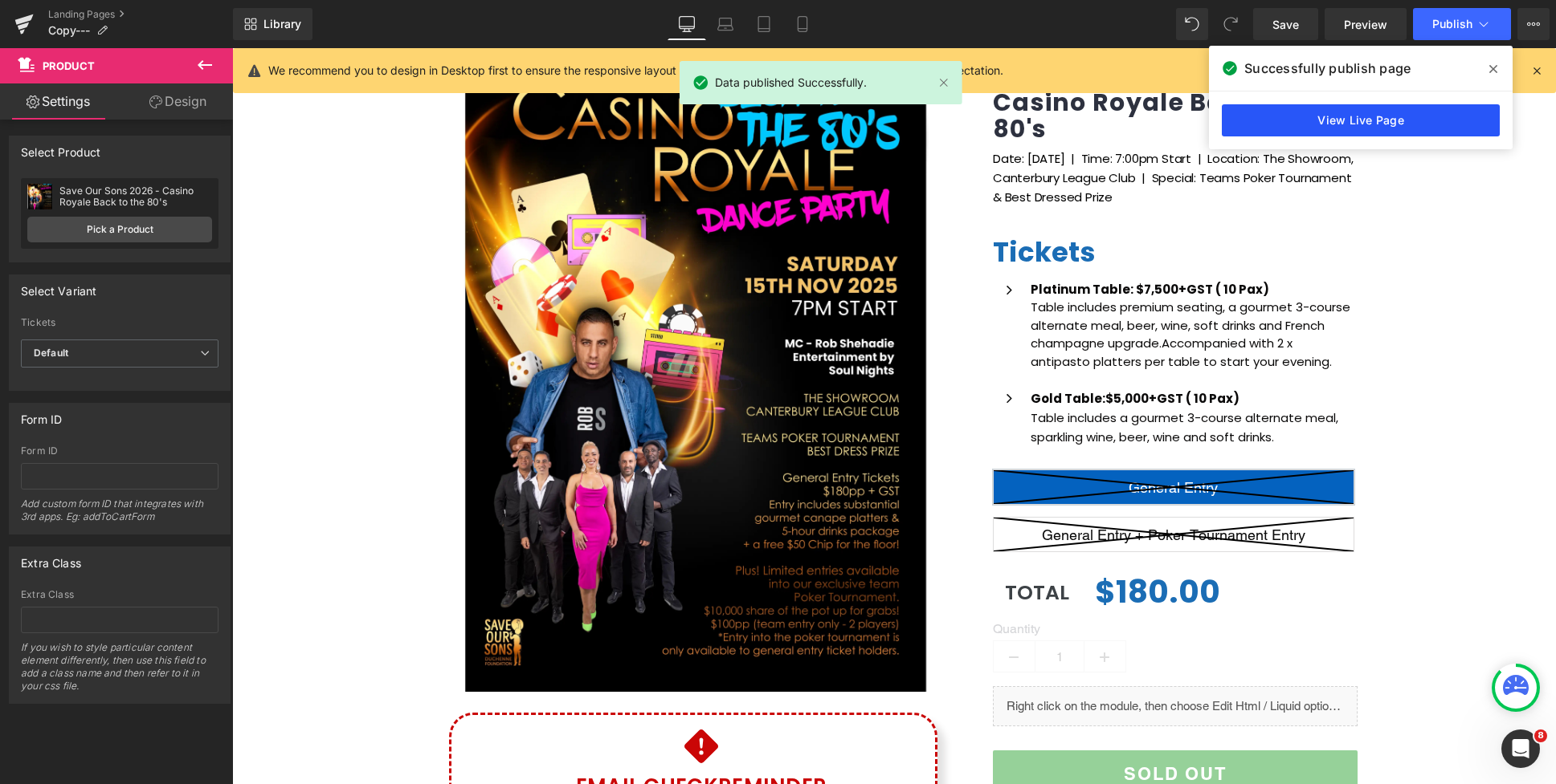
click at [1348, 122] on link "View Live Page" at bounding box center [1360, 121] width 278 height 32
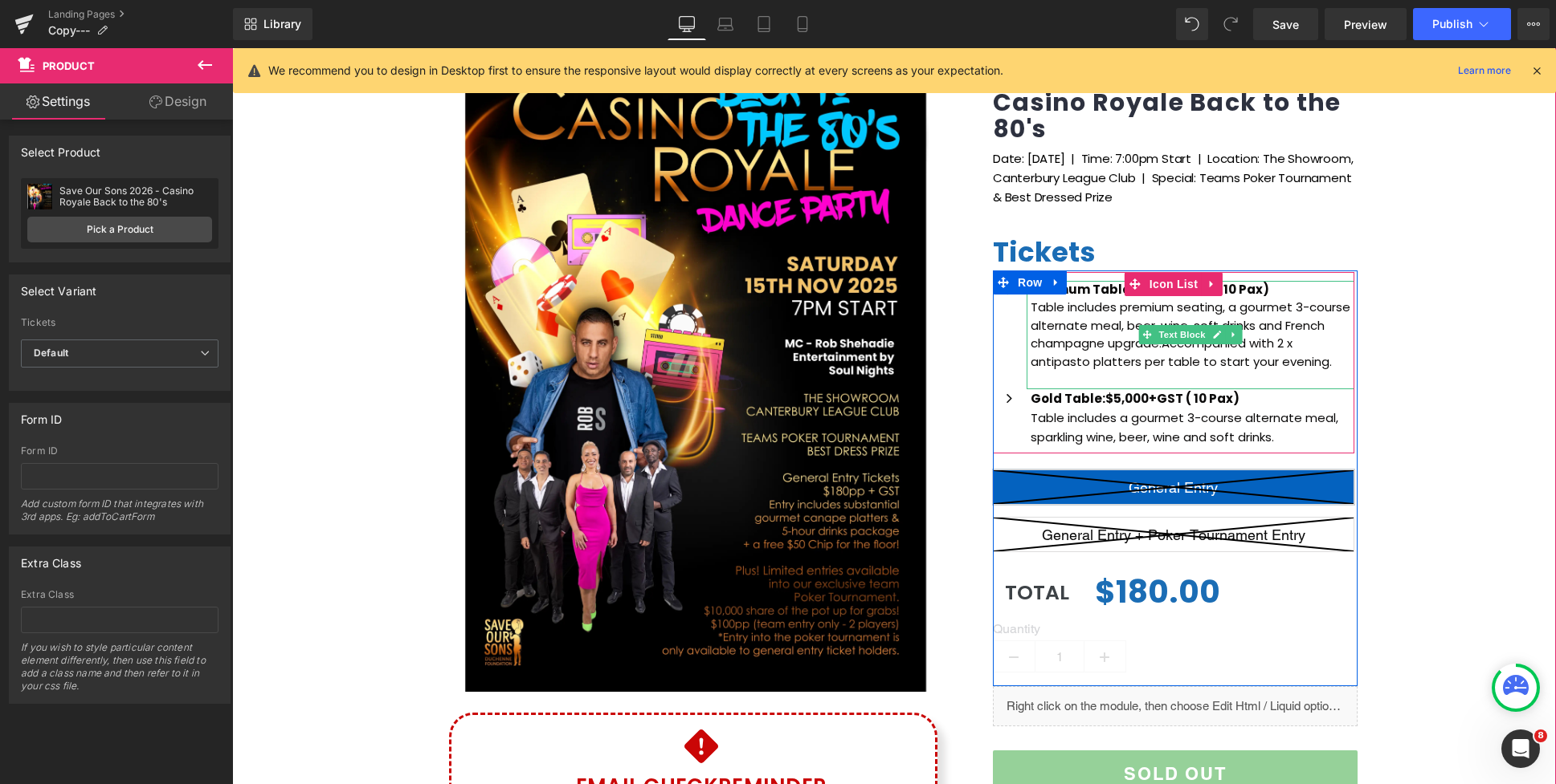
click at [1075, 304] on p "Table includes premium seating, a gourmet 3-course alternate meal, beer, wine, …" at bounding box center [1192, 335] width 324 height 73
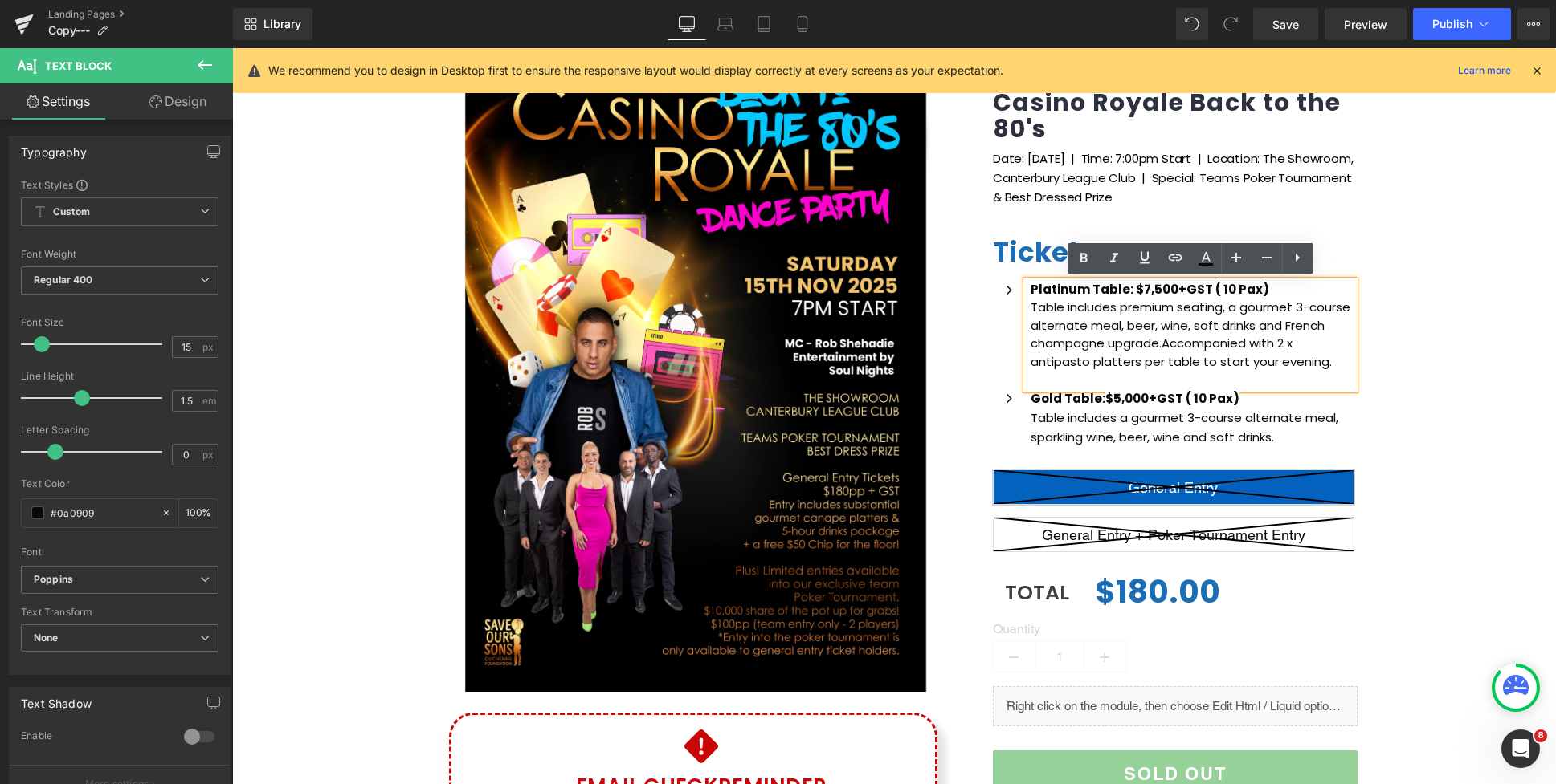
click at [1238, 286] on strong "Platinum Table: $7,500+GST ( 10 Pax)" at bounding box center [1149, 289] width 238 height 17
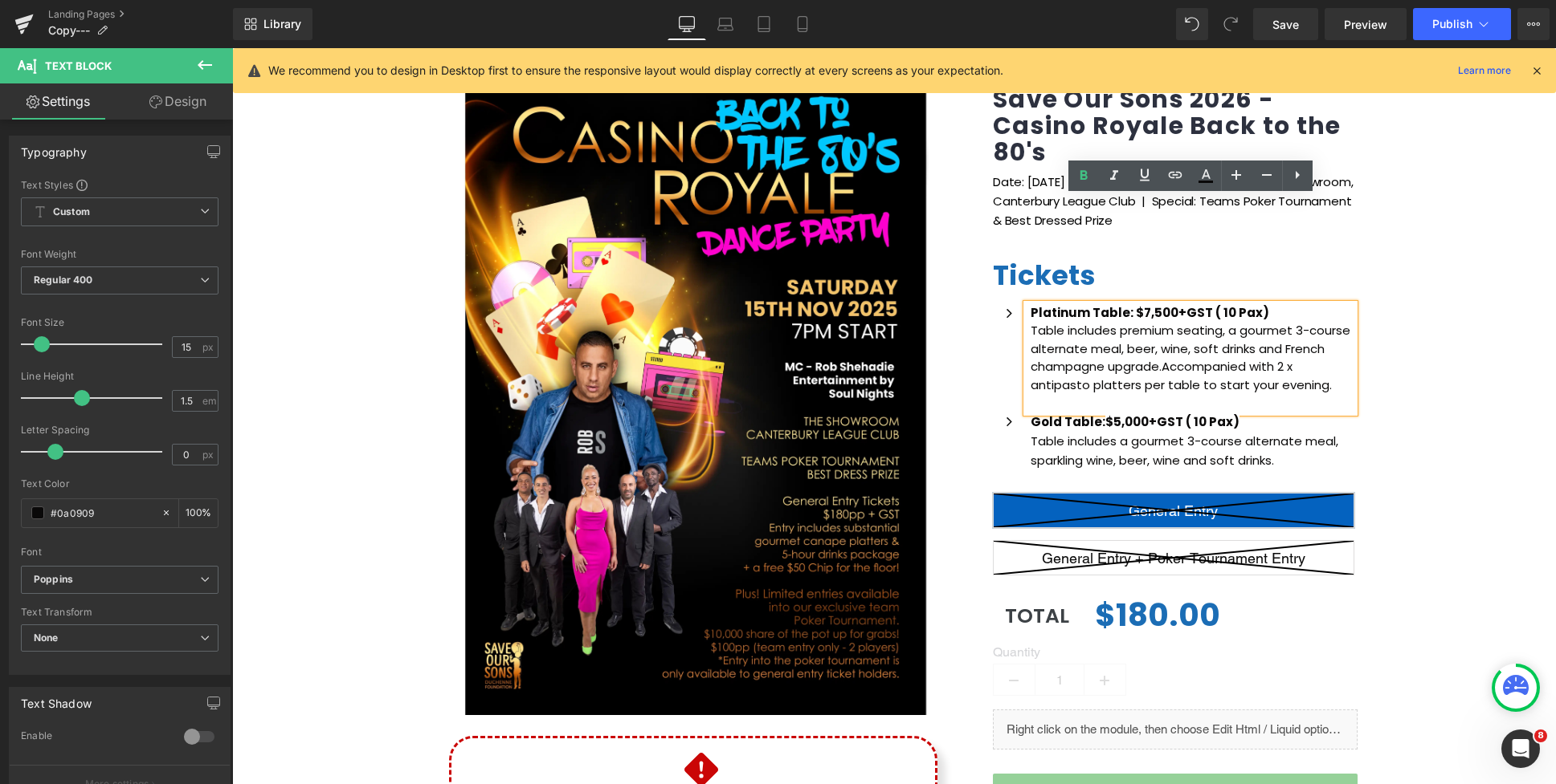
scroll to position [119, 0]
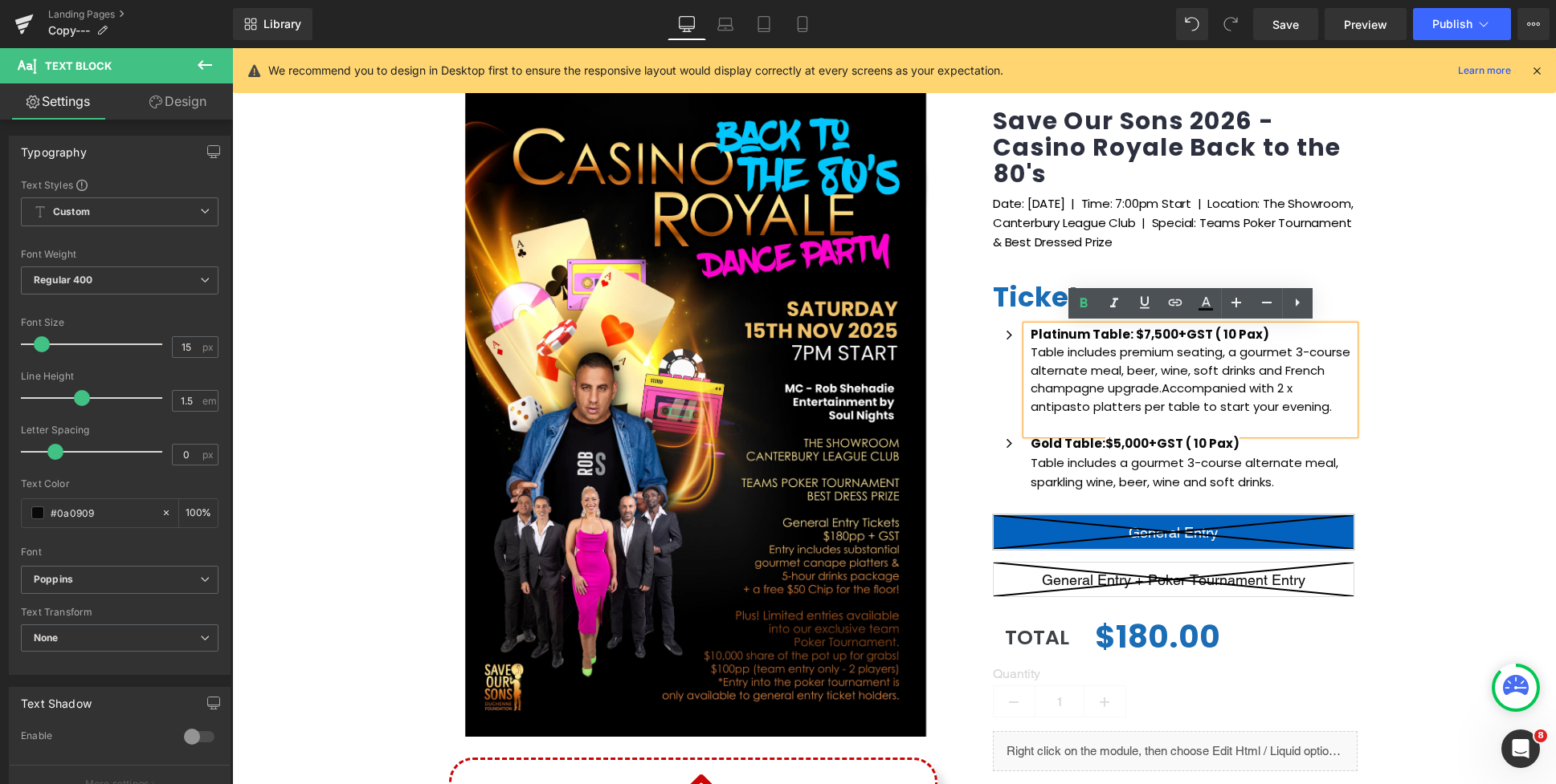
drag, startPoint x: 1333, startPoint y: 404, endPoint x: 1035, endPoint y: 353, distance: 302.3
click at [1032, 354] on p "Table includes premium seating, a gourmet 3-course alternate meal, beer, wine, …" at bounding box center [1192, 380] width 324 height 73
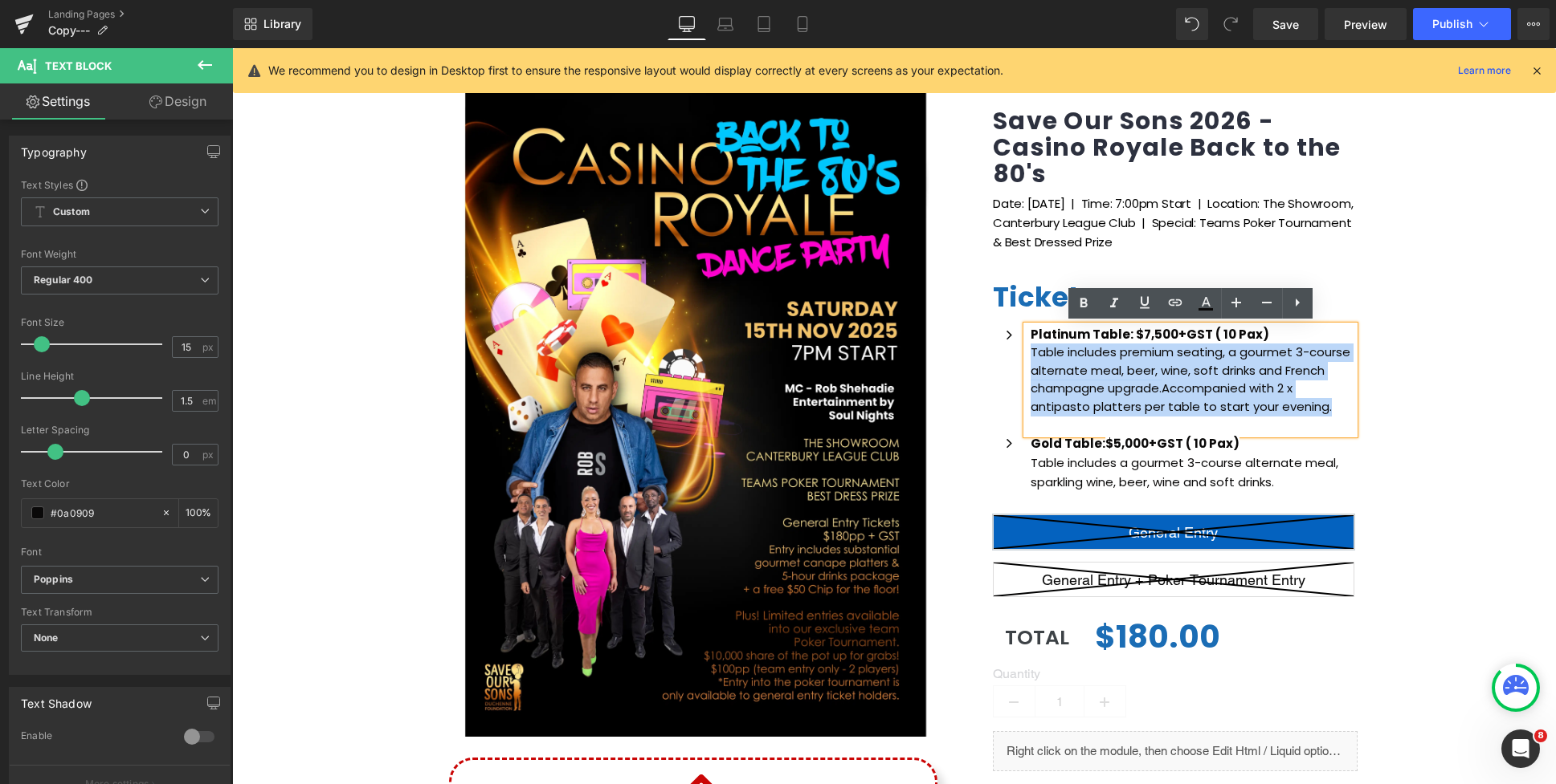
click at [1409, 271] on div "(P) Image Icon Email Check Reminder Text Block Please check your junk/spam fold…" at bounding box center [894, 509] width 1324 height 874
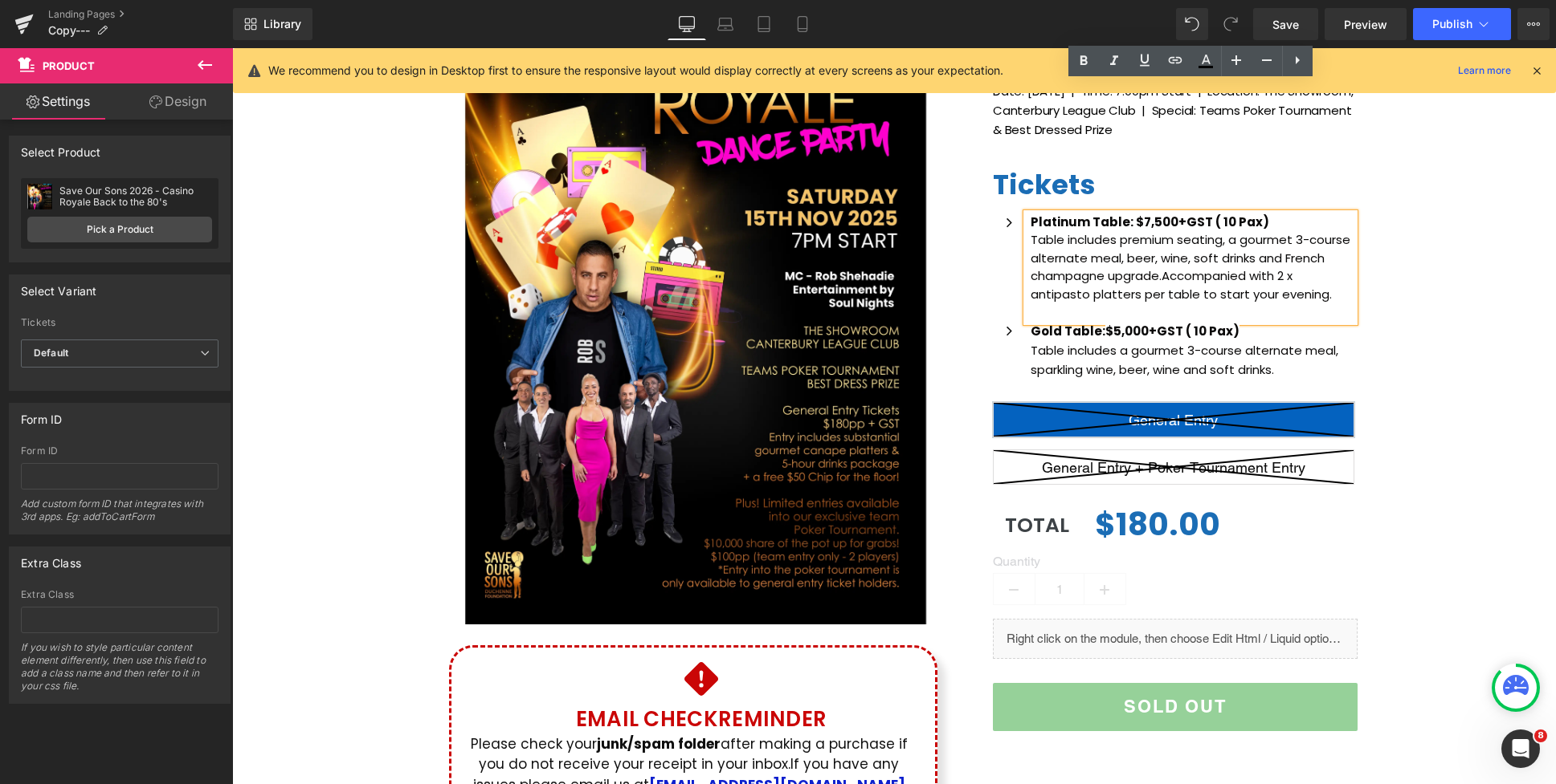
scroll to position [151, 0]
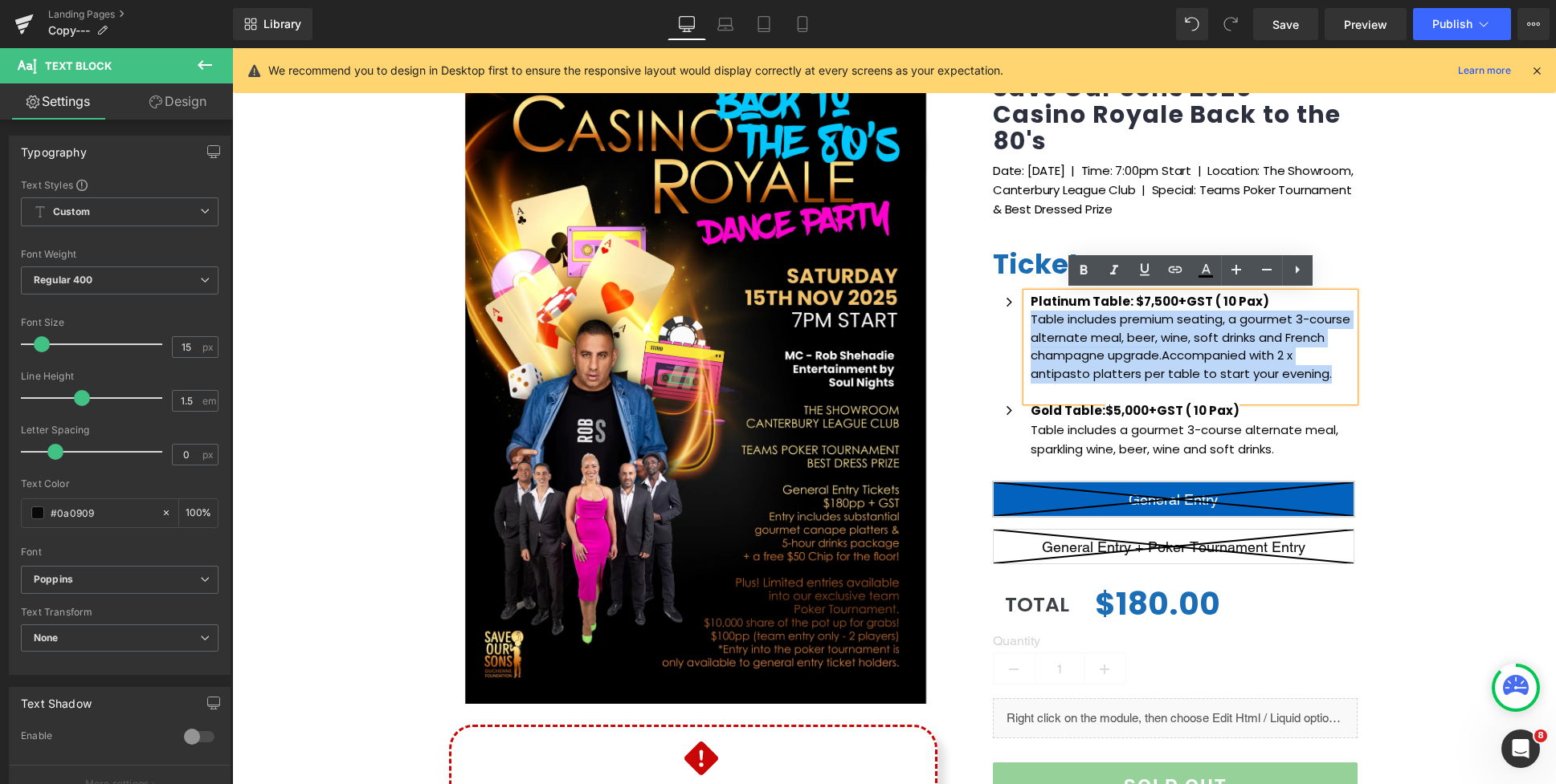
drag, startPoint x: 1220, startPoint y: 361, endPoint x: 1336, endPoint y: 378, distance: 117.2
click at [1336, 378] on p "Table includes premium seating, a gourmet 3-course alternate meal, beer, wine, …" at bounding box center [1192, 347] width 324 height 73
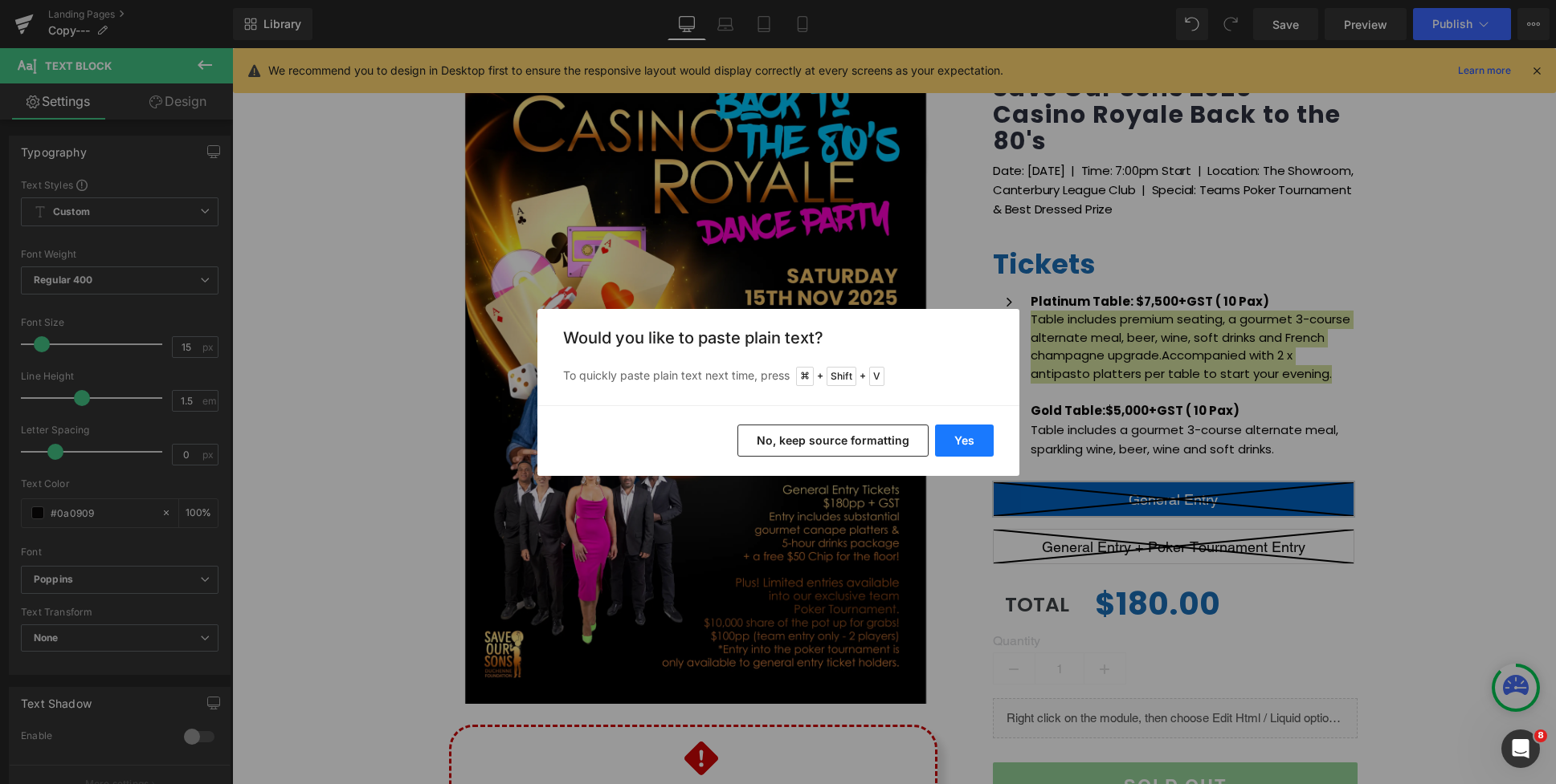
click at [958, 437] on button "Yes" at bounding box center [964, 440] width 59 height 32
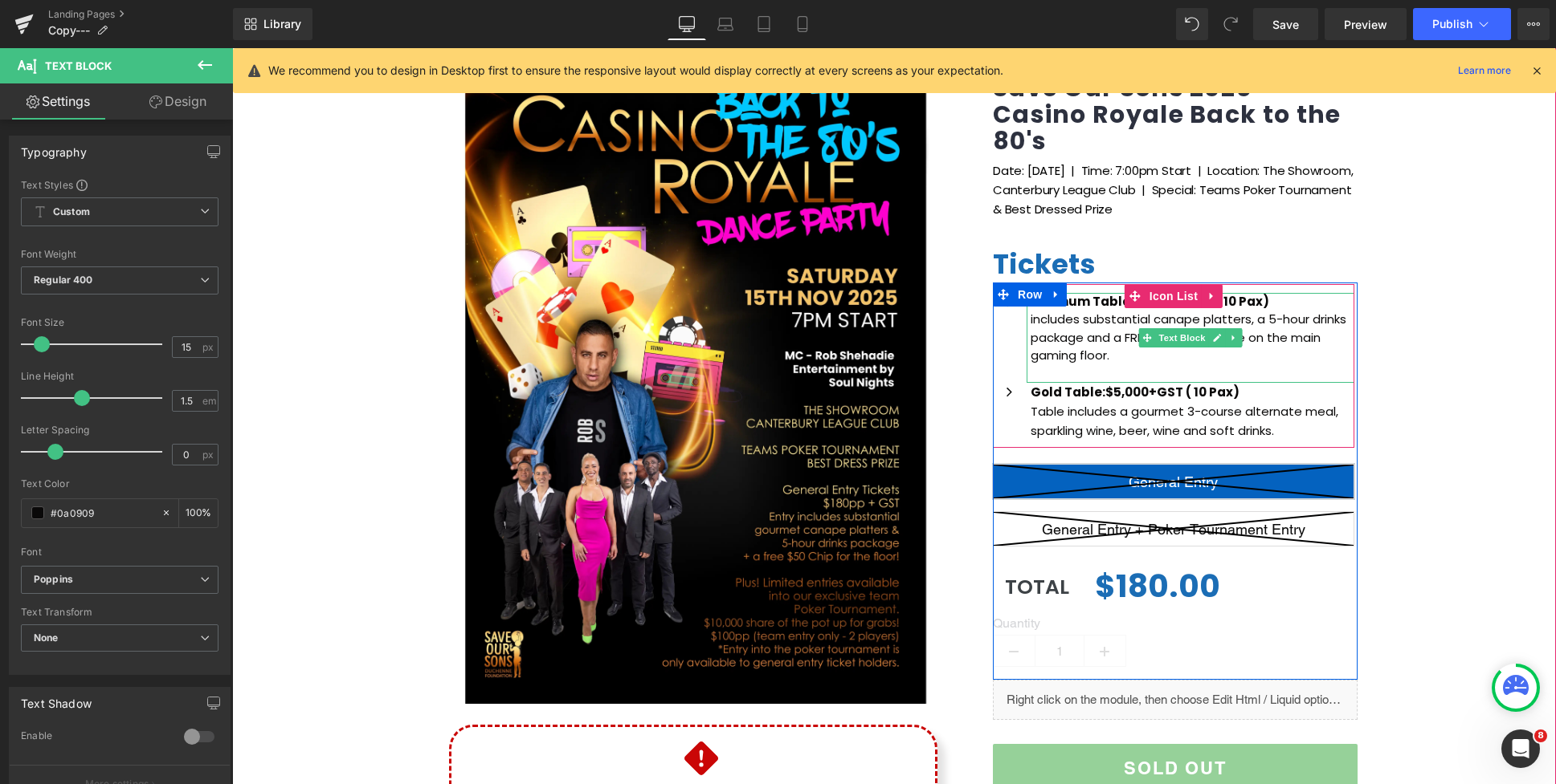
click at [1032, 319] on p "includes substantial canape platters, a 5-hour drinks package and a FREE $50 ch…" at bounding box center [1192, 338] width 324 height 55
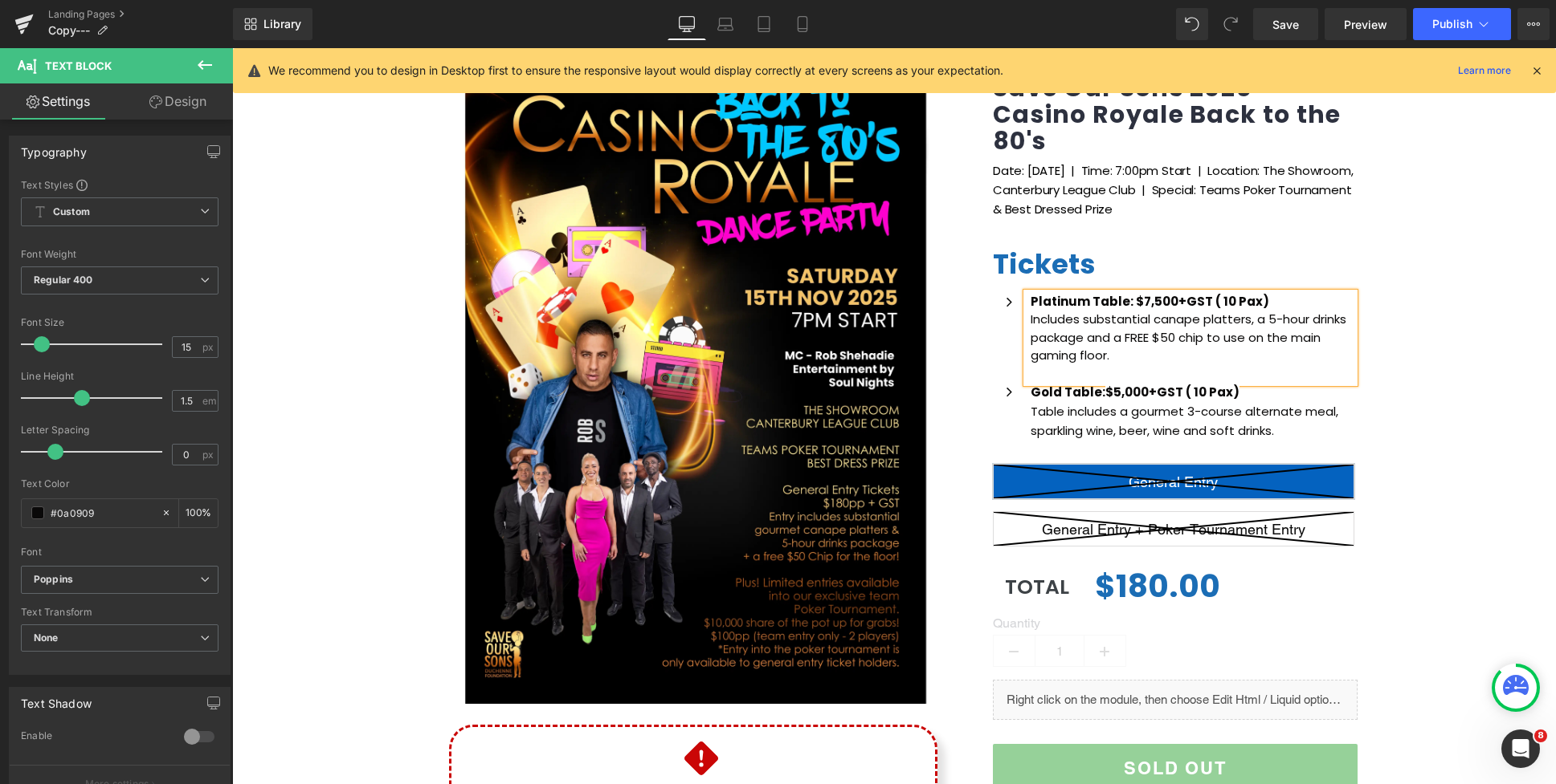
click at [1417, 301] on div "(P) Image Icon Email Check Reminder Text Block Please check your junk/spam fold…" at bounding box center [894, 475] width 1324 height 874
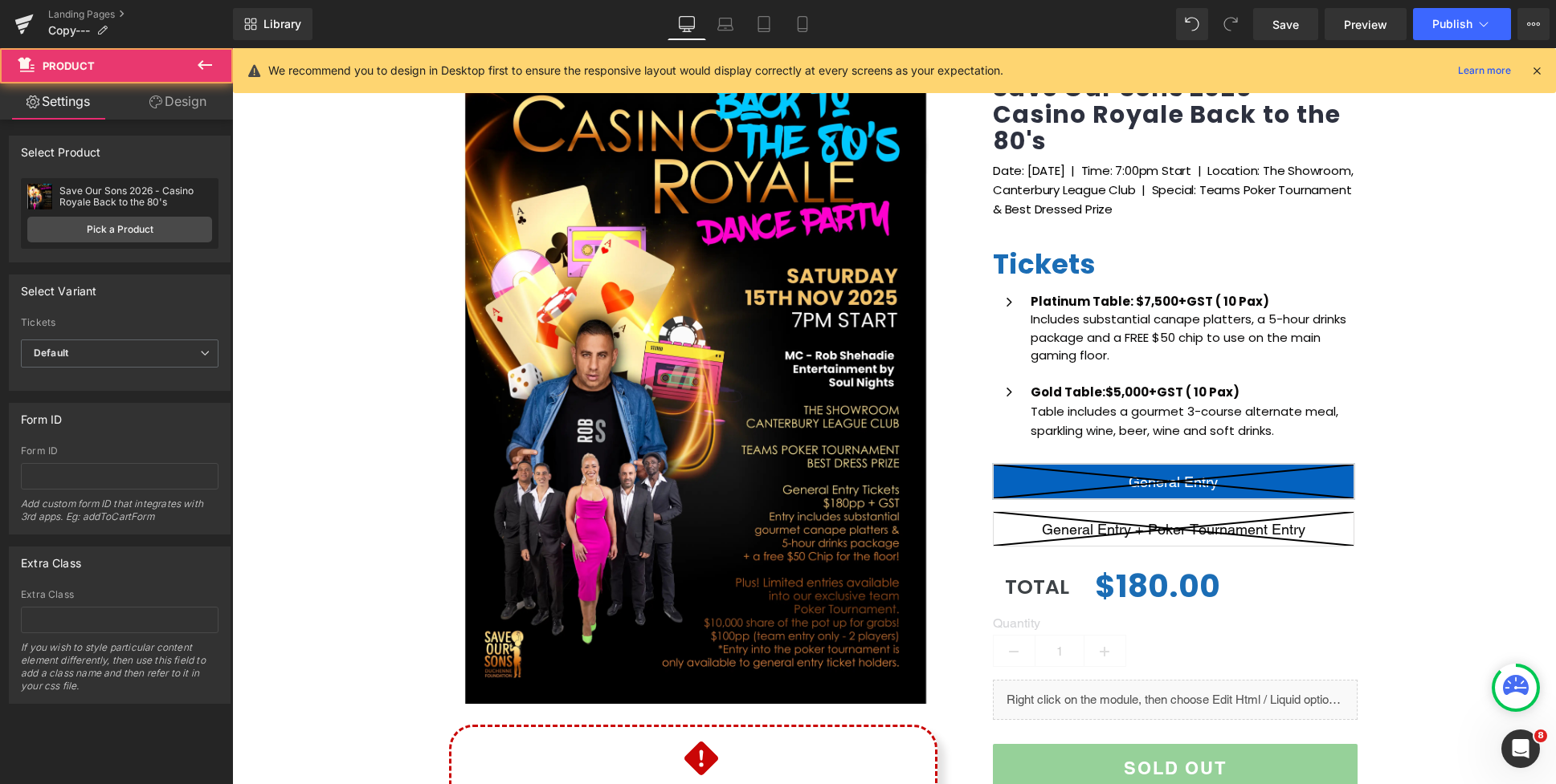
click at [1193, 320] on p "Includes substantial canape platters, a 5-hour drinks package and a FREE $50 ch…" at bounding box center [1192, 338] width 324 height 55
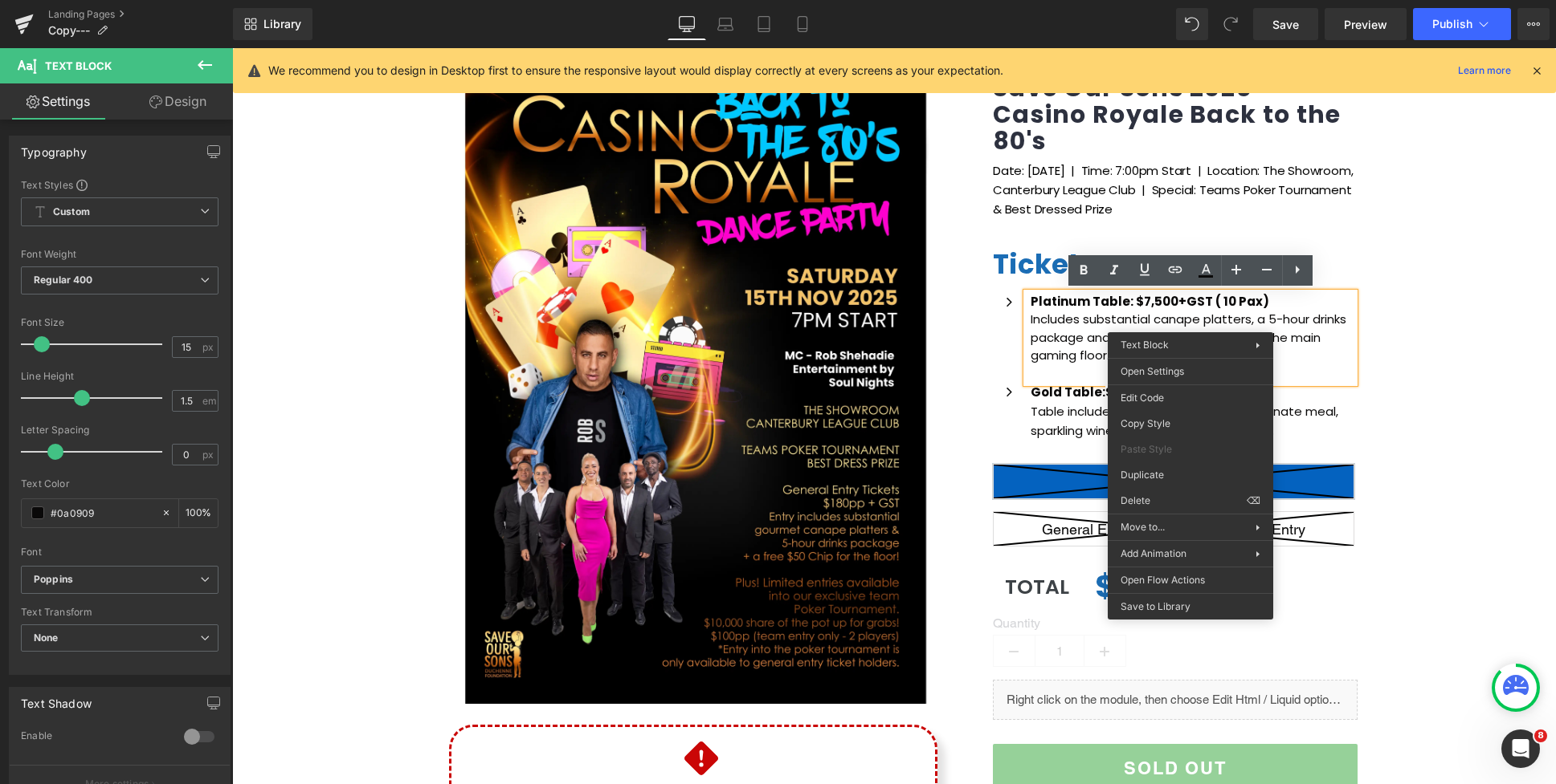
click at [1178, 318] on p "Includes substantial canape platters, a 5-hour drinks package and a FREE $50 ch…" at bounding box center [1192, 338] width 324 height 55
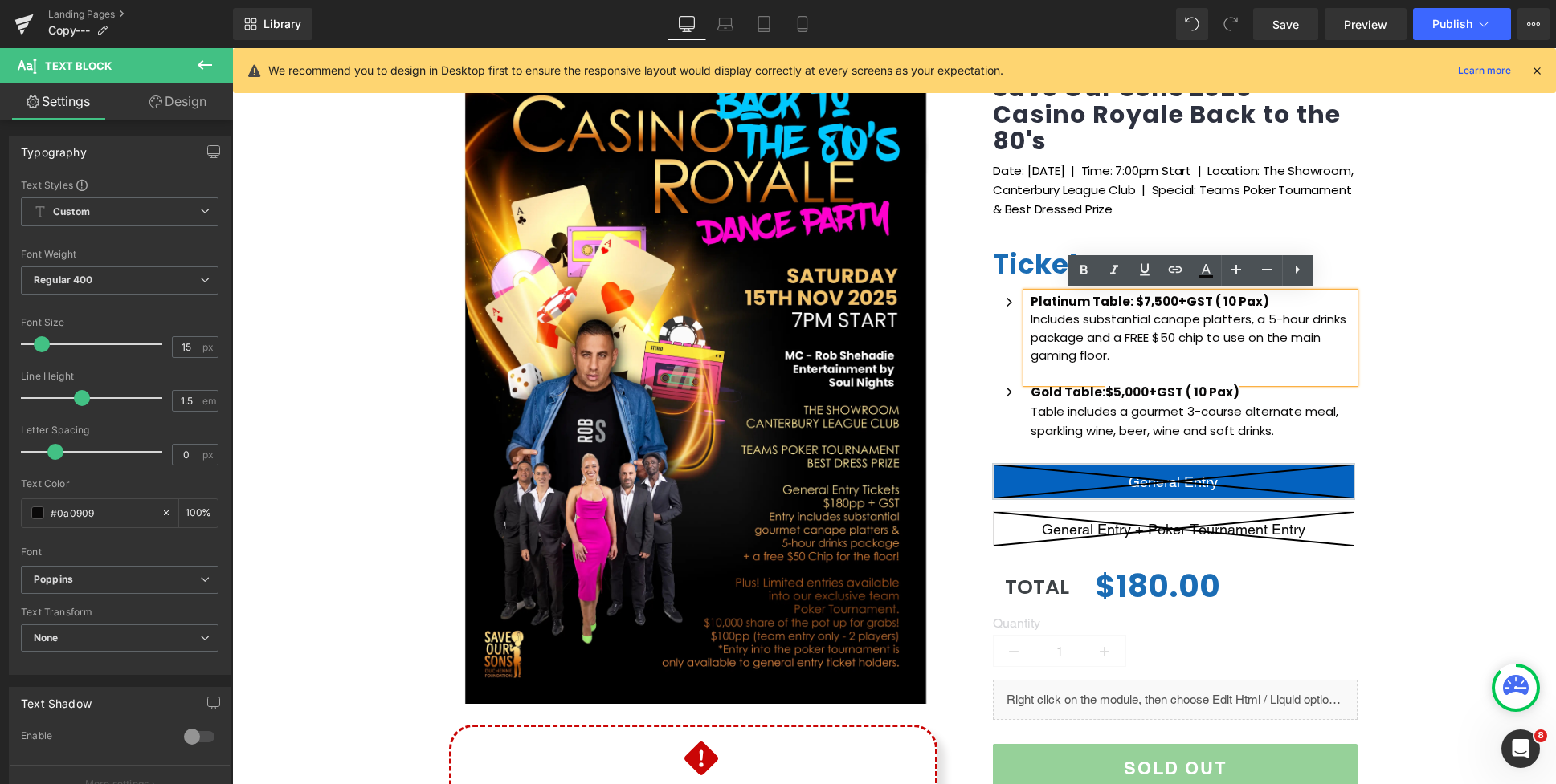
click at [1200, 321] on p "Includes substantial canape platters, a 5-hour drinks package and a FREE $50 ch…" at bounding box center [1192, 338] width 324 height 55
drag, startPoint x: 1114, startPoint y: 358, endPoint x: 1038, endPoint y: 321, distance: 84.5
click at [1031, 320] on p "Includes substantial canape platters, a 5-hour drinks package and a FREE $50 ch…" at bounding box center [1192, 338] width 324 height 55
copy p "cludes substantial canape platters, a 5-hour drinks package and a FREE $50 chip…"
click at [1125, 336] on p "Includes substantial canape platters, a 5-hour drinks package and a FREE $50 ch…" at bounding box center [1192, 338] width 324 height 55
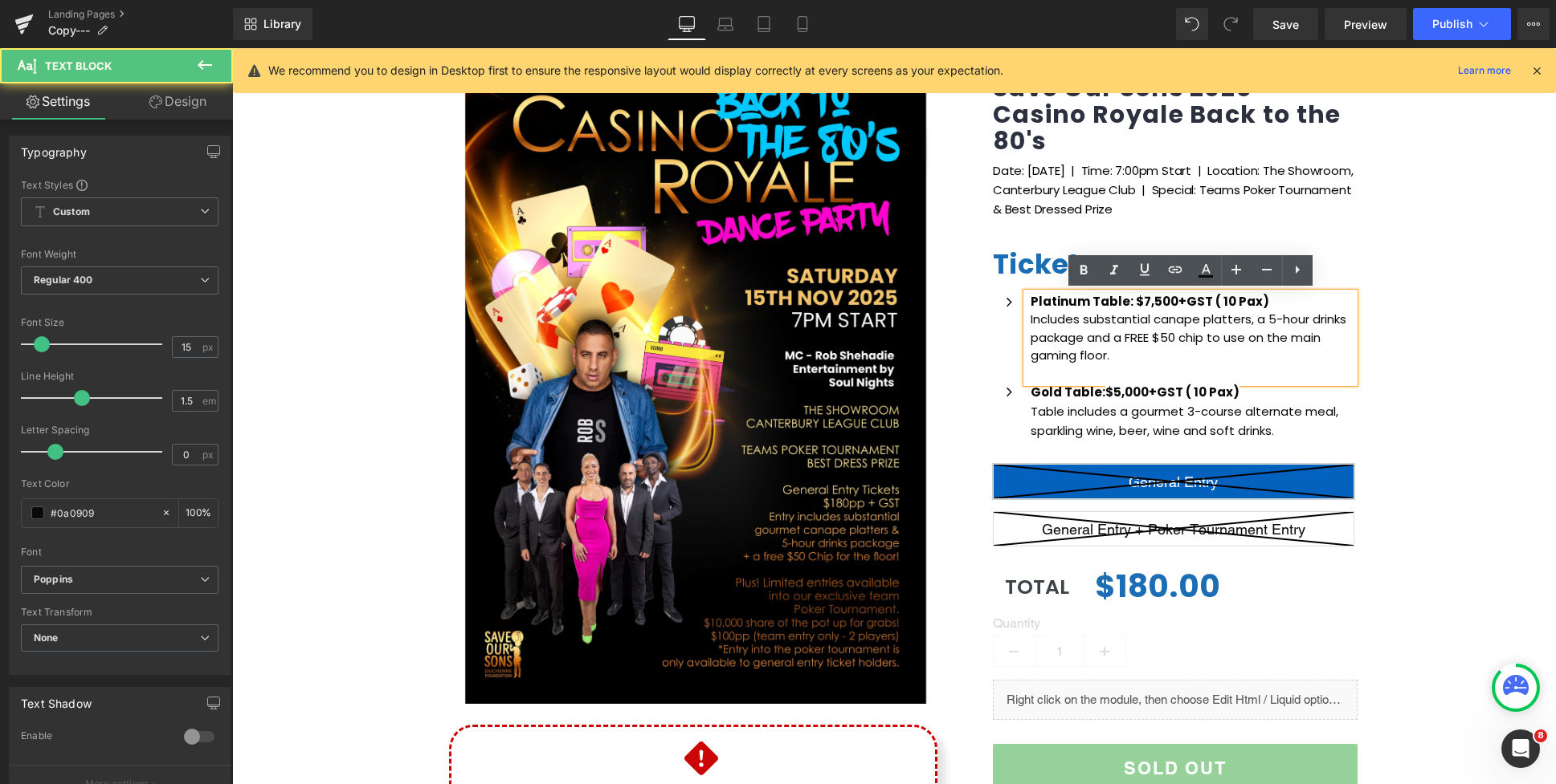
click at [1195, 320] on p "Includes substantial canape platters, a 5-hour drinks package and a FREE $50 ch…" at bounding box center [1192, 338] width 324 height 55
drag, startPoint x: 1164, startPoint y: 335, endPoint x: 1207, endPoint y: 338, distance: 43.1
click at [1207, 338] on p "Includes substantial canape platters, a 5-hour drinks package and a FREE $50 ch…" at bounding box center [1192, 338] width 324 height 55
click at [1083, 268] on icon at bounding box center [1083, 270] width 19 height 19
drag, startPoint x: 1047, startPoint y: 303, endPoint x: 1032, endPoint y: 302, distance: 15.0
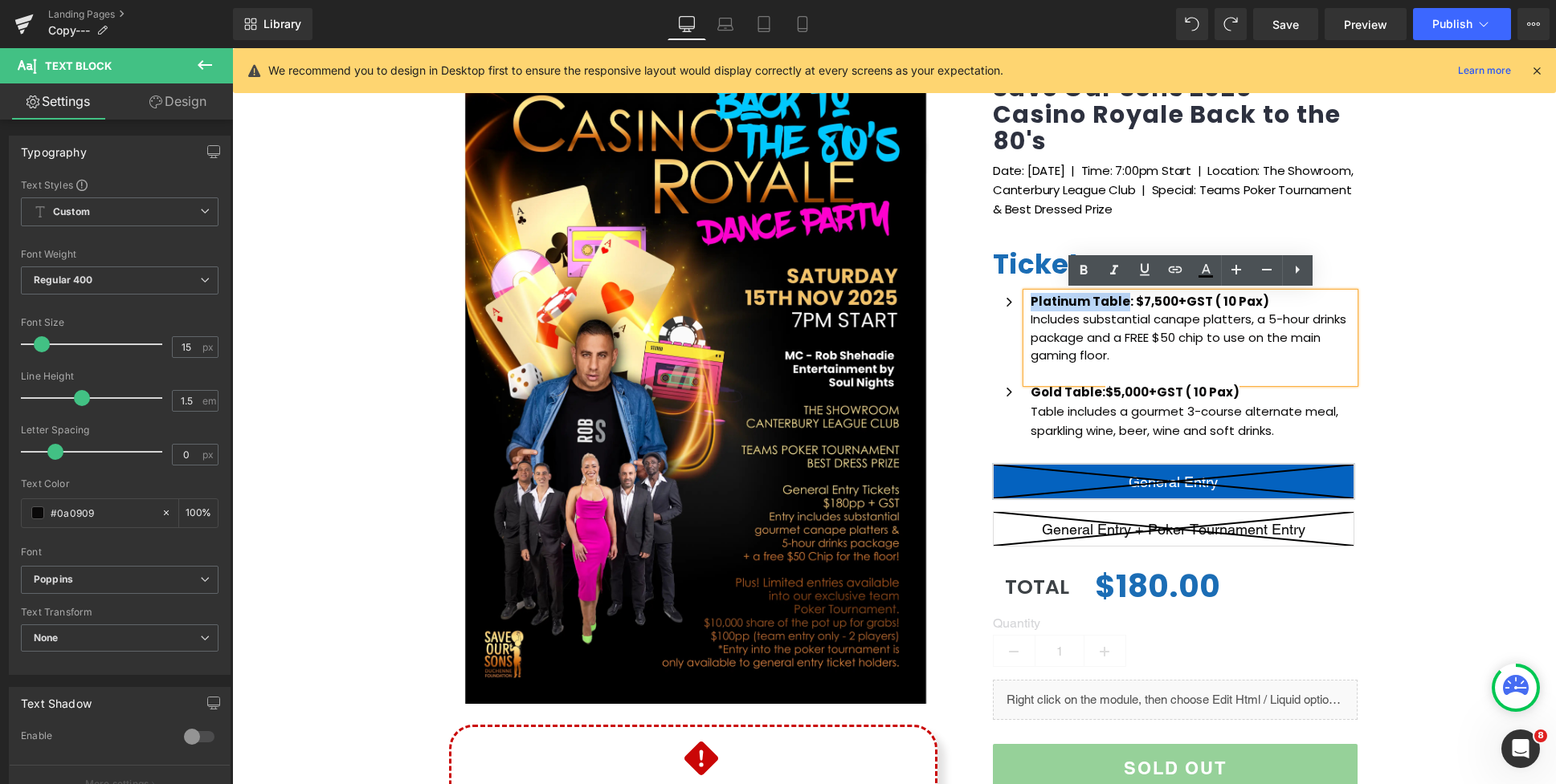
click at [1032, 302] on strong "Platinum Table: $7,500+GST ( 10 Pax)" at bounding box center [1149, 301] width 238 height 17
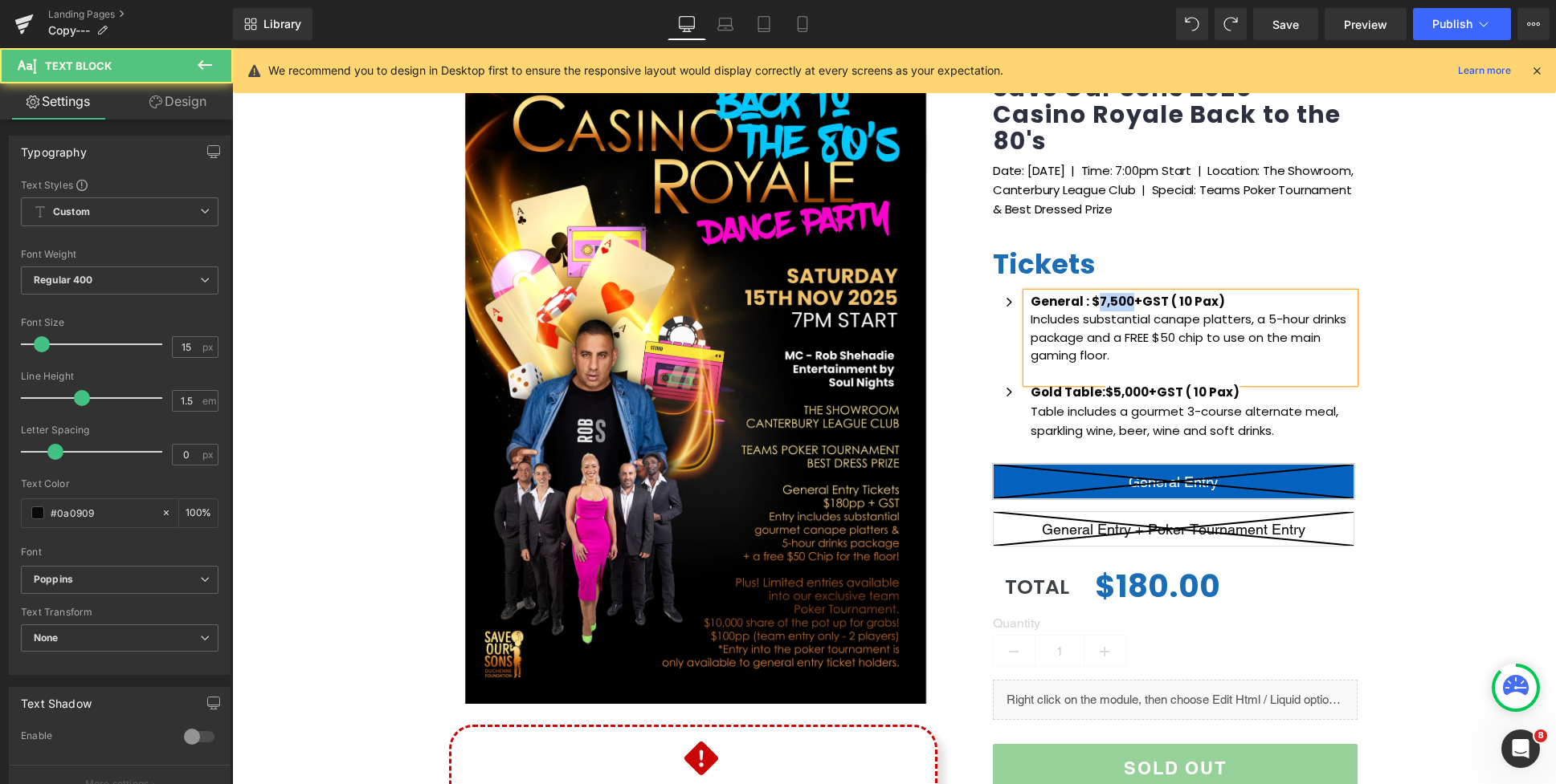
drag, startPoint x: 1094, startPoint y: 301, endPoint x: 1125, endPoint y: 300, distance: 31.0
click at [1127, 300] on strong "General : $7,500+GST ( 10 Pax)" at bounding box center [1127, 301] width 194 height 17
click at [1172, 300] on strong "General : $180+GST ( 10 Pax)" at bounding box center [1120, 301] width 180 height 17
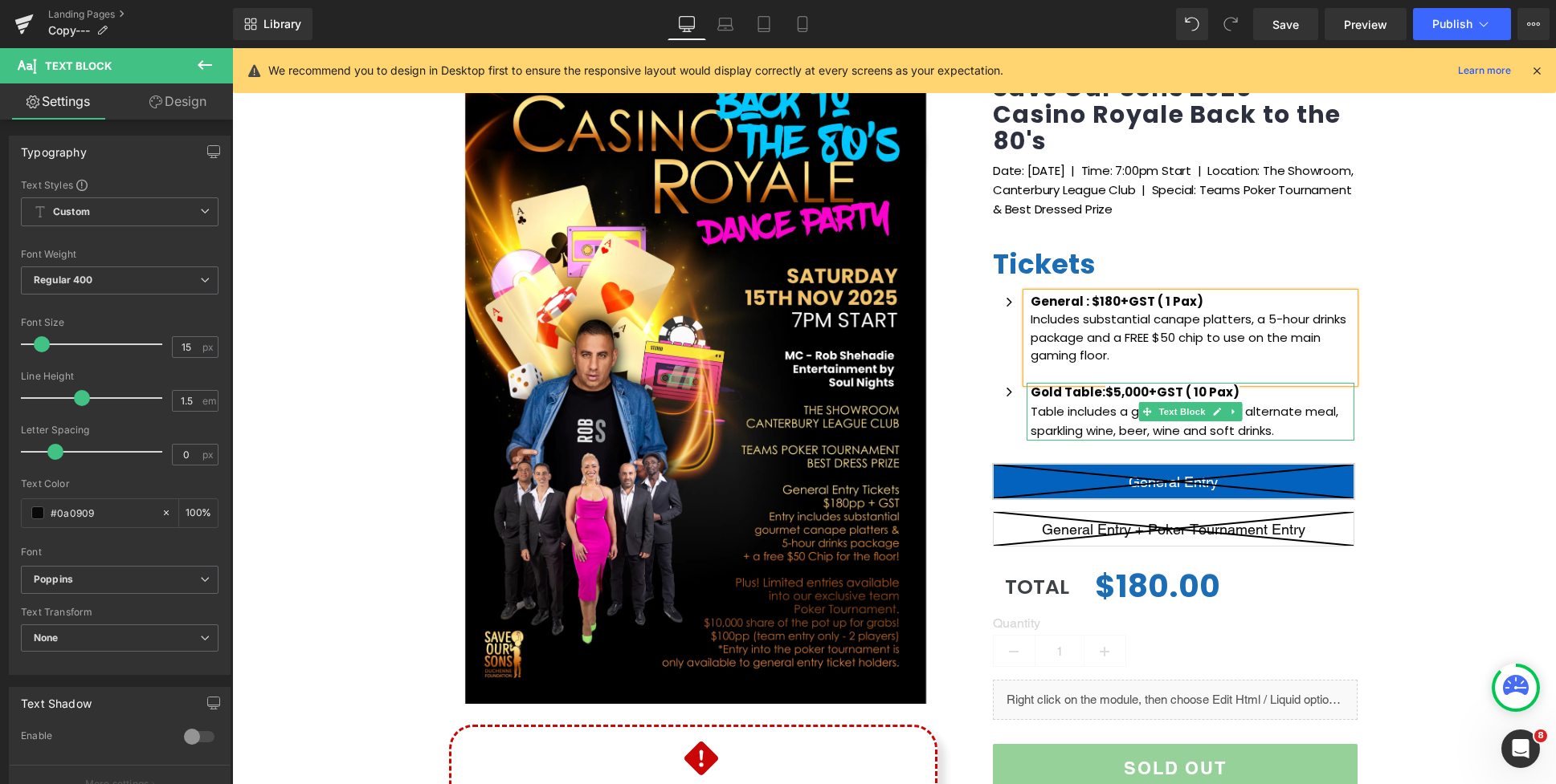
click at [1134, 391] on span "$5,000+GST ( 10 Pax)" at bounding box center [1172, 392] width 135 height 17
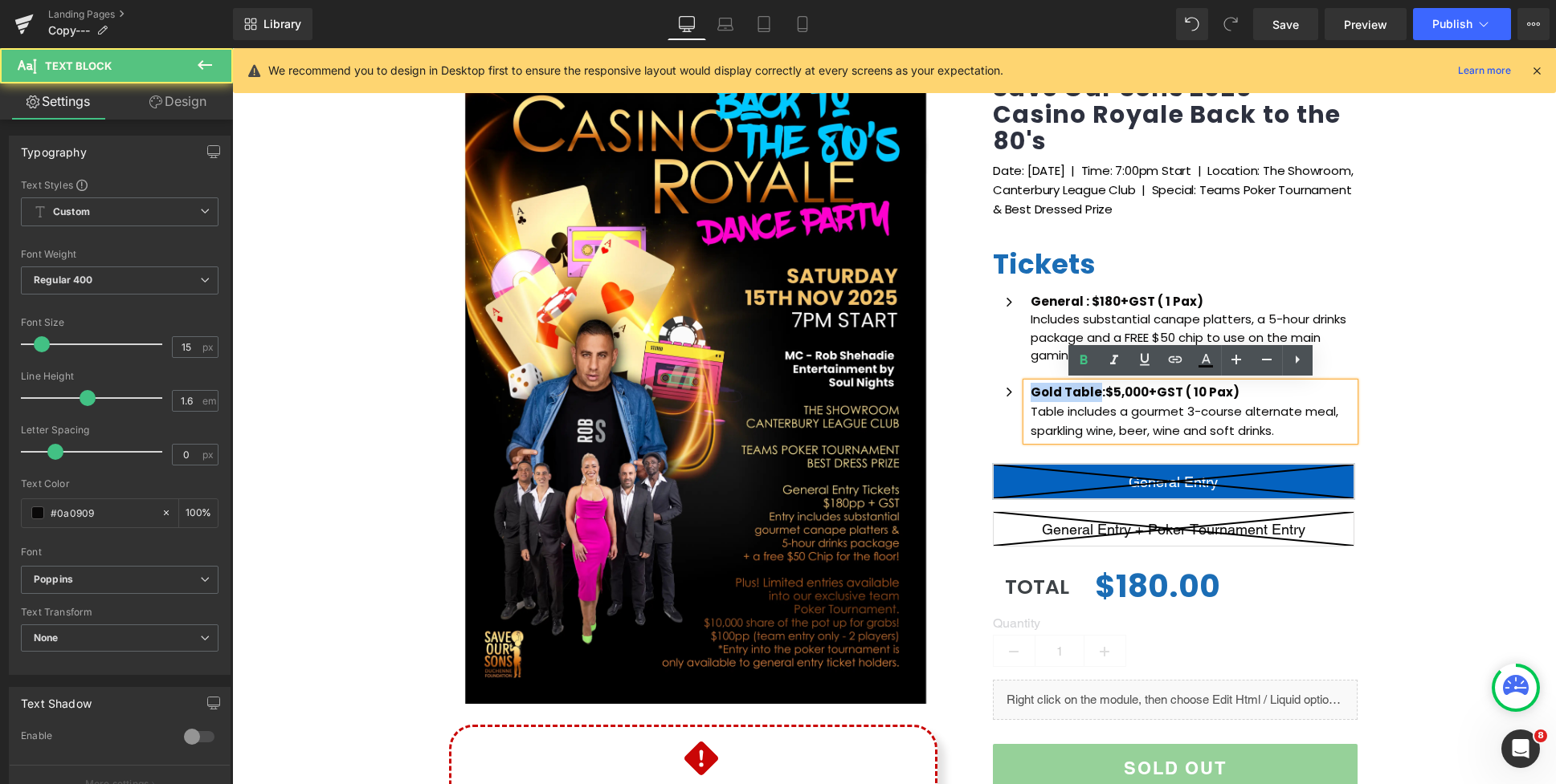
drag, startPoint x: 1095, startPoint y: 392, endPoint x: 1034, endPoint y: 392, distance: 61.0
click at [1034, 392] on strong "Gold Table:" at bounding box center [1068, 392] width 75 height 17
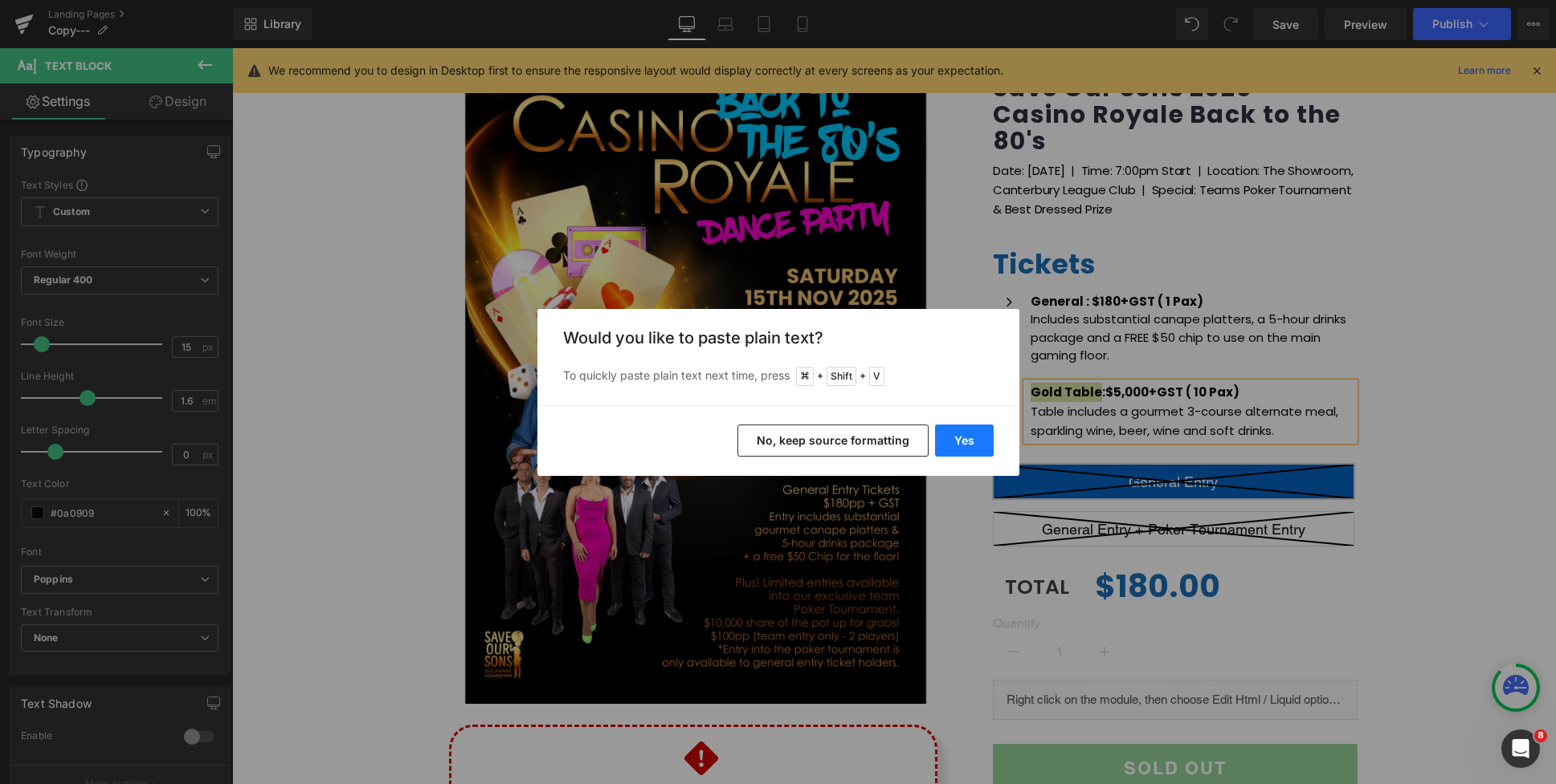
drag, startPoint x: 767, startPoint y: 387, endPoint x: 969, endPoint y: 443, distance: 209.6
click at [969, 443] on button "Yes" at bounding box center [964, 440] width 59 height 32
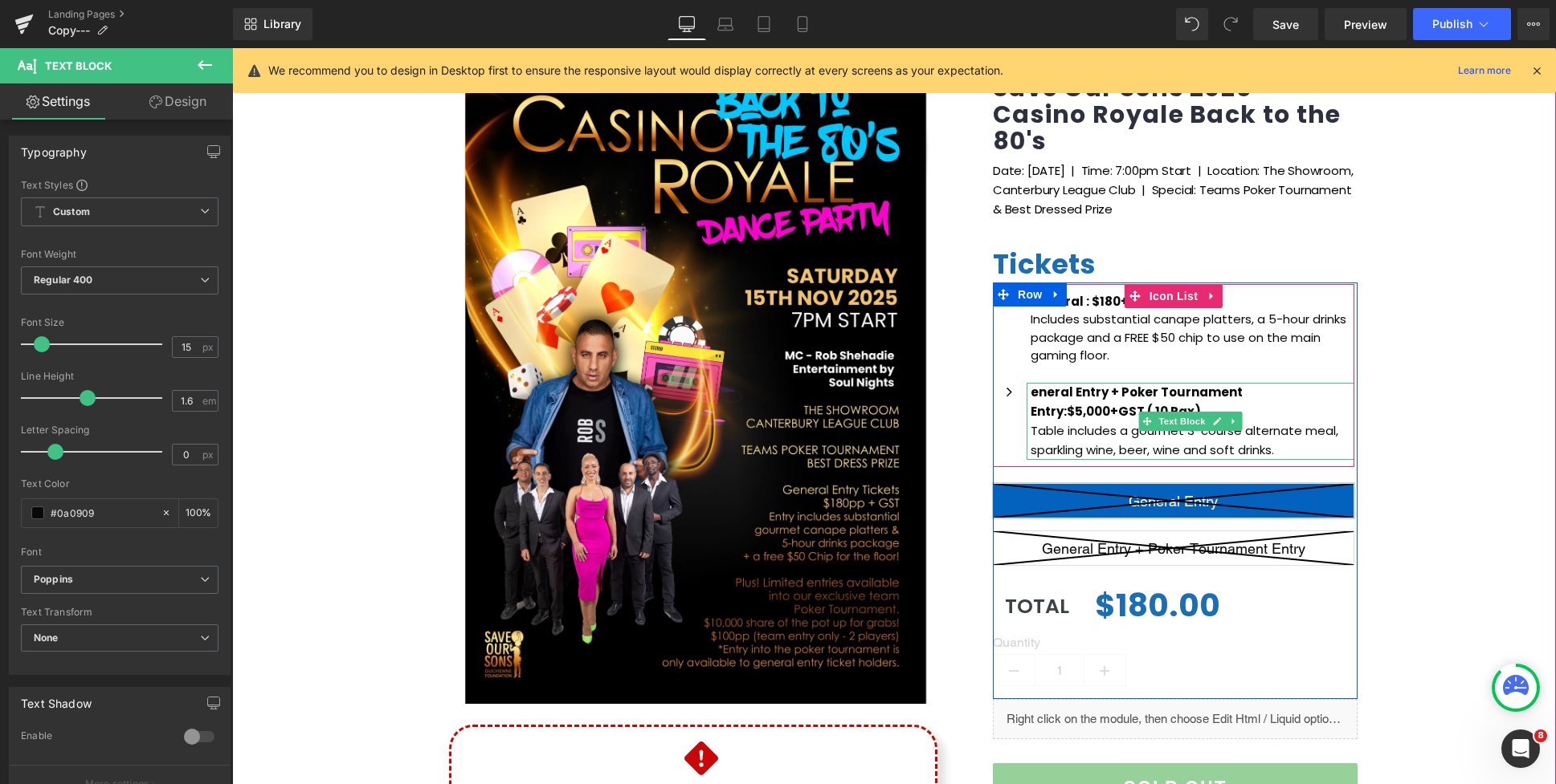
click at [1032, 392] on strong "eneral Entry + Poker Tournament Entry:" at bounding box center [1136, 401] width 212 height 36
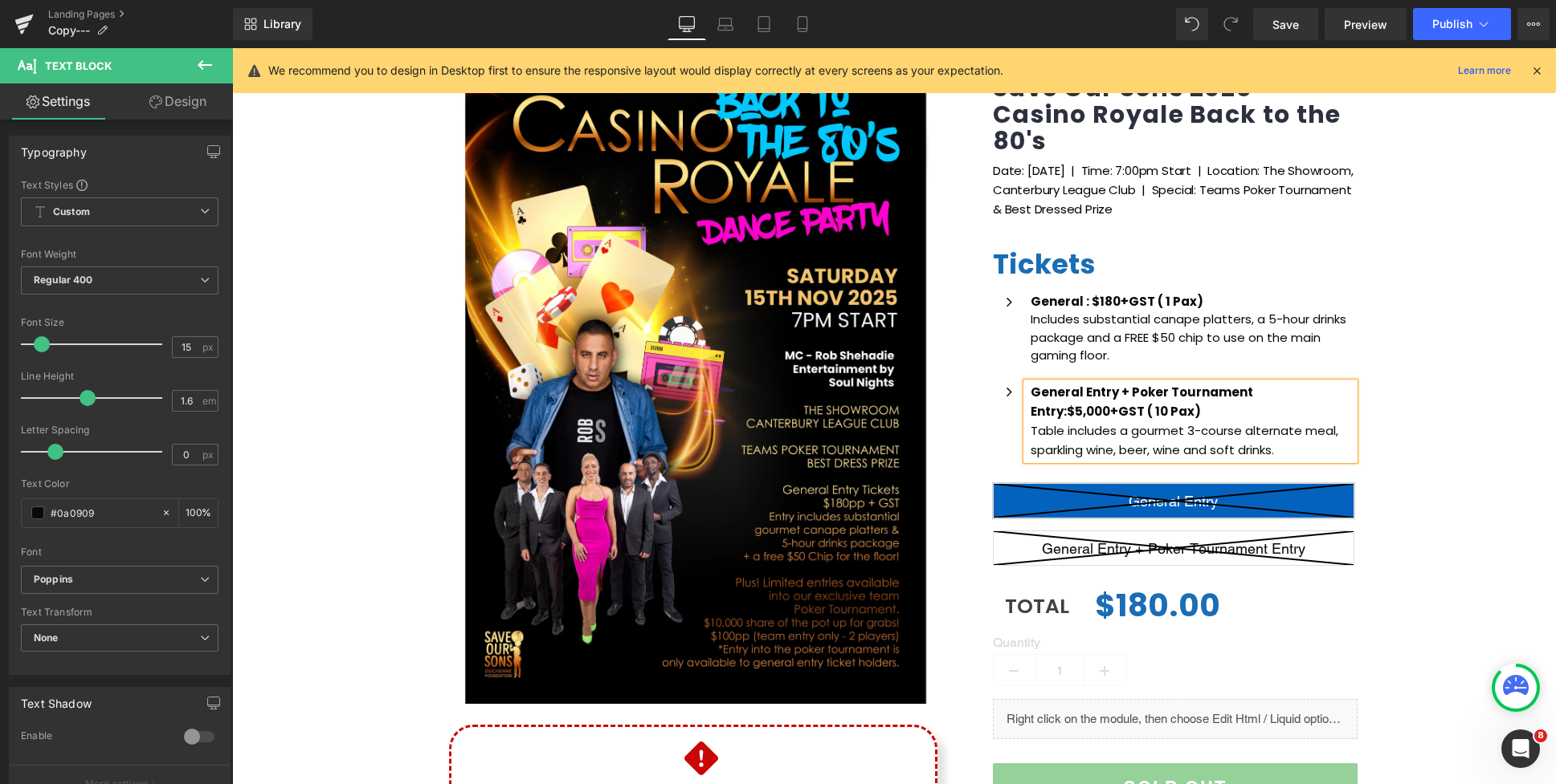
click at [1115, 390] on strong "General Entry + Poker Tournament Entry:" at bounding box center [1141, 401] width 222 height 36
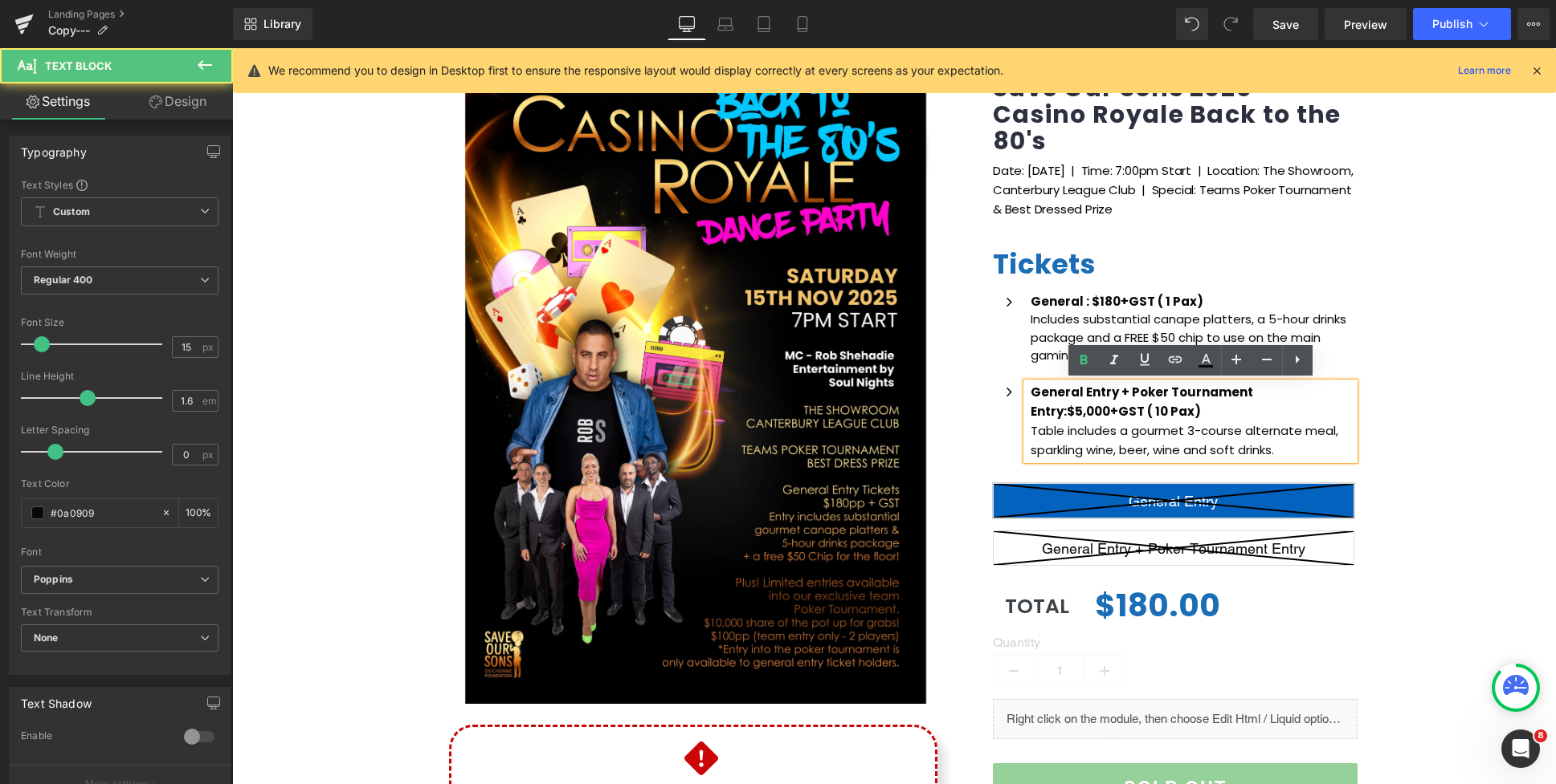
click at [1068, 411] on strong "General Entry + Poker Tournament Entry:" at bounding box center [1141, 401] width 222 height 36
click at [1032, 411] on strong "General Entry + Poker Tournament Entry:" at bounding box center [1141, 401] width 222 height 36
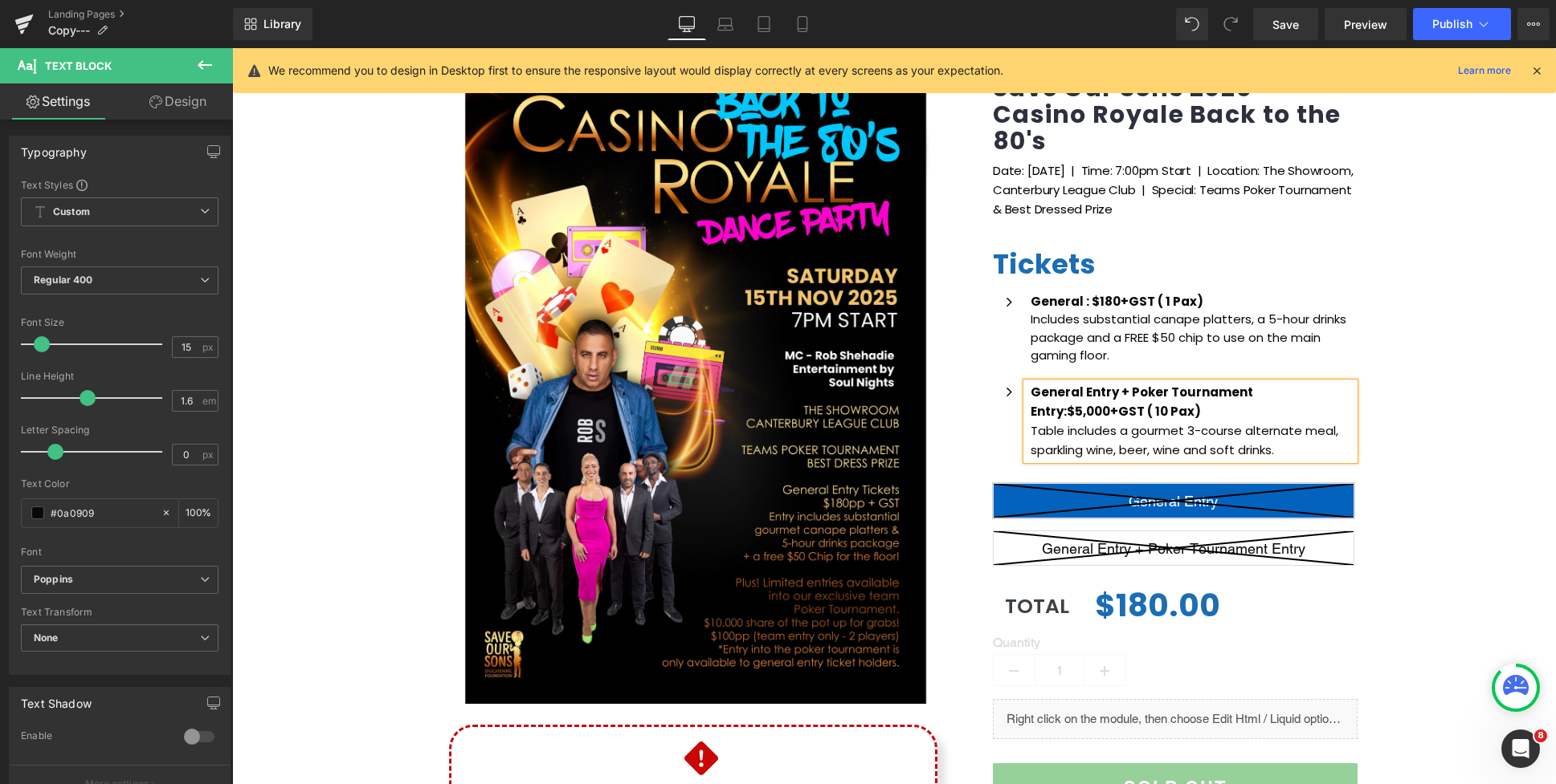
click at [1167, 409] on span "$5,000+GST ( 10 Pax)" at bounding box center [1133, 410] width 135 height 17
drag, startPoint x: 1078, startPoint y: 411, endPoint x: 1109, endPoint y: 410, distance: 31.0
click at [1109, 411] on span "$5,000+GST ( 1 Pax)" at bounding box center [1129, 410] width 126 height 17
click at [1181, 402] on span "$380+GST ( 1 Pax)" at bounding box center [1123, 410] width 115 height 17
drag, startPoint x: 1454, startPoint y: 356, endPoint x: 934, endPoint y: 184, distance: 547.7
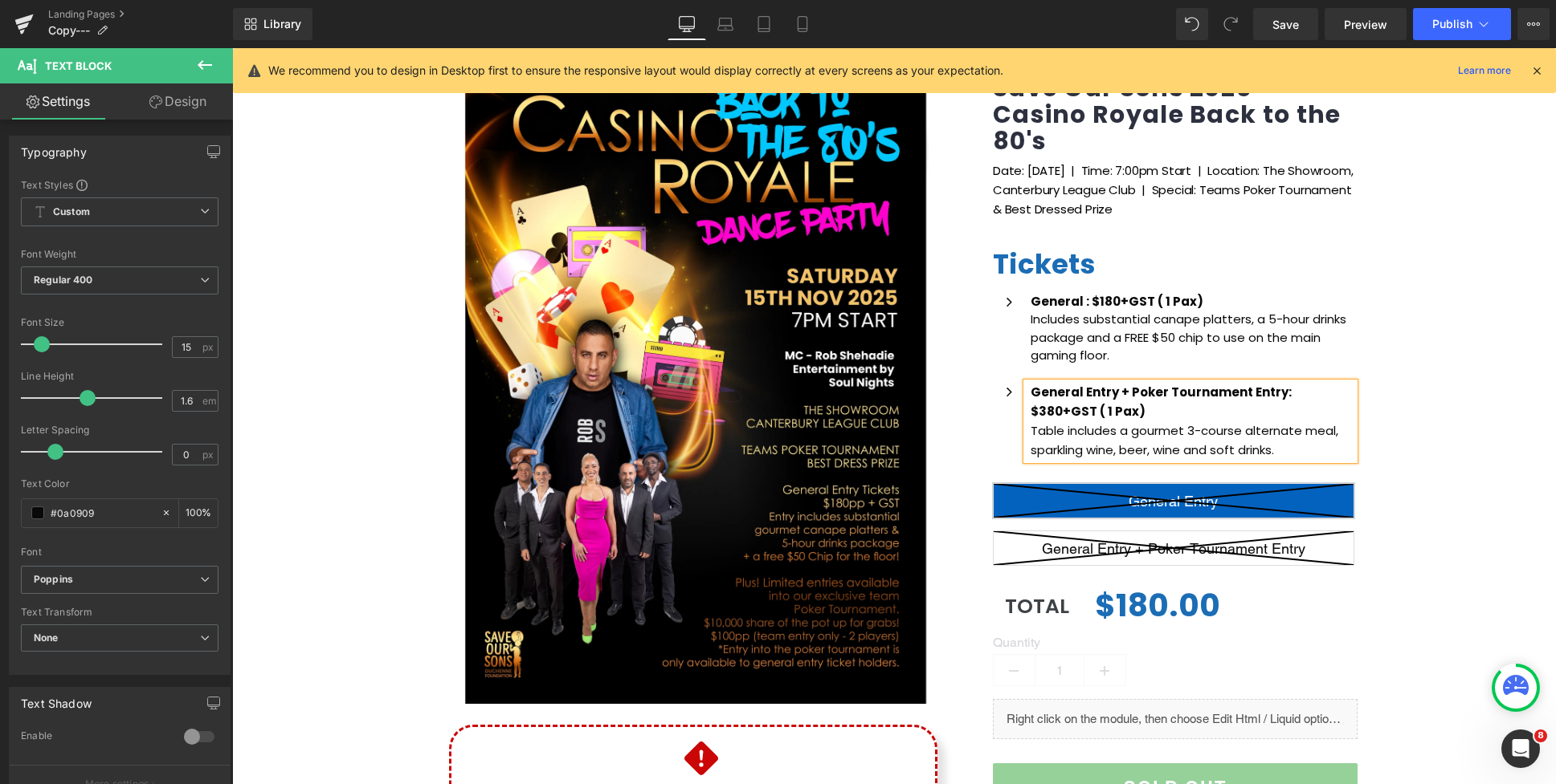
click at [1454, 356] on div "(P) Image Icon Email Check Reminder Text Block Please check your junk/spam fold…" at bounding box center [894, 475] width 1324 height 874
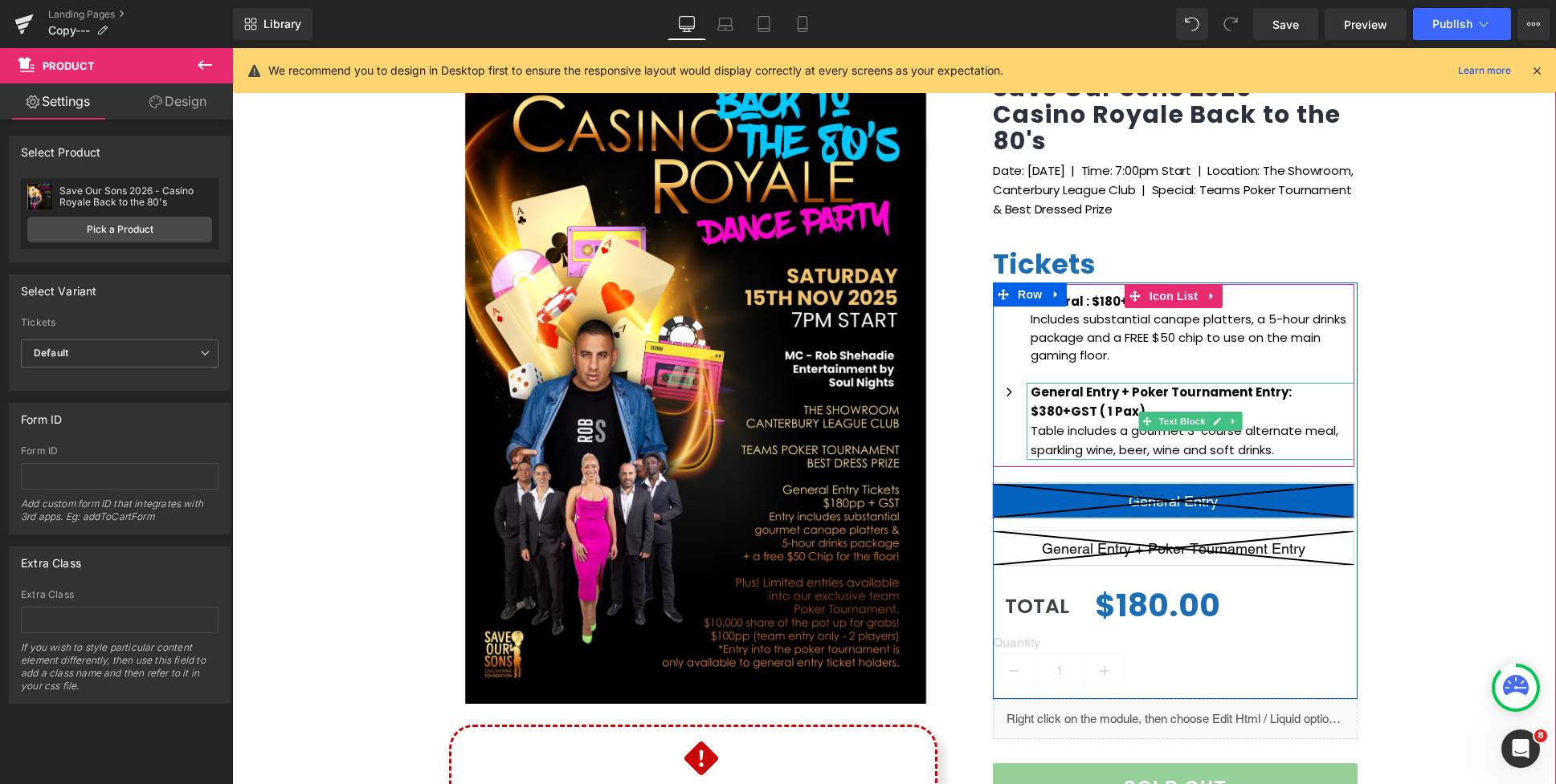
click at [1089, 431] on p "Table includes a gourmet 3-course alternate meal, sparkling wine, beer, wine an…" at bounding box center [1192, 440] width 324 height 39
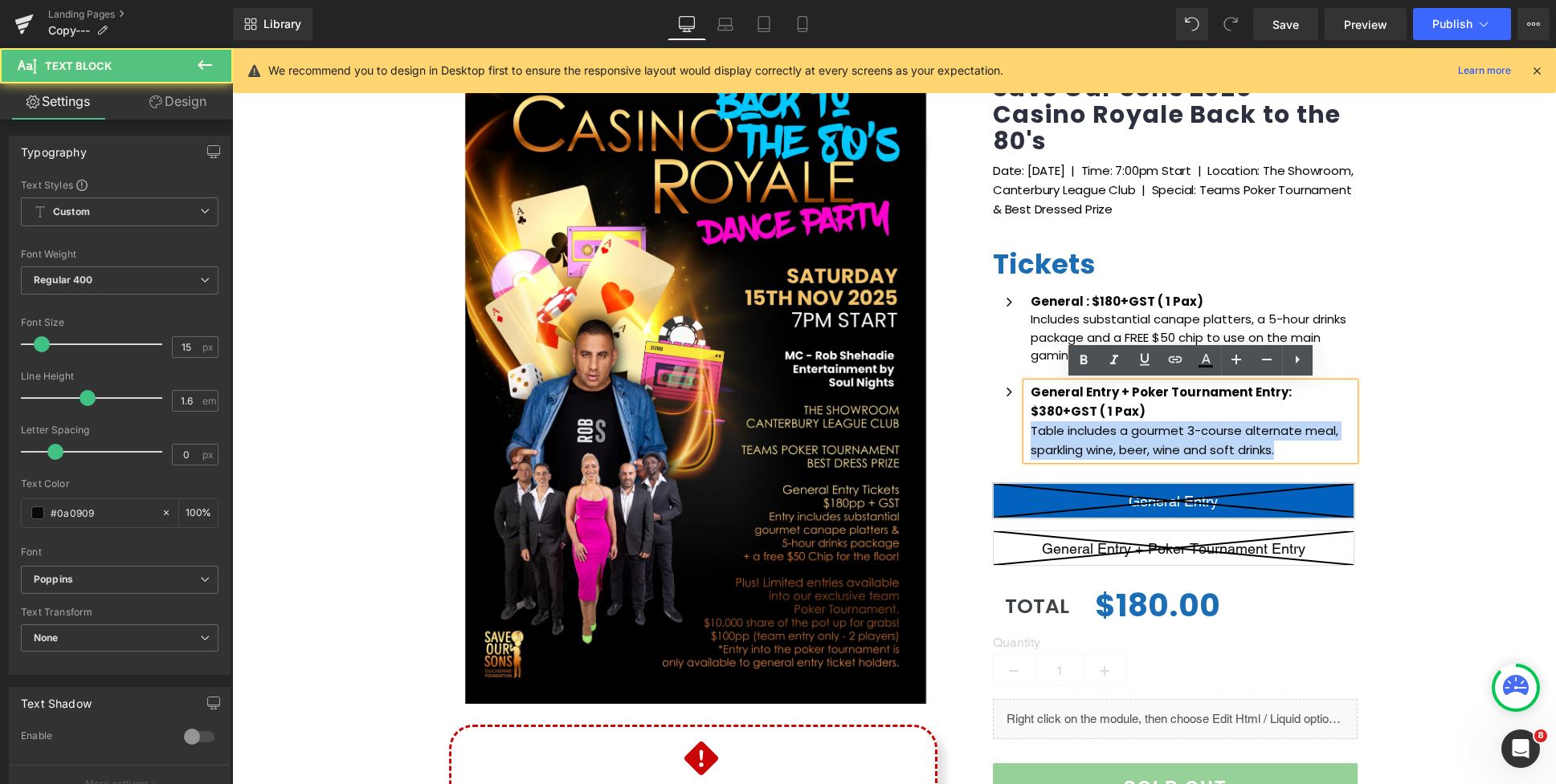
click at [1279, 449] on p "Table includes a gourmet 3-course alternate meal, sparkling wine, beer, wine an…" at bounding box center [1192, 440] width 324 height 39
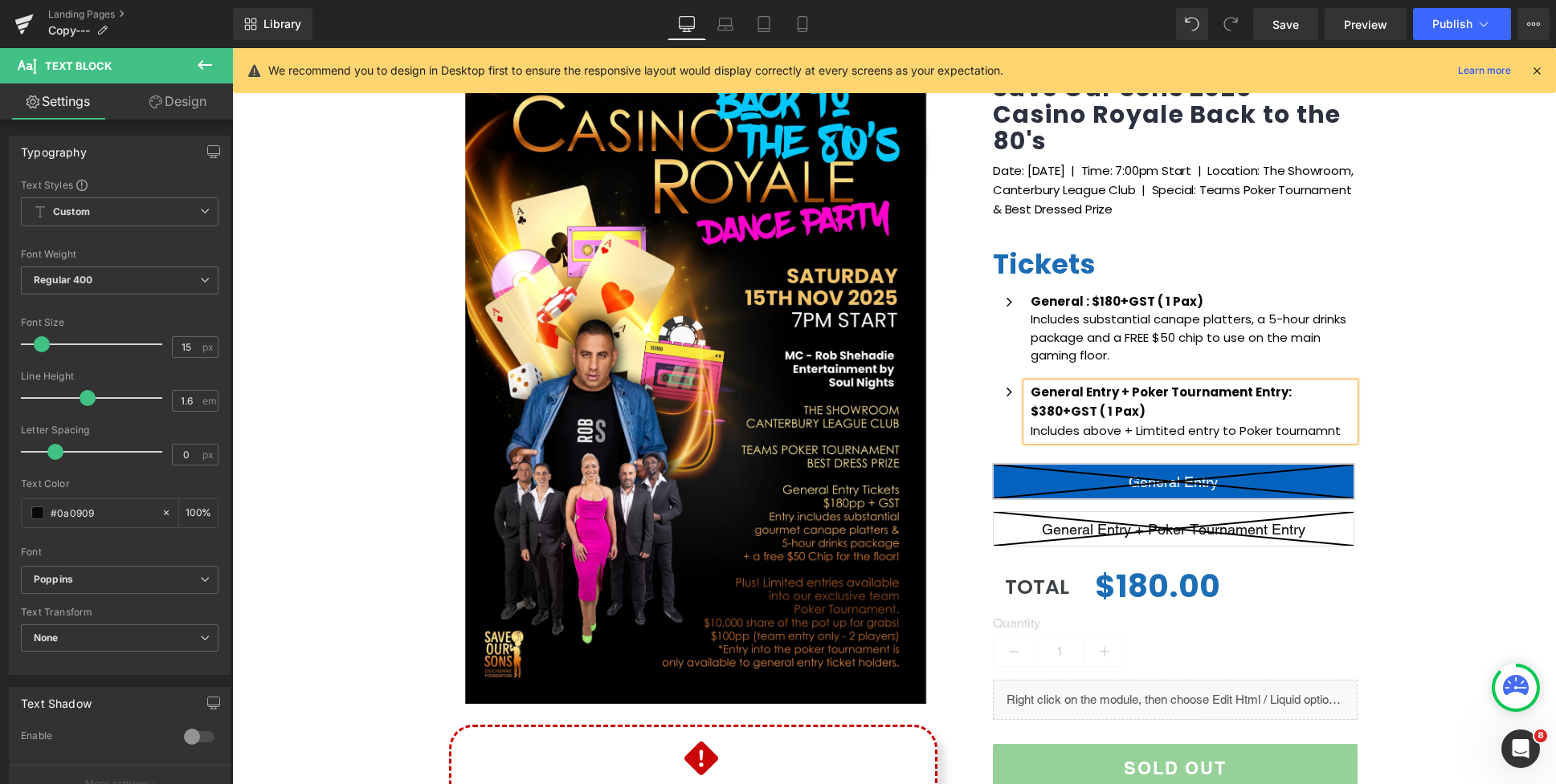
click at [1028, 418] on div "General Entry + Poker Tournament Entry: $380+GST ( 1 Pax) Includes above + Limt…" at bounding box center [1190, 411] width 328 height 58
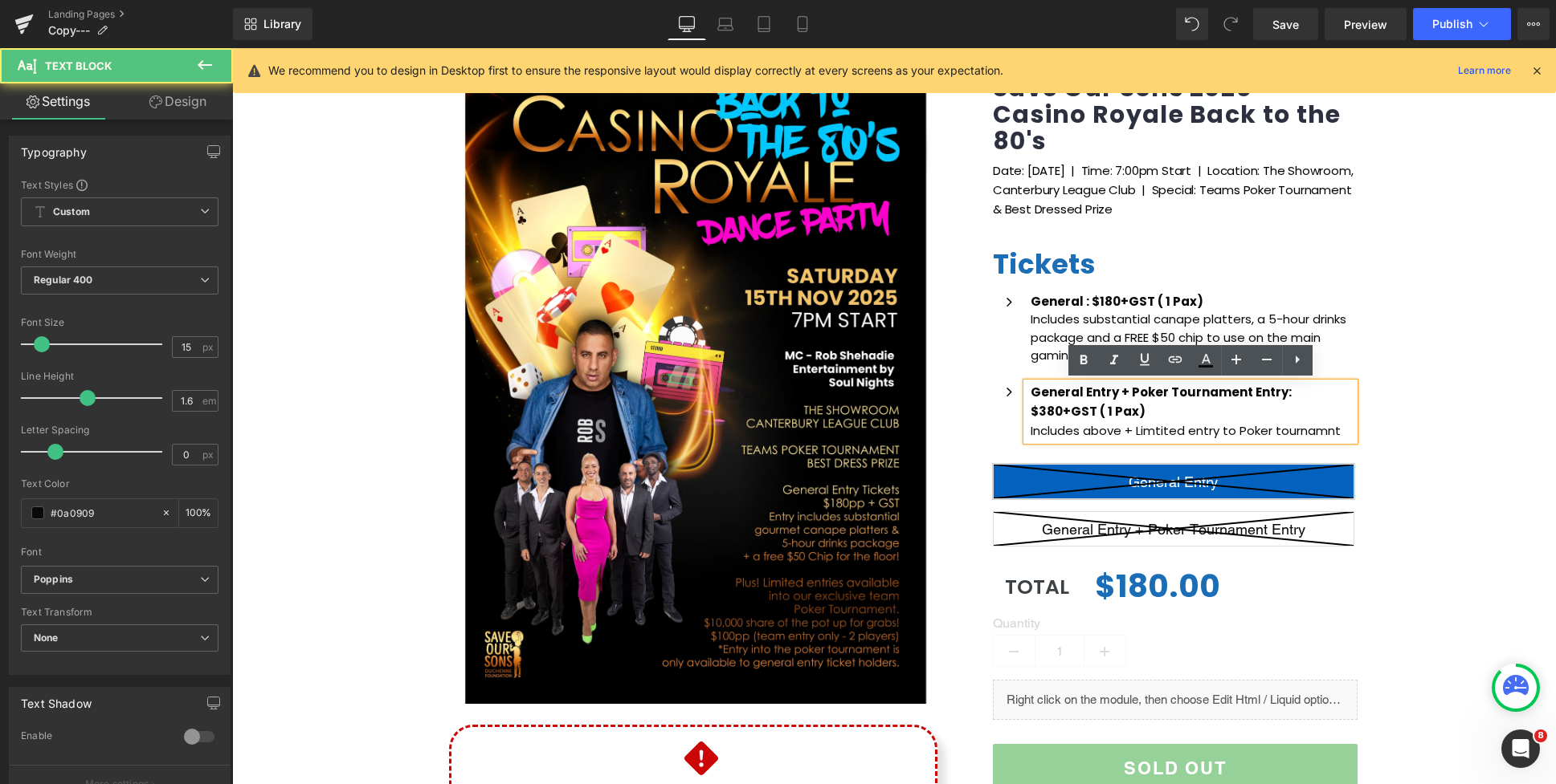
click at [1034, 425] on p "Includes above + Limtited entry to Poker tournamnt" at bounding box center [1192, 430] width 324 height 19
drag, startPoint x: 1353, startPoint y: 431, endPoint x: 1125, endPoint y: 423, distance: 228.1
click at [1125, 423] on p "Includes above + Limtited entry to Poker tournamnt" at bounding box center [1192, 430] width 324 height 19
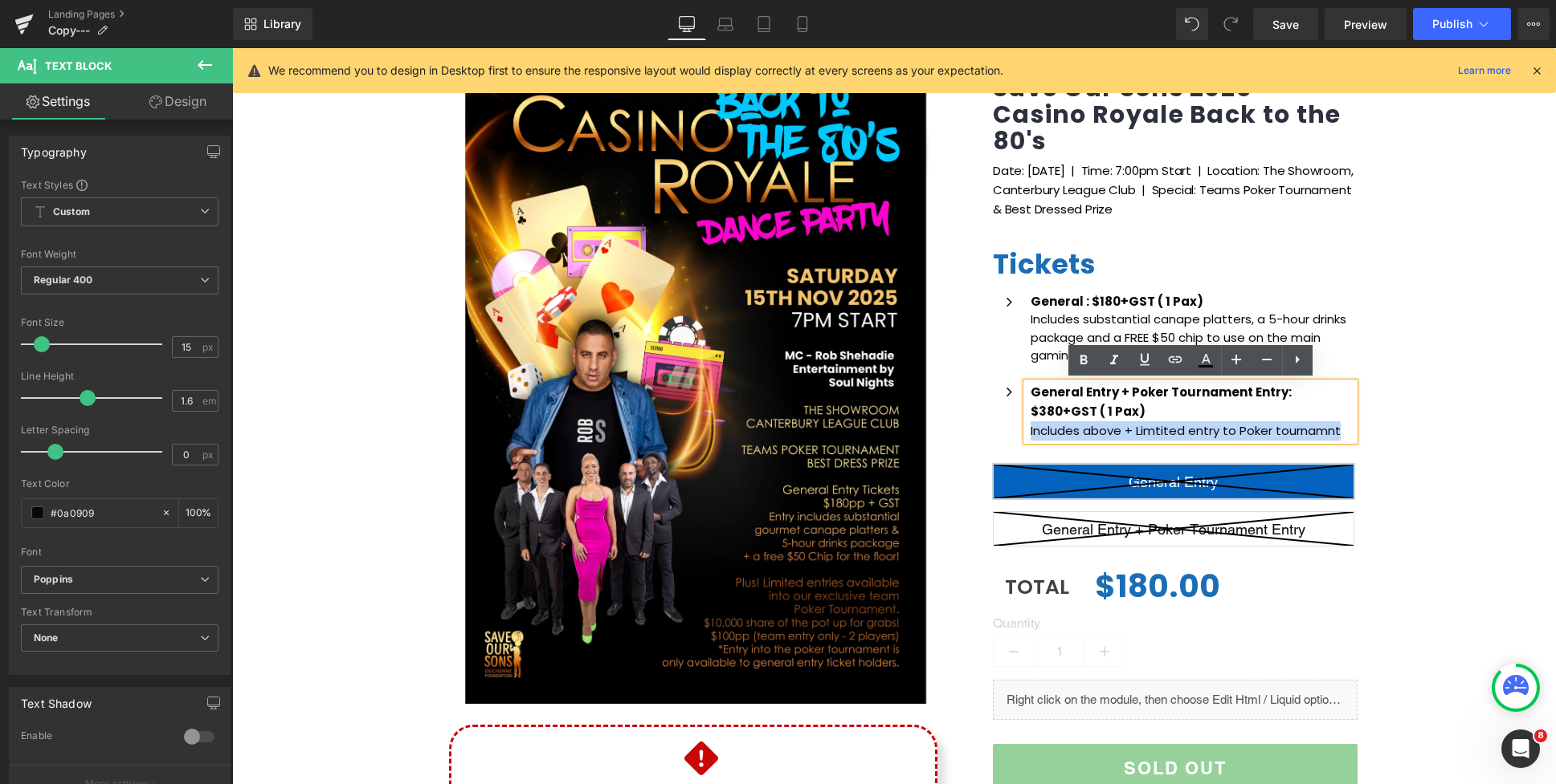
drag, startPoint x: 1054, startPoint y: 431, endPoint x: 1028, endPoint y: 430, distance: 26.0
click at [1028, 430] on div "General Entry + Poker Tournament Entry: $380+GST ( 1 Pax) Includes above + Limt…" at bounding box center [1190, 411] width 328 height 58
copy p "Includes above + Limtited entry to Poker tournamnt"
click at [1137, 431] on p "Includes above + Limtited entry to Poker tournamnt" at bounding box center [1192, 430] width 324 height 19
click at [1118, 430] on p "Includes above + Limtited entry to Poker tournamnt" at bounding box center [1192, 430] width 324 height 19
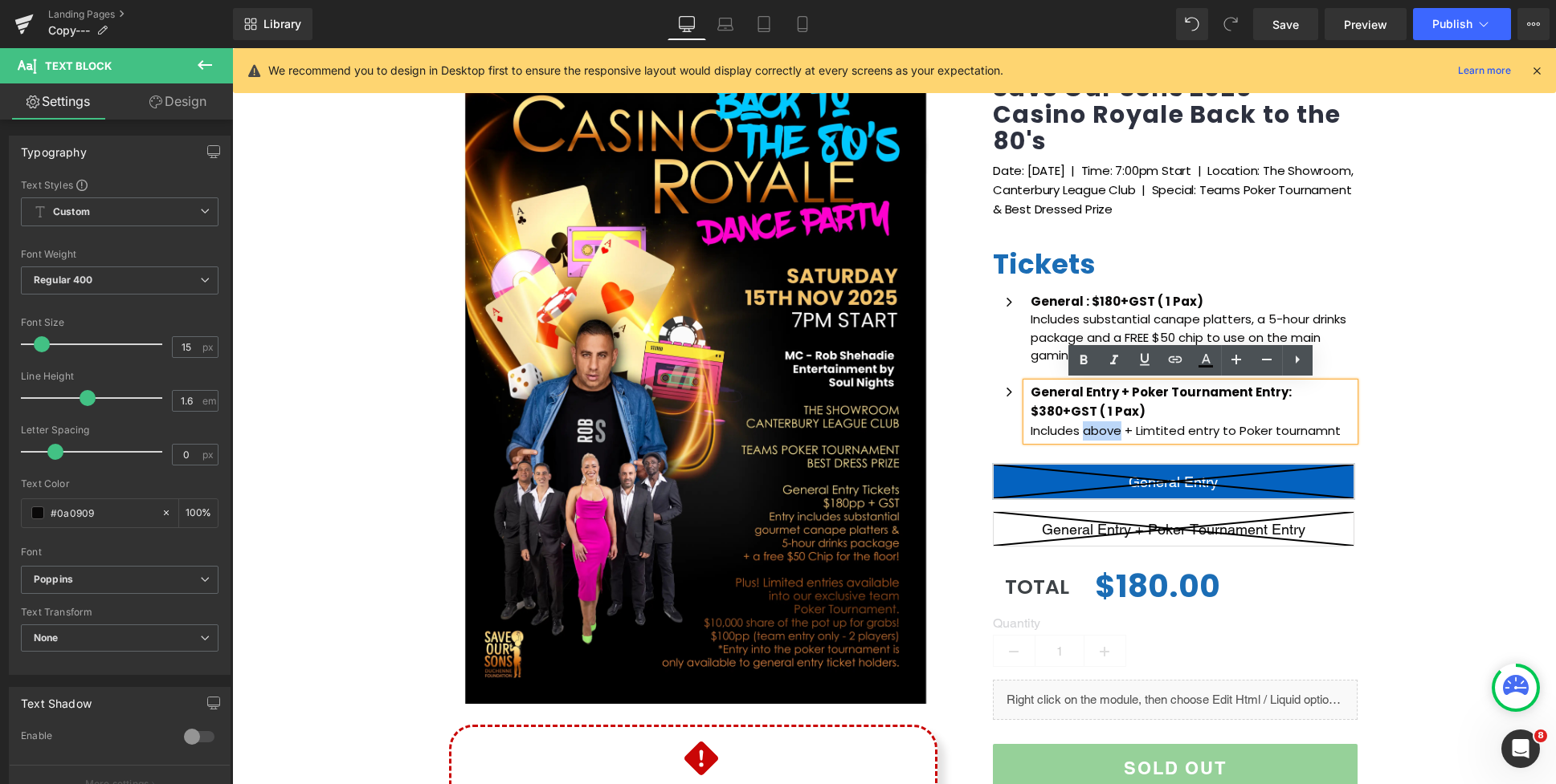
click at [1086, 429] on p "Includes above + Limtited entry to Poker tournamnt" at bounding box center [1192, 430] width 324 height 19
click at [1338, 430] on p "Includes above + Limtited entry to Poker tournamnt" at bounding box center [1192, 430] width 324 height 19
click at [1223, 425] on p "Includes above + Limtited entry to Poker tournamnt" at bounding box center [1192, 430] width 324 height 19
drag, startPoint x: 1044, startPoint y: 427, endPoint x: 1032, endPoint y: 430, distance: 12.4
click at [1032, 430] on p "Includes above + Limtited entry to Poker tournamnt" at bounding box center [1192, 430] width 324 height 19
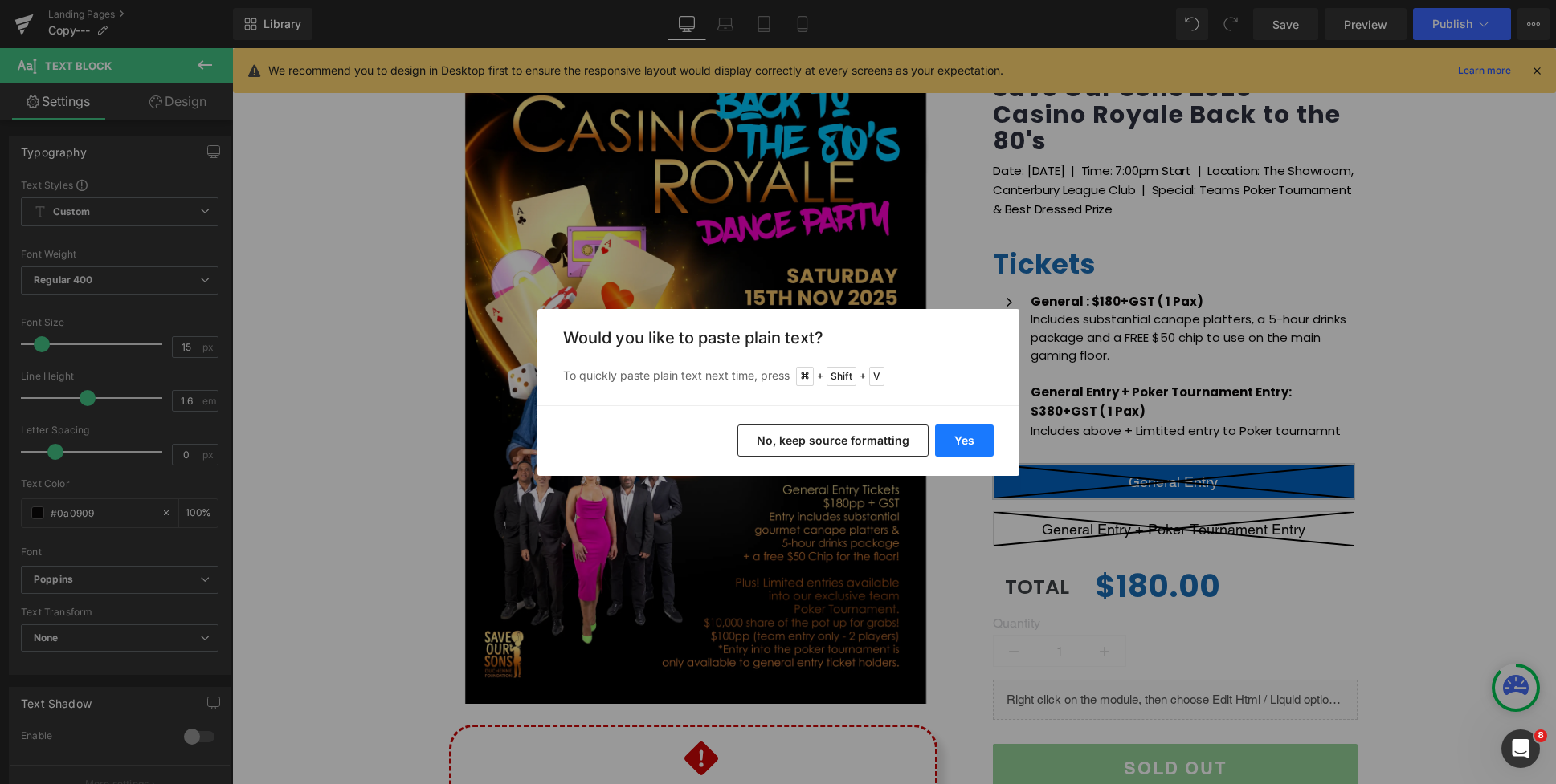
click at [967, 438] on button "Yes" at bounding box center [964, 440] width 59 height 32
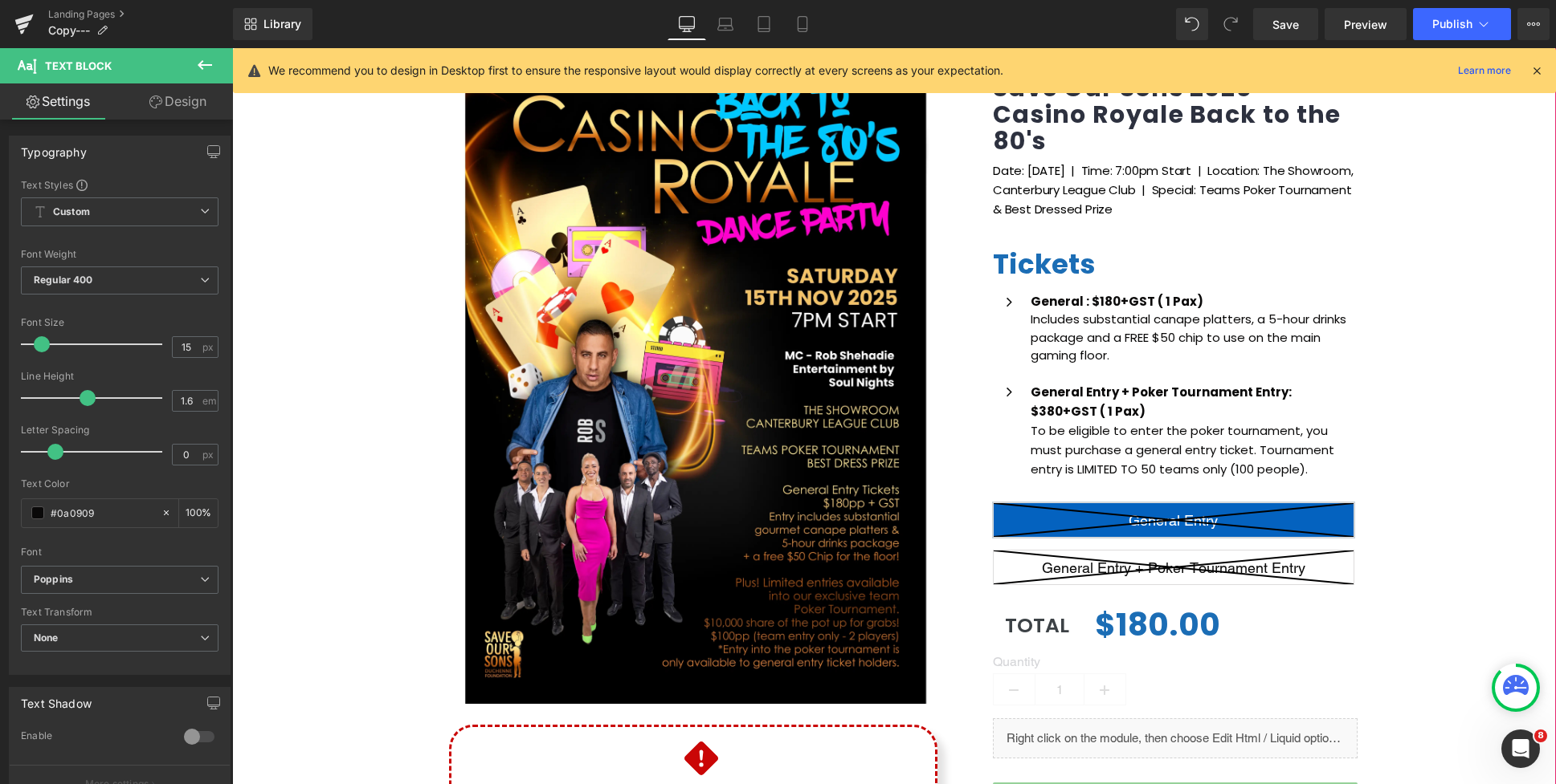
drag, startPoint x: 1400, startPoint y: 419, endPoint x: 1196, endPoint y: 326, distance: 224.2
click at [1400, 419] on div "(P) Image Icon Email Check Reminder Text Block Please check your junk/spam fold…" at bounding box center [894, 475] width 1324 height 874
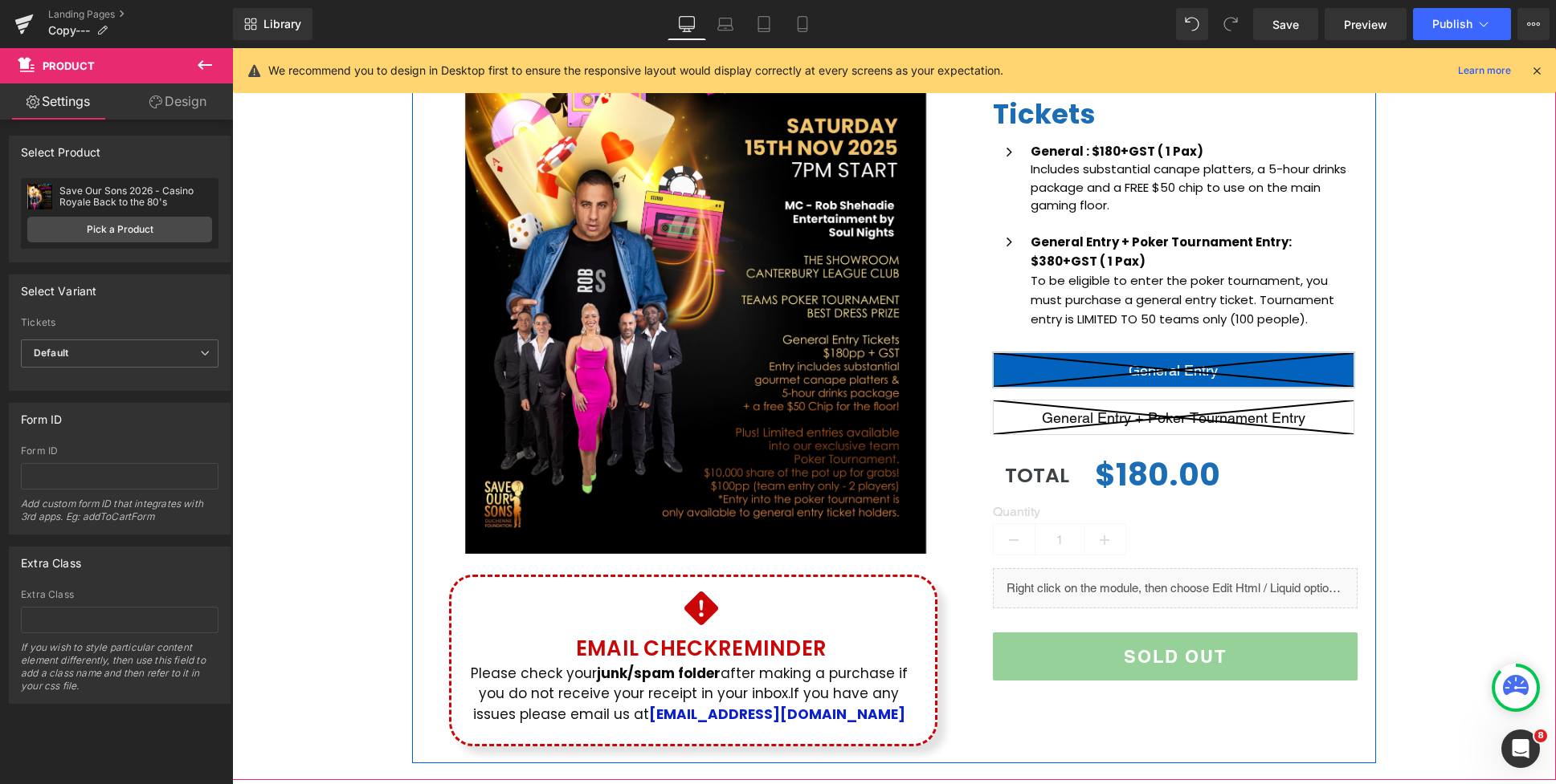
scroll to position [321, 0]
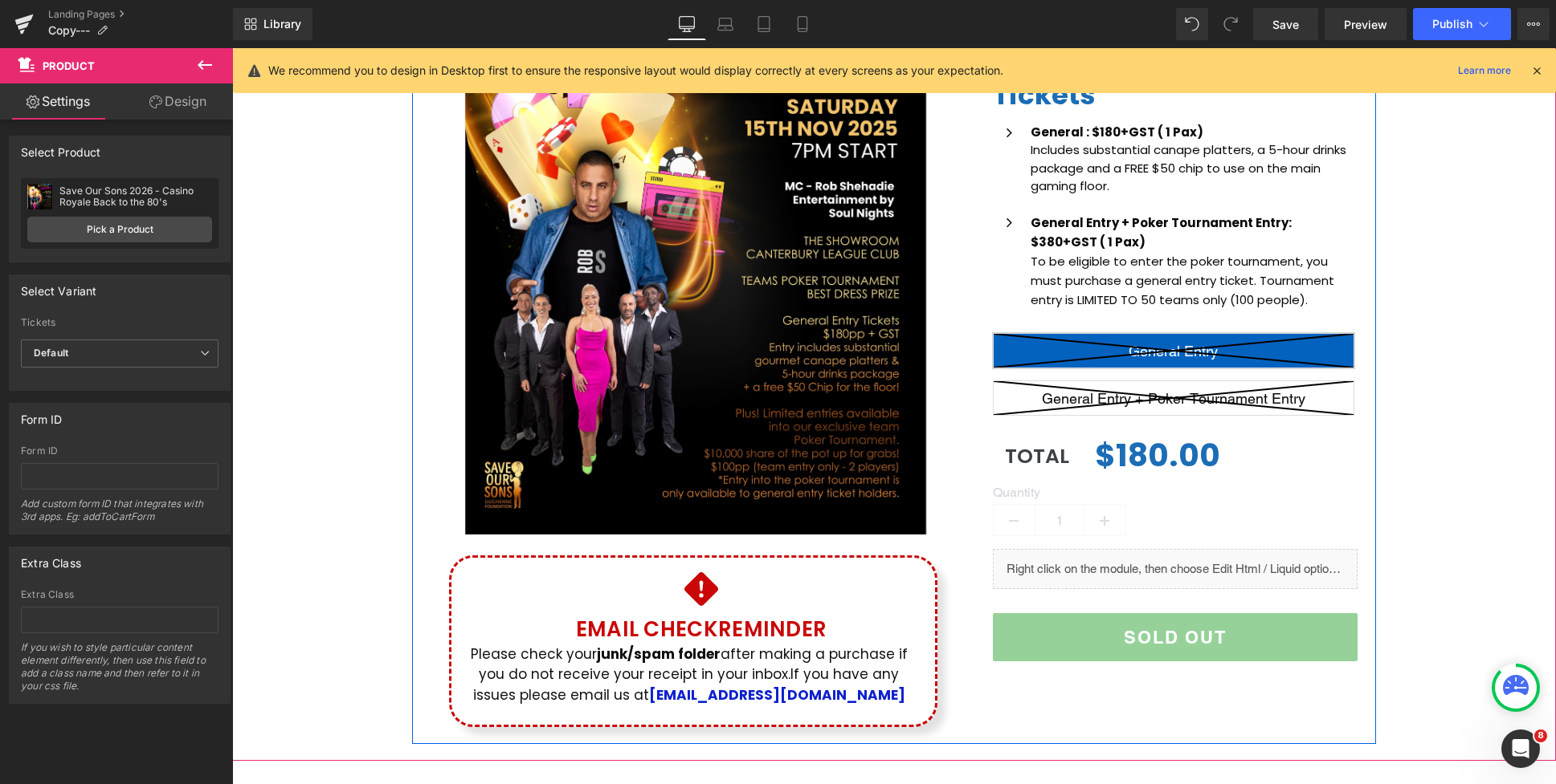
click at [1253, 398] on icon at bounding box center [1173, 398] width 360 height 34
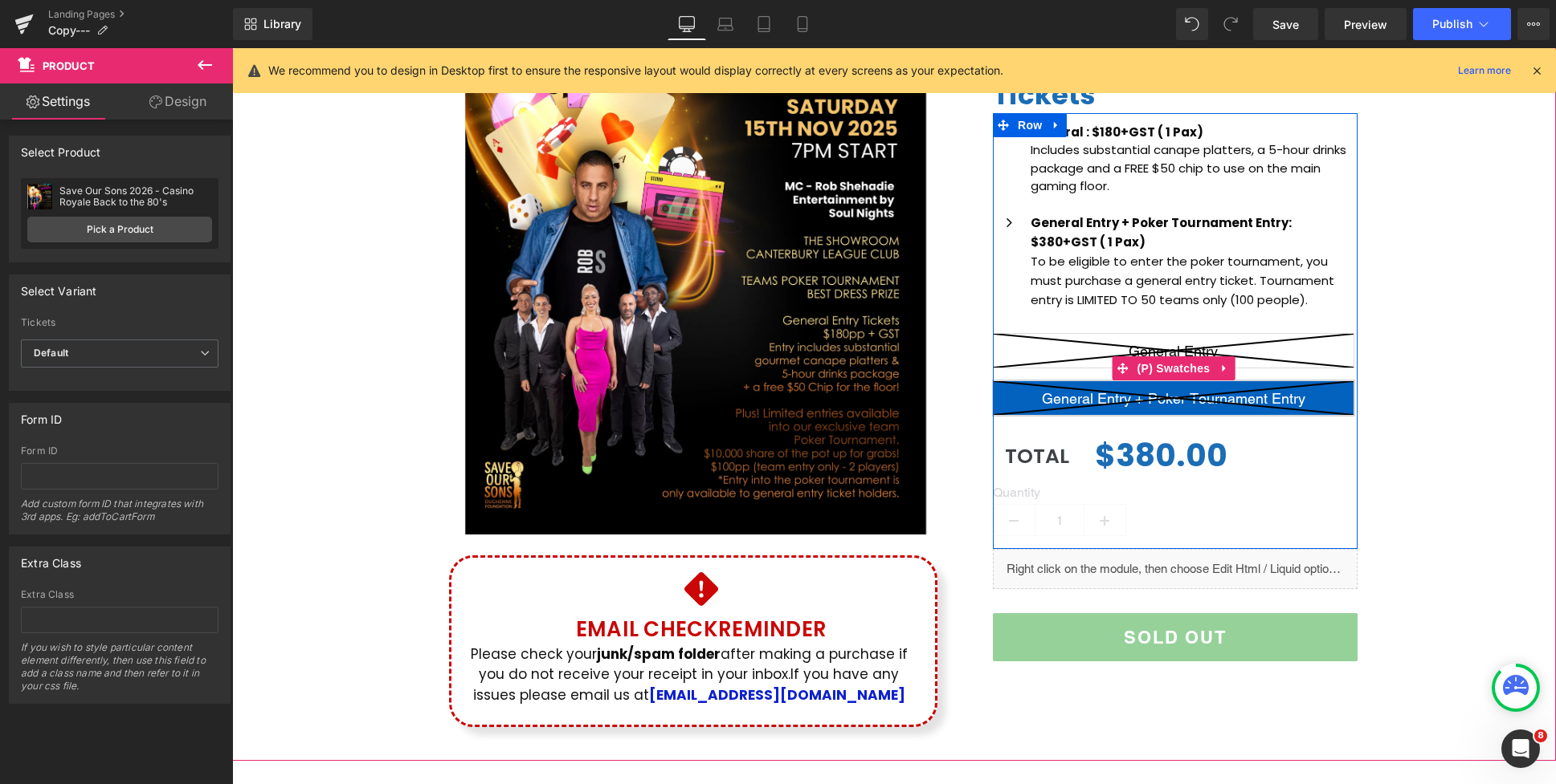
click at [1226, 342] on icon at bounding box center [1173, 351] width 360 height 34
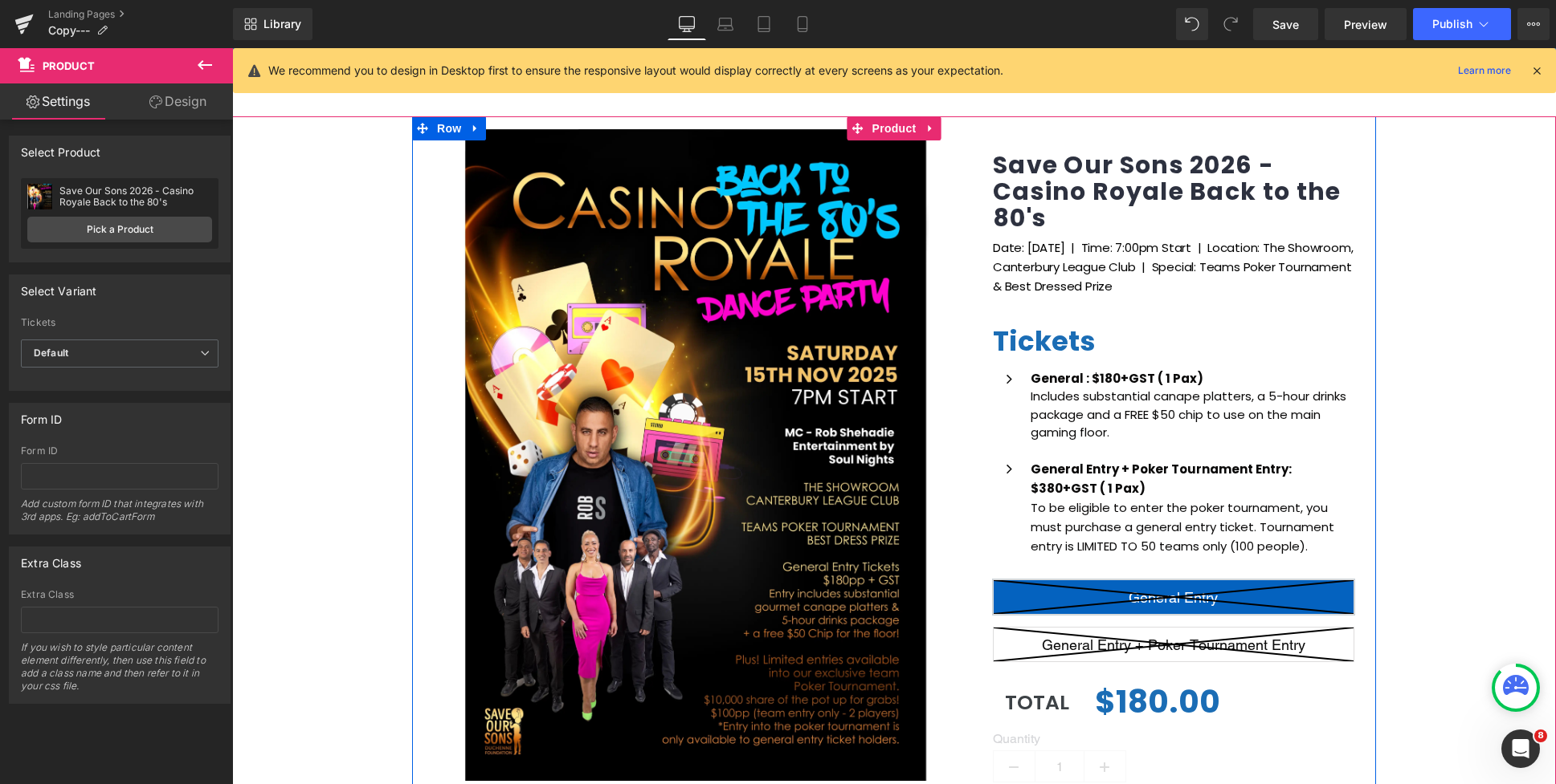
scroll to position [10, 0]
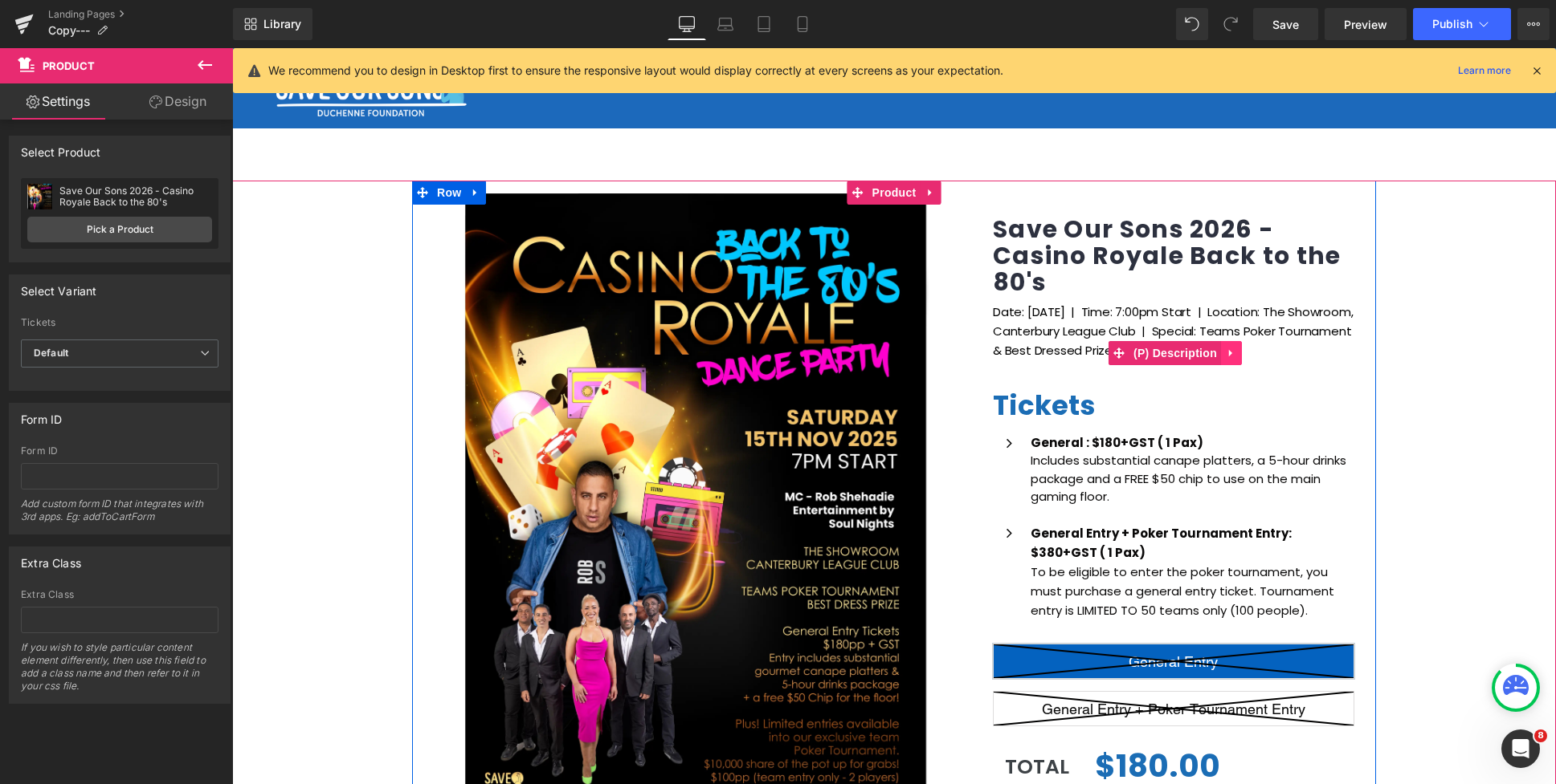
click at [1234, 354] on icon at bounding box center [1231, 354] width 11 height 12
click at [1209, 300] on h1 "Save Our Sons 2026 - Casino Royale Back to the 80's" at bounding box center [1175, 259] width 365 height 87
click at [1168, 312] on p "Date: Saturday 15th Nov 2025 | Time: 7:00pm Start | Location: The Showroom, Can…" at bounding box center [1175, 341] width 365 height 77
click at [1416, 304] on div "(P) Image Icon Email Check Reminder Text Block Please check your junk/spam fold…" at bounding box center [894, 617] width 1324 height 874
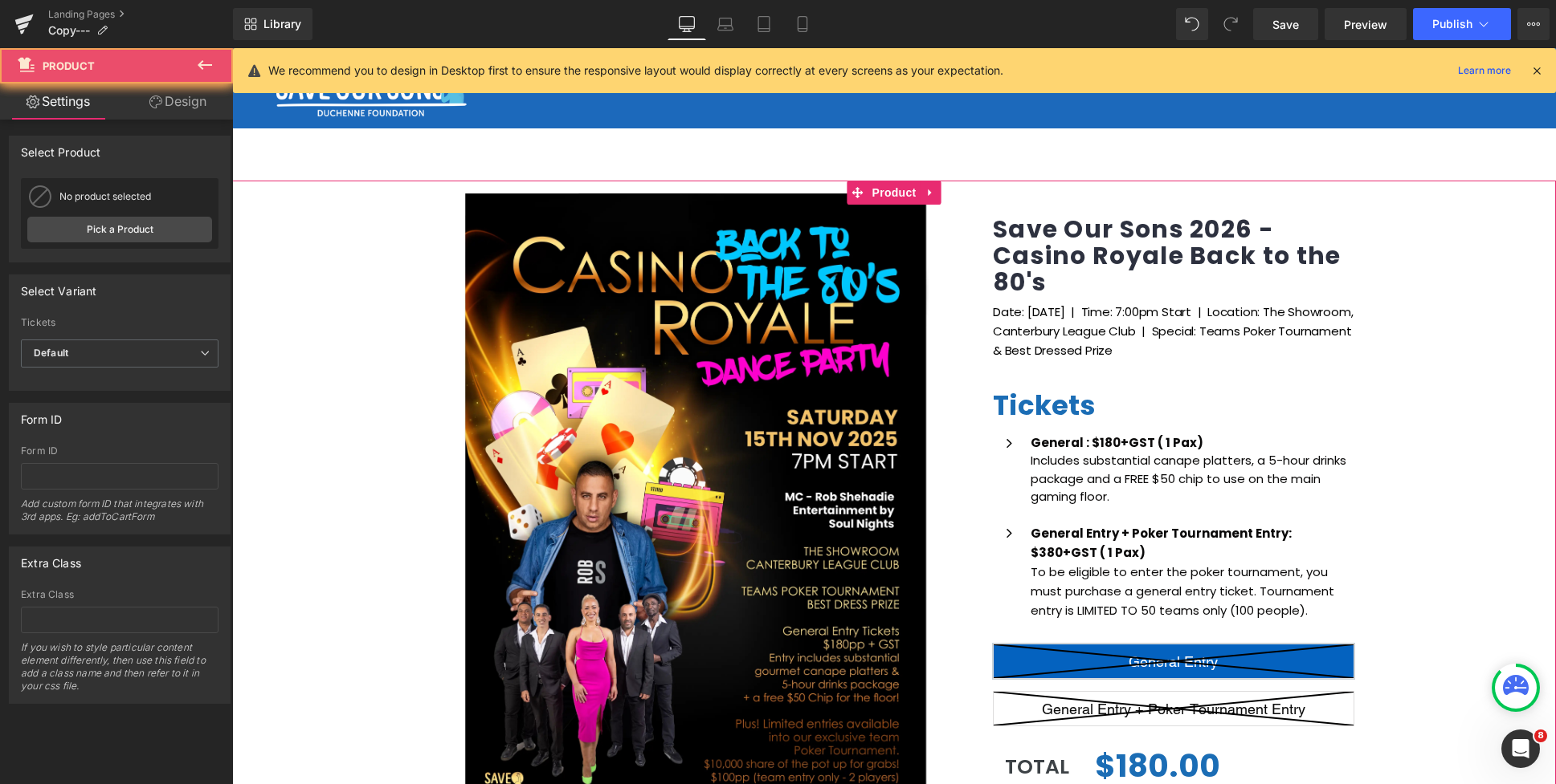
click at [1222, 320] on p "Date: Saturday 15th Nov 2025 | Time: 7:00pm Start | Location: The Showroom, Can…" at bounding box center [1175, 341] width 365 height 77
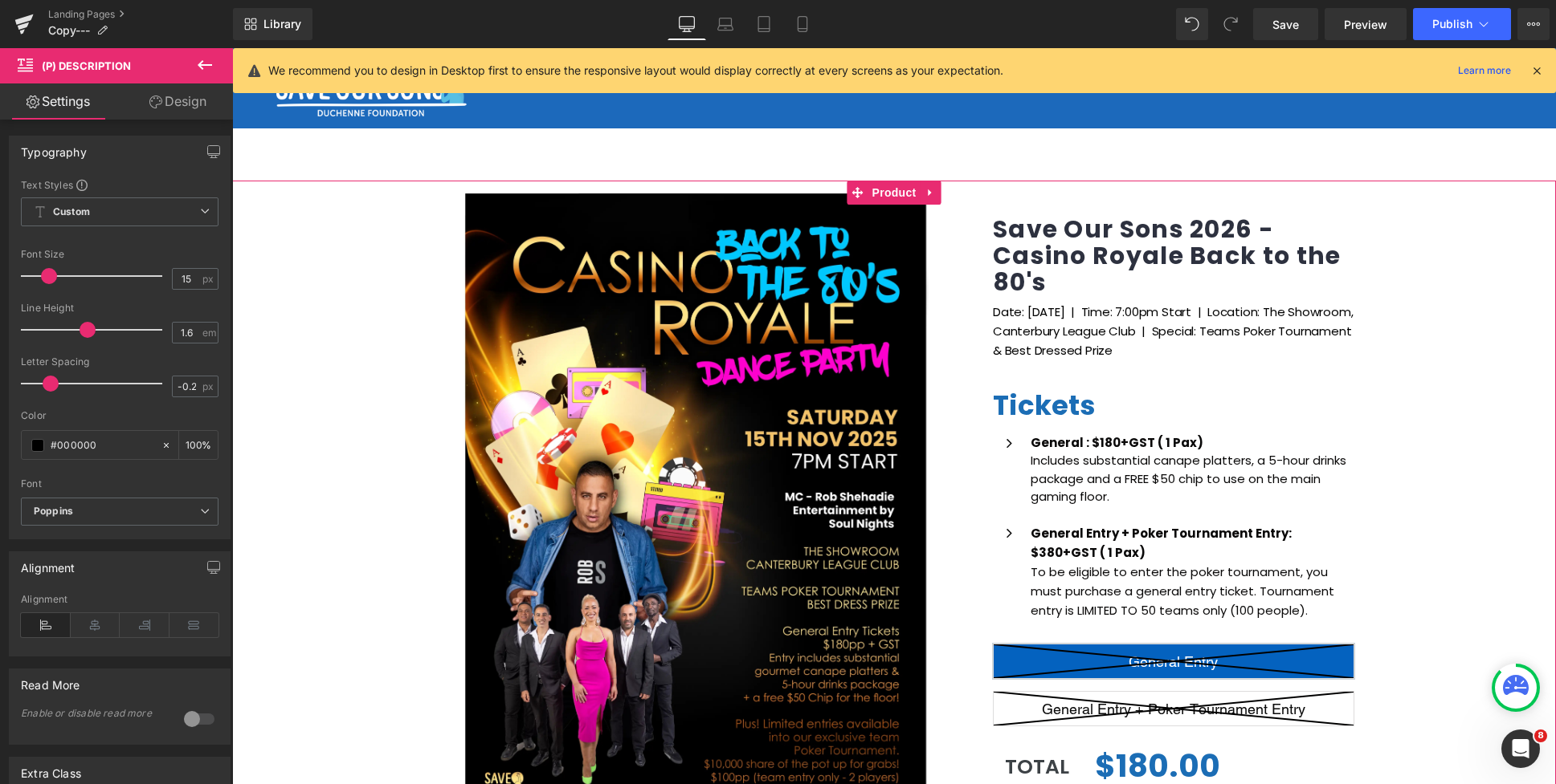
drag, startPoint x: 1445, startPoint y: 323, endPoint x: 1409, endPoint y: 319, distance: 36.2
click at [1444, 324] on div "(P) Image Icon Email Check Reminder Text Block Please check your junk/spam fold…" at bounding box center [894, 617] width 1324 height 874
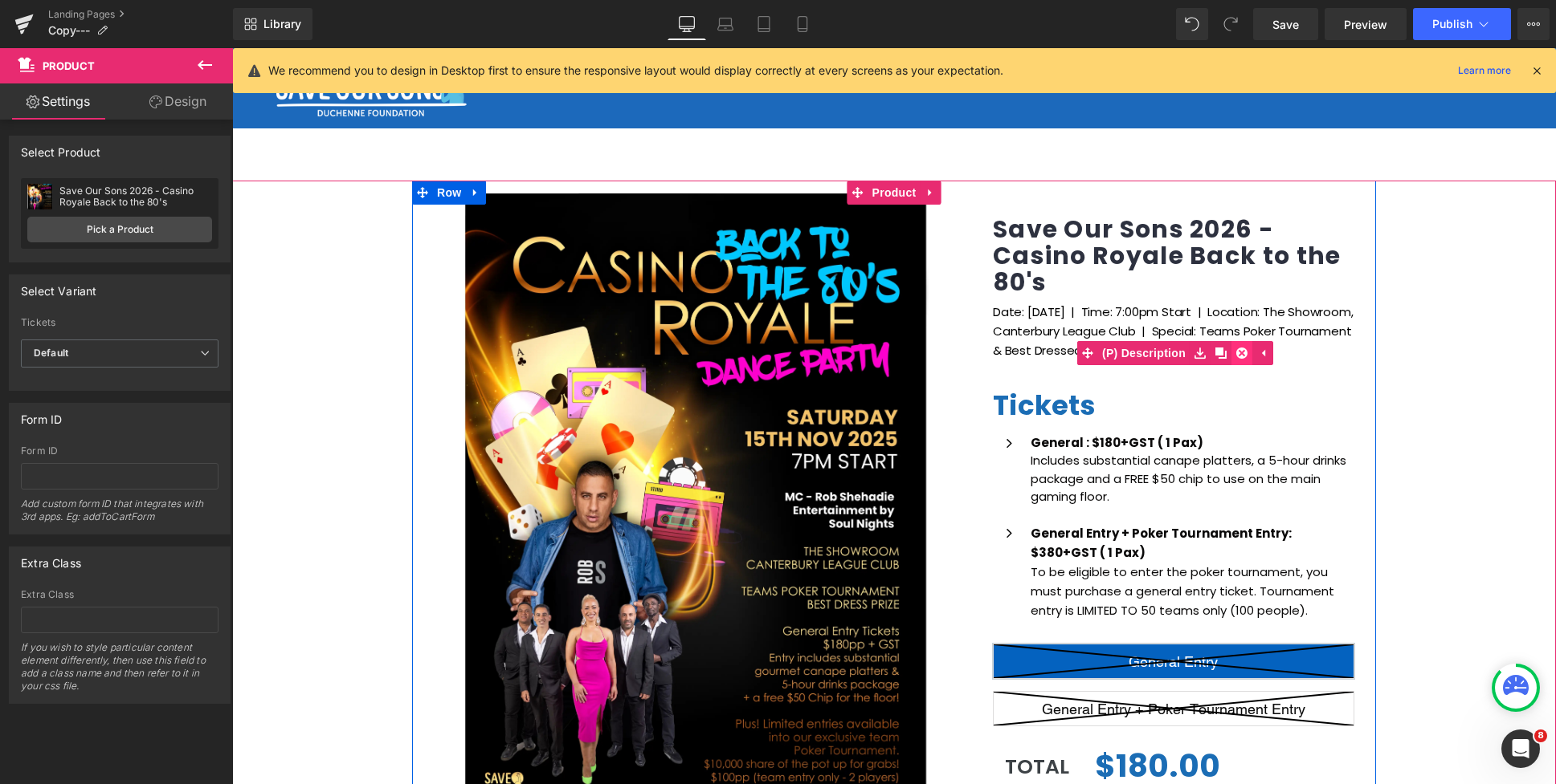
click at [1250, 351] on link at bounding box center [1241, 353] width 21 height 24
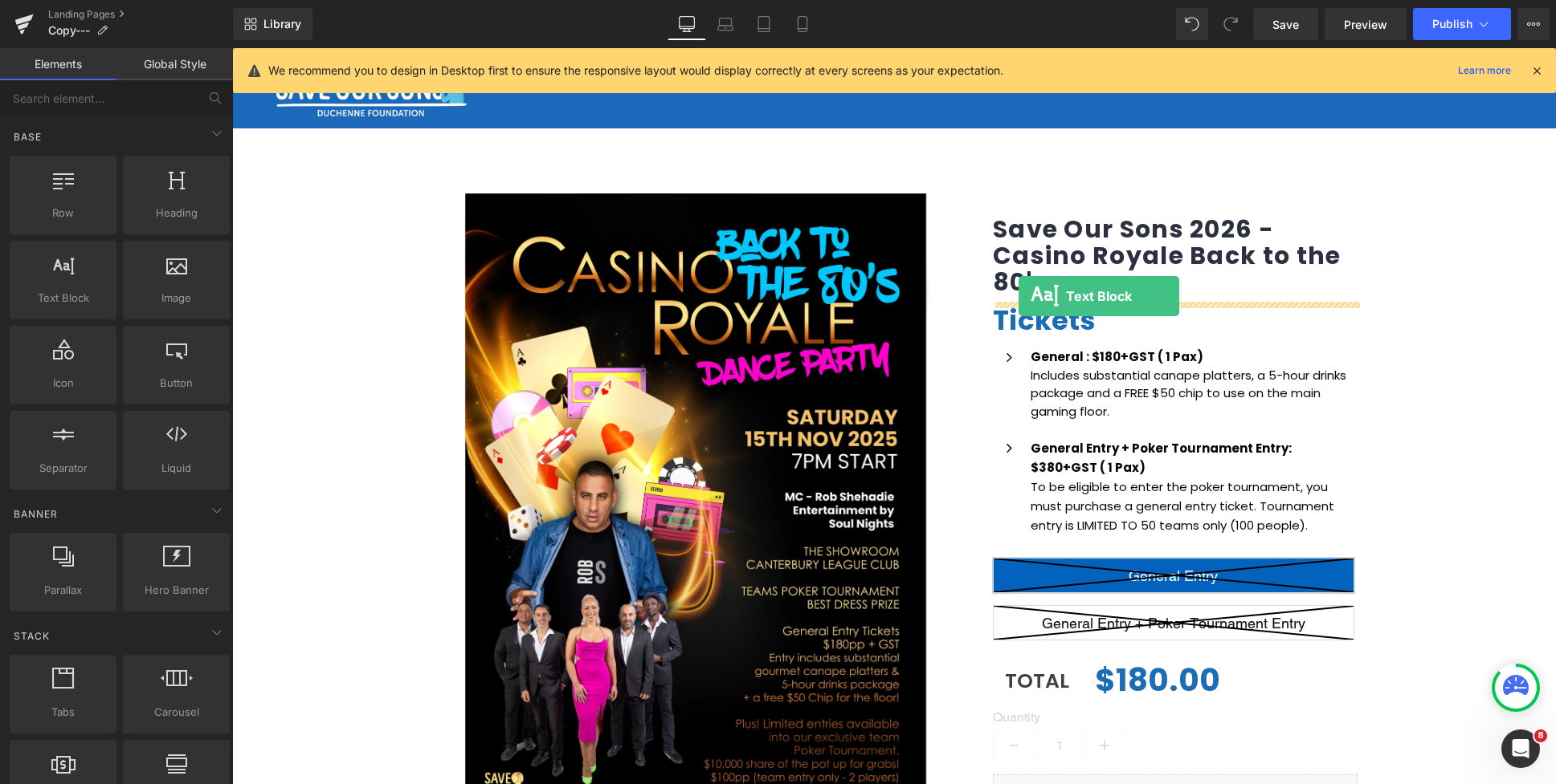
drag, startPoint x: 296, startPoint y: 323, endPoint x: 1019, endPoint y: 296, distance: 723.5
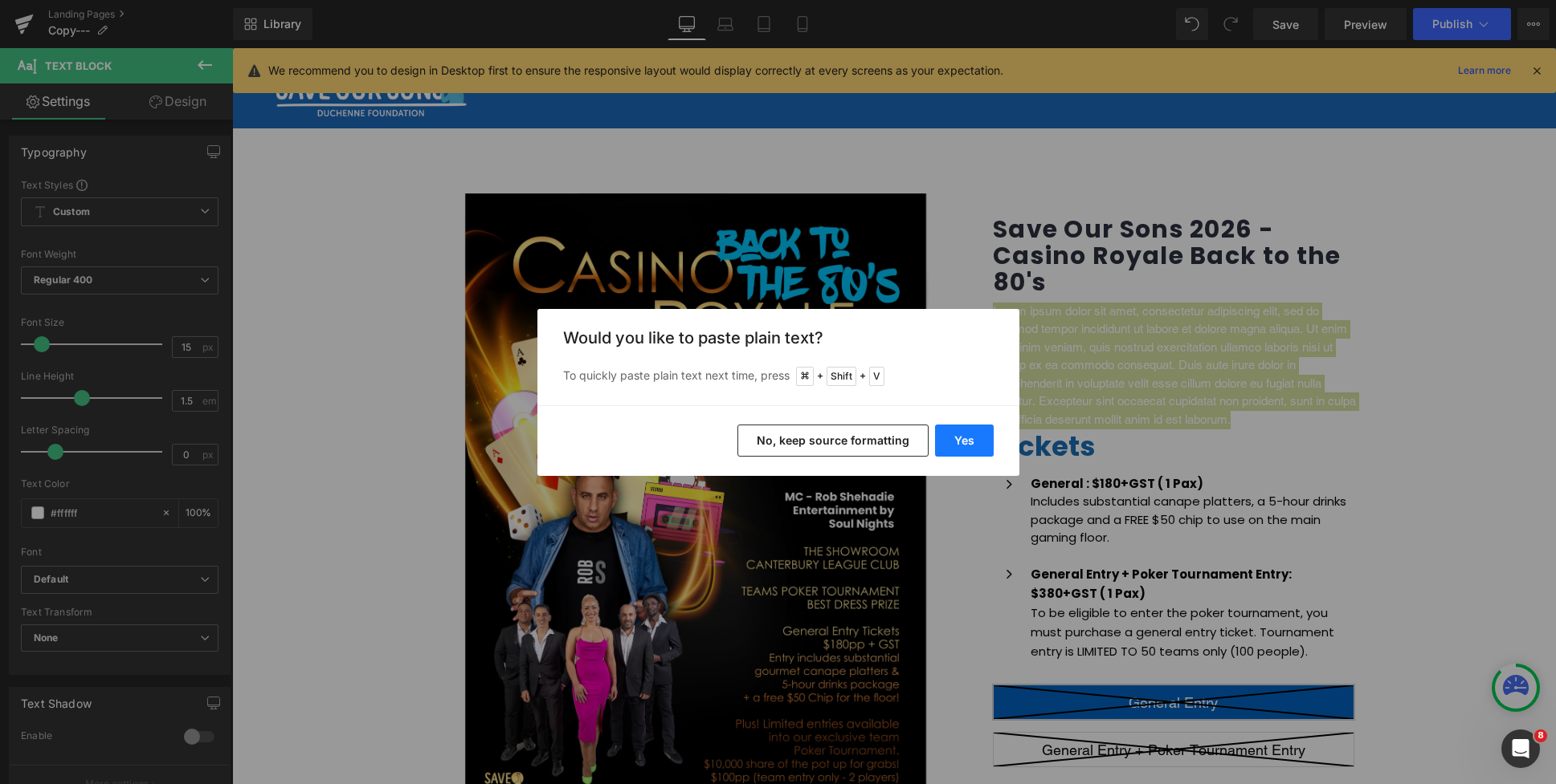
click at [970, 441] on button "Yes" at bounding box center [964, 440] width 59 height 32
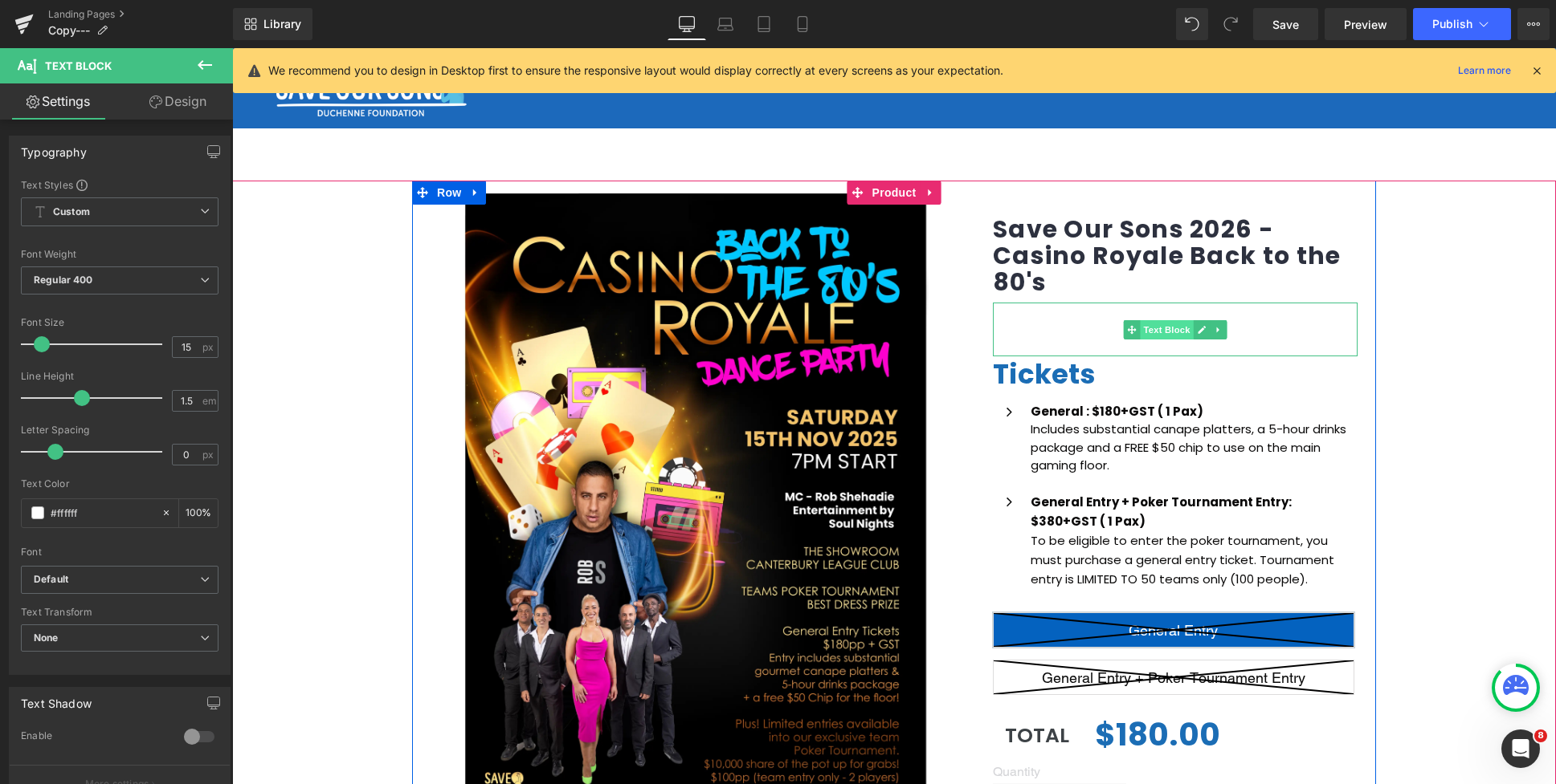
click at [1165, 329] on span "Text Block" at bounding box center [1165, 329] width 53 height 19
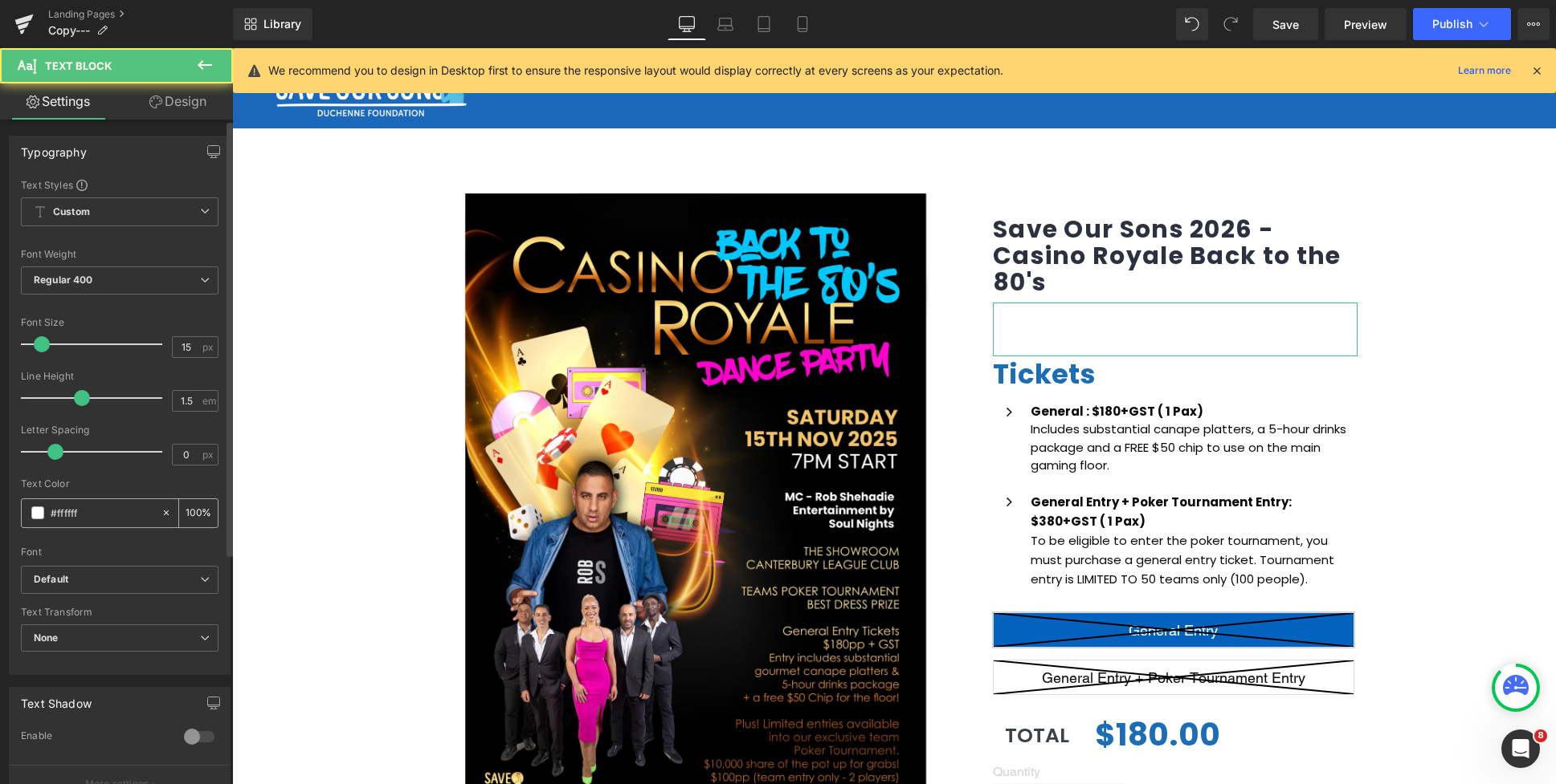
click at [39, 513] on span at bounding box center [37, 512] width 13 height 13
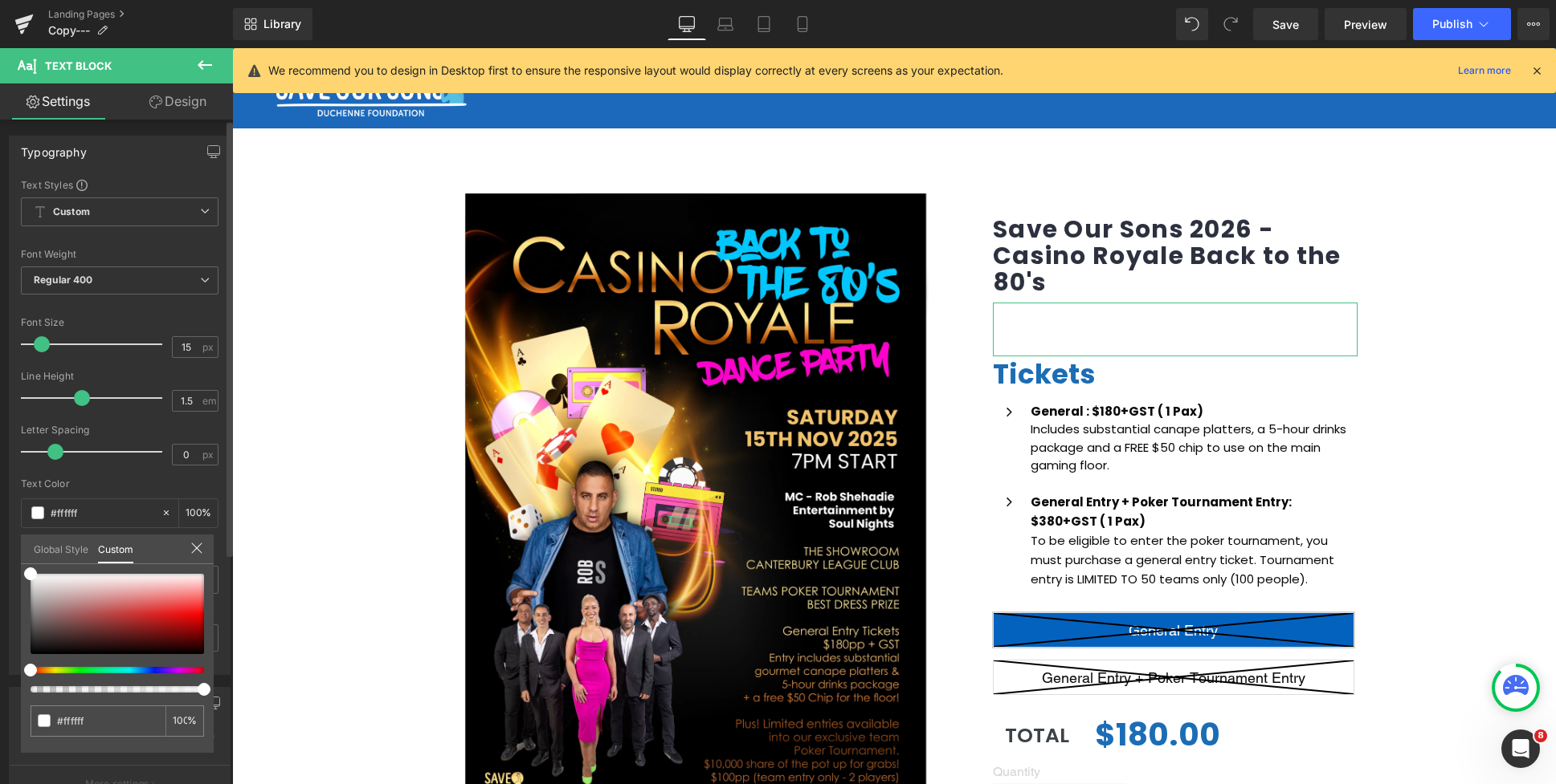
click at [39, 652] on div at bounding box center [118, 633] width 173 height 119
click at [38, 651] on div at bounding box center [118, 614] width 173 height 81
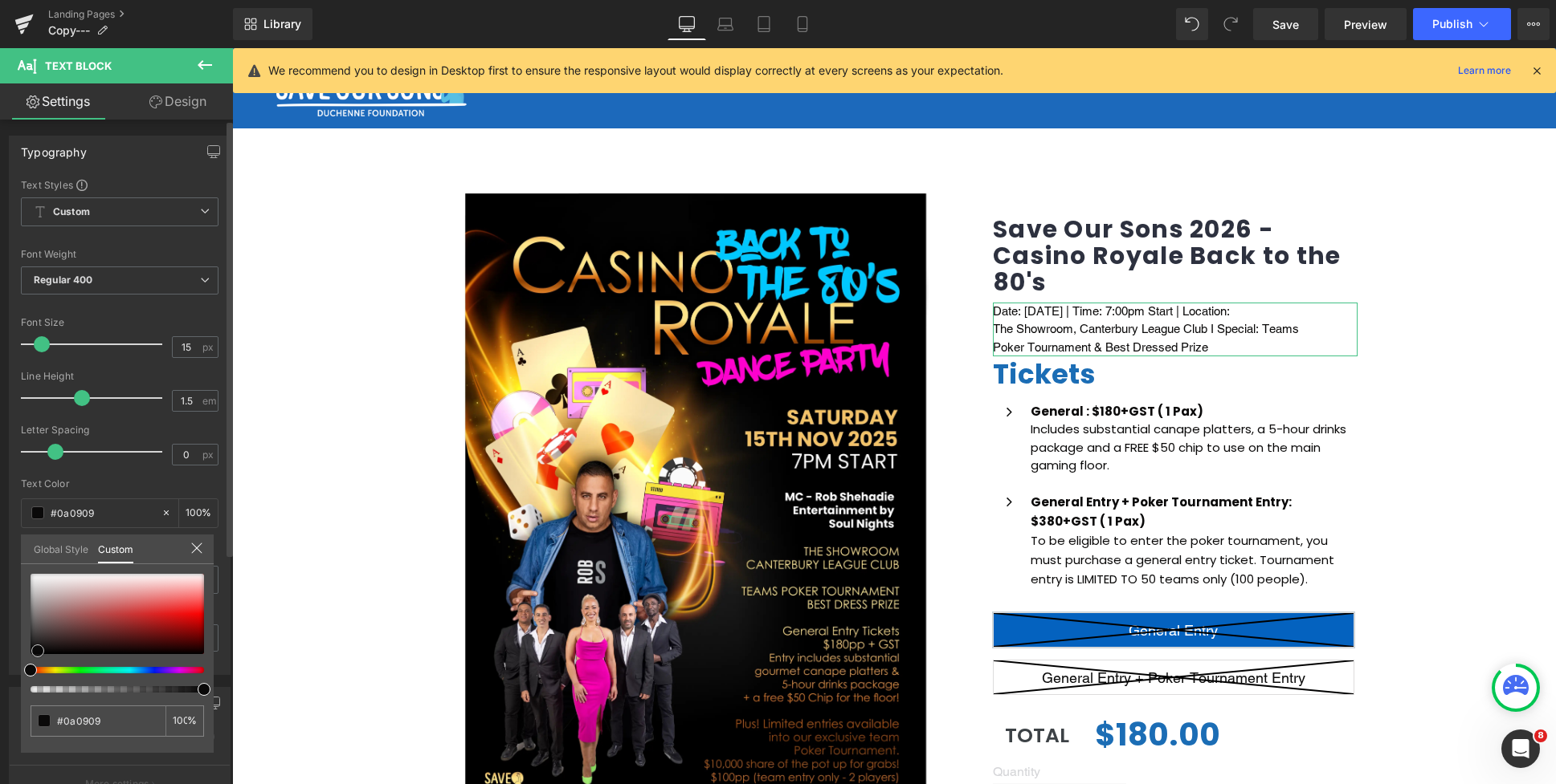
click at [38, 651] on span at bounding box center [37, 651] width 13 height 13
click at [1183, 333] on div at bounding box center [894, 415] width 1324 height 736
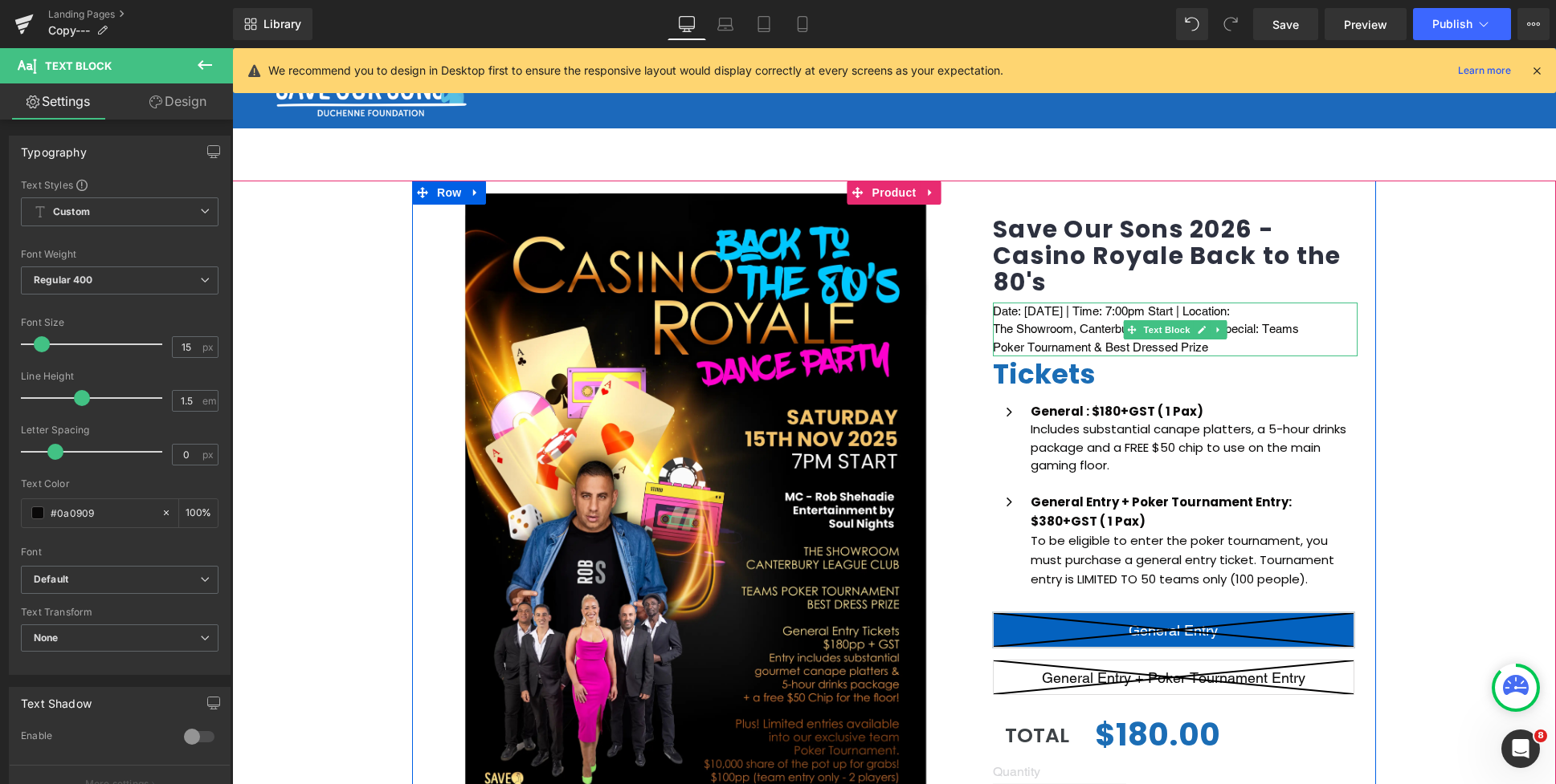
click at [1155, 310] on p "Date: Saturday 15th Nov 2025 | Time: 7:00pm Start | Location:" at bounding box center [1175, 312] width 365 height 19
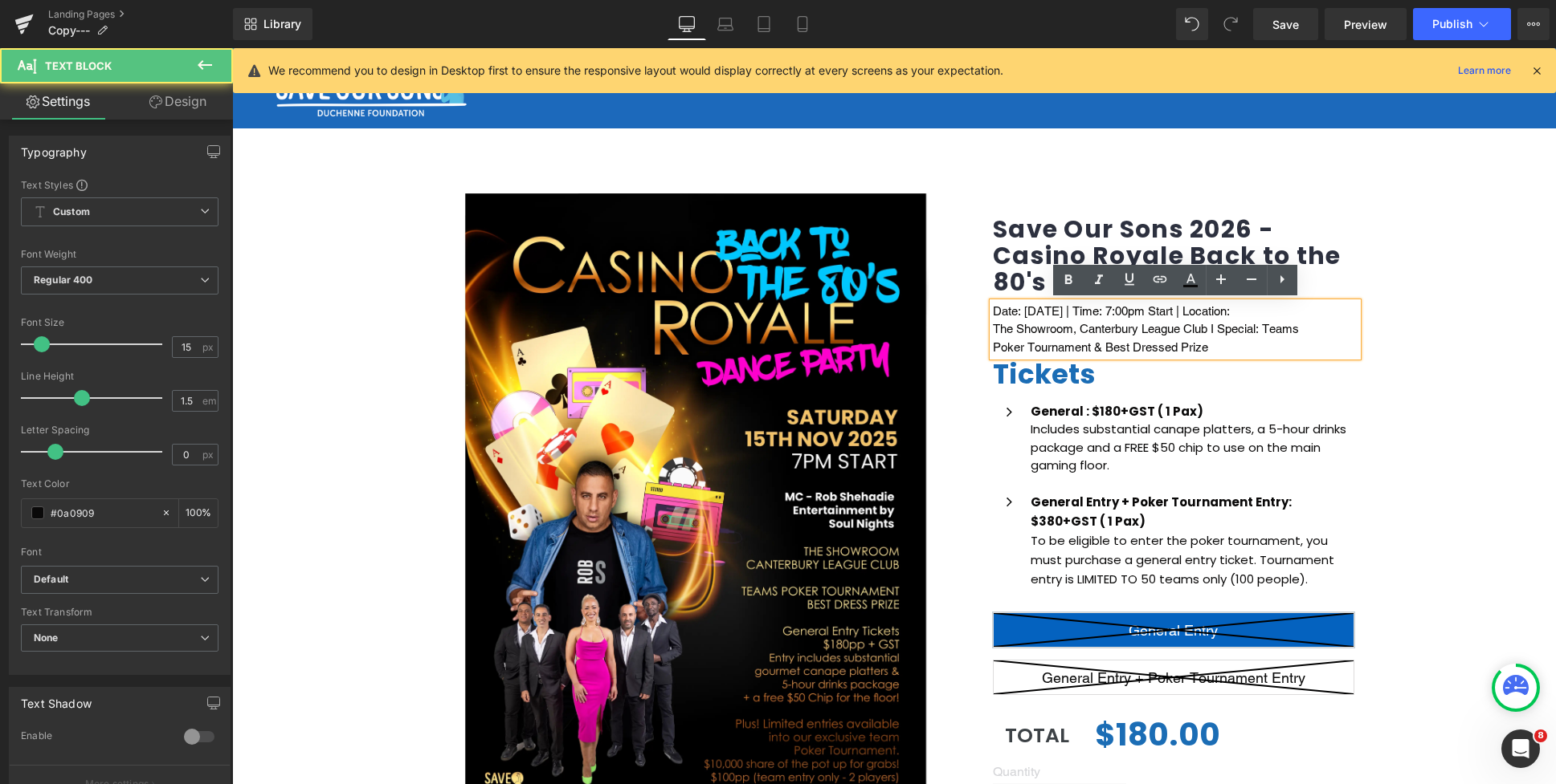
click at [1025, 312] on p "Date: Saturday 15th Nov 2025 | Time: 7:00pm Start | Location:" at bounding box center [1175, 312] width 365 height 19
click at [993, 311] on div "Date: Saturday 15th Nov 2025 | Time: 7:00pm Start | Location: The Showroom, Can…" at bounding box center [1175, 330] width 365 height 55
click at [1009, 312] on p "Date: Saturday 15th Nov 2025 | Time: 7:00pm Start | Location:" at bounding box center [1175, 312] width 365 height 19
drag, startPoint x: 1021, startPoint y: 312, endPoint x: 995, endPoint y: 311, distance: 26.0
click at [995, 311] on p "Date: Saturday 15th Nov 2025 | Time: 7:00pm Start | Location:" at bounding box center [1175, 312] width 365 height 19
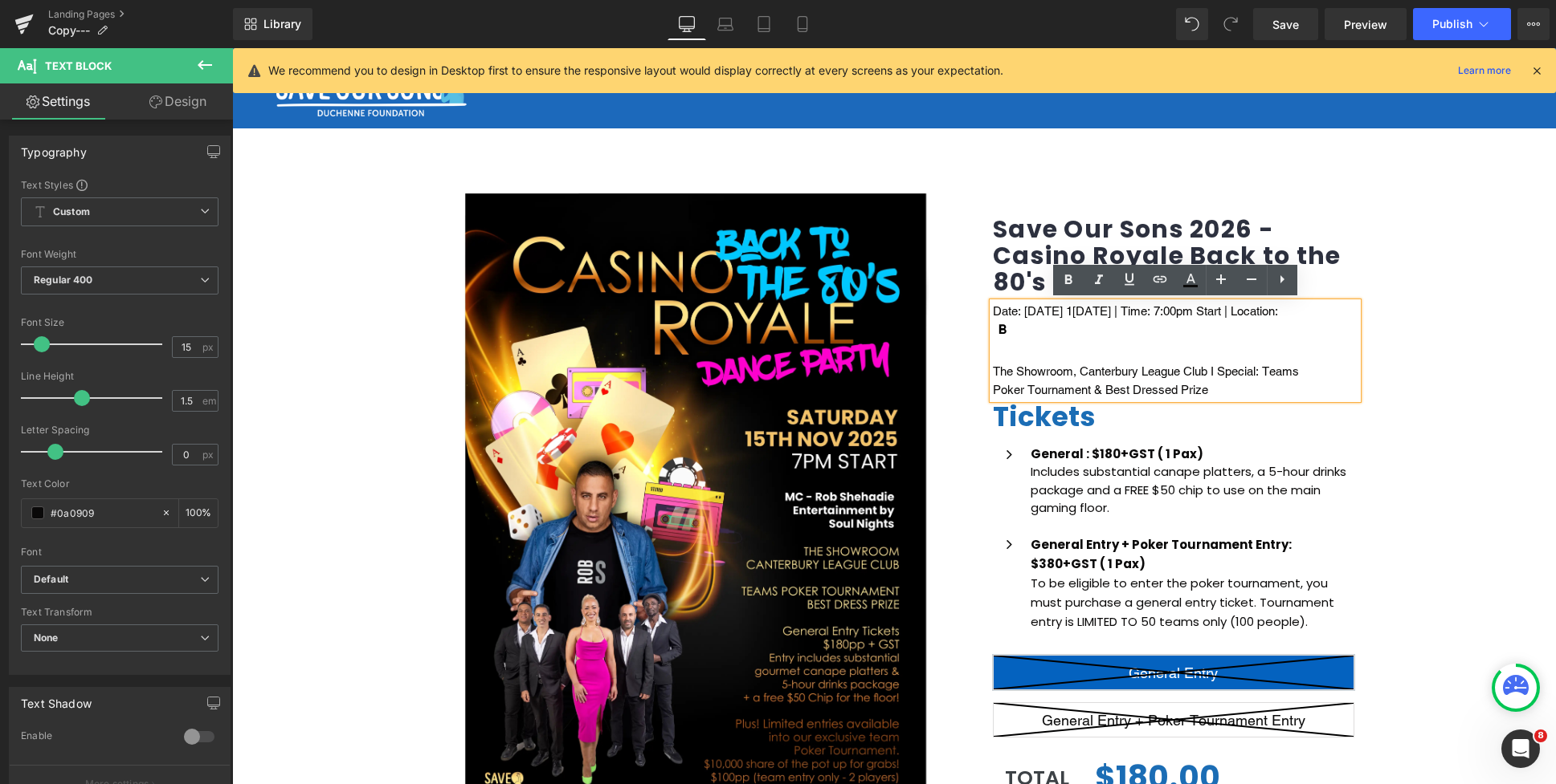
click at [1105, 351] on p at bounding box center [1175, 354] width 365 height 19
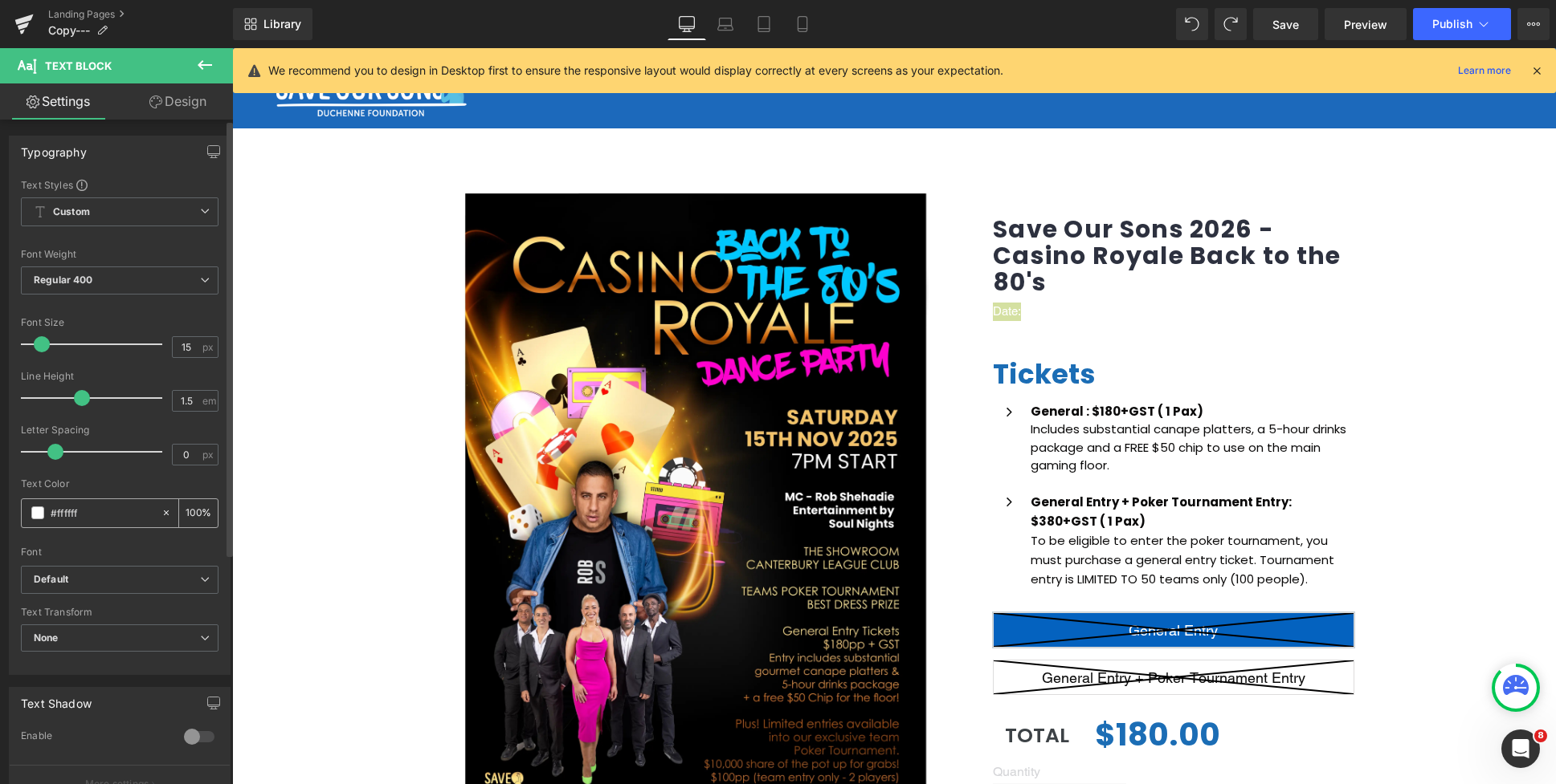
click at [41, 514] on span at bounding box center [37, 512] width 13 height 13
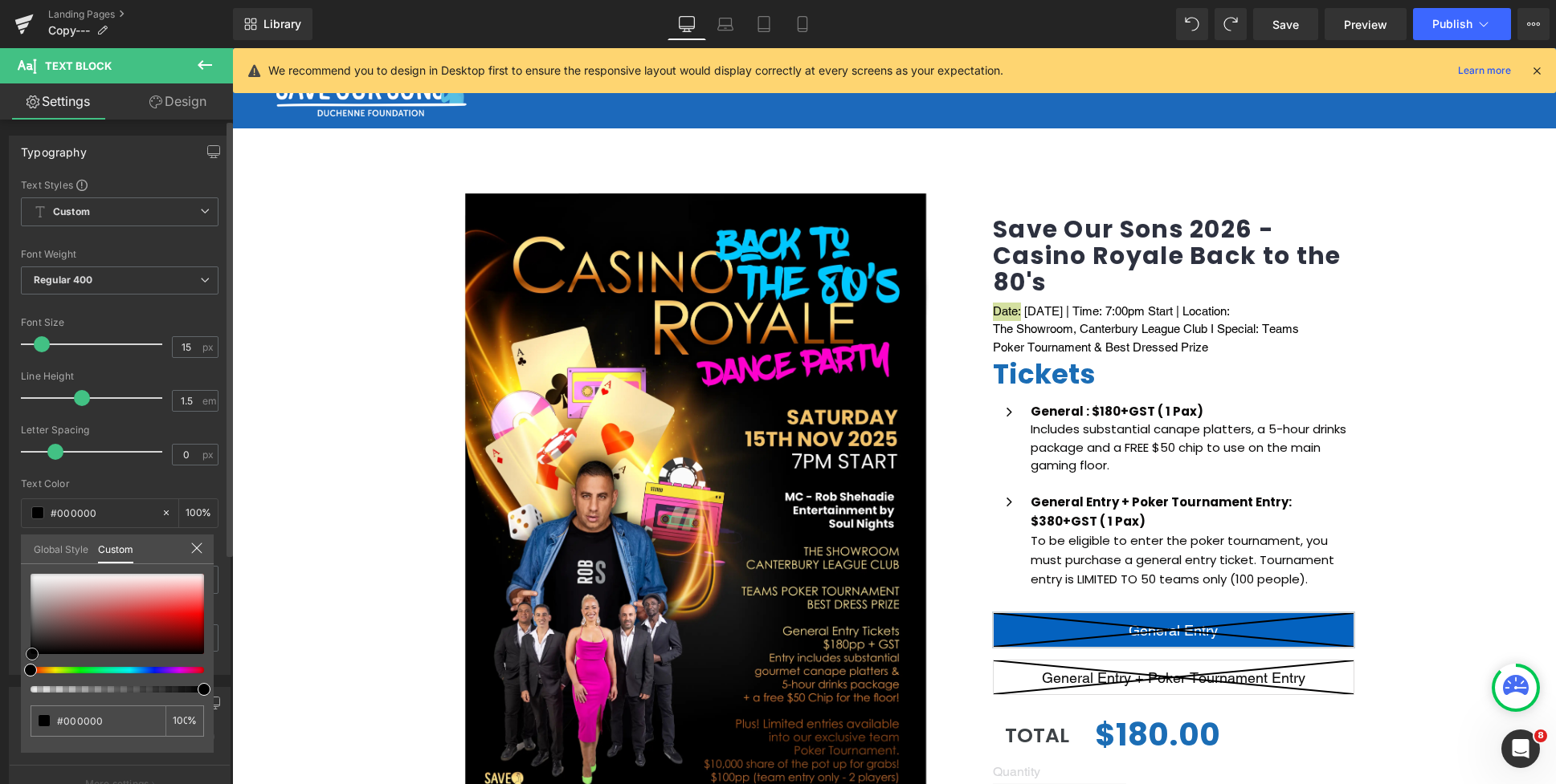
drag, startPoint x: 48, startPoint y: 624, endPoint x: 33, endPoint y: 658, distance: 37.2
click at [33, 654] on div at bounding box center [118, 614] width 173 height 81
click at [1346, 360] on div at bounding box center [894, 415] width 1324 height 736
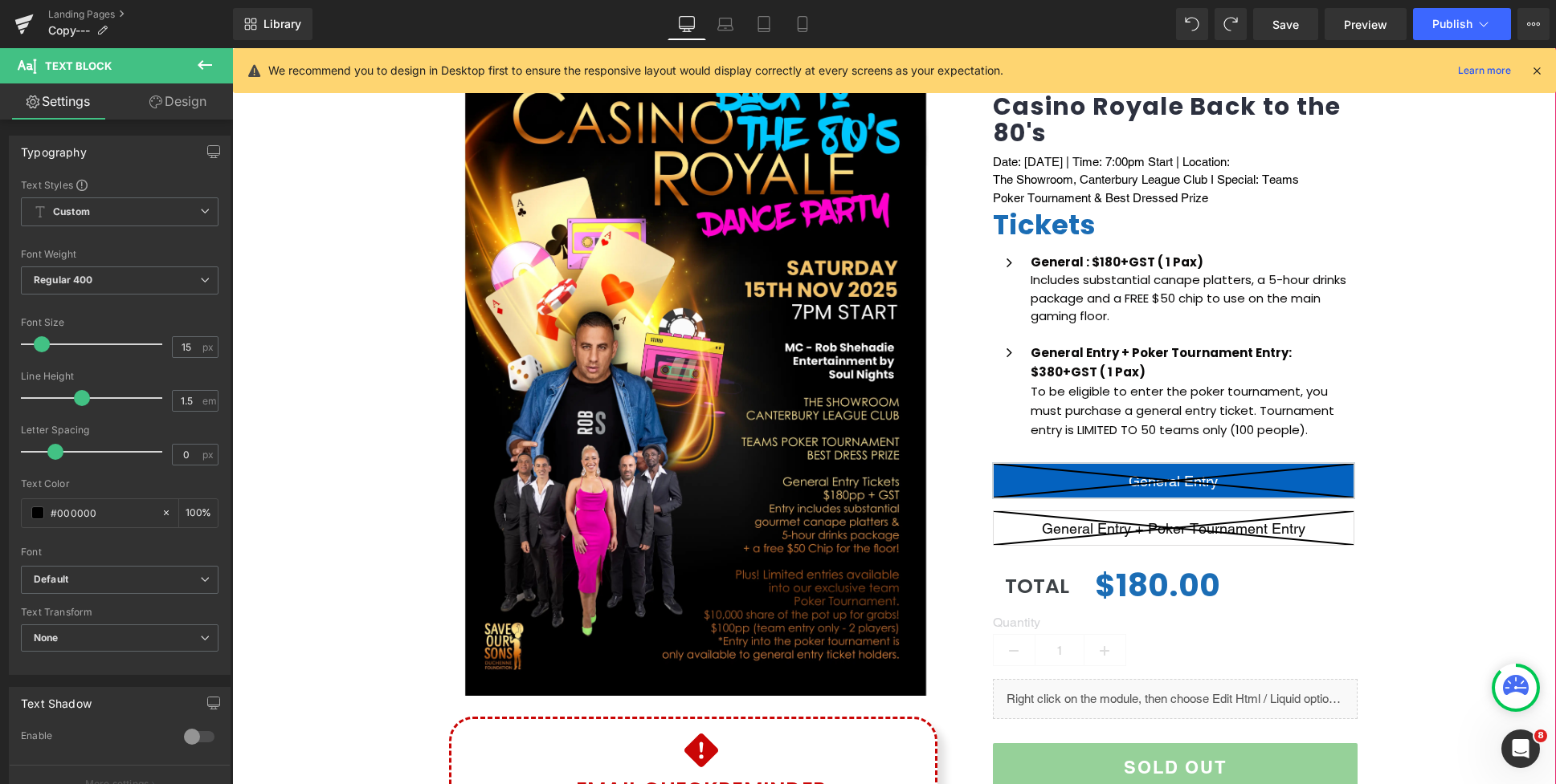
scroll to position [126, 0]
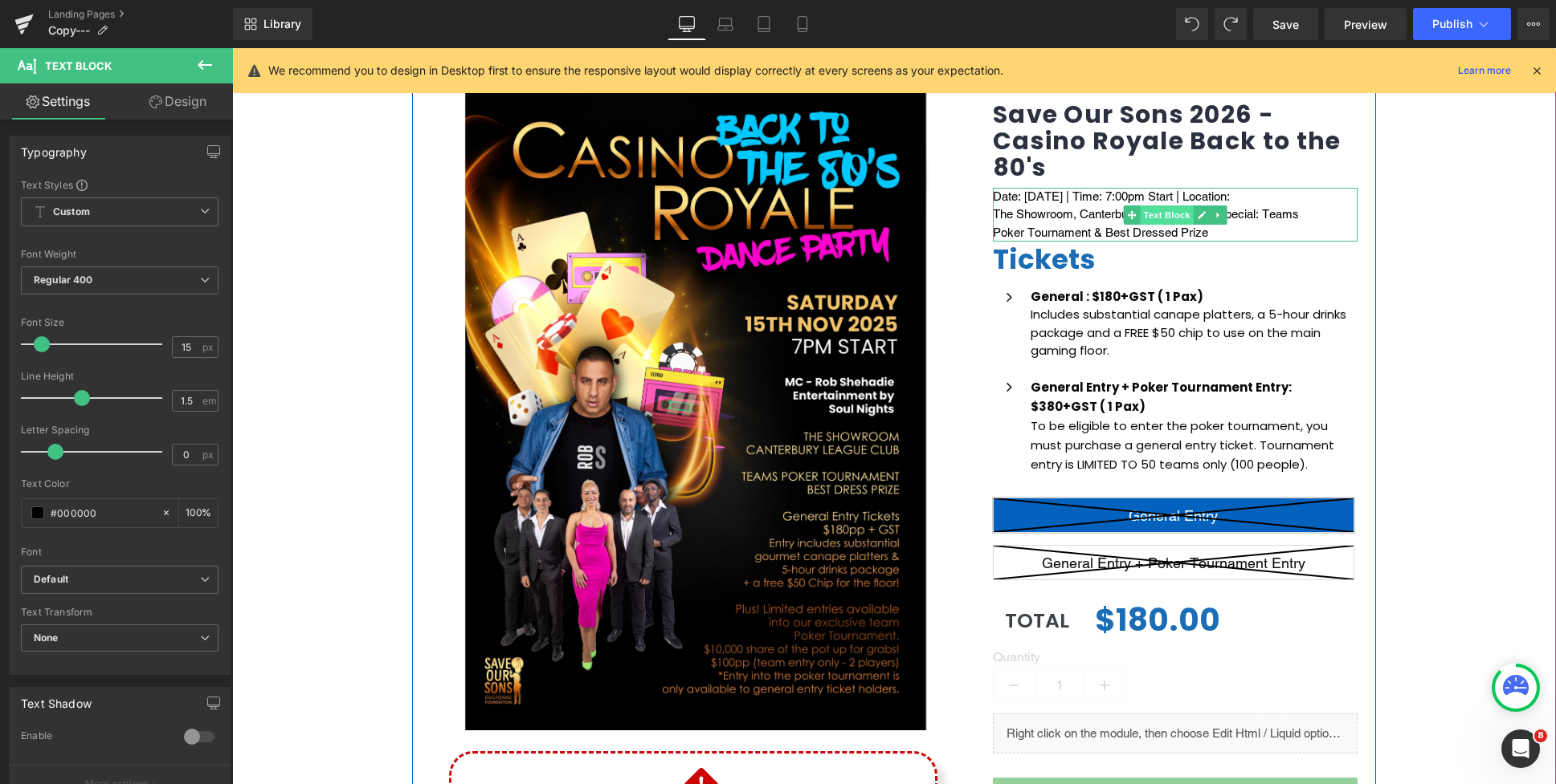
click at [1172, 217] on span "Text Block" at bounding box center [1165, 214] width 53 height 19
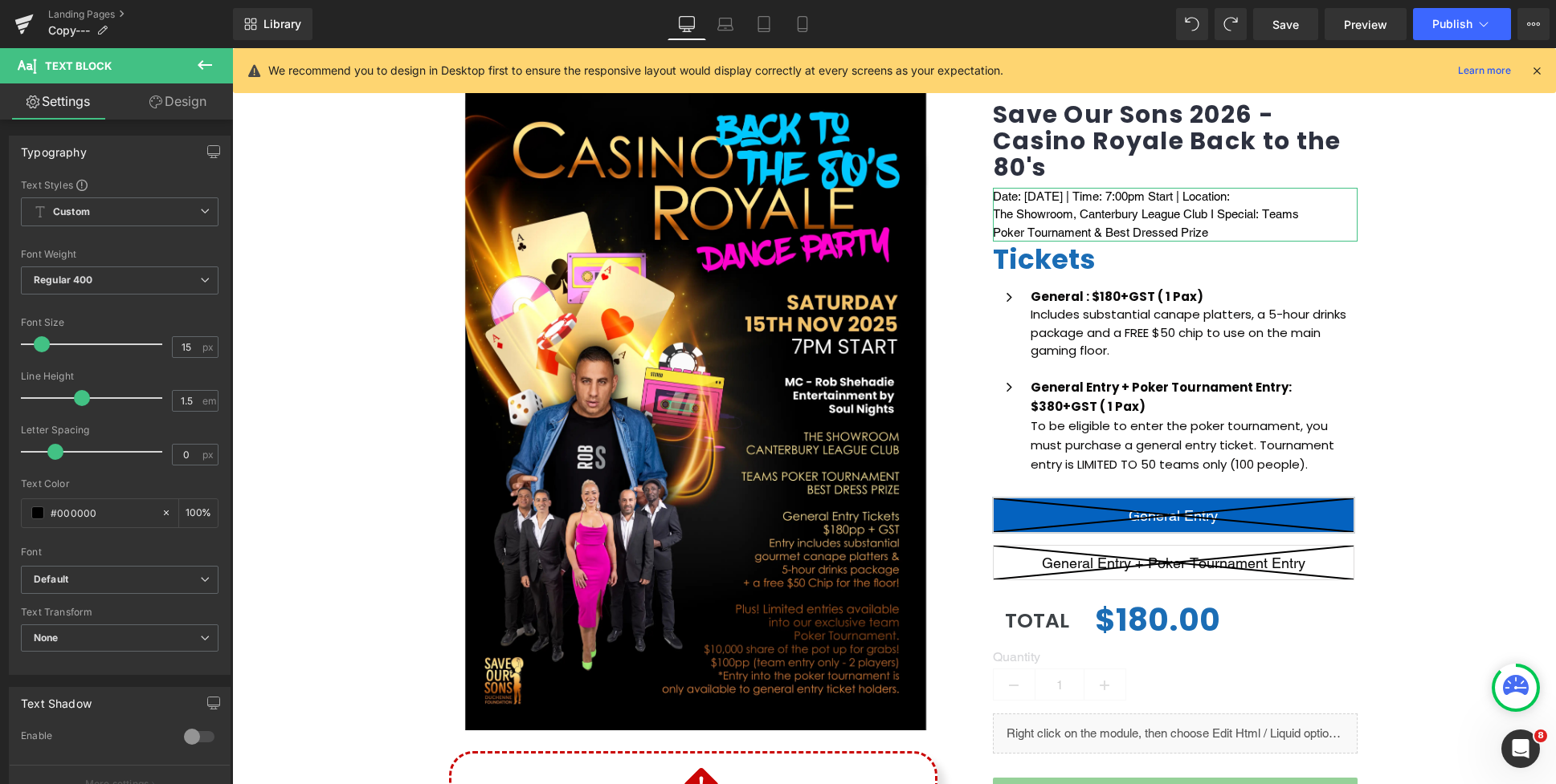
click at [180, 110] on link "Design" at bounding box center [177, 102] width 117 height 36
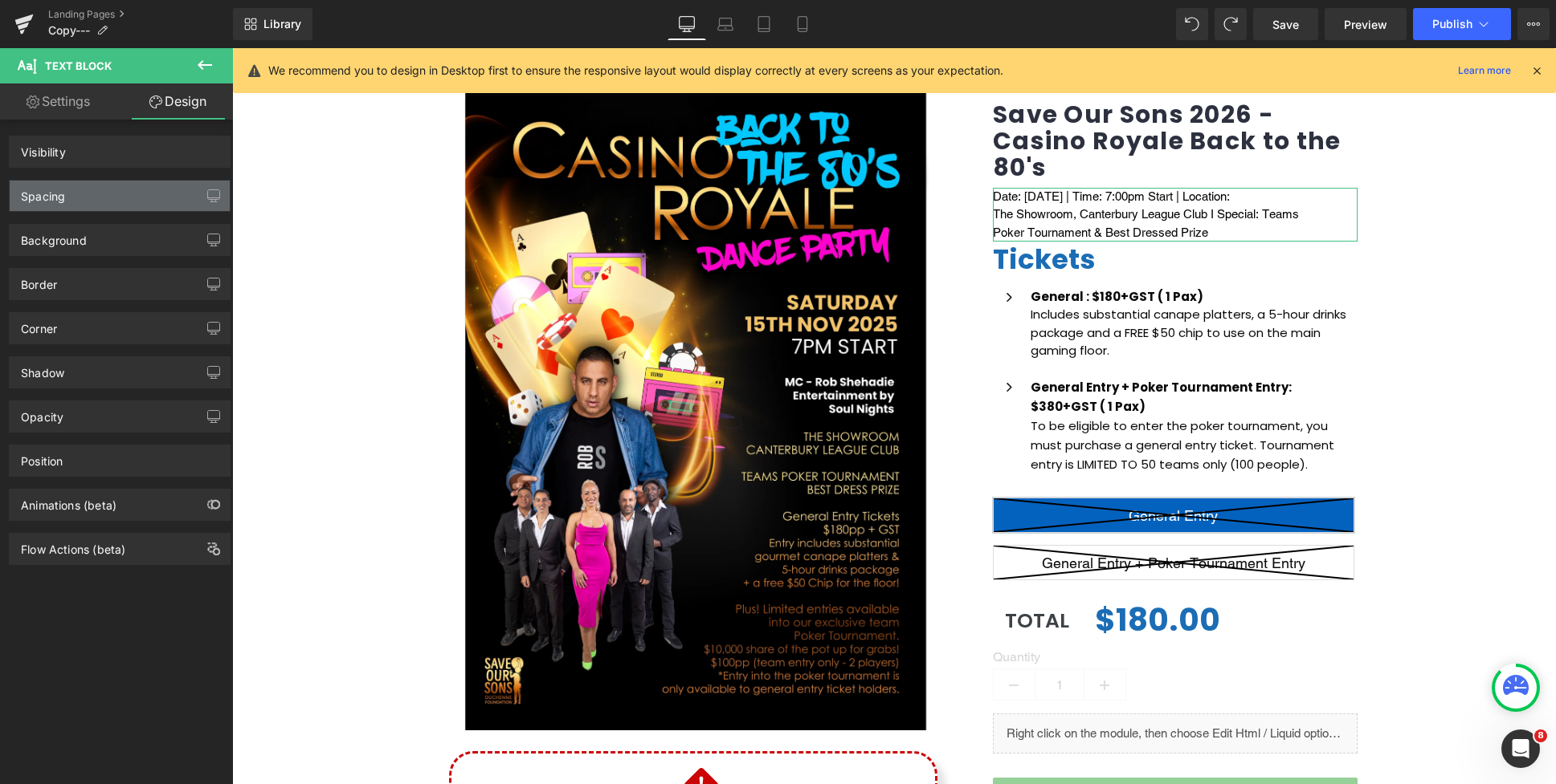
click at [121, 191] on div "Spacing" at bounding box center [120, 195] width 220 height 31
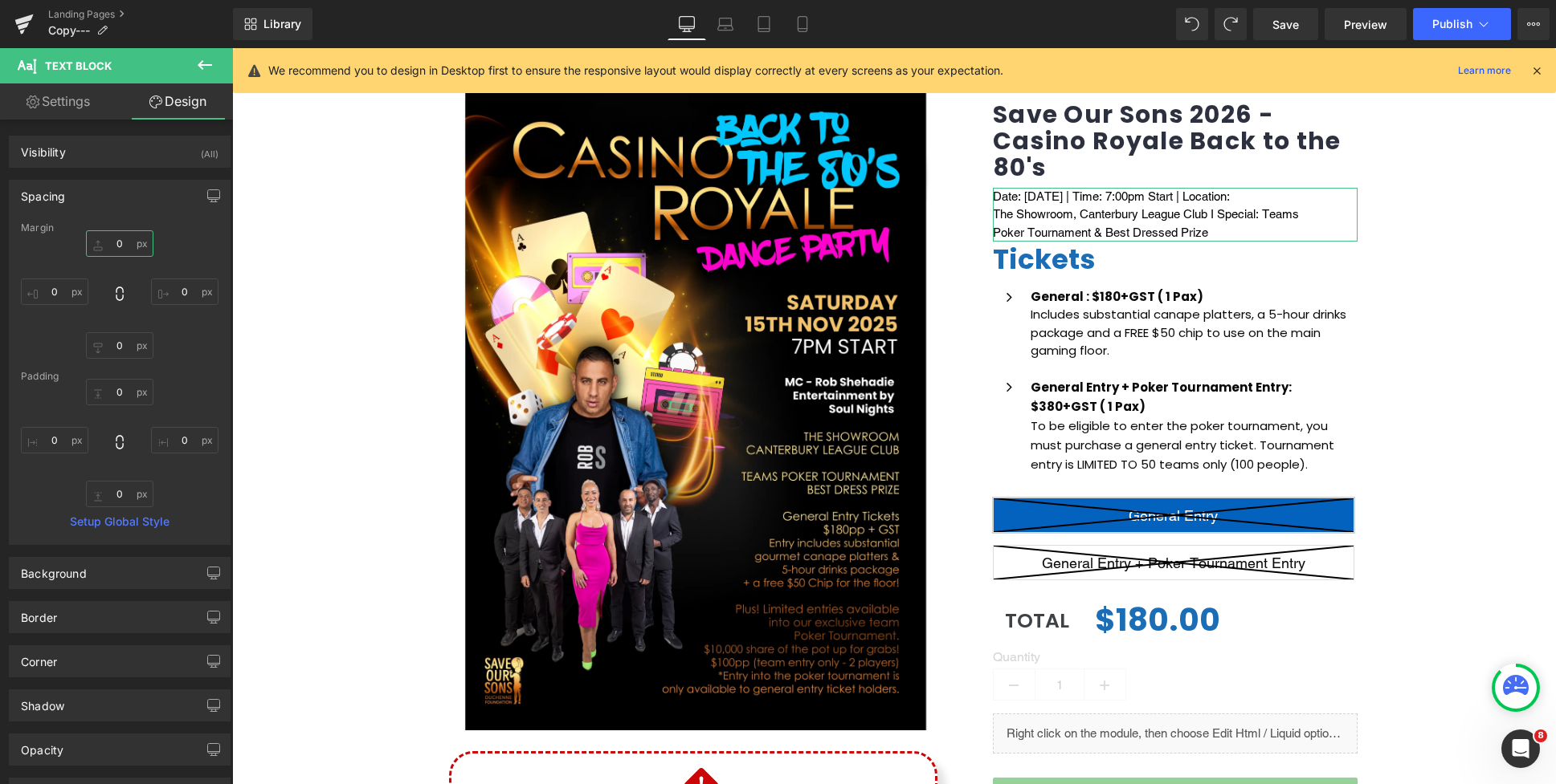
click at [115, 246] on input "0" at bounding box center [120, 243] width 68 height 27
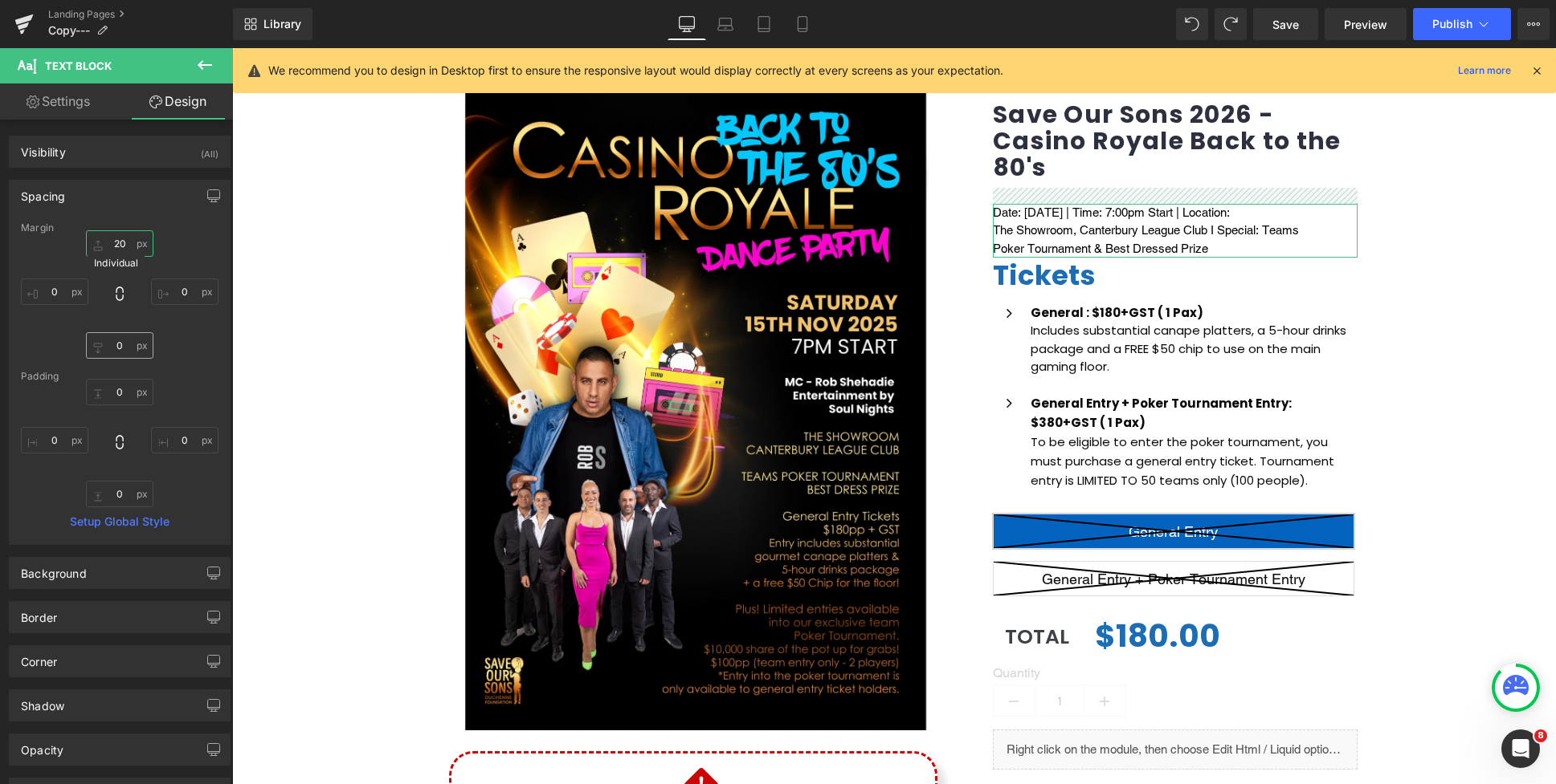
type input "20"
click at [111, 341] on input "0" at bounding box center [120, 346] width 68 height 27
click at [114, 349] on input "0" at bounding box center [120, 346] width 68 height 27
type input "20"
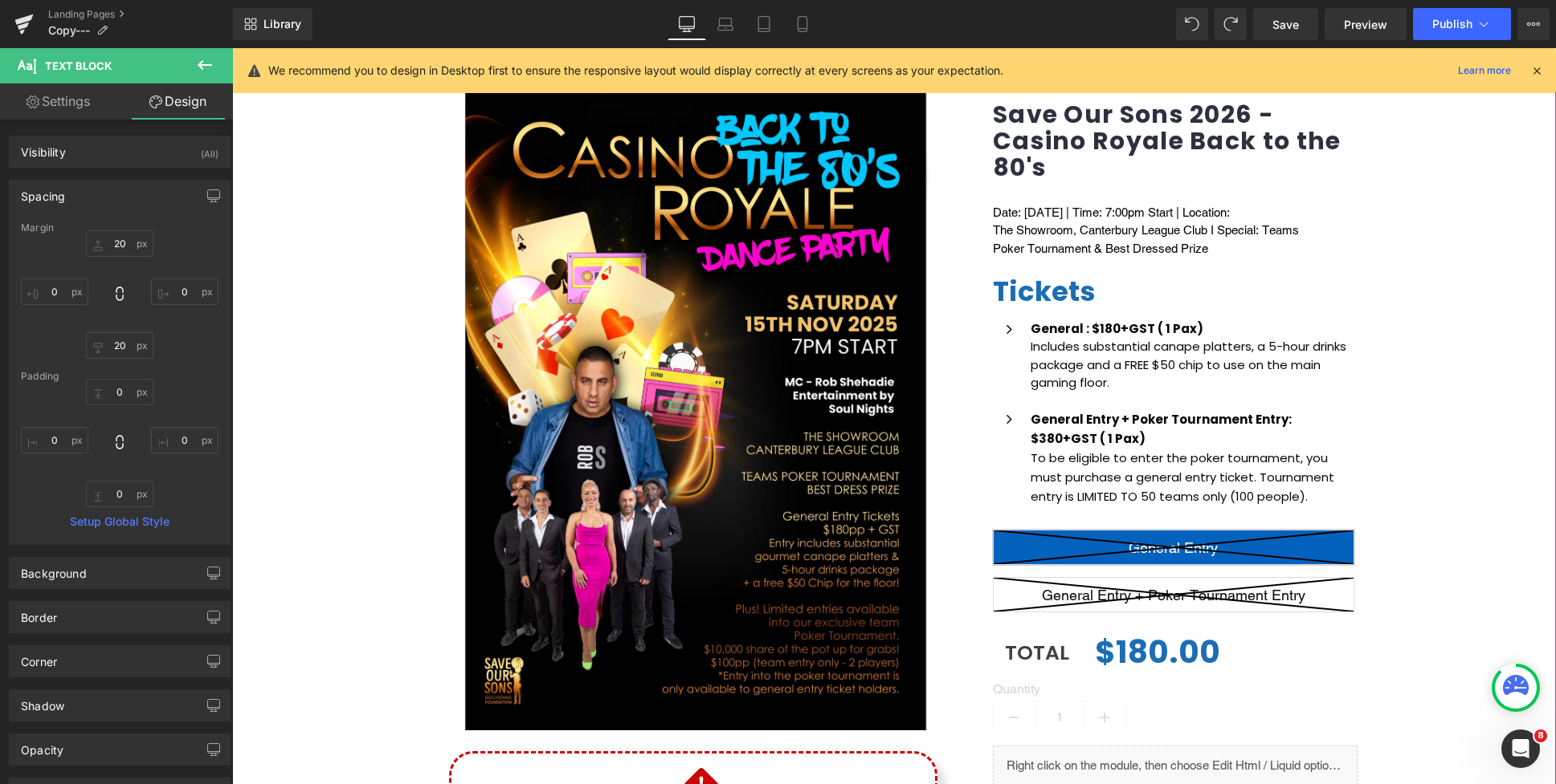
drag, startPoint x: 1404, startPoint y: 228, endPoint x: 1238, endPoint y: 224, distance: 166.0
click at [1402, 228] on div "(P) Image Icon Email Check Reminder Text Block Please check your junk/spam fold…" at bounding box center [894, 502] width 1324 height 874
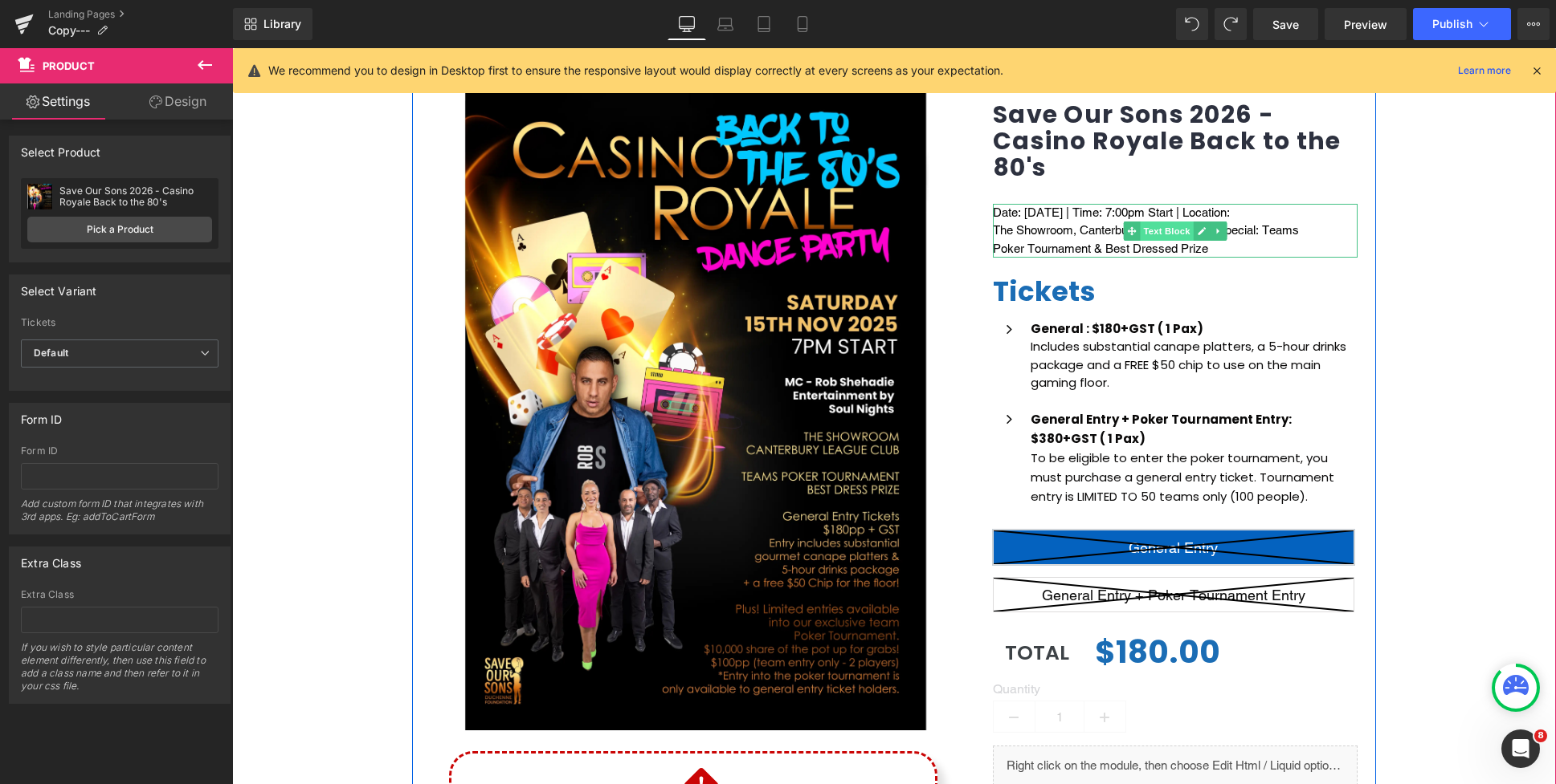
click at [1172, 230] on span "Text Block" at bounding box center [1165, 230] width 53 height 19
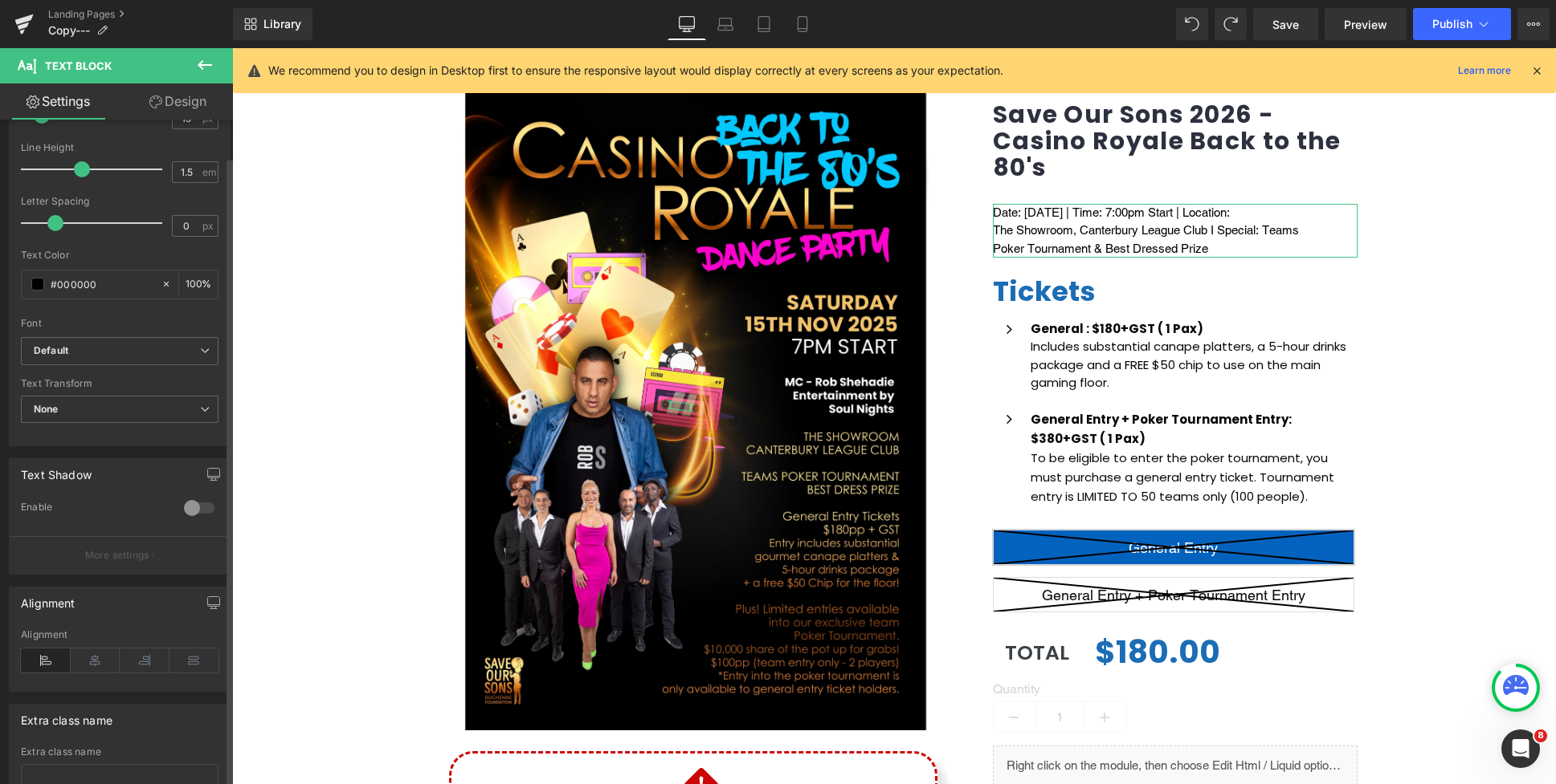
scroll to position [63, 0]
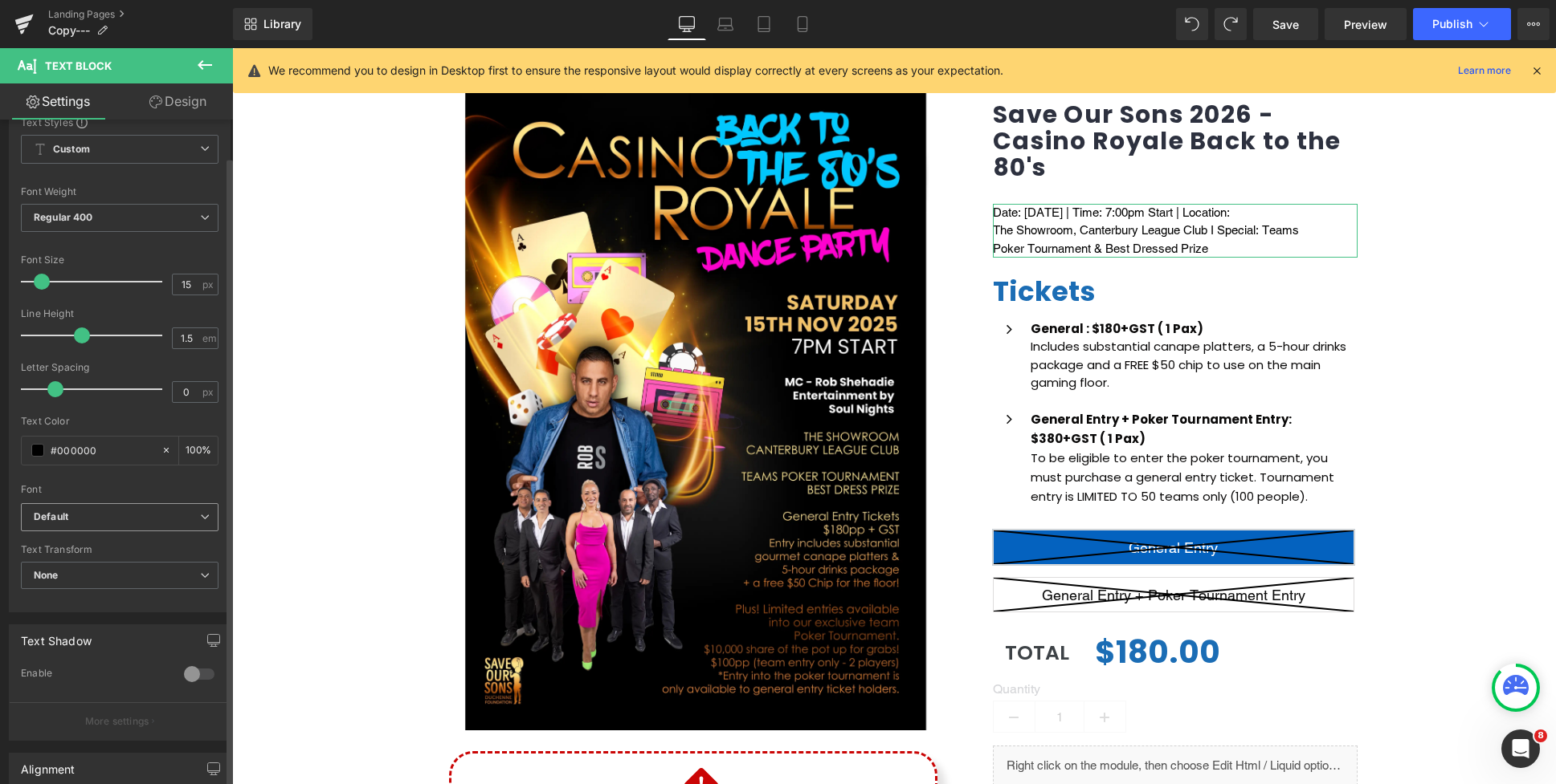
click at [73, 520] on b "Default" at bounding box center [117, 517] width 166 height 14
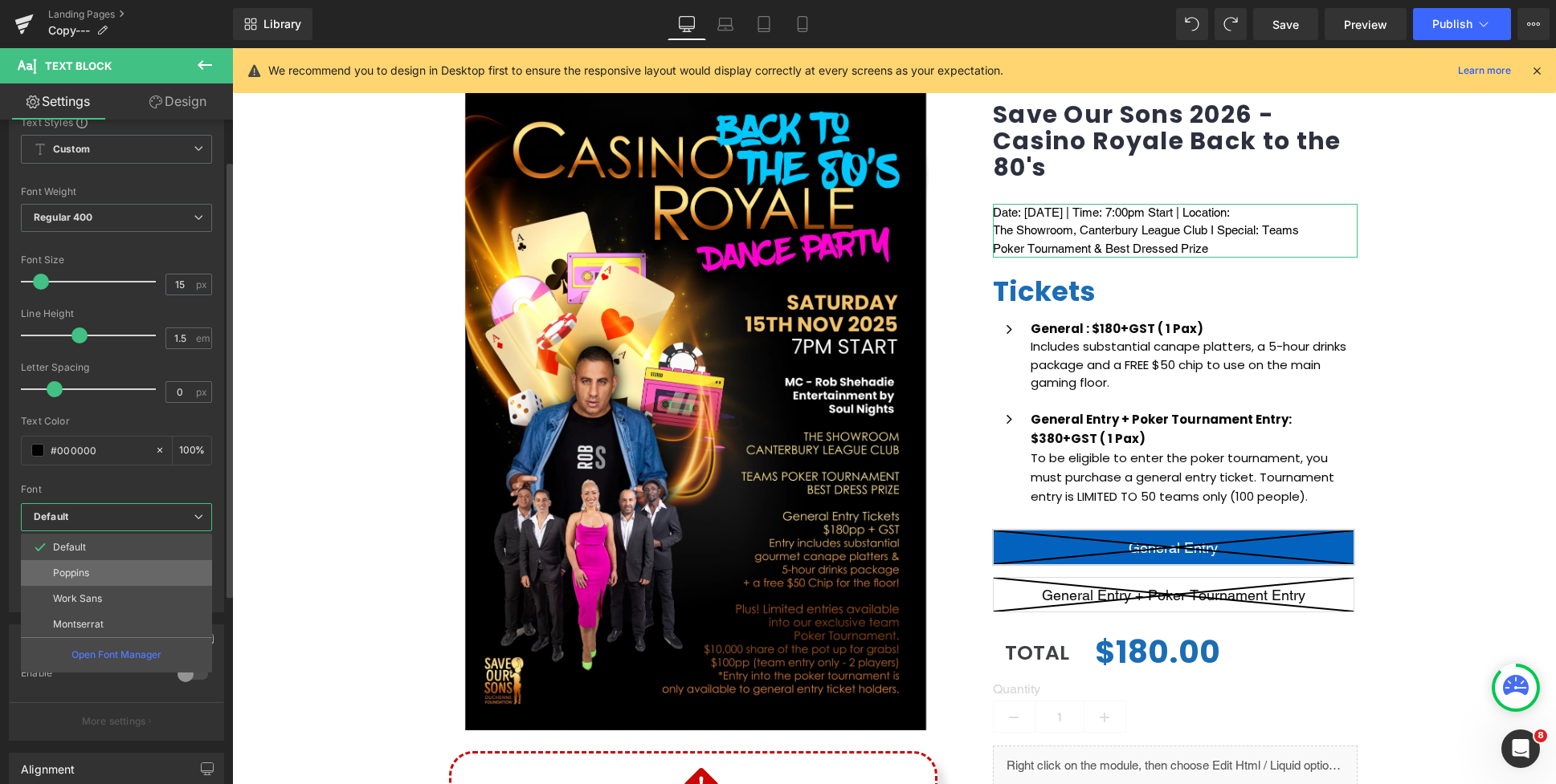
click at [77, 576] on p "Poppins" at bounding box center [71, 573] width 36 height 11
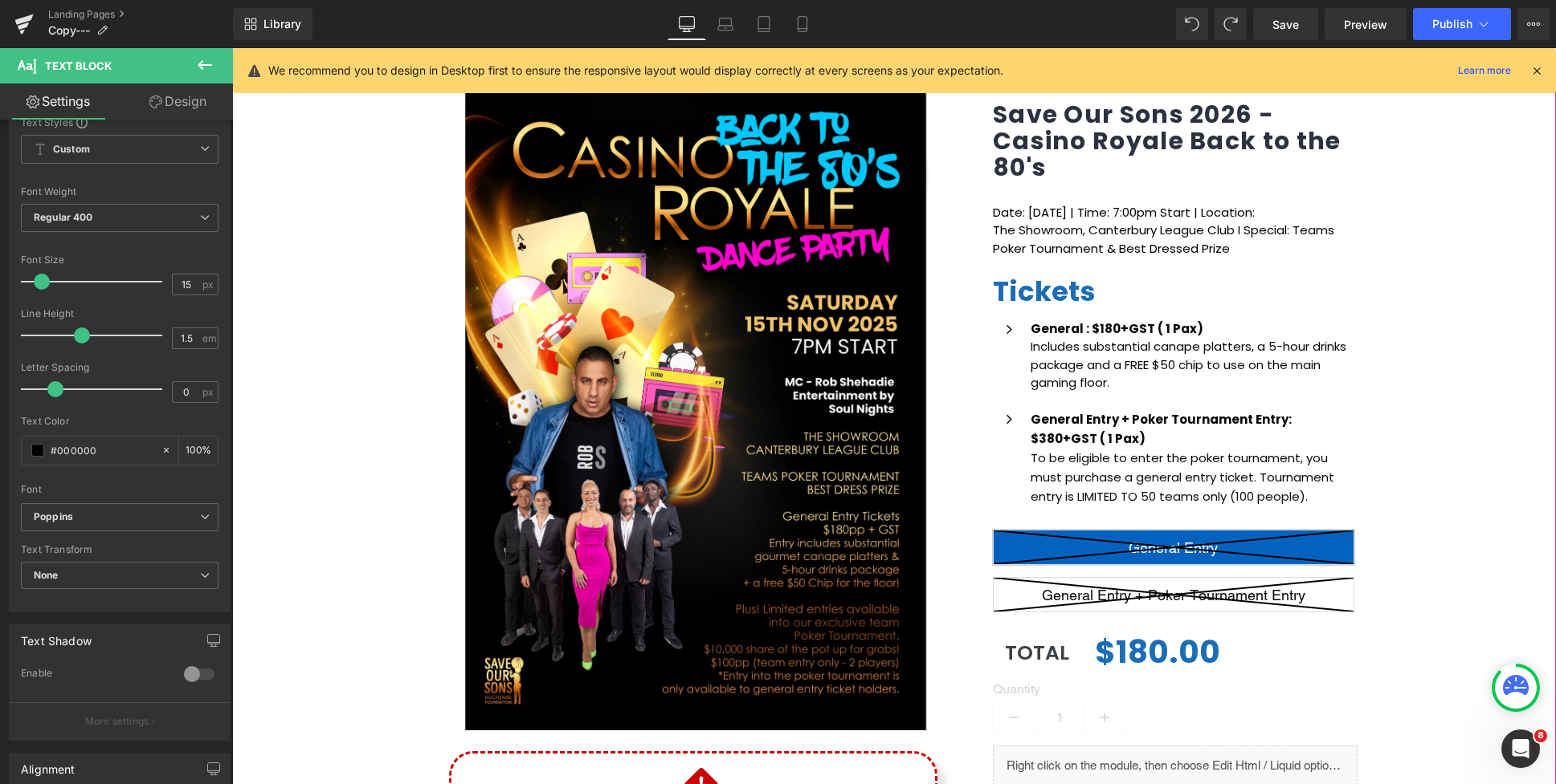
scroll to position [0, 0]
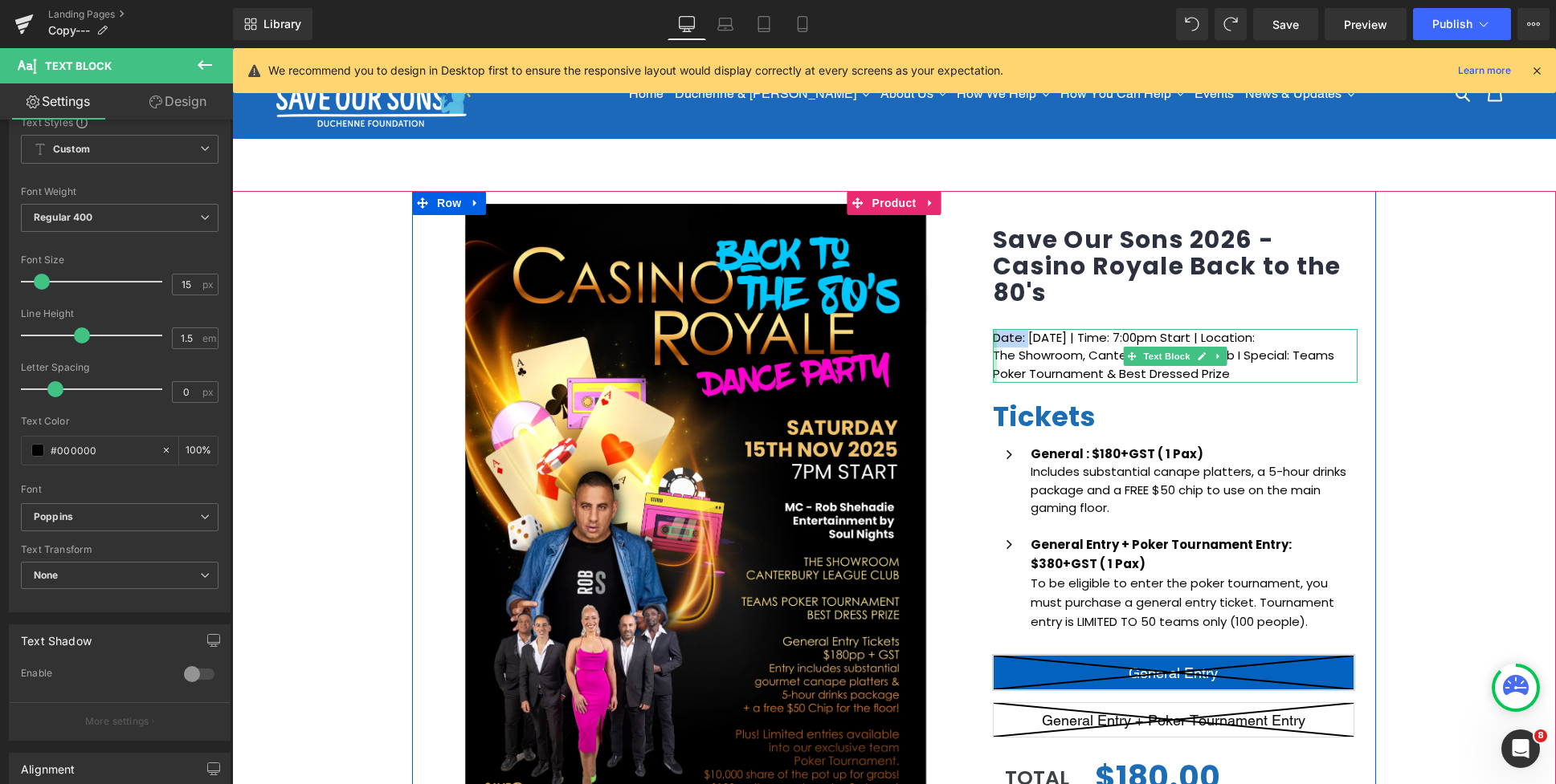
drag, startPoint x: 1026, startPoint y: 340, endPoint x: 994, endPoint y: 339, distance: 32.0
click at [994, 339] on div "Date: Saturday 15th Nov 2025 | Time: 7:00pm Start | Location: The Showroom, Can…" at bounding box center [1175, 356] width 365 height 55
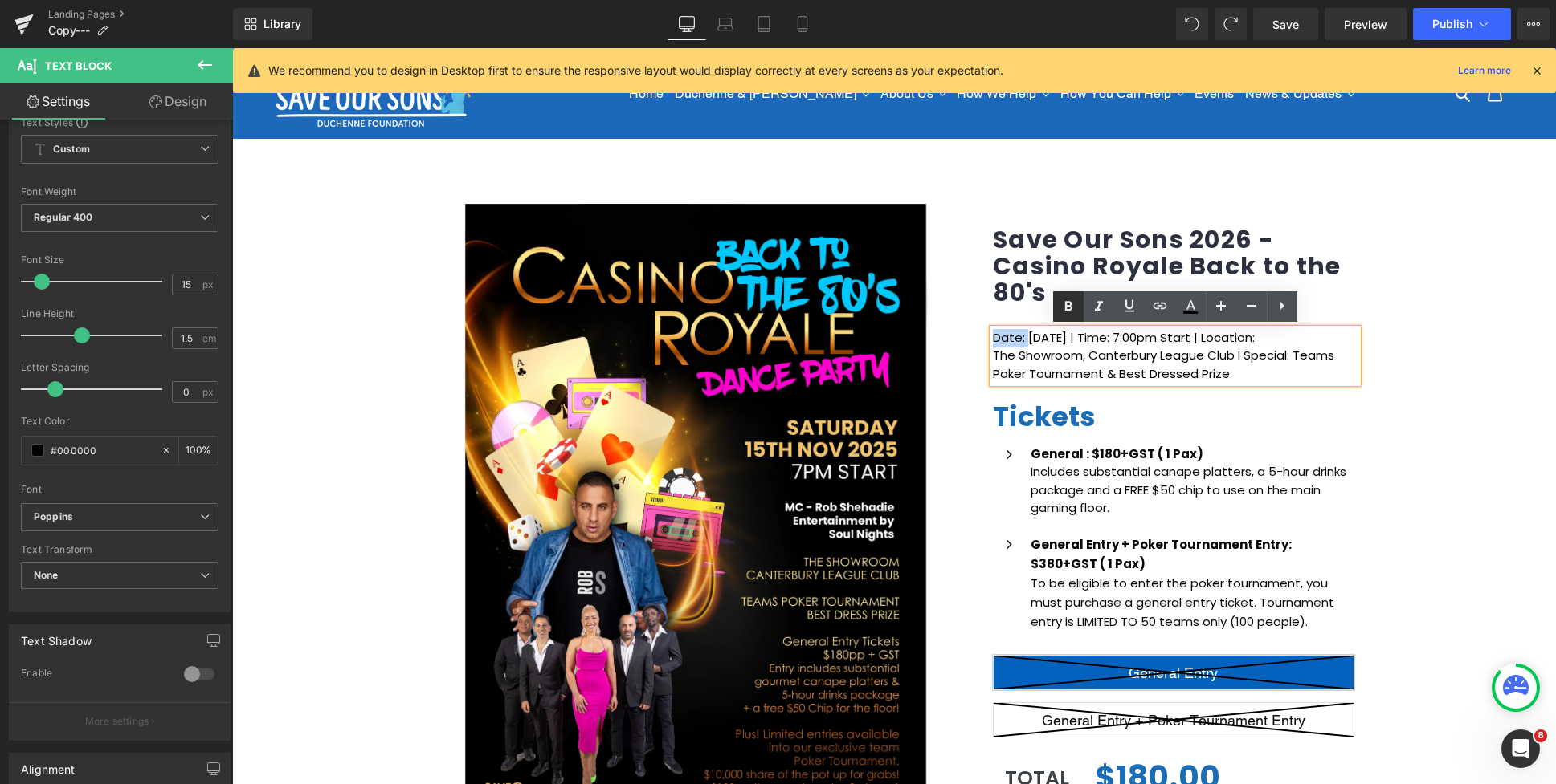
click at [1072, 307] on icon at bounding box center [1068, 306] width 19 height 19
click at [1188, 335] on p "Date: Saturday 15th Nov 2025 | Time: 7:00pm Start | Location:" at bounding box center [1175, 338] width 365 height 19
click at [1212, 337] on p "Date: Saturday 15th Nov 2025 | Time: 7:00pm Start | Location:" at bounding box center [1175, 338] width 365 height 19
click at [1070, 306] on icon at bounding box center [1068, 307] width 7 height 10
click at [1304, 337] on p "Date: Saturday 15th Nov 2025 | Time: 7:00pm Start | Location:" at bounding box center [1175, 338] width 365 height 19
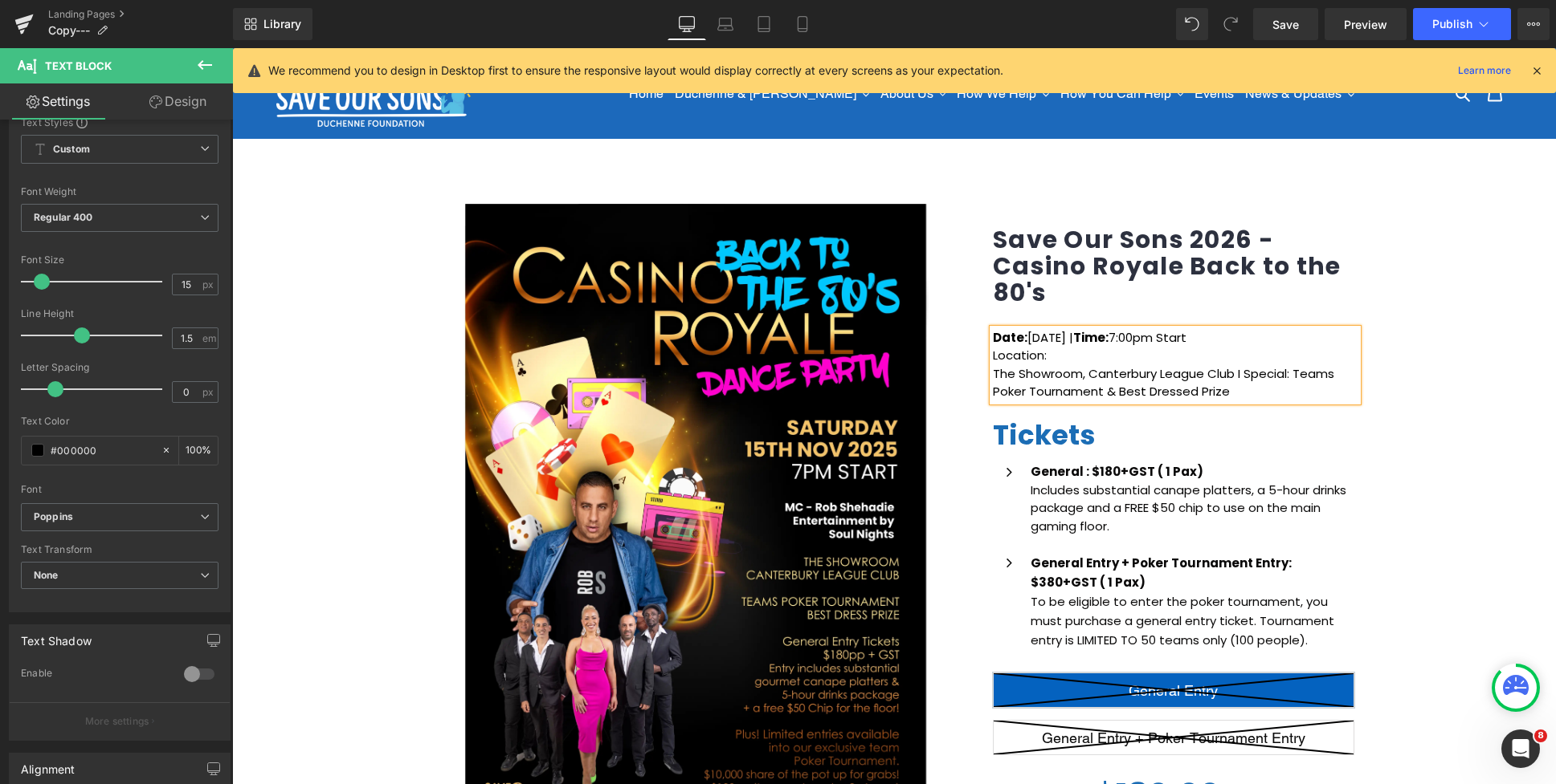
click at [993, 372] on p "The Showroom, Canterbury League Club I Special: Teams" at bounding box center [1175, 375] width 365 height 19
click at [1303, 358] on span "The Showroom, Canterbury League Club I Special: Teams" at bounding box center [1167, 364] width 350 height 35
click at [998, 391] on p "Poker Tournament & Best Dressed Prize" at bounding box center [1175, 392] width 365 height 19
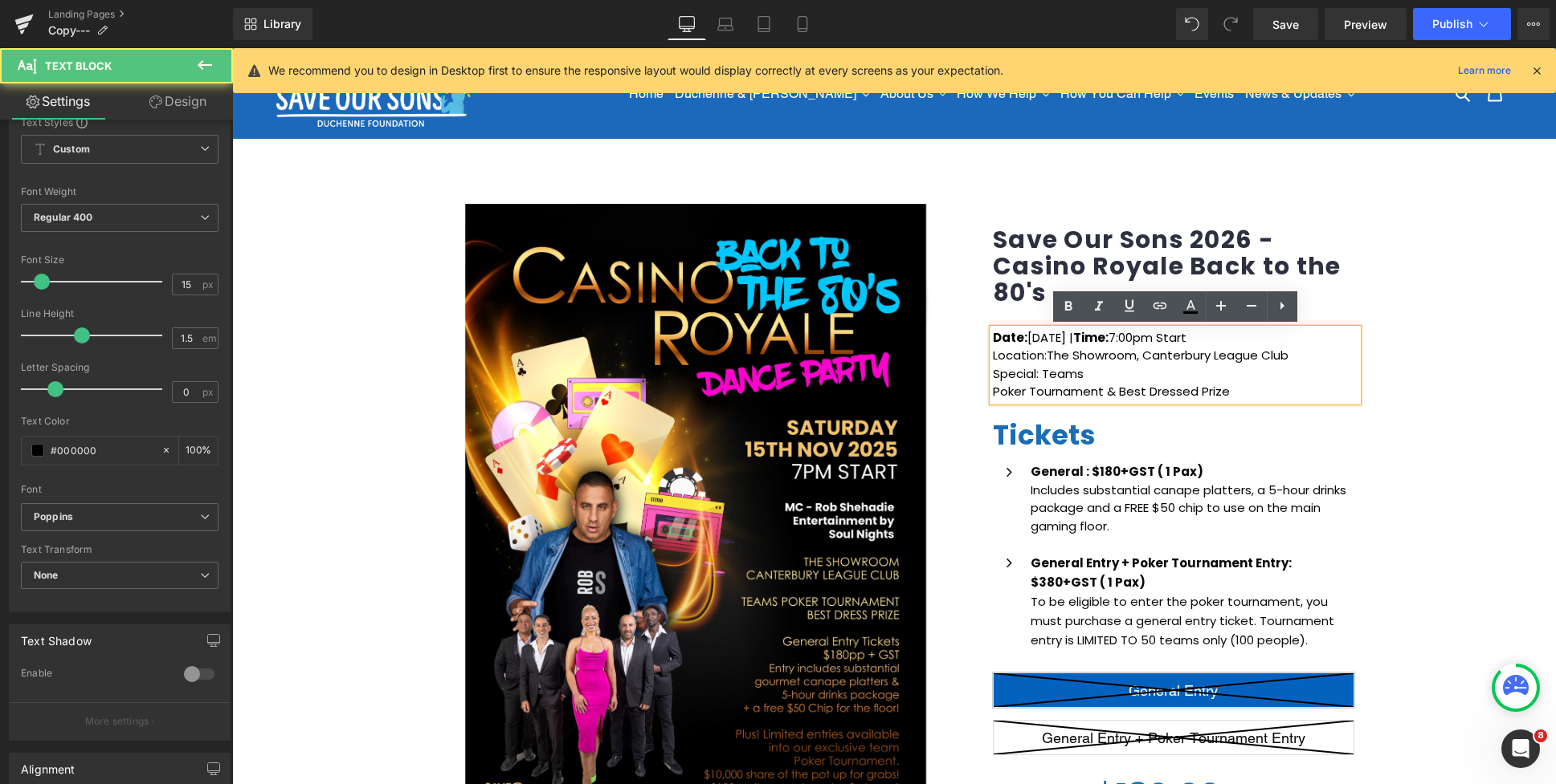
click at [995, 392] on p "Poker Tournament & Best Dressed Prize" at bounding box center [1175, 392] width 365 height 19
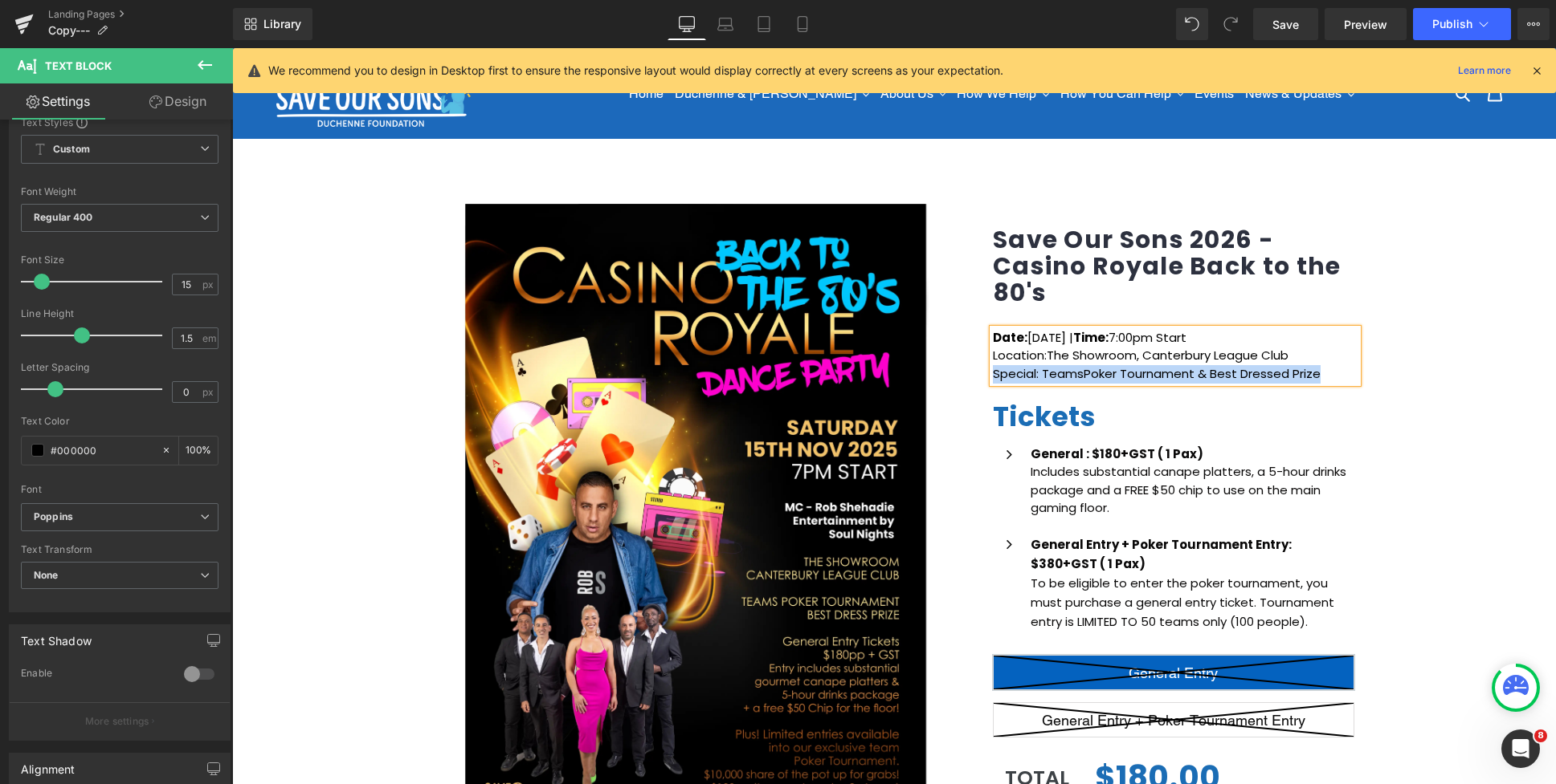
drag, startPoint x: 1325, startPoint y: 376, endPoint x: 993, endPoint y: 379, distance: 332.0
click at [993, 379] on p "Special: Teams Poker Tournament & Best Dressed Prize" at bounding box center [1175, 375] width 365 height 19
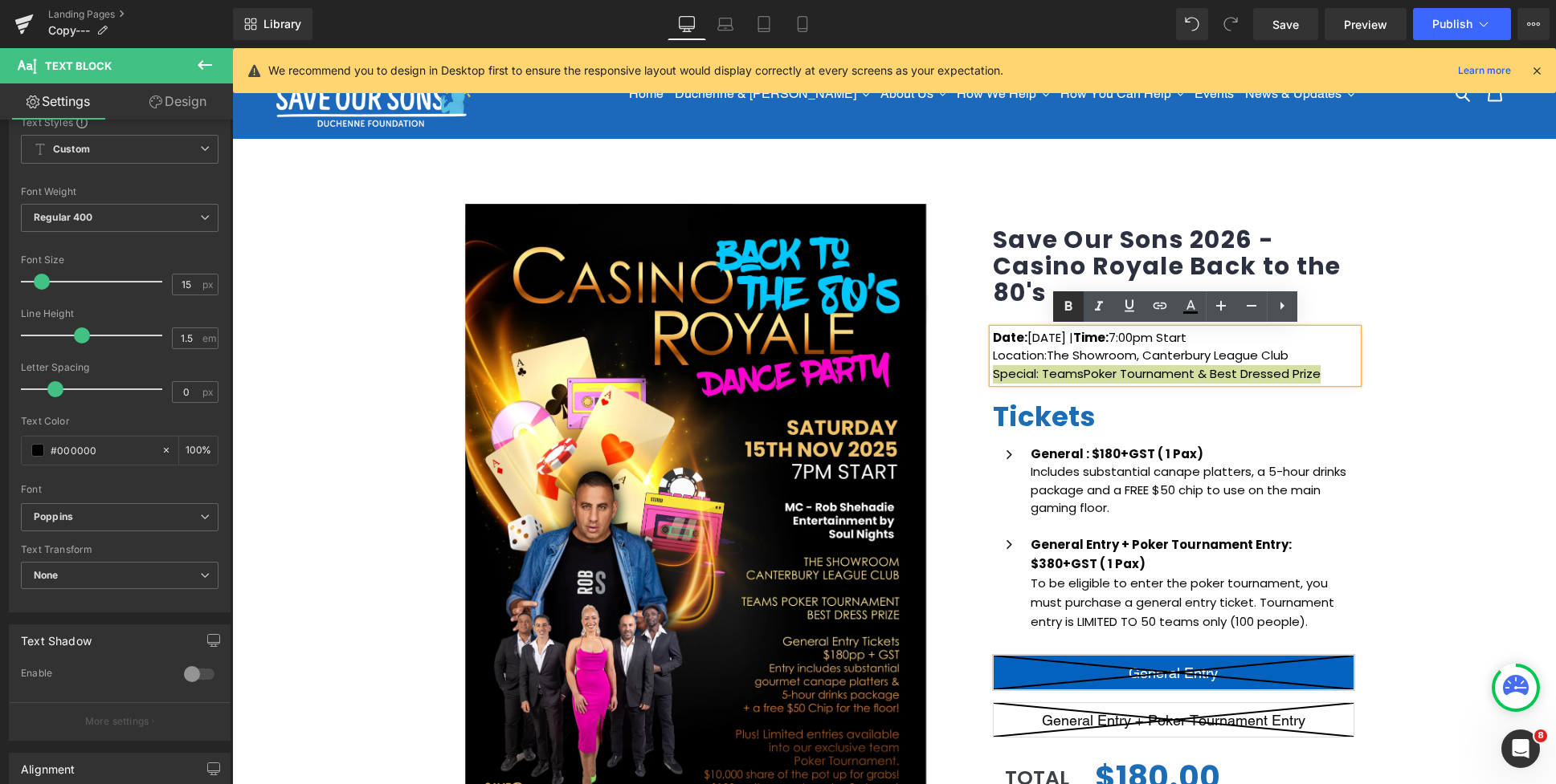
click at [1069, 305] on icon at bounding box center [1068, 307] width 7 height 10
click at [1389, 407] on div "(P) Image Icon Email Check Reminder Text Block Please check your junk/spam fold…" at bounding box center [894, 628] width 1324 height 874
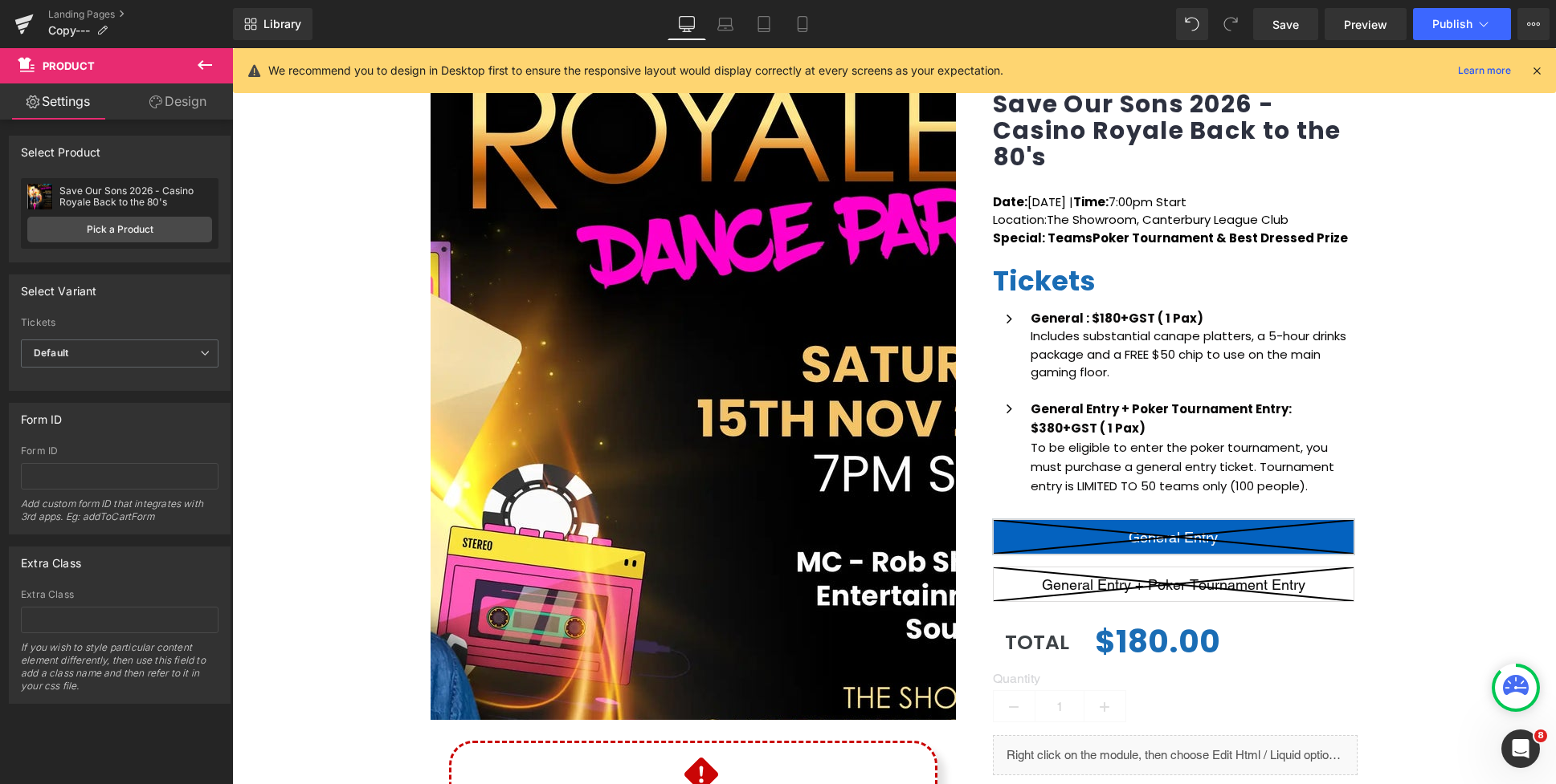
scroll to position [114, 0]
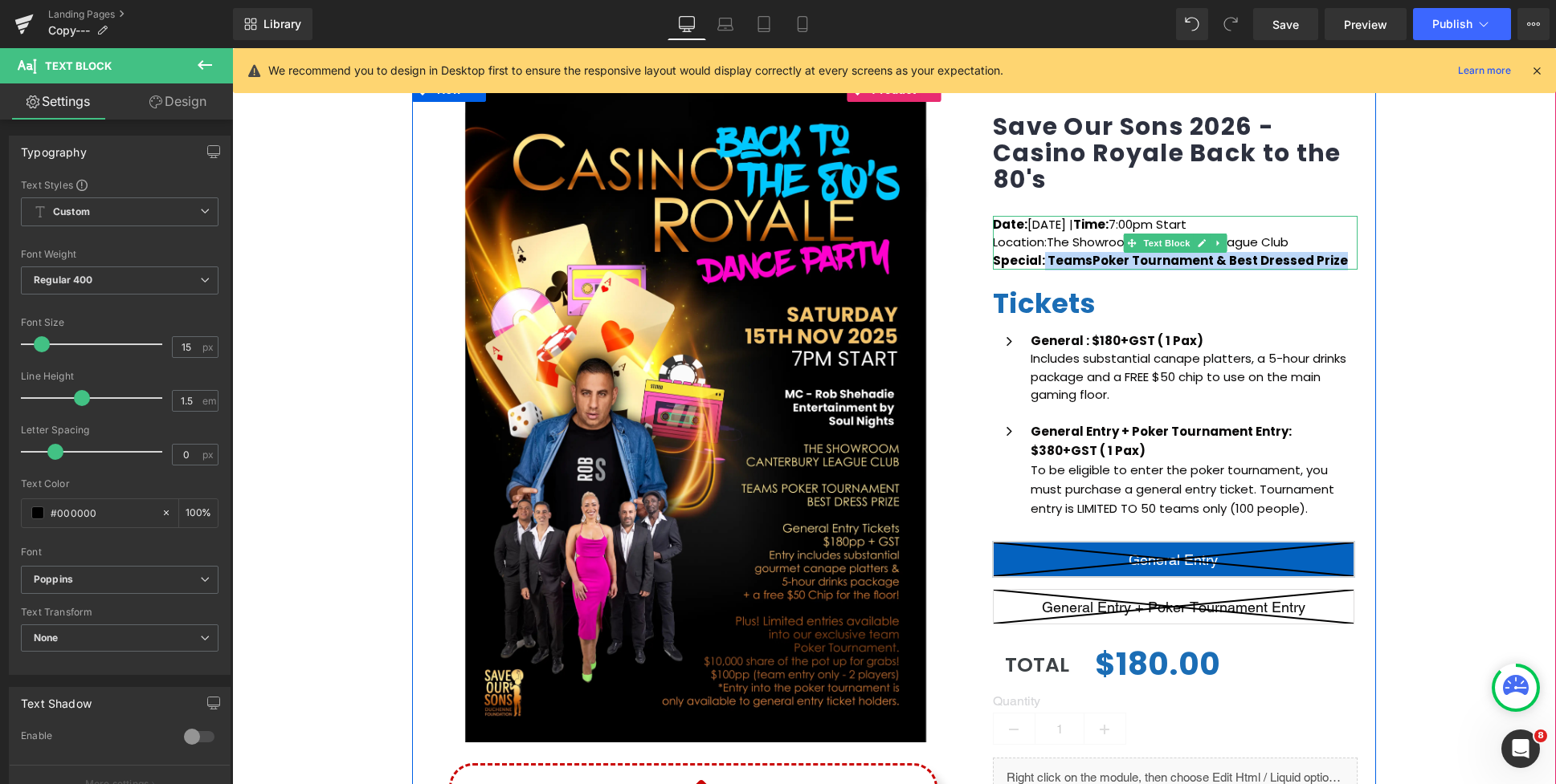
click at [1040, 261] on p "Special: Teams Poker Tournament & Best Dressed Prize" at bounding box center [1175, 261] width 365 height 19
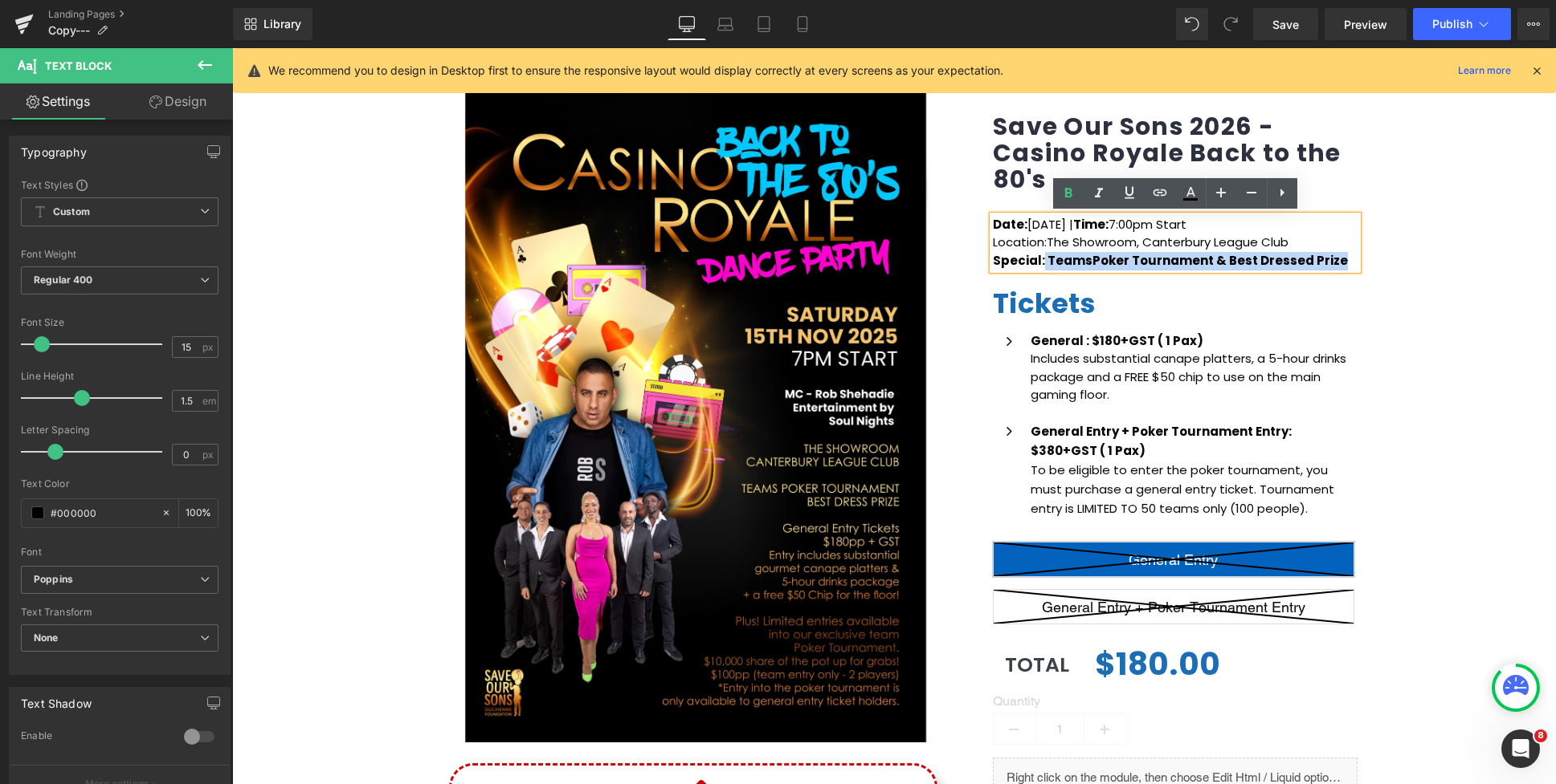
click at [1066, 262] on span "Special: Teams" at bounding box center [1043, 260] width 100 height 17
click at [1445, 273] on div "(P) Image Icon Email Check Reminder Text Block Please check your junk/spam fold…" at bounding box center [894, 514] width 1324 height 874
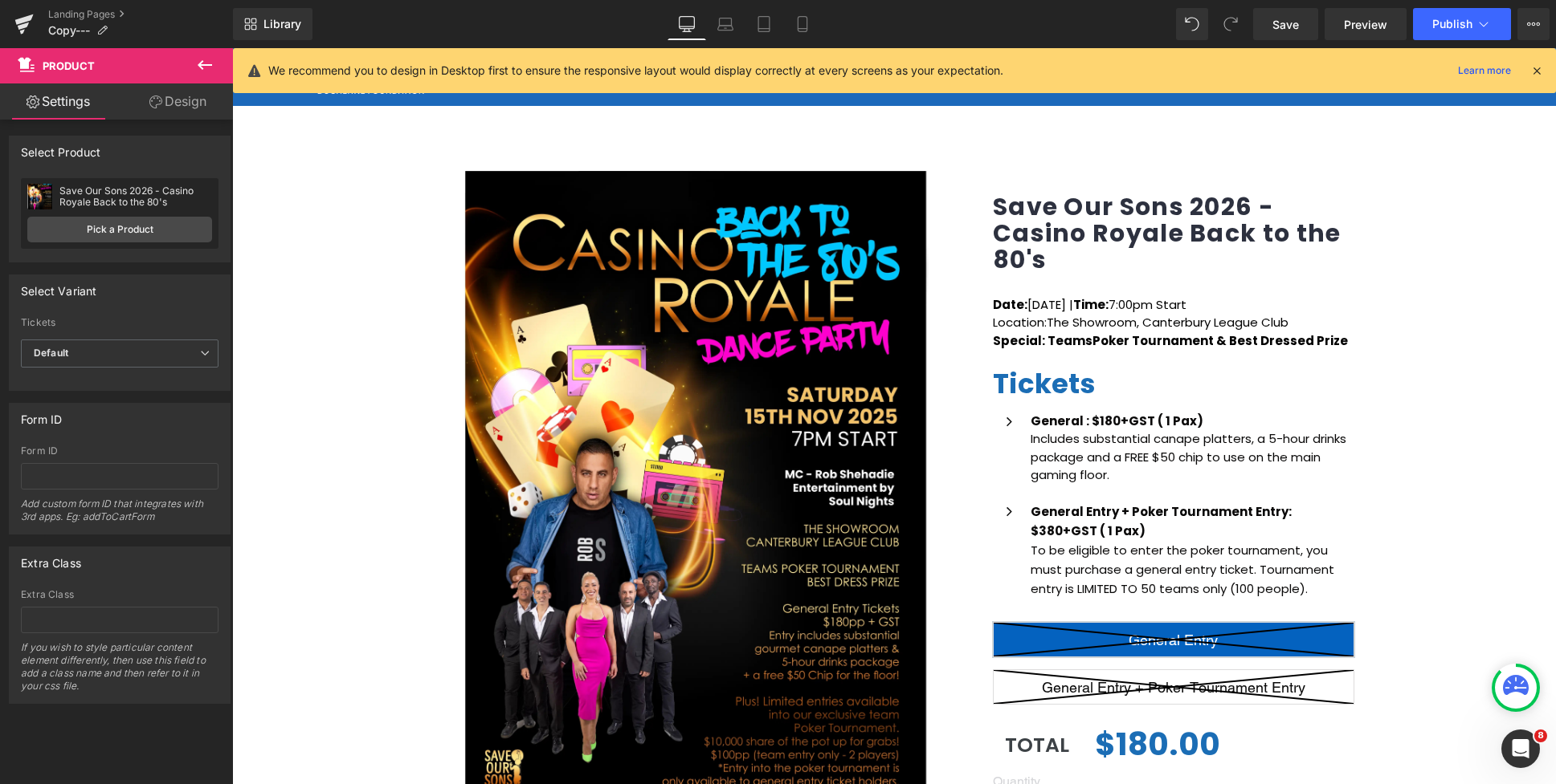
scroll to position [0, 0]
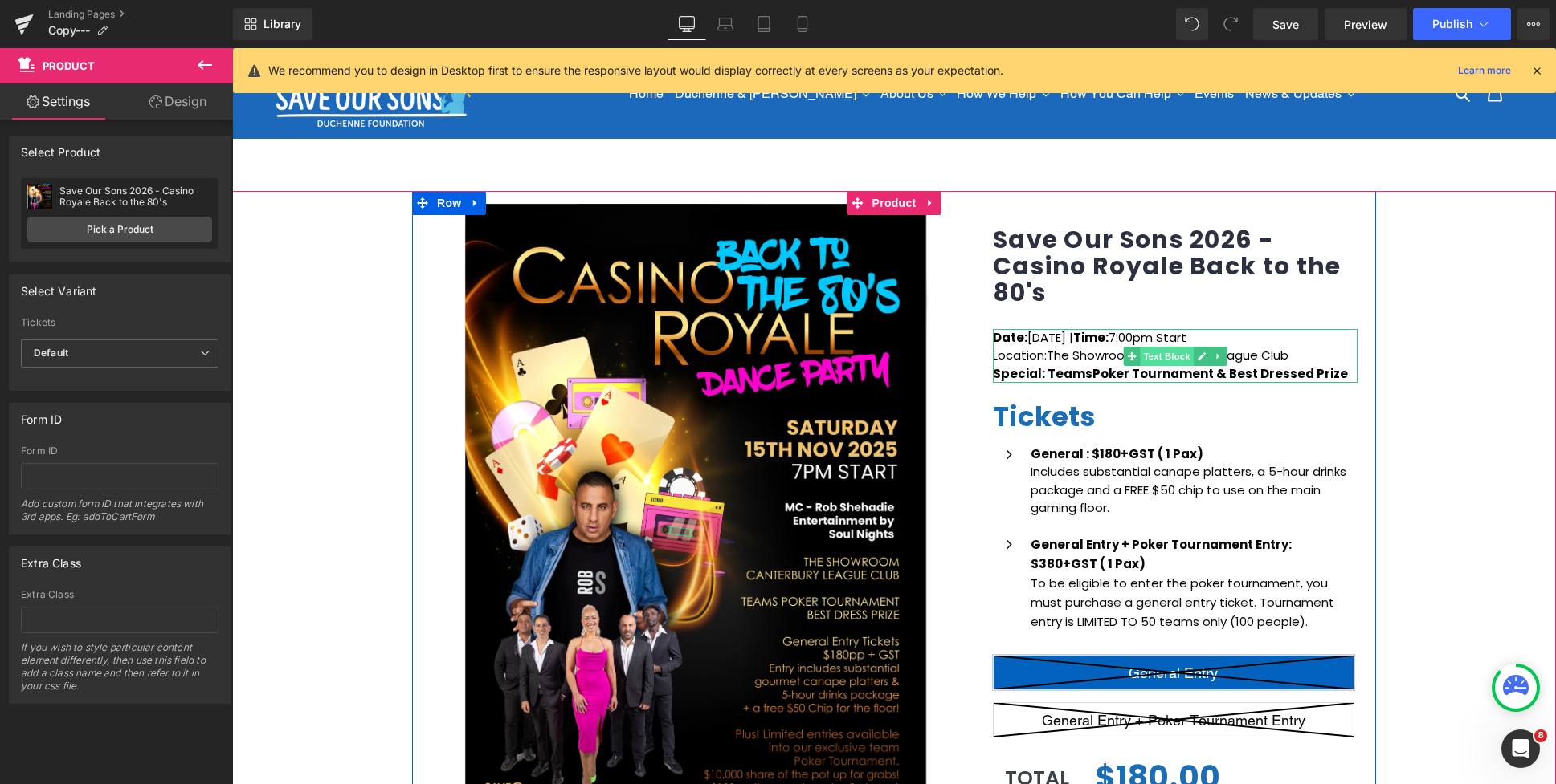
click at [1151, 360] on span "Text Block" at bounding box center [1165, 356] width 53 height 19
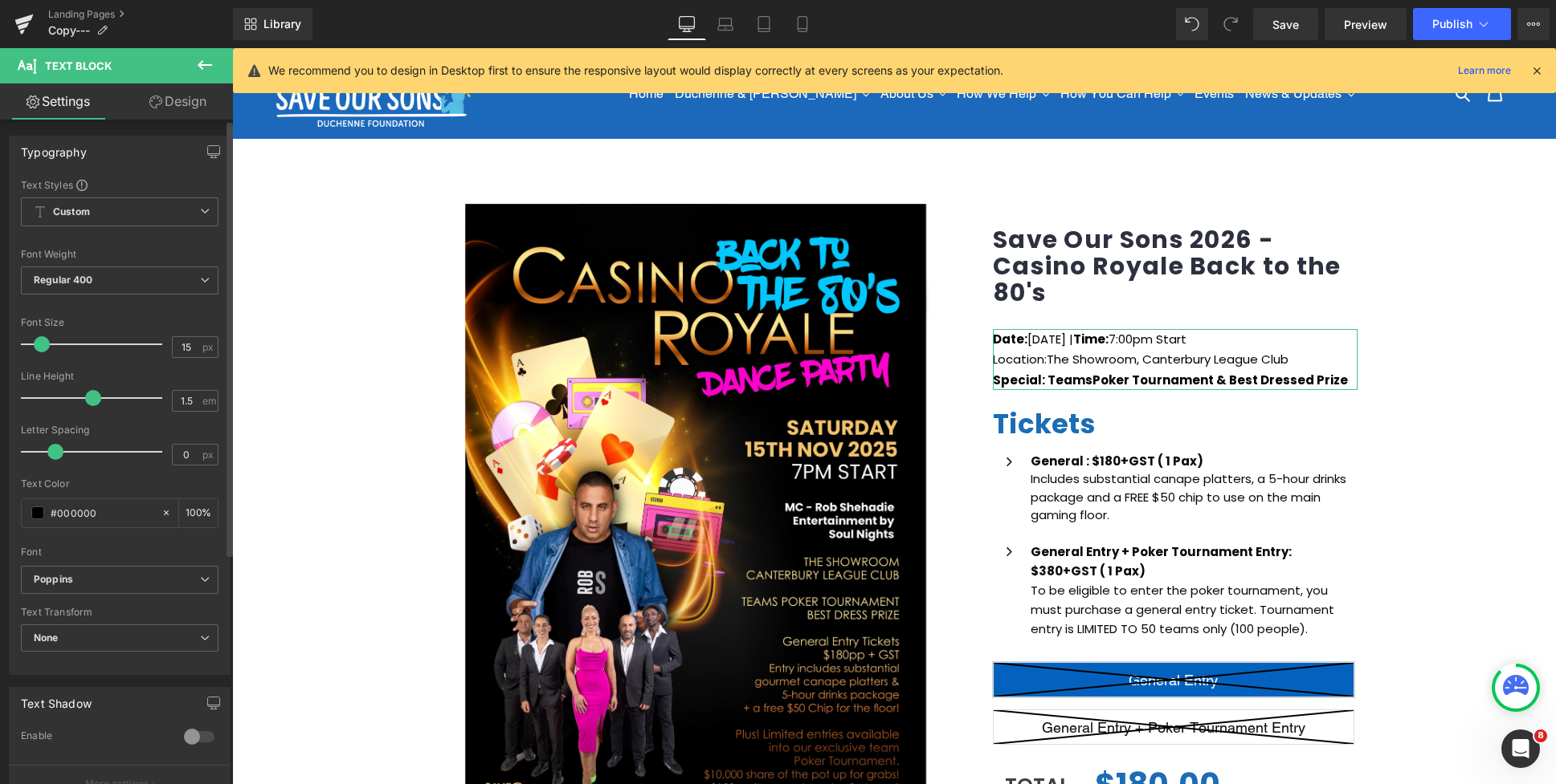
drag, startPoint x: 82, startPoint y: 397, endPoint x: 94, endPoint y: 398, distance: 12.0
click at [94, 398] on span at bounding box center [93, 398] width 16 height 16
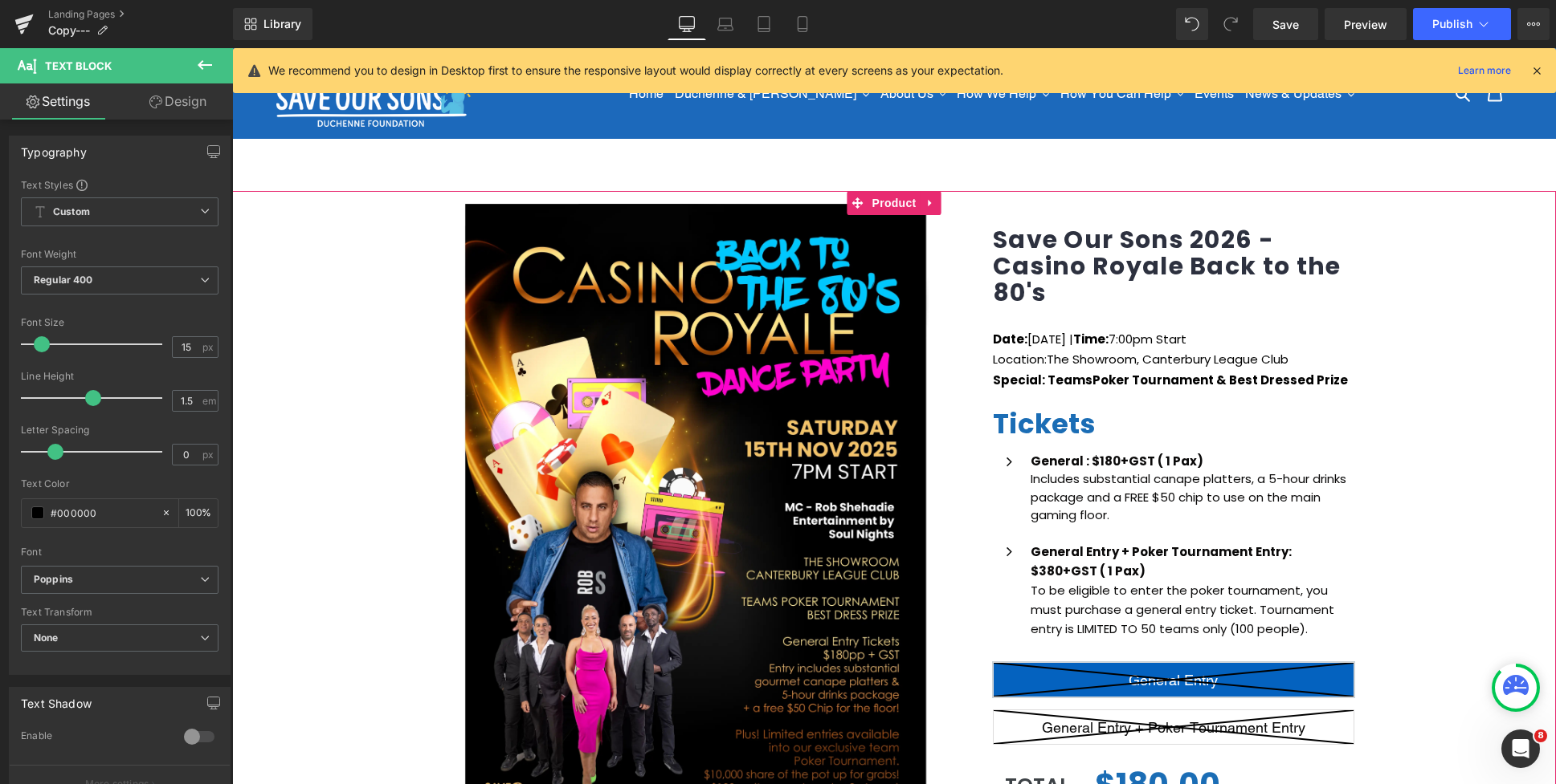
click at [1442, 378] on div "(P) Image Icon Email Check Reminder Text Block Please check your junk/spam fold…" at bounding box center [894, 628] width 1324 height 874
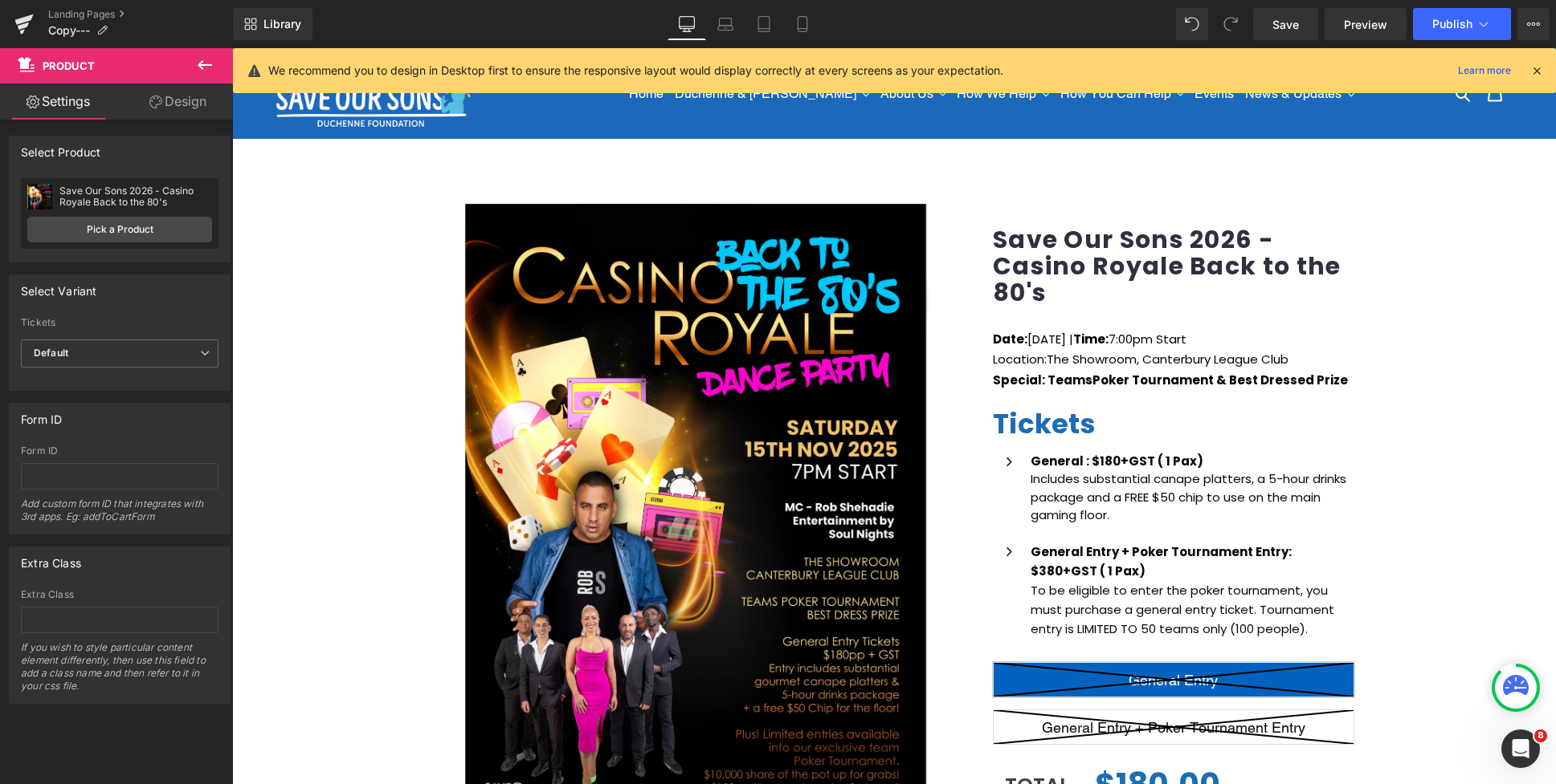
scroll to position [70, 0]
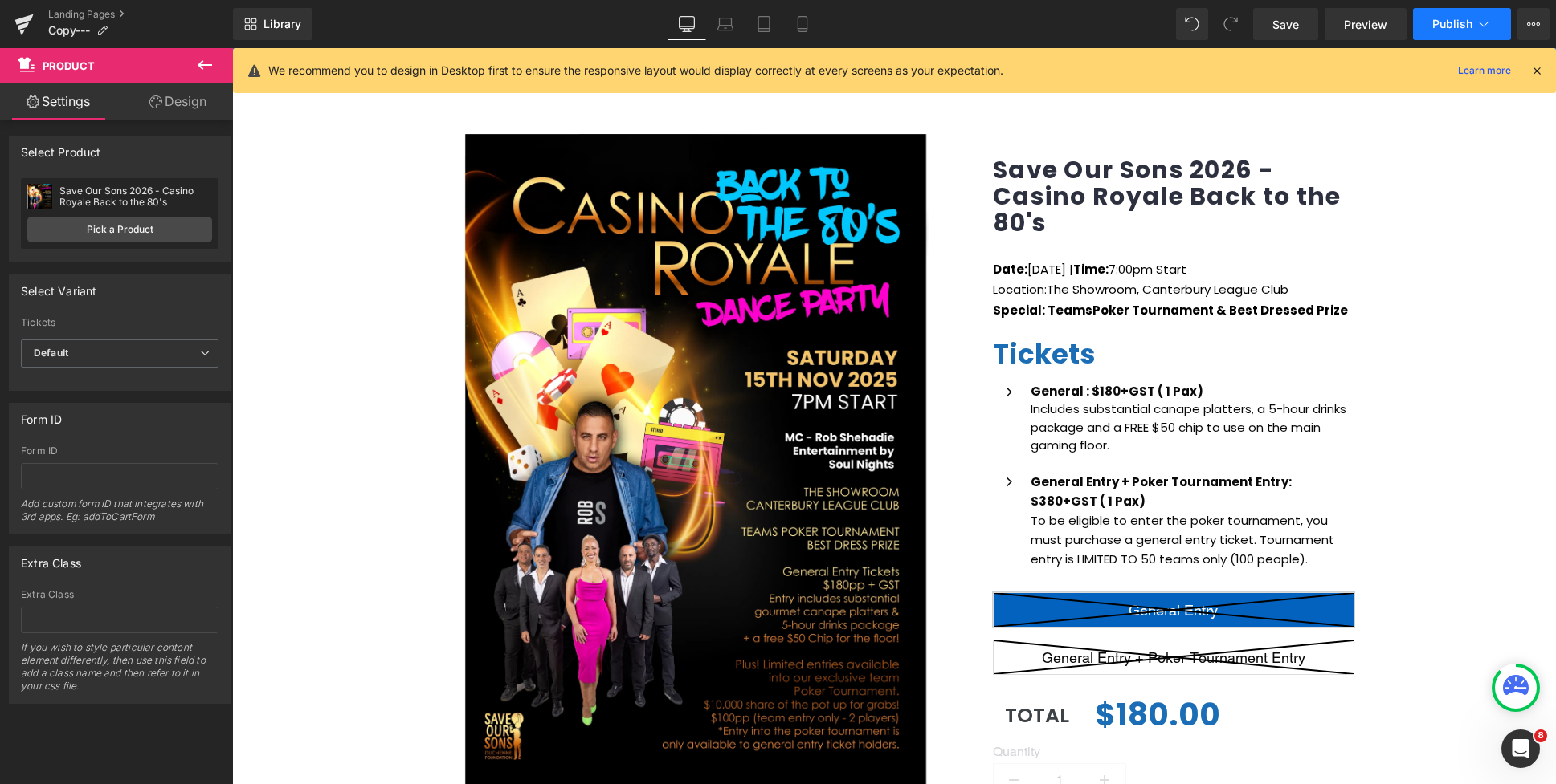
click at [1469, 22] on span "Publish" at bounding box center [1452, 24] width 40 height 13
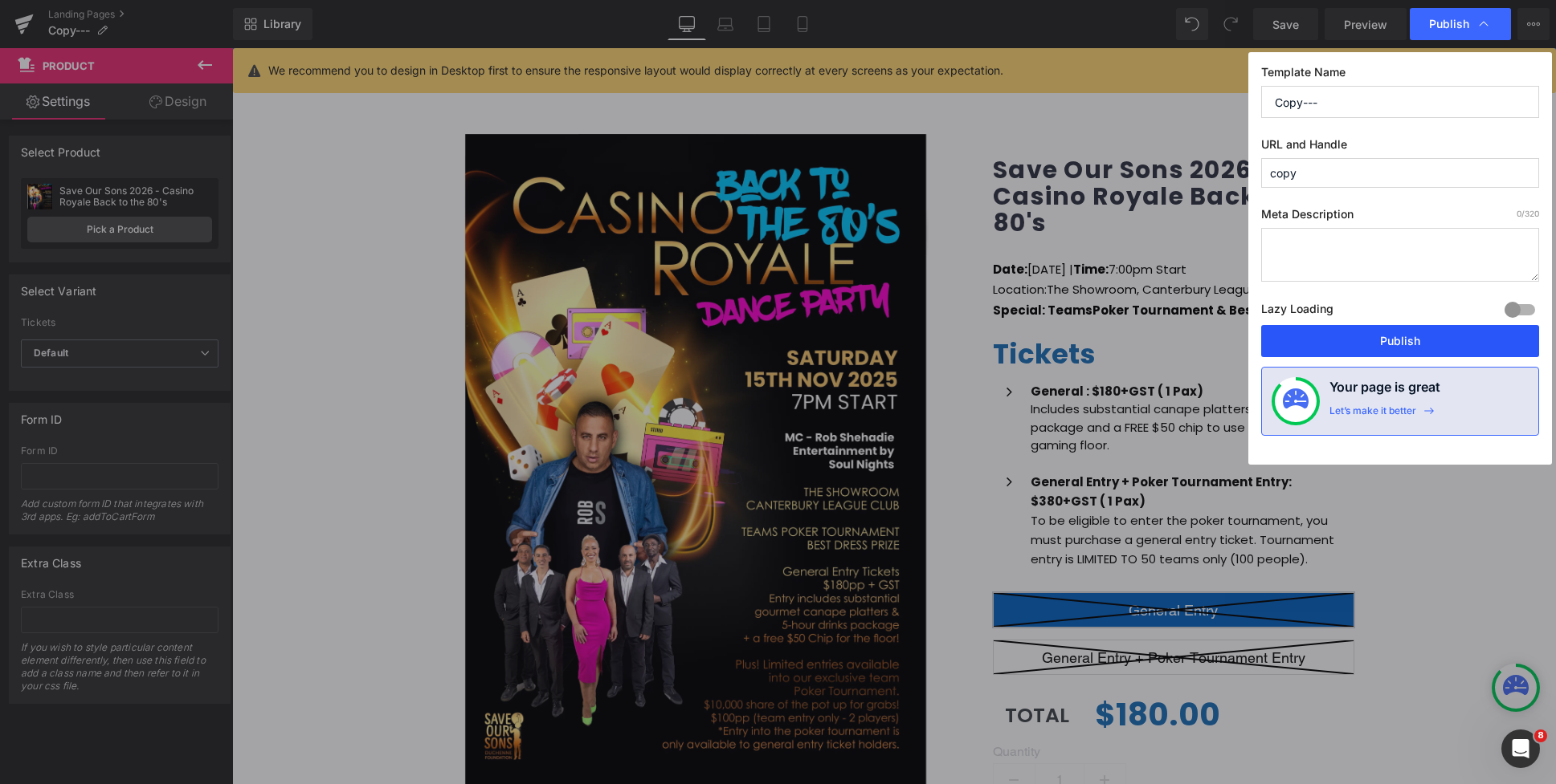
drag, startPoint x: 1403, startPoint y: 330, endPoint x: 789, endPoint y: 141, distance: 642.4
click at [1403, 330] on button "Publish" at bounding box center [1400, 341] width 278 height 32
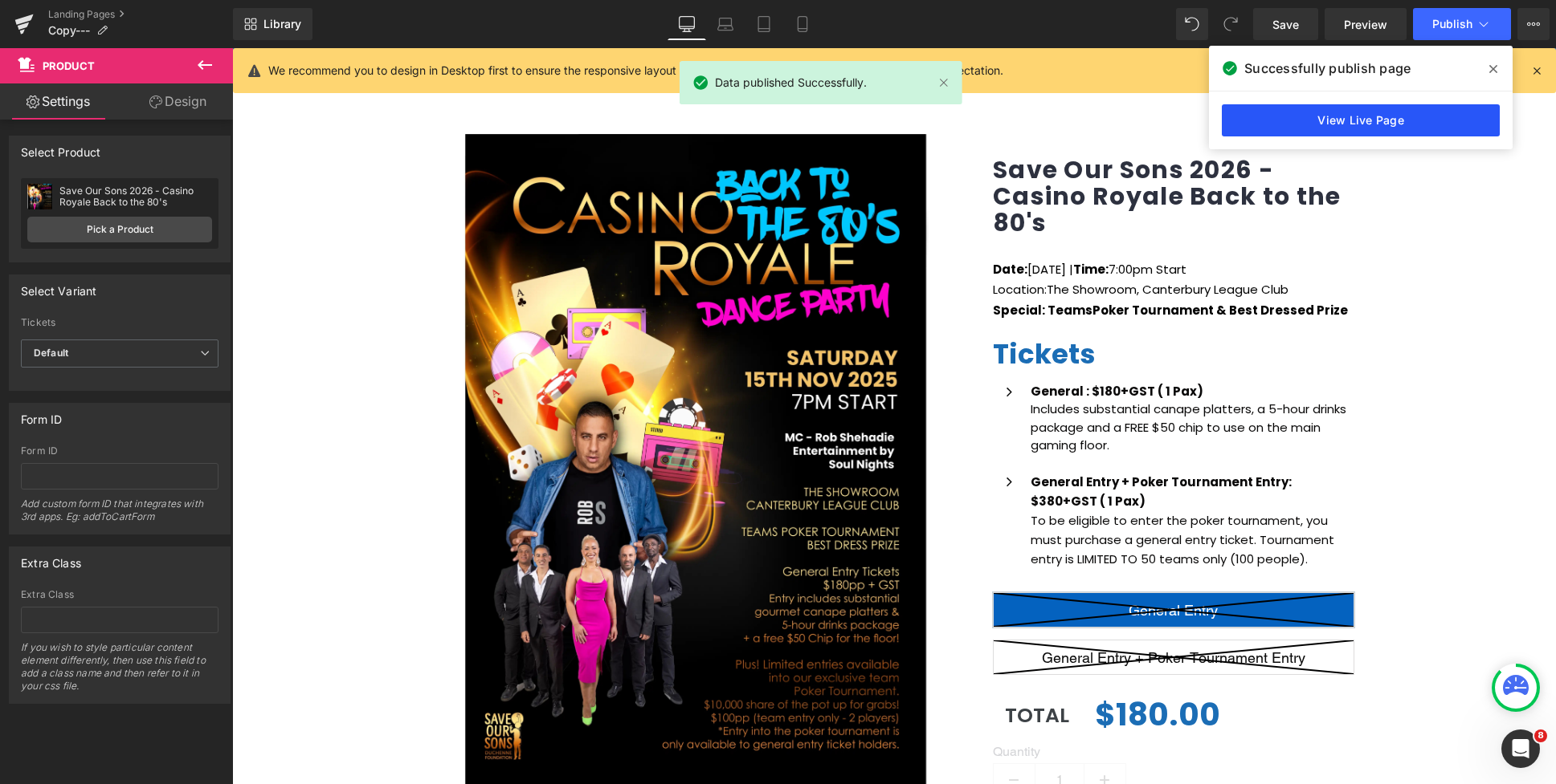
click at [1303, 119] on link "View Live Page" at bounding box center [1360, 121] width 278 height 32
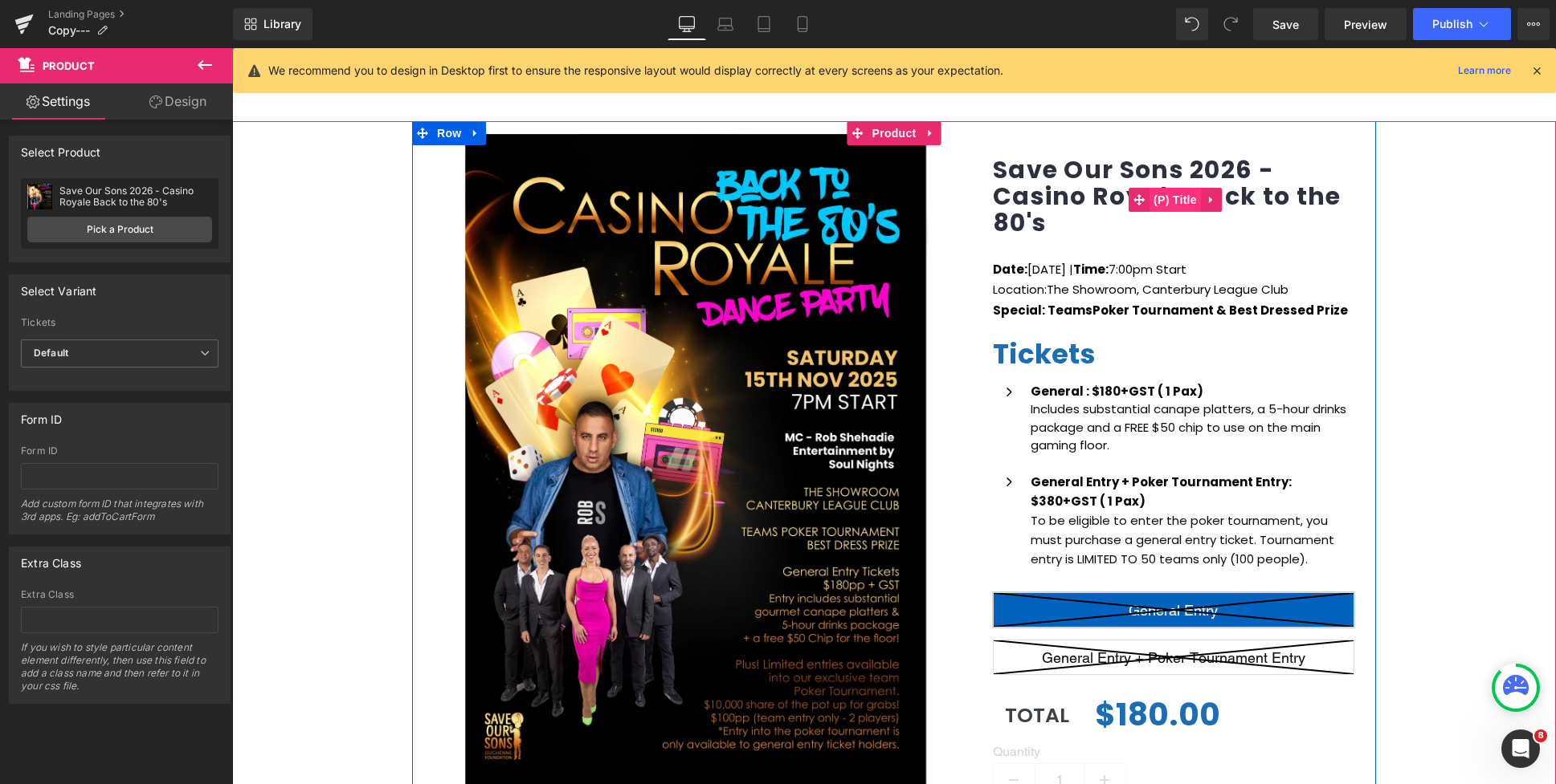
click at [1174, 196] on span "(P) Title" at bounding box center [1175, 200] width 52 height 24
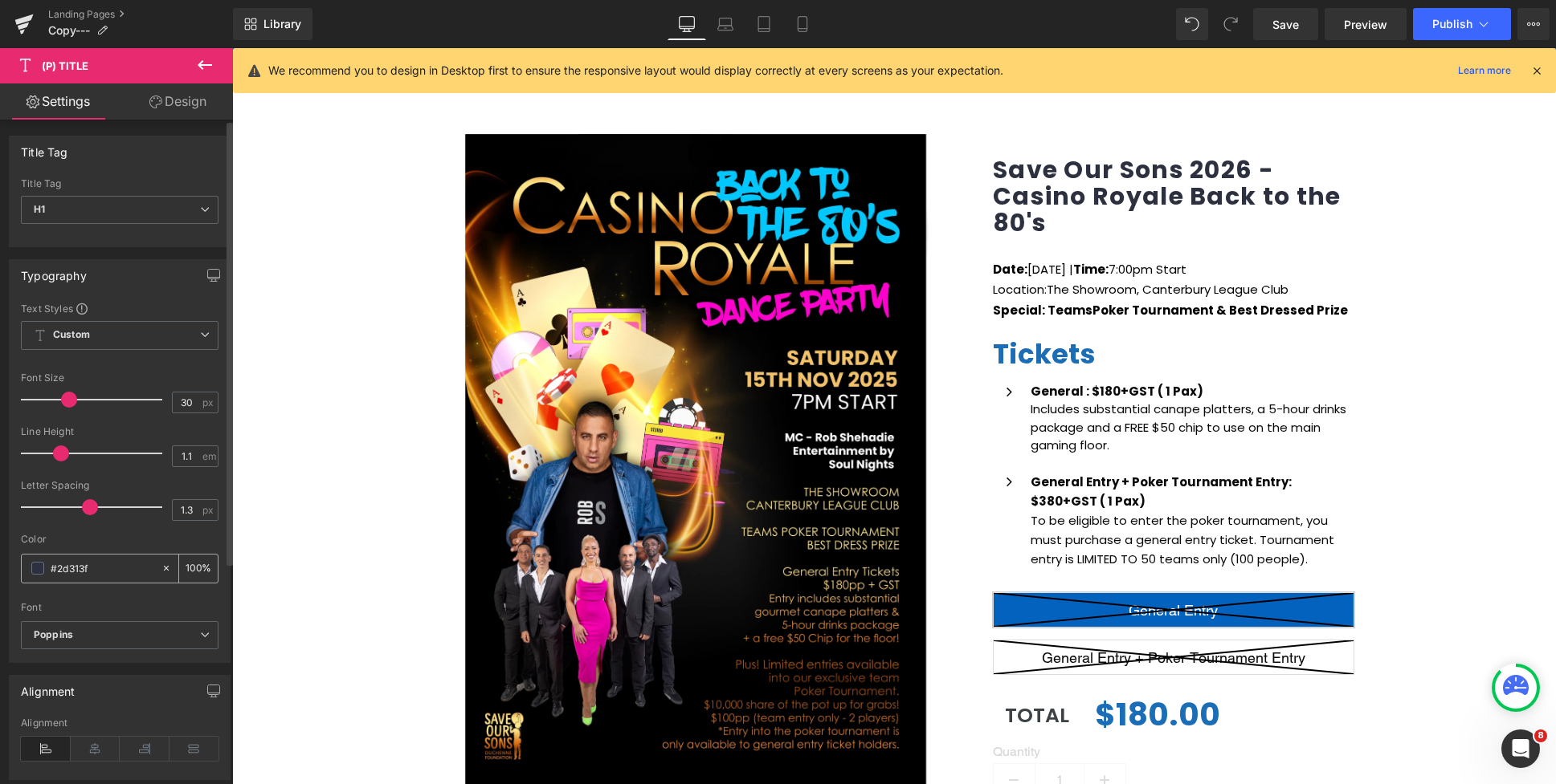
click at [39, 568] on span at bounding box center [37, 568] width 13 height 13
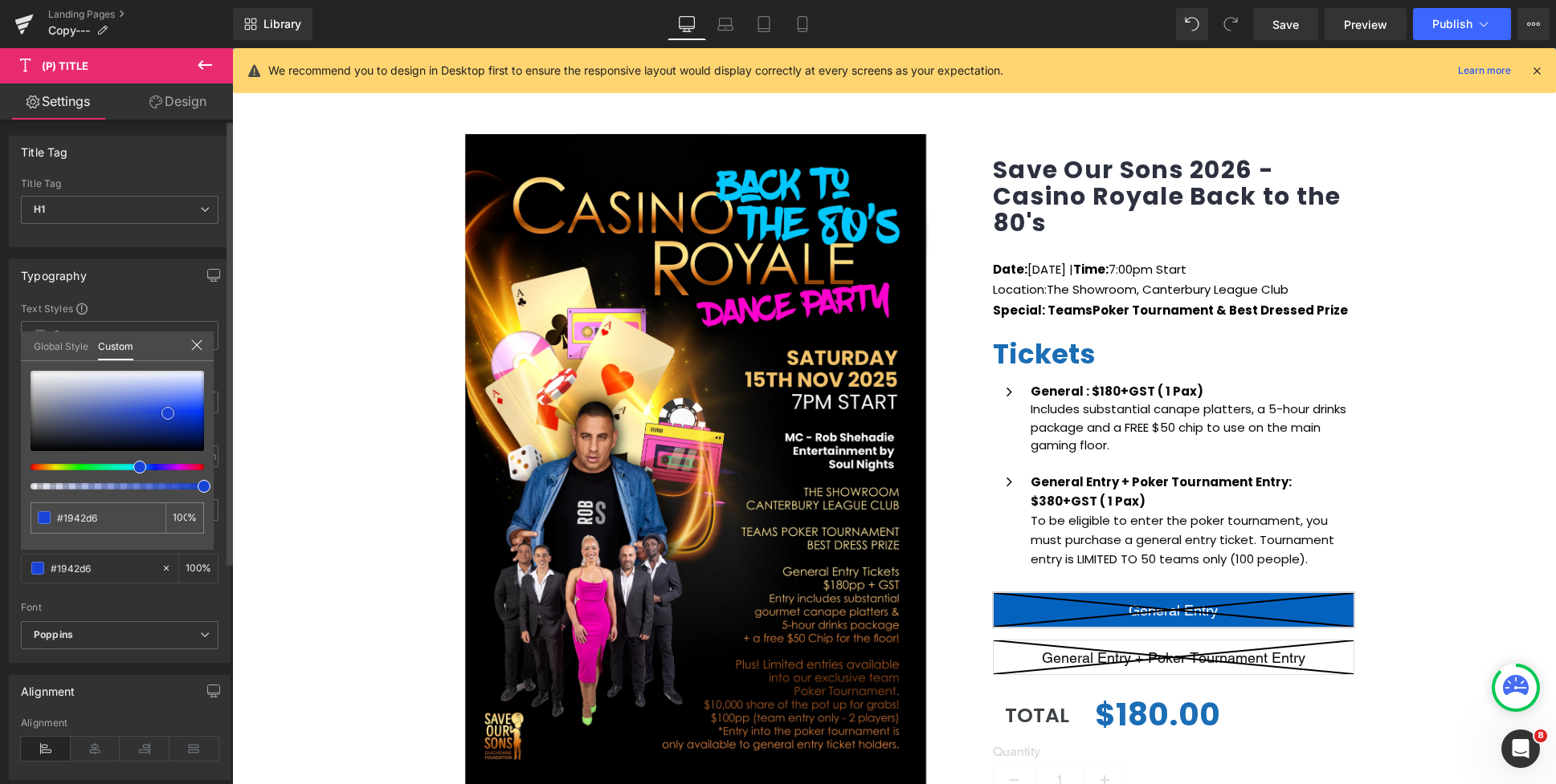
click at [167, 413] on div at bounding box center [118, 410] width 173 height 81
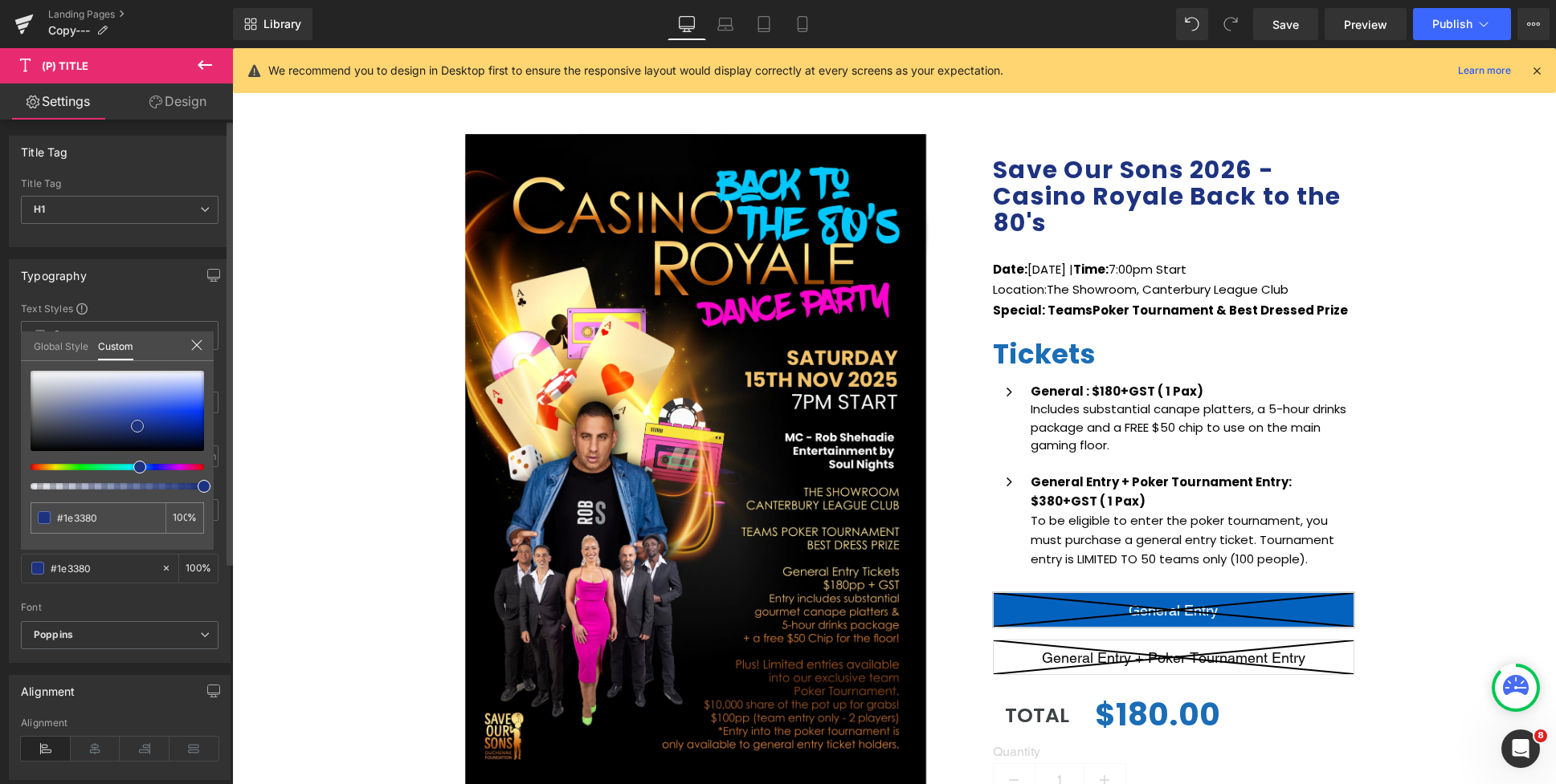
drag, startPoint x: 167, startPoint y: 413, endPoint x: 138, endPoint y: 426, distance: 31.8
click at [138, 426] on span at bounding box center [137, 425] width 13 height 13
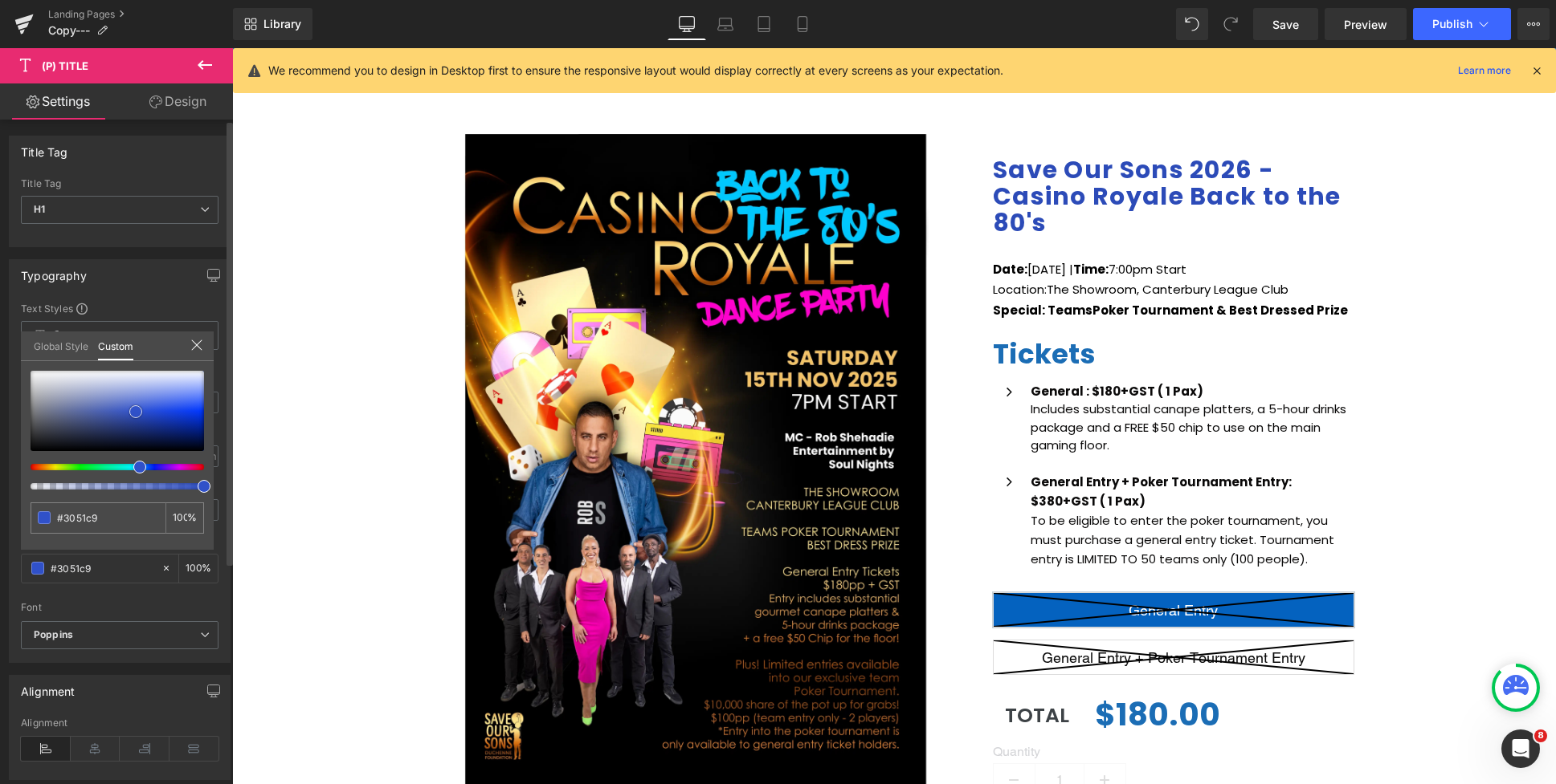
click at [136, 410] on span at bounding box center [136, 411] width 13 height 13
drag, startPoint x: 135, startPoint y: 410, endPoint x: 130, endPoint y: 417, distance: 8.6
click at [130, 417] on span at bounding box center [130, 418] width 13 height 13
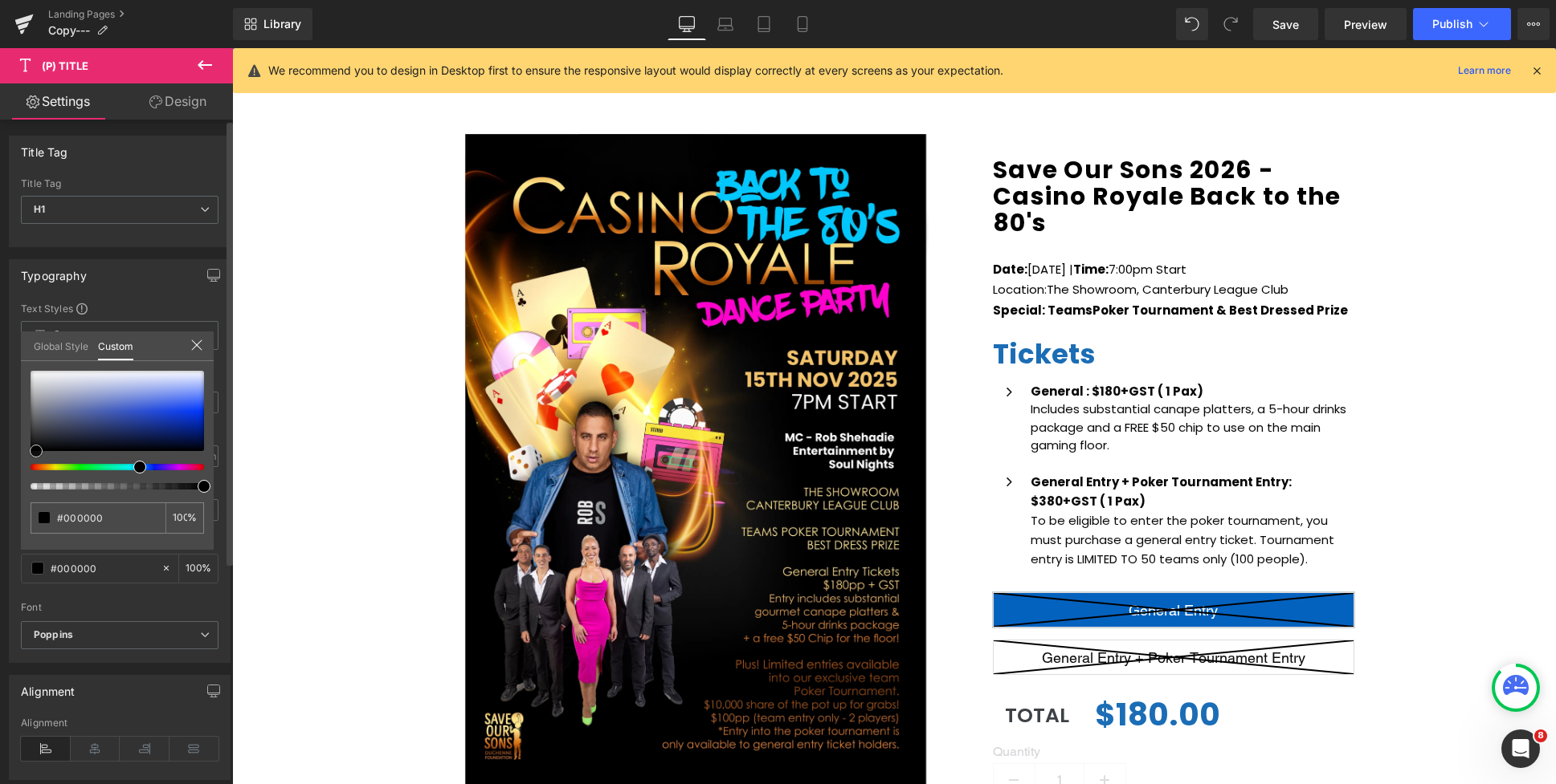
drag, startPoint x: 131, startPoint y: 416, endPoint x: 36, endPoint y: 449, distance: 100.6
click at [36, 449] on span at bounding box center [36, 450] width 13 height 13
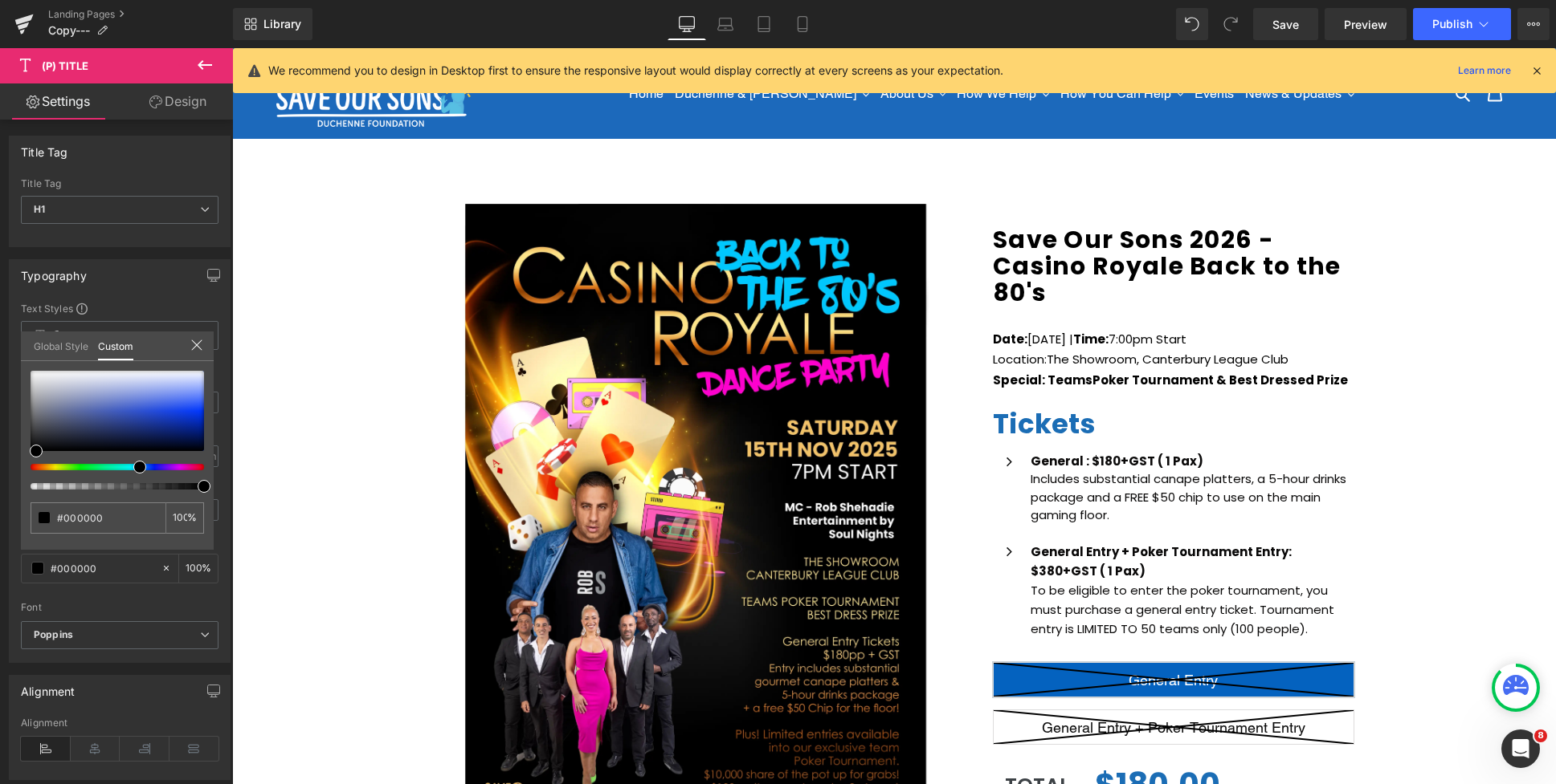
click at [1534, 76] on icon at bounding box center [1536, 71] width 15 height 15
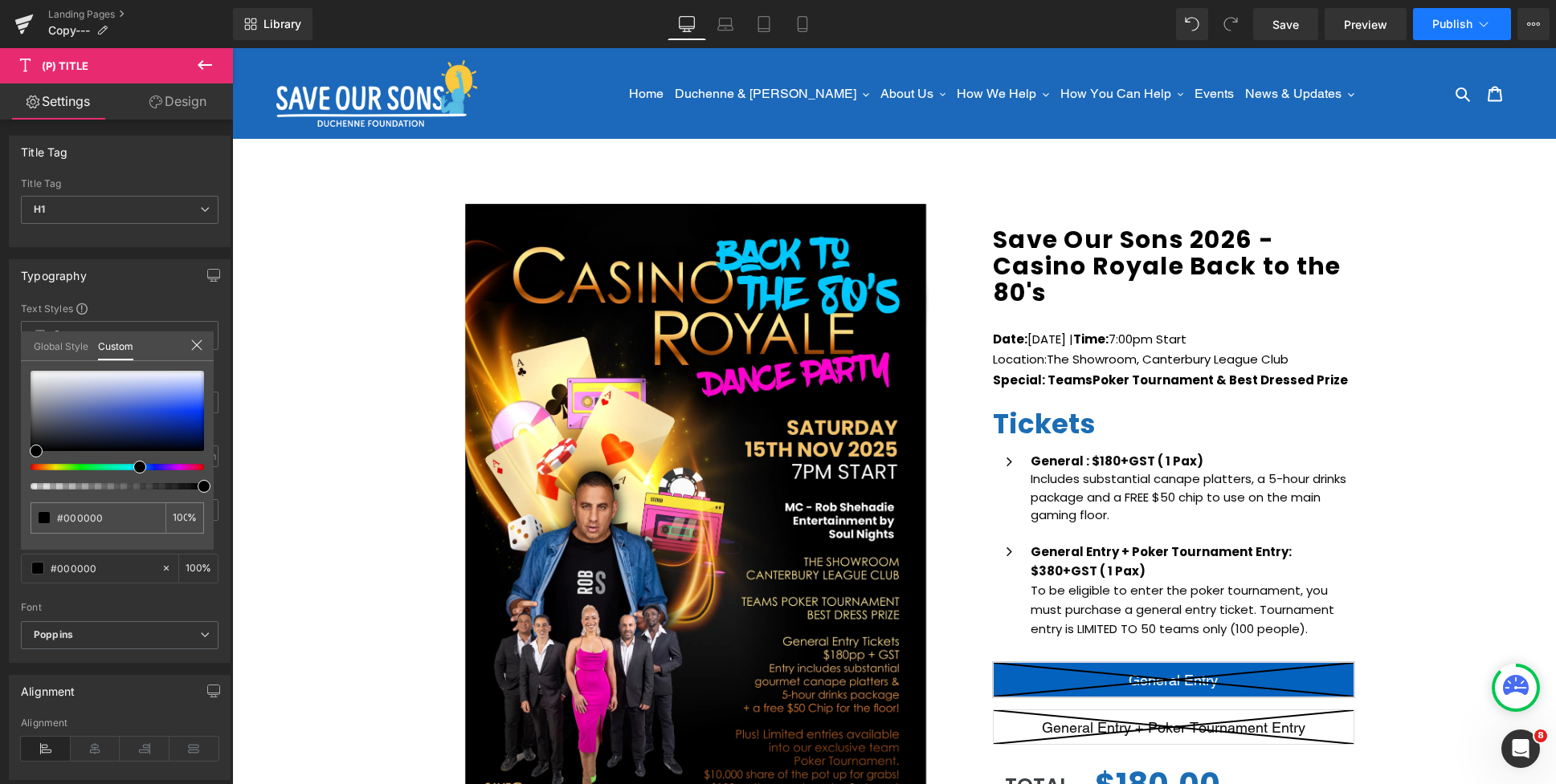
click at [1459, 29] on span "Publish" at bounding box center [1452, 24] width 40 height 13
click at [798, 29] on icon at bounding box center [802, 24] width 16 height 16
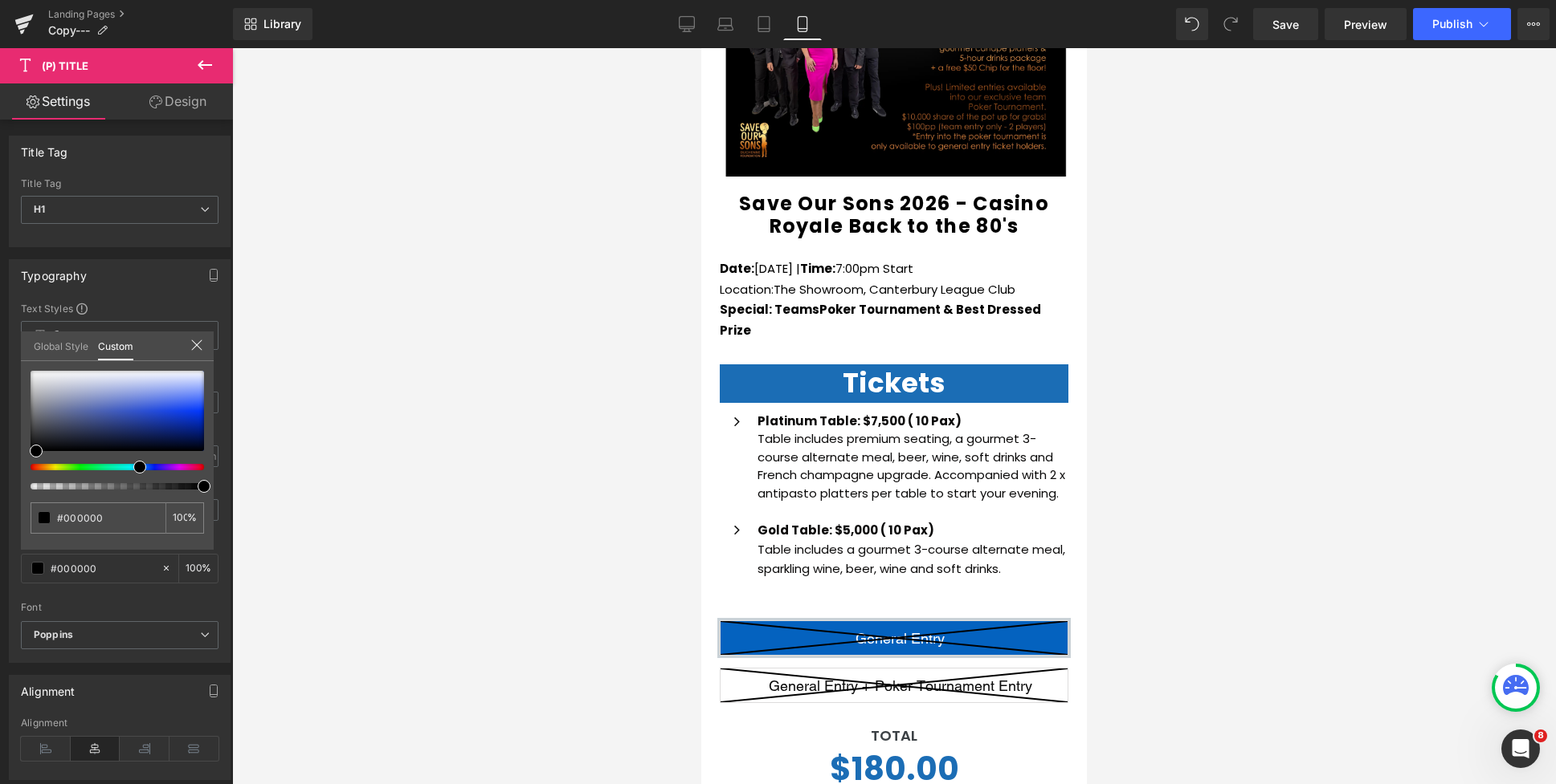
scroll to position [345, 0]
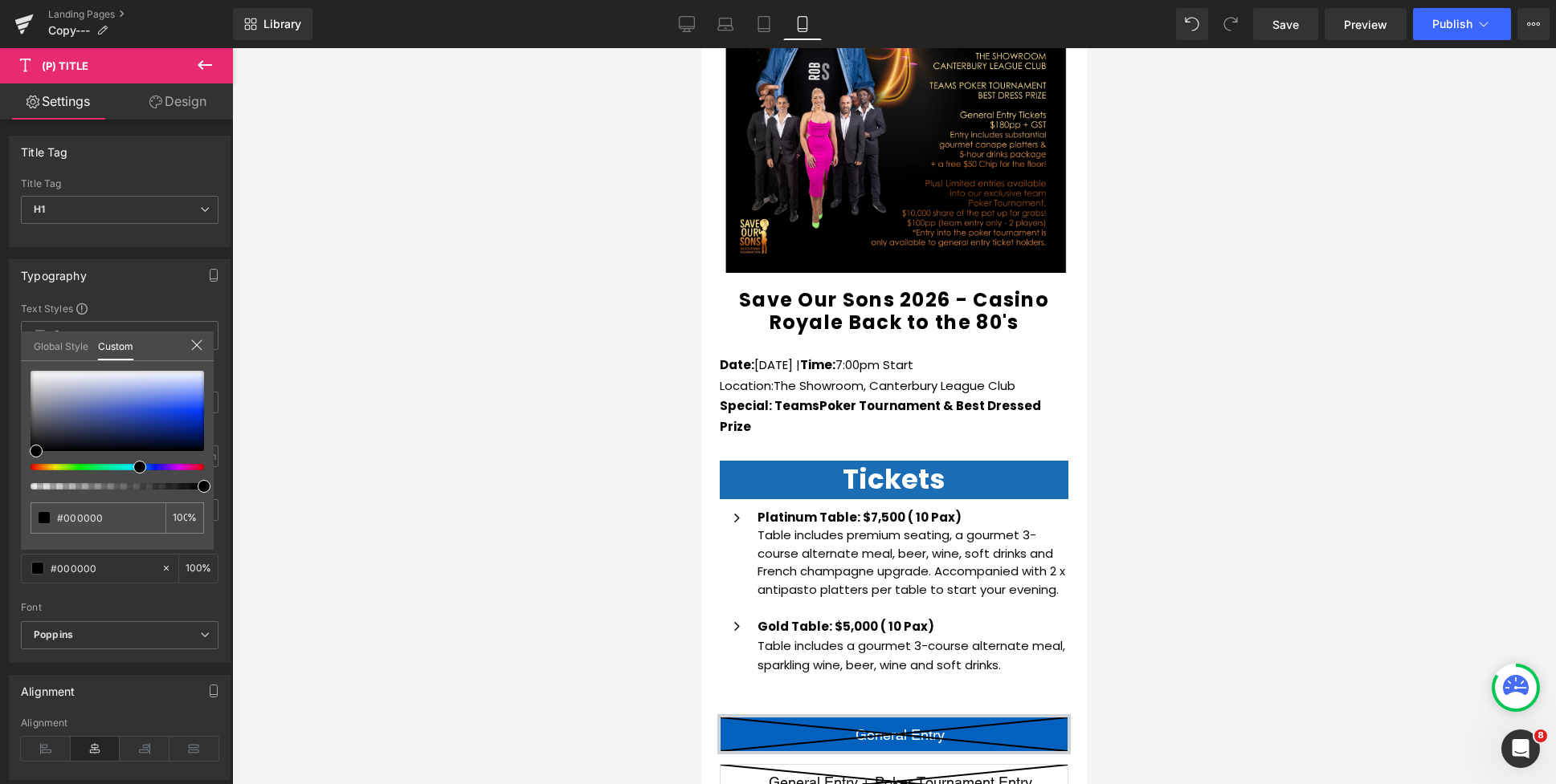
click at [899, 369] on div at bounding box center [893, 415] width 386 height 736
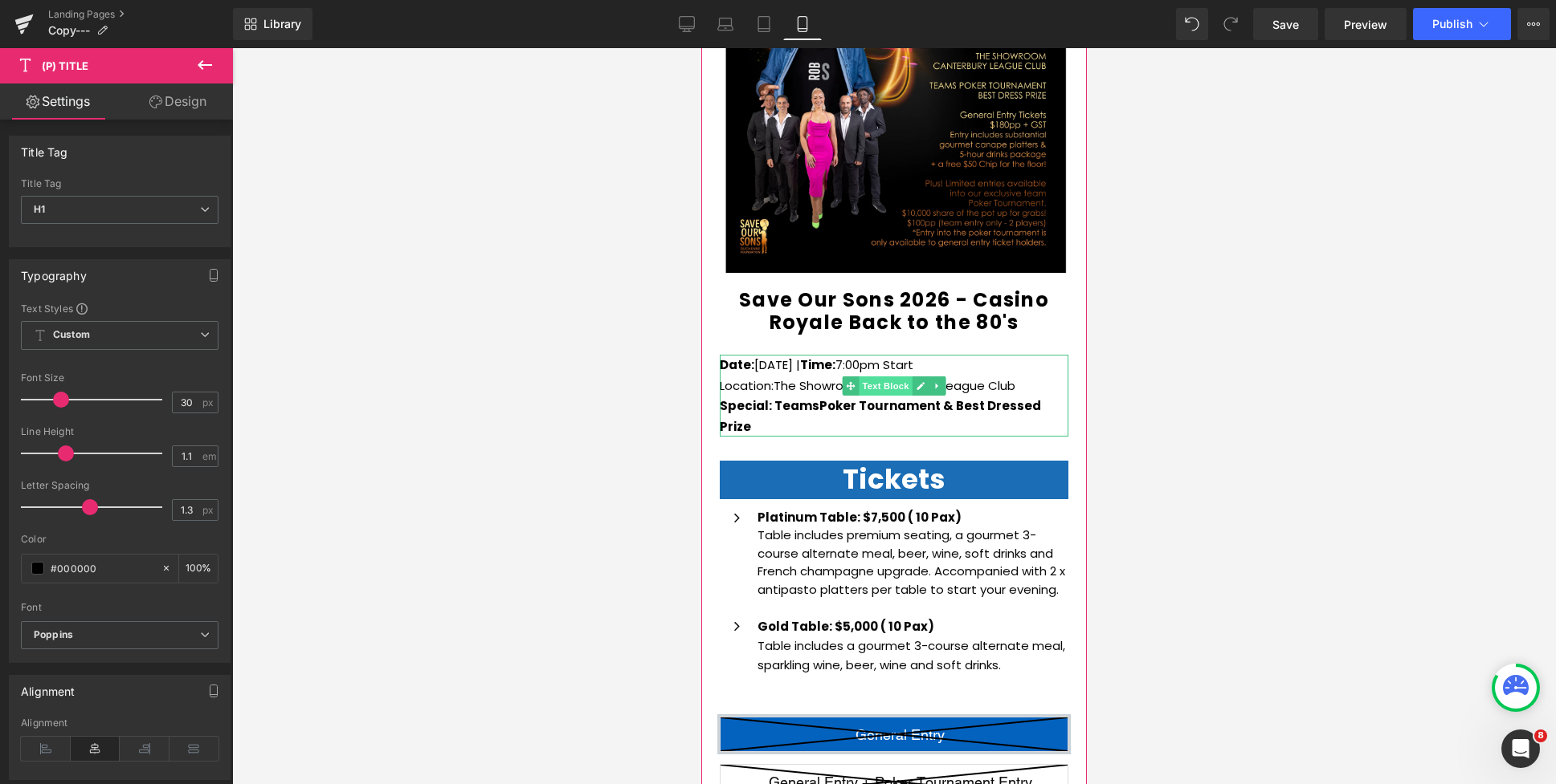
click at [883, 388] on span "Text Block" at bounding box center [884, 386] width 53 height 19
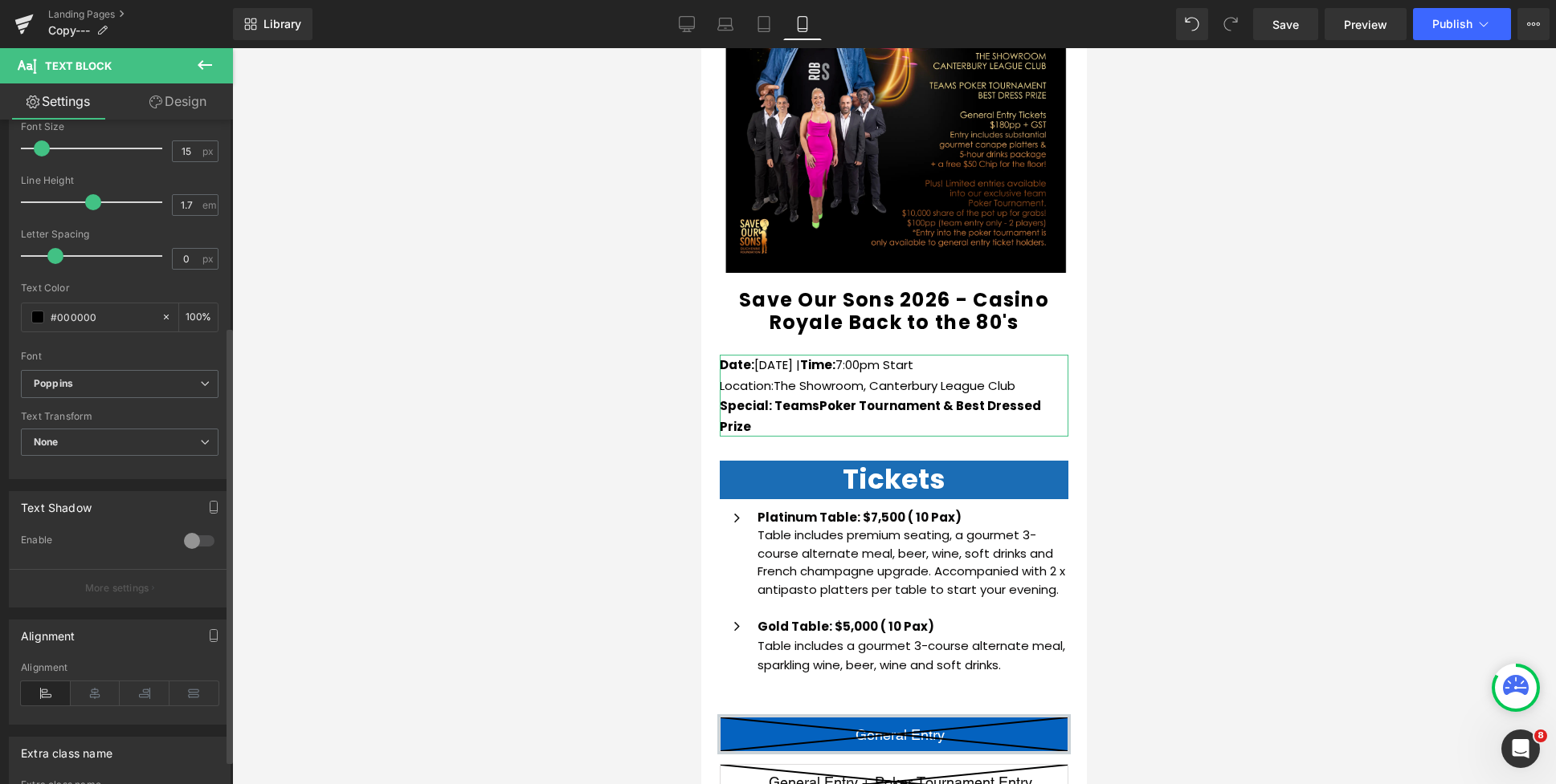
scroll to position [331, 0]
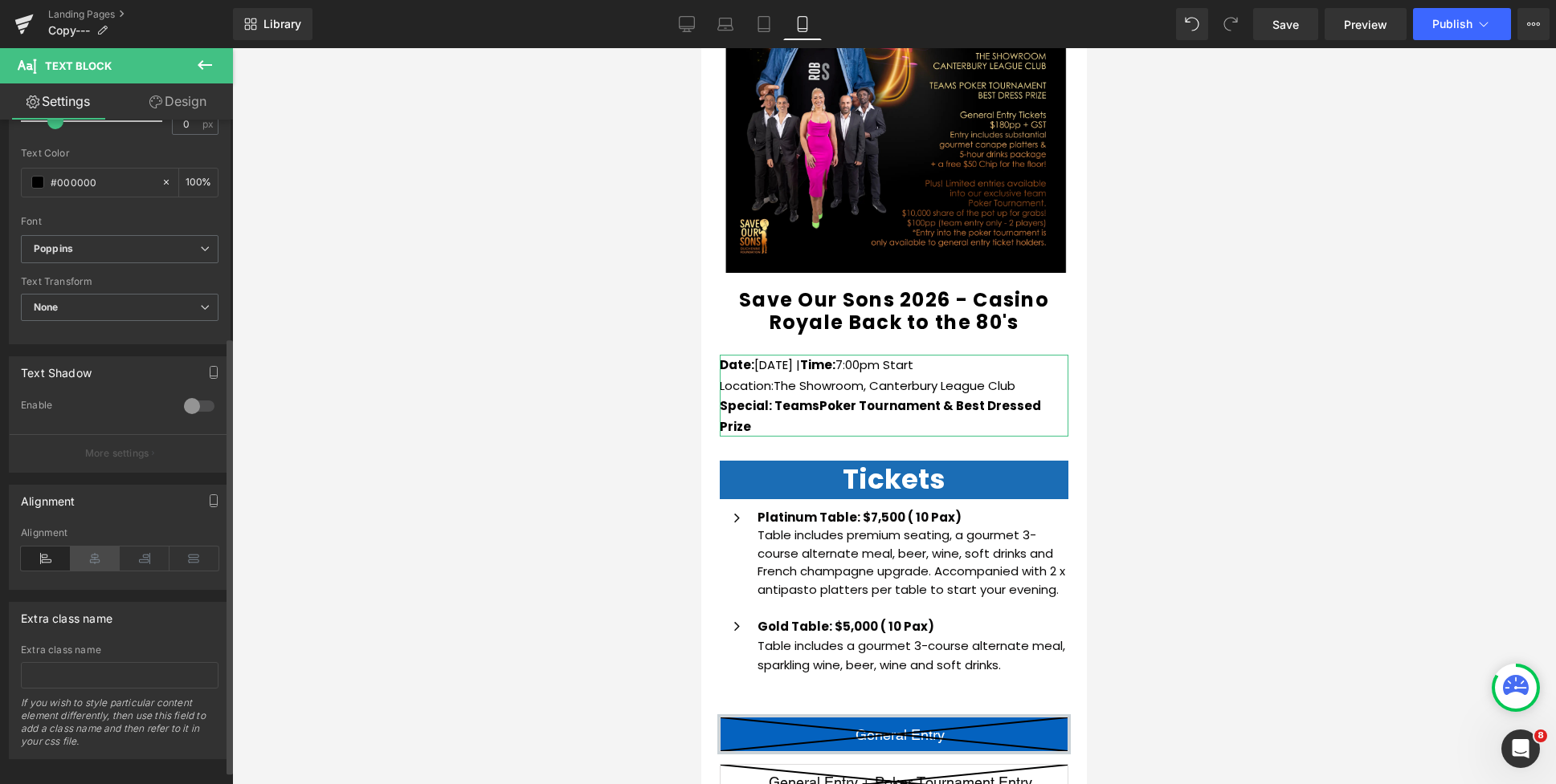
click at [97, 563] on icon at bounding box center [96, 559] width 50 height 24
click at [1148, 345] on div at bounding box center [894, 415] width 1324 height 736
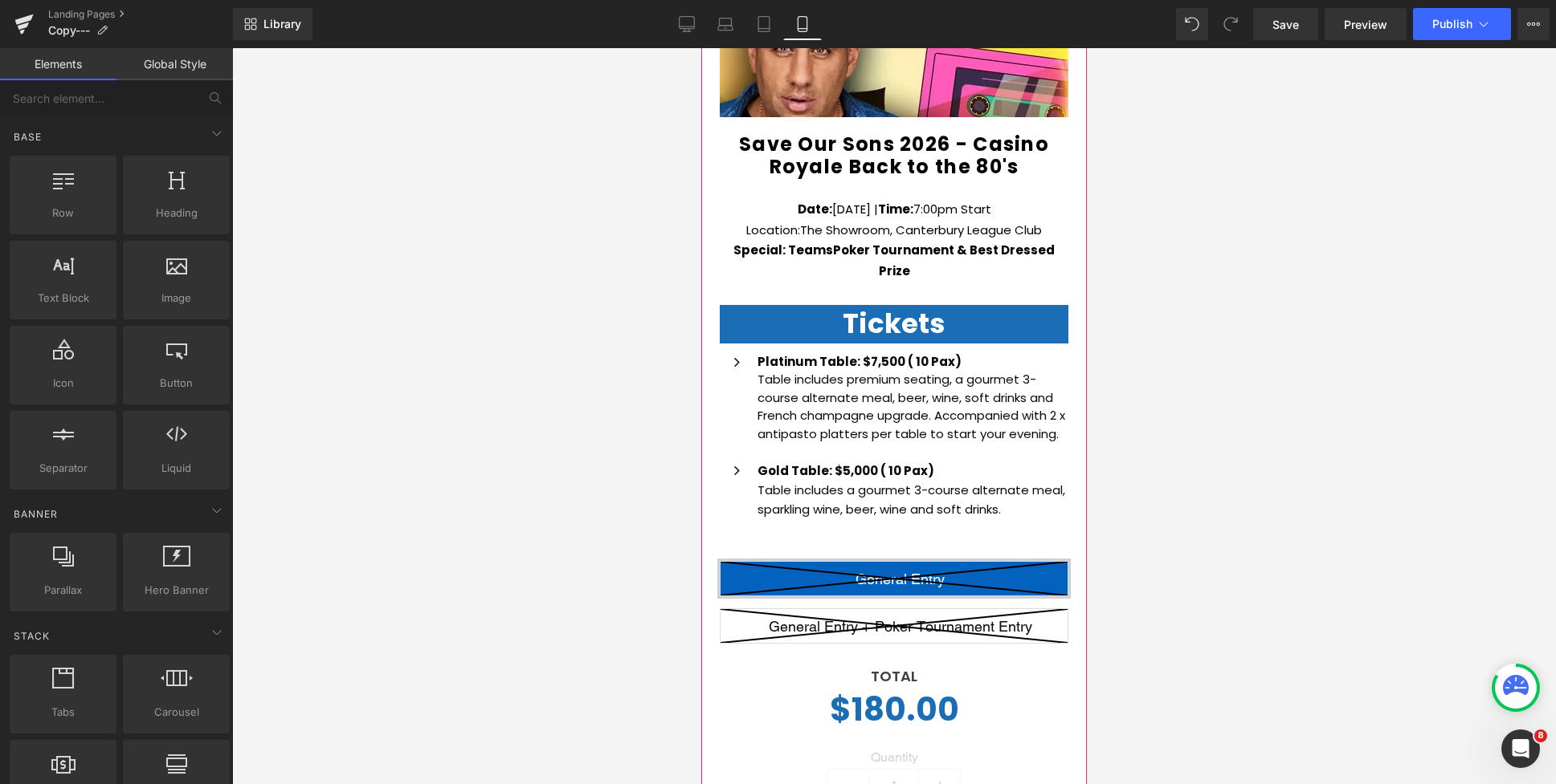
scroll to position [531, 0]
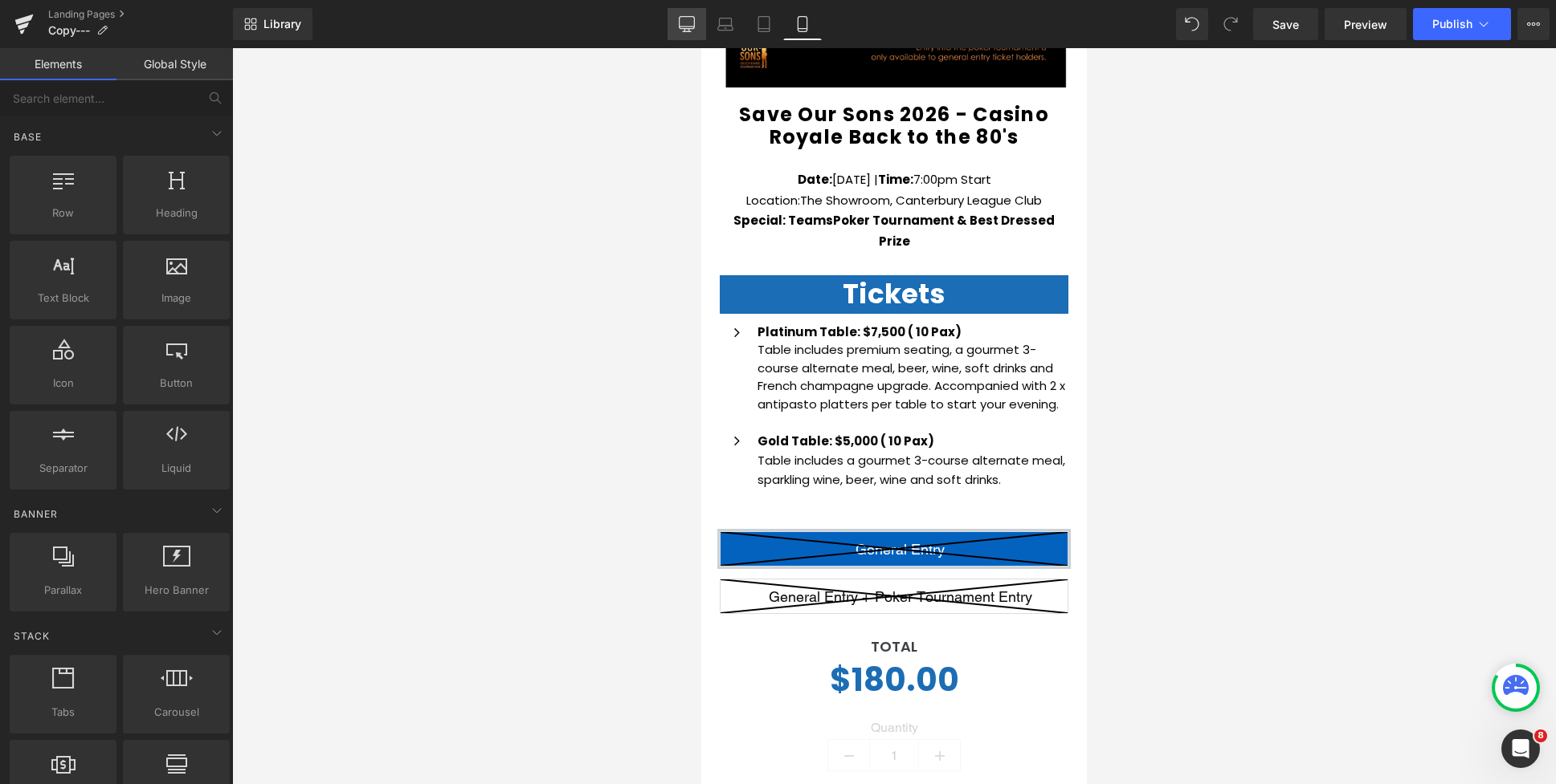
click at [683, 25] on icon at bounding box center [687, 24] width 16 height 16
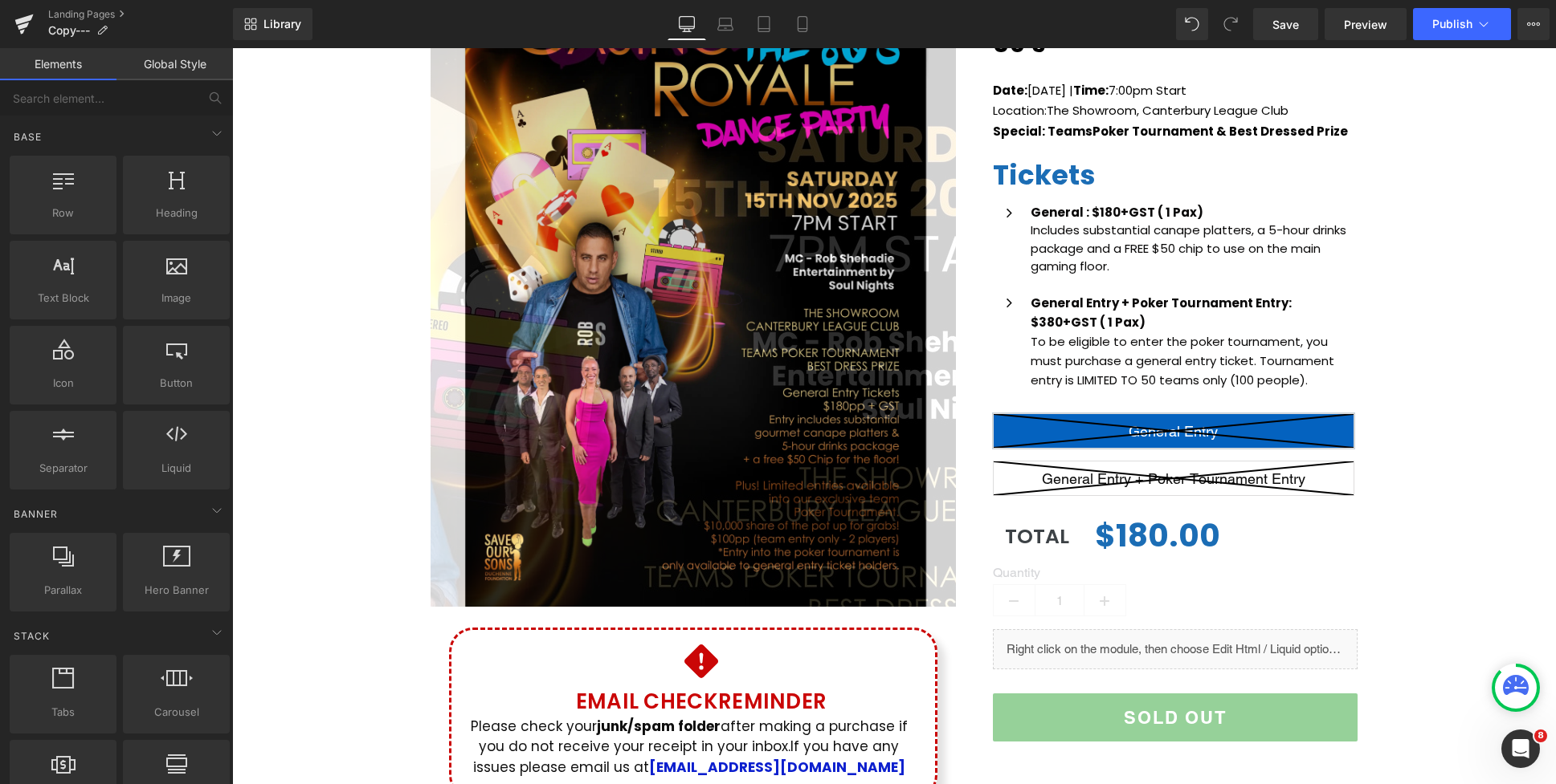
scroll to position [95, 0]
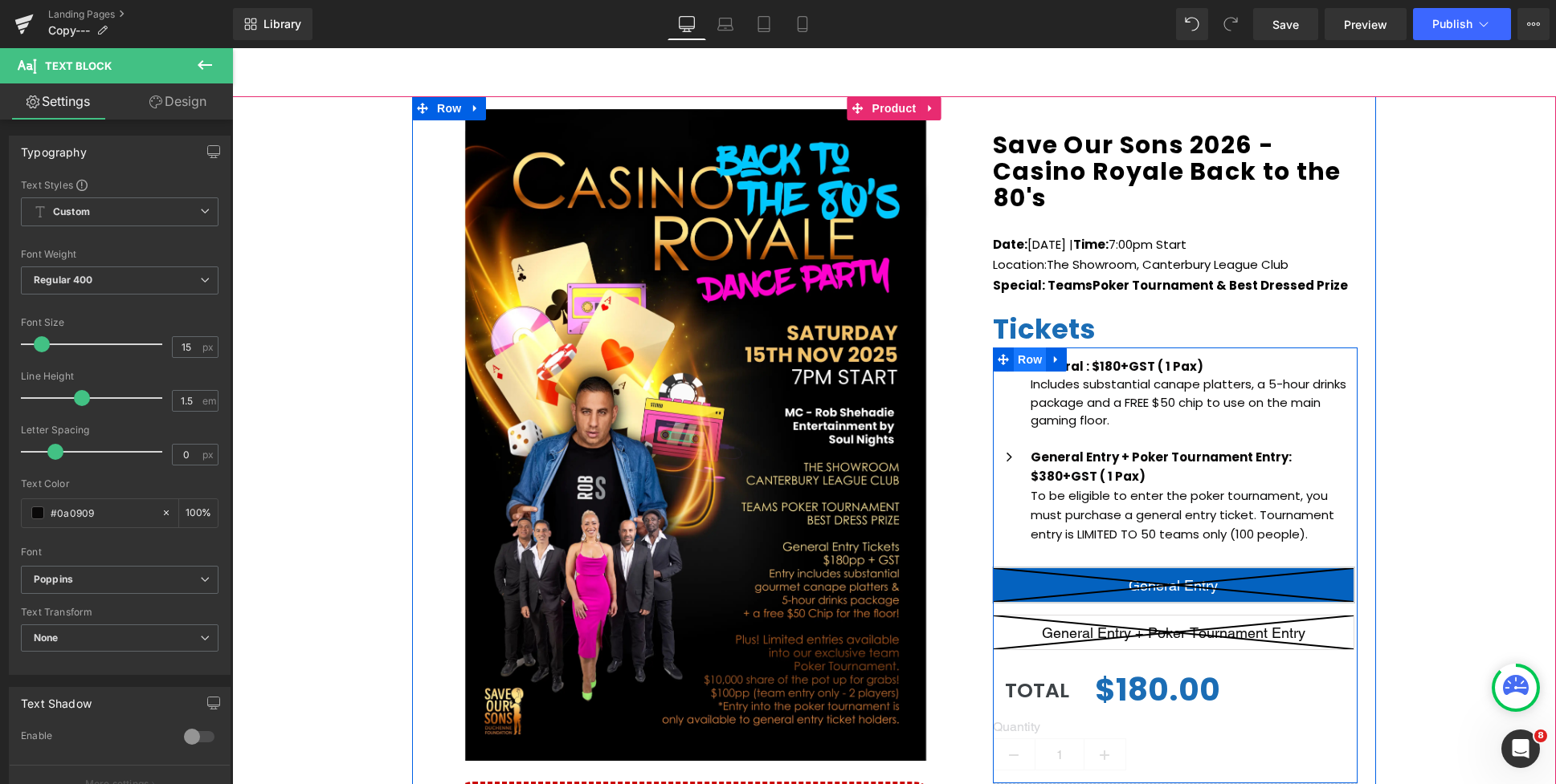
drag, startPoint x: 1048, startPoint y: 378, endPoint x: 1022, endPoint y: 354, distance: 35.4
click at [1022, 354] on div "Icon General : $180+GST ( 1 Pax) Includes substantial canape platters, a 5-hour…" at bounding box center [1175, 566] width 365 height 436
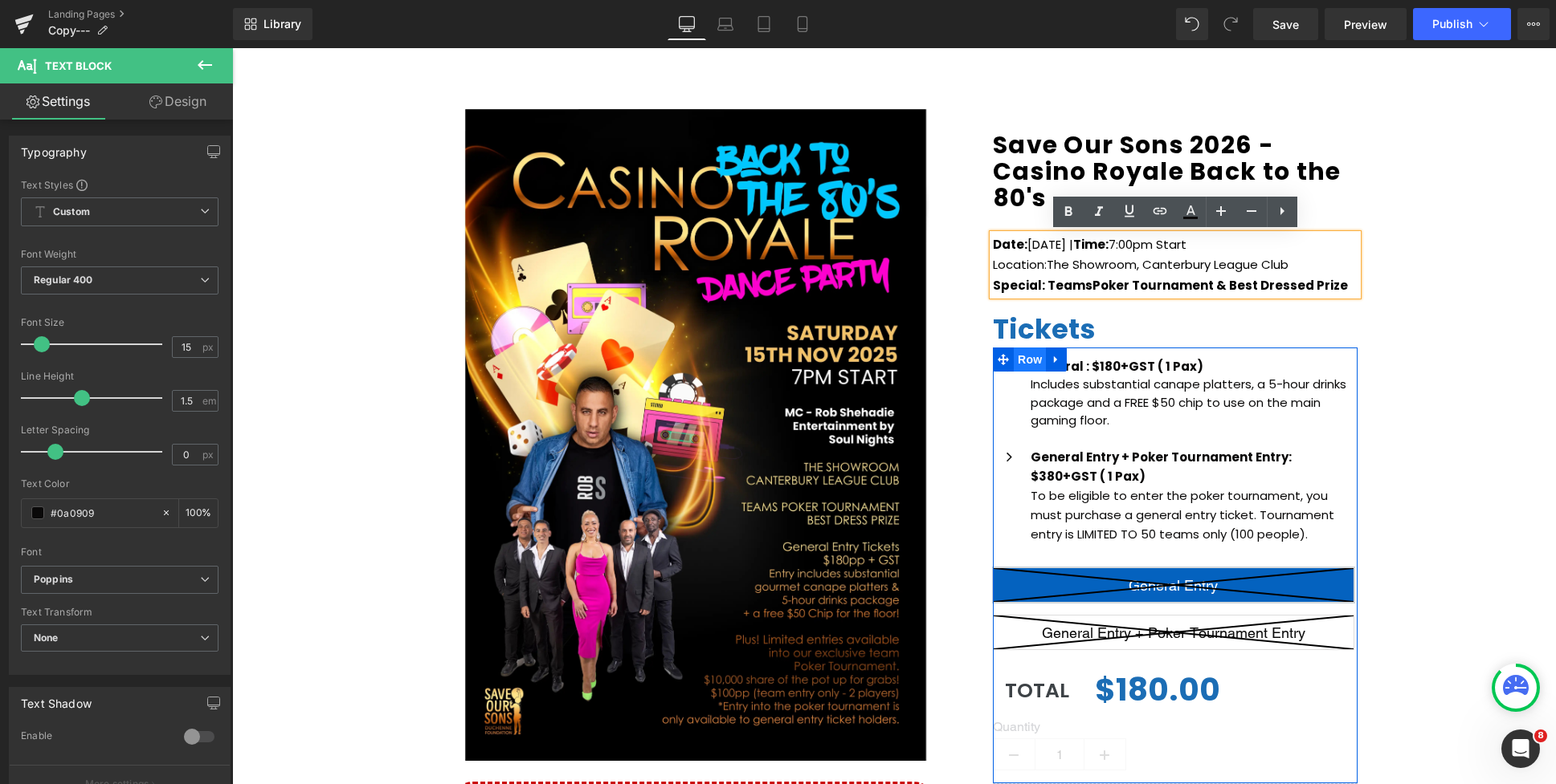
copy div "General : $180+GST ( 1 Pax) Includes substantial canape platters, a 5-hour drin…"
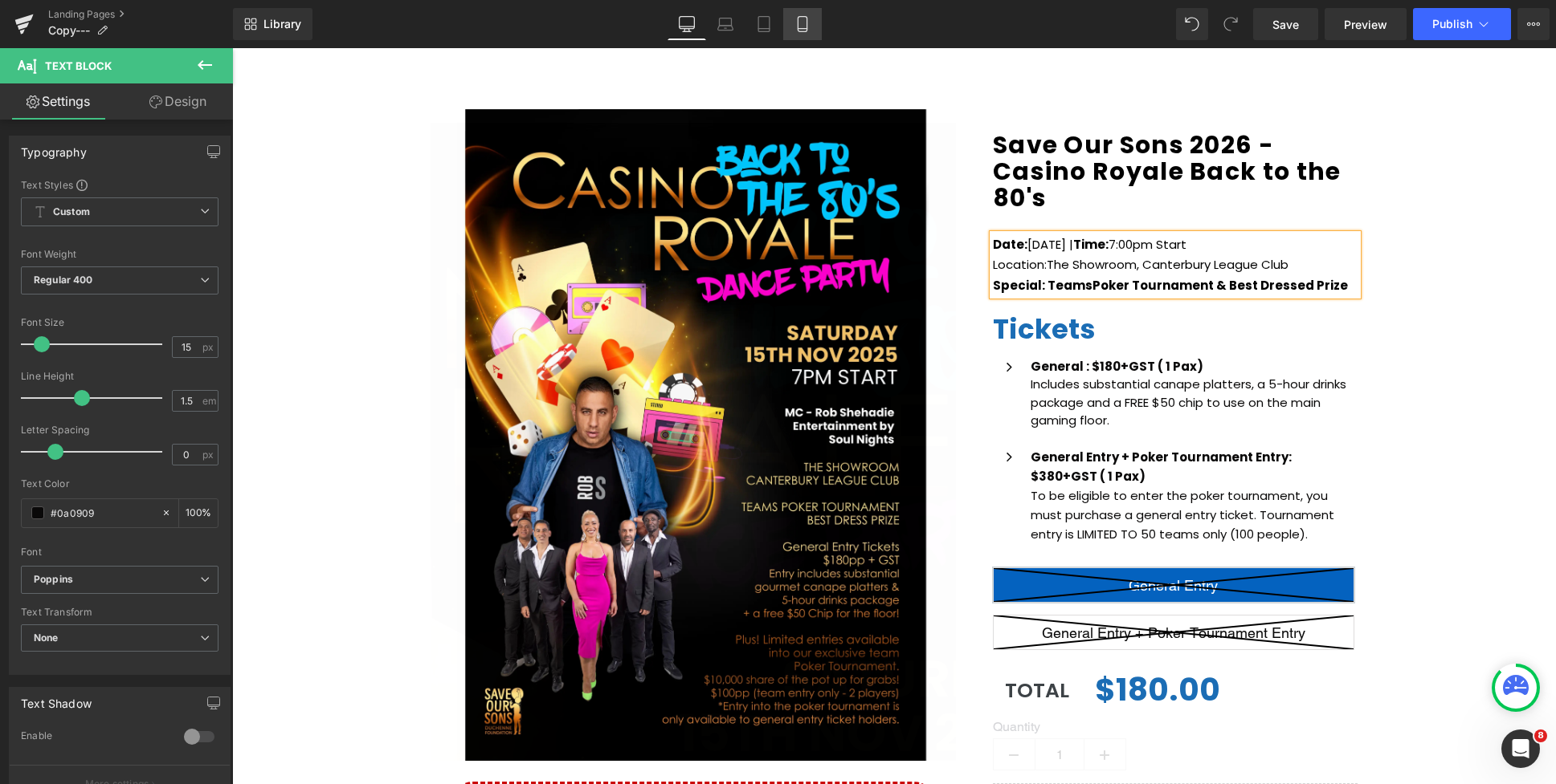
click at [799, 31] on icon at bounding box center [801, 24] width 9 height 15
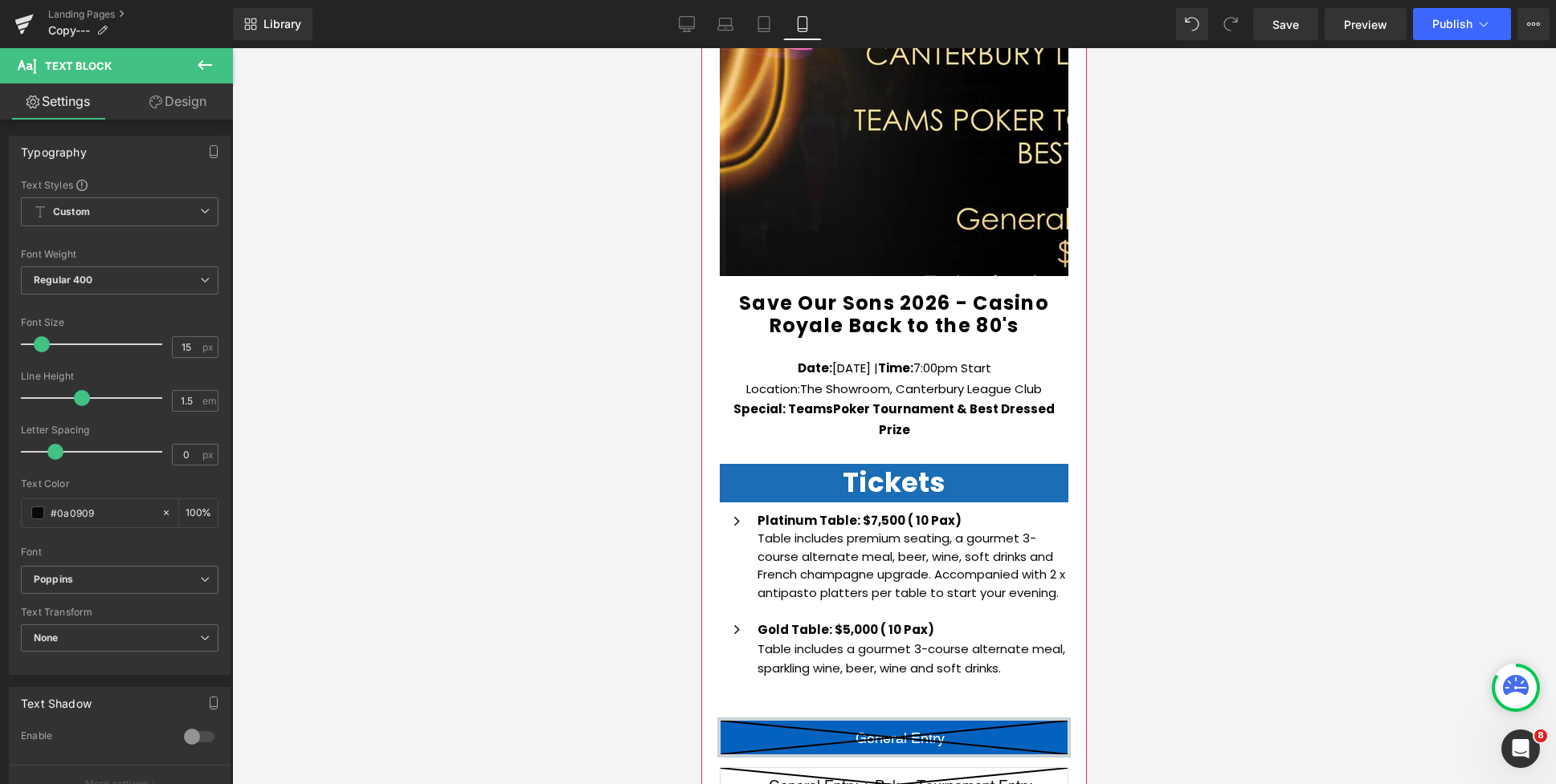
scroll to position [436, 0]
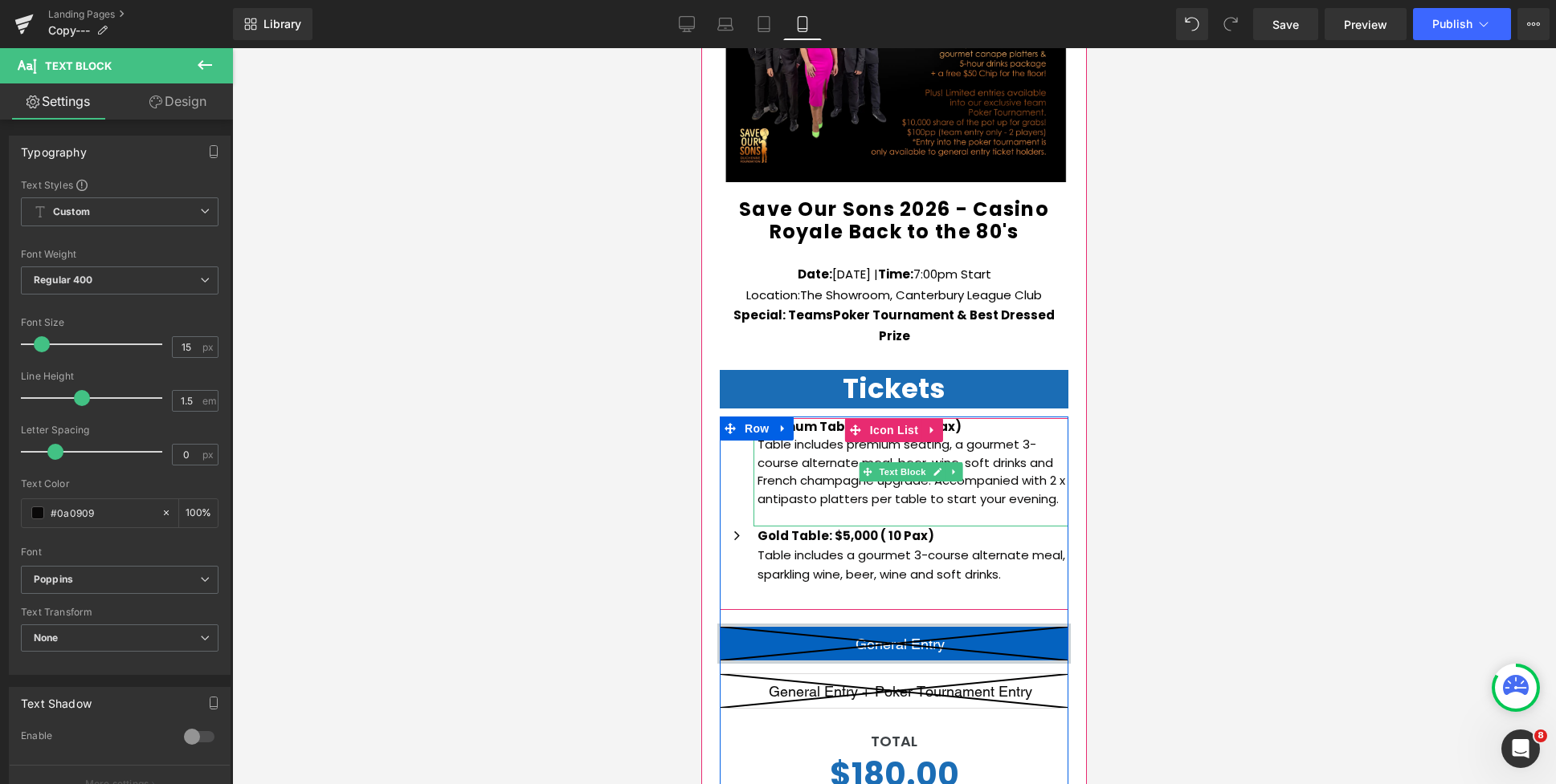
click at [1060, 481] on p "Table includes premium seating, a gourmet 3-course alternate meal, beer, wine, …" at bounding box center [913, 472] width 311 height 73
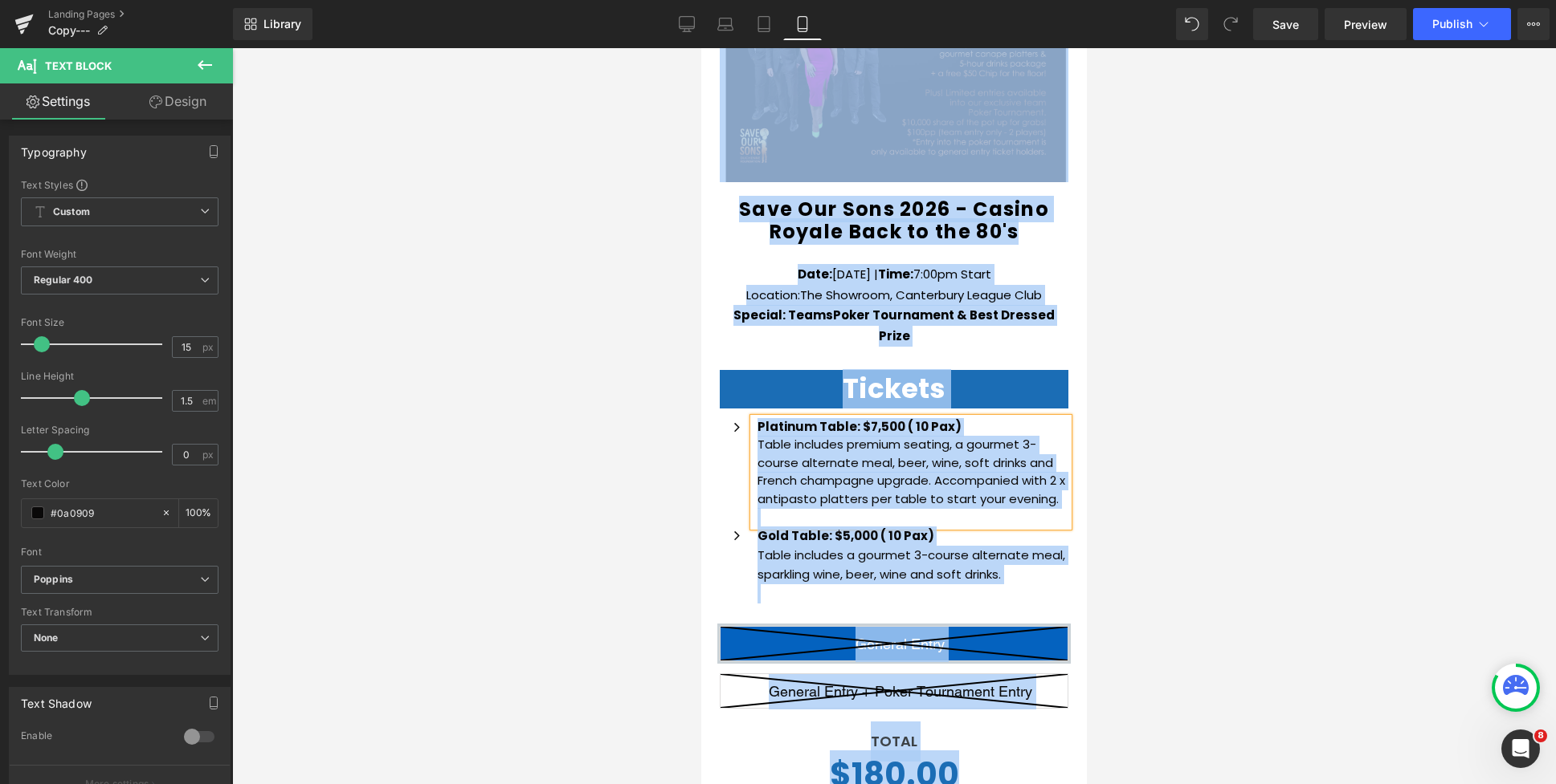
click at [1051, 478] on p "Table includes premium seating, a gourmet 3-course alternate meal, beer, wine, …" at bounding box center [913, 472] width 311 height 73
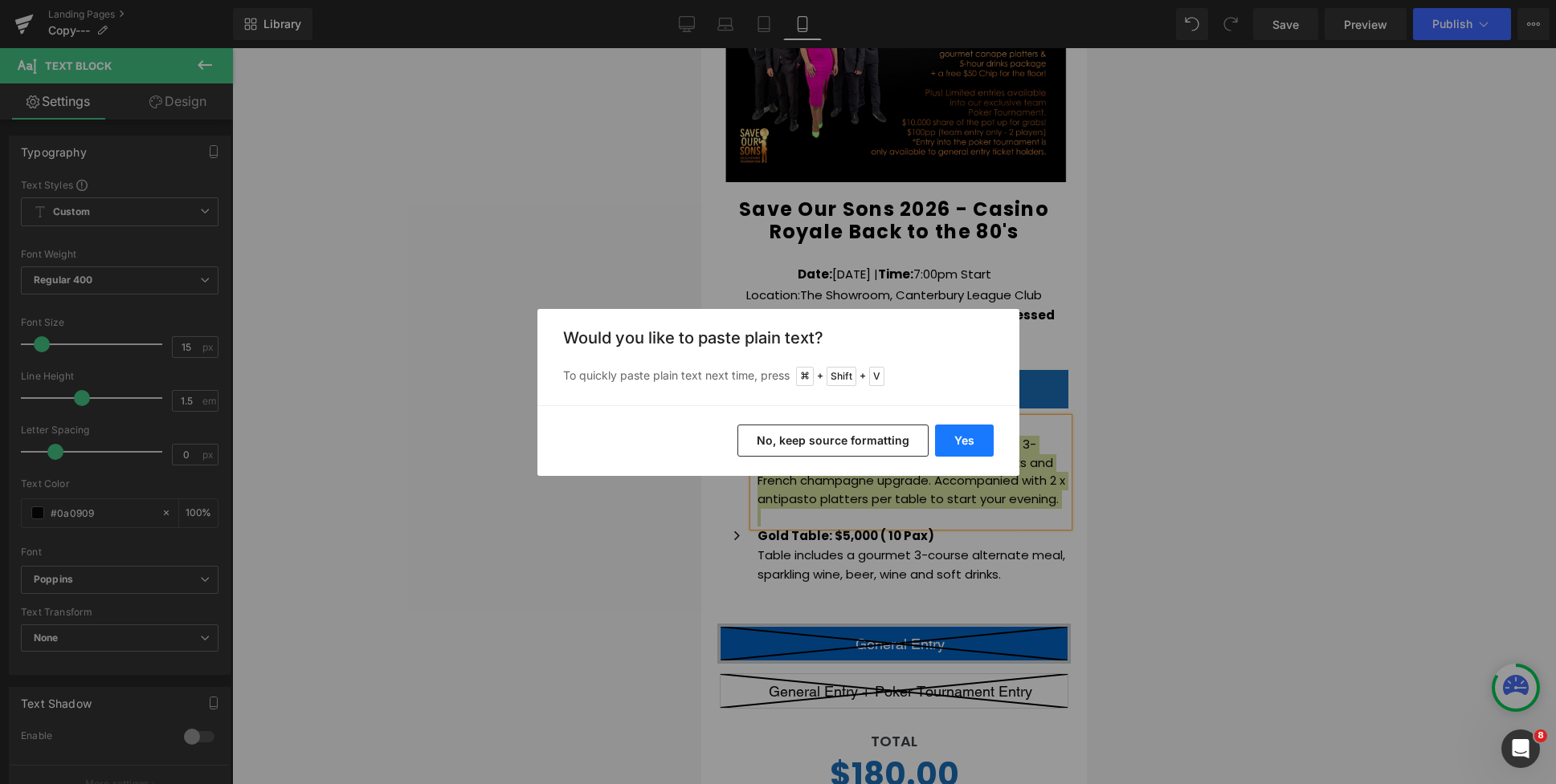
click at [965, 440] on button "Yes" at bounding box center [964, 440] width 59 height 32
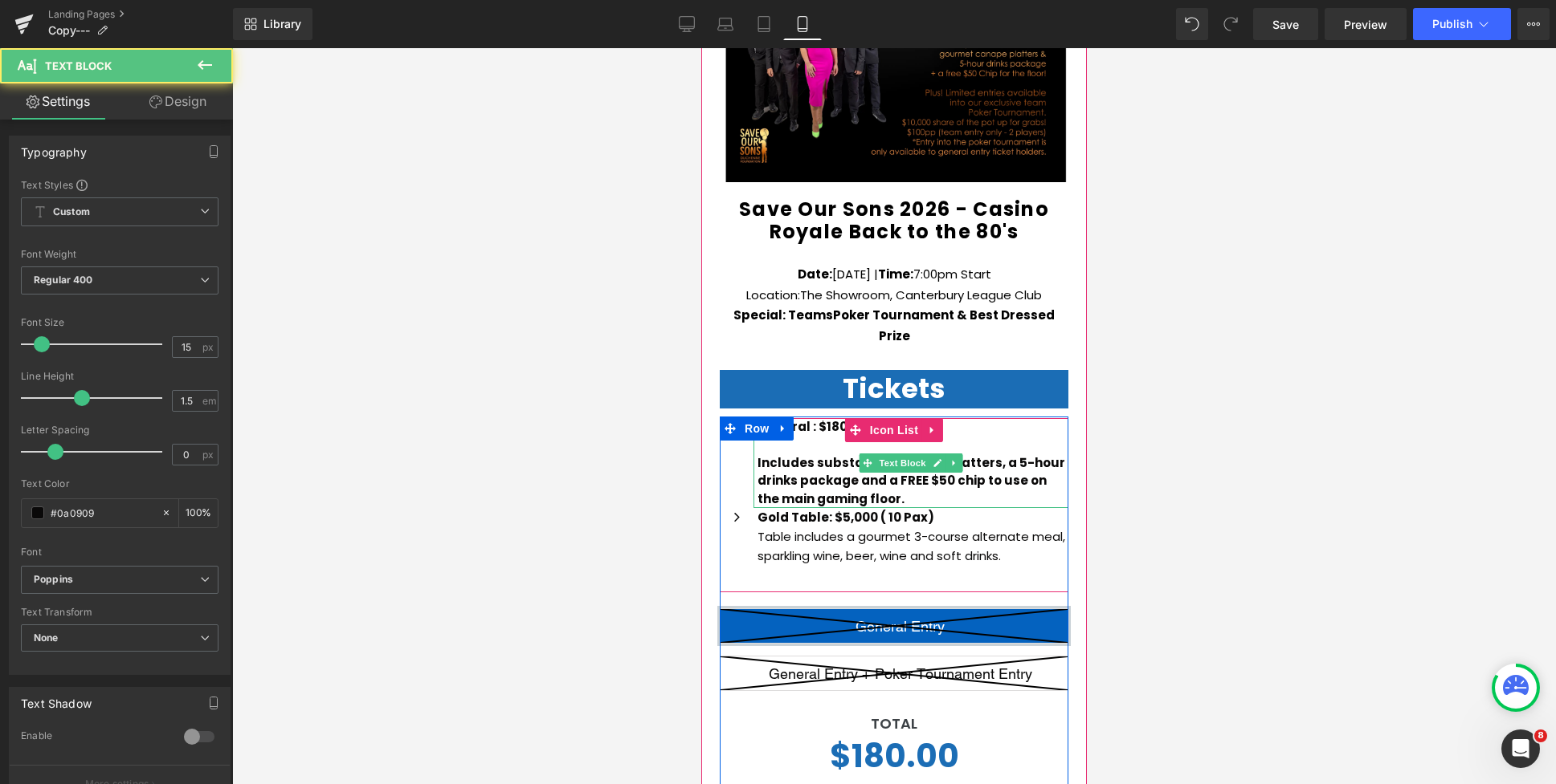
click at [806, 436] on p at bounding box center [913, 445] width 311 height 19
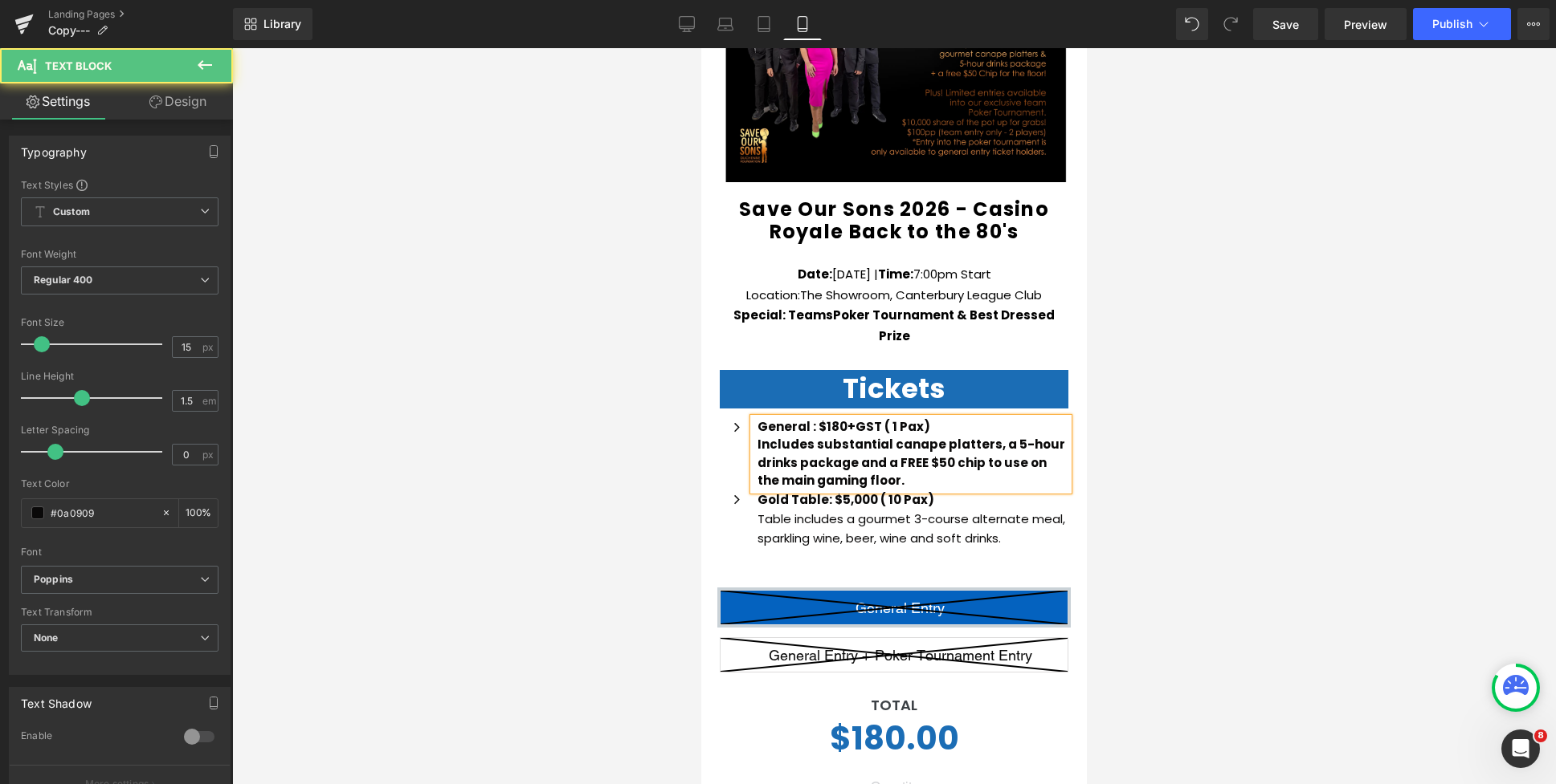
click at [756, 427] on div "General : $180+GST ( 1 Pax) Includes substantial canape platters, a 5-hour drin…" at bounding box center [911, 454] width 315 height 73
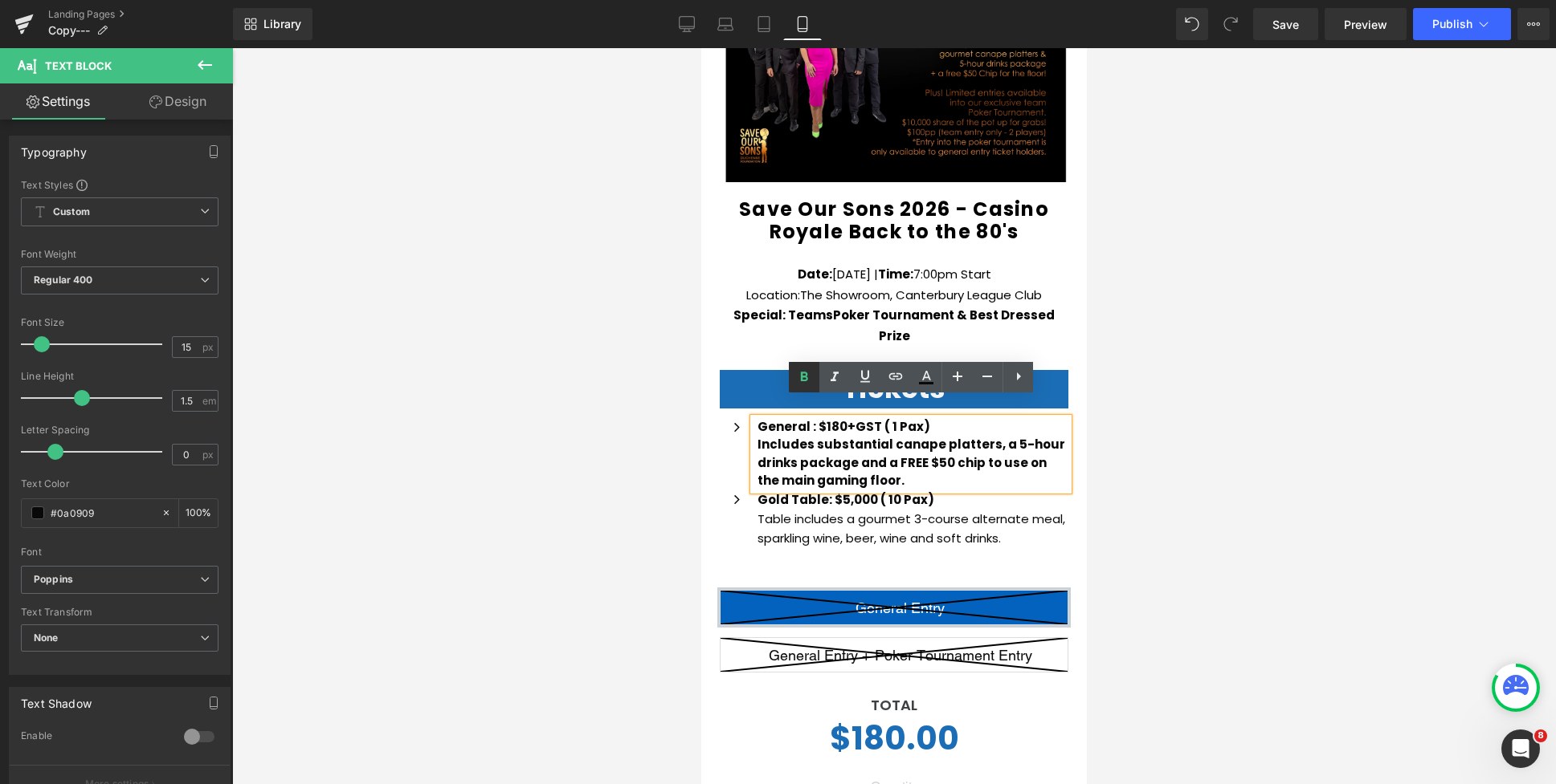
click at [801, 381] on icon at bounding box center [803, 377] width 7 height 10
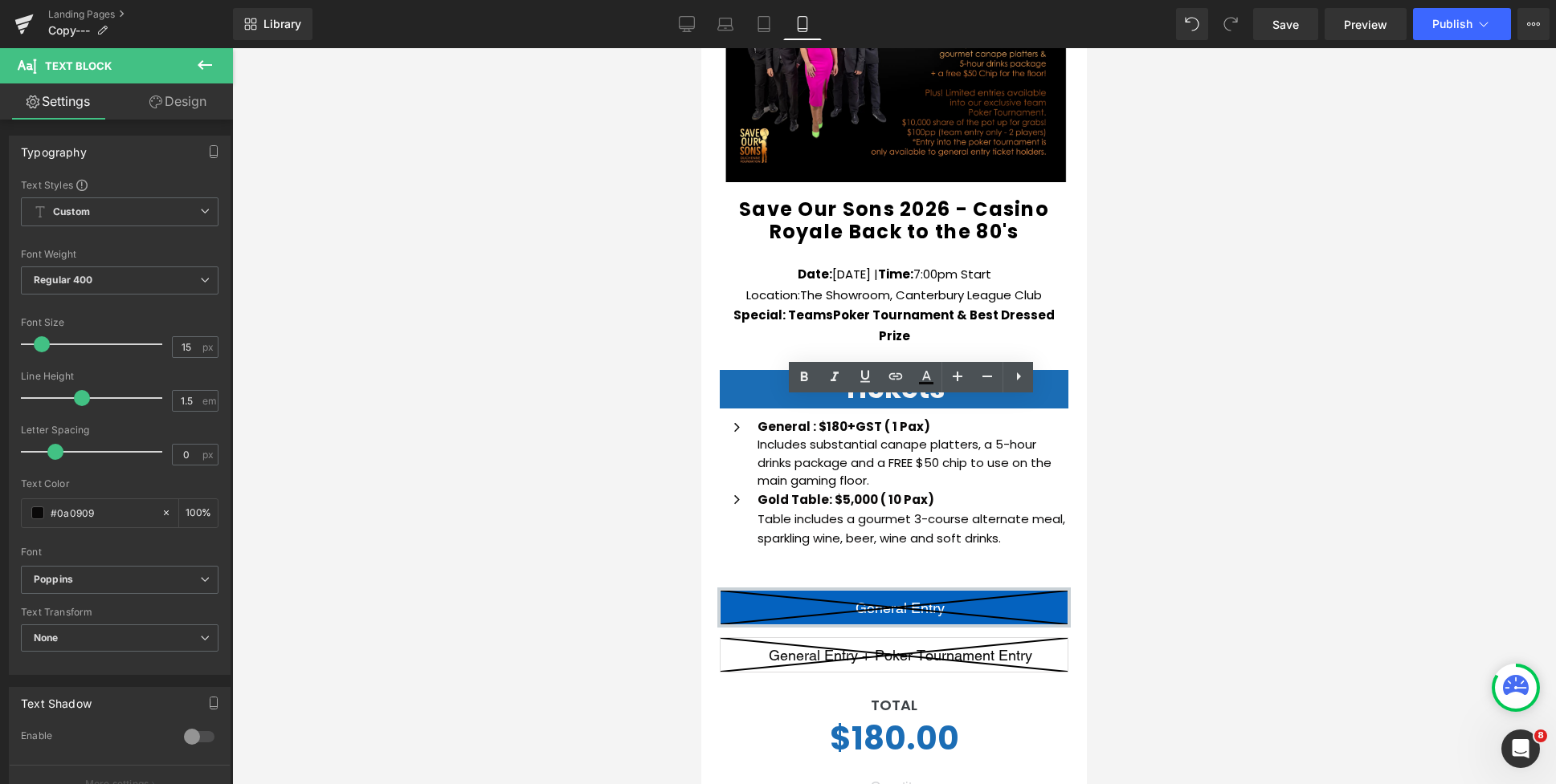
click at [1163, 460] on div at bounding box center [894, 415] width 1324 height 736
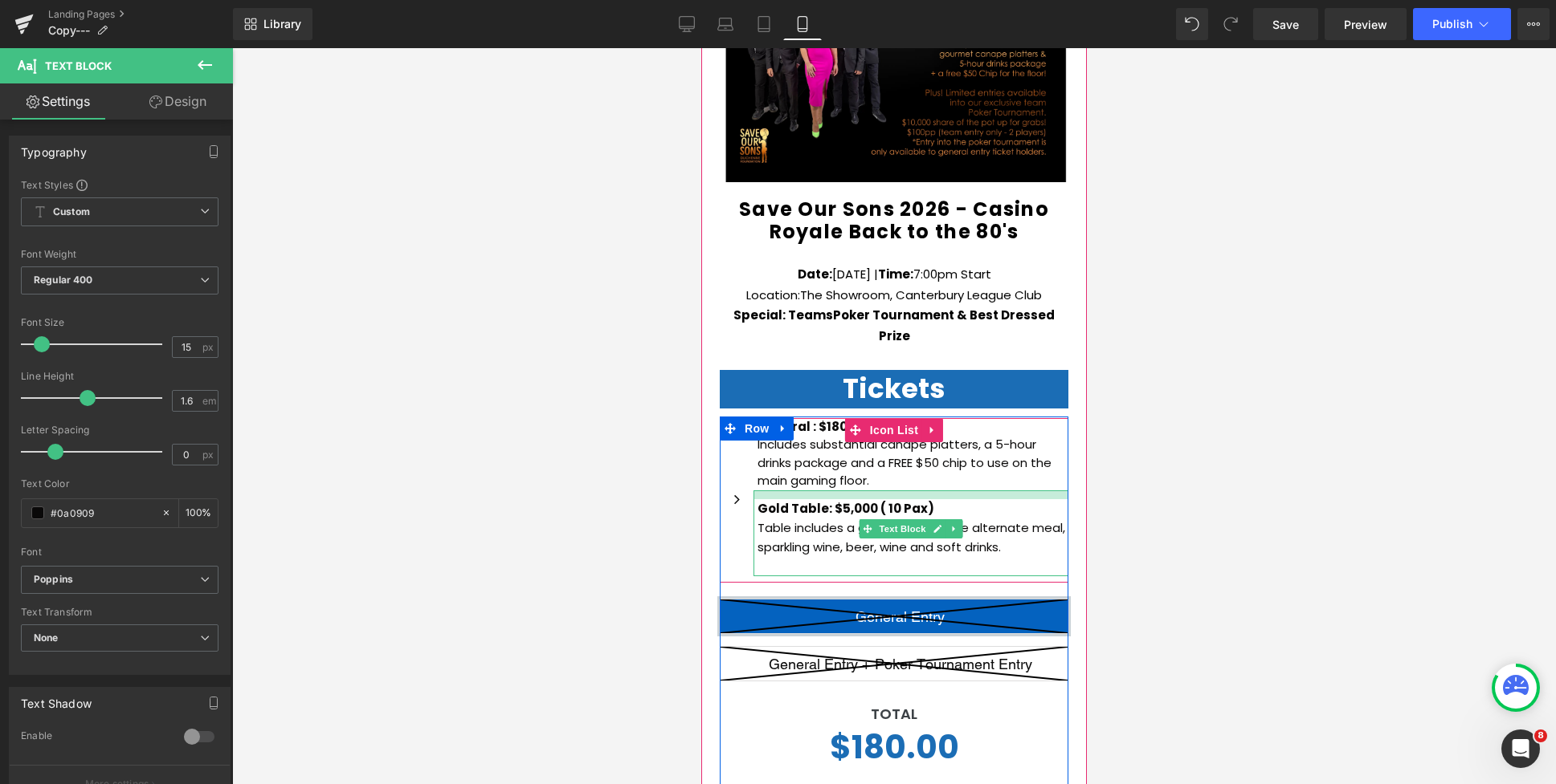
click at [884, 490] on div "Gold Table: $5,000 ( 10 Pax) Table includes a gourmet 3-course alternate meal, …" at bounding box center [911, 533] width 315 height 86
click at [1110, 460] on div at bounding box center [894, 415] width 1324 height 736
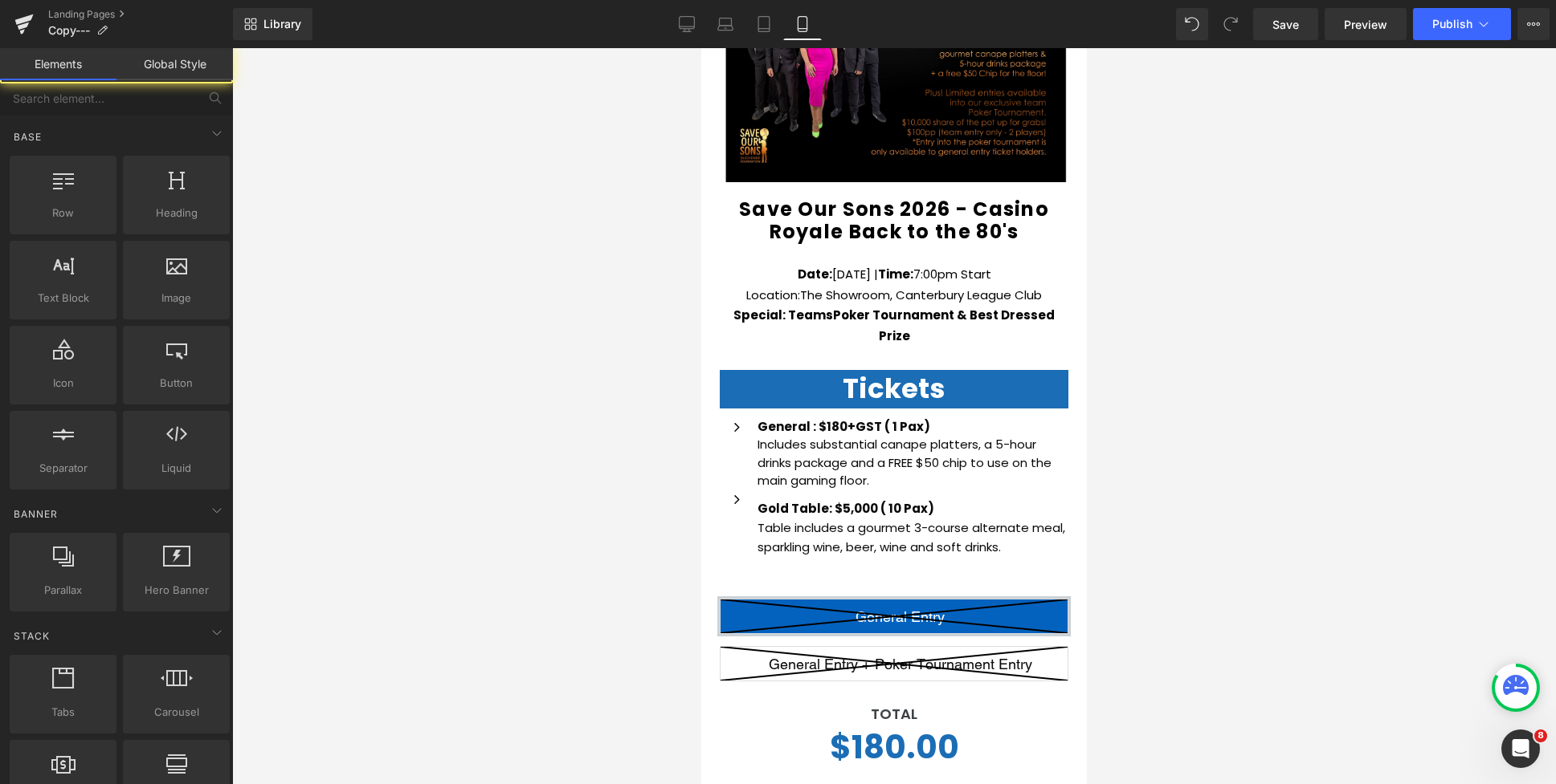
click at [883, 490] on div "Gold Table: $5,000 ( 10 Pax) Table includes a gourmet 3-course alternate meal, …" at bounding box center [911, 533] width 315 height 86
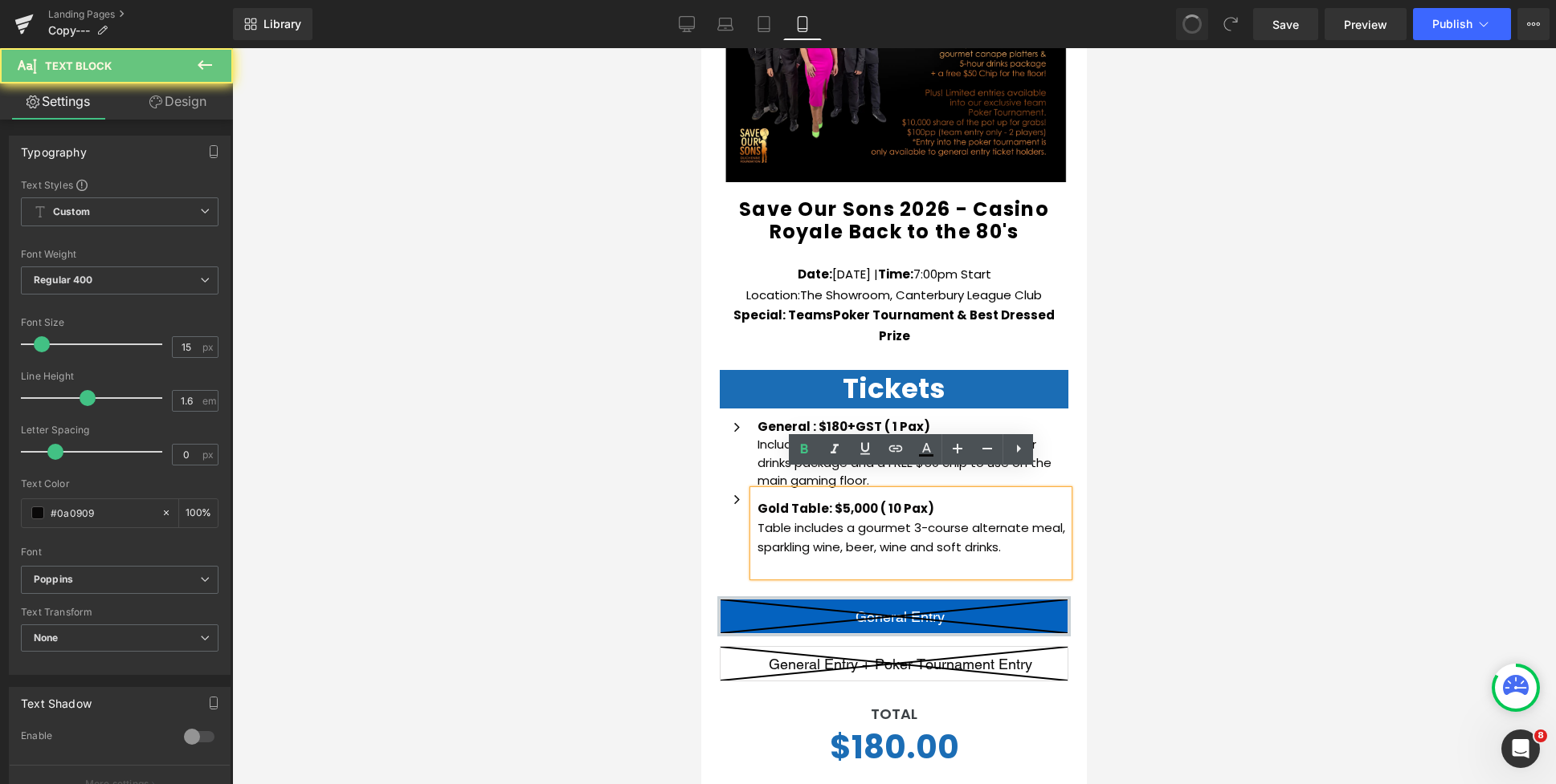
click at [833, 465] on p "Includes substantial canape platters, a 5-hour drinks package and a FREE $50 ch…" at bounding box center [913, 463] width 311 height 55
click at [841, 450] on p "Includes substantial canape platters, a 5-hour drinks package and a FREE $50 ch…" at bounding box center [913, 463] width 311 height 55
click at [707, 465] on div "Save Our Sons 2026 - Casino Royale Back to the 80's (P) Title Date: Saturday 15…" at bounding box center [893, 590] width 386 height 816
click at [701, 421] on div "Save Our Sons 2026 - Casino Royale Back to the 80's (P) Title Date: Saturday 15…" at bounding box center [893, 590] width 386 height 816
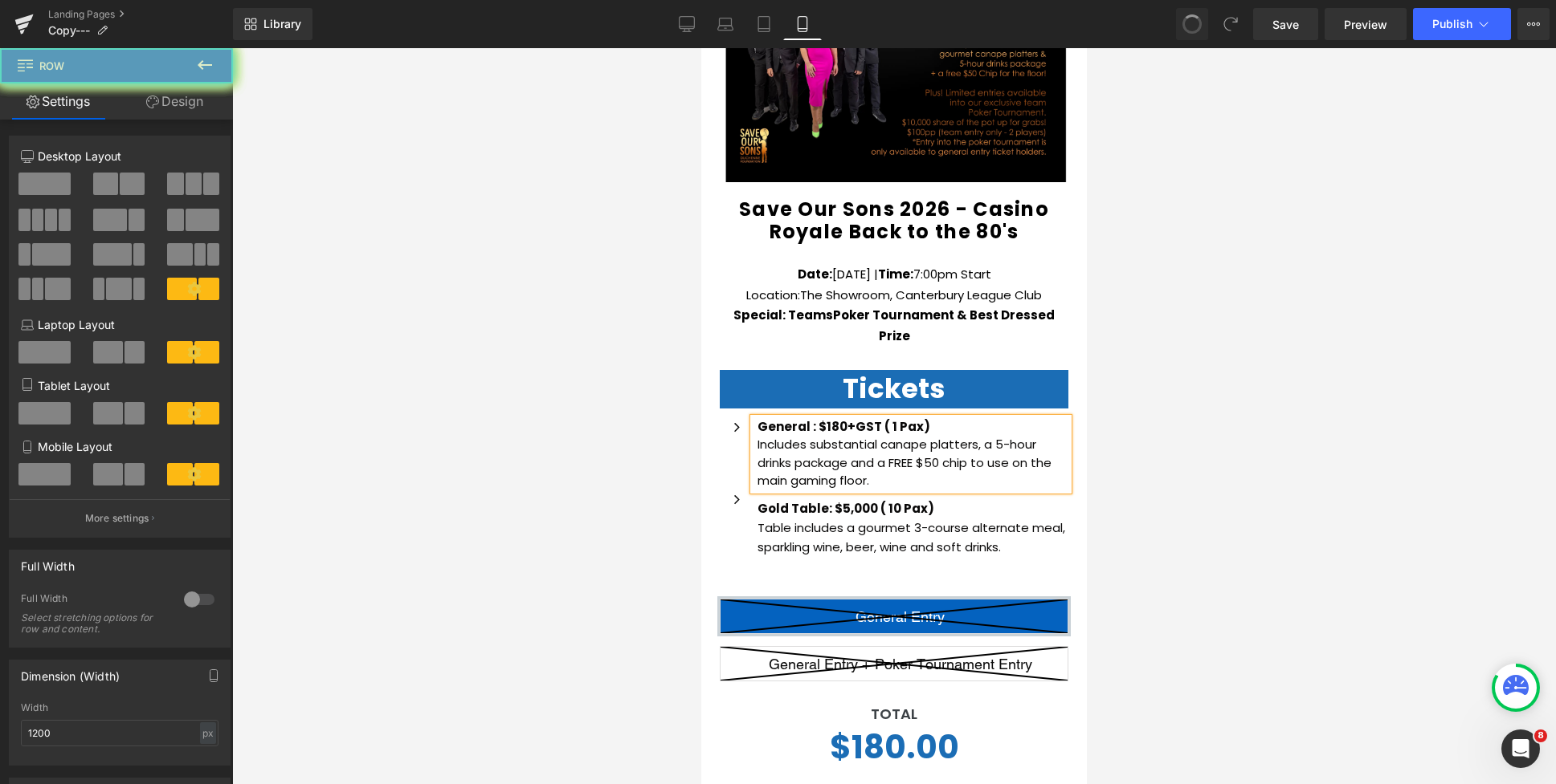
scroll to position [16, 0]
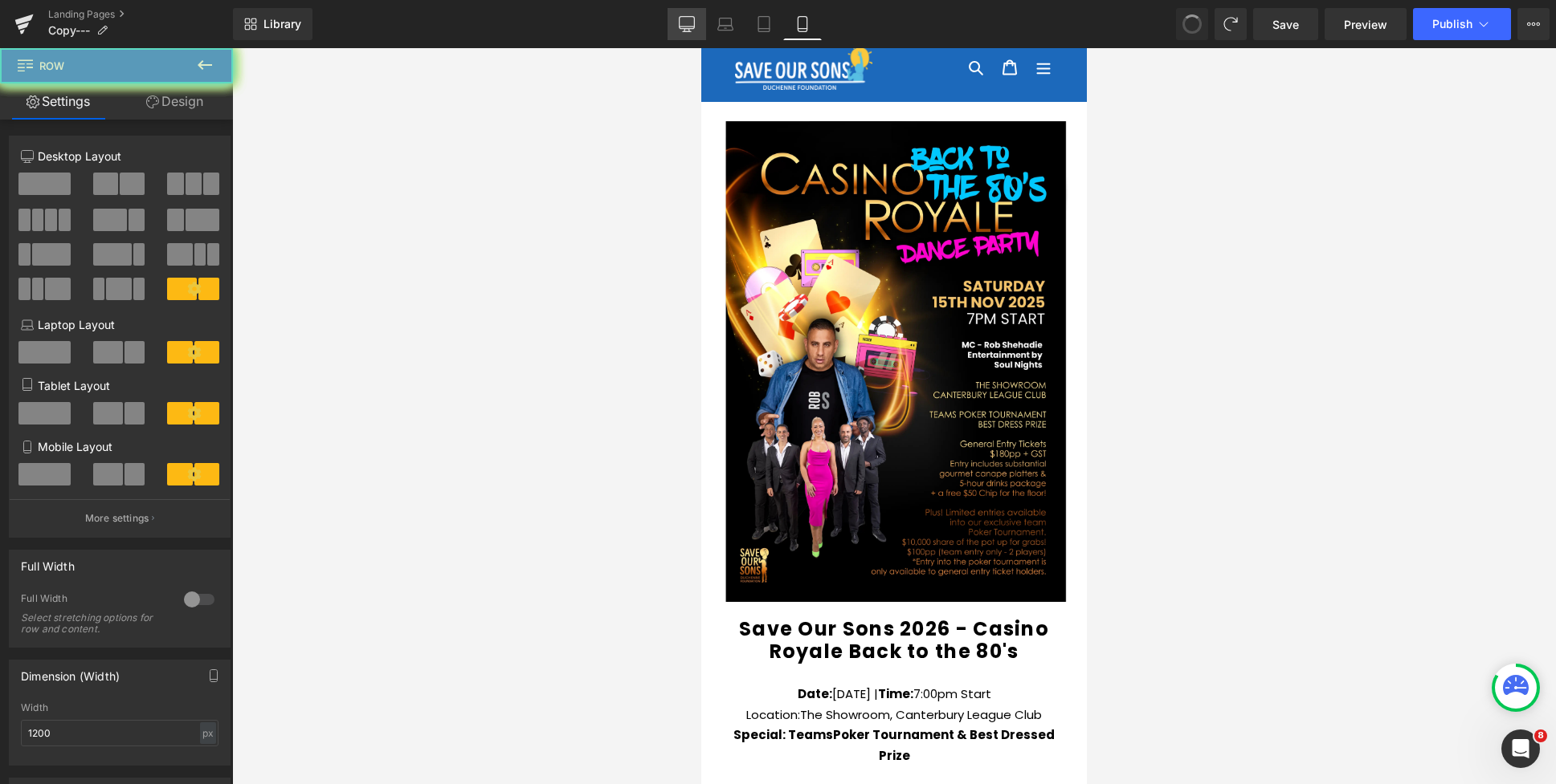
click at [688, 28] on icon at bounding box center [686, 23] width 15 height 12
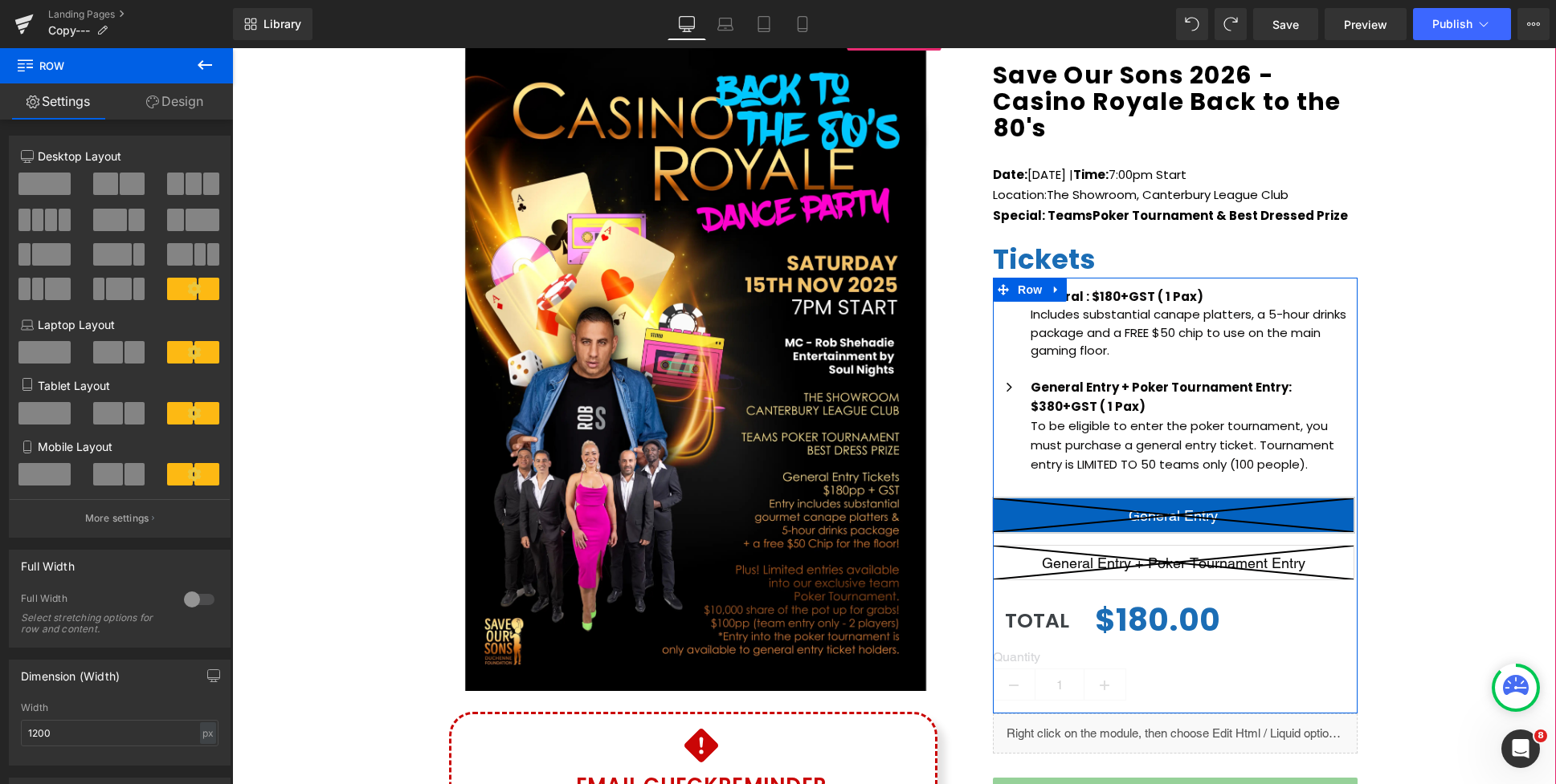
scroll to position [191, 0]
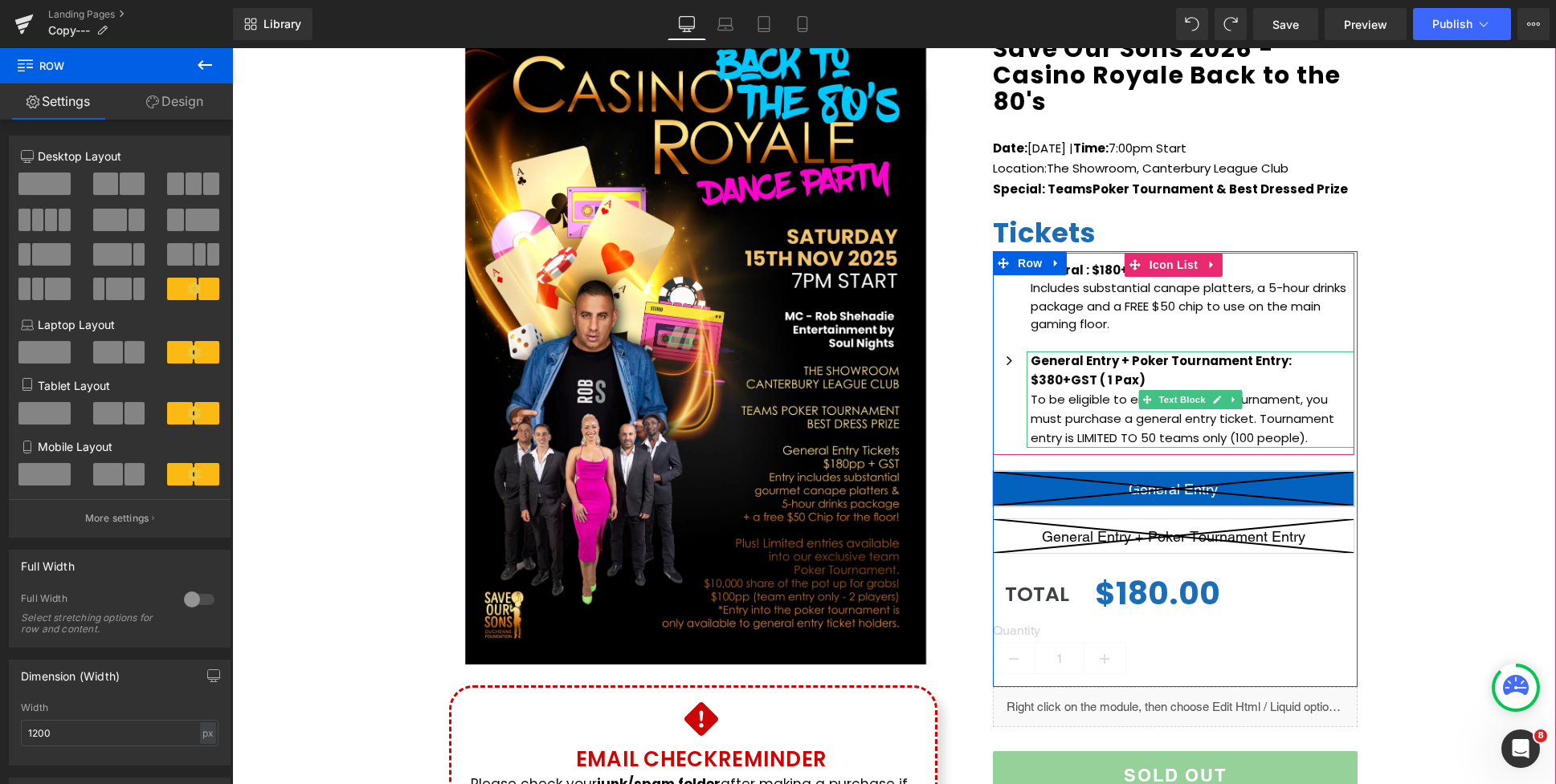
click at [1231, 430] on p "To be eligible to enter the poker tournament, you must purchase a general entry…" at bounding box center [1192, 419] width 324 height 58
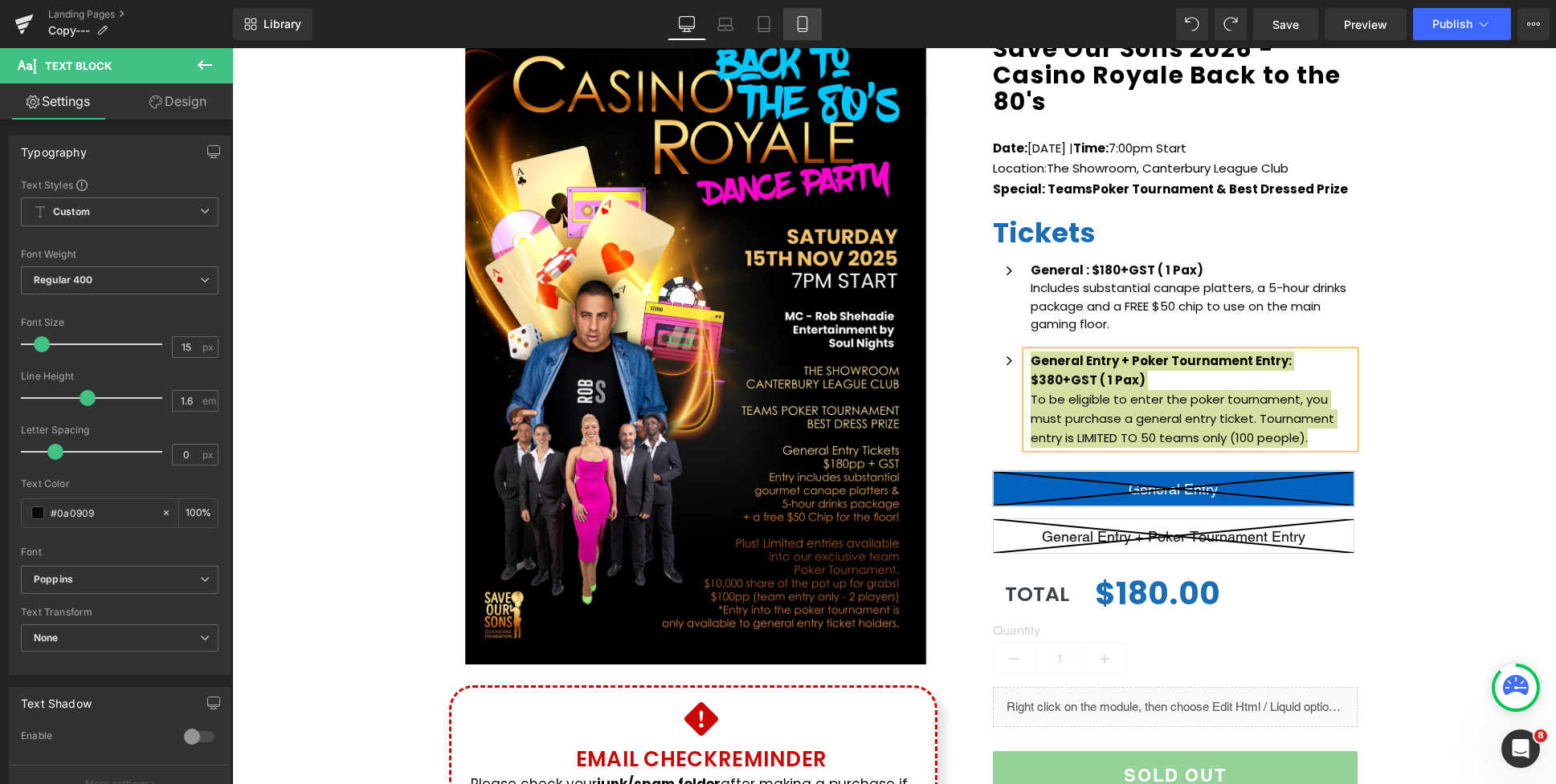
drag, startPoint x: 801, startPoint y: 23, endPoint x: 909, endPoint y: 264, distance: 264.1
click at [801, 23] on icon at bounding box center [802, 24] width 16 height 16
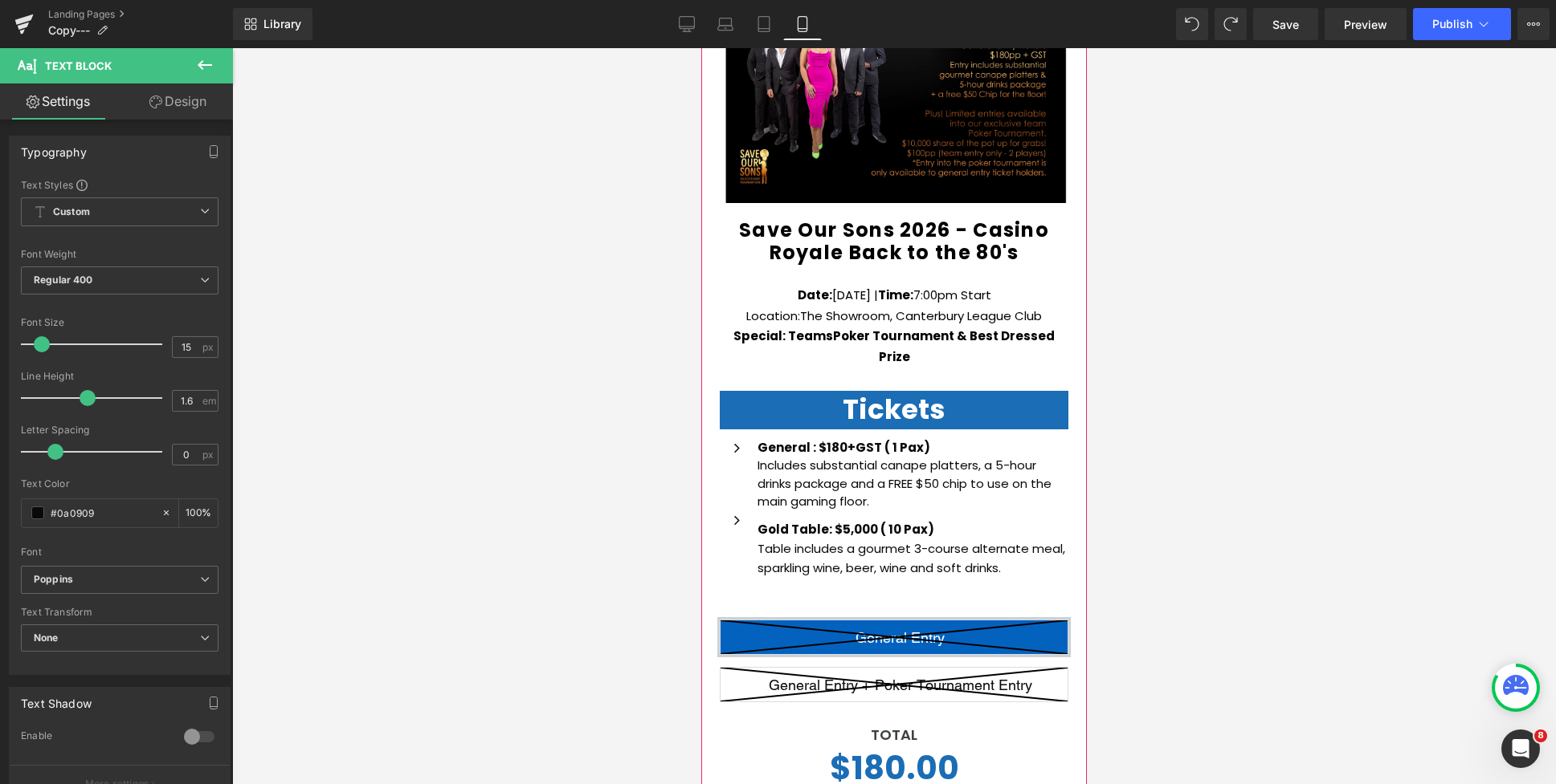
scroll to position [591, 0]
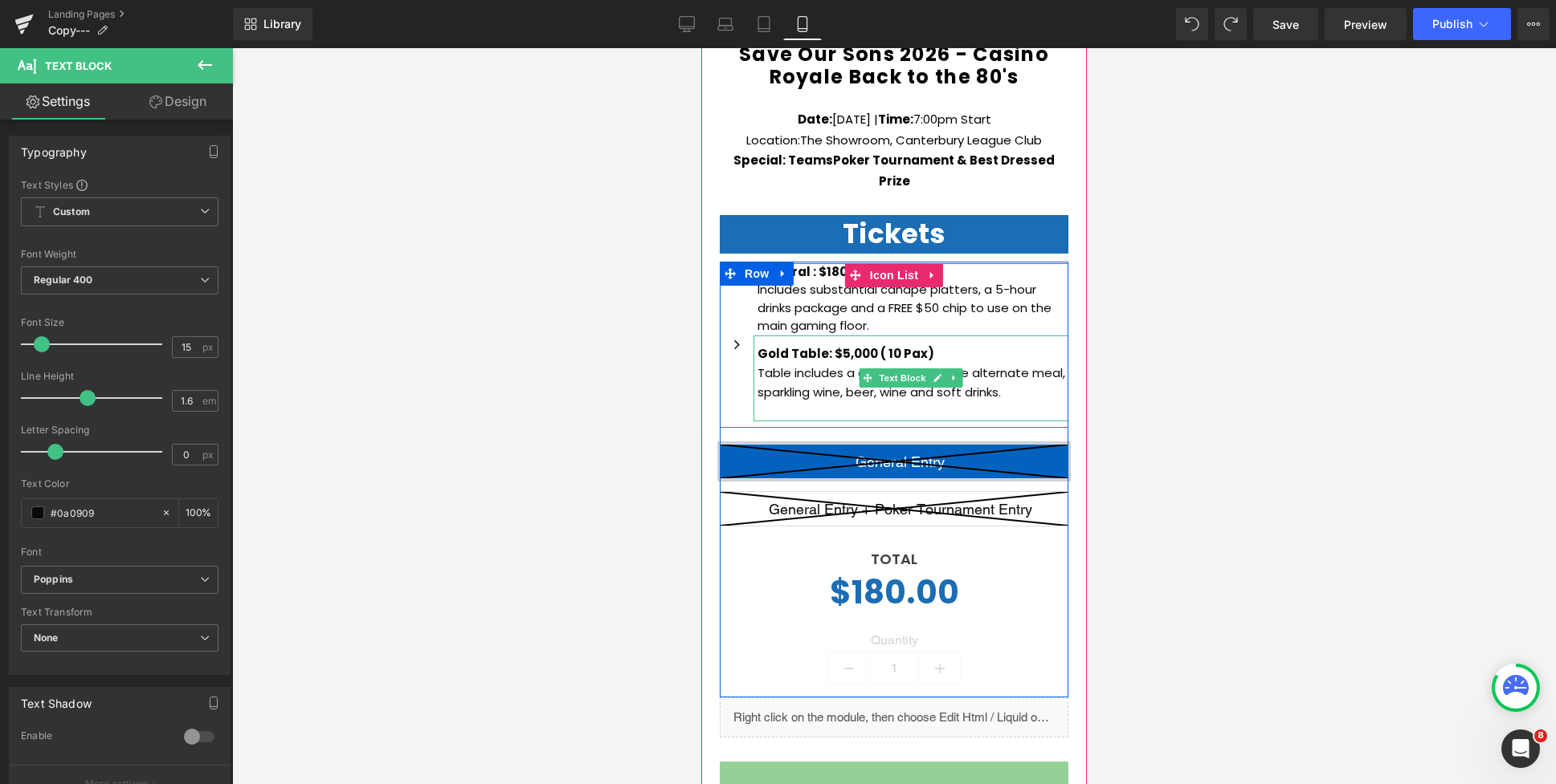
click at [852, 345] on b "Gold Table: $5,000 ( 10 Pax)" at bounding box center [845, 353] width 176 height 17
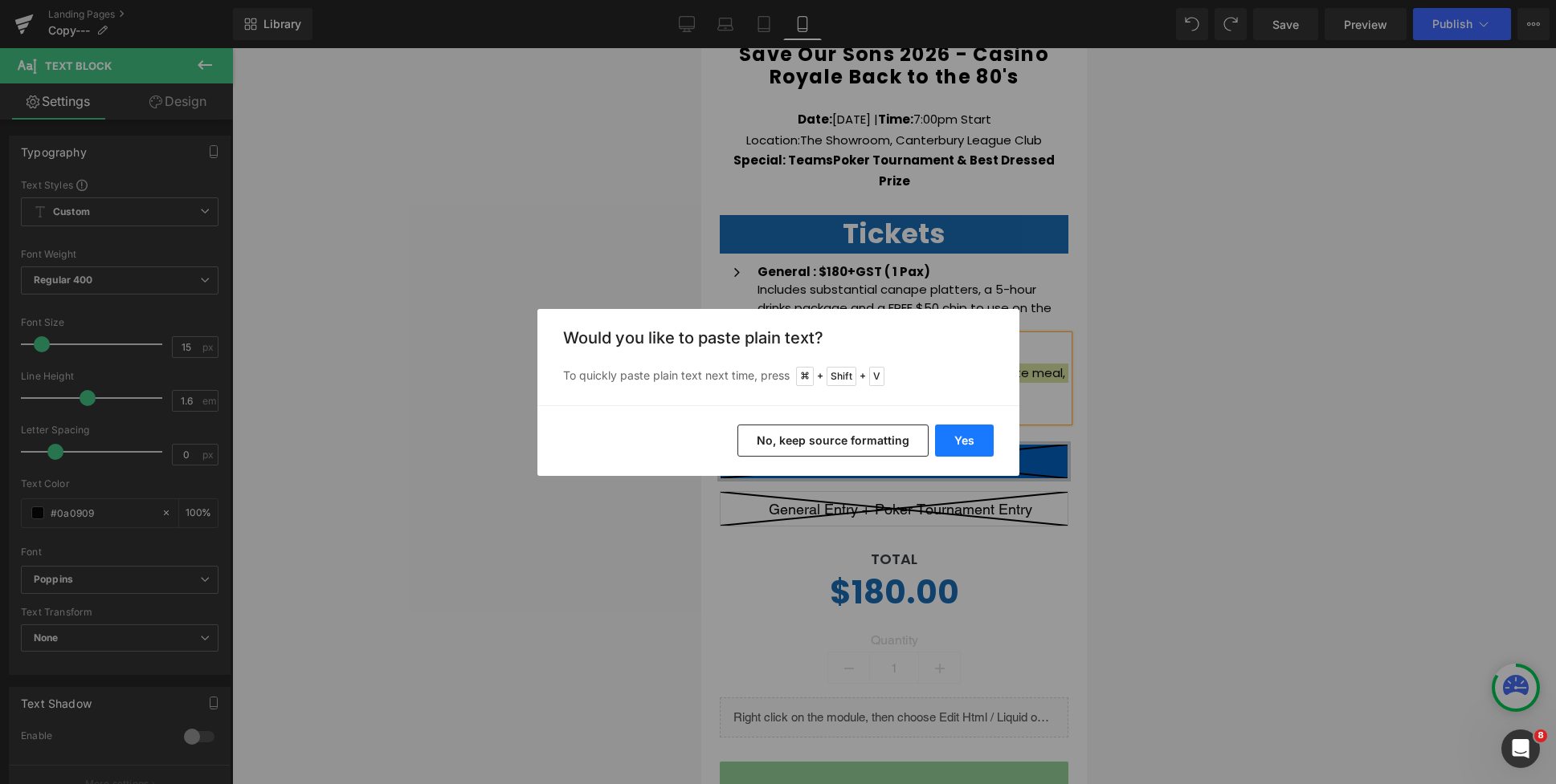
click at [969, 444] on button "Yes" at bounding box center [964, 440] width 59 height 32
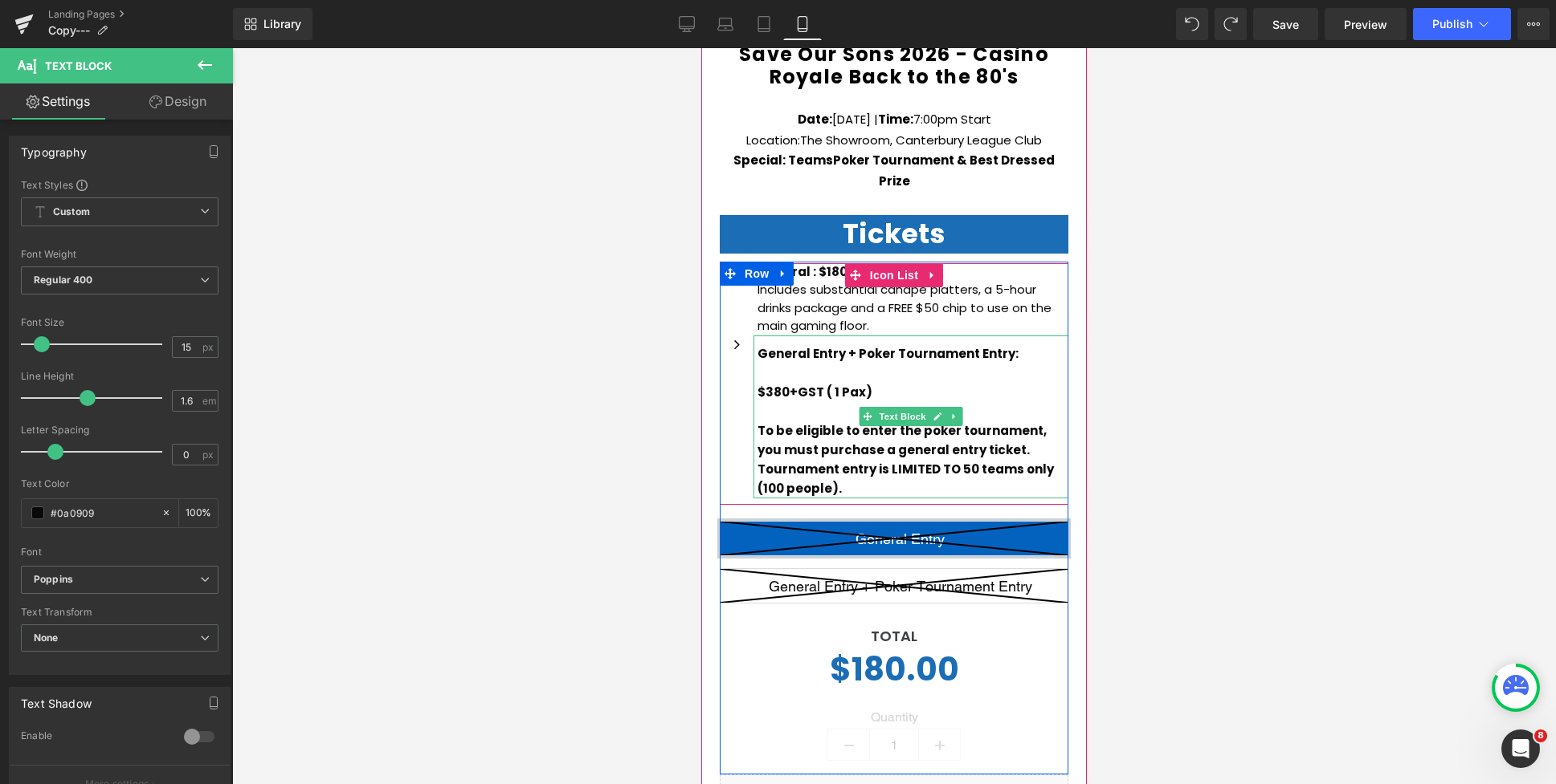
click at [793, 402] on p at bounding box center [913, 411] width 311 height 19
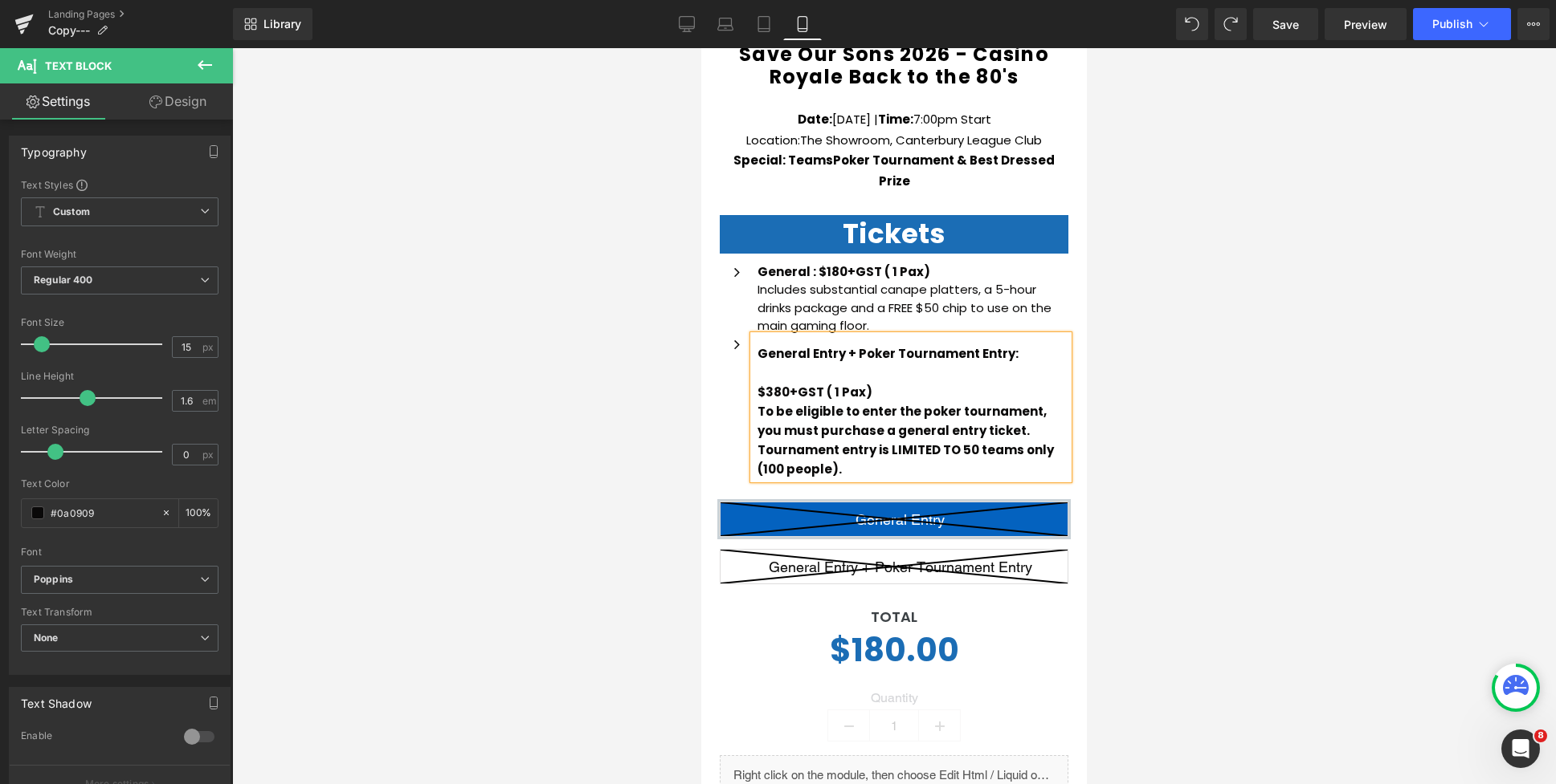
click at [779, 364] on p at bounding box center [913, 373] width 311 height 19
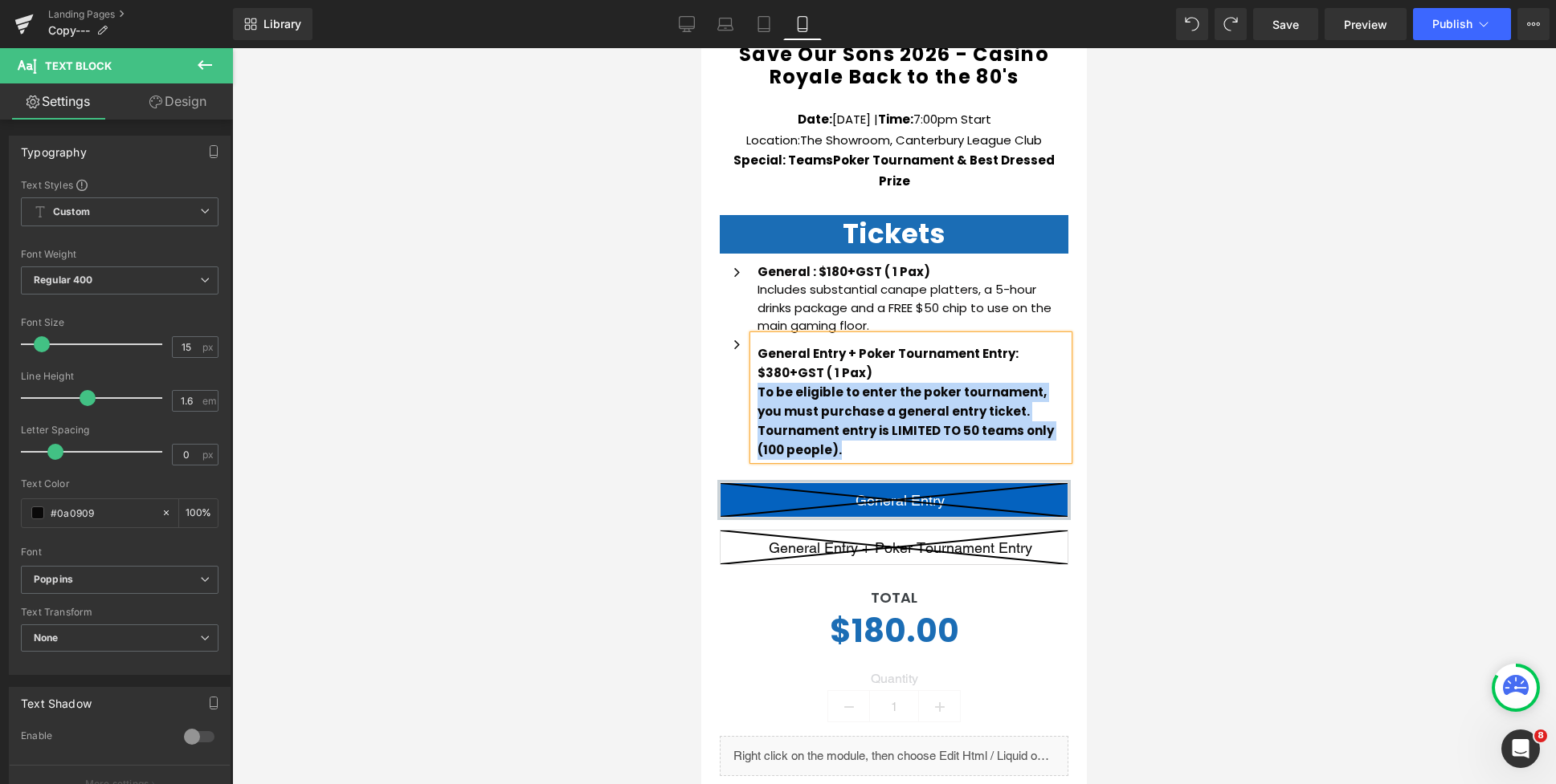
click at [759, 383] on p "To be eligible to enter the poker tournament, you must purchase a general entry…" at bounding box center [913, 420] width 311 height 77
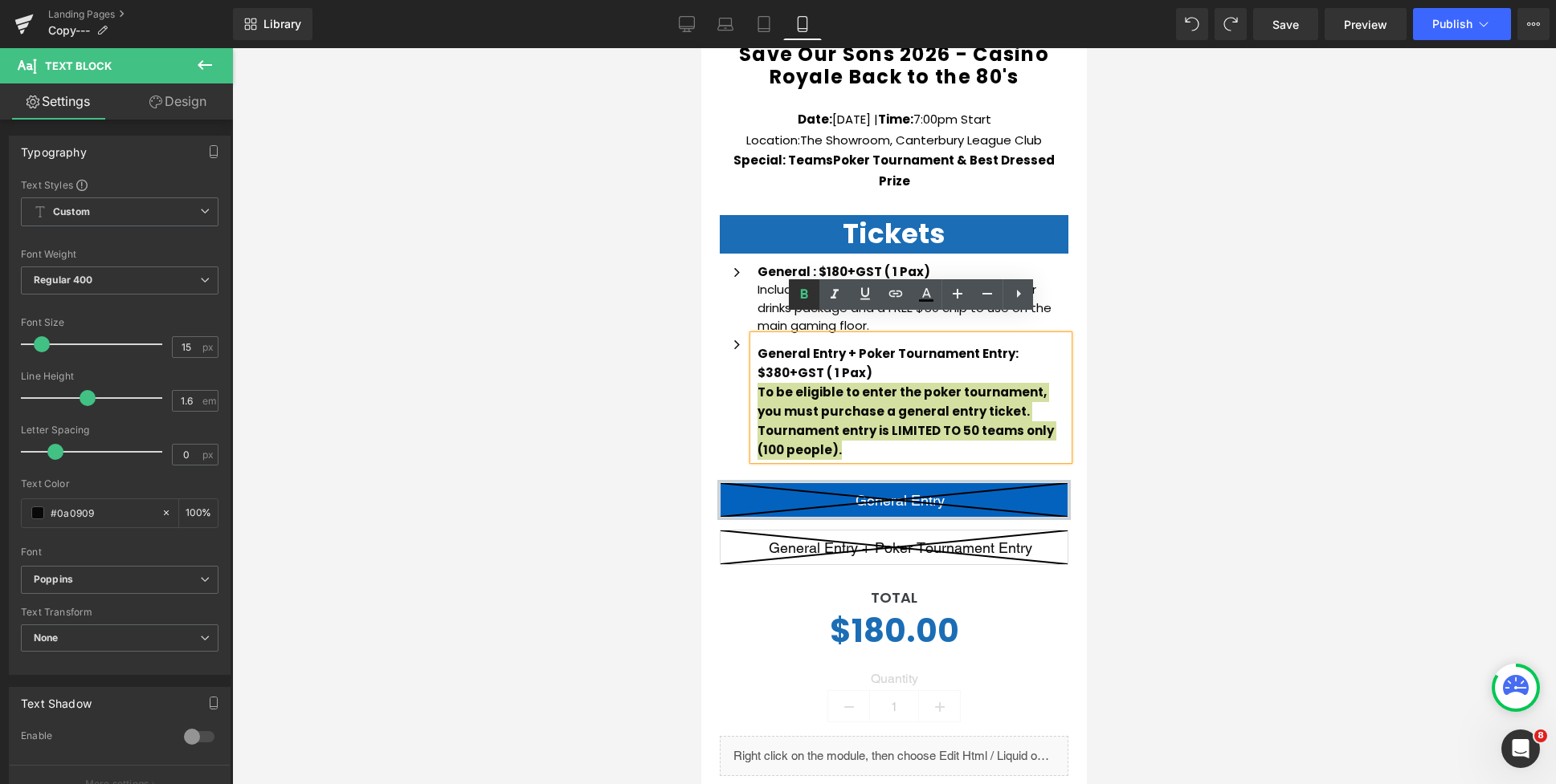
click at [804, 291] on icon at bounding box center [803, 294] width 19 height 19
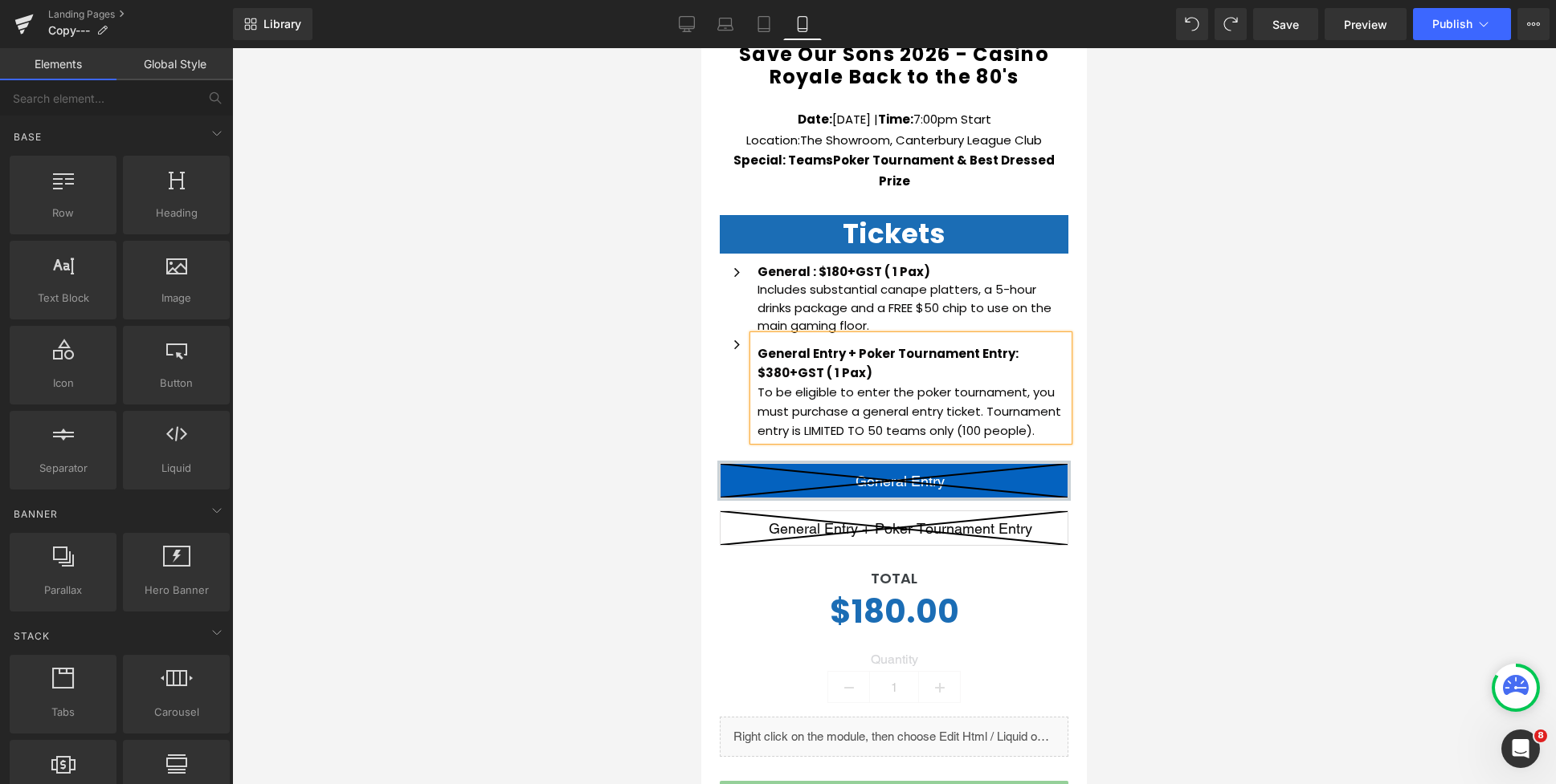
click at [1150, 392] on div at bounding box center [894, 415] width 1324 height 736
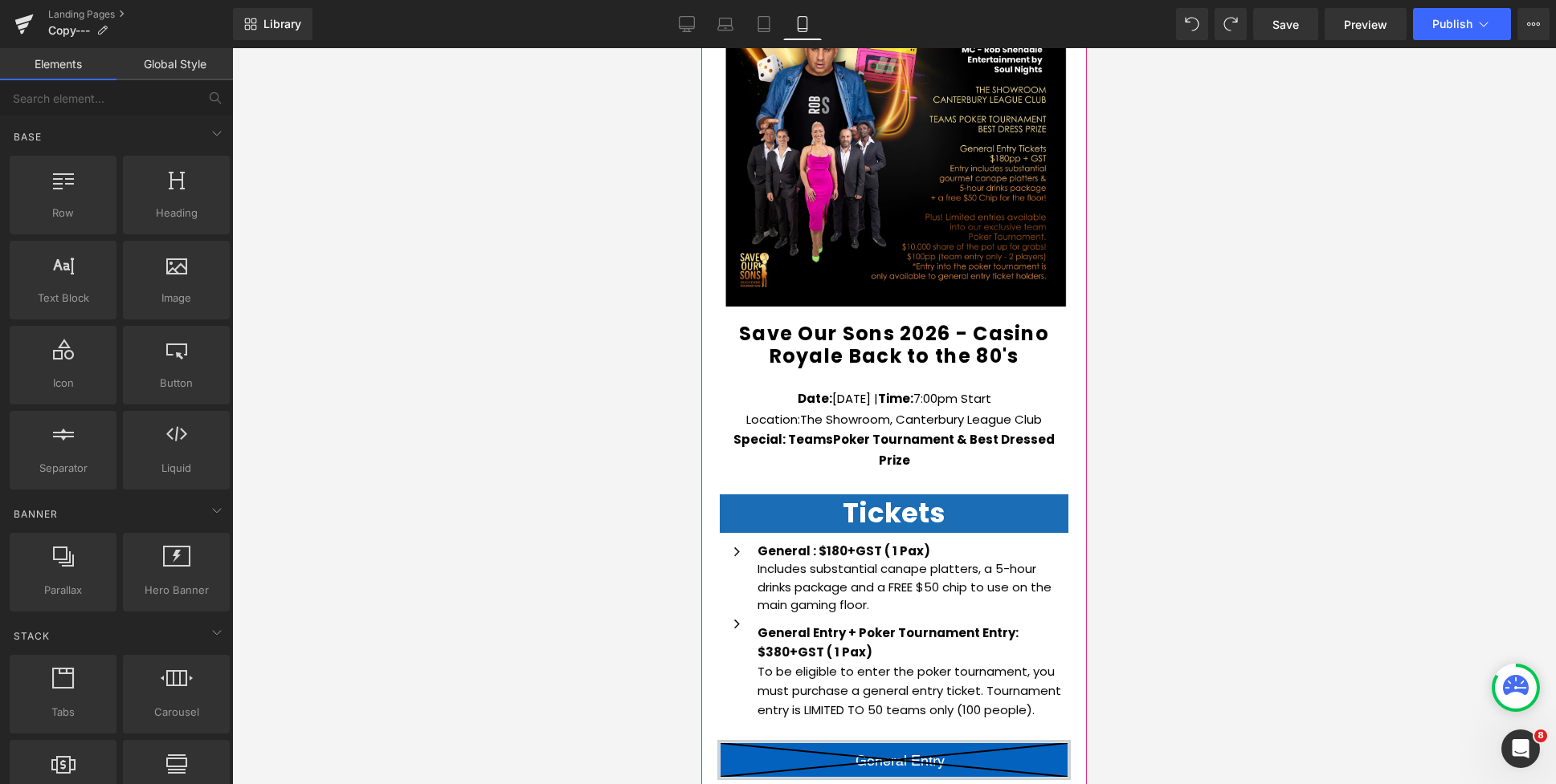
scroll to position [288, 0]
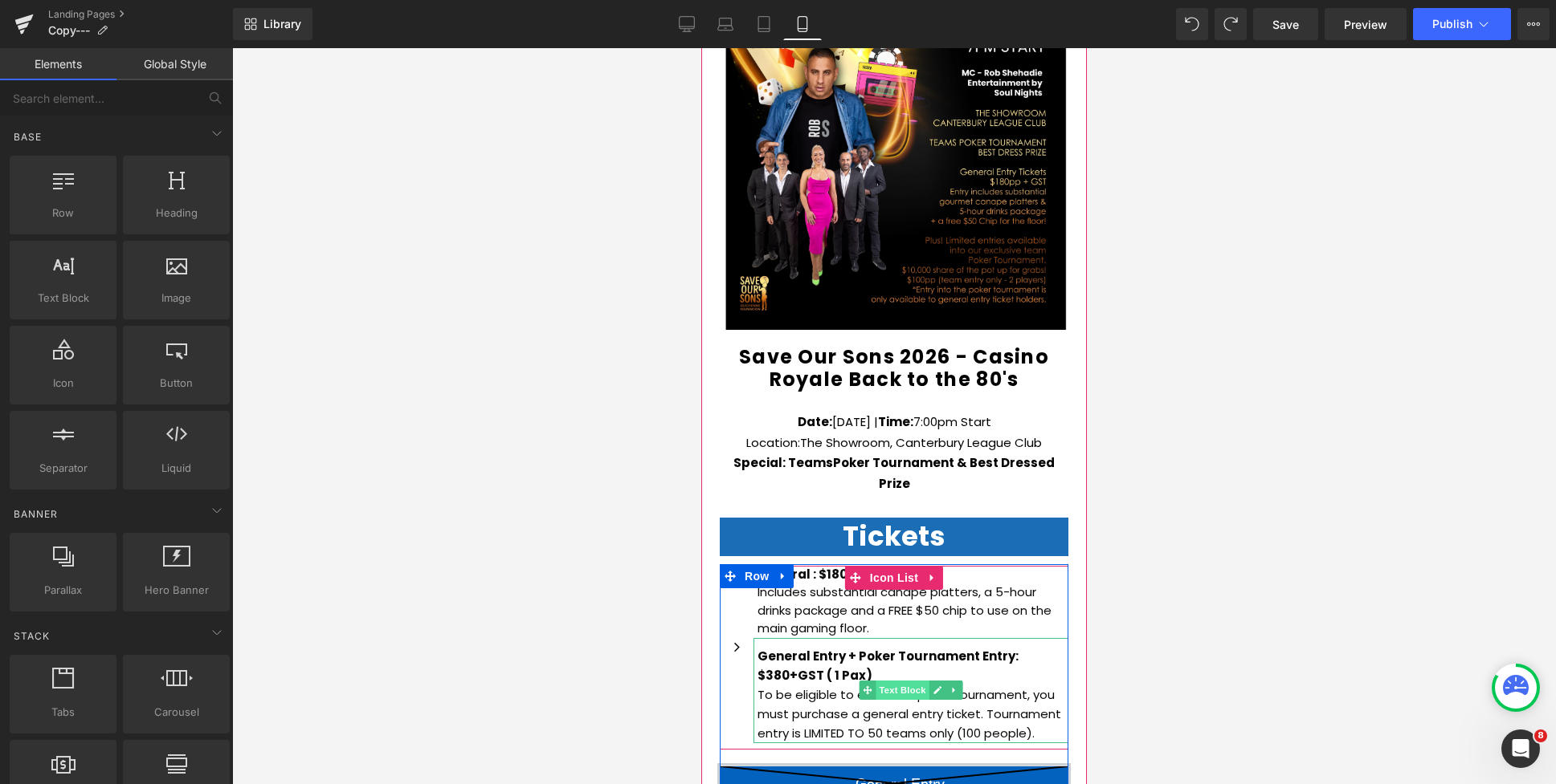
click at [898, 680] on span "Text Block" at bounding box center [901, 689] width 53 height 19
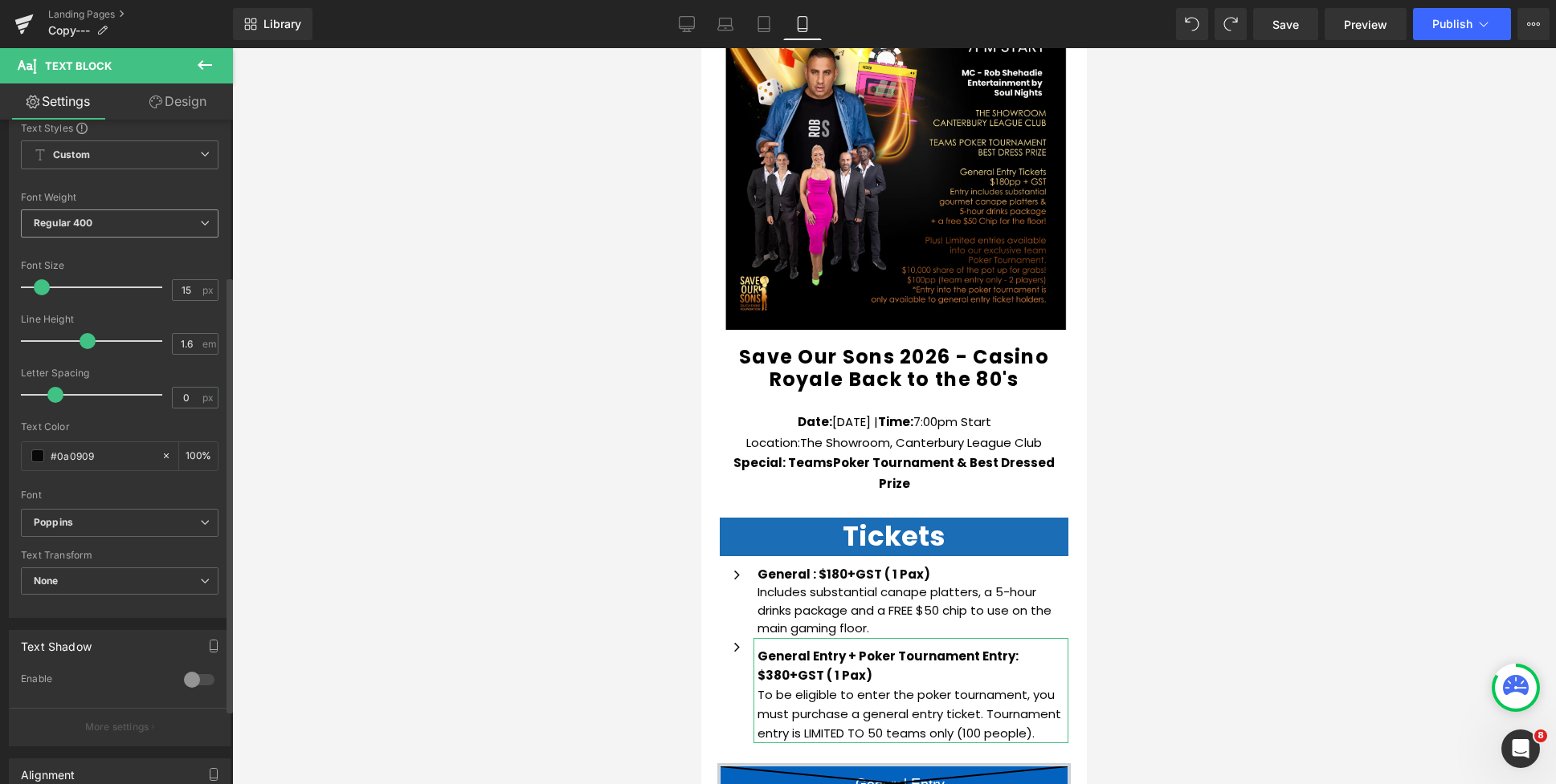
scroll to position [0, 0]
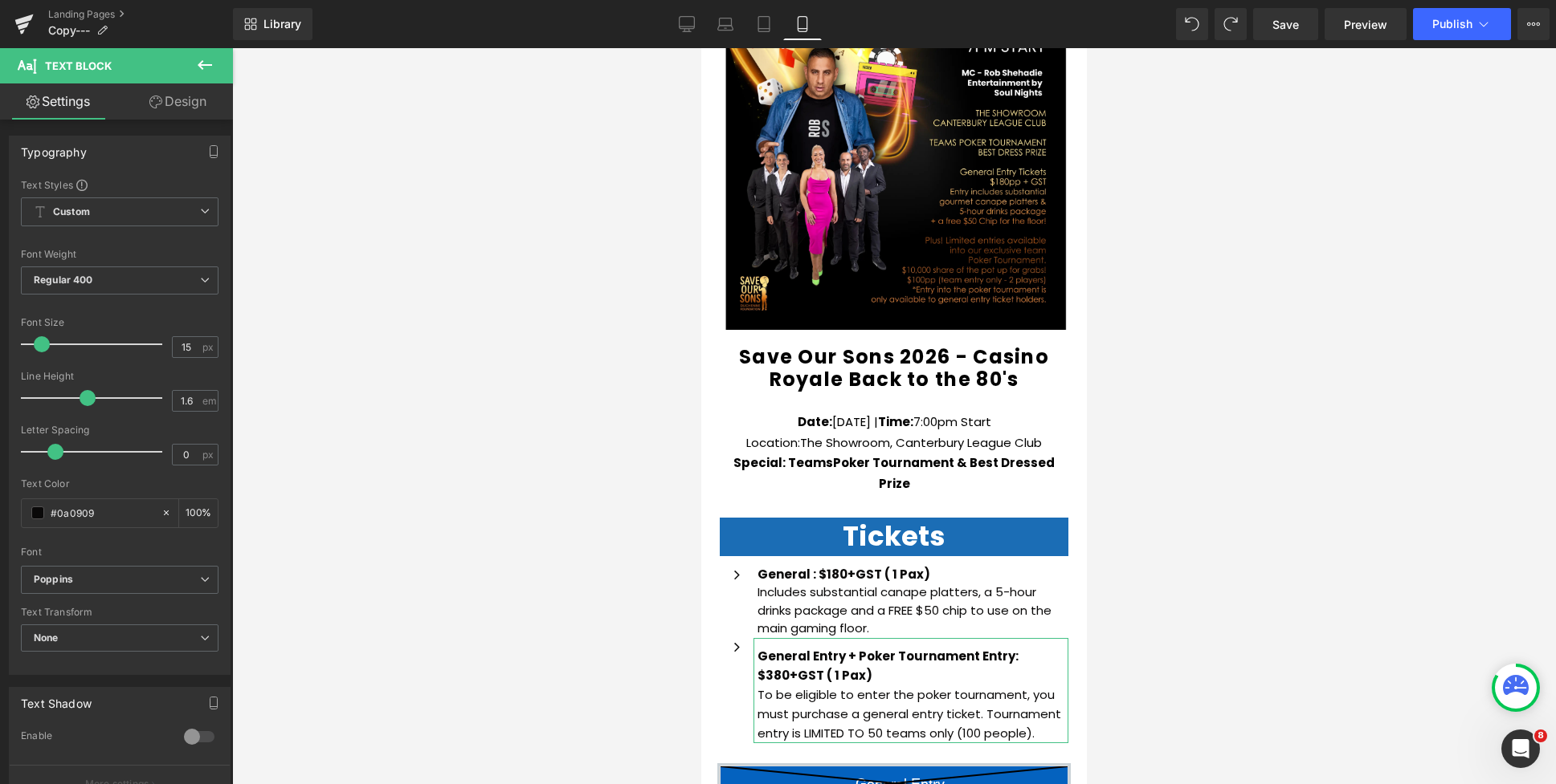
click at [156, 102] on icon at bounding box center [156, 102] width 13 height 13
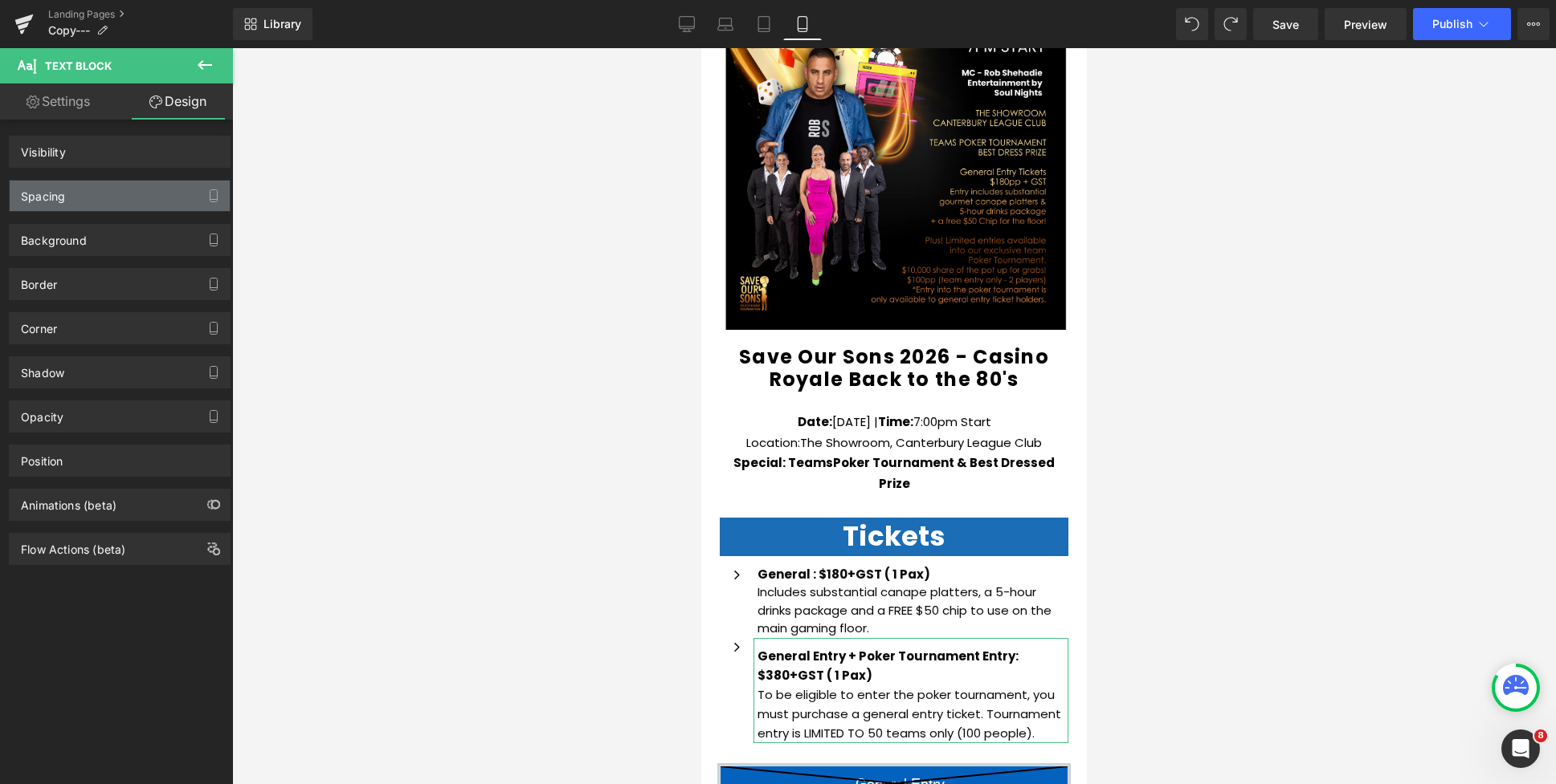
click at [89, 195] on div "Spacing" at bounding box center [120, 195] width 220 height 31
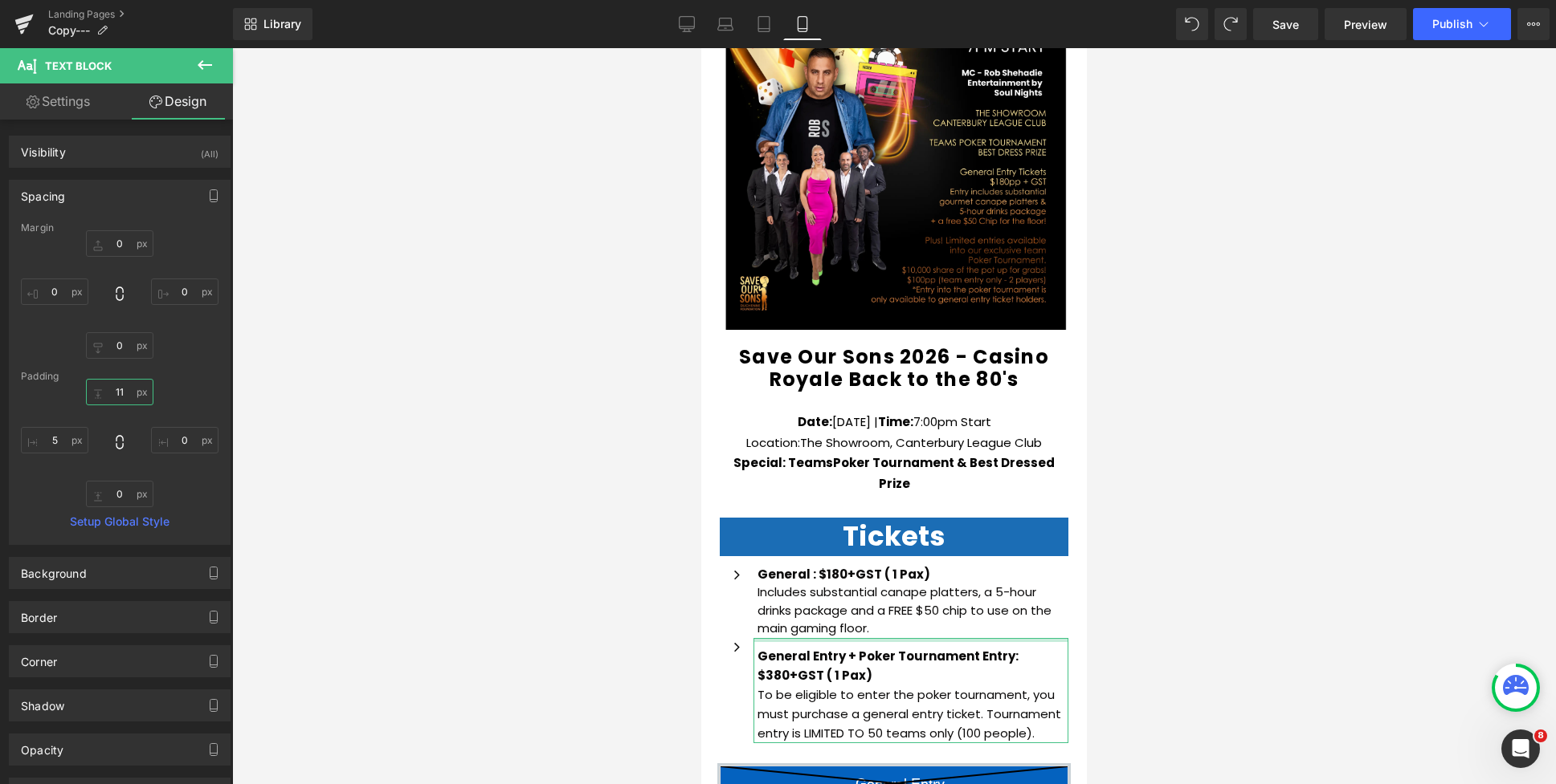
click at [122, 389] on input "text" at bounding box center [120, 392] width 68 height 27
type input "11"
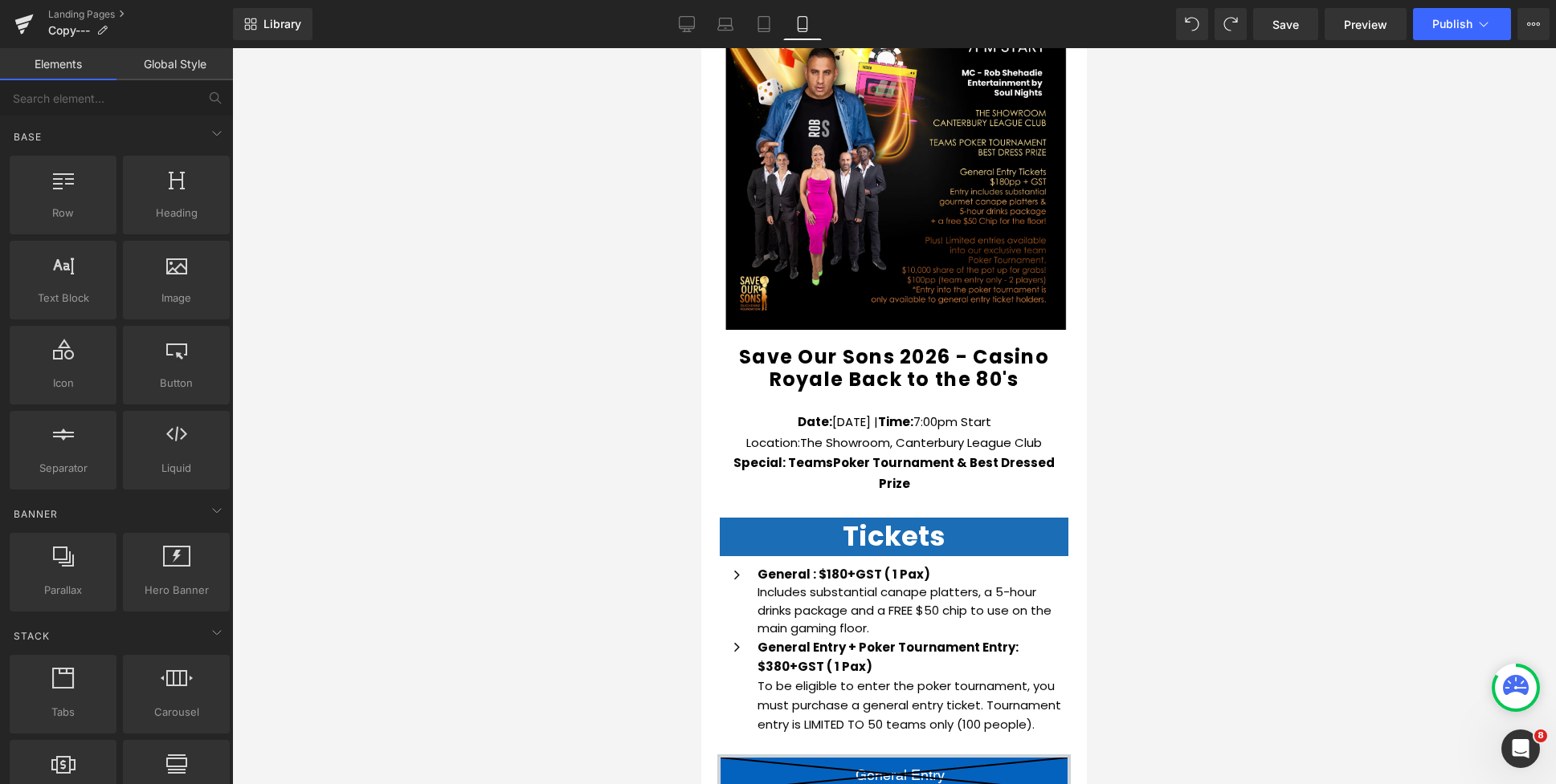
click at [1289, 562] on div at bounding box center [894, 415] width 1324 height 736
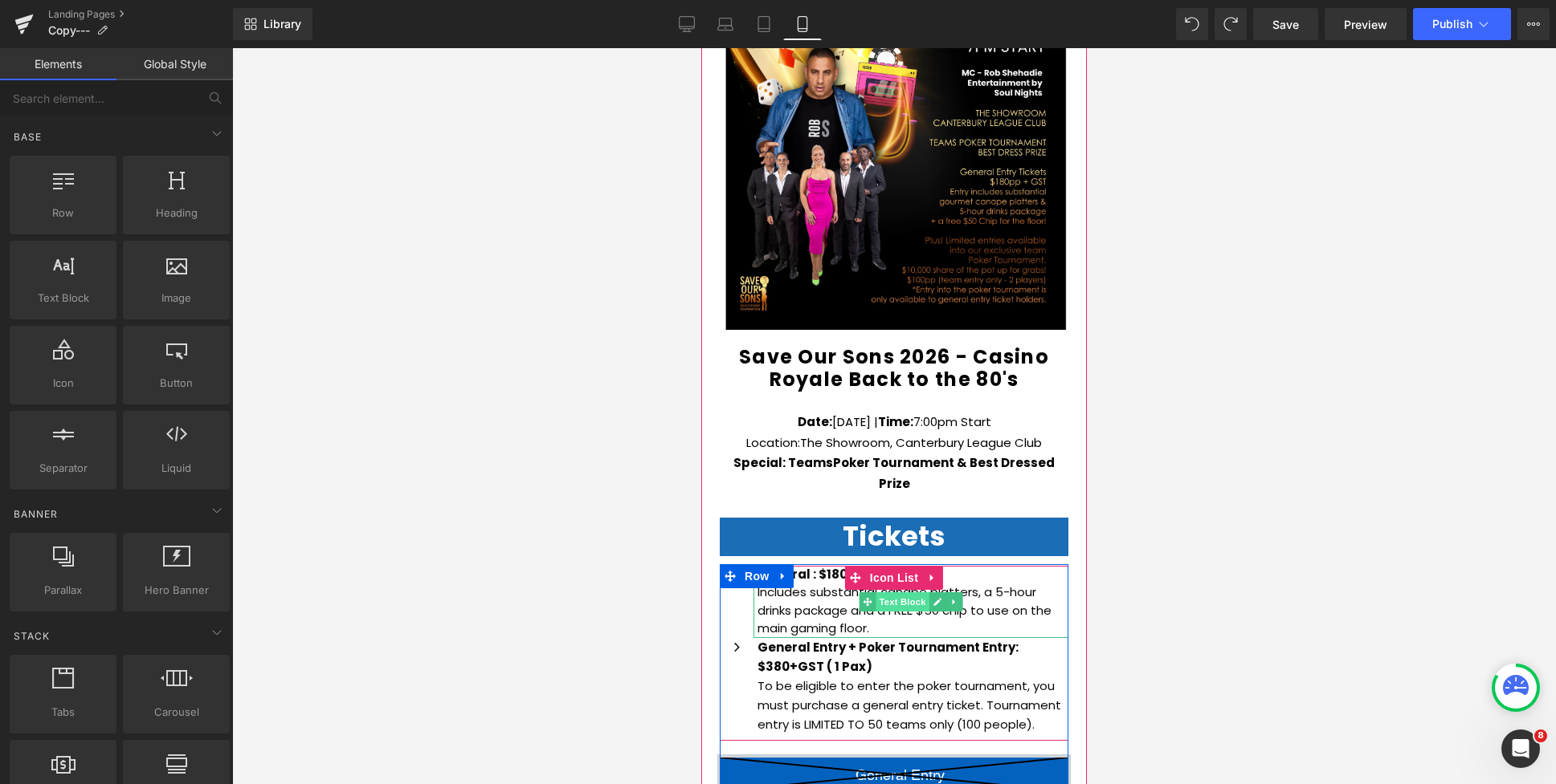
click at [903, 593] on span "Text Block" at bounding box center [901, 602] width 53 height 19
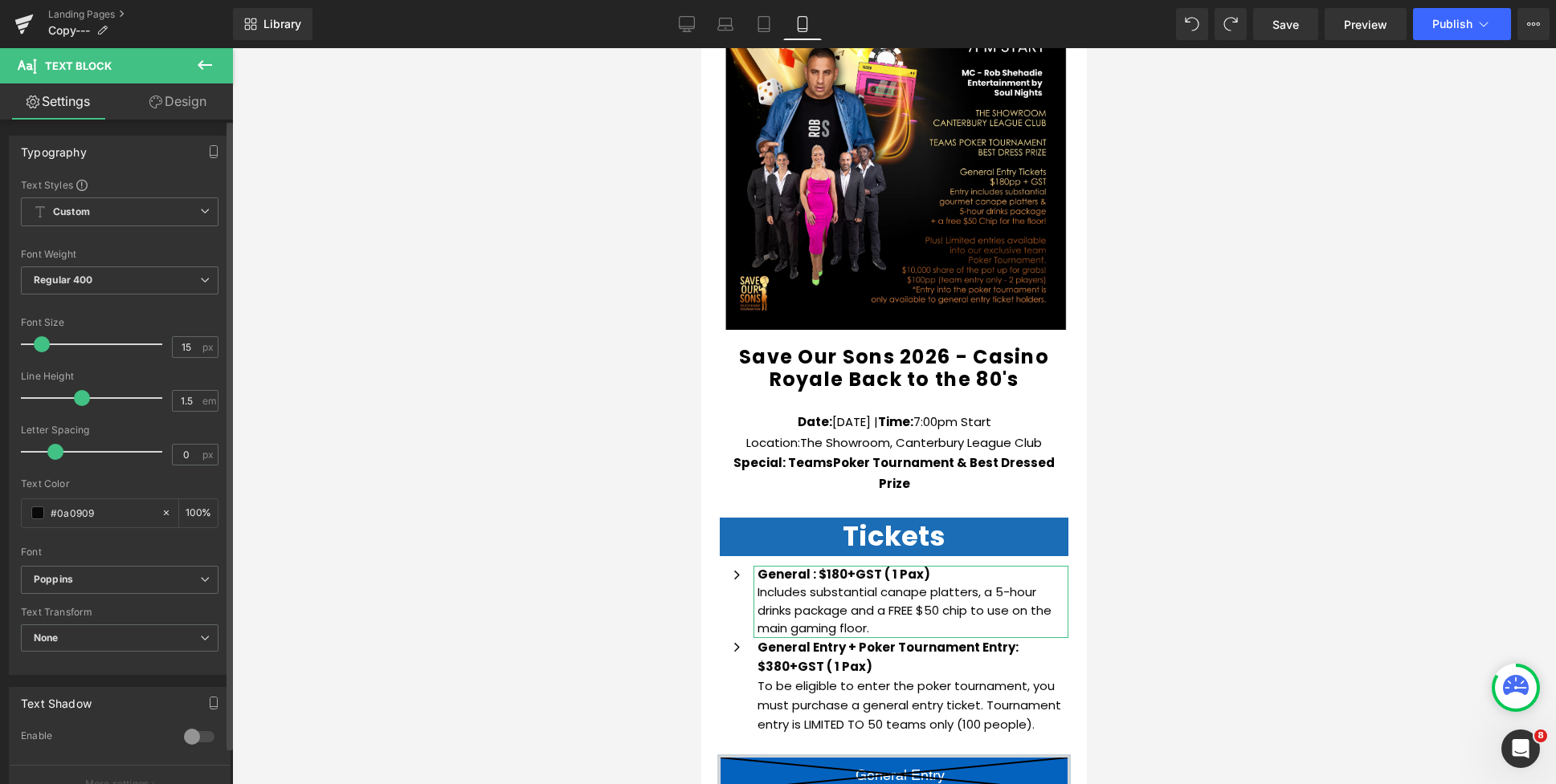
click at [82, 394] on span at bounding box center [82, 398] width 16 height 16
click at [1480, 587] on div at bounding box center [894, 415] width 1324 height 736
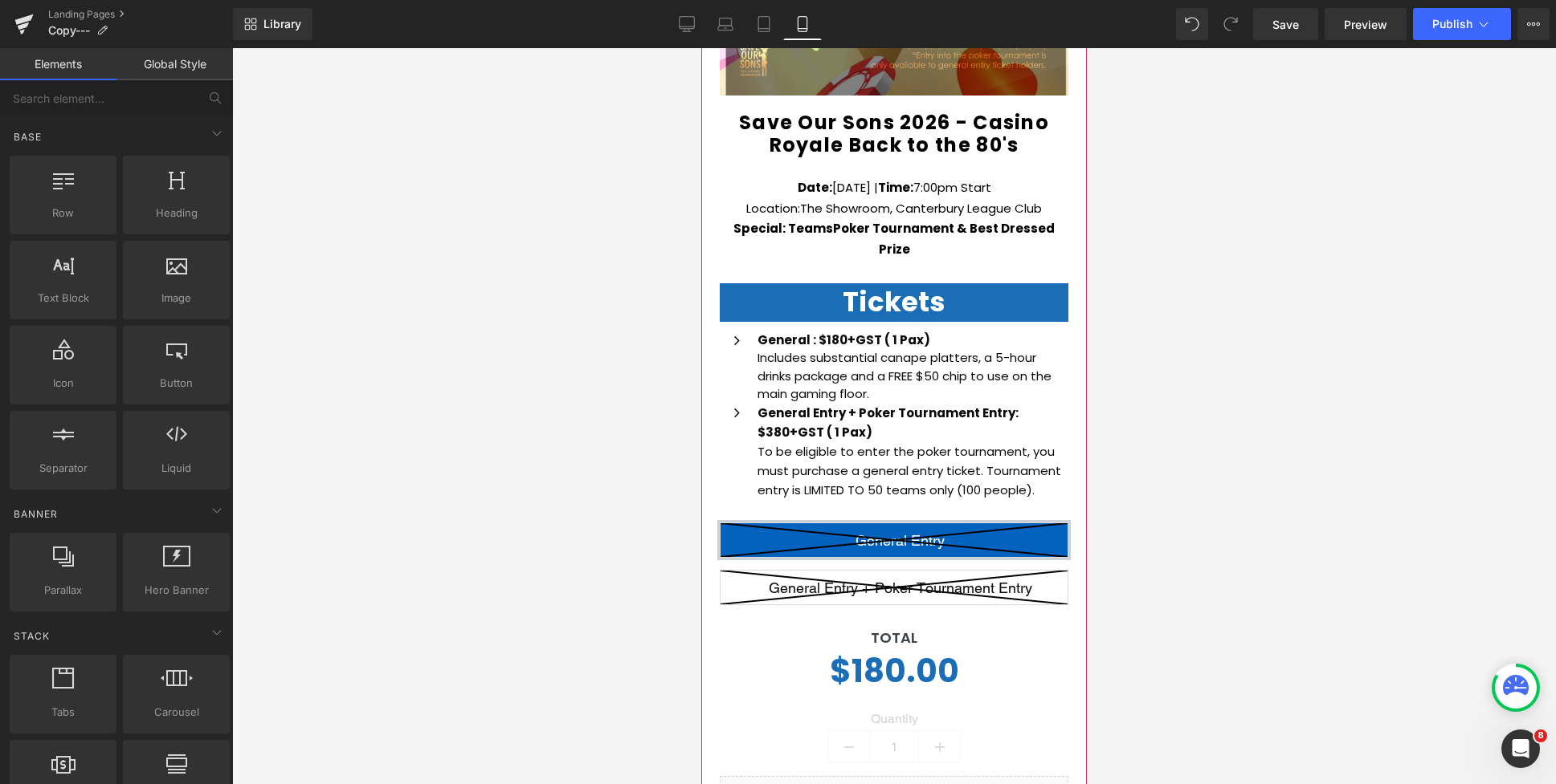
scroll to position [558, 0]
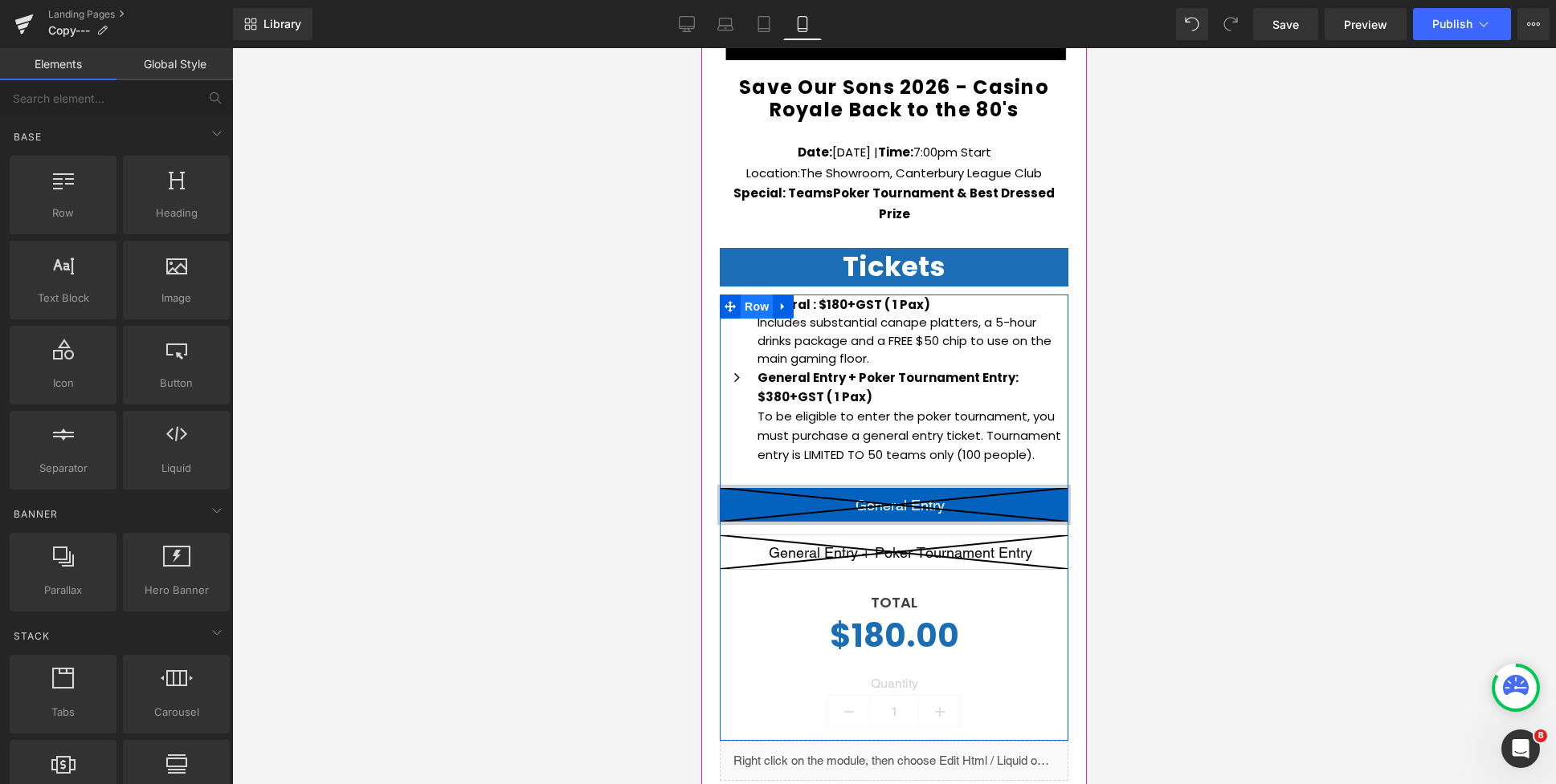
click at [753, 295] on span "Row" at bounding box center [757, 307] width 32 height 24
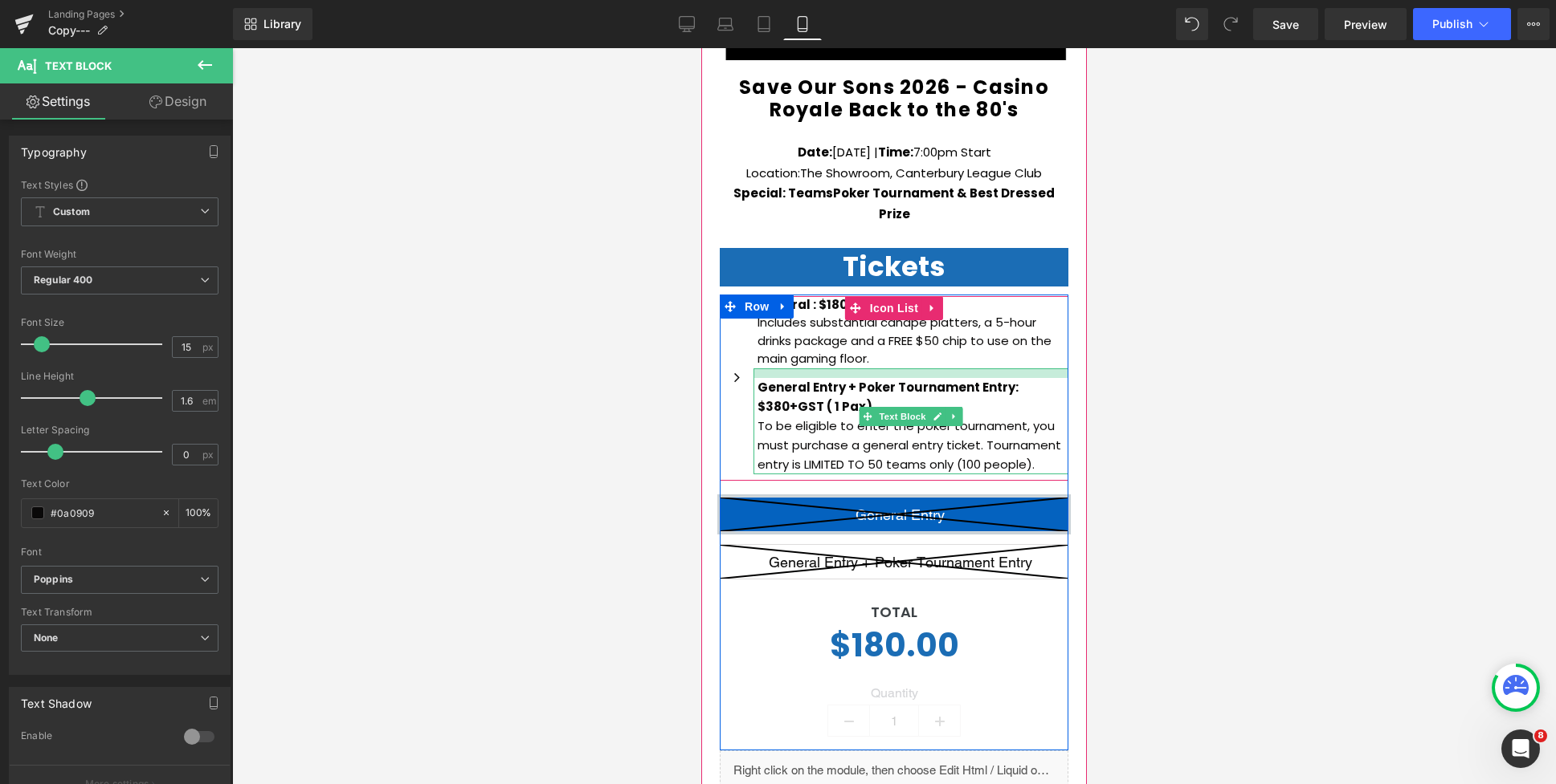
drag, startPoint x: 783, startPoint y: 352, endPoint x: 782, endPoint y: 362, distance: 10.0
click at [782, 369] on div "General Entry + Poker Tournament Entry: $380+GST ( 1 Pax) To be eligible to ent…" at bounding box center [911, 421] width 315 height 106
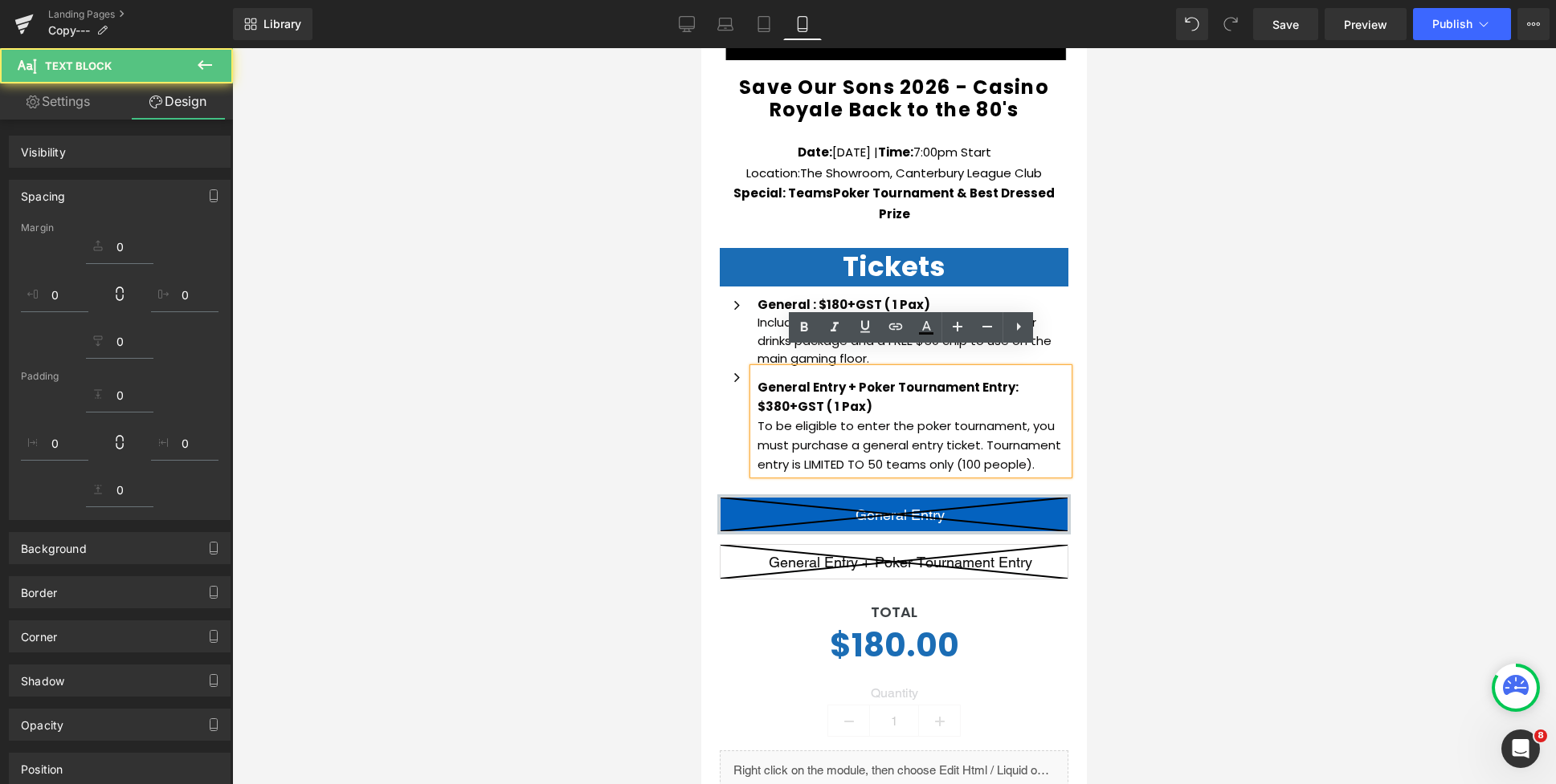
click at [736, 369] on div "Icon" at bounding box center [737, 379] width 34 height 20
click at [736, 369] on span "Icon" at bounding box center [737, 378] width 26 height 19
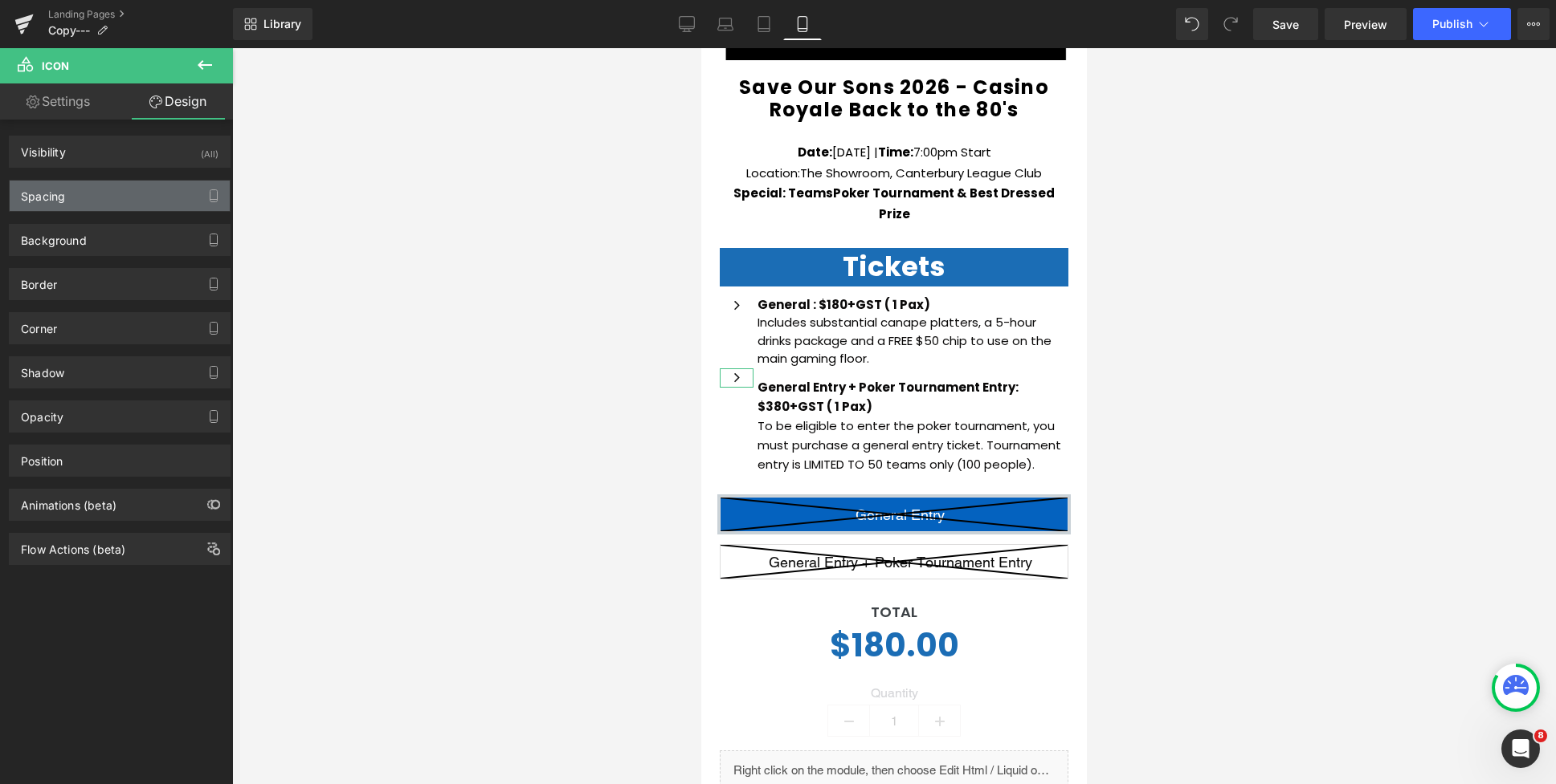
click at [149, 201] on div "Spacing" at bounding box center [120, 195] width 220 height 31
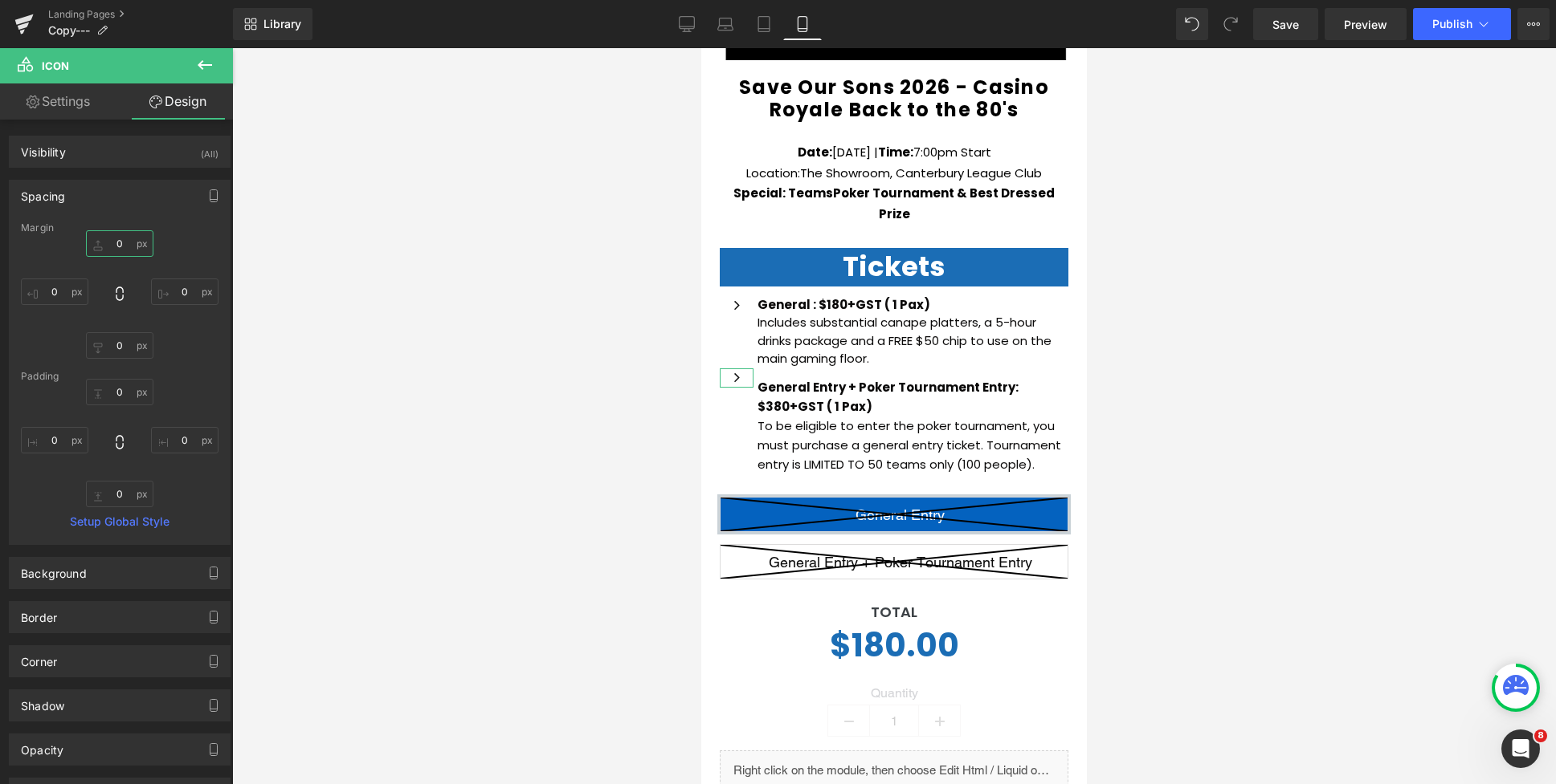
click at [114, 243] on input "0" at bounding box center [120, 243] width 68 height 27
click at [114, 248] on input "0" at bounding box center [120, 243] width 68 height 27
type input "10"
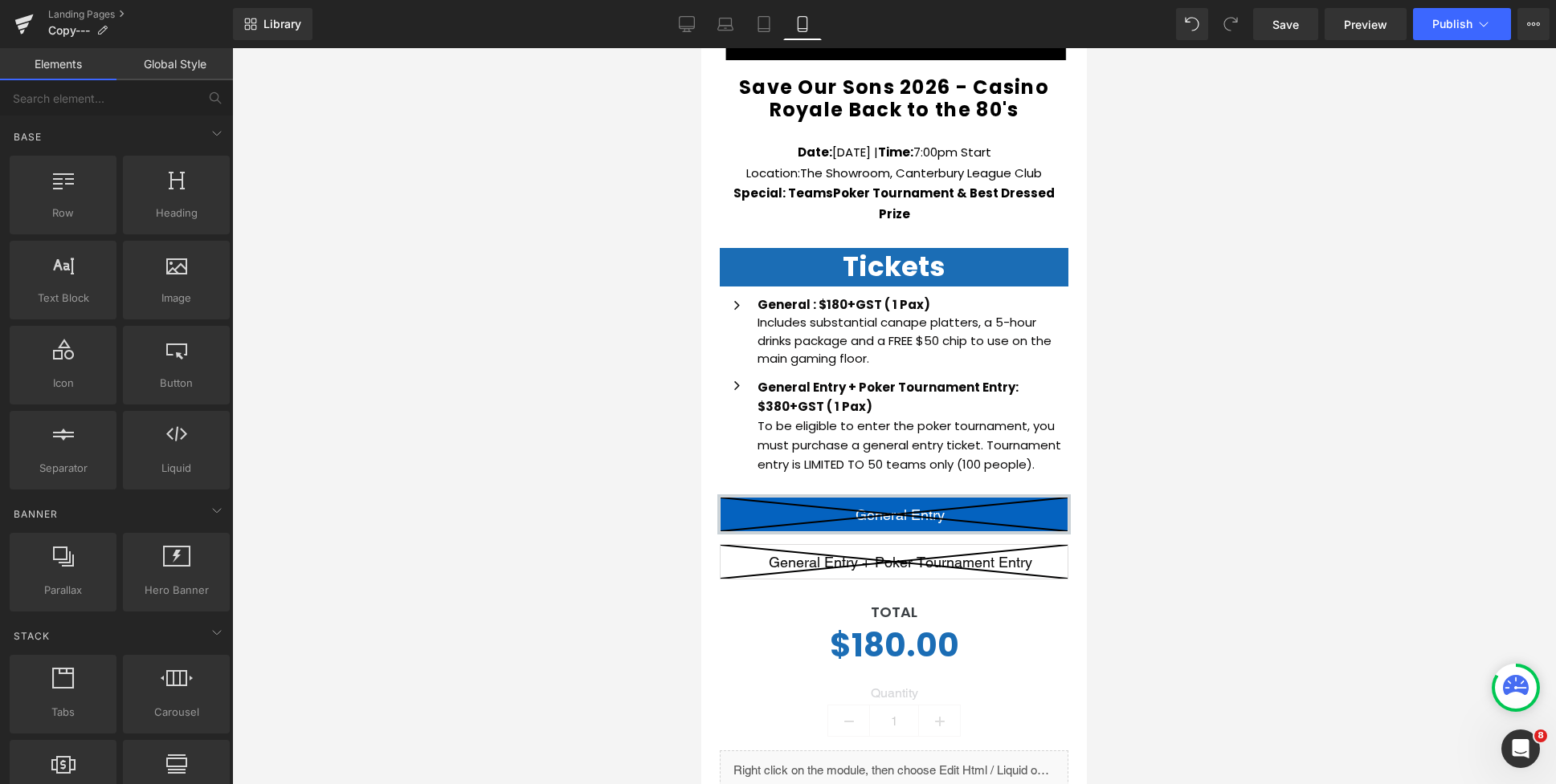
click at [1271, 378] on div at bounding box center [894, 415] width 1324 height 736
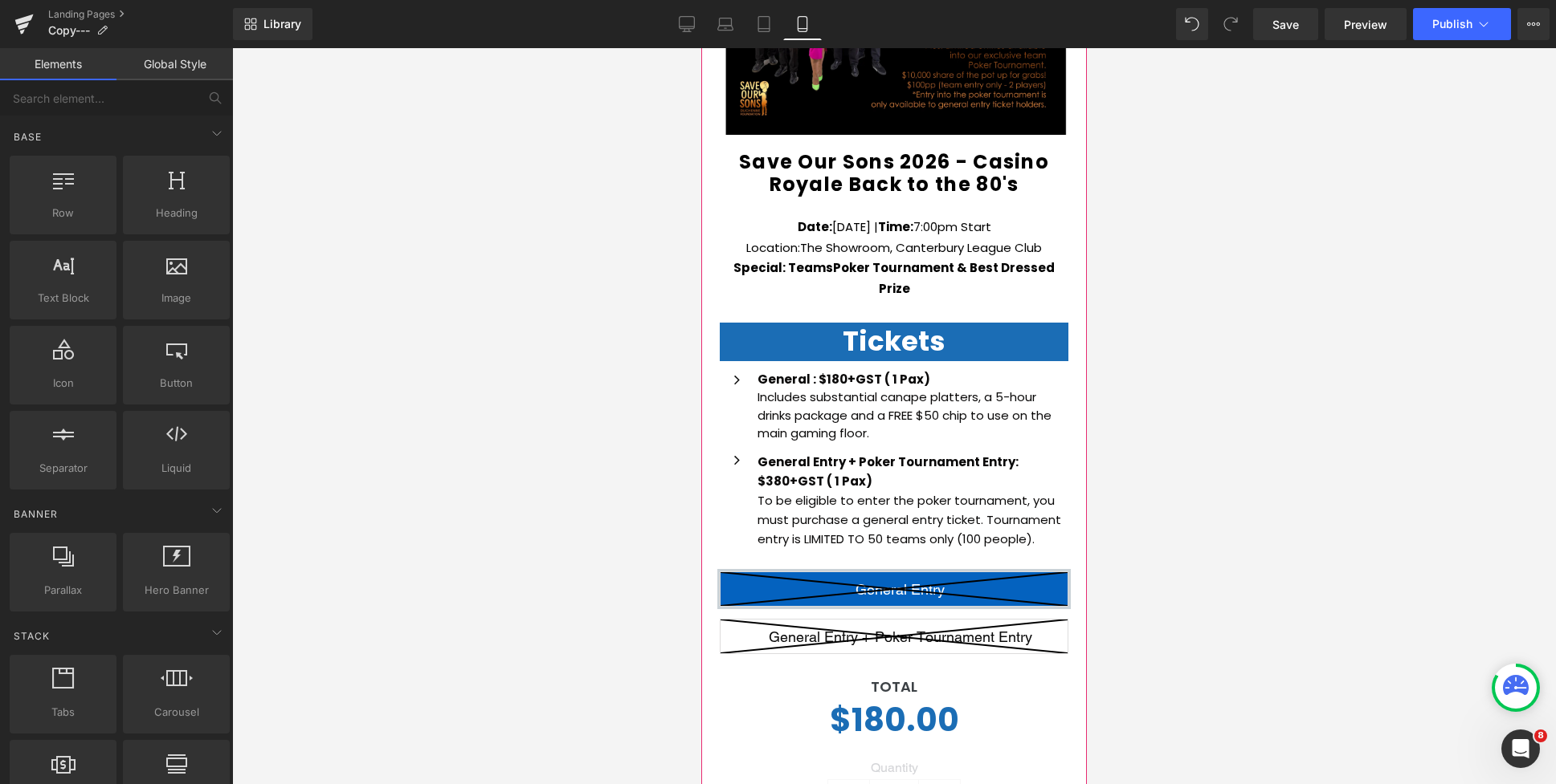
scroll to position [0, 0]
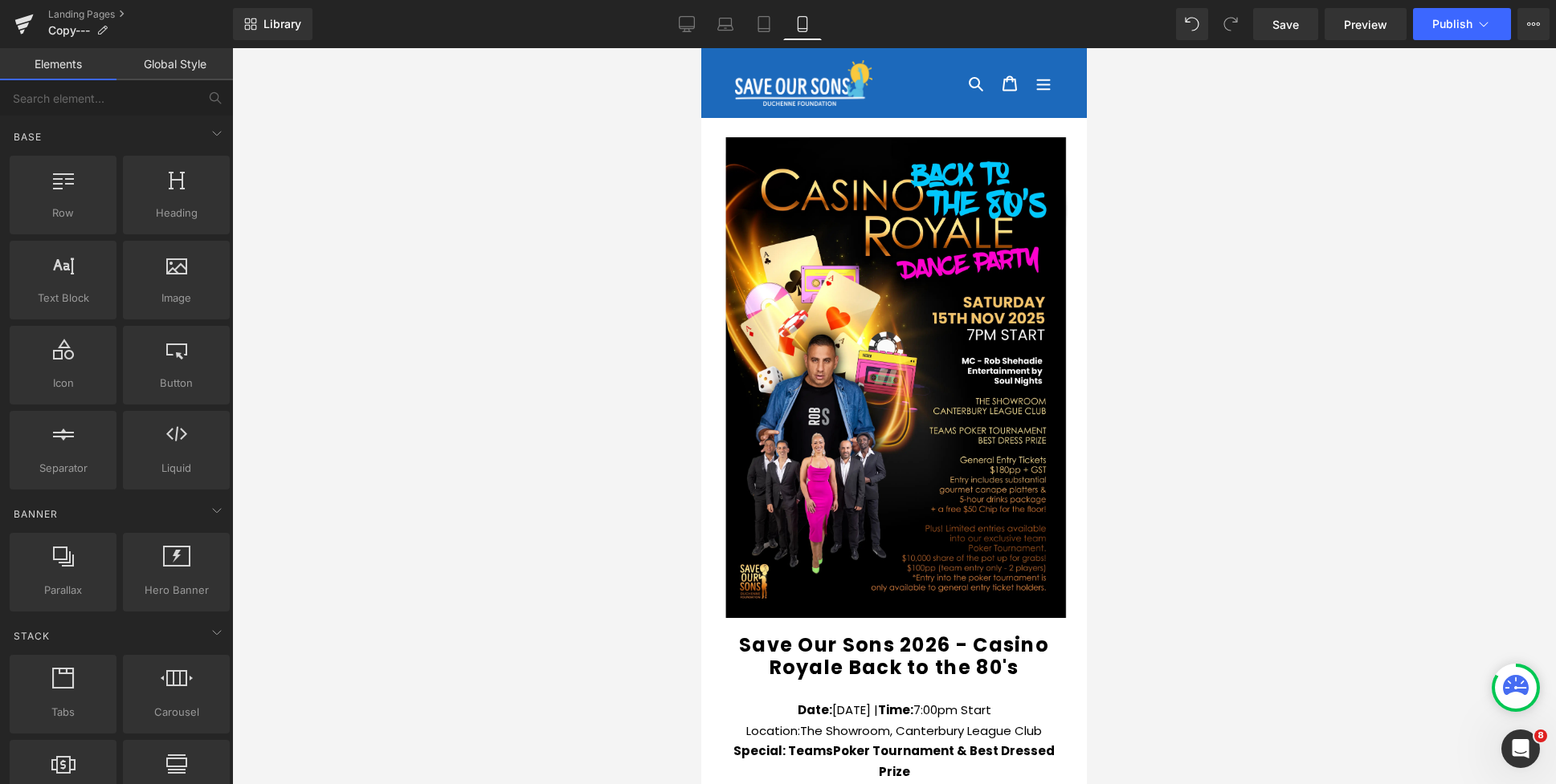
click at [680, 25] on icon at bounding box center [687, 24] width 16 height 16
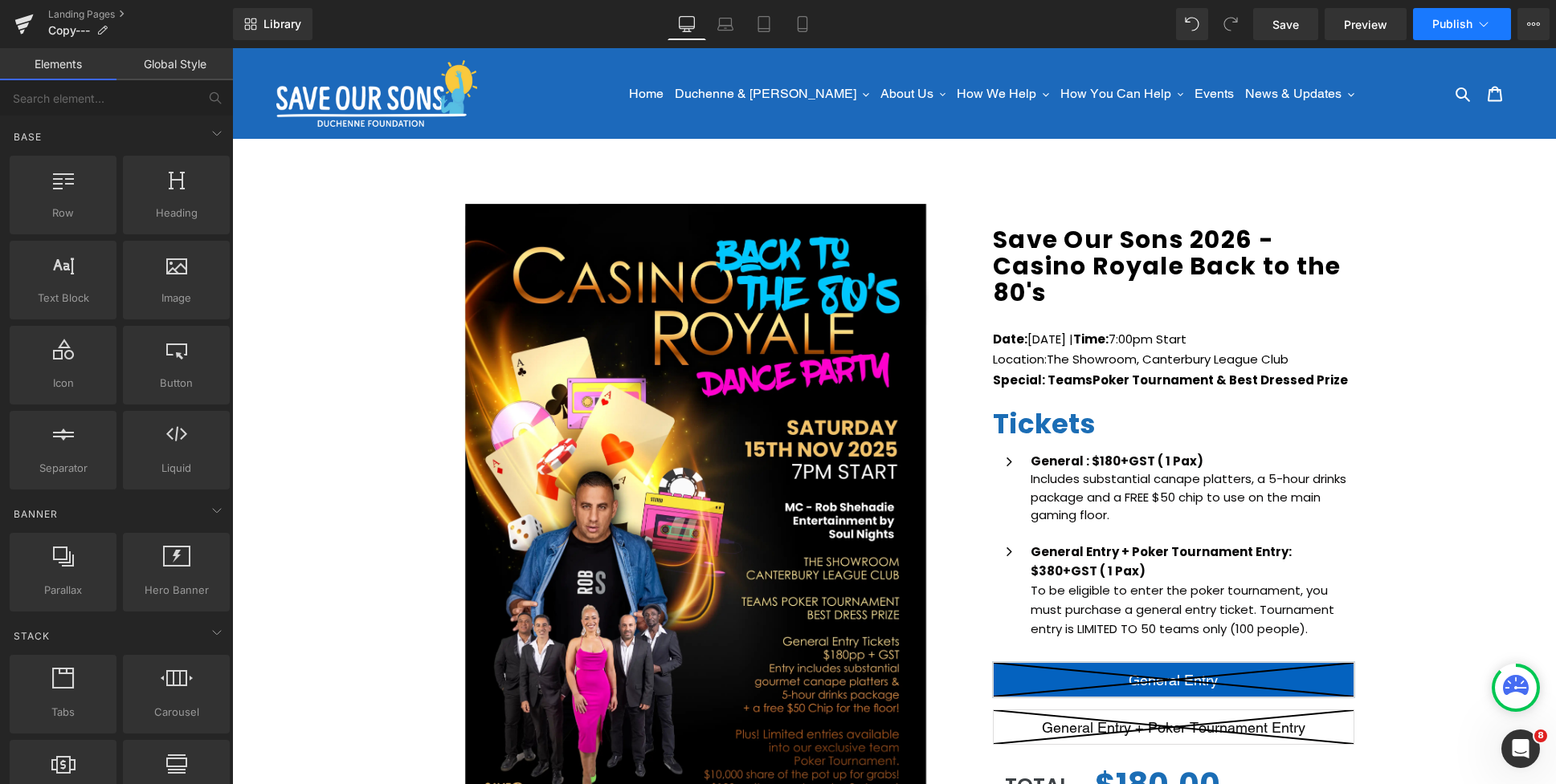
click at [1458, 15] on button "Publish" at bounding box center [1461, 24] width 98 height 32
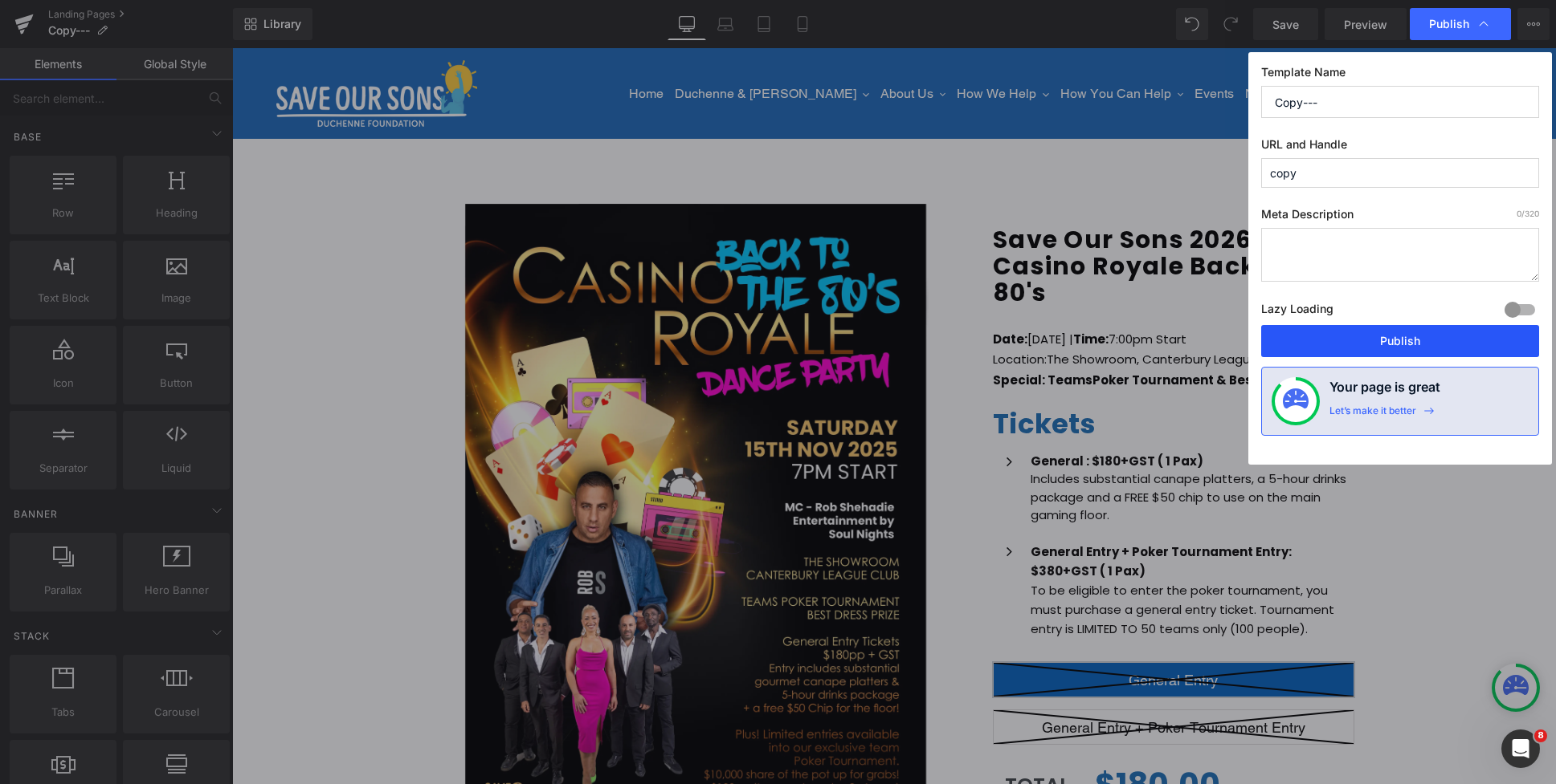
drag, startPoint x: 778, startPoint y: 186, endPoint x: 1383, endPoint y: 345, distance: 625.5
click at [1383, 345] on button "Publish" at bounding box center [1400, 341] width 278 height 32
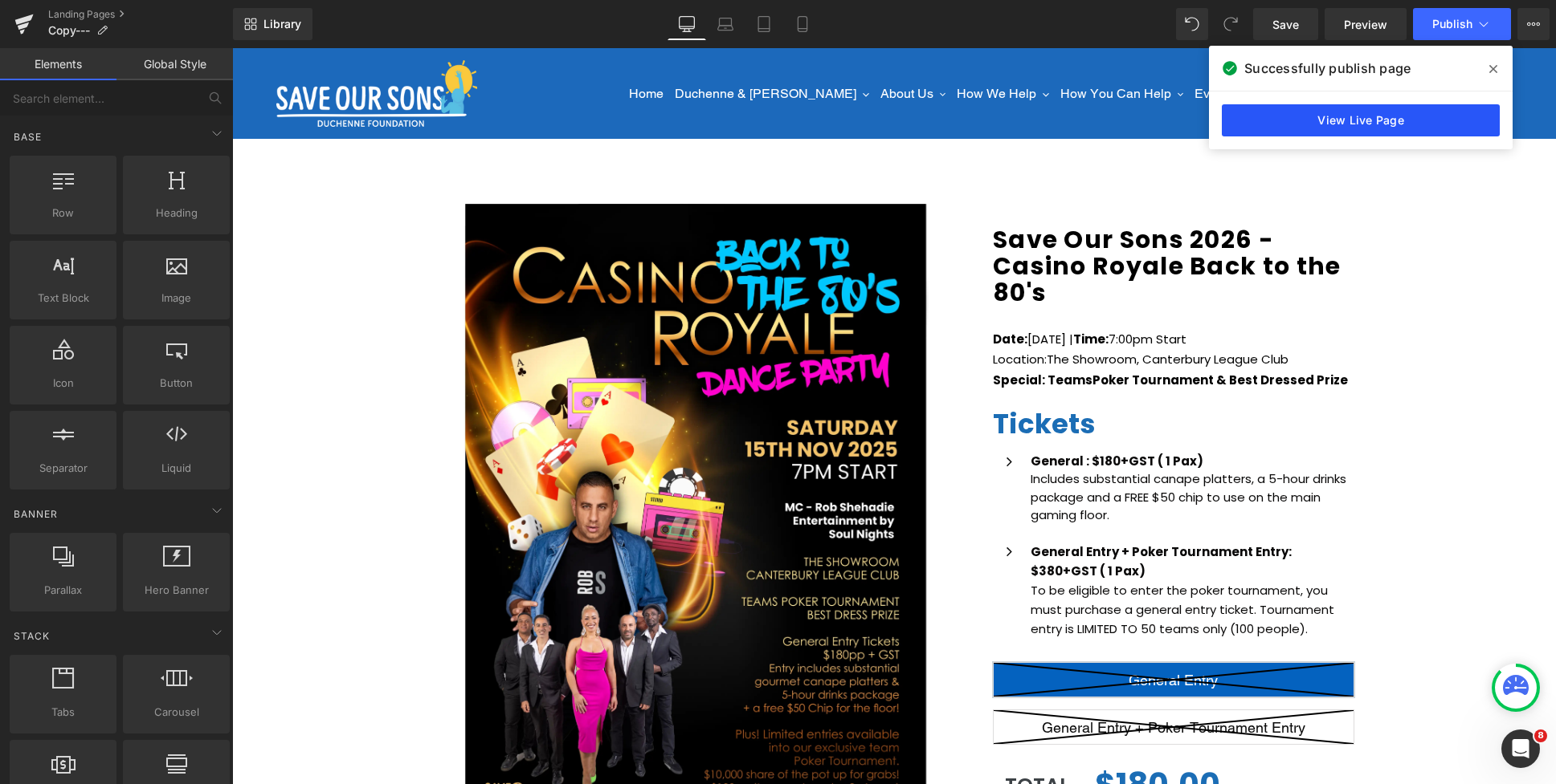
click at [1389, 116] on link "View Live Page" at bounding box center [1360, 121] width 278 height 32
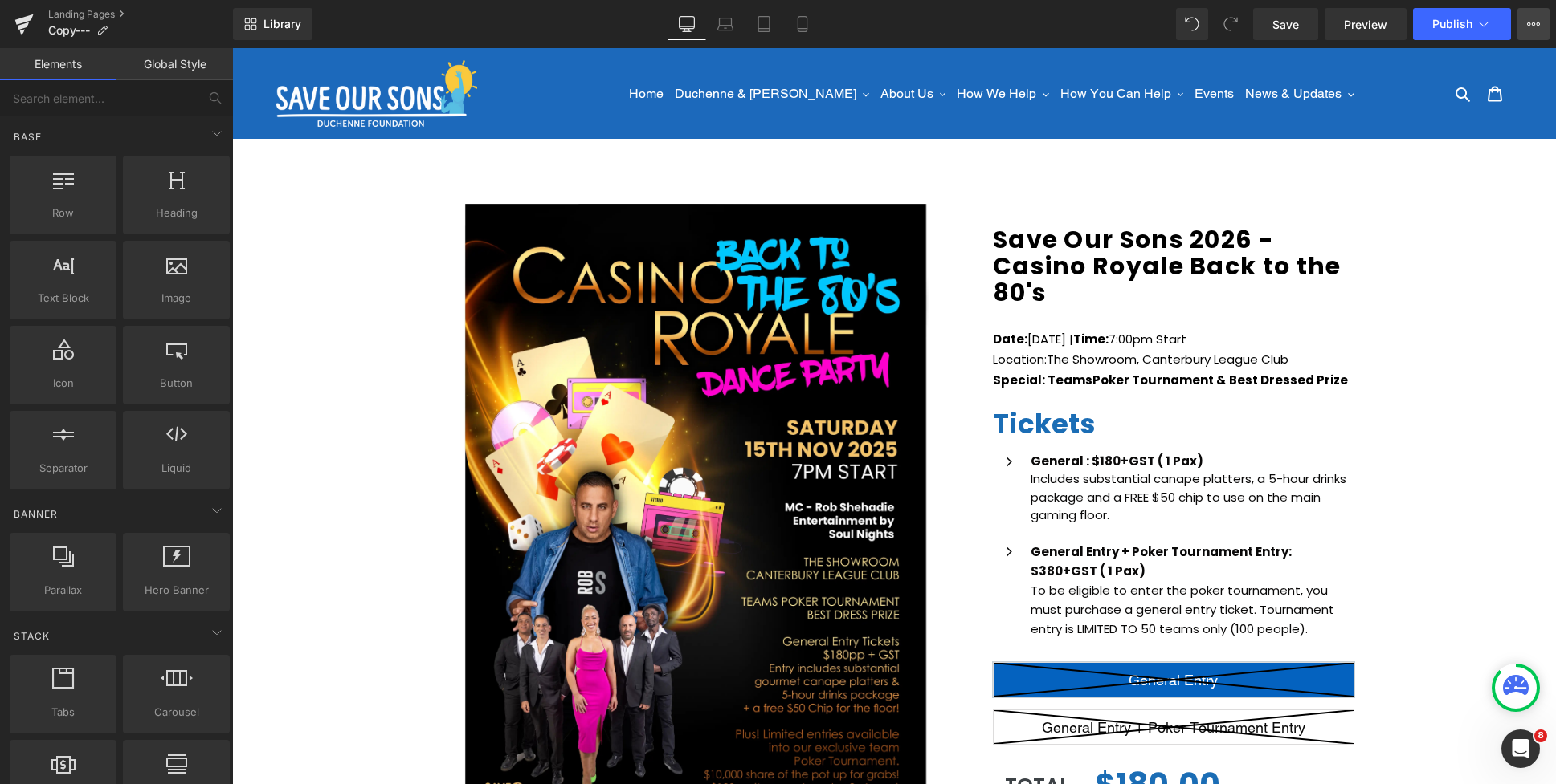
click at [1523, 33] on button "View Live Page View with current Template Save Template to Library Schedule Pub…" at bounding box center [1533, 24] width 32 height 32
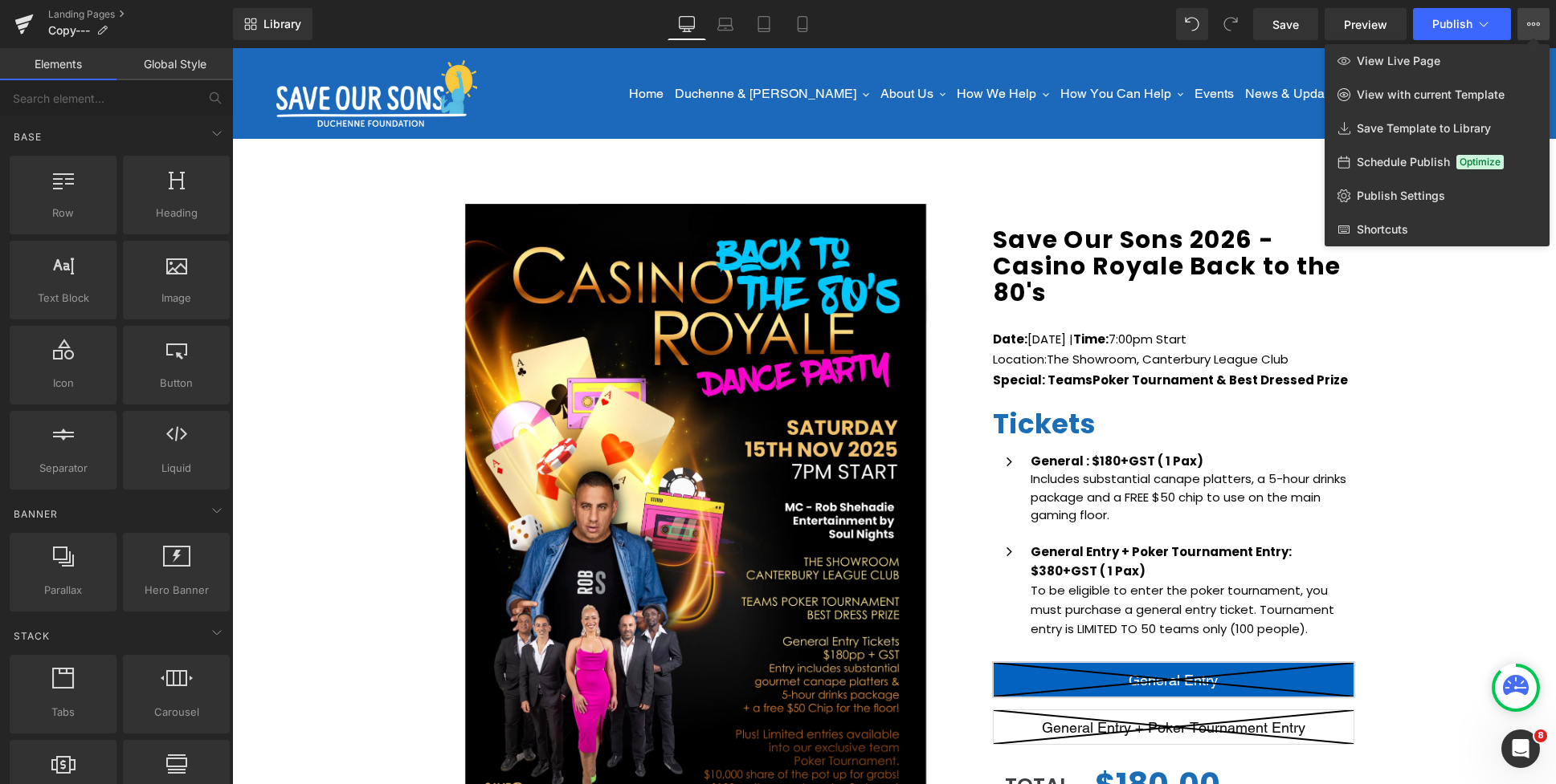
click at [1531, 24] on icon at bounding box center [1533, 24] width 4 height 3
click at [1463, 60] on div "Search Cart 0 items" at bounding box center [1474, 93] width 76 height 91
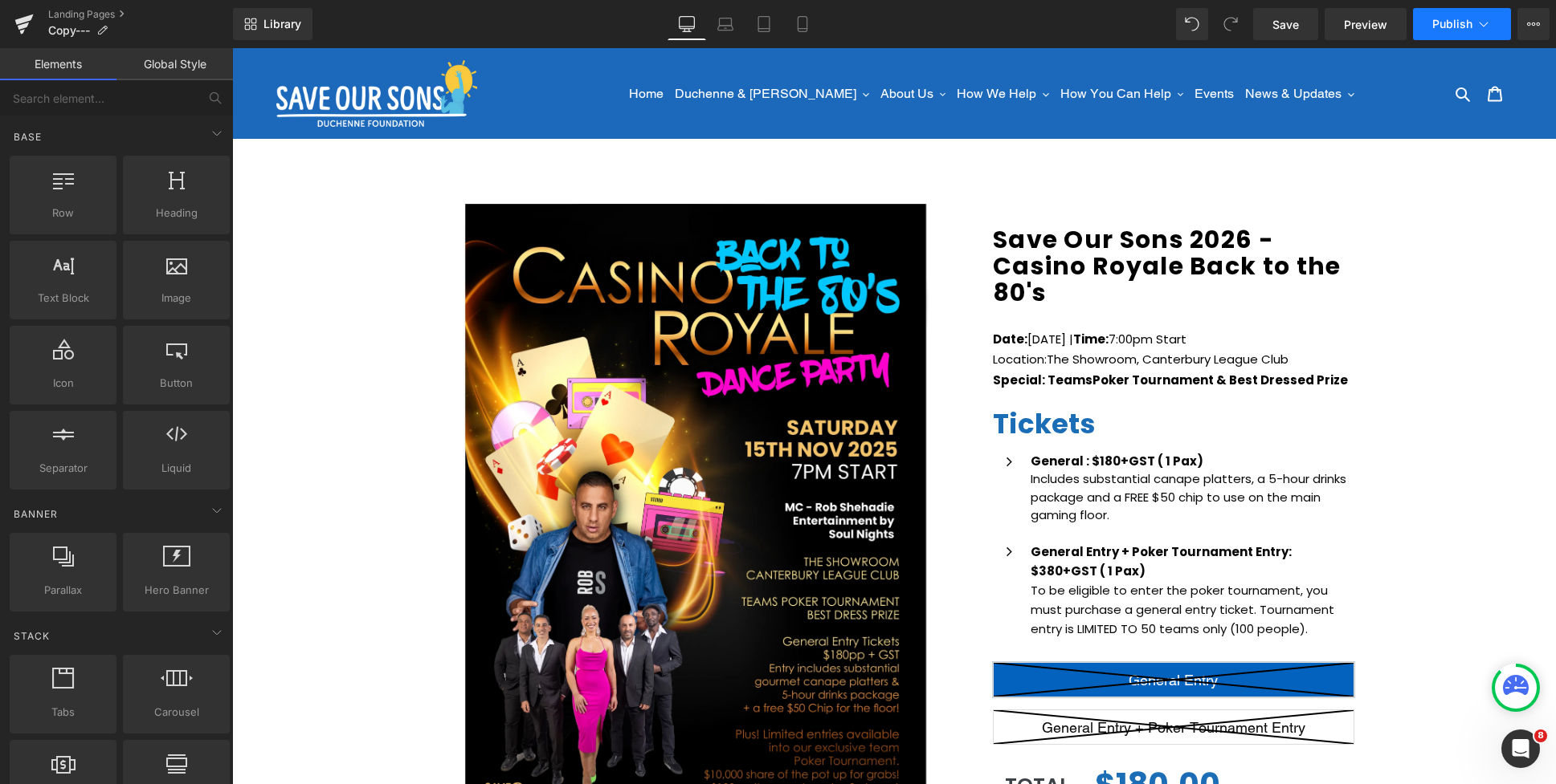
click at [1478, 31] on icon at bounding box center [1483, 24] width 16 height 16
click at [1535, 26] on icon at bounding box center [1533, 24] width 13 height 13
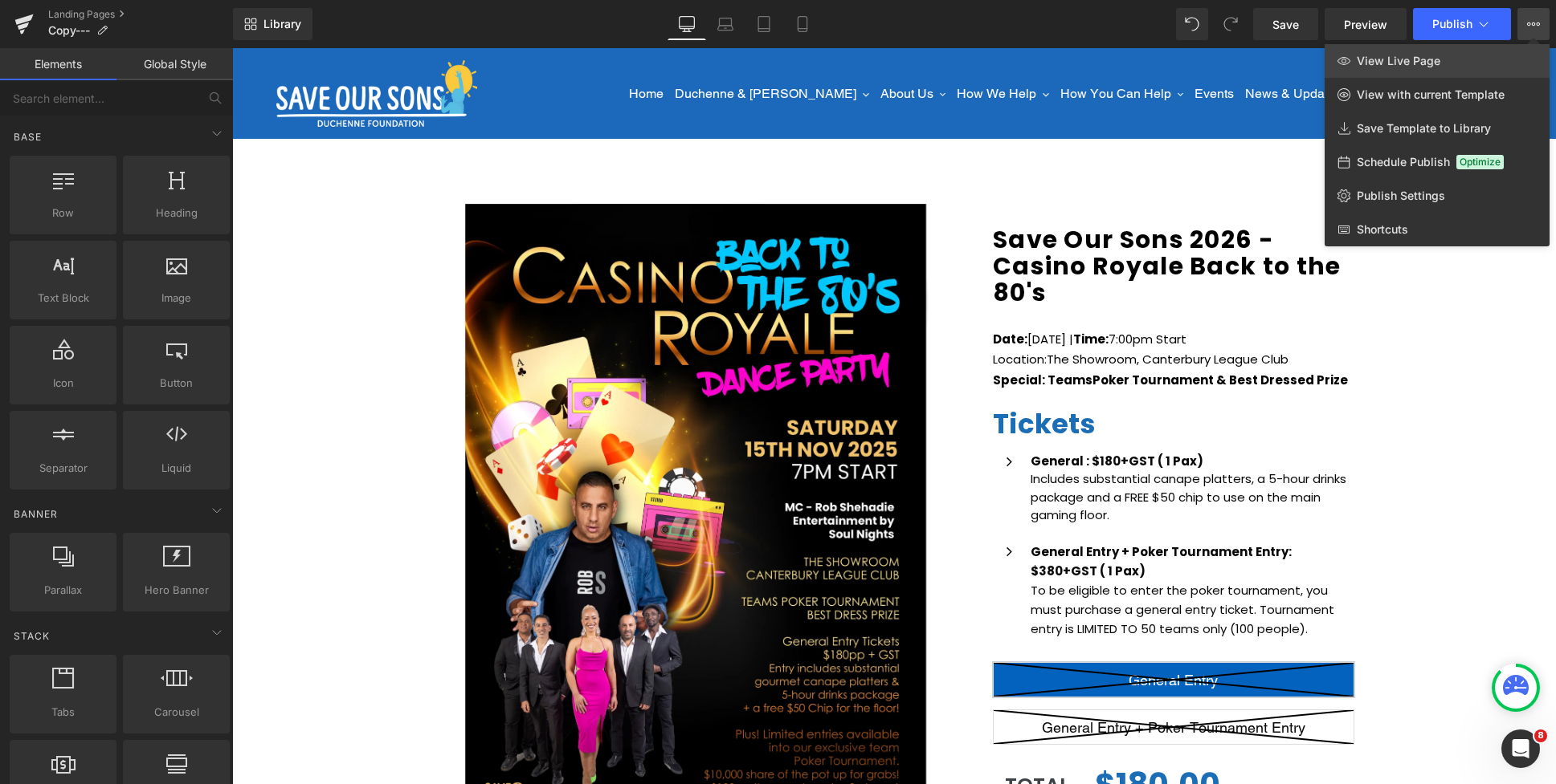
click at [1422, 70] on link "View Live Page" at bounding box center [1437, 61] width 225 height 34
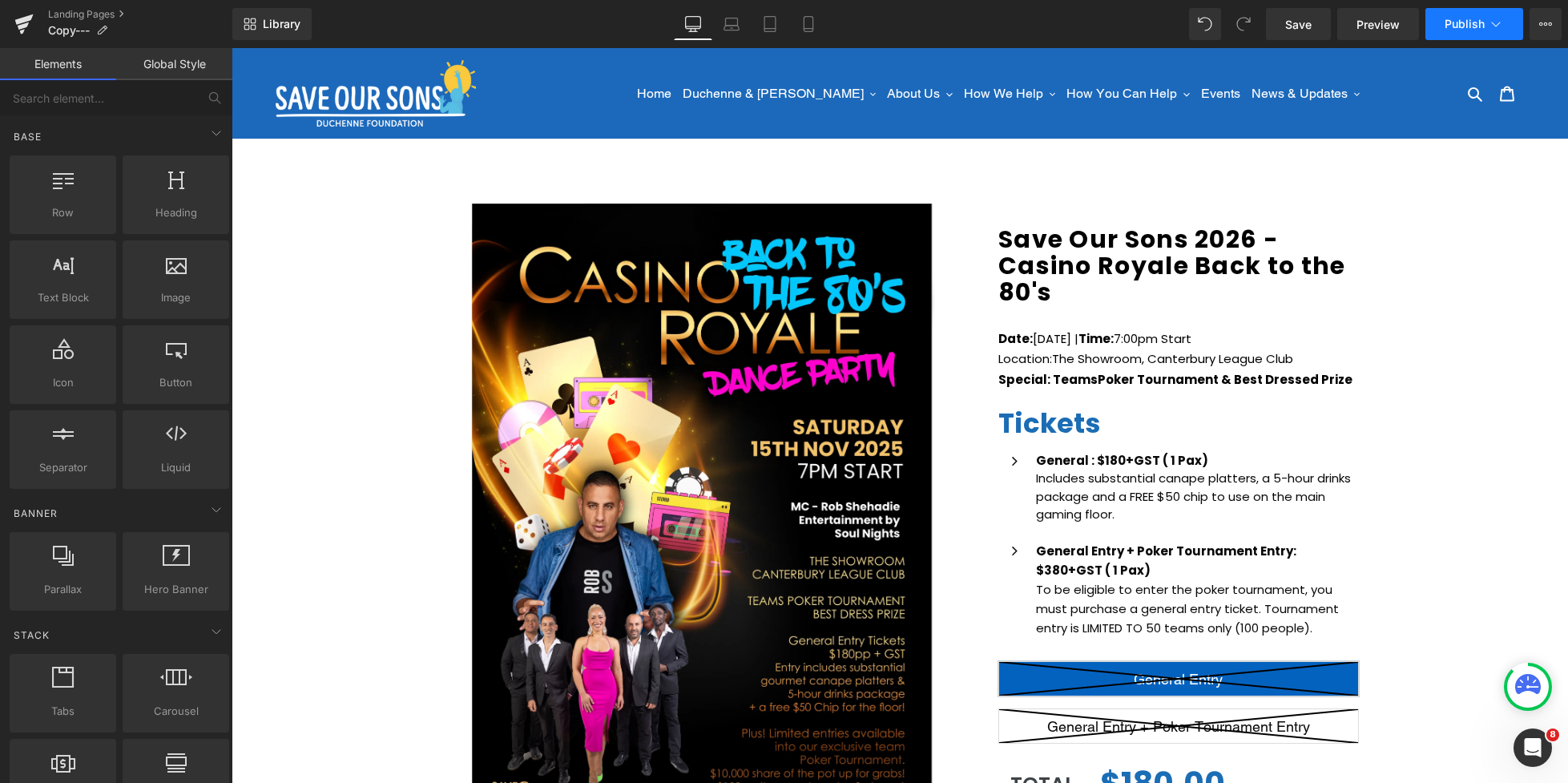
click at [1492, 26] on icon at bounding box center [1495, 24] width 16 height 16
click at [1501, 30] on icon at bounding box center [1495, 24] width 16 height 16
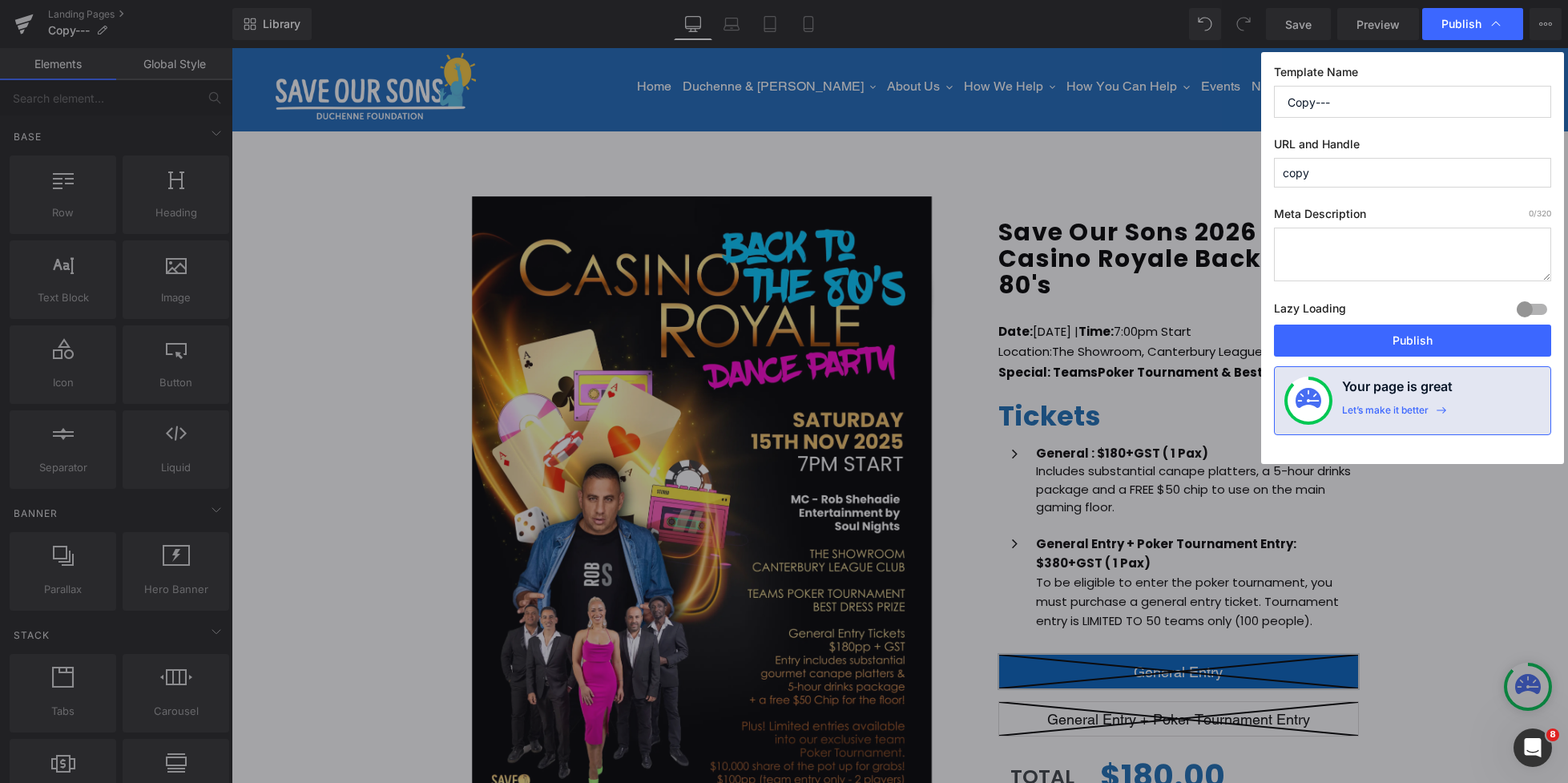
scroll to position [481, 0]
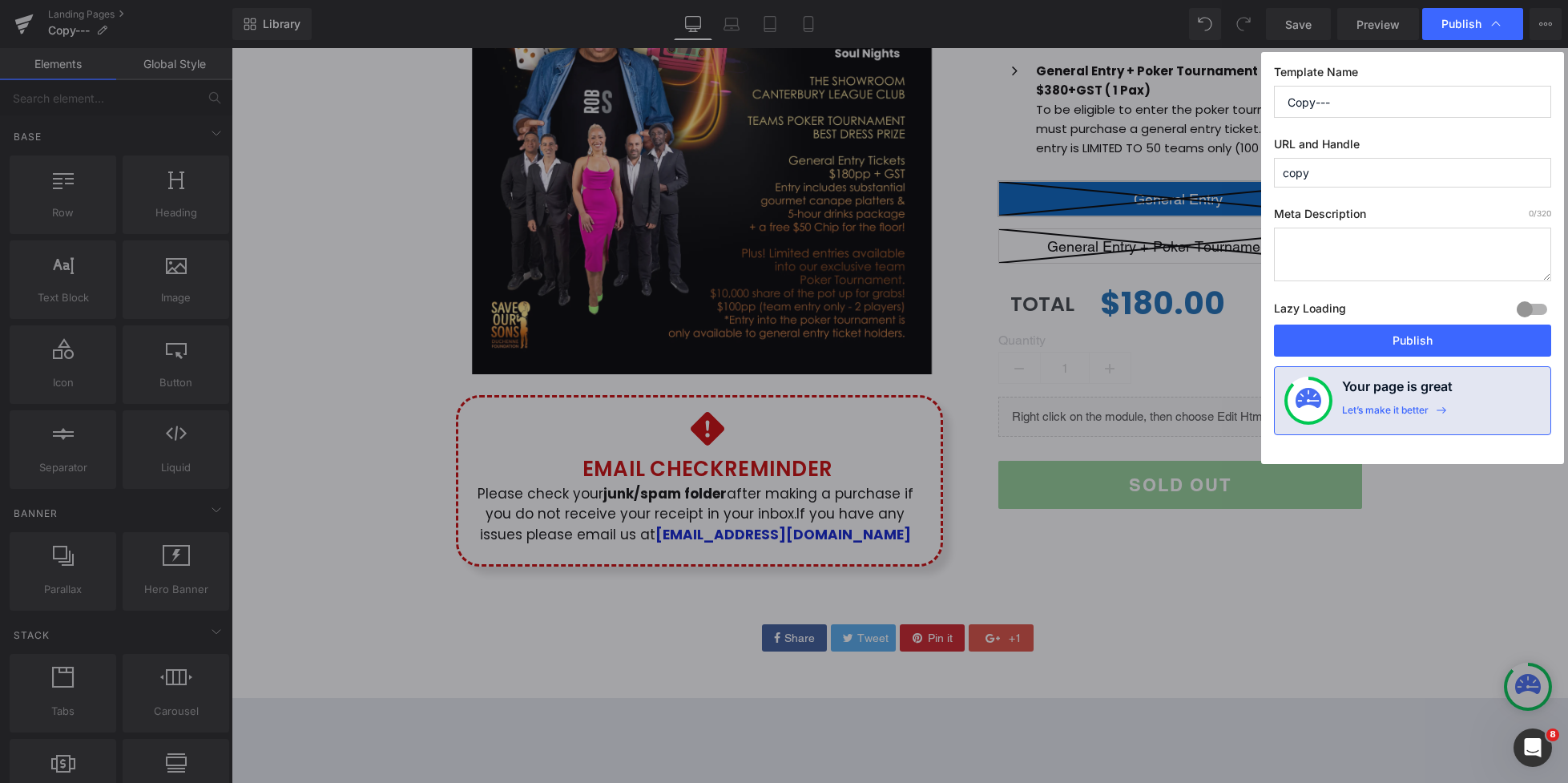
drag, startPoint x: 1349, startPoint y: 104, endPoint x: 1265, endPoint y: 101, distance: 84.1
click at [1265, 101] on div "Template Name Copy--- URL and Handle copy Meta Description 0 /320 Lazy Loading …" at bounding box center [1412, 258] width 303 height 412
type input "test-roya"
click at [1355, 168] on input "copy" at bounding box center [1412, 173] width 277 height 30
drag, startPoint x: 1342, startPoint y: 180, endPoint x: 1252, endPoint y: 167, distance: 90.9
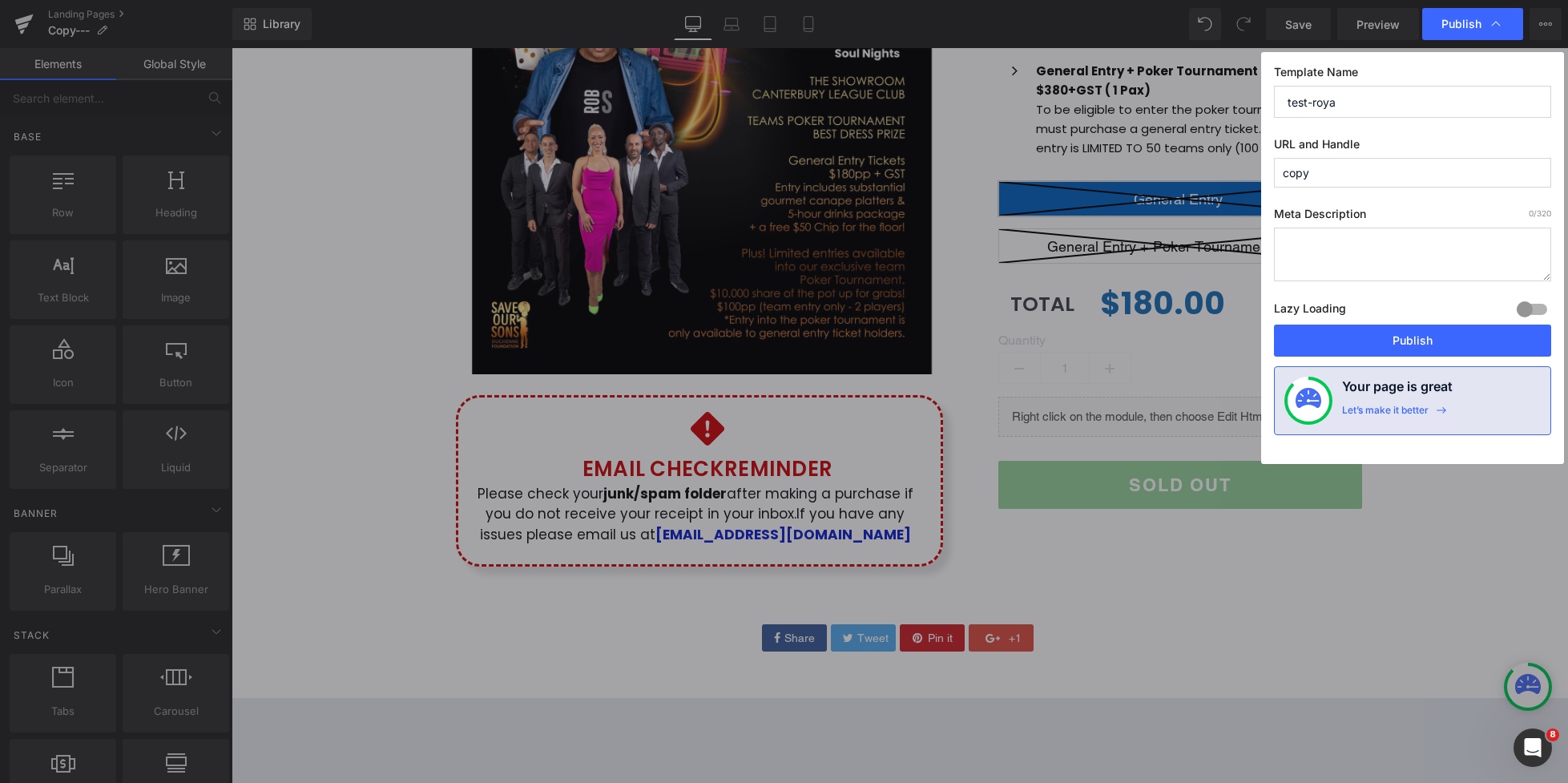
click at [1252, 167] on div "Publish Template Name test-roya URL and Handle copy Meta Description 0 /320 Laz…" at bounding box center [784, 391] width 1568 height 783
click at [1297, 178] on input "text" at bounding box center [1412, 173] width 277 height 30
drag, startPoint x: 1343, startPoint y: 173, endPoint x: 1459, endPoint y: 165, distance: 116.3
click at [1458, 165] on input "undefined-apr-11-09-19-18" at bounding box center [1412, 173] width 277 height 30
type input "undefined-aug"
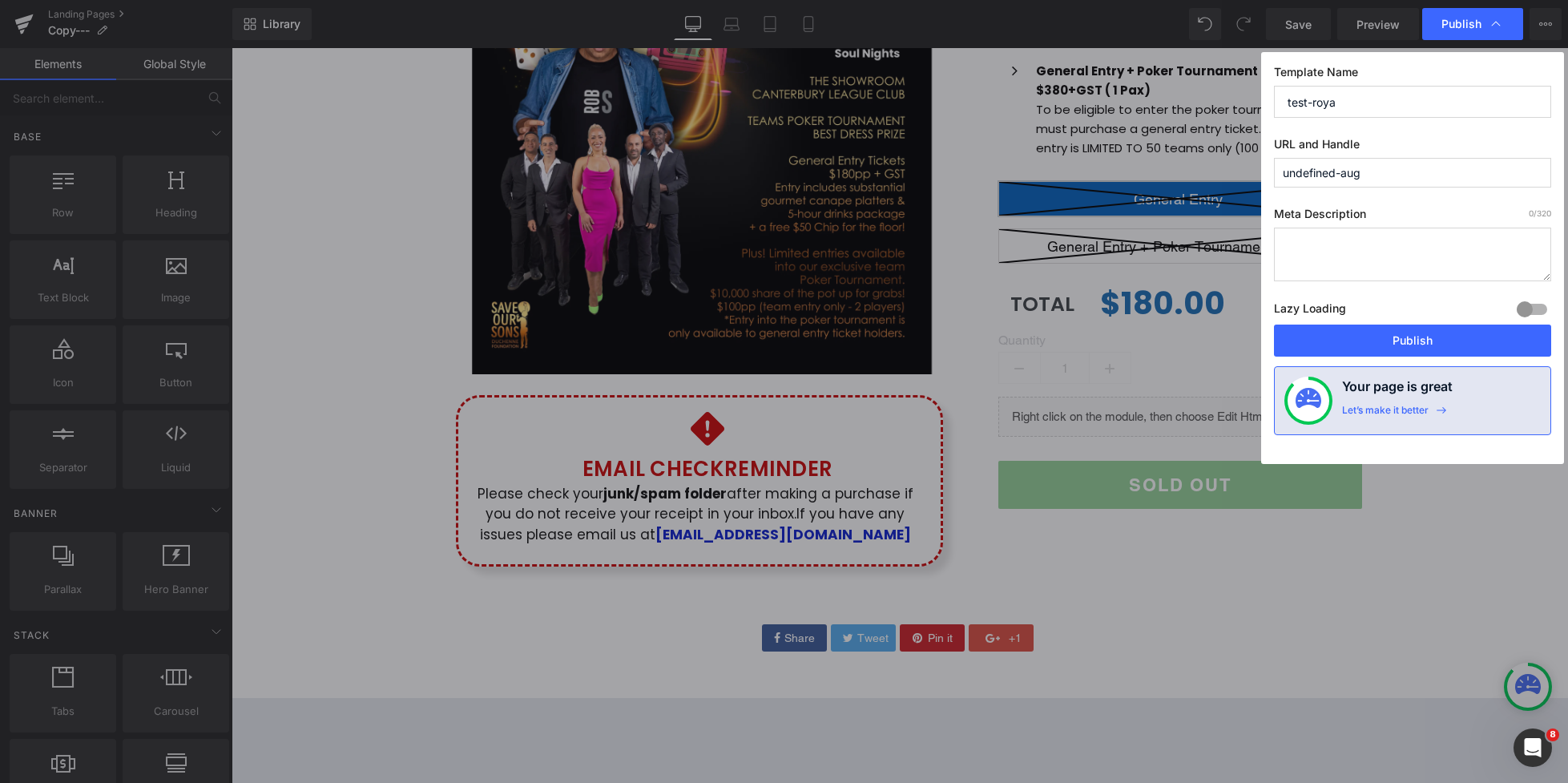
click at [1369, 98] on input "test-roya" at bounding box center [1412, 101] width 277 height 32
drag, startPoint x: 1355, startPoint y: 104, endPoint x: 1337, endPoint y: 102, distance: 18.1
click at [1337, 102] on input "test-roya" at bounding box center [1412, 101] width 277 height 32
type input "test-royal"
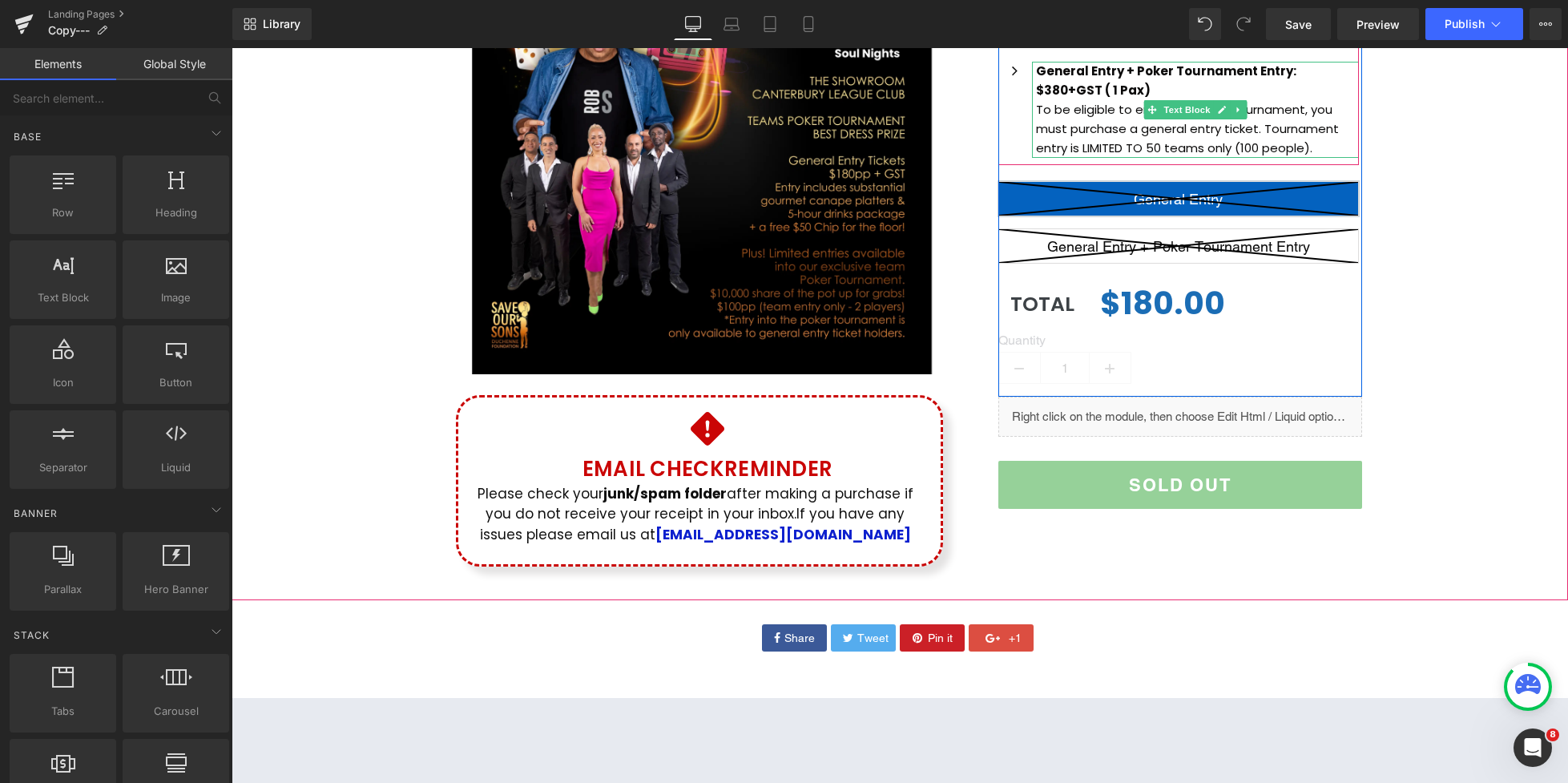
click at [1315, 98] on p "$380+GST ( 1 Pax)" at bounding box center [1197, 90] width 323 height 19
click at [1462, 35] on button "Publish" at bounding box center [1474, 24] width 97 height 32
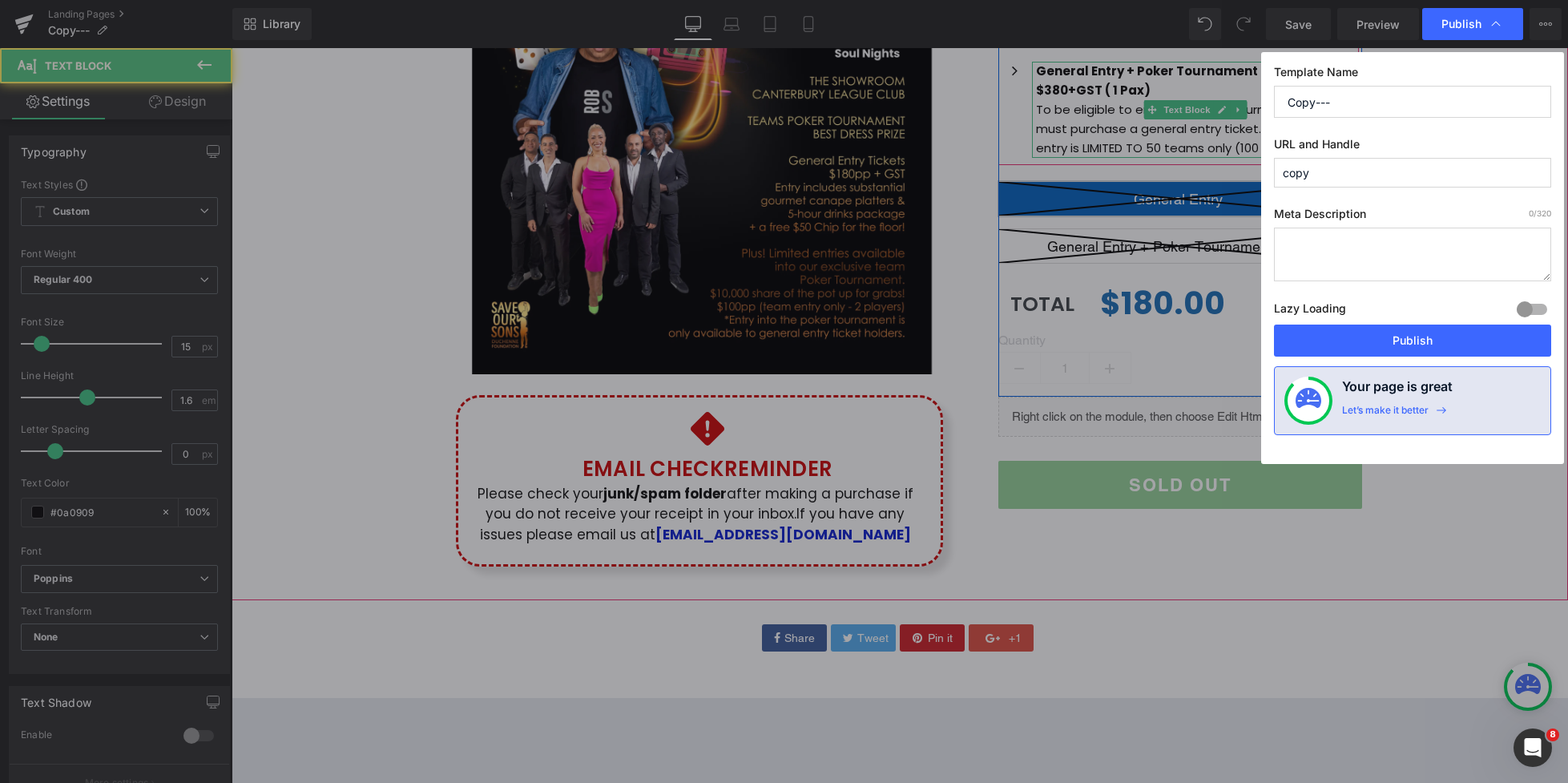
click at [1494, 27] on icon at bounding box center [1495, 24] width 16 height 16
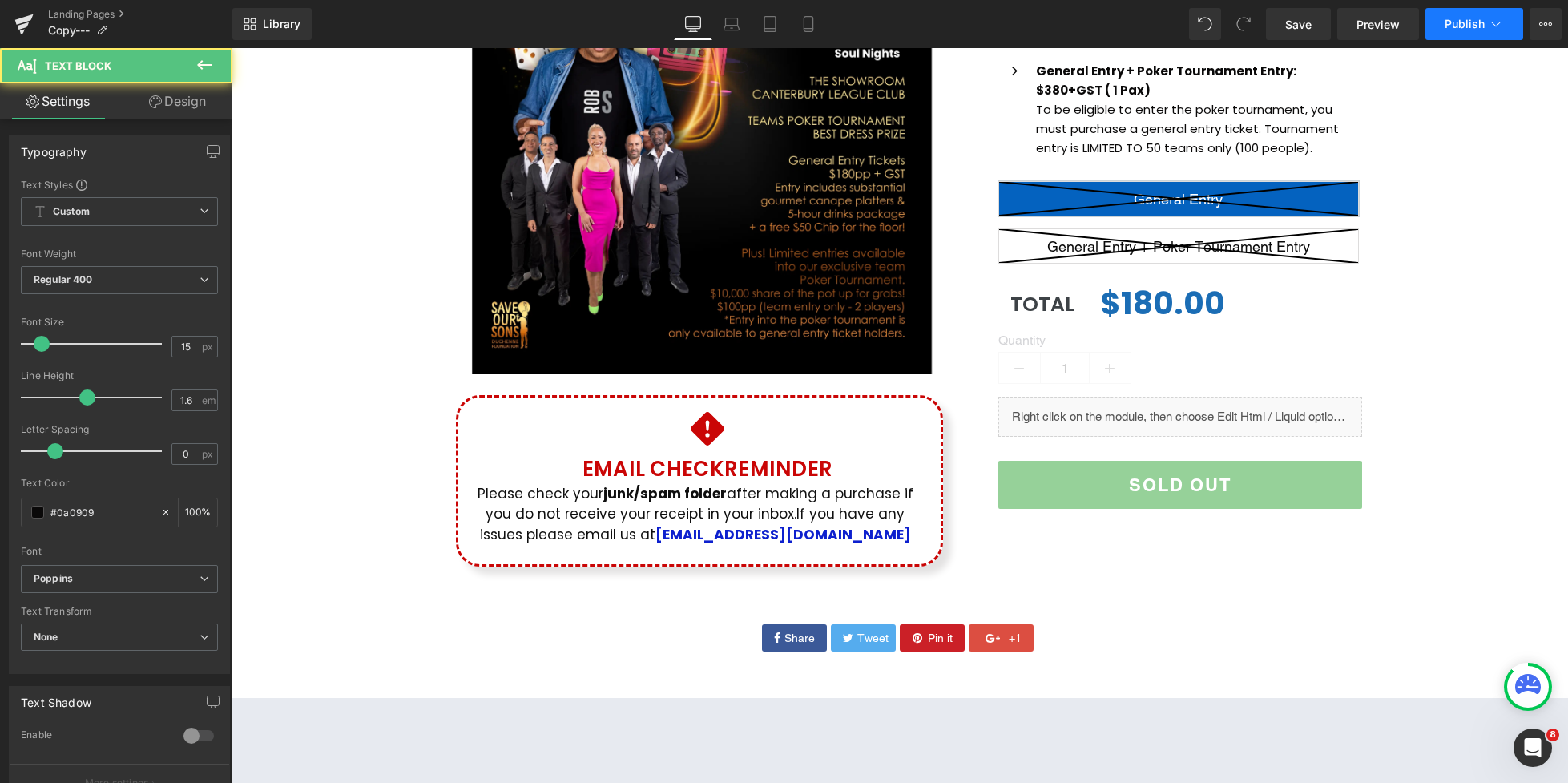
click at [1487, 31] on icon at bounding box center [1495, 24] width 16 height 16
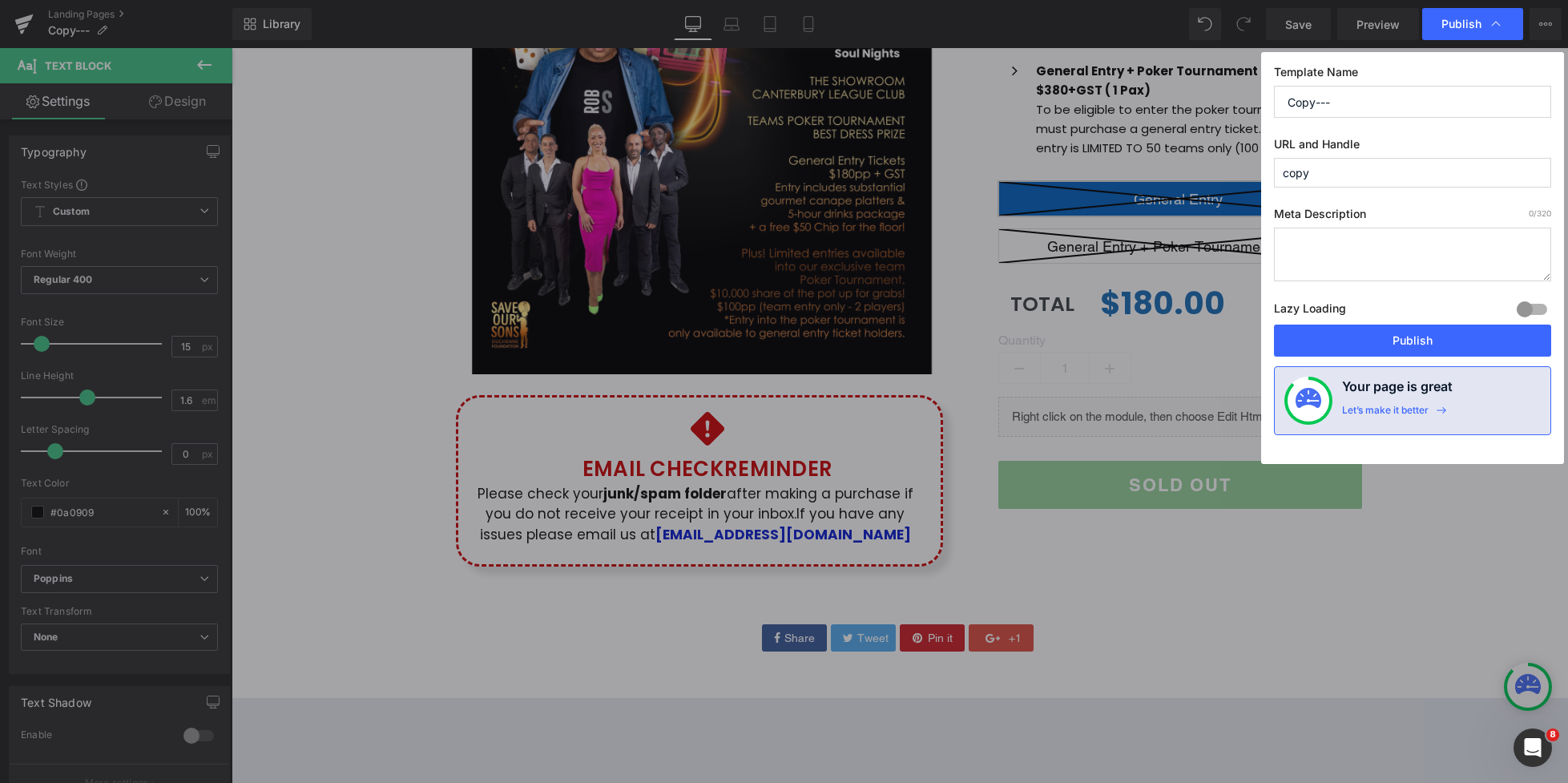
click at [1490, 30] on icon at bounding box center [1495, 24] width 16 height 16
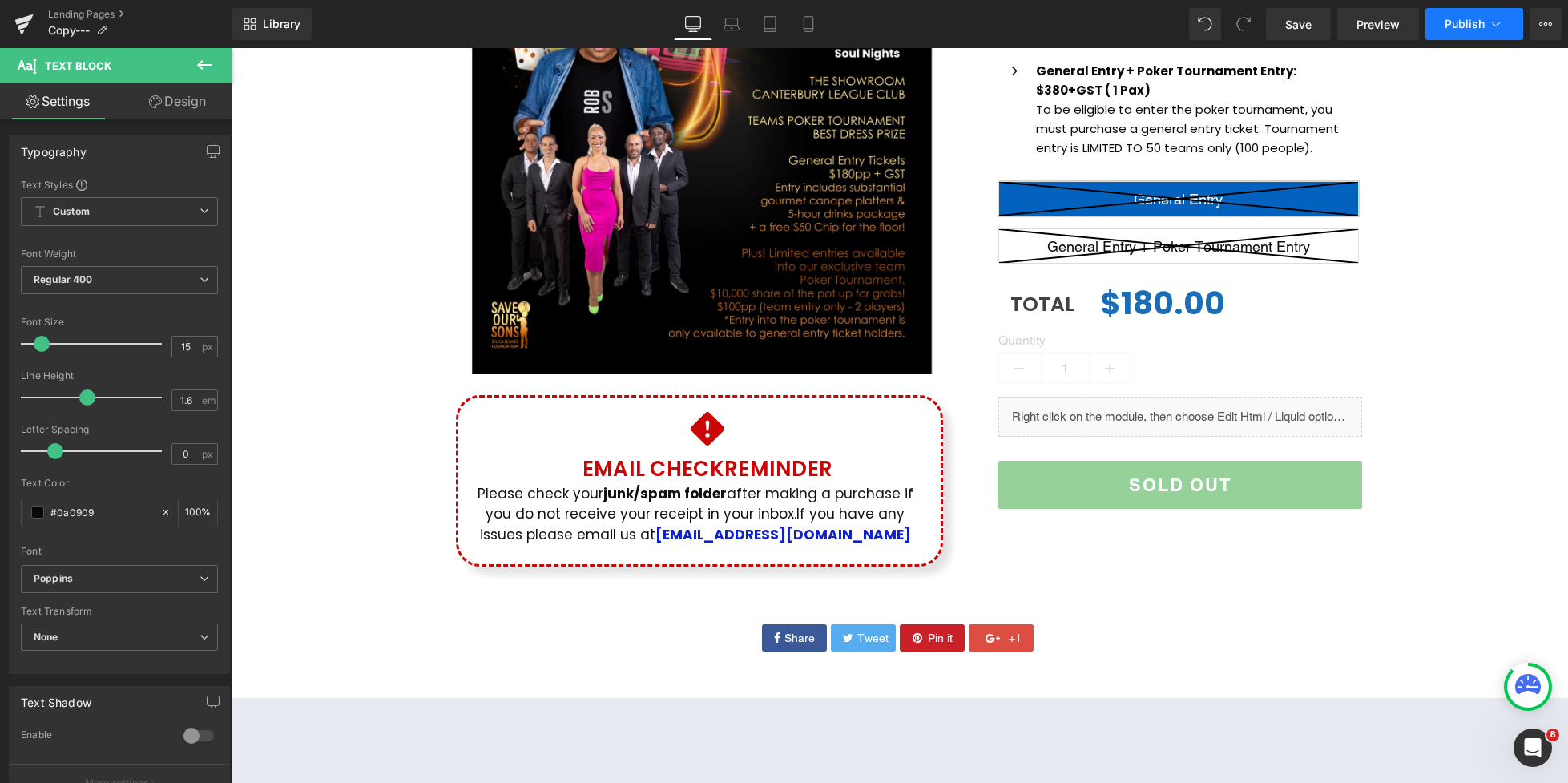
scroll to position [130, 0]
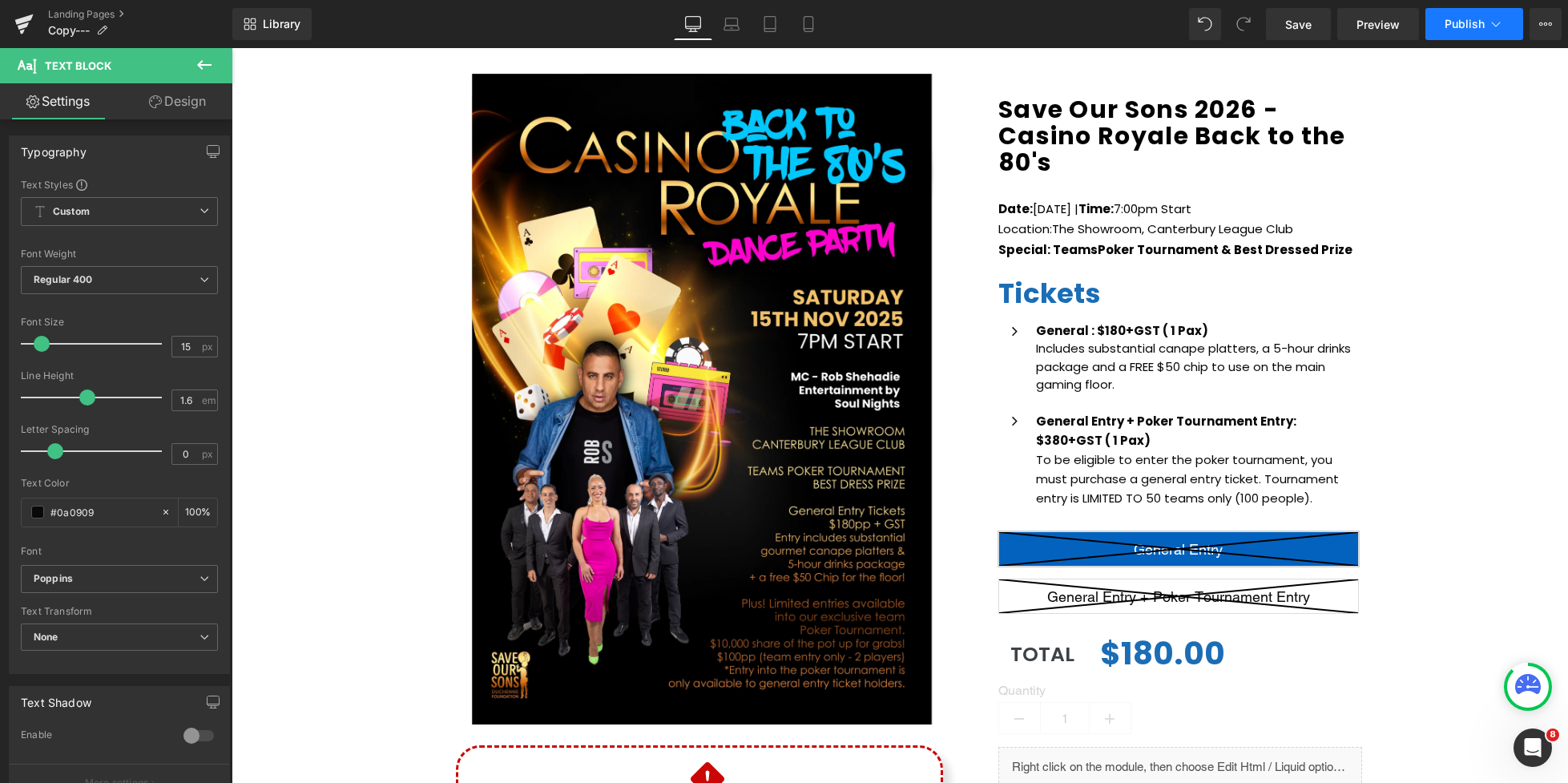
click at [1491, 36] on button "Publish" at bounding box center [1474, 24] width 97 height 32
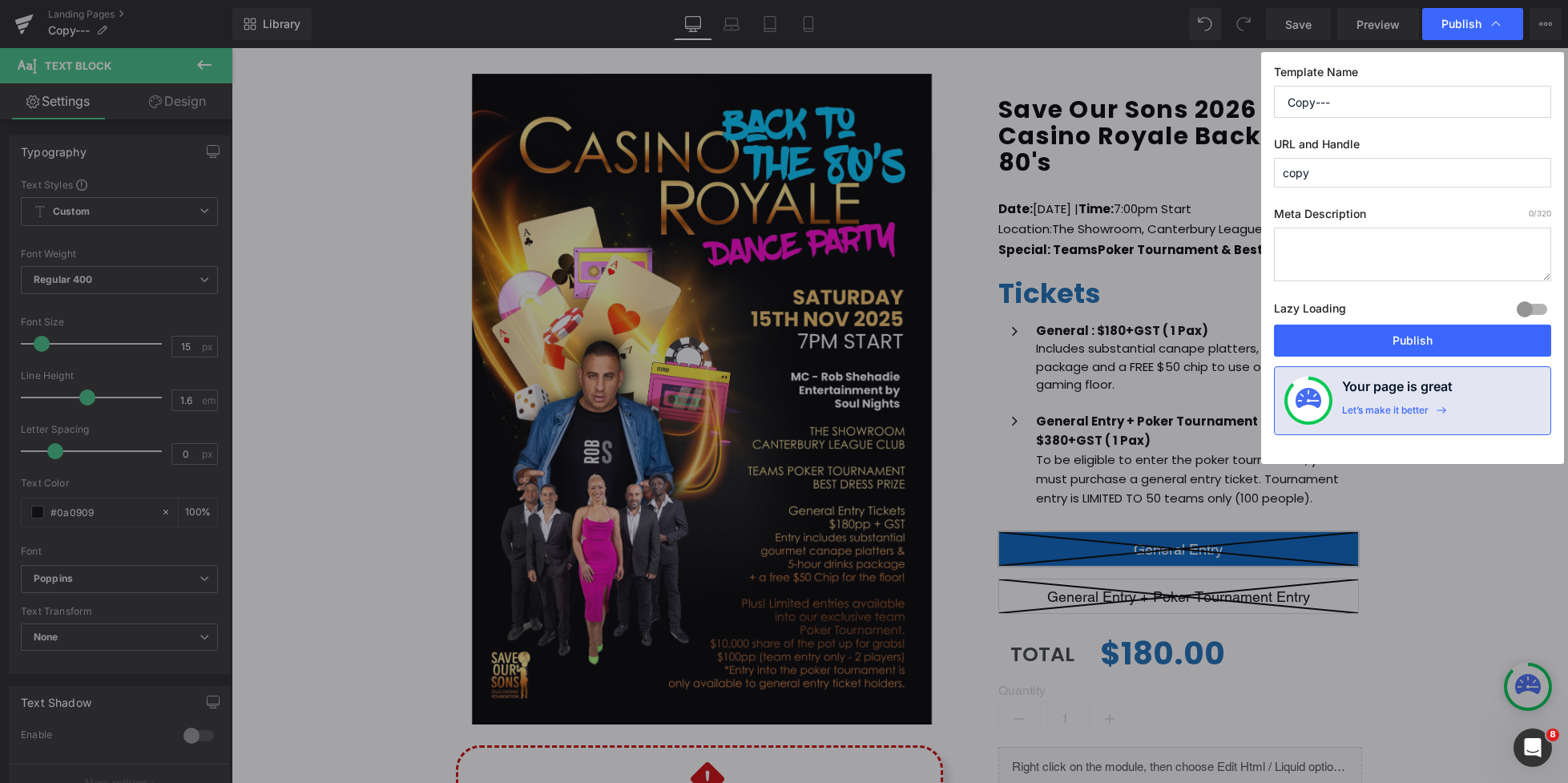
click at [1359, 101] on input "Copy---" at bounding box center [1412, 101] width 277 height 32
drag, startPoint x: 1334, startPoint y: 102, endPoint x: 1273, endPoint y: 101, distance: 61.0
click at [1272, 101] on div "Template Name Copy--- URL and Handle copy Meta Description 0 /320 Lazy Loading …" at bounding box center [1412, 258] width 303 height 412
drag, startPoint x: 1333, startPoint y: 98, endPoint x: 1280, endPoint y: 96, distance: 53.0
click at [1280, 96] on input "test casino-royal" at bounding box center [1412, 101] width 277 height 32
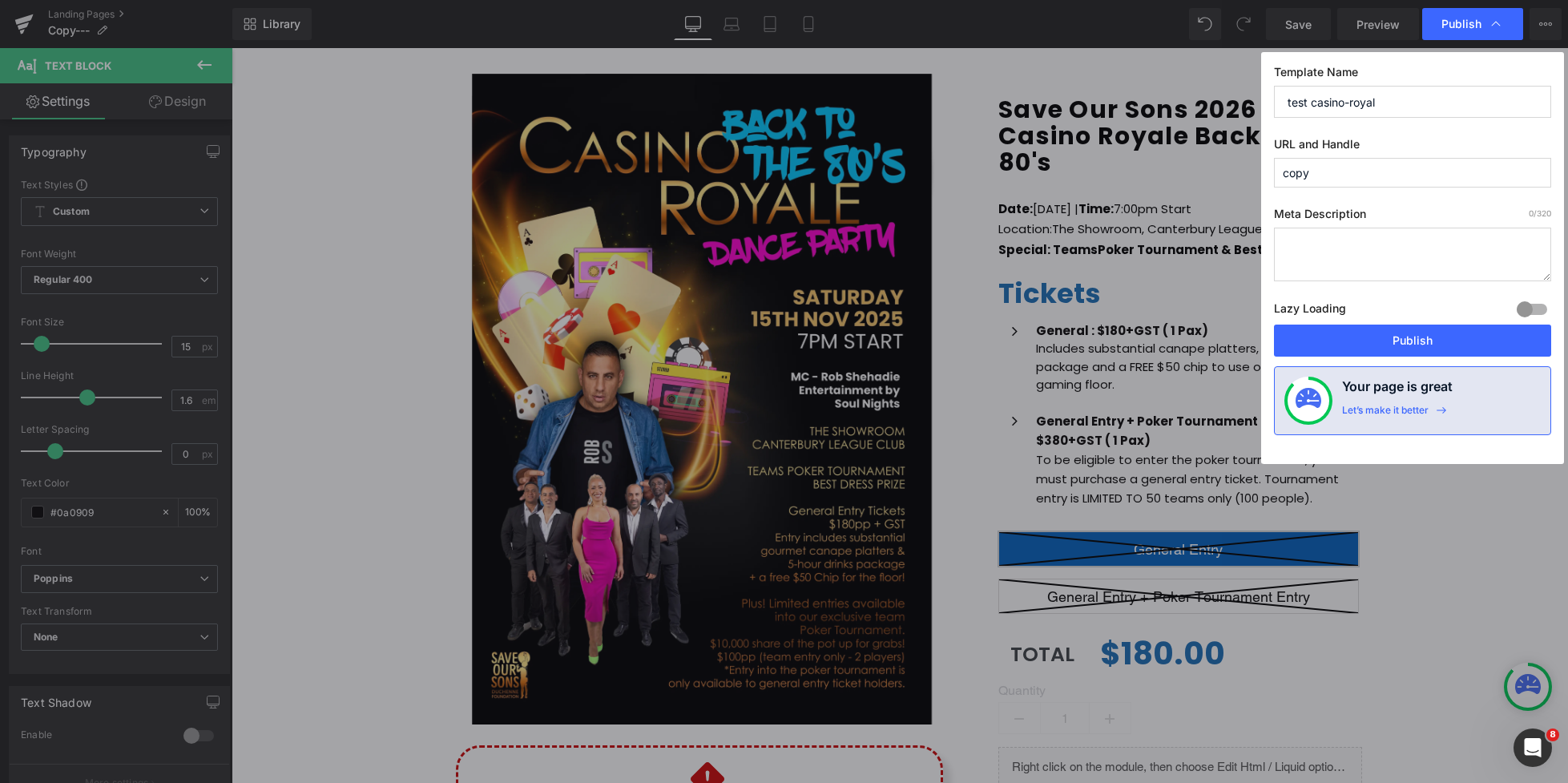
type input "test casino-royal"
drag, startPoint x: 1325, startPoint y: 177, endPoint x: 1289, endPoint y: 177, distance: 36.0
click at [1277, 178] on input "copy" at bounding box center [1412, 173] width 277 height 30
paste input "test casino-royal"
type input "test-casino-royal"
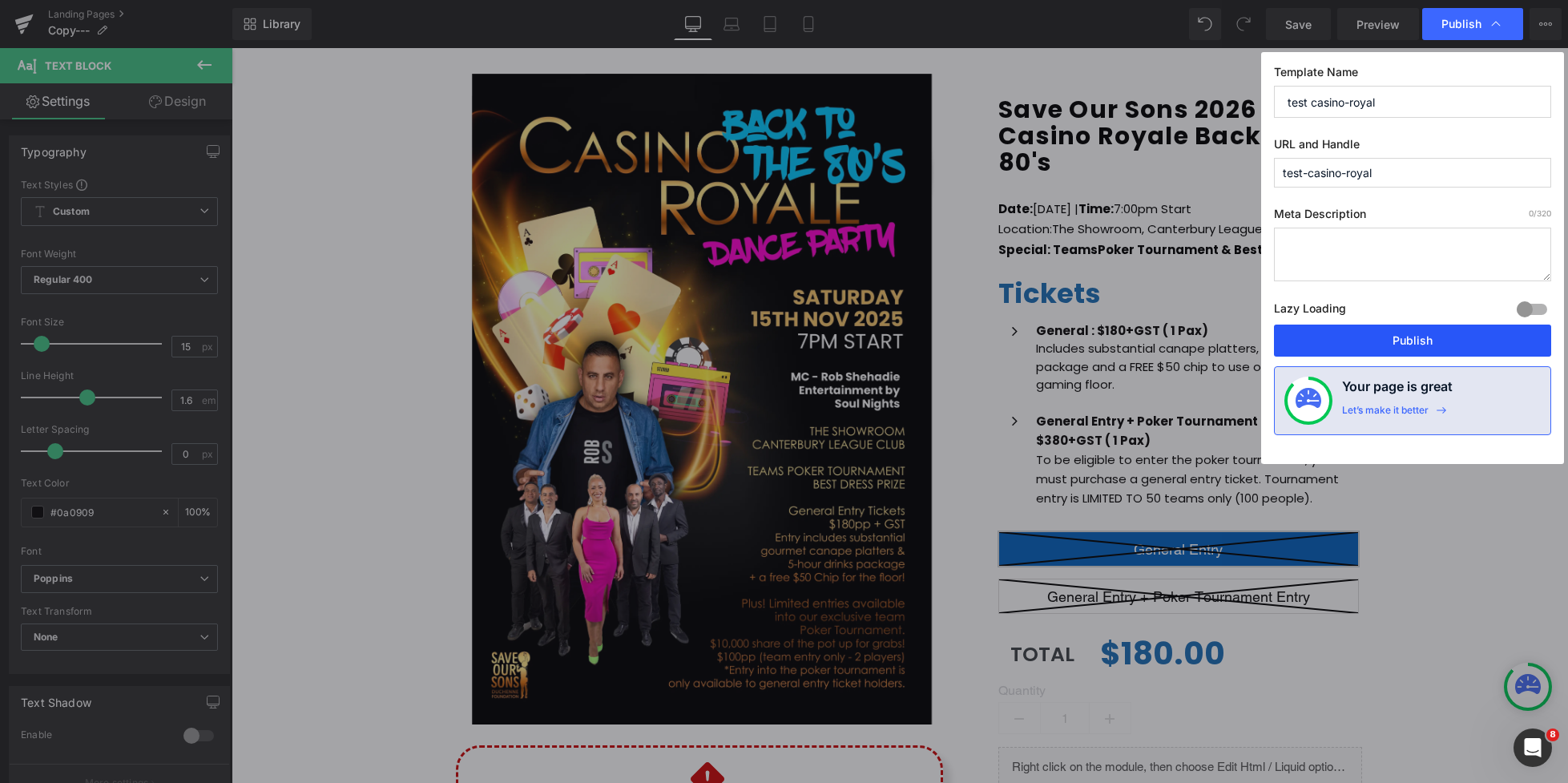
drag, startPoint x: 1429, startPoint y: 348, endPoint x: 1045, endPoint y: 92, distance: 461.5
click at [1429, 348] on button "Publish" at bounding box center [1412, 340] width 277 height 32
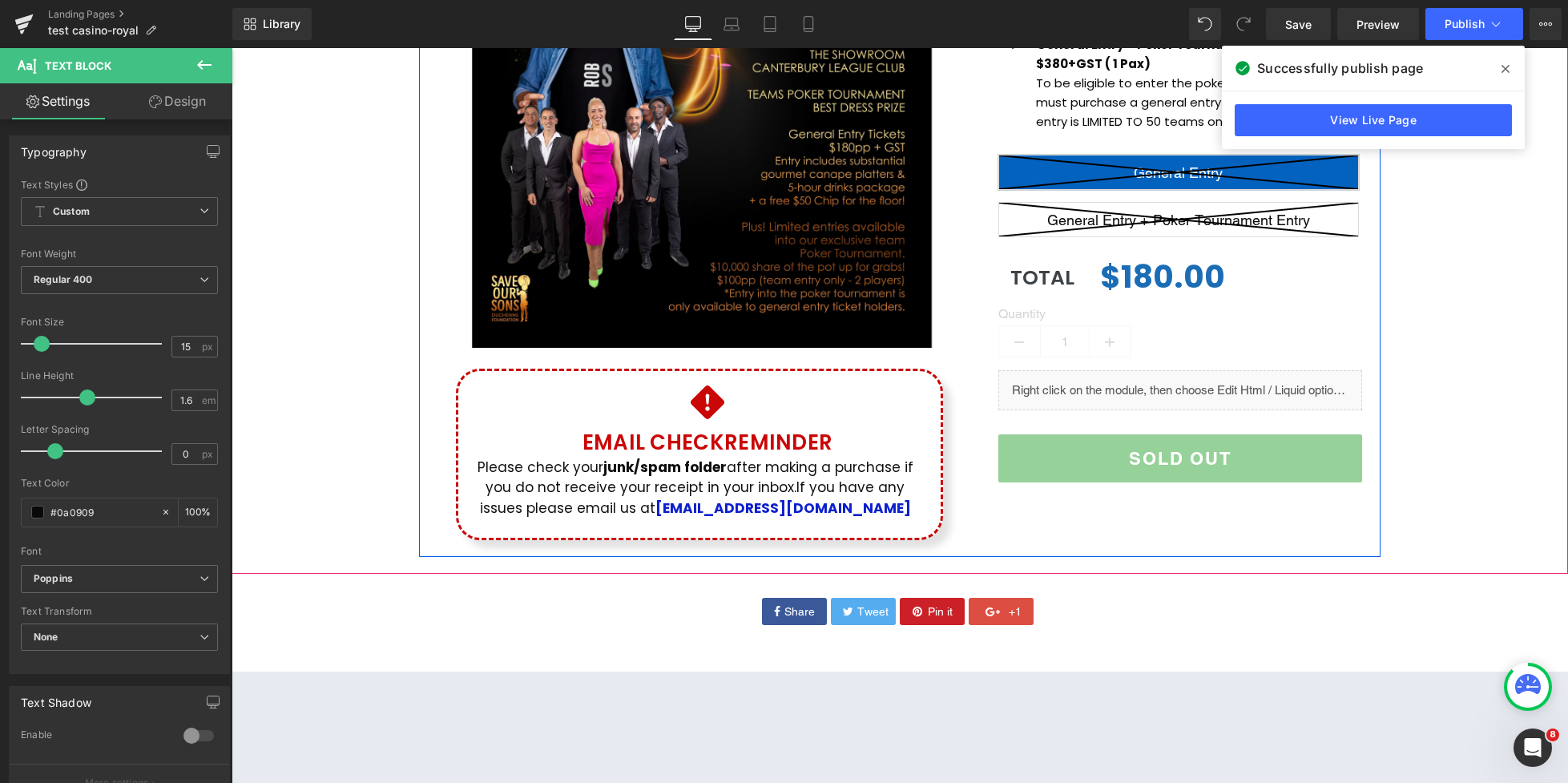
scroll to position [471, 0]
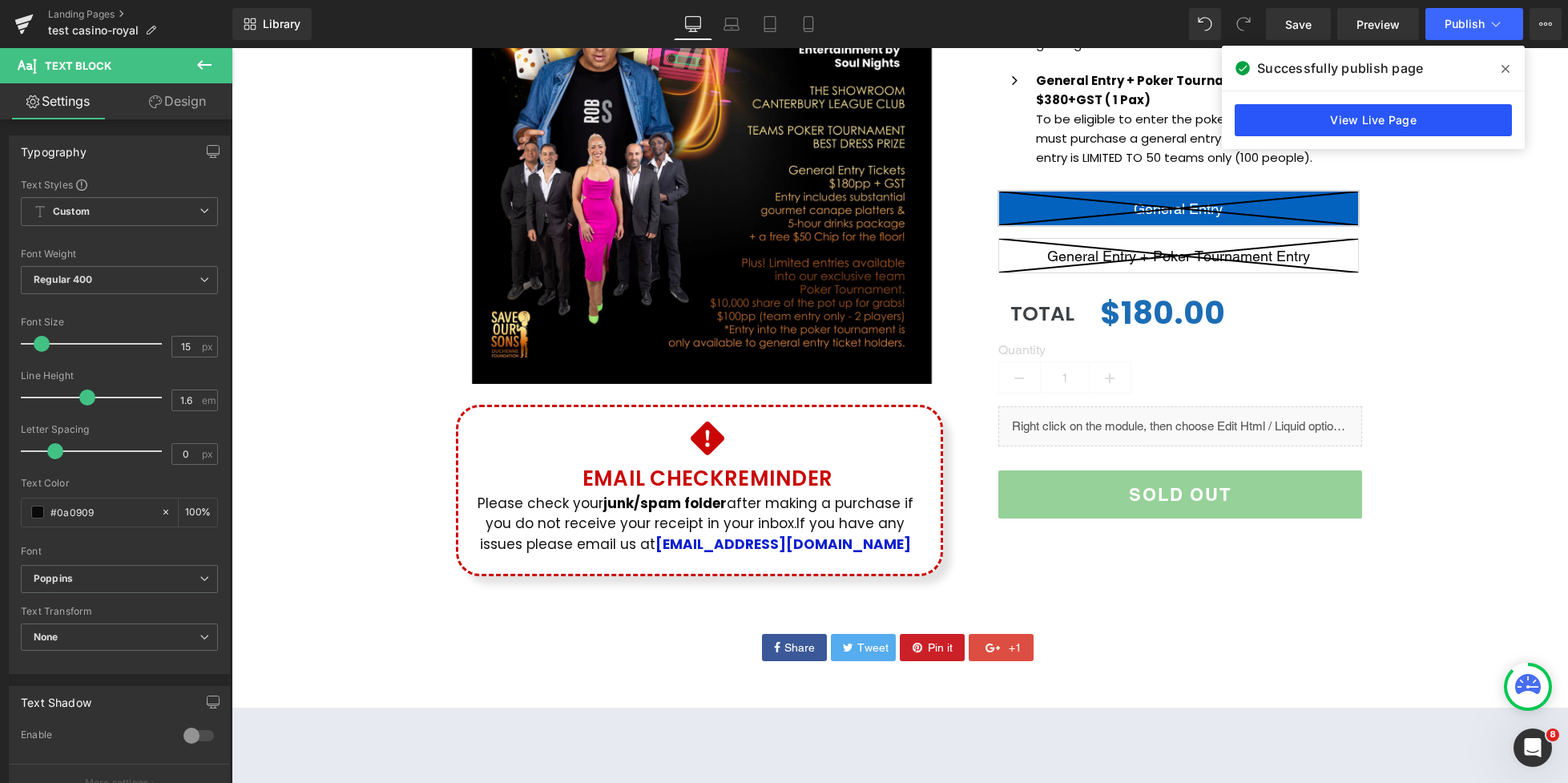
drag, startPoint x: 1334, startPoint y: 126, endPoint x: 1097, endPoint y: 76, distance: 242.2
click at [1334, 126] on link "View Live Page" at bounding box center [1373, 120] width 277 height 32
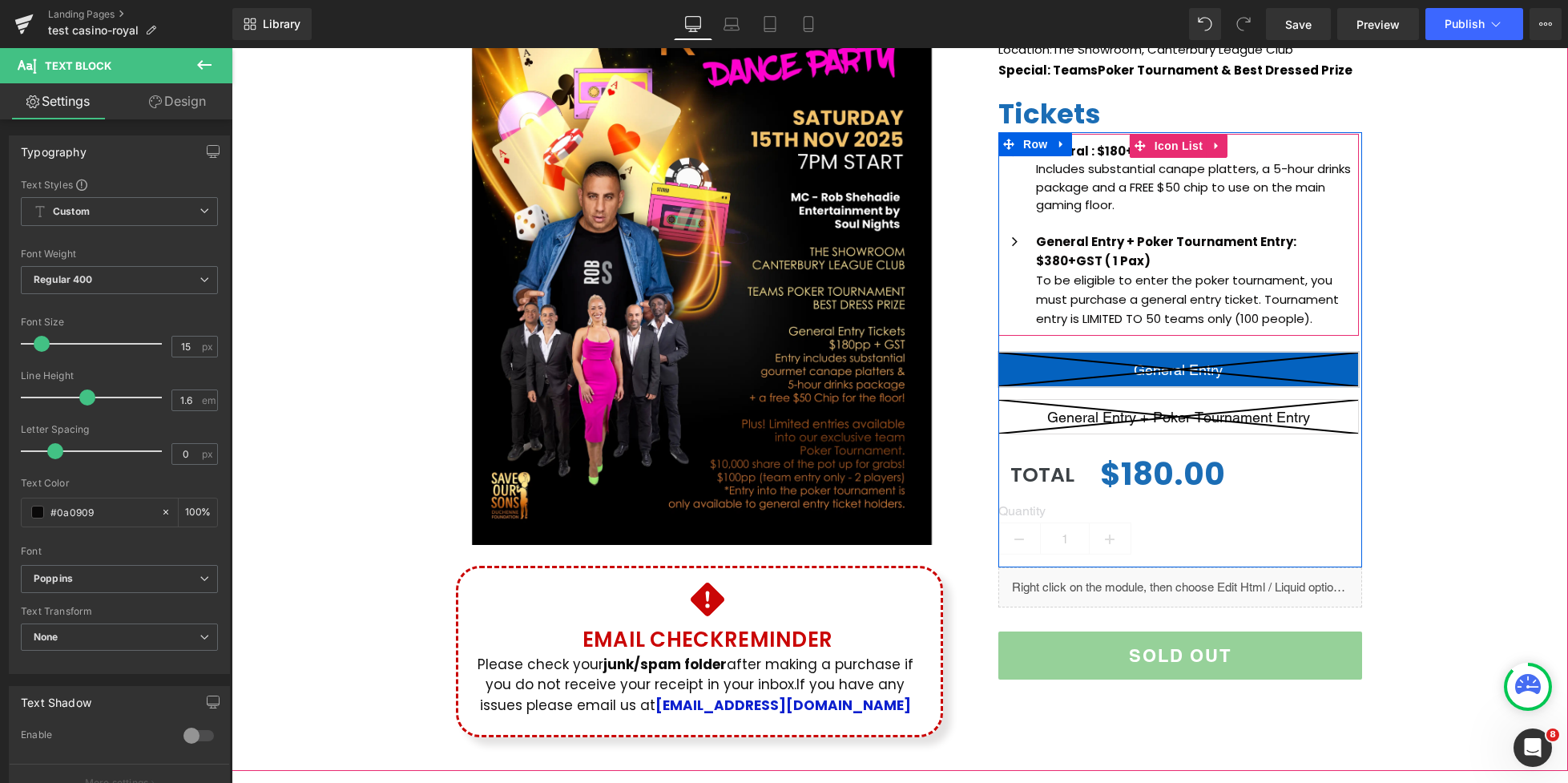
scroll to position [238, 0]
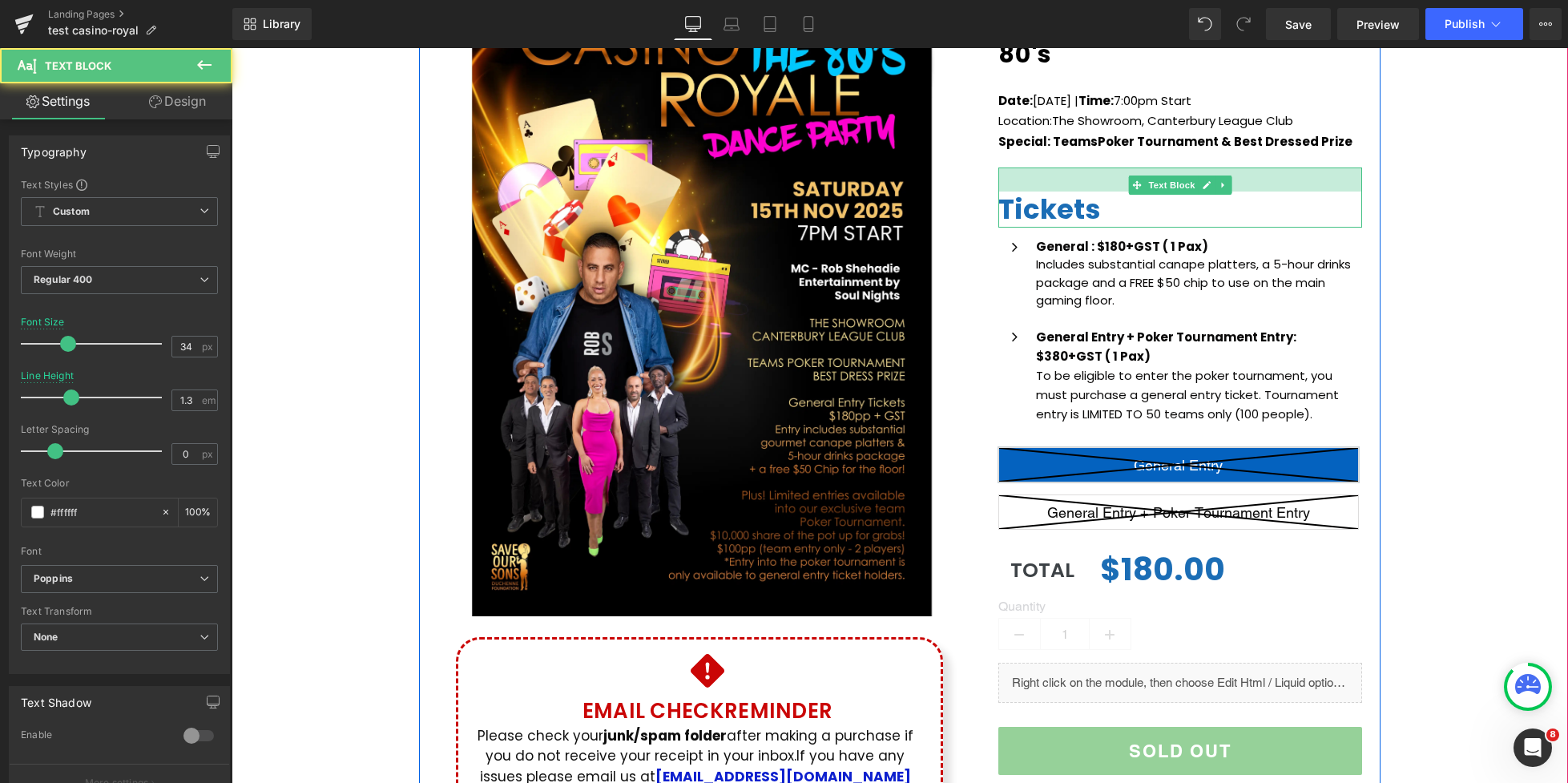
drag, startPoint x: 1098, startPoint y: 170, endPoint x: 1214, endPoint y: 221, distance: 126.7
click at [1099, 193] on div "Tickets Text Block" at bounding box center [1180, 197] width 364 height 60
click at [1414, 227] on div "(P) Image Icon Email Check Reminder Text Block Please check your junk/spam fold…" at bounding box center [900, 388] width 1336 height 873
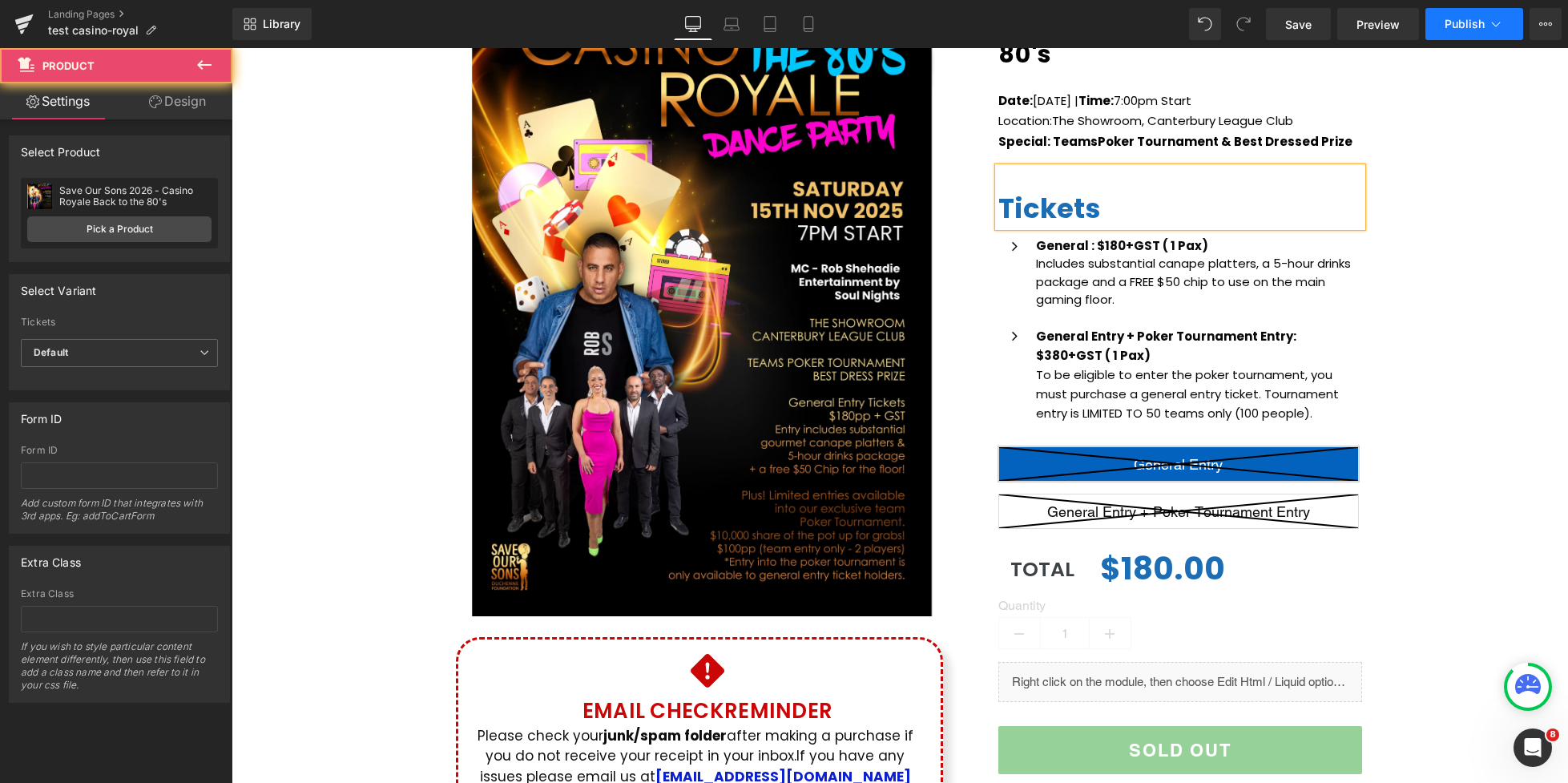
click at [1490, 34] on button "Publish" at bounding box center [1474, 24] width 97 height 32
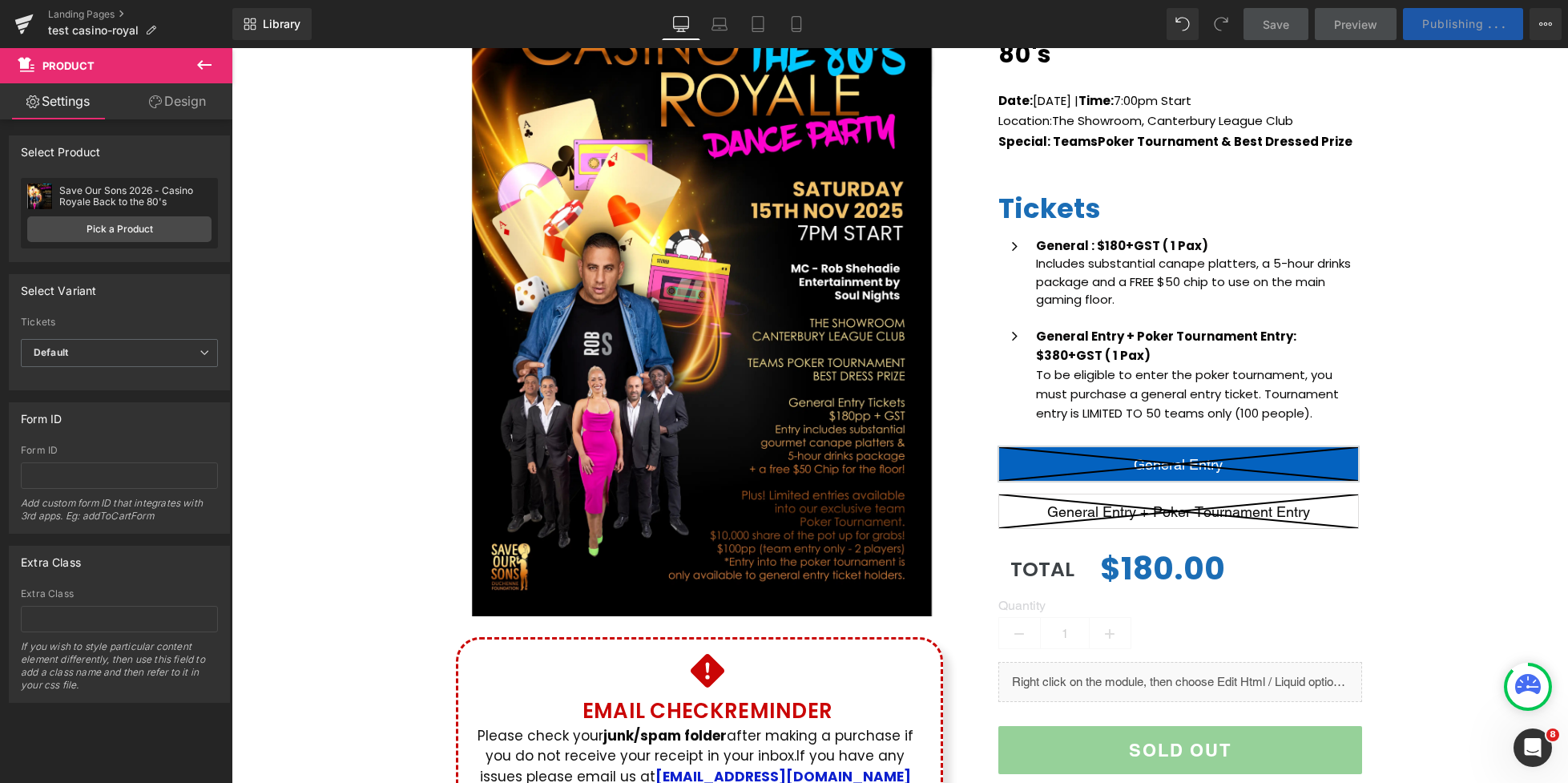
scroll to position [248, 0]
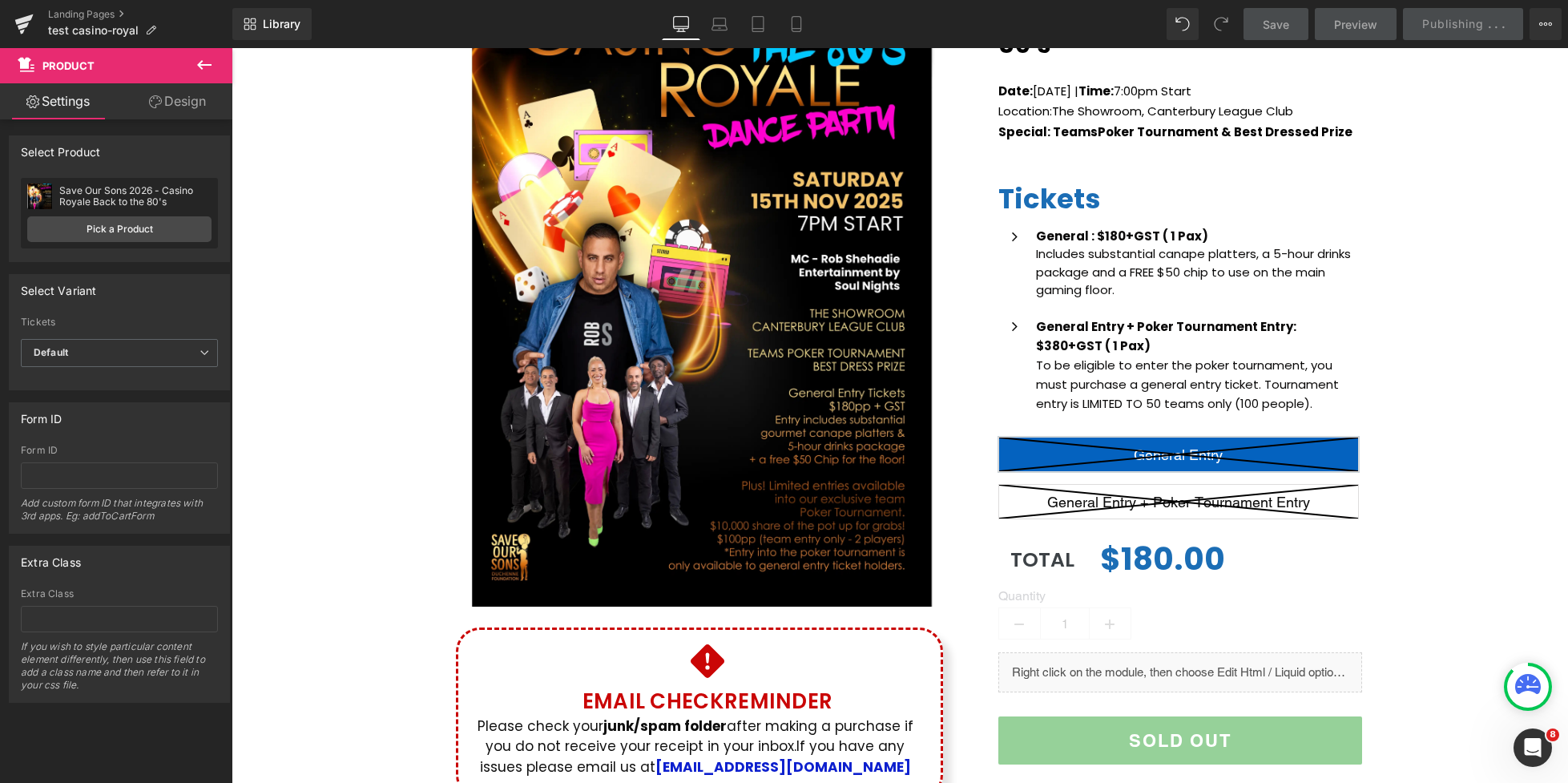
click at [1433, 342] on div "(P) Image Icon Email Check Reminder Text Block Please check your junk/spam fold…" at bounding box center [900, 379] width 1336 height 873
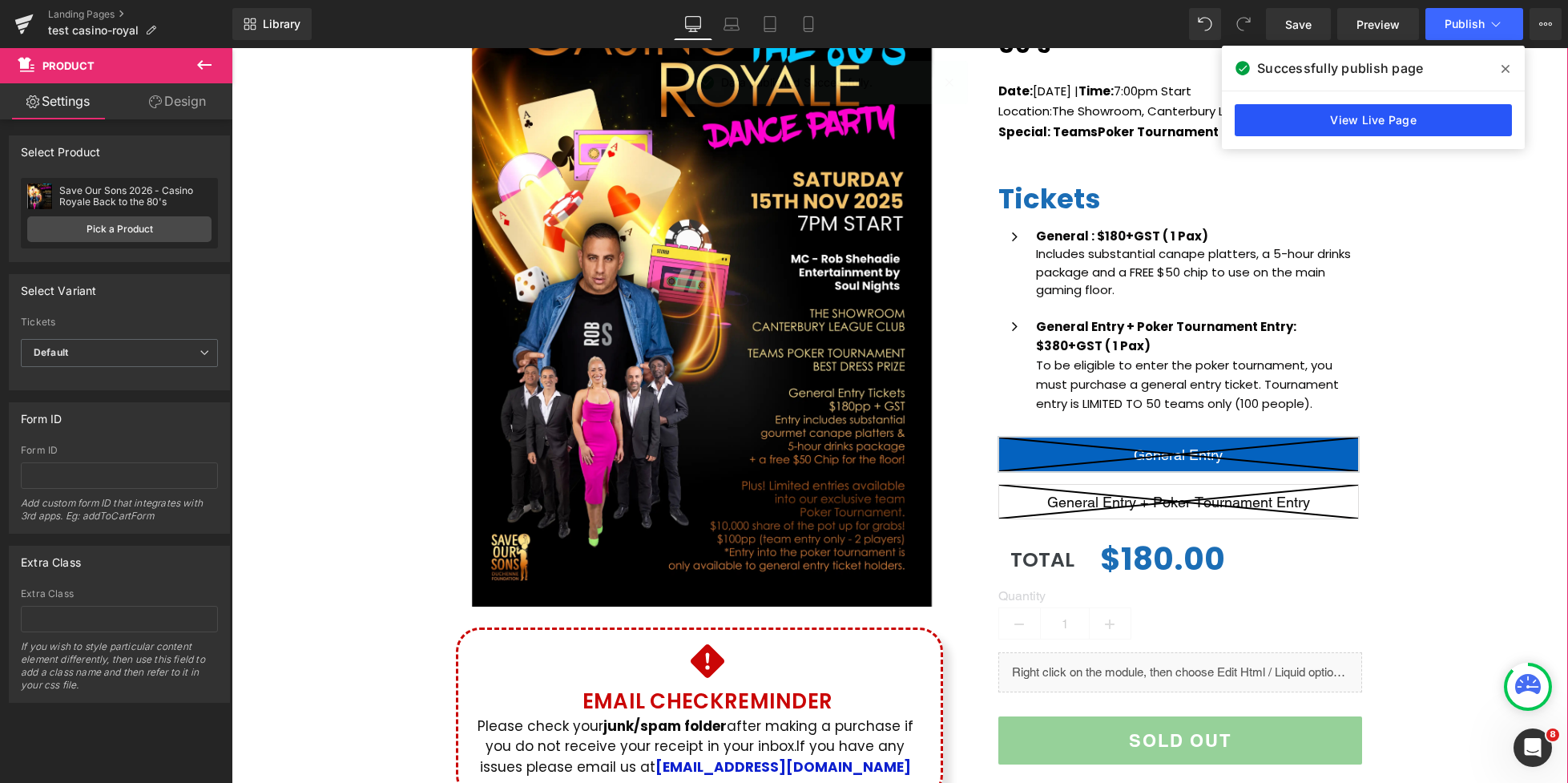
click at [1390, 123] on link "View Live Page" at bounding box center [1373, 120] width 277 height 32
click at [1381, 117] on div "(P) Image Icon Email Check Reminder Text Block Please check your junk/spam fold…" at bounding box center [900, 379] width 1336 height 873
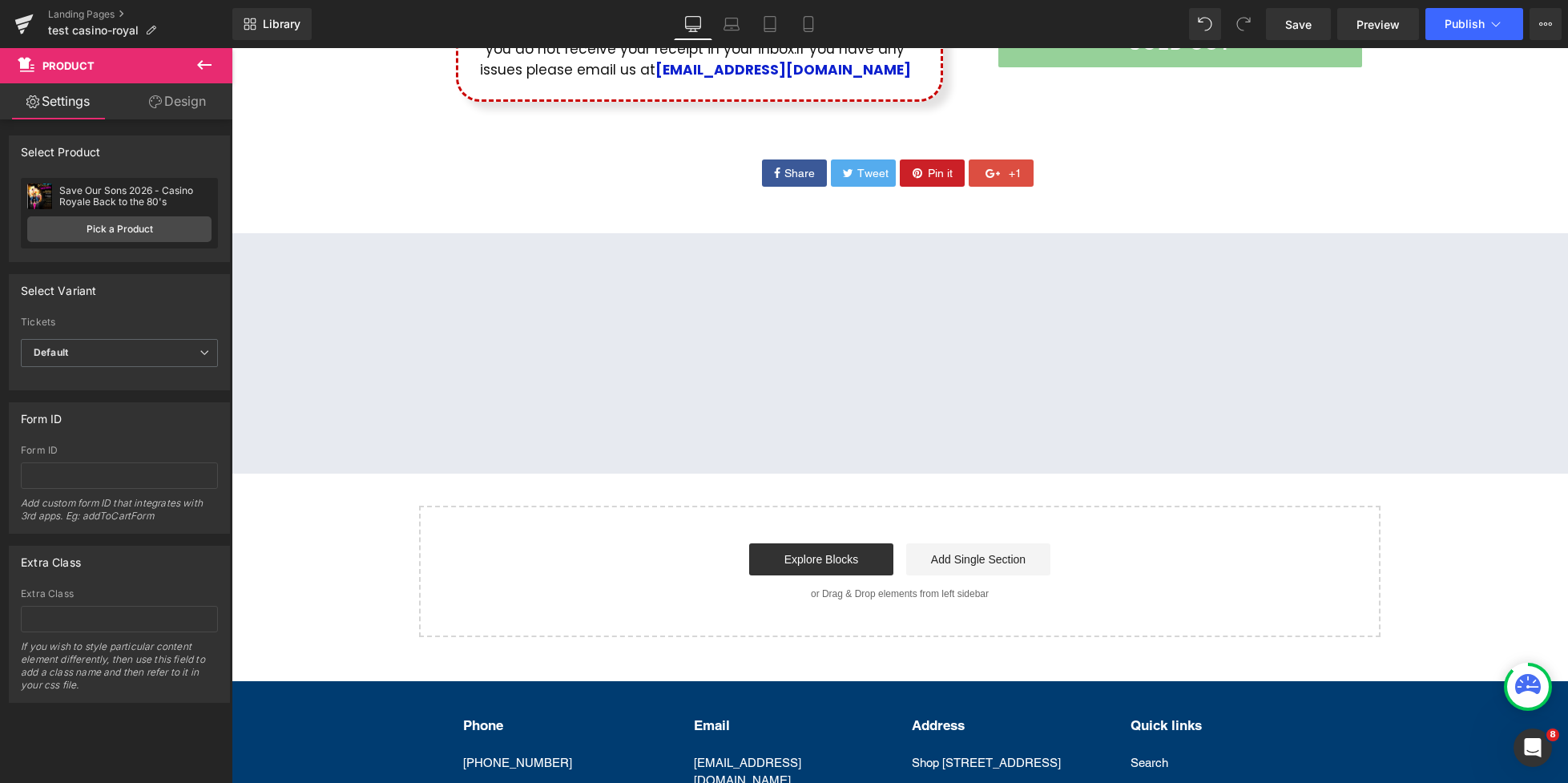
scroll to position [962, 0]
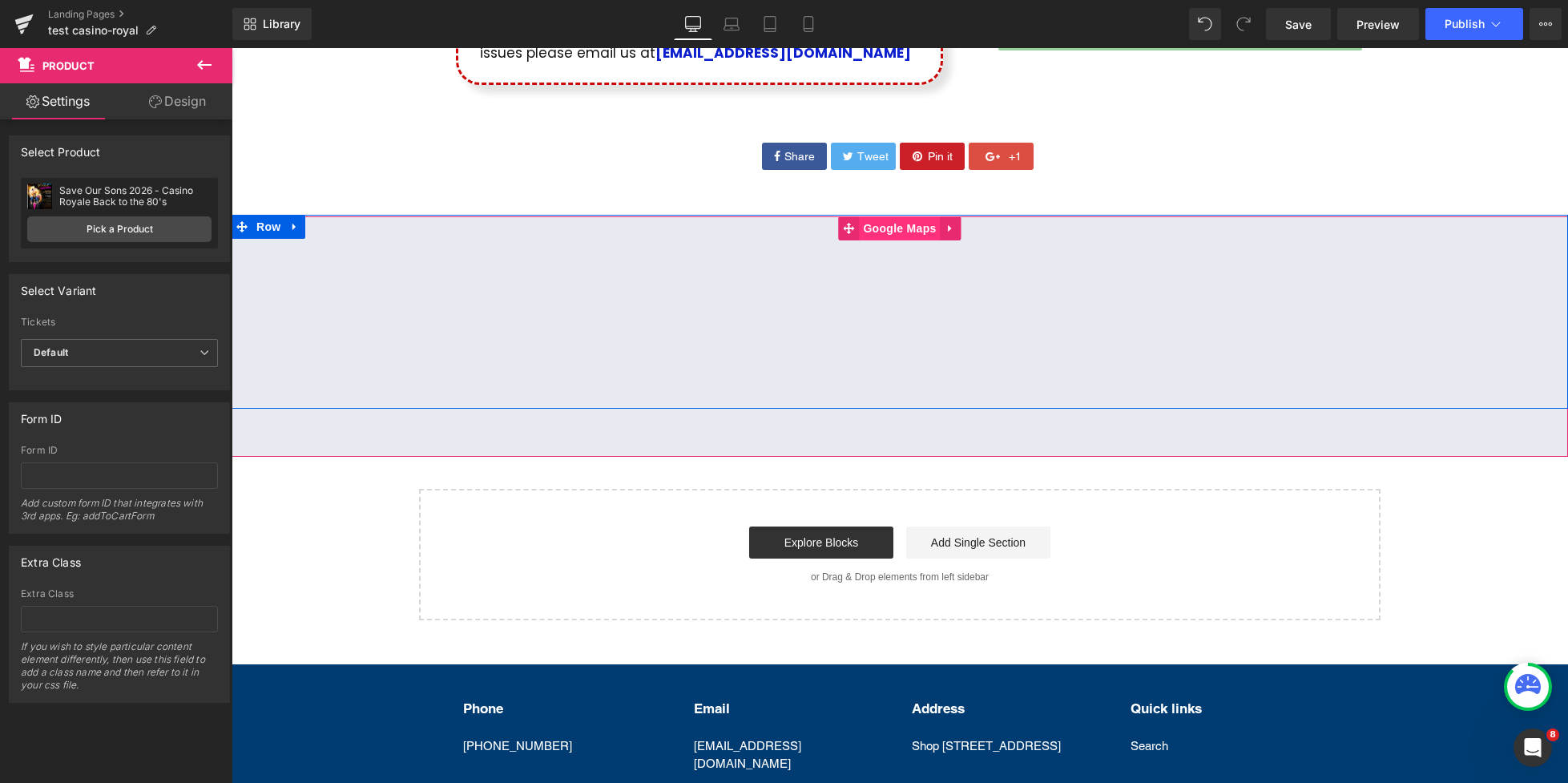
click at [913, 238] on span "Google Maps" at bounding box center [899, 229] width 81 height 24
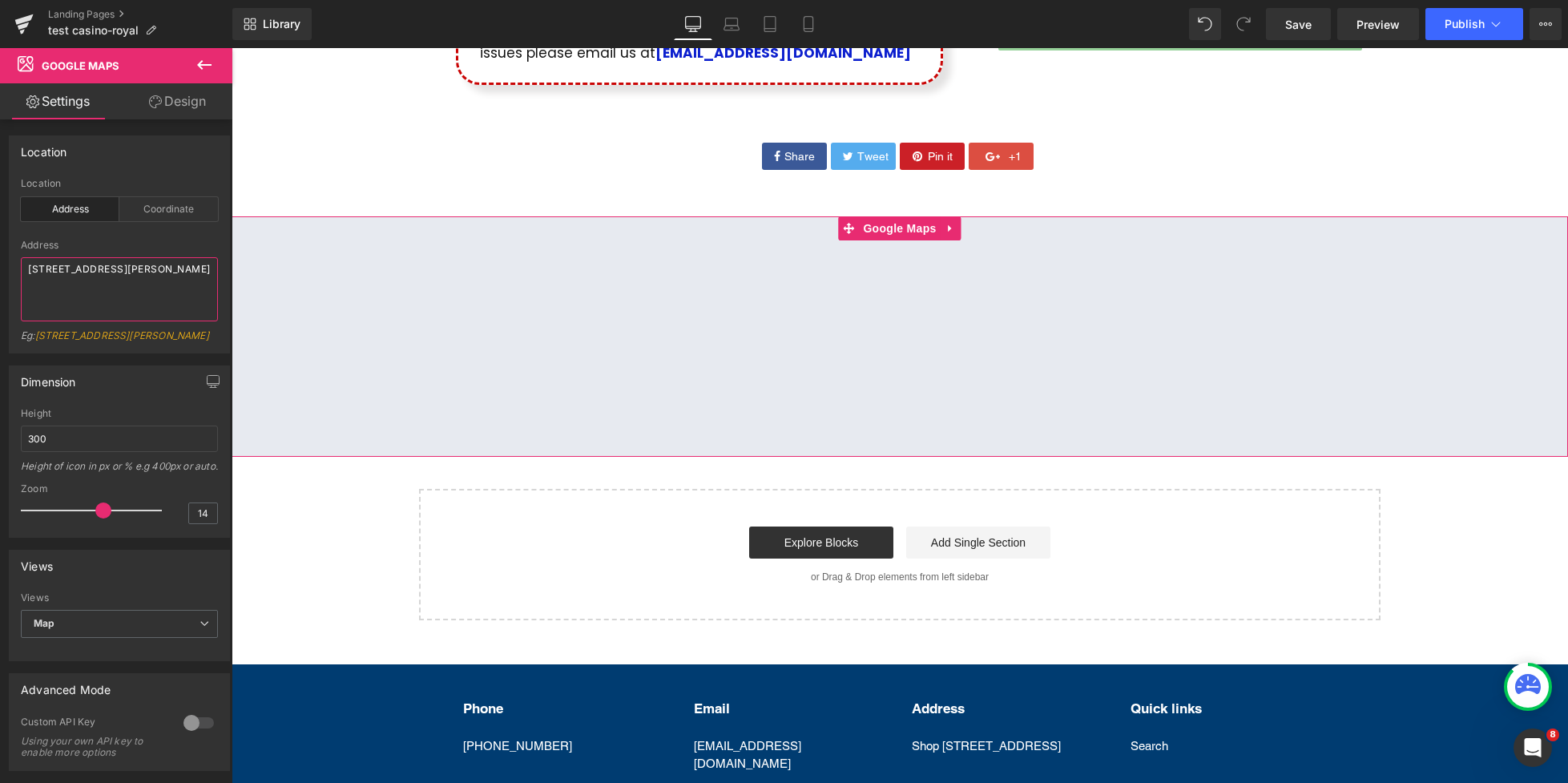
drag, startPoint x: 116, startPoint y: 282, endPoint x: 4, endPoint y: 259, distance: 114.3
click at [4, 259] on div "Location address Location Address Coordinate Address 26 Bridge Road, Belmore NS…" at bounding box center [119, 238] width 240 height 230
paste textarea "Canterbury League Club"
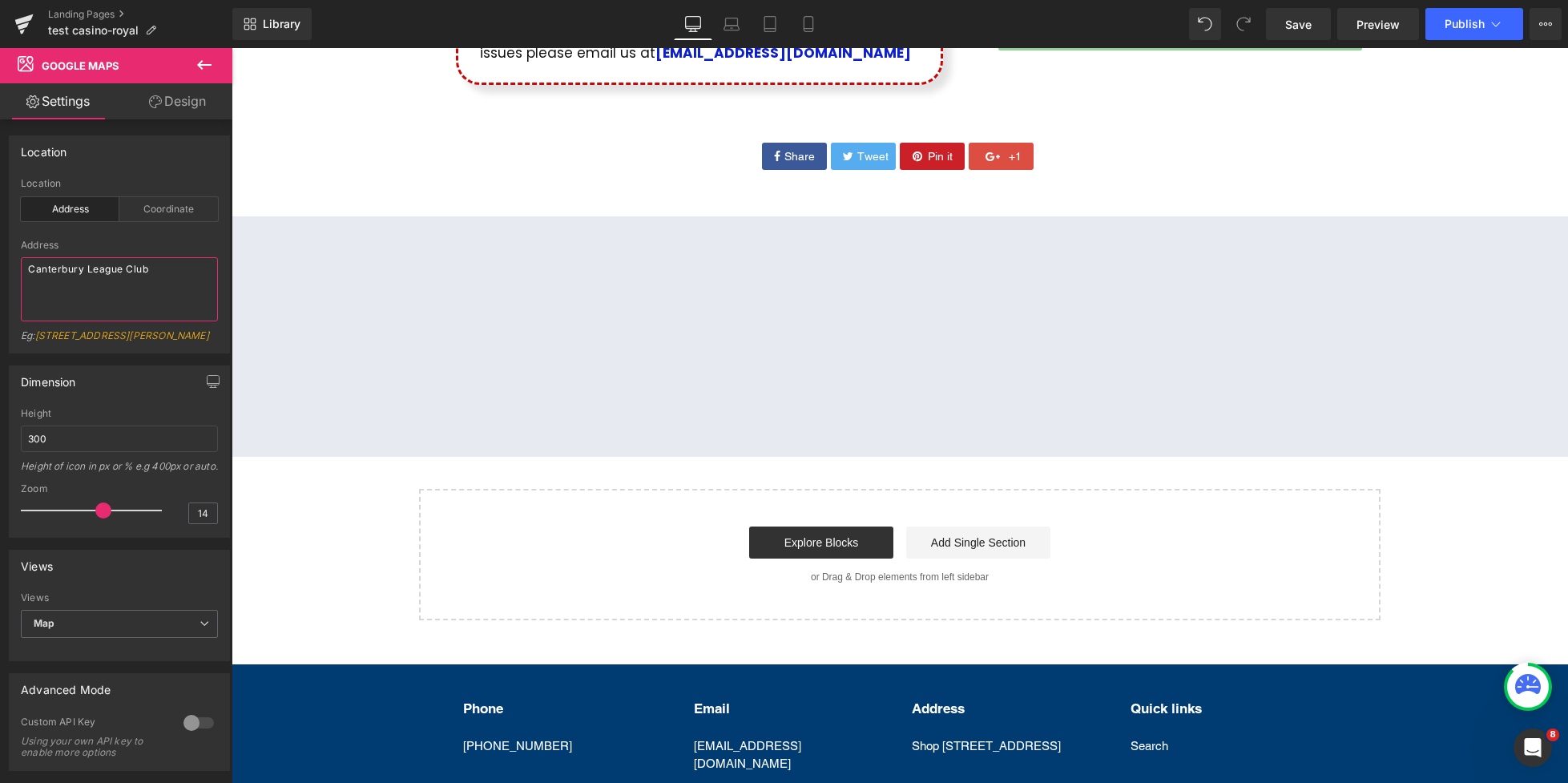
type textarea "Canterbury League Club"
drag, startPoint x: 102, startPoint y: 537, endPoint x: 116, endPoint y: 537, distance: 14.0
click at [116, 518] on span at bounding box center [119, 510] width 16 height 16
click at [109, 518] on span at bounding box center [113, 510] width 16 height 16
click at [1497, 23] on icon at bounding box center [1495, 24] width 16 height 16
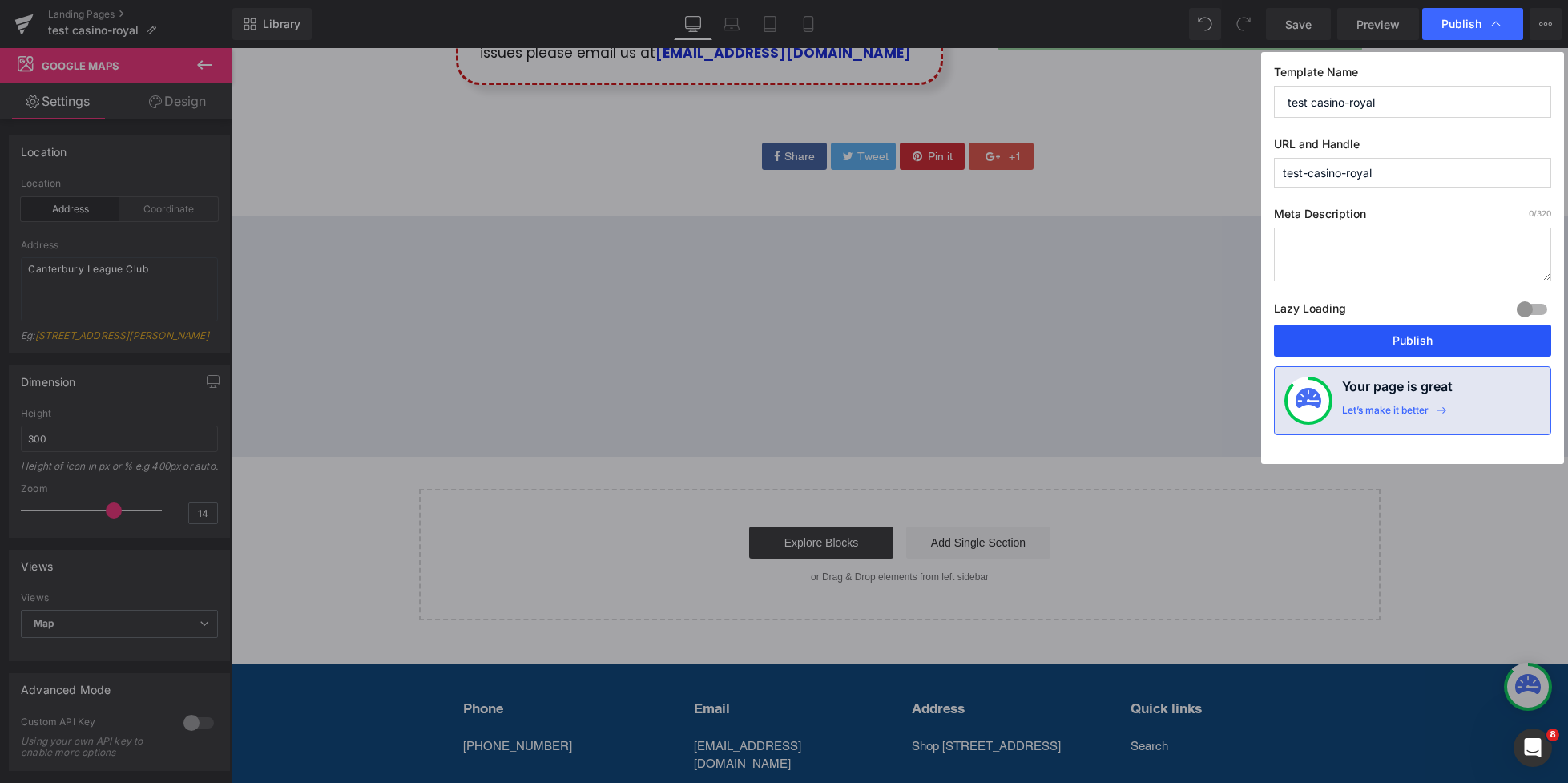
click at [1424, 340] on button "Publish" at bounding box center [1412, 340] width 277 height 32
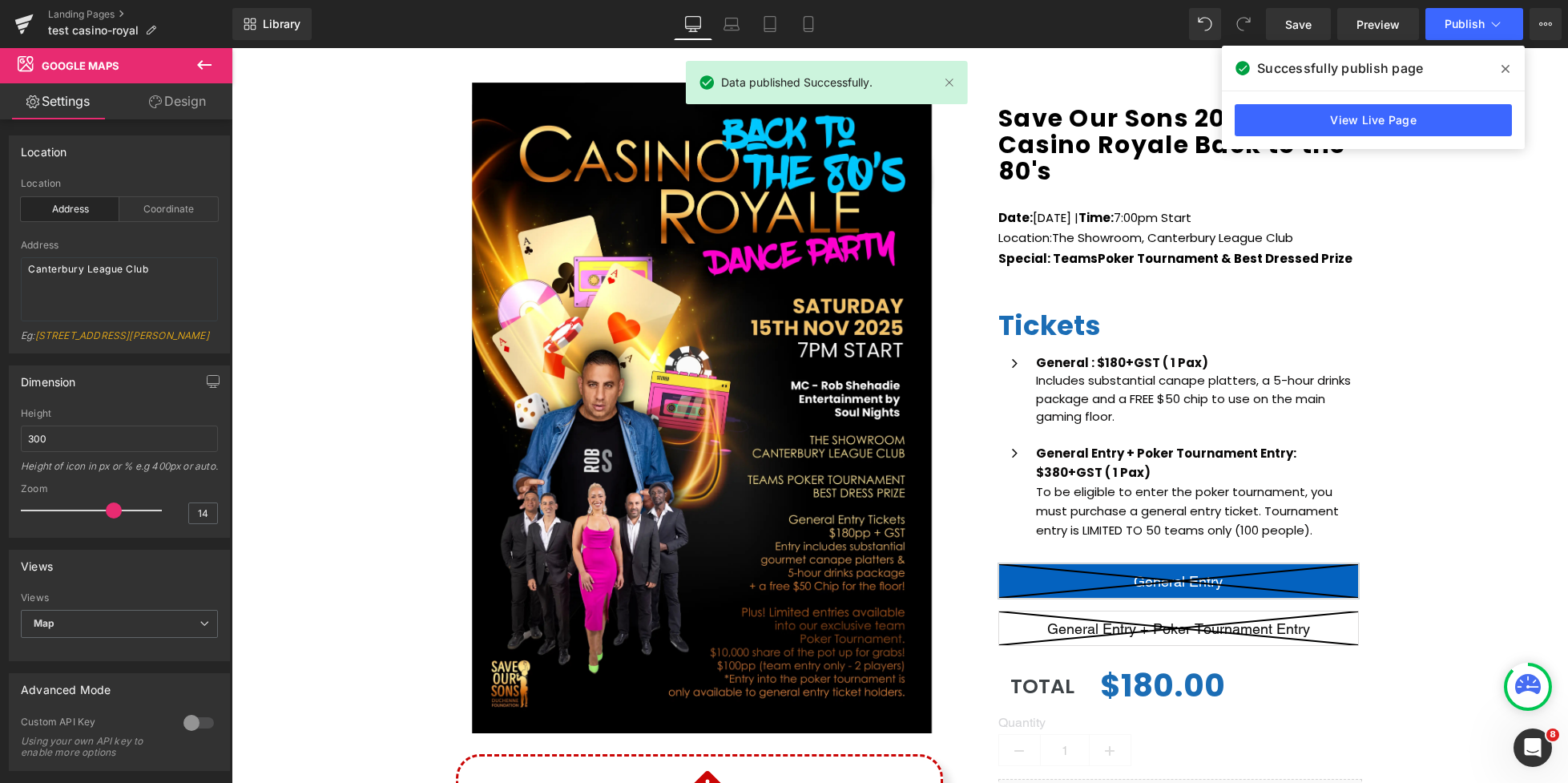
scroll to position [87, 0]
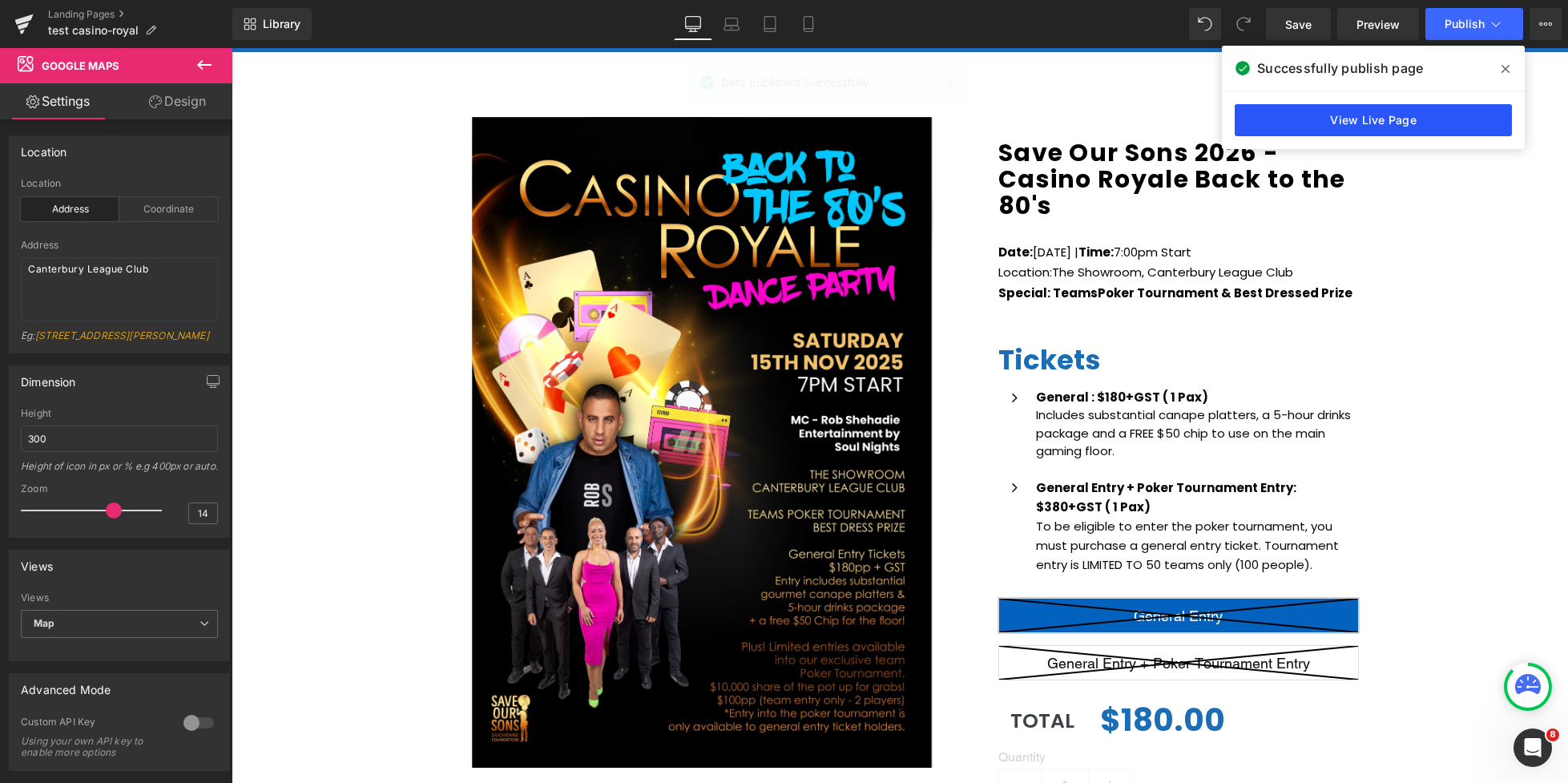
click at [1338, 119] on link "View Live Page" at bounding box center [1373, 120] width 277 height 32
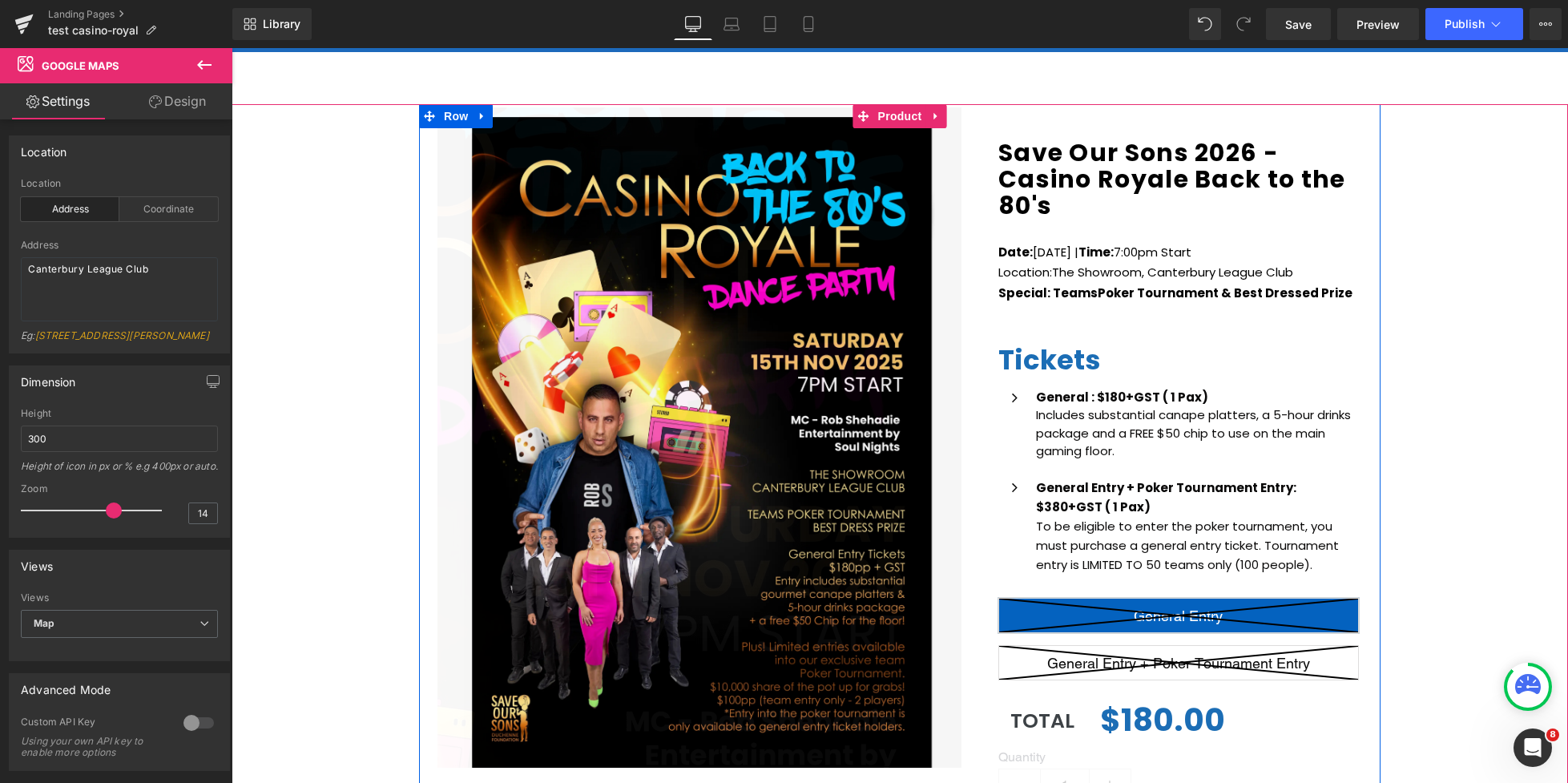
scroll to position [0, 0]
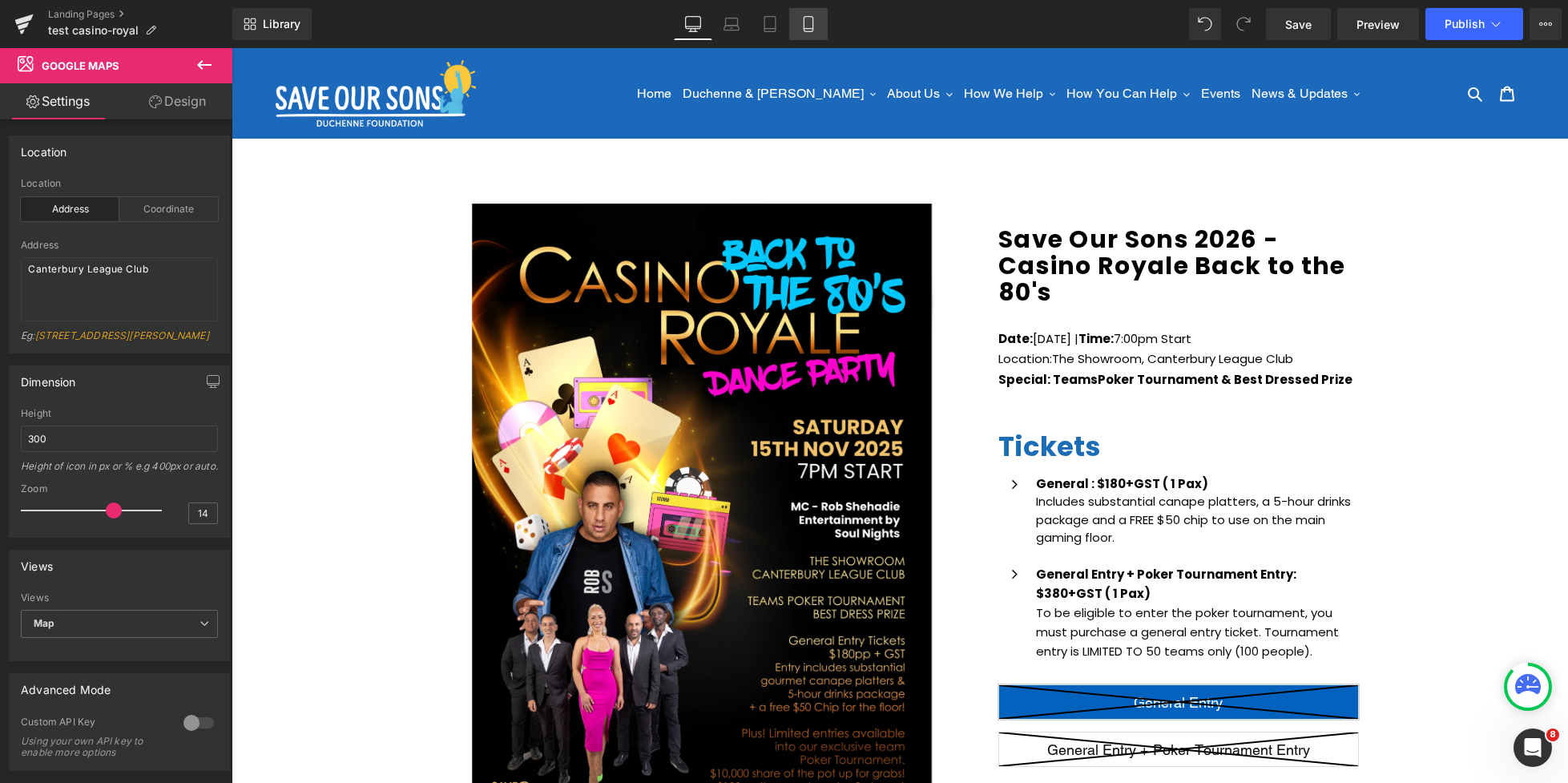
drag, startPoint x: 814, startPoint y: 27, endPoint x: 168, endPoint y: 107, distance: 650.9
click at [814, 27] on icon at bounding box center [808, 24] width 16 height 16
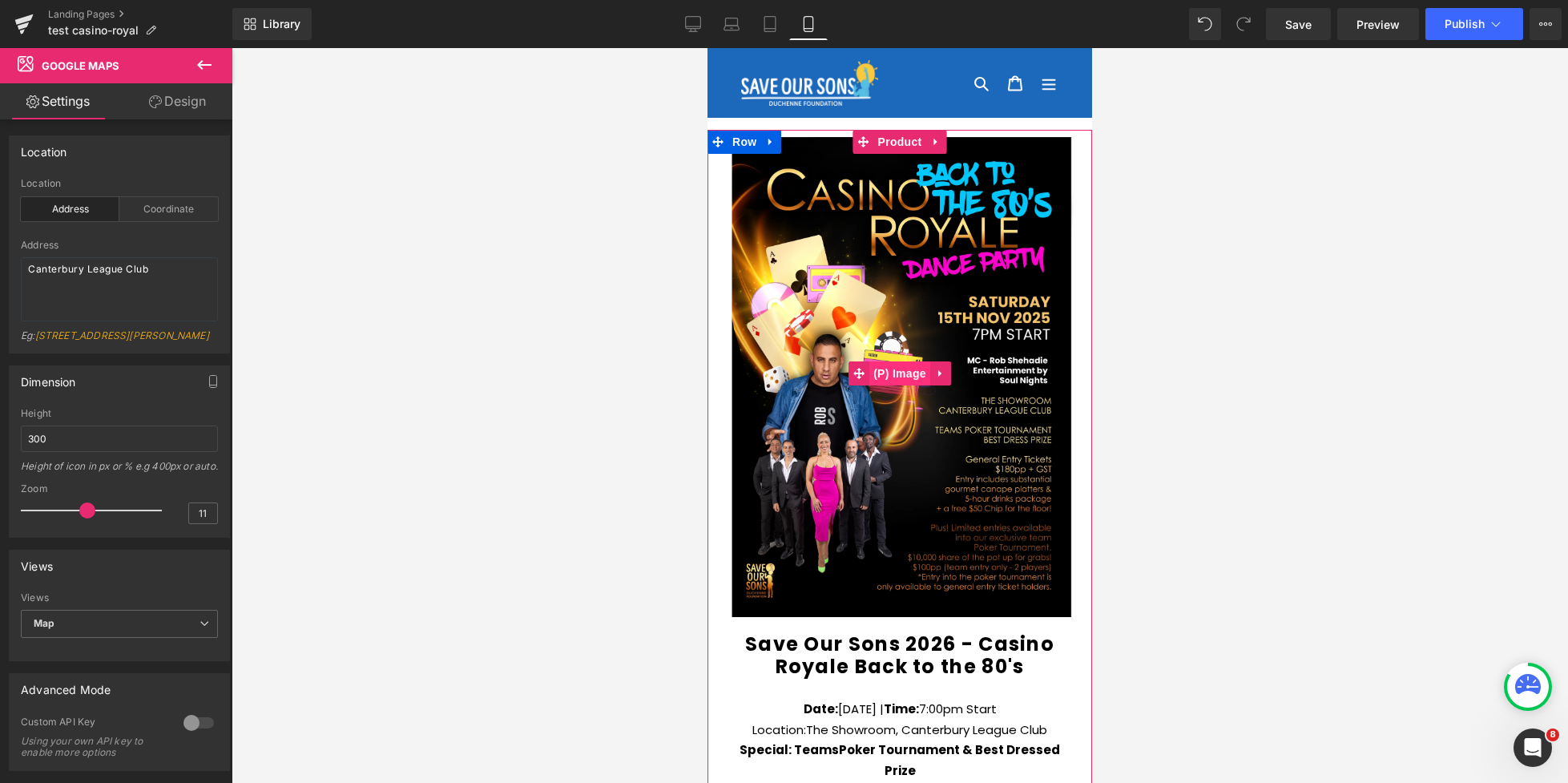
click at [891, 377] on span "(P) Image" at bounding box center [899, 373] width 61 height 24
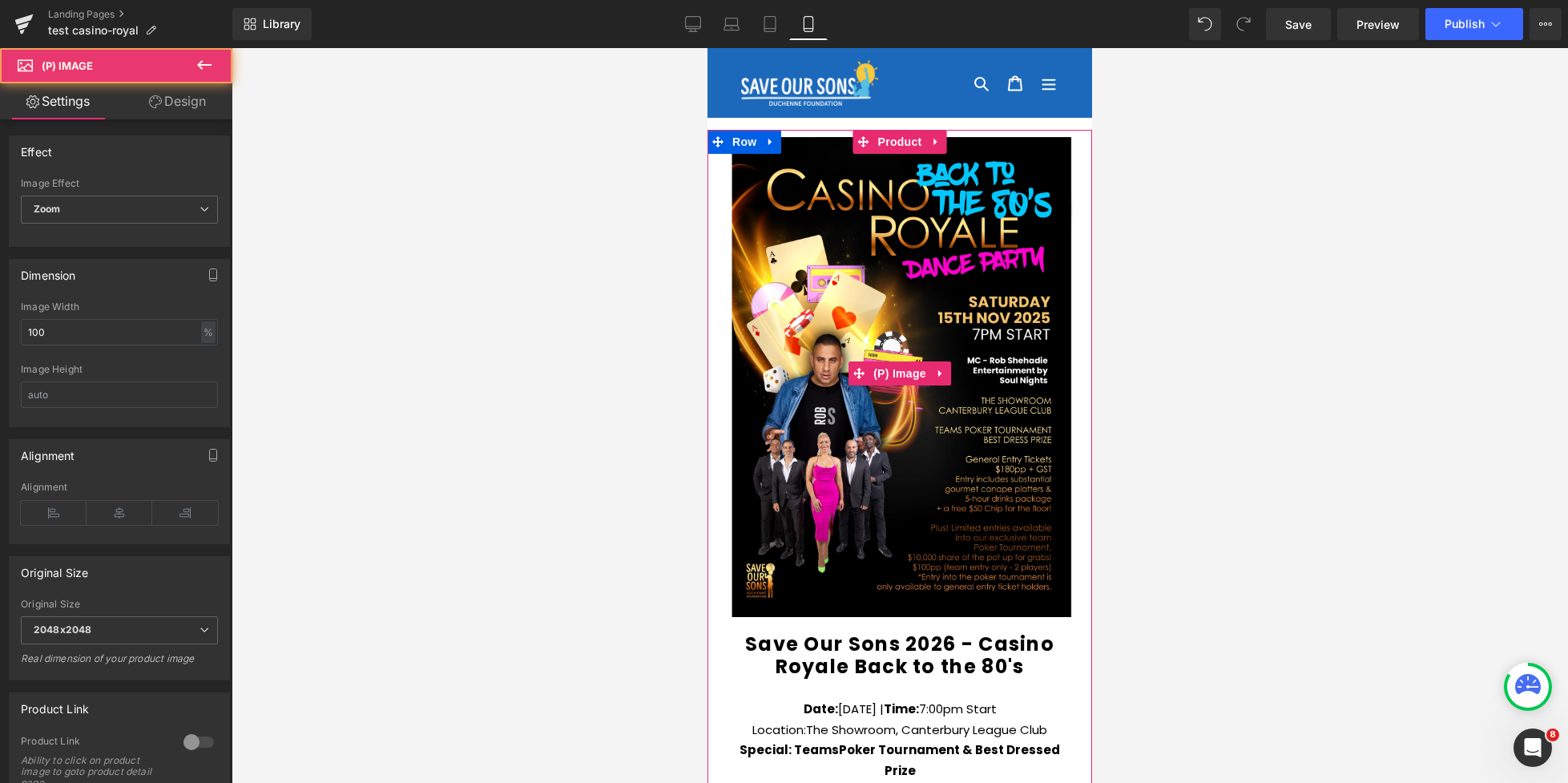
click at [175, 105] on link "Design" at bounding box center [177, 101] width 116 height 36
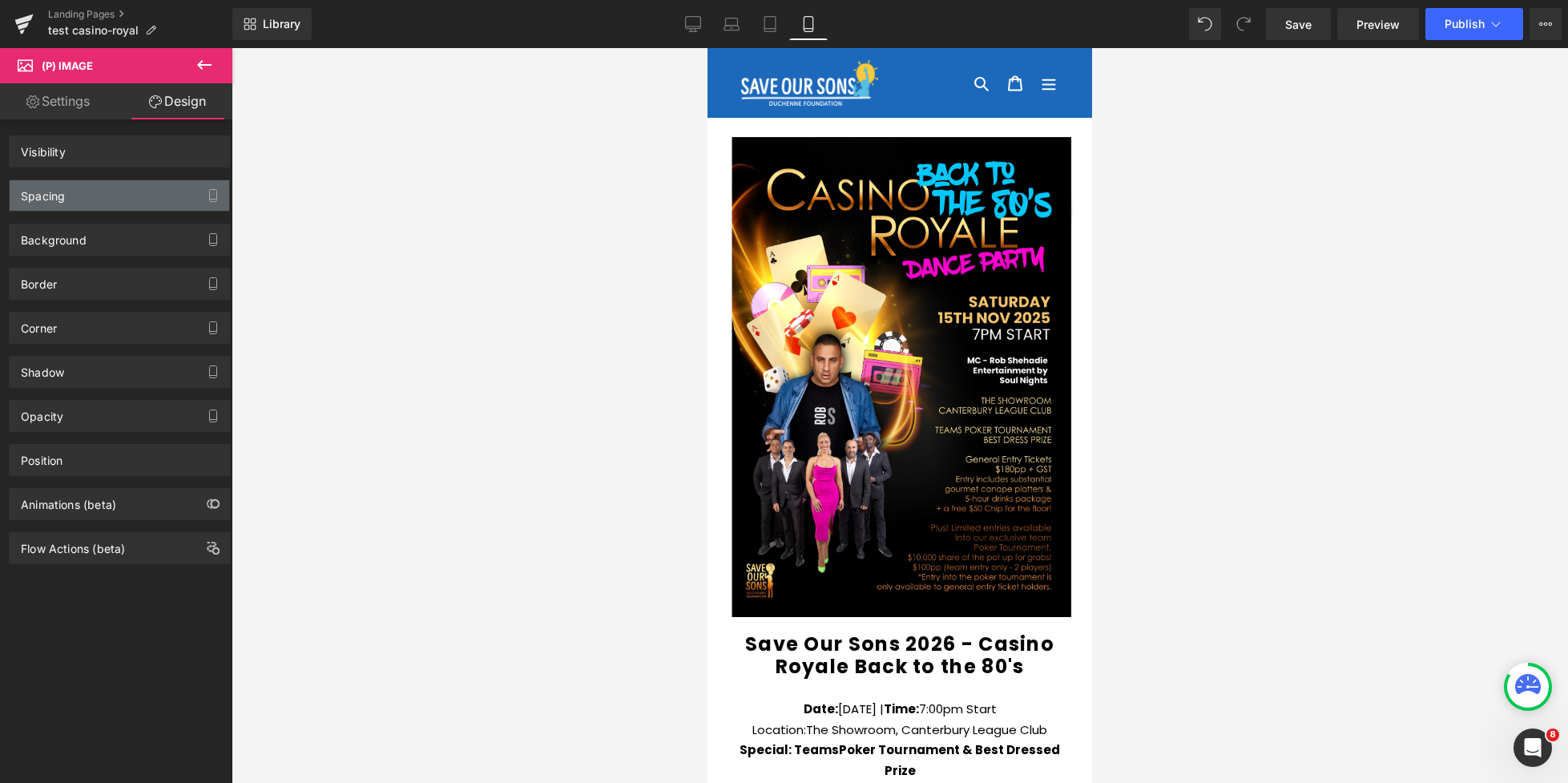
click at [85, 199] on div "Spacing" at bounding box center [119, 195] width 220 height 31
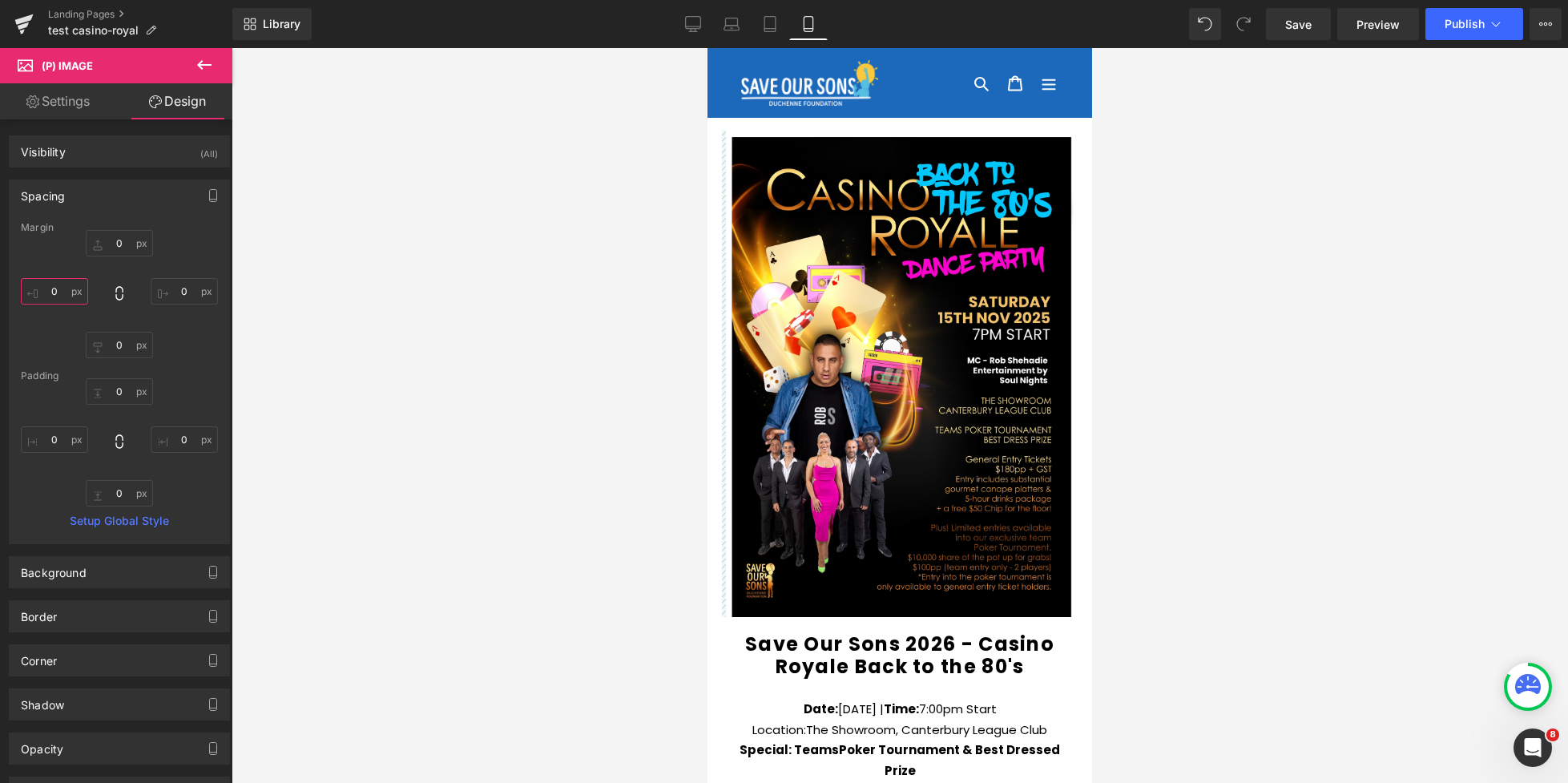
click at [51, 288] on input "text" at bounding box center [55, 292] width 68 height 27
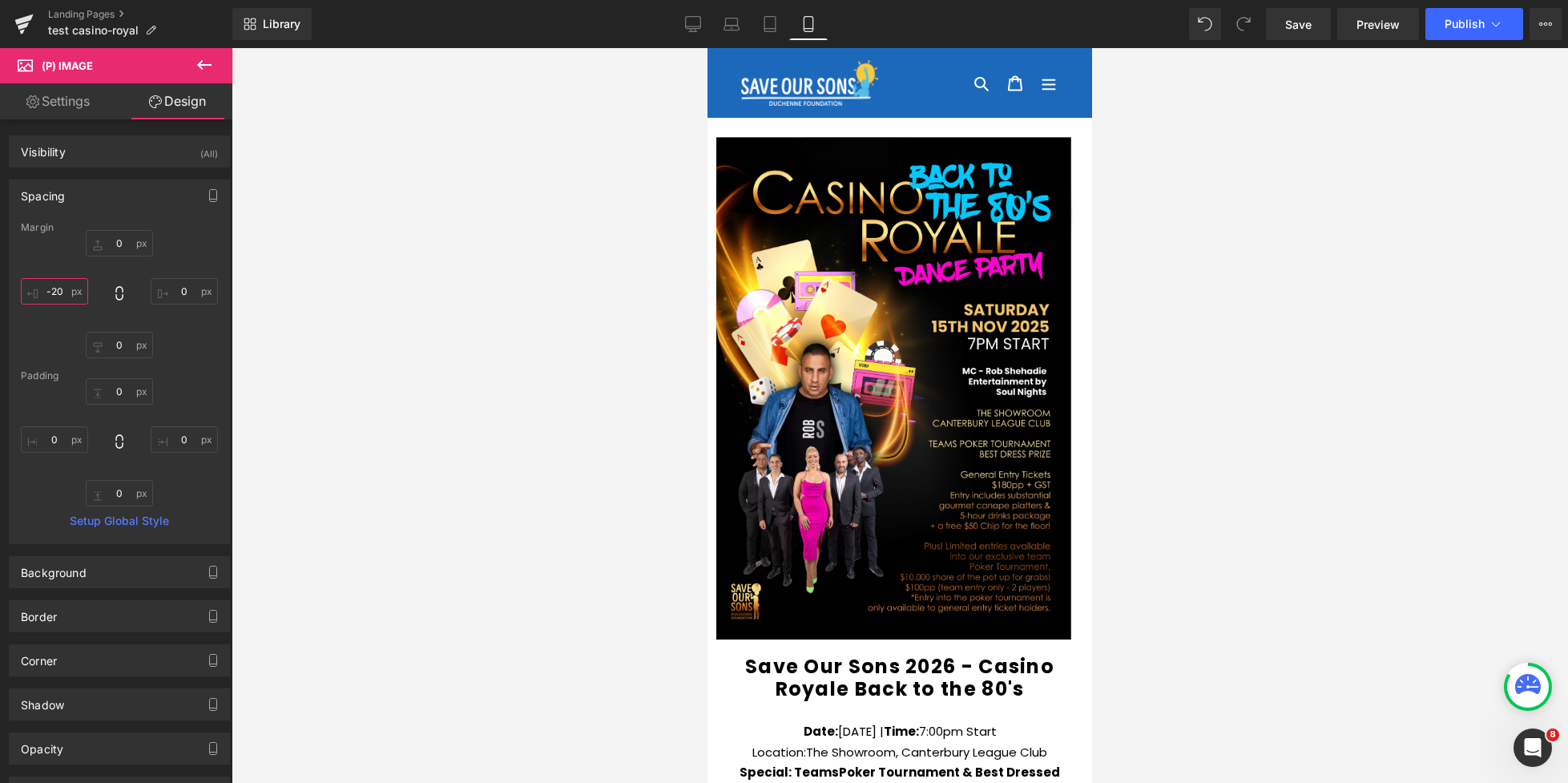
type input "-0"
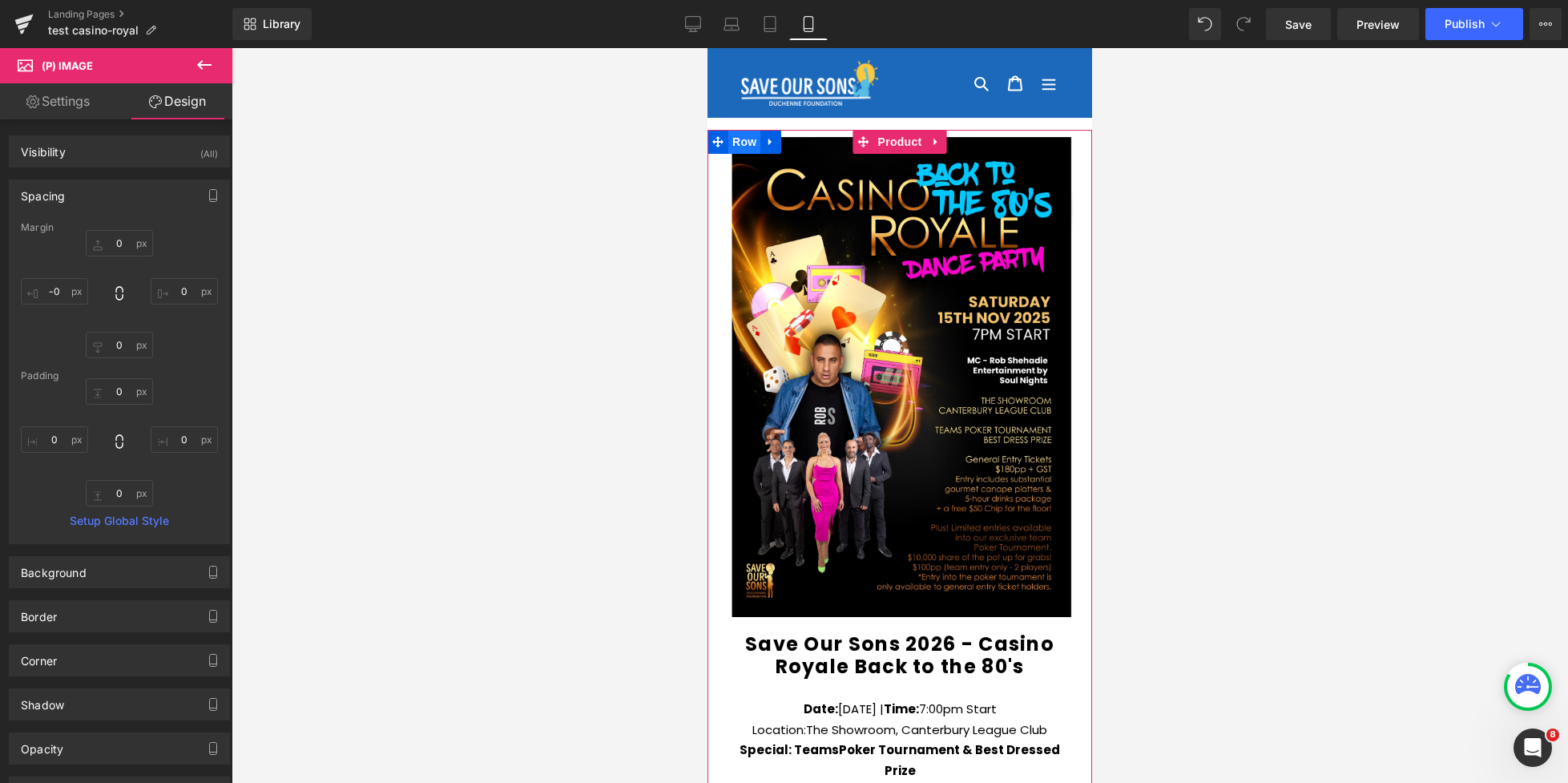
click at [749, 146] on span "Row" at bounding box center [744, 142] width 32 height 24
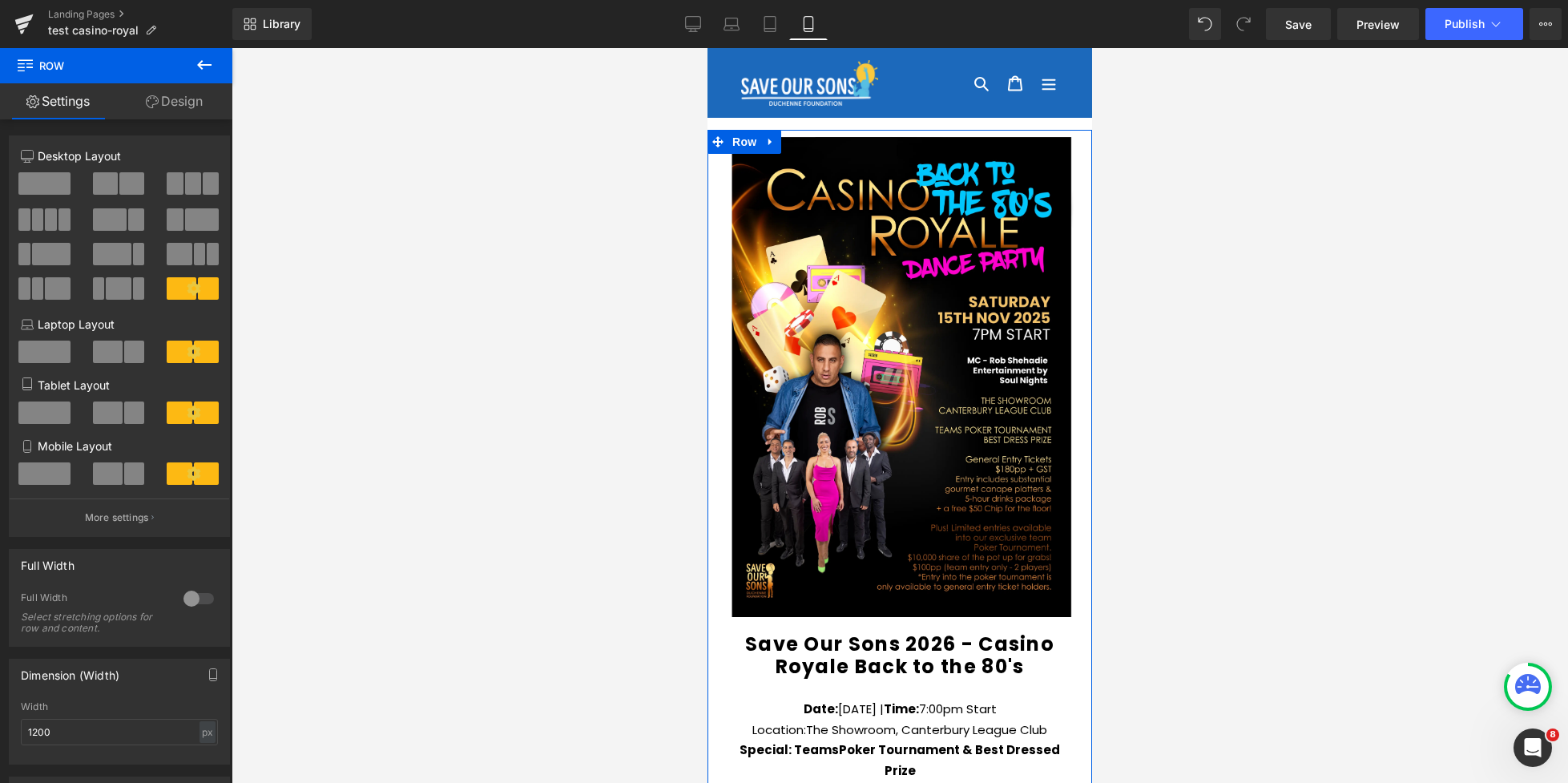
click at [192, 109] on link "Design" at bounding box center [174, 101] width 116 height 36
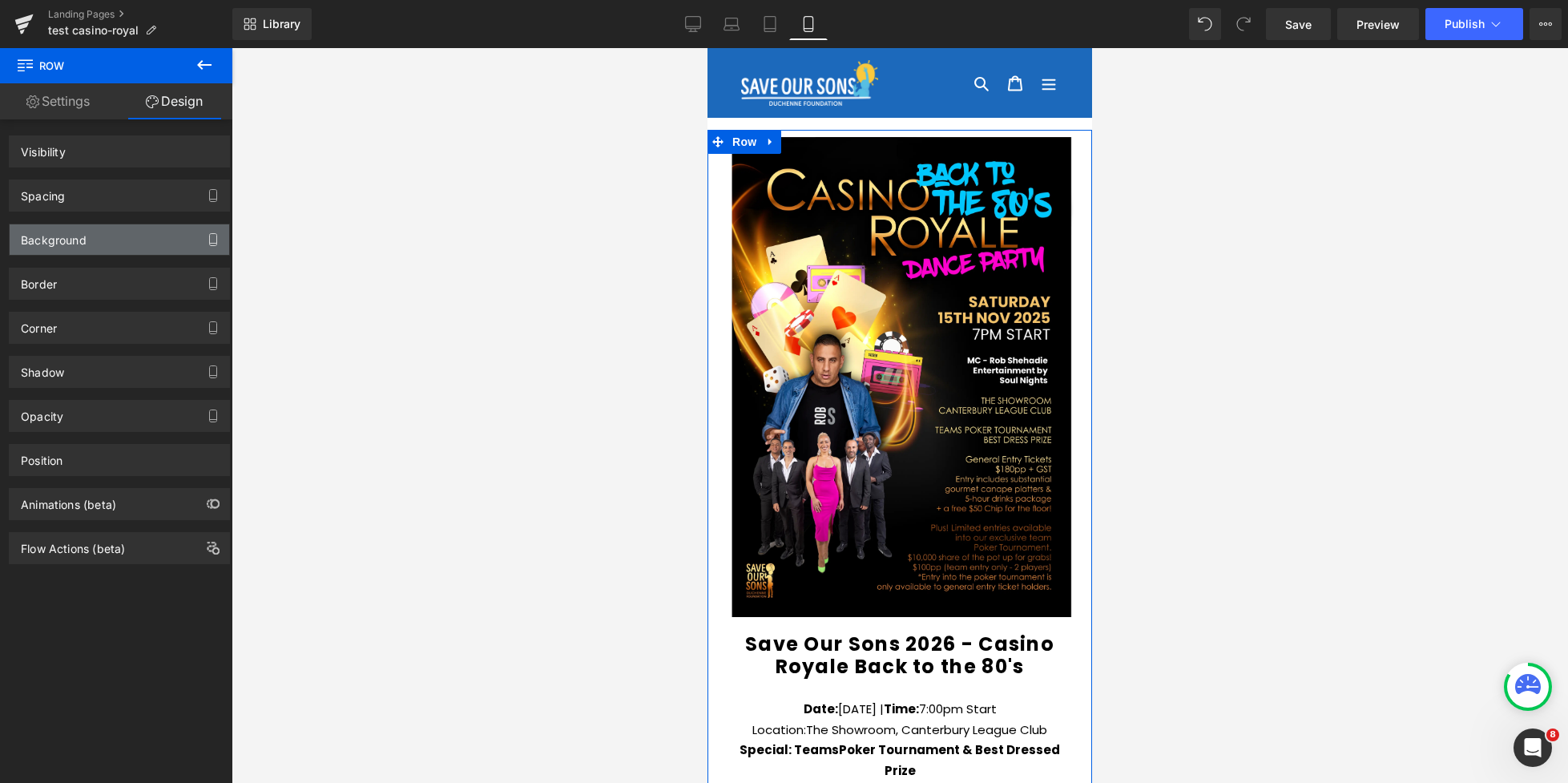
click at [100, 240] on div "Background" at bounding box center [119, 240] width 220 height 31
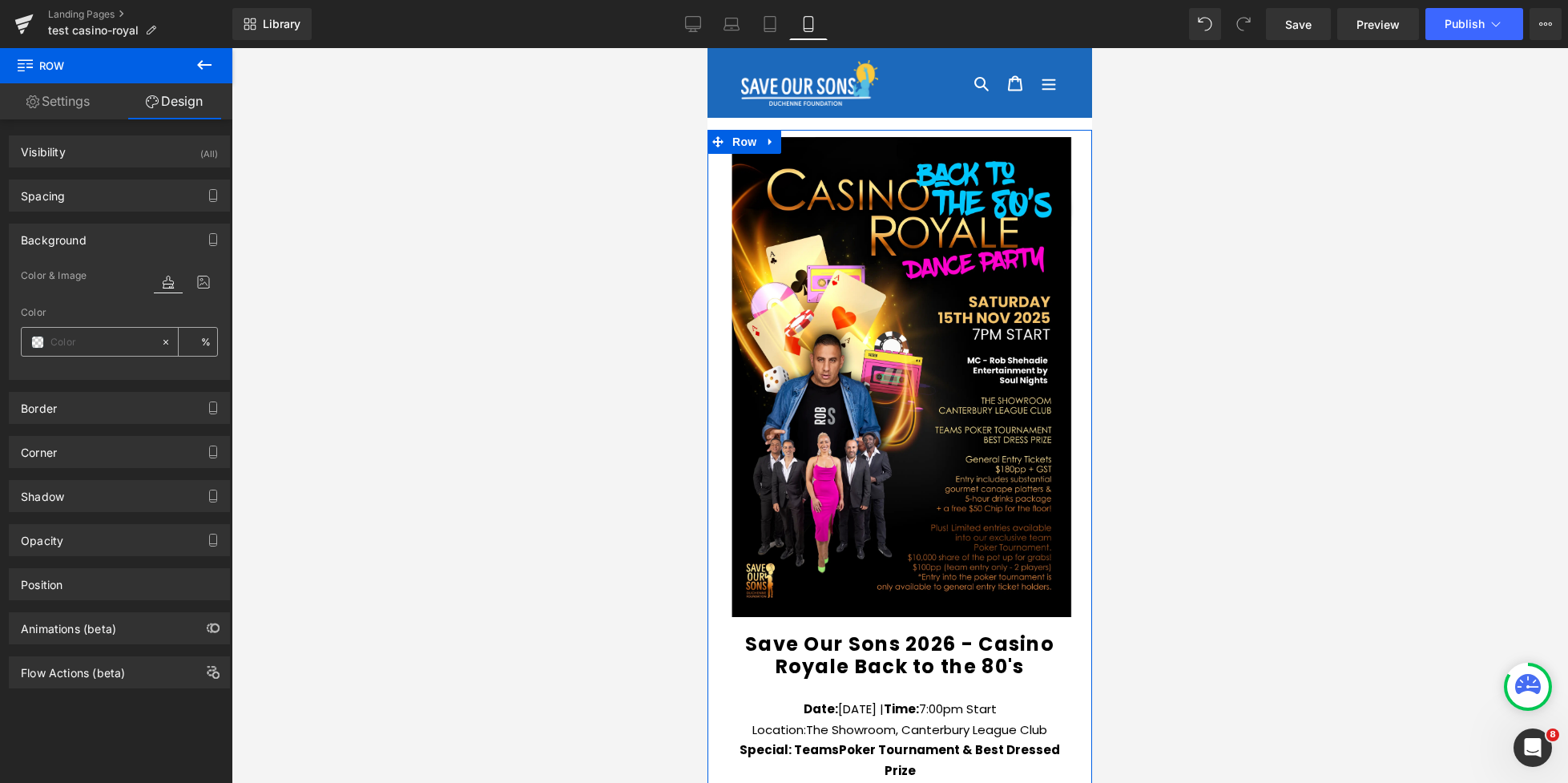
click at [40, 339] on span at bounding box center [37, 342] width 13 height 13
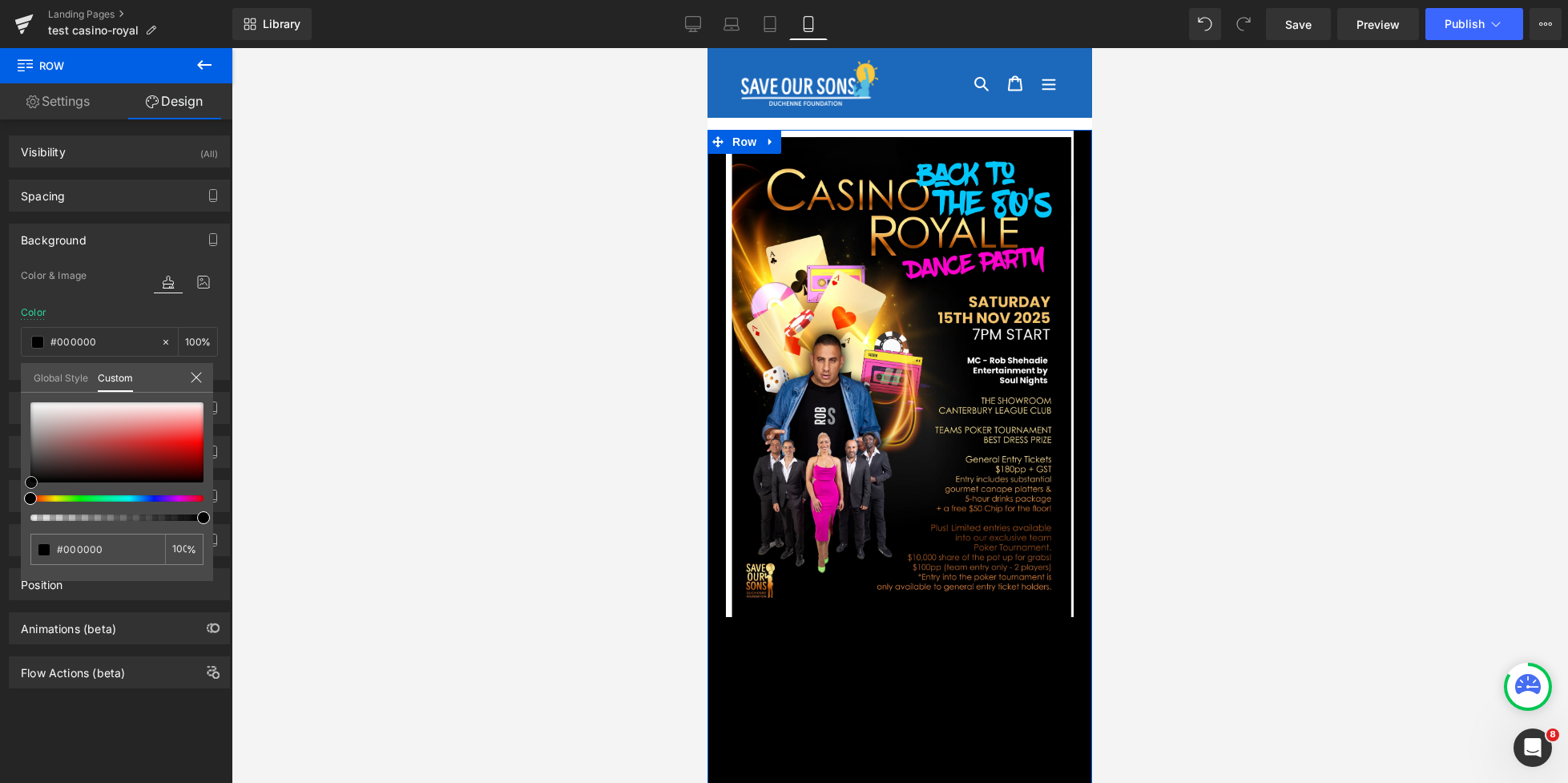
drag, startPoint x: 39, startPoint y: 469, endPoint x: 31, endPoint y: 487, distance: 19.7
click at [31, 483] on div at bounding box center [117, 442] width 173 height 81
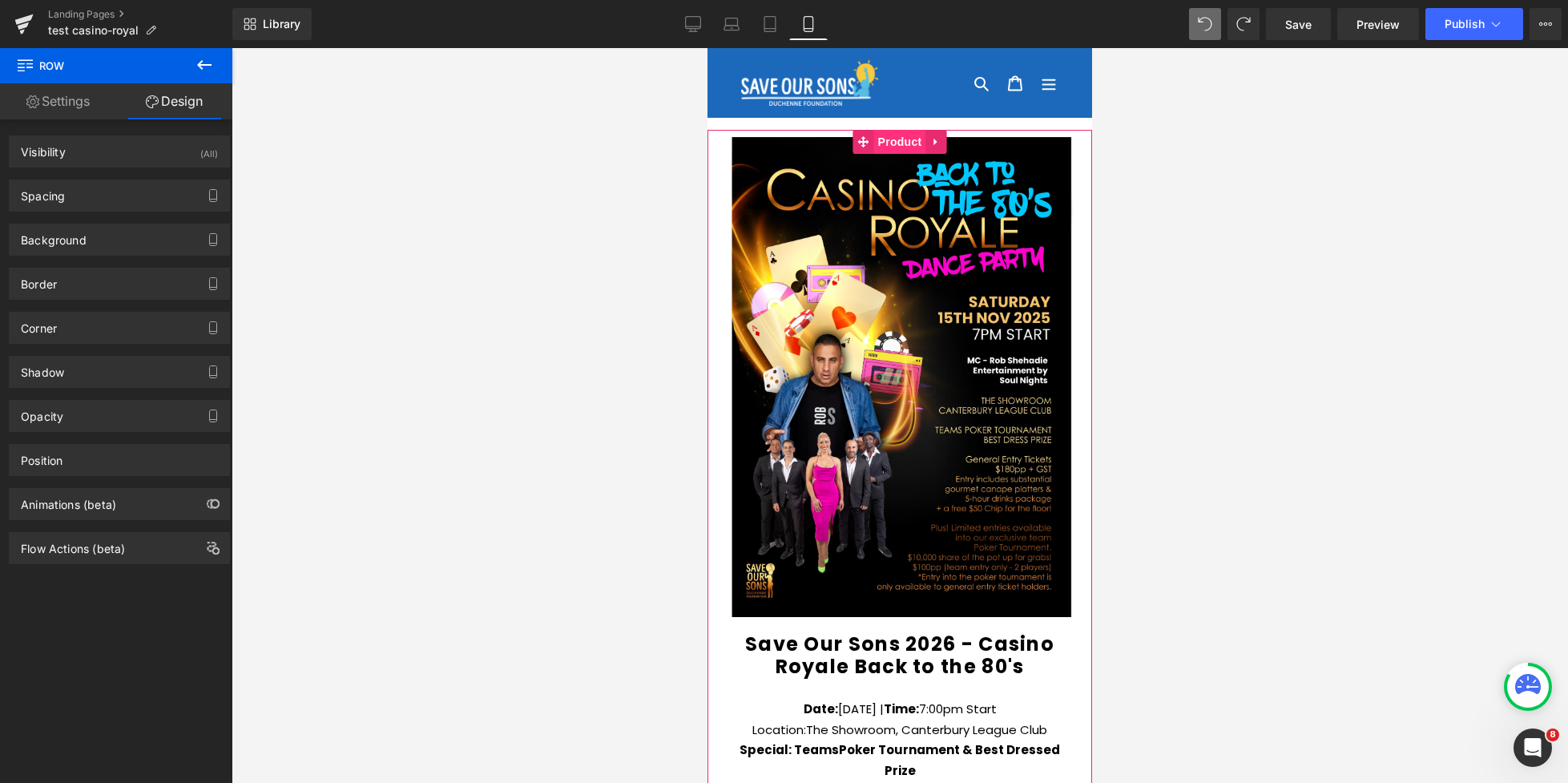
click at [883, 135] on span "Product" at bounding box center [900, 142] width 52 height 24
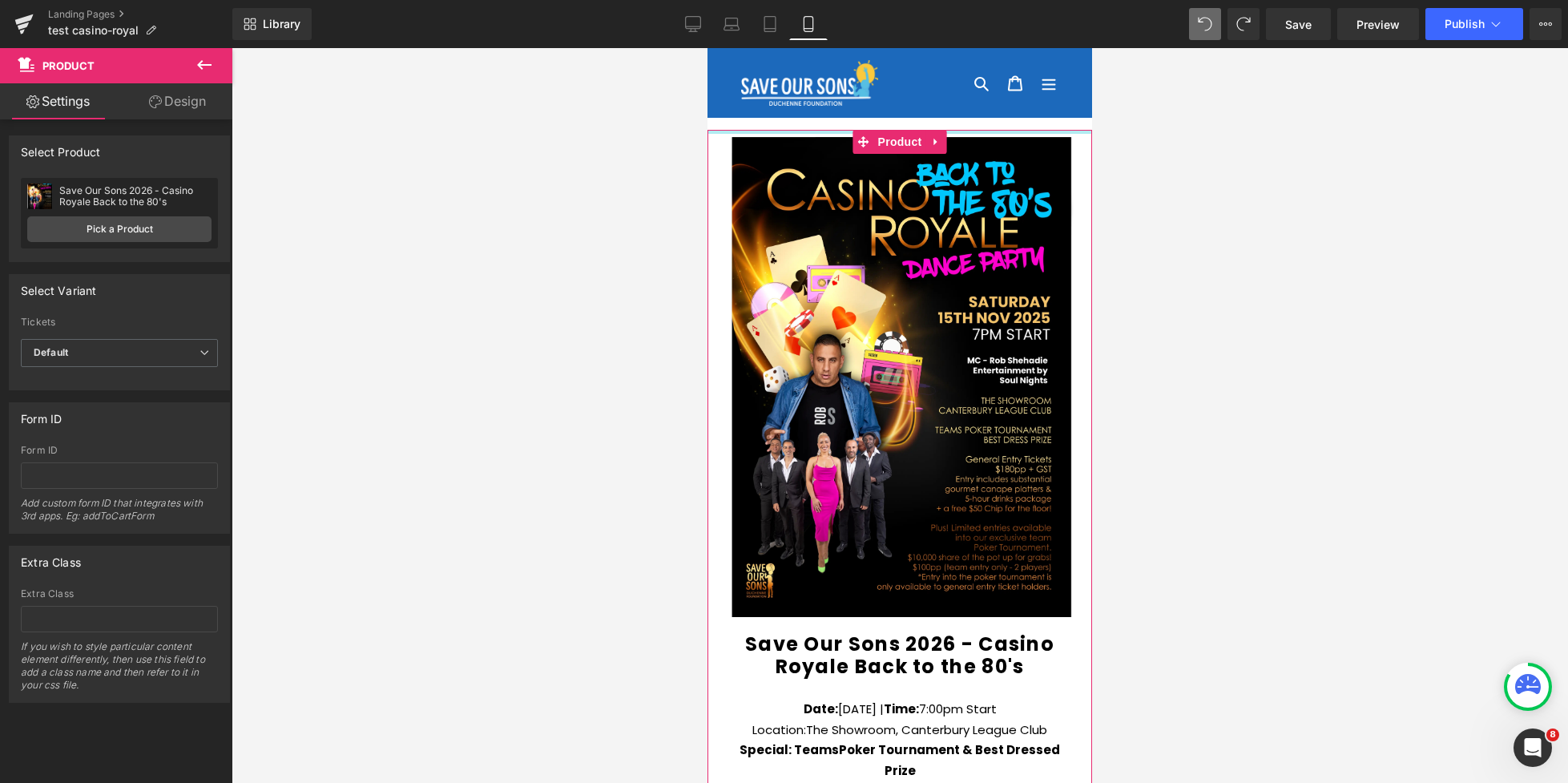
click at [716, 130] on div at bounding box center [899, 132] width 385 height 4
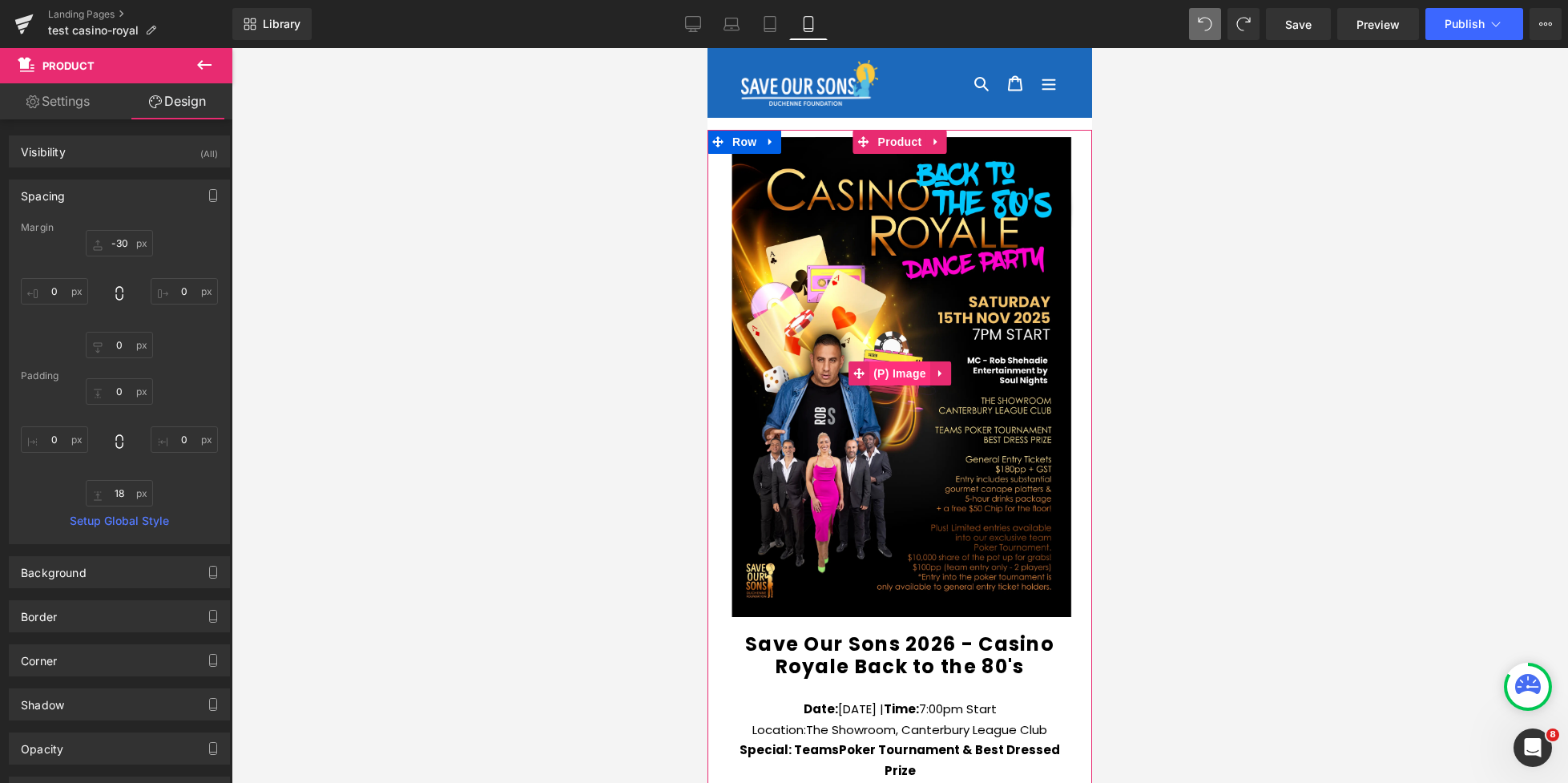
click at [906, 380] on span "(P) Image" at bounding box center [899, 373] width 61 height 24
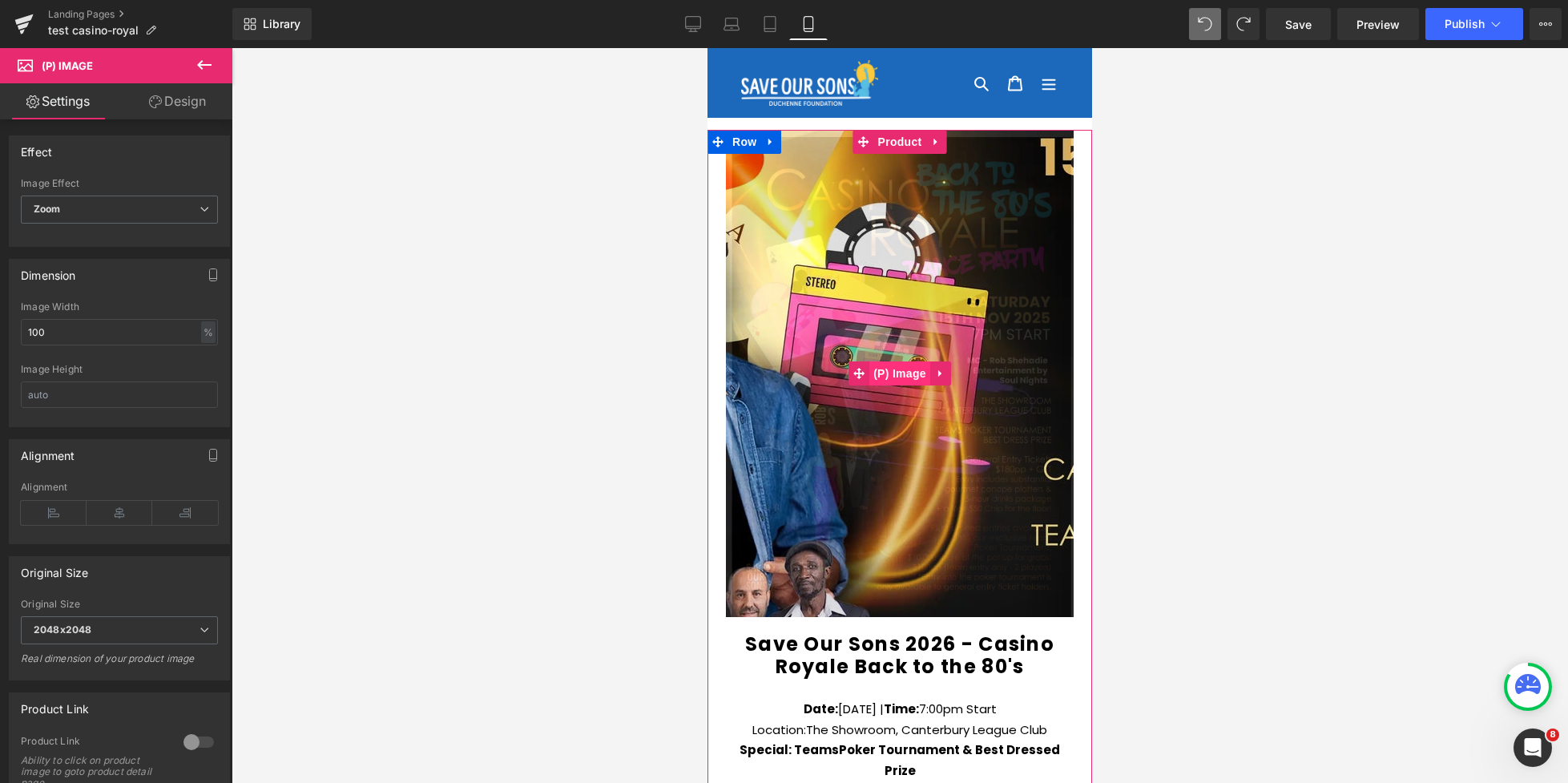
click at [898, 373] on span "(P) Image" at bounding box center [899, 373] width 61 height 24
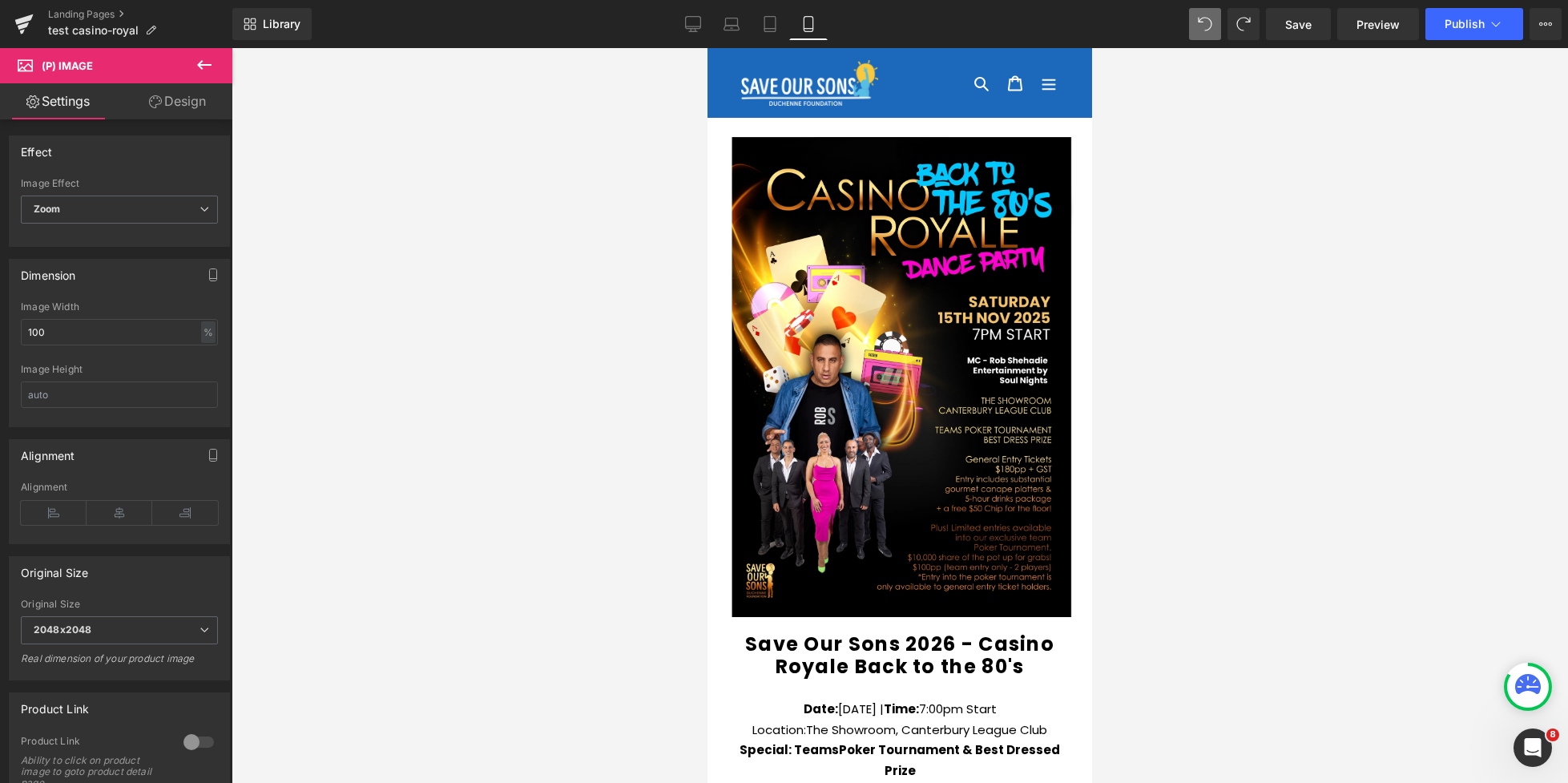
click at [208, 63] on icon at bounding box center [204, 65] width 19 height 19
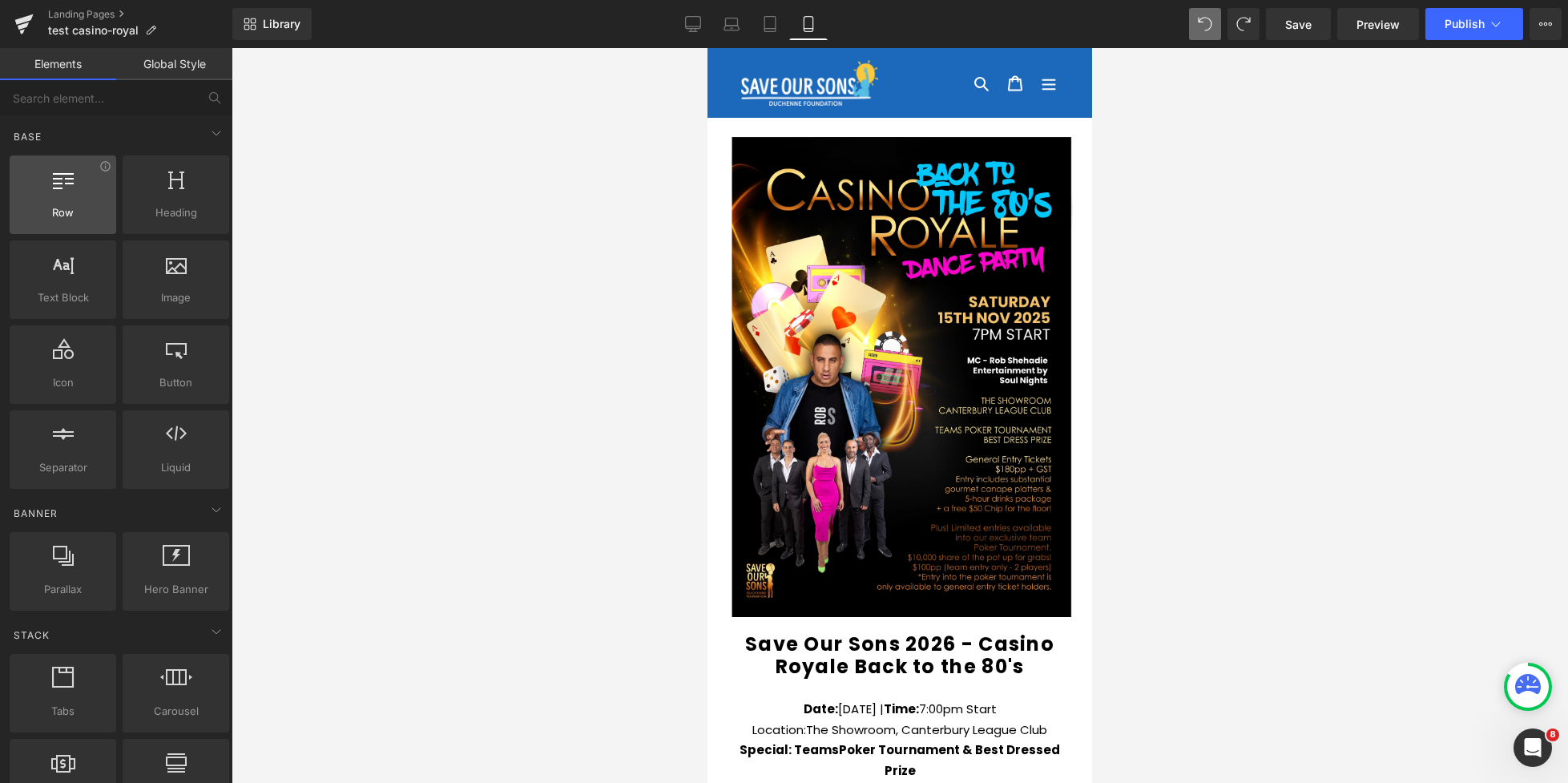
click at [59, 192] on div at bounding box center [63, 186] width 96 height 36
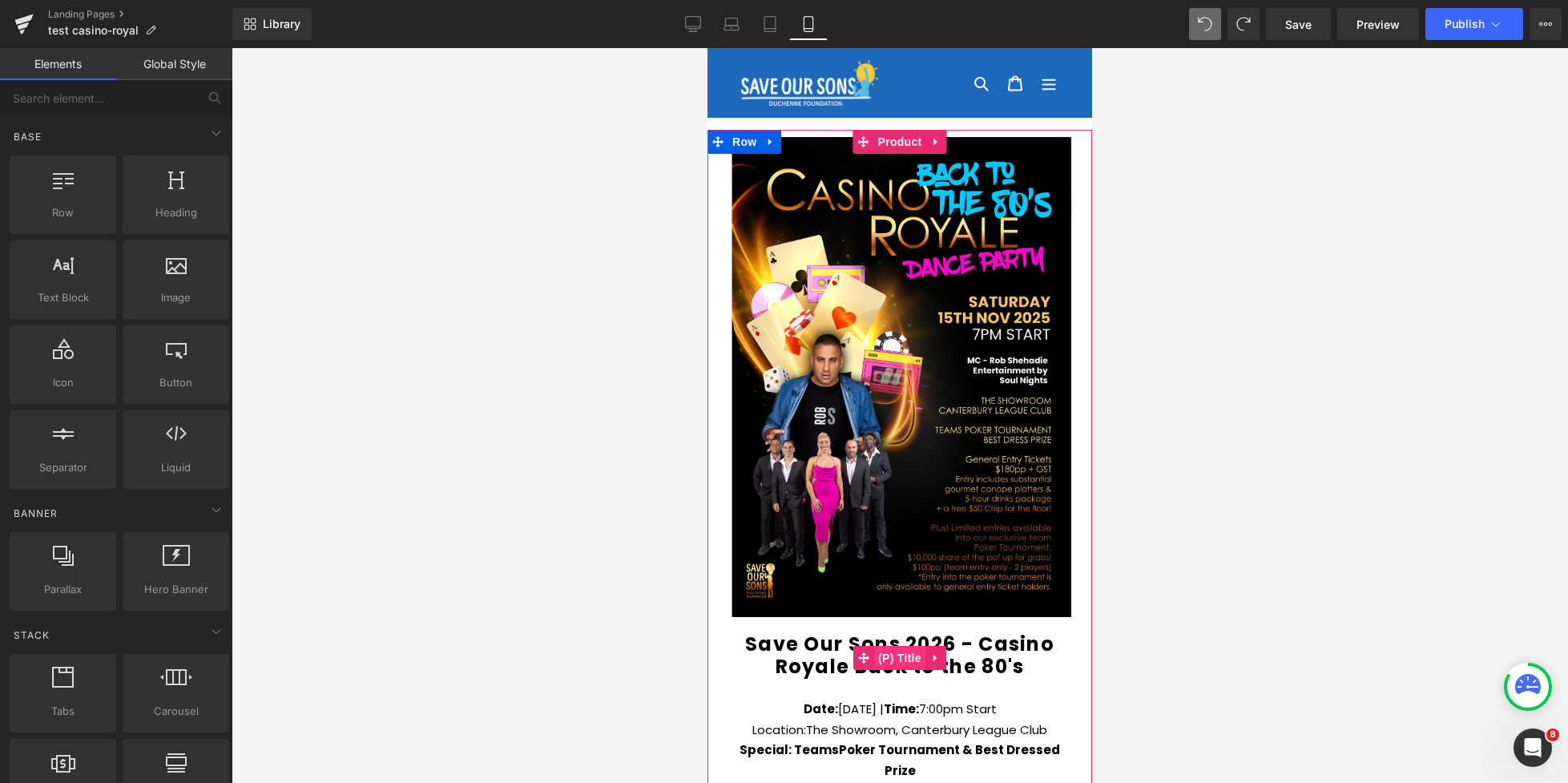
click at [905, 661] on span "(P) Title" at bounding box center [900, 658] width 52 height 24
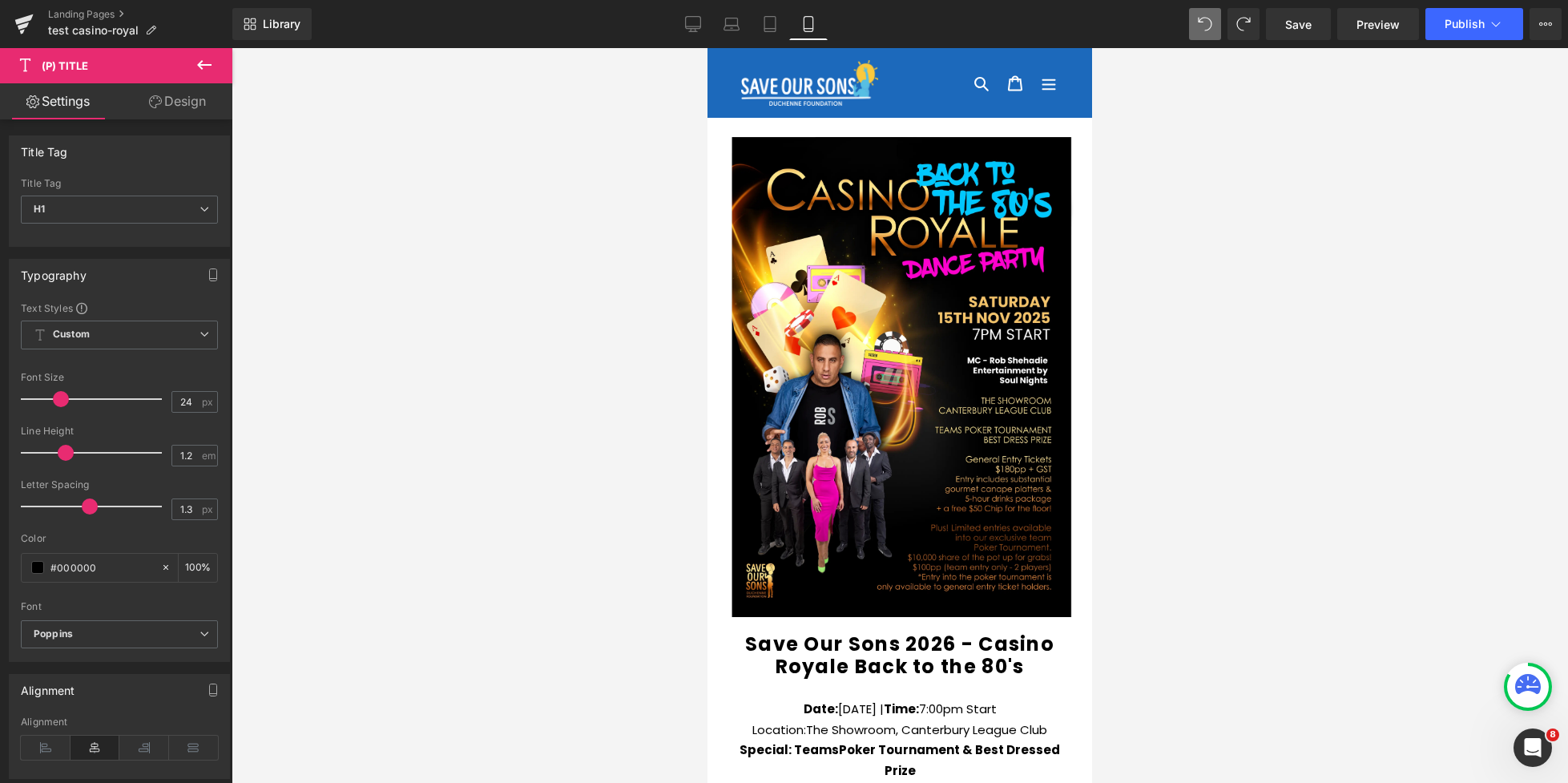
click at [204, 58] on icon at bounding box center [204, 65] width 19 height 19
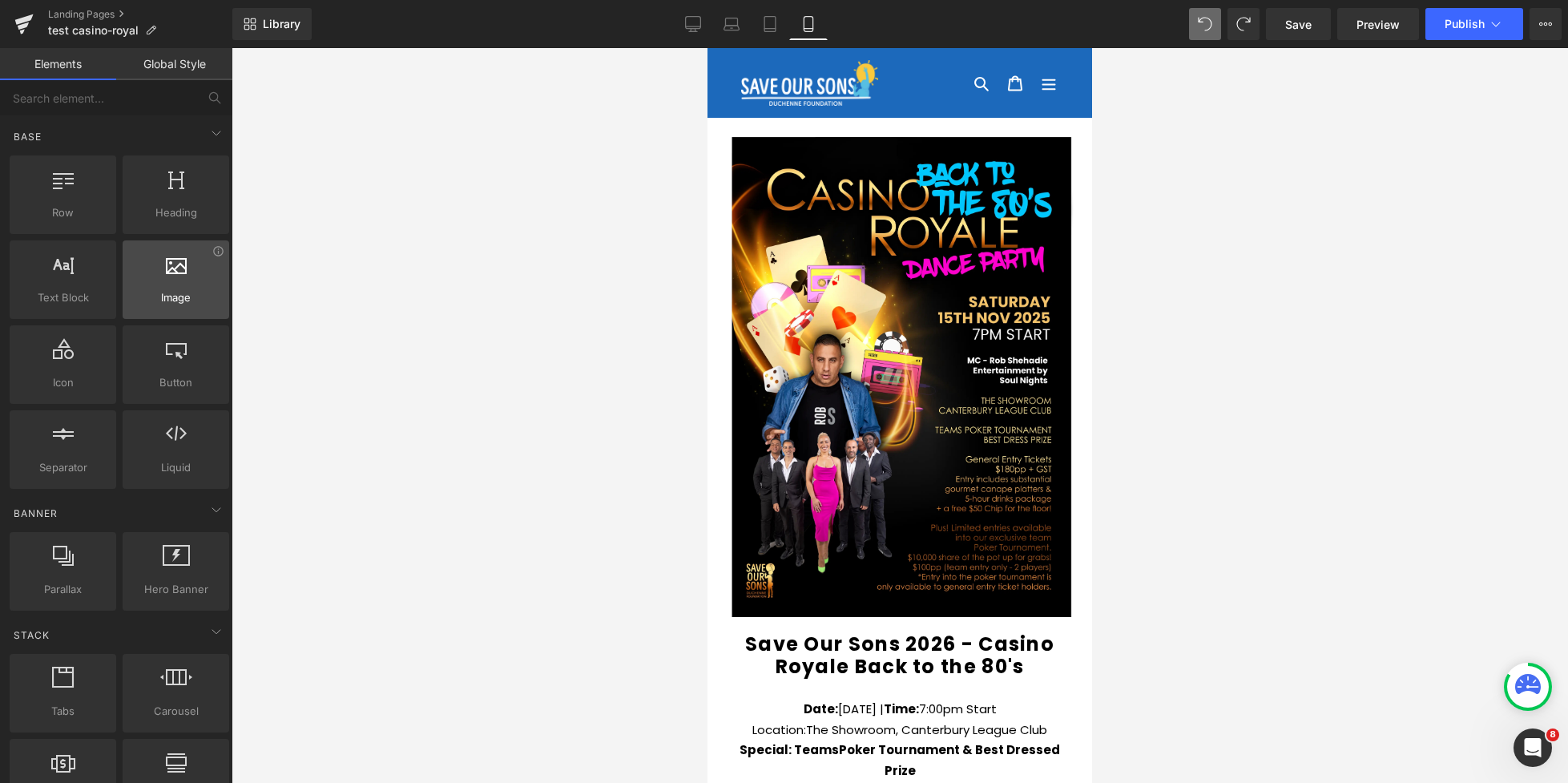
click at [168, 281] on div at bounding box center [175, 272] width 96 height 36
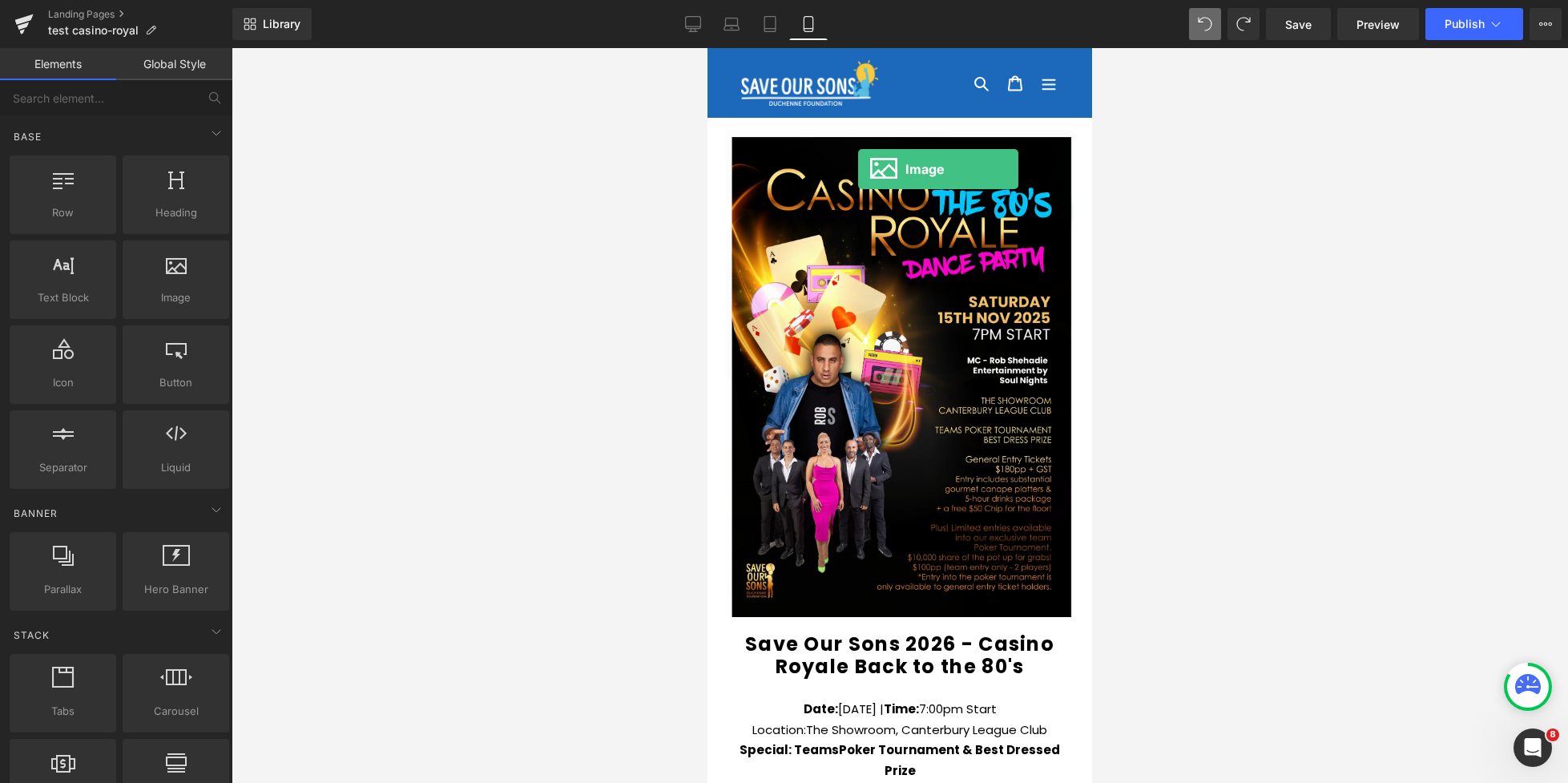
scroll to position [5, 0]
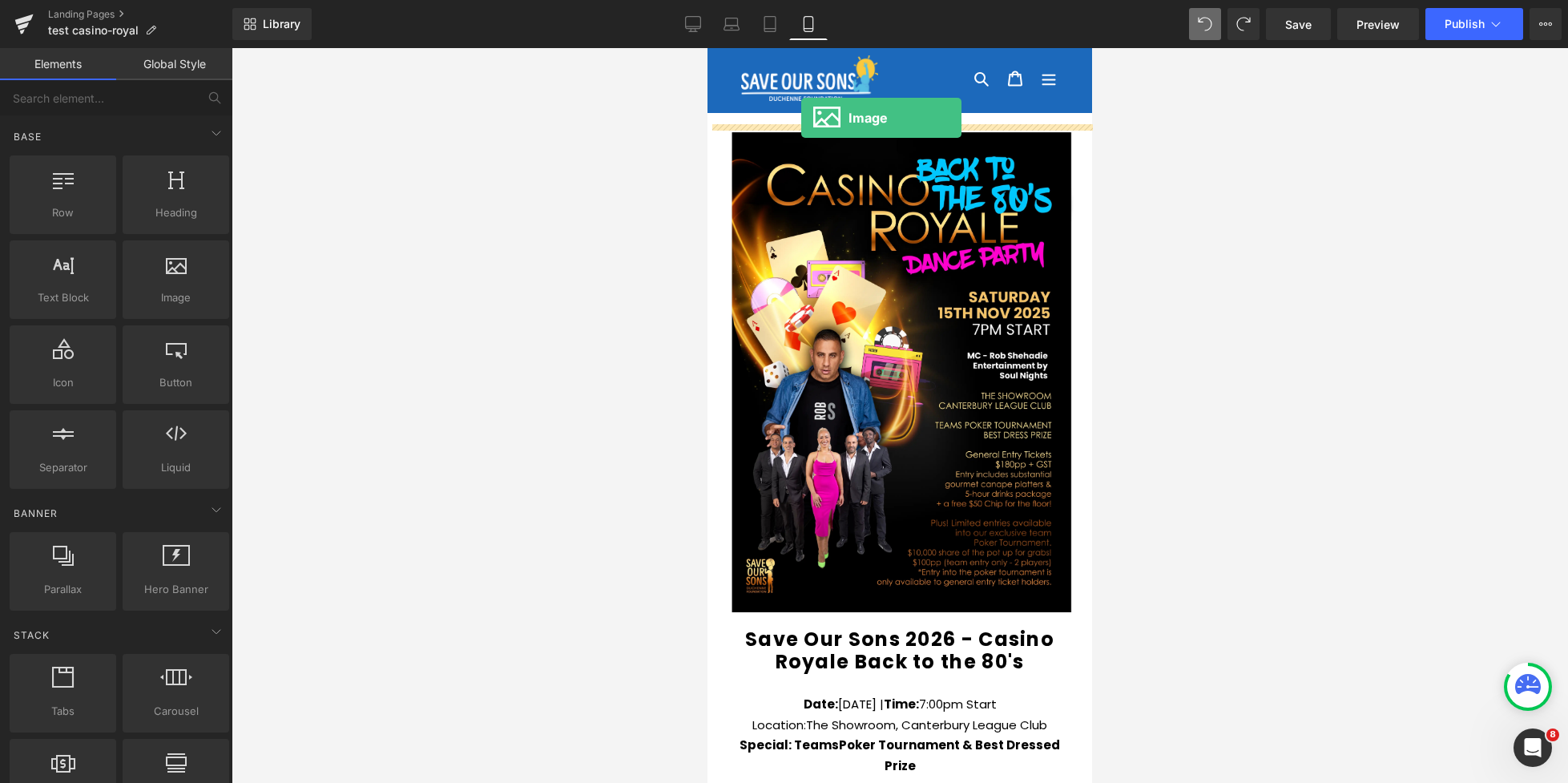
drag, startPoint x: 904, startPoint y: 323, endPoint x: 801, endPoint y: 117, distance: 230.3
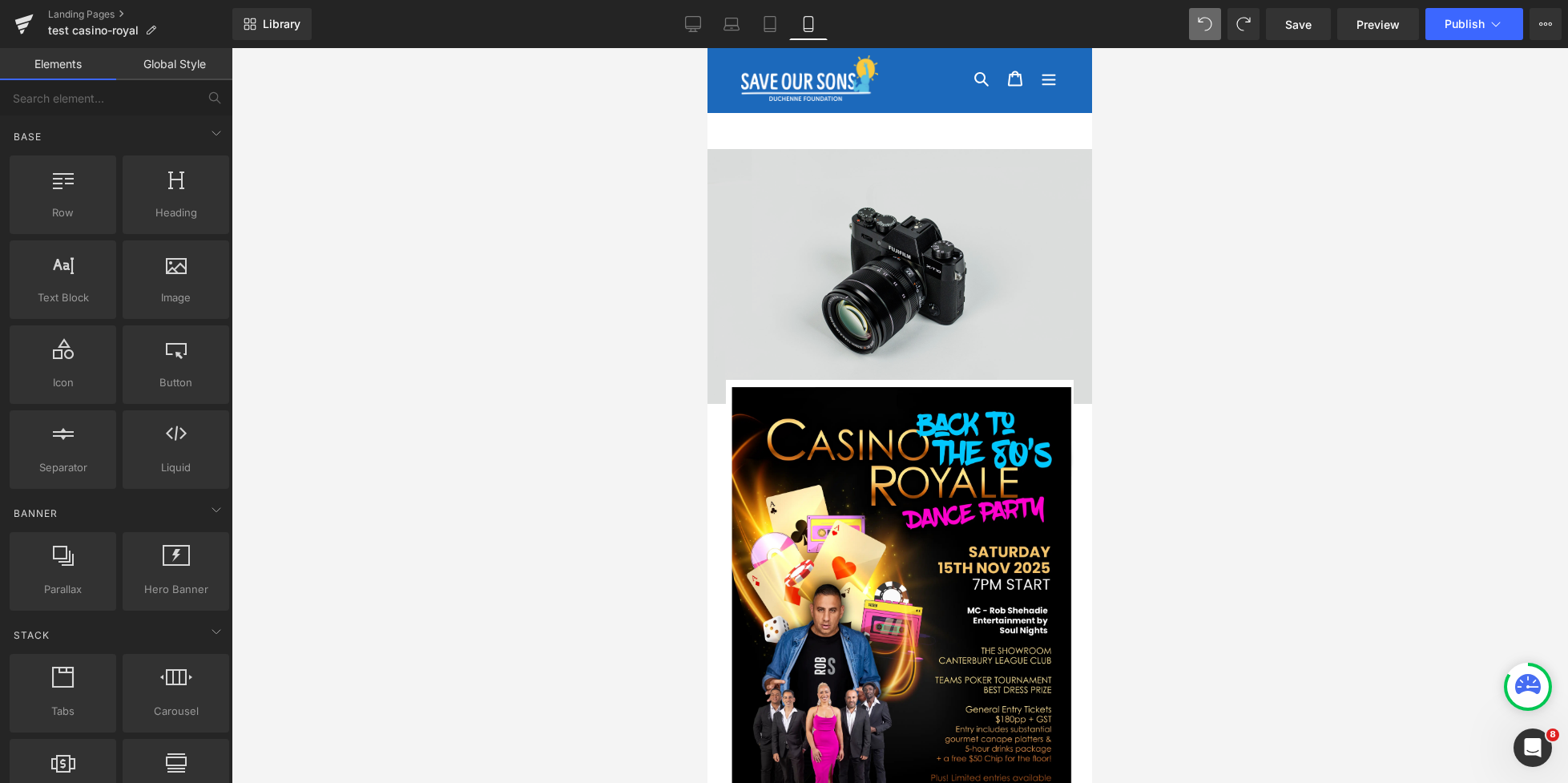
click at [853, 244] on img at bounding box center [899, 277] width 385 height 255
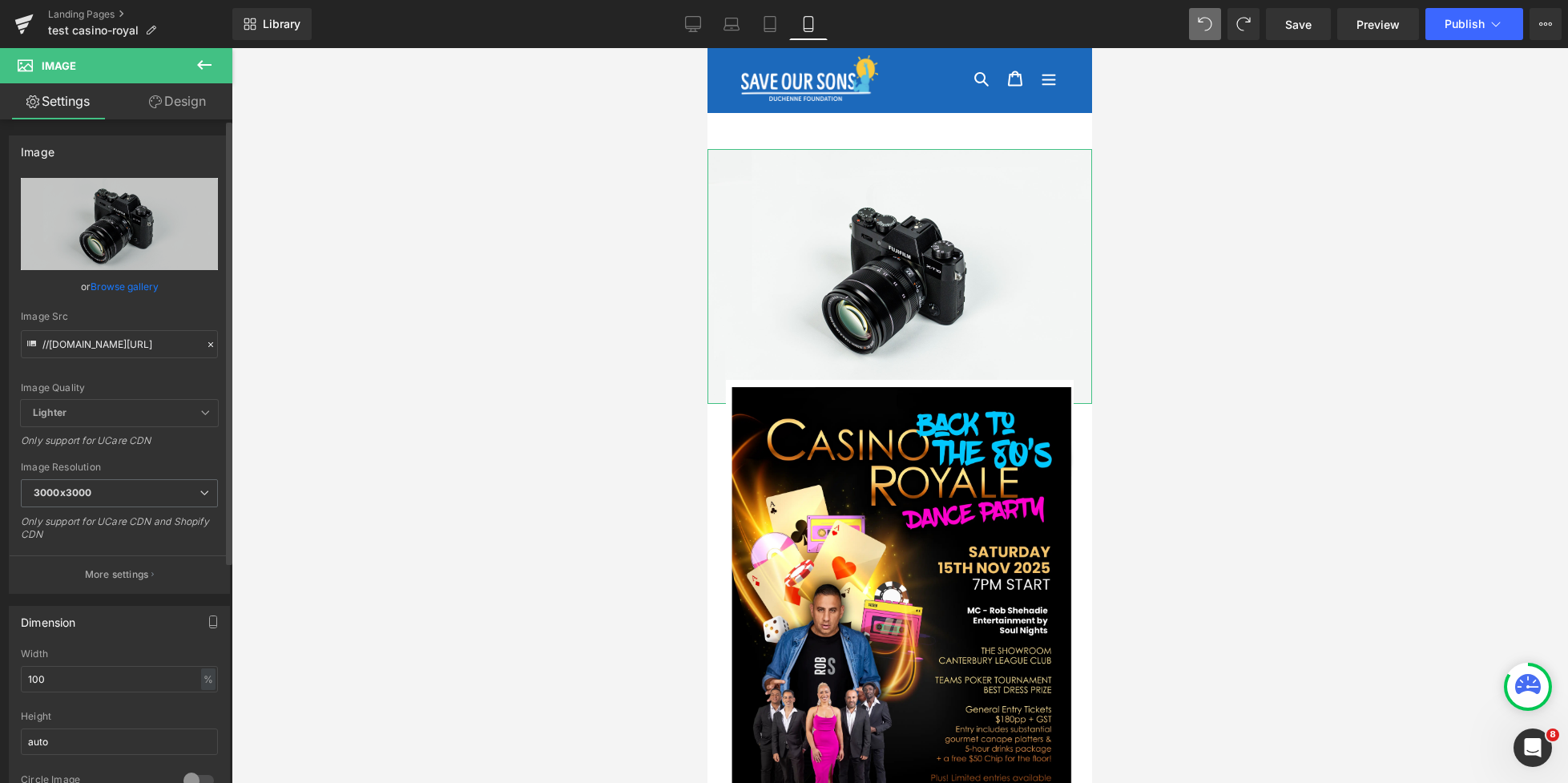
click at [130, 283] on link "Browse gallery" at bounding box center [124, 287] width 68 height 28
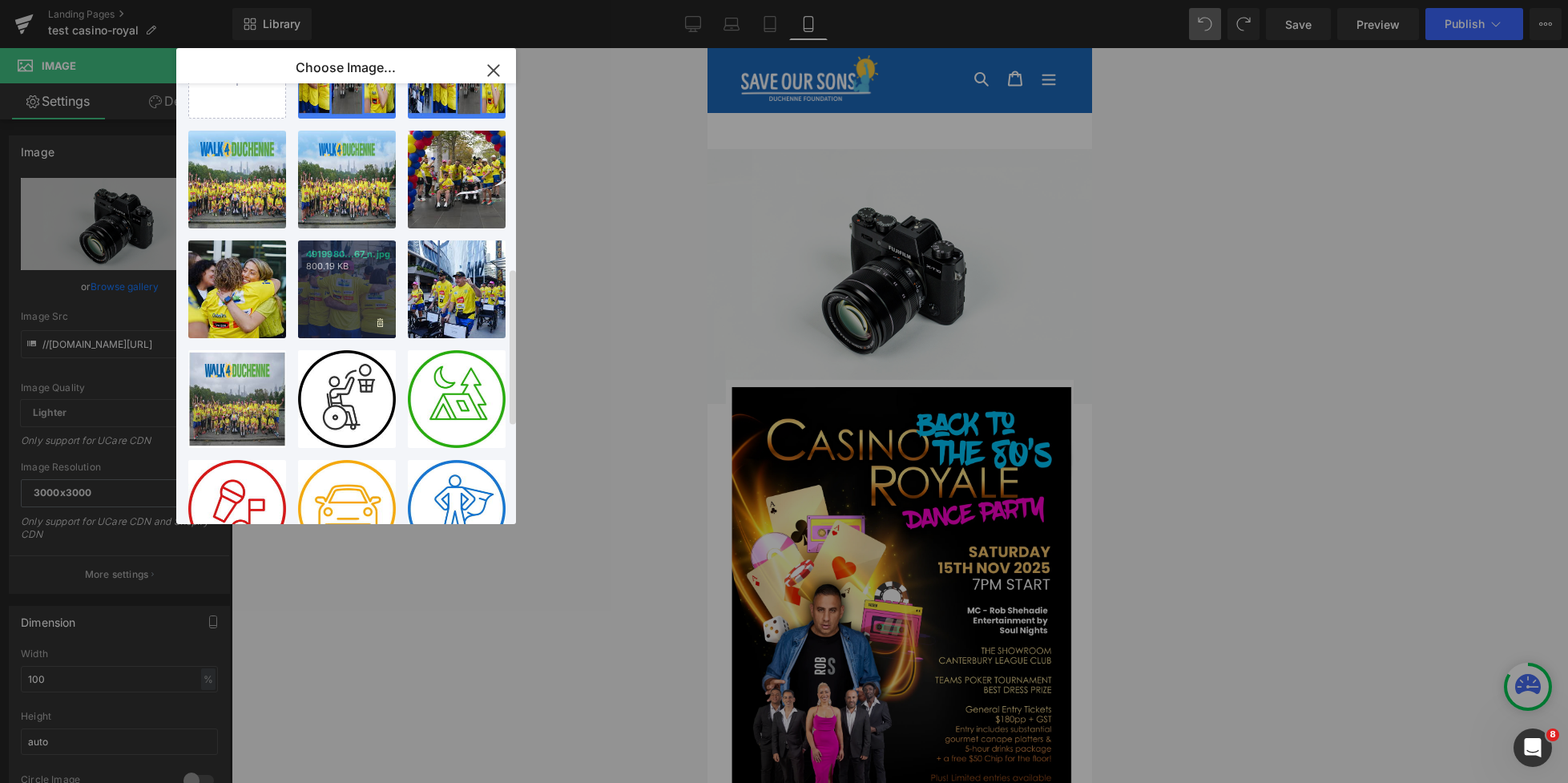
scroll to position [0, 0]
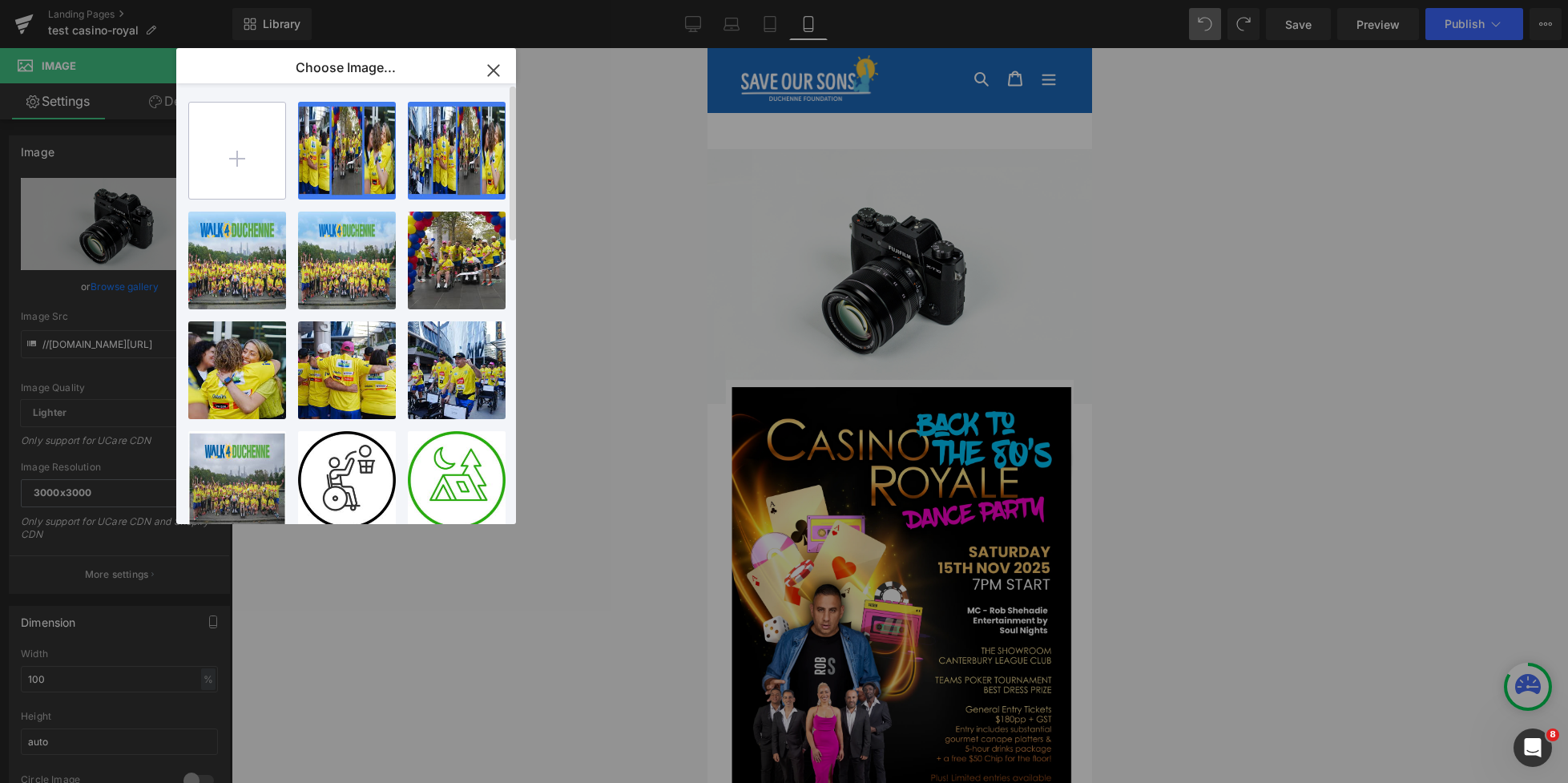
click at [231, 146] on input "file" at bounding box center [237, 150] width 96 height 97
type input "C:\fakepath\sos-royal.webp"
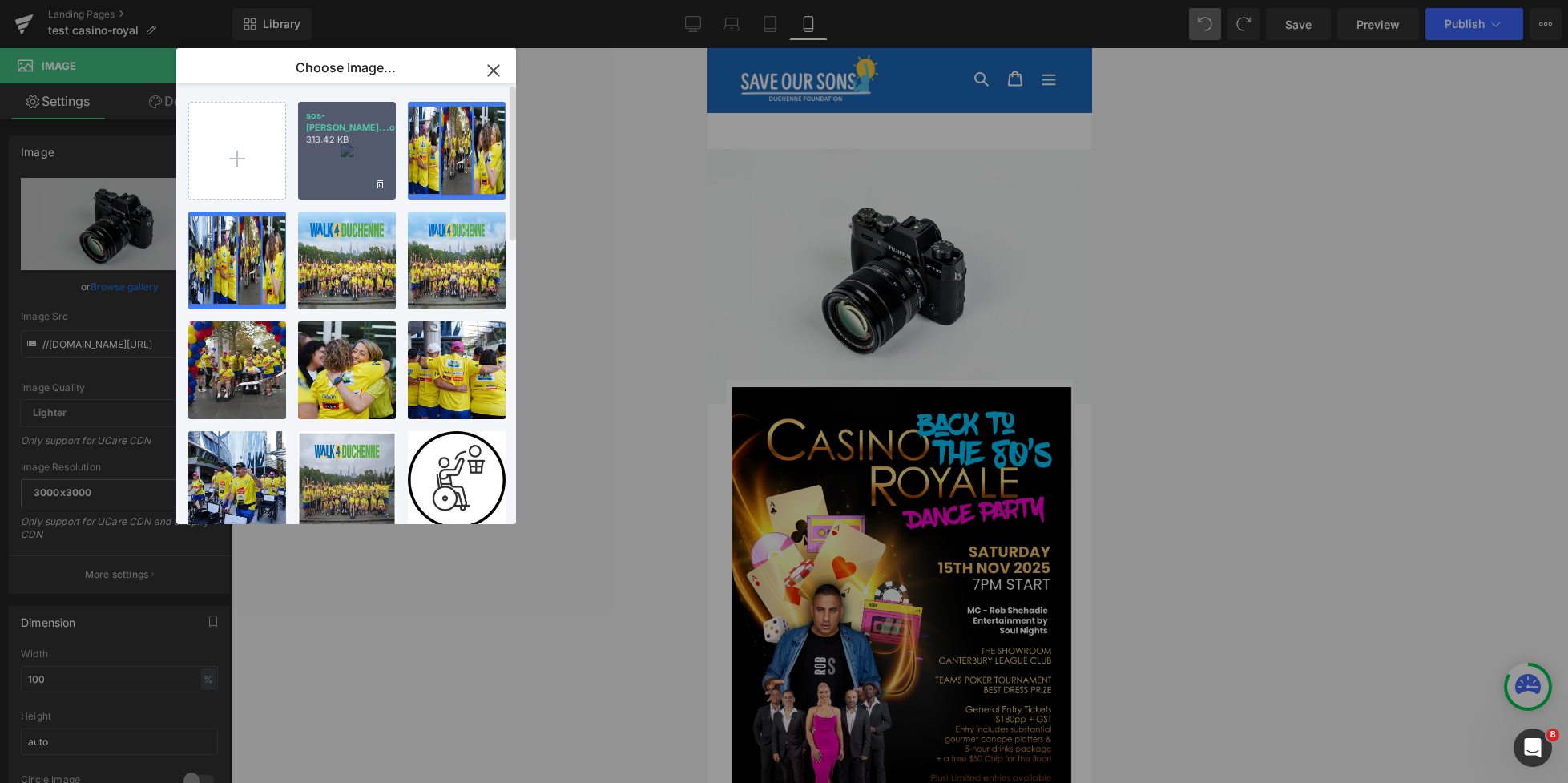
click at [340, 151] on div "sos-roy...oyal.webp 313.42 KB" at bounding box center [347, 150] width 97 height 98
click at [335, 154] on div at bounding box center [900, 415] width 1336 height 735
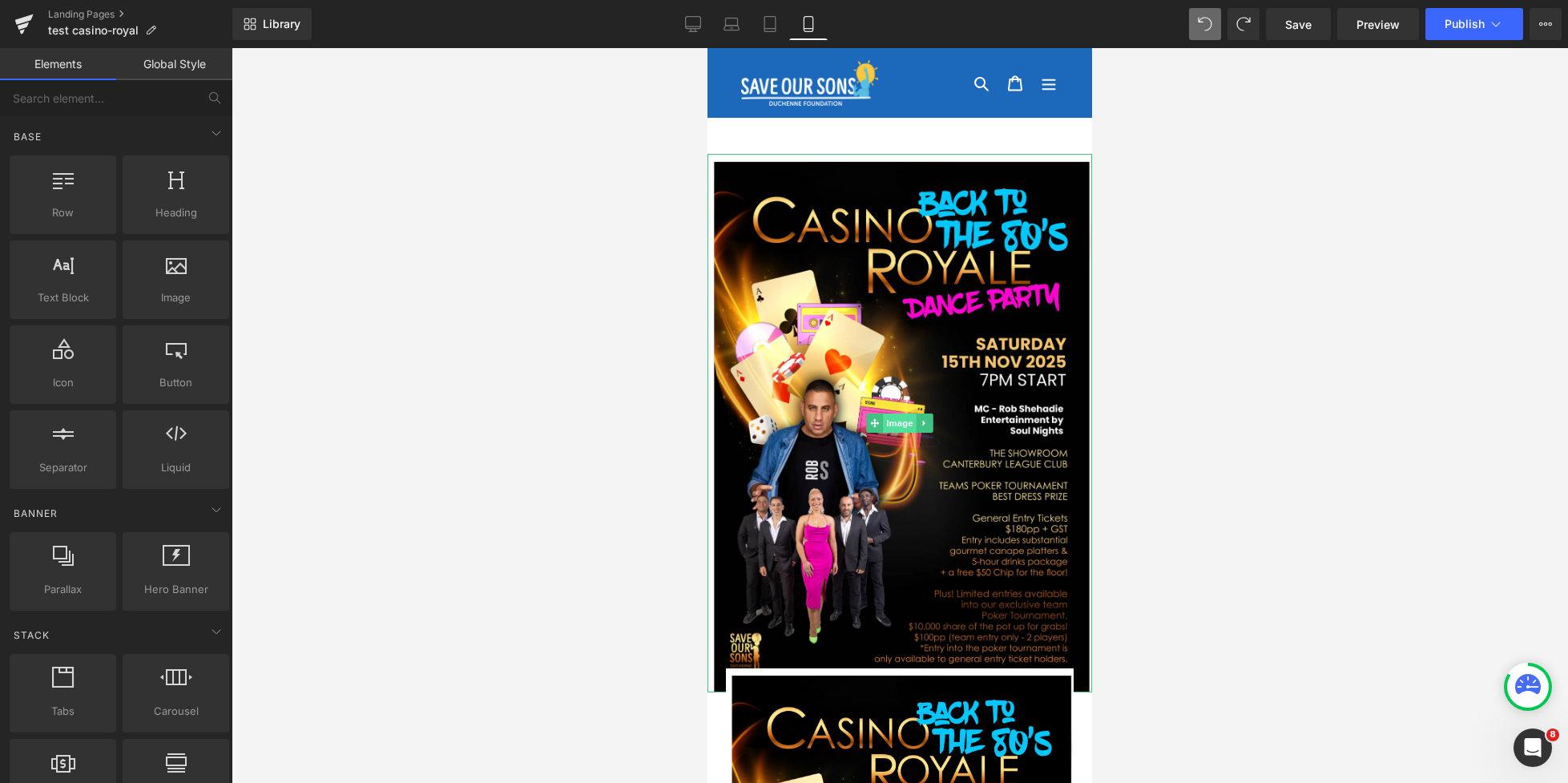
click at [897, 424] on span "Image" at bounding box center [900, 423] width 34 height 19
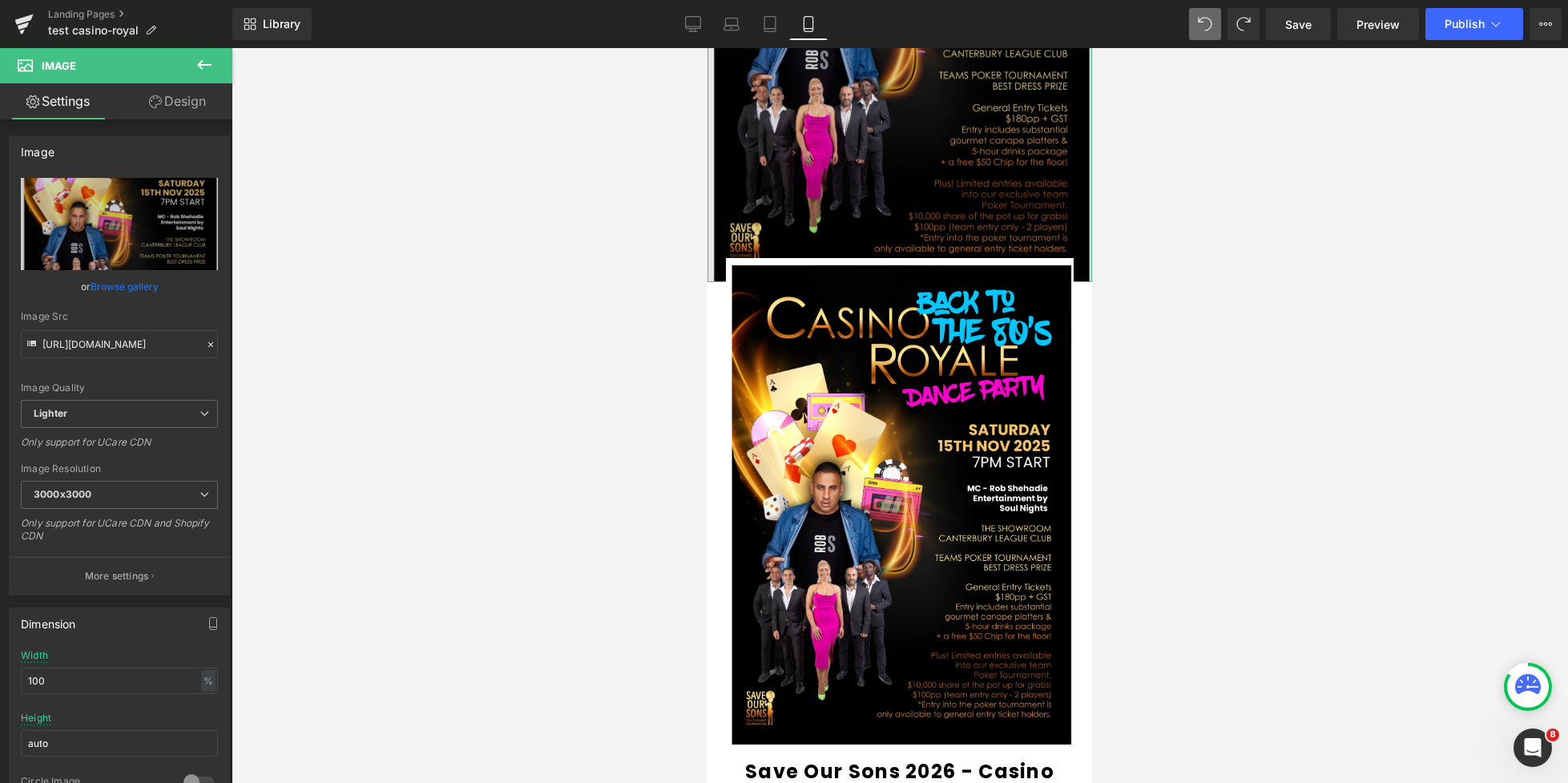
scroll to position [455, 0]
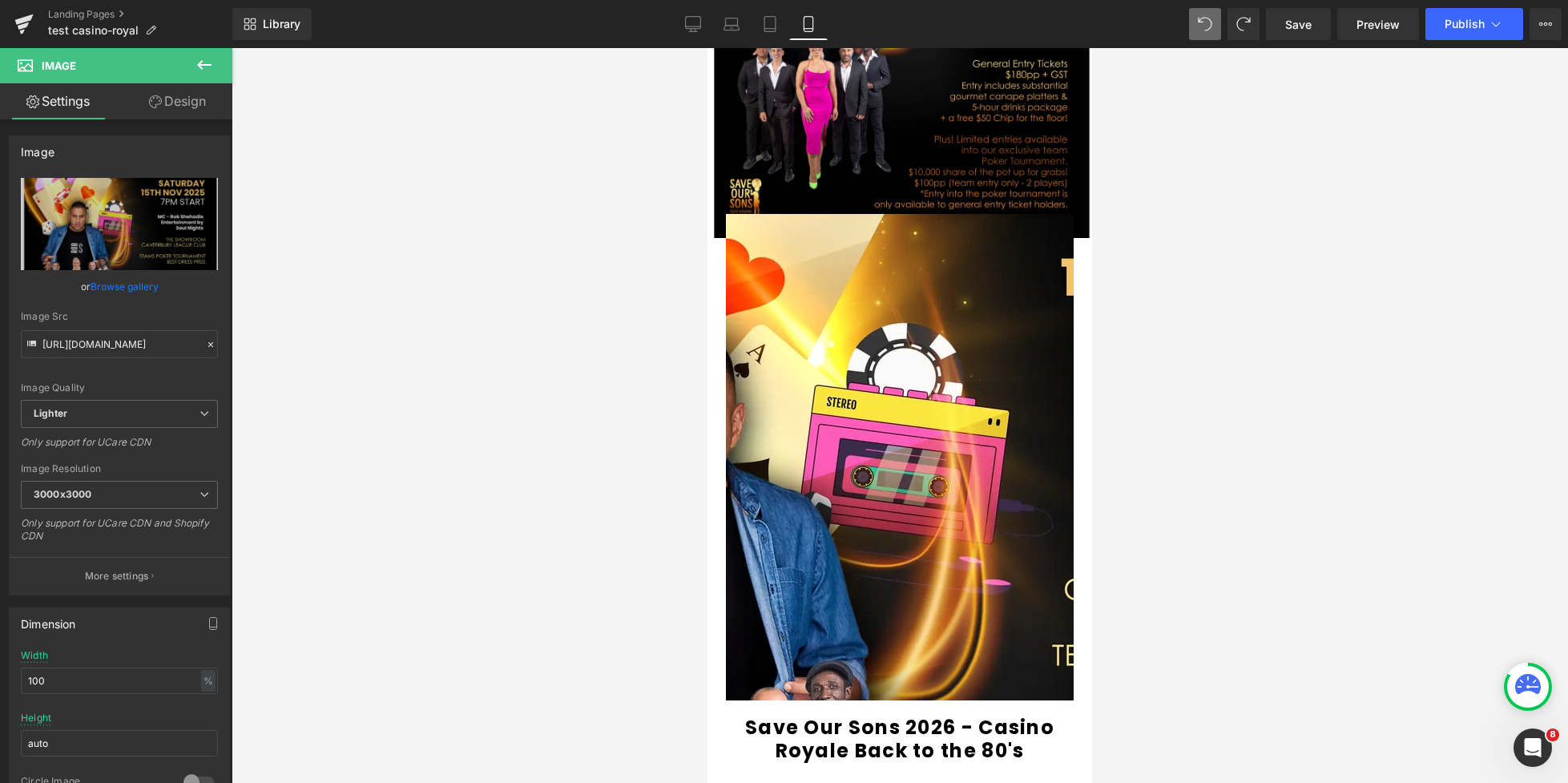
click at [886, 455] on div "(P) Image" at bounding box center [900, 458] width 348 height 488
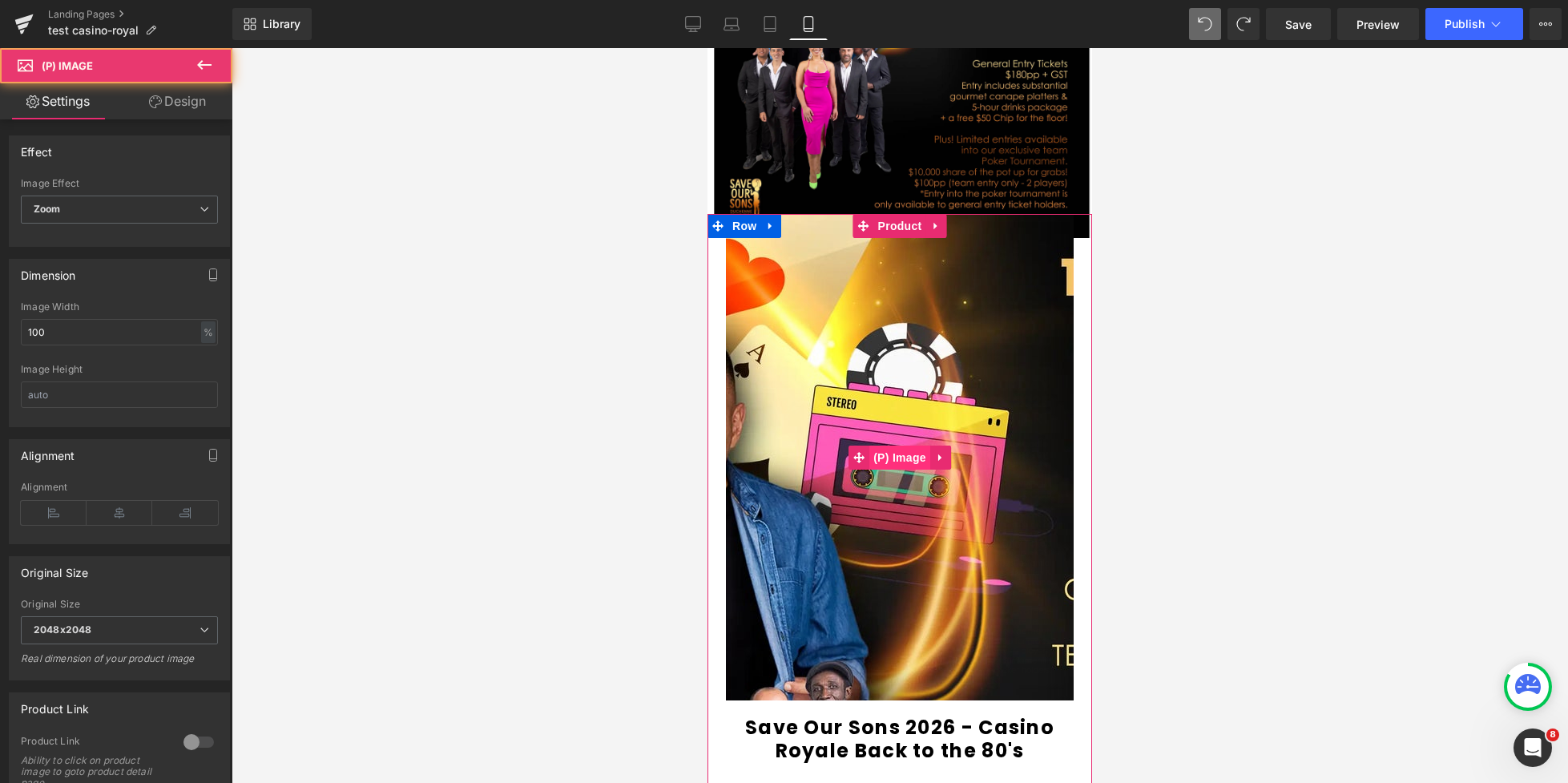
click at [892, 454] on span "(P) Image" at bounding box center [899, 458] width 61 height 24
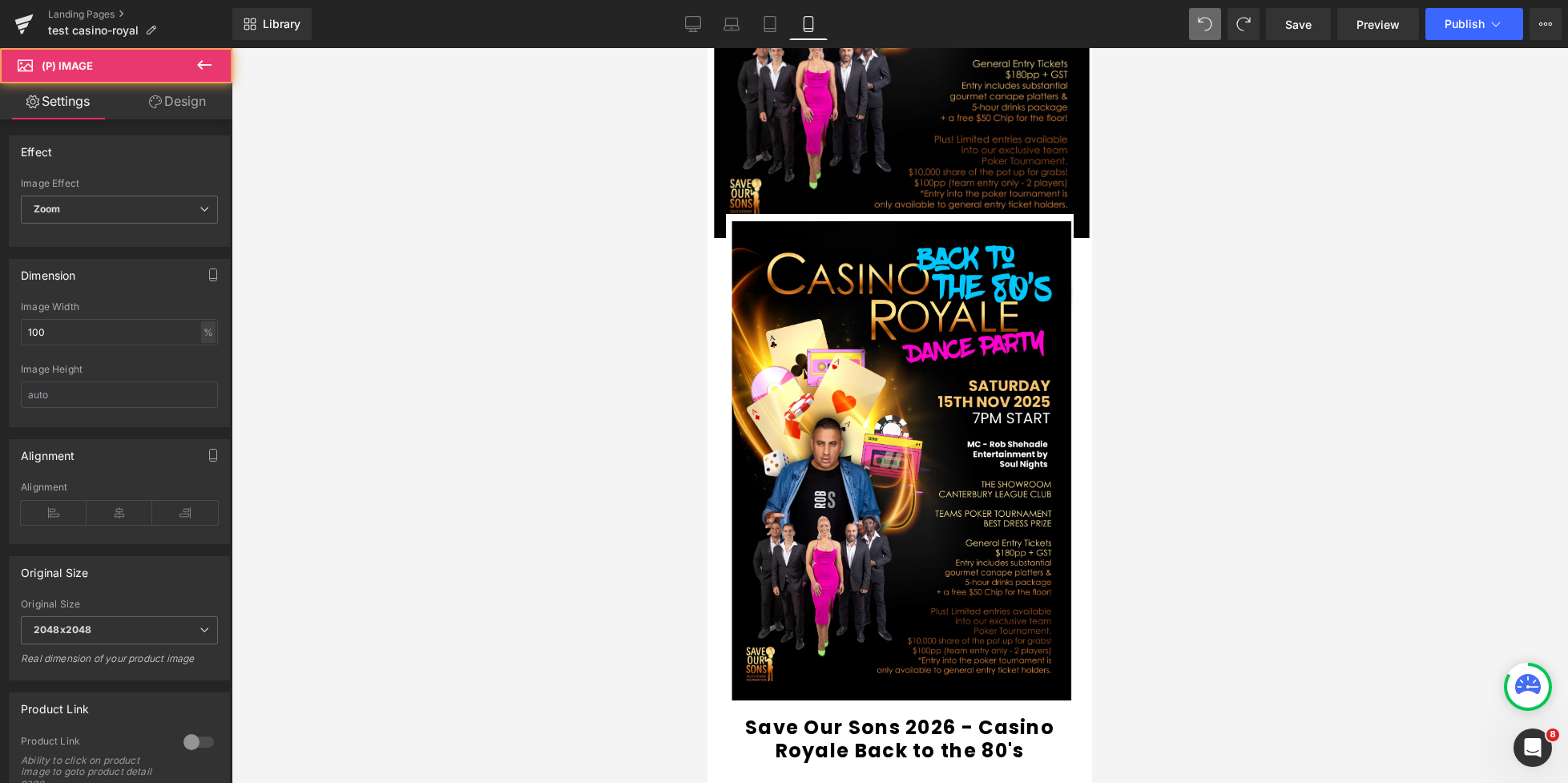
click at [180, 105] on link "Design" at bounding box center [177, 101] width 116 height 36
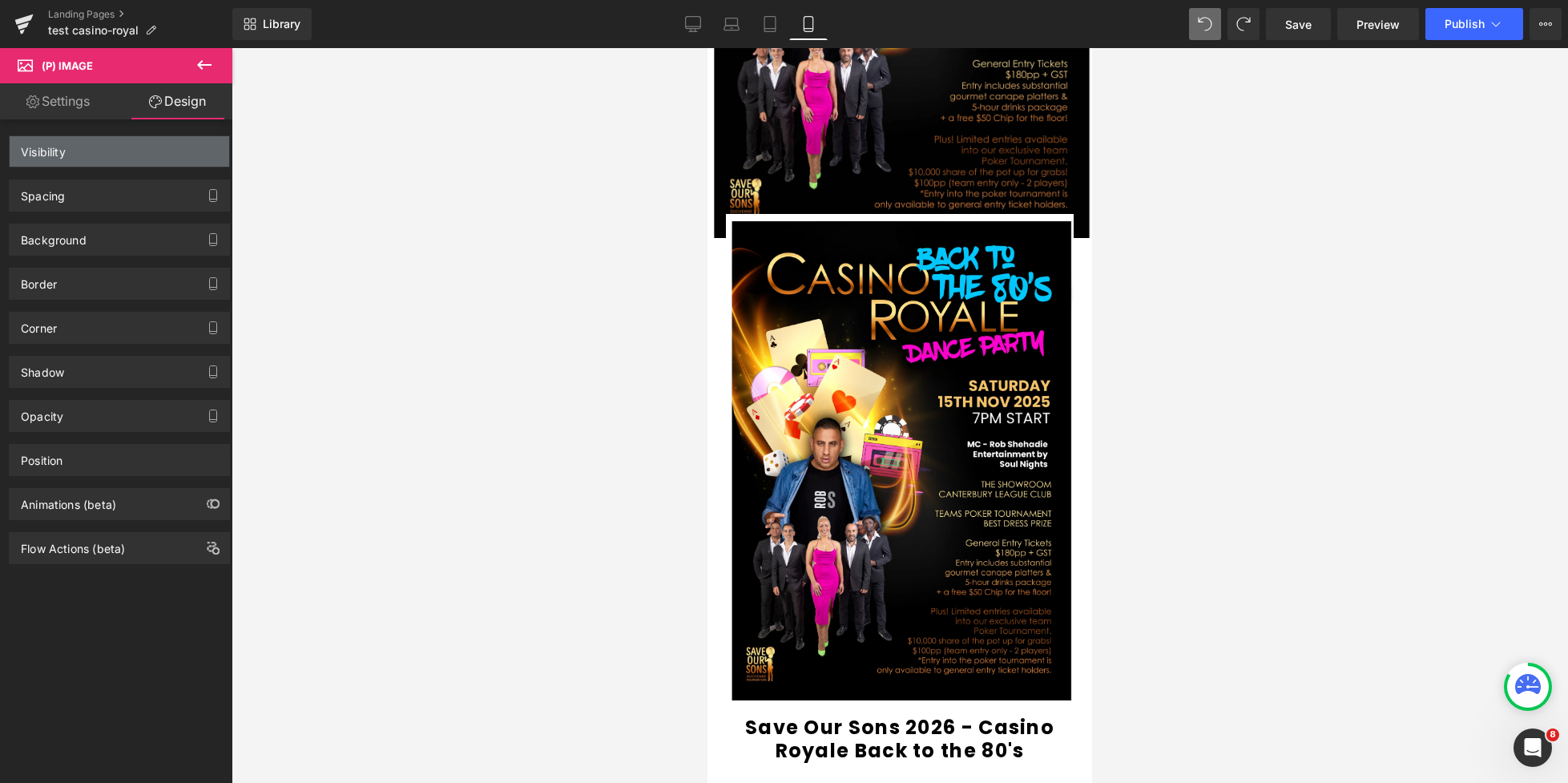
click at [124, 147] on div "Visibility" at bounding box center [119, 151] width 220 height 31
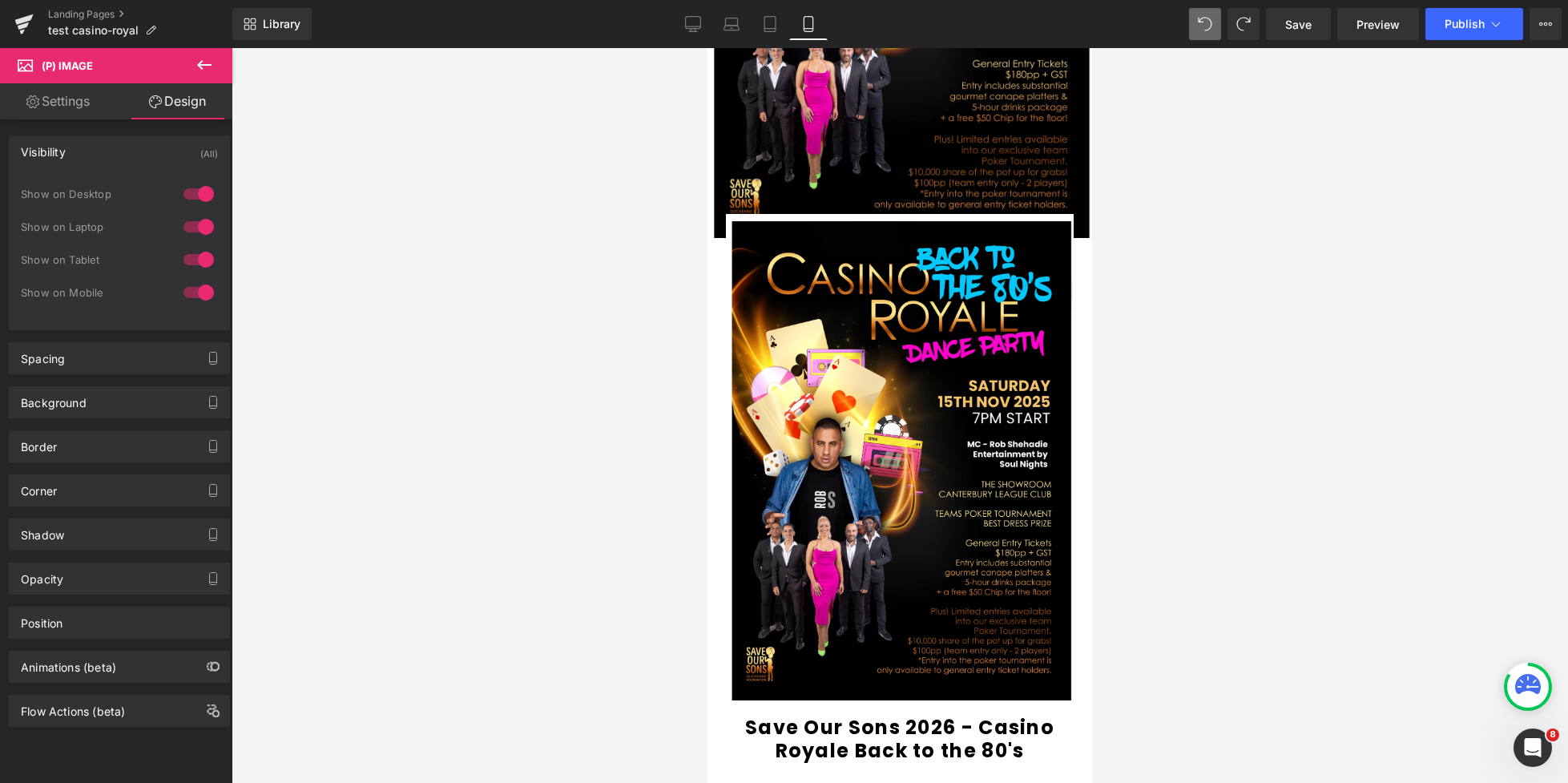
click at [187, 291] on div at bounding box center [198, 293] width 39 height 26
click at [188, 261] on div at bounding box center [198, 260] width 39 height 26
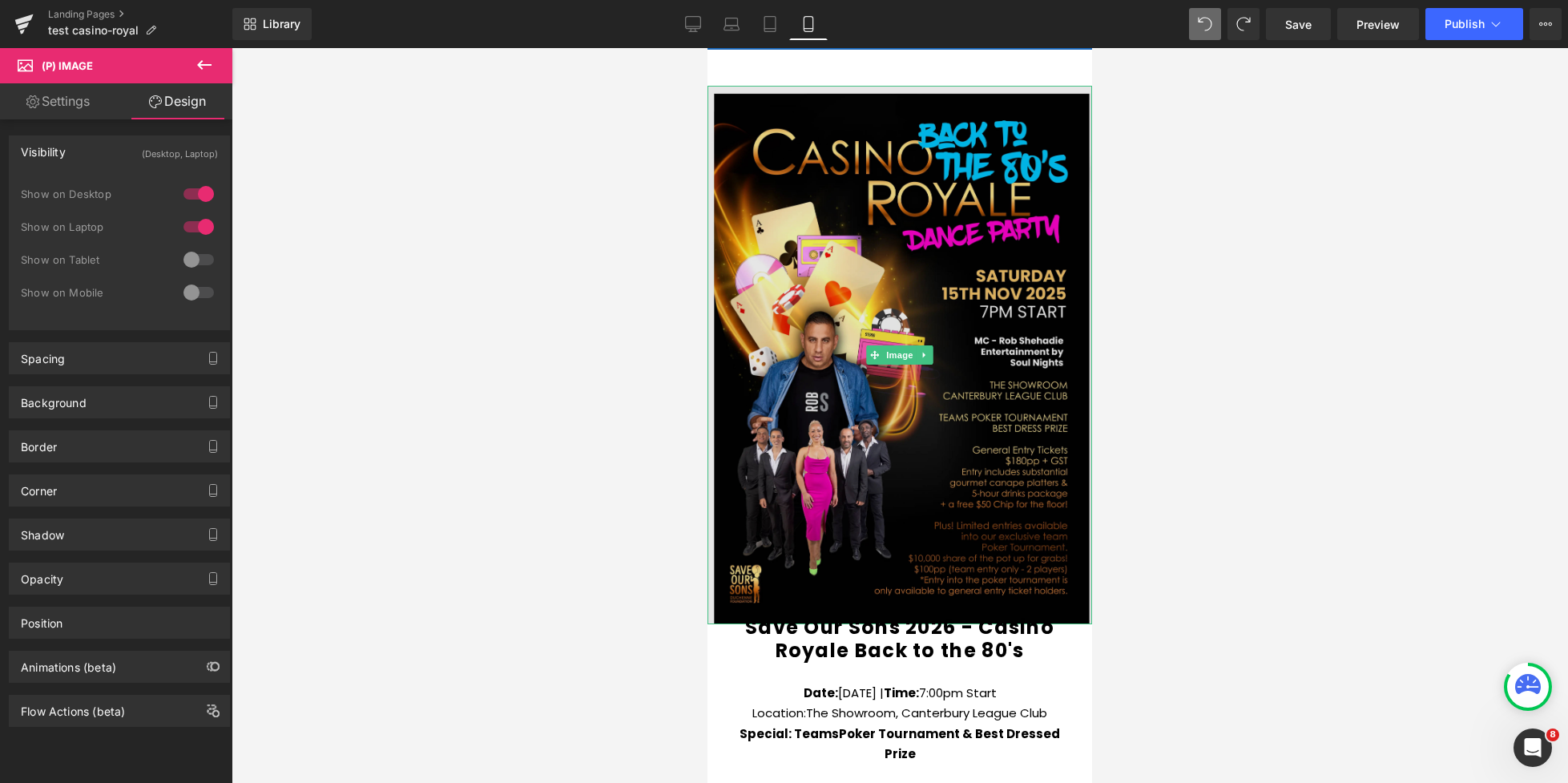
scroll to position [0, 0]
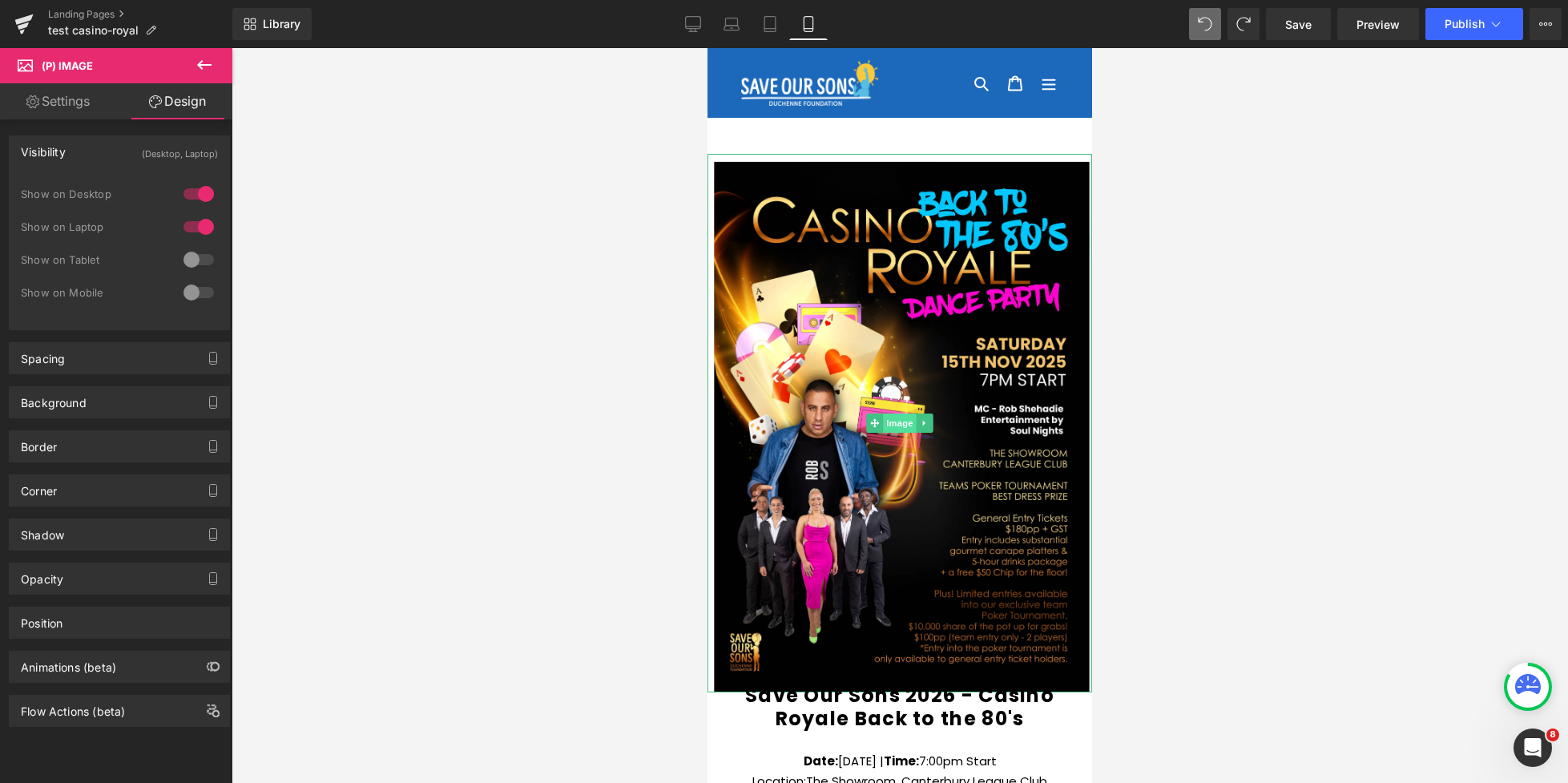
click at [898, 419] on span "Image" at bounding box center [900, 423] width 34 height 19
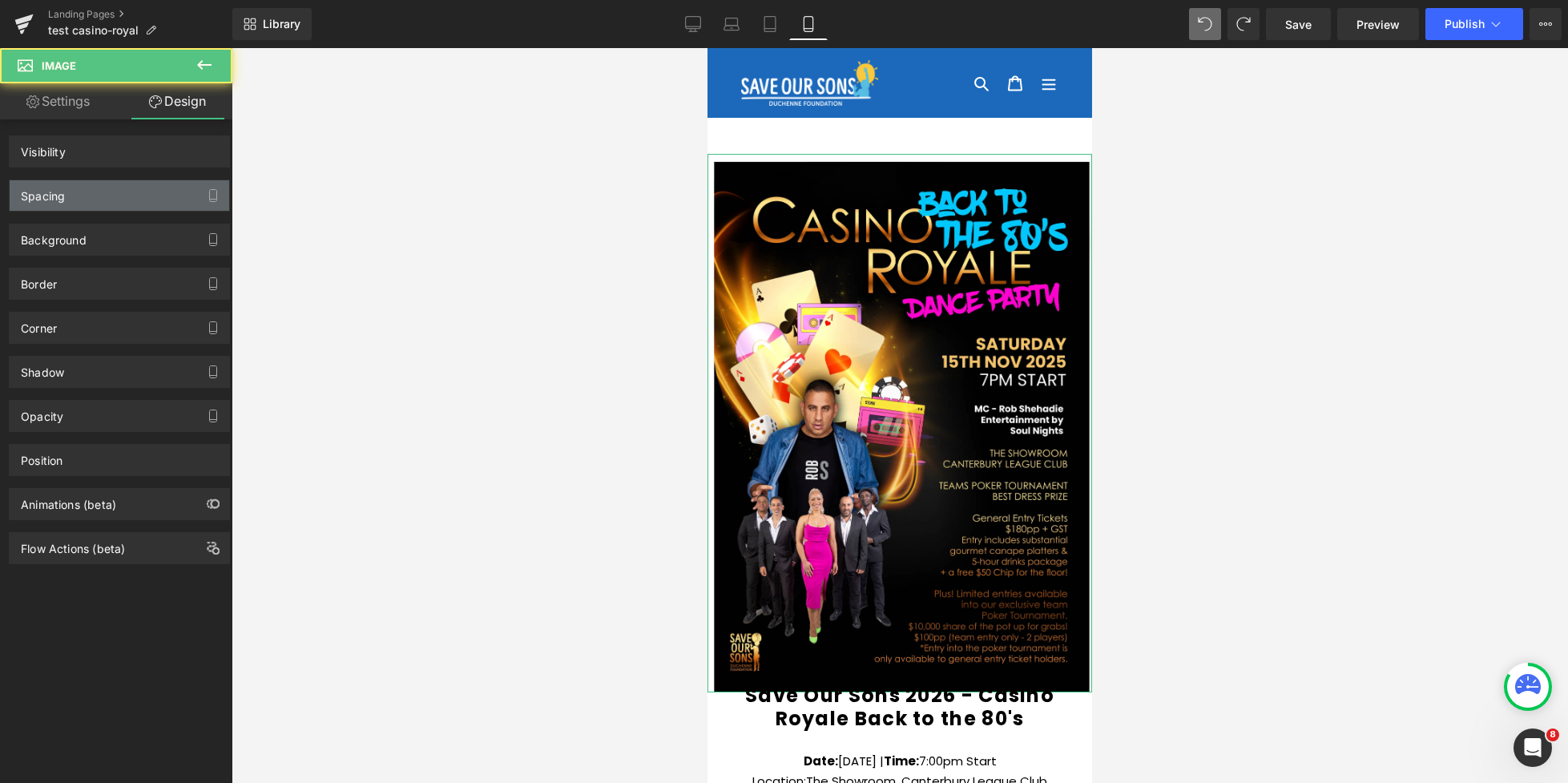
click at [98, 195] on div "Spacing" at bounding box center [119, 195] width 220 height 31
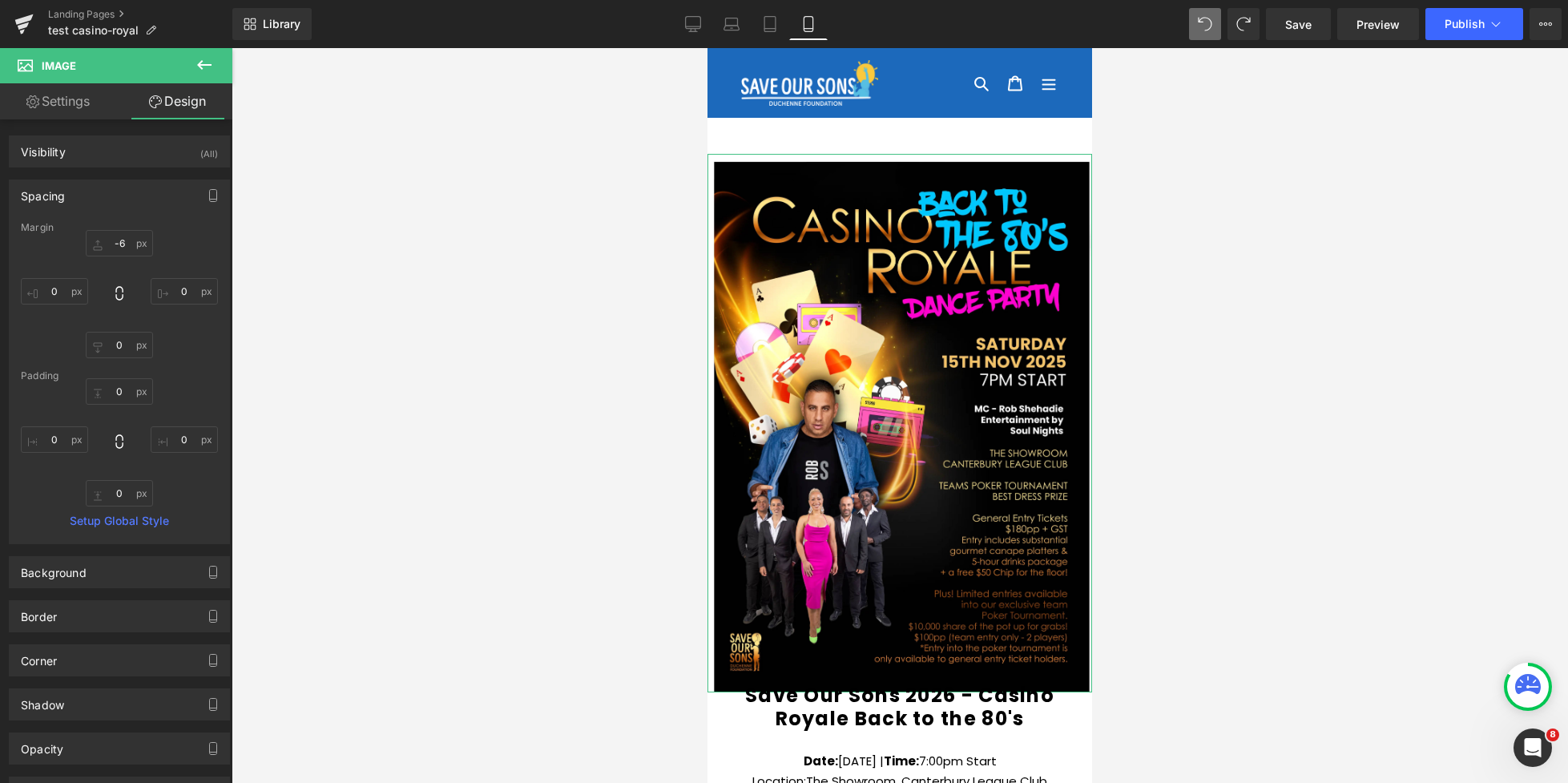
type input "-60"
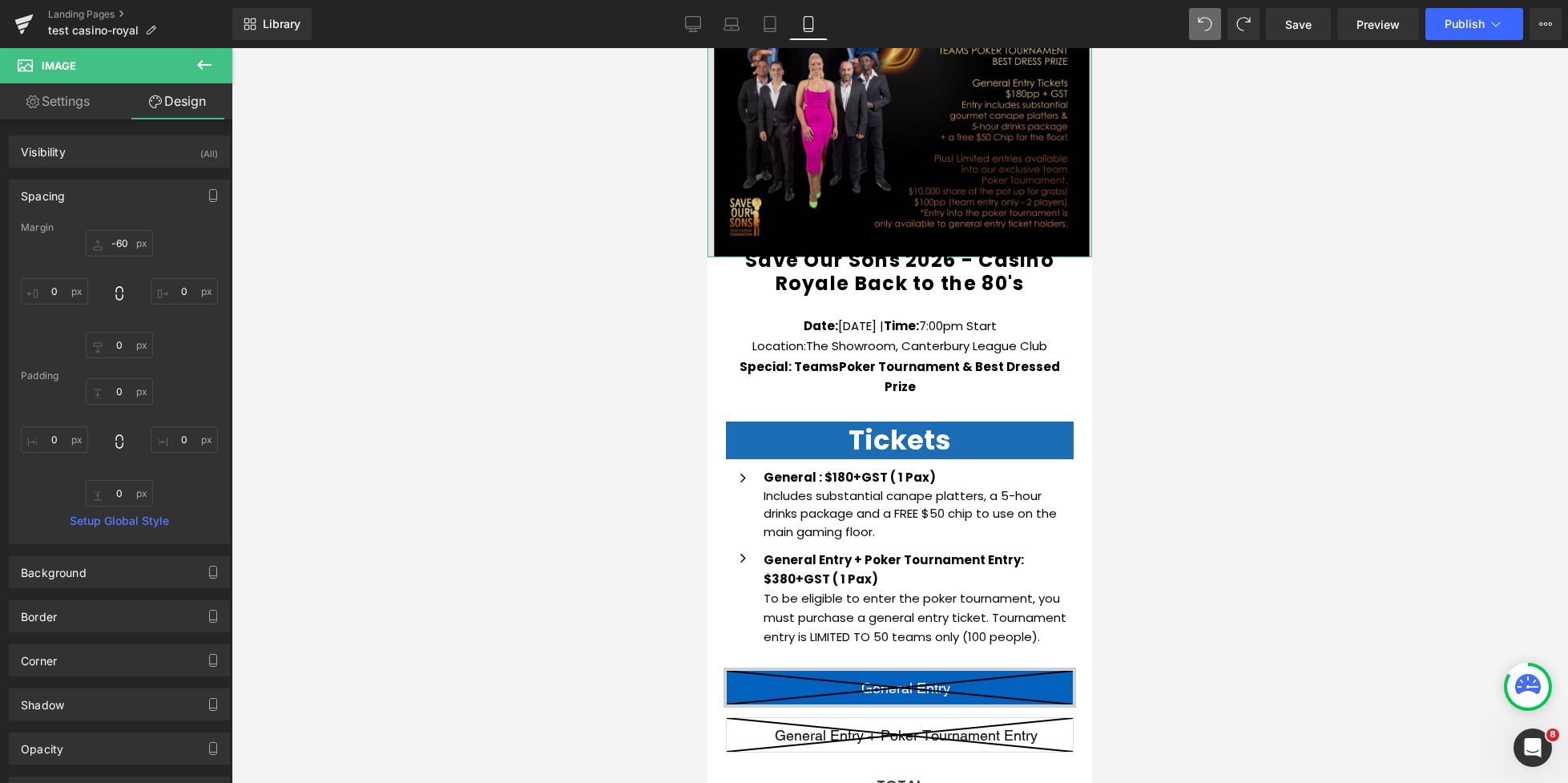
scroll to position [426, 0]
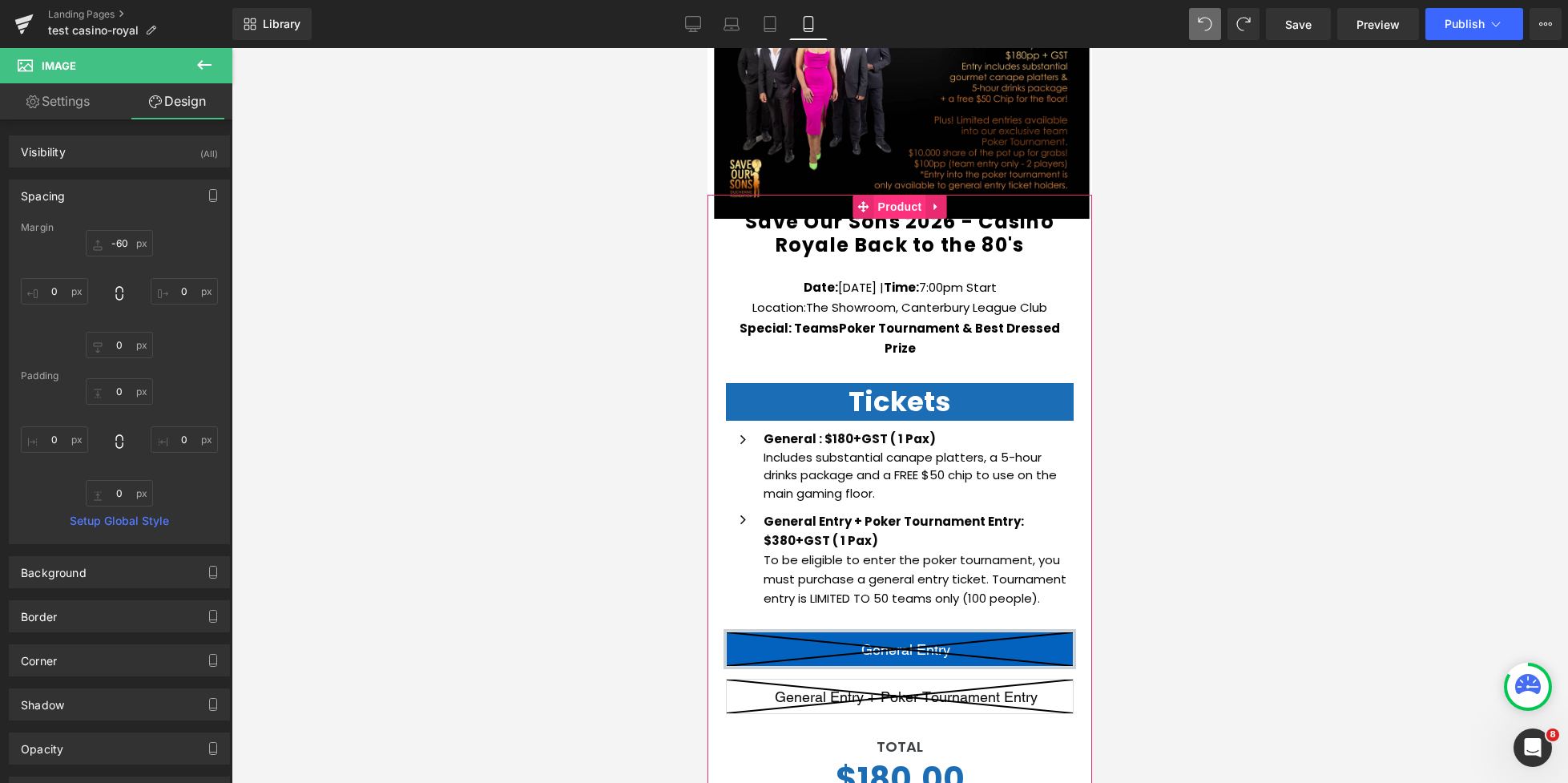
click at [886, 211] on span "Product" at bounding box center [900, 207] width 52 height 24
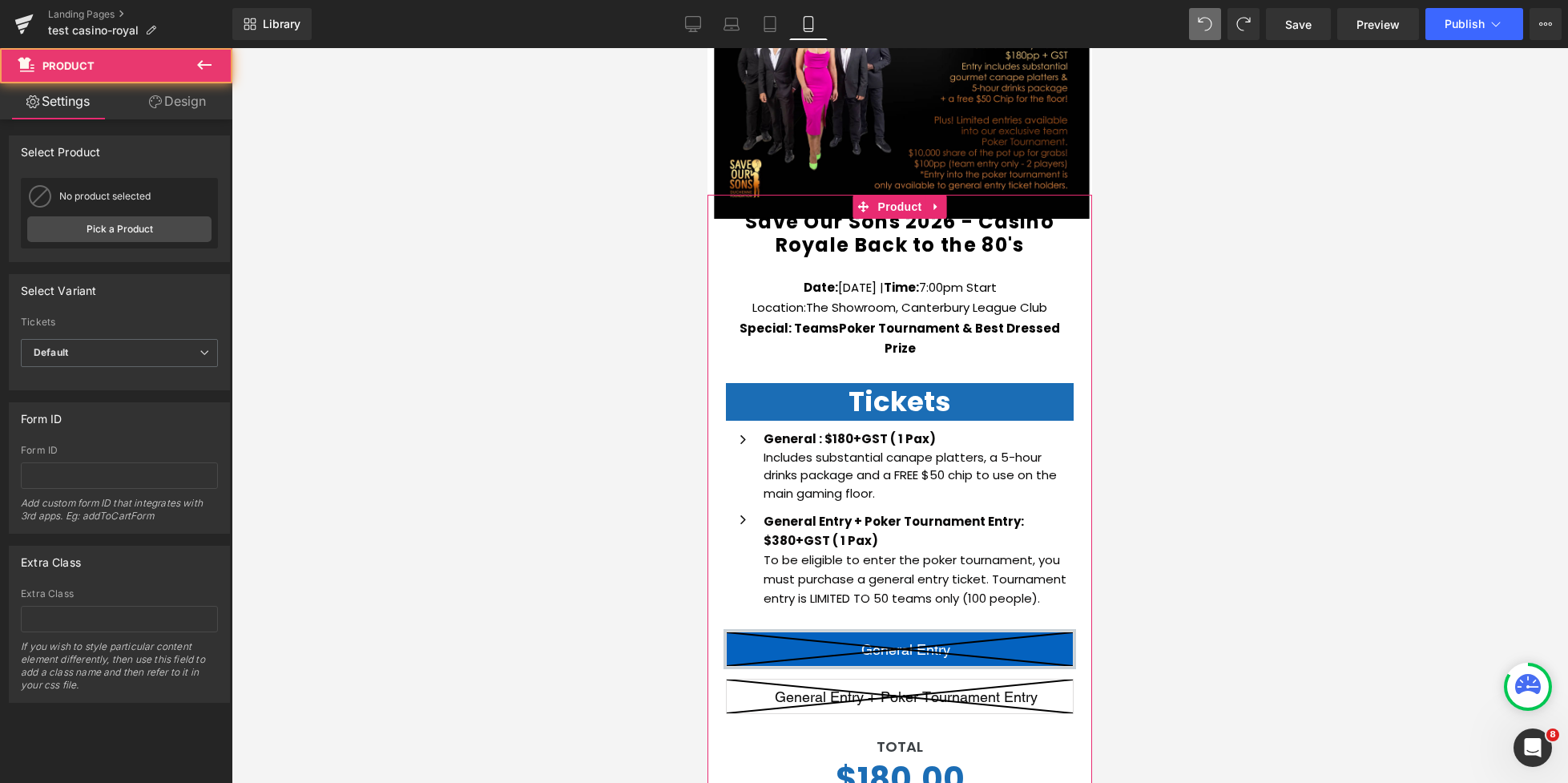
click at [188, 107] on link "Design" at bounding box center [177, 101] width 116 height 36
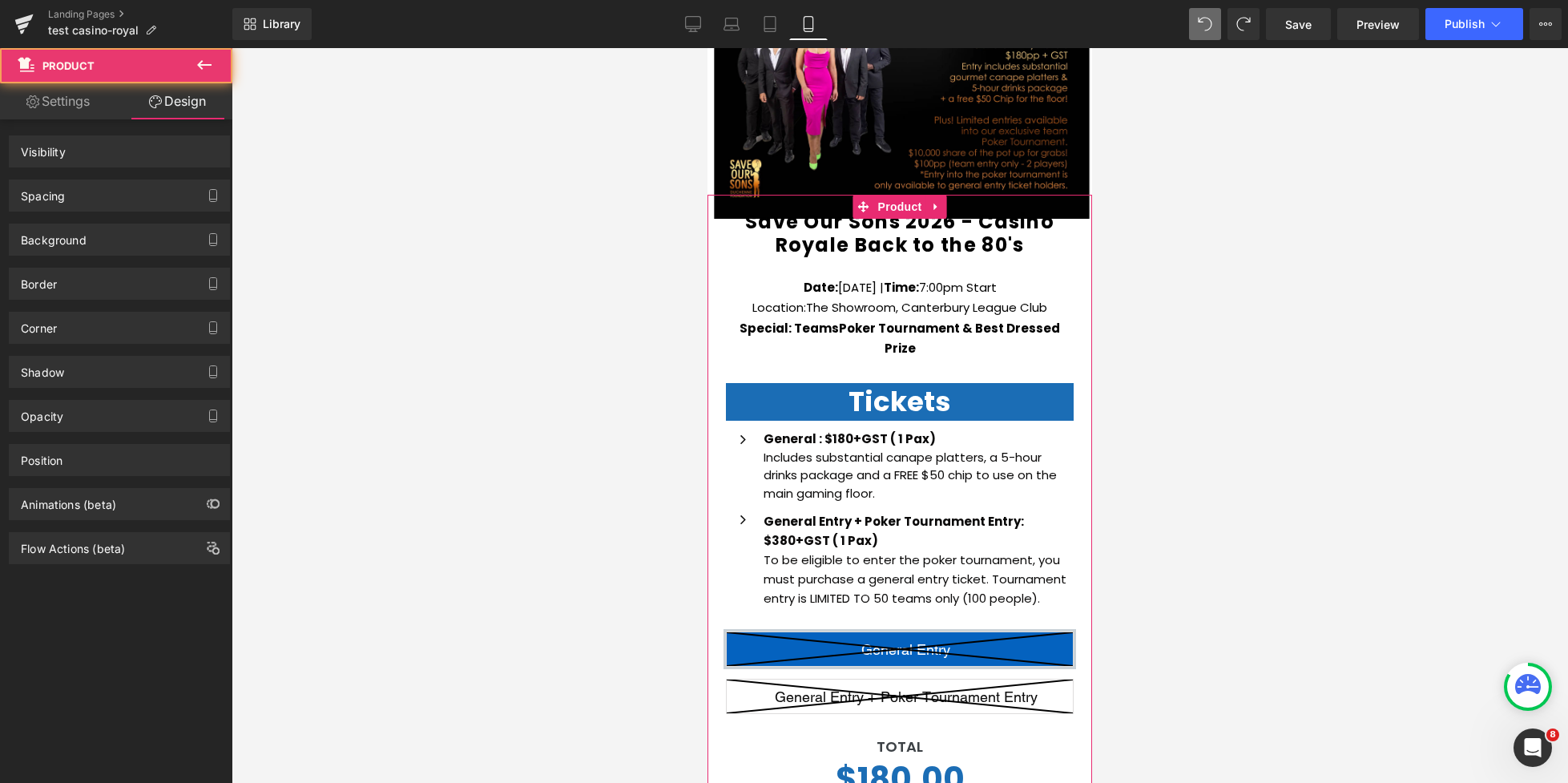
click at [101, 191] on div "Spacing" at bounding box center [119, 195] width 220 height 31
click at [123, 195] on div "Spacing" at bounding box center [119, 195] width 220 height 31
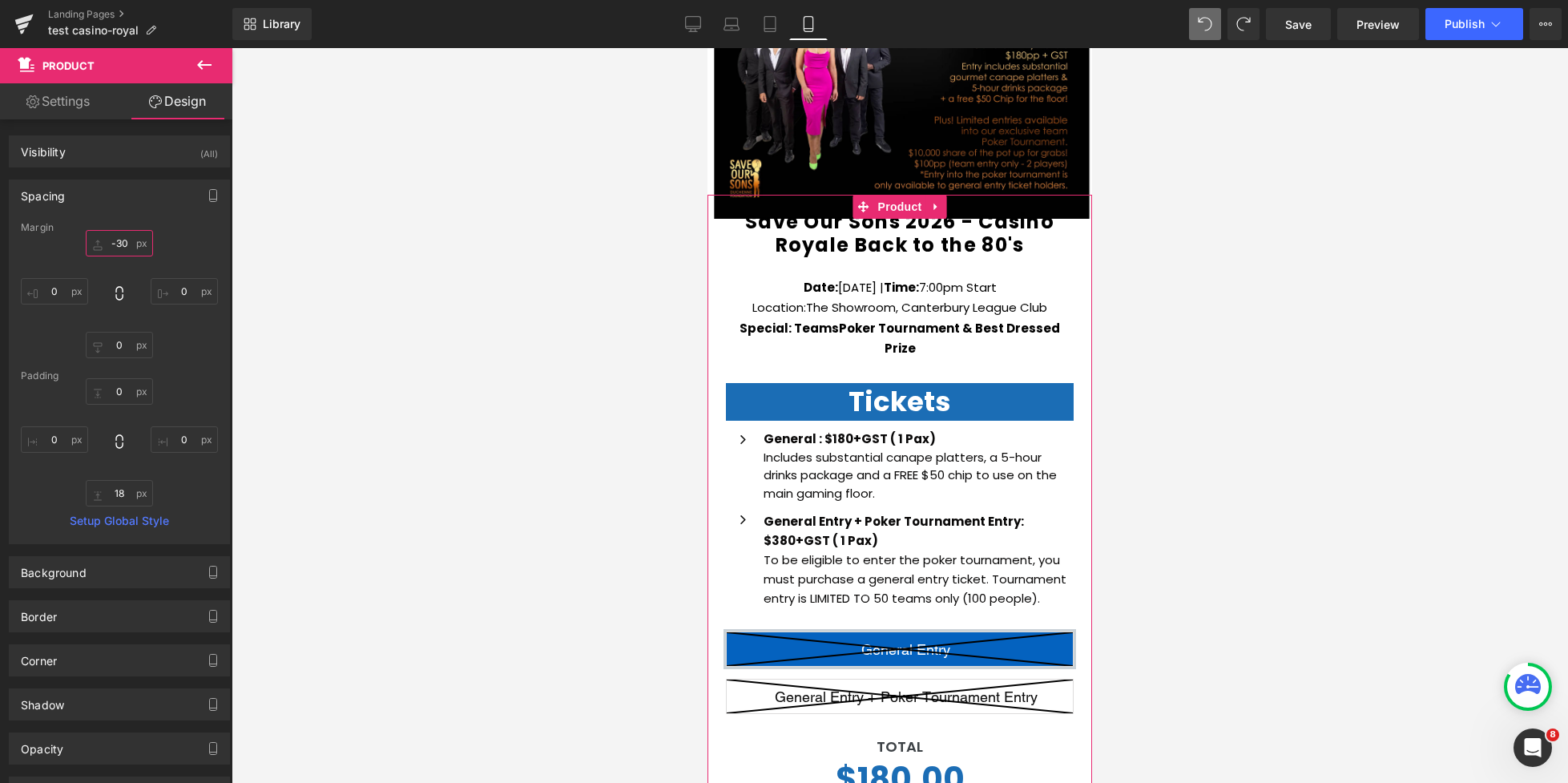
click at [127, 244] on input "text" at bounding box center [119, 243] width 68 height 27
type input "-30"
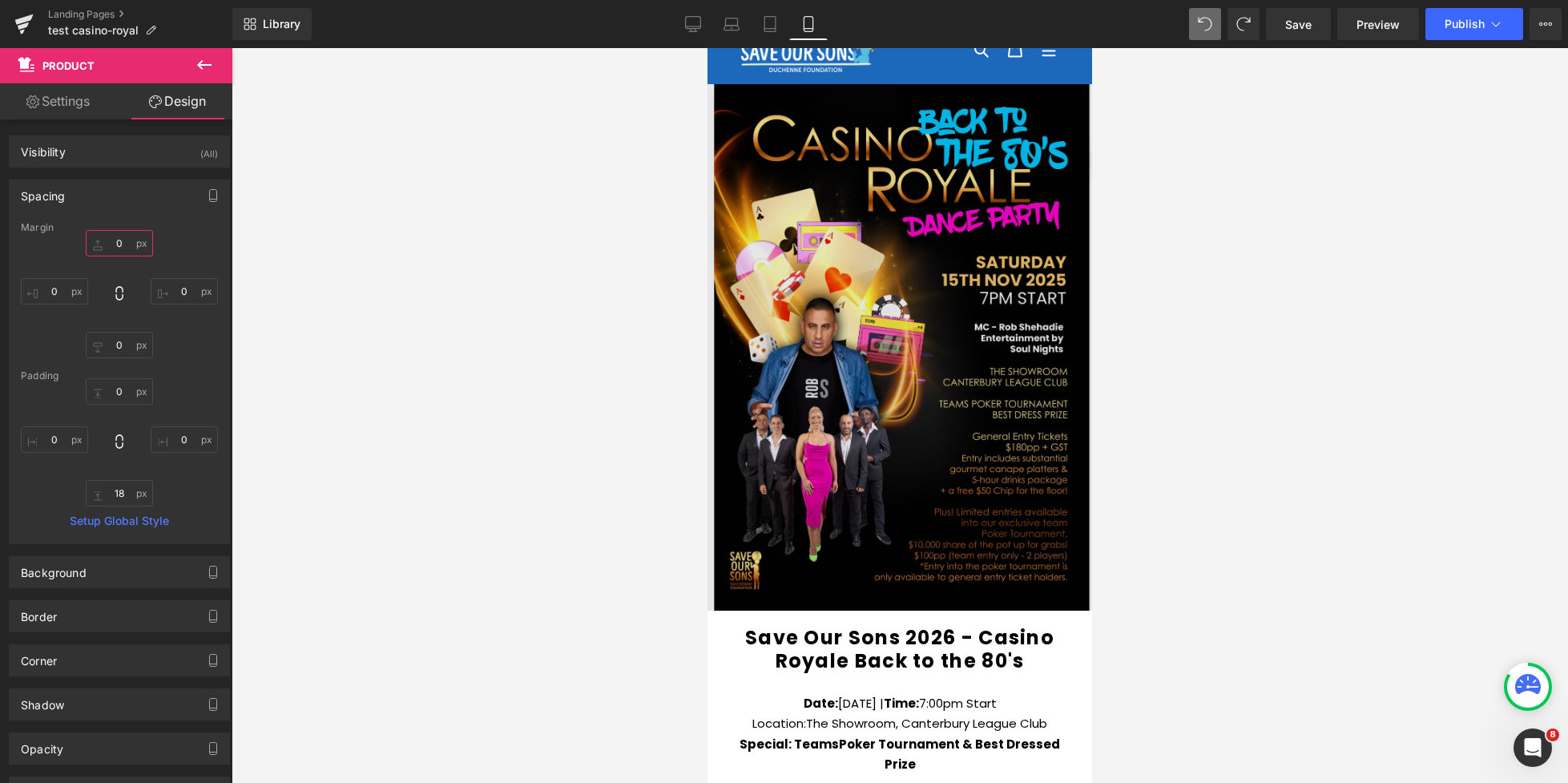
scroll to position [0, 0]
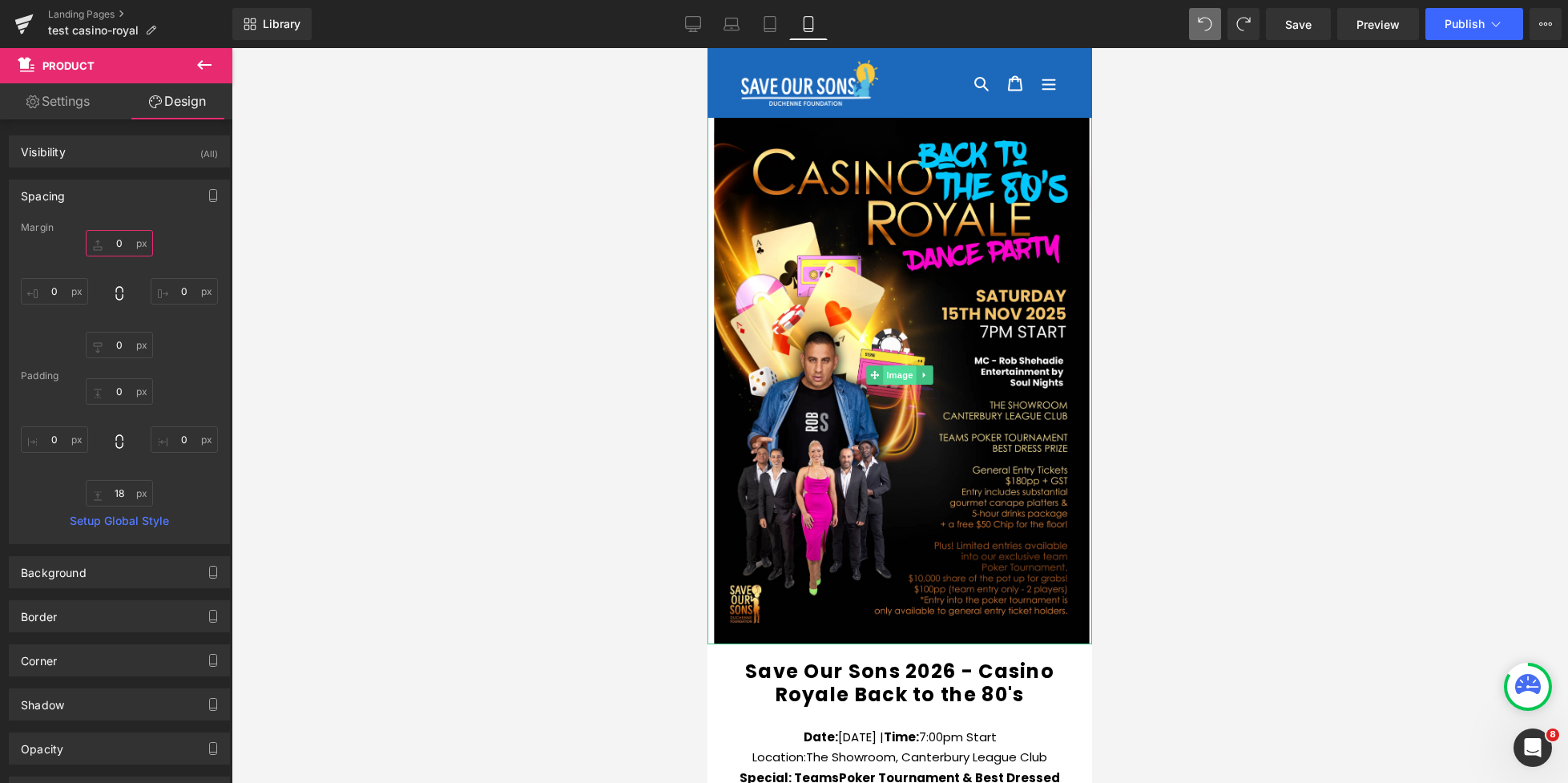
drag, startPoint x: 878, startPoint y: 150, endPoint x: 893, endPoint y: 380, distance: 230.5
click at [893, 380] on span "Image" at bounding box center [900, 374] width 34 height 19
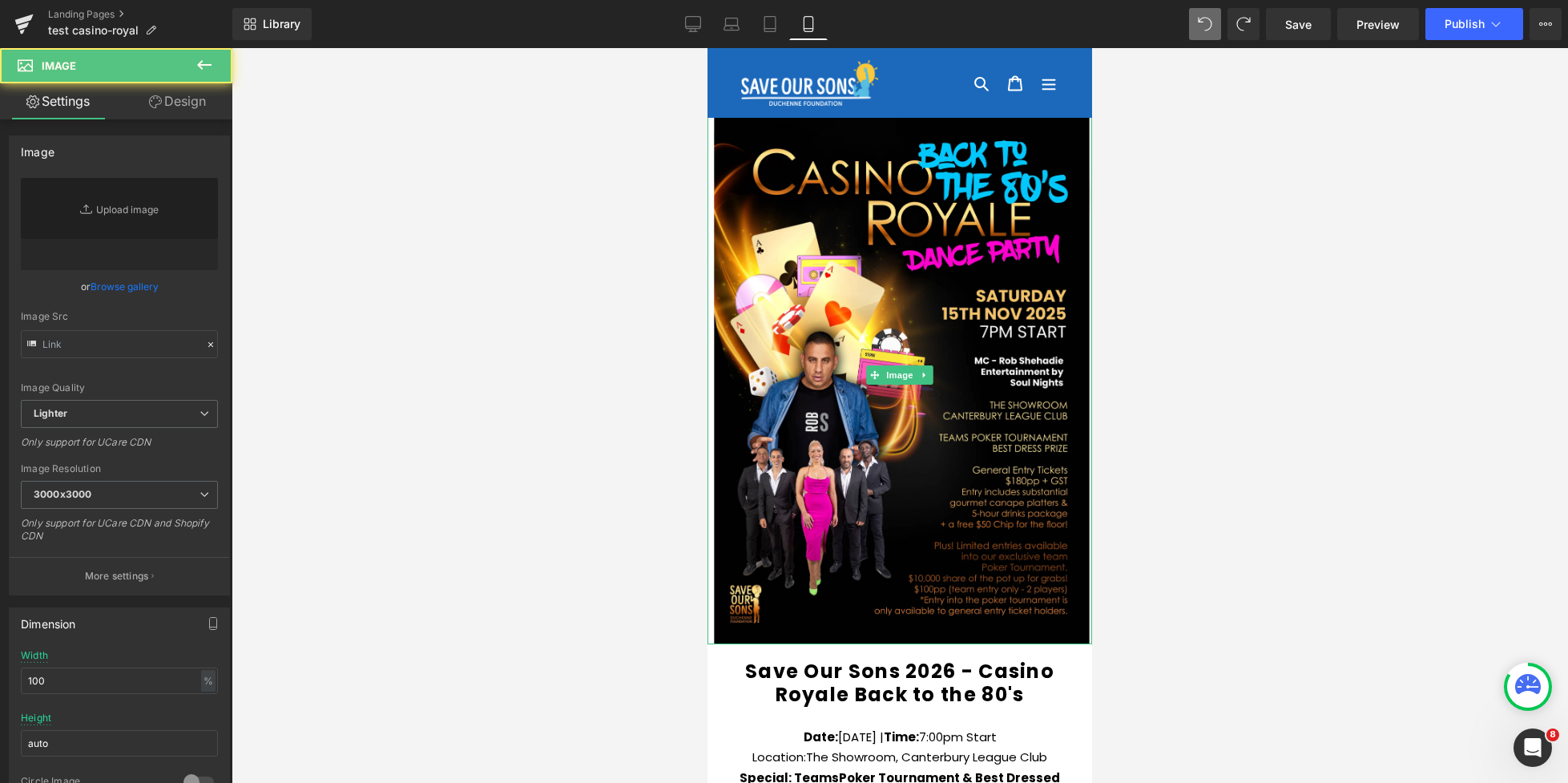
click at [171, 102] on link "Design" at bounding box center [177, 101] width 116 height 36
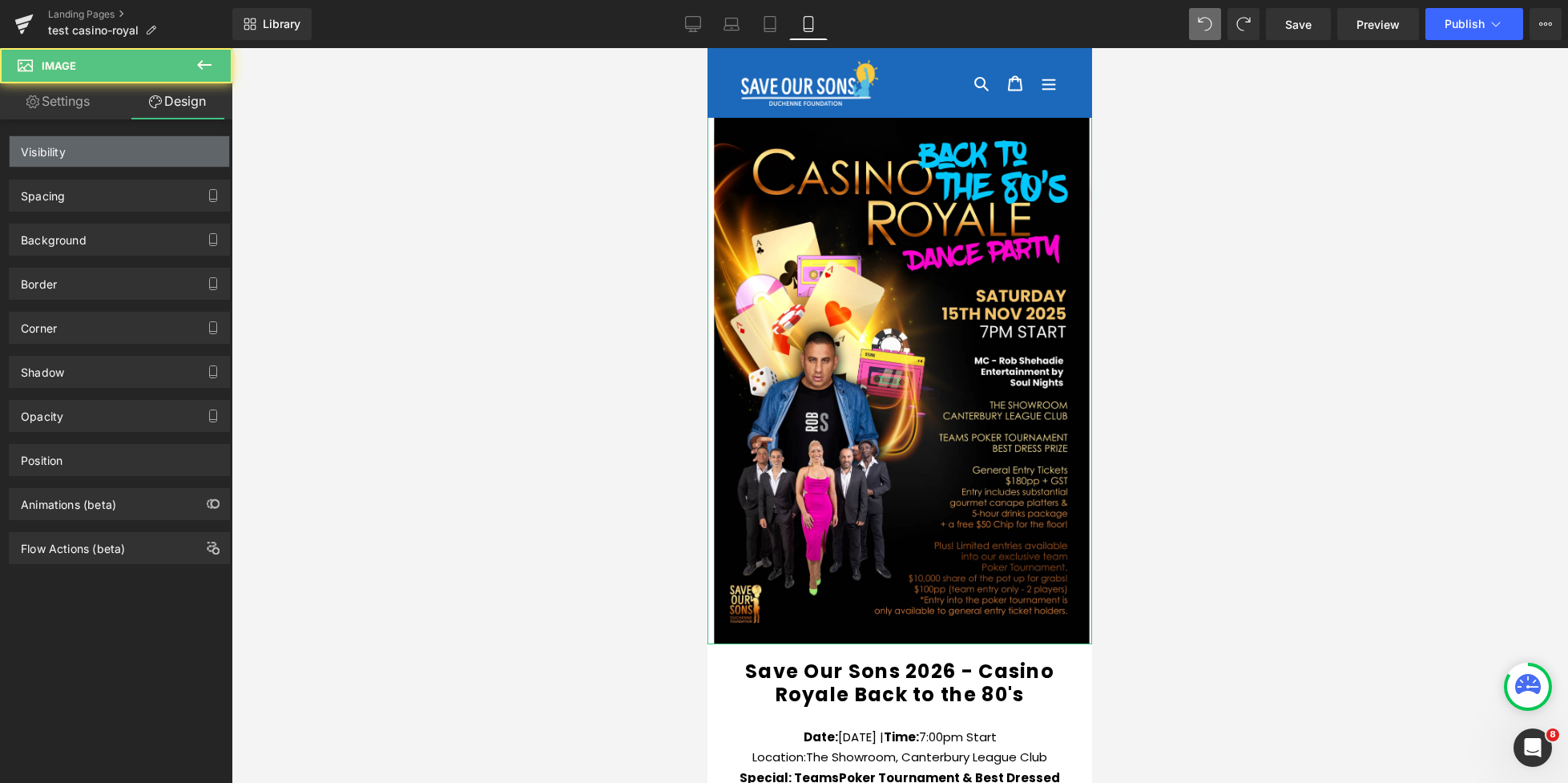
click at [105, 150] on div "Visibility" at bounding box center [119, 151] width 220 height 31
click at [107, 159] on div "Visibility (All)" at bounding box center [119, 151] width 220 height 31
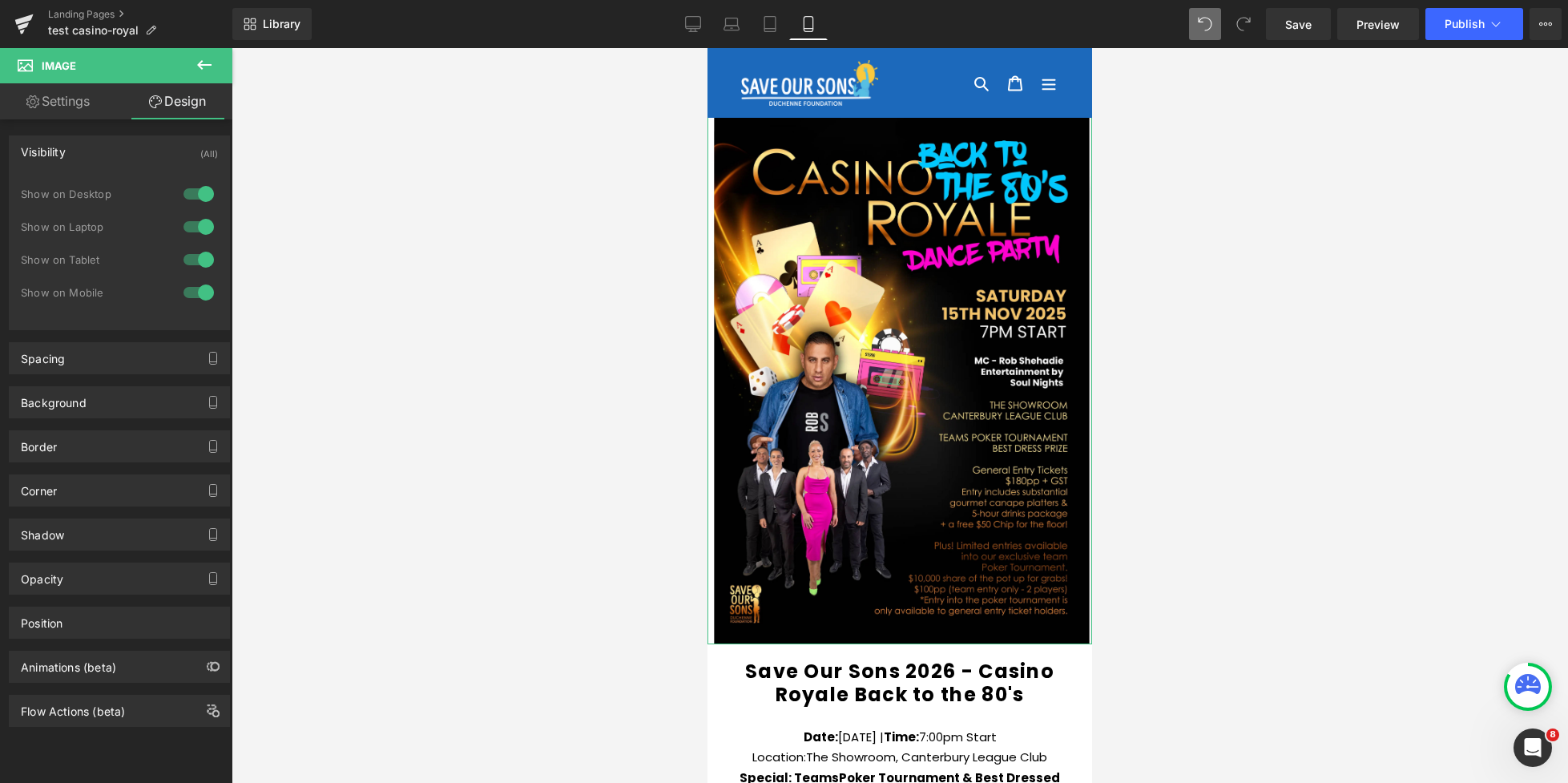
click at [188, 195] on div at bounding box center [198, 194] width 39 height 26
click at [185, 229] on div at bounding box center [198, 227] width 39 height 26
click at [83, 369] on div "Spacing" at bounding box center [119, 358] width 220 height 31
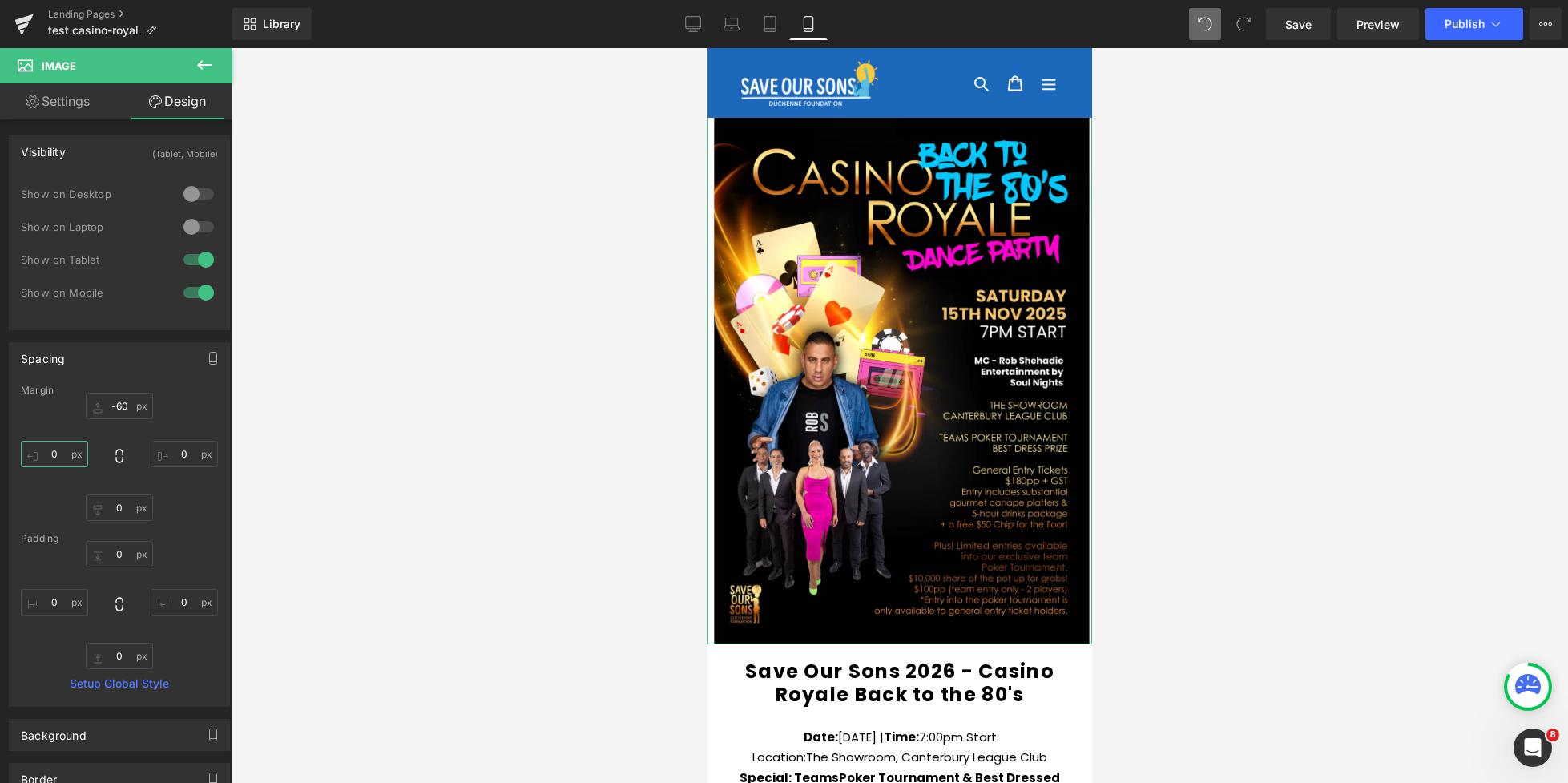
click at [52, 456] on input "text" at bounding box center [55, 454] width 68 height 27
click at [51, 460] on input "text" at bounding box center [55, 454] width 68 height 27
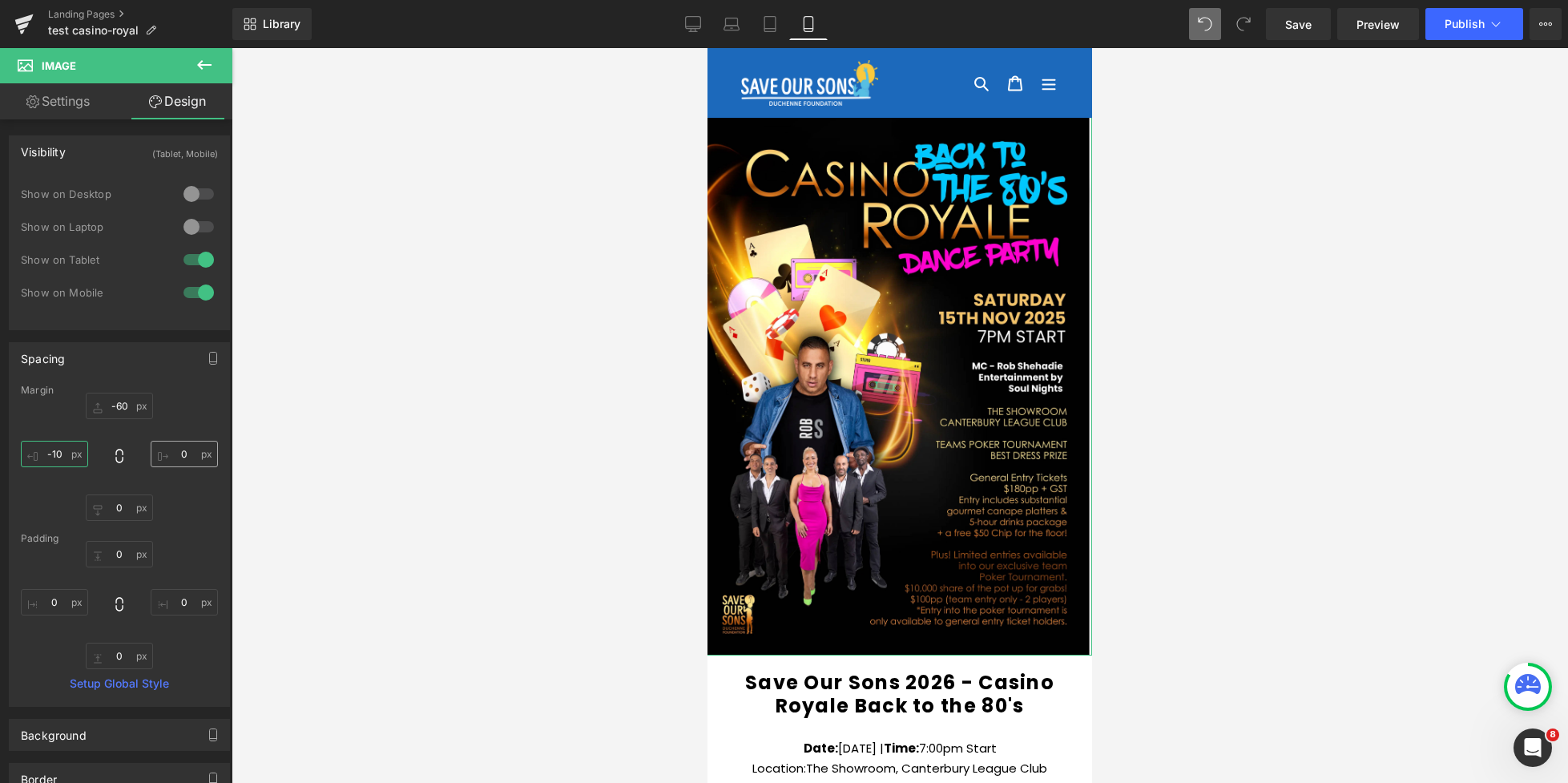
type input "-10"
click at [177, 454] on input "text" at bounding box center [184, 454] width 68 height 27
type input "-10"
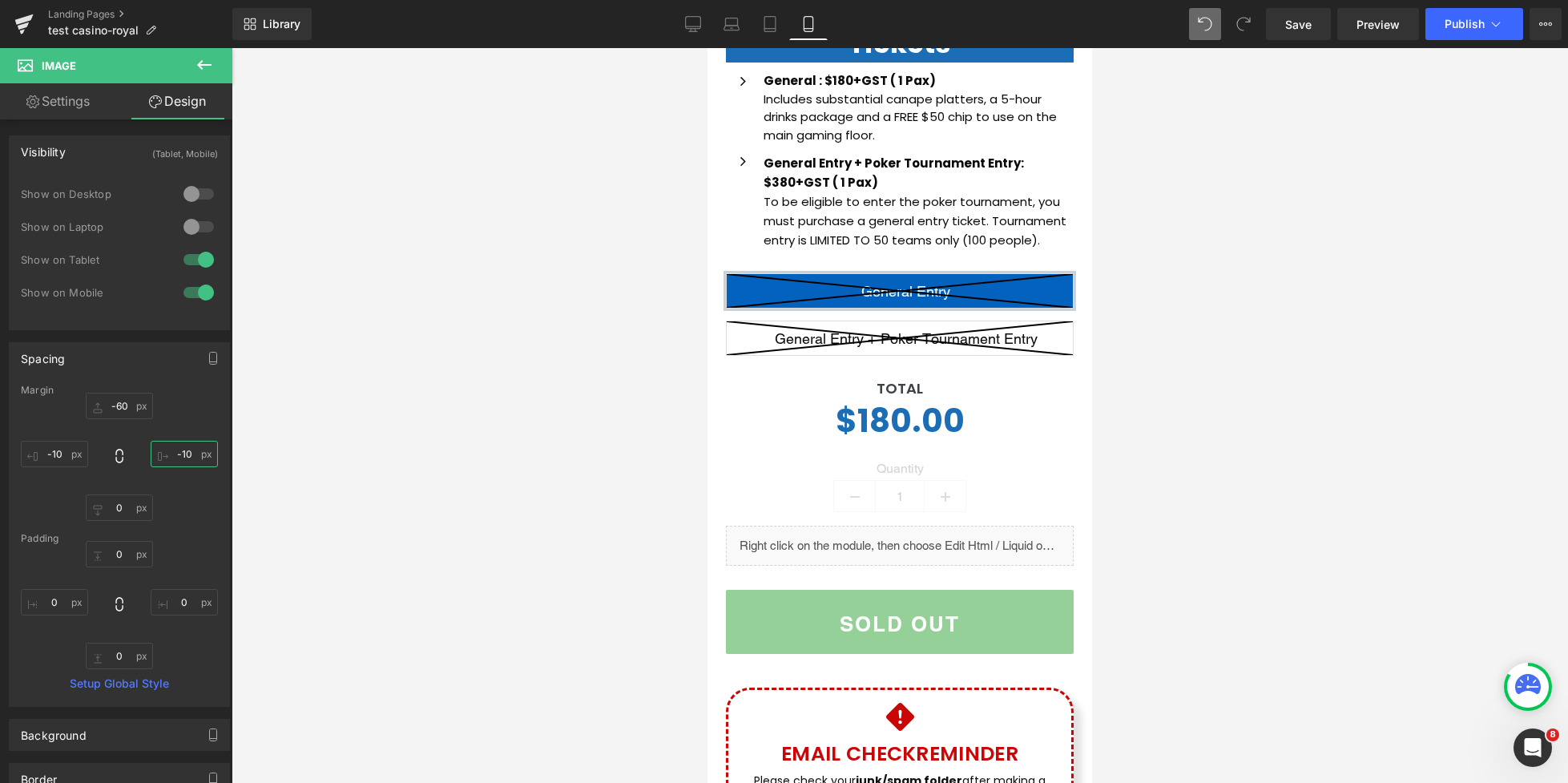
scroll to position [513, 0]
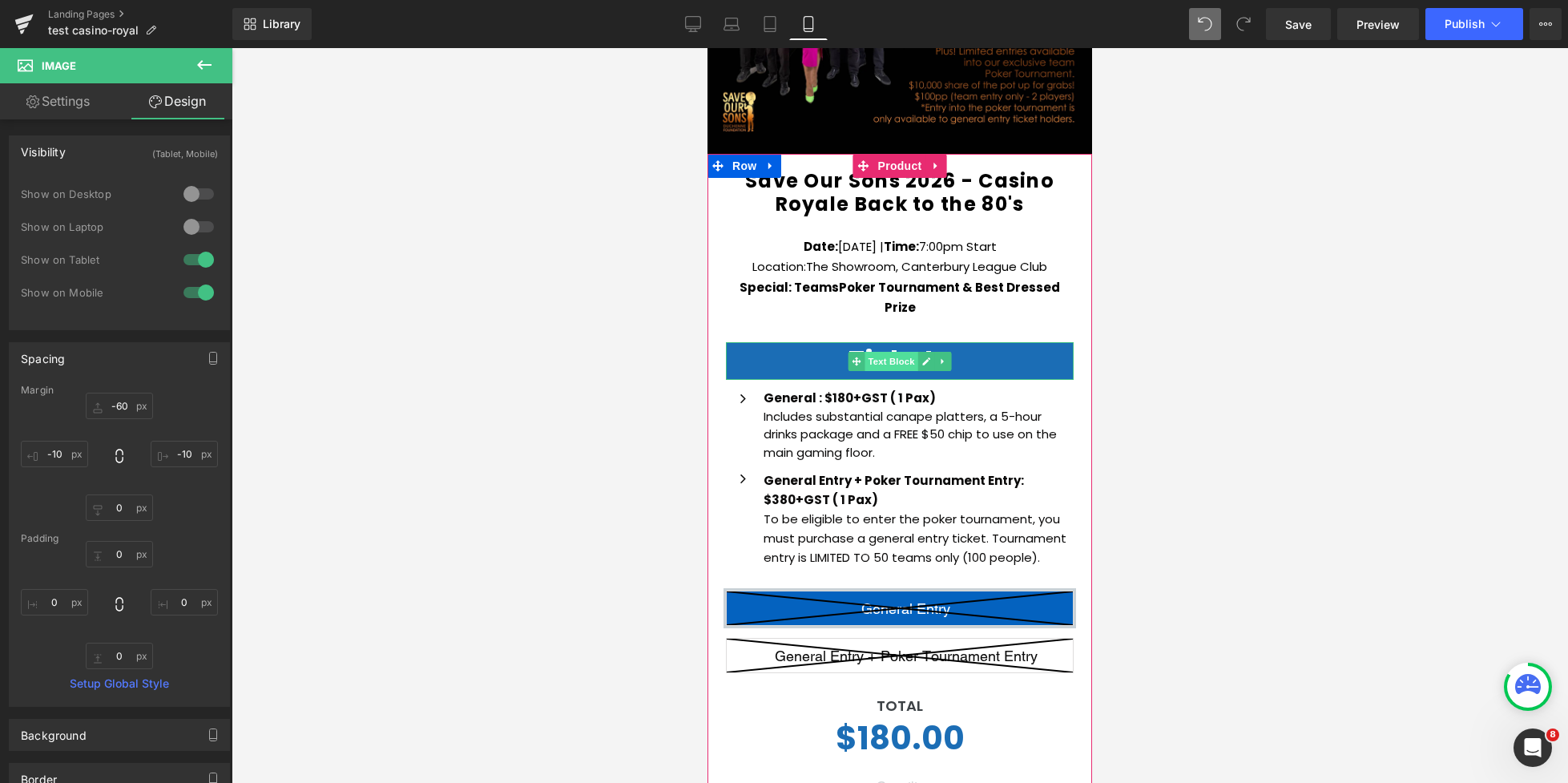
click at [883, 352] on span "Text Block" at bounding box center [890, 361] width 53 height 19
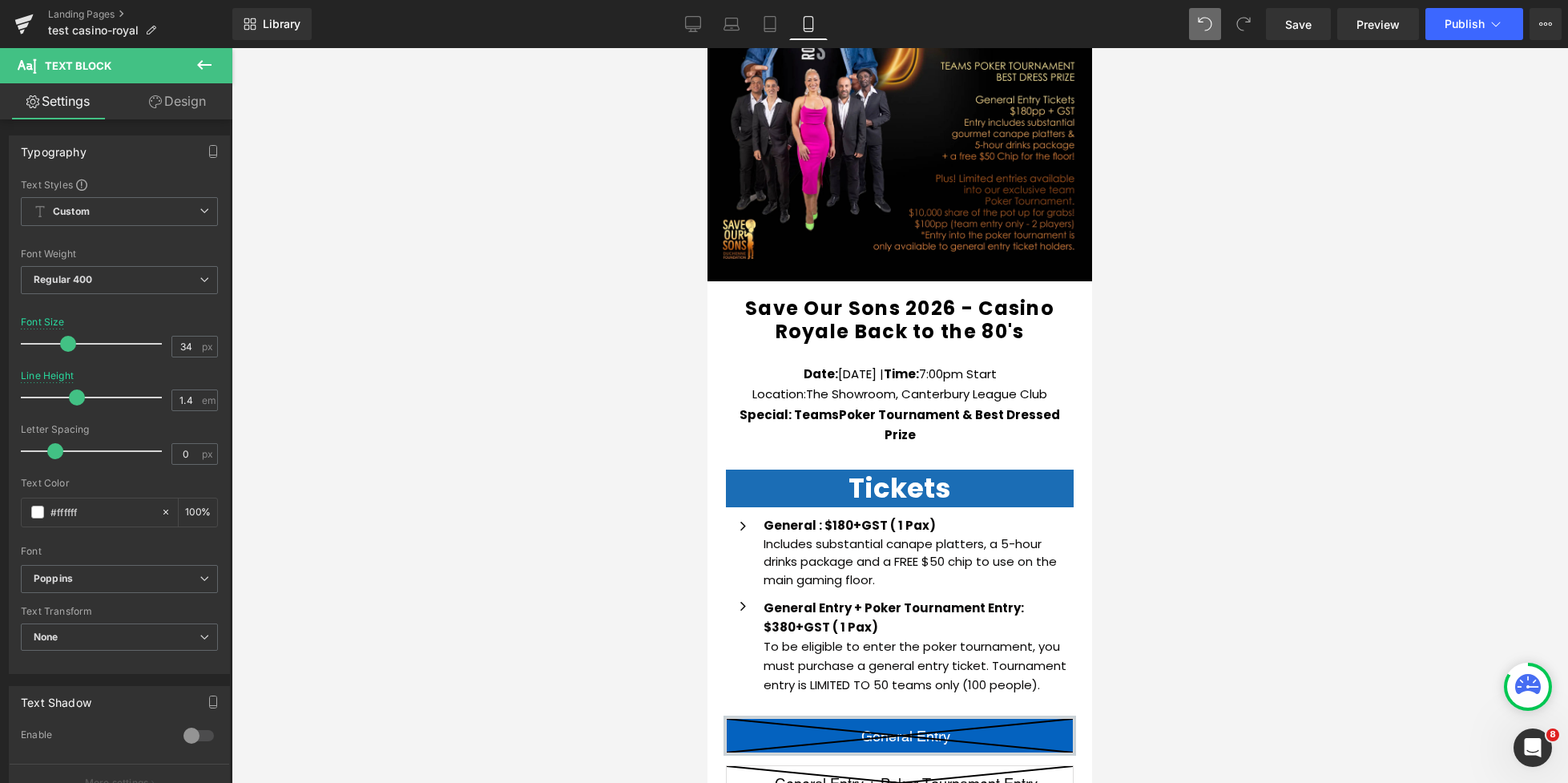
scroll to position [191, 0]
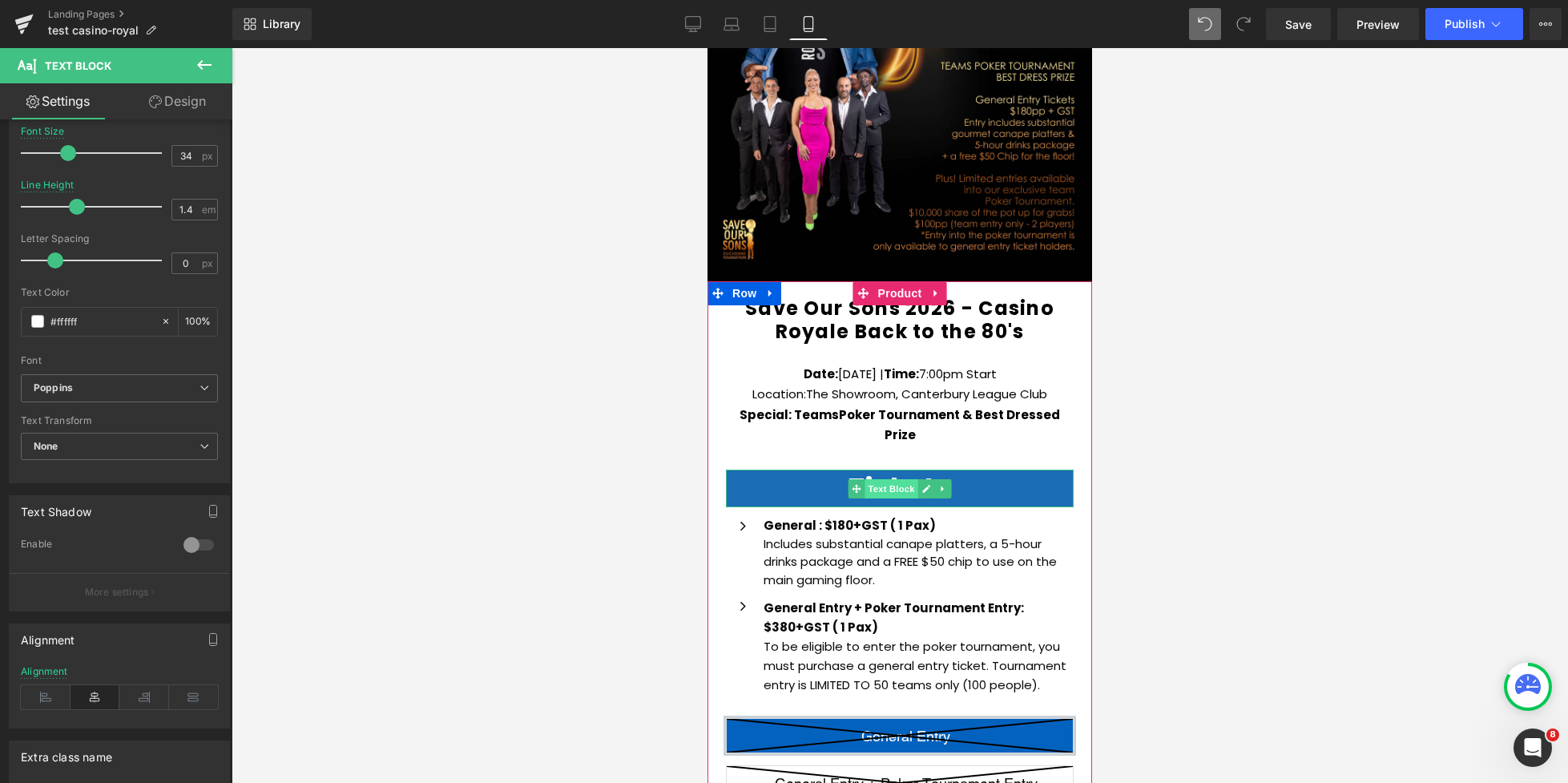
click at [891, 480] on span "Text Block" at bounding box center [890, 489] width 53 height 19
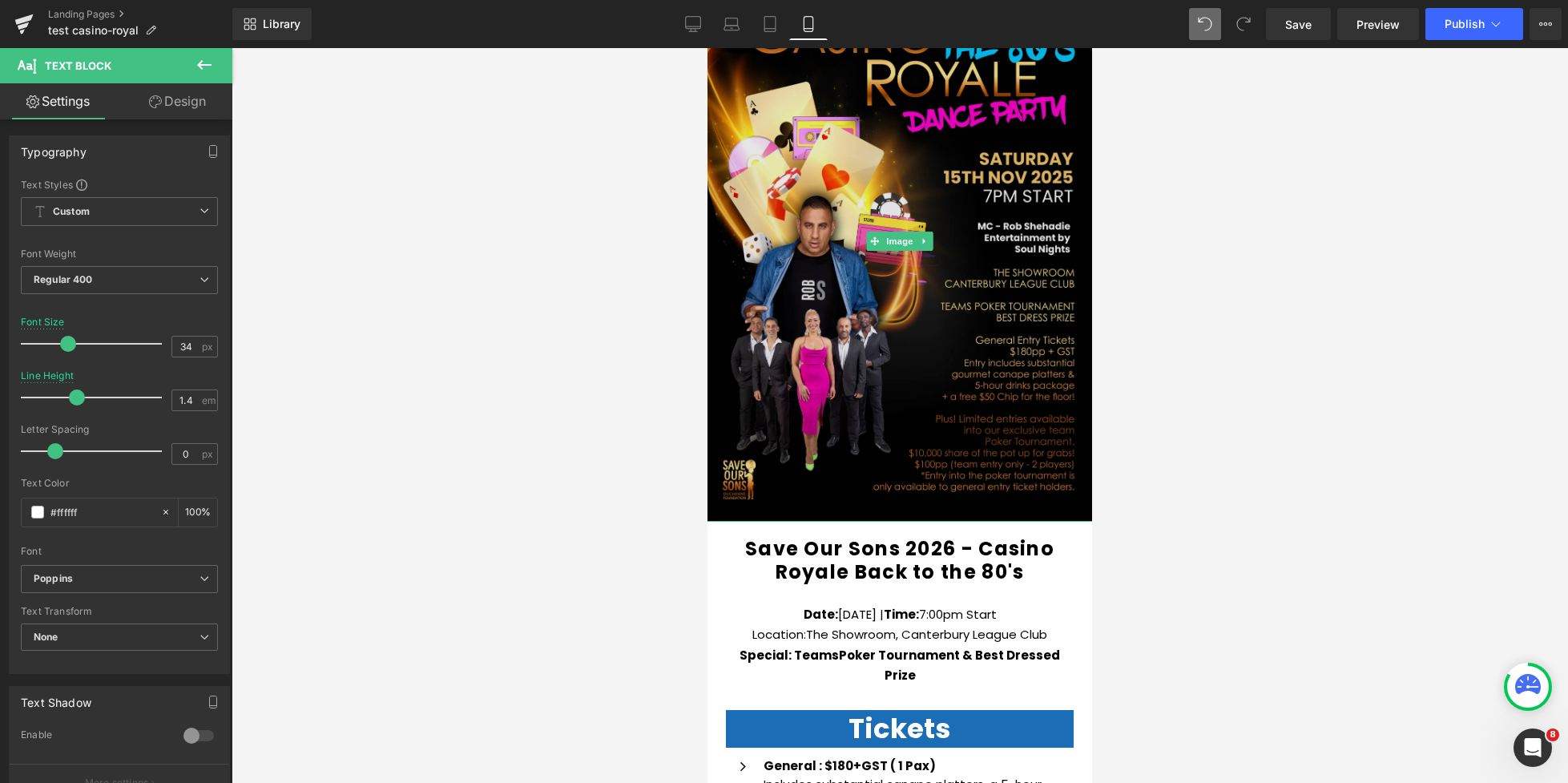
scroll to position [0, 0]
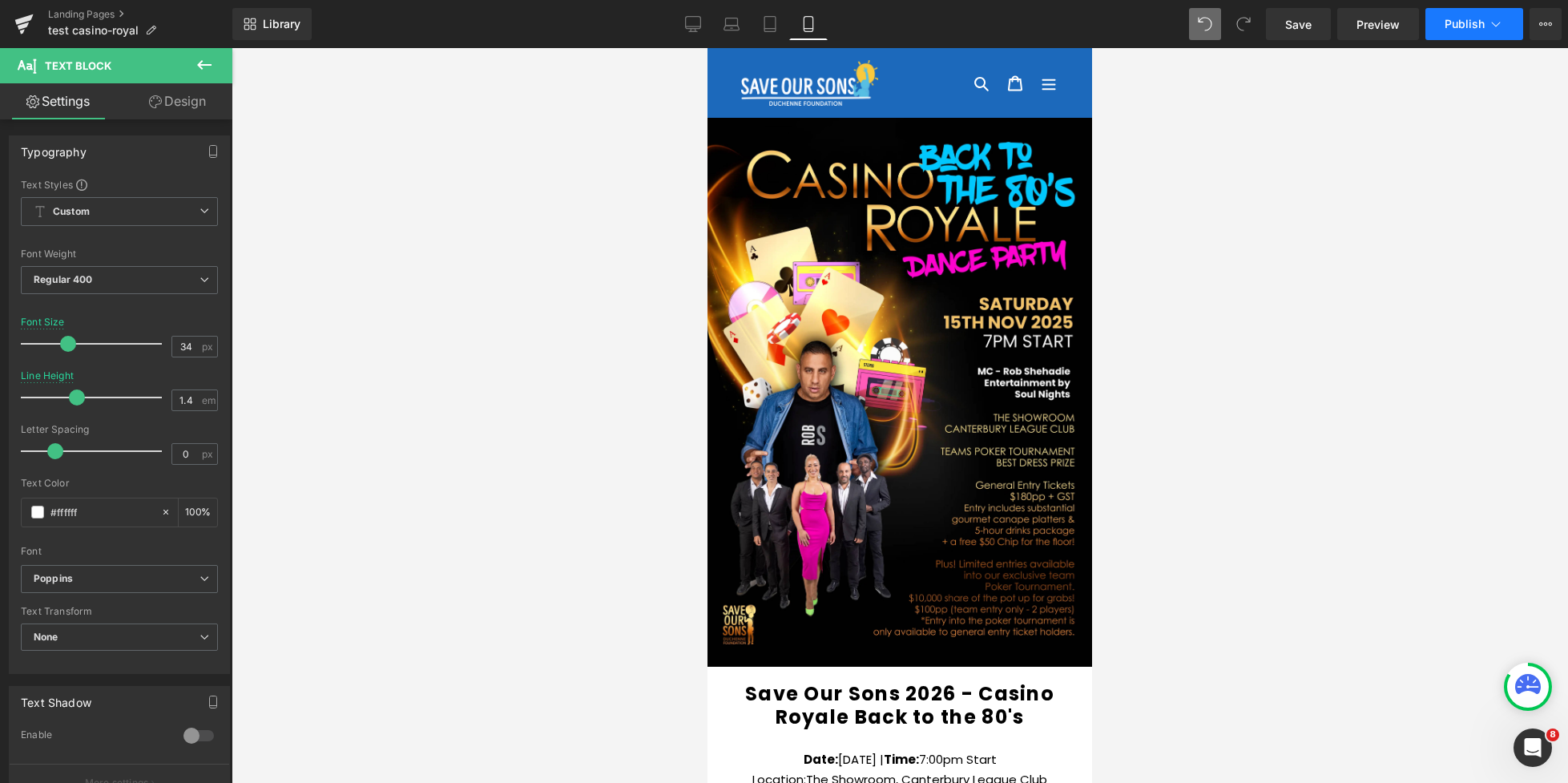
click at [1474, 16] on button "Publish" at bounding box center [1474, 24] width 97 height 32
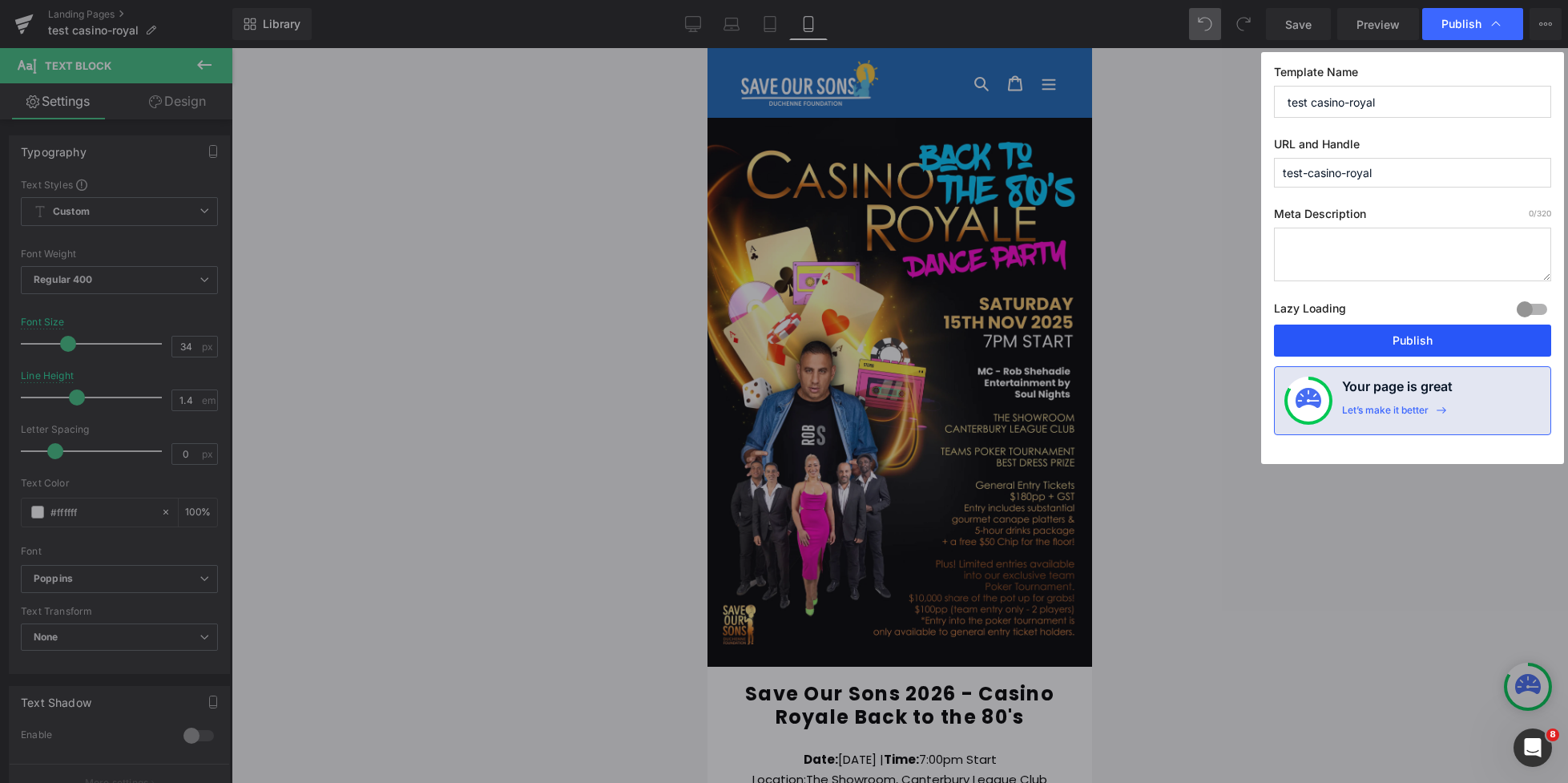
click at [1388, 342] on button "Publish" at bounding box center [1412, 340] width 277 height 32
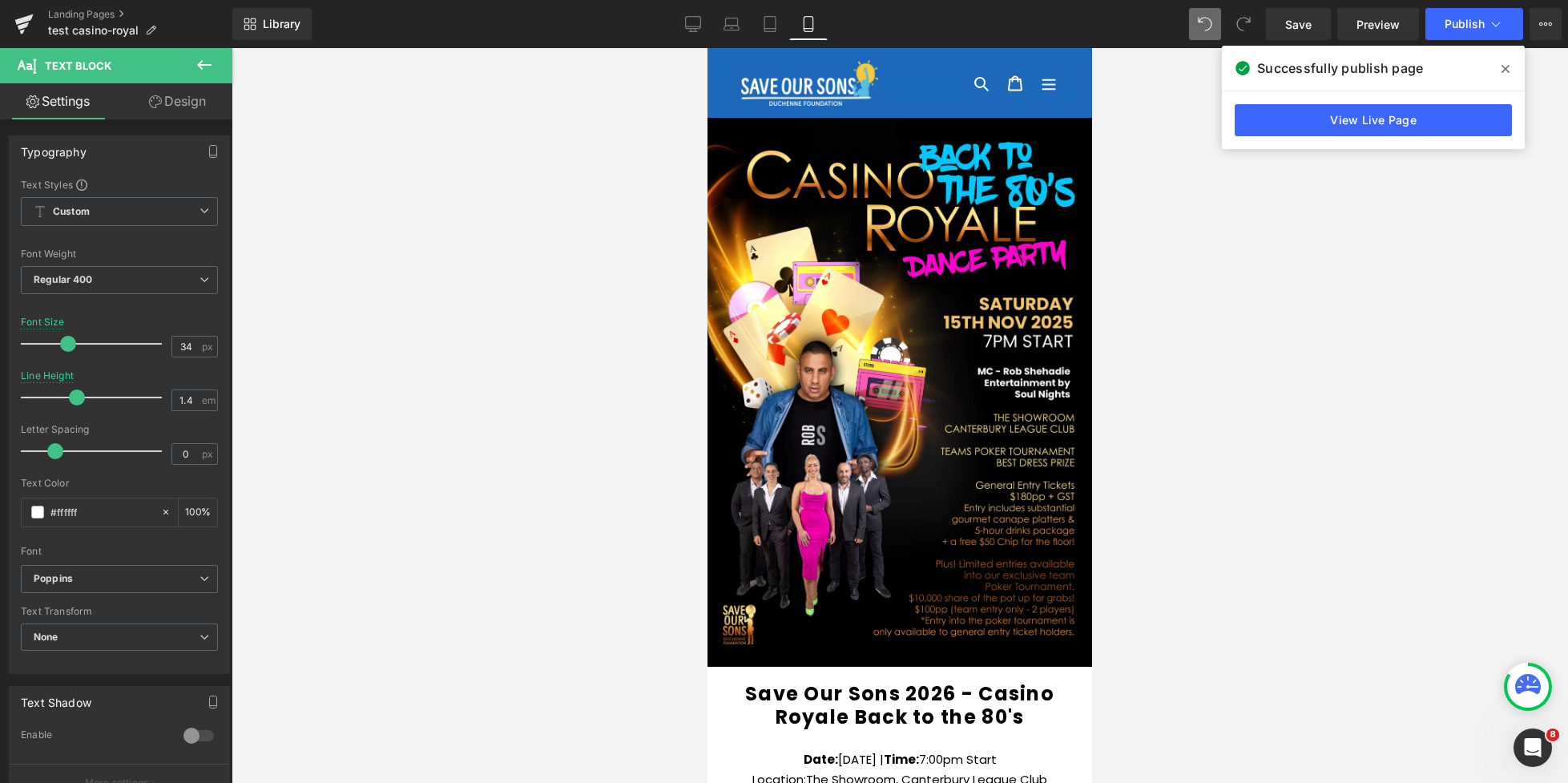
click at [163, 103] on link "Design" at bounding box center [177, 101] width 116 height 36
click at [0, 0] on div "Spacing" at bounding box center [0, 0] width 0 height 0
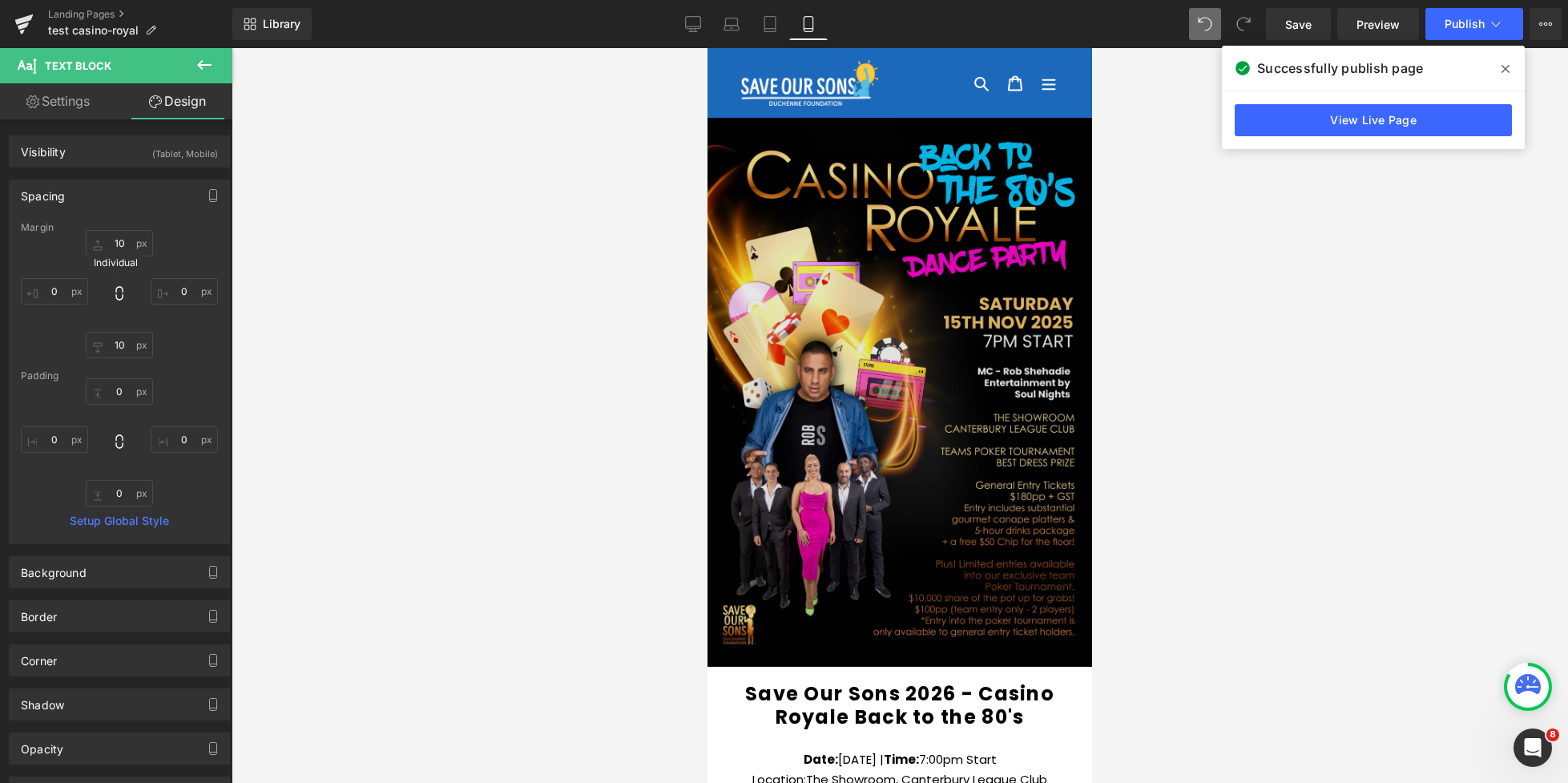
click at [805, 279] on img at bounding box center [899, 386] width 401 height 561
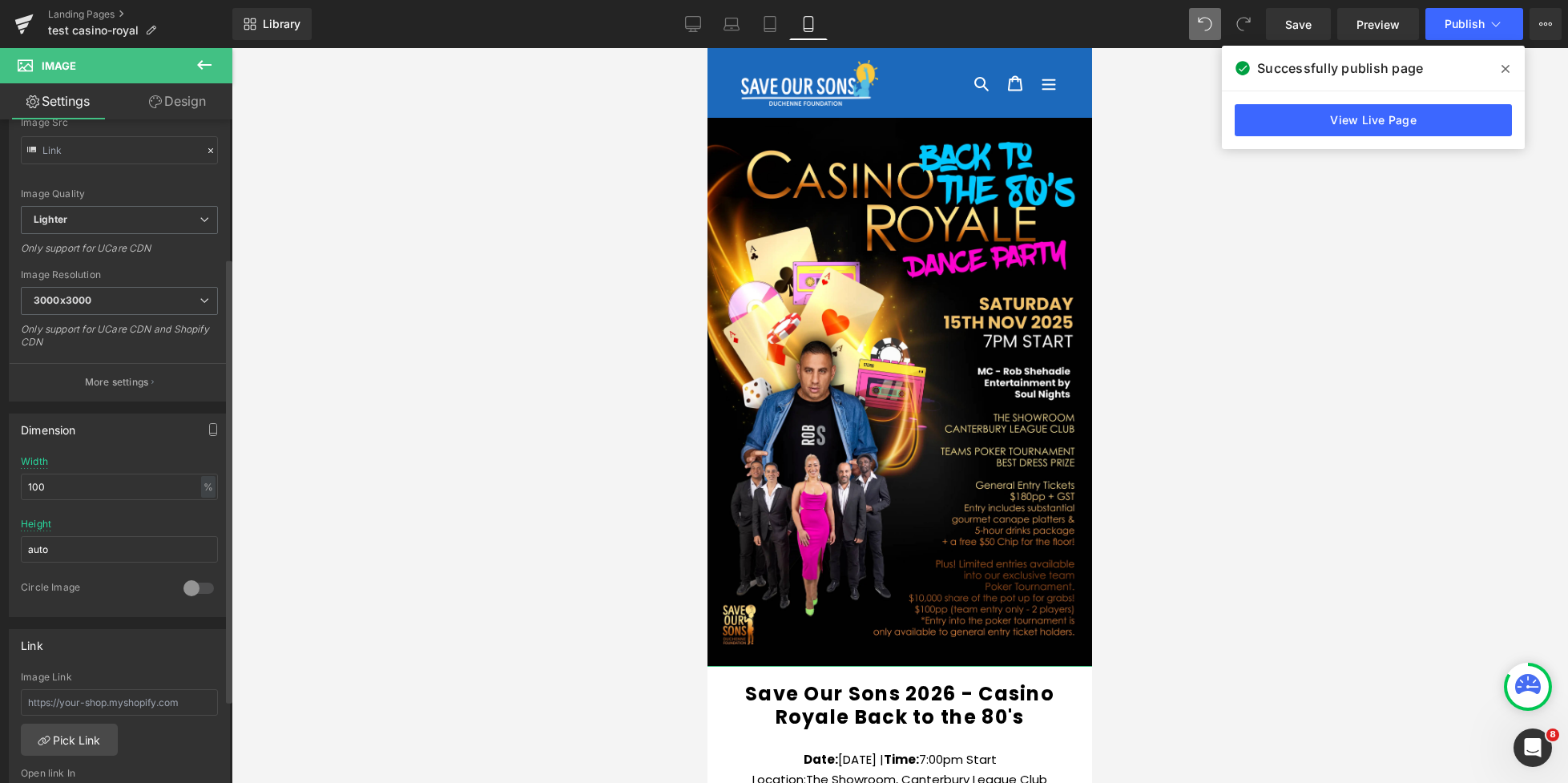
scroll to position [226, 0]
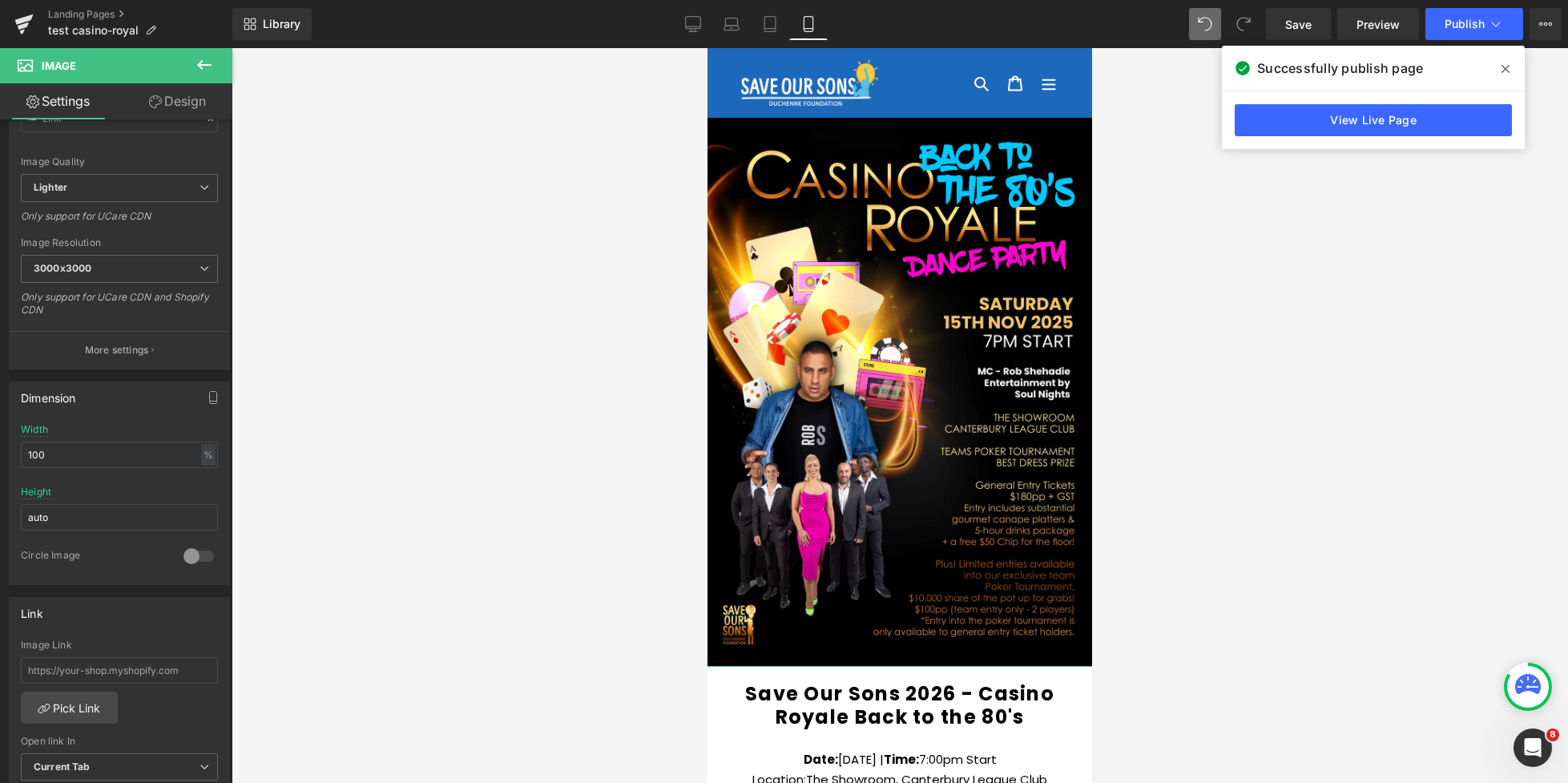
click at [182, 98] on link "Design" at bounding box center [177, 101] width 116 height 36
click at [0, 0] on div "Spacing" at bounding box center [0, 0] width 0 height 0
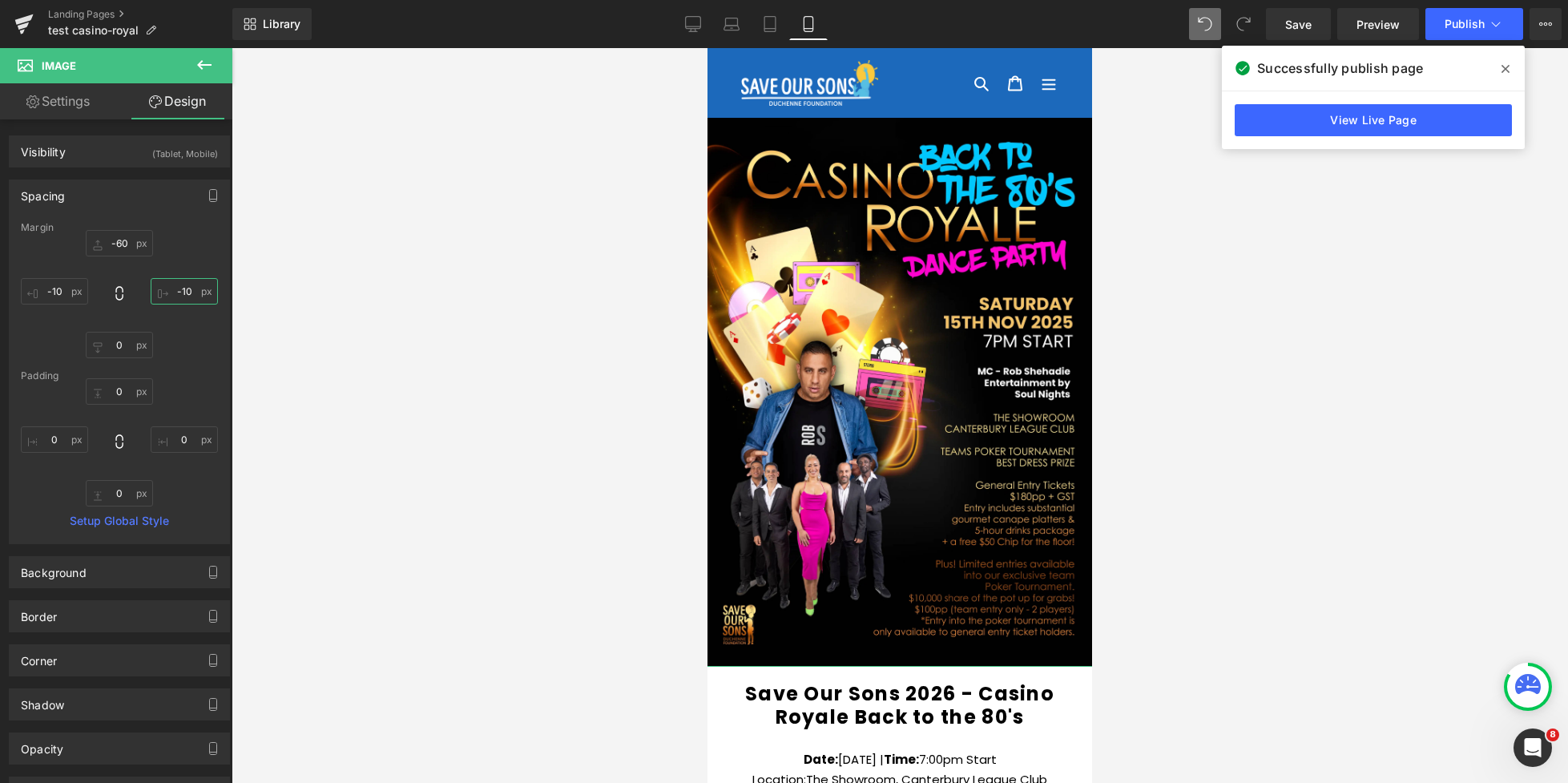
click at [183, 293] on input "text" at bounding box center [184, 292] width 68 height 27
click at [182, 292] on input "text" at bounding box center [184, 292] width 68 height 27
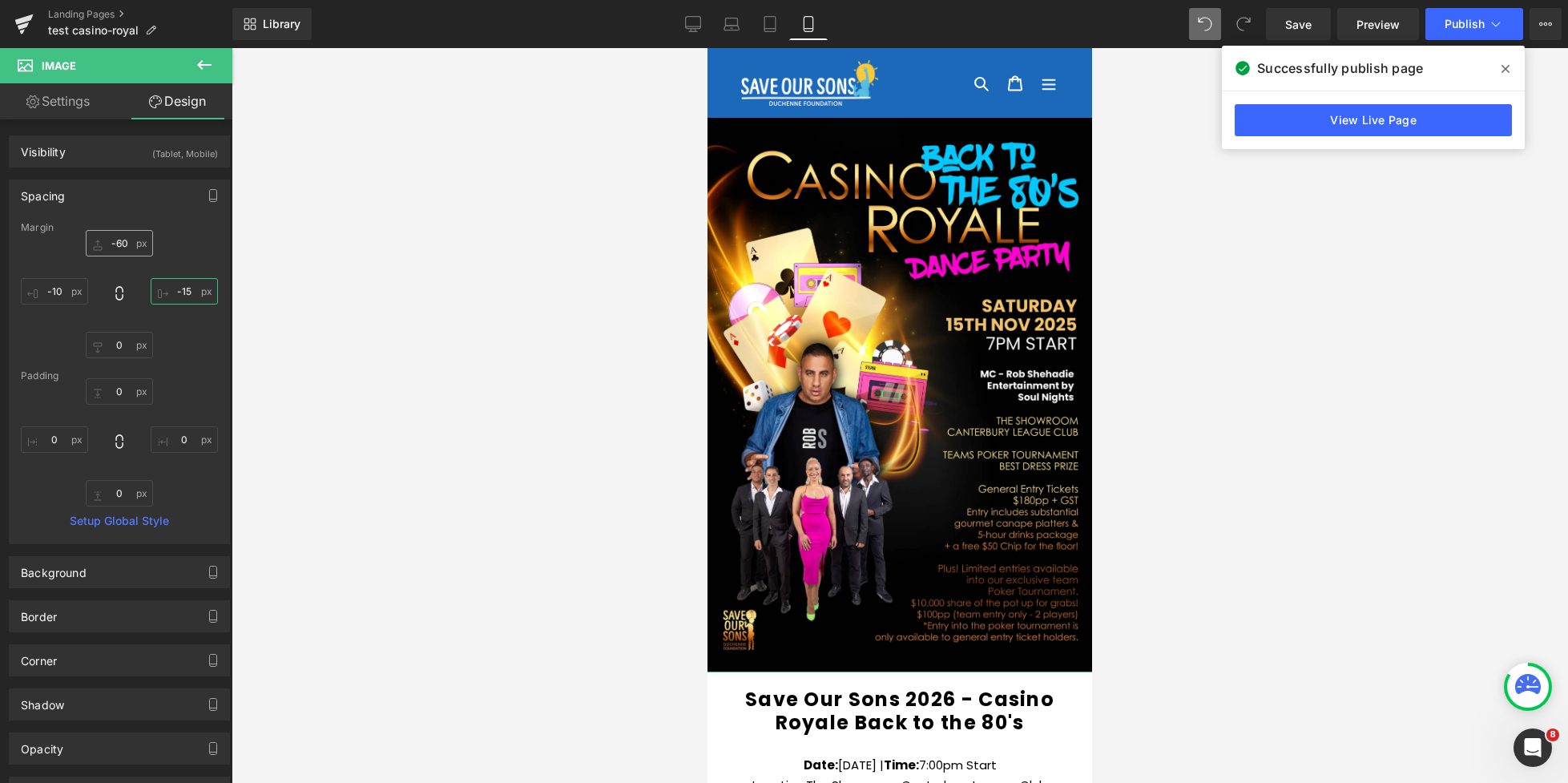
type input "-15"
click at [122, 243] on input "text" at bounding box center [119, 243] width 68 height 27
click at [116, 243] on input "text" at bounding box center [119, 243] width 68 height 27
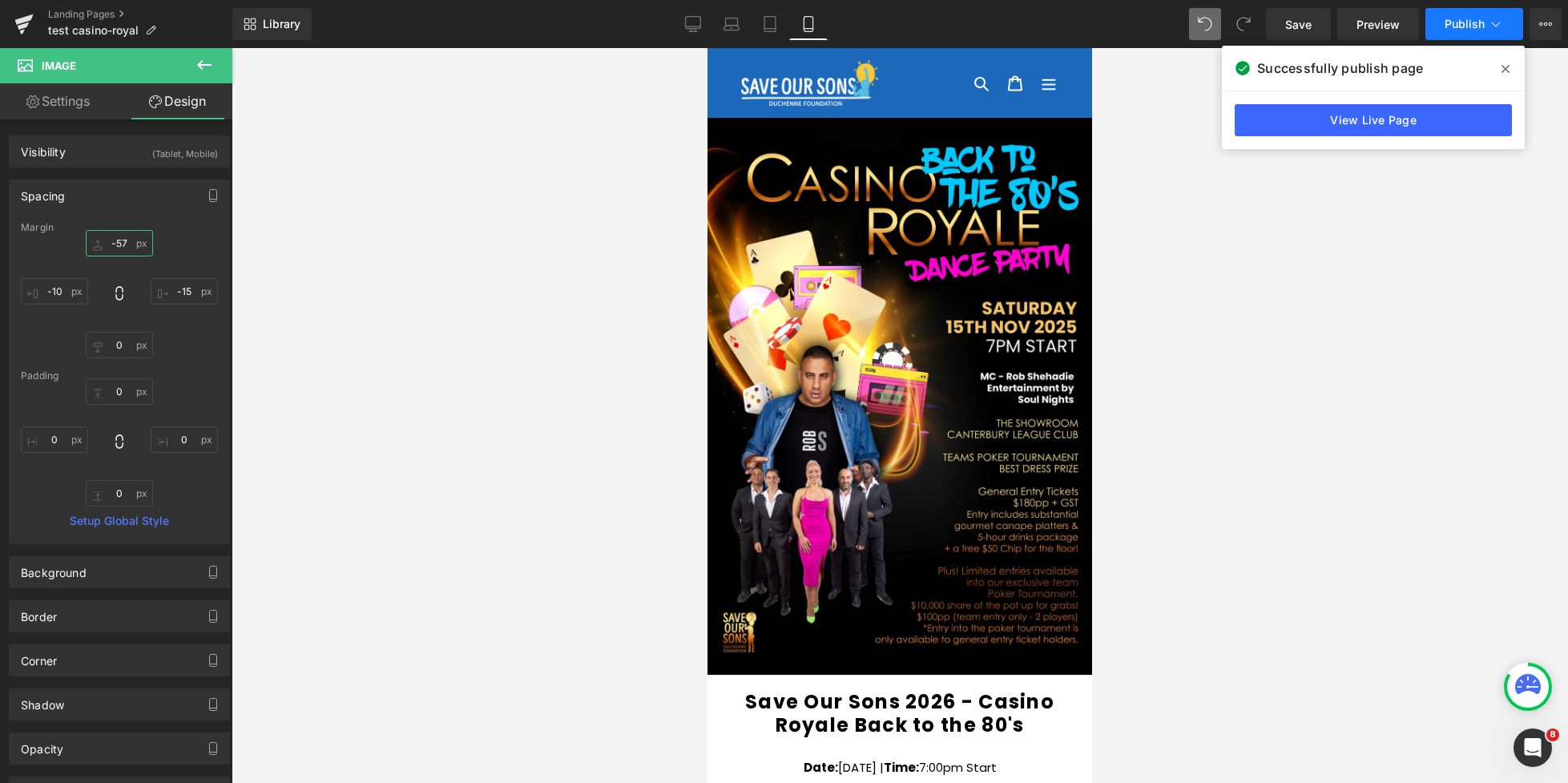
type input "-57"
click at [1441, 32] on button "Publish" at bounding box center [1474, 24] width 97 height 32
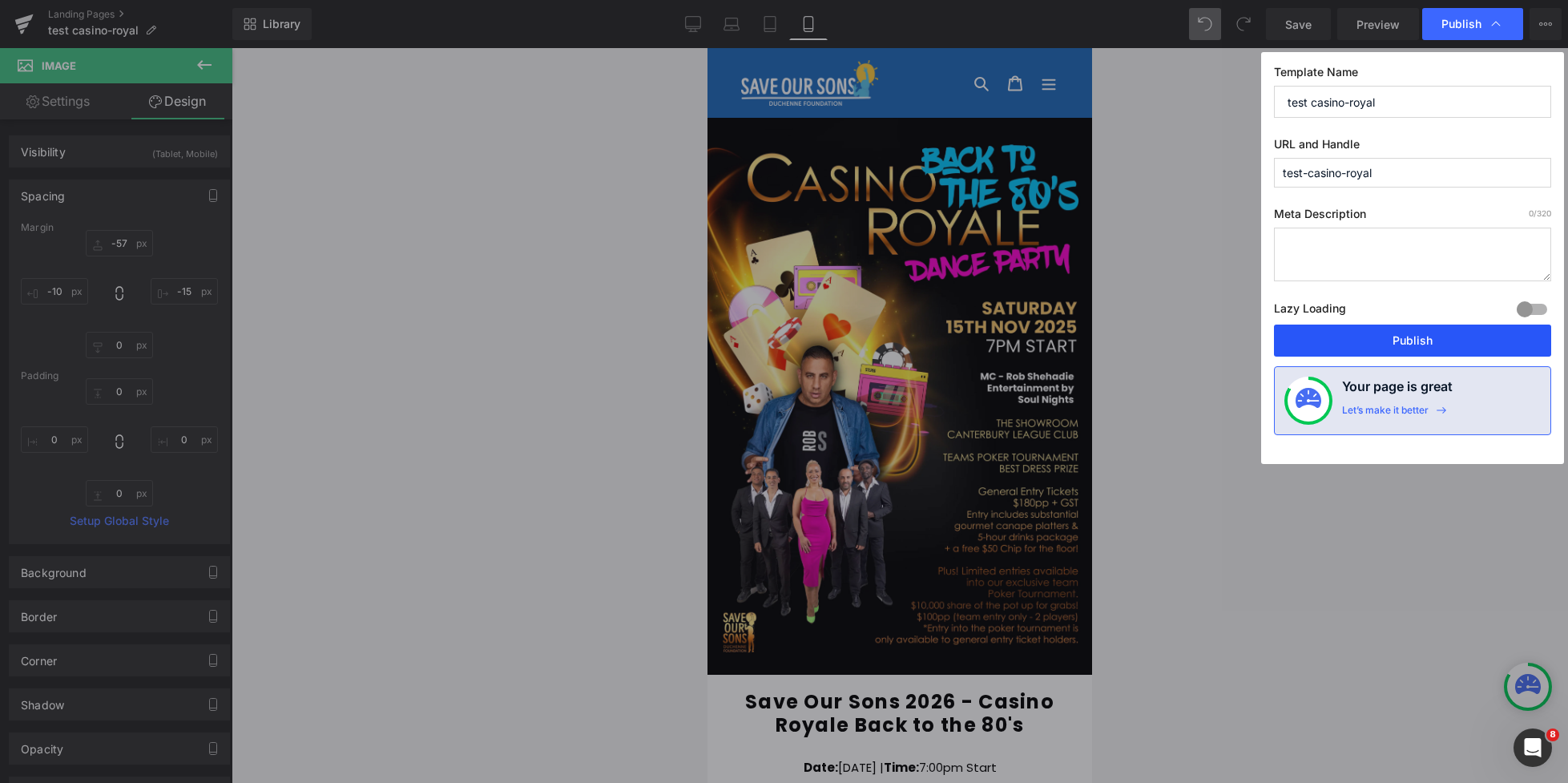
click at [1404, 328] on button "Publish" at bounding box center [1412, 340] width 277 height 32
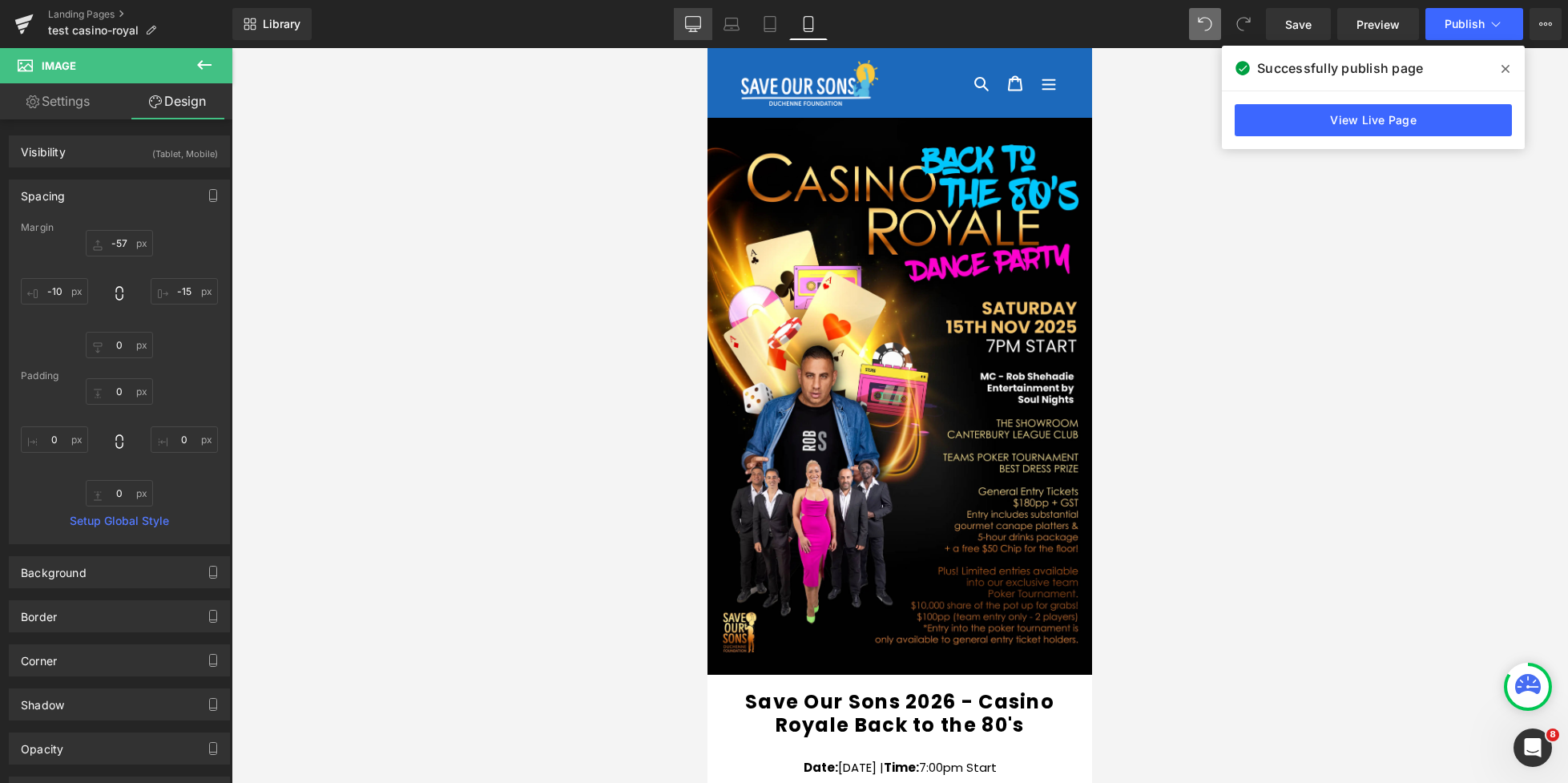
click at [686, 28] on icon at bounding box center [692, 23] width 15 height 12
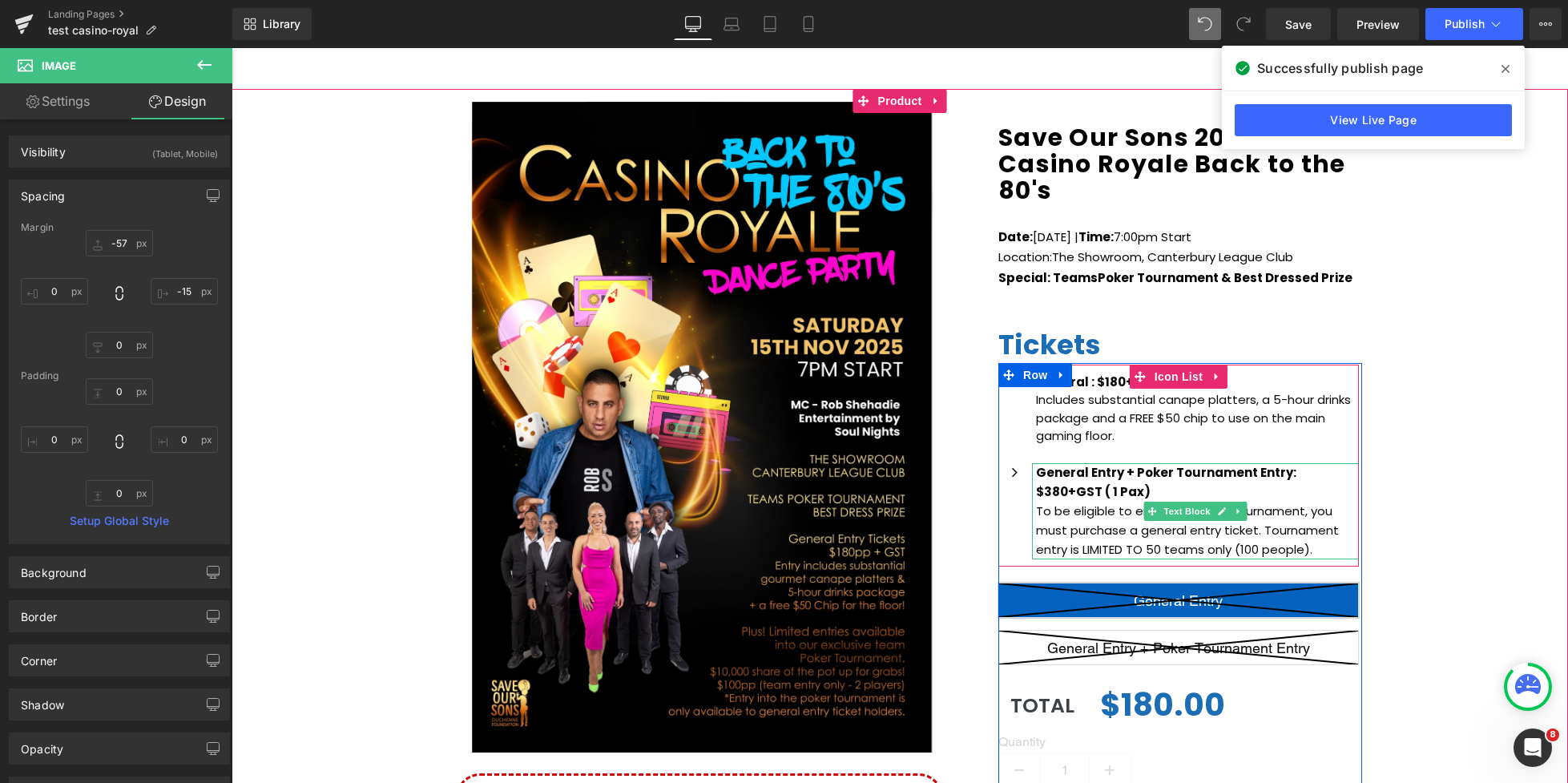
scroll to position [198, 0]
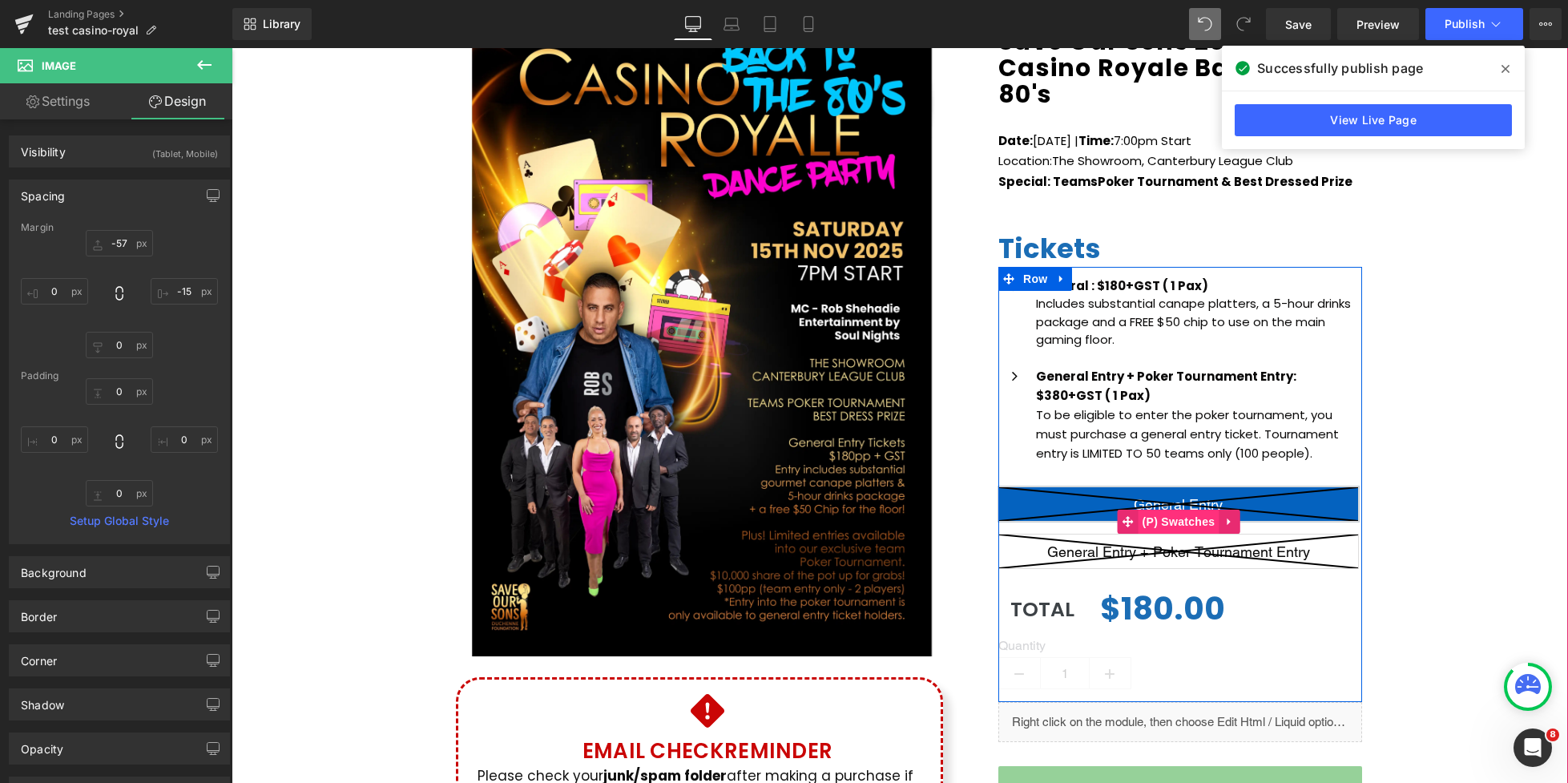
click at [1178, 518] on span "(P) Swatches" at bounding box center [1178, 521] width 81 height 24
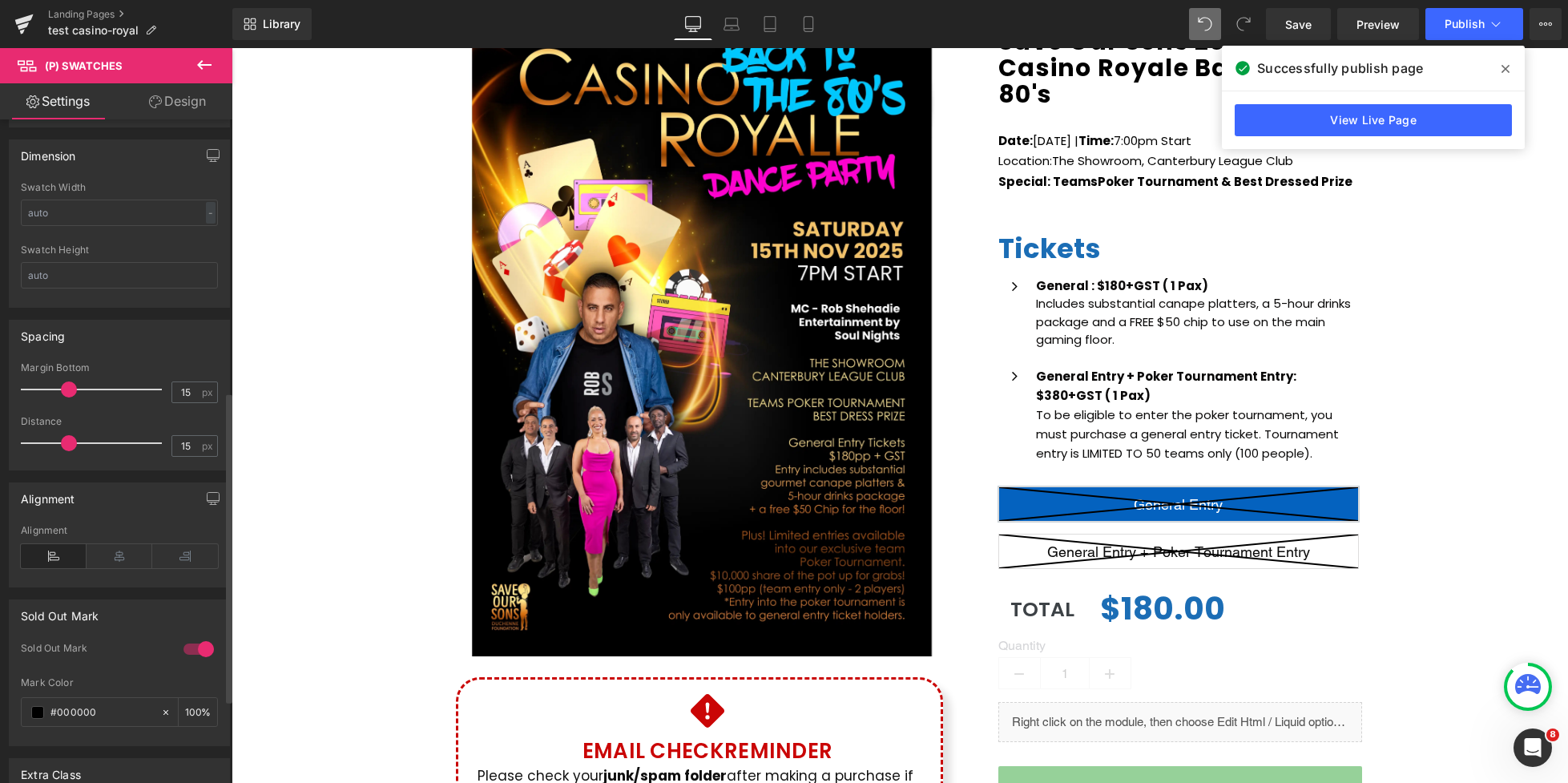
scroll to position [757, 0]
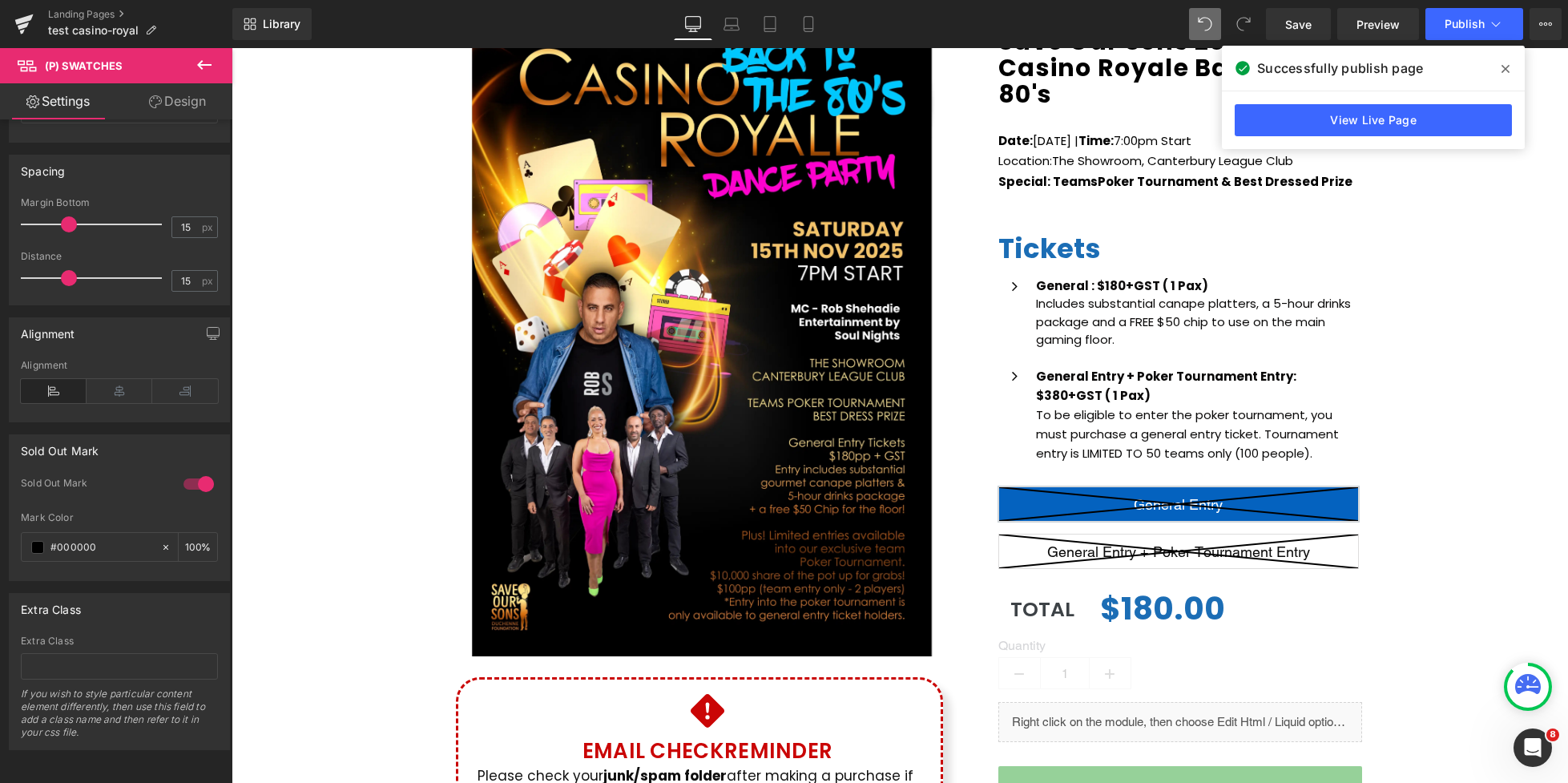
click at [158, 104] on icon at bounding box center [155, 101] width 13 height 13
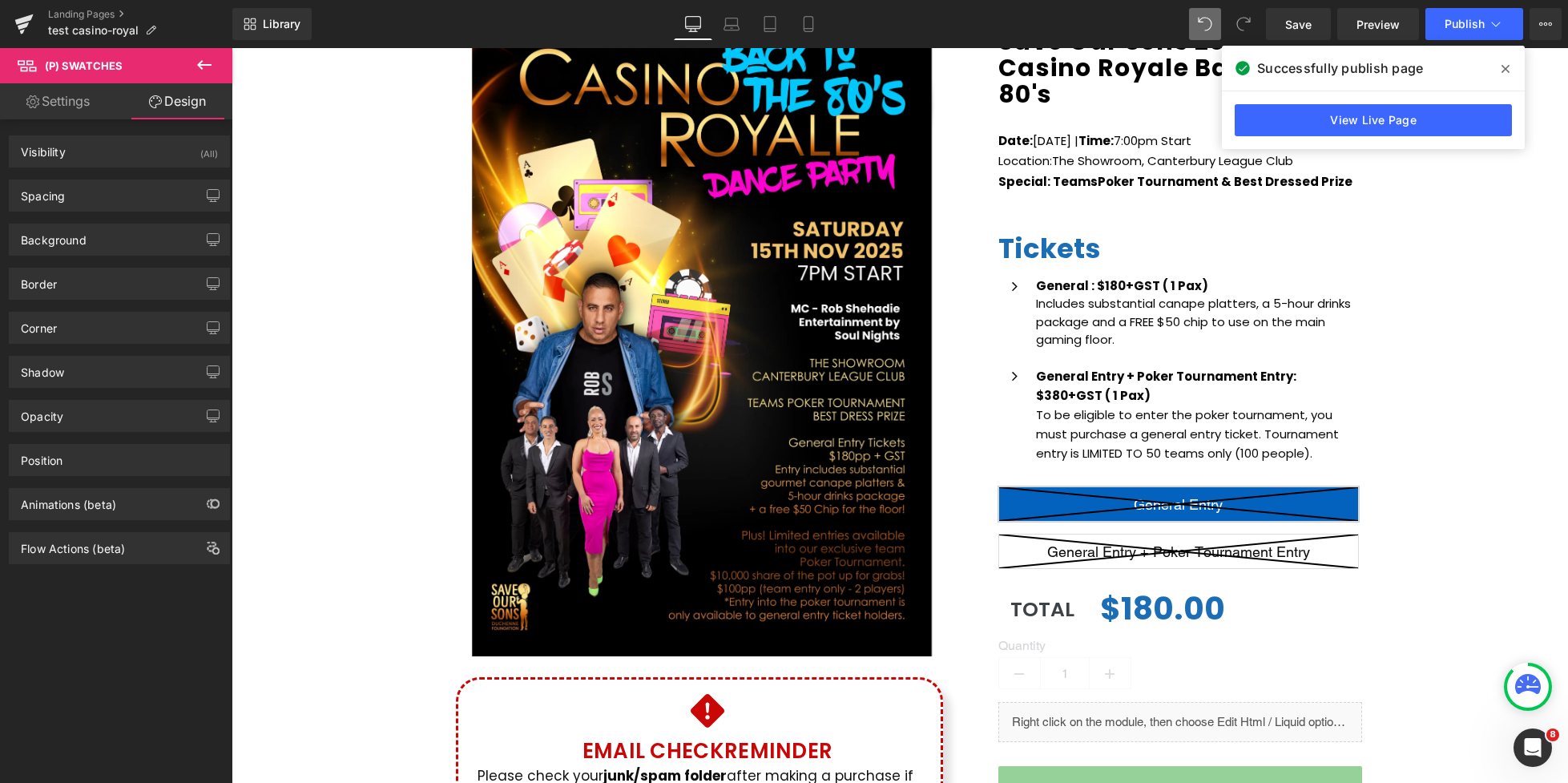
click at [52, 108] on link "Settings" at bounding box center [58, 101] width 116 height 36
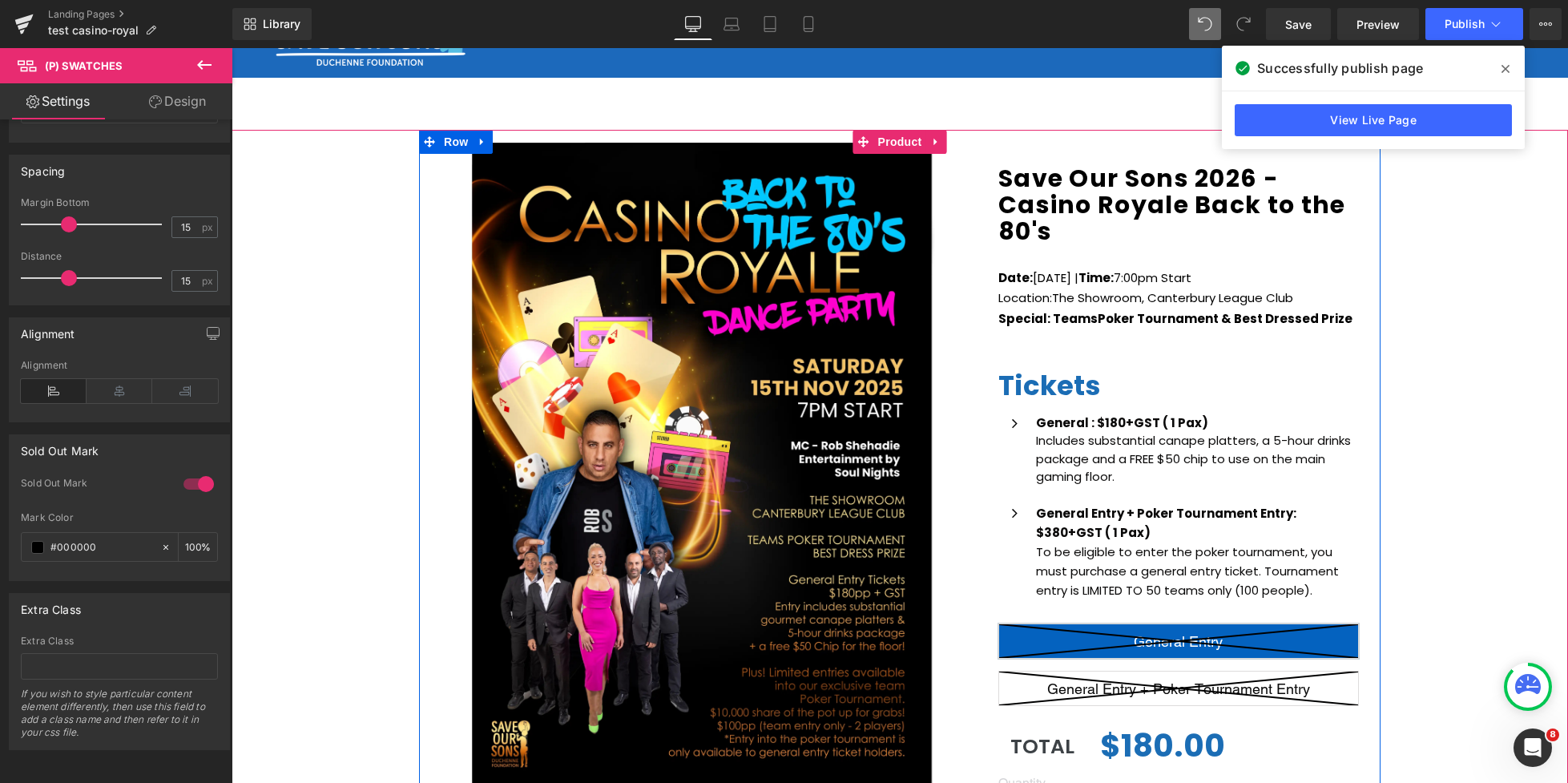
scroll to position [235, 0]
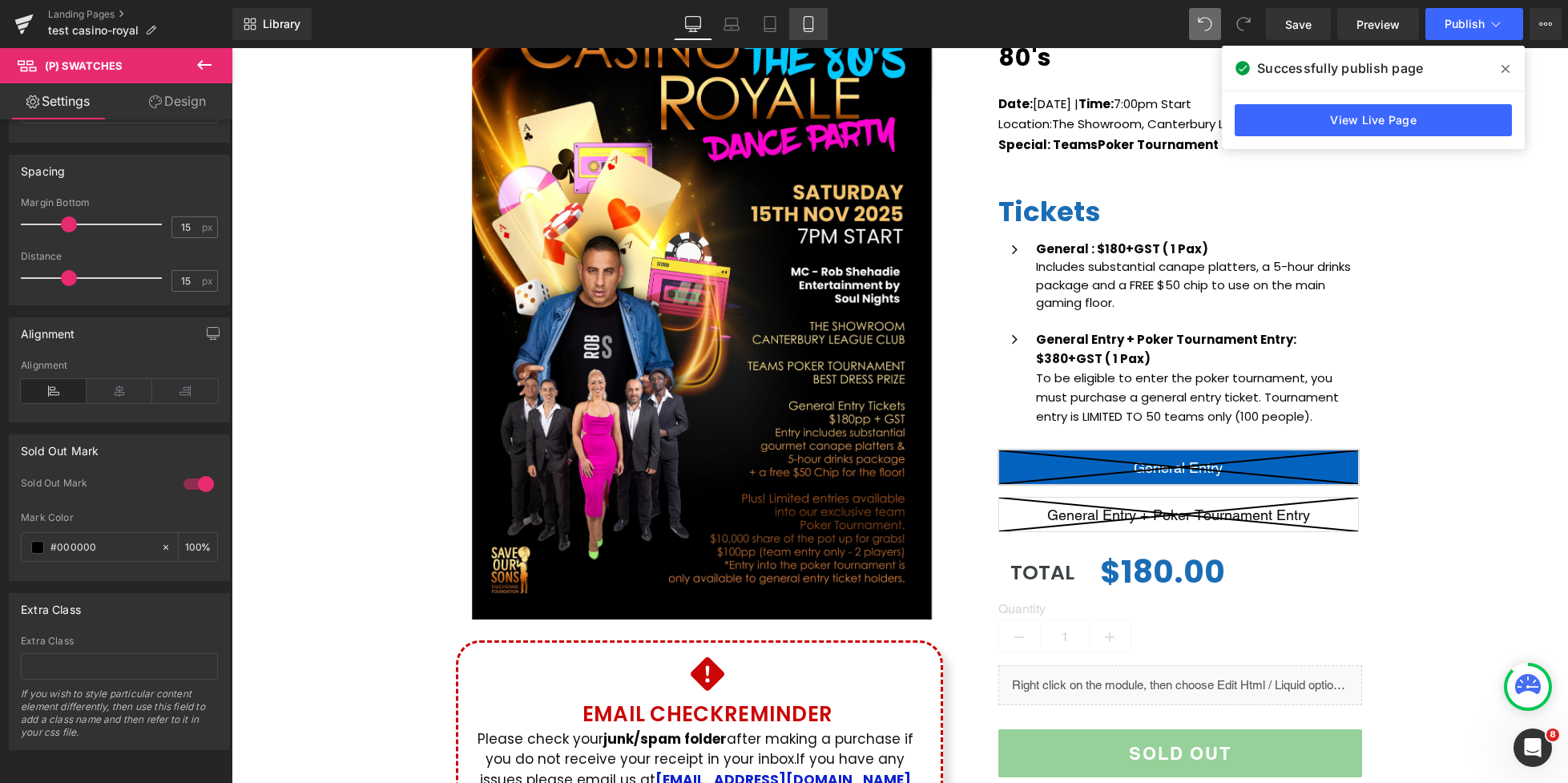
click at [802, 25] on icon at bounding box center [808, 24] width 16 height 16
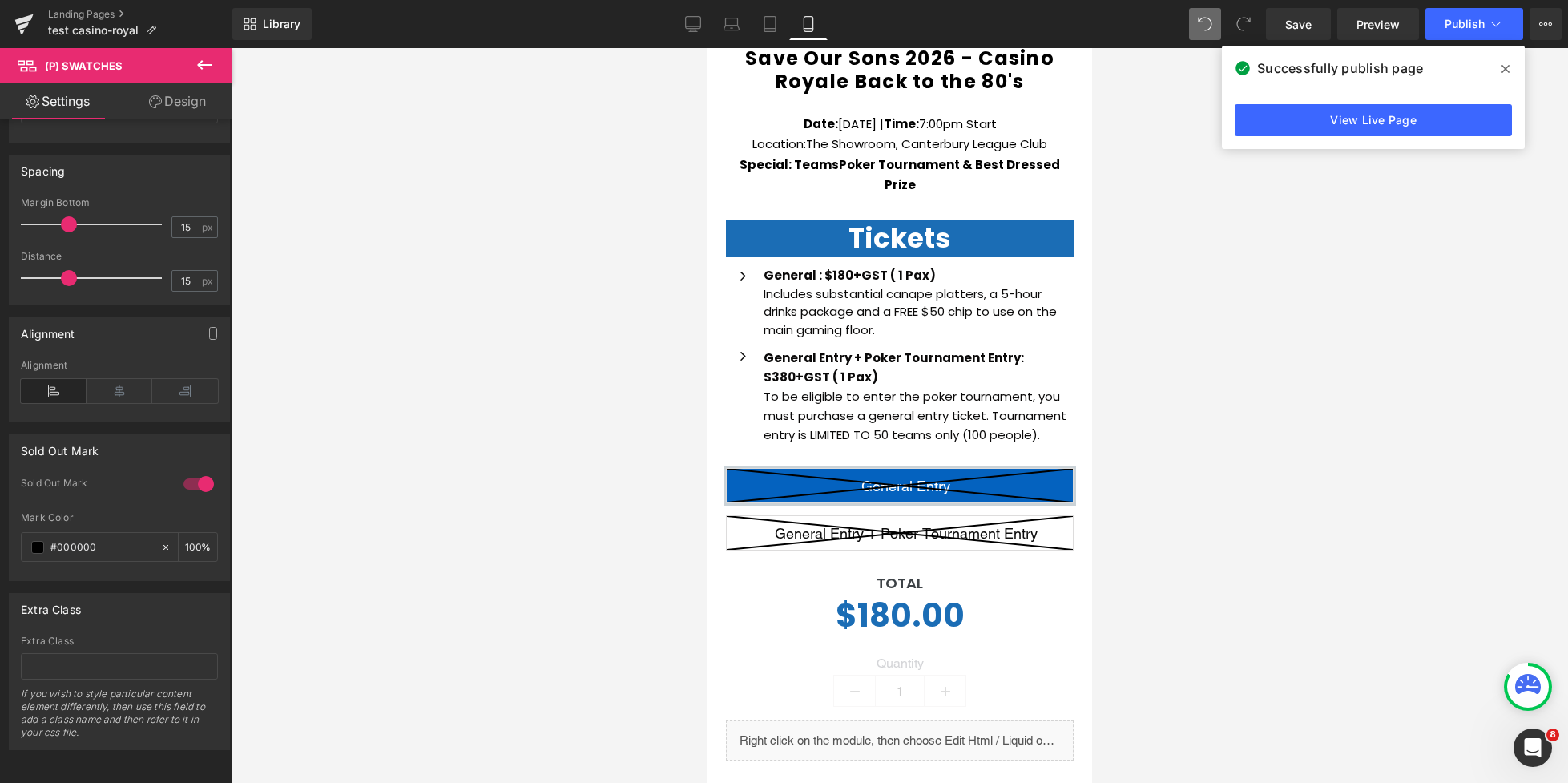
scroll to position [757, 0]
click at [1504, 67] on icon at bounding box center [1505, 69] width 8 height 13
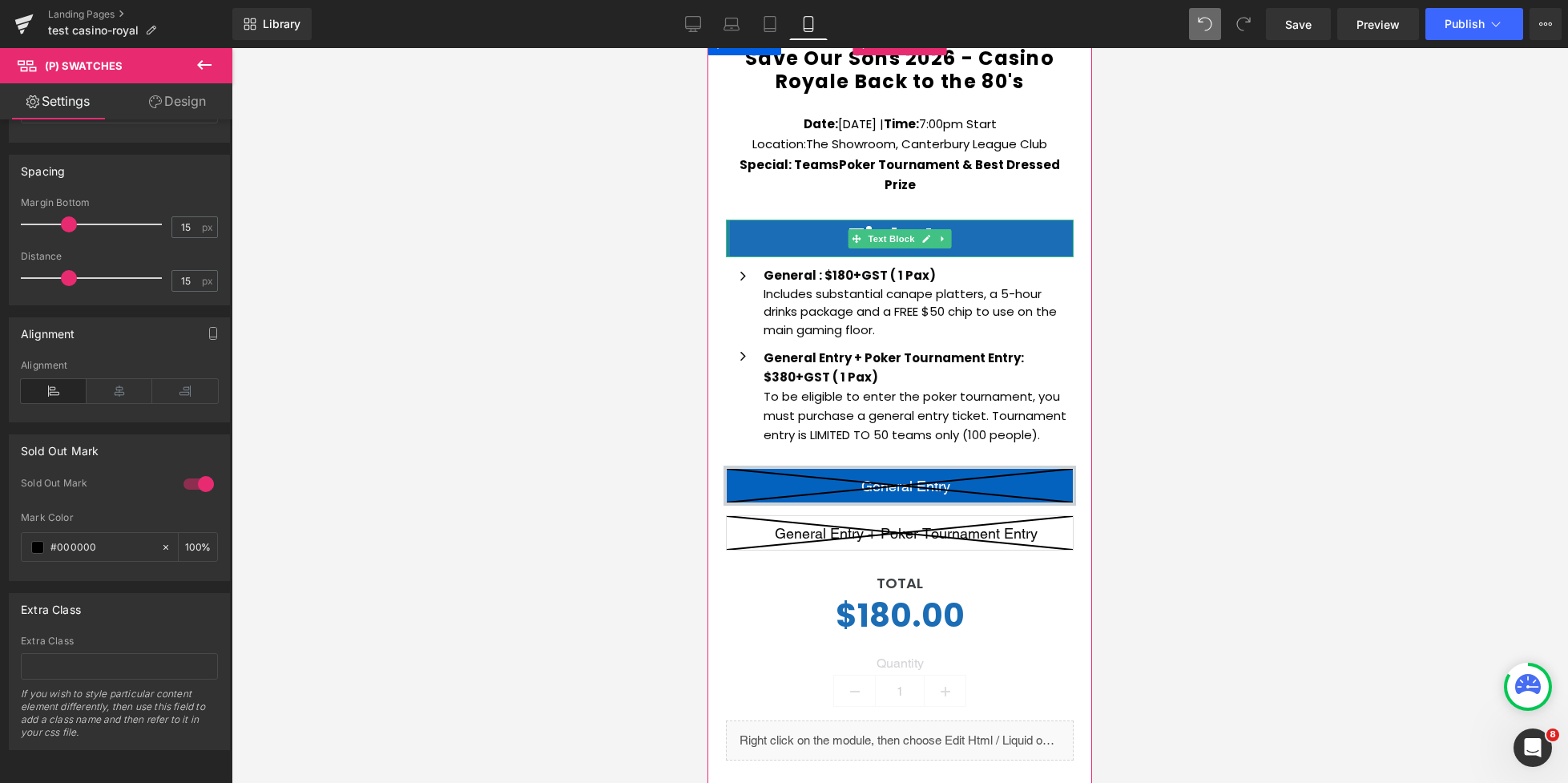
click at [728, 220] on div at bounding box center [728, 239] width 4 height 39
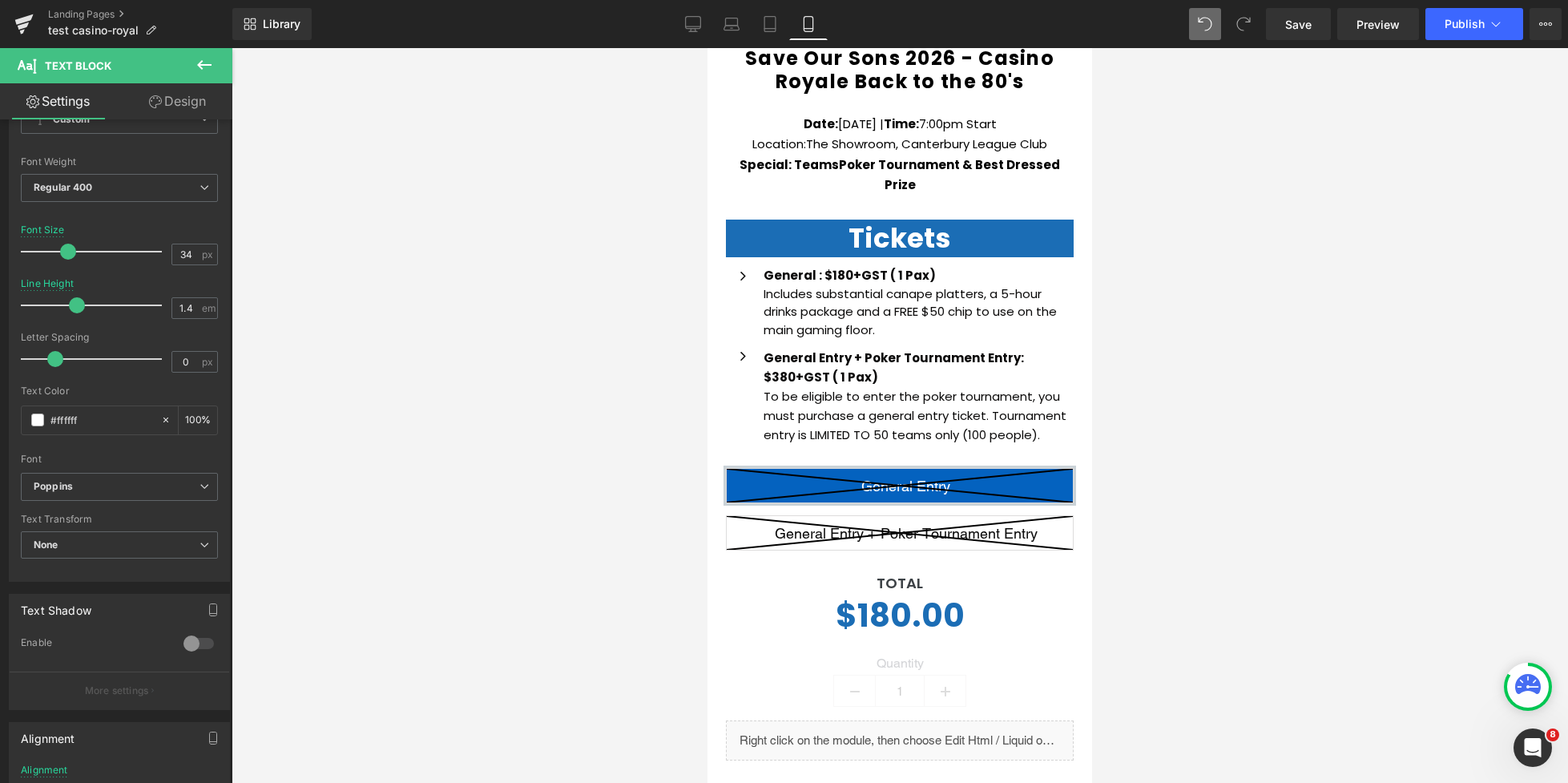
scroll to position [0, 0]
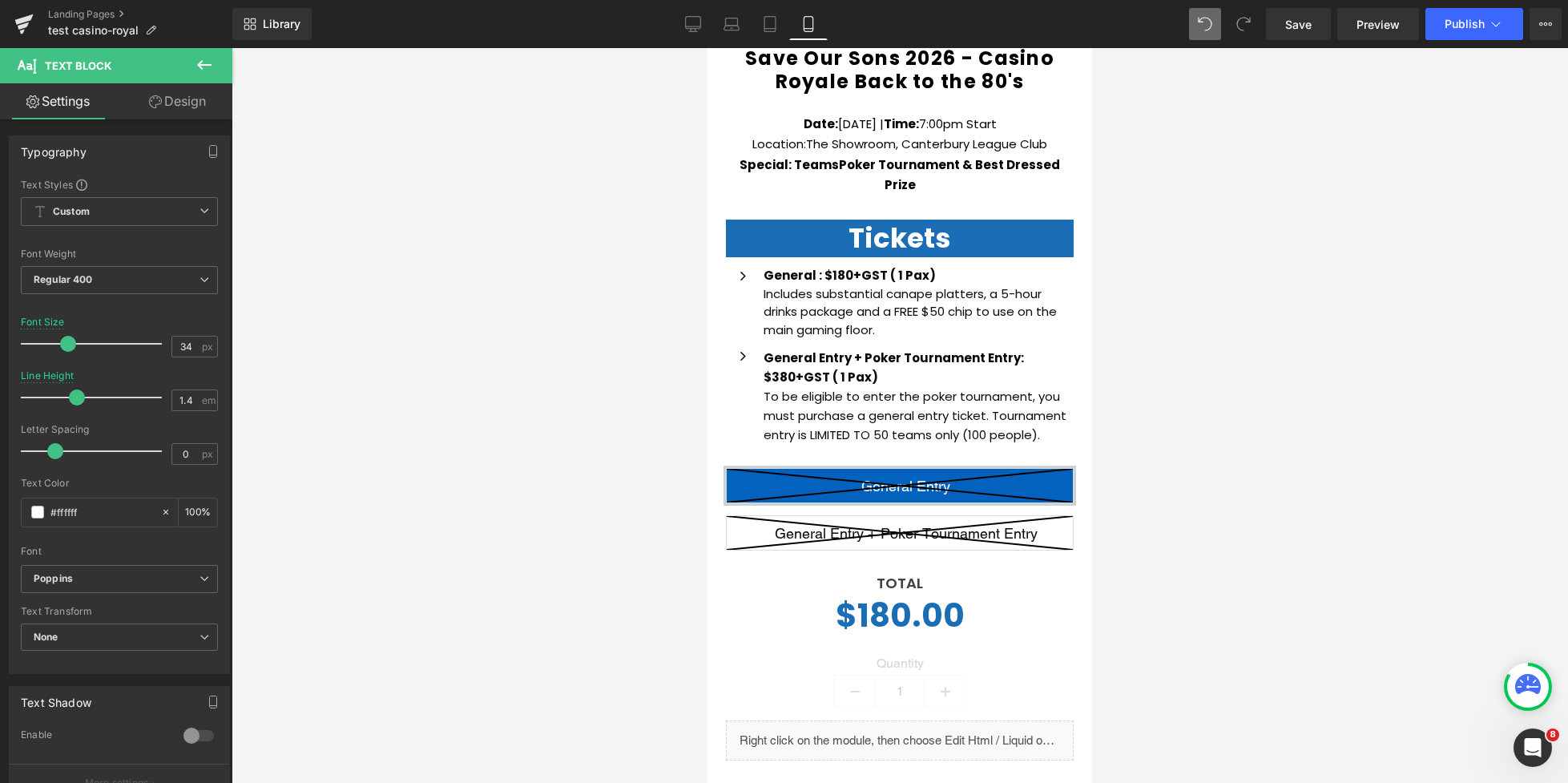
click at [177, 94] on link "Design" at bounding box center [177, 101] width 116 height 36
click at [0, 0] on div "Background" at bounding box center [0, 0] width 0 height 0
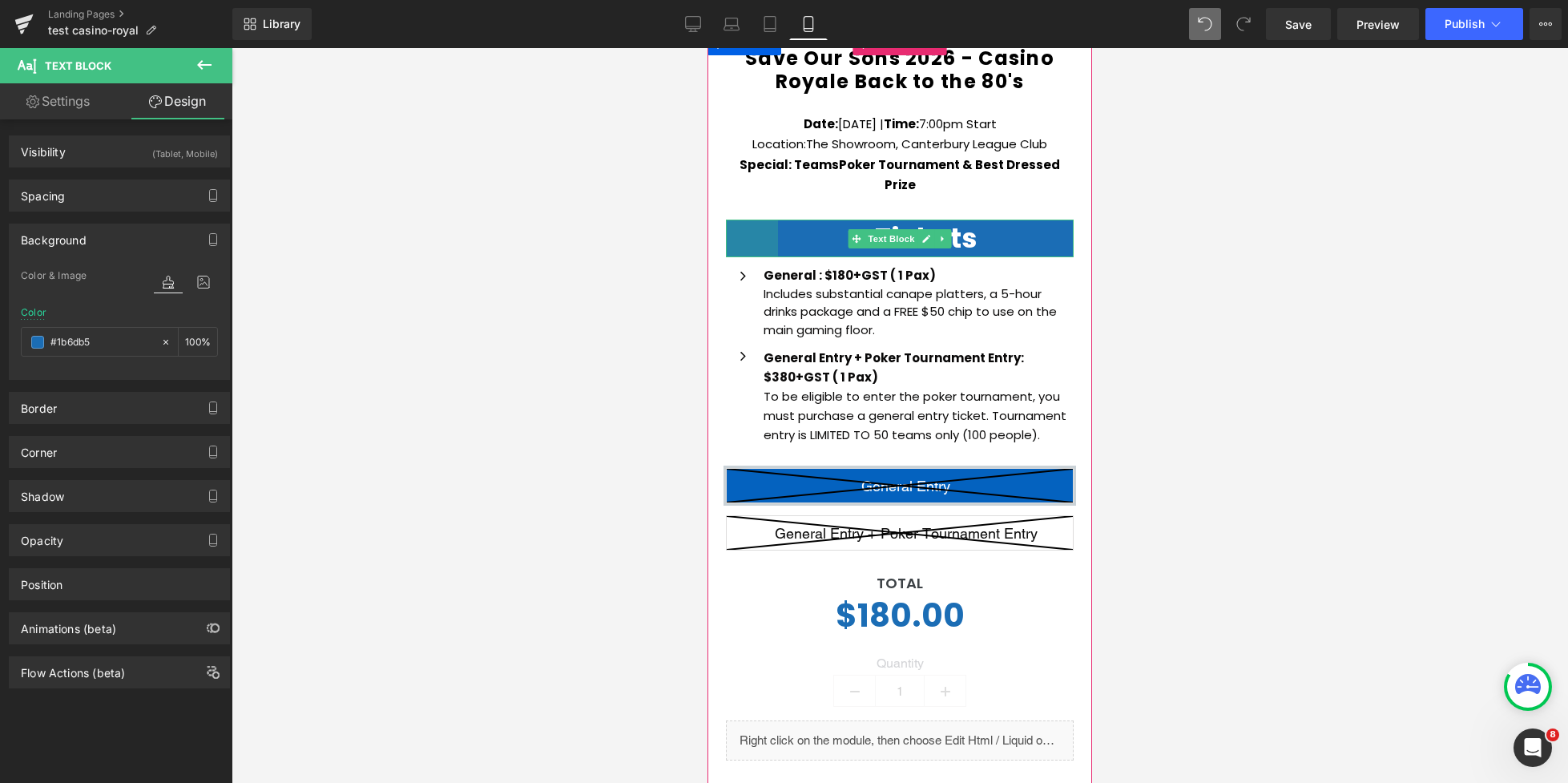
drag, startPoint x: 726, startPoint y: 205, endPoint x: 778, endPoint y: 205, distance: 52.0
click at [778, 220] on div "Tickets Text Block 65px" at bounding box center [900, 239] width 348 height 39
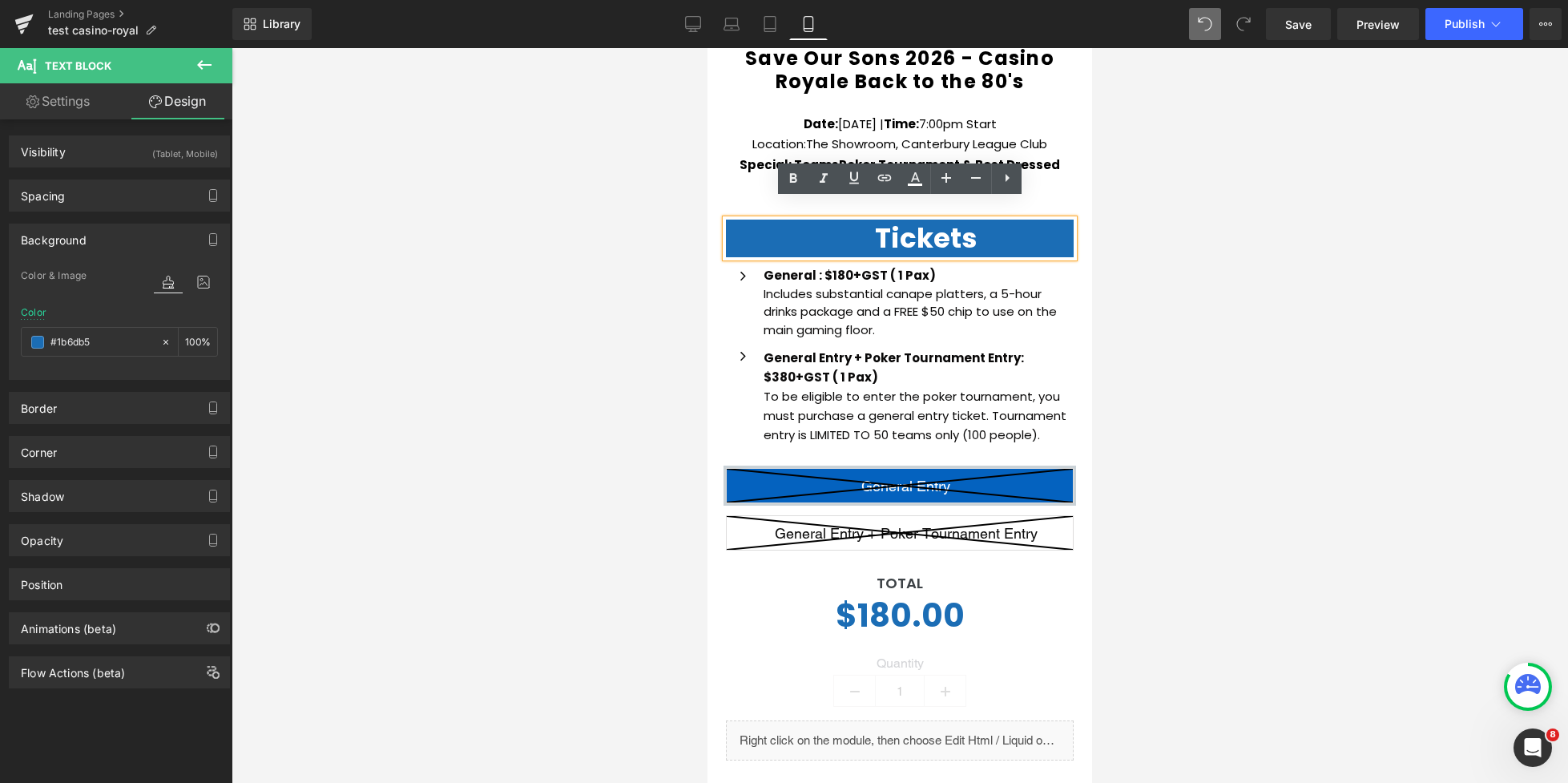
click at [745, 193] on div "Save Our Sons 2026 - Casino Royale Back to the 80's (P) Title Date: Saturday 15…" at bounding box center [899, 448] width 385 height 835
click at [744, 220] on div "Tickets" at bounding box center [900, 239] width 348 height 39
click at [1129, 278] on div at bounding box center [900, 415] width 1336 height 735
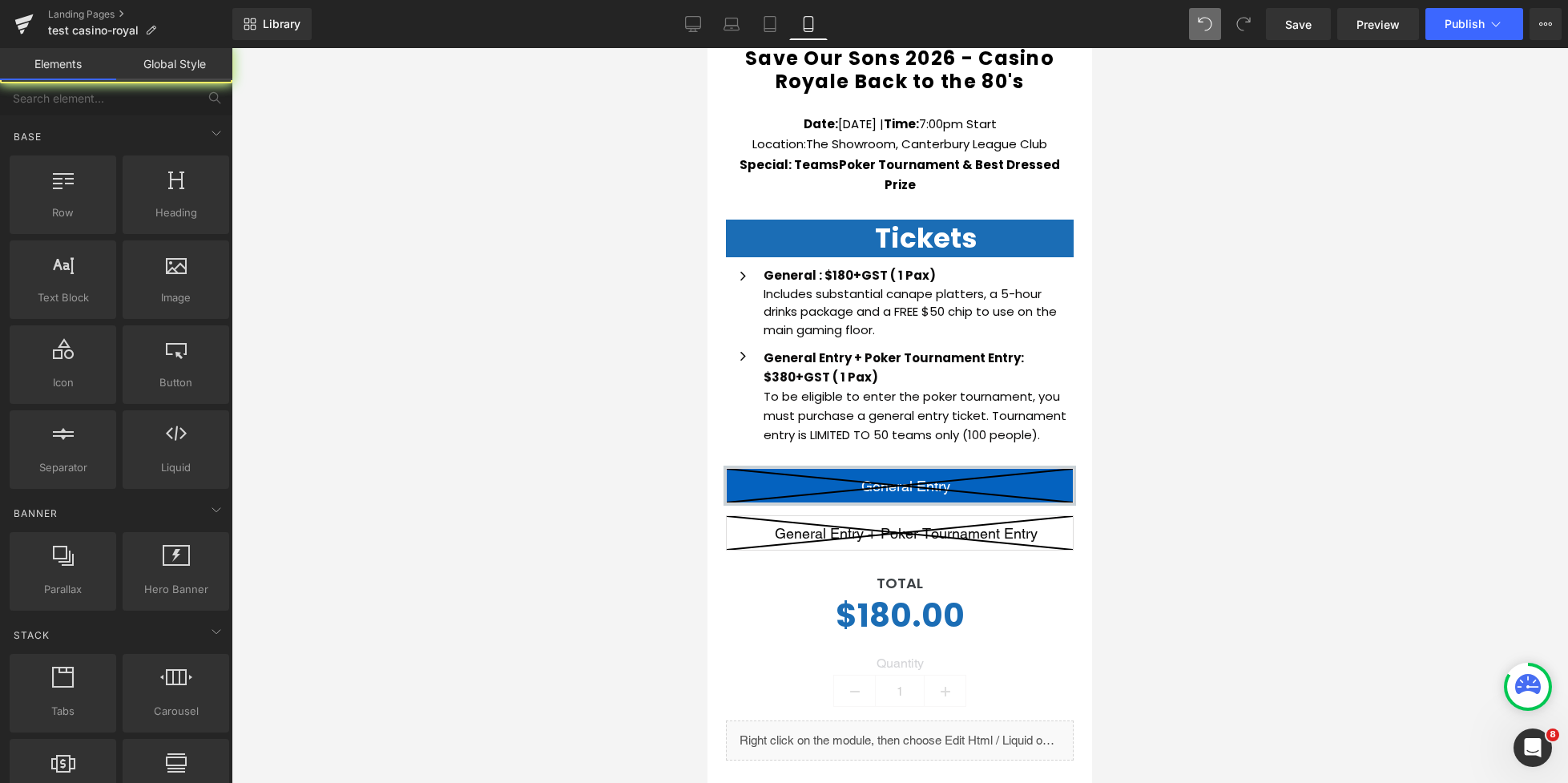
click at [1223, 330] on div at bounding box center [900, 415] width 1336 height 735
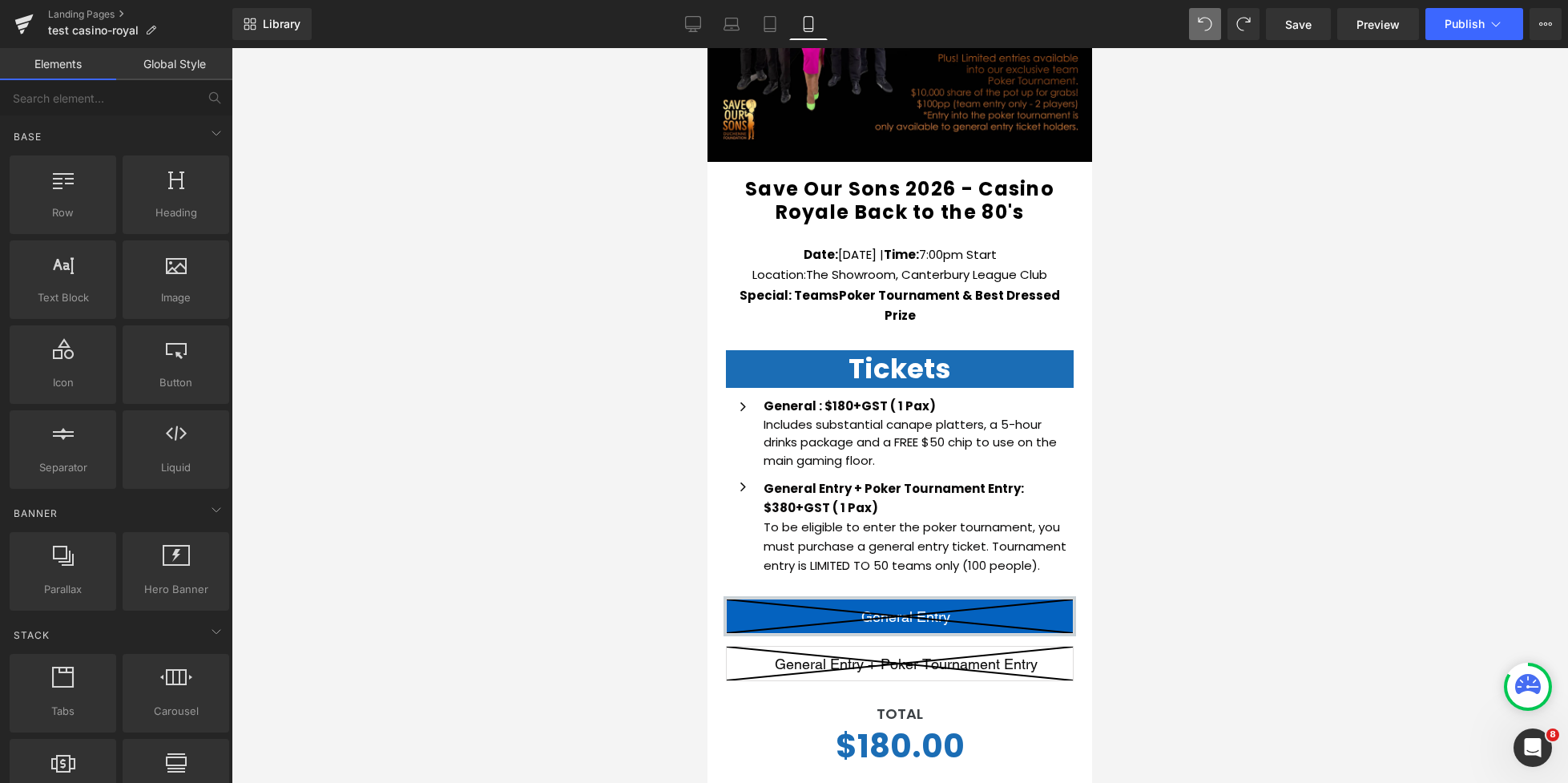
scroll to position [542, 0]
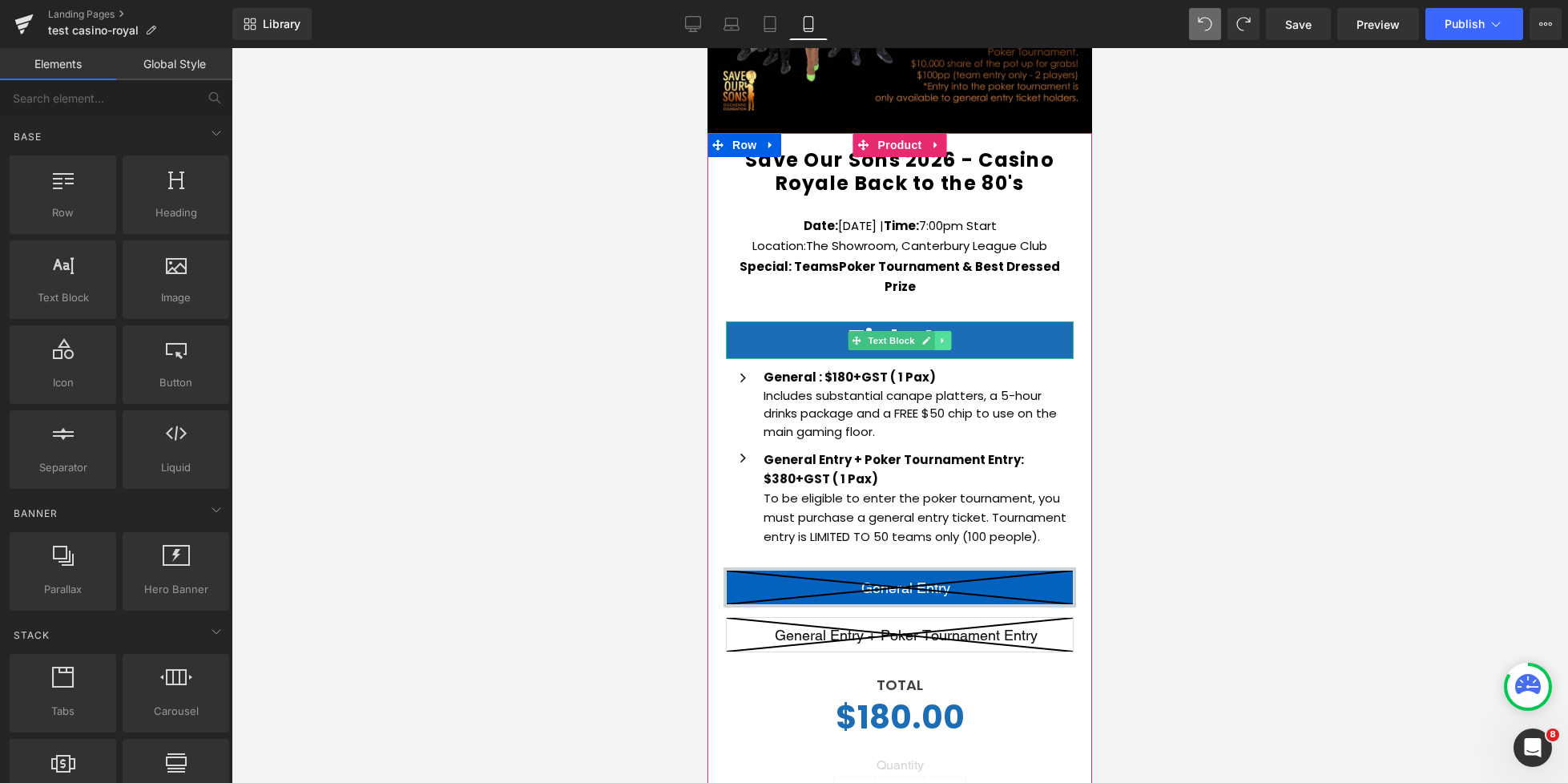
click at [941, 337] on icon at bounding box center [942, 340] width 2 height 6
click at [939, 336] on icon at bounding box center [934, 340] width 9 height 9
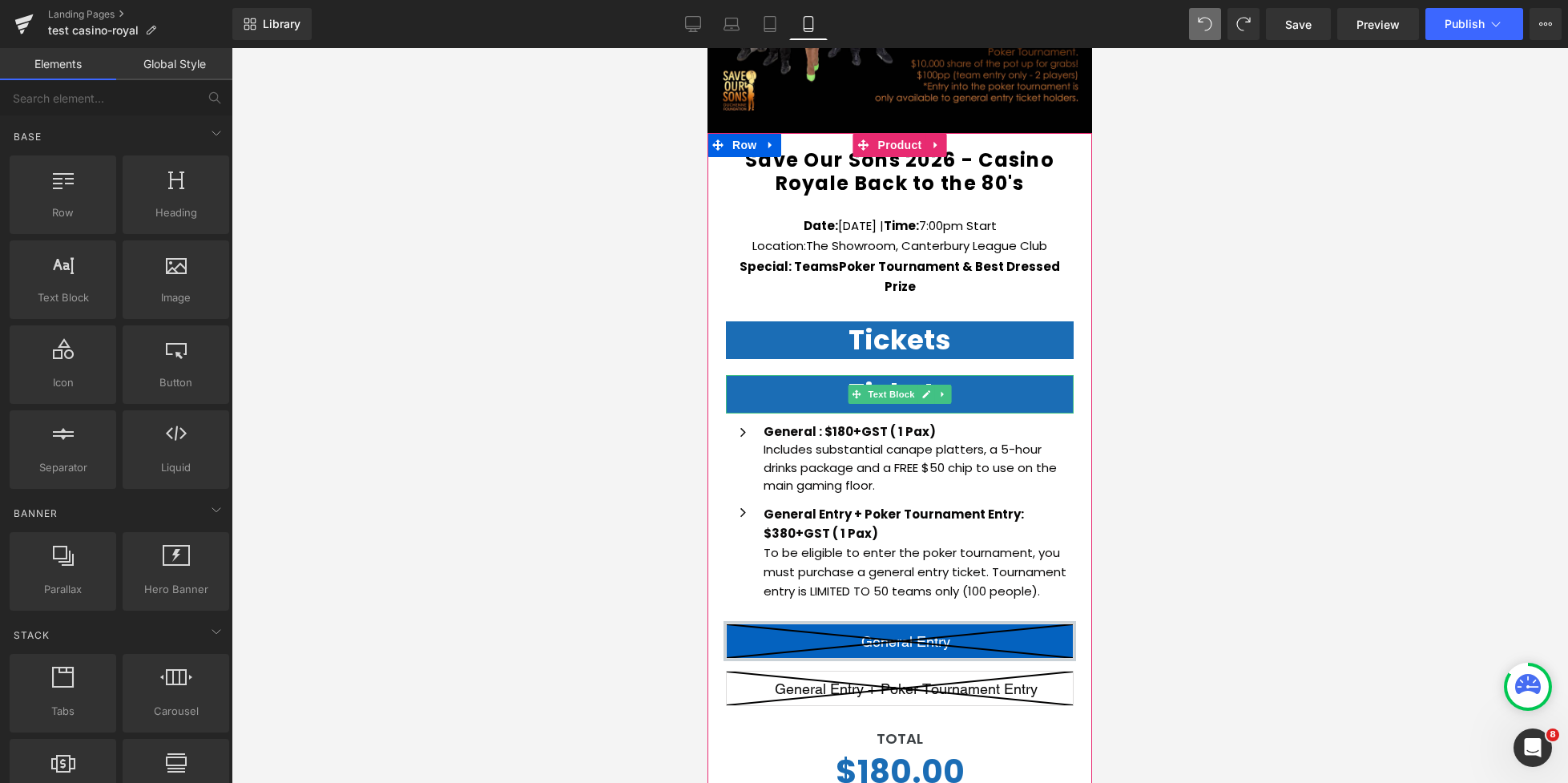
click at [941, 392] on icon at bounding box center [942, 395] width 2 height 6
click at [949, 390] on icon at bounding box center [951, 394] width 9 height 9
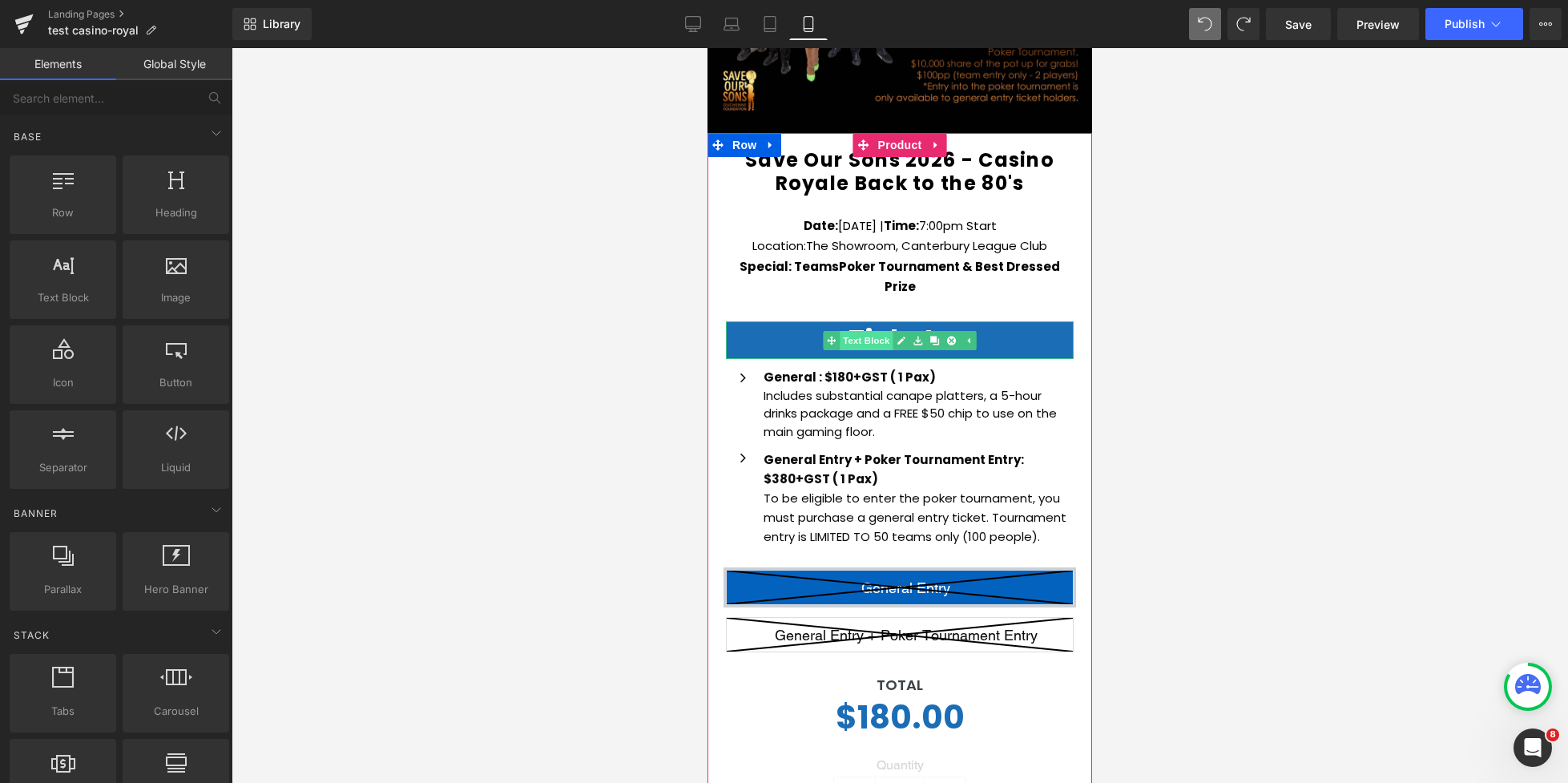
click at [860, 331] on link "Text Block" at bounding box center [857, 340] width 70 height 19
click at [831, 321] on p "Tickets" at bounding box center [900, 340] width 348 height 39
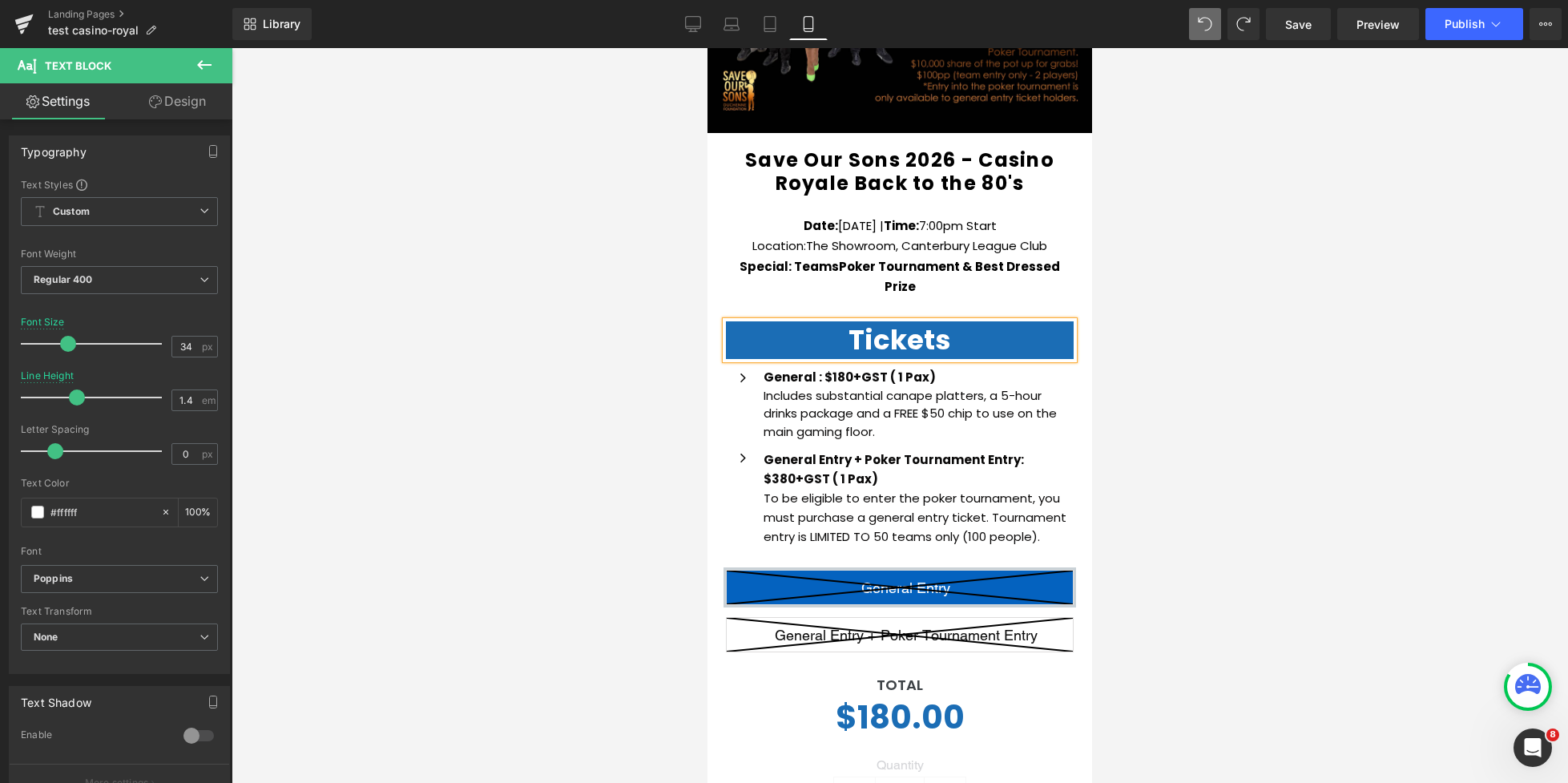
click at [169, 108] on link "Design" at bounding box center [177, 101] width 116 height 36
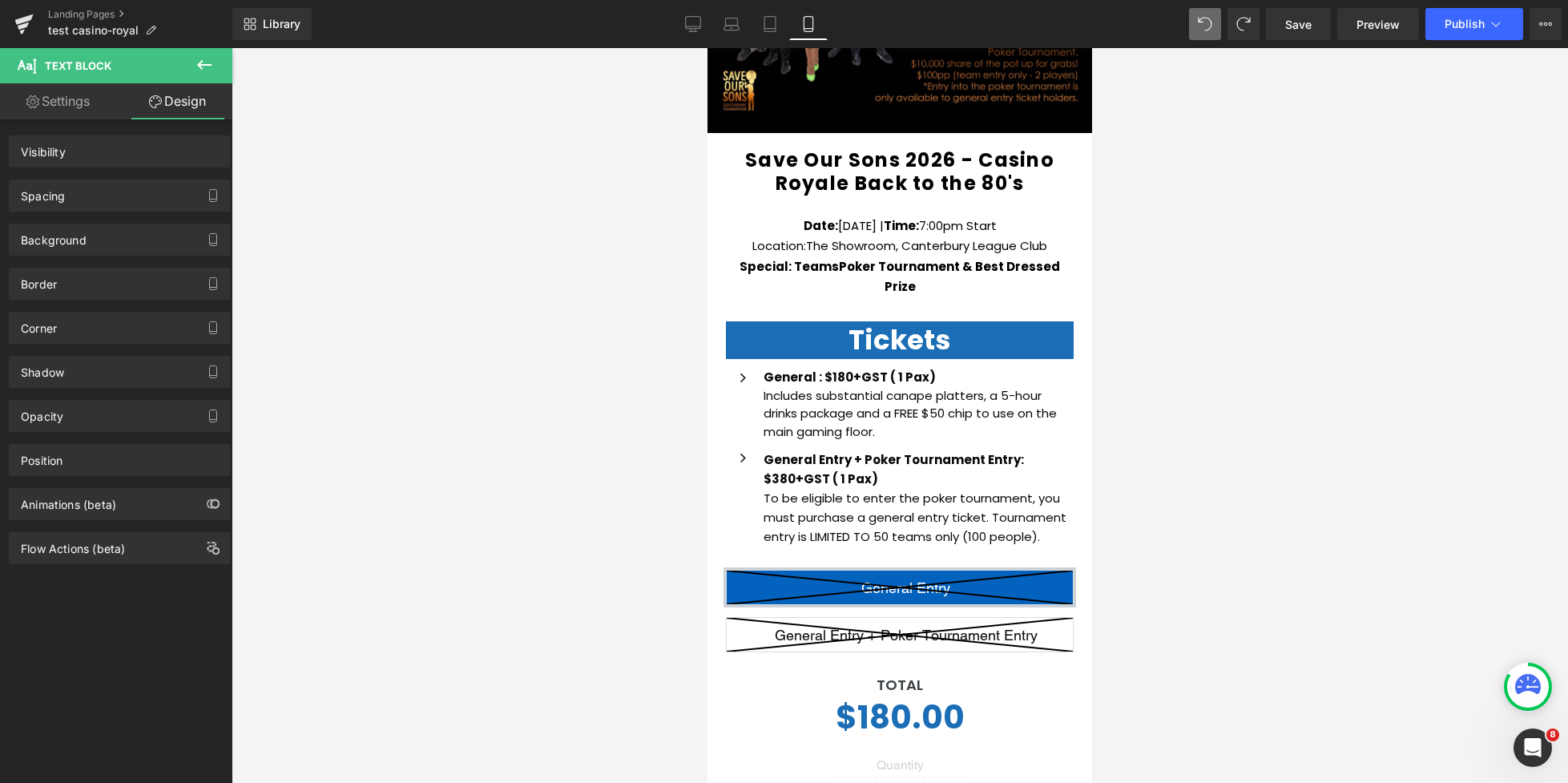
scroll to position [0, 0]
click at [77, 238] on div "Background" at bounding box center [54, 236] width 66 height 23
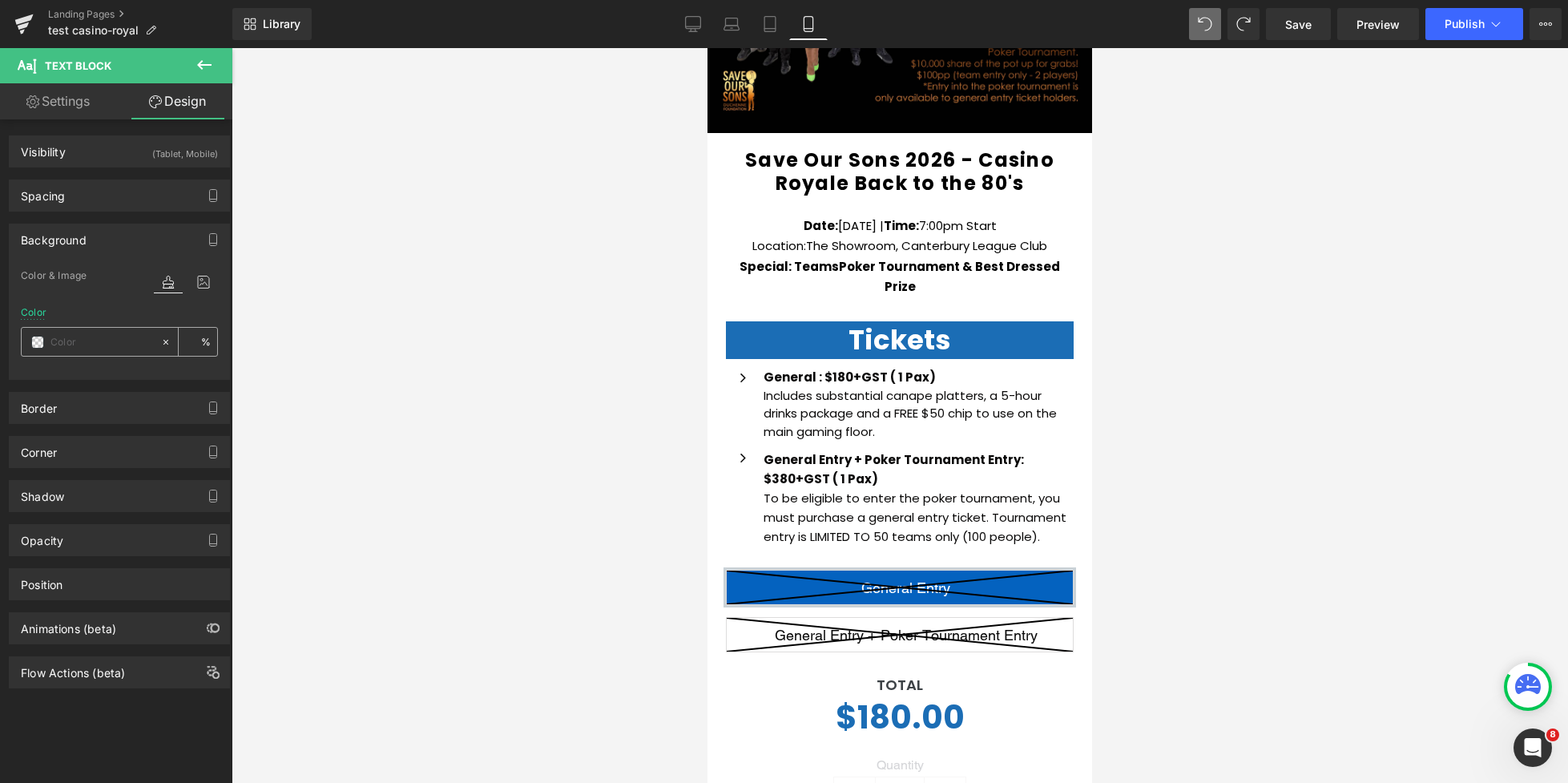
click at [41, 342] on span at bounding box center [37, 342] width 13 height 13
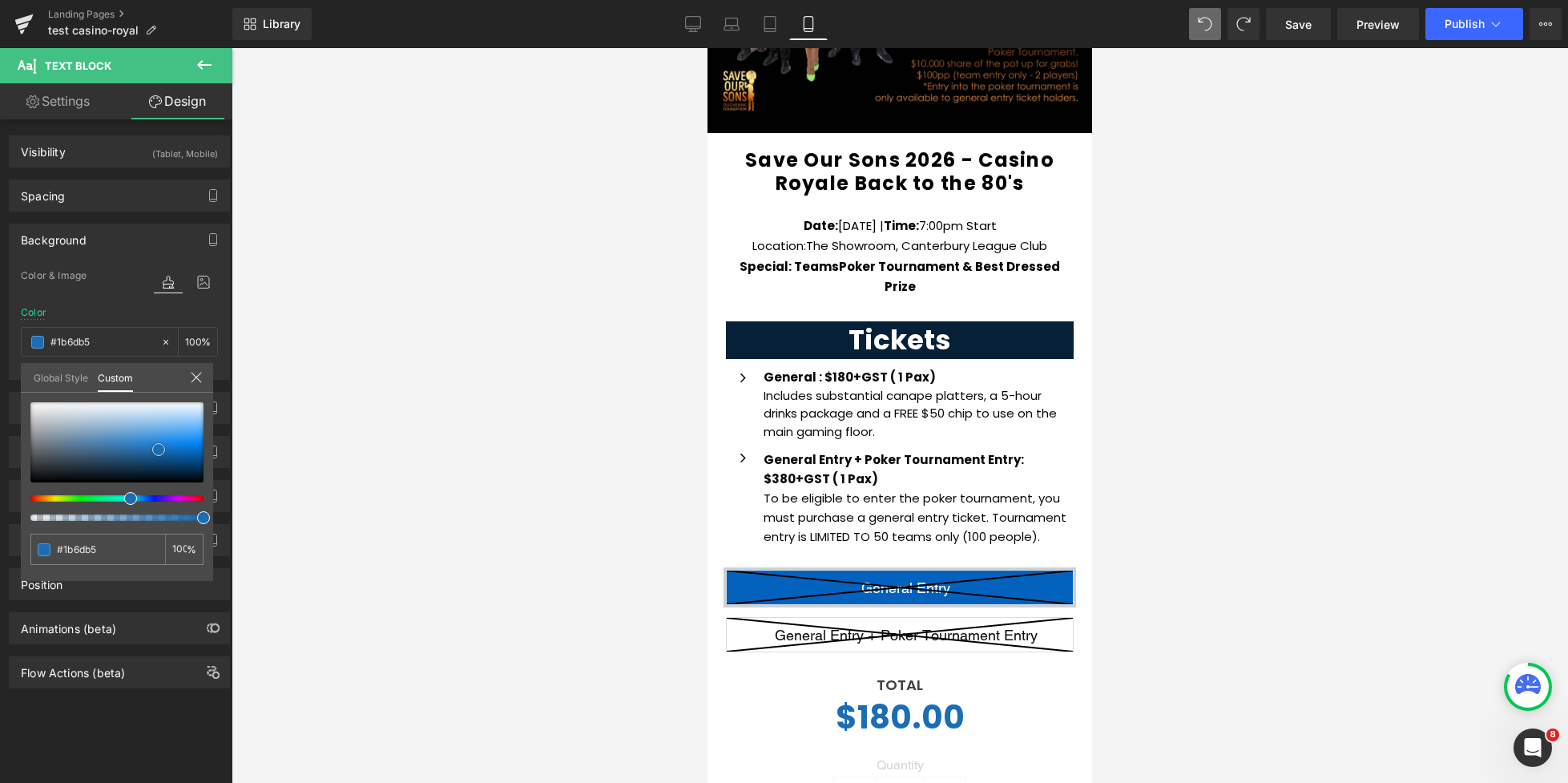
click at [167, 473] on div at bounding box center [117, 442] width 173 height 81
click at [166, 471] on span at bounding box center [165, 471] width 13 height 13
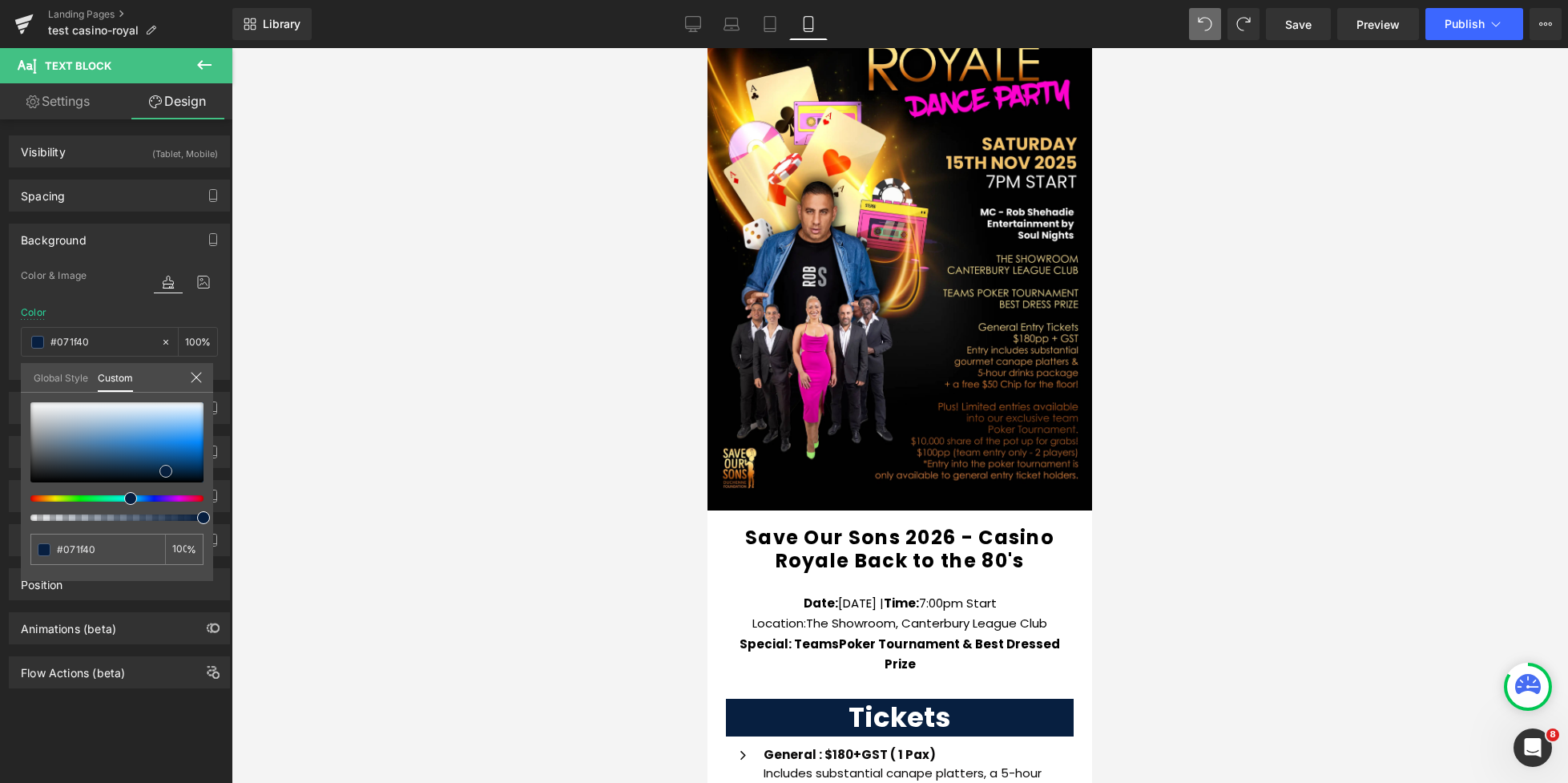
scroll to position [221, 0]
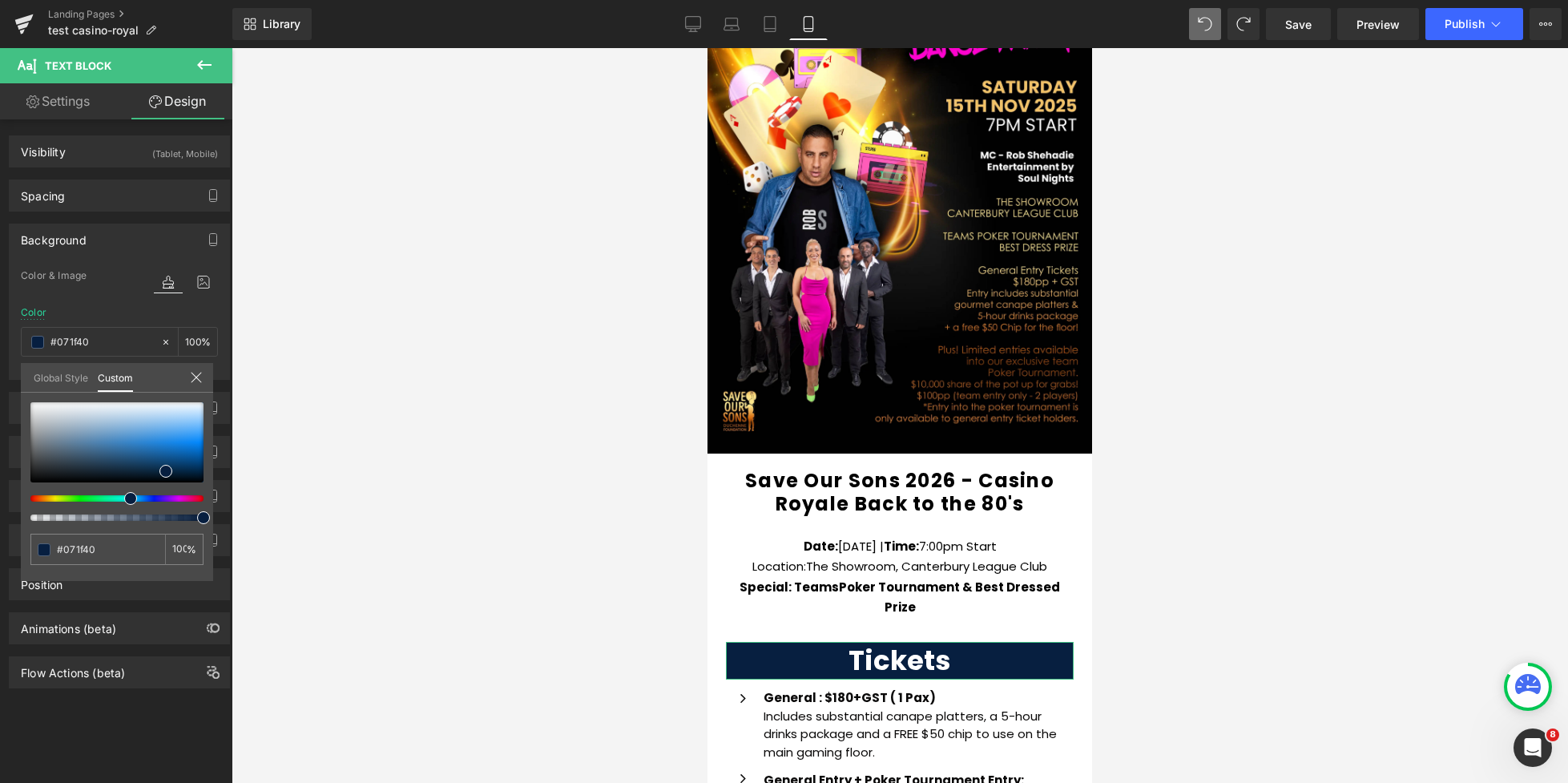
click at [78, 102] on link "Settings" at bounding box center [58, 101] width 116 height 36
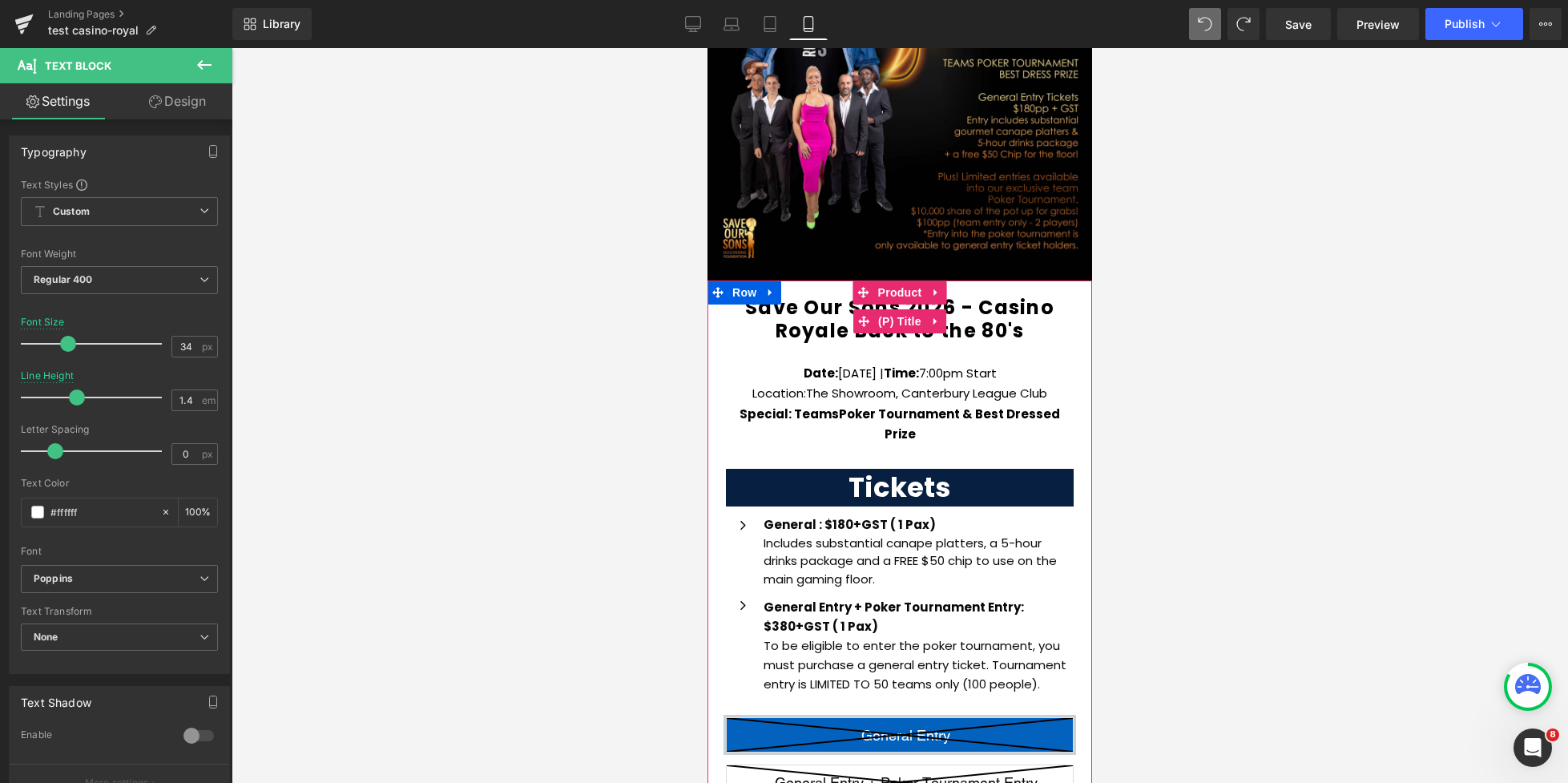
scroll to position [489, 0]
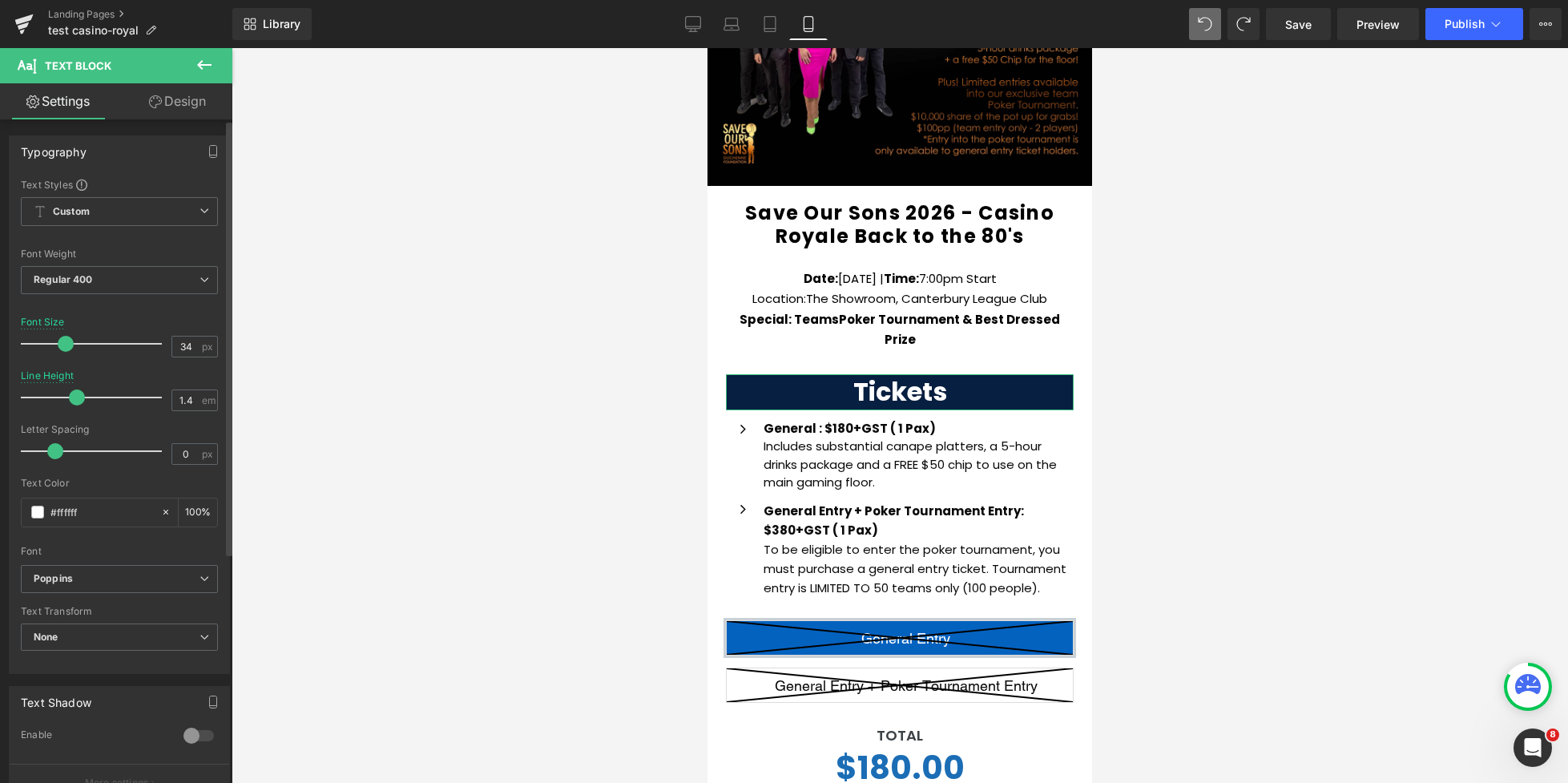
click at [62, 340] on span at bounding box center [66, 344] width 16 height 16
click at [61, 340] on span at bounding box center [64, 344] width 16 height 16
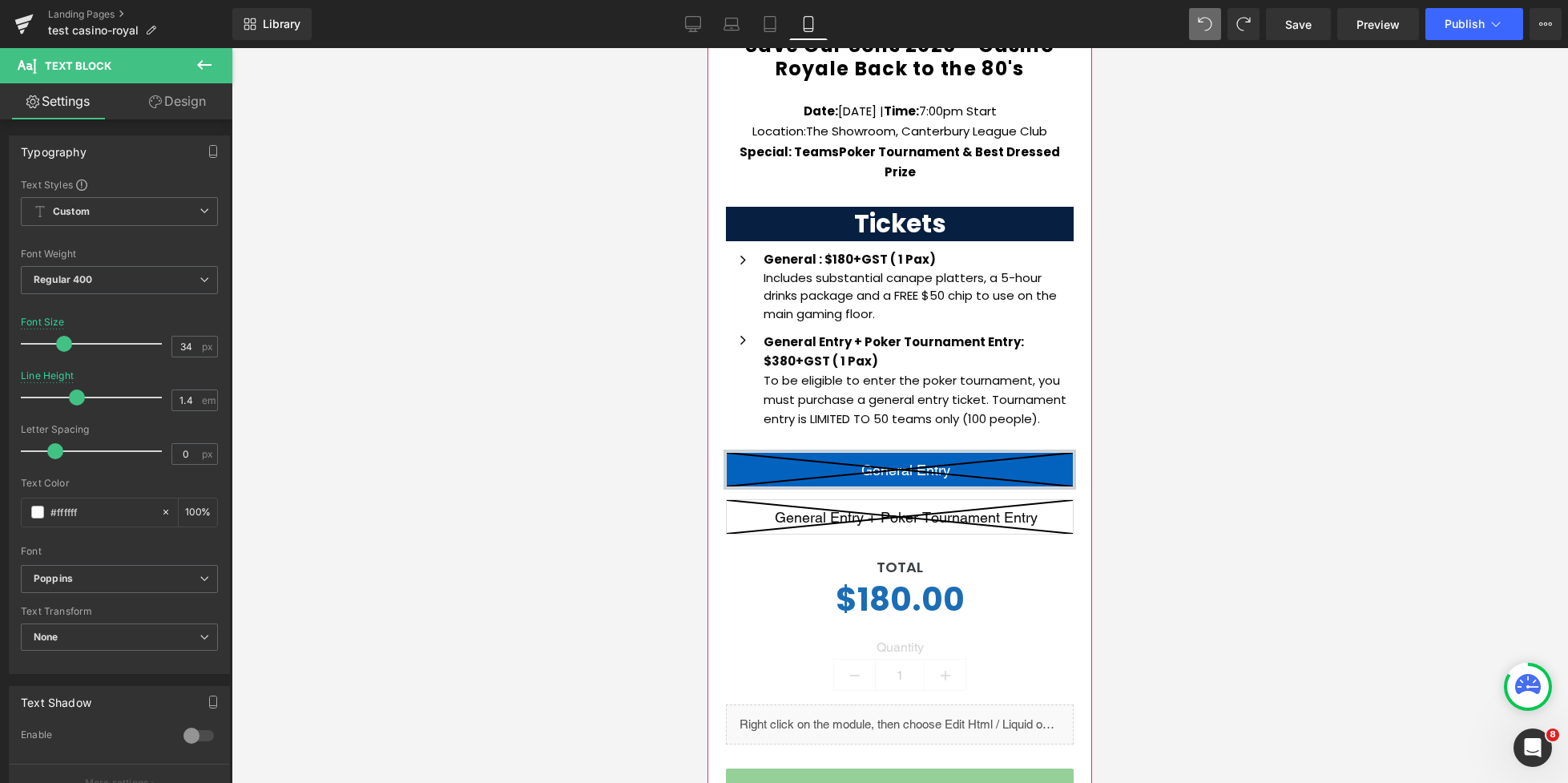
scroll to position [647, 0]
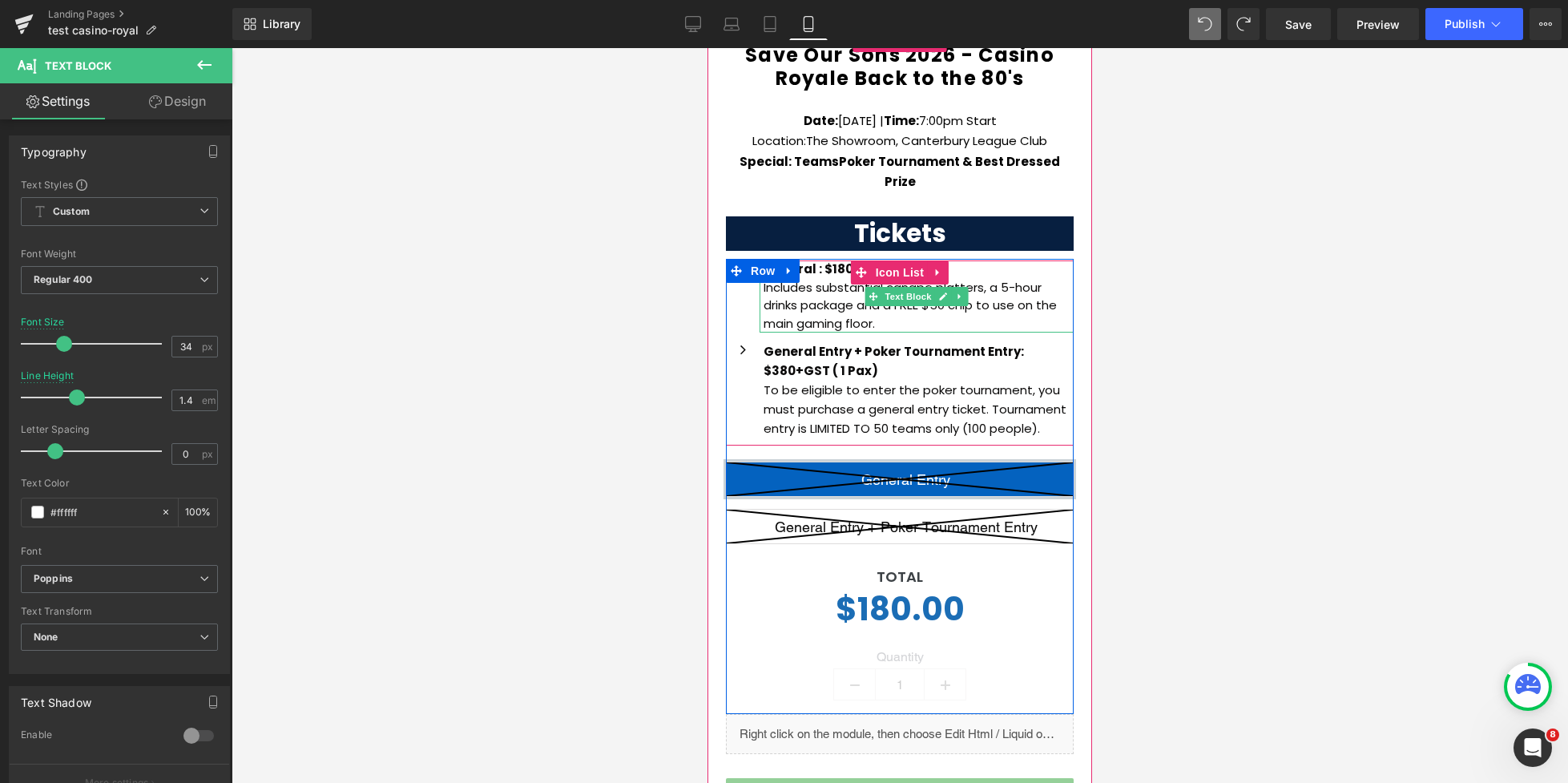
click at [814, 261] on b "General : $180+GST ( 1 Pax)" at bounding box center [849, 269] width 172 height 17
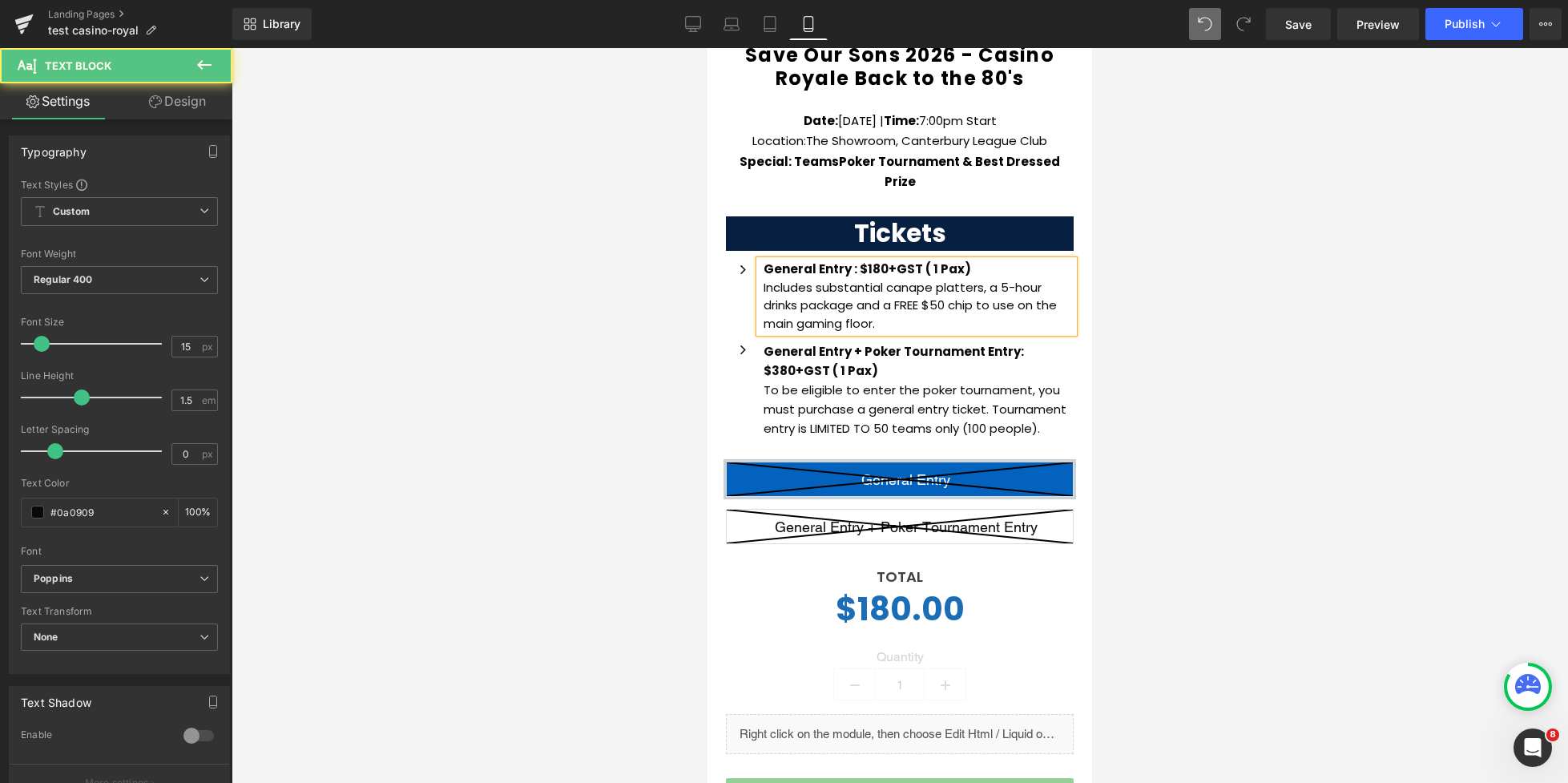
drag, startPoint x: 963, startPoint y: 249, endPoint x: 765, endPoint y: 250, distance: 198.0
click at [765, 261] on p "General Entry : $180+GST ( 1 Pax)" at bounding box center [919, 270] width 310 height 19
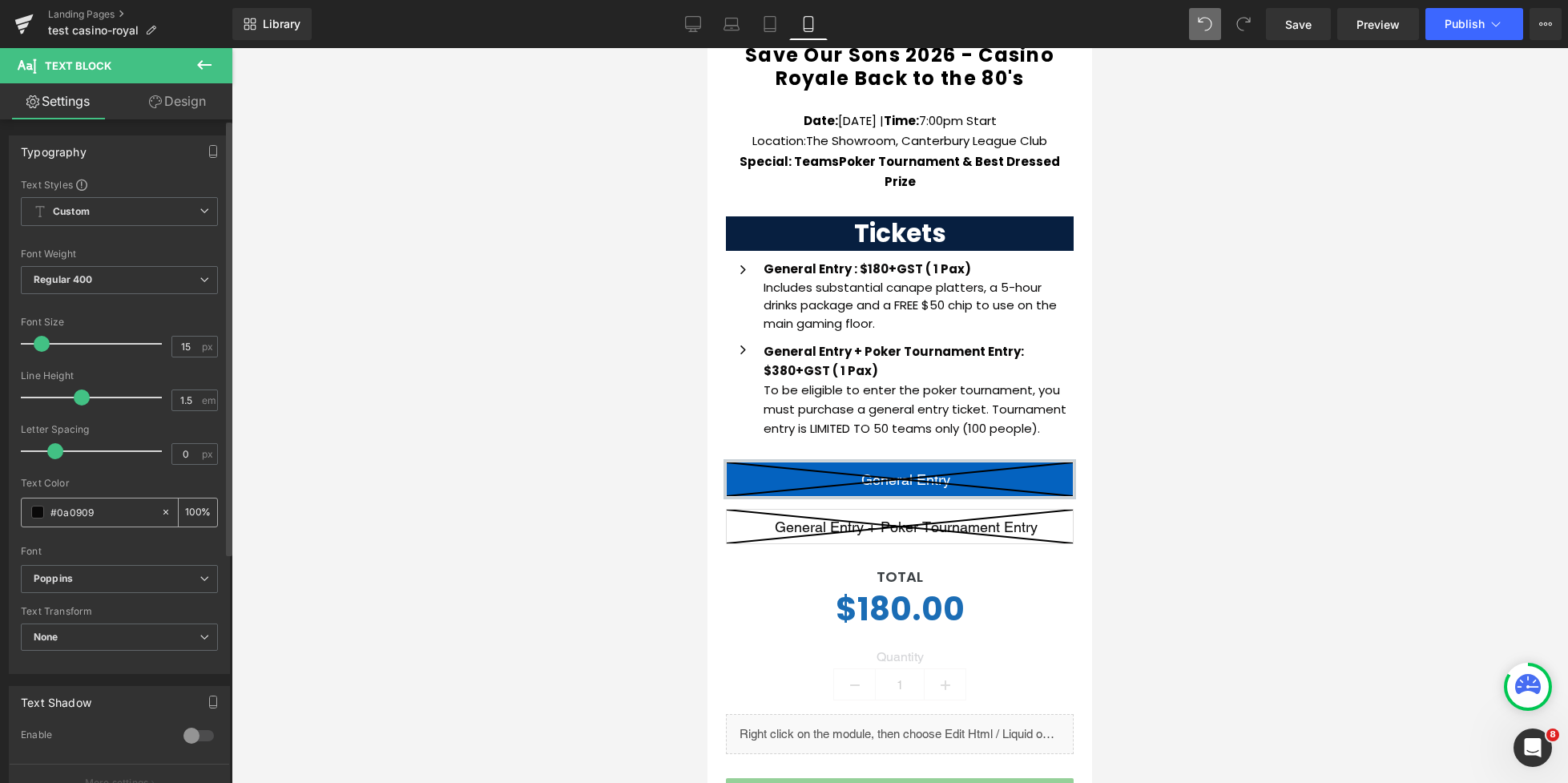
click at [35, 513] on span at bounding box center [37, 511] width 13 height 13
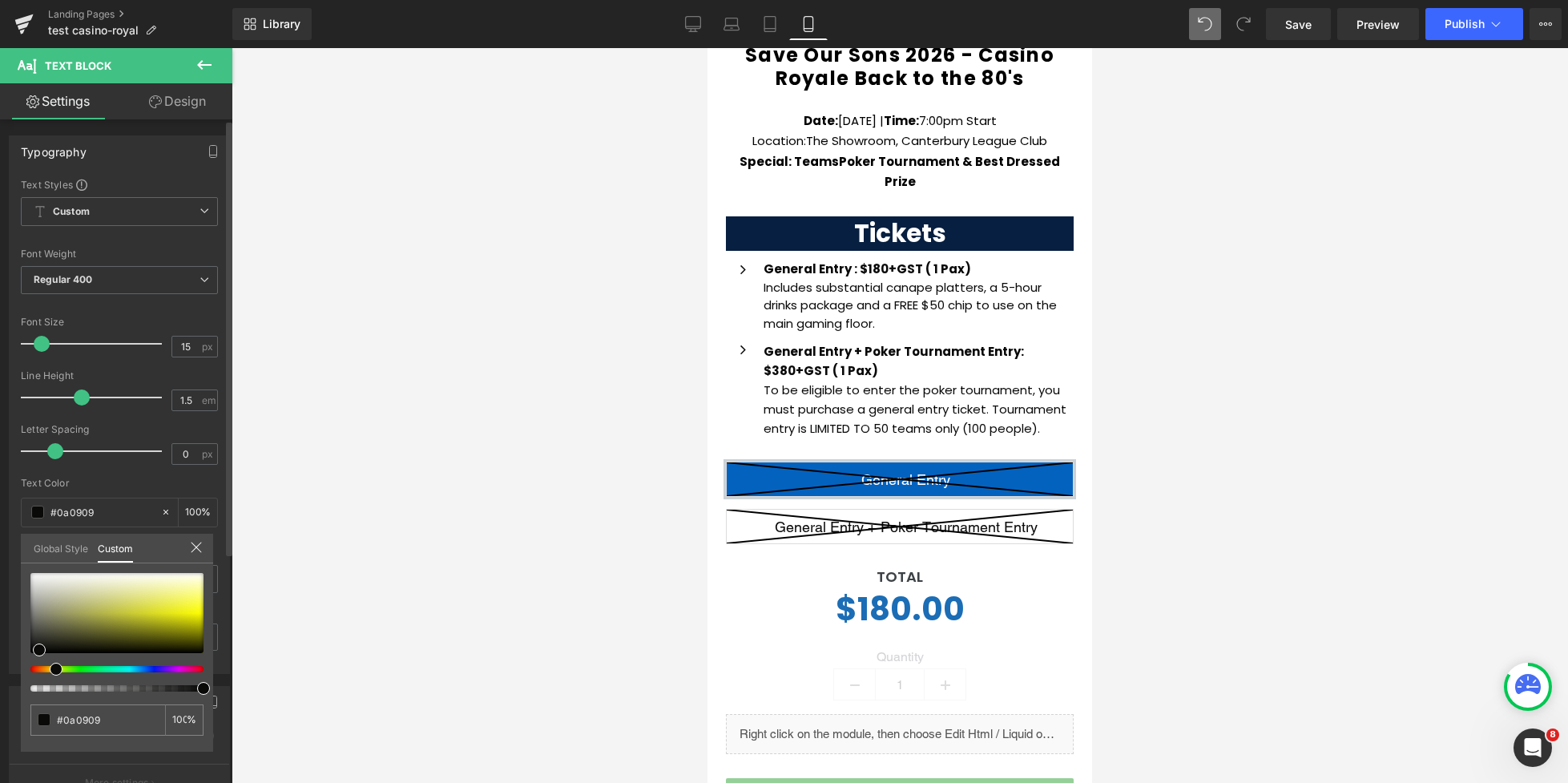
click at [50, 671] on div at bounding box center [110, 670] width 173 height 6
click at [100, 625] on div at bounding box center [117, 613] width 173 height 81
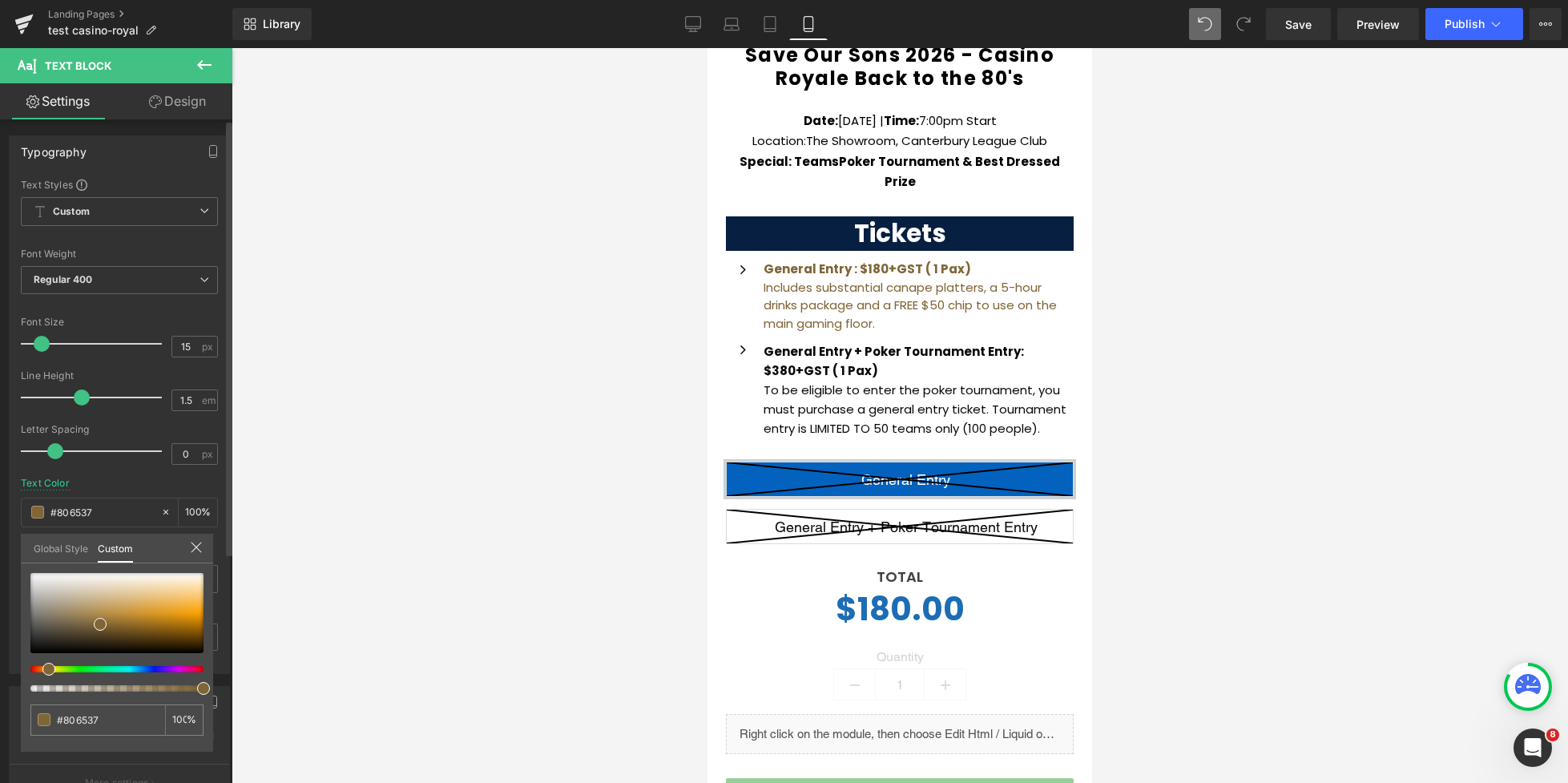
drag, startPoint x: 52, startPoint y: 669, endPoint x: 86, endPoint y: 629, distance: 52.5
click at [40, 667] on div at bounding box center [110, 670] width 173 height 6
click at [121, 613] on div at bounding box center [117, 613] width 173 height 81
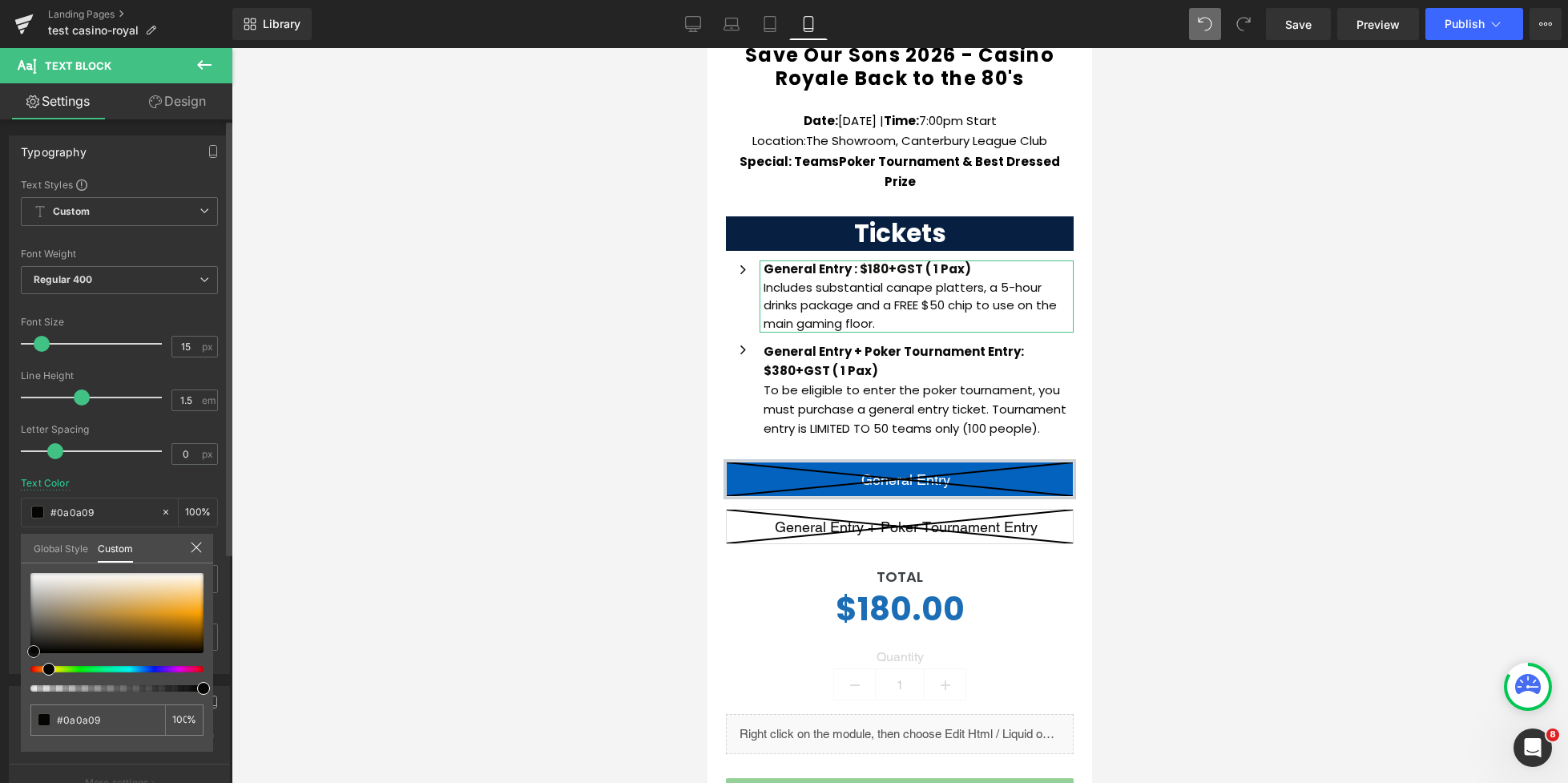
drag, startPoint x: 101, startPoint y: 613, endPoint x: 29, endPoint y: 657, distance: 84.4
click at [31, 654] on div at bounding box center [117, 613] width 173 height 81
click at [986, 289] on div at bounding box center [899, 415] width 385 height 735
click at [940, 296] on div at bounding box center [899, 415] width 385 height 735
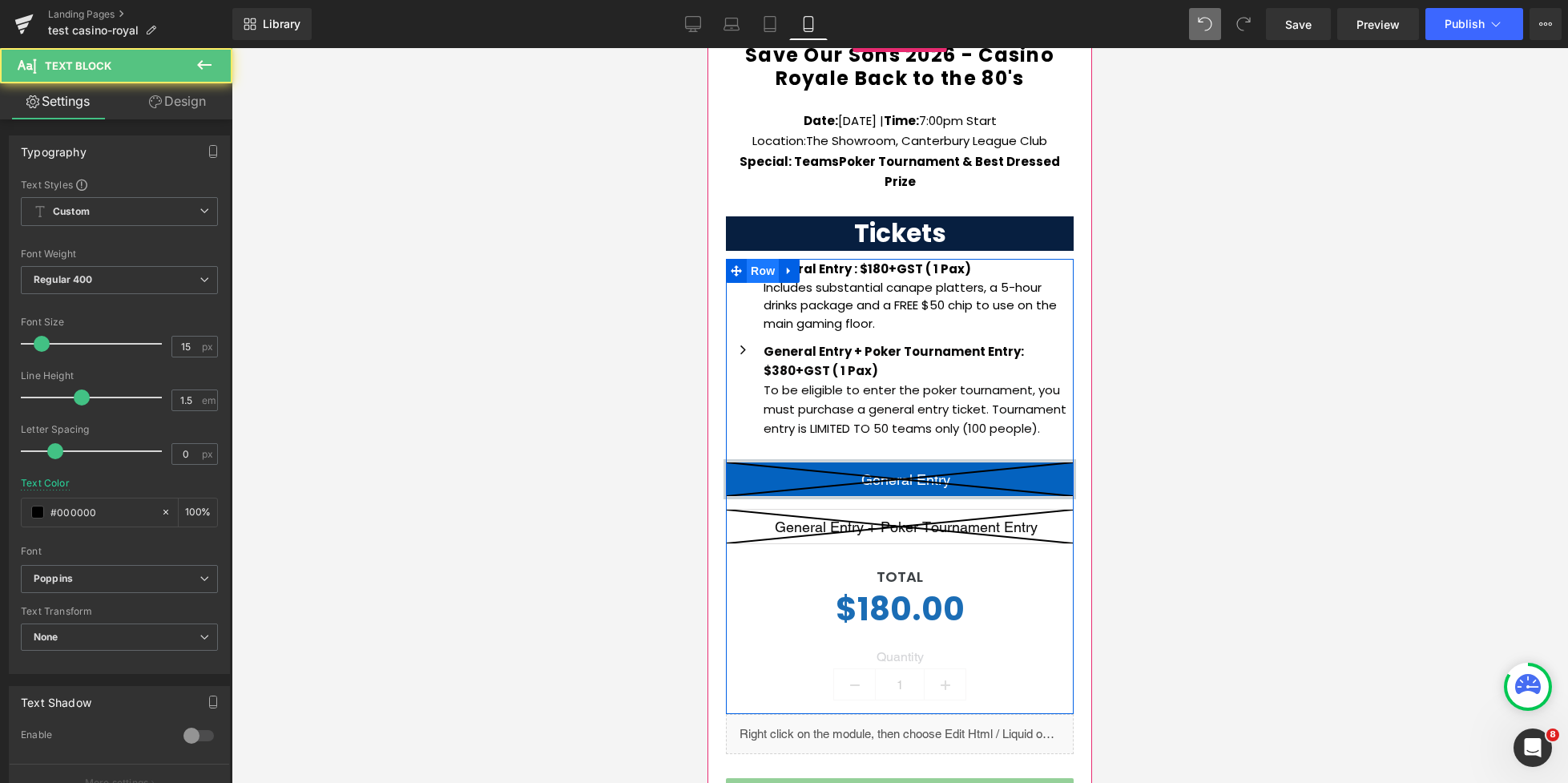
drag, startPoint x: 967, startPoint y: 248, endPoint x: 953, endPoint y: 274, distance: 29.5
click at [757, 259] on div "Icon General : $180+GST ( 1 Pax) Includes substantial canape platters, a 5-hour…" at bounding box center [900, 487] width 348 height 456
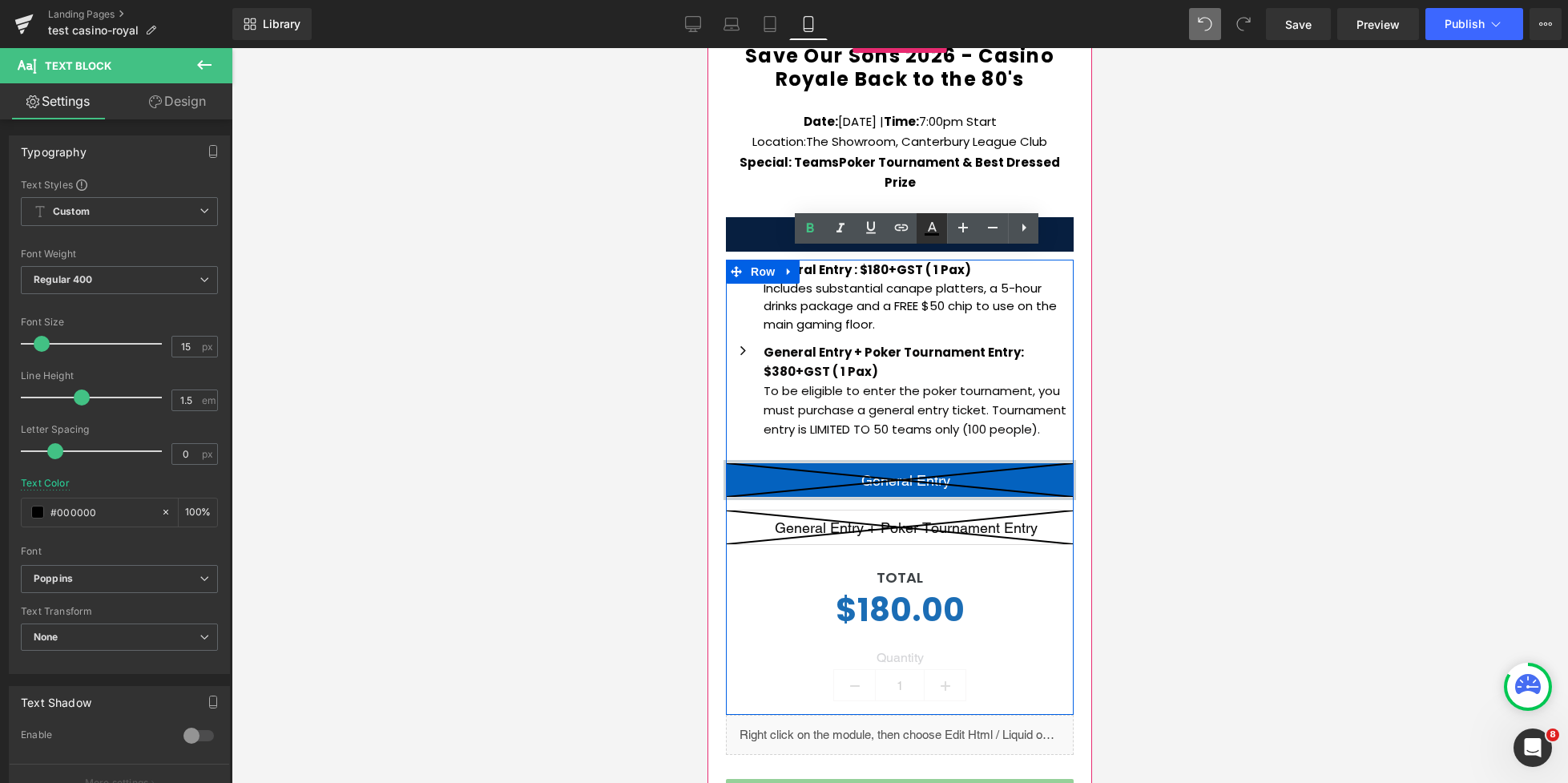
click at [932, 238] on icon at bounding box center [931, 228] width 19 height 19
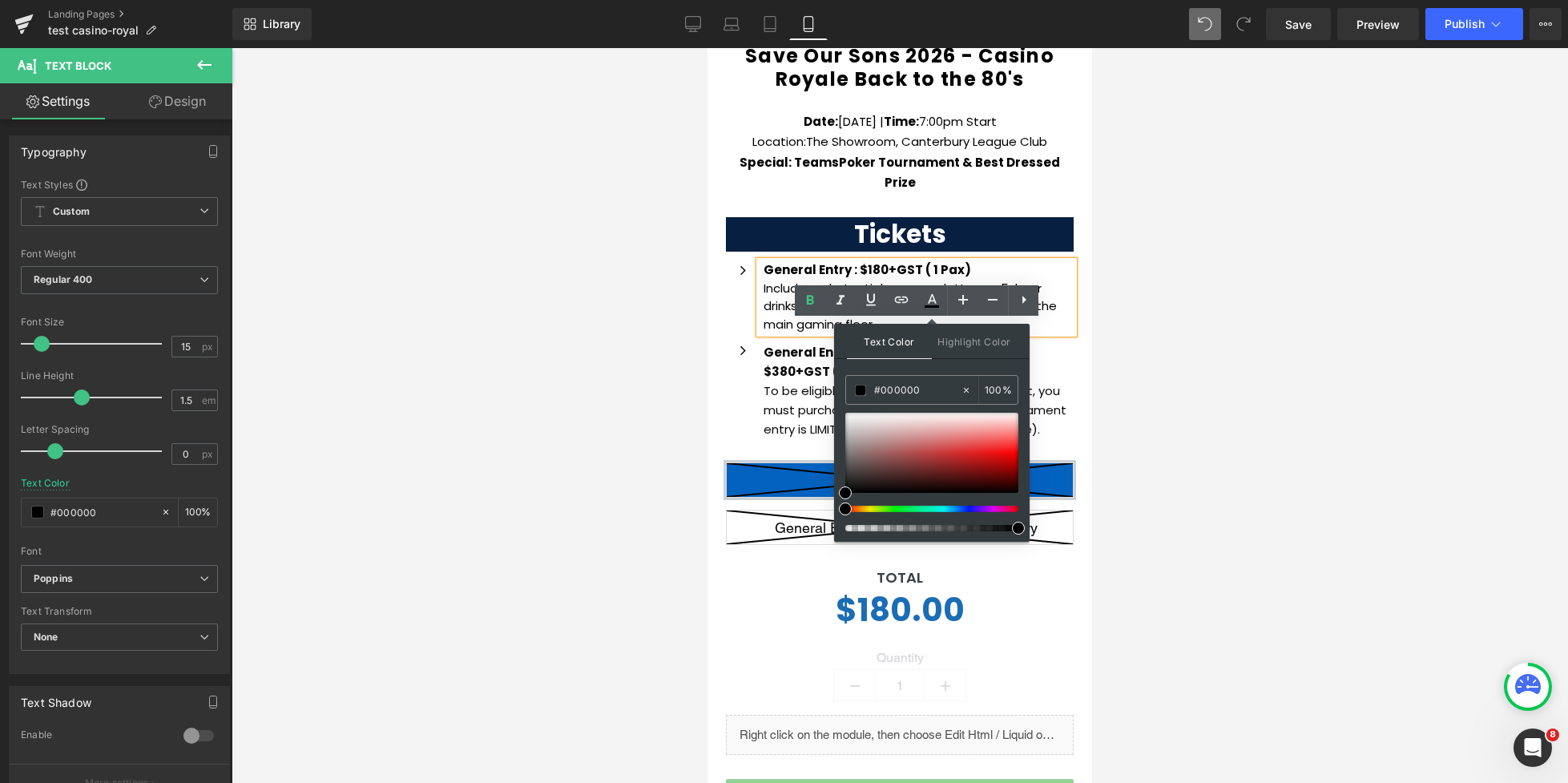
click at [859, 404] on div "#000000" at bounding box center [903, 390] width 114 height 28
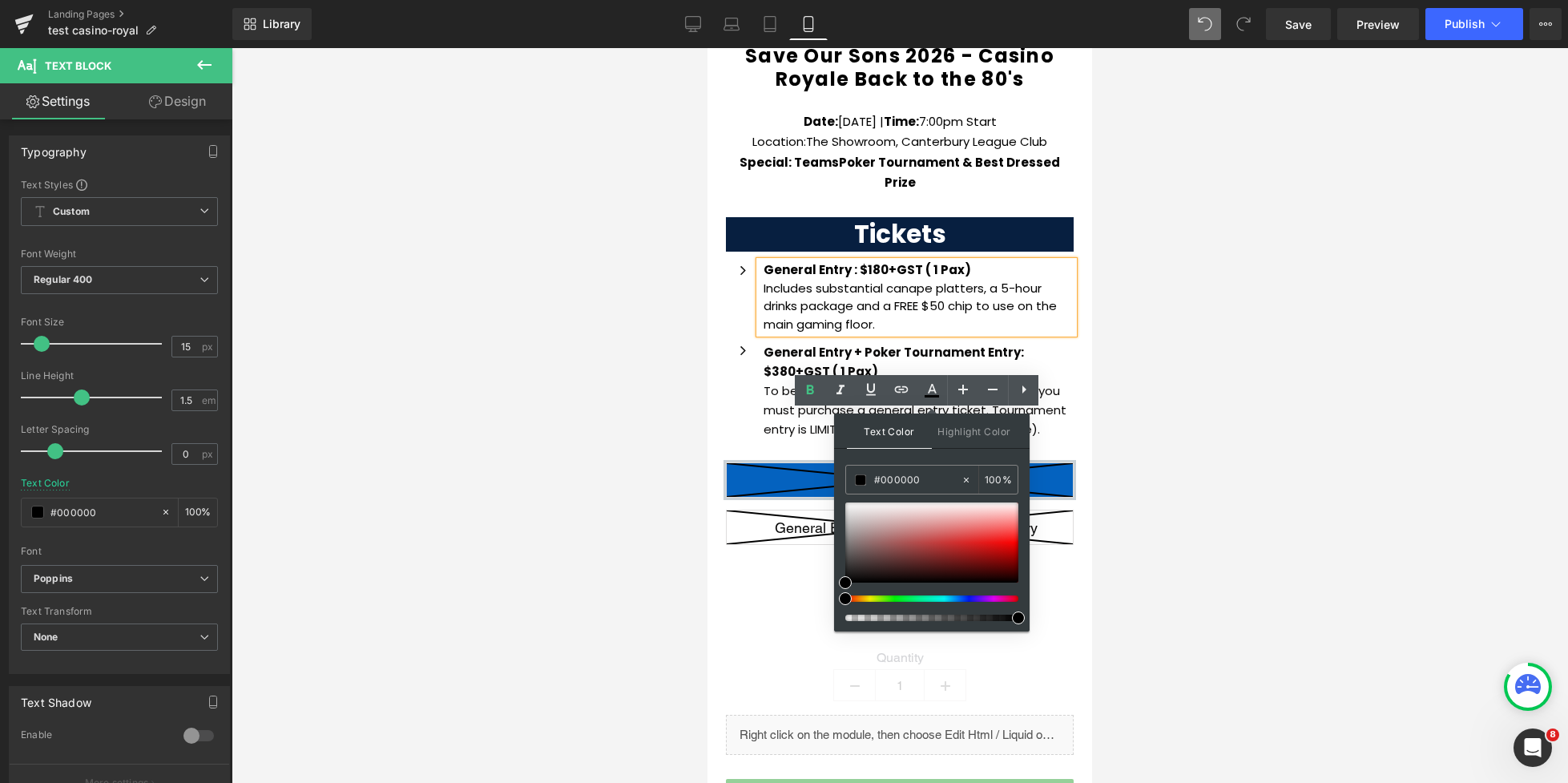
scroll to position [477, 0]
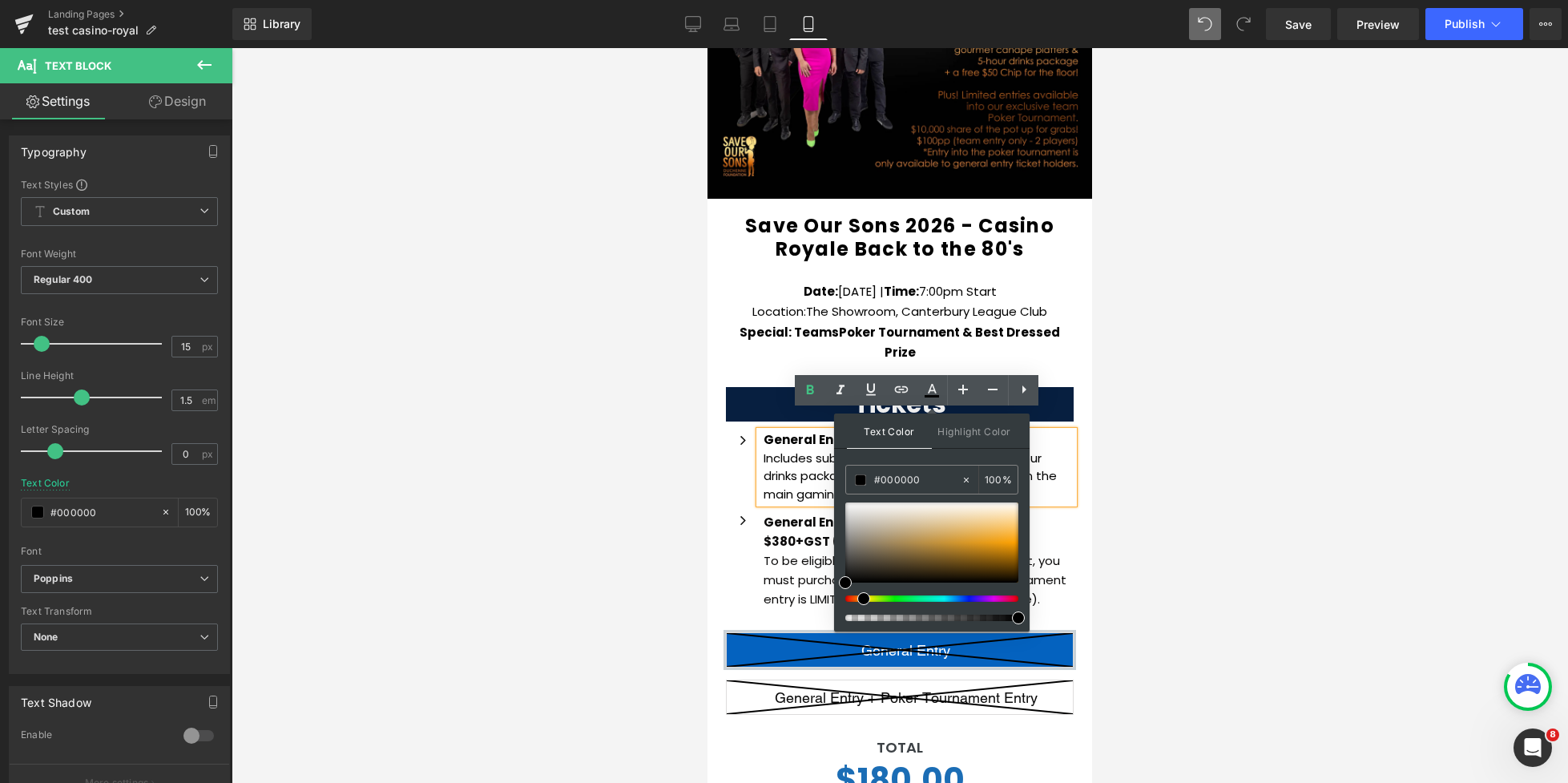
click at [857, 602] on span at bounding box center [863, 598] width 13 height 13
click at [950, 533] on div at bounding box center [932, 542] width 173 height 81
click at [952, 539] on span at bounding box center [952, 538] width 13 height 13
click at [853, 598] on div at bounding box center [926, 599] width 173 height 6
click at [938, 536] on span at bounding box center [944, 538] width 13 height 13
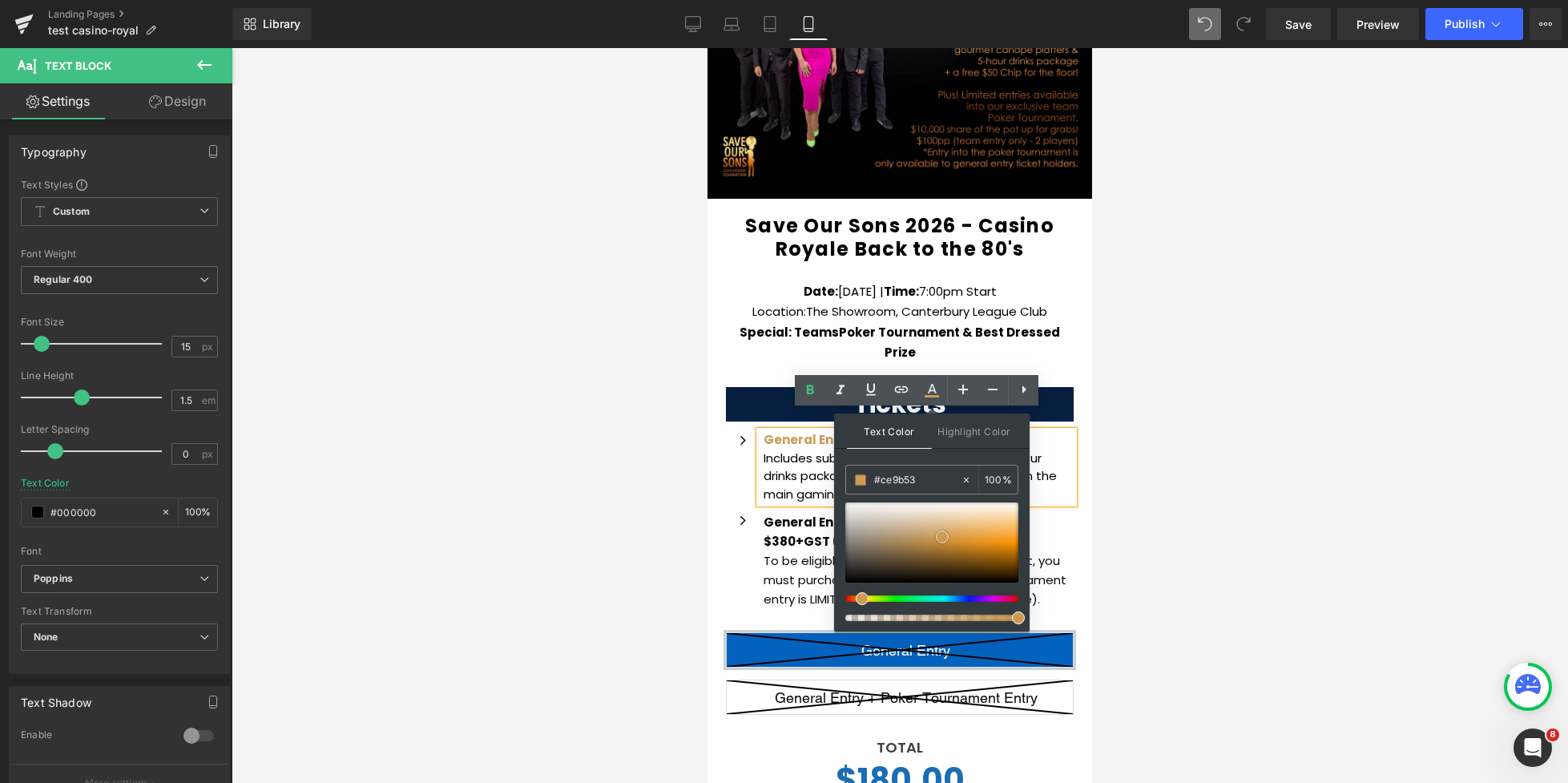
click at [939, 533] on span at bounding box center [942, 536] width 13 height 13
click at [859, 600] on span at bounding box center [861, 598] width 13 height 13
click at [856, 599] on span at bounding box center [862, 598] width 13 height 13
drag, startPoint x: 891, startPoint y: 481, endPoint x: 860, endPoint y: 478, distance: 31.1
click at [860, 478] on div "#000000" at bounding box center [903, 480] width 114 height 28
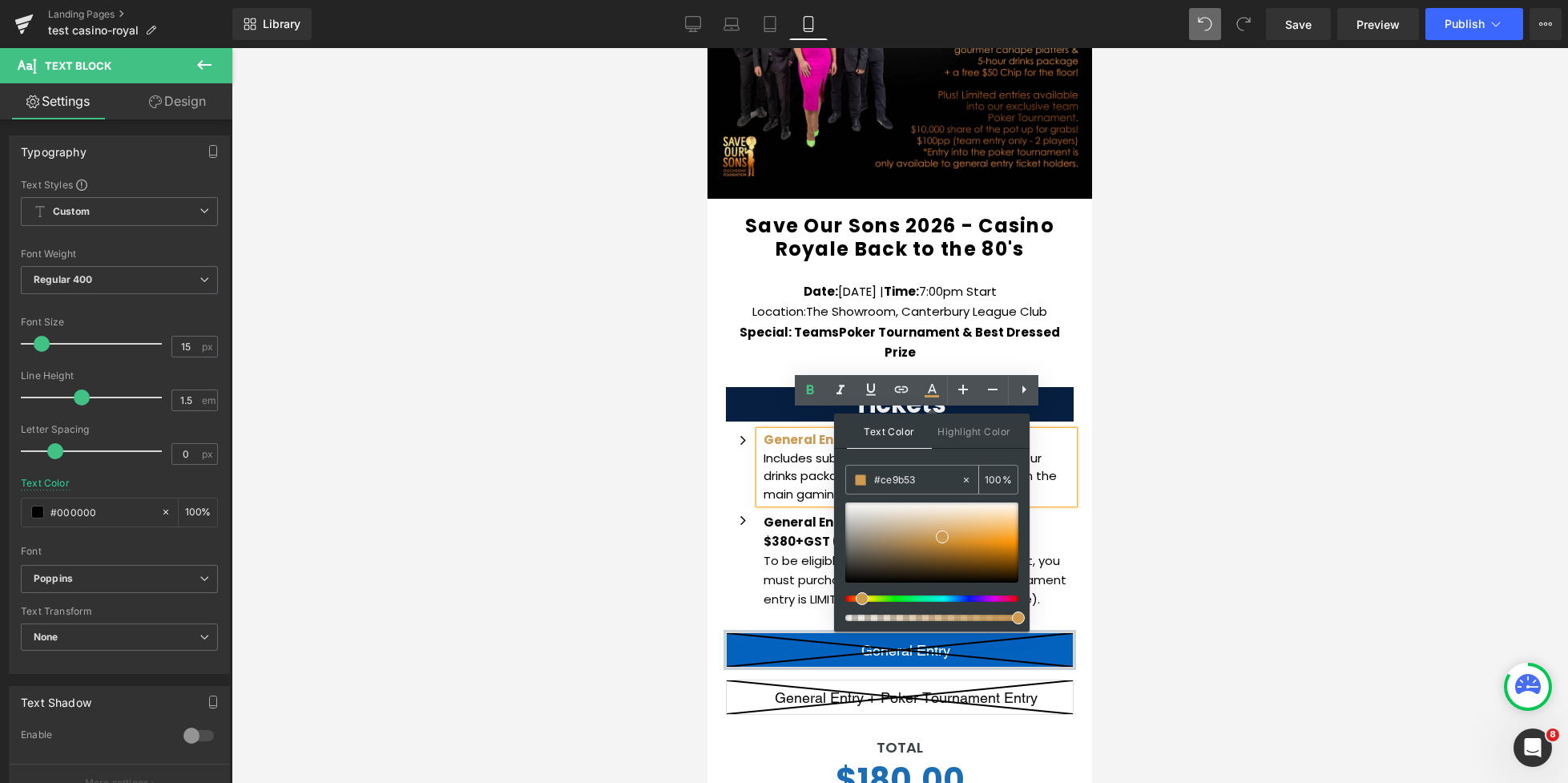
type input "#ce9b53"
click at [785, 481] on p "Includes substantial canape platters, a 5-hour drinks package and a FREE $50 ch…" at bounding box center [919, 477] width 310 height 55
click at [1104, 494] on div at bounding box center [900, 415] width 1336 height 735
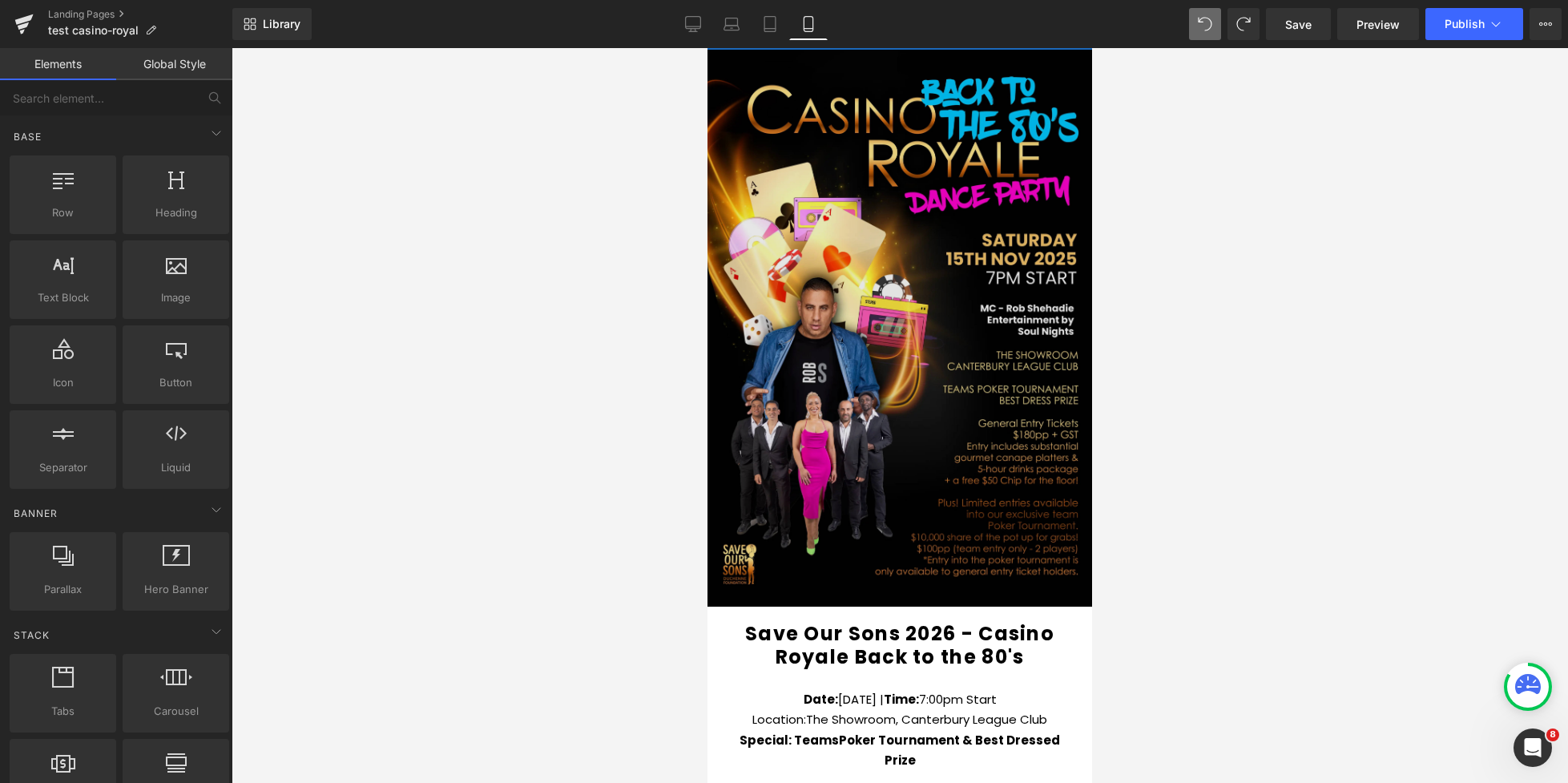
scroll to position [70, 0]
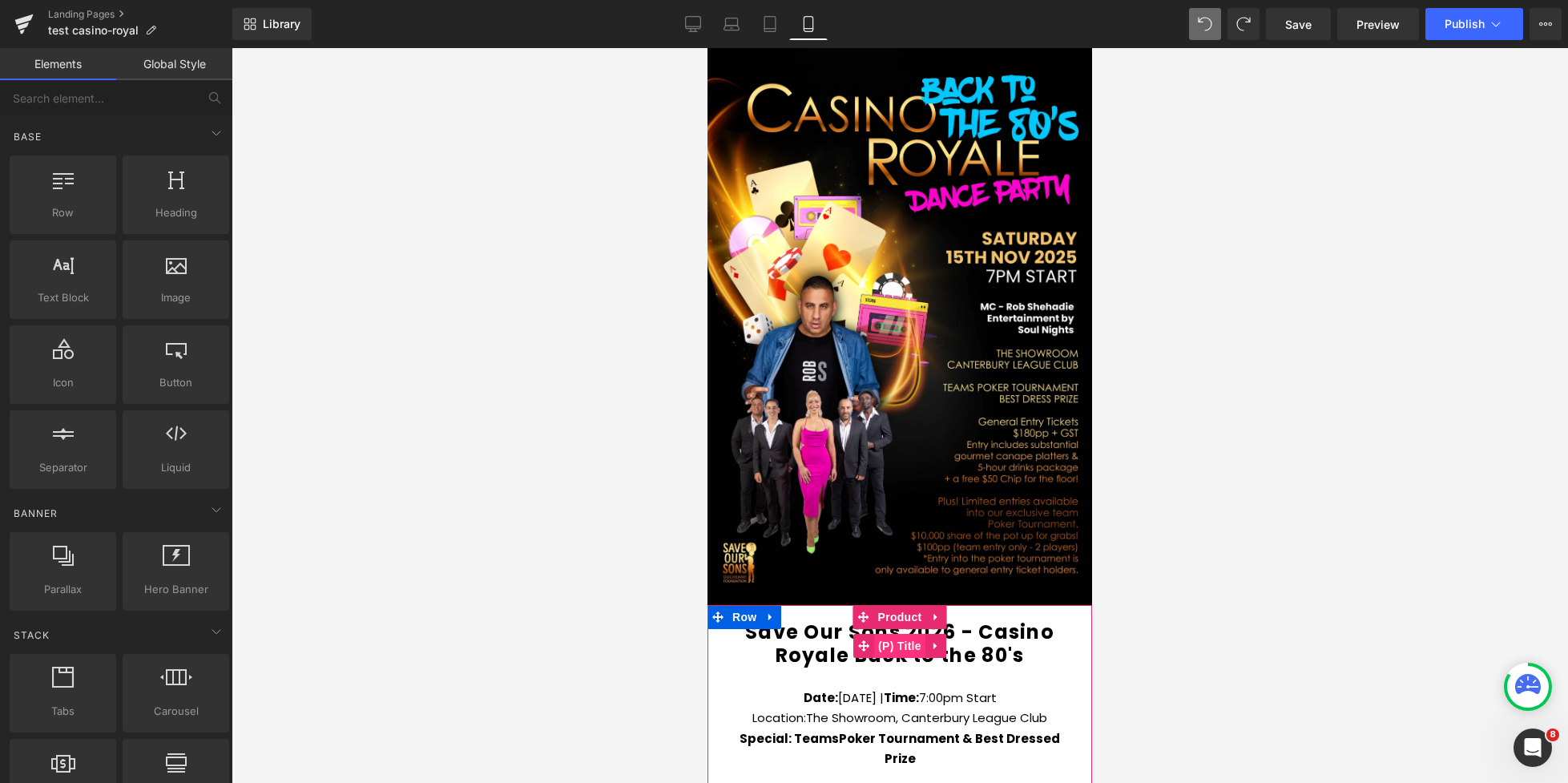
click at [899, 650] on span "(P) Title" at bounding box center [900, 646] width 52 height 24
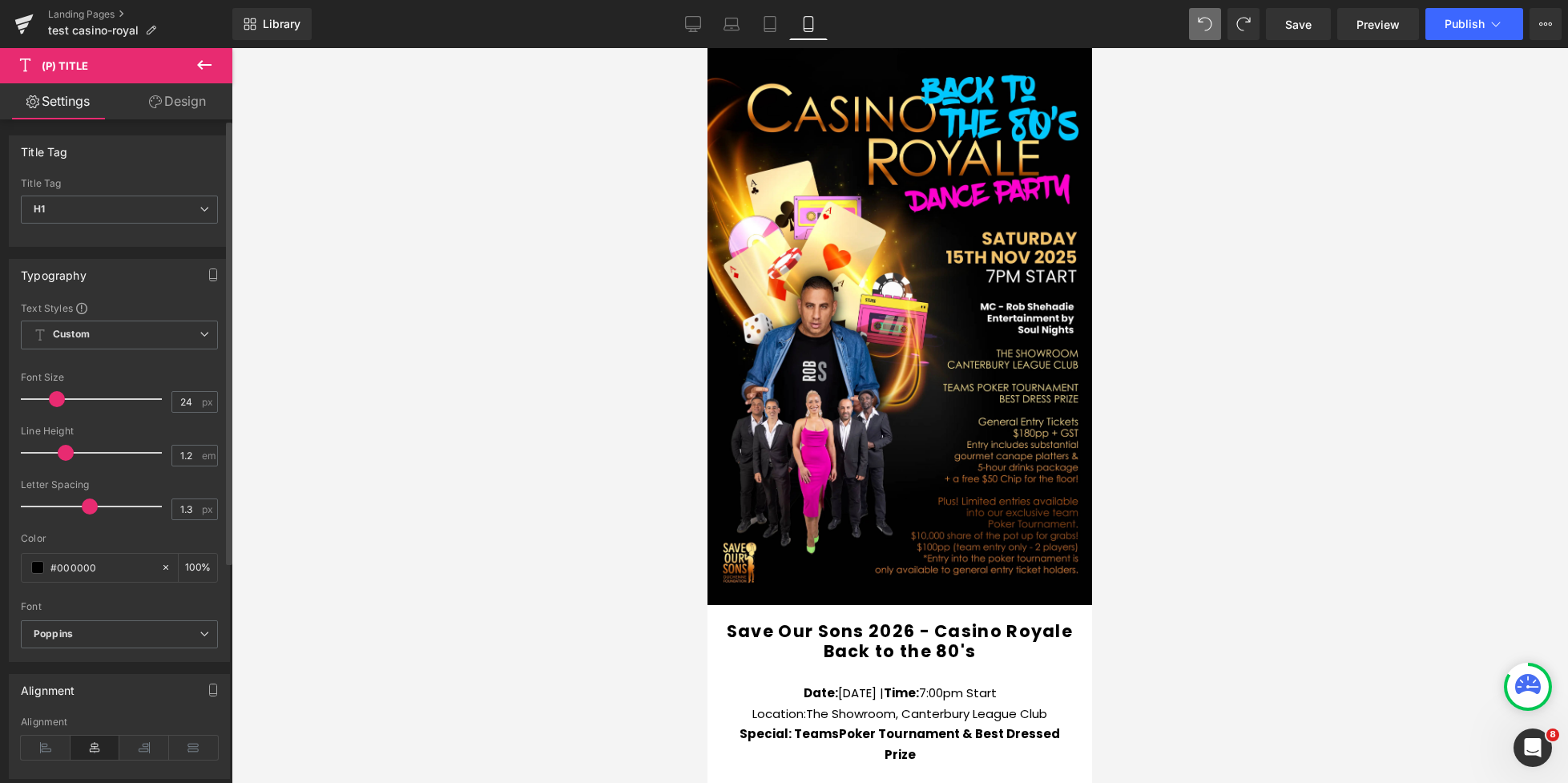
click at [54, 402] on span at bounding box center [57, 399] width 16 height 16
click at [1459, 19] on span "Publish" at bounding box center [1465, 24] width 40 height 13
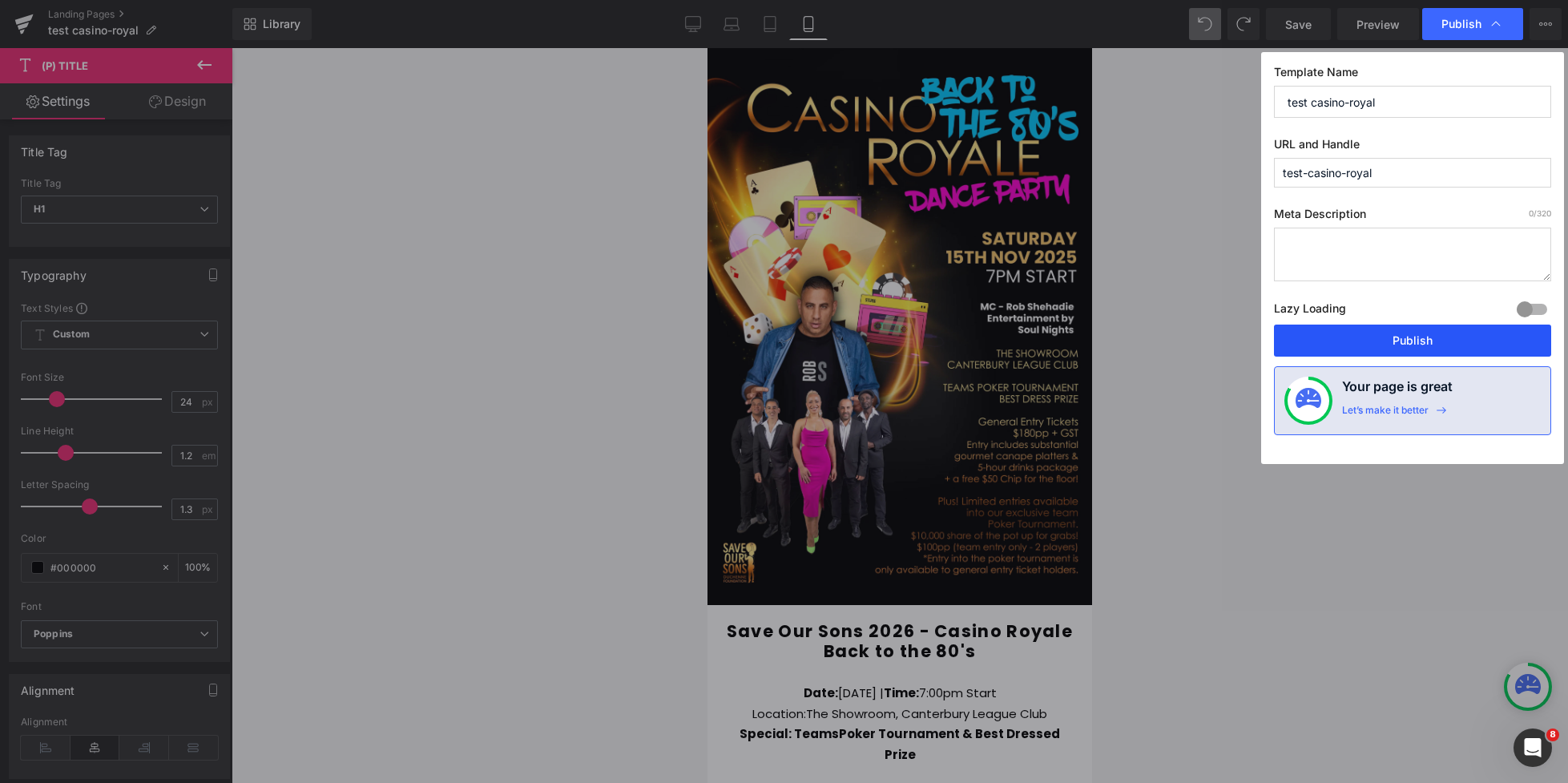
click at [1408, 346] on button "Publish" at bounding box center [1412, 340] width 277 height 32
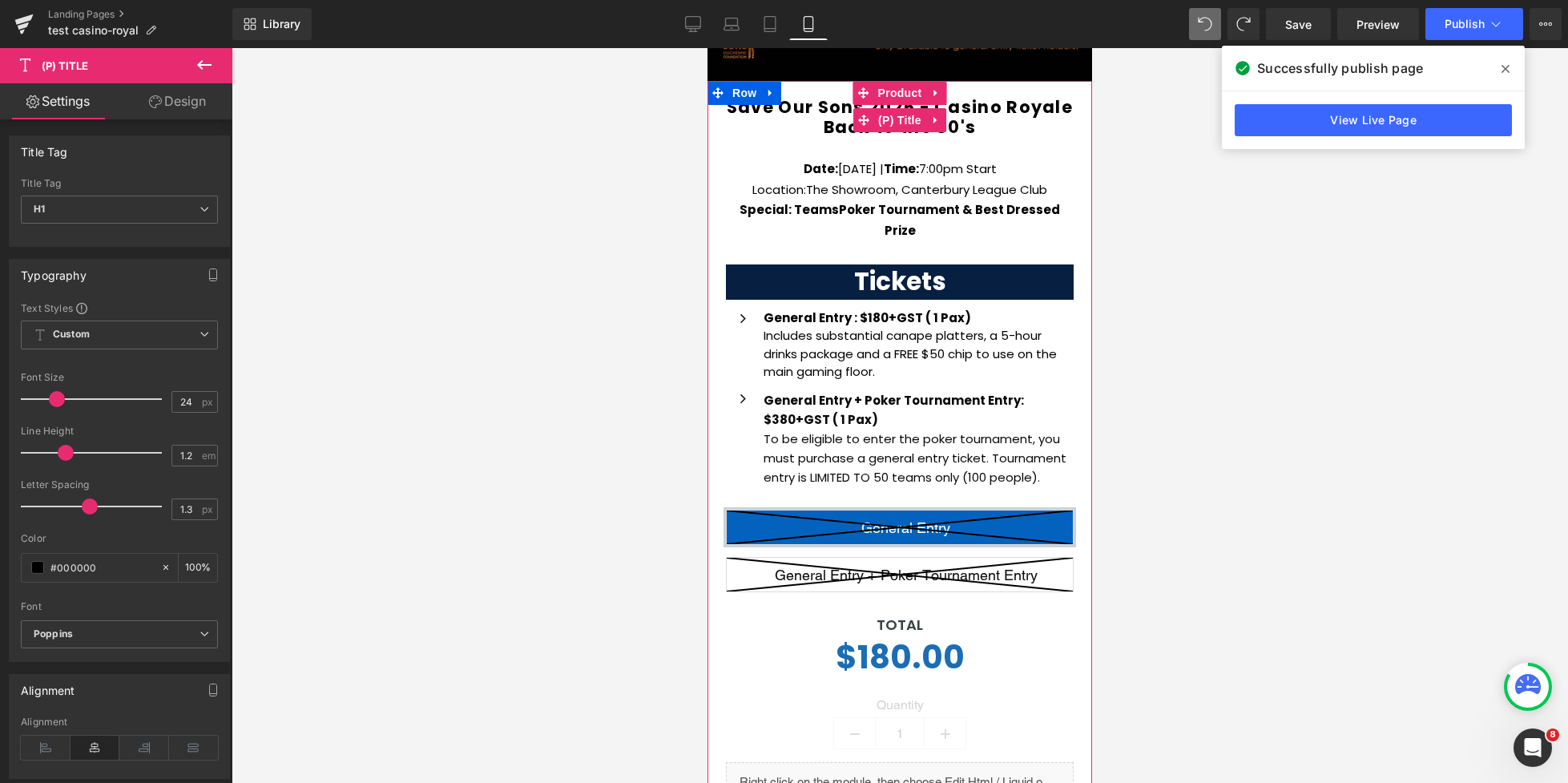
scroll to position [604, 0]
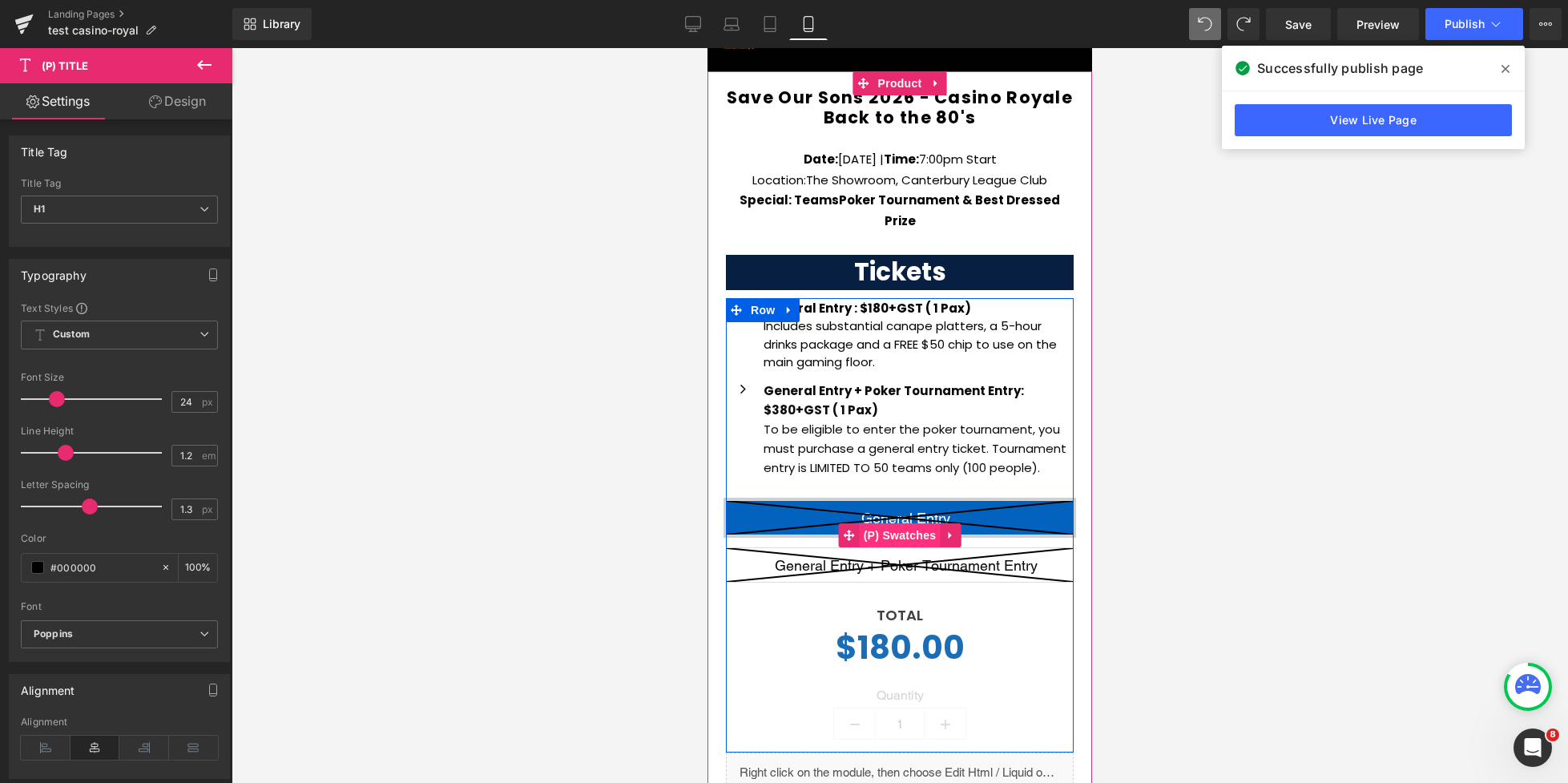
click at [897, 523] on span "(P) Swatches" at bounding box center [900, 535] width 81 height 24
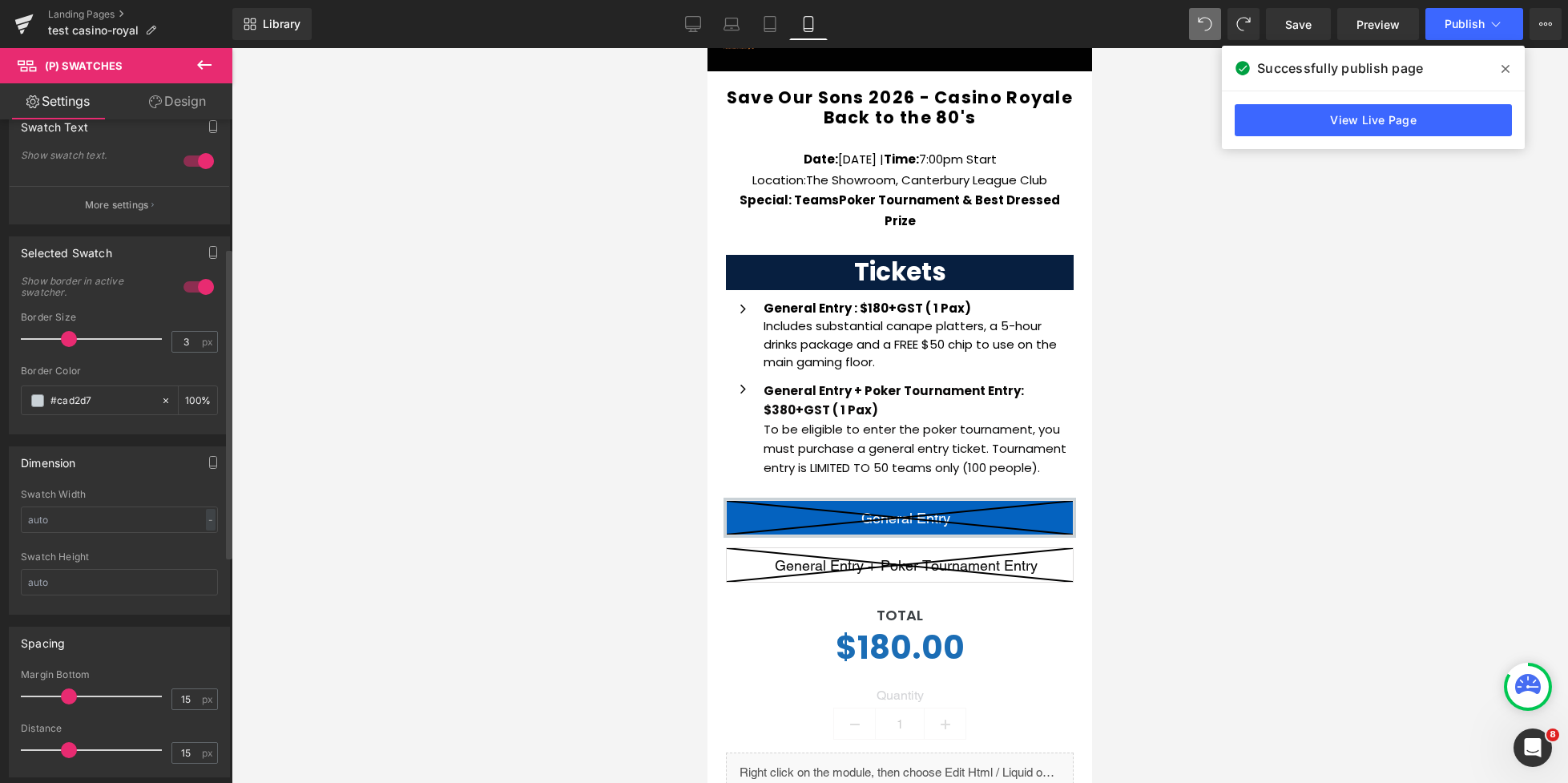
scroll to position [353, 0]
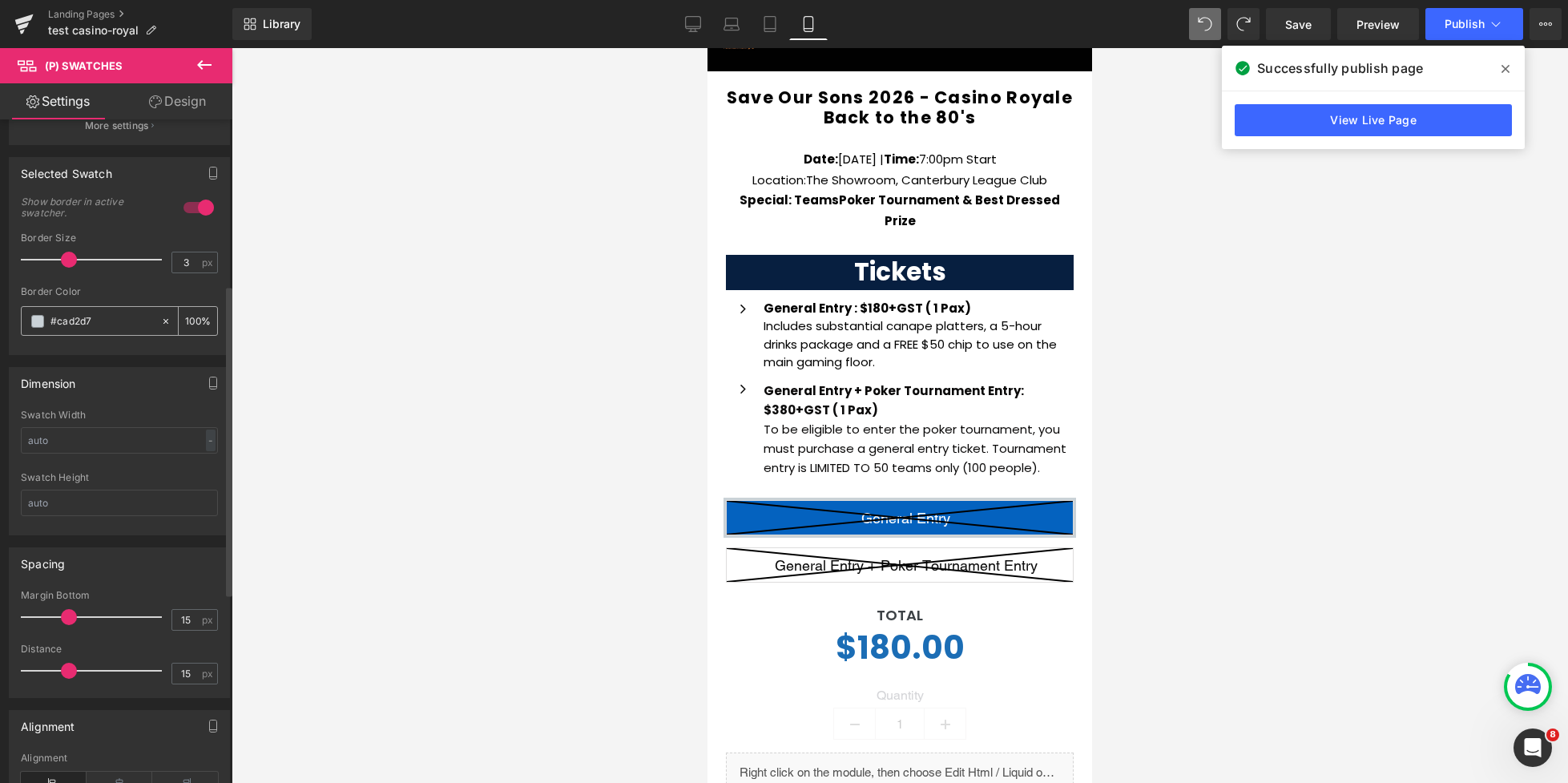
click at [37, 323] on span at bounding box center [37, 321] width 13 height 13
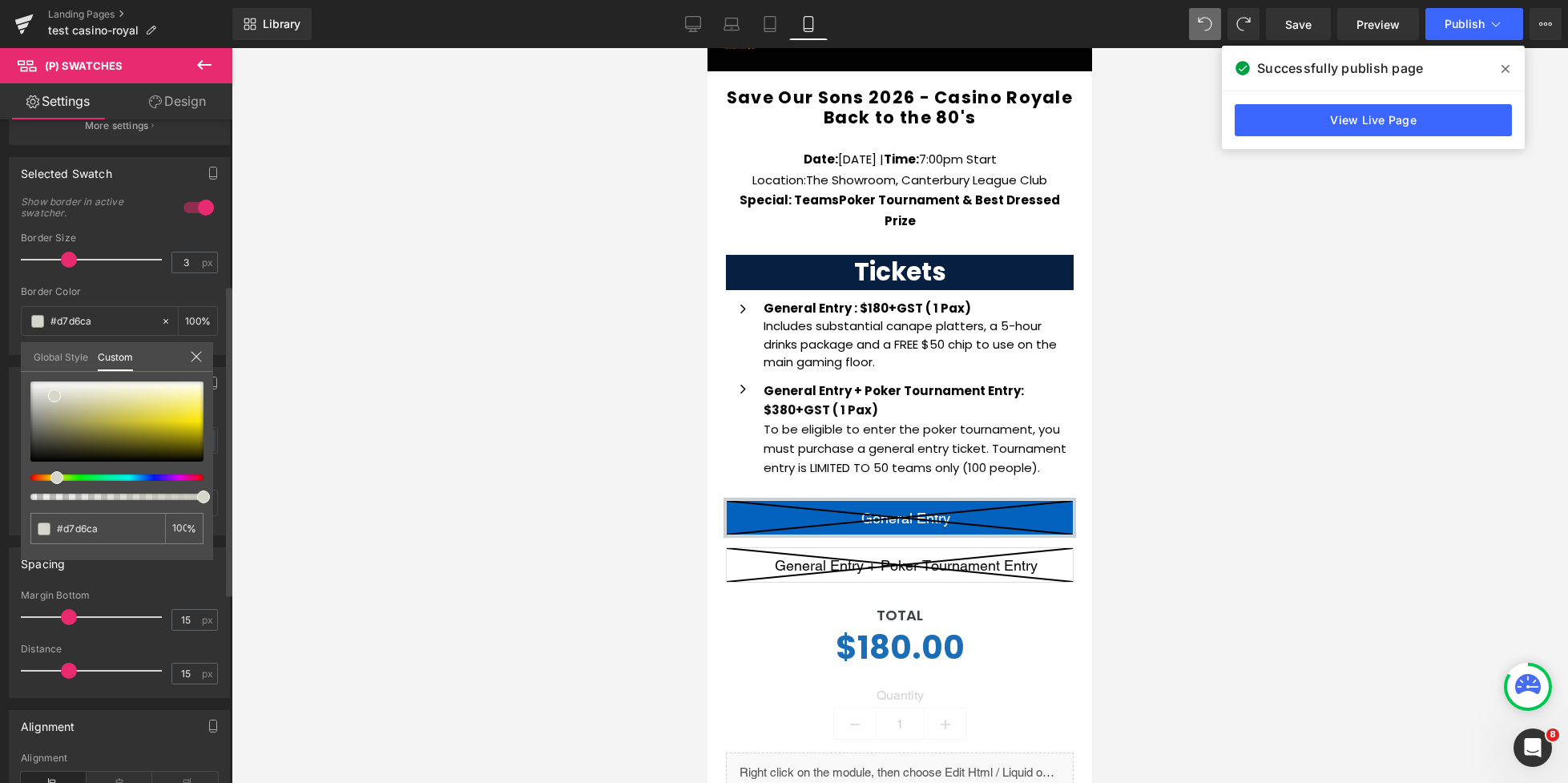
click at [51, 479] on div at bounding box center [110, 478] width 173 height 6
click at [128, 415] on div at bounding box center [117, 422] width 173 height 81
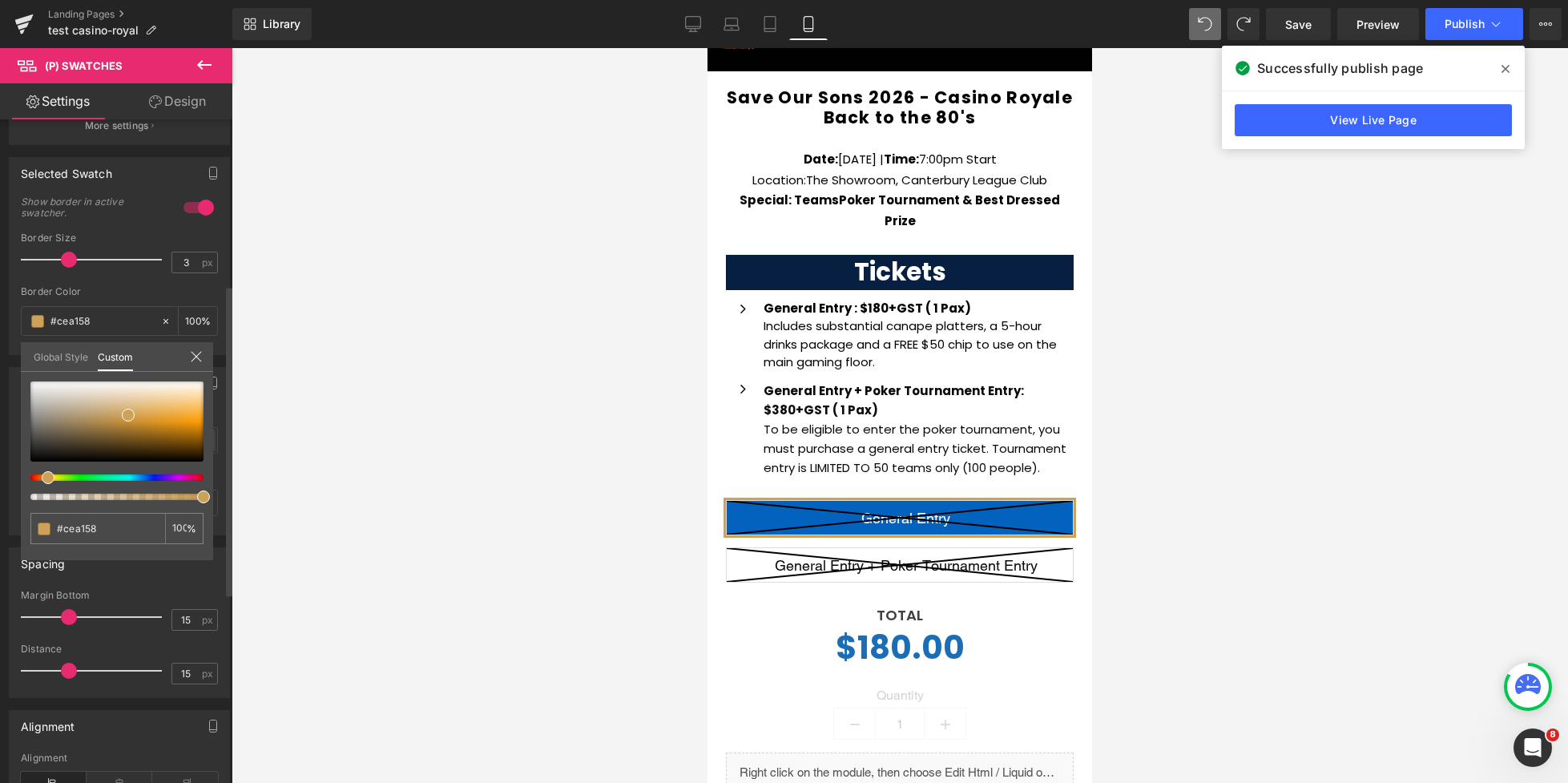
drag, startPoint x: 48, startPoint y: 475, endPoint x: 107, endPoint y: 436, distance: 70.7
click at [38, 476] on div at bounding box center [110, 478] width 173 height 6
click at [179, 409] on div at bounding box center [117, 422] width 173 height 81
drag, startPoint x: 179, startPoint y: 409, endPoint x: 172, endPoint y: 423, distance: 15.7
click at [172, 423] on span at bounding box center [172, 423] width 13 height 13
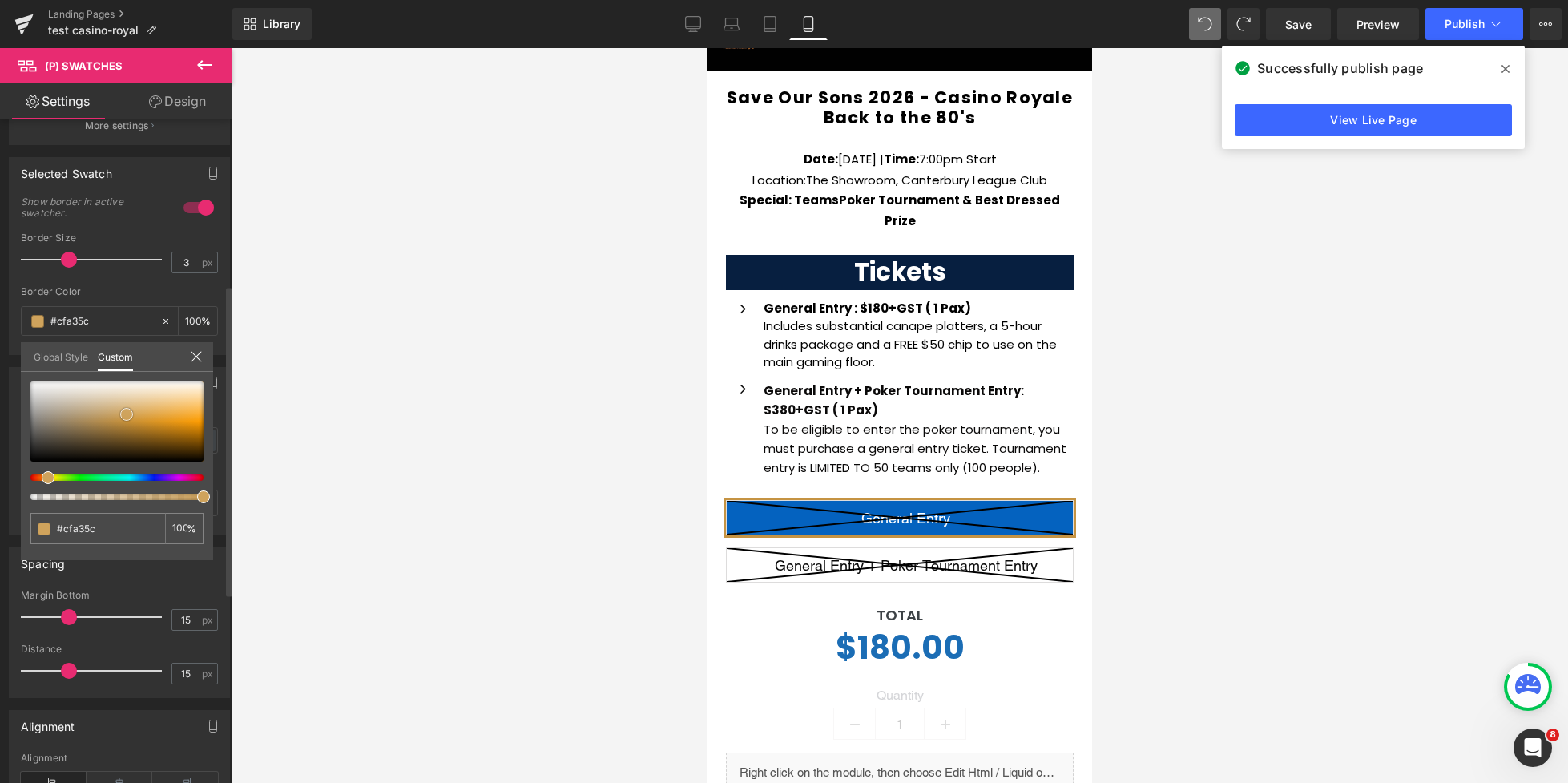
drag, startPoint x: 151, startPoint y: 411, endPoint x: 121, endPoint y: 419, distance: 31.0
click at [121, 419] on span at bounding box center [126, 414] width 13 height 13
click at [44, 476] on span at bounding box center [50, 478] width 13 height 13
click at [204, 386] on div "#cad2d7 100 %" at bounding box center [116, 472] width 192 height 179
click at [169, 406] on div at bounding box center [117, 422] width 173 height 81
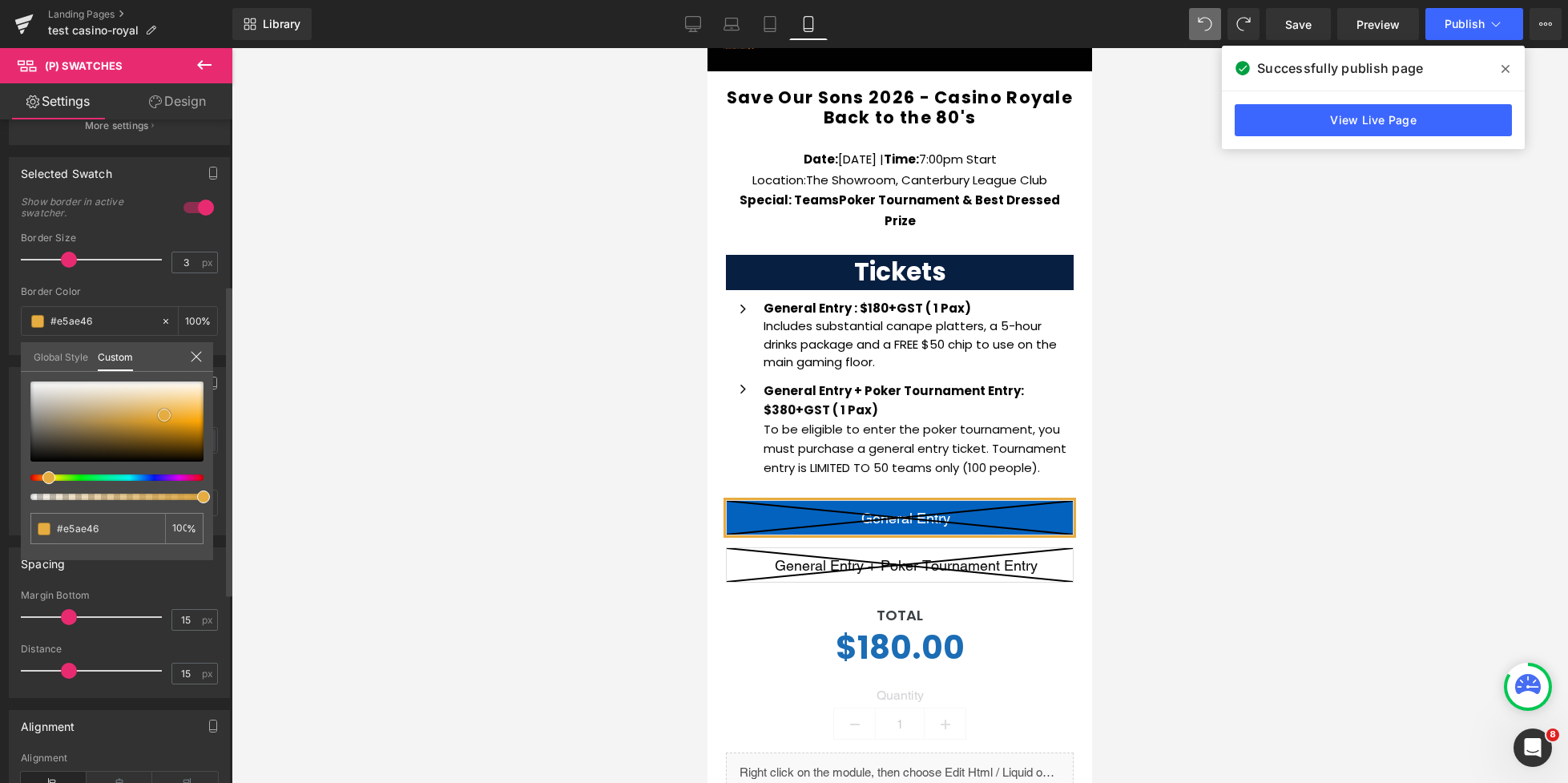
drag, startPoint x: 168, startPoint y: 405, endPoint x: 163, endPoint y: 414, distance: 10.3
click at [163, 414] on span at bounding box center [164, 415] width 13 height 13
click at [163, 412] on span at bounding box center [163, 413] width 13 height 13
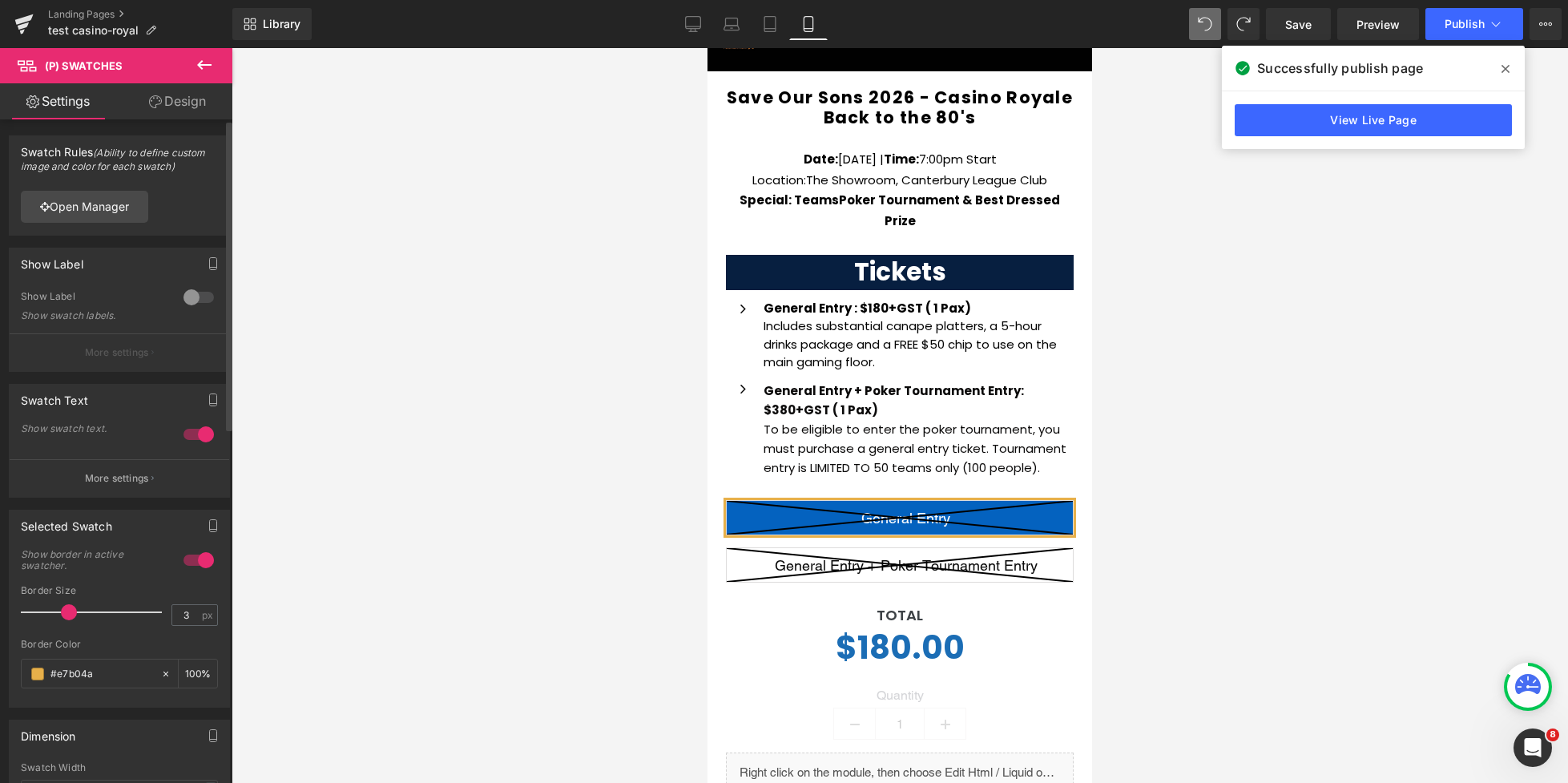
scroll to position [32, 0]
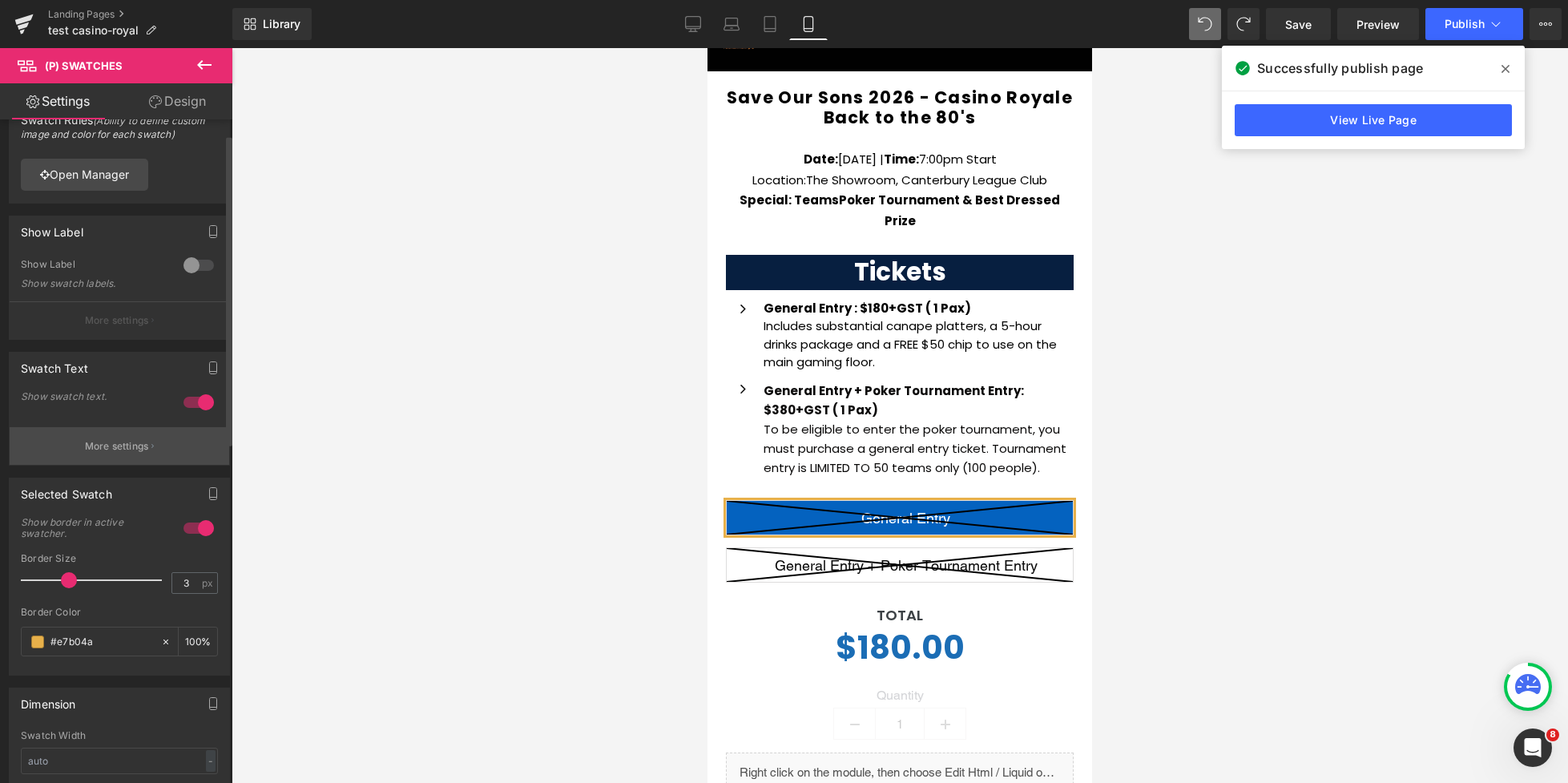
click at [113, 448] on p "More settings" at bounding box center [116, 447] width 64 height 15
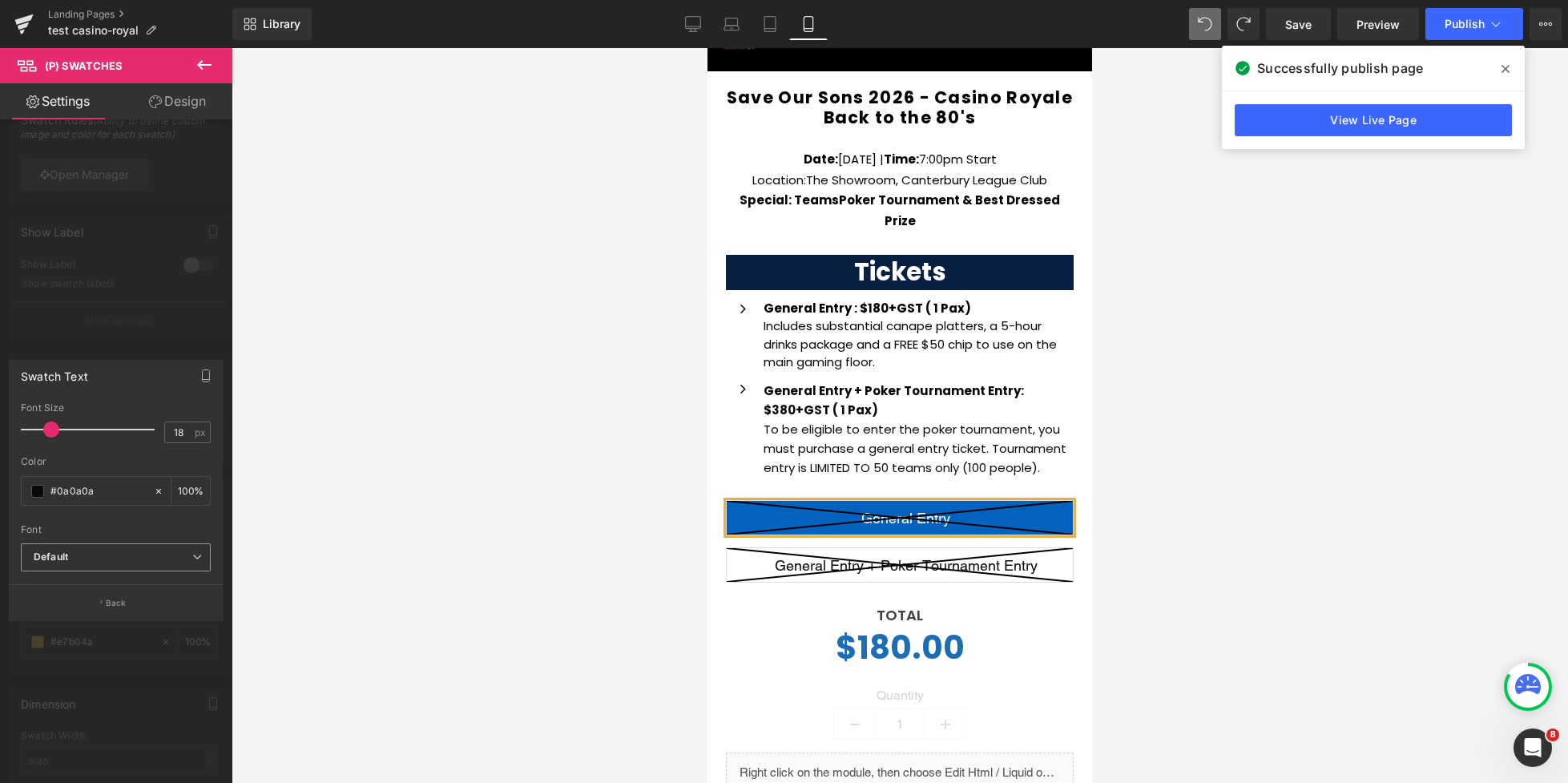
click at [84, 561] on b "Default" at bounding box center [113, 558] width 159 height 14
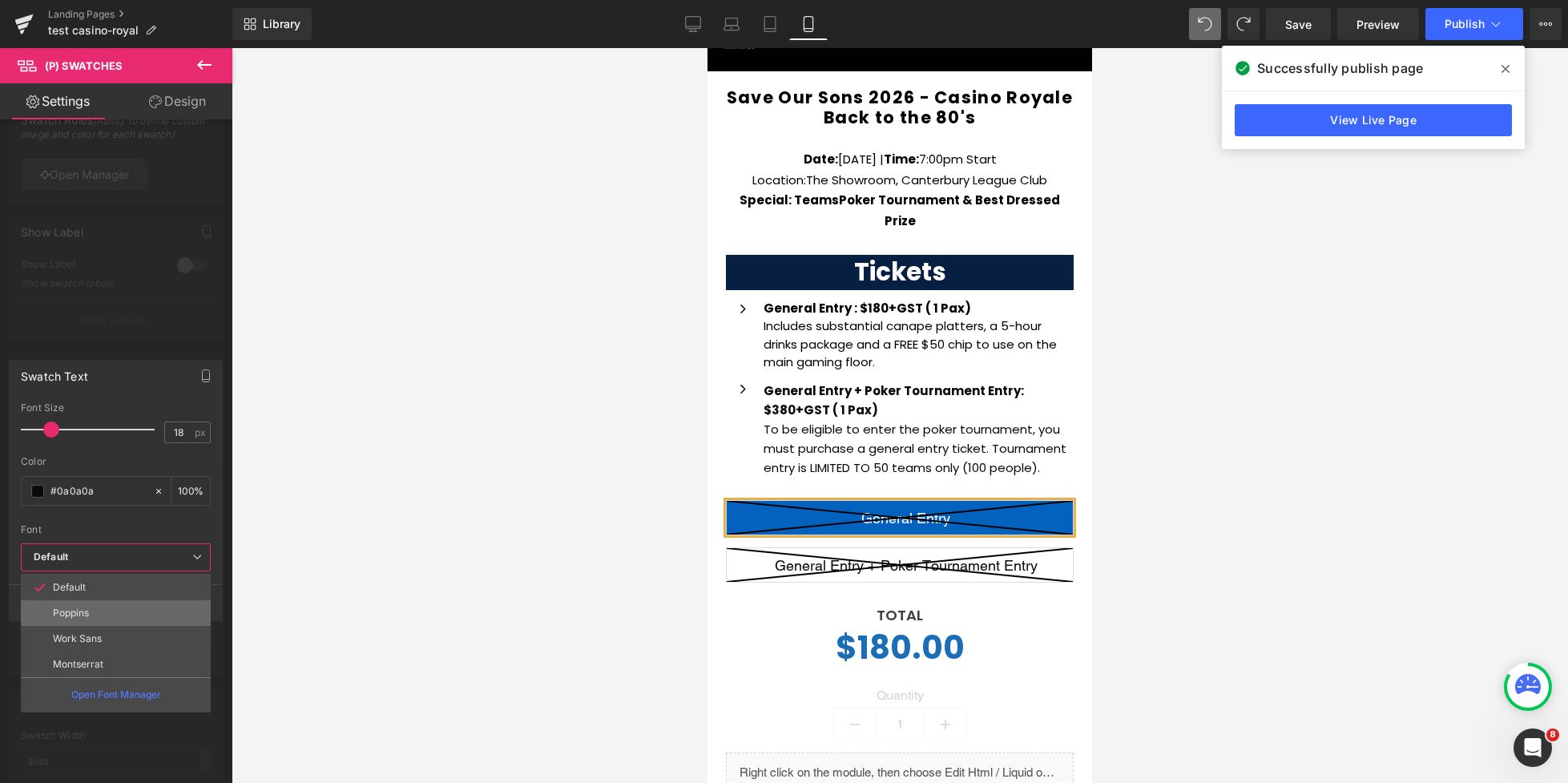
click at [92, 615] on li "Poppins" at bounding box center [115, 613] width 190 height 26
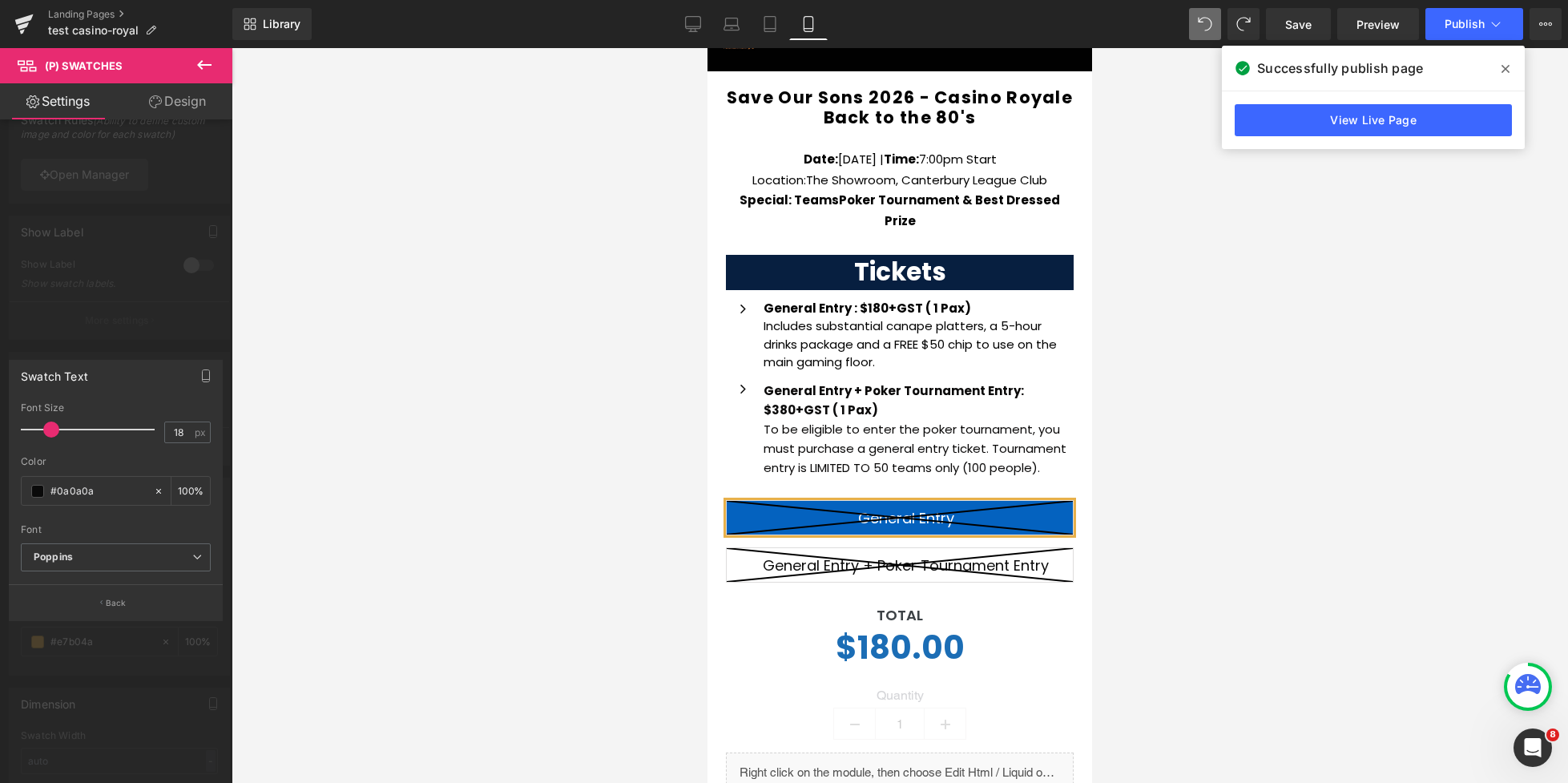
click at [117, 332] on div at bounding box center [116, 419] width 233 height 743
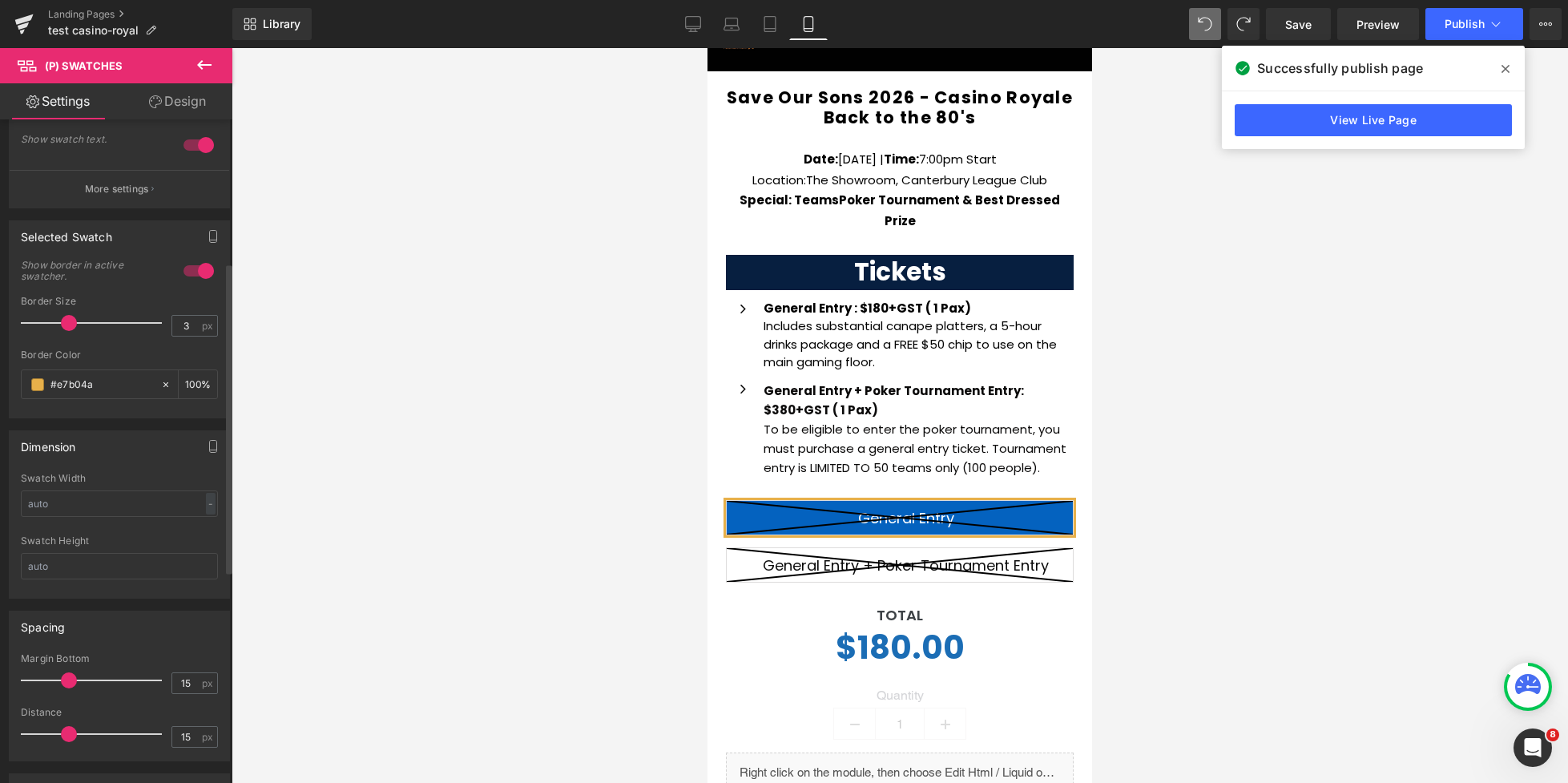
scroll to position [304, 0]
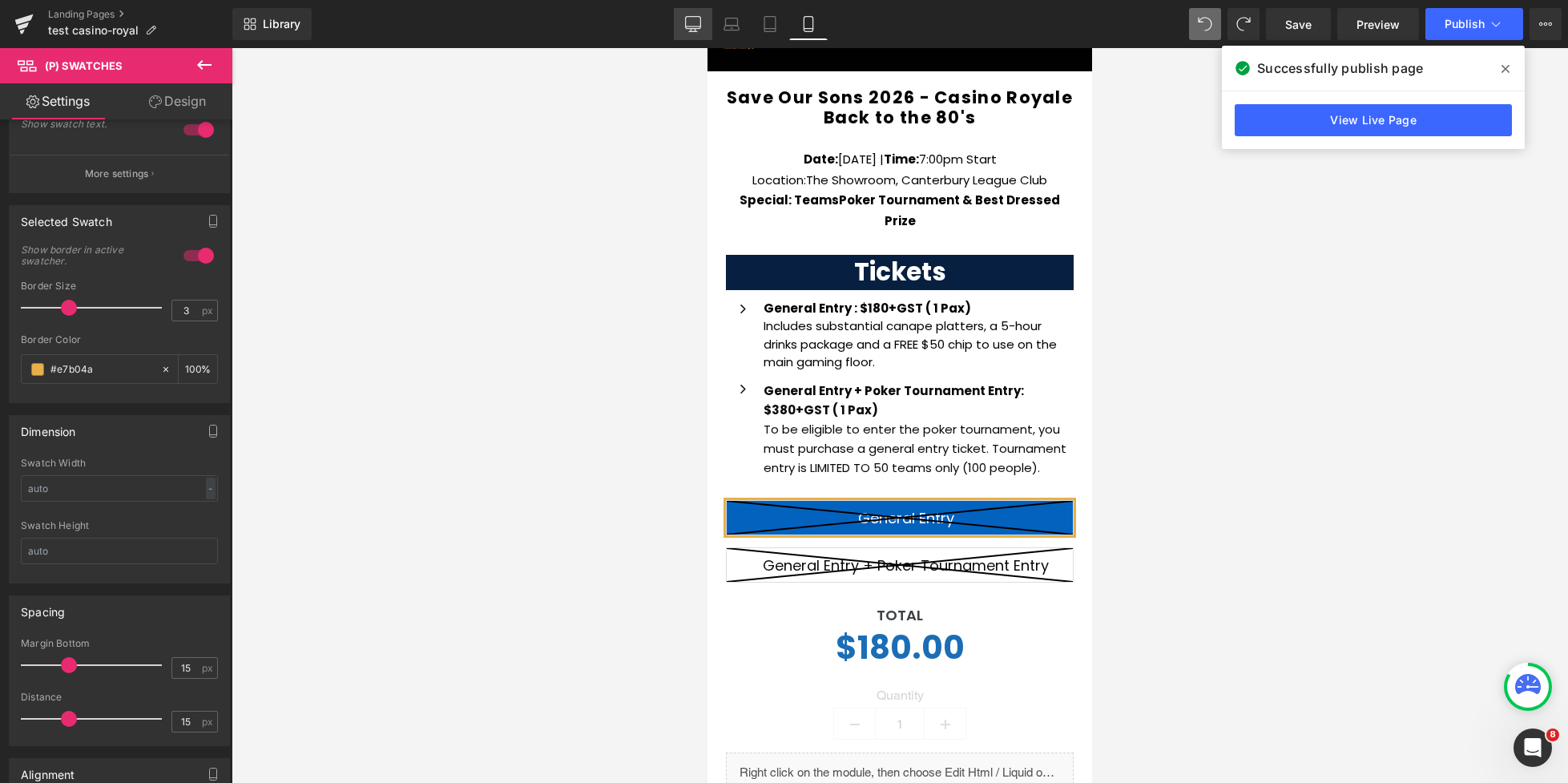
click at [689, 28] on icon at bounding box center [692, 23] width 15 height 12
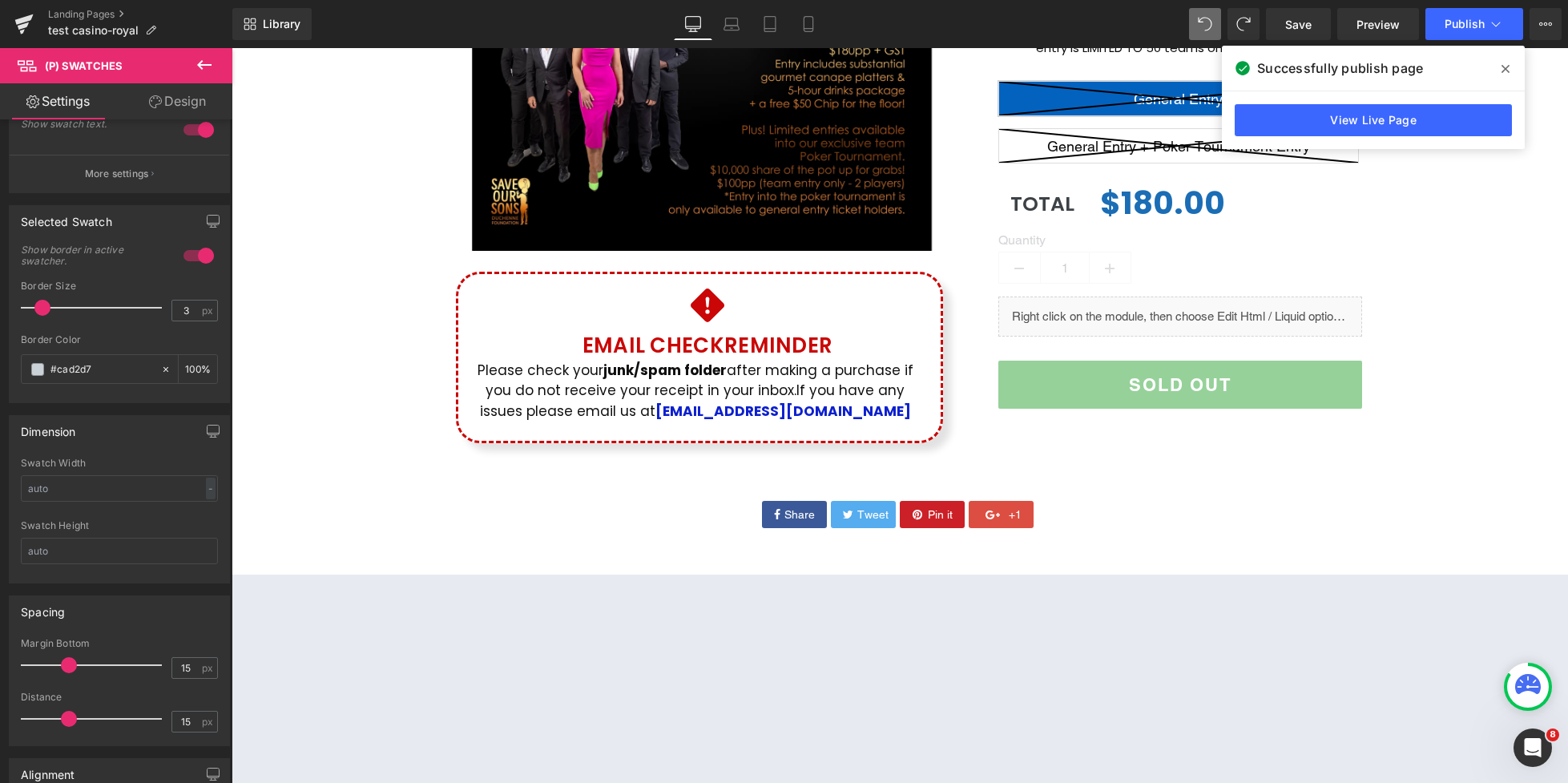
scroll to position [204, 0]
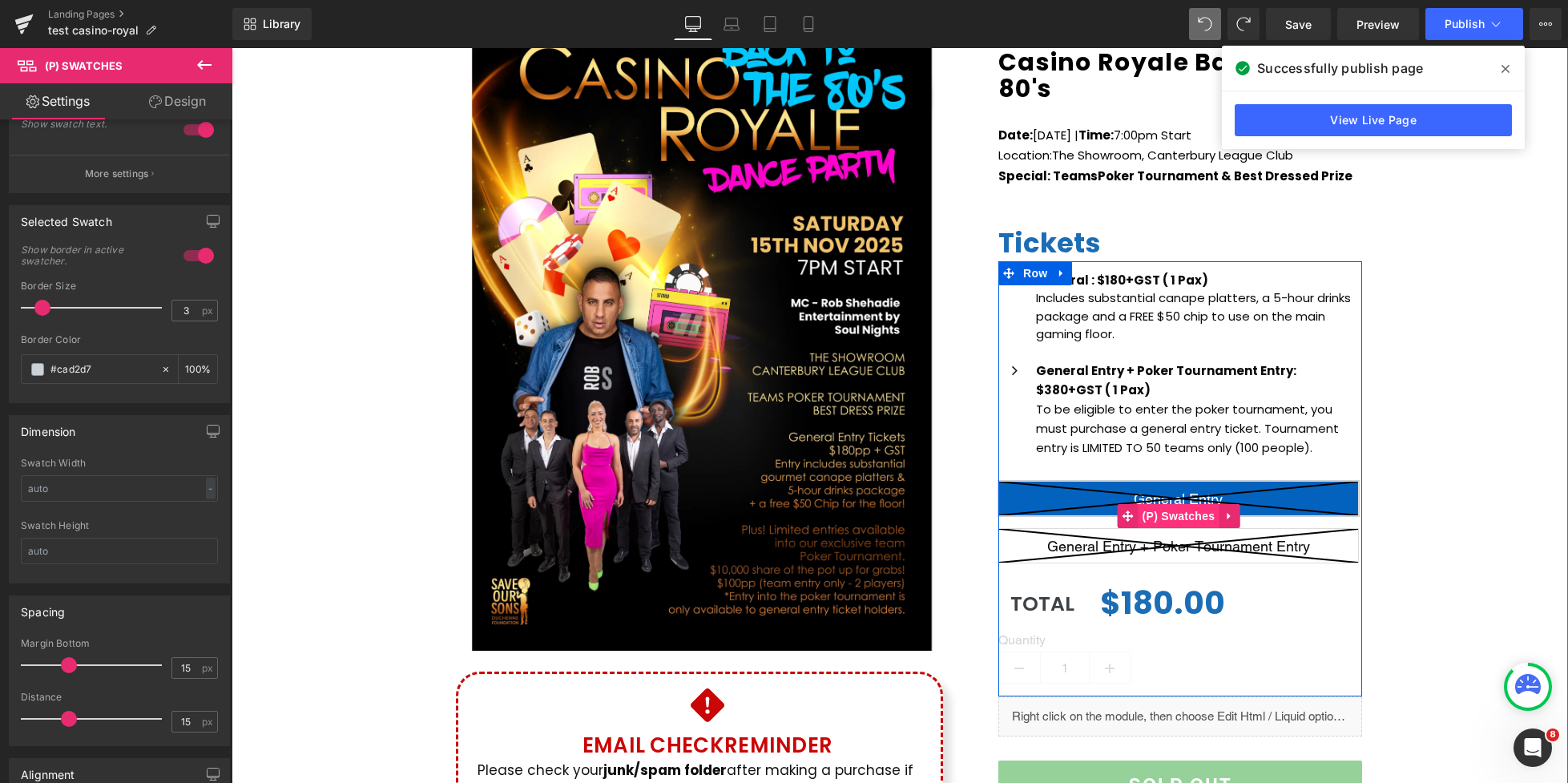
click at [1180, 509] on span "(P) Swatches" at bounding box center [1178, 516] width 81 height 24
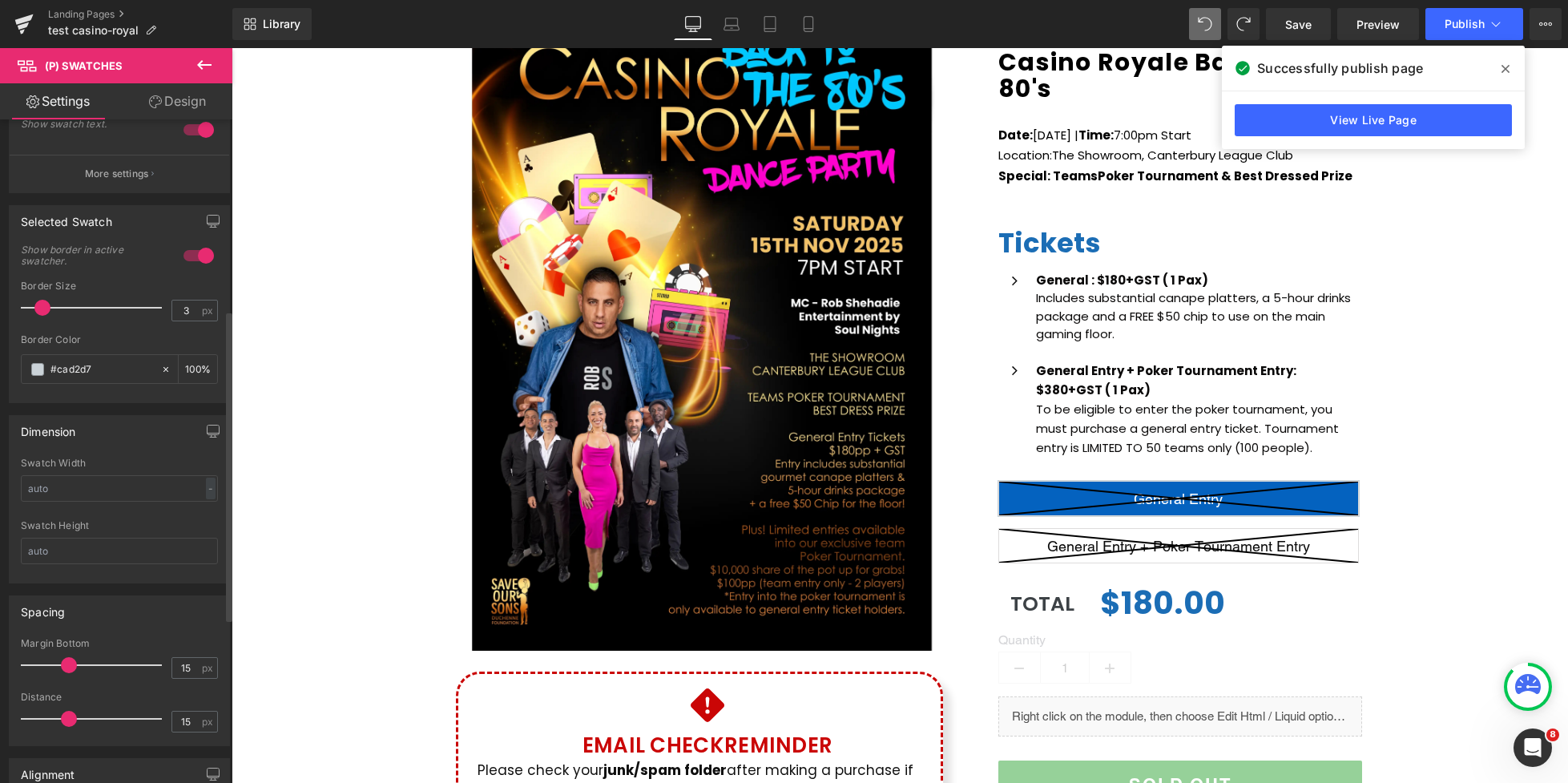
scroll to position [406, 0]
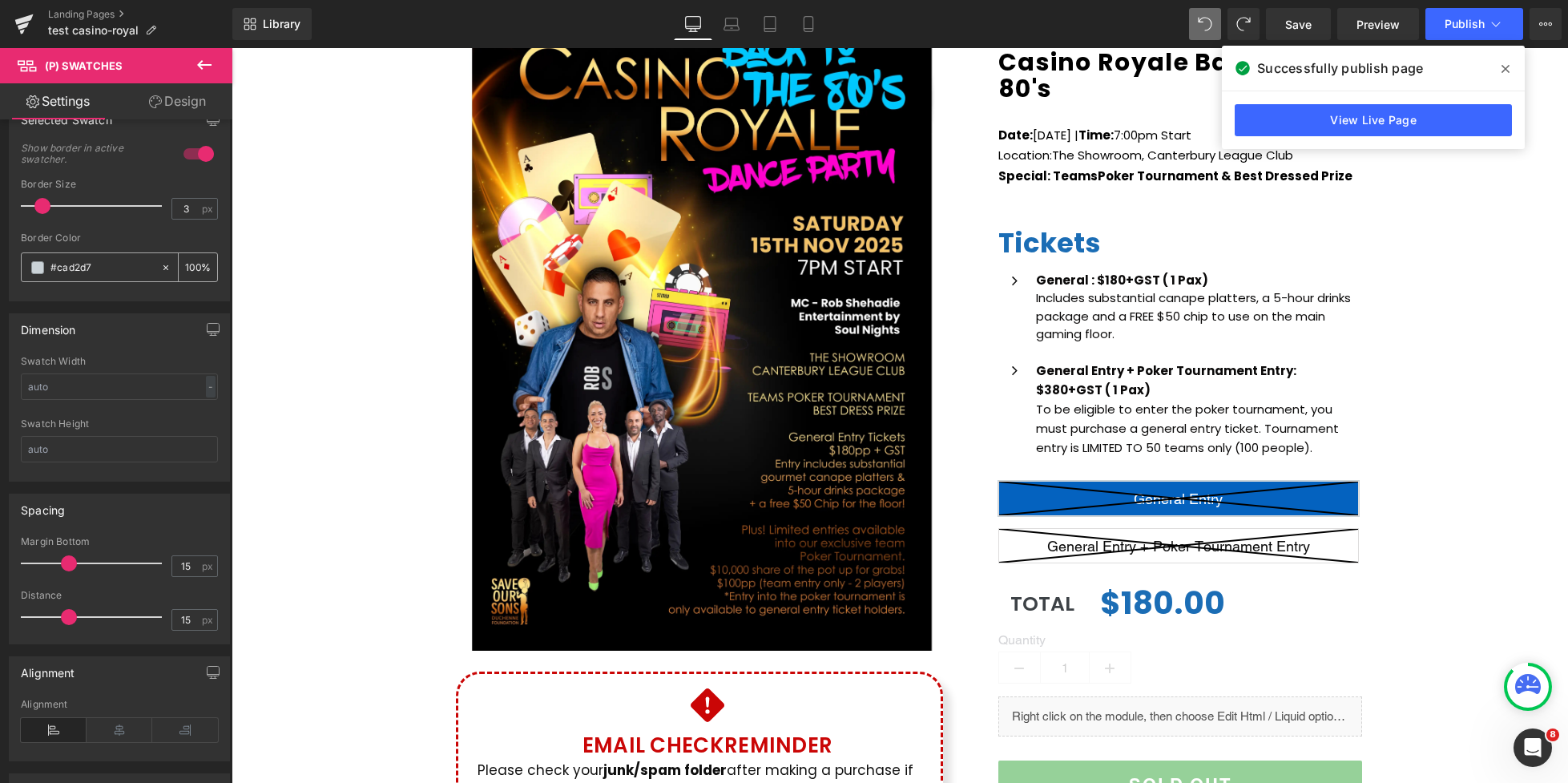
click at [41, 266] on span at bounding box center [37, 268] width 13 height 13
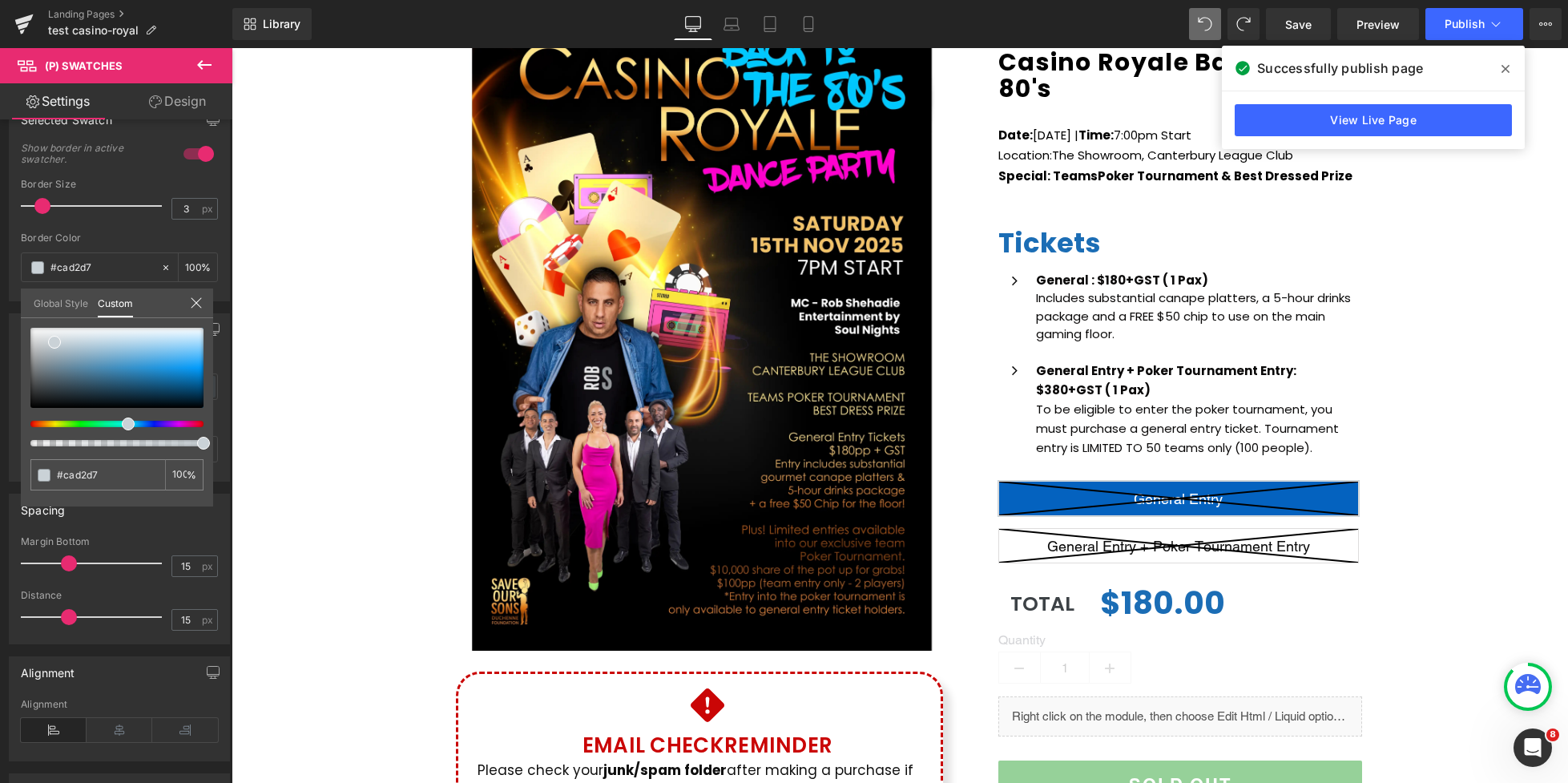
click at [47, 424] on div at bounding box center [110, 424] width 173 height 6
click at [144, 343] on div at bounding box center [117, 368] width 173 height 81
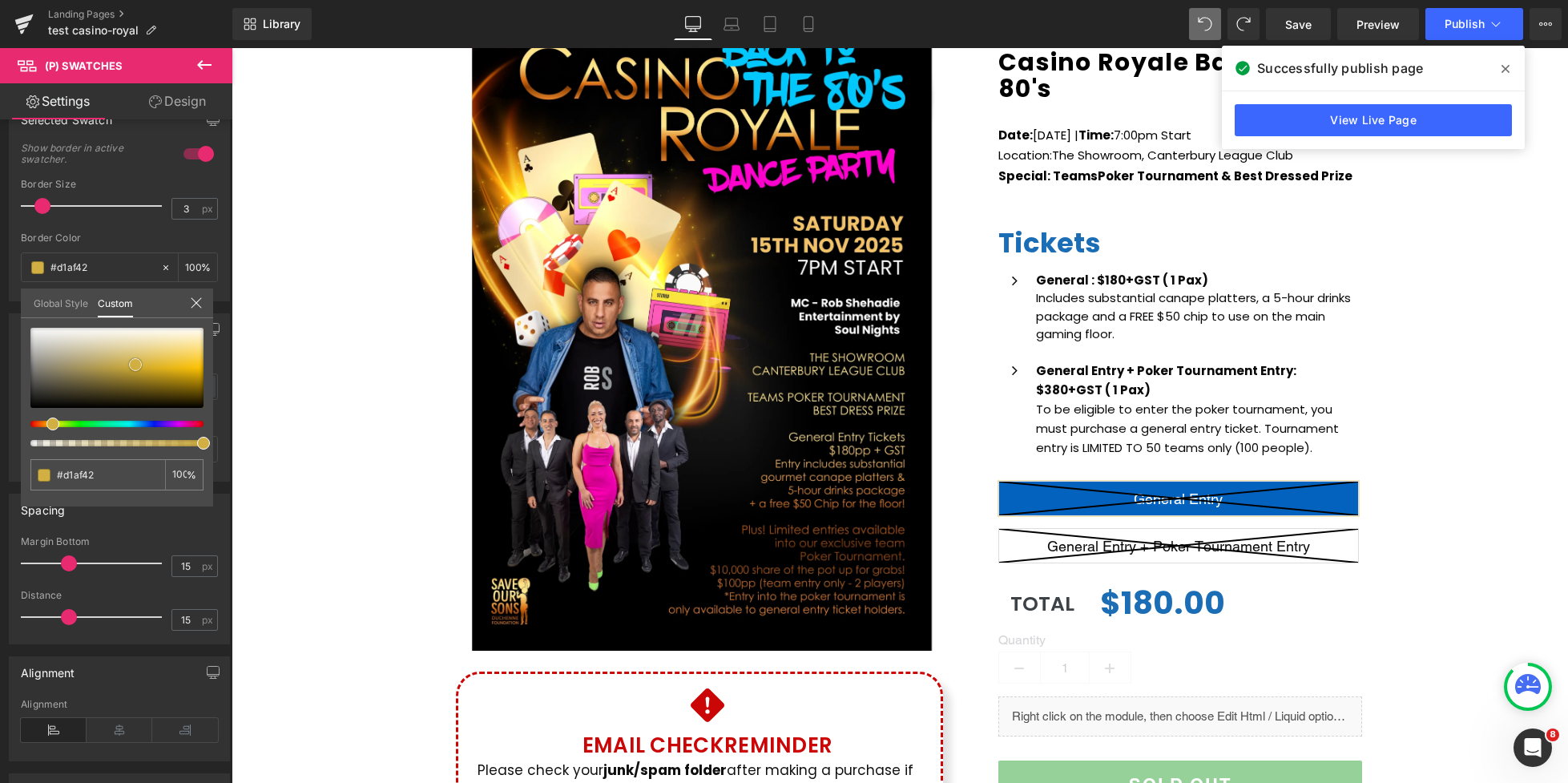
click at [135, 364] on div at bounding box center [117, 368] width 173 height 81
drag, startPoint x: 140, startPoint y: 361, endPoint x: 149, endPoint y: 370, distance: 12.7
click at [149, 370] on span at bounding box center [144, 374] width 13 height 13
drag, startPoint x: 149, startPoint y: 369, endPoint x: 158, endPoint y: 353, distance: 18.4
click at [158, 353] on span at bounding box center [153, 357] width 13 height 13
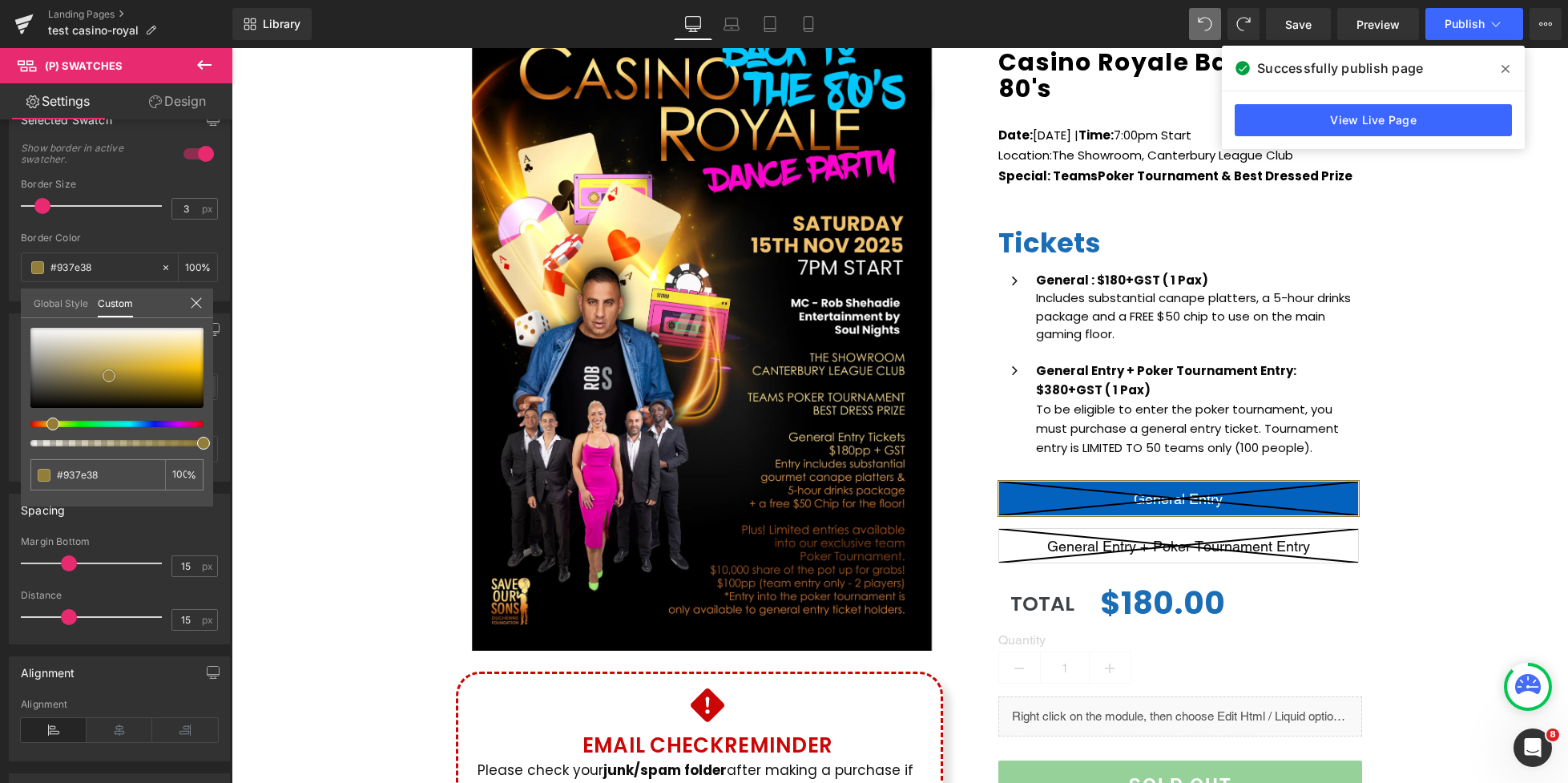
drag, startPoint x: 157, startPoint y: 357, endPoint x: 113, endPoint y: 373, distance: 46.8
click at [113, 373] on span at bounding box center [108, 375] width 13 height 13
click at [48, 423] on div at bounding box center [110, 424] width 173 height 6
click at [143, 346] on div at bounding box center [117, 368] width 173 height 81
drag, startPoint x: 140, startPoint y: 363, endPoint x: 138, endPoint y: 373, distance: 10.2
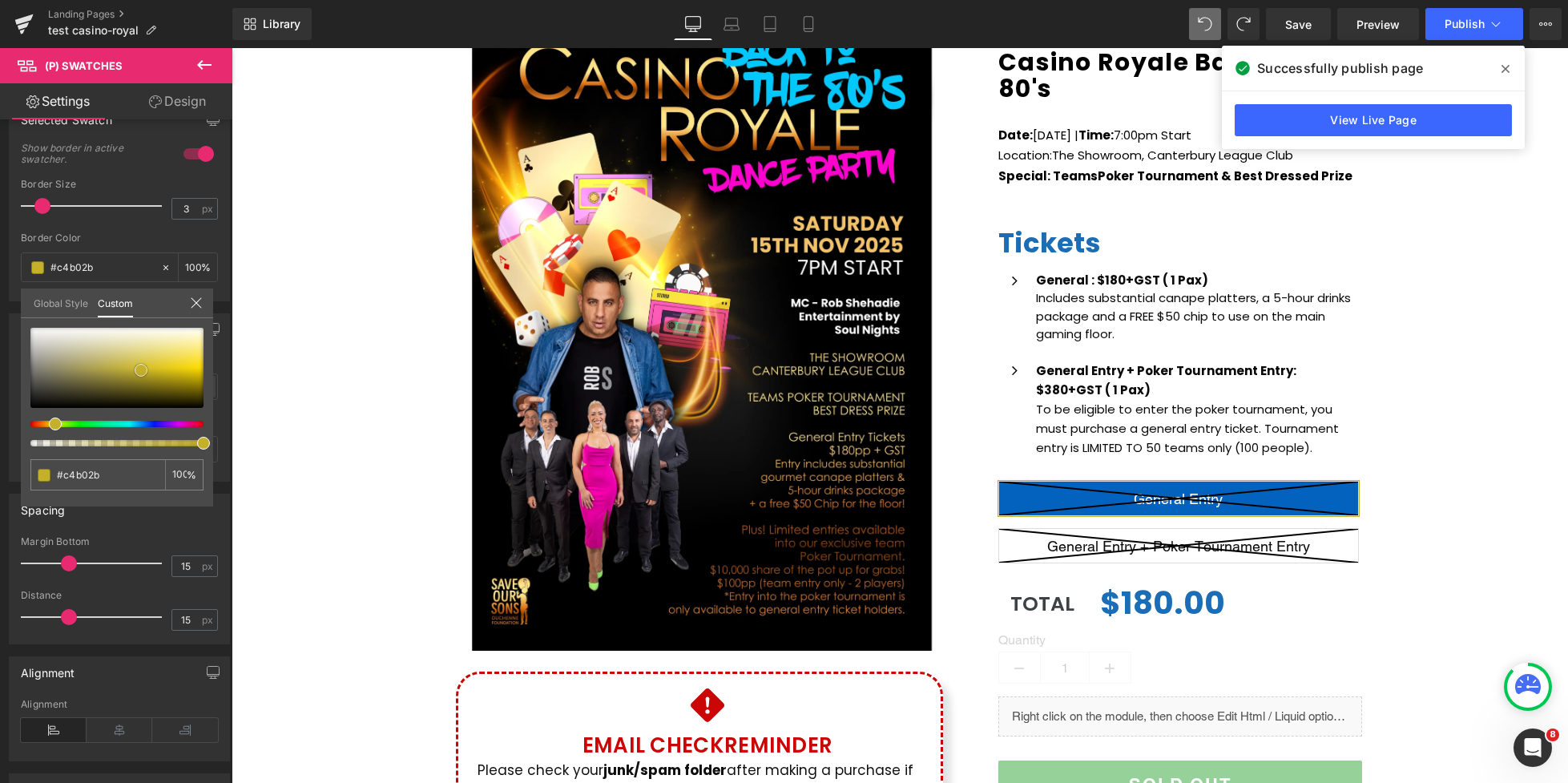
click at [138, 373] on span at bounding box center [140, 370] width 13 height 13
click at [50, 422] on span at bounding box center [54, 424] width 13 height 13
click at [140, 363] on span at bounding box center [137, 366] width 13 height 13
drag, startPoint x: 52, startPoint y: 422, endPoint x: 44, endPoint y: 421, distance: 8.1
click at [43, 421] on div at bounding box center [110, 424] width 173 height 6
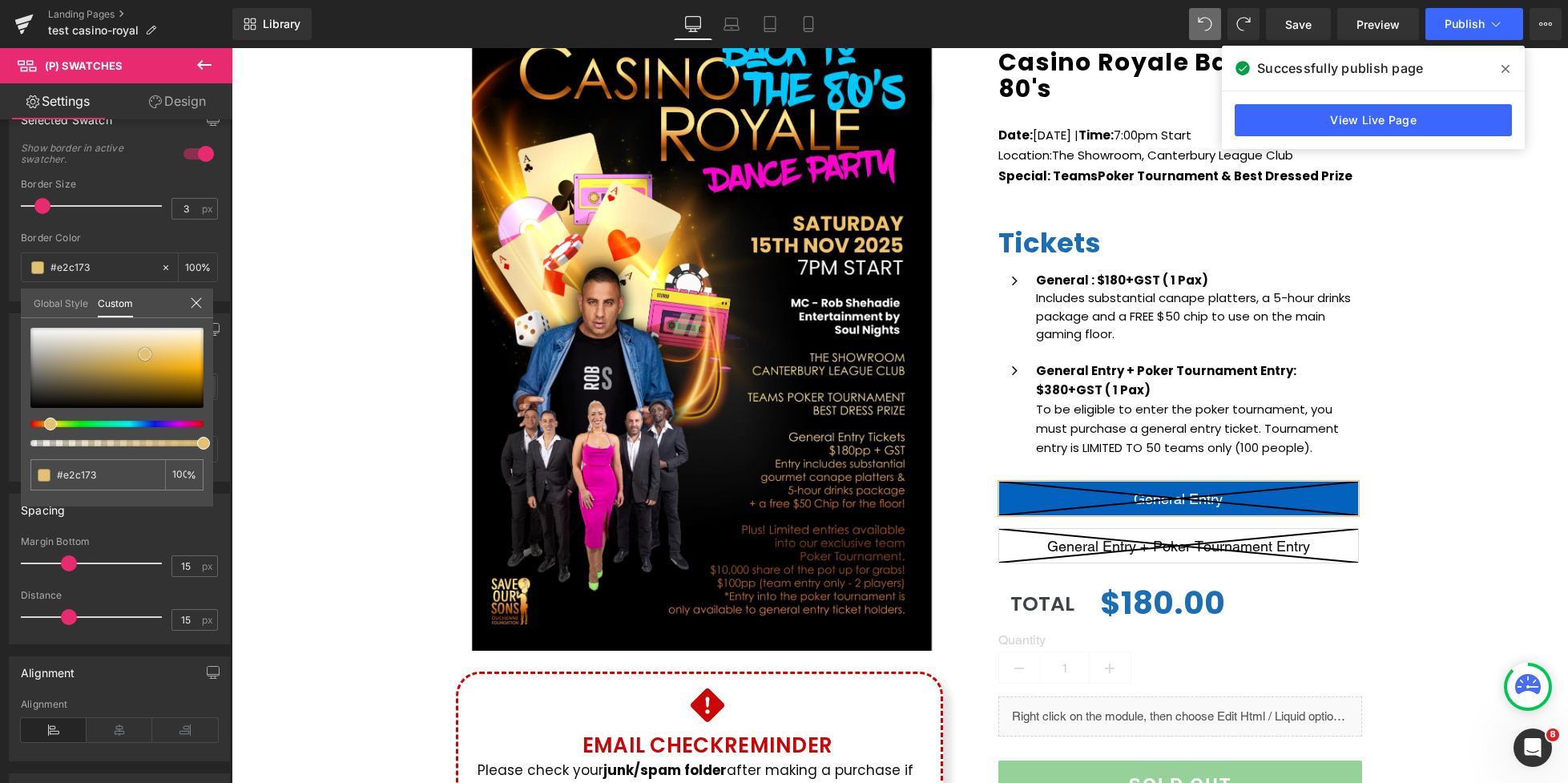
click at [145, 354] on div at bounding box center [117, 368] width 173 height 81
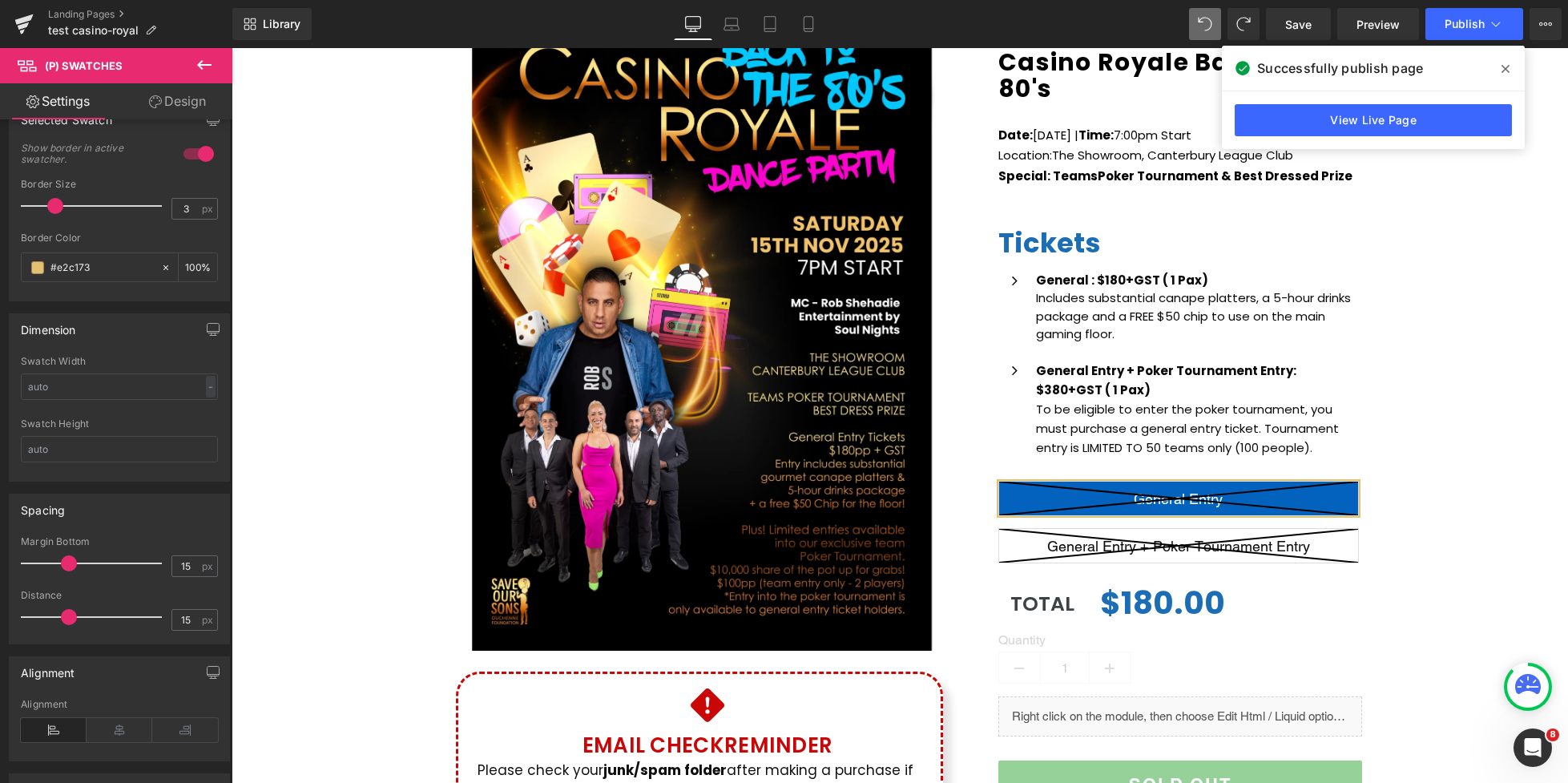
drag, startPoint x: 40, startPoint y: 208, endPoint x: 49, endPoint y: 208, distance: 9.0
click at [49, 208] on span at bounding box center [56, 206] width 16 height 16
drag, startPoint x: 49, startPoint y: 208, endPoint x: 64, endPoint y: 207, distance: 15.0
click at [64, 207] on span at bounding box center [69, 206] width 16 height 16
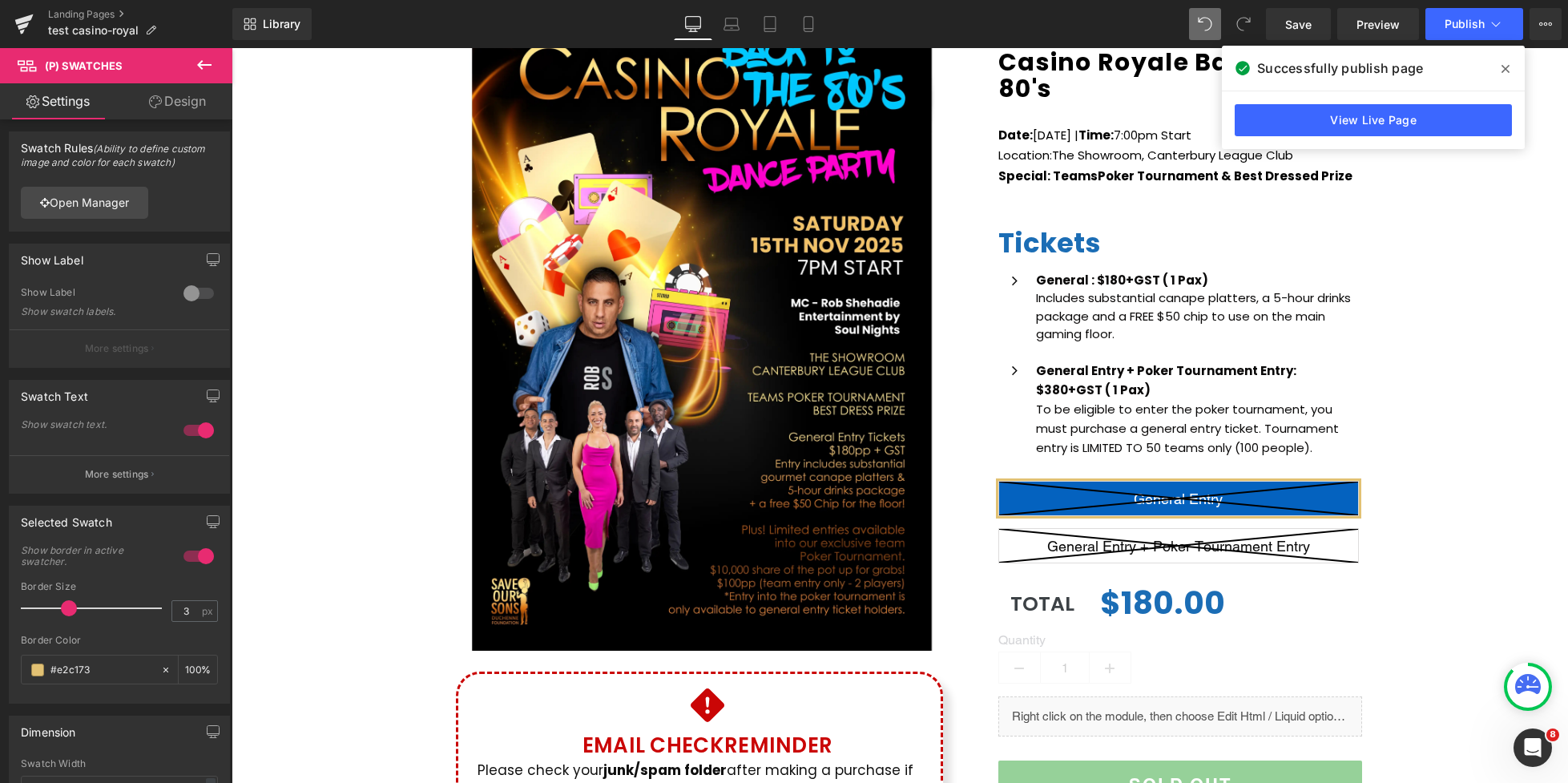
scroll to position [0, 0]
click at [88, 481] on p "More settings" at bounding box center [116, 479] width 64 height 15
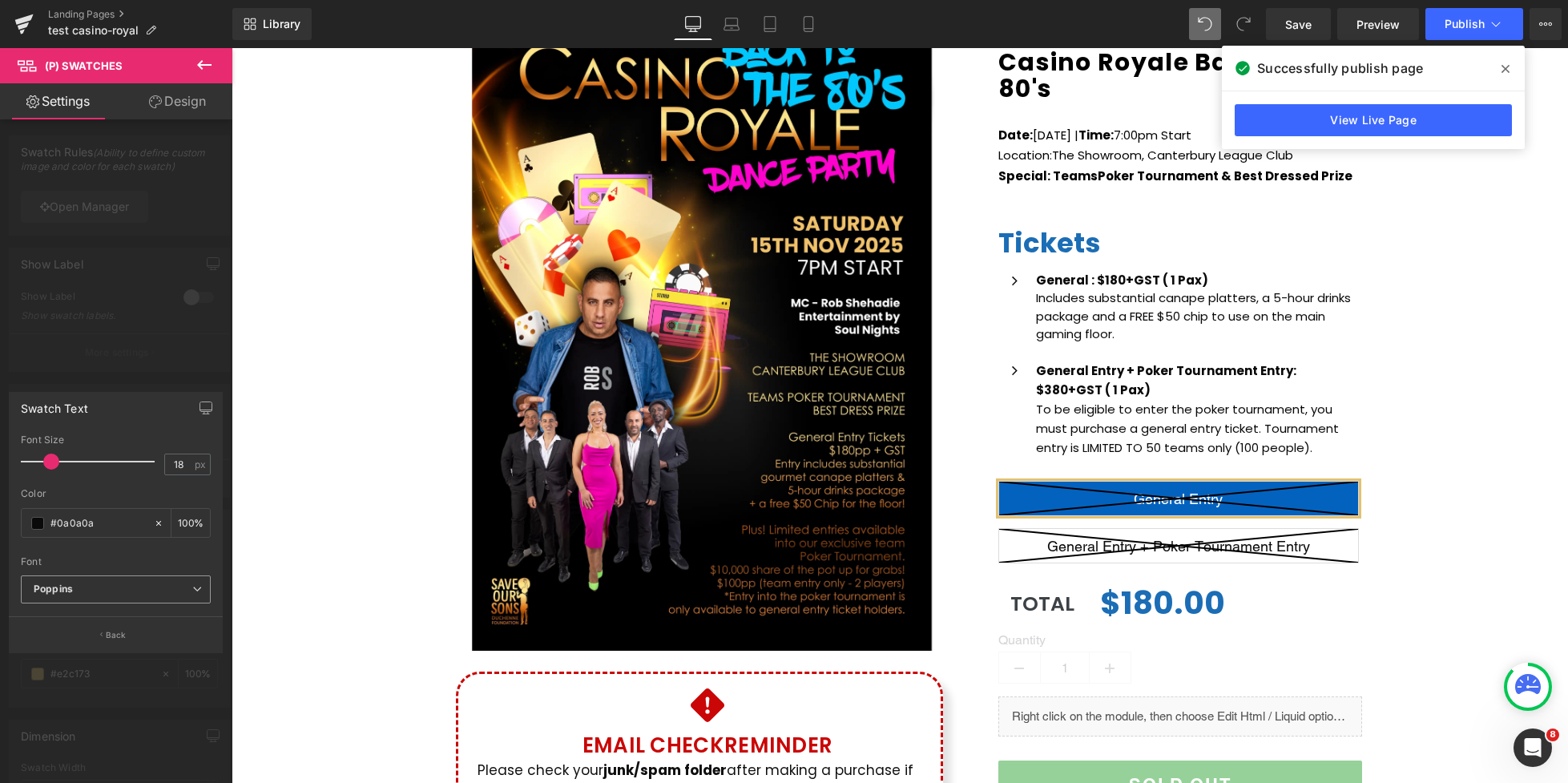
click at [101, 594] on b "Poppins" at bounding box center [113, 590] width 159 height 14
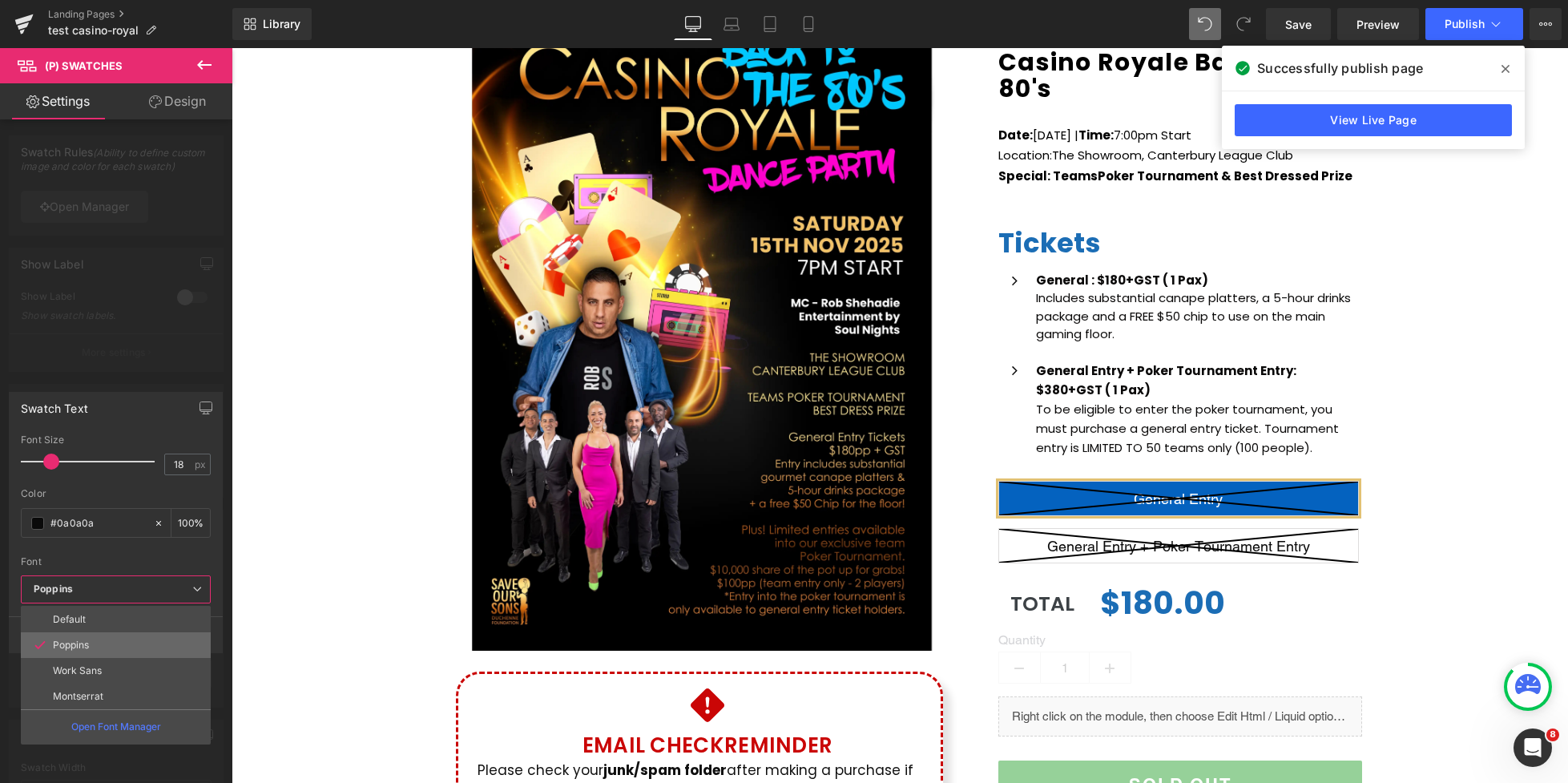
click at [82, 648] on p "Poppins" at bounding box center [71, 645] width 36 height 11
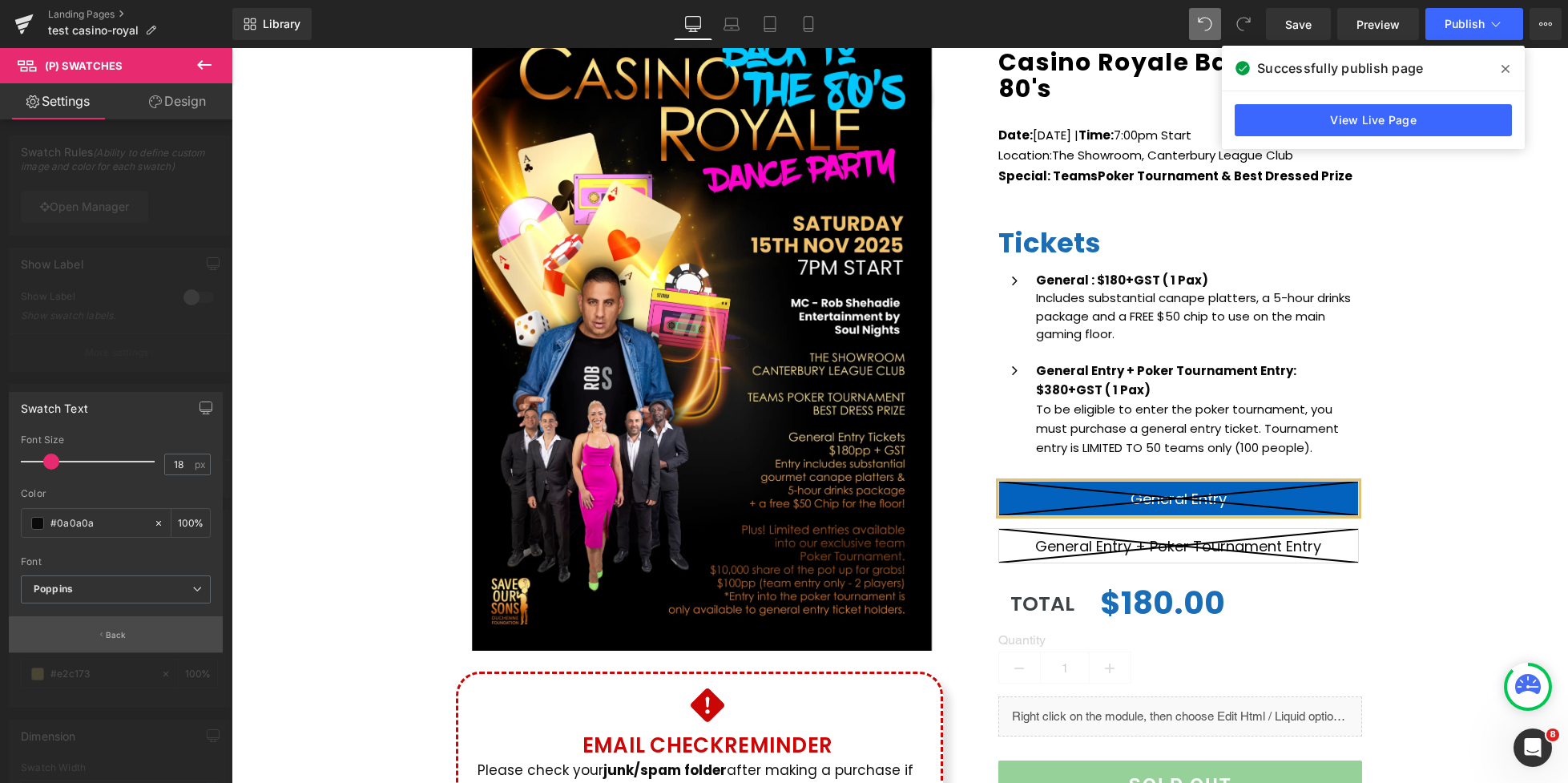
click at [121, 637] on p "Back" at bounding box center [115, 635] width 21 height 12
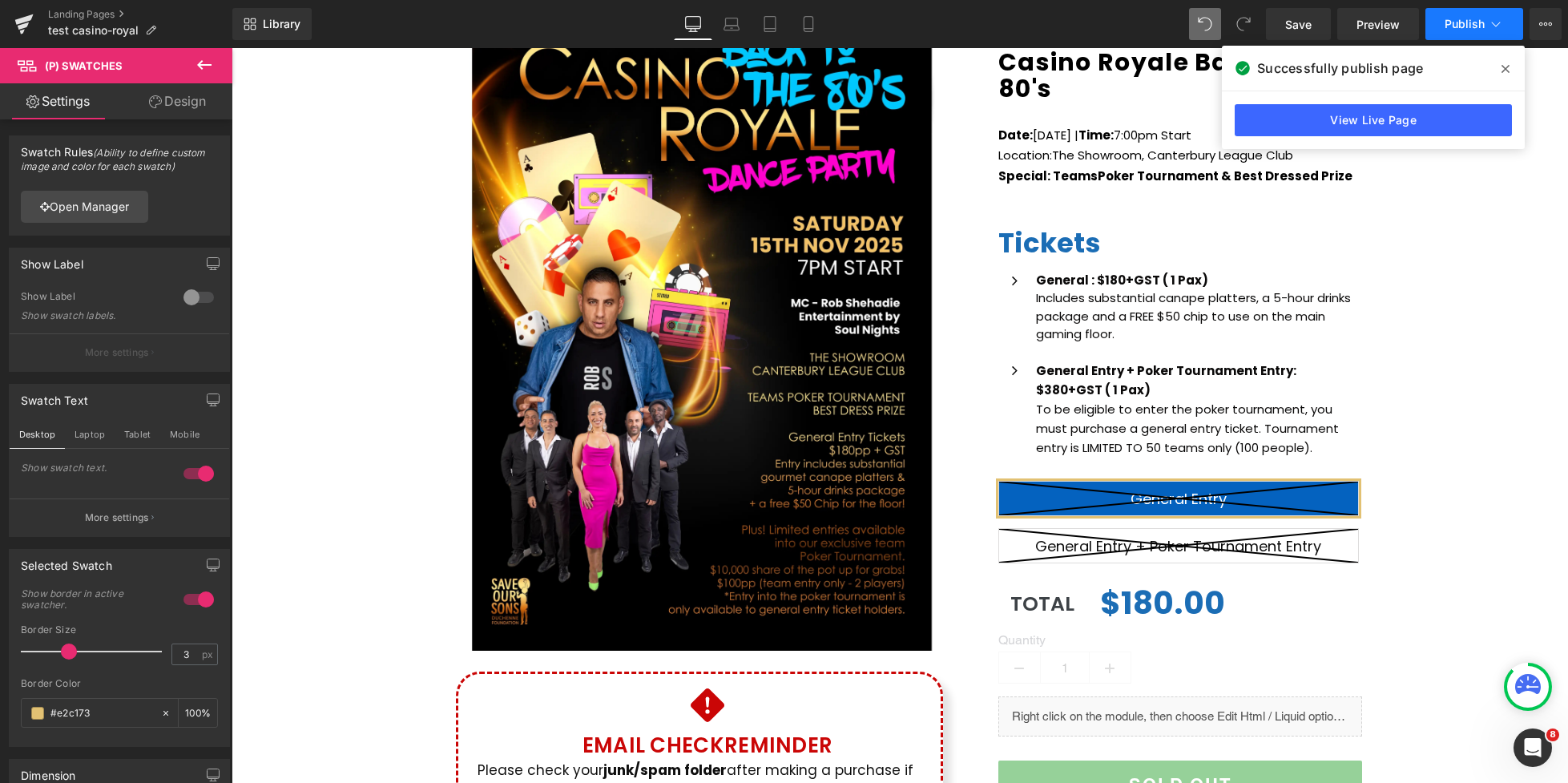
click at [1473, 31] on button "Publish" at bounding box center [1474, 24] width 97 height 32
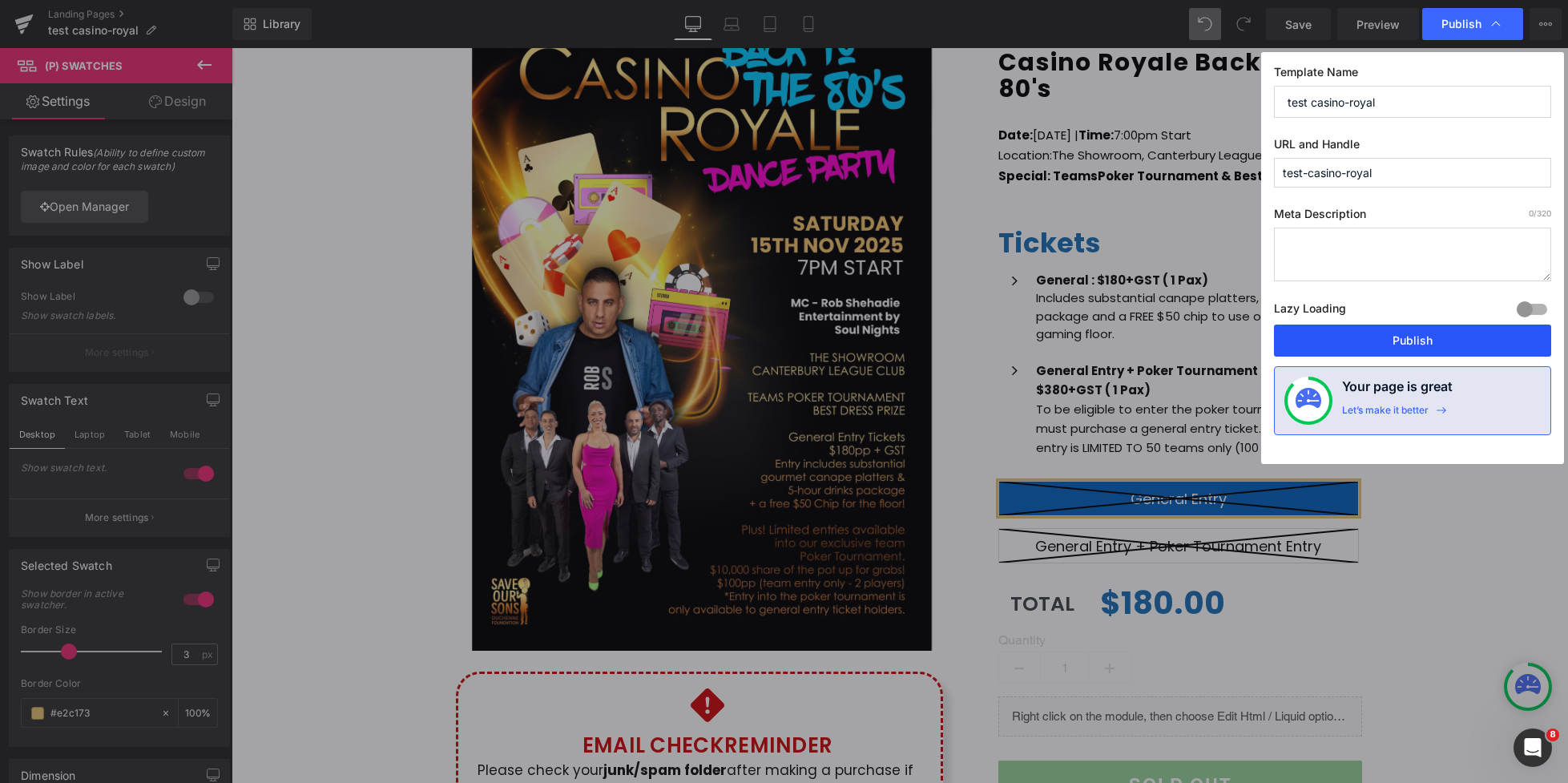
drag, startPoint x: 1419, startPoint y: 333, endPoint x: 1152, endPoint y: 142, distance: 328.3
click at [1419, 333] on button "Publish" at bounding box center [1412, 340] width 277 height 32
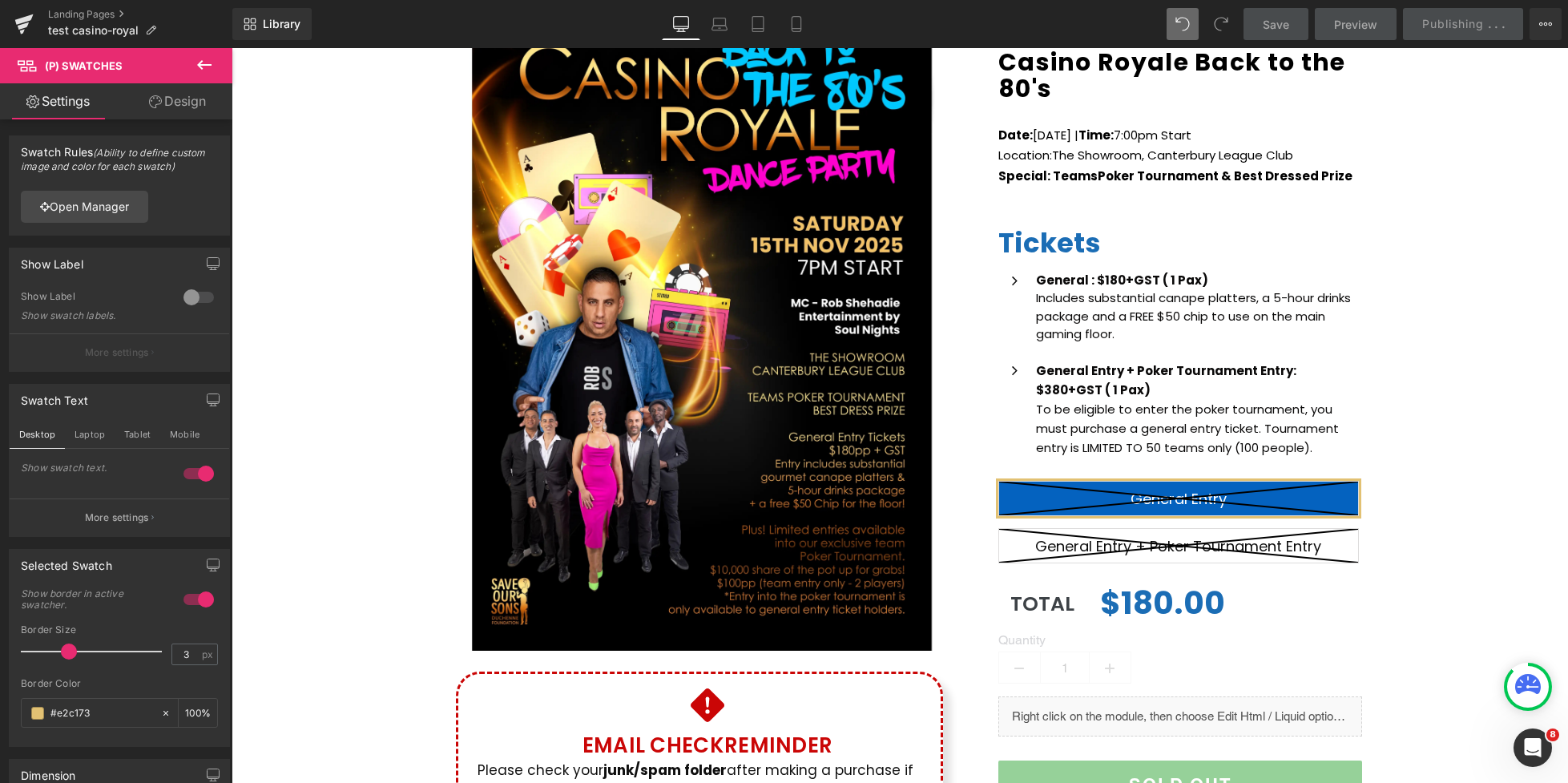
scroll to position [38, 0]
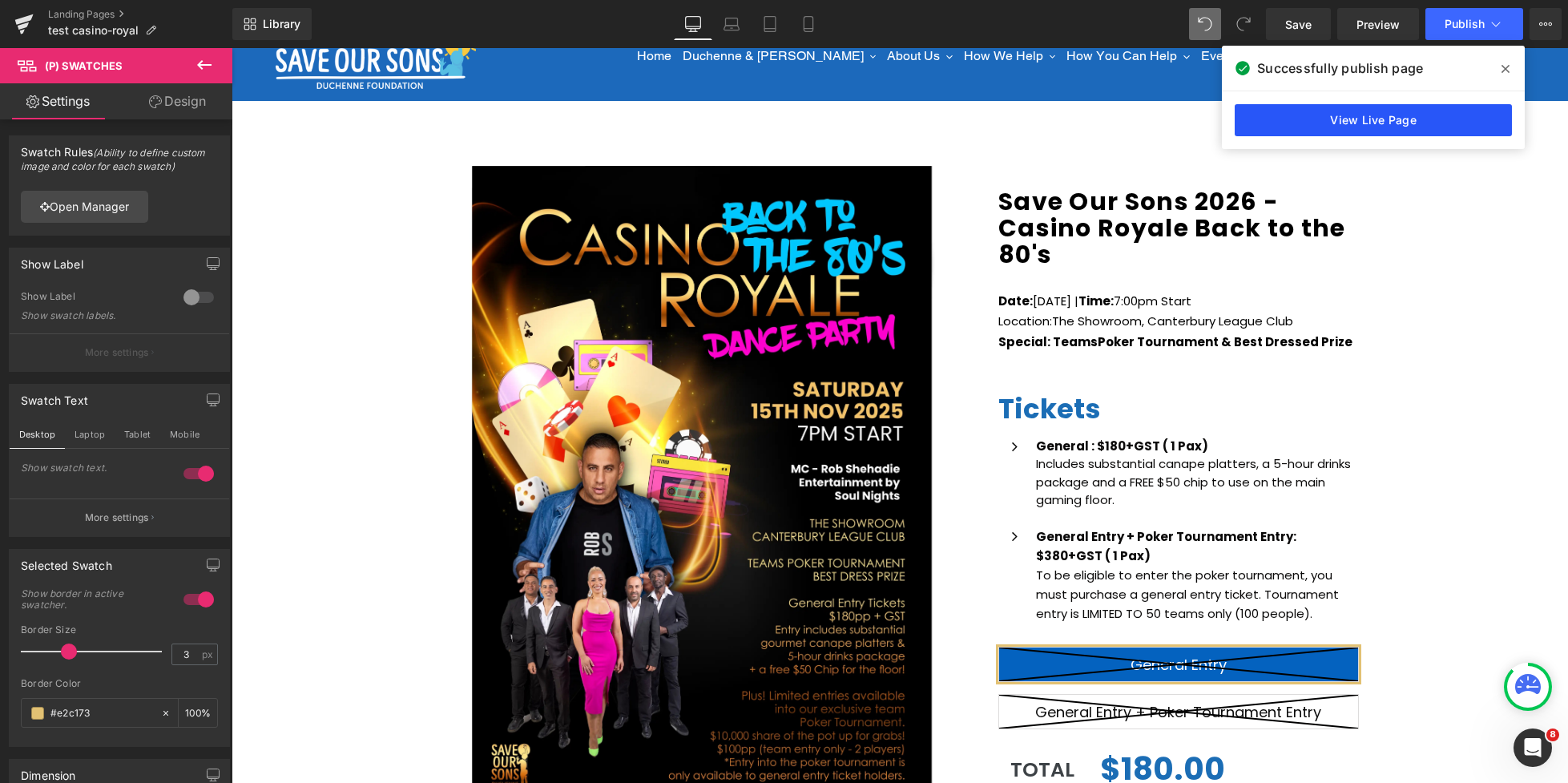
drag, startPoint x: 1348, startPoint y: 120, endPoint x: 699, endPoint y: 163, distance: 650.4
click at [1348, 120] on link "View Live Page" at bounding box center [1373, 120] width 277 height 32
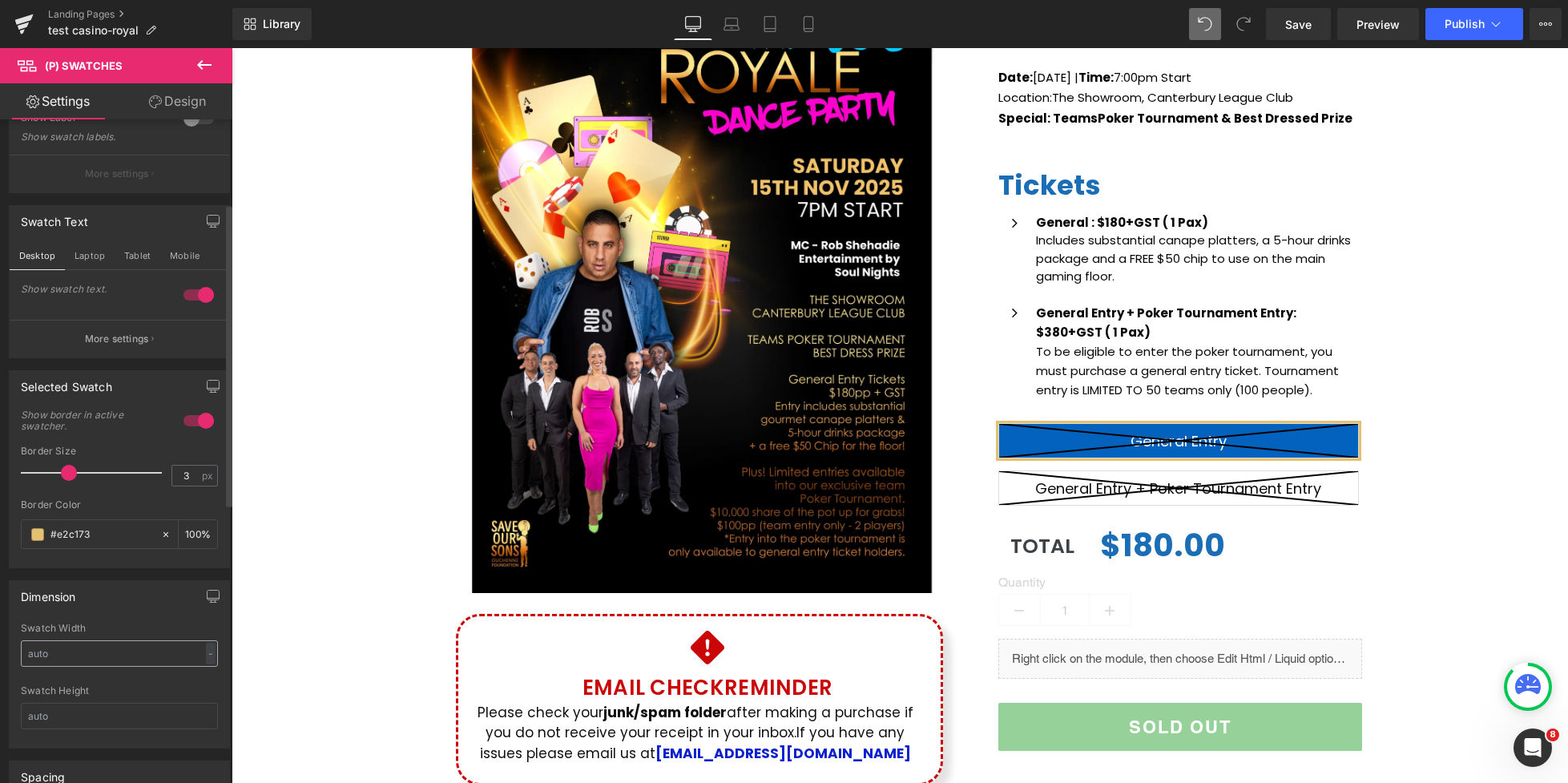
scroll to position [169, 0]
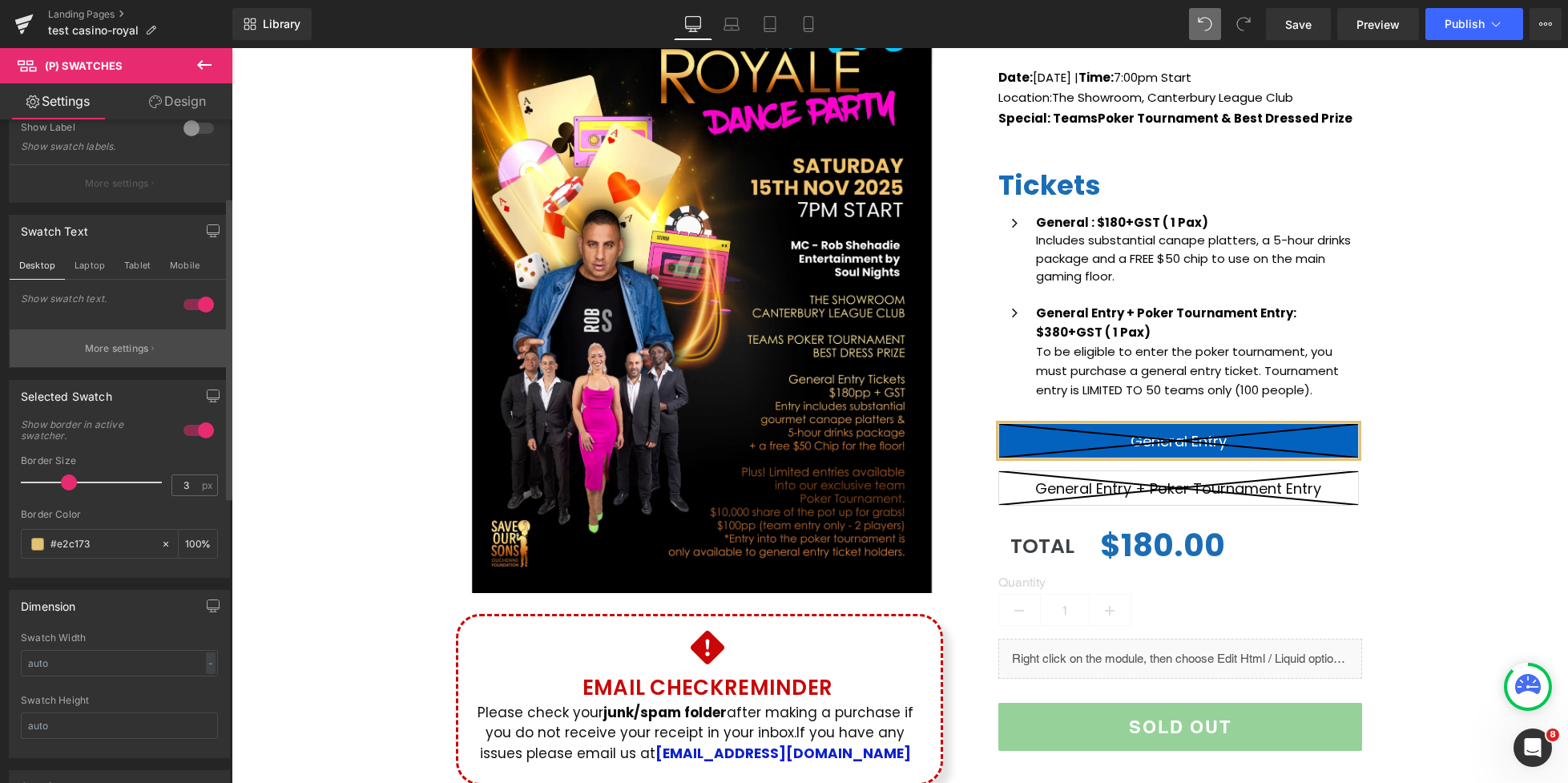
click at [108, 360] on button "More settings" at bounding box center [119, 348] width 220 height 38
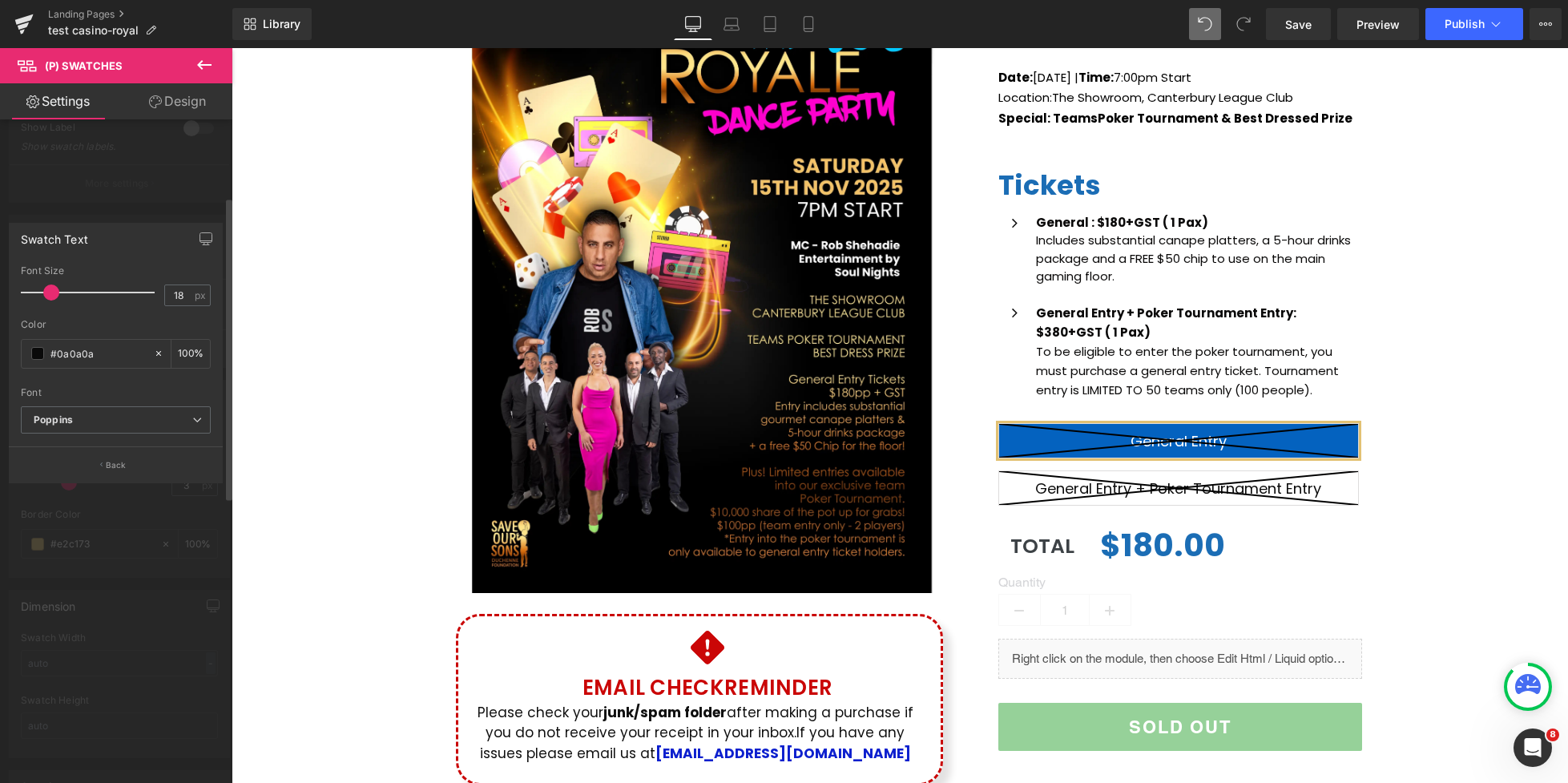
click at [117, 212] on div at bounding box center [116, 419] width 233 height 743
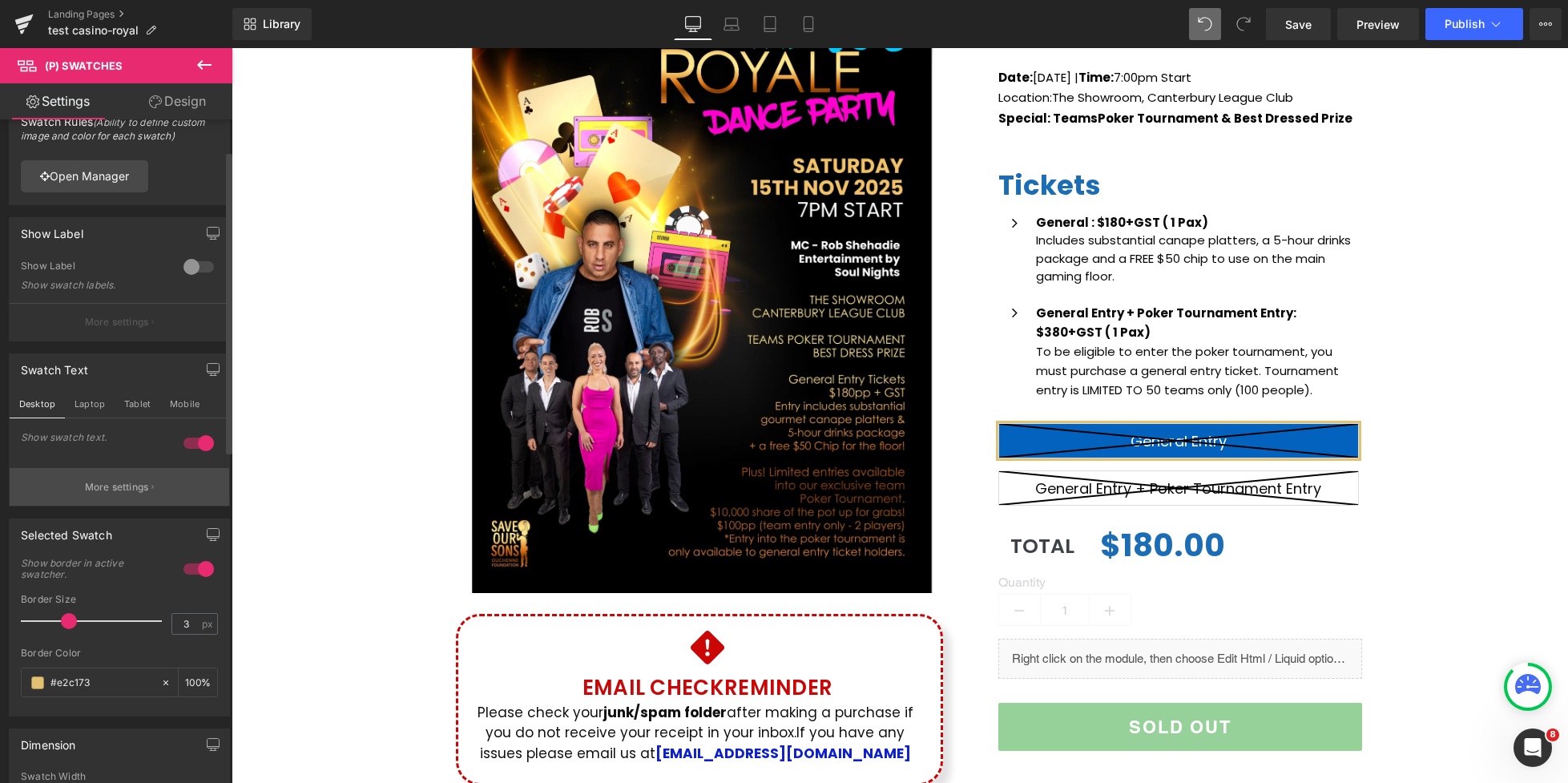
scroll to position [0, 0]
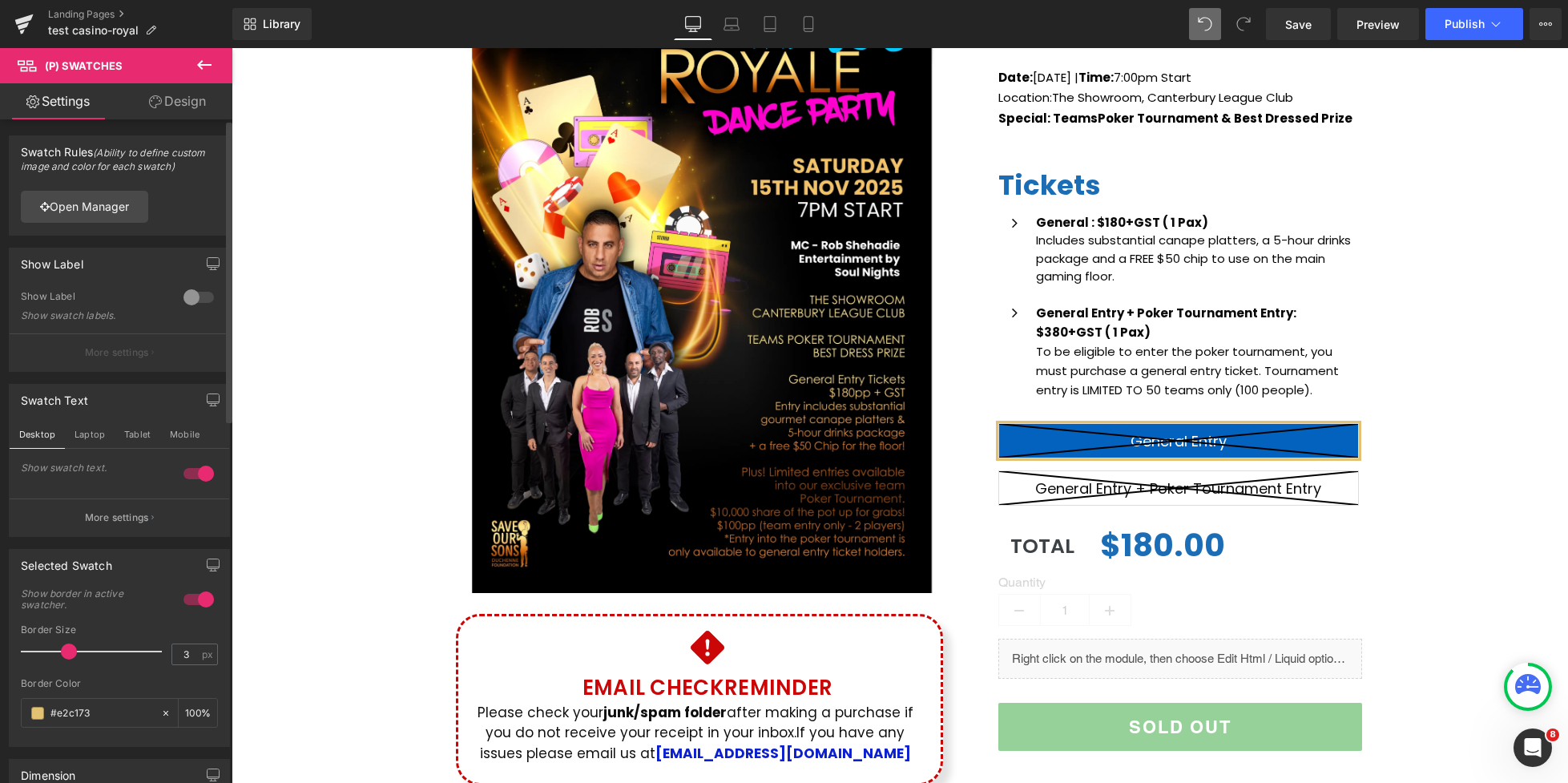
click at [195, 302] on div at bounding box center [198, 297] width 39 height 26
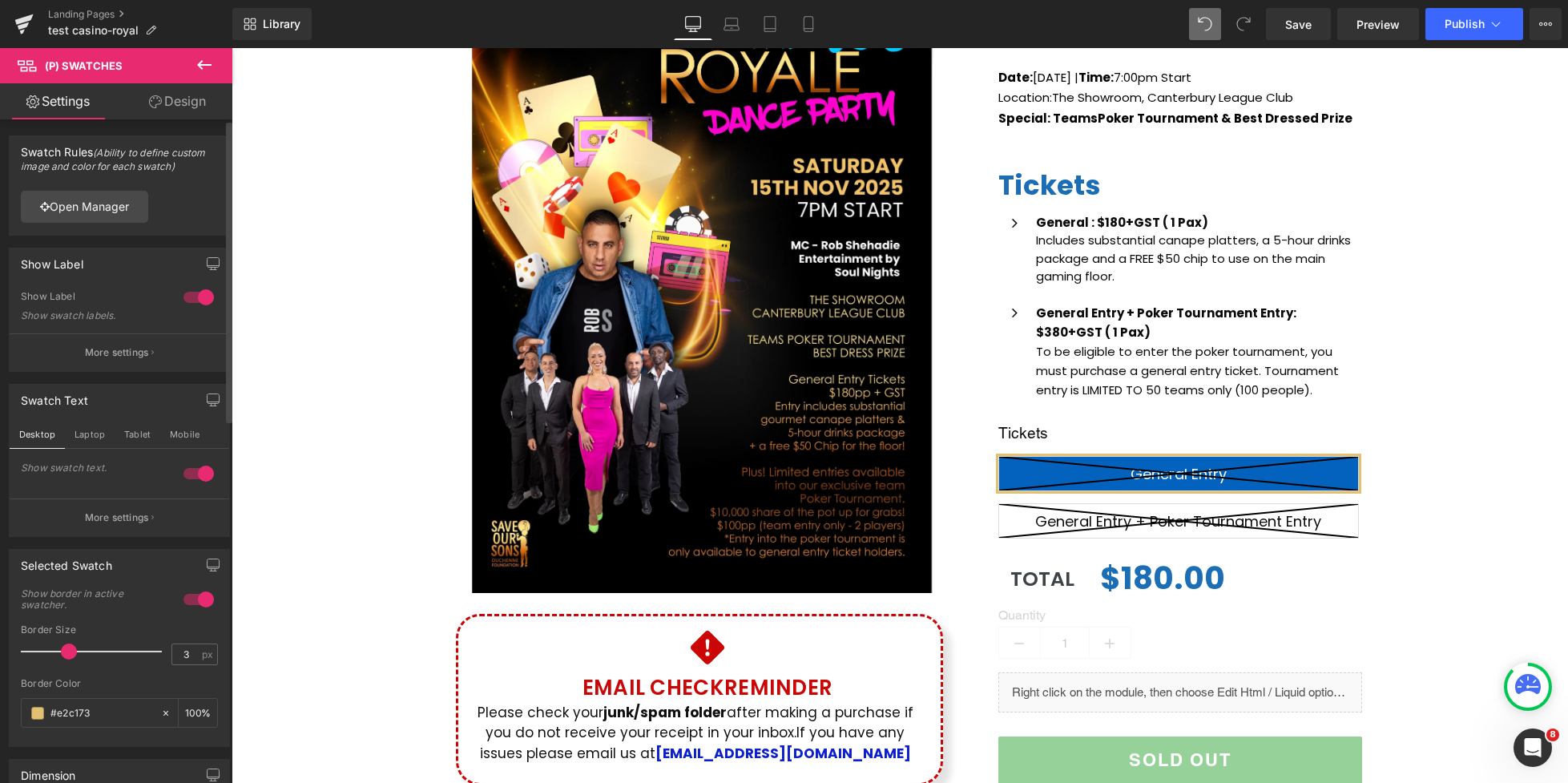
click at [189, 300] on div at bounding box center [198, 297] width 39 height 26
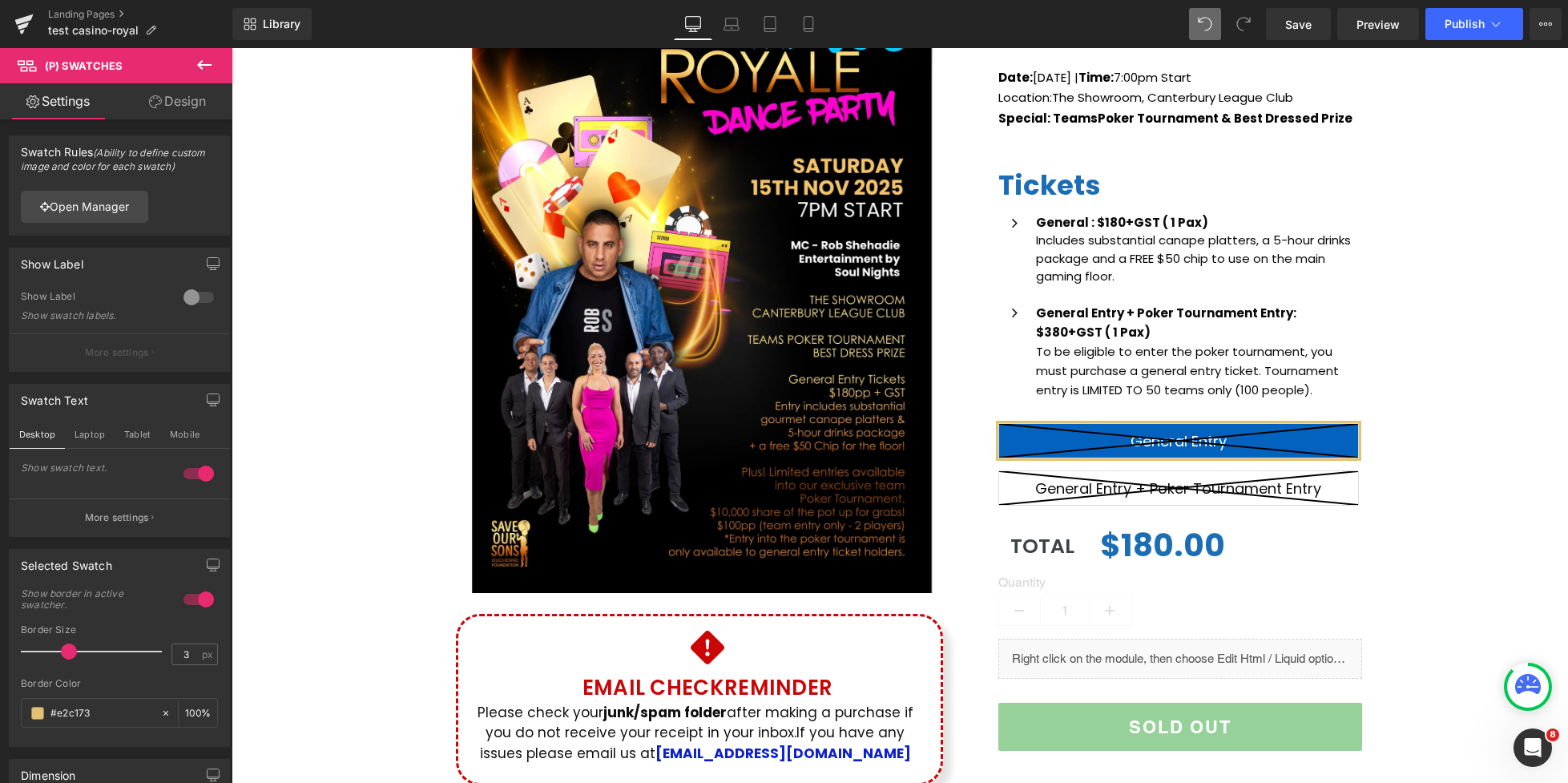
click at [173, 109] on link "Design" at bounding box center [177, 101] width 116 height 36
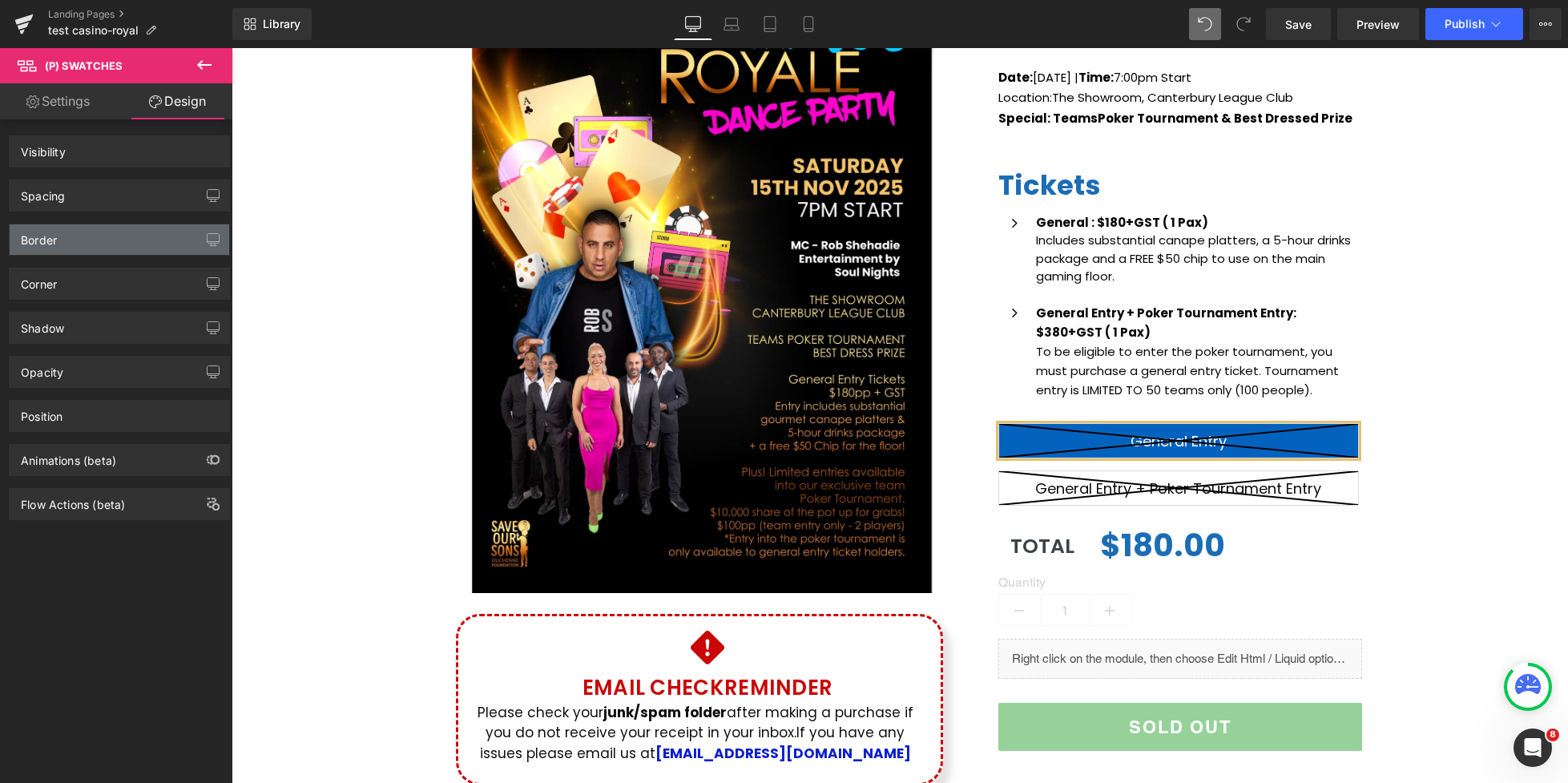
click at [77, 241] on div "Border" at bounding box center [119, 240] width 220 height 31
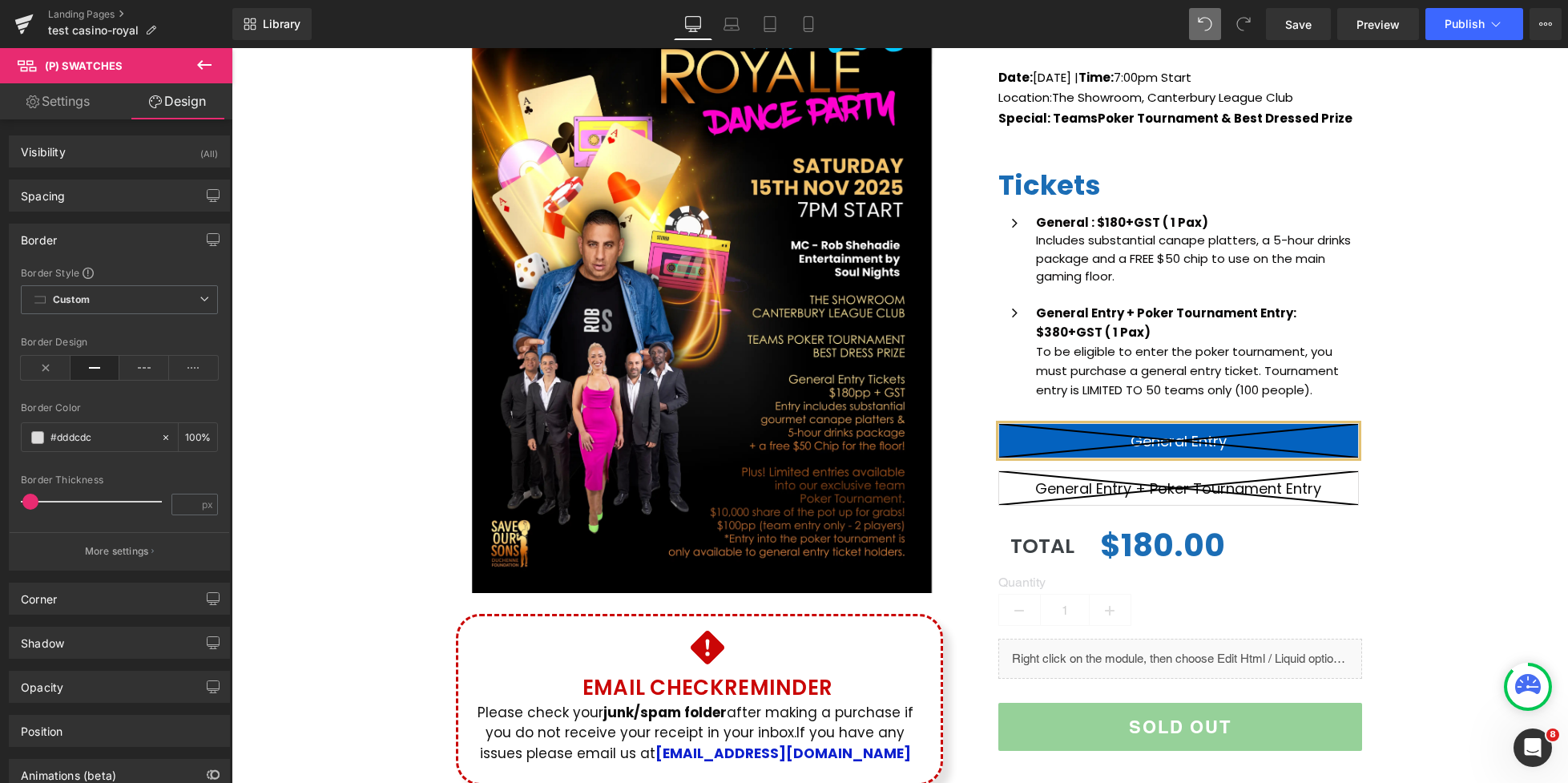
click at [76, 104] on link "Settings" at bounding box center [58, 101] width 116 height 36
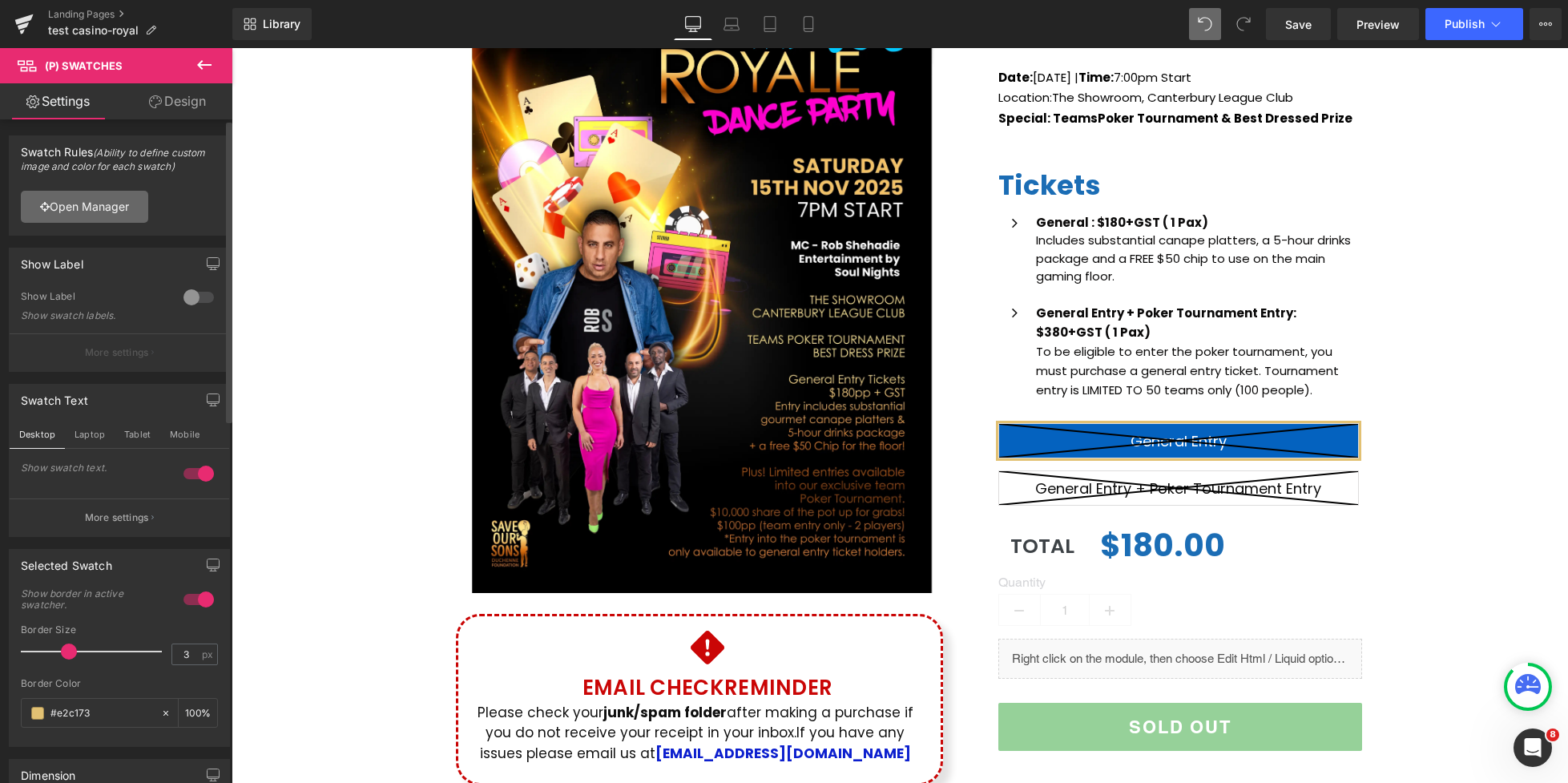
click at [104, 201] on link "Open Manager" at bounding box center [85, 207] width 127 height 32
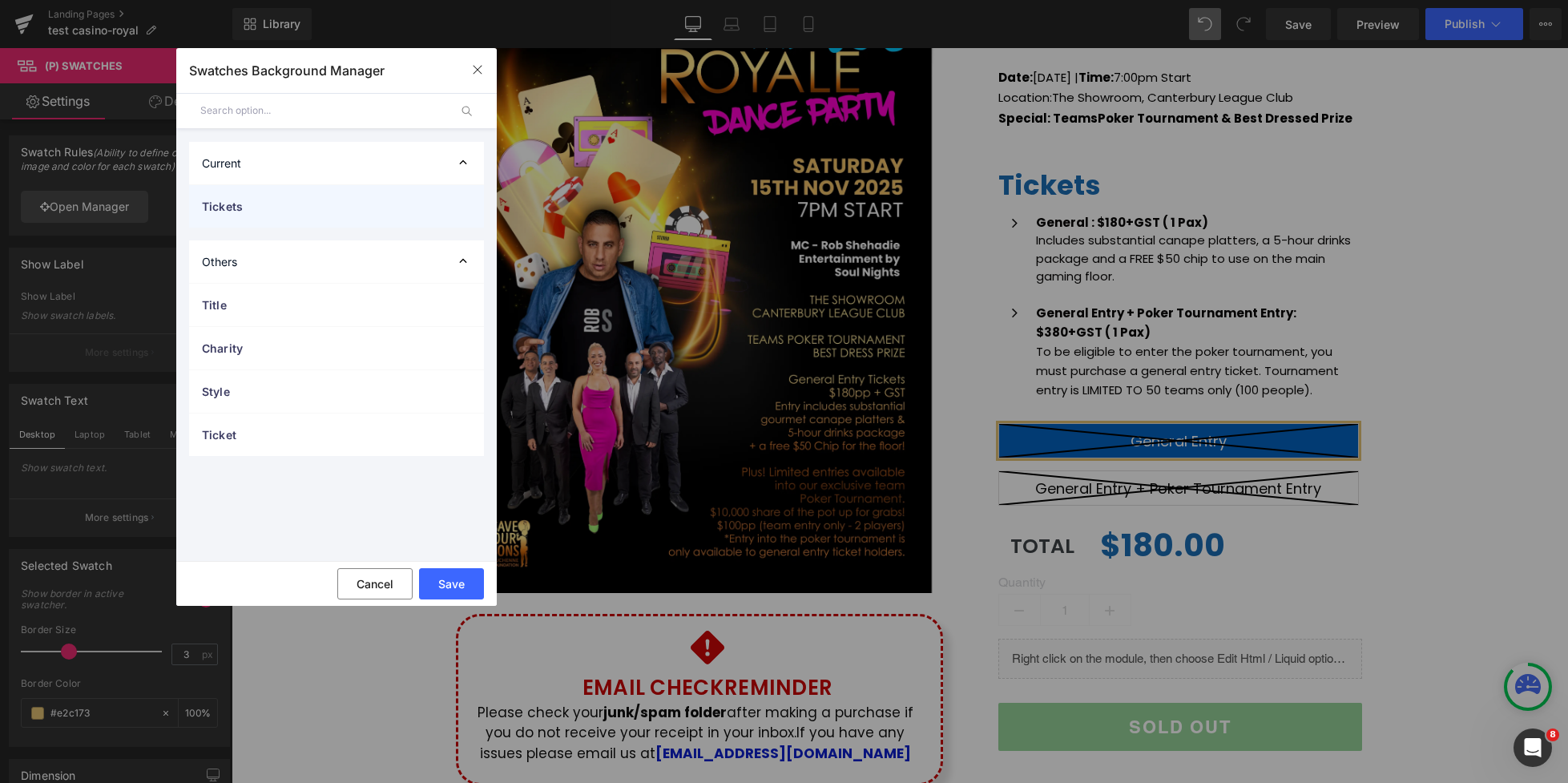
click at [332, 212] on span "Tickets" at bounding box center [320, 206] width 237 height 17
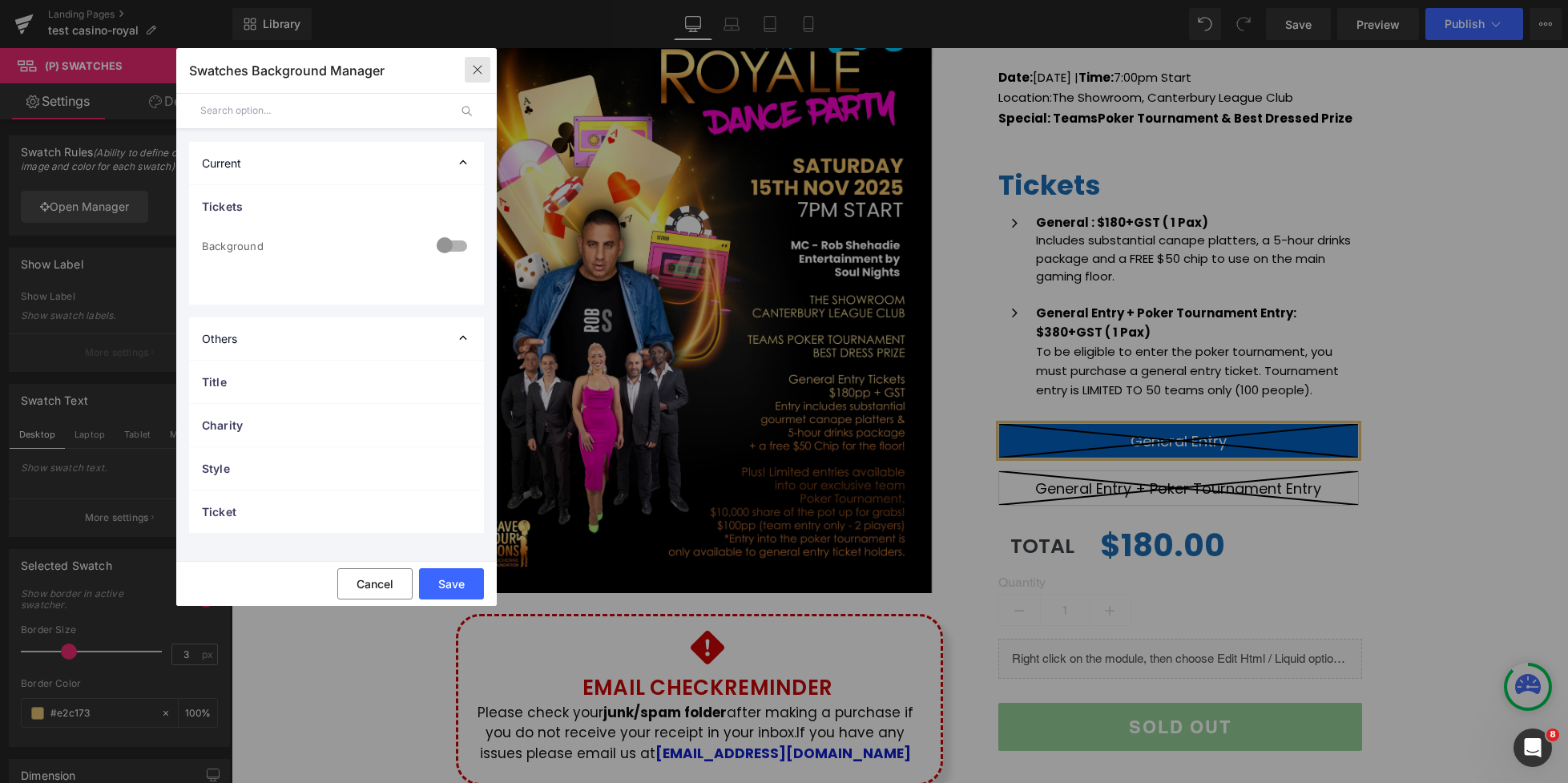
click at [480, 71] on icon "button" at bounding box center [477, 70] width 13 height 13
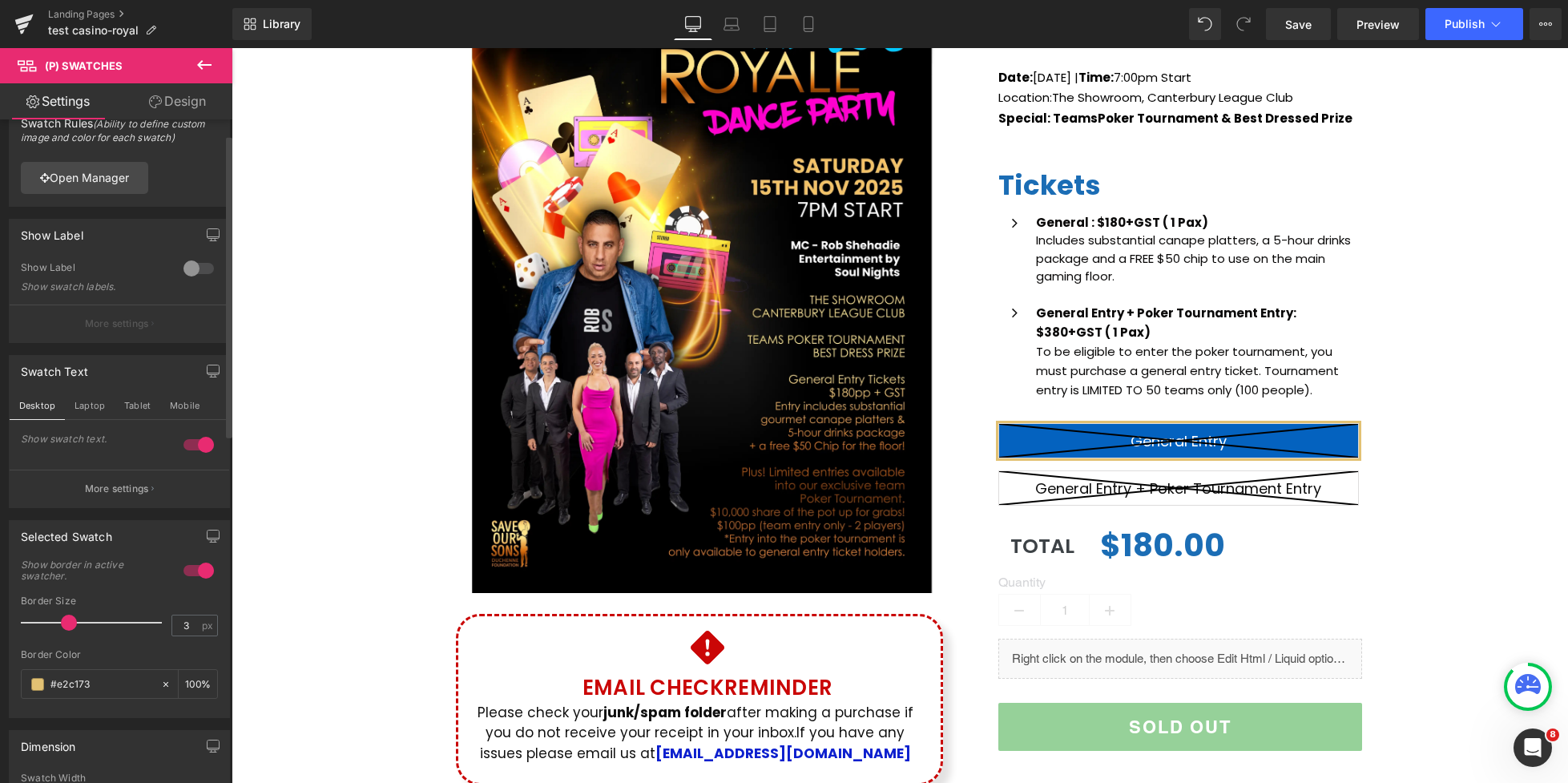
scroll to position [35, 0]
click at [180, 566] on div at bounding box center [198, 564] width 39 height 26
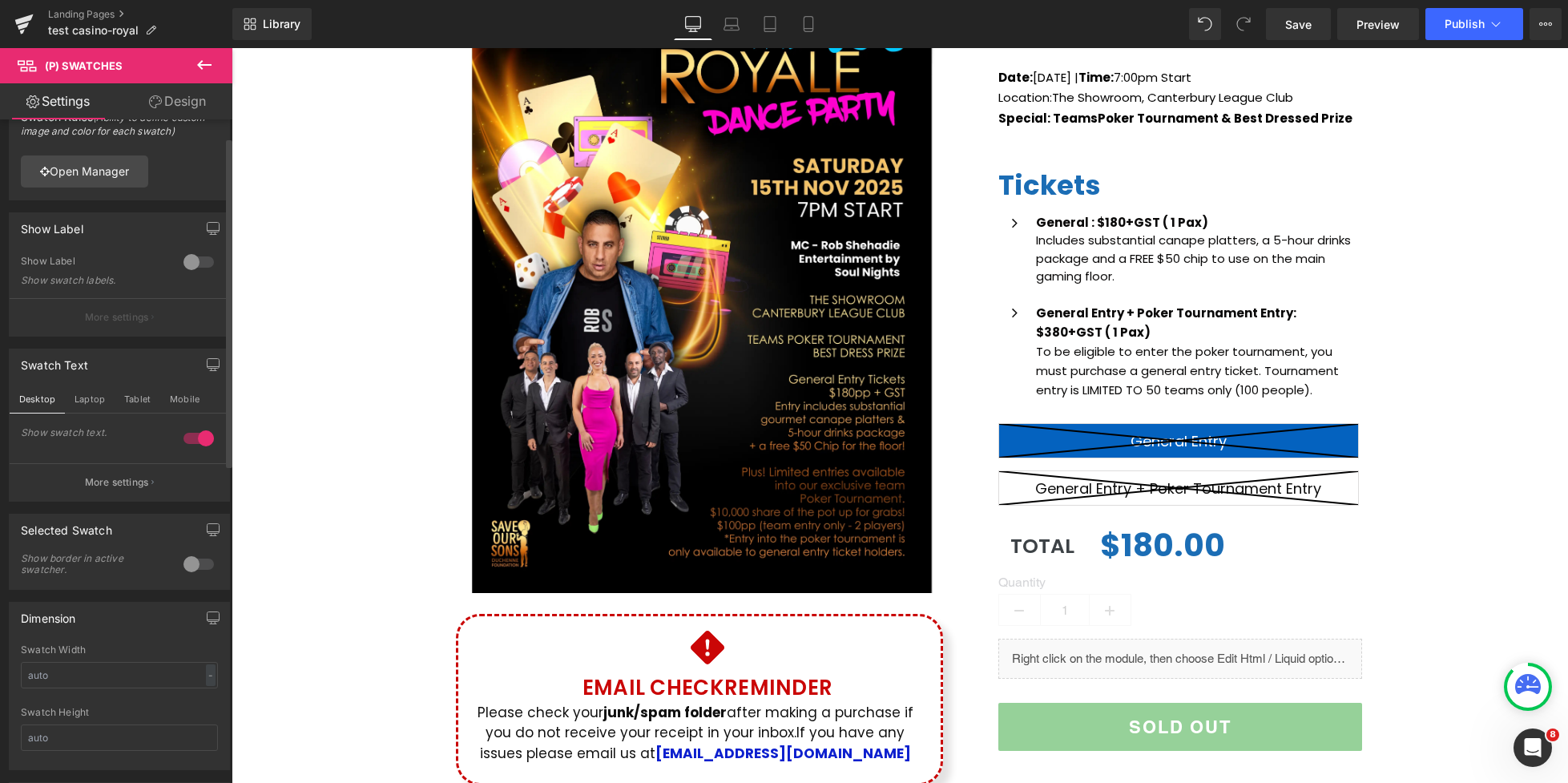
click at [204, 572] on div at bounding box center [198, 564] width 39 height 26
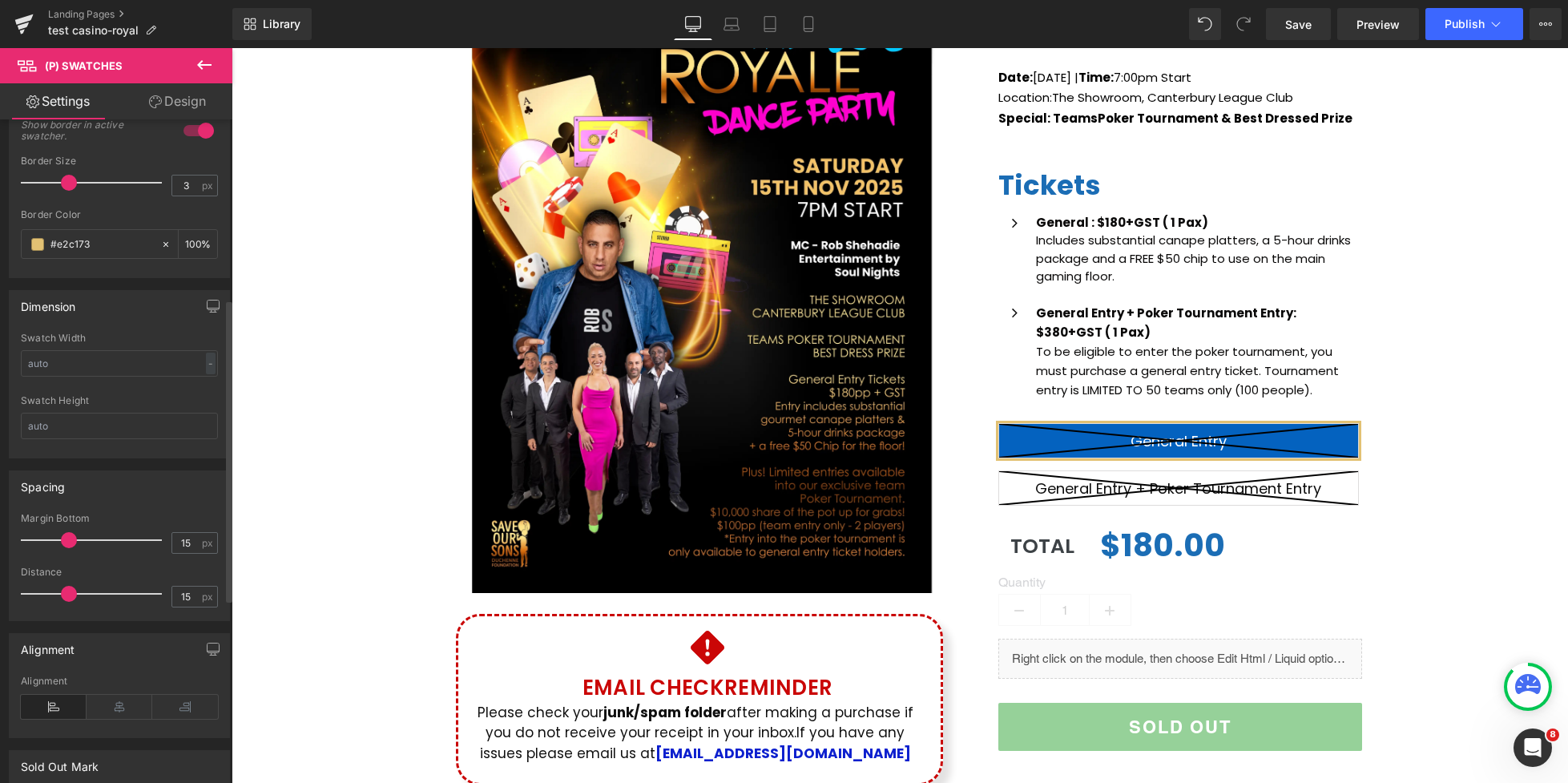
scroll to position [299, 0]
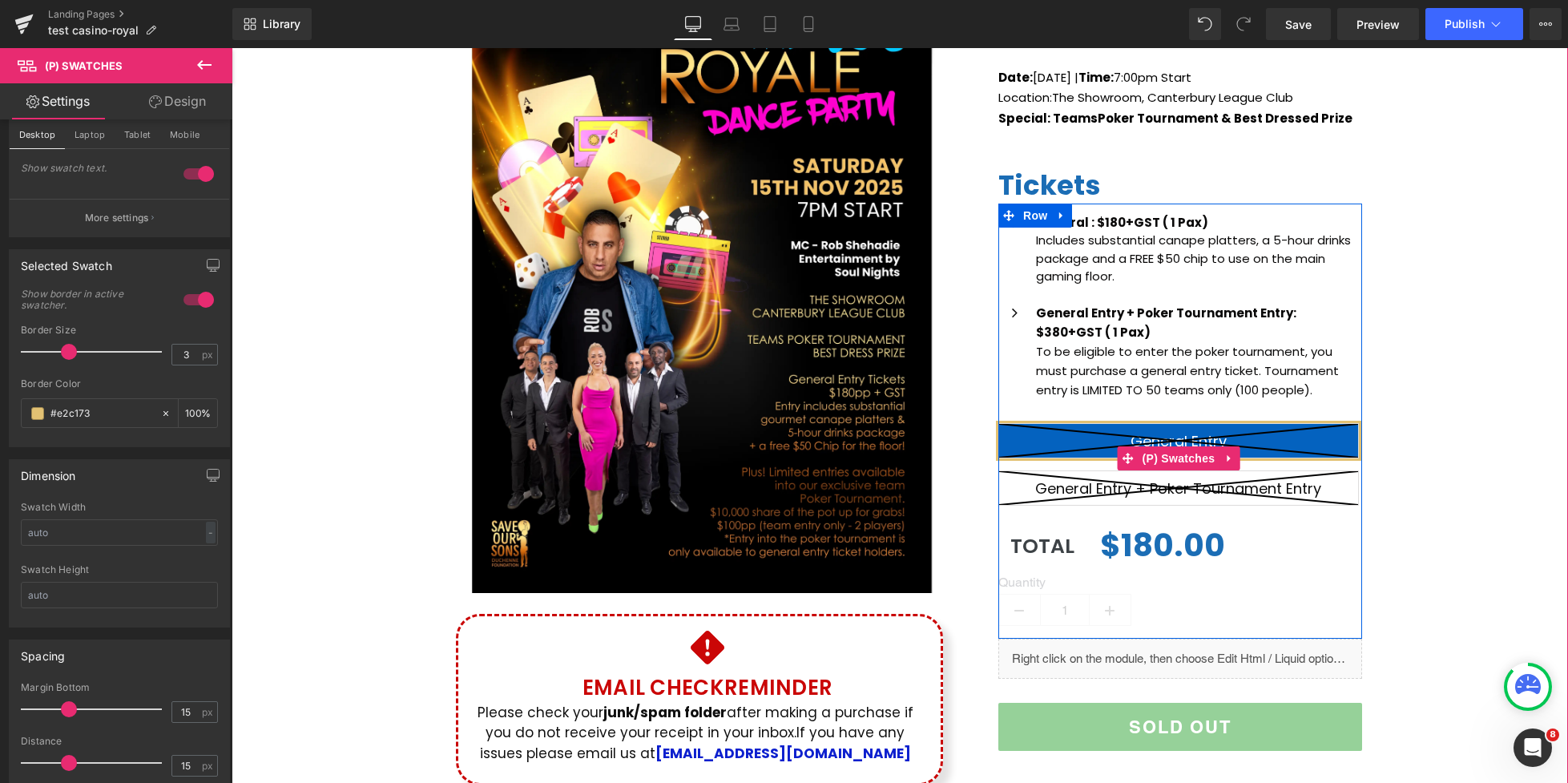
click at [1032, 485] on icon at bounding box center [1178, 489] width 359 height 34
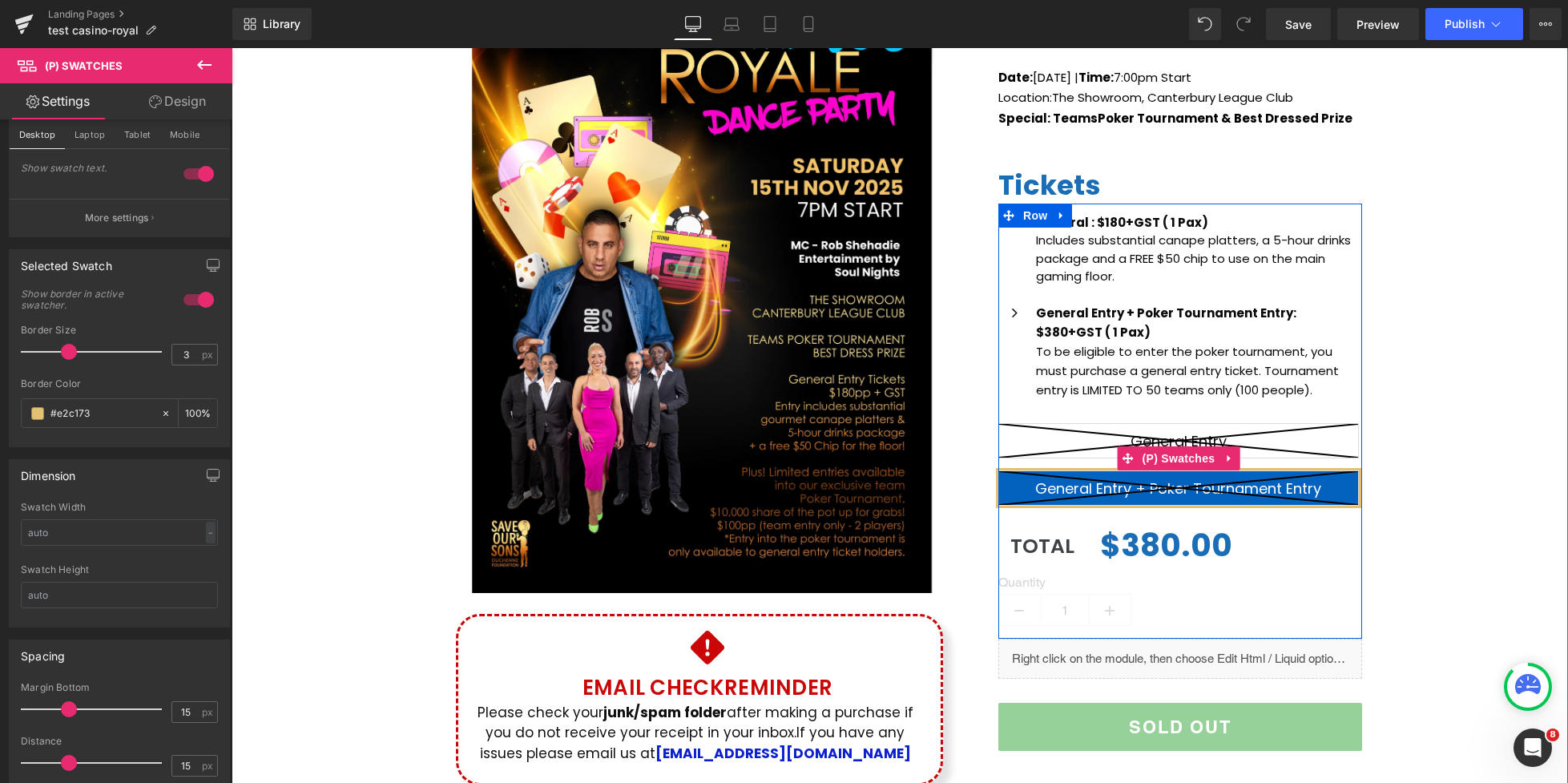
click at [1034, 452] on icon at bounding box center [1178, 441] width 359 height 34
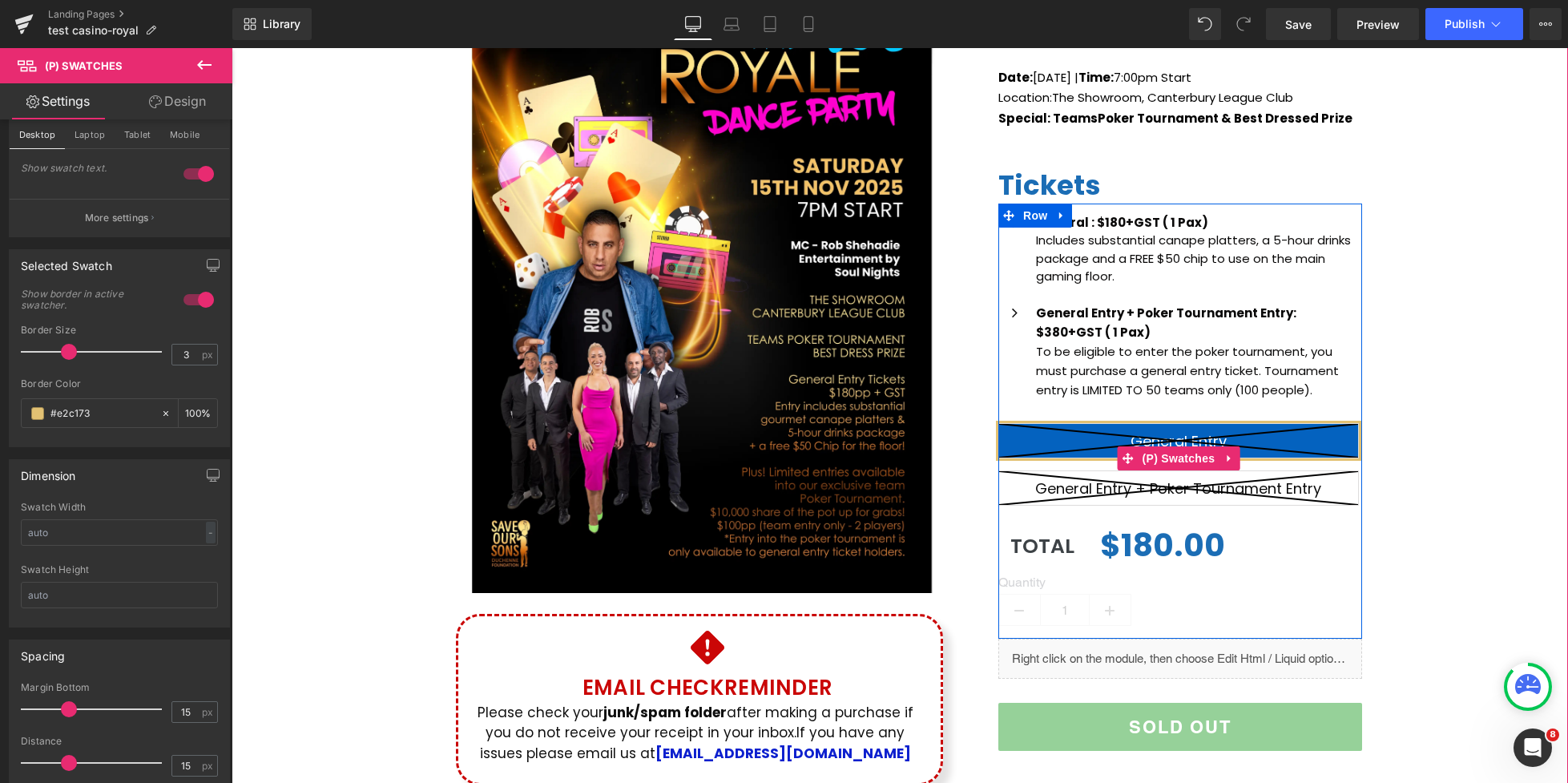
click at [1036, 489] on icon at bounding box center [1178, 489] width 359 height 34
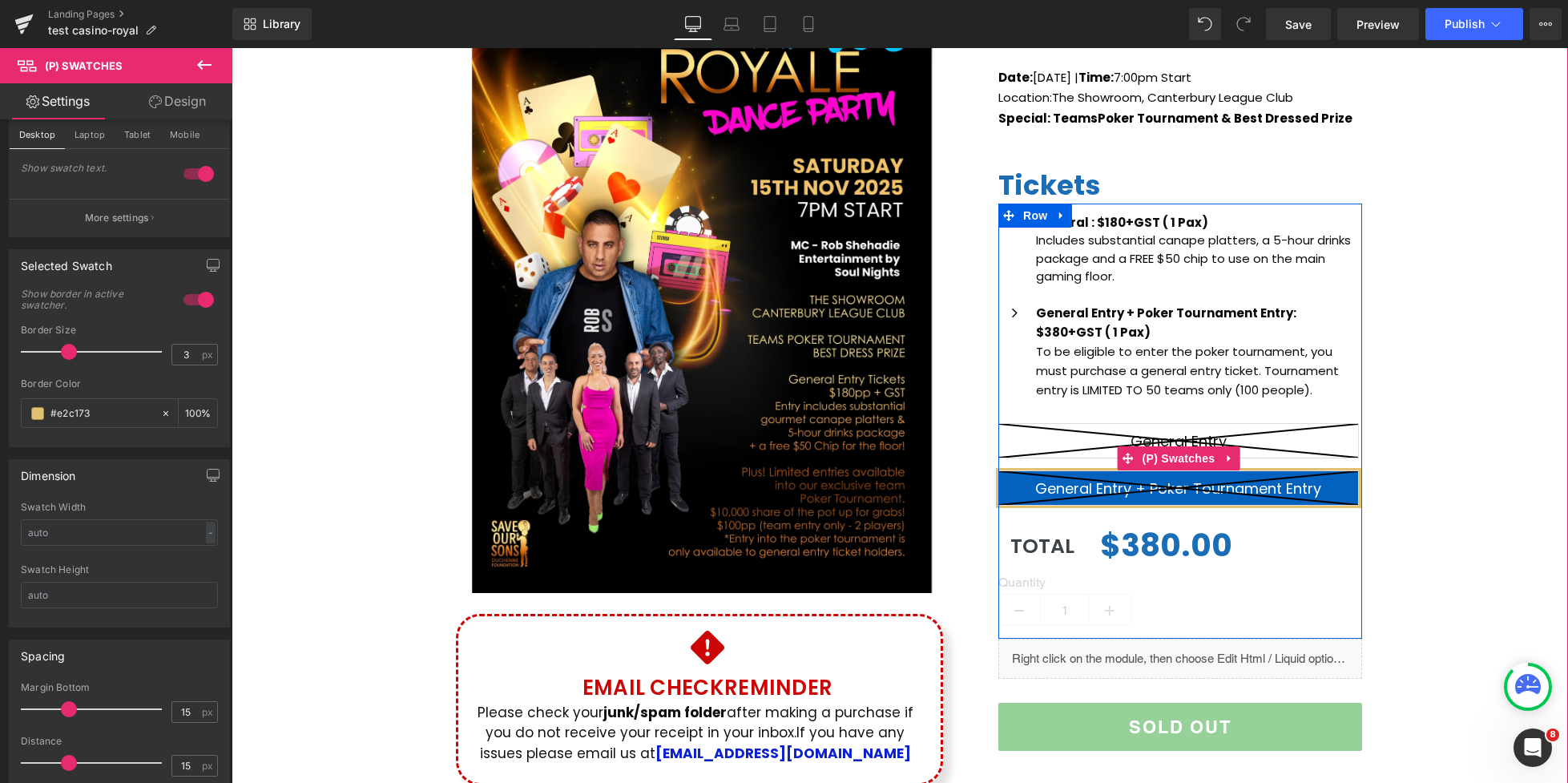
click at [1080, 440] on icon at bounding box center [1178, 441] width 359 height 34
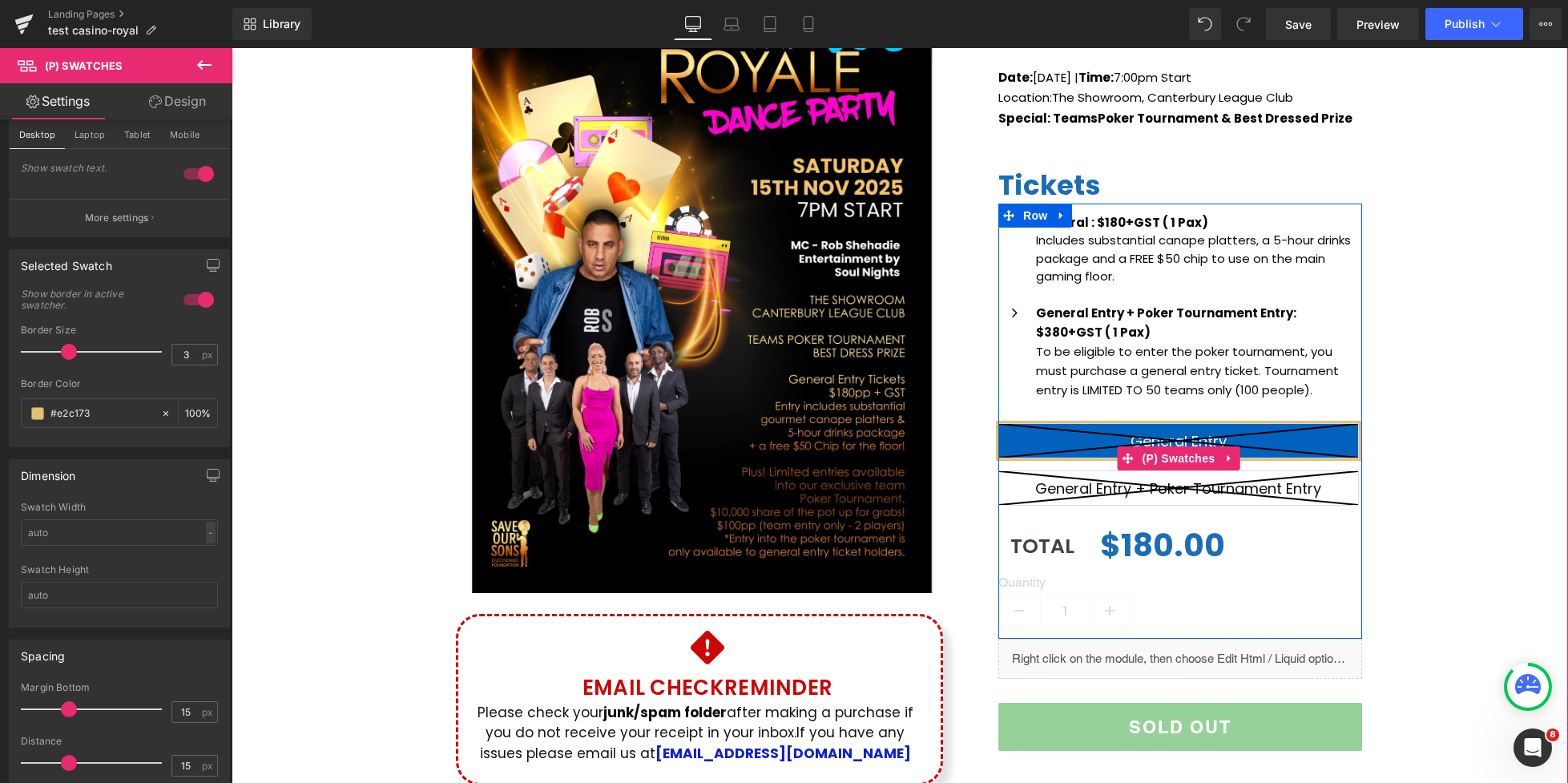
click at [1078, 490] on icon at bounding box center [1178, 489] width 359 height 34
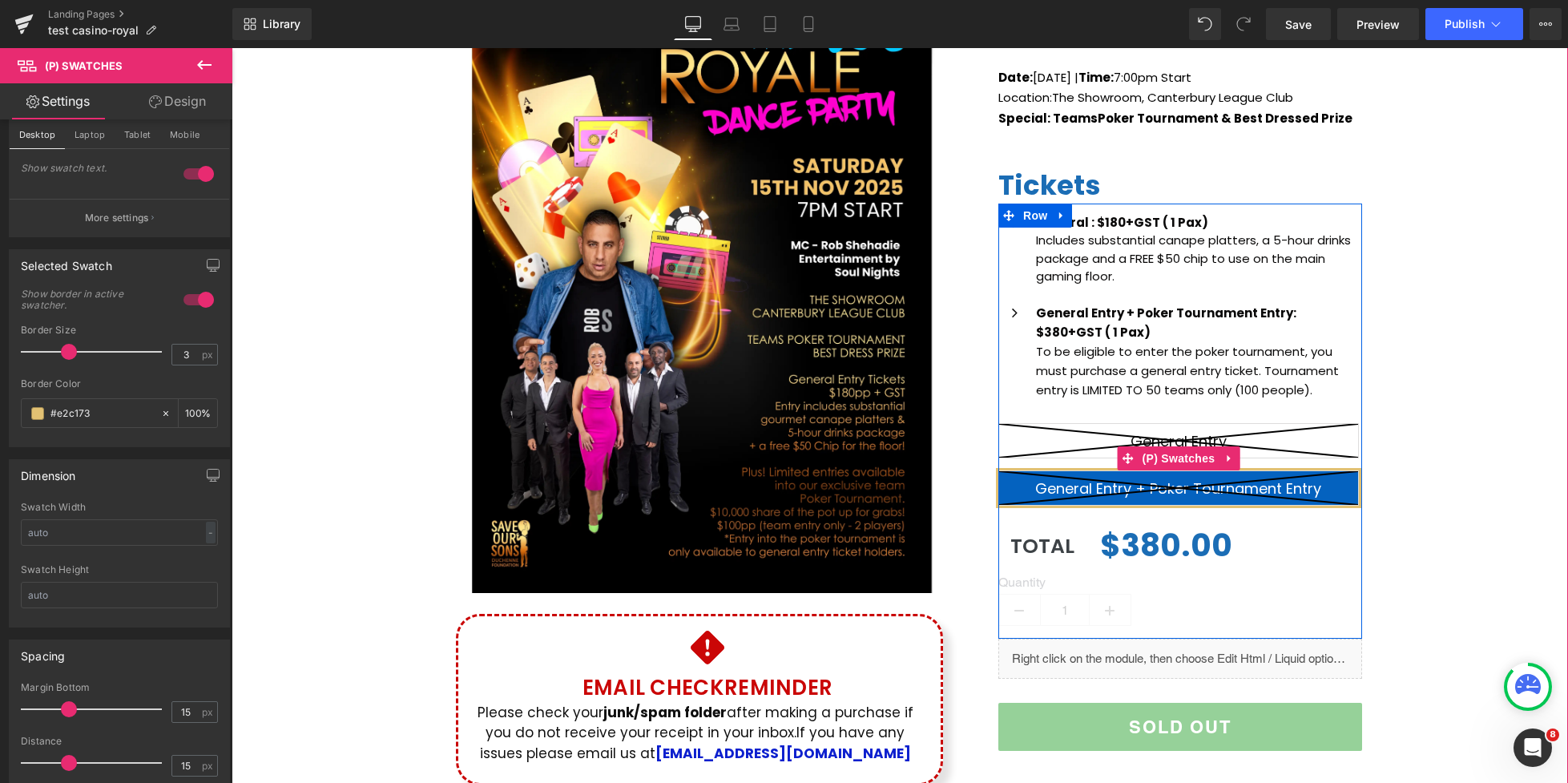
click at [1078, 490] on icon at bounding box center [1178, 489] width 359 height 34
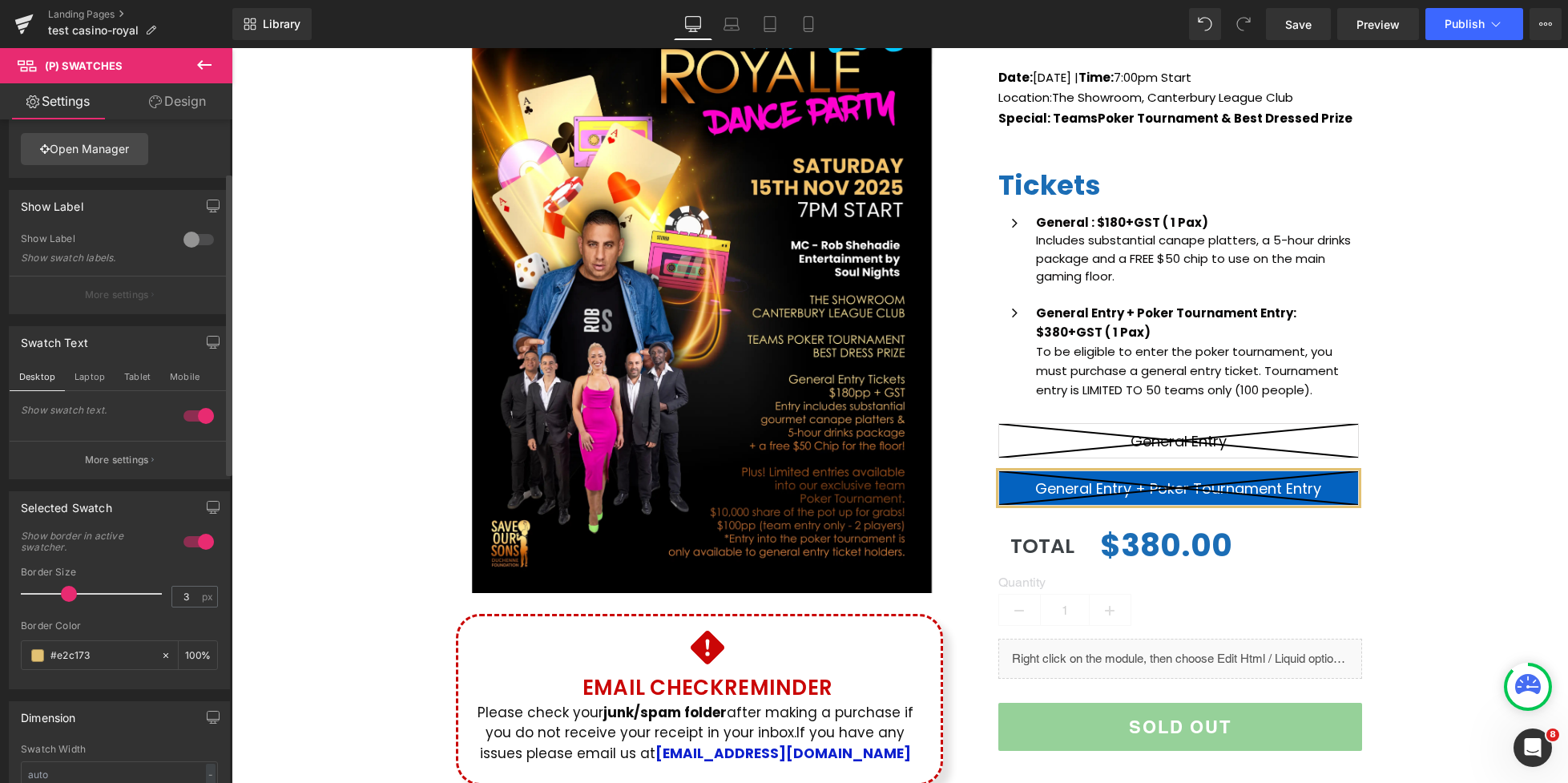
scroll to position [0, 0]
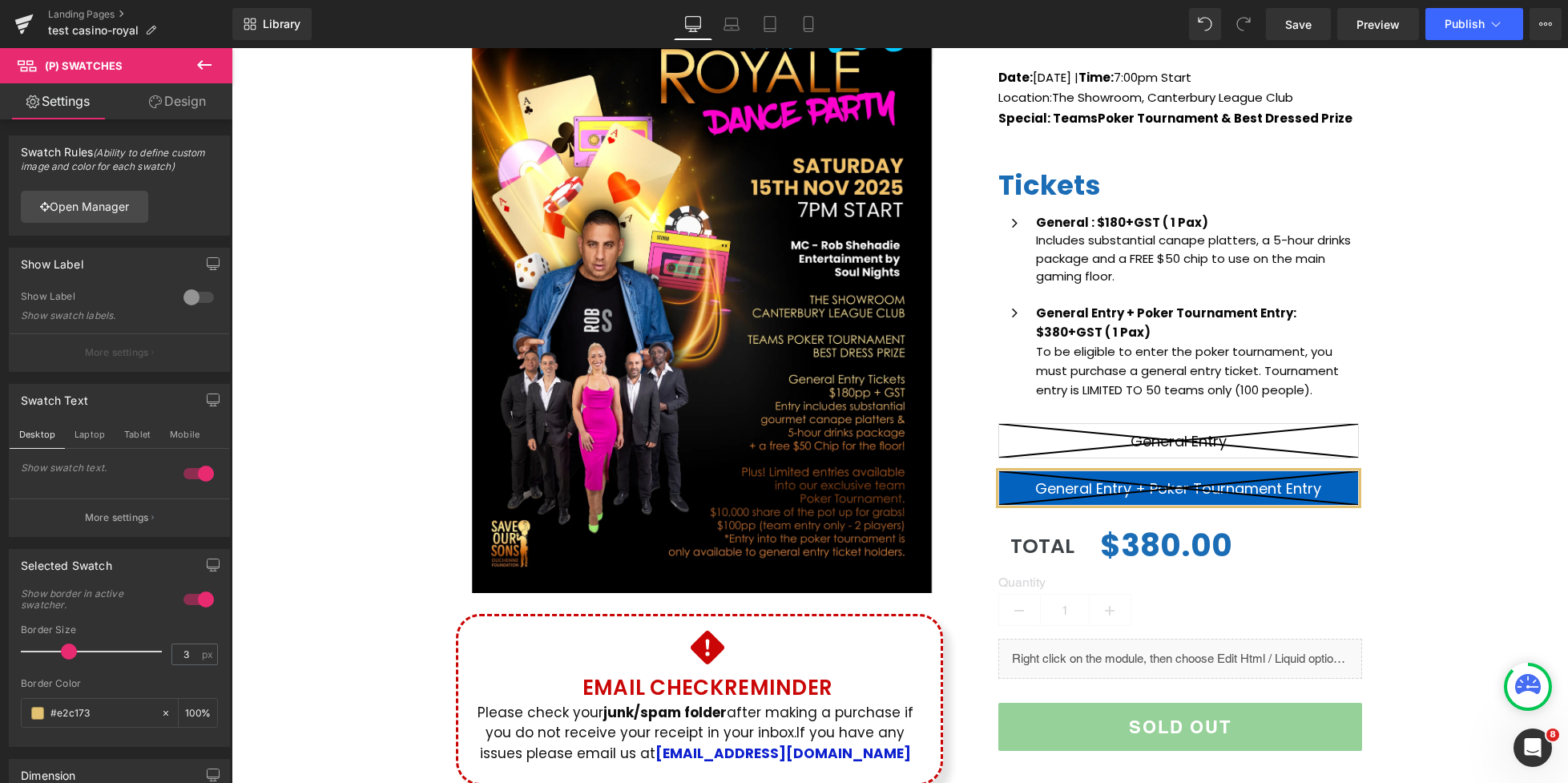
click at [167, 109] on link "Design" at bounding box center [177, 101] width 116 height 36
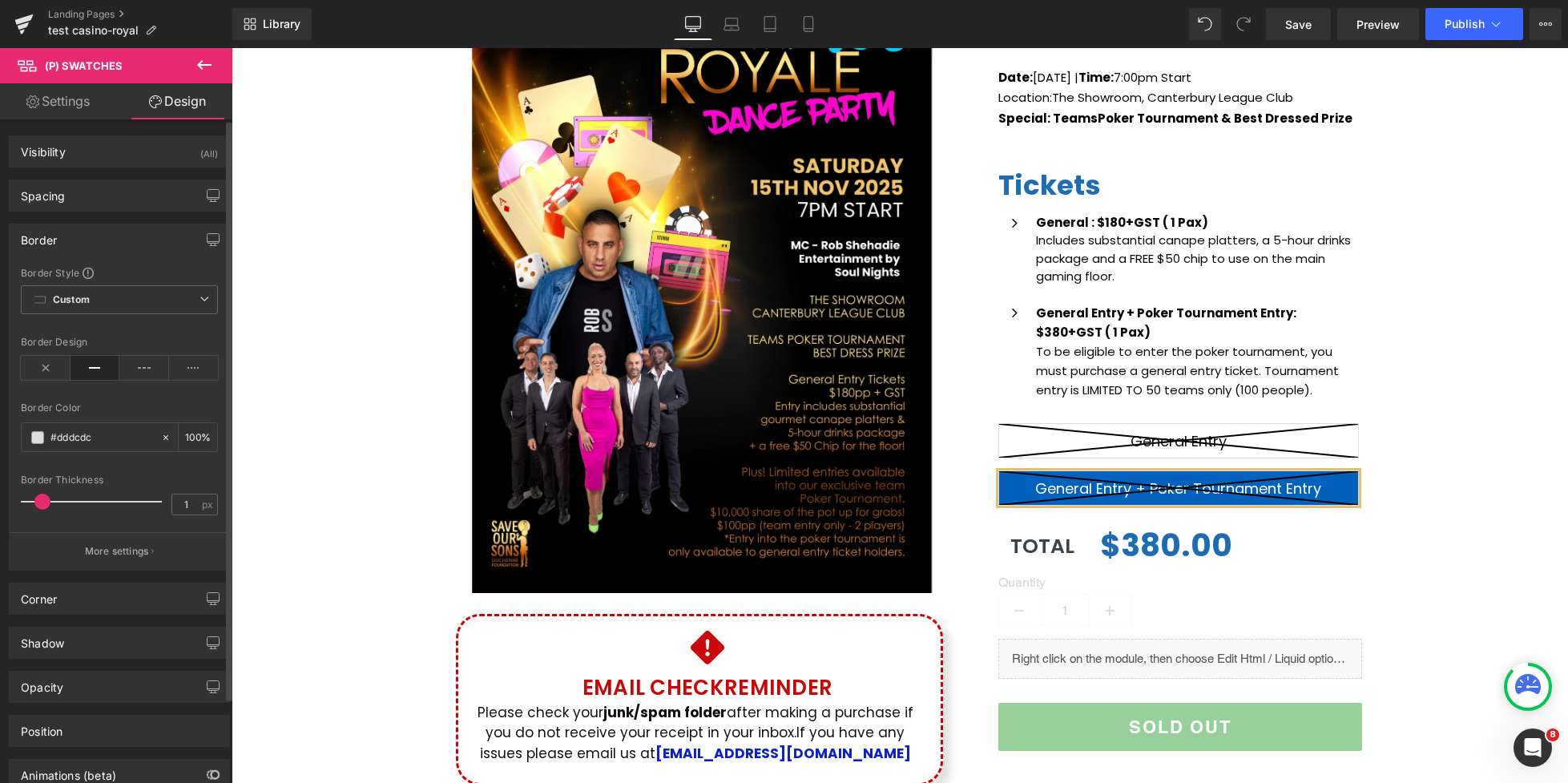
type input "100"
drag, startPoint x: 44, startPoint y: 501, endPoint x: 81, endPoint y: 502, distance: 37.0
click at [43, 501] on span at bounding box center [43, 501] width 16 height 16
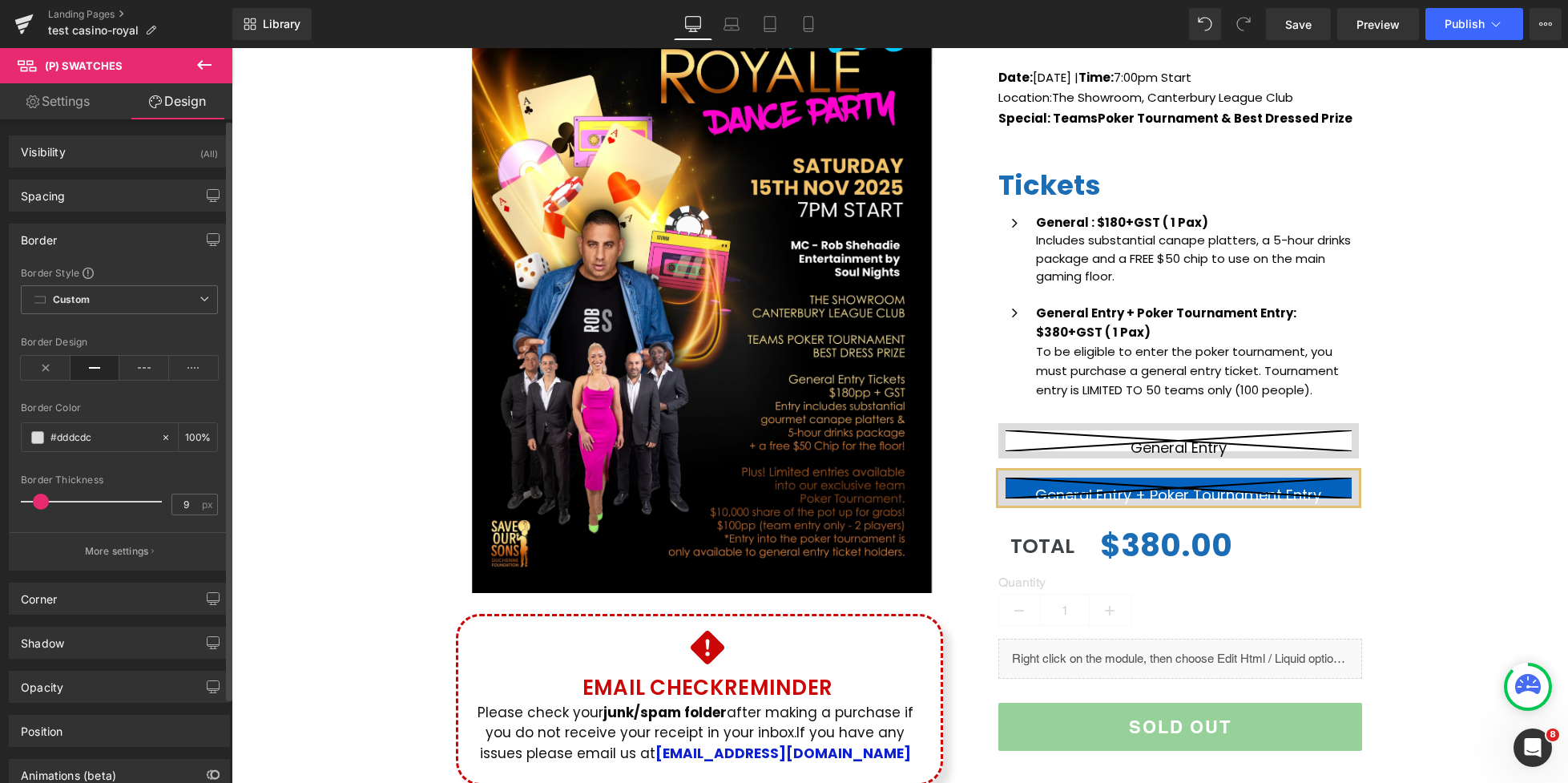
click at [26, 503] on div "Border Thickness 9 px" at bounding box center [119, 501] width 197 height 54
click at [33, 500] on span at bounding box center [41, 501] width 16 height 16
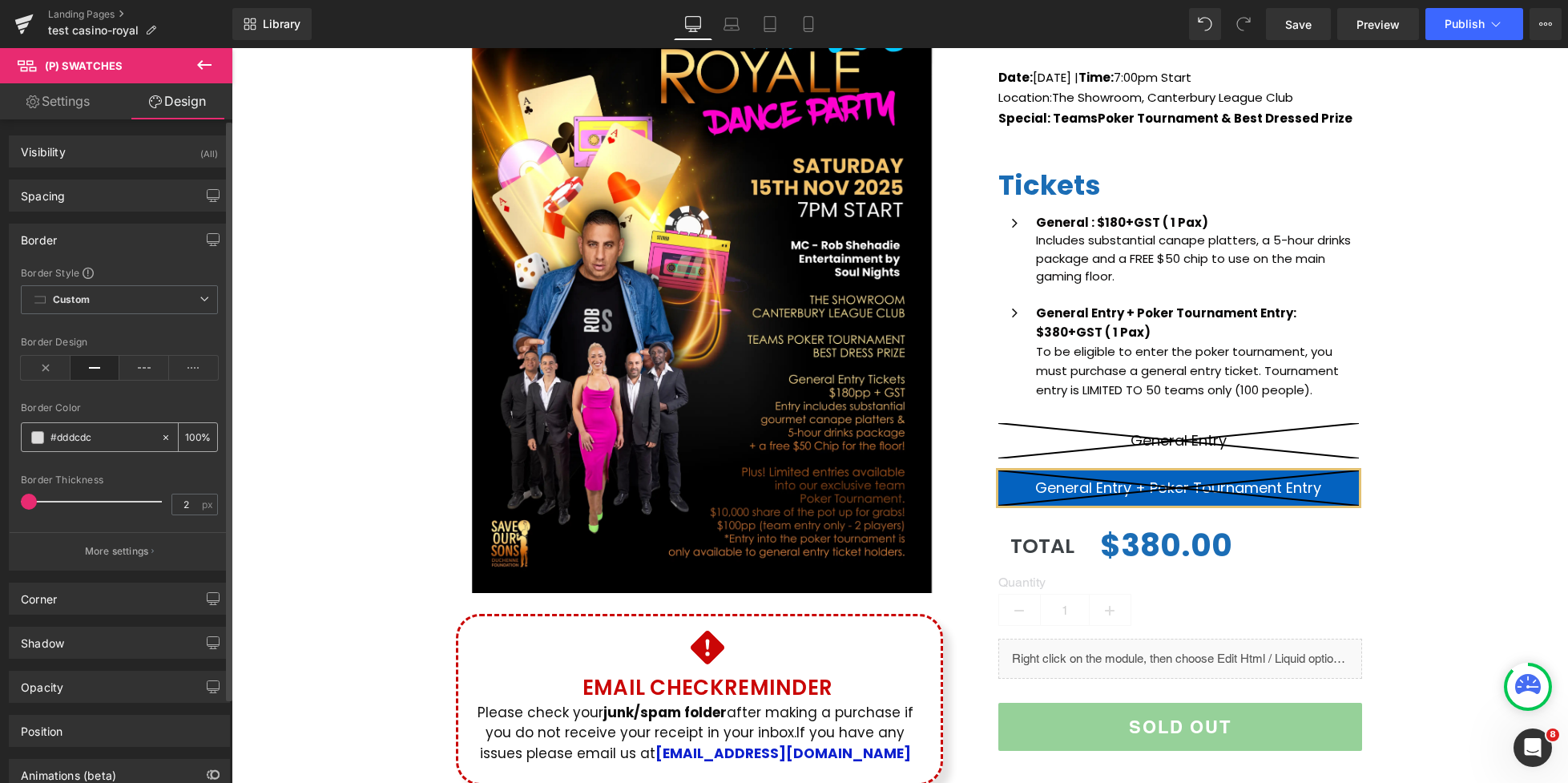
drag, startPoint x: 31, startPoint y: 502, endPoint x: 40, endPoint y: 438, distance: 64.6
click at [37, 502] on span at bounding box center [29, 501] width 16 height 16
click at [40, 438] on span at bounding box center [37, 437] width 13 height 13
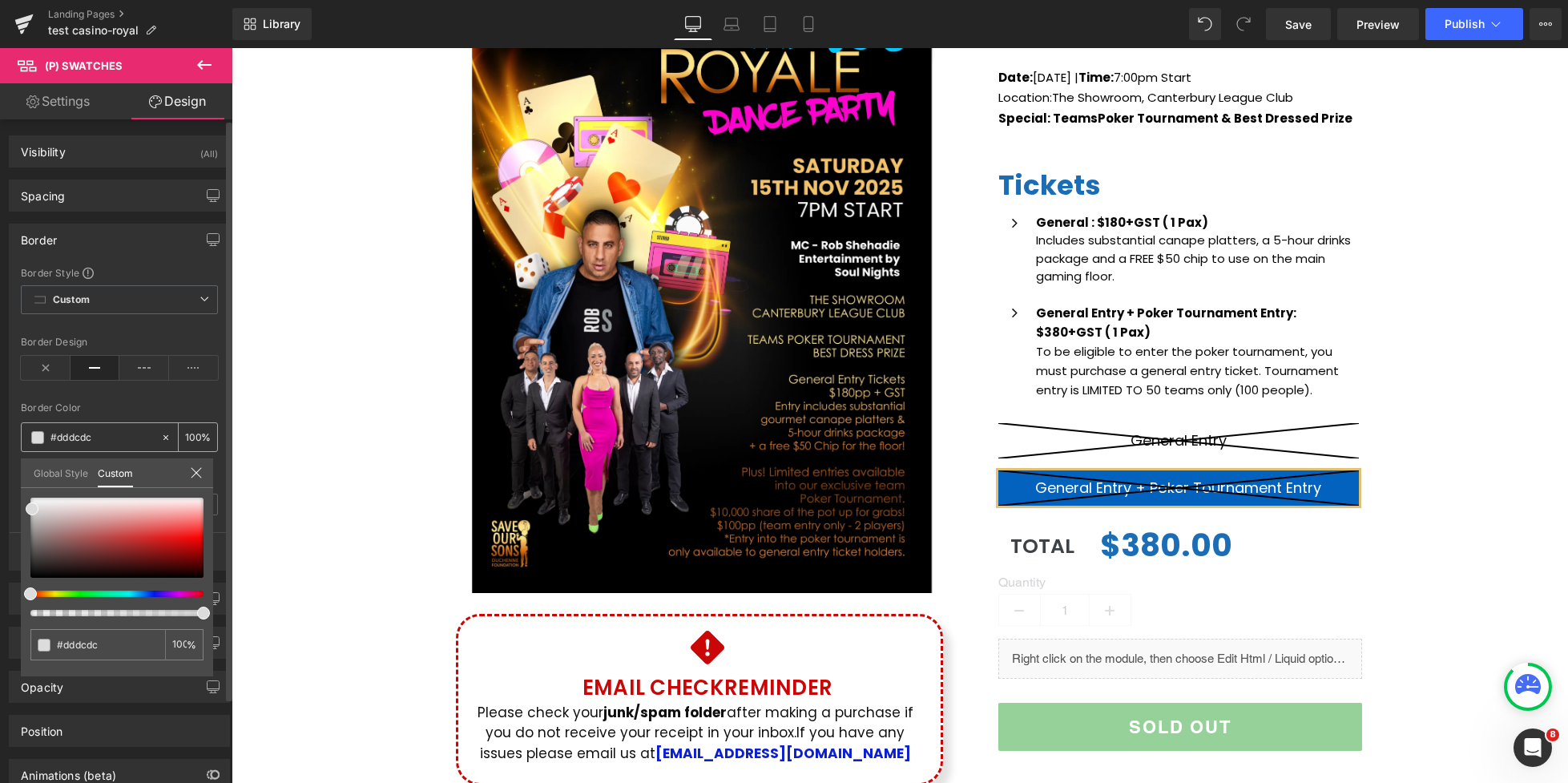
type input "4"
click at [33, 558] on button "More settings" at bounding box center [119, 551] width 220 height 38
click at [0, 0] on div at bounding box center [0, 0] width 0 height 0
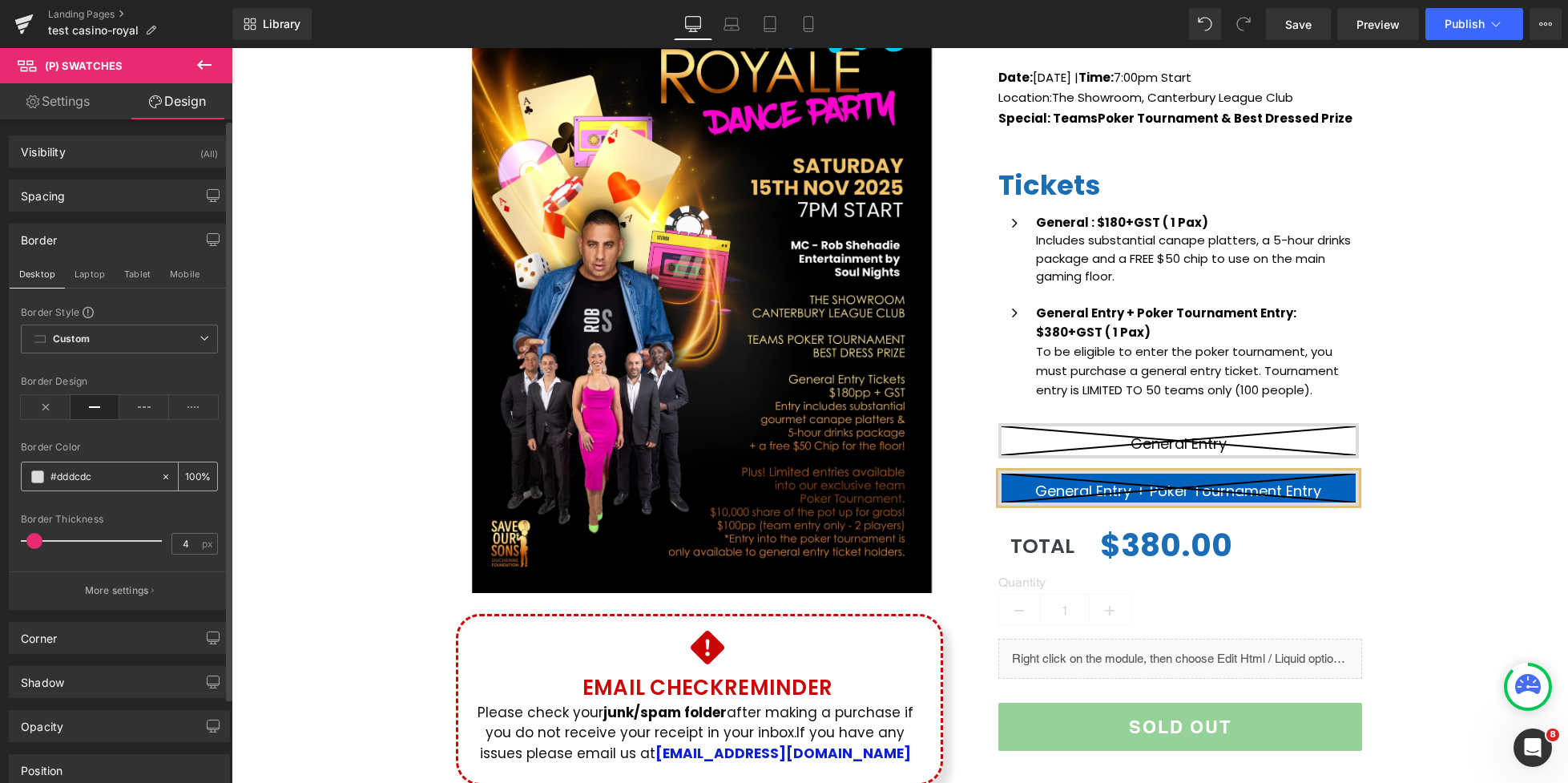
click at [37, 477] on span at bounding box center [37, 477] width 13 height 13
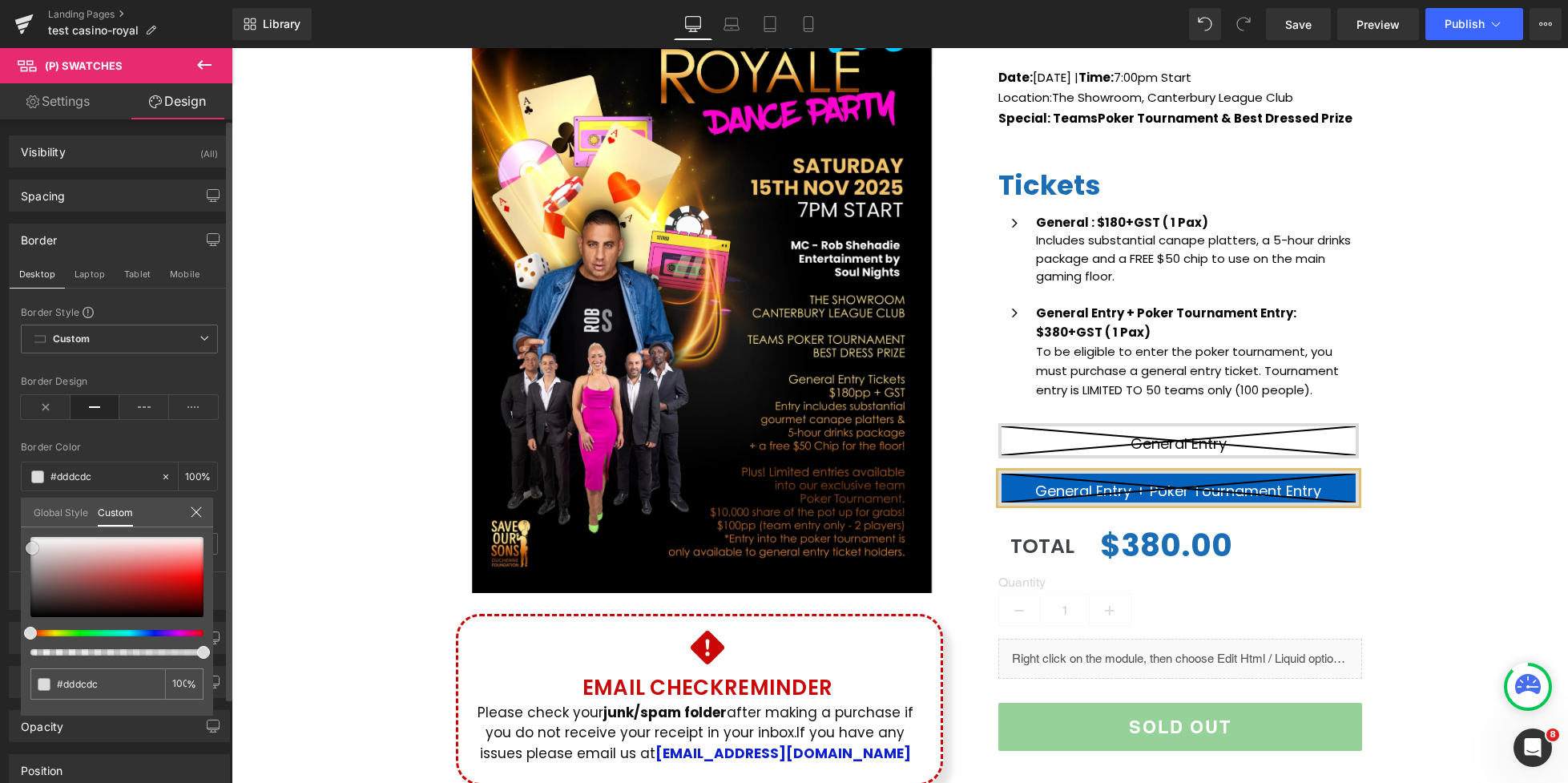
type input "#d9d8d8"
type input "#b0afaf"
type input "#a6a4a4"
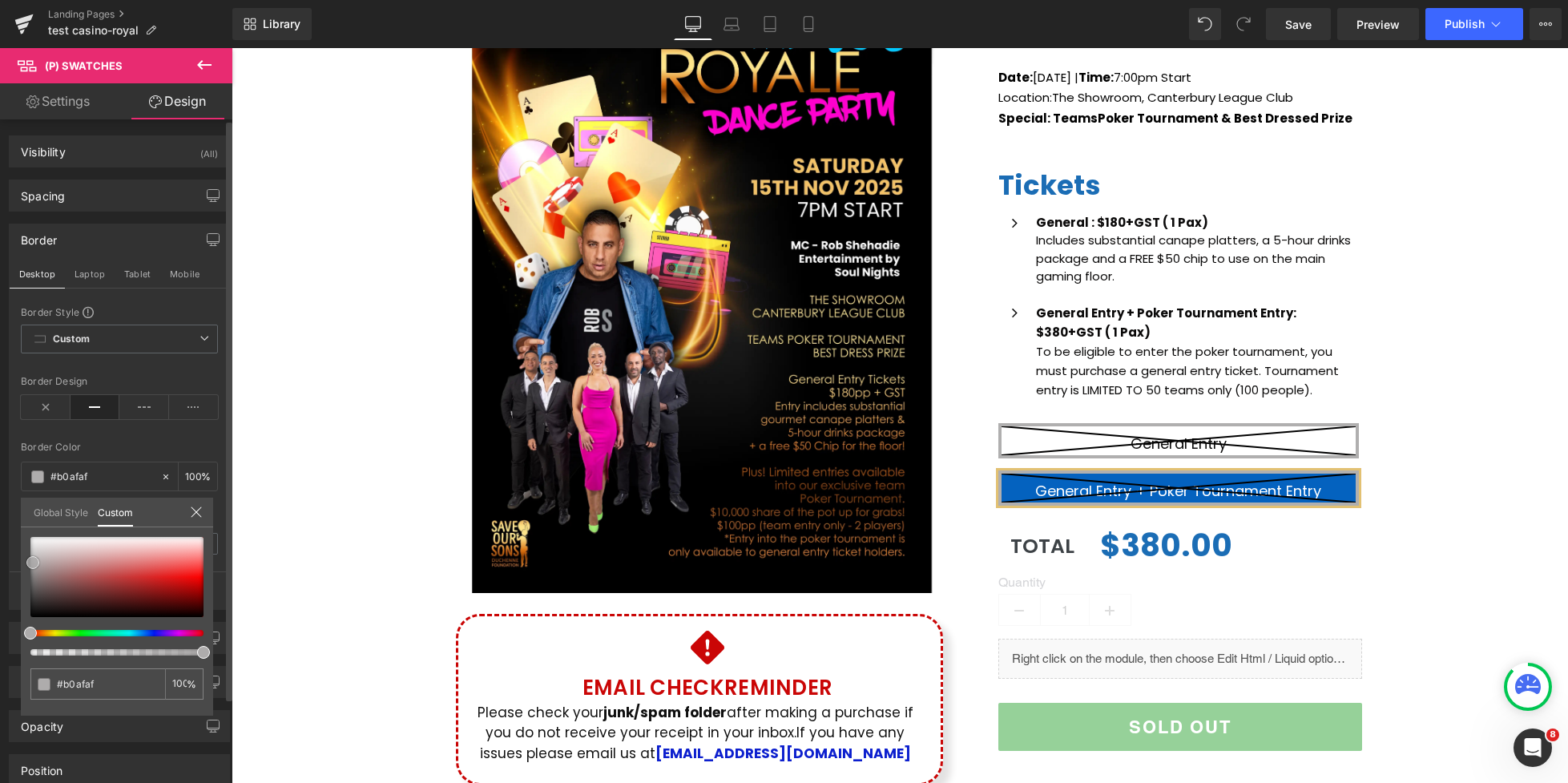
type input "#a6a4a4"
type input "#a4a2a2"
type input "#9f9d9d"
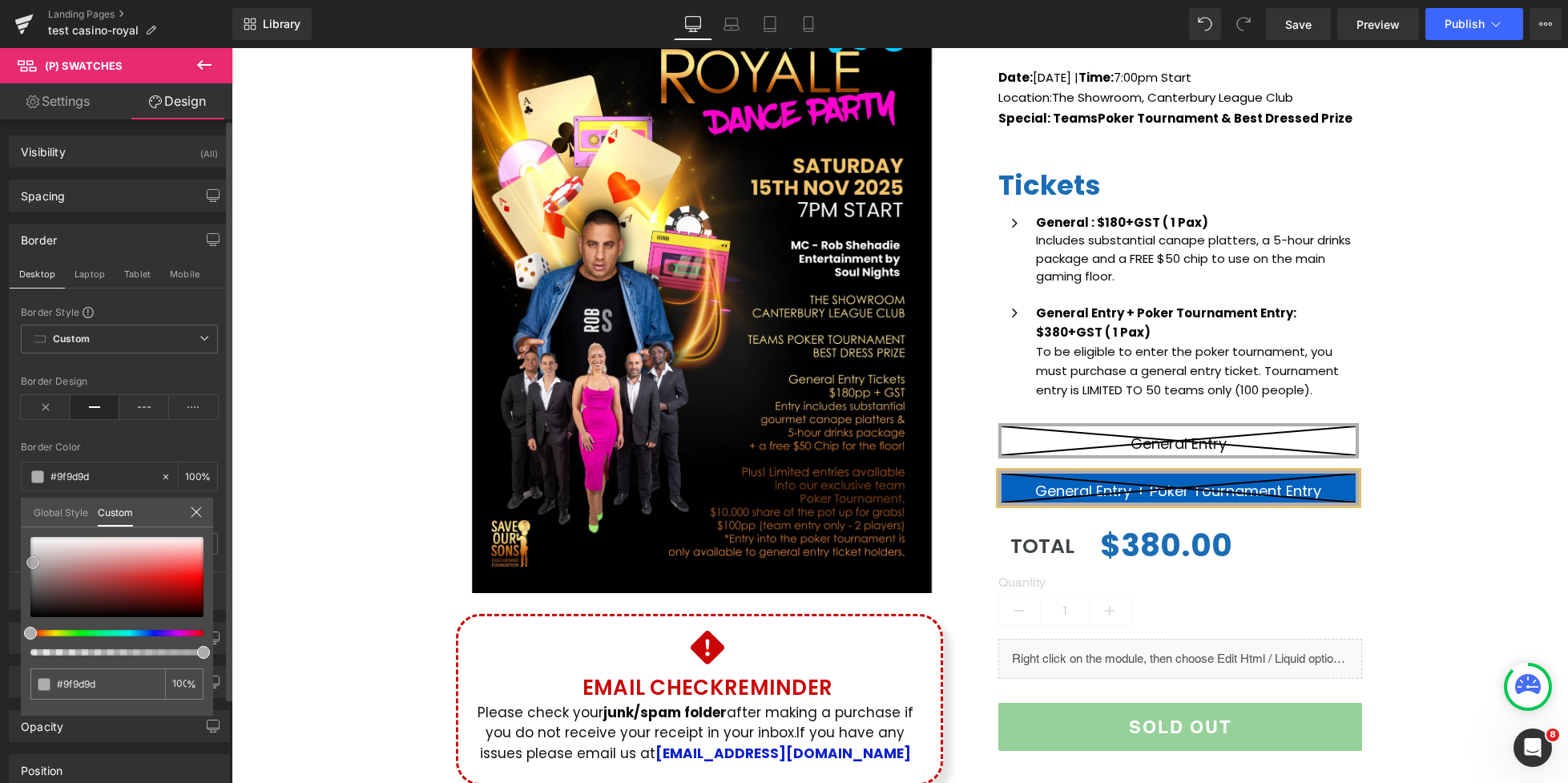
type input "#9c9a9a"
type input "#9a9797"
type input "#979595"
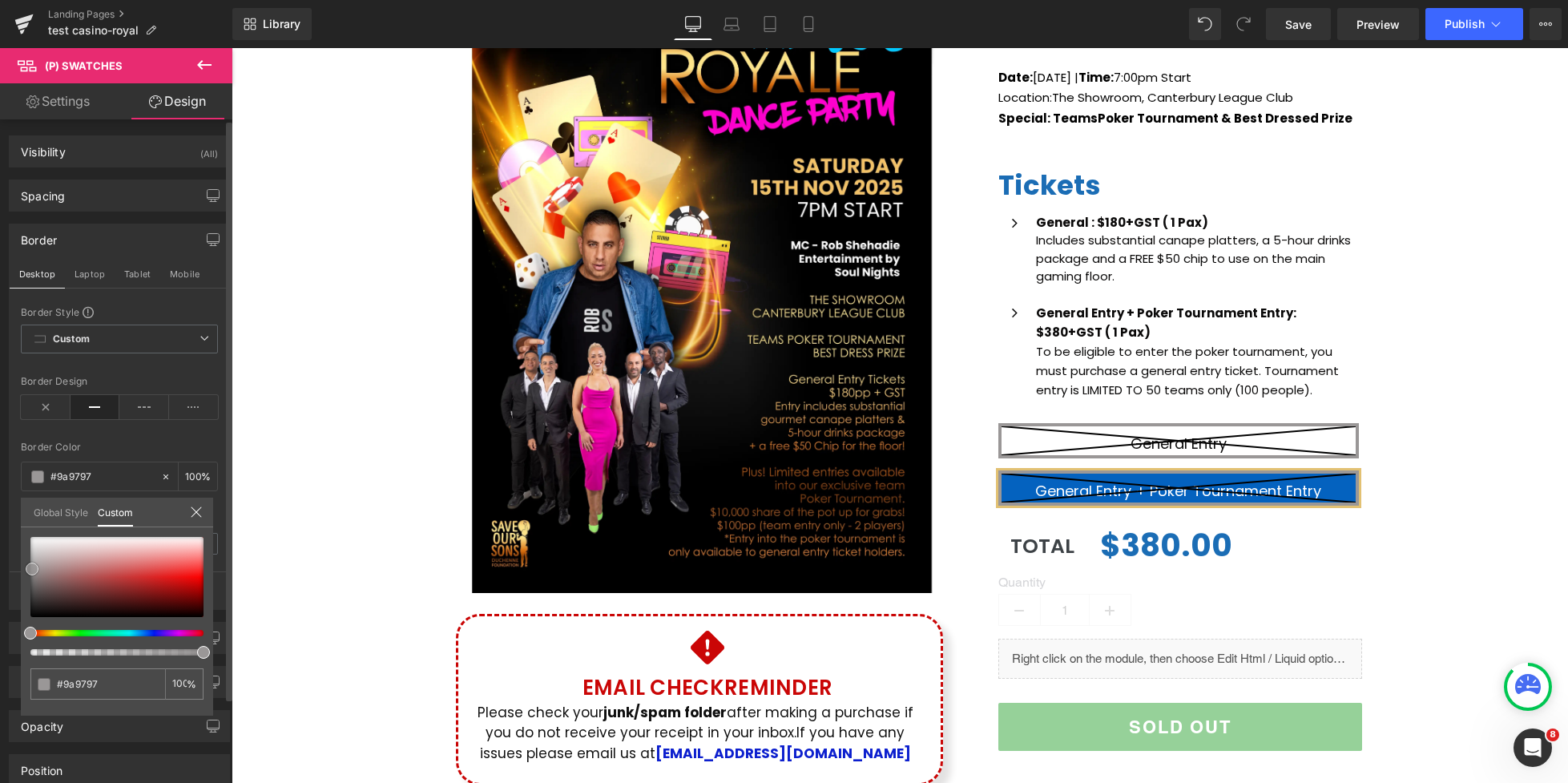
type input "#979595"
type input "#949292"
type input "#929090"
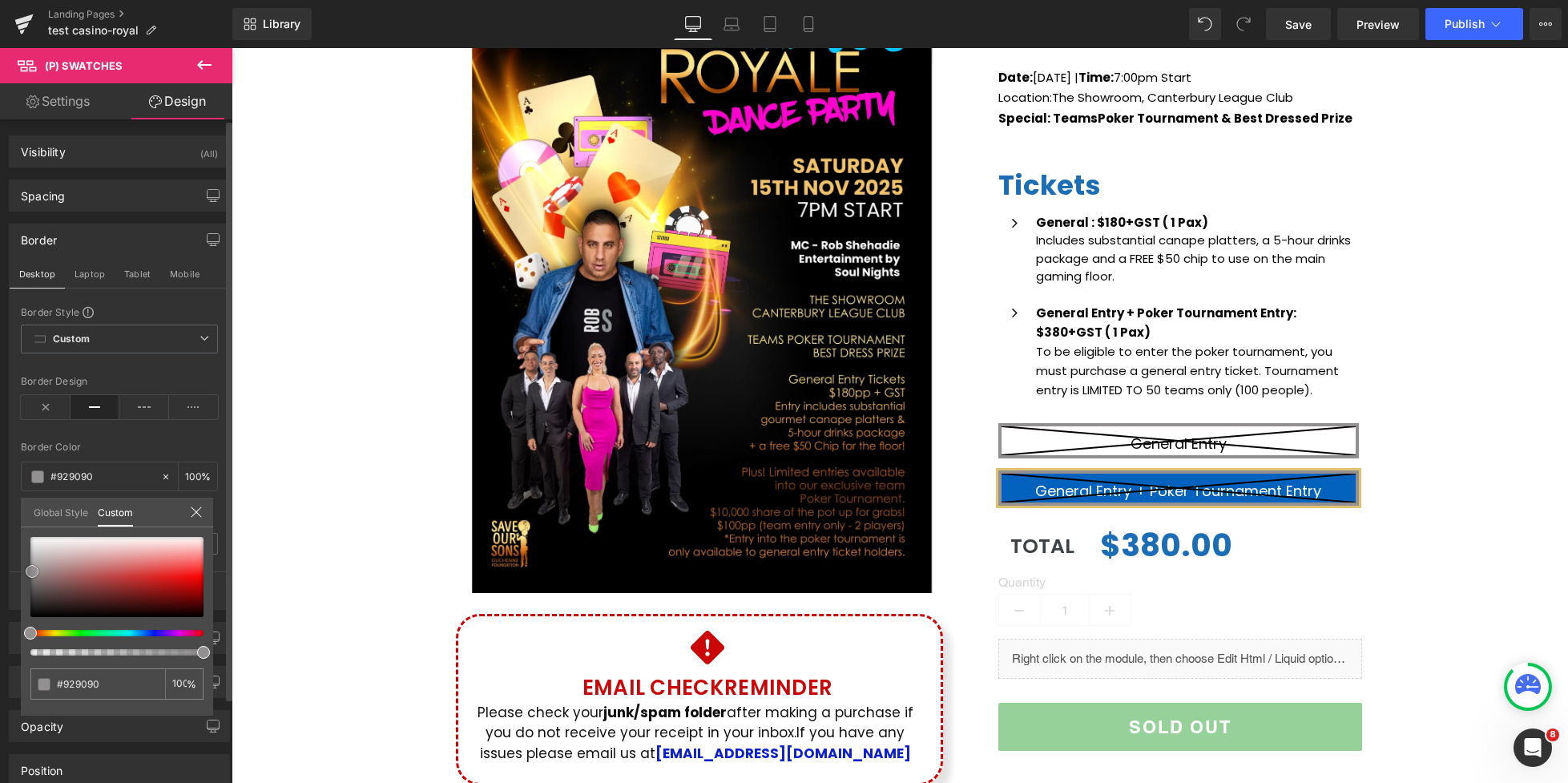
type input "#949292"
drag, startPoint x: 30, startPoint y: 549, endPoint x: 31, endPoint y: 571, distance: 22.0
click at [31, 571] on span at bounding box center [33, 570] width 13 height 13
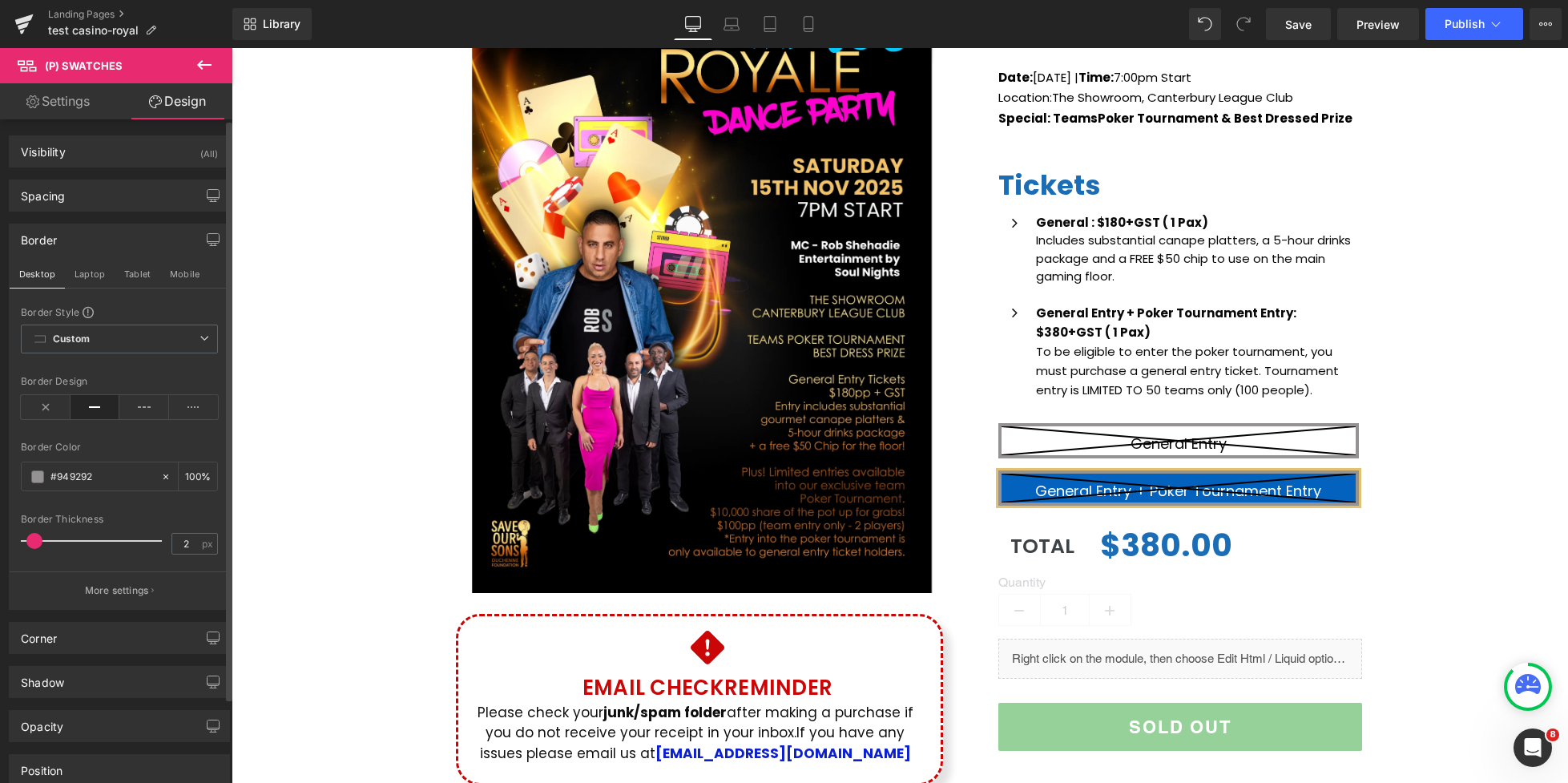
drag, startPoint x: 33, startPoint y: 541, endPoint x: 211, endPoint y: 502, distance: 182.2
click at [19, 542] on div "Border Style Custom Custom Setup Global Style Custom Setup Global Style solid B…" at bounding box center [119, 457] width 220 height 303
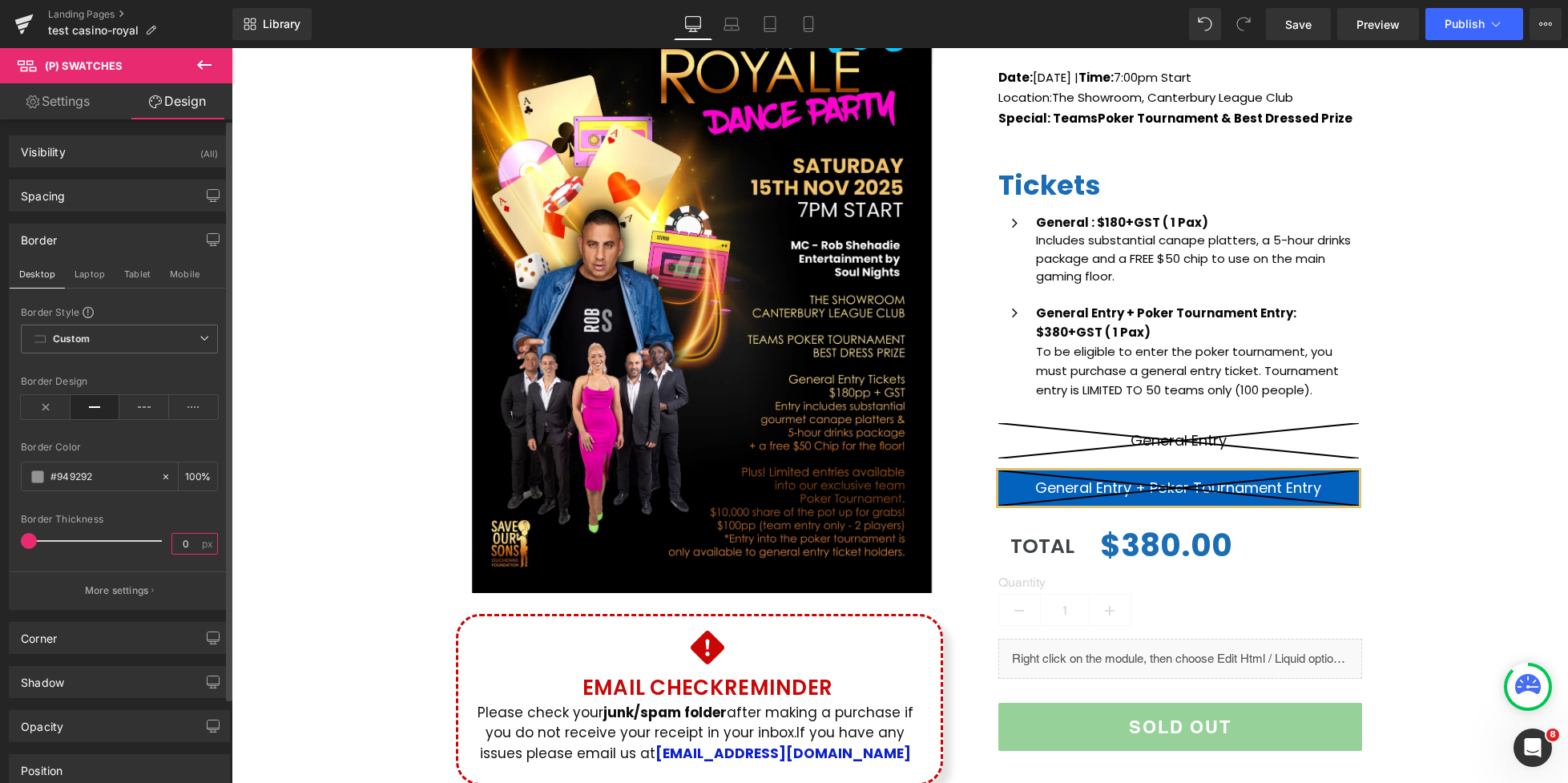
click at [183, 544] on input "0" at bounding box center [186, 544] width 28 height 20
click at [130, 522] on div "Border Thickness" at bounding box center [119, 518] width 197 height 11
click at [182, 545] on input "1" at bounding box center [186, 544] width 28 height 20
click at [186, 546] on input "1" at bounding box center [186, 544] width 28 height 20
type input "1.5"
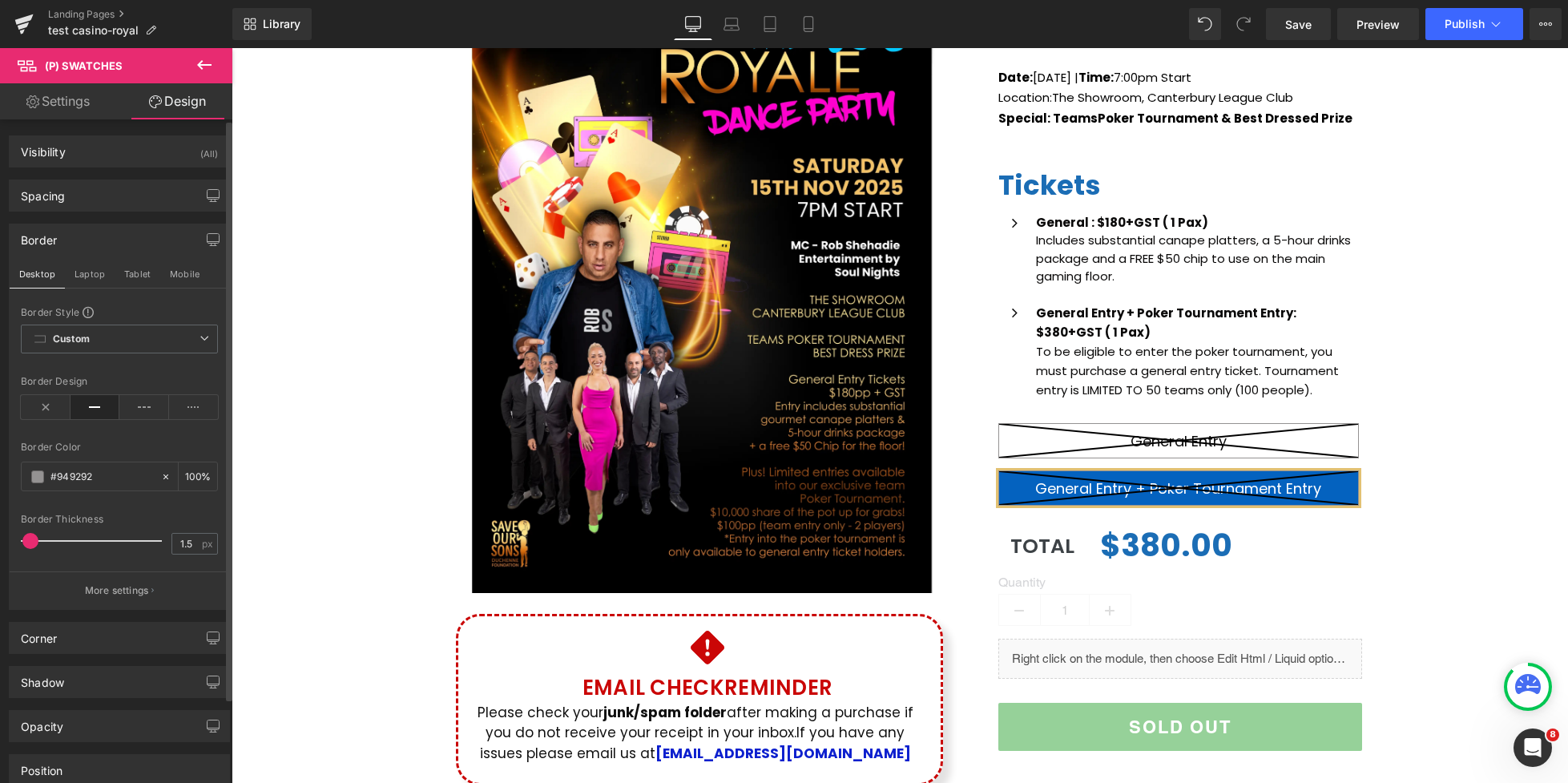
click at [131, 516] on div "Border Thickness" at bounding box center [119, 518] width 197 height 11
click at [1484, 23] on button "Publish" at bounding box center [1474, 24] width 97 height 32
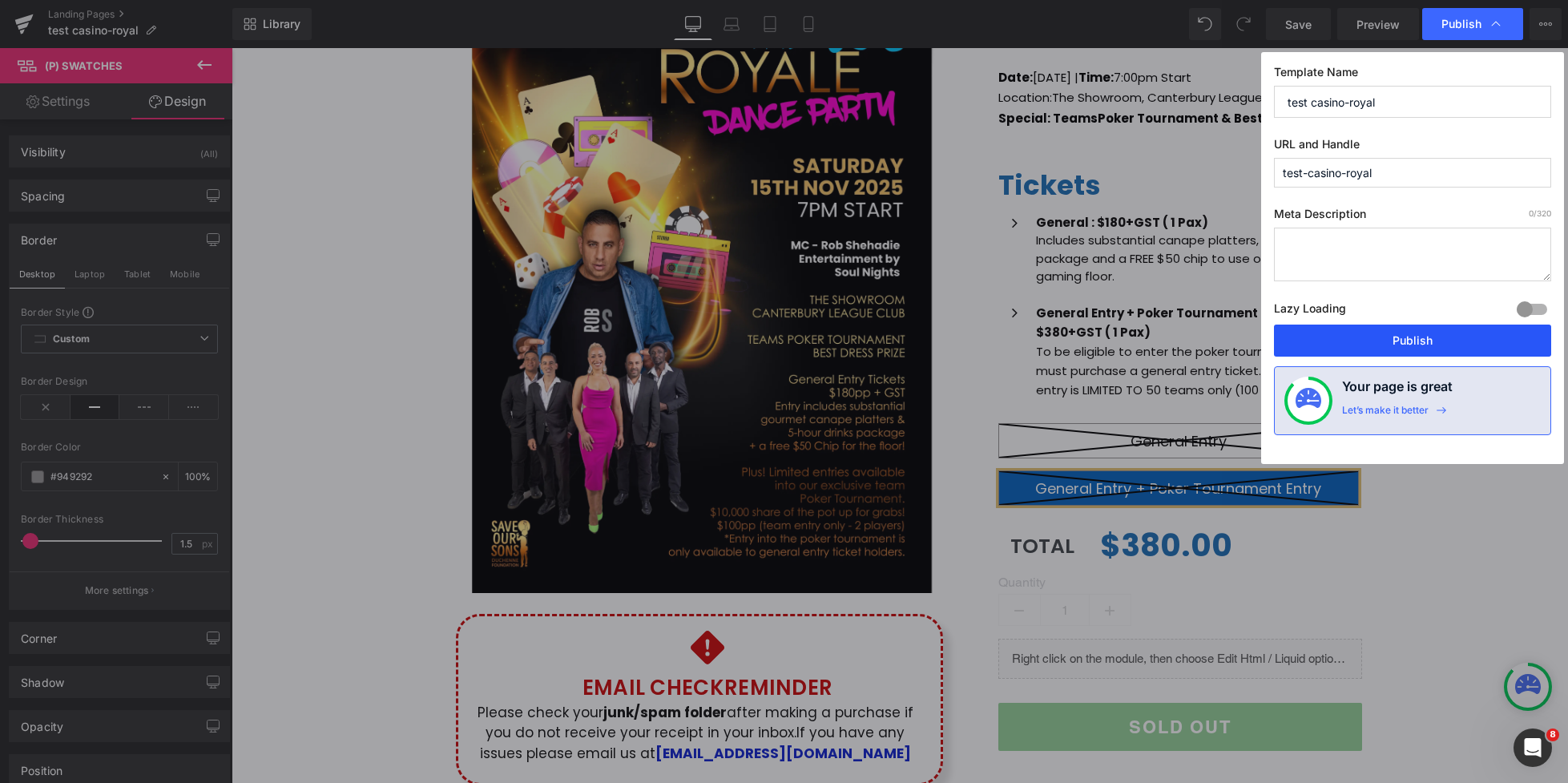
drag, startPoint x: 1196, startPoint y: 287, endPoint x: 1421, endPoint y: 335, distance: 230.1
click at [1421, 335] on button "Publish" at bounding box center [1412, 340] width 277 height 32
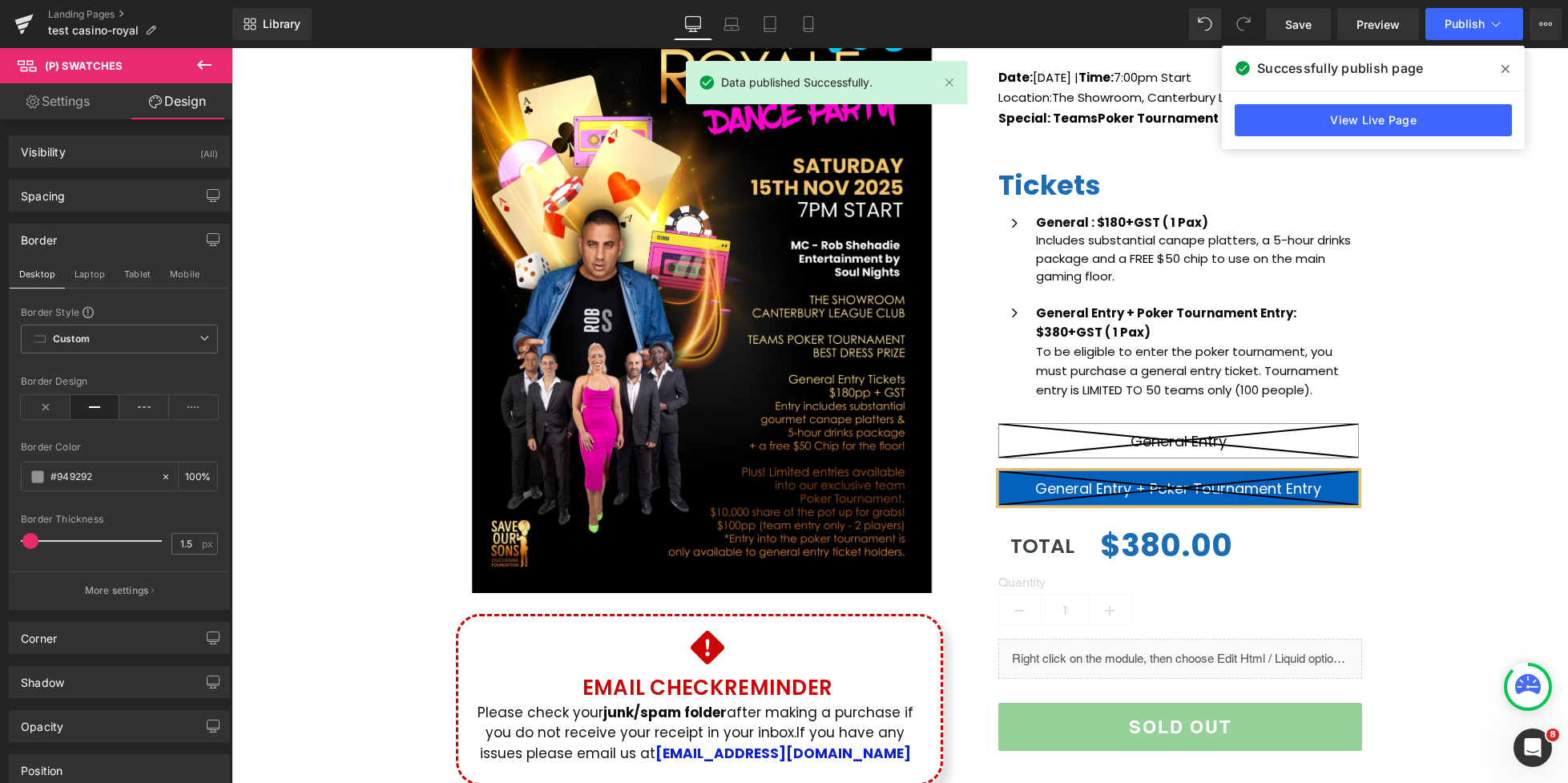
scroll to position [77, 0]
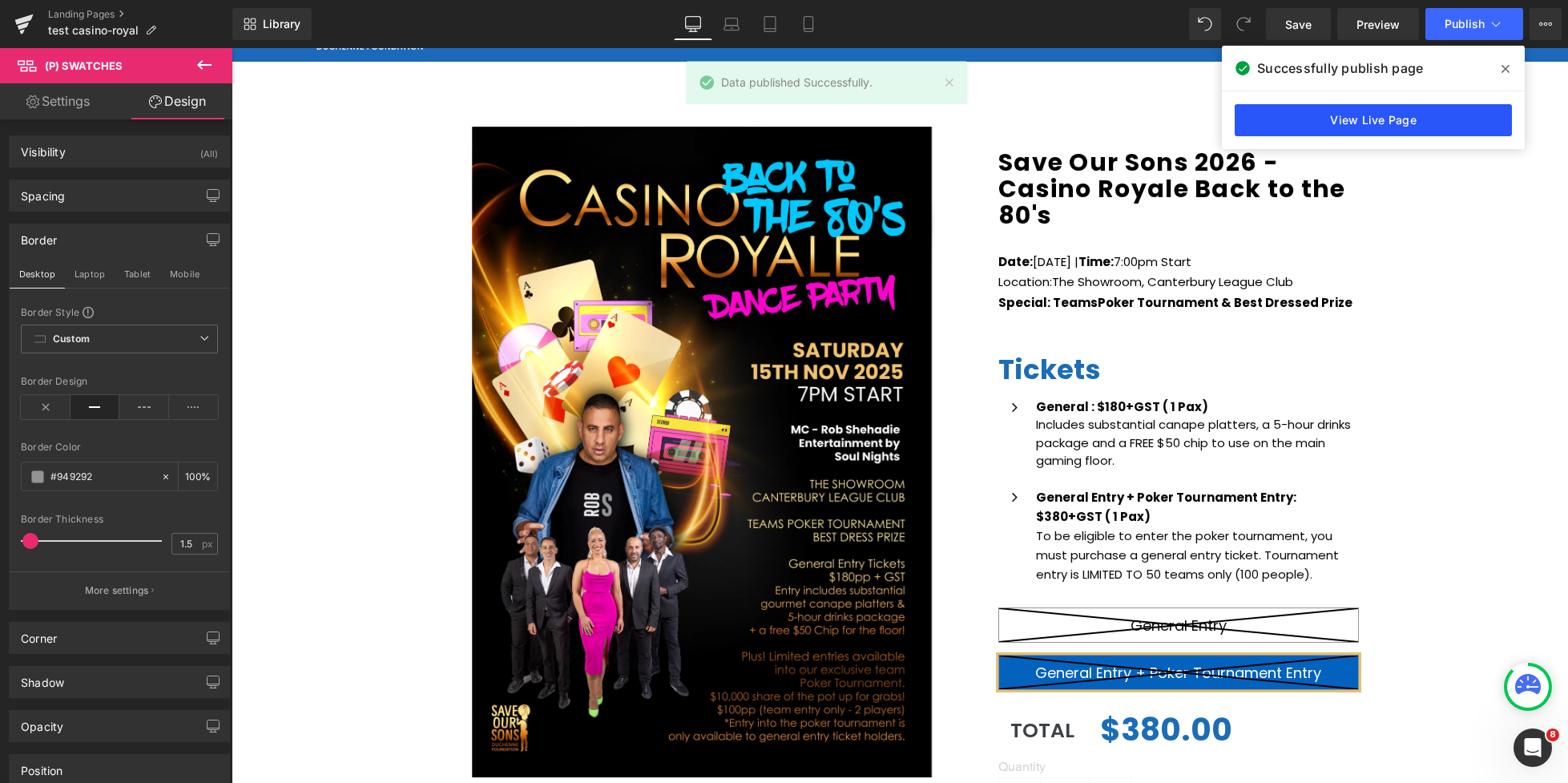
click at [1423, 127] on link "View Live Page" at bounding box center [1373, 120] width 277 height 32
click at [1406, 121] on div at bounding box center [900, 415] width 1336 height 735
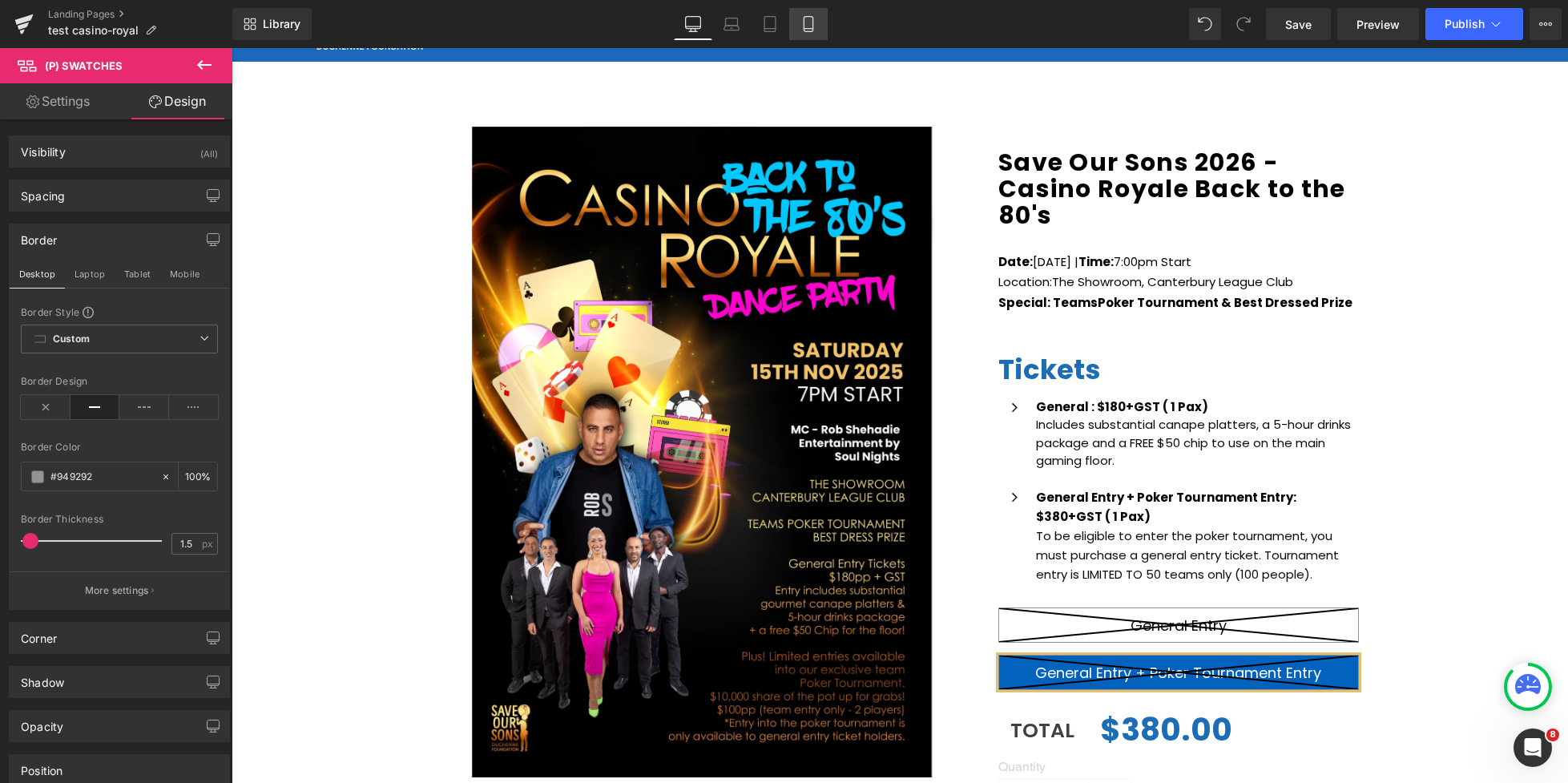
drag, startPoint x: 810, startPoint y: 30, endPoint x: 25, endPoint y: 363, distance: 852.7
click at [810, 30] on icon at bounding box center [808, 24] width 16 height 16
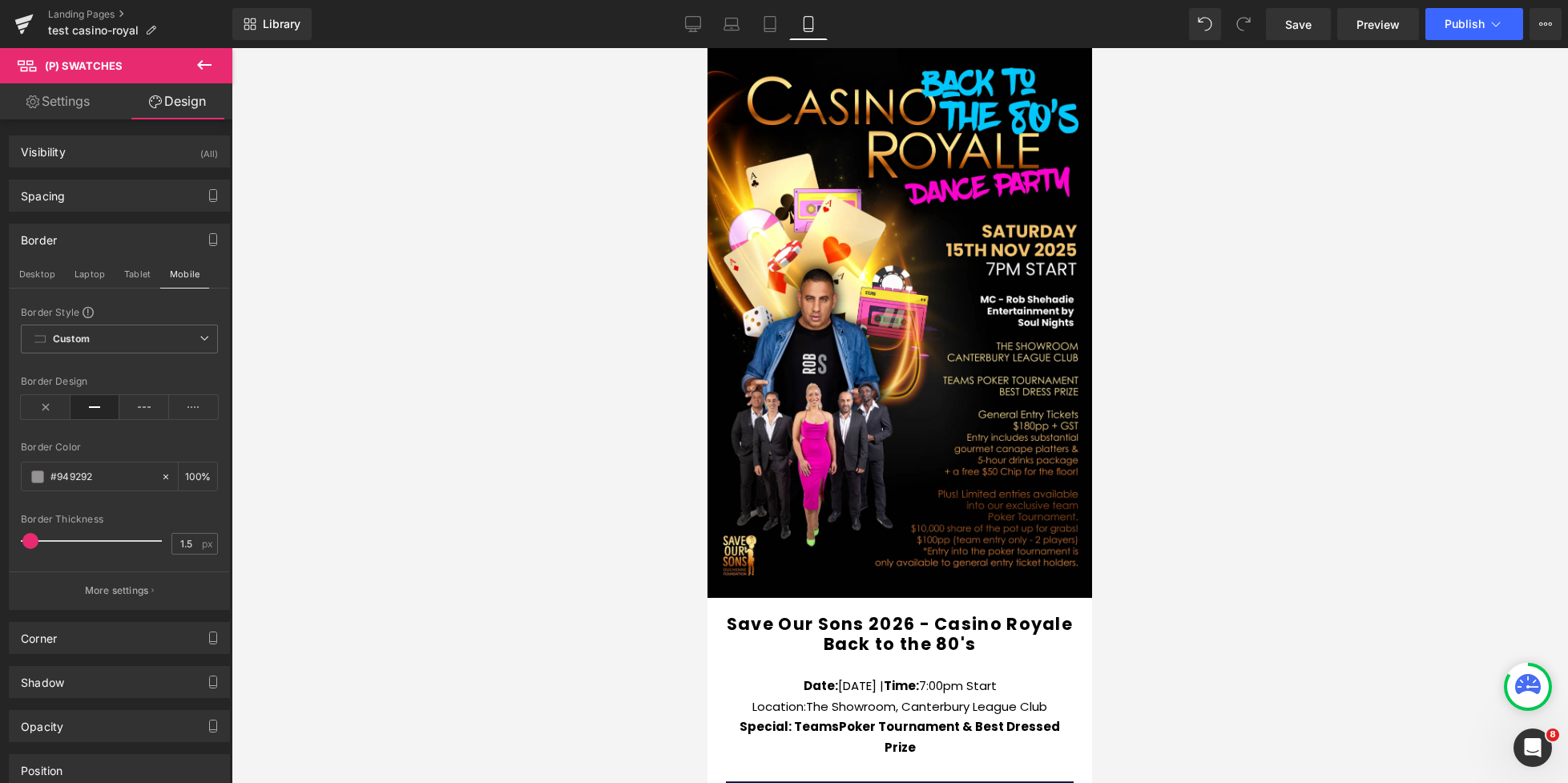
type input "100"
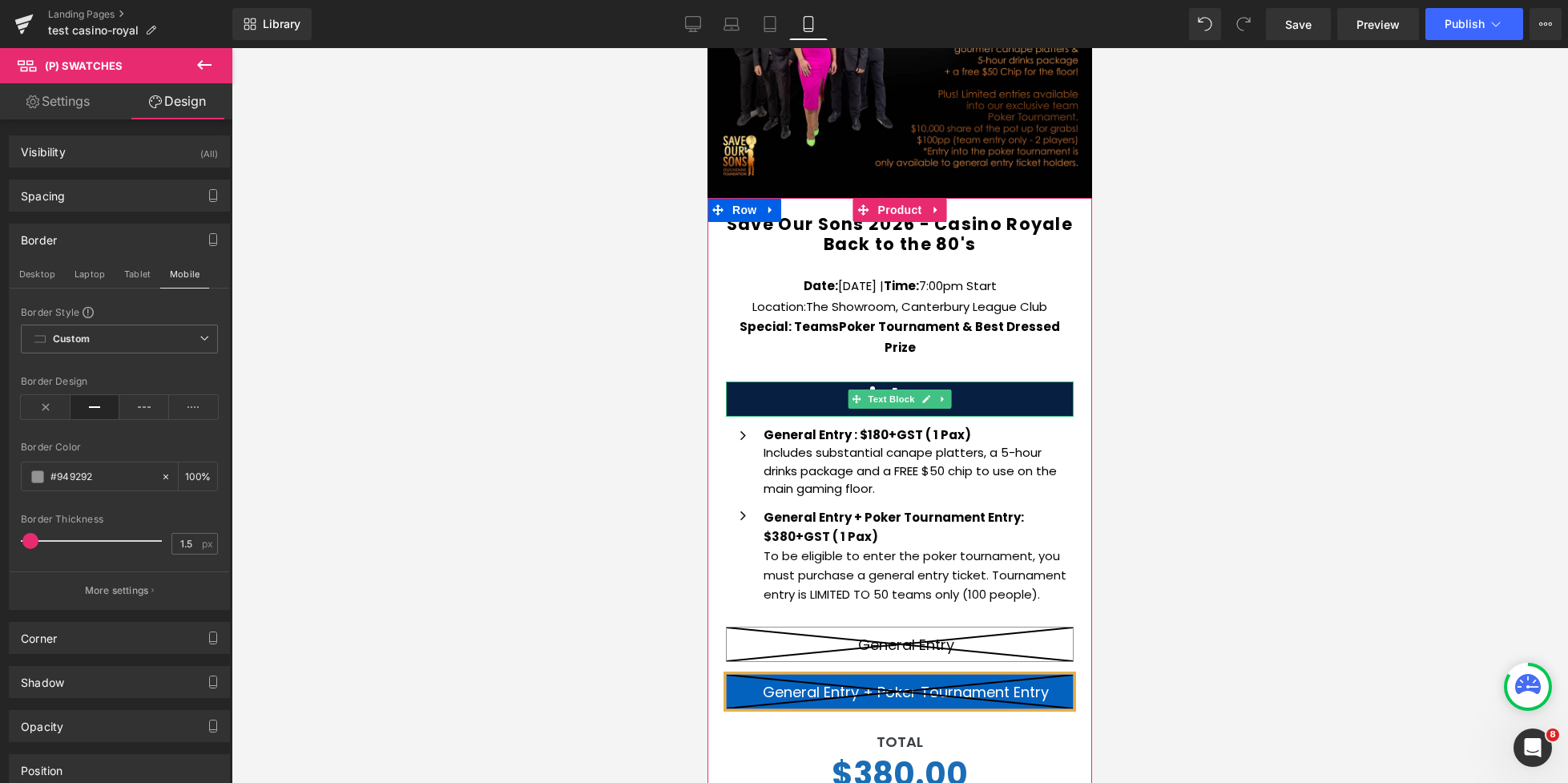
click at [886, 390] on span "Text Block" at bounding box center [890, 399] width 53 height 19
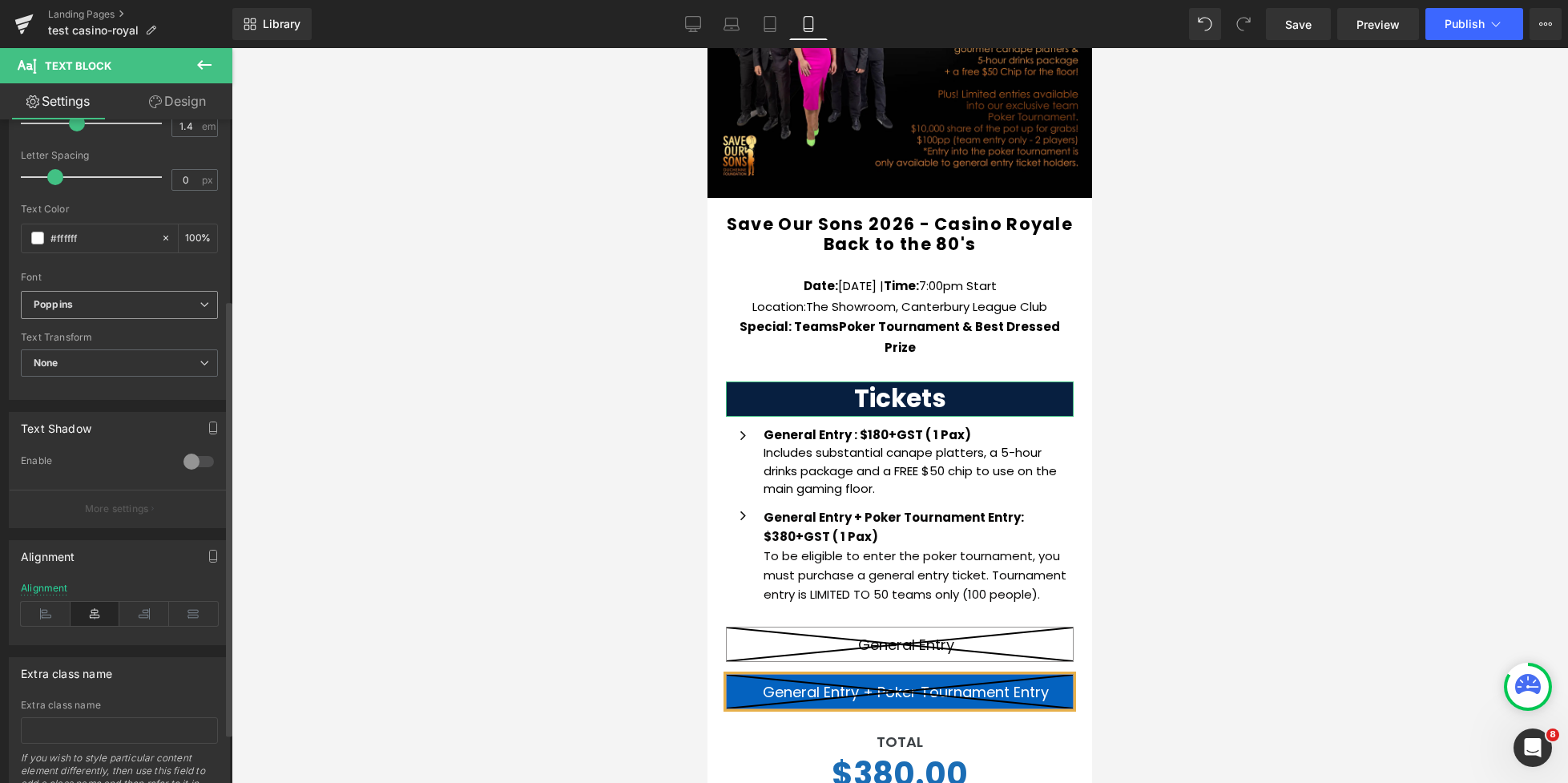
scroll to position [0, 0]
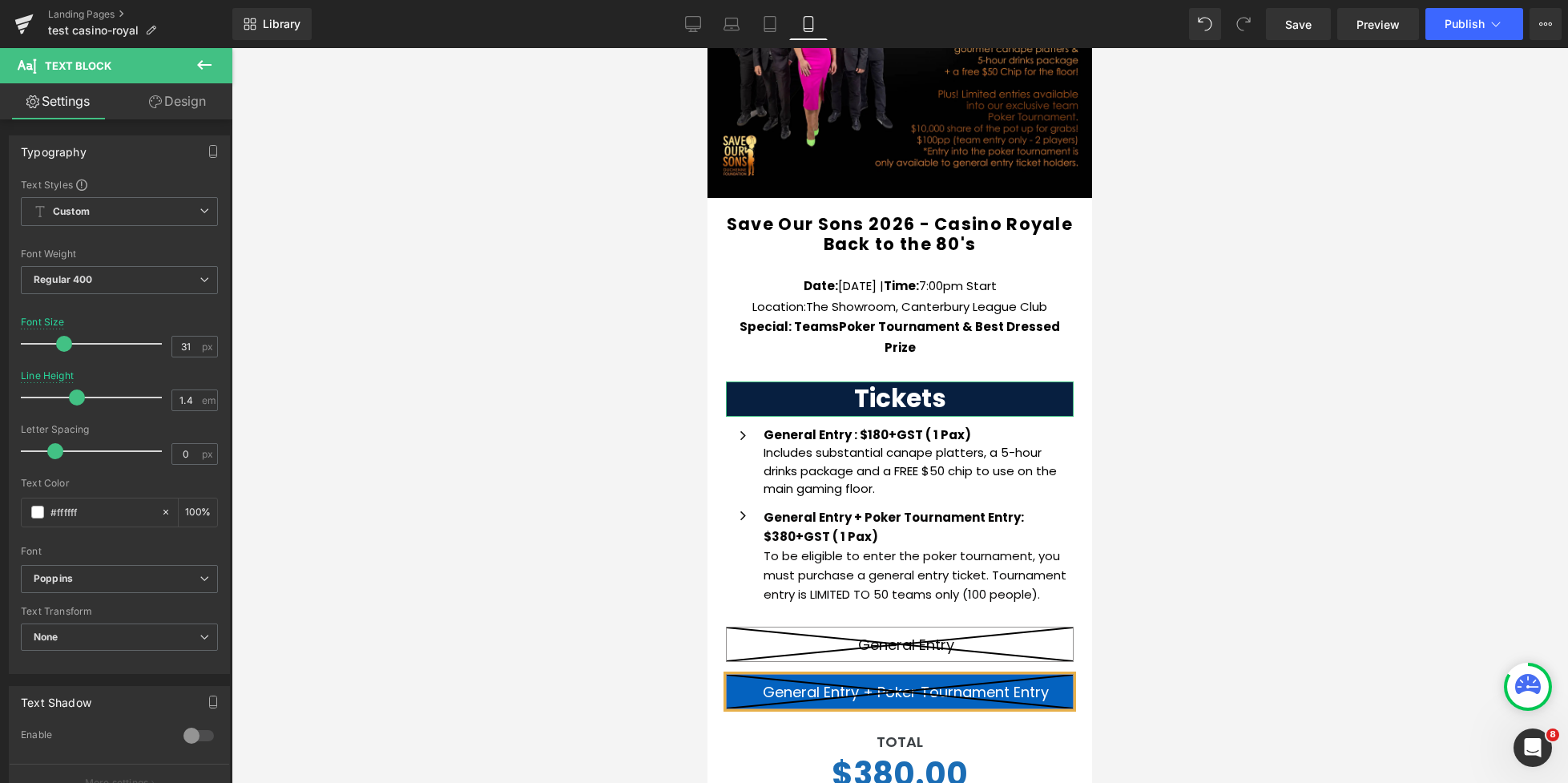
click at [166, 100] on link "Design" at bounding box center [177, 101] width 116 height 36
click at [0, 0] on div "Background" at bounding box center [0, 0] width 0 height 0
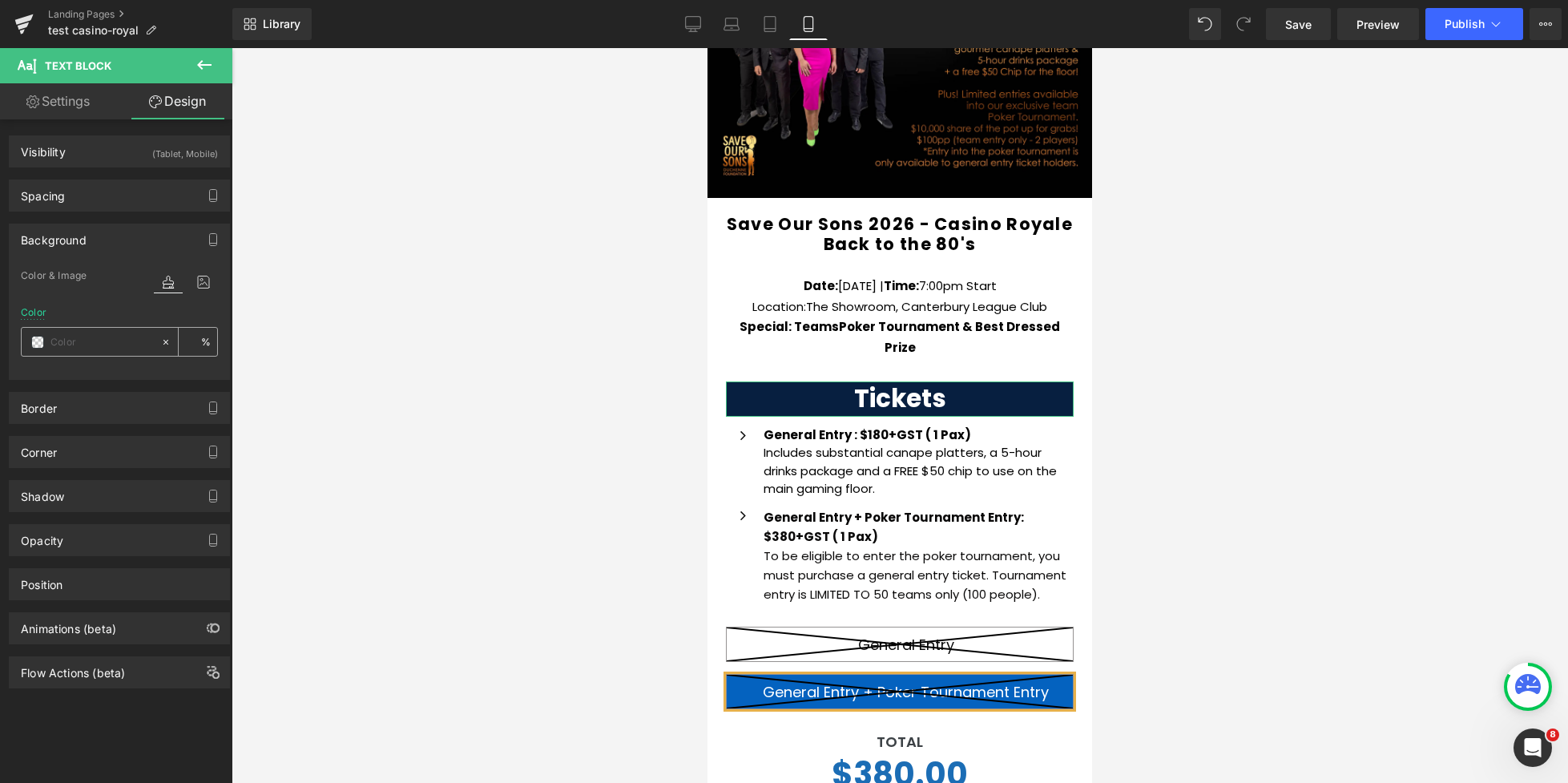
click at [48, 344] on div at bounding box center [90, 342] width 138 height 28
type input "#071f40"
type input "100"
click at [37, 344] on span at bounding box center [37, 342] width 13 height 13
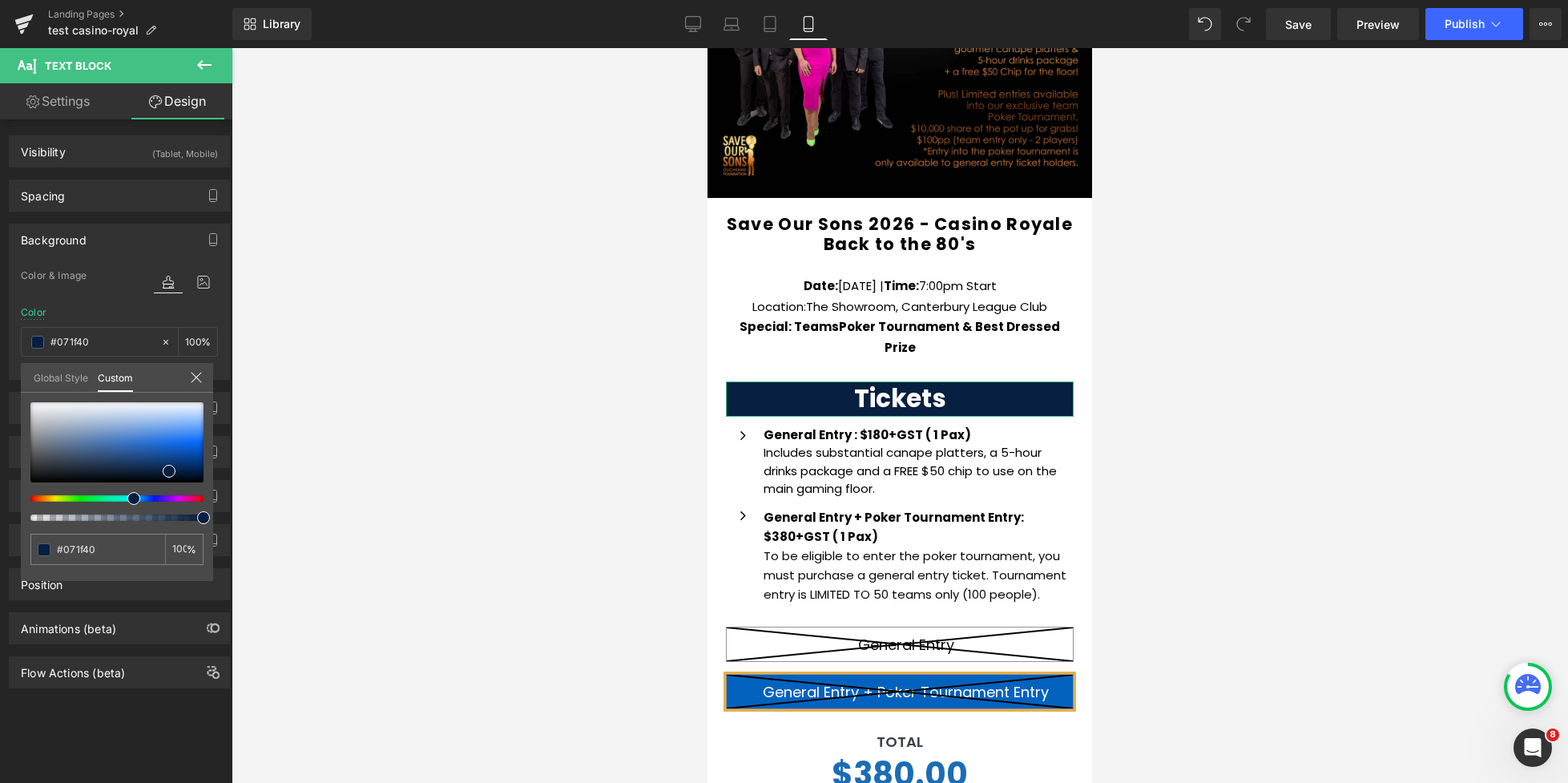
type input "#403407"
click at [48, 497] on div at bounding box center [110, 498] width 173 height 6
type input "#403607"
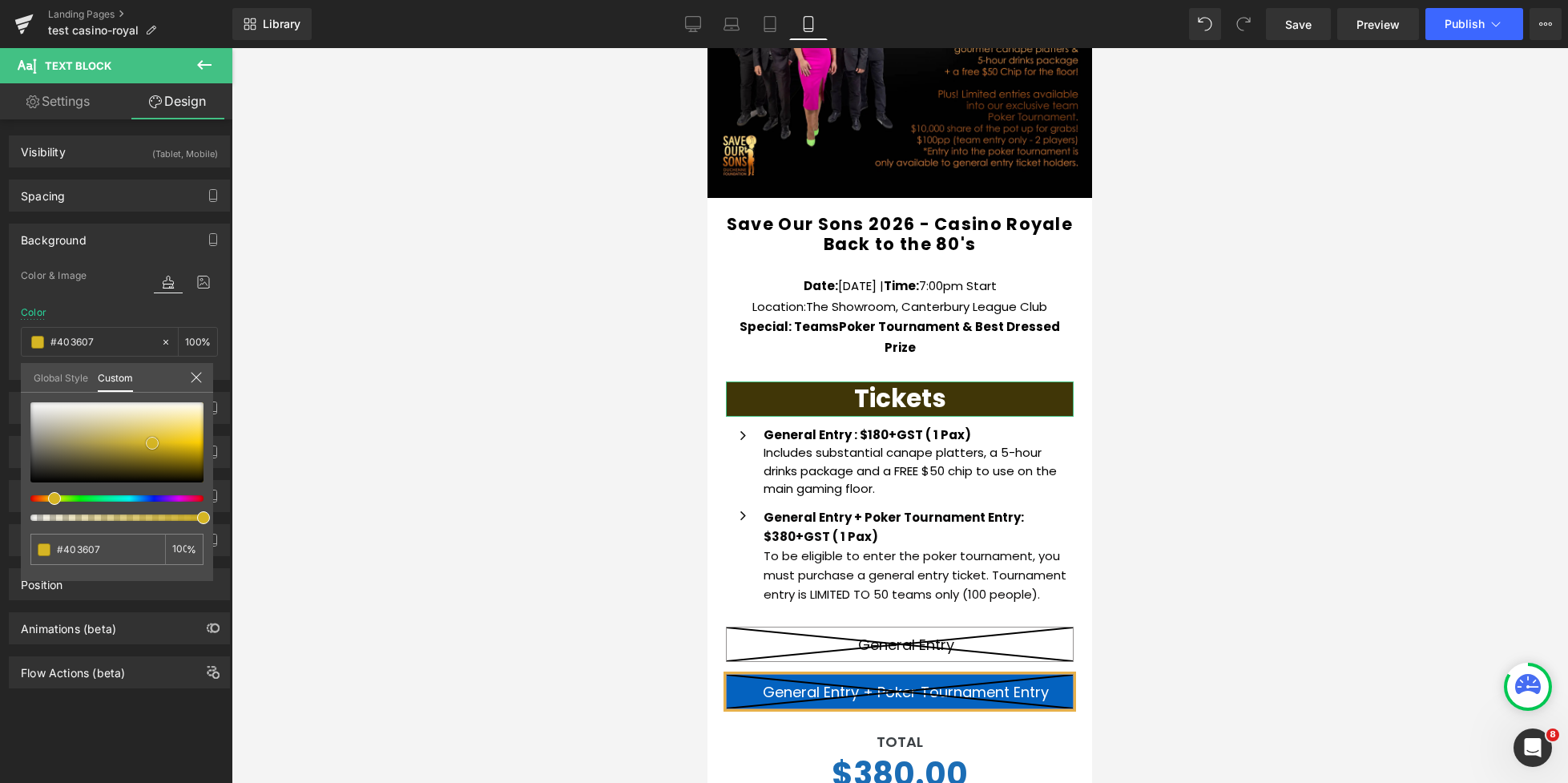
type input "#d5b524"
click at [152, 444] on div at bounding box center [117, 442] width 173 height 81
type input "#d4b425"
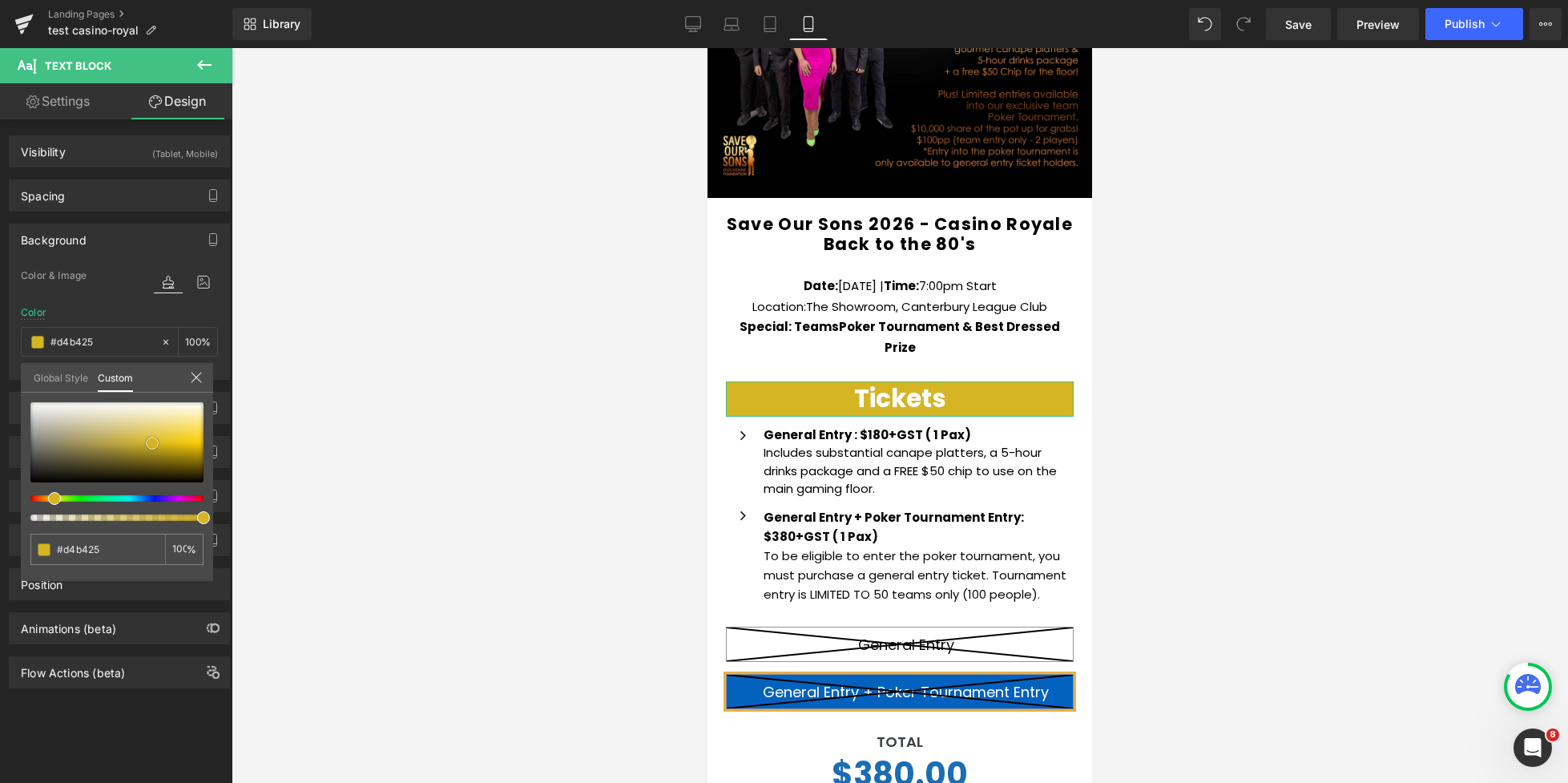
type input "#ceaf25"
type input "#bfa325"
type input "#bea227"
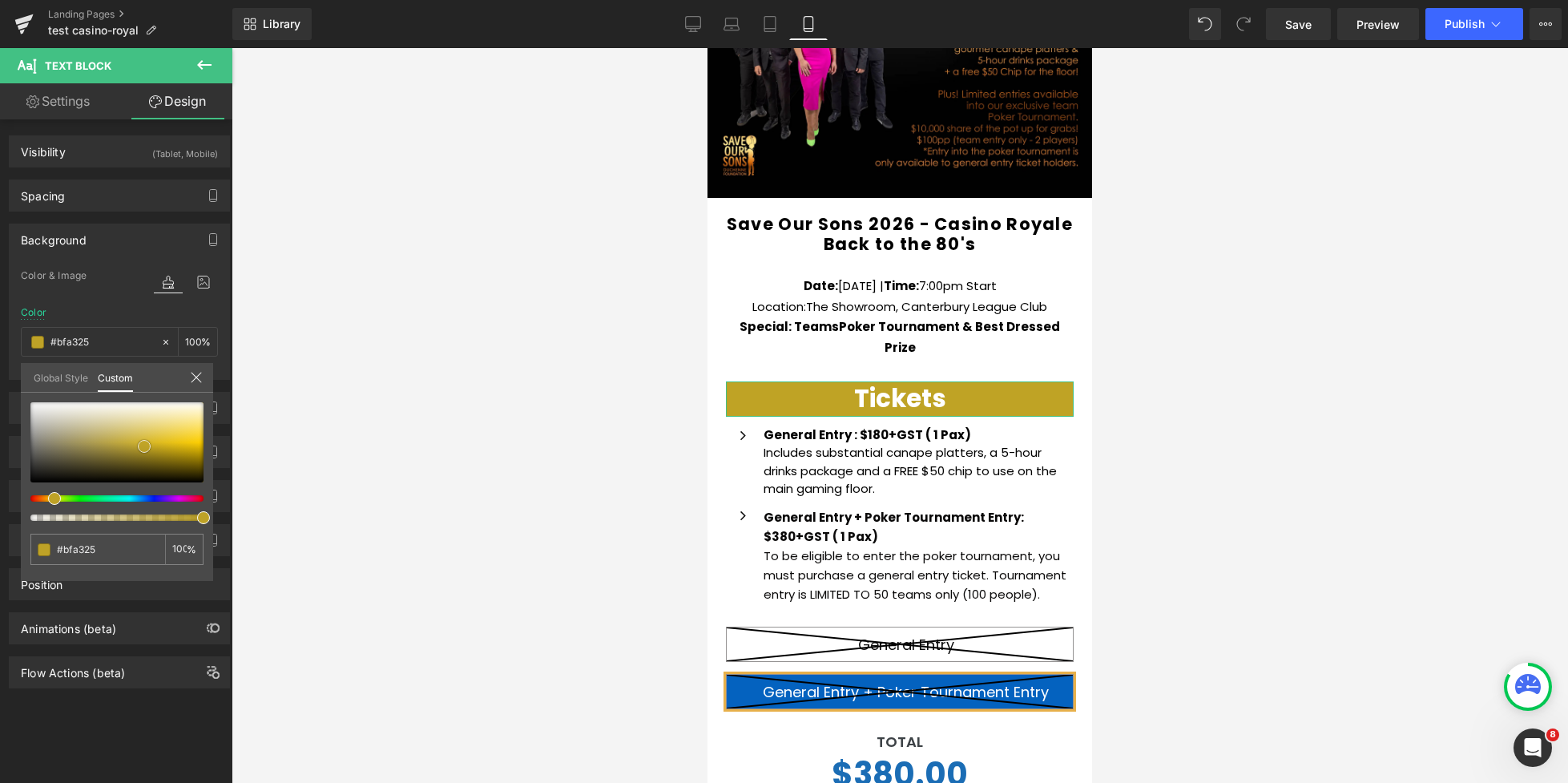
type input "#bea227"
type input "#bea32c"
type input "#c9ad30"
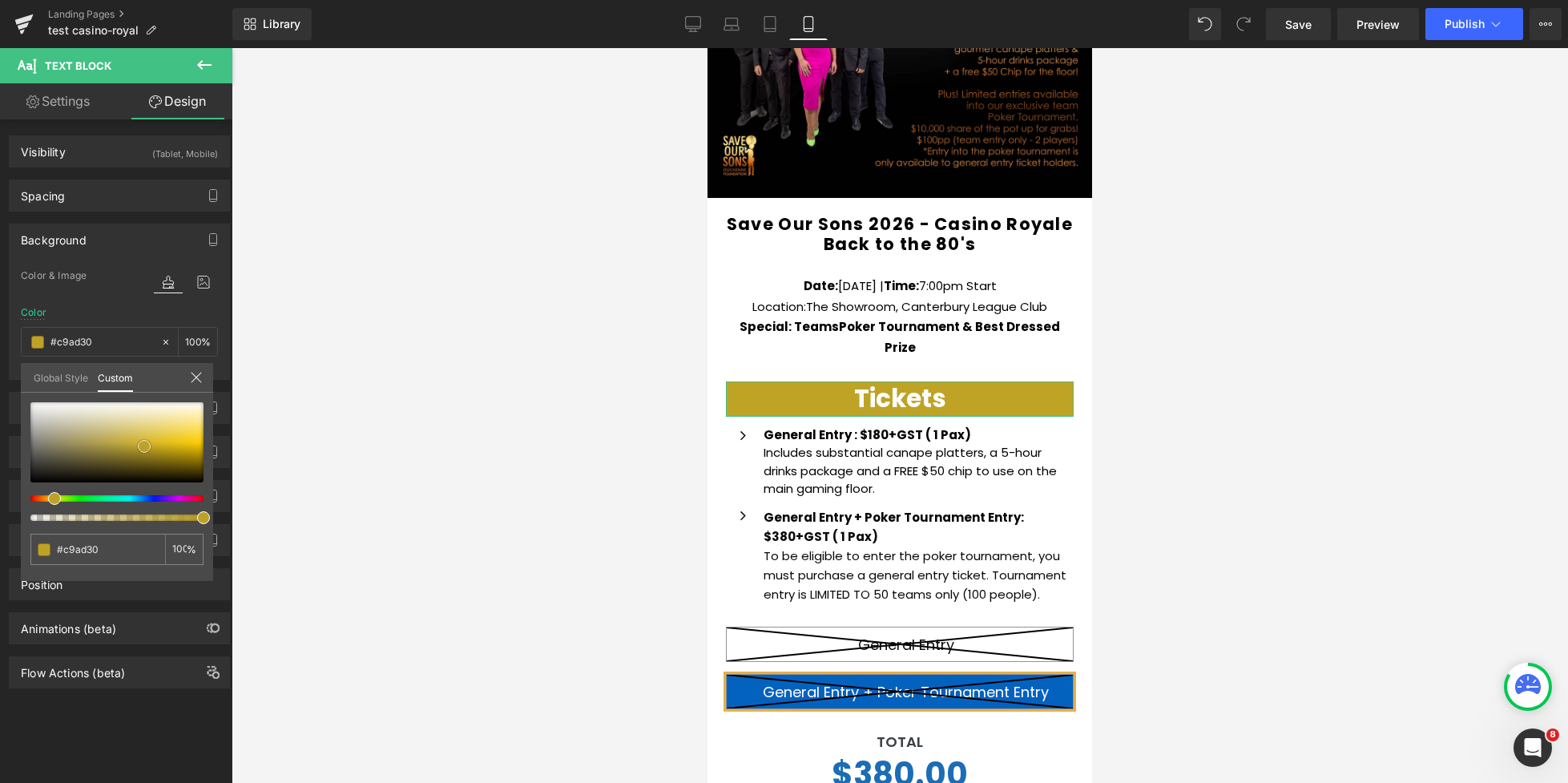
type input "#cab03e"
type input "#cbb552"
type input "#cab762"
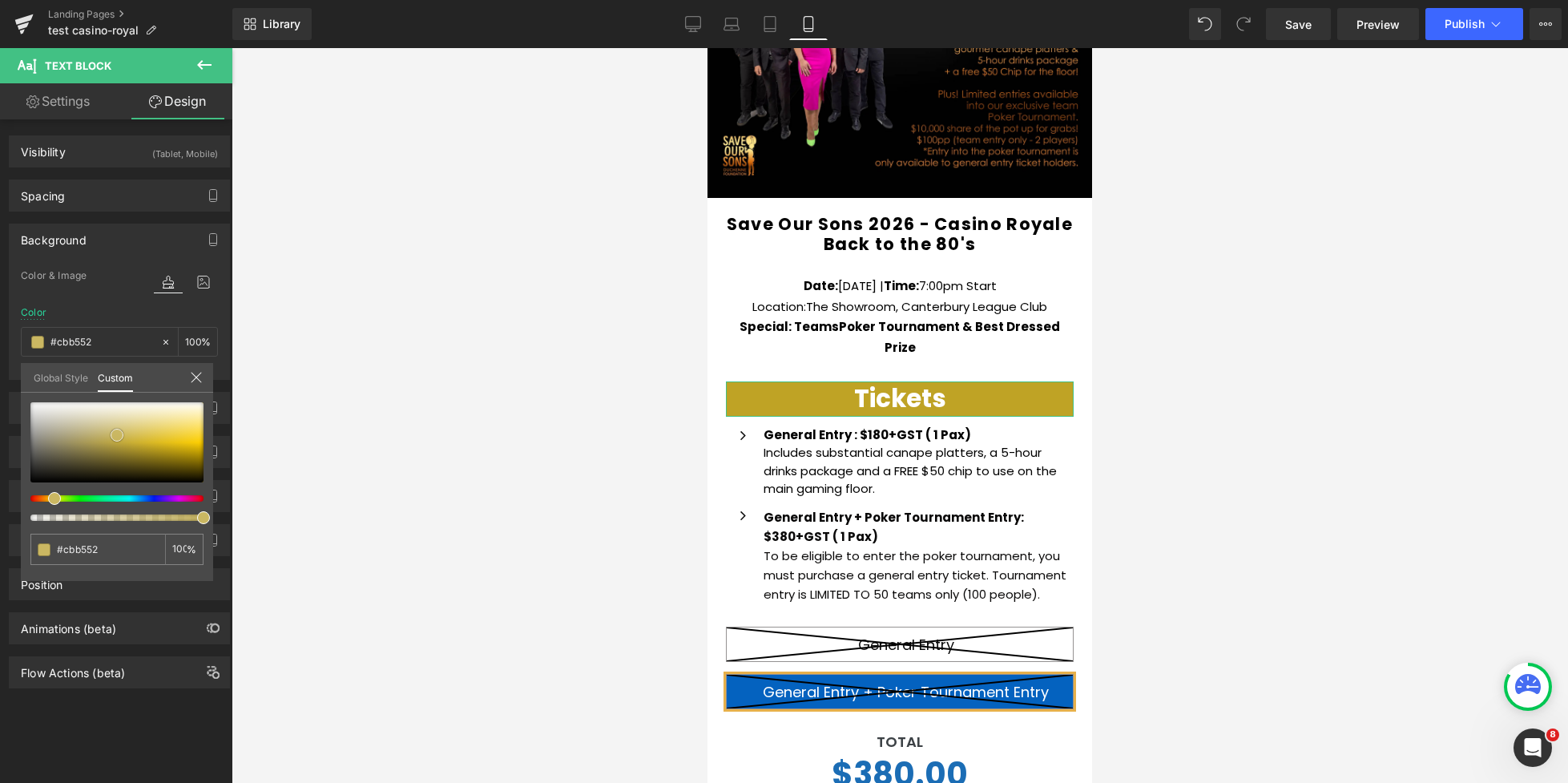
type input "#cab762"
type input "#caba71"
type input "#cbbc7a"
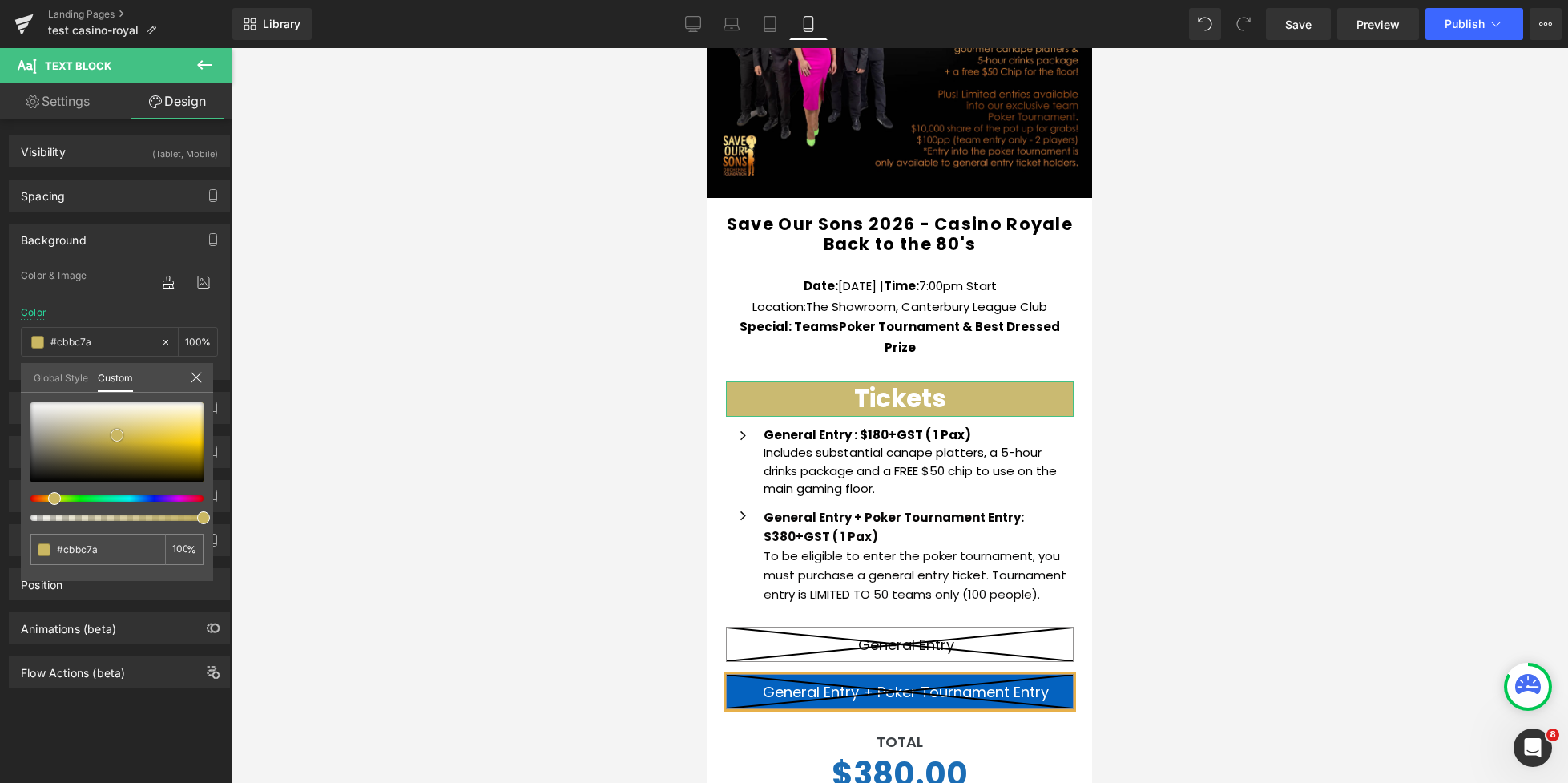
type input "#cec082"
type input "#cec187"
type input "#cdc088"
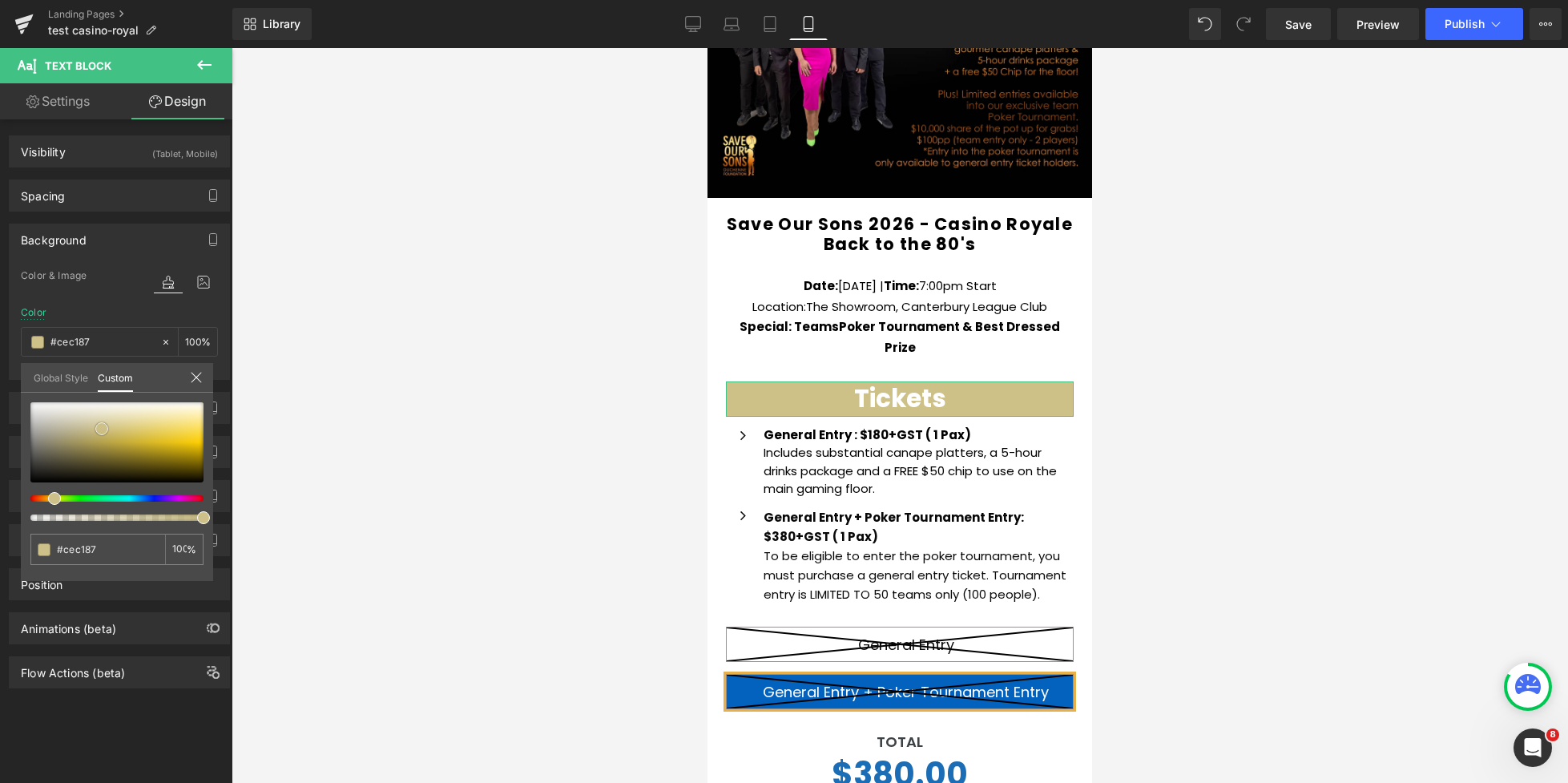
type input "#cdc088"
type input "#cec187"
type input "#cdc088"
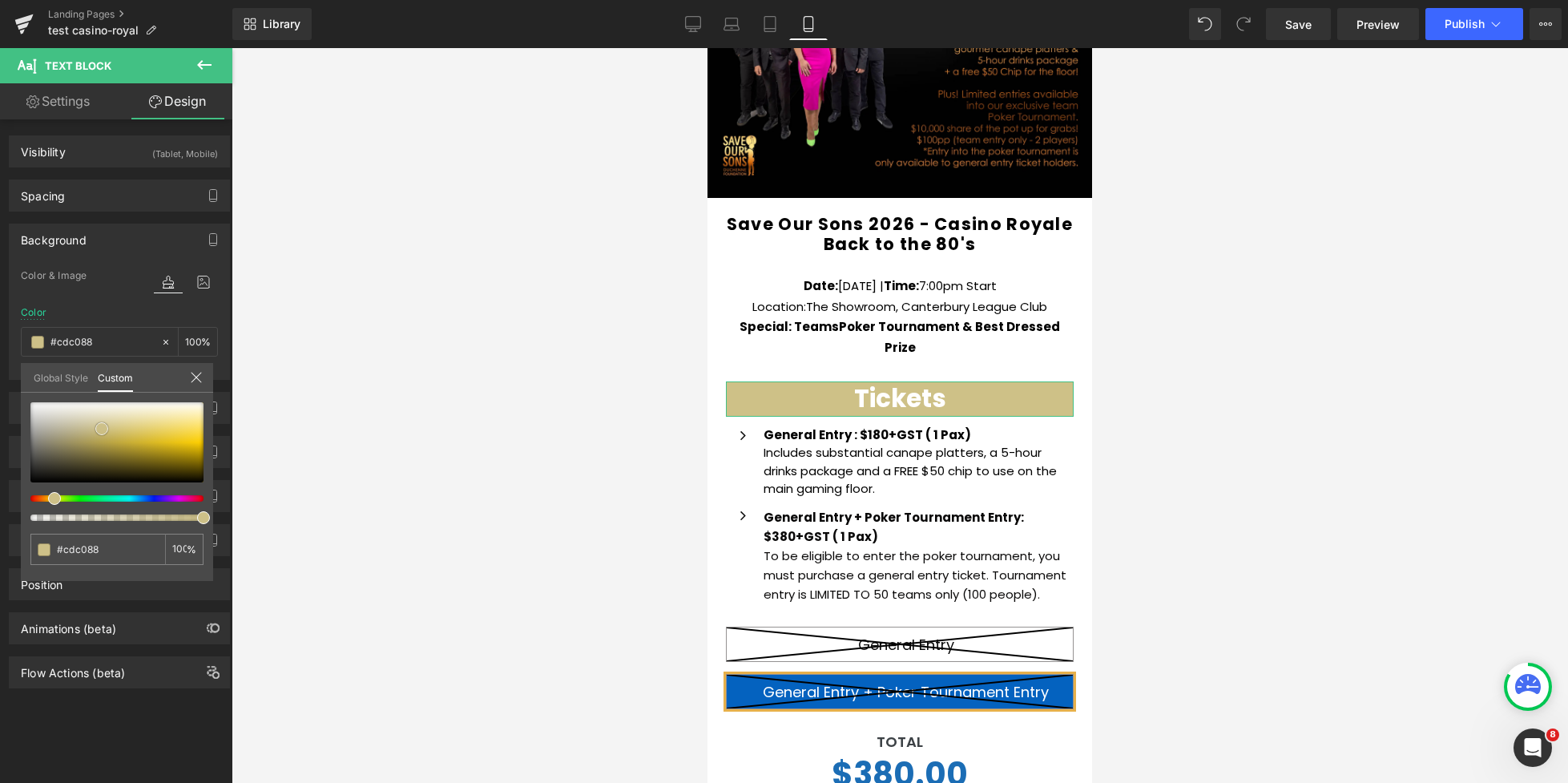
type input "#cbbd80"
type input "#c8b979"
type input "#c5b671"
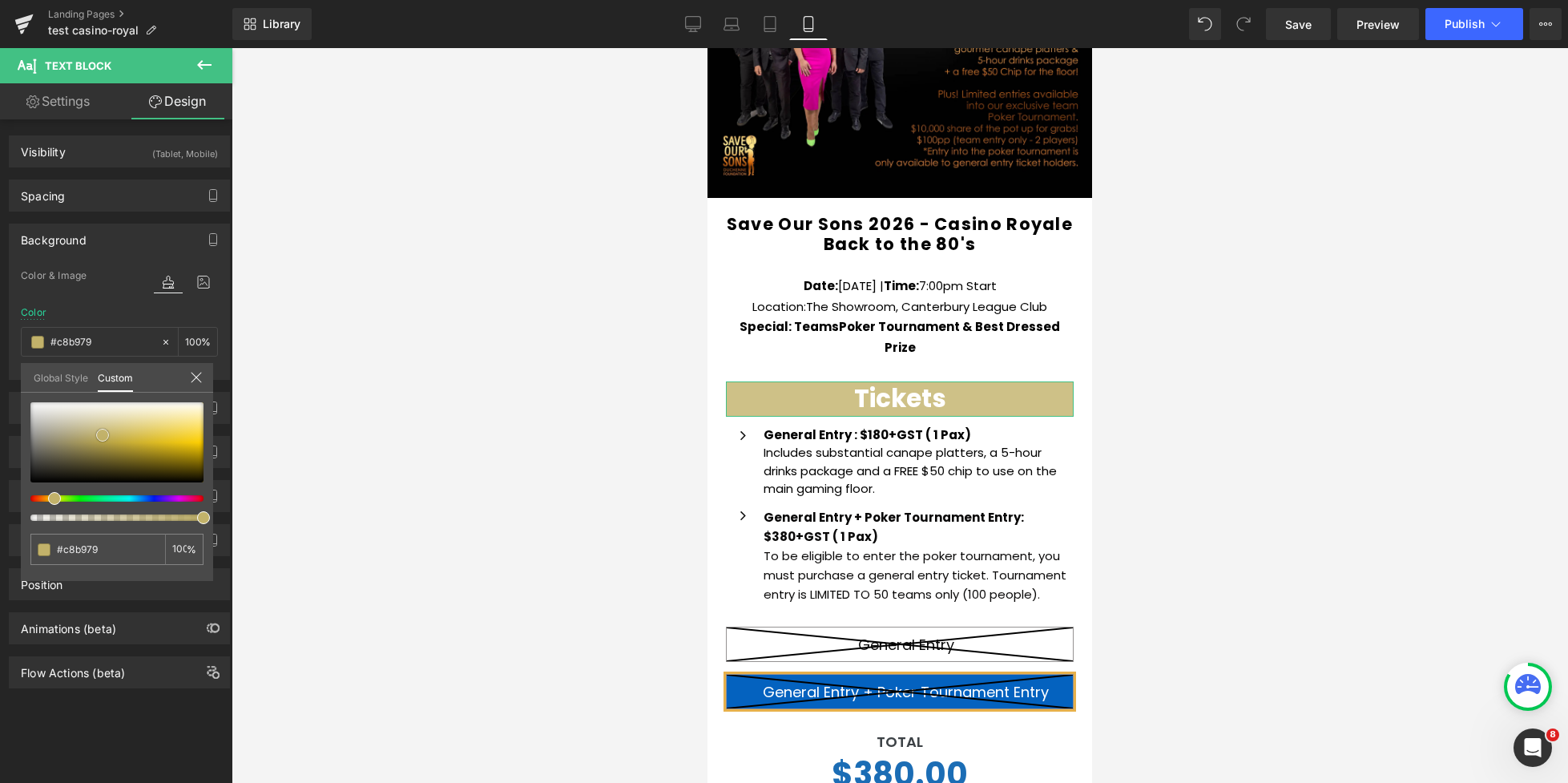
type input "#c5b671"
type input "#c0b066"
type input "#bfae63"
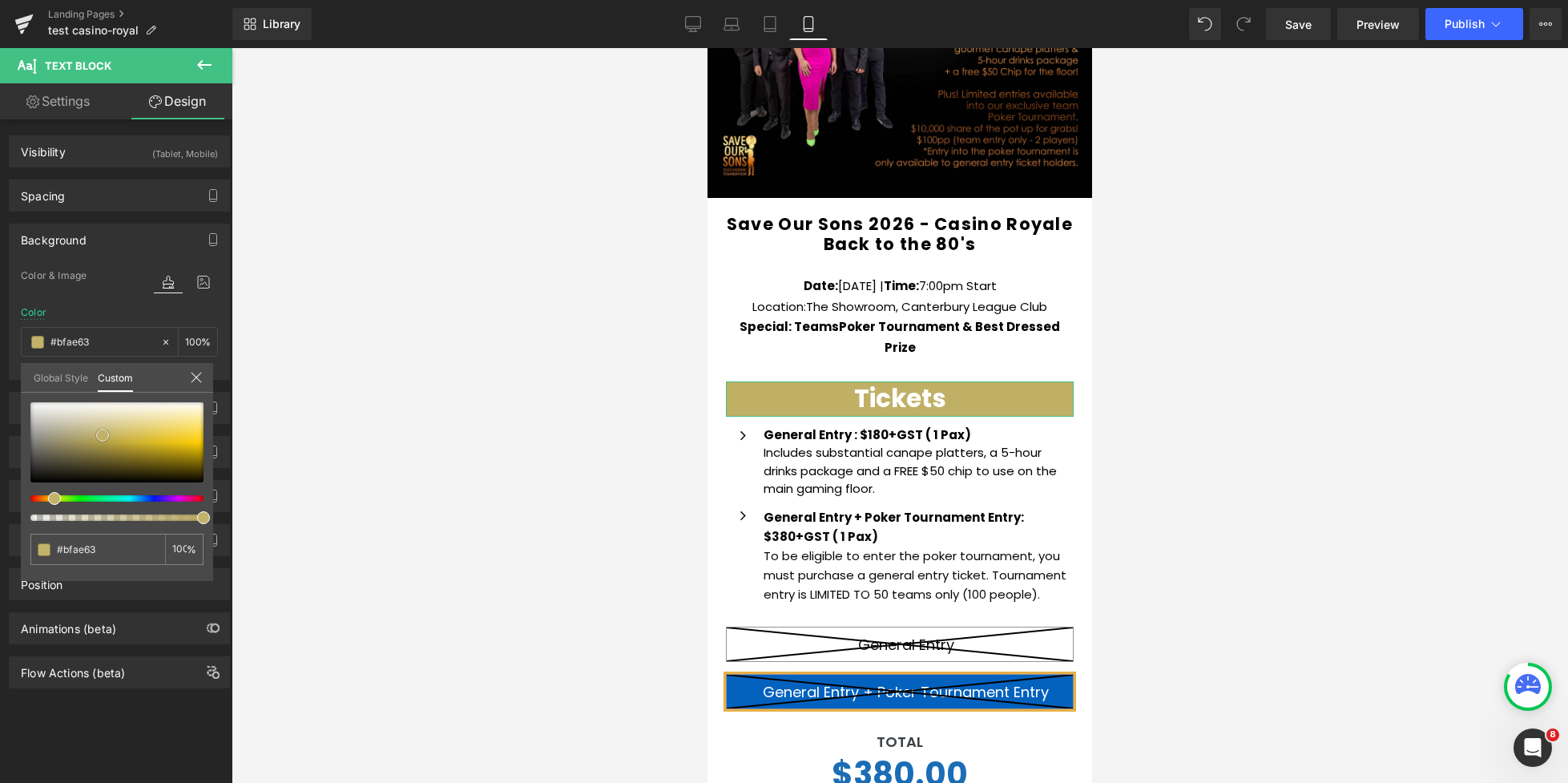
type input "#bdac5f"
type input "#bbaa5d"
type input "#bbab61"
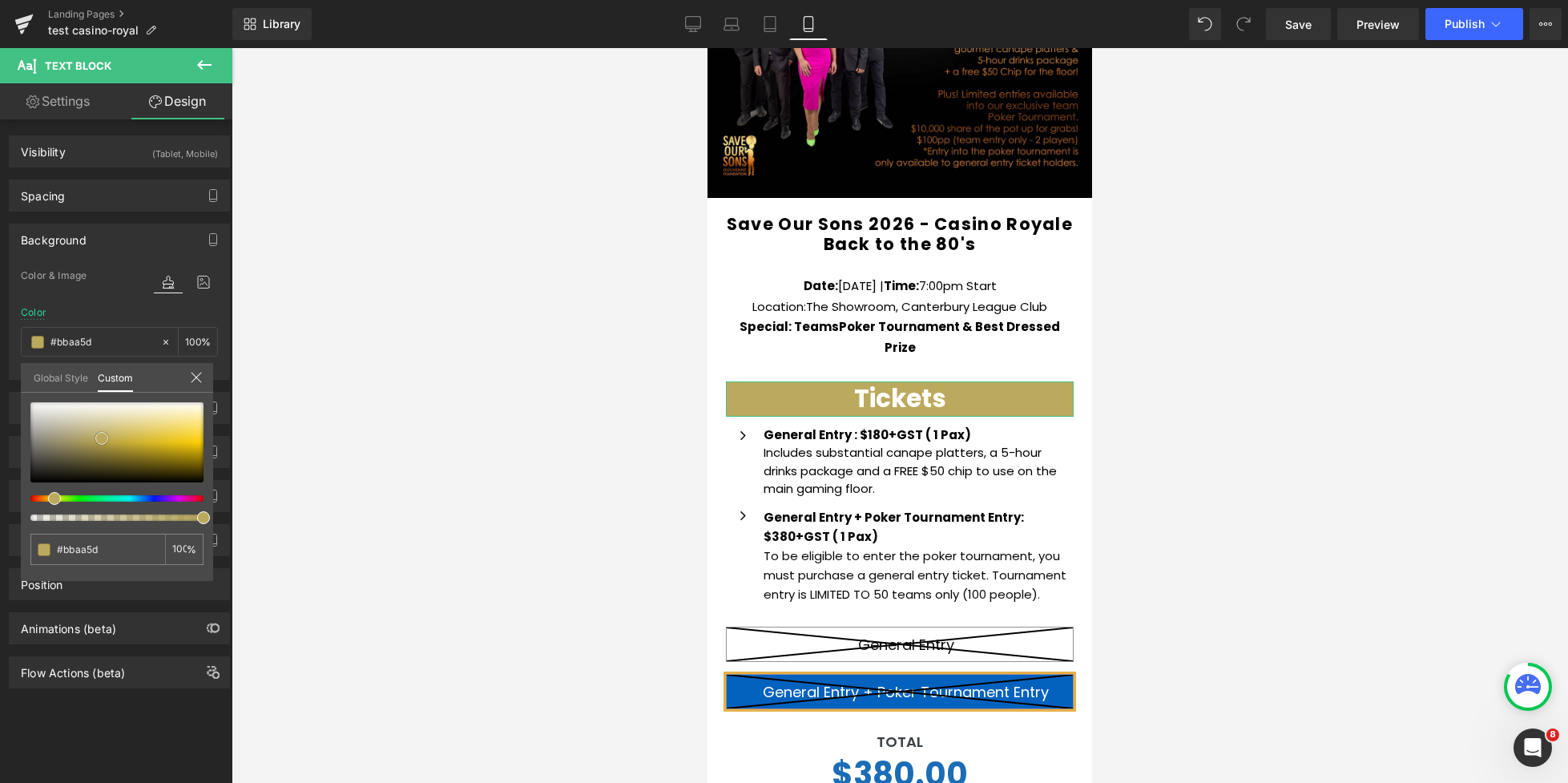
type input "#bbab61"
type input "#b7a65b"
type input "#b4a254"
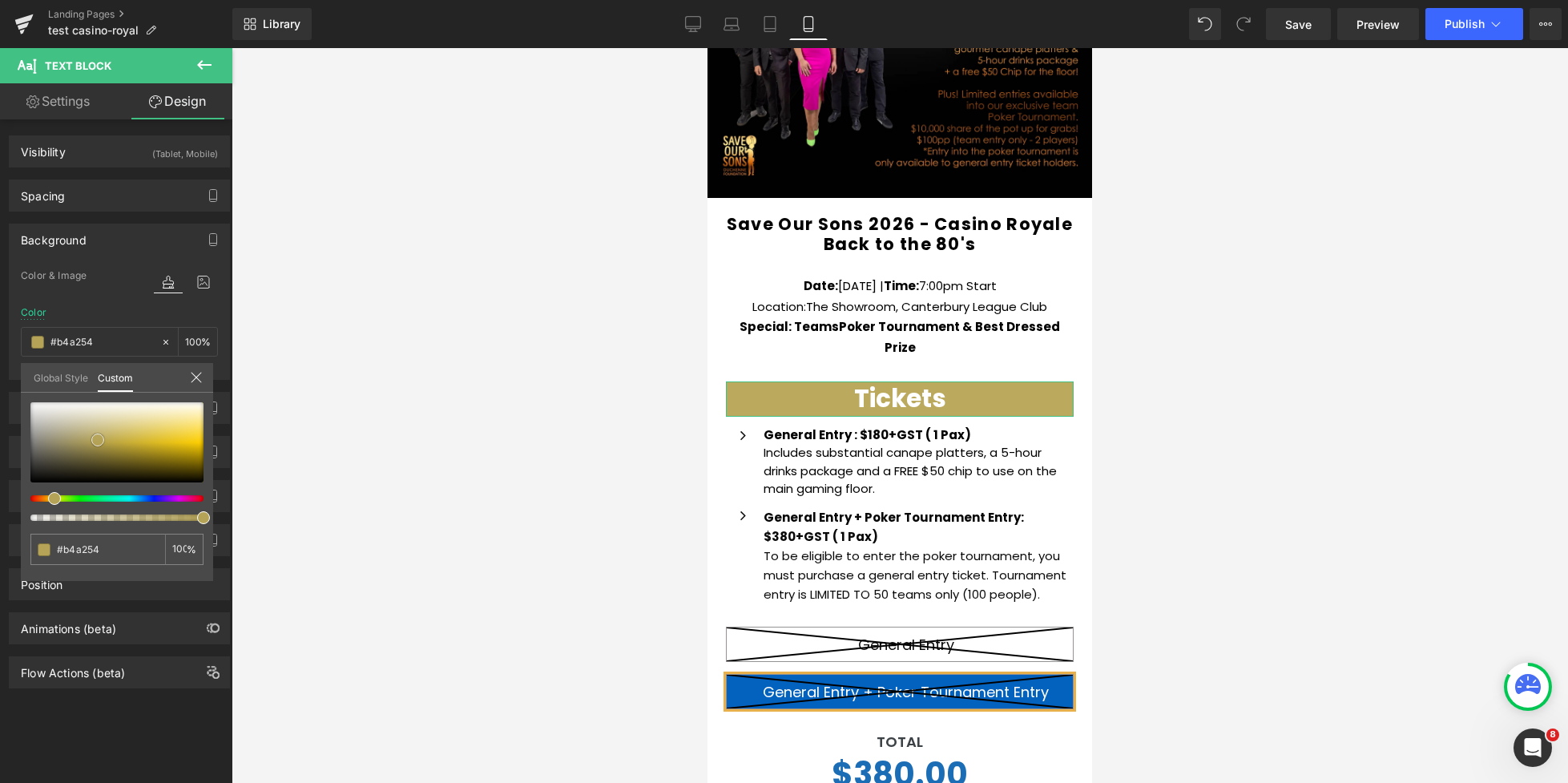
type input "#b2a051"
type input "#ad9b4c"
type input "#a69549"
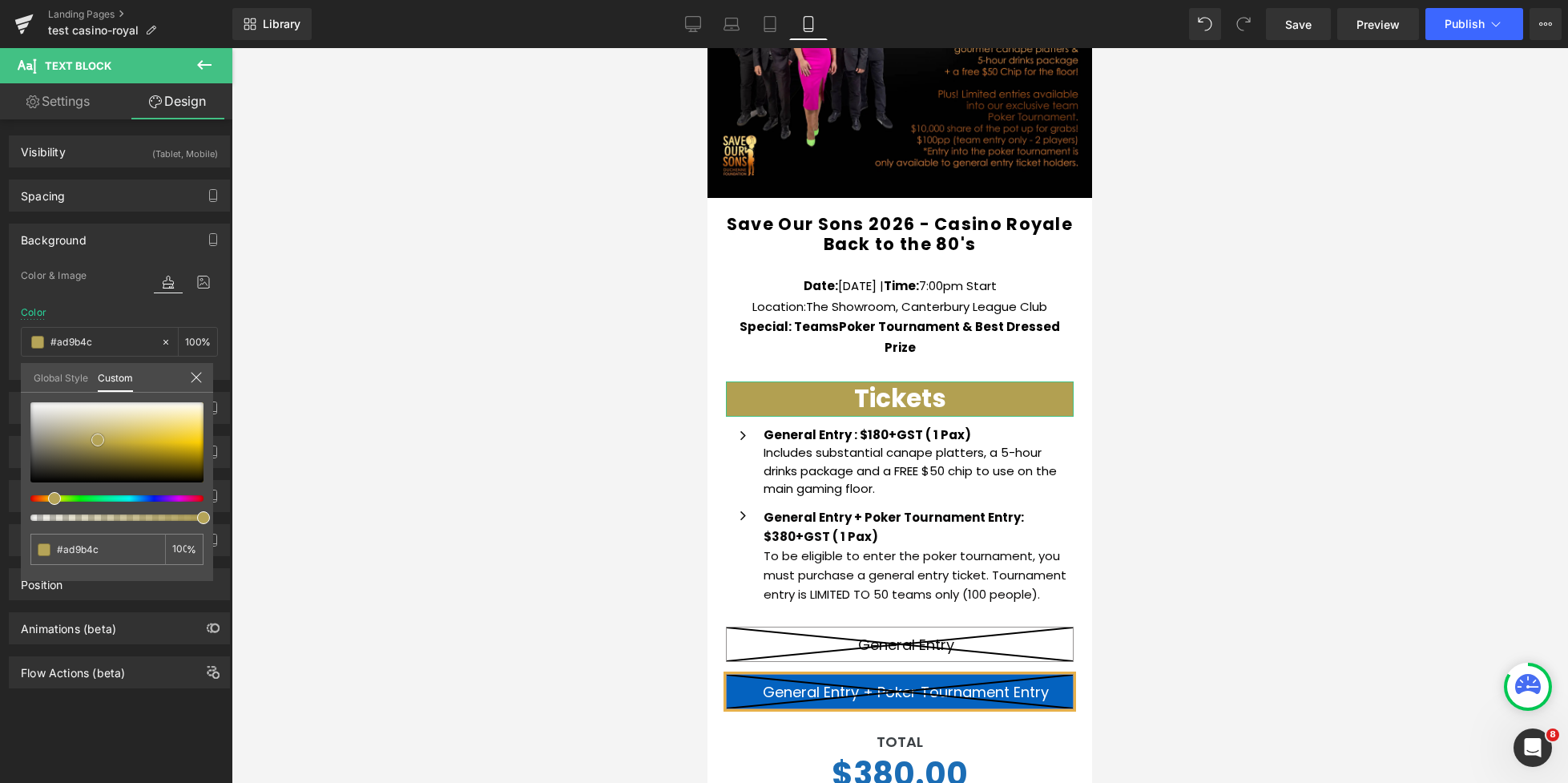
type input "#a69549"
type input "#a39247"
type input "#a69549"
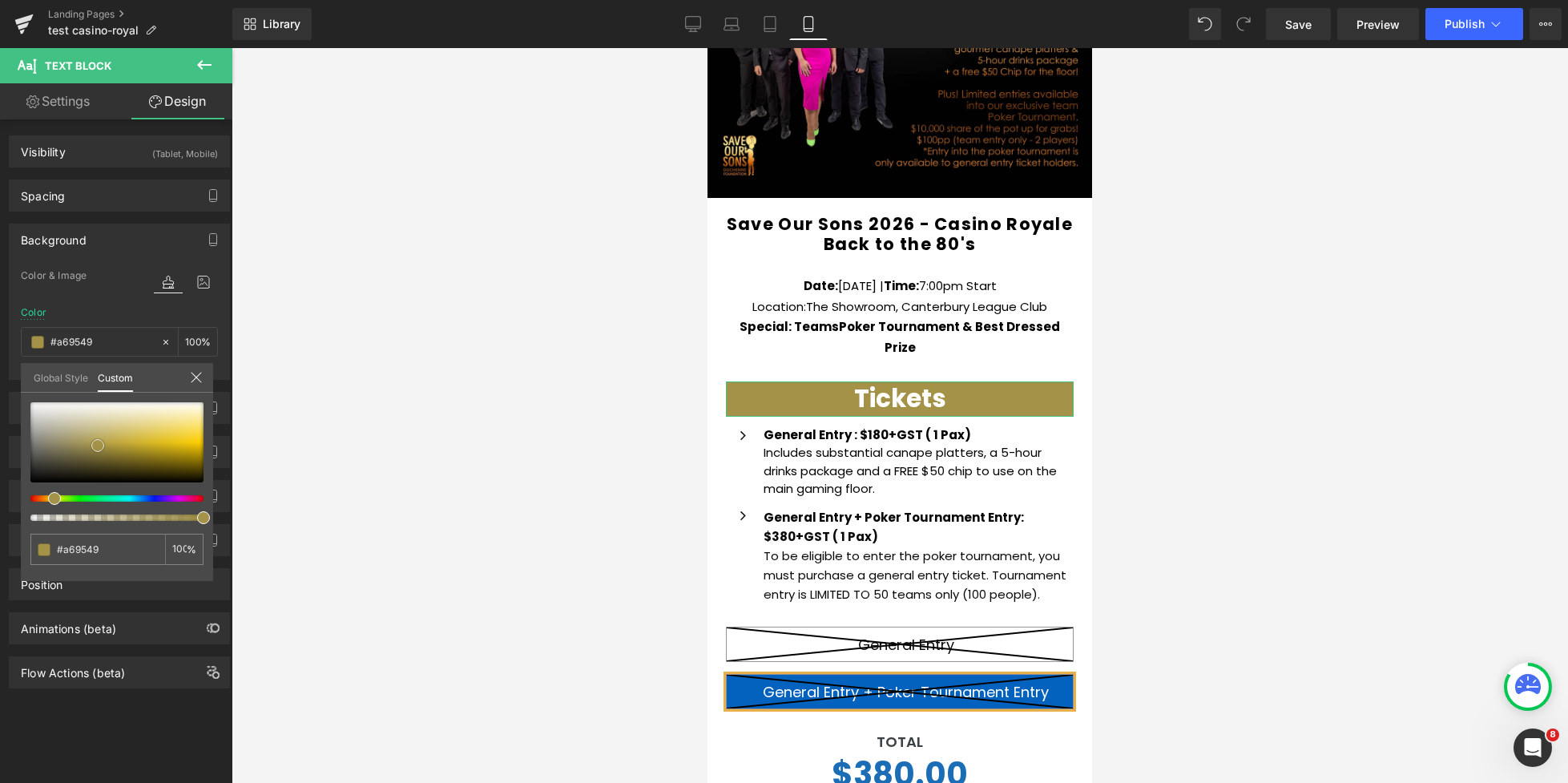
type input "#aa984a"
type input "#ac9b4d"
type input "#af9e4f"
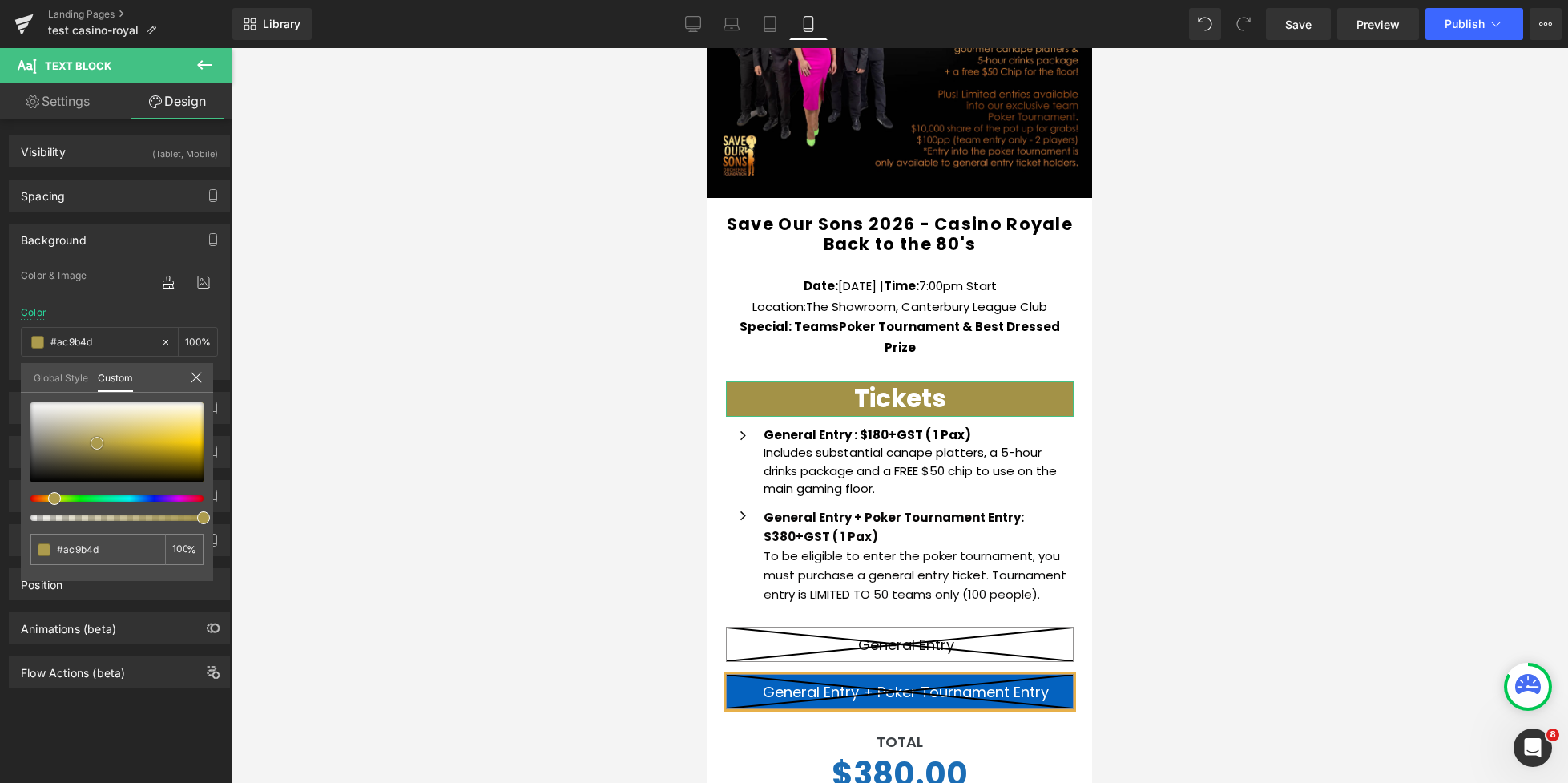
type input "#af9e4f"
type input "#b1a052"
type input "#b3a256"
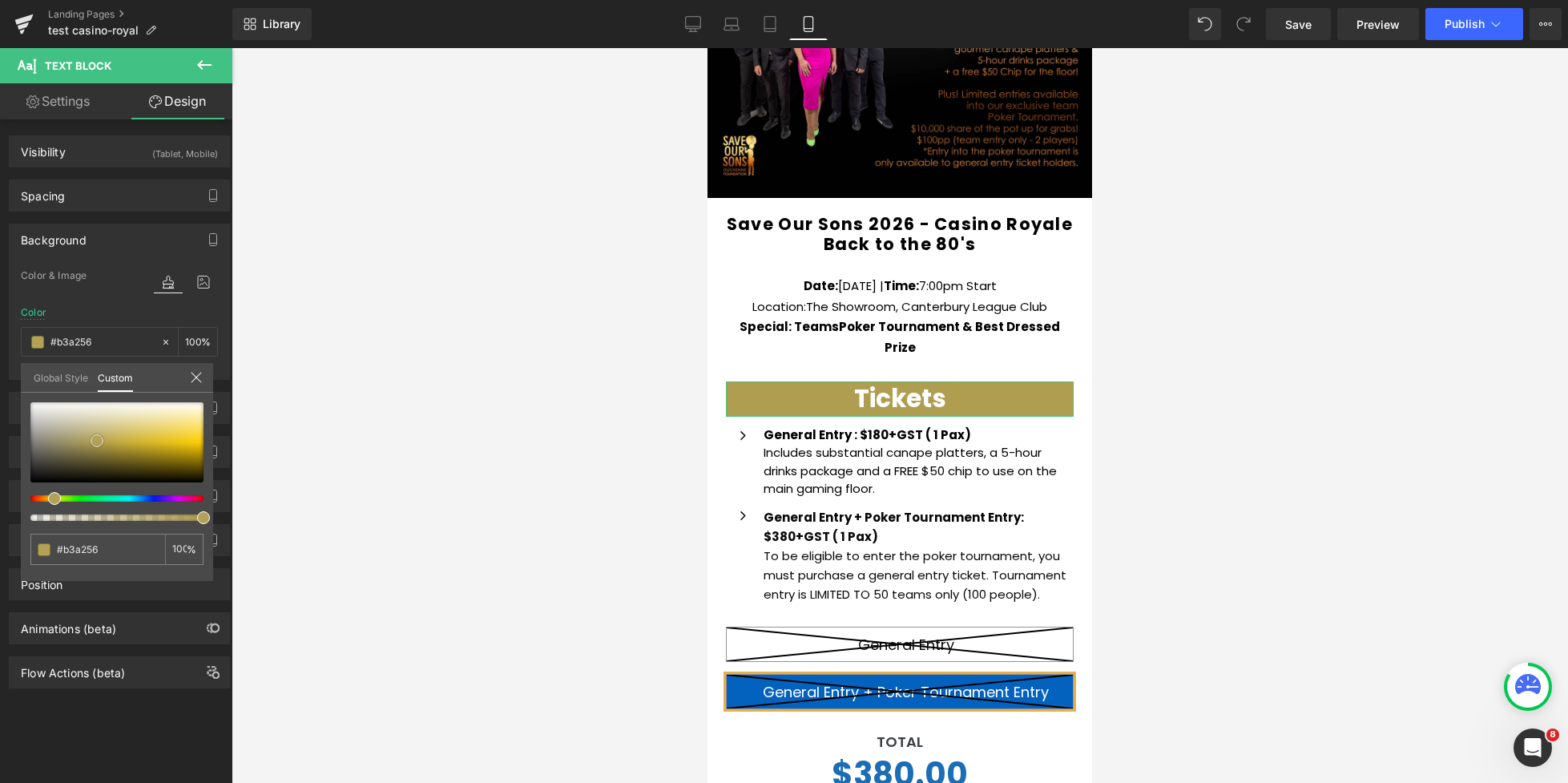
type input "#b4a359"
type input "#b6a55d"
type input "#baaa63"
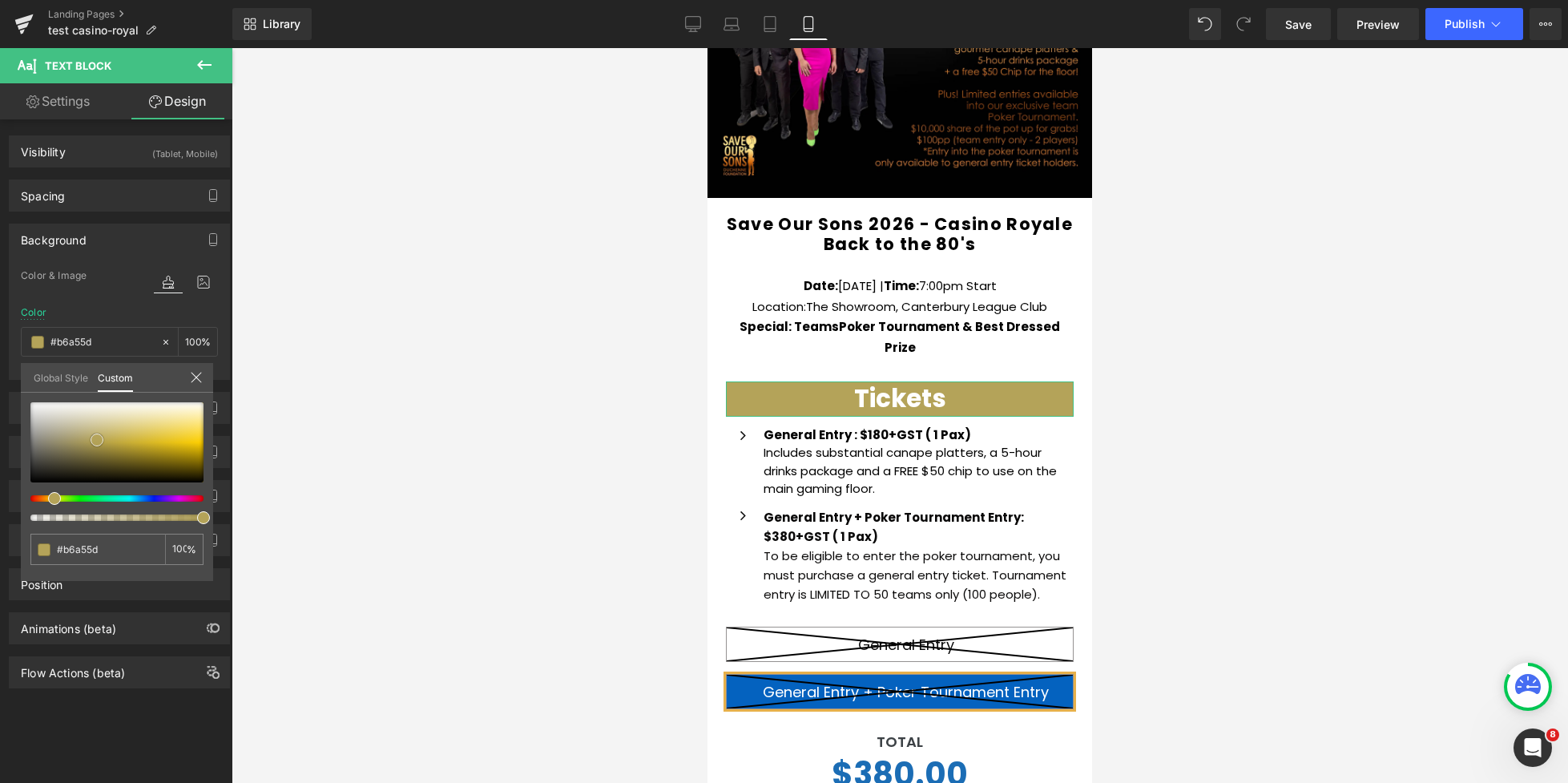
type input "#baaa63"
type input "#bcac66"
type input "#bdae6a"
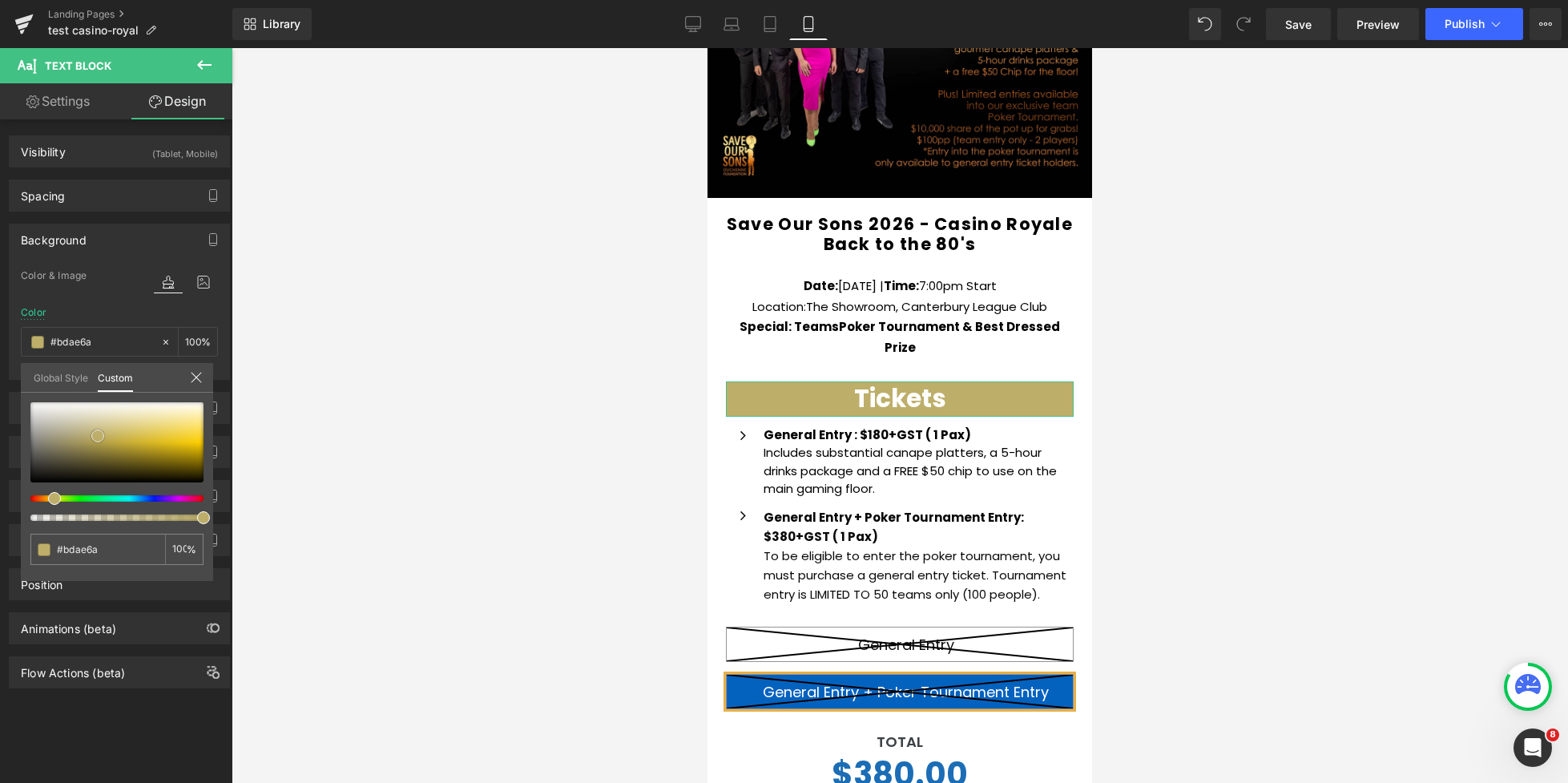
type input "#bcac66"
type input "#b9a85f"
type input "#b7a65b"
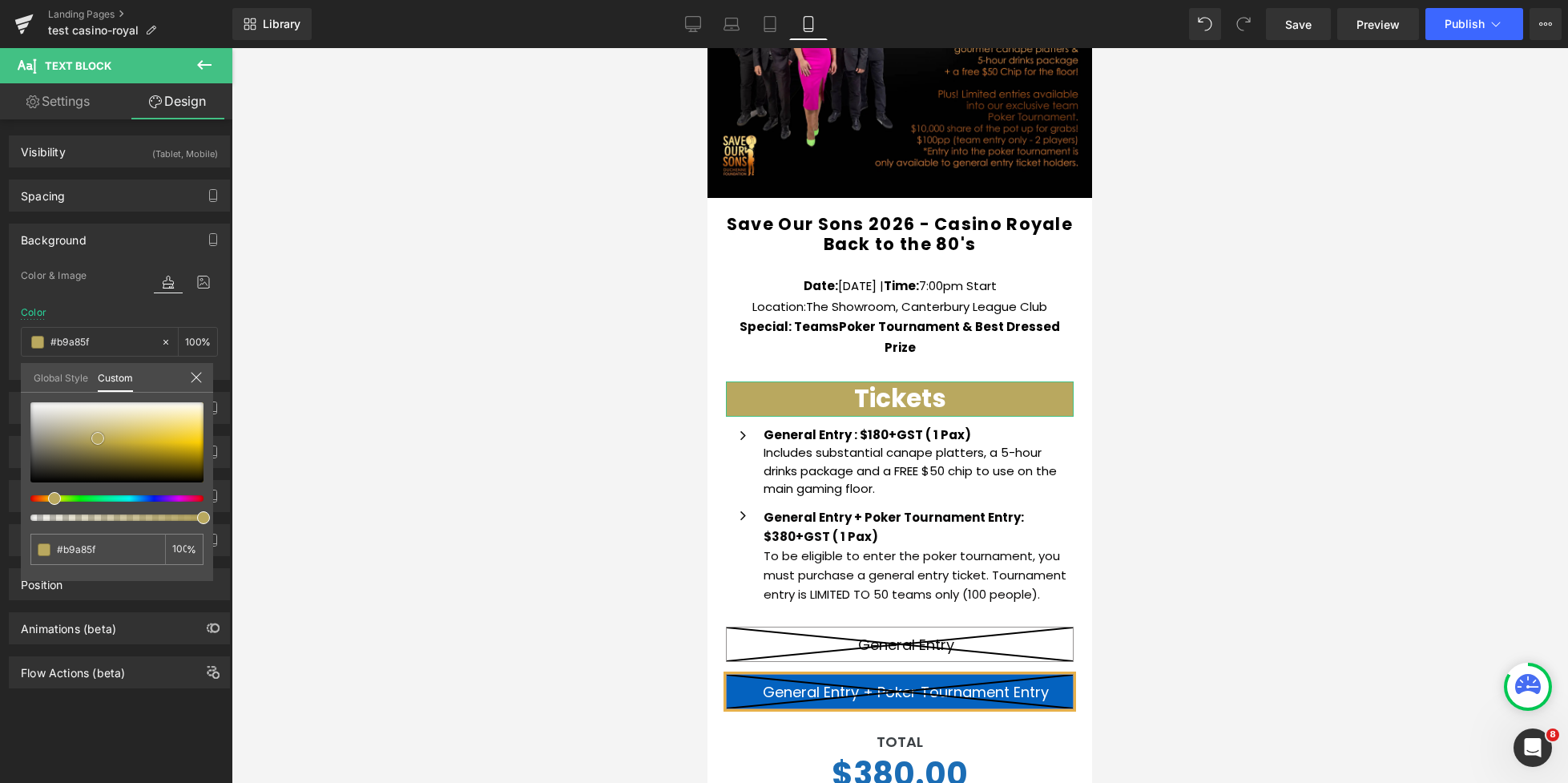
type input "#b7a65b"
type input "#b5a458"
type input "#b4a254"
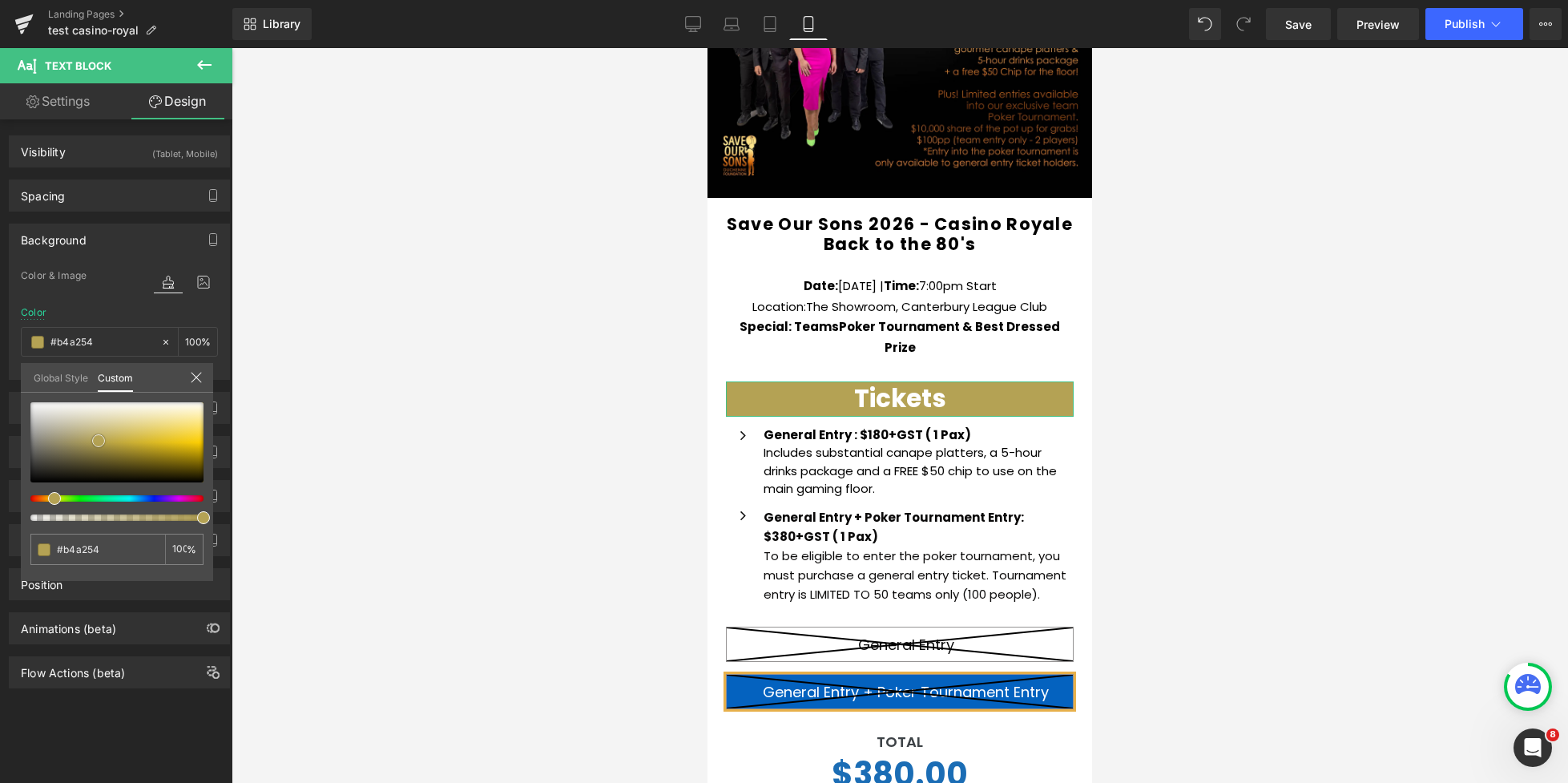
type input "#b19e4d"
type input "#aa984a"
type input "#a8974b"
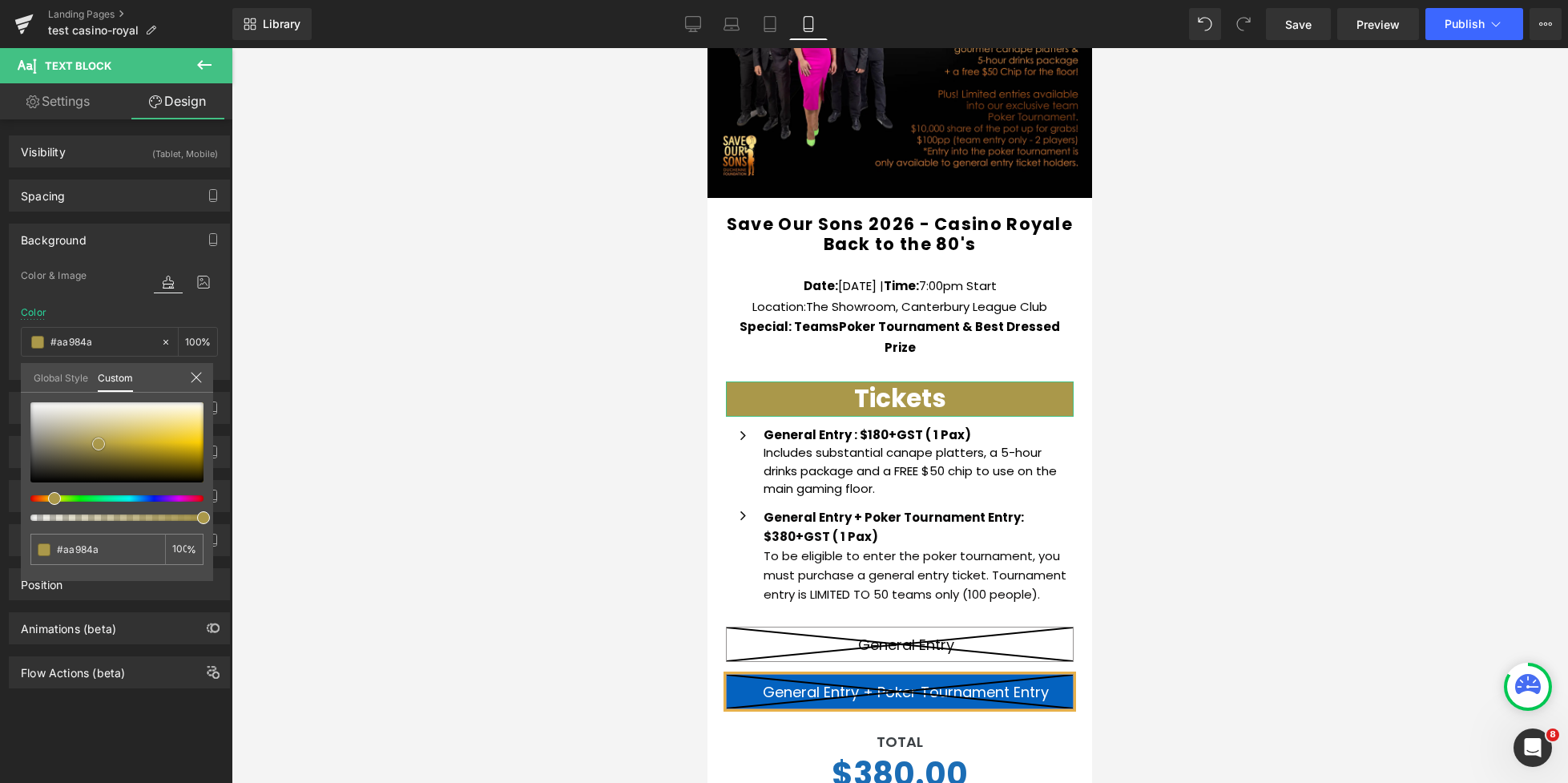
type input "#a8974b"
type input "#aa984a"
type input "#ad9b4c"
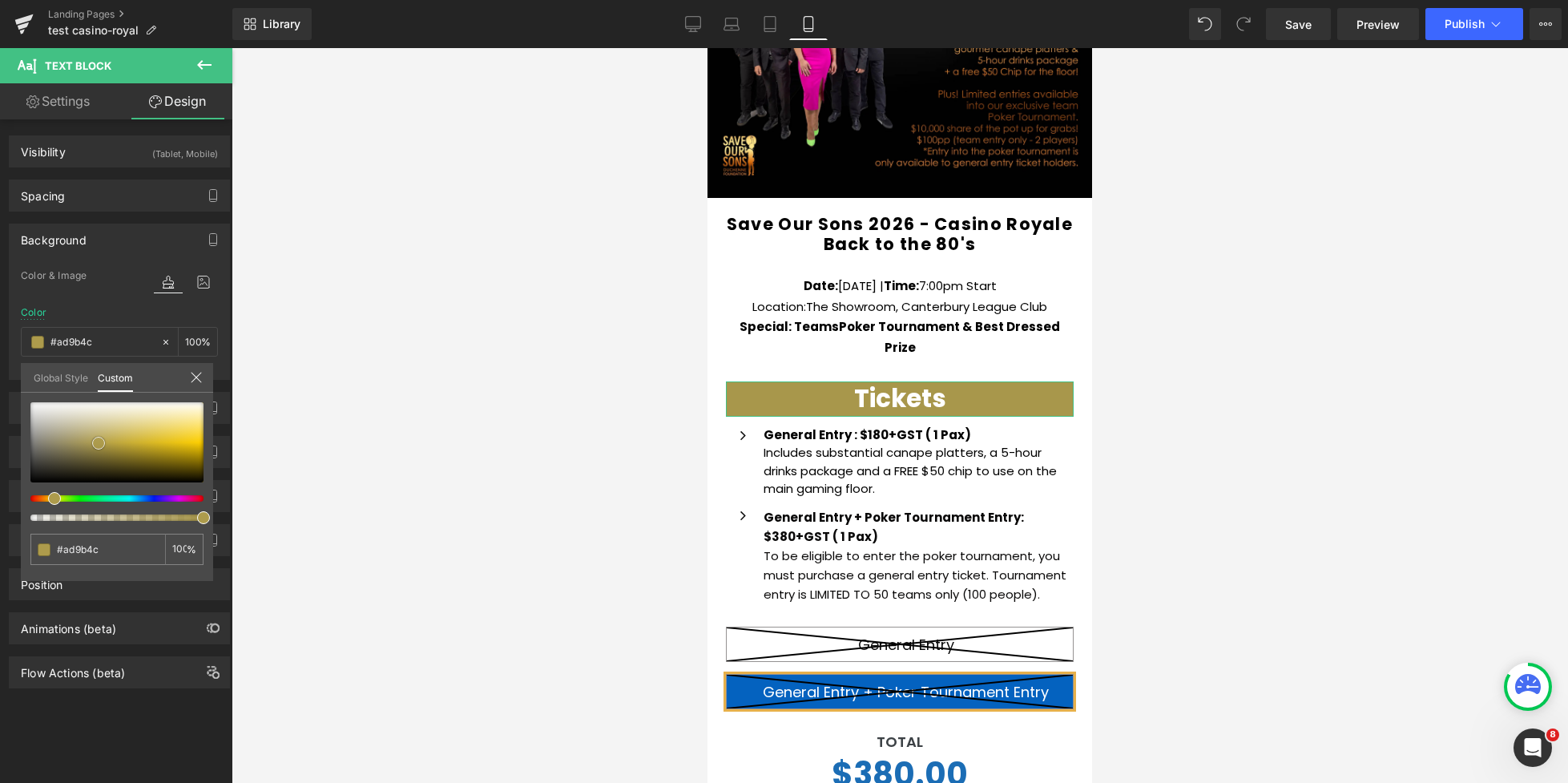
drag, startPoint x: 151, startPoint y: 443, endPoint x: 97, endPoint y: 450, distance: 54.5
click at [97, 443] on span at bounding box center [98, 443] width 13 height 13
type input "#aaad4c"
type input "#adaa4c"
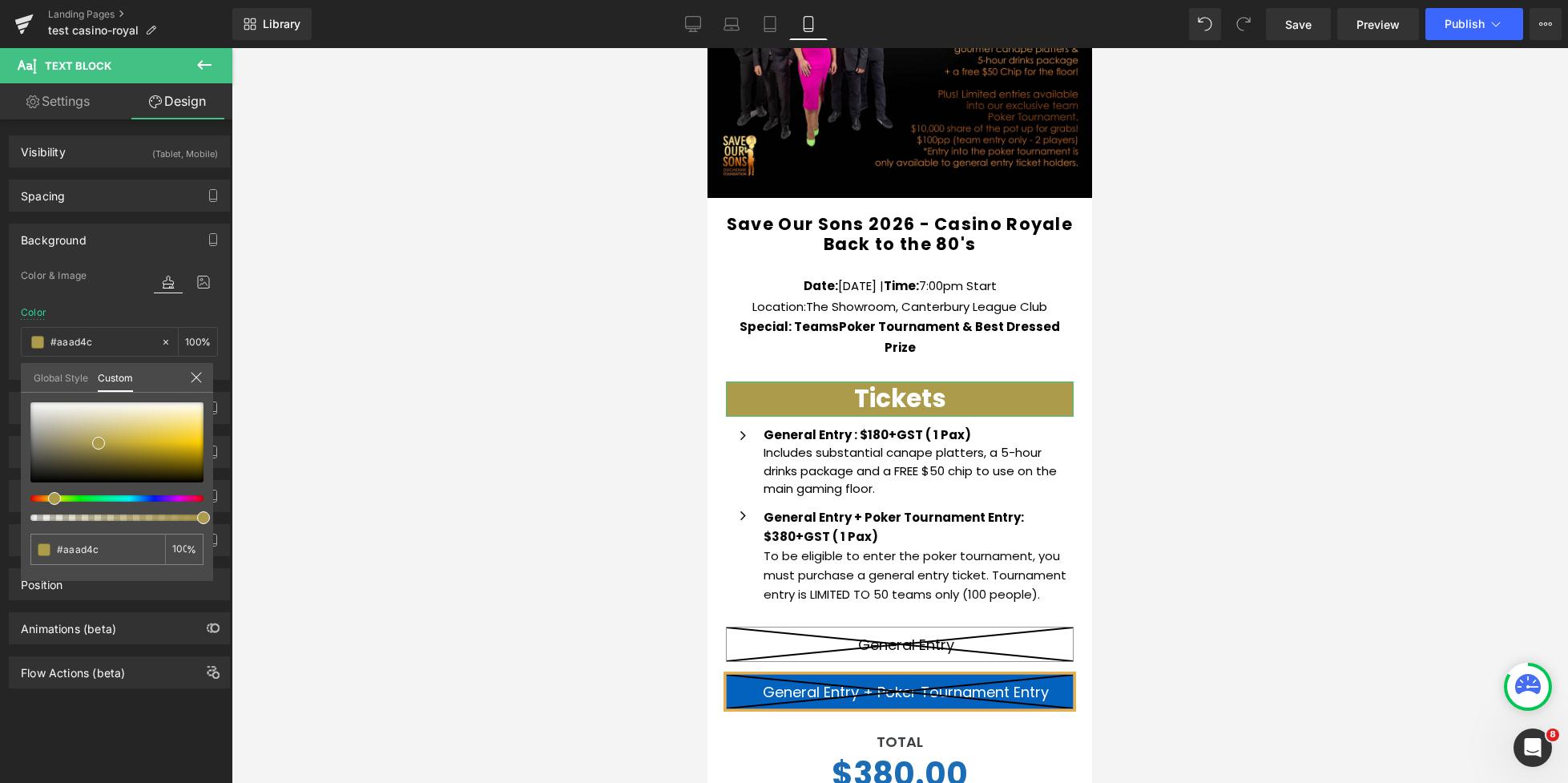
type input "#adaa4c"
type input "#ada84c"
type input "#ada54c"
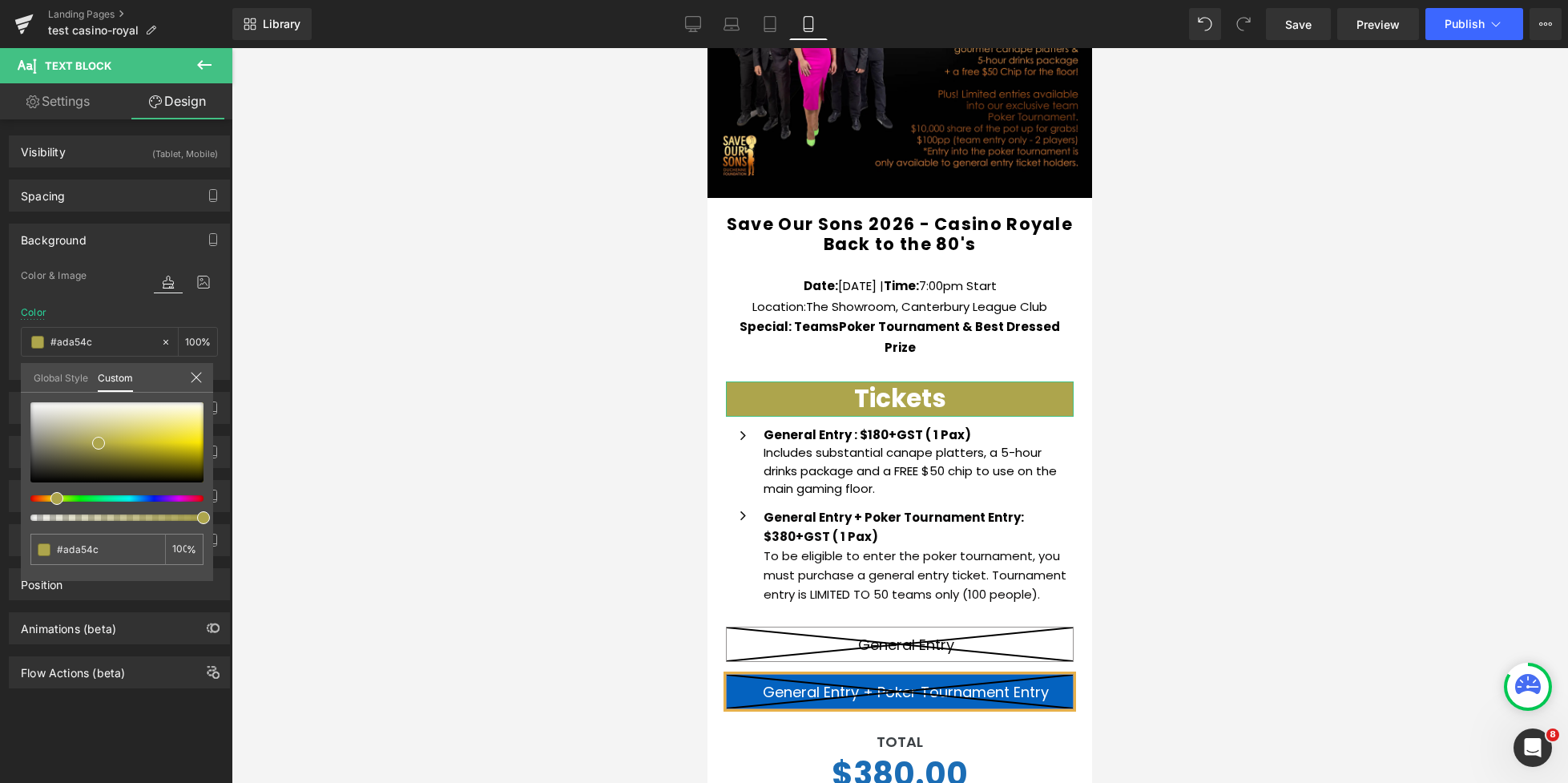
type input "#ada84c"
type input "#adaa4c"
type input "#adad4c"
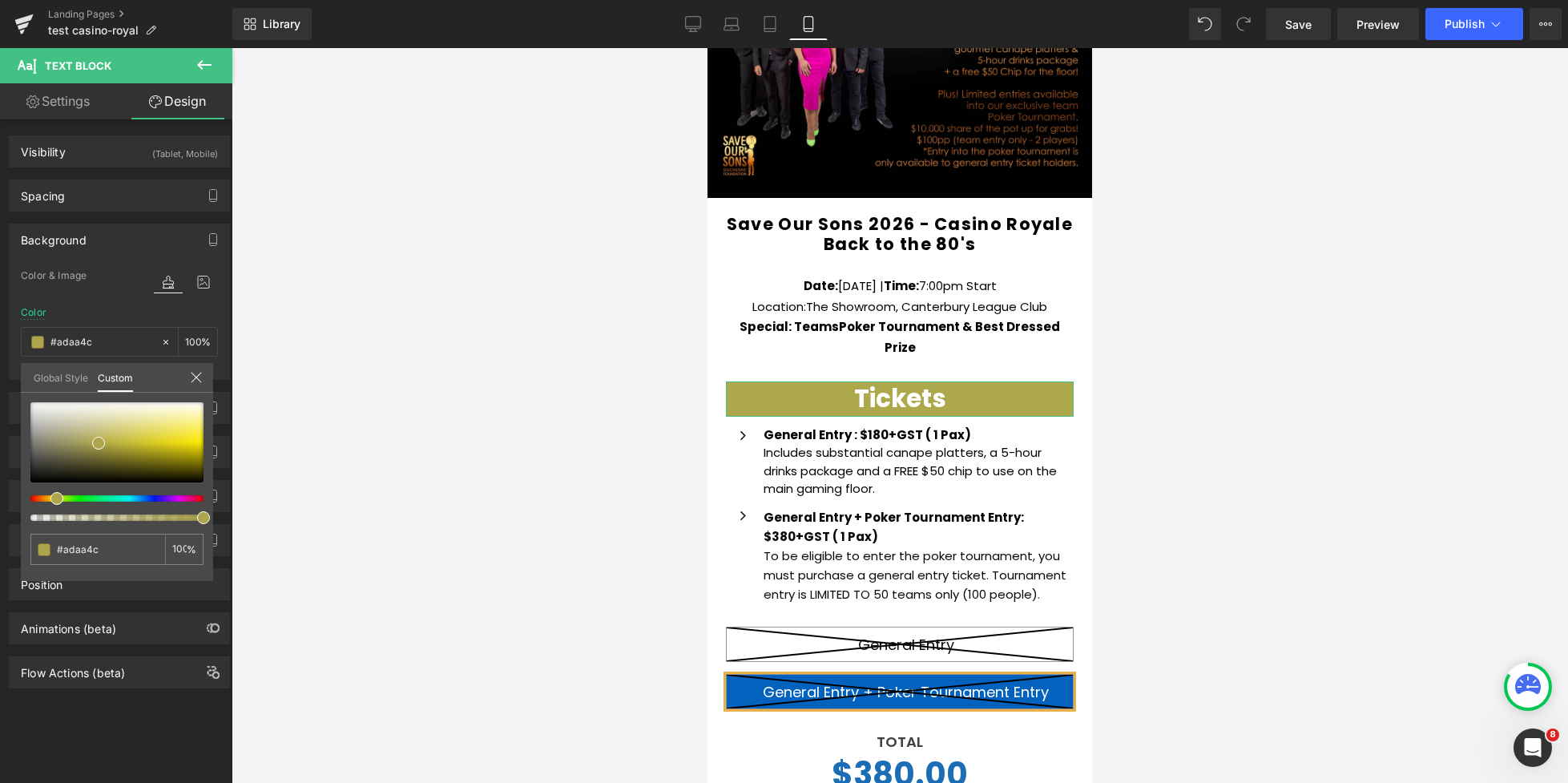
type input "#adad4c"
type input "#adaa4c"
type input "#ada24c"
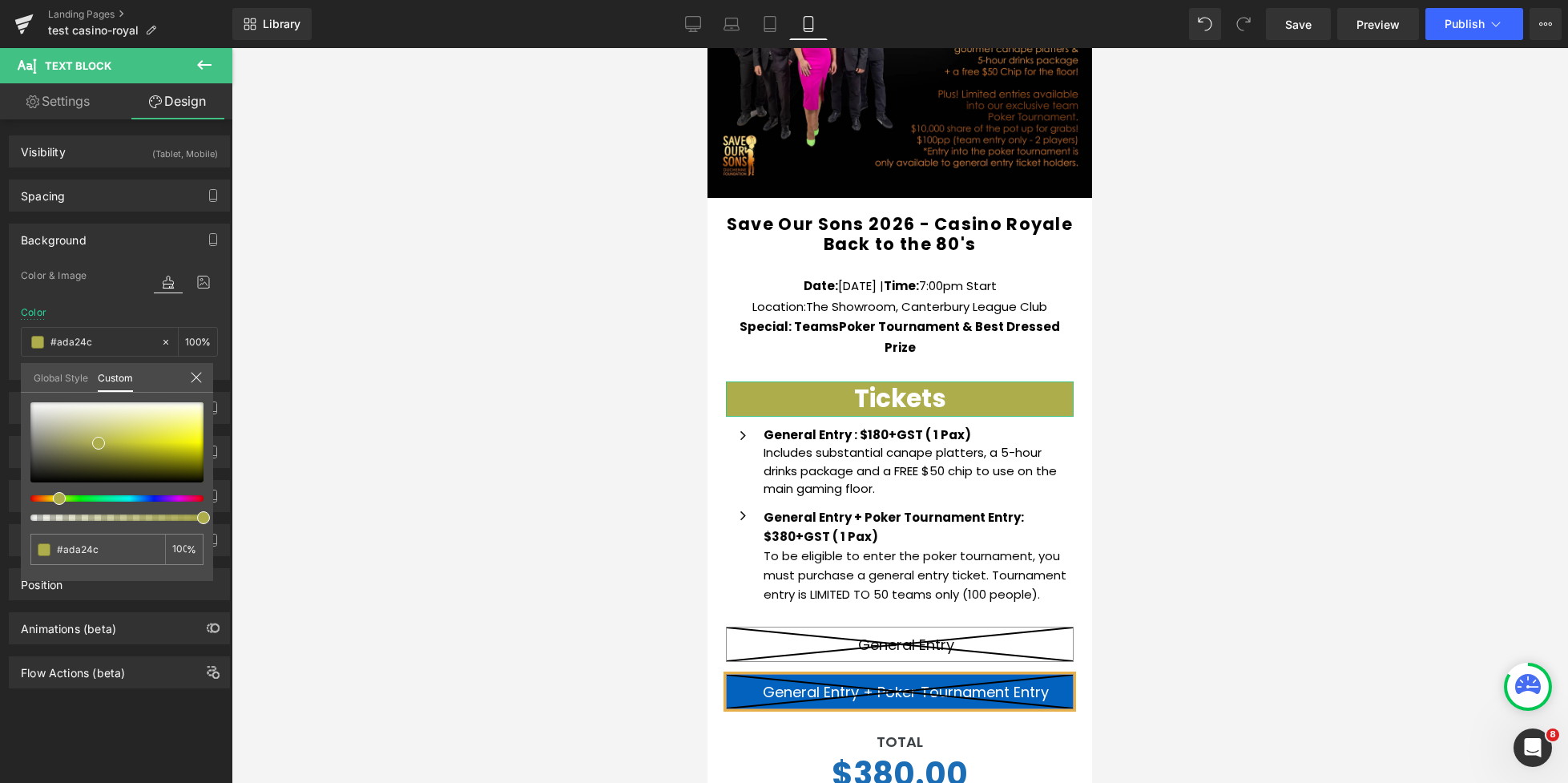
type input "#ad9a4c"
type input "#ad984c"
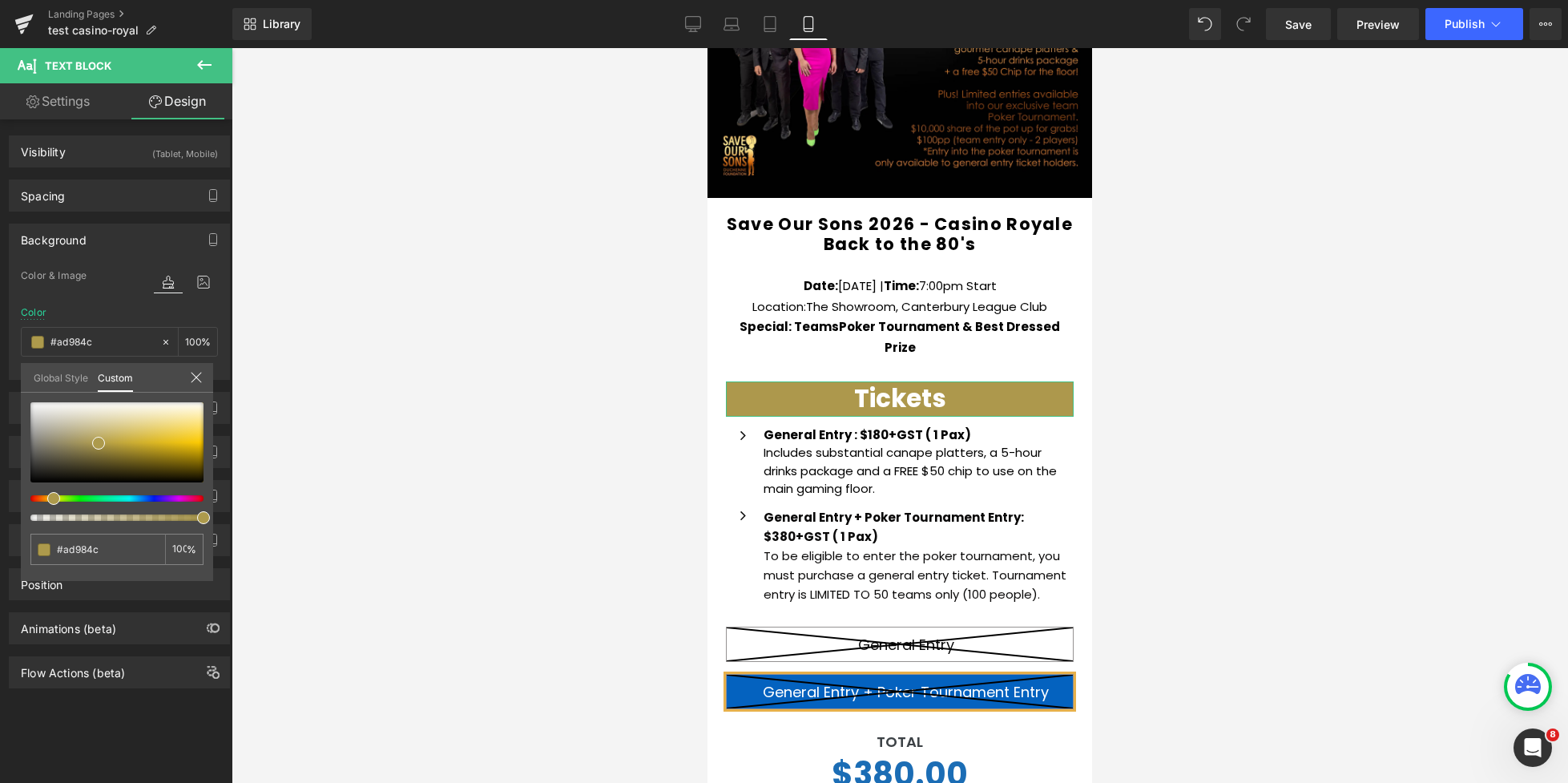
type input "#ad954c"
type input "#ad924c"
type input "#ad954c"
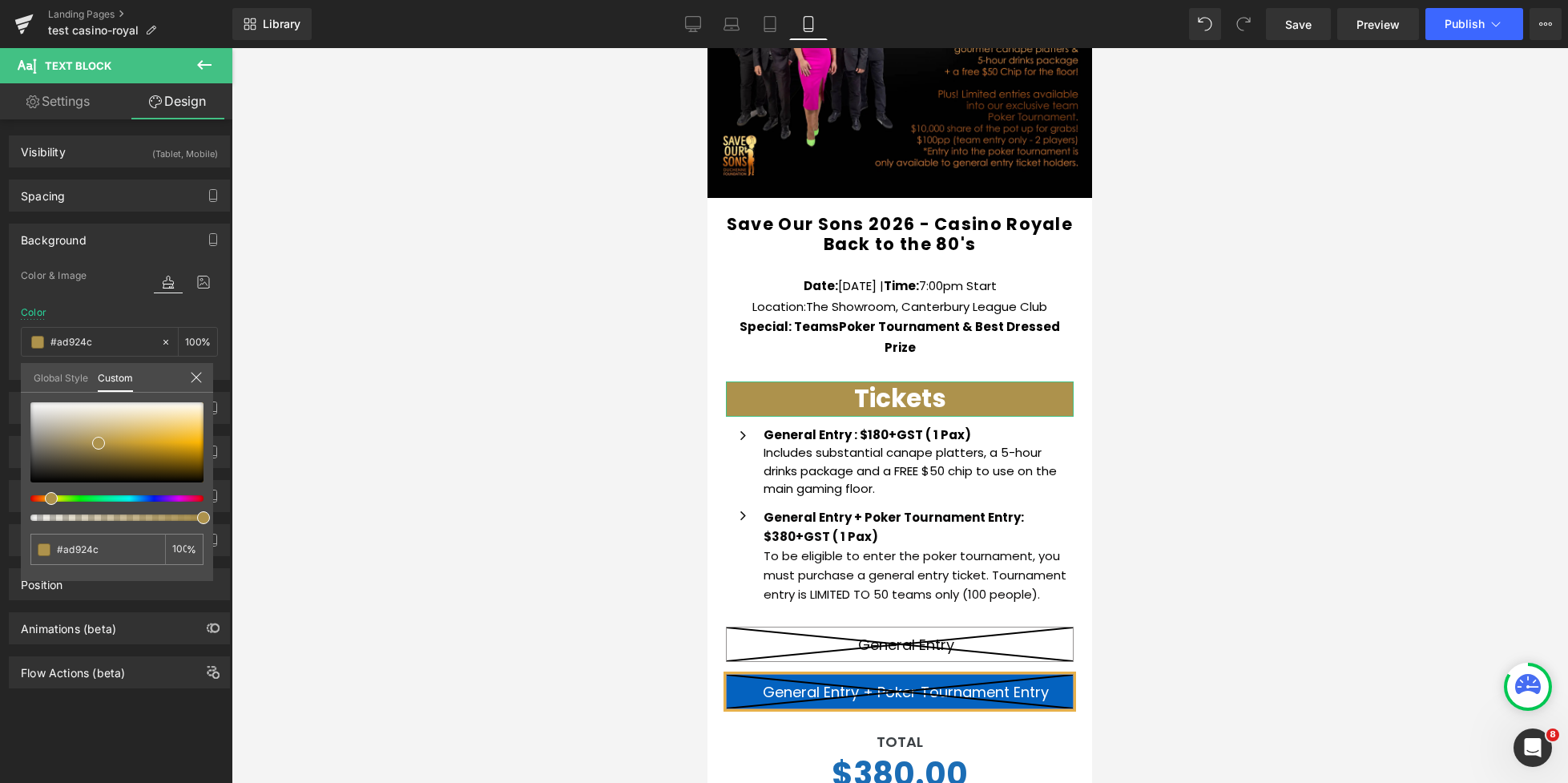
type input "#ad954c"
type input "#ad9a4c"
type input "#ad9d4c"
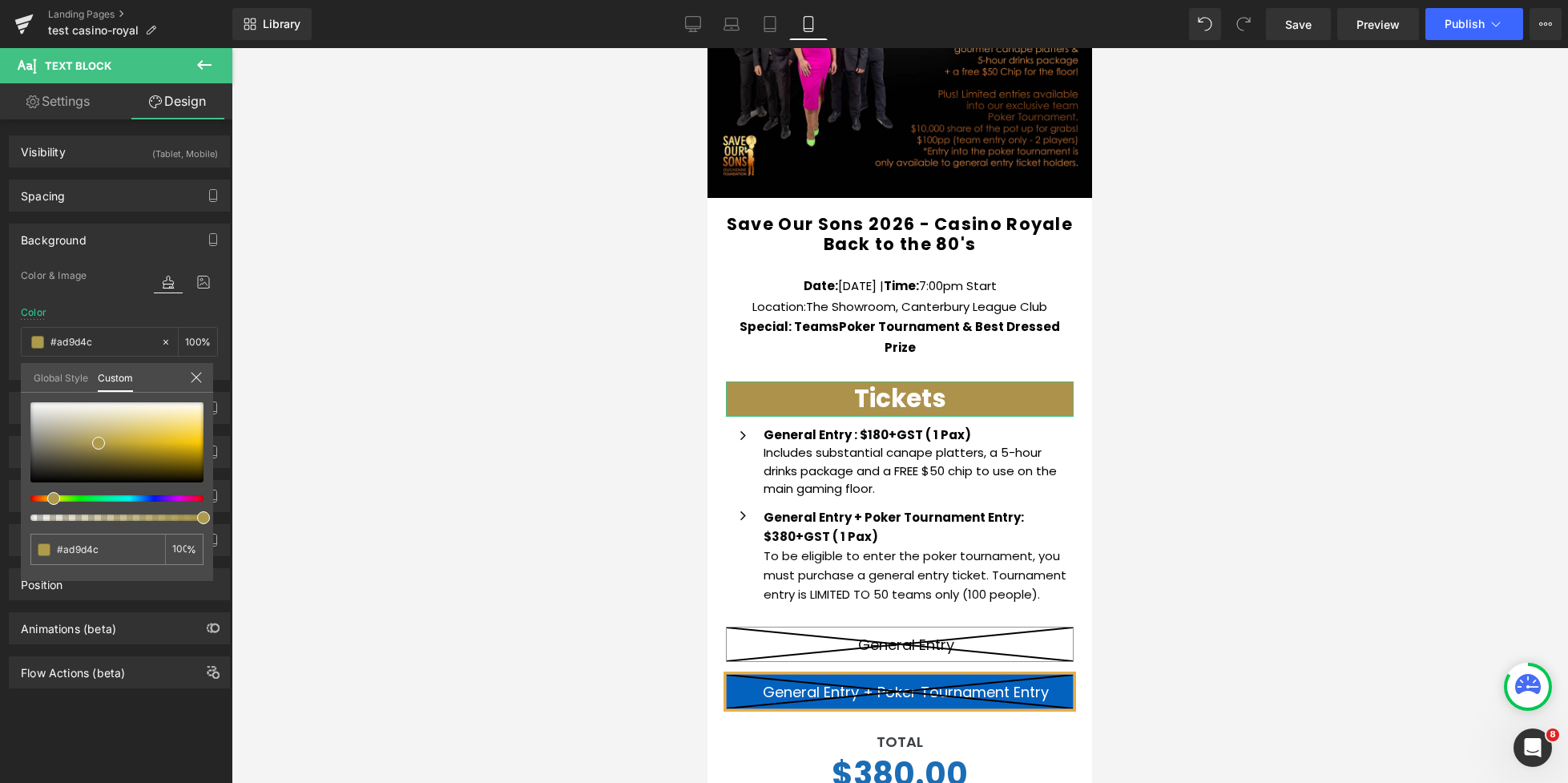
type input "#ada04c"
click at [44, 498] on div at bounding box center [110, 498] width 173 height 6
type input "#baac53"
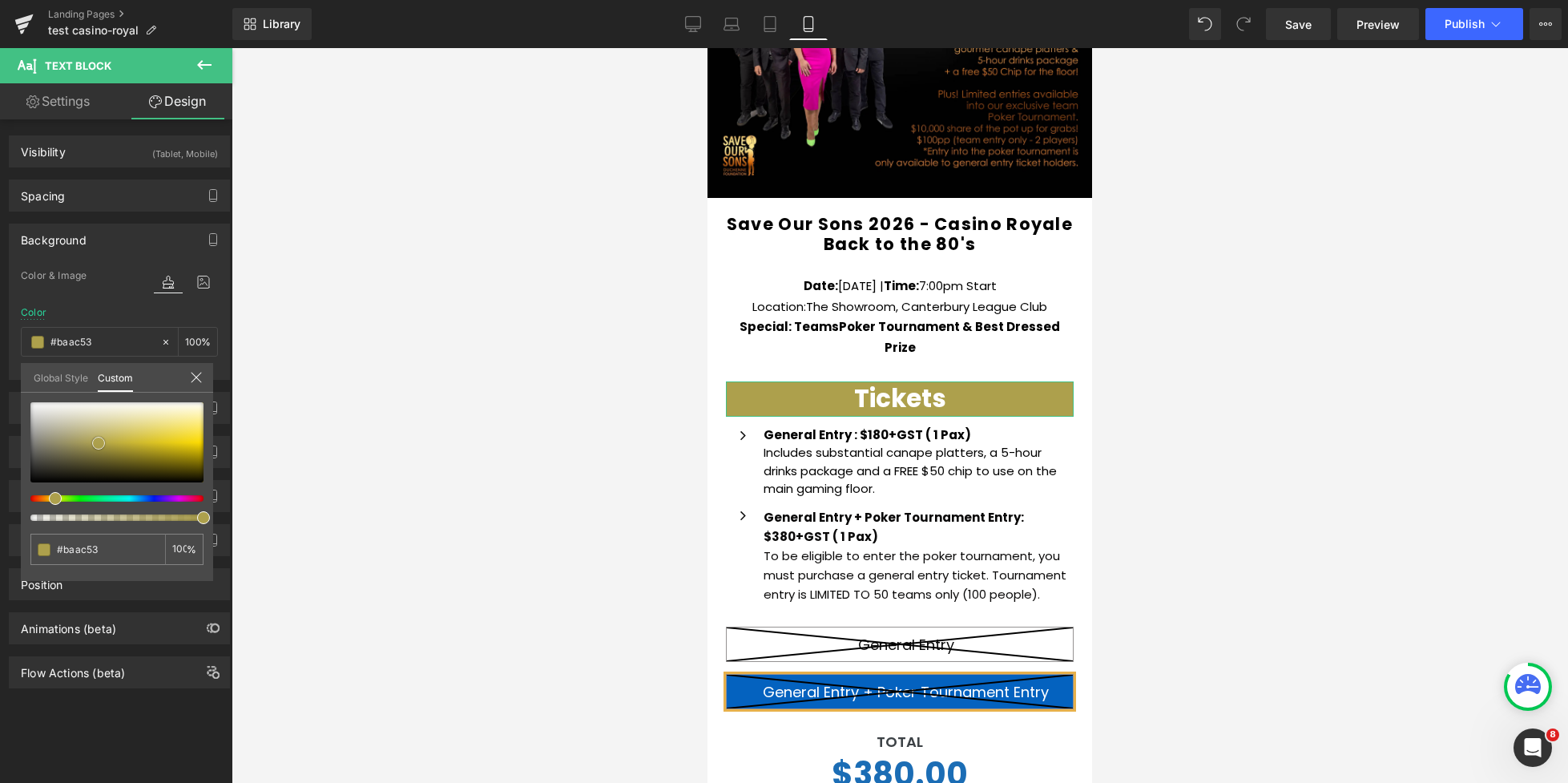
type input "#bcae57"
type input "#c7bb6f"
type input "#d3c987"
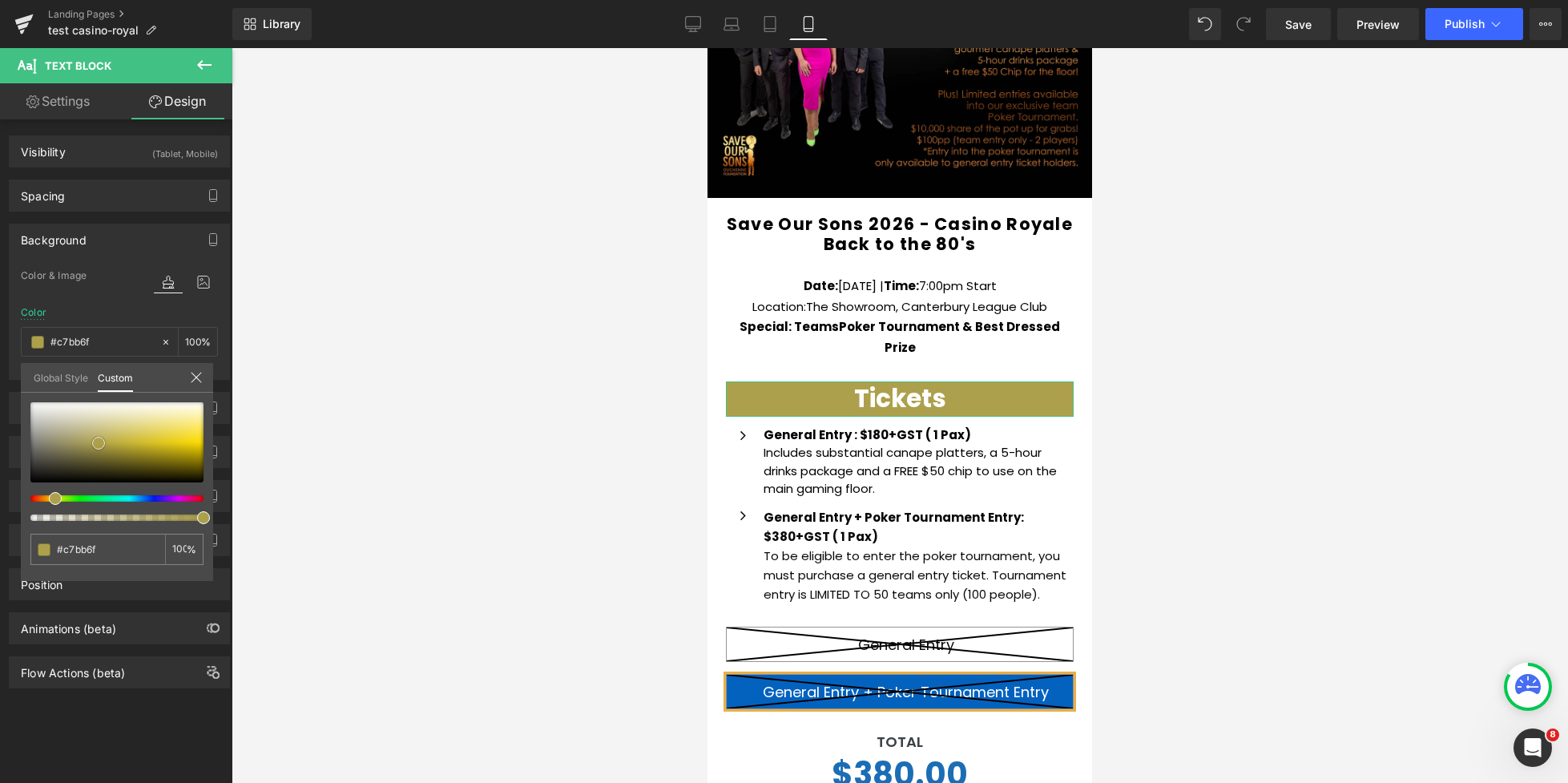
type input "#d3c987"
type input "#d7cd8d"
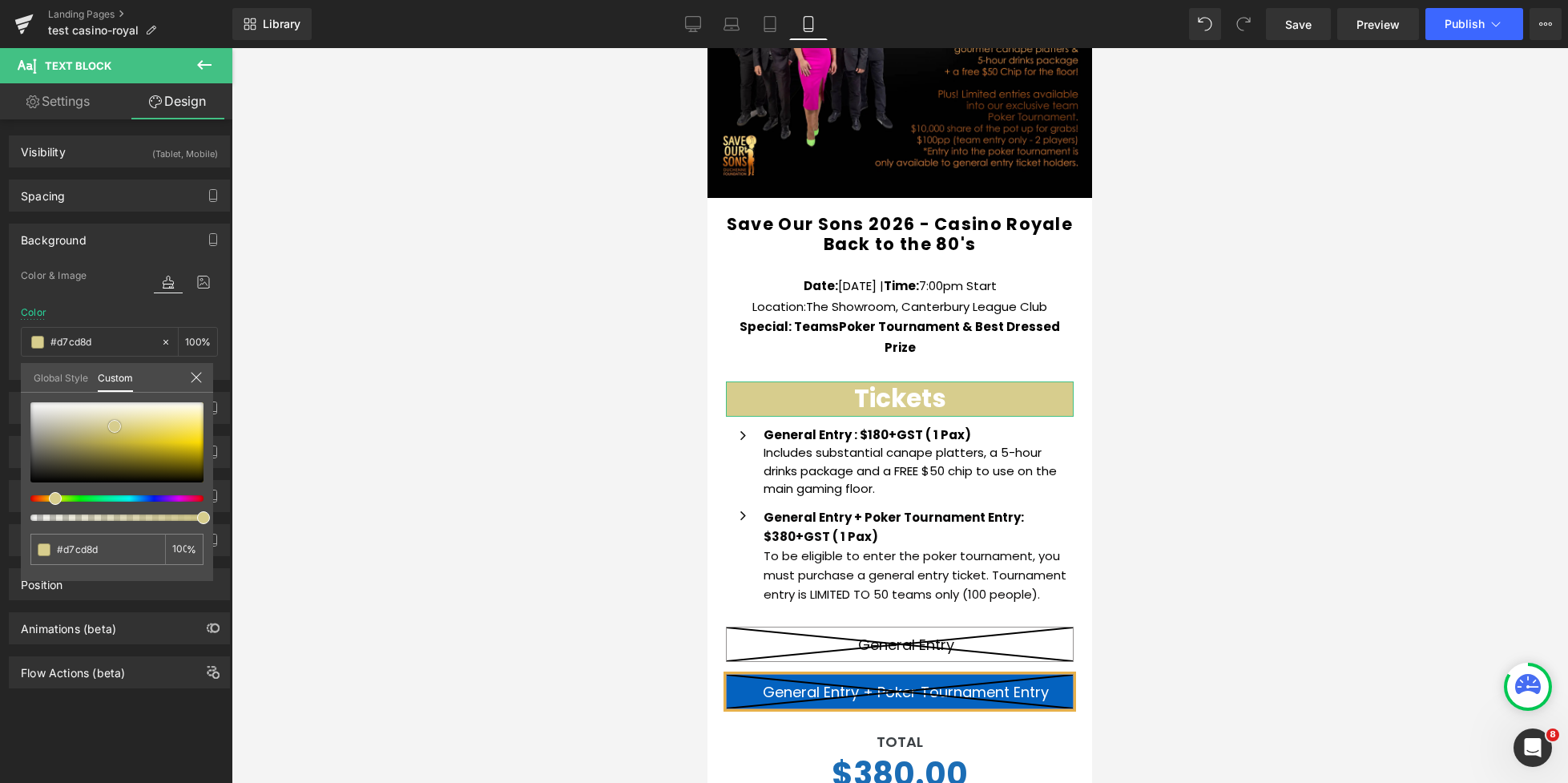
type input "#dcd188"
type input "#ded286"
type input "#dbcd7e"
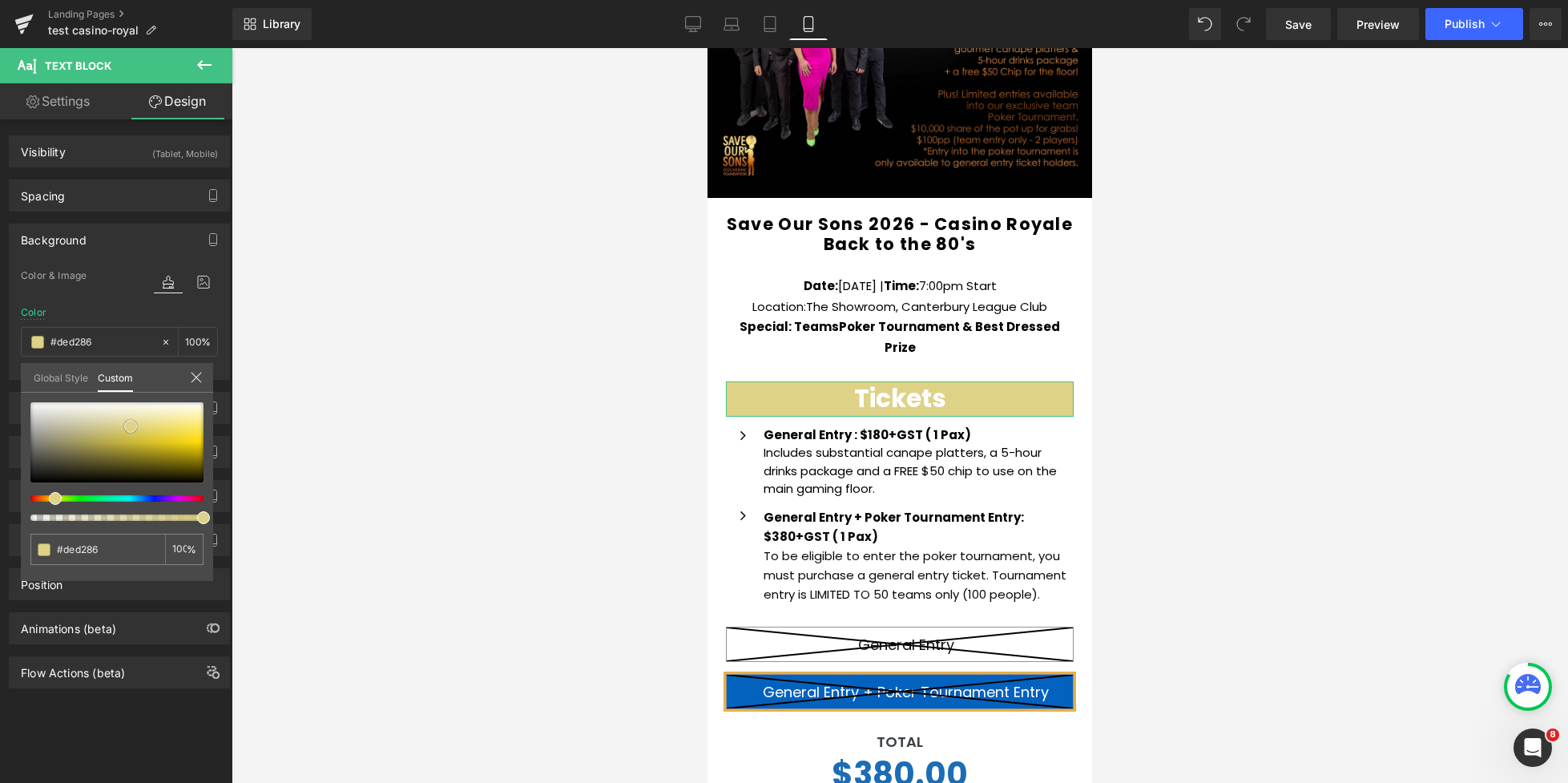
type input "#dbcd7e"
type input "#dacc7a"
type input "#d8c972"
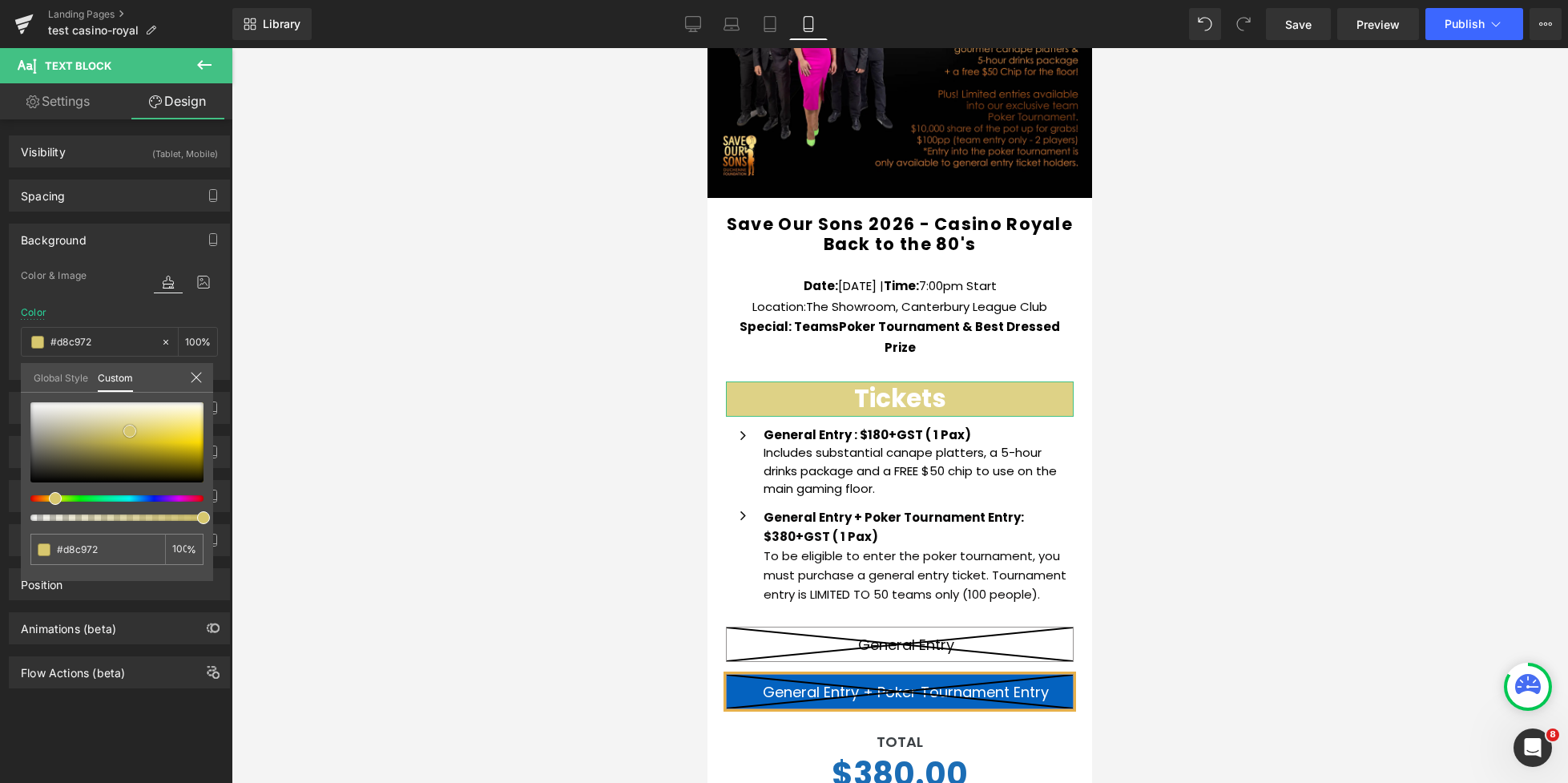
type input "#d6c66a"
type input "#d5c466"
type input "#d3c263"
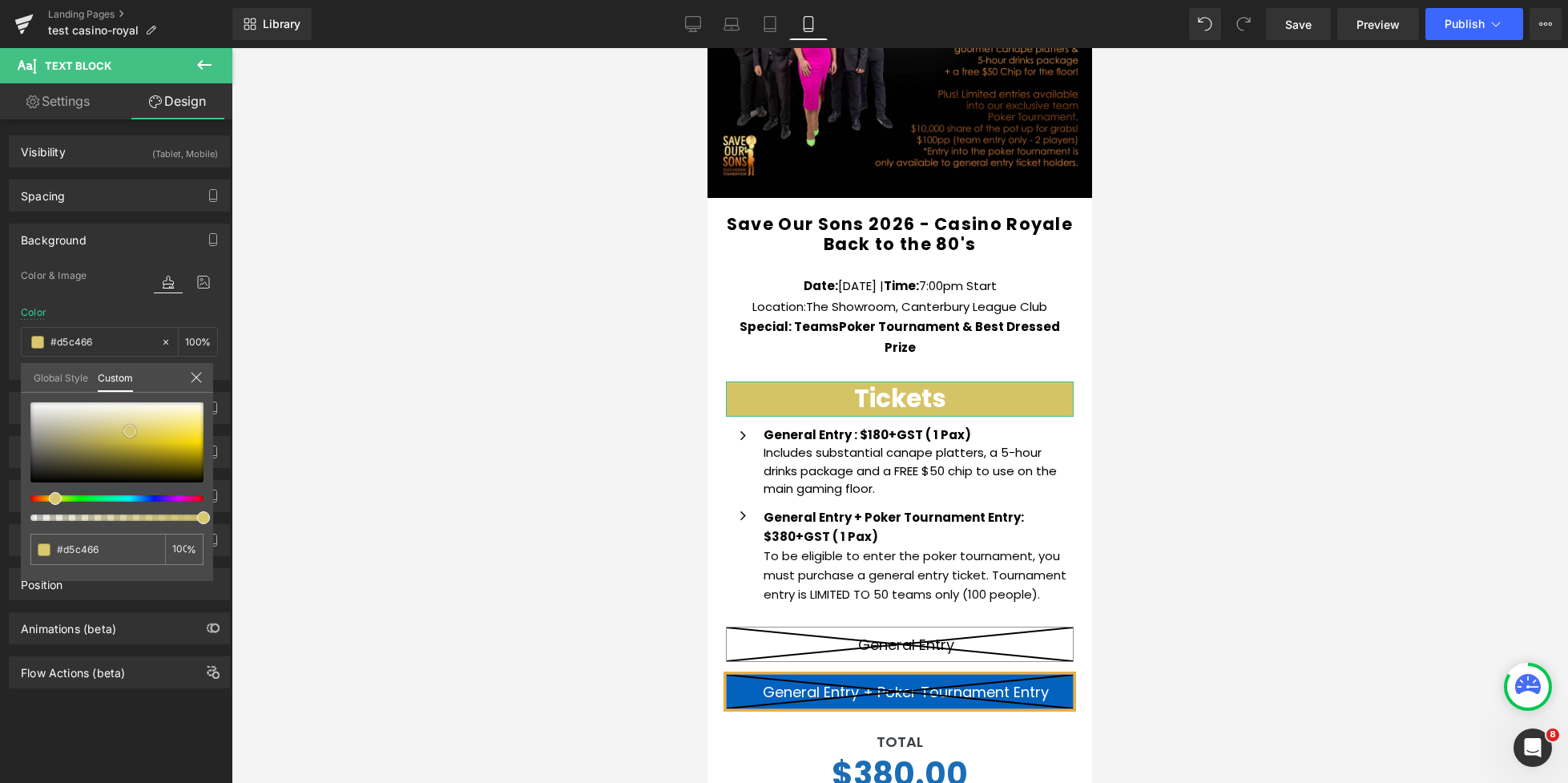
type input "#d3c263"
type input "#d2c05f"
type input "#cfbe5c"
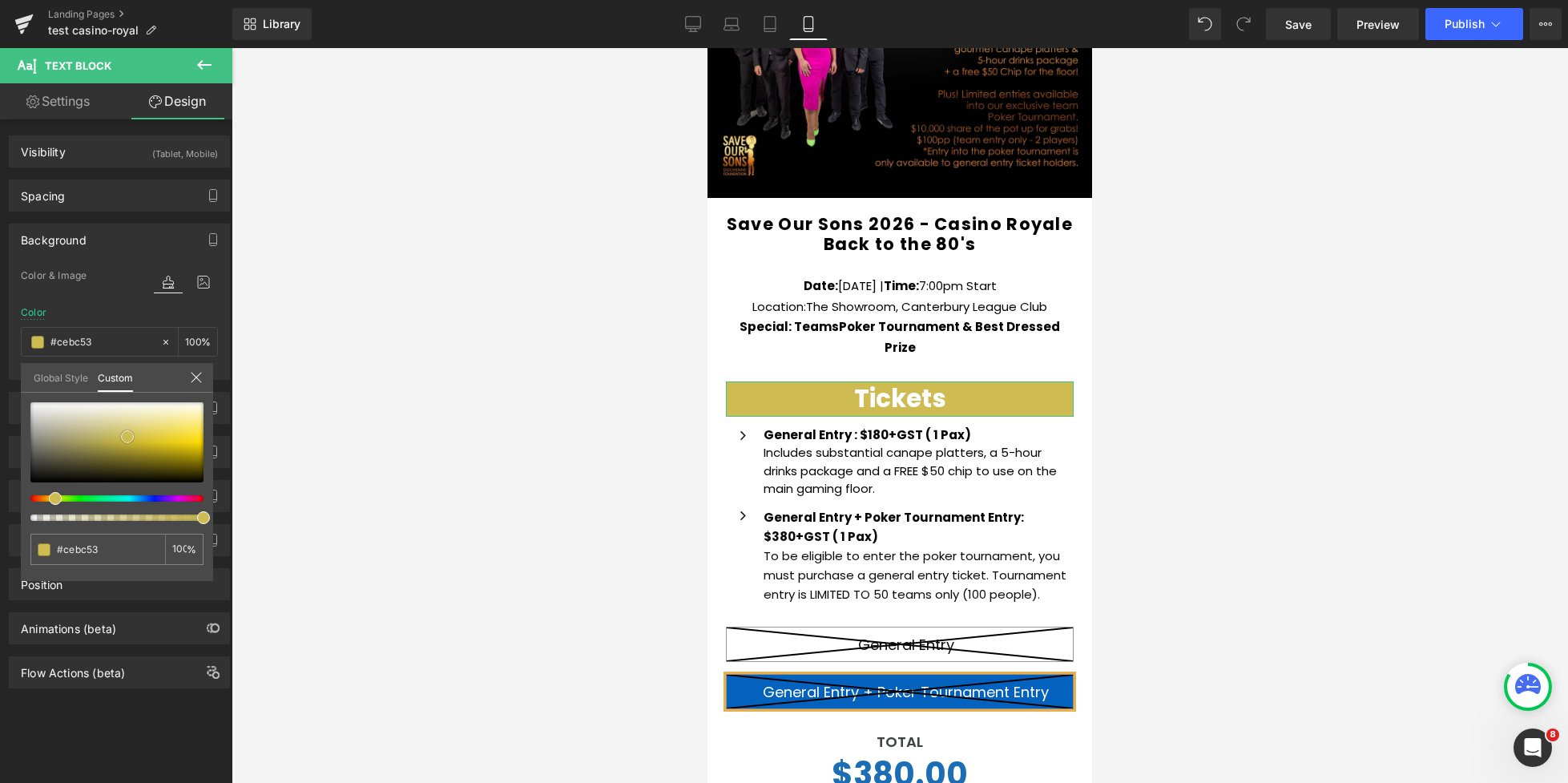
drag, startPoint x: 114, startPoint y: 427, endPoint x: 125, endPoint y: 437, distance: 14.9
click at [127, 436] on div at bounding box center [117, 442] width 173 height 81
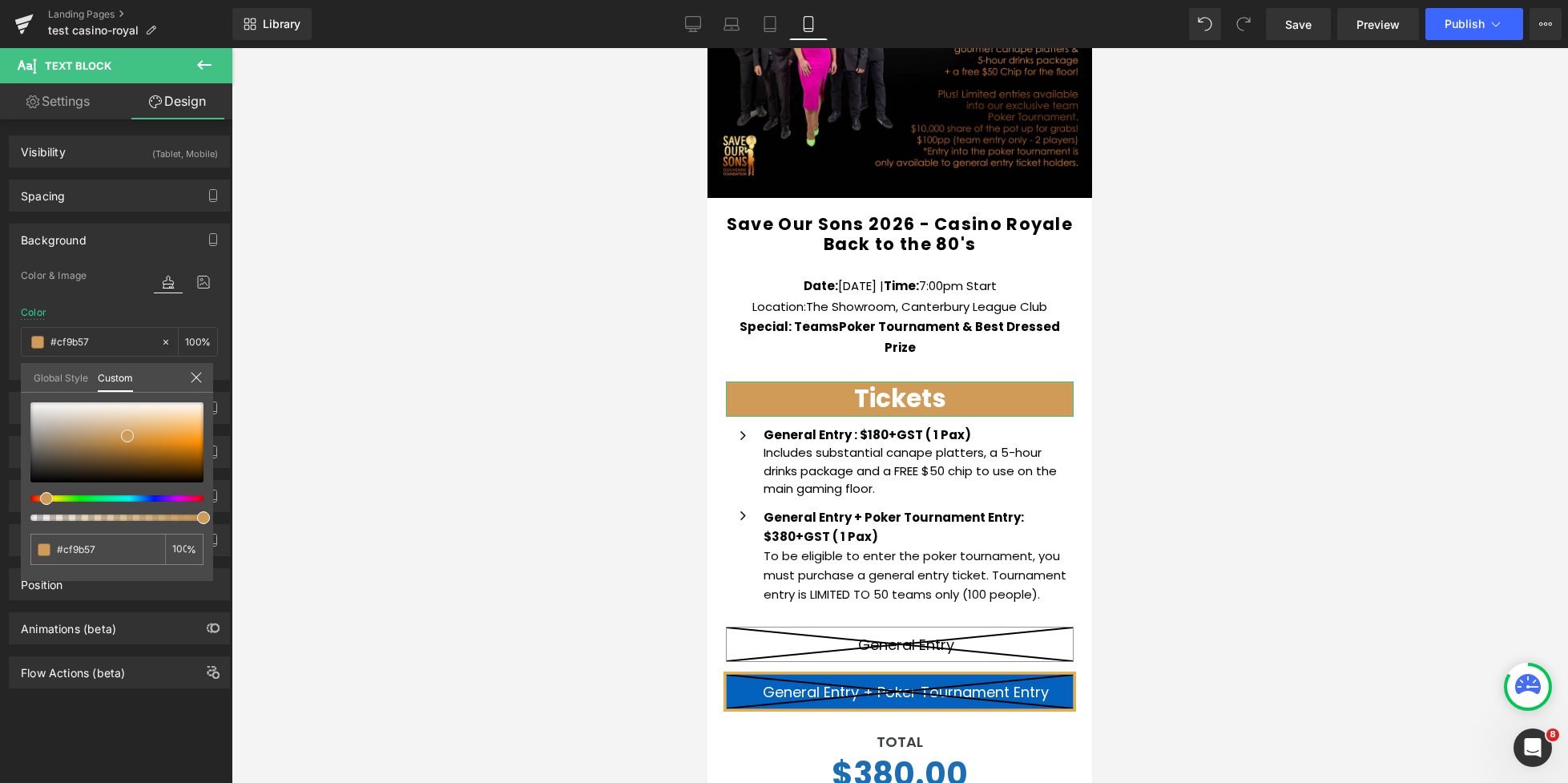
drag, startPoint x: 52, startPoint y: 497, endPoint x: 39, endPoint y: 495, distance: 13.2
click at [39, 495] on div at bounding box center [110, 498] width 173 height 6
click at [132, 436] on div at bounding box center [117, 442] width 173 height 81
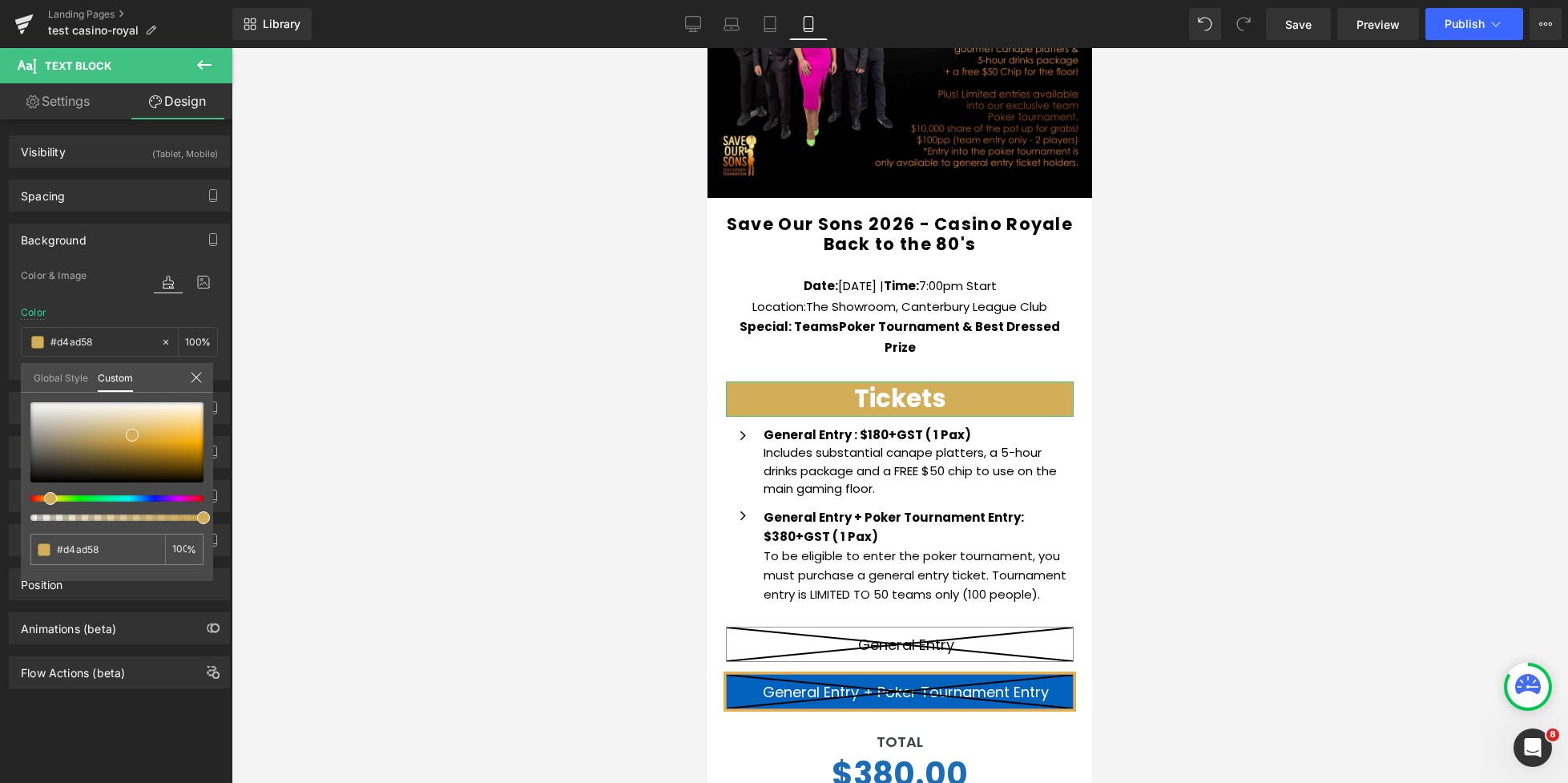
click at [44, 498] on span at bounding box center [50, 498] width 13 height 13
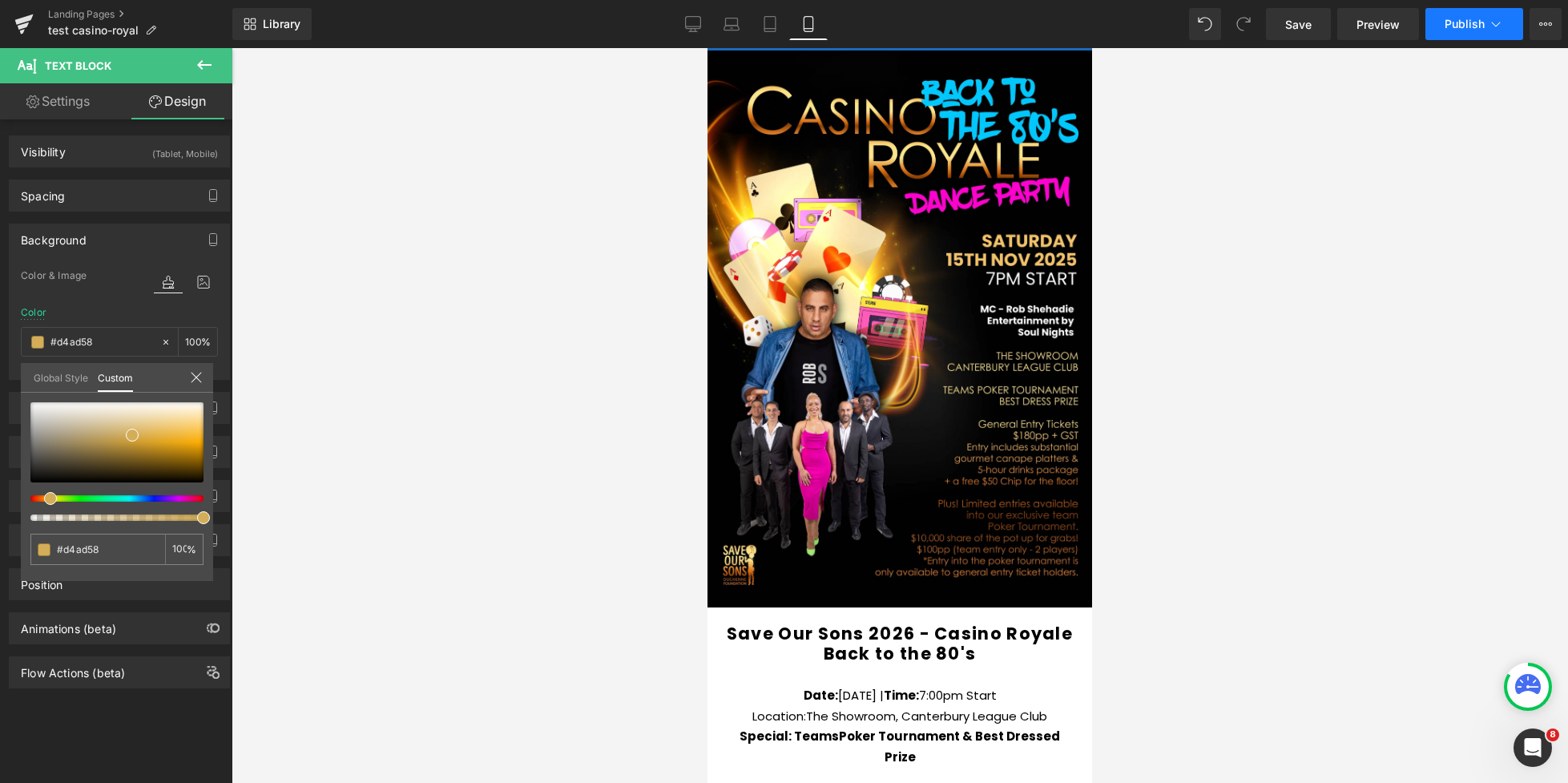
scroll to position [53, 0]
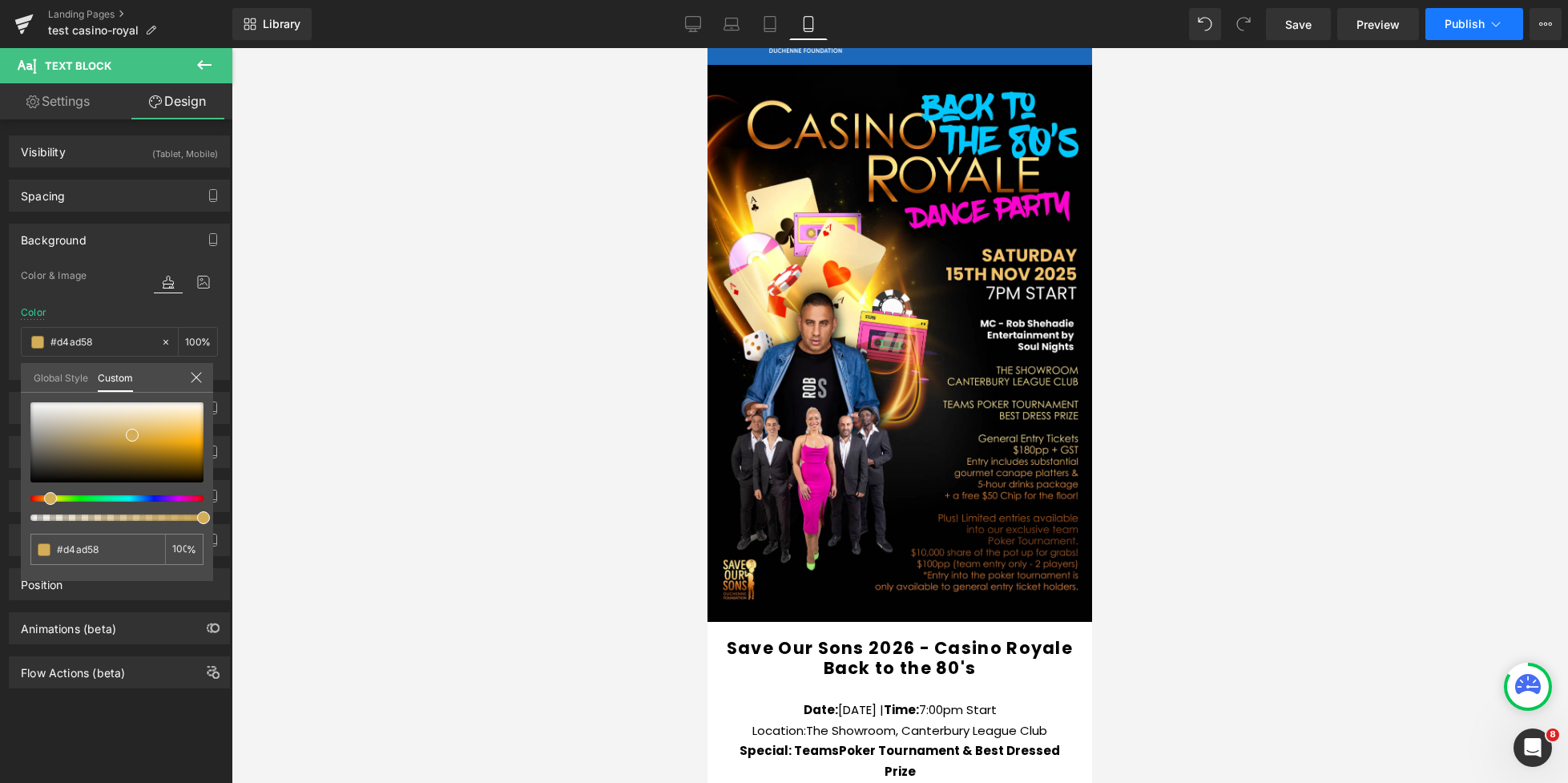
click at [1479, 24] on span "Publish" at bounding box center [1465, 24] width 40 height 13
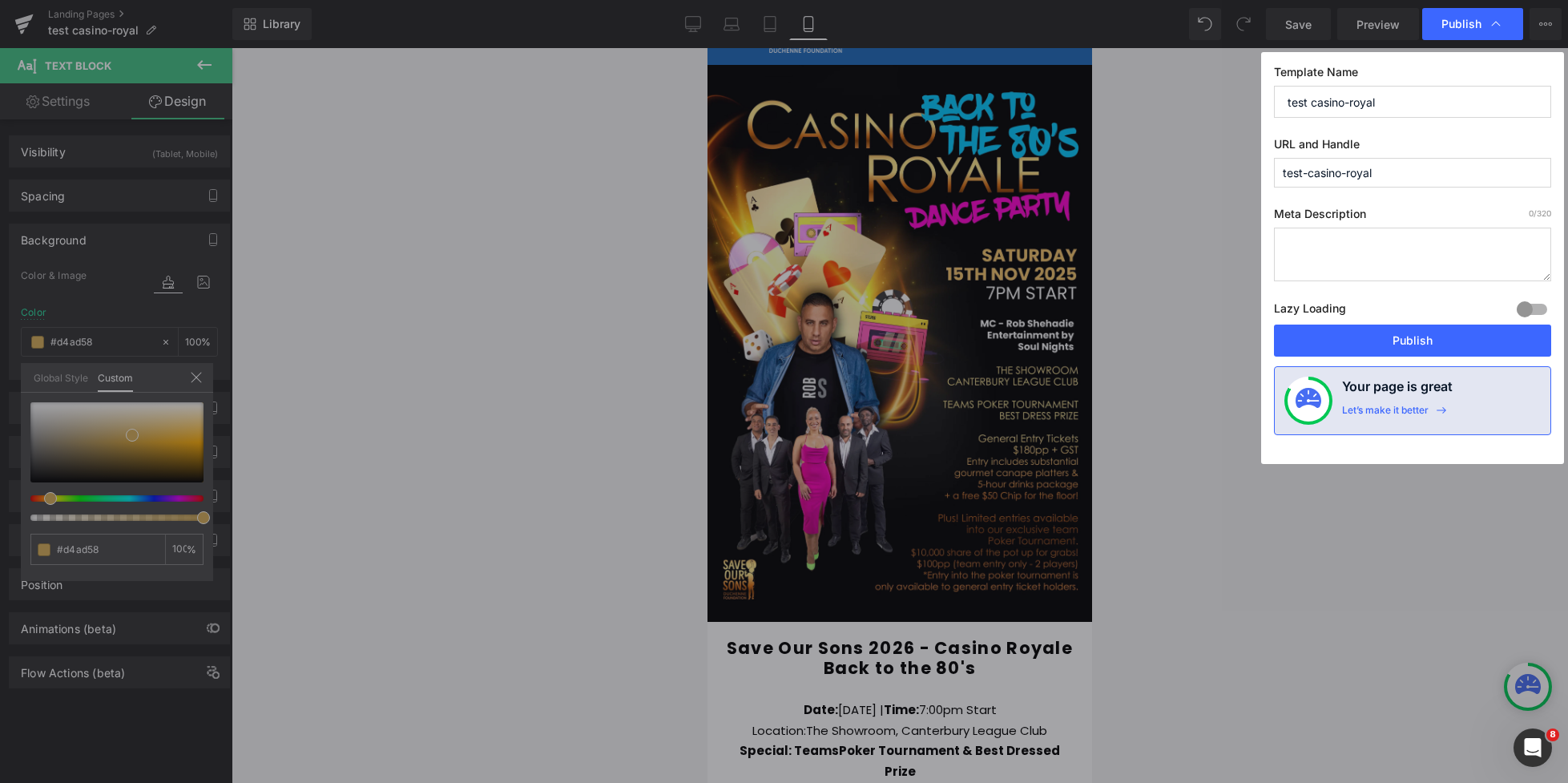
click at [1443, 336] on button "Publish" at bounding box center [1412, 340] width 277 height 32
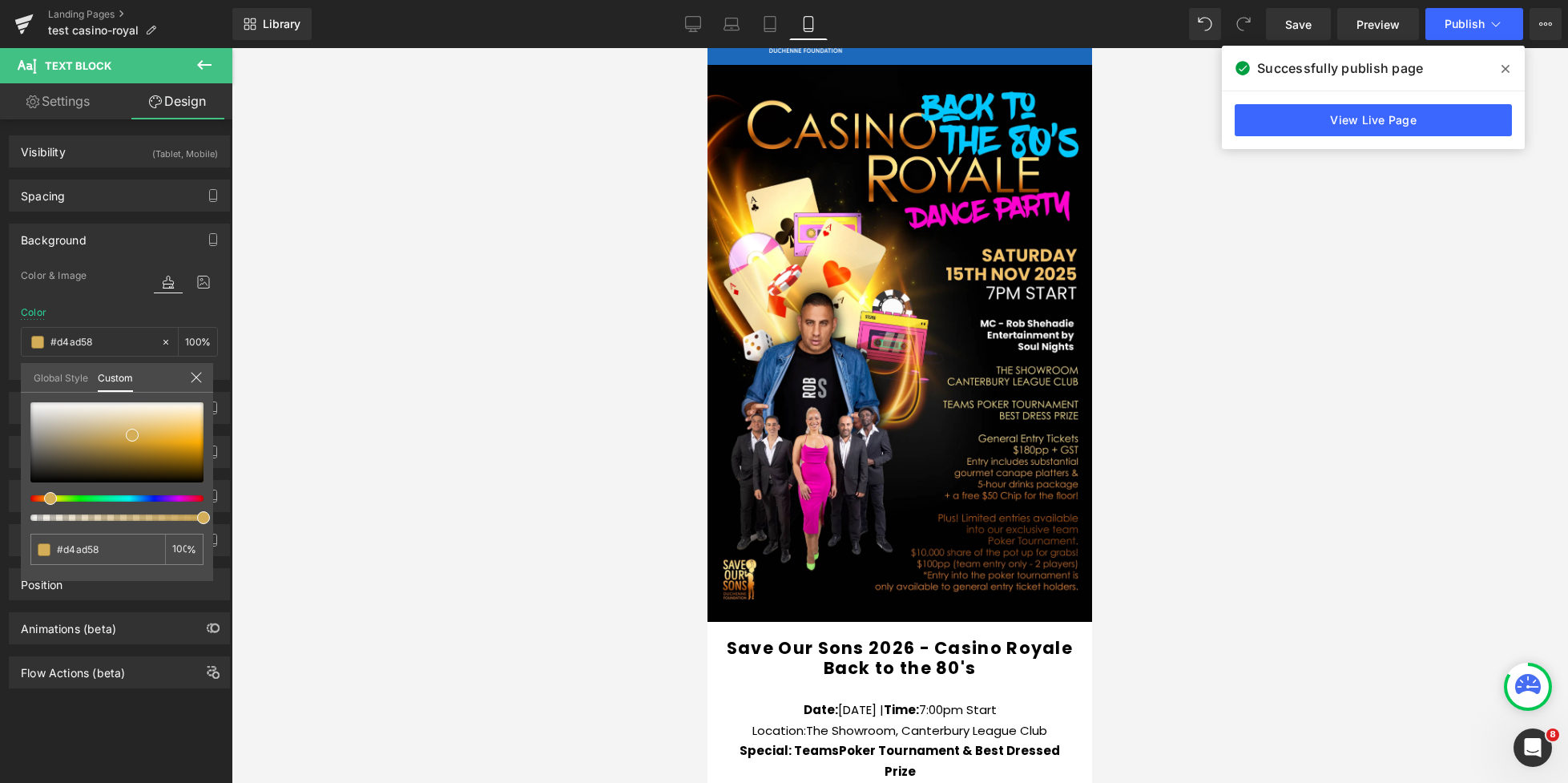
click at [1412, 119] on link "View Live Page" at bounding box center [1373, 120] width 277 height 32
click at [1385, 114] on div at bounding box center [900, 415] width 1336 height 735
click at [1370, 121] on div at bounding box center [900, 415] width 1336 height 735
